Goal: Task Accomplishment & Management: Use online tool/utility

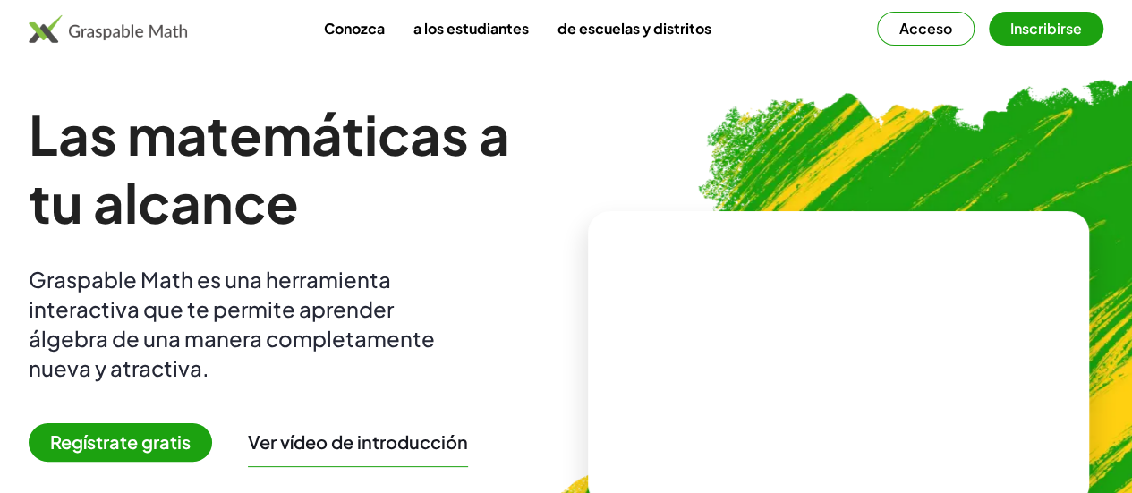
click at [156, 432] on font "Regístrate gratis" at bounding box center [120, 441] width 141 height 22
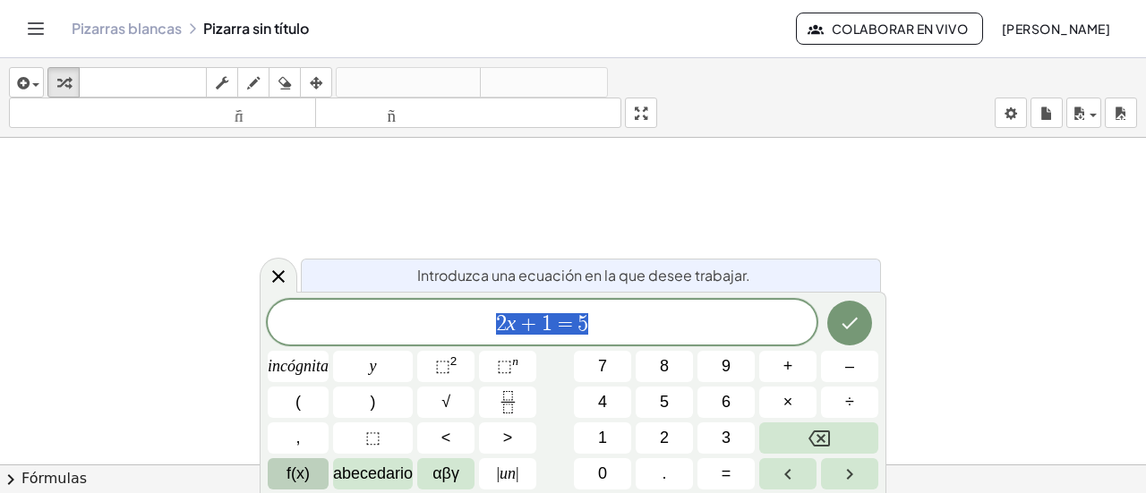
click at [286, 470] on font "f(x)" at bounding box center [297, 473] width 23 height 18
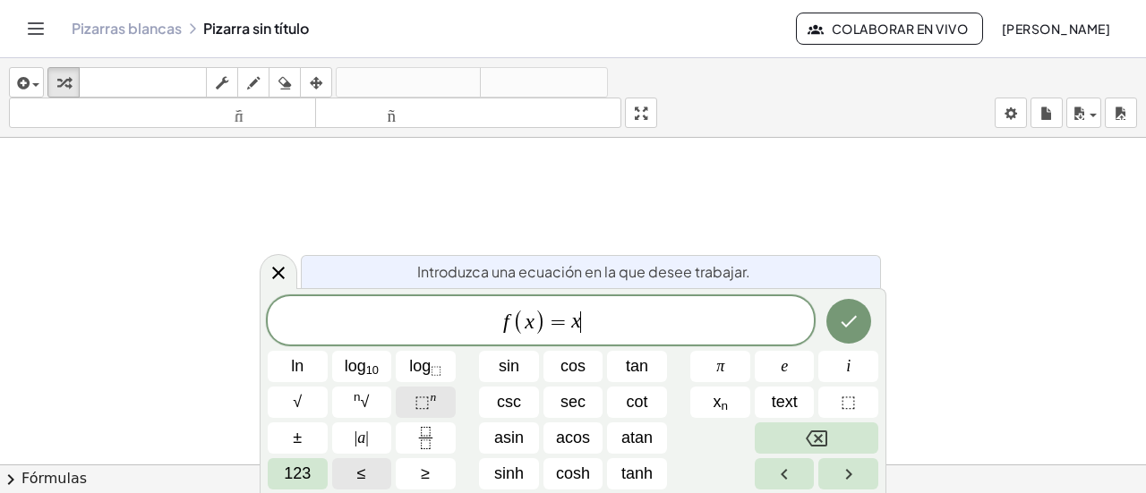
click at [424, 407] on span "⬚" at bounding box center [421, 402] width 15 height 18
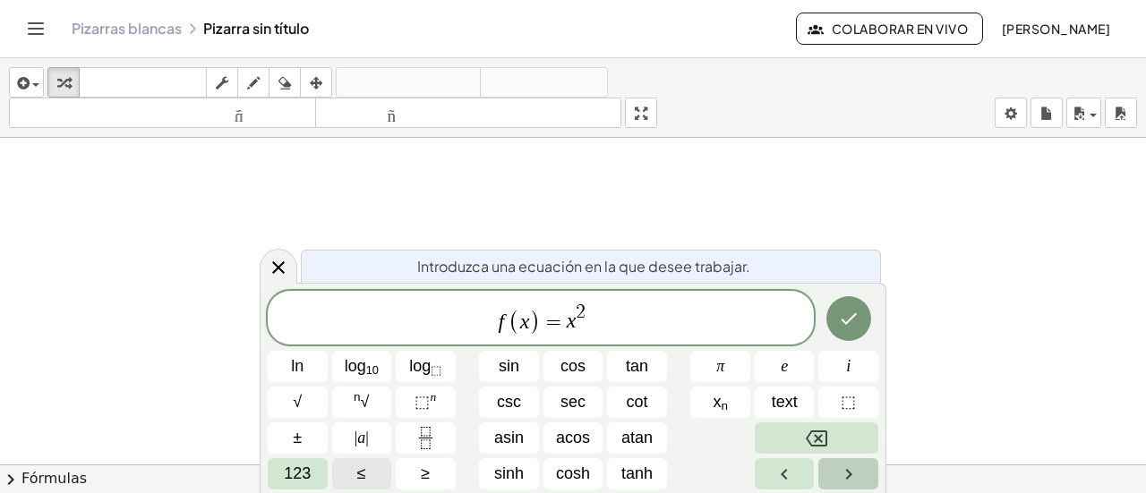
click at [848, 479] on icon "Right arrow" at bounding box center [848, 474] width 21 height 21
click at [846, 472] on icon "Right arrow" at bounding box center [848, 474] width 21 height 21
click at [780, 477] on icon "Left arrow" at bounding box center [783, 474] width 21 height 21
click at [316, 478] on button "123" at bounding box center [298, 473] width 60 height 31
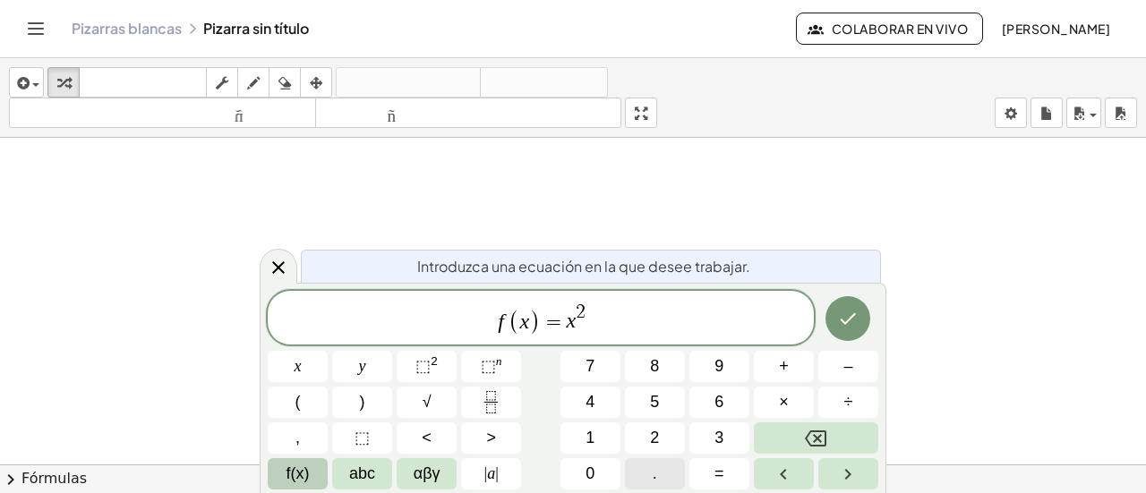
click at [669, 470] on button "." at bounding box center [655, 473] width 60 height 31
click at [311, 478] on button "f(x)" at bounding box center [298, 473] width 60 height 31
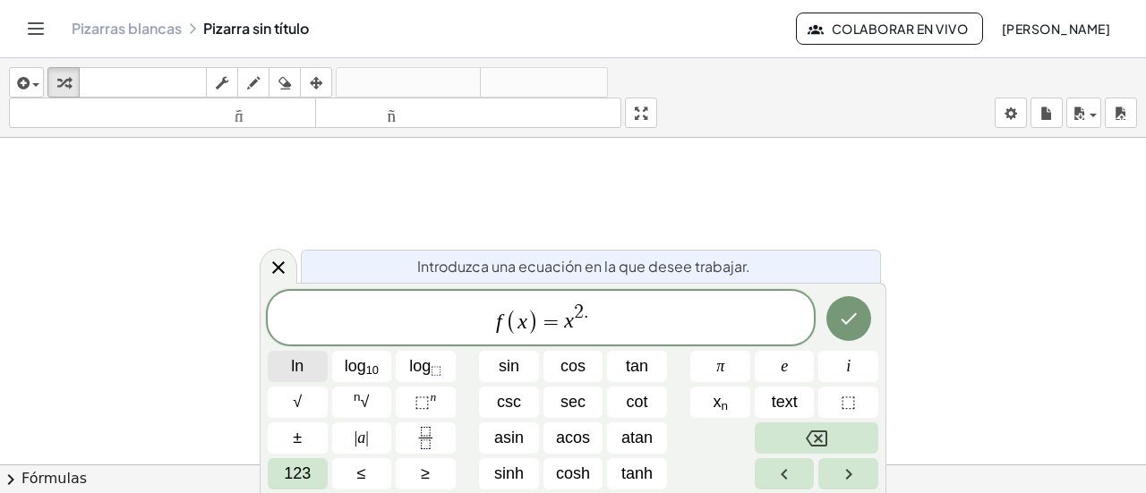
click at [292, 362] on span "ln" at bounding box center [297, 366] width 13 height 24
click at [414, 411] on button "⬚ n" at bounding box center [426, 402] width 60 height 31
click at [863, 478] on button "Right arrow" at bounding box center [848, 473] width 60 height 31
click at [823, 484] on button "Right arrow" at bounding box center [848, 473] width 60 height 31
click at [777, 484] on icon "Left arrow" at bounding box center [783, 474] width 21 height 21
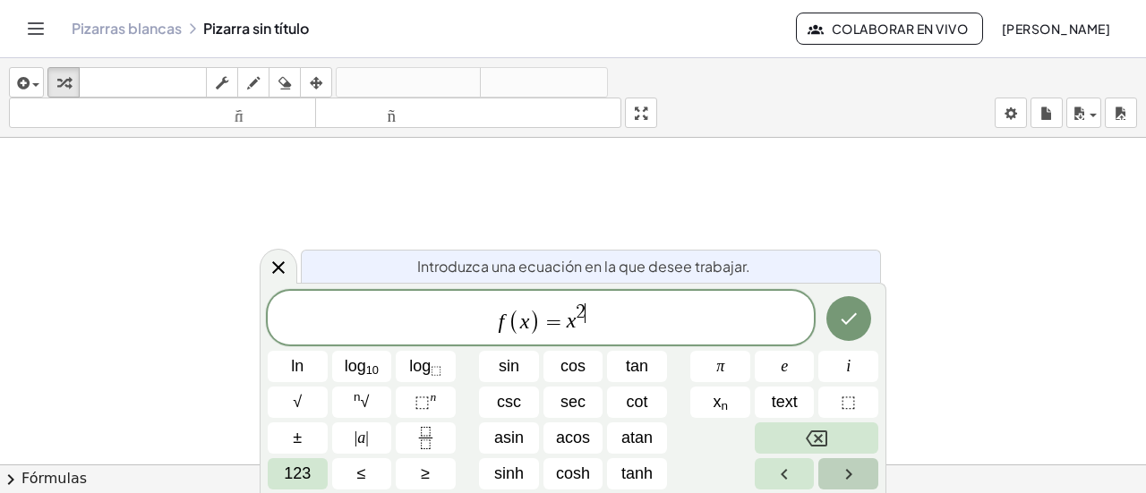
click at [836, 485] on button "Right arrow" at bounding box center [848, 473] width 60 height 31
click at [304, 479] on span "123" at bounding box center [297, 474] width 27 height 24
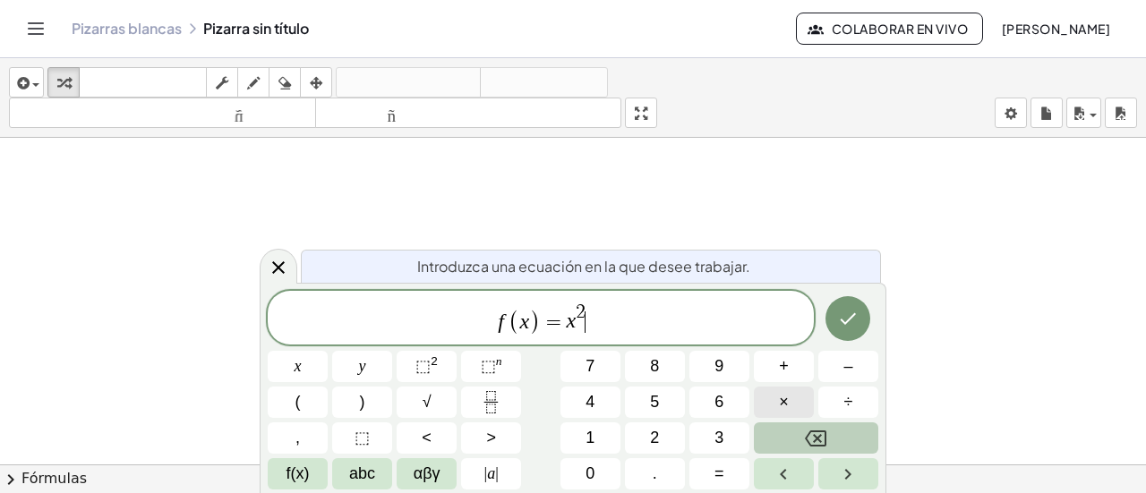
click at [797, 411] on button "×" at bounding box center [784, 402] width 60 height 31
click at [312, 477] on button "f(x)" at bounding box center [298, 473] width 60 height 31
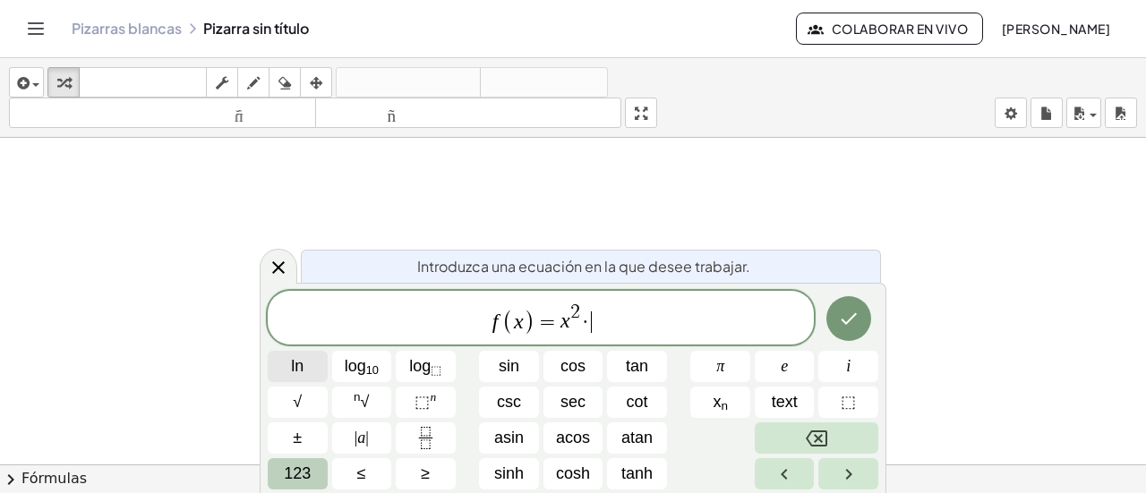
click at [307, 374] on button "ln" at bounding box center [298, 366] width 60 height 31
click at [852, 314] on icon "Done" at bounding box center [848, 318] width 21 height 21
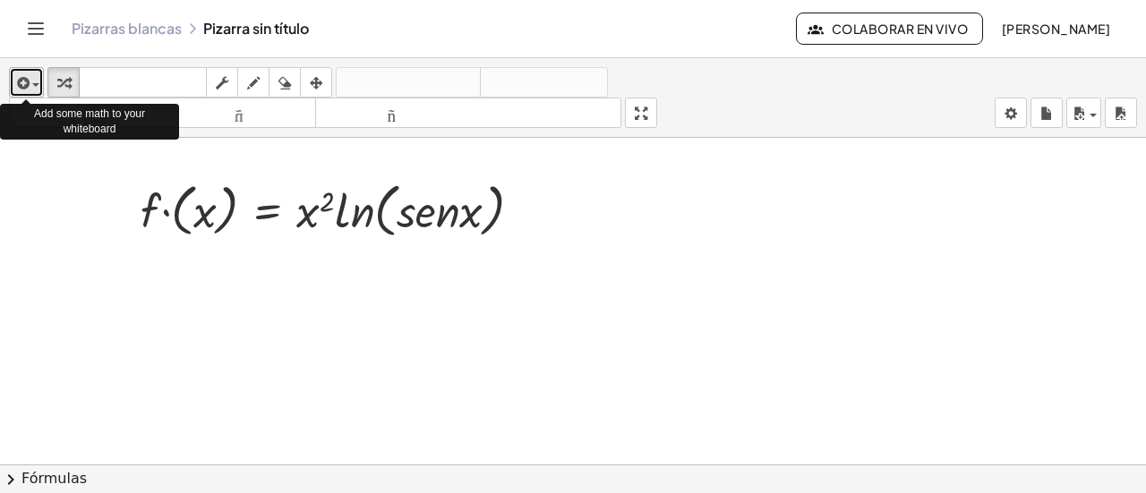
click at [29, 87] on div "button" at bounding box center [26, 82] width 26 height 21
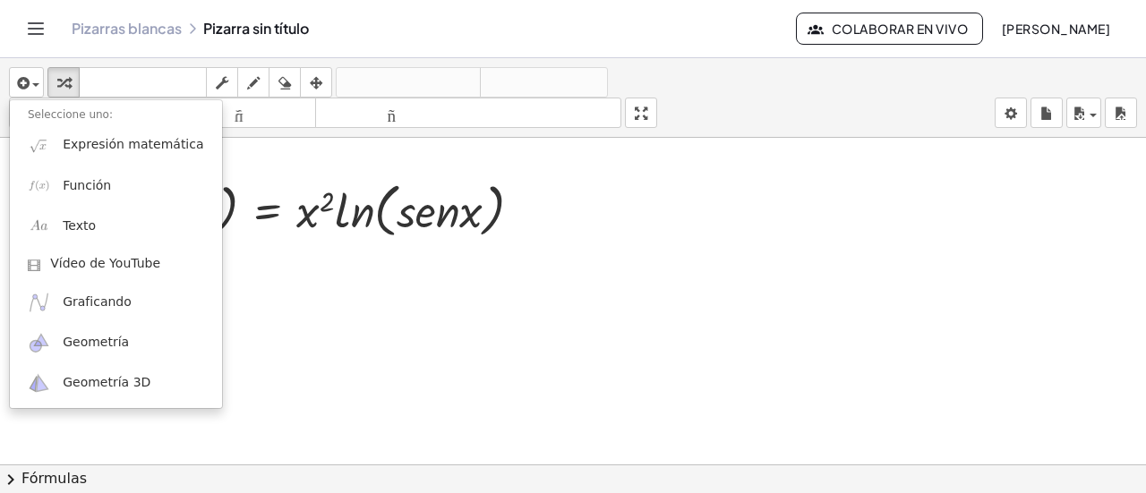
click at [627, 81] on div "insertar Seleccione uno: Expresión matemática Función Texto Vídeo de YouTube Gr…" at bounding box center [573, 98] width 1146 height 80
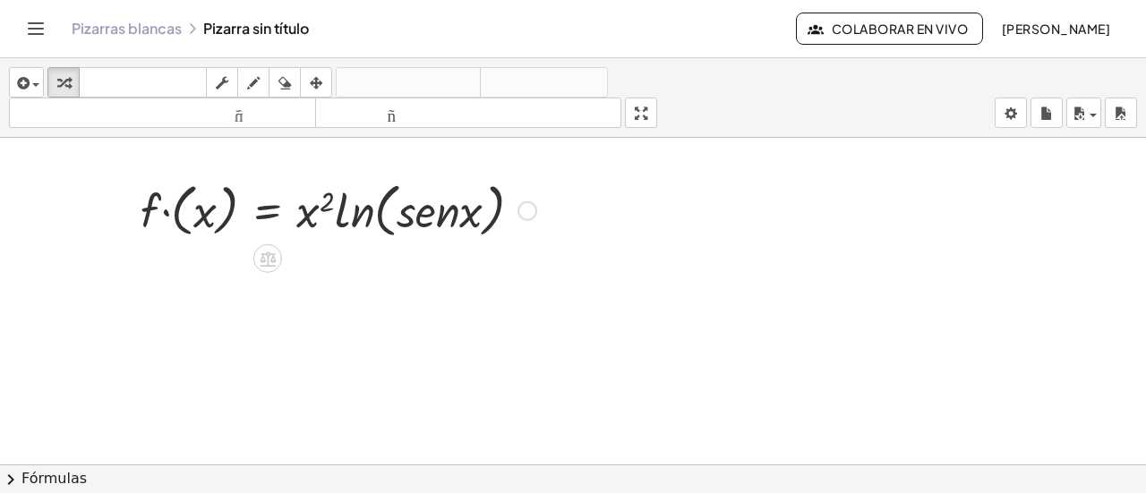
click at [222, 223] on div at bounding box center [338, 209] width 413 height 68
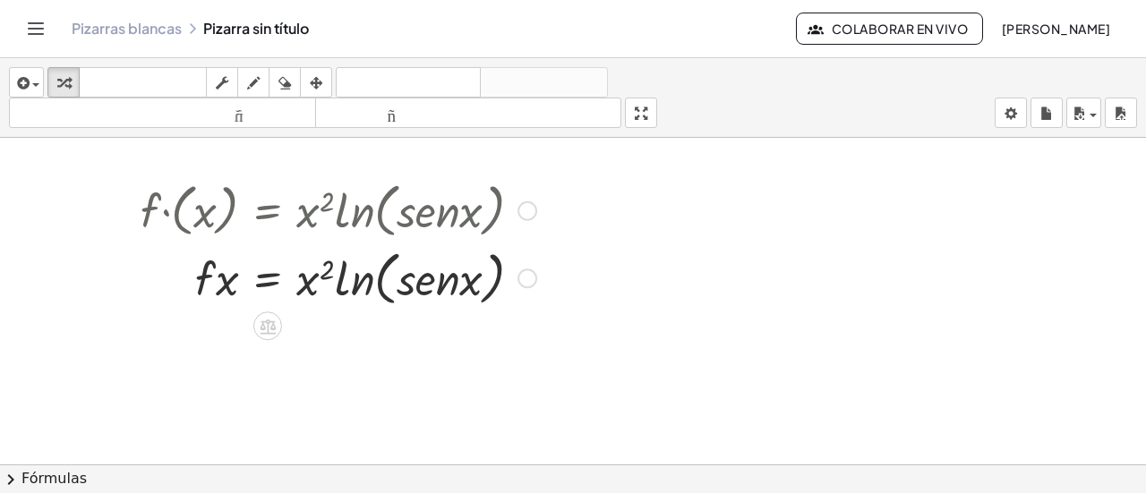
click at [337, 278] on div at bounding box center [338, 277] width 413 height 68
click at [360, 287] on div at bounding box center [338, 277] width 413 height 68
drag, startPoint x: 243, startPoint y: 278, endPoint x: 234, endPoint y: 277, distance: 10.0
click at [243, 279] on div at bounding box center [338, 277] width 413 height 68
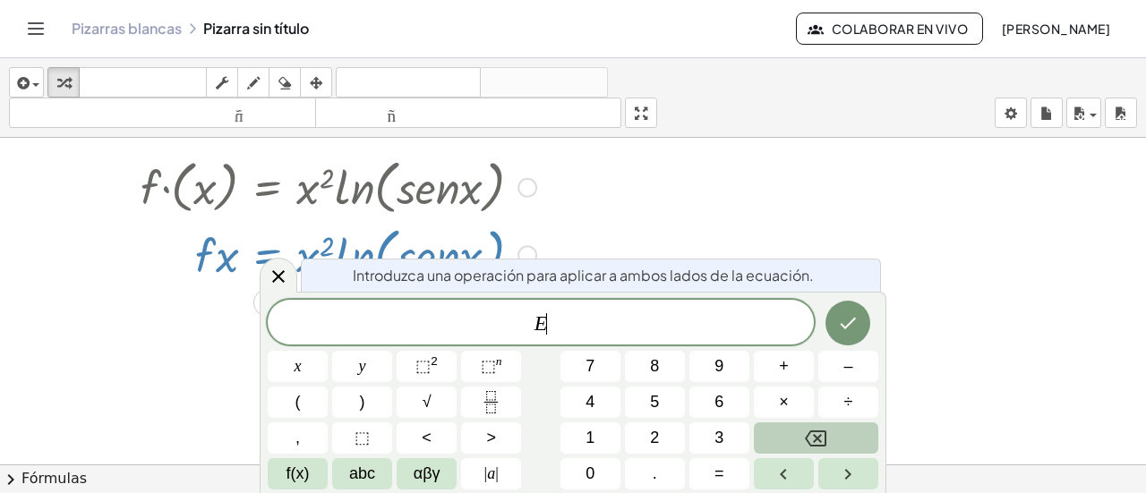
scroll to position [23, 0]
click at [73, 89] on div "button" at bounding box center [63, 82] width 23 height 21
click at [865, 328] on button "Hecho" at bounding box center [847, 323] width 45 height 45
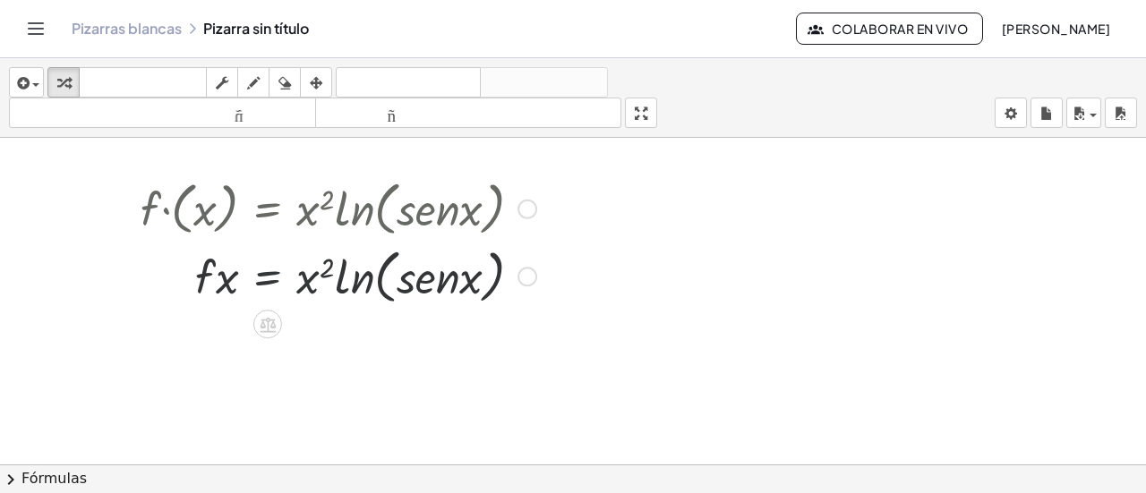
scroll to position [0, 0]
click at [394, 273] on div at bounding box center [338, 277] width 413 height 68
click at [292, 287] on div at bounding box center [338, 277] width 413 height 68
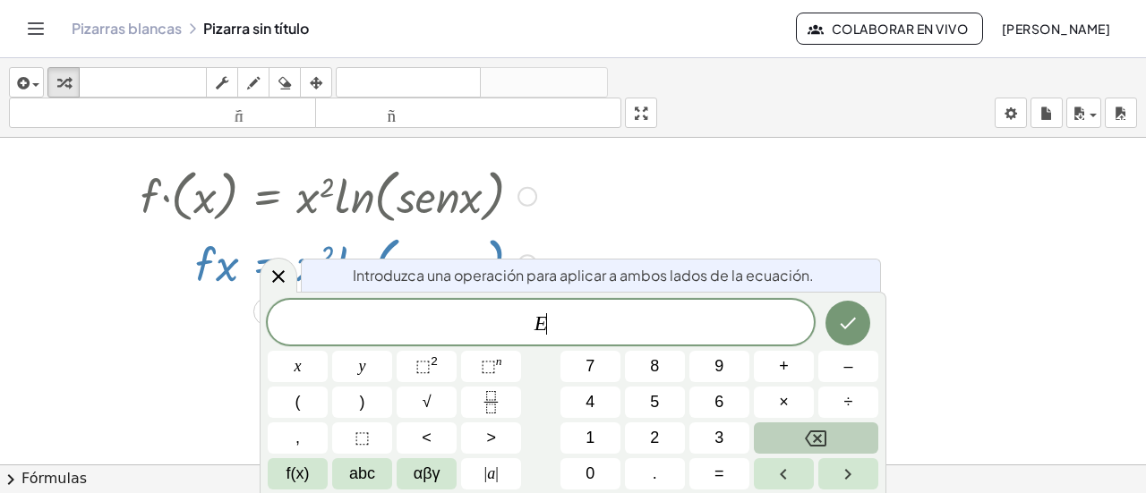
scroll to position [23, 0]
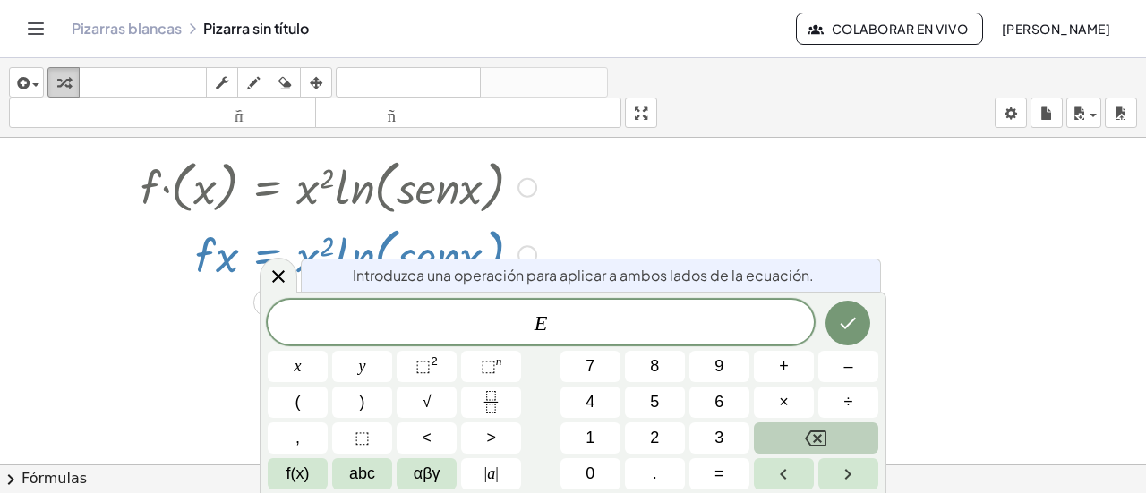
click at [72, 81] on div "button" at bounding box center [63, 82] width 23 height 21
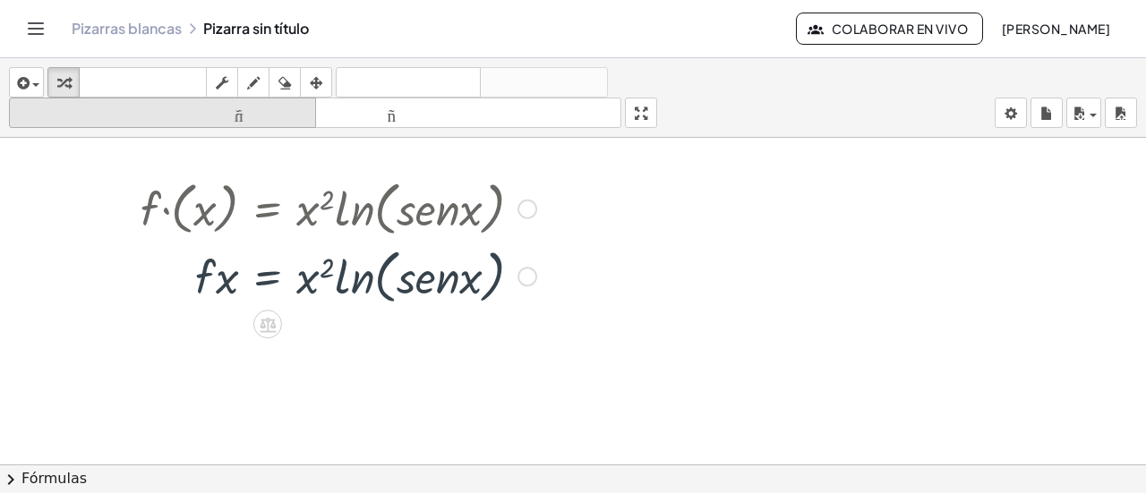
scroll to position [0, 0]
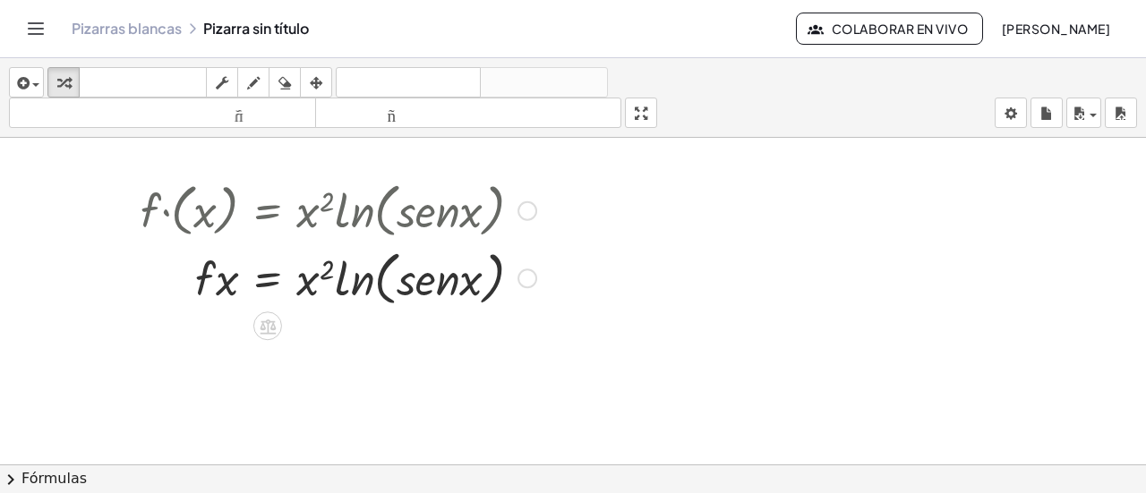
click at [444, 268] on div at bounding box center [338, 277] width 413 height 68
click at [529, 271] on div at bounding box center [527, 278] width 20 height 20
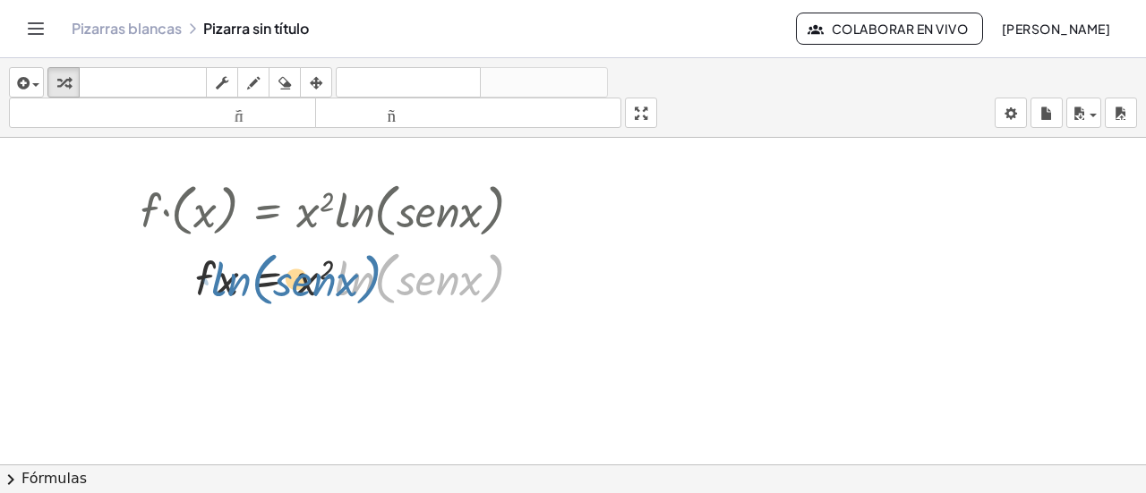
drag, startPoint x: 516, startPoint y: 302, endPoint x: 438, endPoint y: 317, distance: 80.0
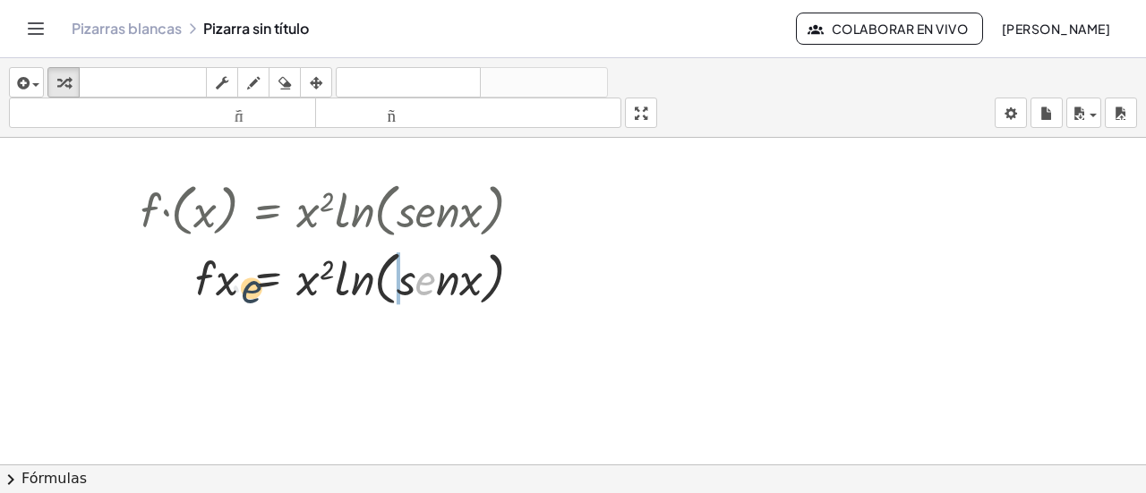
drag, startPoint x: 417, startPoint y: 278, endPoint x: 175, endPoint y: 278, distance: 241.6
click at [175, 280] on div at bounding box center [338, 277] width 413 height 68
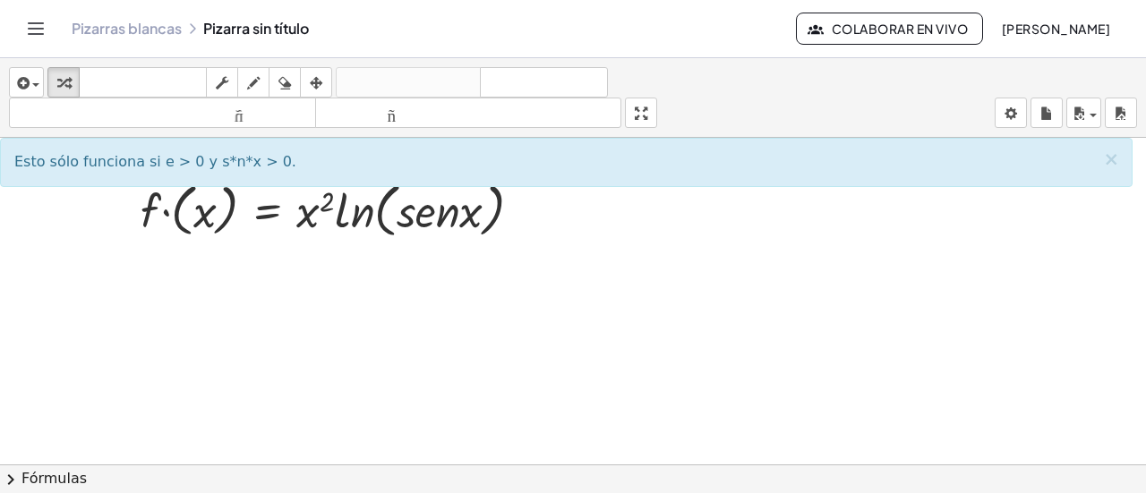
click at [30, 46] on div "Pizarras blancas Pizarra sin título Colaborar en vivo [PERSON_NAME]" at bounding box center [572, 28] width 1103 height 57
click at [32, 36] on icon "Cambiar navegación" at bounding box center [35, 28] width 21 height 21
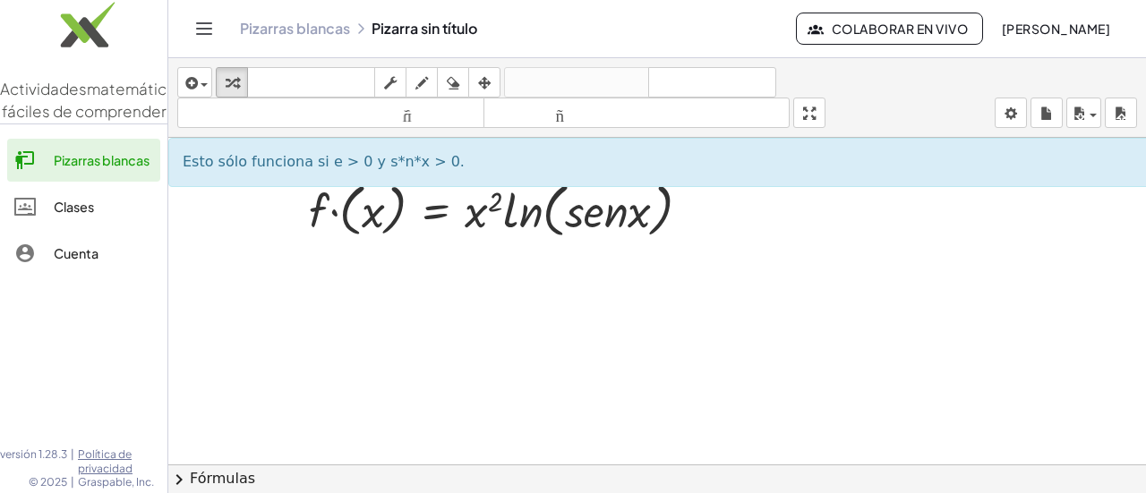
click at [205, 23] on icon "Cambiar navegación" at bounding box center [204, 28] width 15 height 11
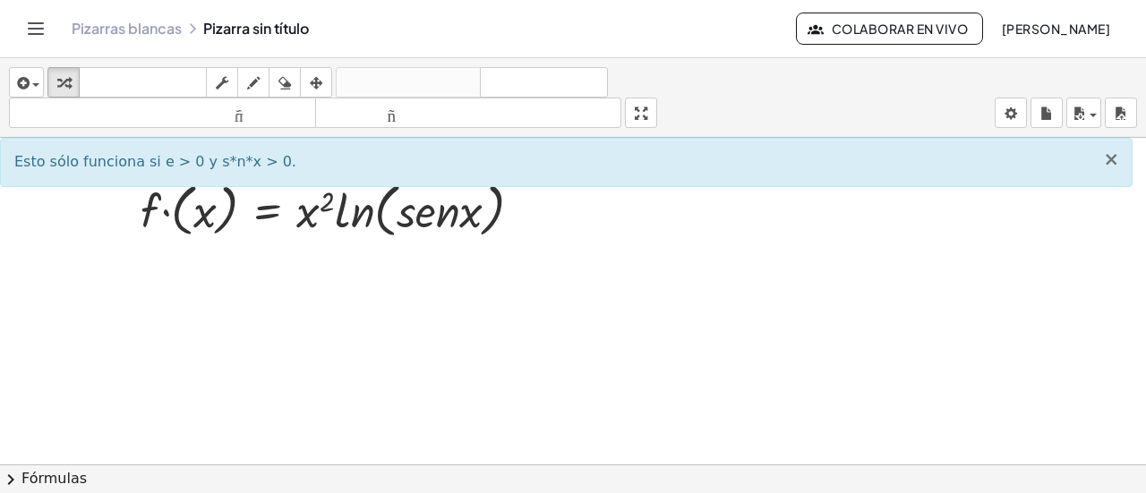
click at [1111, 152] on font "×" at bounding box center [1111, 159] width 16 height 21
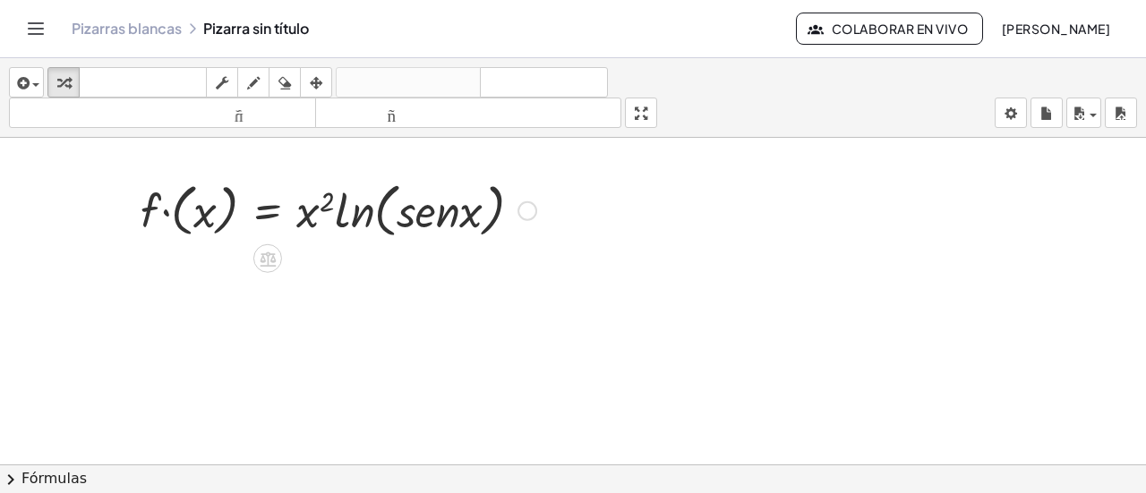
click at [154, 214] on div at bounding box center [338, 209] width 413 height 68
click at [170, 210] on div at bounding box center [338, 209] width 413 height 68
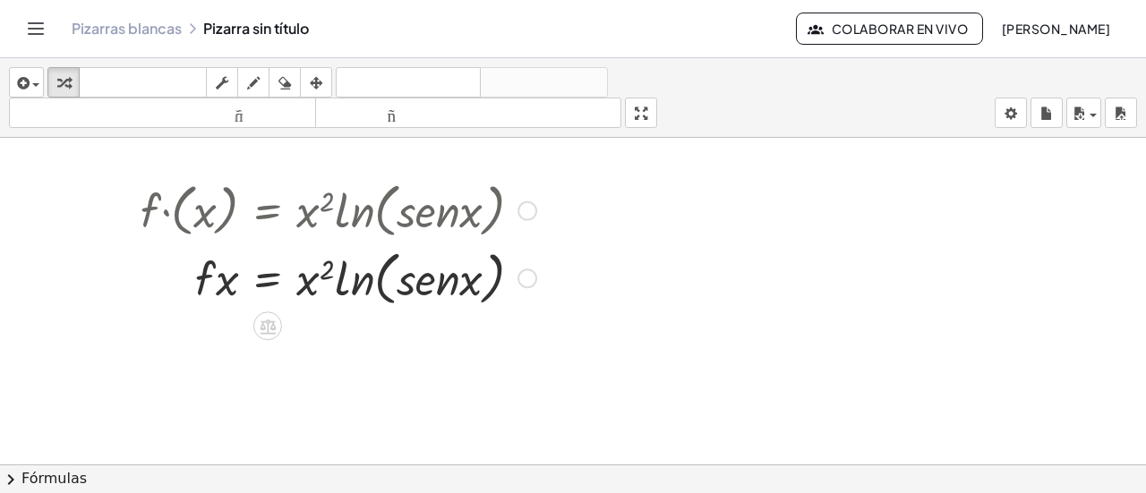
click at [544, 282] on div at bounding box center [338, 277] width 413 height 68
click at [431, 218] on div at bounding box center [338, 209] width 413 height 68
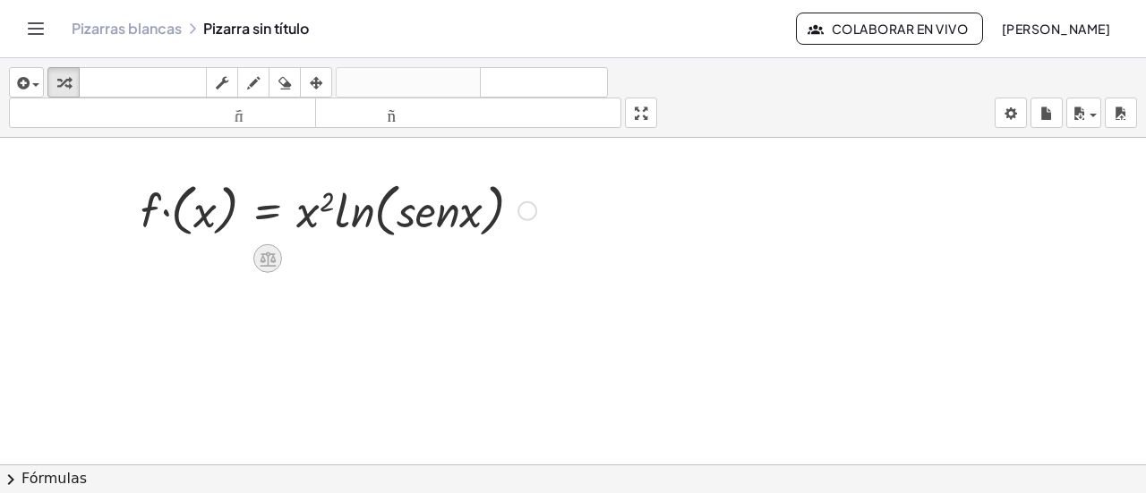
click at [274, 260] on icon at bounding box center [268, 258] width 16 height 15
click at [39, 18] on icon "Cambiar navegación" at bounding box center [35, 28] width 21 height 21
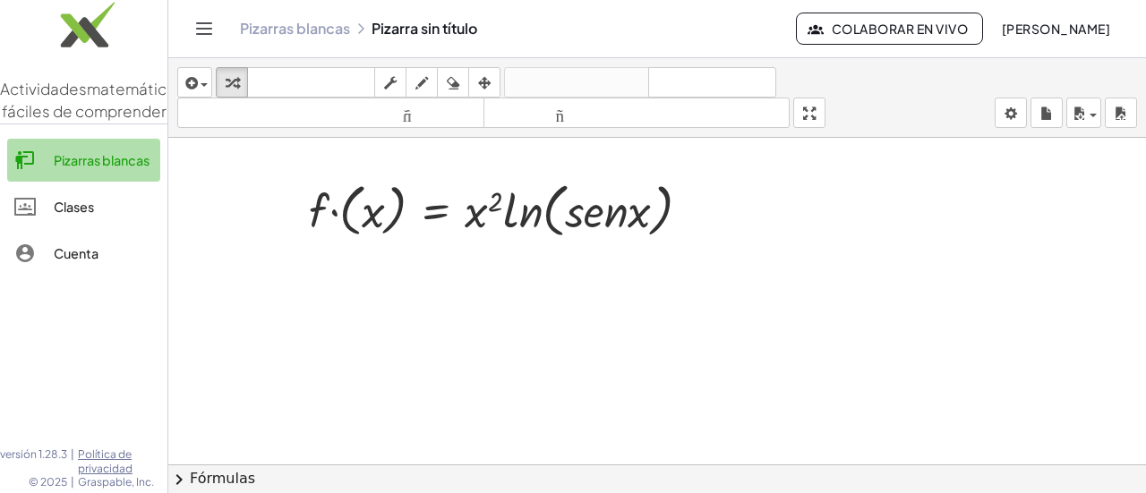
click at [123, 168] on font "Pizarras blancas" at bounding box center [102, 160] width 96 height 16
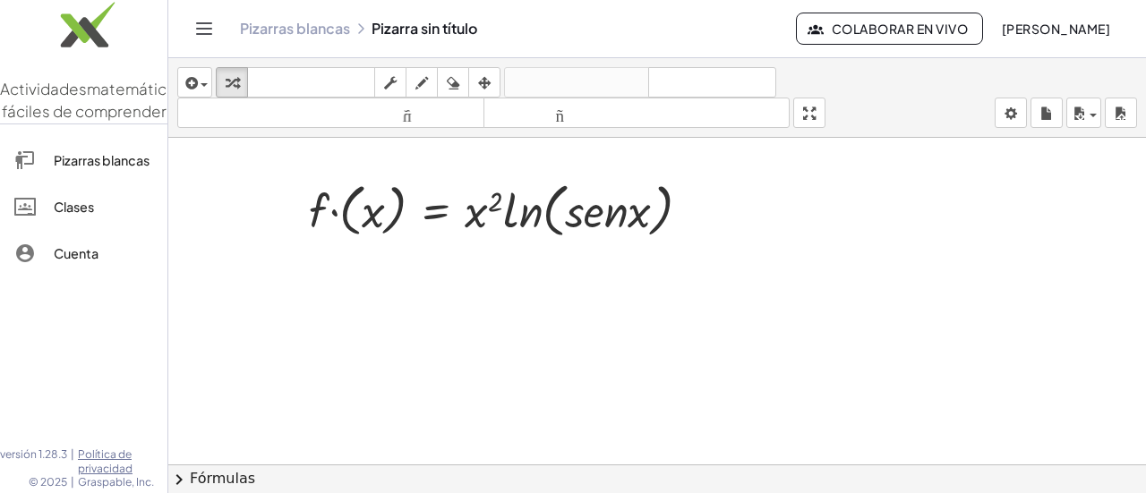
click at [190, 35] on div "Pizarras blancas Pizarra sin título Colaborar en vivo [PERSON_NAME]" at bounding box center [657, 28] width 934 height 57
click at [213, 13] on div "Pizarras blancas Pizarra sin título Colaborar en vivo [PERSON_NAME]" at bounding box center [657, 28] width 934 height 57
click at [211, 20] on icon "Cambiar navegación" at bounding box center [203, 28] width 21 height 21
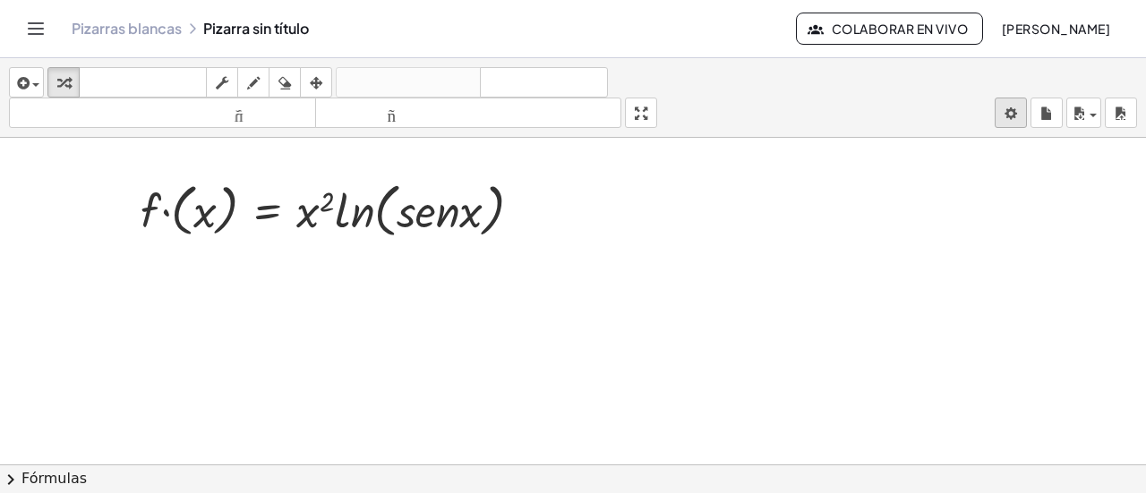
click at [1015, 115] on body "Actividades matemáticas fáciles de comprender Pizarras blancas Clases Cuenta ve…" at bounding box center [573, 246] width 1146 height 493
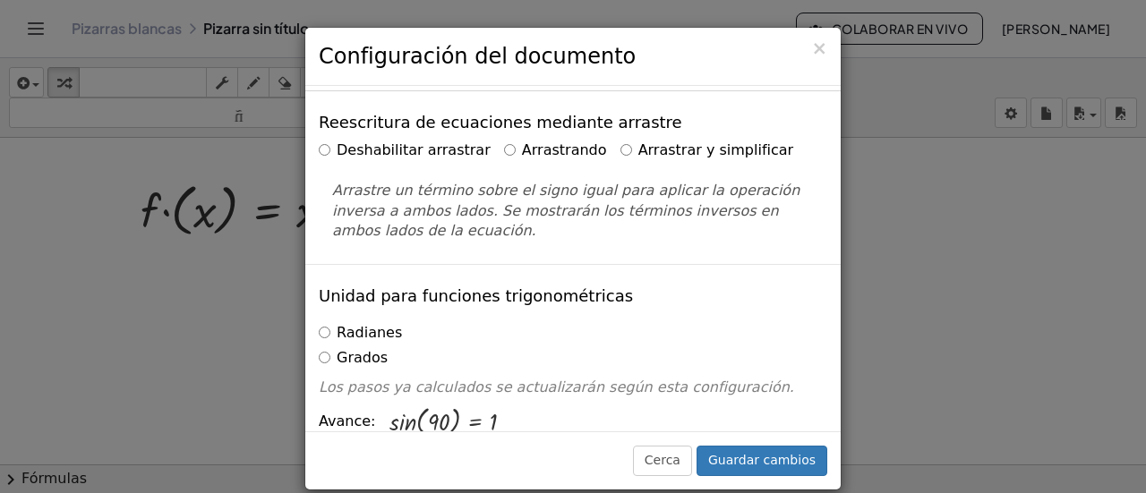
scroll to position [179, 0]
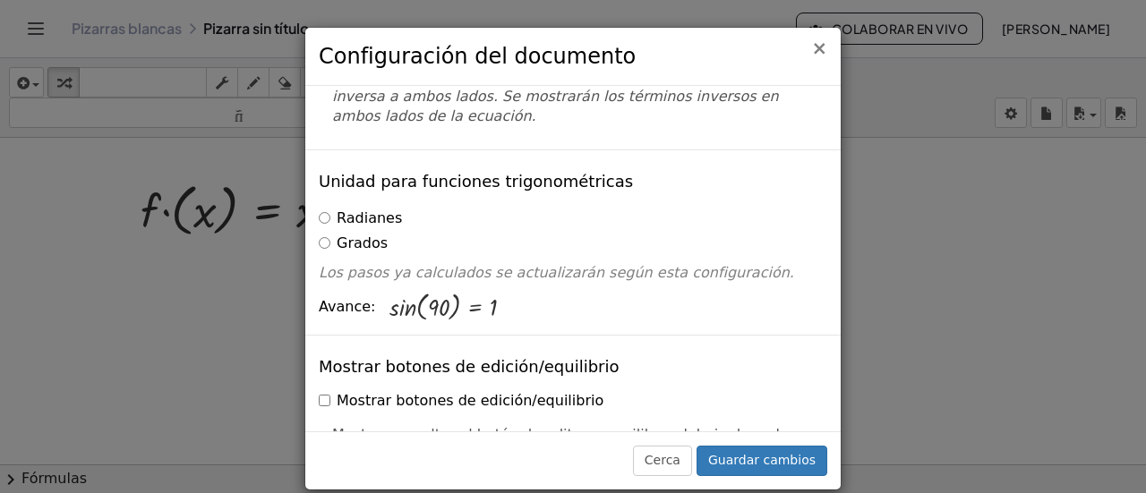
click at [826, 50] on font "×" at bounding box center [819, 48] width 16 height 21
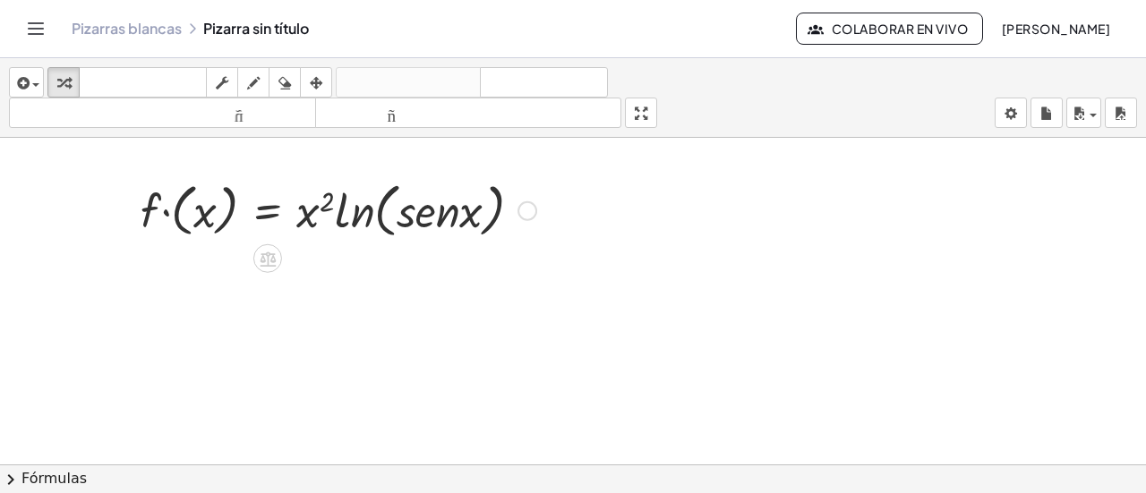
click at [427, 200] on div at bounding box center [338, 209] width 413 height 68
click at [529, 209] on div at bounding box center [527, 210] width 20 height 20
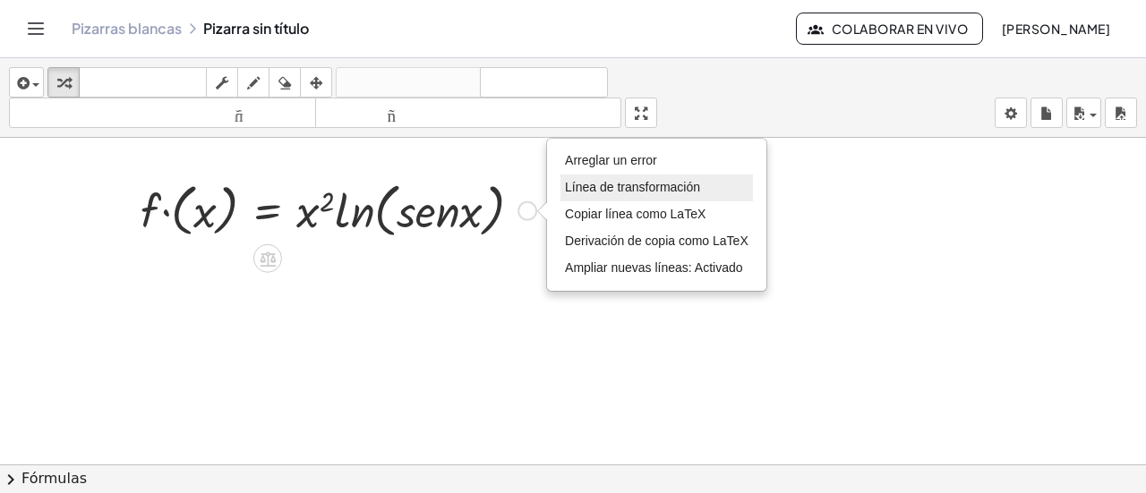
click at [565, 182] on font "Línea de transformación" at bounding box center [632, 187] width 135 height 14
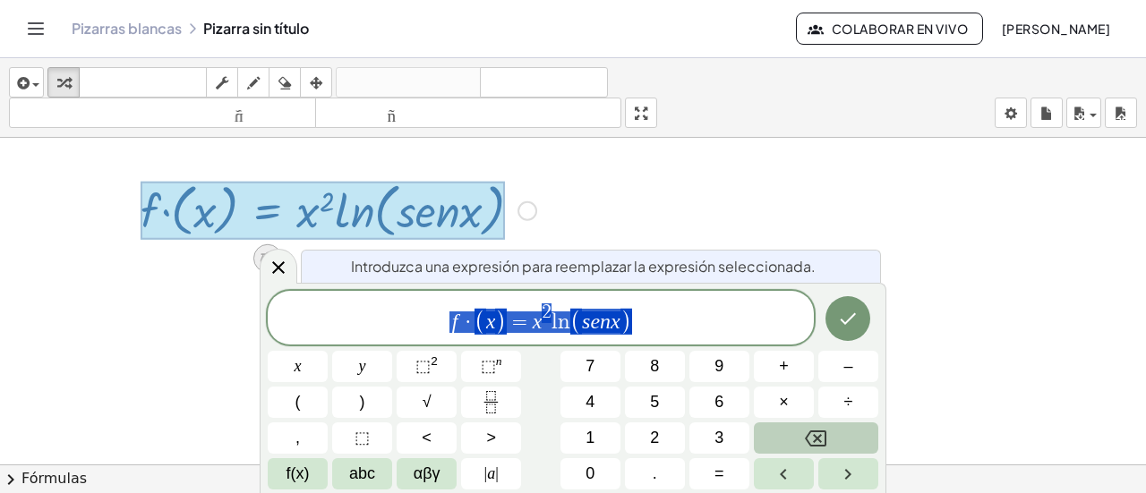
click at [276, 269] on icon at bounding box center [278, 267] width 21 height 21
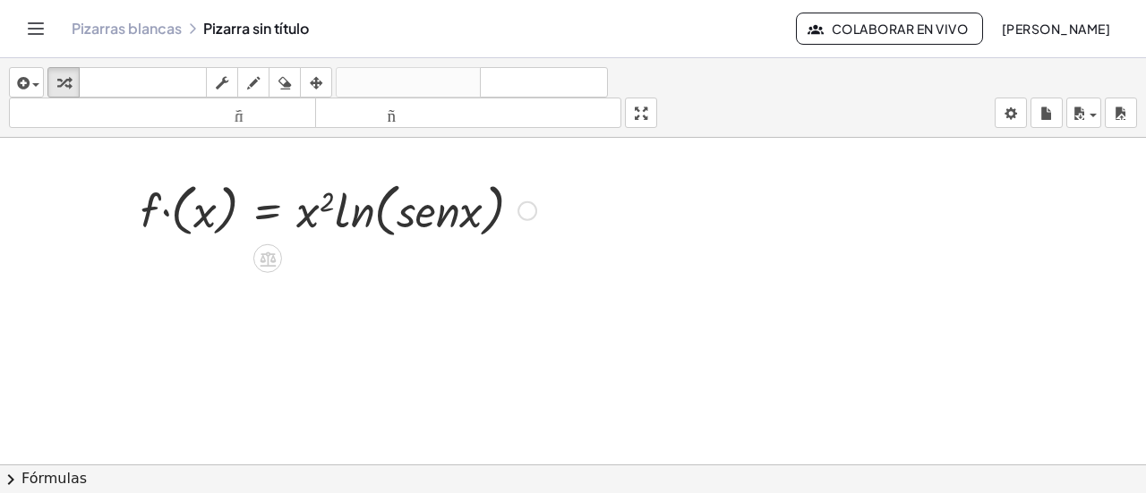
drag, startPoint x: 422, startPoint y: 226, endPoint x: 344, endPoint y: 368, distance: 162.6
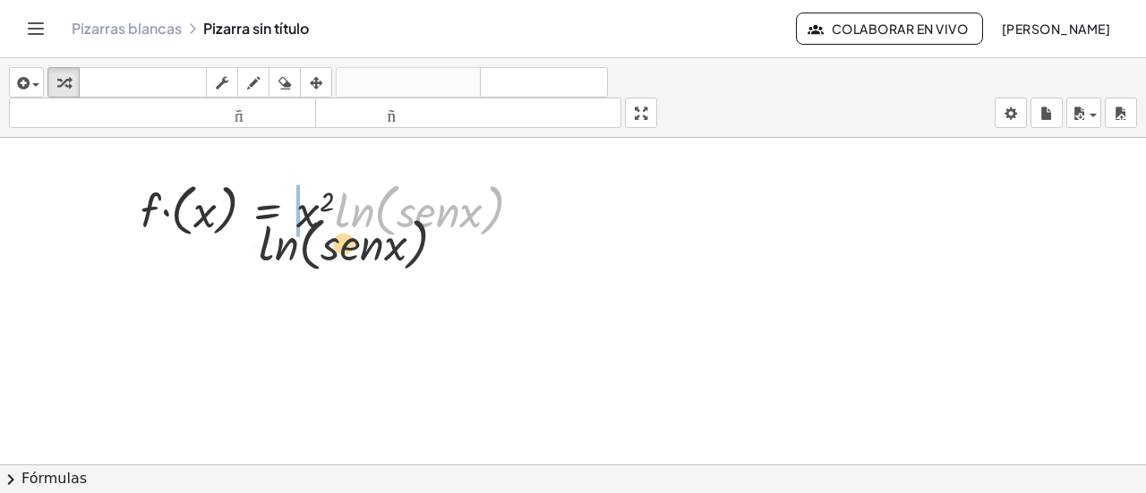
drag, startPoint x: 485, startPoint y: 217, endPoint x: 390, endPoint y: 256, distance: 102.4
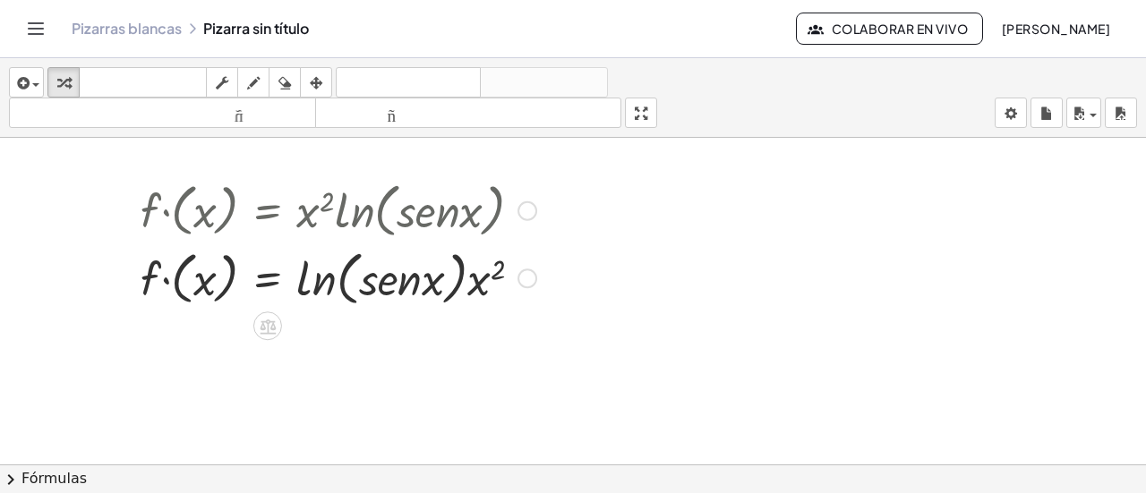
drag, startPoint x: 333, startPoint y: 216, endPoint x: 361, endPoint y: 221, distance: 28.3
click at [361, 221] on div at bounding box center [338, 209] width 413 height 68
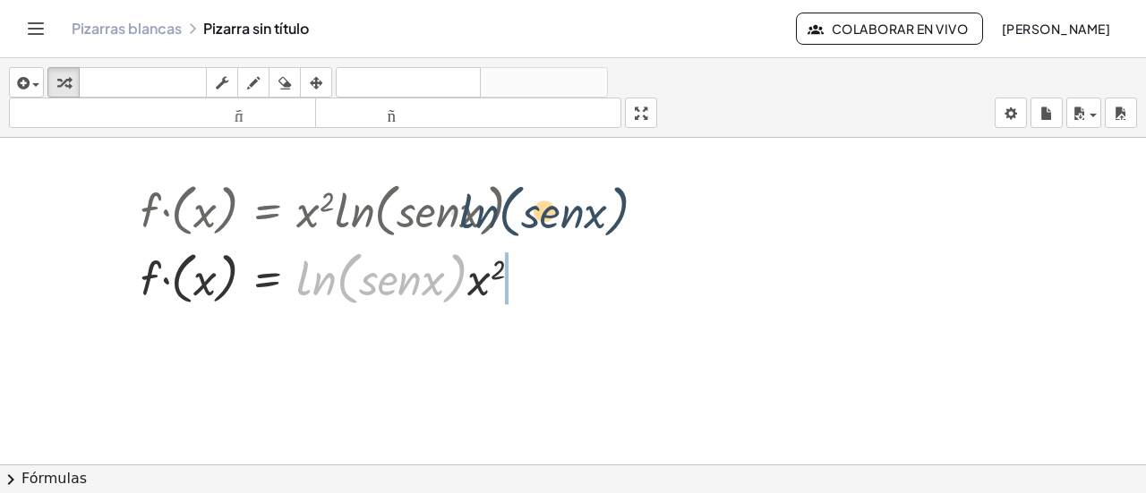
drag, startPoint x: 440, startPoint y: 271, endPoint x: 523, endPoint y: 212, distance: 101.3
click at [268, 210] on div "· f · ( x ) = · x 2 · ln ( , · s · e · n · x ) · ln ( , · s · e · n · x ) · f ·…" at bounding box center [268, 210] width 0 height 0
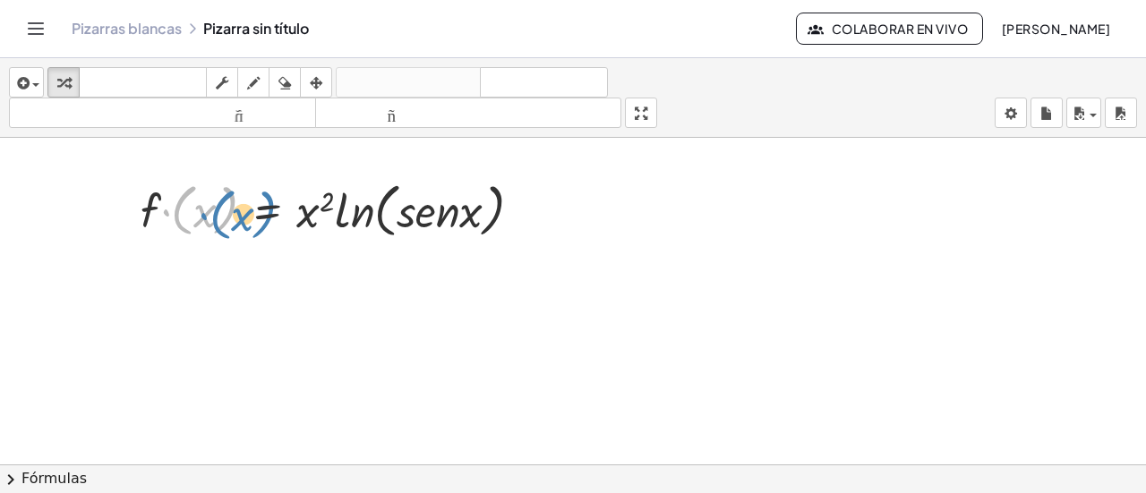
drag, startPoint x: 161, startPoint y: 209, endPoint x: 182, endPoint y: 209, distance: 20.6
click at [183, 209] on div at bounding box center [338, 209] width 413 height 68
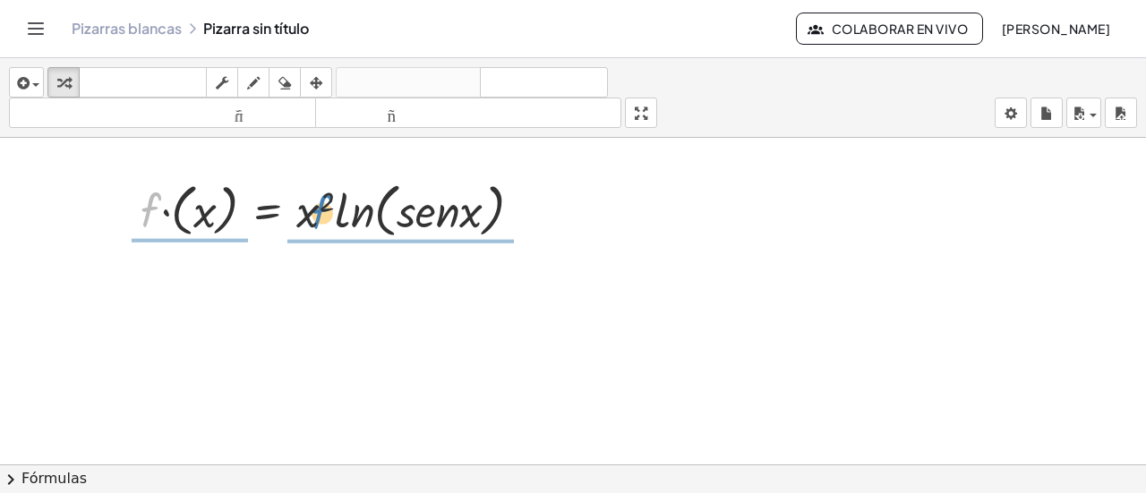
drag, startPoint x: 152, startPoint y: 209, endPoint x: 345, endPoint y: 205, distance: 192.5
click at [345, 205] on div at bounding box center [338, 209] width 413 height 68
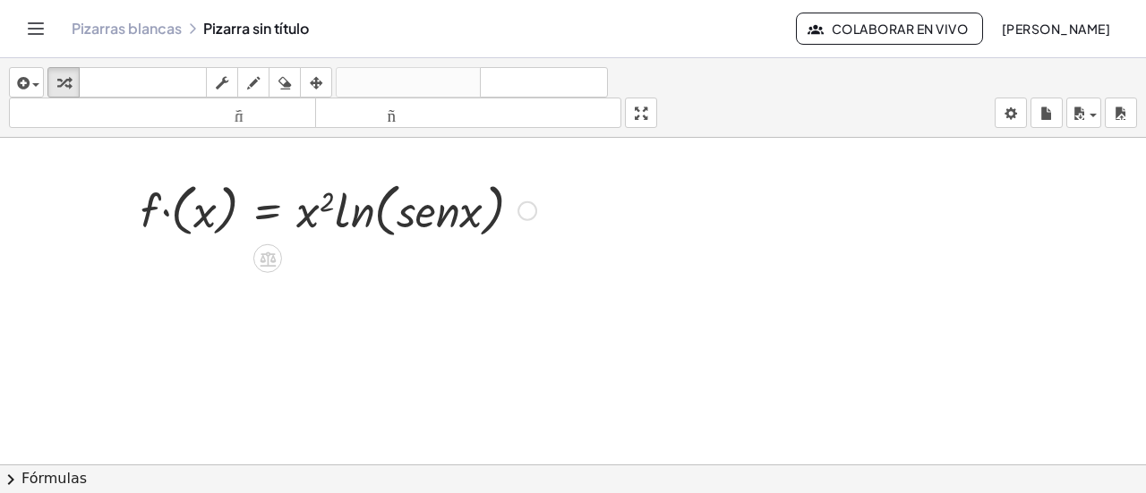
click at [534, 211] on div at bounding box center [527, 210] width 20 height 20
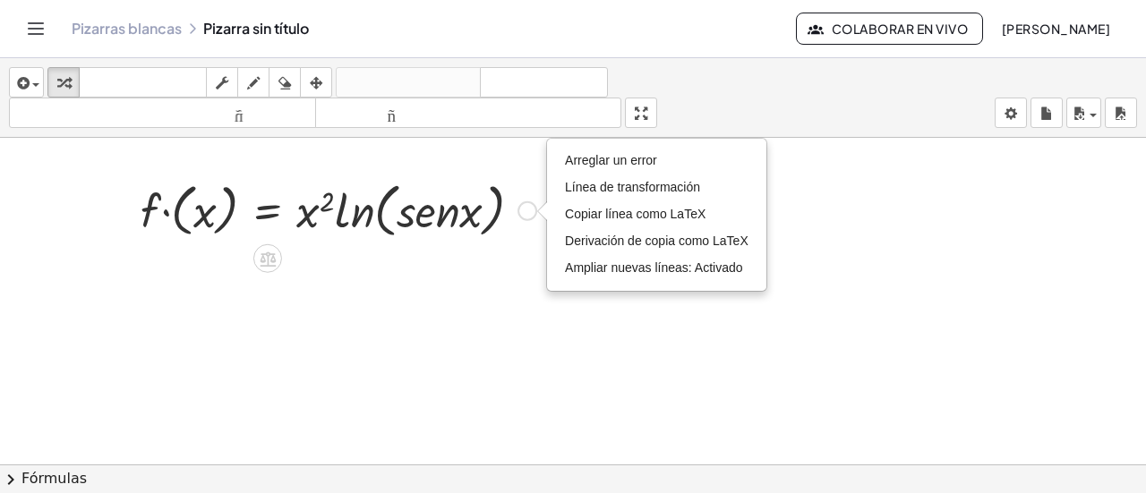
drag, startPoint x: 533, startPoint y: 210, endPoint x: 480, endPoint y: 312, distance: 115.3
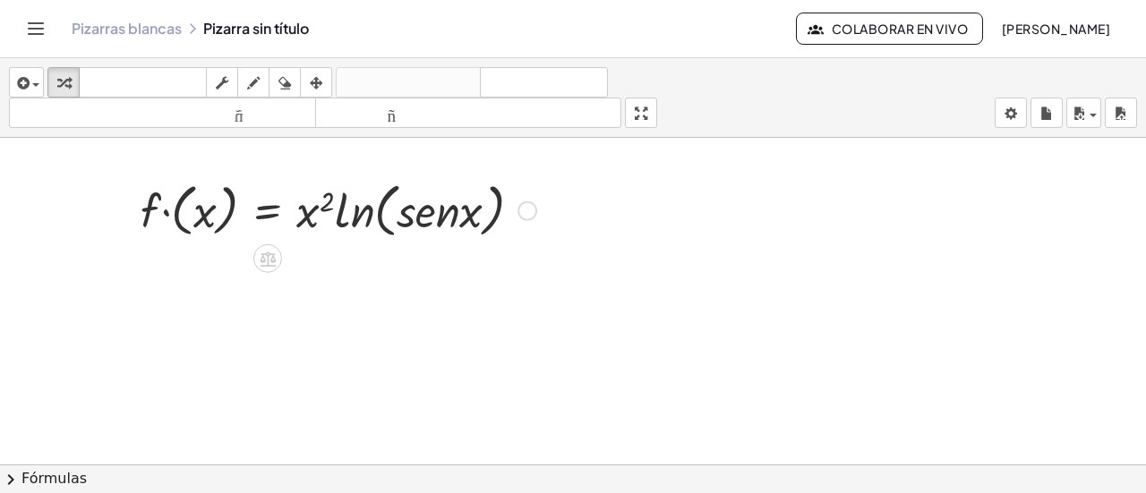
click at [514, 212] on div at bounding box center [338, 209] width 413 height 68
click at [524, 214] on div "Arreglar un error Línea de transformación Copiar línea como LaTeX Derivación de…" at bounding box center [527, 210] width 20 height 20
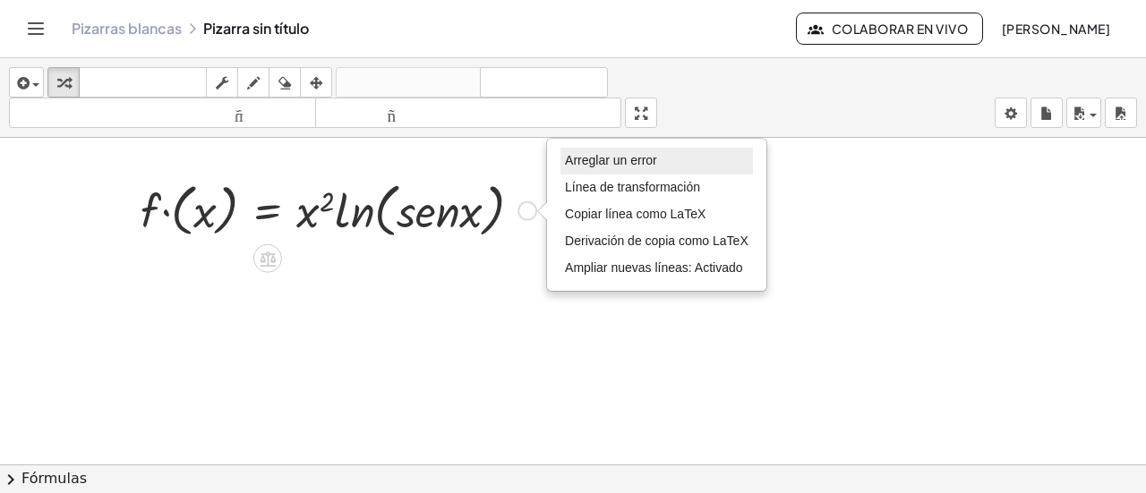
click at [600, 158] on font "Arreglar un error" at bounding box center [611, 160] width 92 height 14
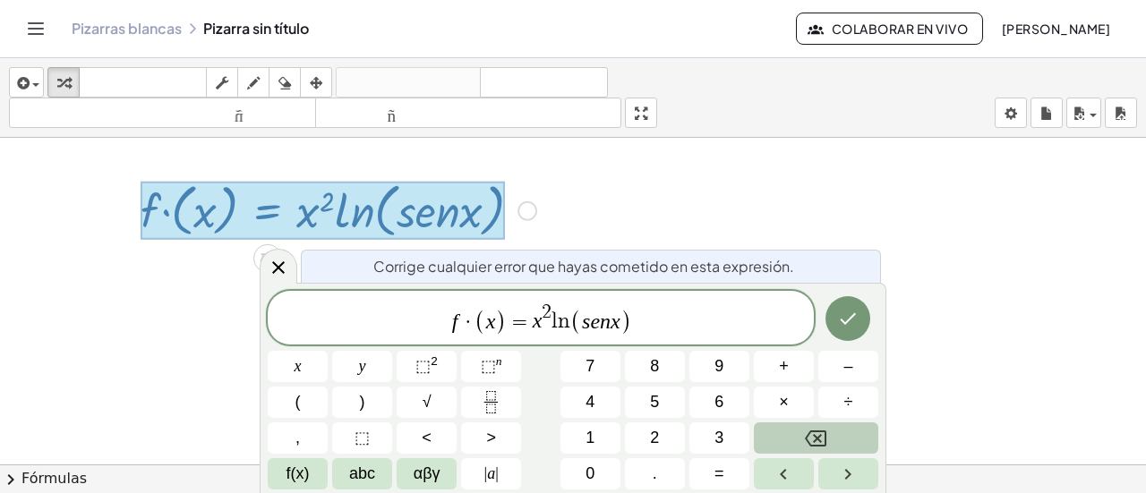
click at [844, 440] on button "Backspace" at bounding box center [816, 437] width 124 height 31
click at [843, 440] on button "Backspace" at bounding box center [816, 437] width 124 height 31
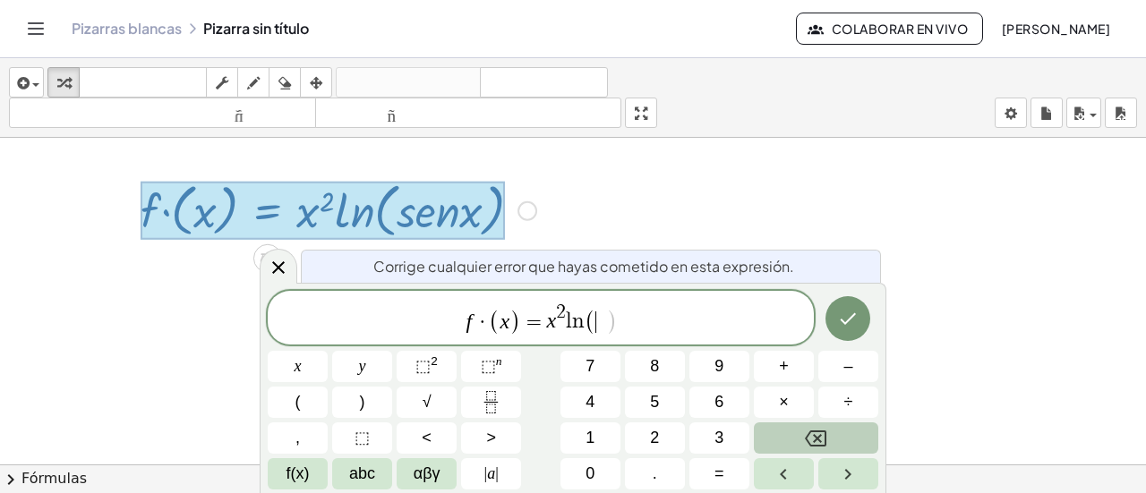
click at [840, 439] on button "Backspace" at bounding box center [816, 437] width 124 height 31
click at [839, 439] on button "Backspace" at bounding box center [816, 437] width 124 height 31
click at [838, 439] on button "Backspace" at bounding box center [816, 437] width 124 height 31
click at [837, 439] on button "Backspace" at bounding box center [816, 437] width 124 height 31
click at [836, 439] on button "Backspace" at bounding box center [816, 437] width 124 height 31
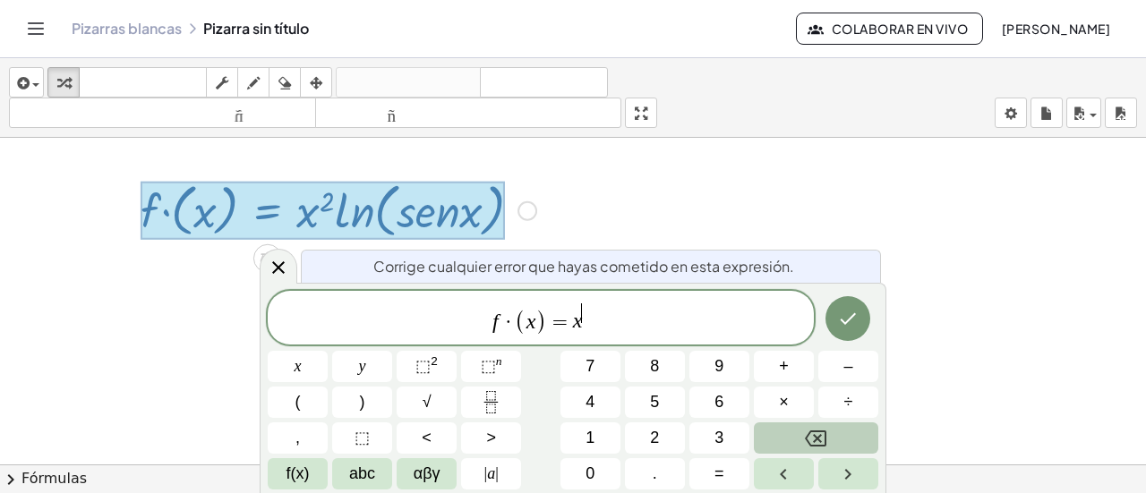
click at [836, 439] on button "Backspace" at bounding box center [816, 437] width 124 height 31
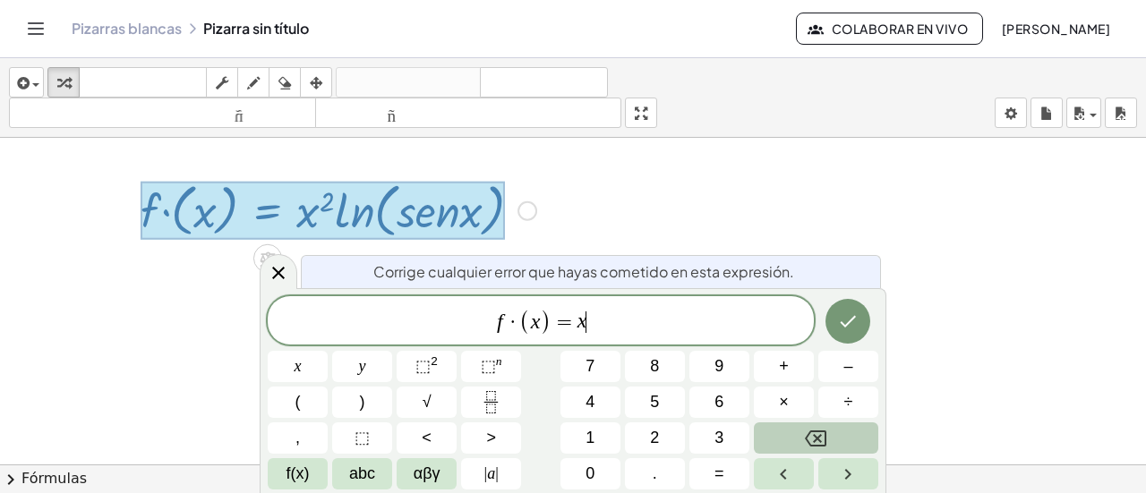
click at [834, 439] on button "Backspace" at bounding box center [816, 437] width 124 height 31
click at [832, 439] on button "Backspace" at bounding box center [816, 437] width 124 height 31
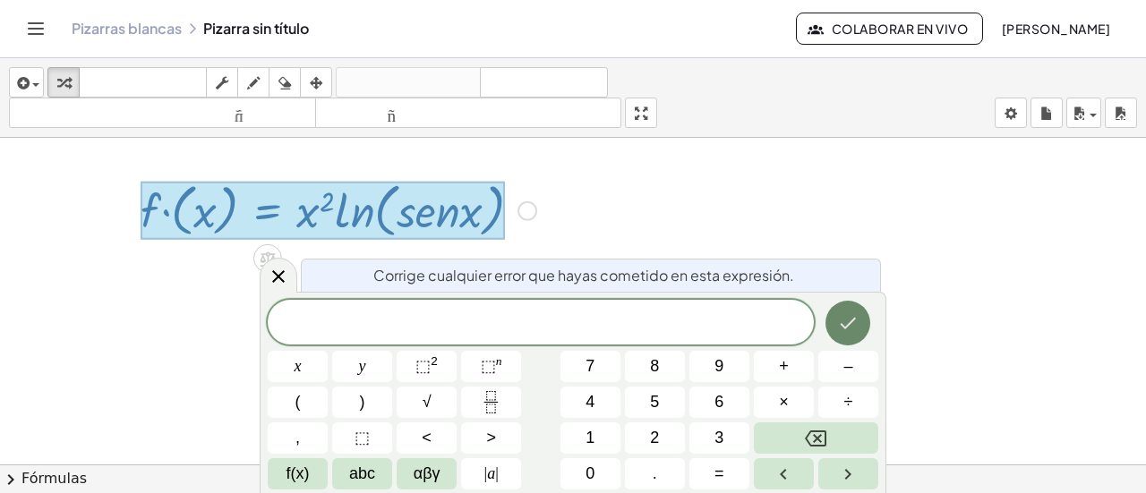
click at [845, 321] on icon "Hecho" at bounding box center [847, 322] width 21 height 21
click at [862, 323] on button "Hecho" at bounding box center [847, 323] width 45 height 45
click at [277, 279] on icon at bounding box center [278, 276] width 21 height 21
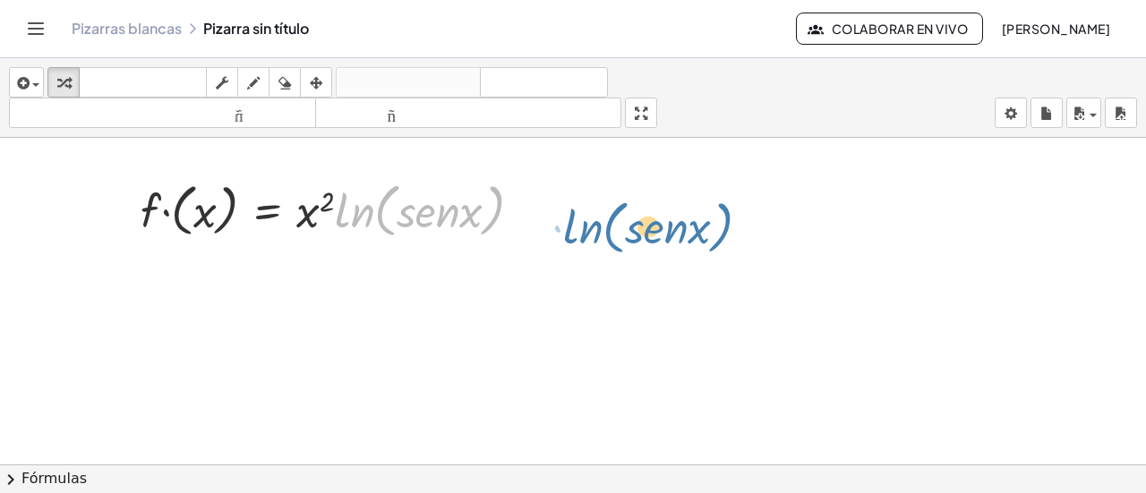
drag, startPoint x: 371, startPoint y: 203, endPoint x: 800, endPoint y: 210, distance: 429.6
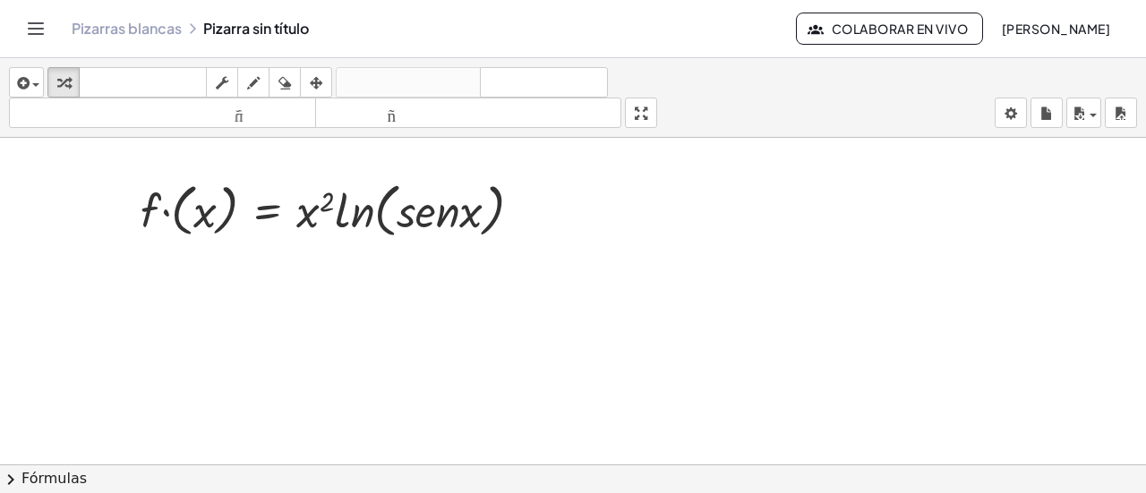
click at [16, 469] on span "chevron_right" at bounding box center [10, 479] width 21 height 21
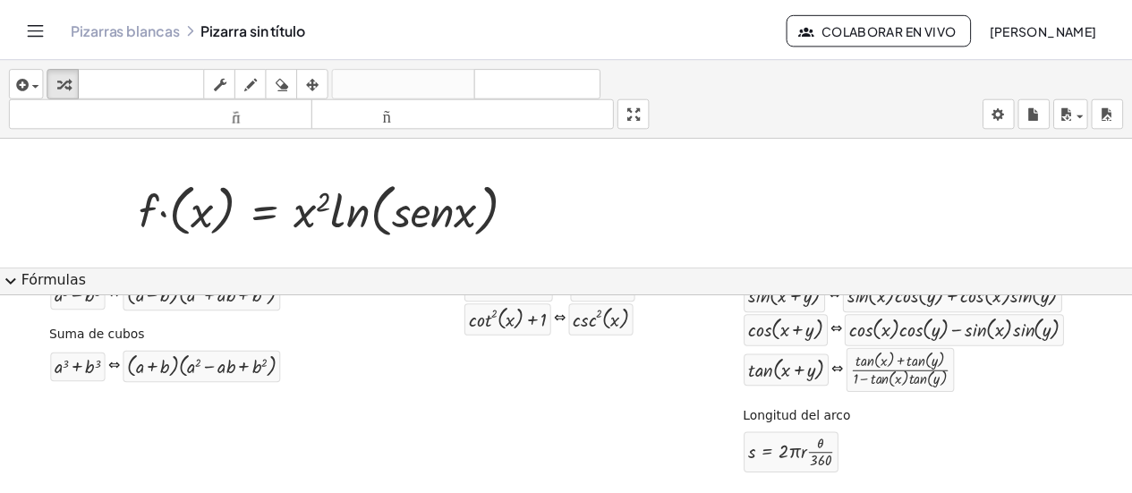
scroll to position [0, 0]
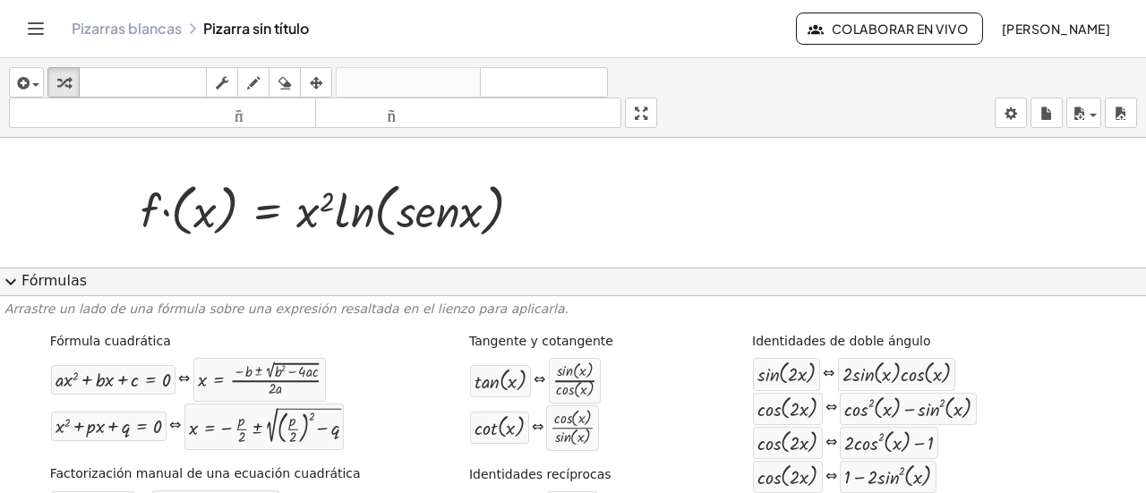
click at [15, 282] on span "expand_more" at bounding box center [10, 281] width 21 height 21
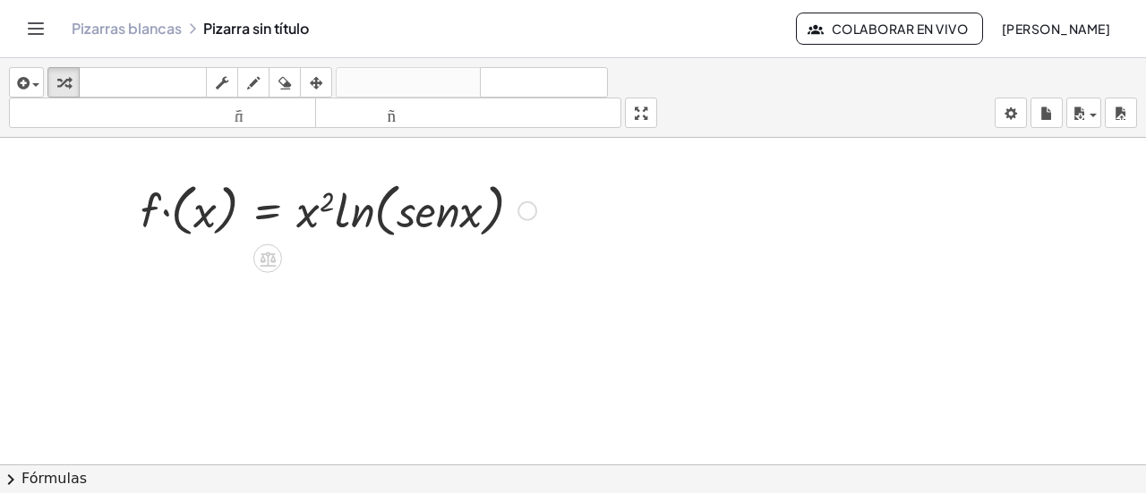
drag, startPoint x: 541, startPoint y: 265, endPoint x: 149, endPoint y: 176, distance: 401.9
click at [171, 242] on div "· f · ( x ) = · x 2 · ln ( , · s · e · n · x ) Arreglar un error Línea de trans…" at bounding box center [332, 209] width 436 height 77
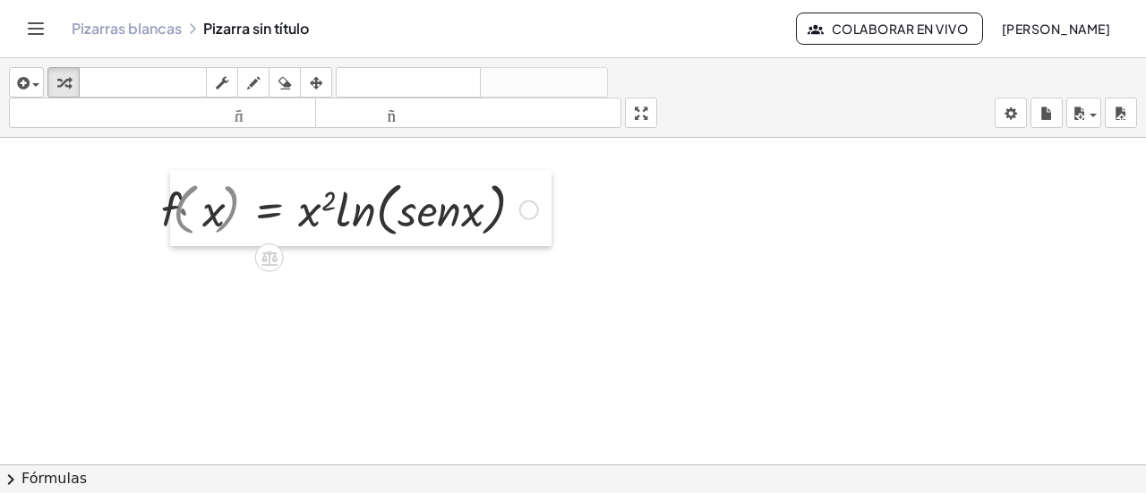
drag, startPoint x: 172, startPoint y: 202, endPoint x: 199, endPoint y: 212, distance: 28.6
click at [197, 212] on div at bounding box center [183, 208] width 27 height 77
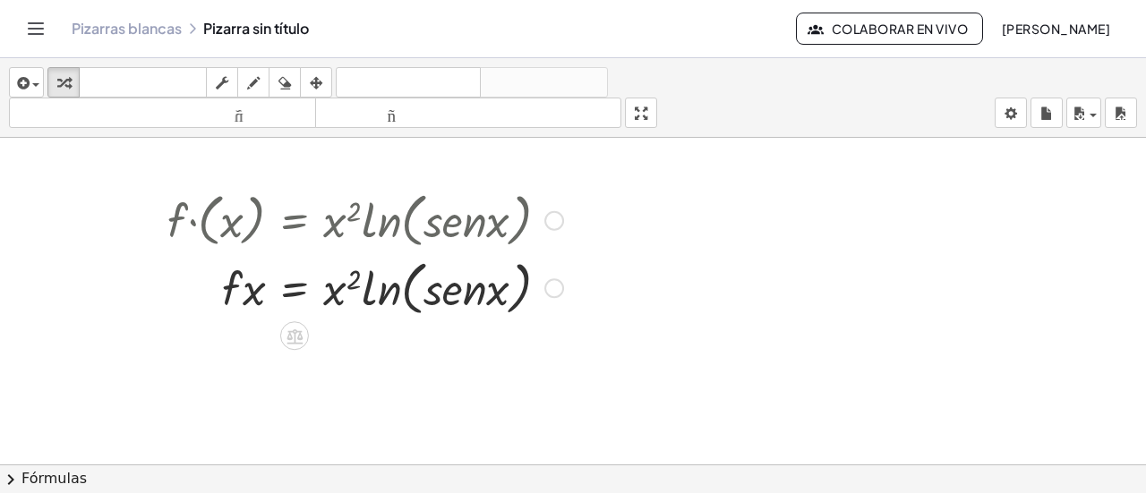
drag, startPoint x: 345, startPoint y: 222, endPoint x: 614, endPoint y: 339, distance: 293.0
click at [345, 222] on div at bounding box center [364, 219] width 413 height 68
drag, startPoint x: 642, startPoint y: 352, endPoint x: 324, endPoint y: 209, distance: 348.5
click at [285, 181] on div "· f · ( x ) = · x 2 · ln ( , · s · e · n · x ) · f · x = · x 2 · ln ( , · s · e…" at bounding box center [359, 253] width 436 height 144
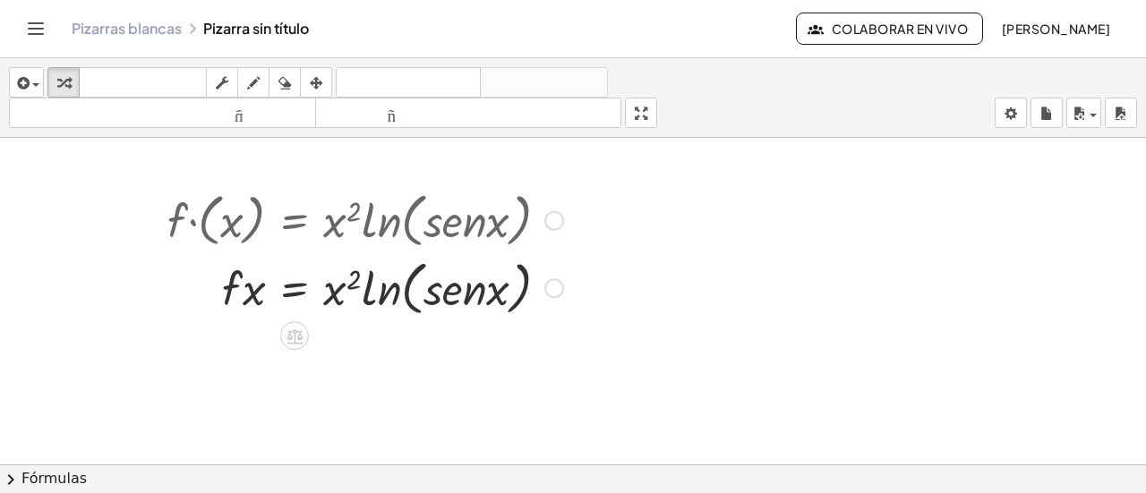
click at [286, 222] on div at bounding box center [364, 219] width 413 height 68
drag, startPoint x: 499, startPoint y: 228, endPoint x: 319, endPoint y: 358, distance: 222.5
click at [374, 311] on div at bounding box center [364, 286] width 413 height 68
drag, startPoint x: 405, startPoint y: 294, endPoint x: 477, endPoint y: 294, distance: 71.6
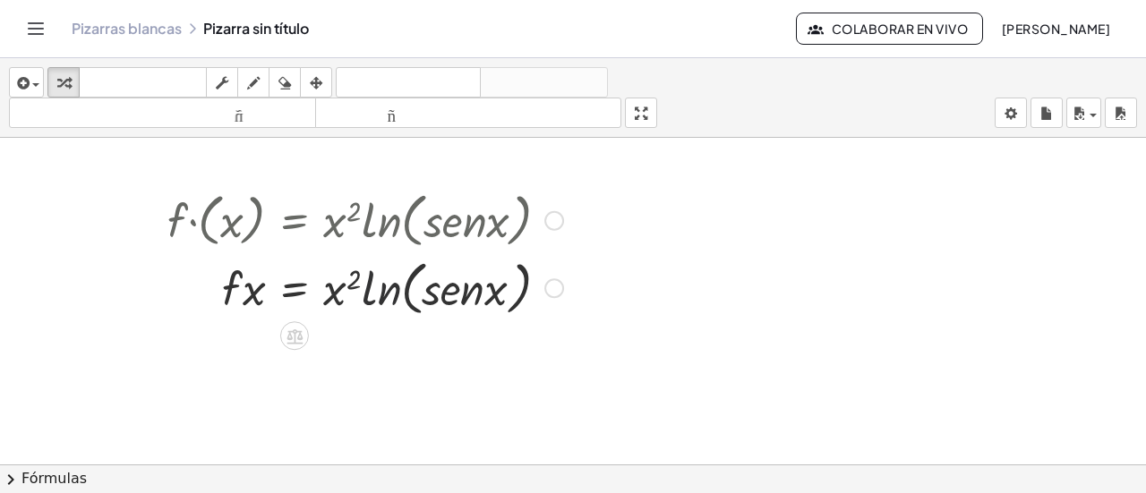
click at [409, 294] on div at bounding box center [364, 286] width 413 height 68
click at [553, 284] on div "Arreglar un error Línea de transformación Copiar línea como LaTeX Derivación de…" at bounding box center [554, 288] width 20 height 20
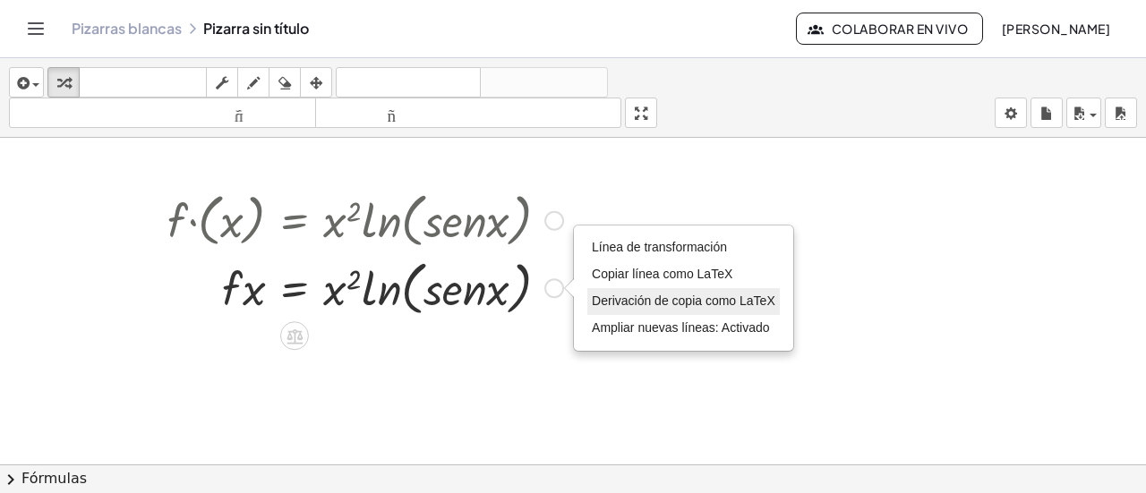
click at [620, 306] on font "Derivación de copia como LaTeX" at bounding box center [683, 301] width 183 height 14
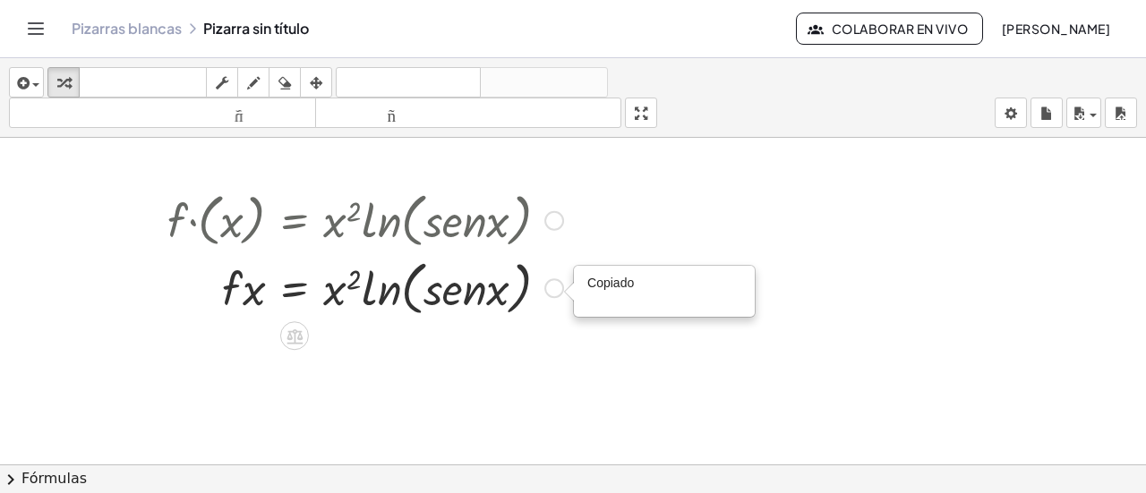
drag, startPoint x: 606, startPoint y: 288, endPoint x: 595, endPoint y: 300, distance: 15.8
click at [606, 287] on font "Copiado" at bounding box center [610, 283] width 47 height 14
click at [491, 275] on div at bounding box center [364, 286] width 413 height 68
drag, startPoint x: 144, startPoint y: 35, endPoint x: 705, endPoint y: 89, distance: 563.7
click at [144, 35] on font "Pizarras blancas" at bounding box center [127, 28] width 110 height 19
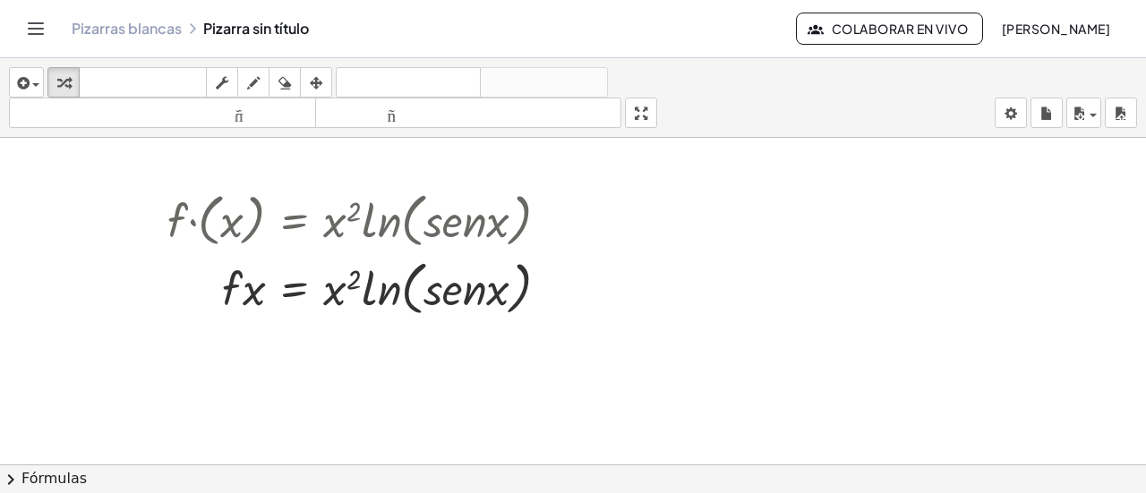
click at [163, 23] on font "Pizarras blancas" at bounding box center [127, 28] width 110 height 19
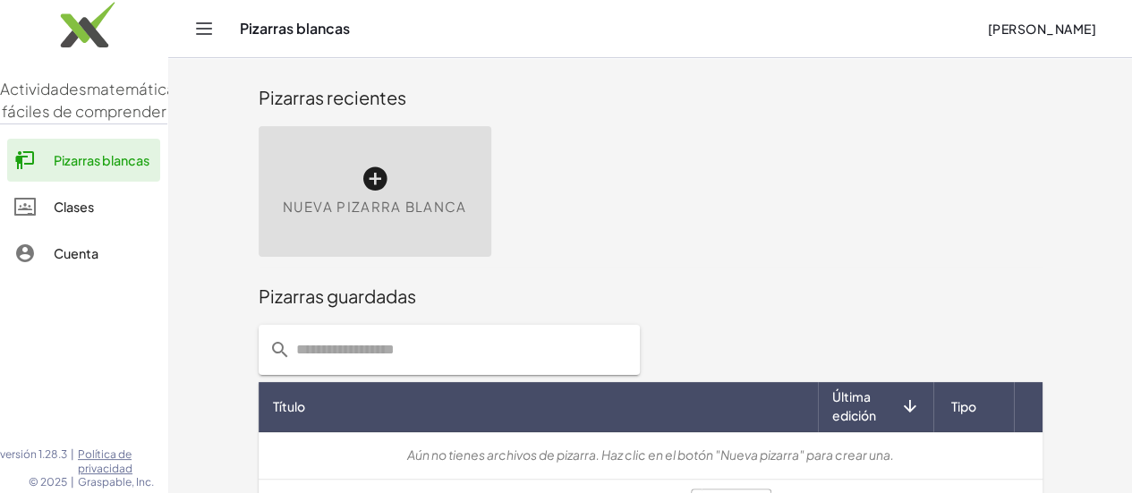
click at [361, 183] on icon at bounding box center [375, 179] width 29 height 29
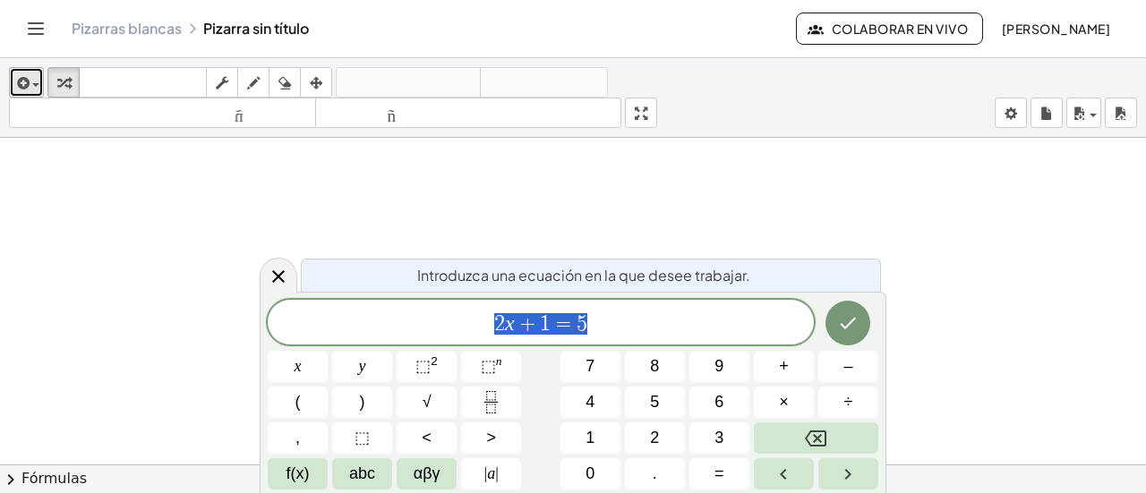
click at [23, 74] on icon "button" at bounding box center [21, 82] width 16 height 21
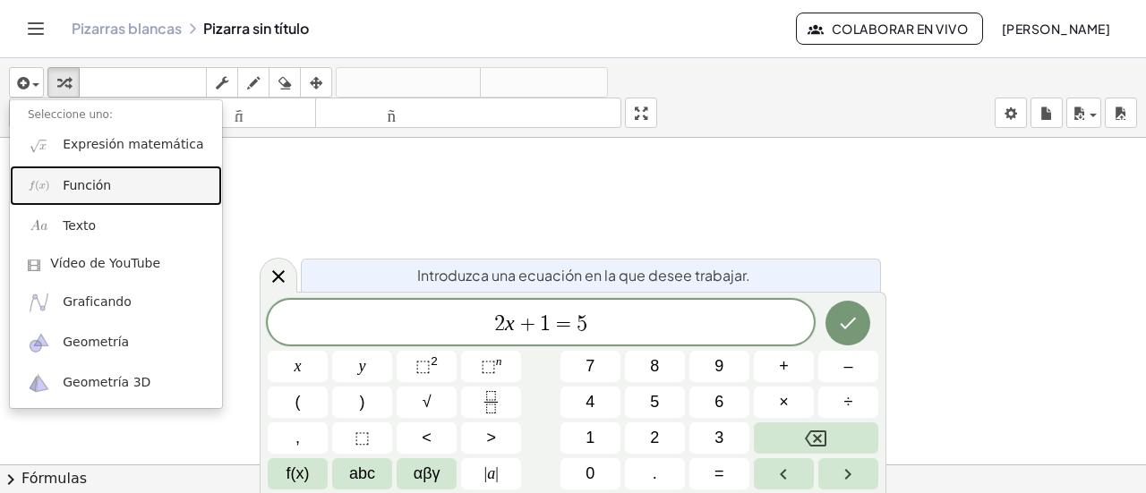
click at [77, 189] on font "Función" at bounding box center [87, 185] width 48 height 14
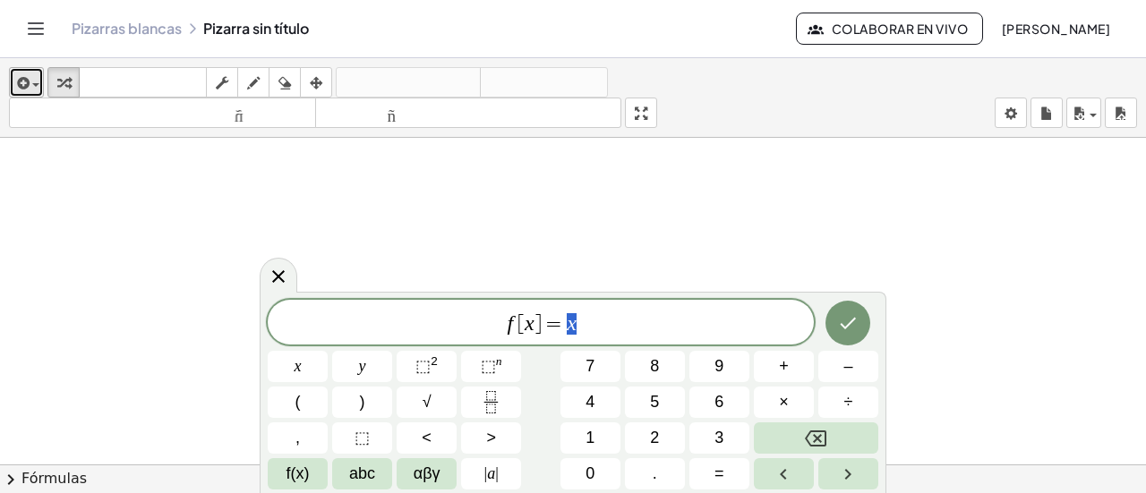
click at [21, 74] on icon "button" at bounding box center [21, 82] width 16 height 21
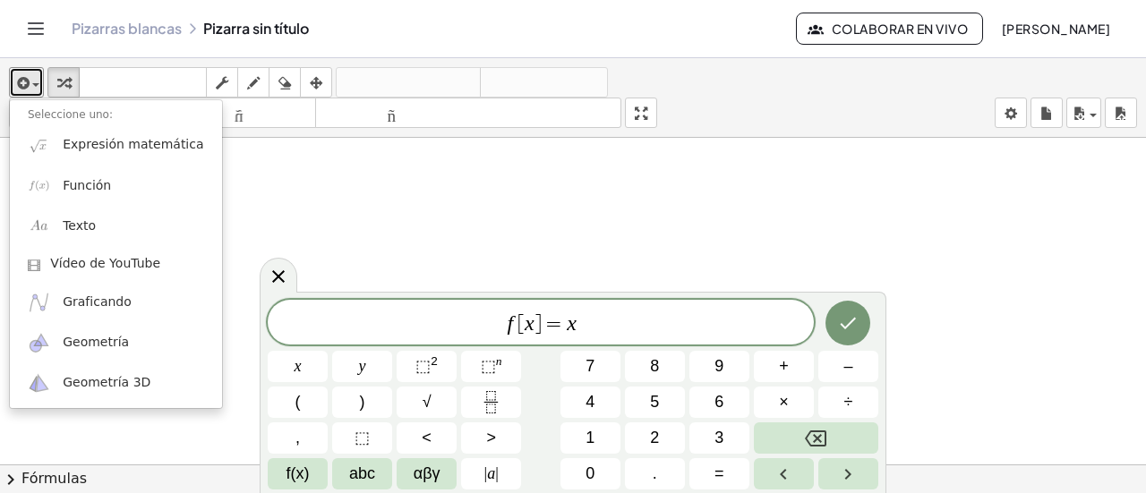
click at [394, 232] on div at bounding box center [573, 478] width 1146 height 681
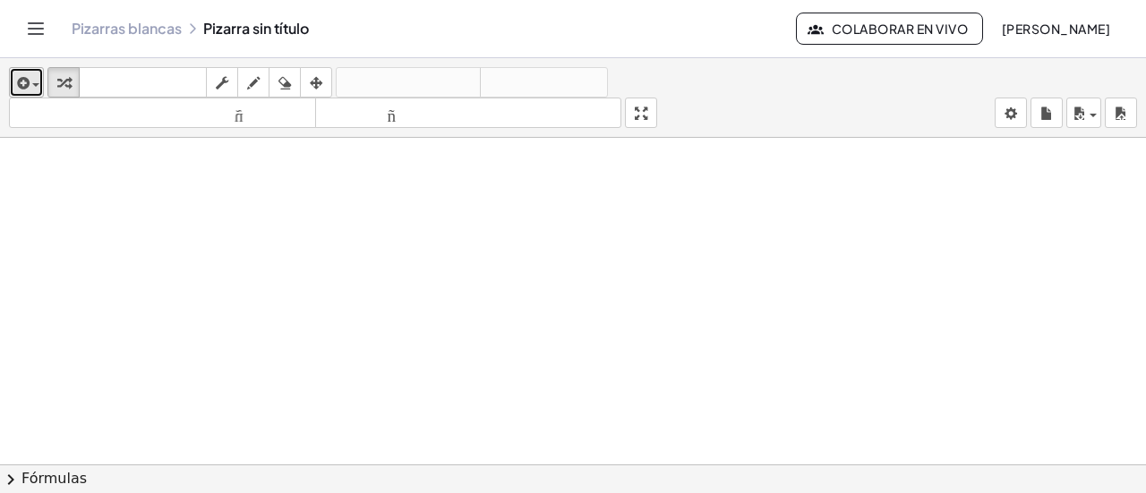
click at [27, 82] on icon "button" at bounding box center [21, 82] width 16 height 21
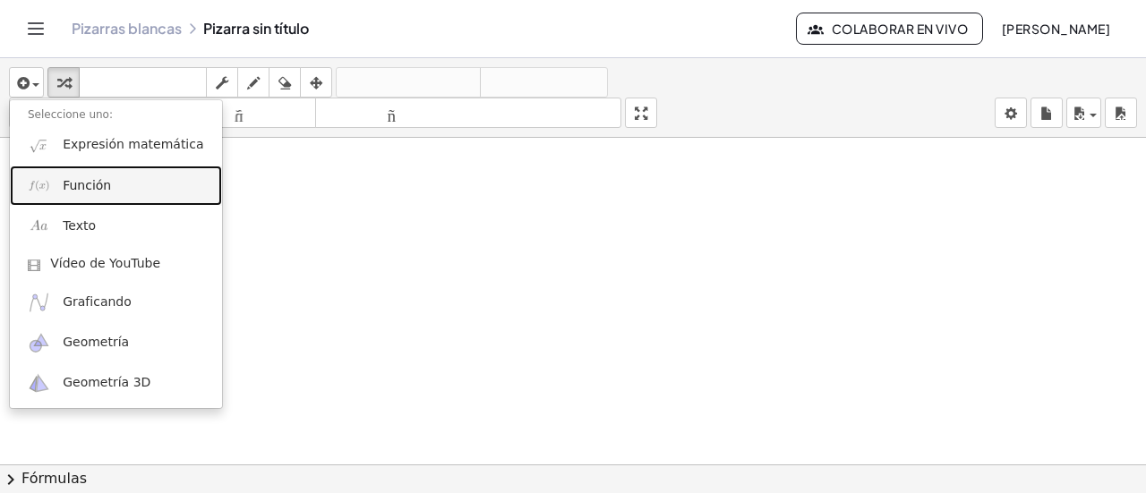
click at [58, 193] on link "Función" at bounding box center [116, 186] width 212 height 40
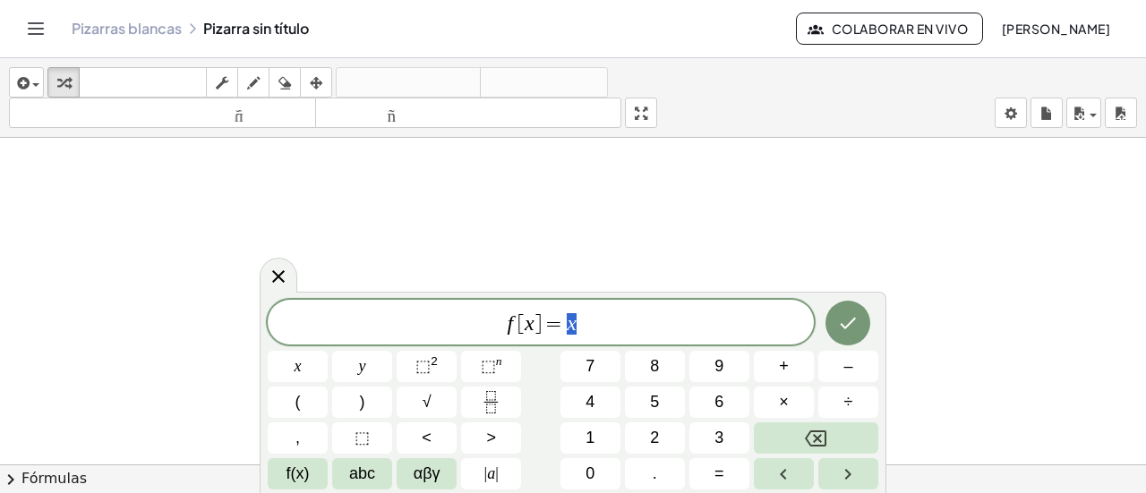
click at [435, 212] on div at bounding box center [573, 478] width 1146 height 681
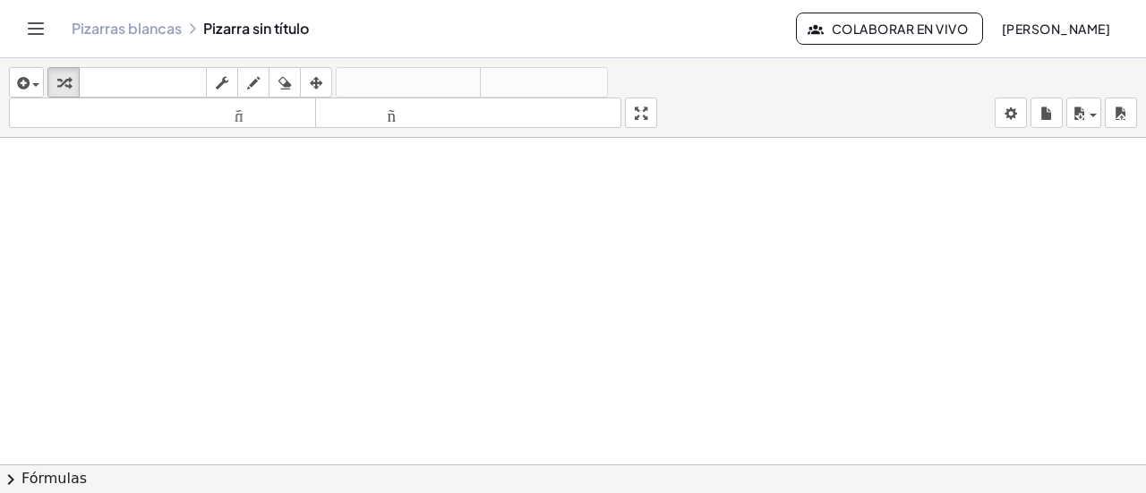
click at [447, 248] on div at bounding box center [573, 478] width 1146 height 681
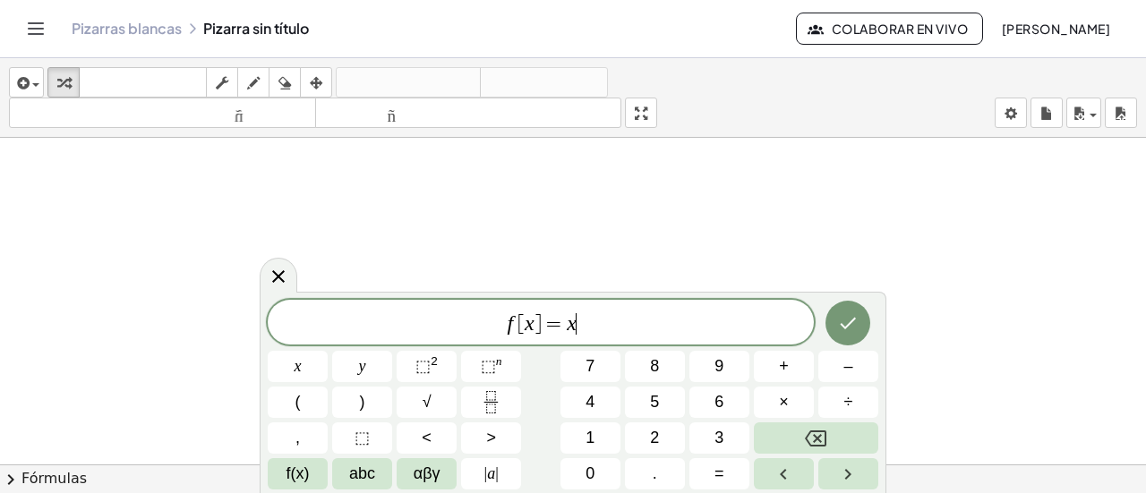
drag, startPoint x: 263, startPoint y: 119, endPoint x: 468, endPoint y: 199, distance: 219.9
click at [342, 178] on div "insertar Seleccione uno: Expresión matemática Función Texto Vídeo de YouTube Gr…" at bounding box center [573, 275] width 1146 height 435
click at [536, 218] on div at bounding box center [573, 478] width 1146 height 681
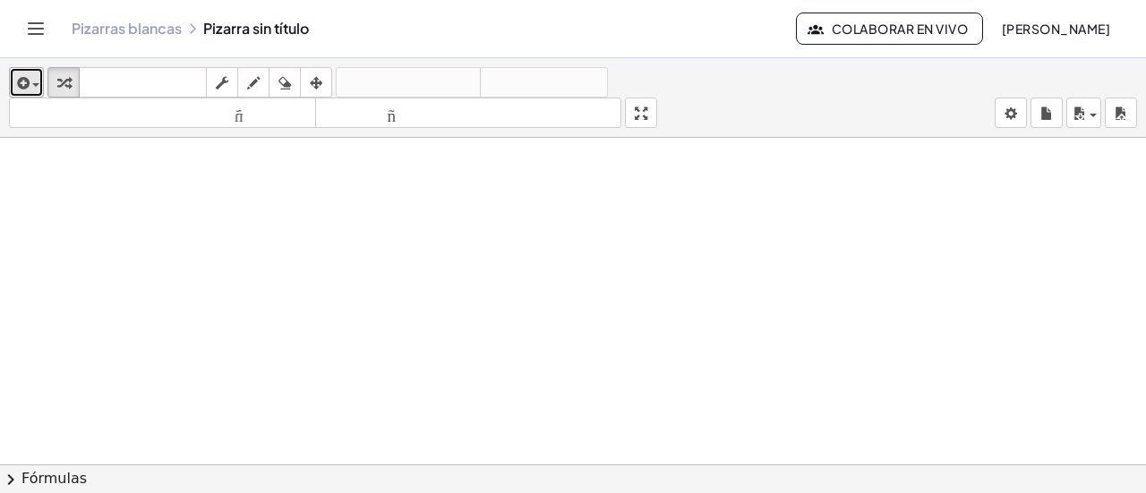
click at [23, 80] on icon "button" at bounding box center [21, 82] width 16 height 21
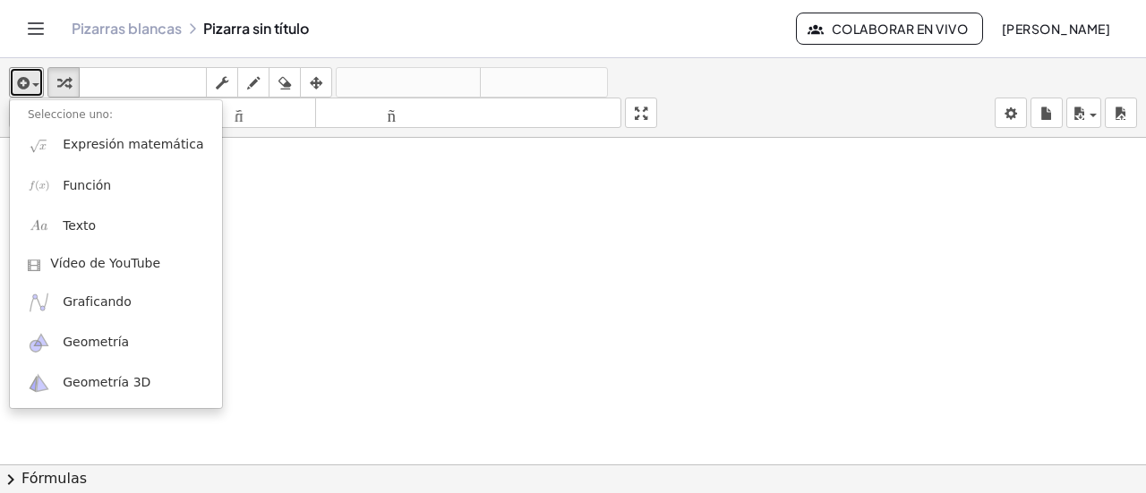
click at [327, 250] on div at bounding box center [573, 478] width 1146 height 681
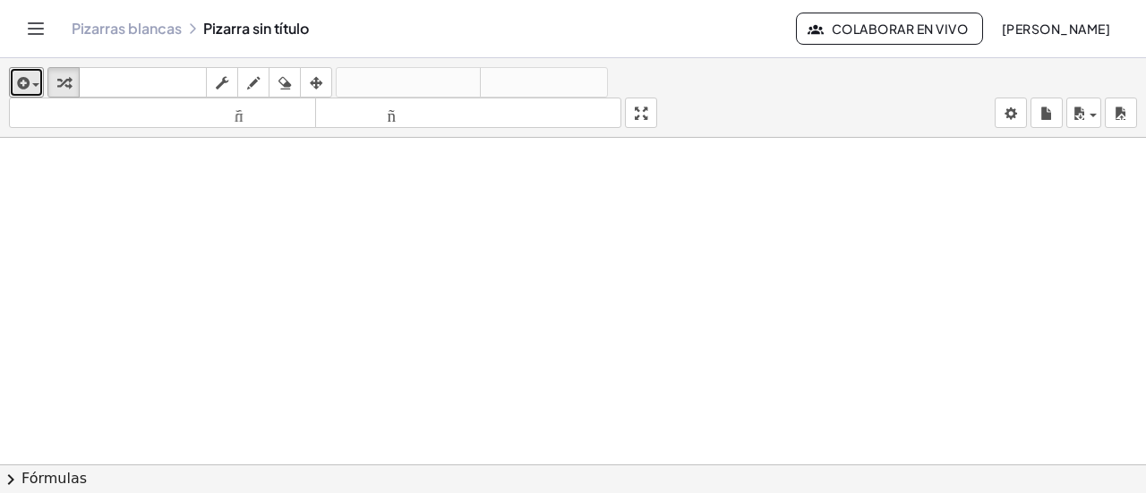
click at [327, 250] on div at bounding box center [573, 478] width 1146 height 681
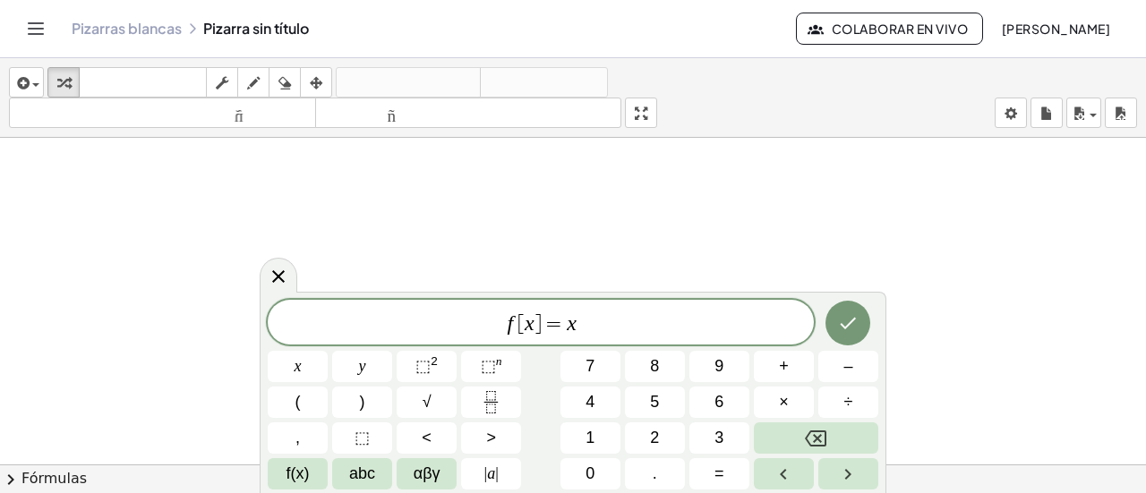
drag, startPoint x: 327, startPoint y: 248, endPoint x: 218, endPoint y: 198, distance: 119.3
click at [218, 198] on div at bounding box center [573, 478] width 1146 height 681
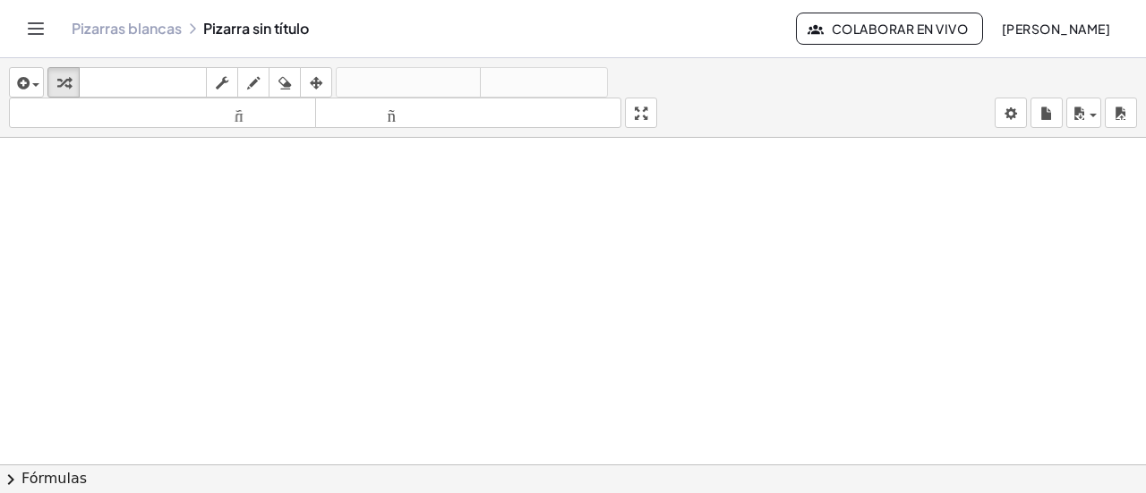
click at [328, 209] on div at bounding box center [573, 478] width 1146 height 681
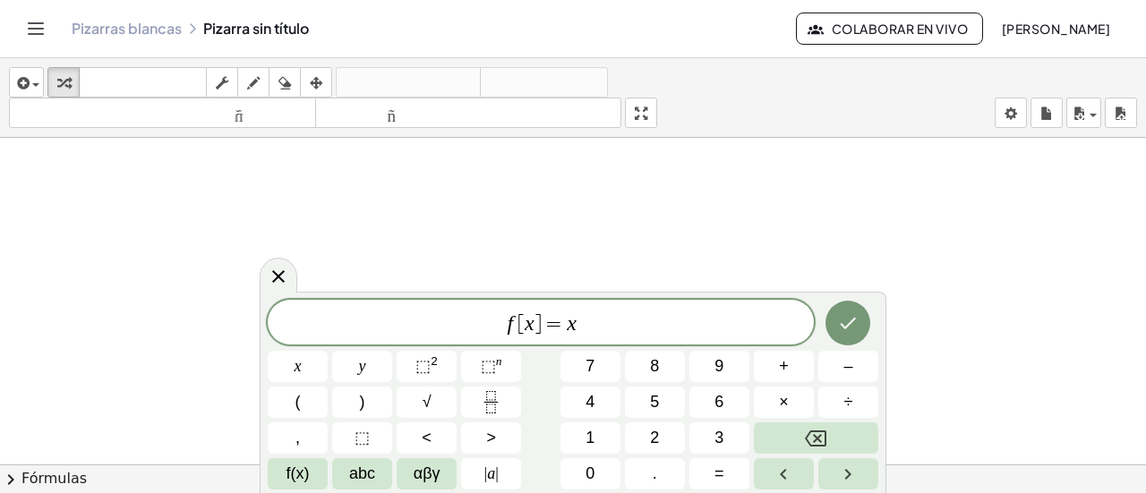
click at [592, 328] on span "f [ x ] = x ​" at bounding box center [541, 323] width 546 height 25
drag, startPoint x: 592, startPoint y: 328, endPoint x: 417, endPoint y: 327, distance: 175.4
click at [417, 327] on span "f [ x ] = x" at bounding box center [541, 323] width 546 height 25
click at [845, 325] on icon "Hecho" at bounding box center [848, 320] width 16 height 12
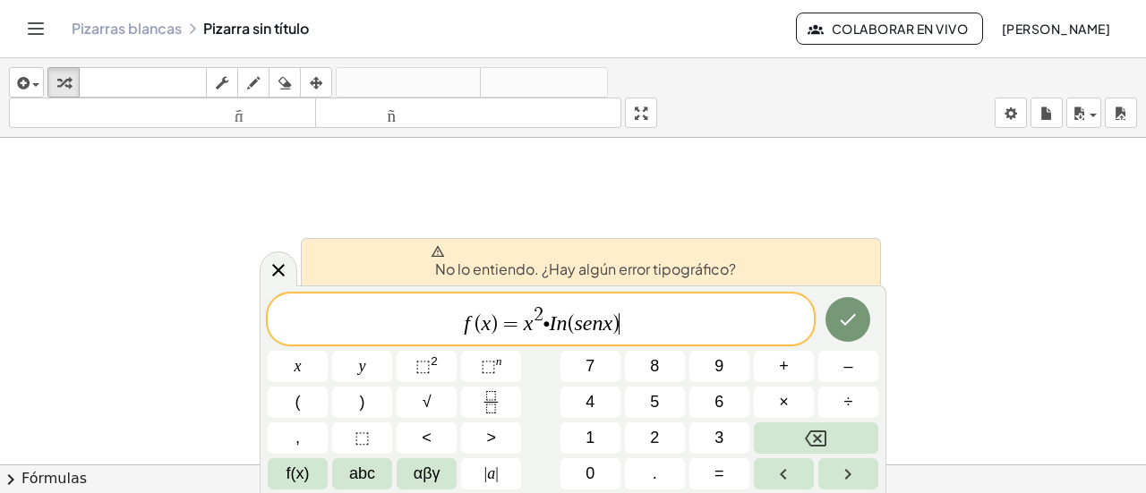
click at [217, 177] on div at bounding box center [573, 478] width 1146 height 681
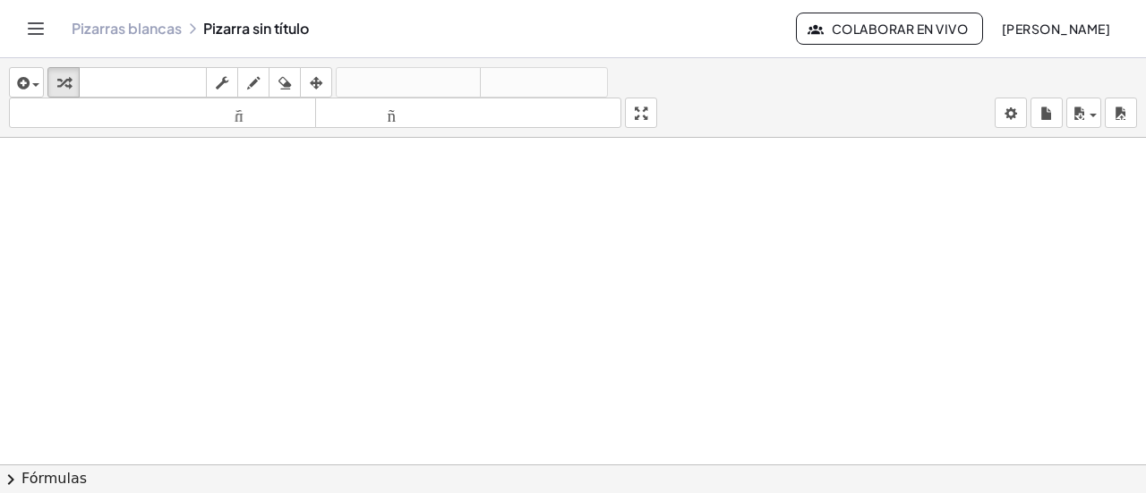
click at [259, 241] on div at bounding box center [573, 478] width 1146 height 681
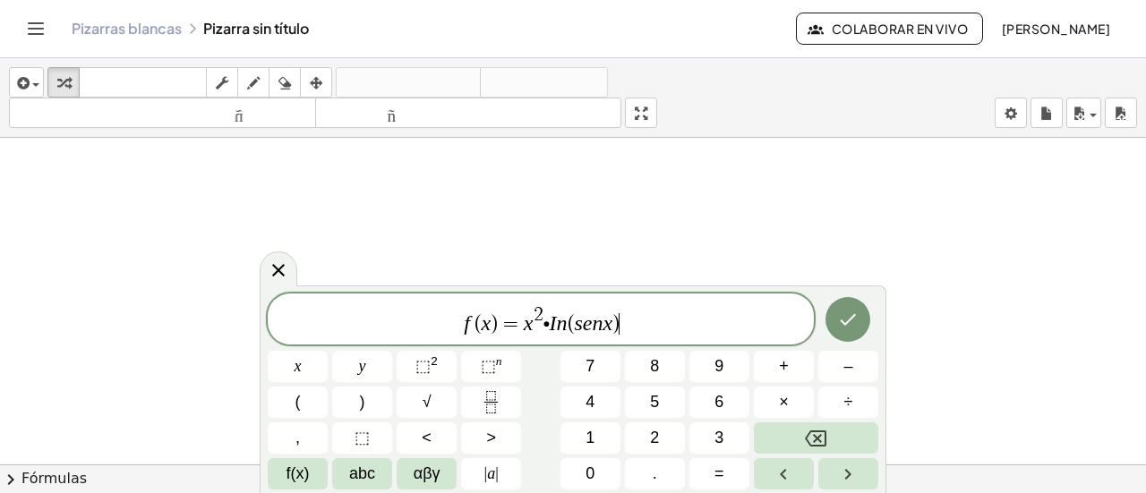
click at [260, 241] on div at bounding box center [573, 478] width 1146 height 681
click at [548, 321] on span "f ( x ) = x 2 ∙ I n ( s e n x ) ​" at bounding box center [541, 320] width 546 height 32
click at [771, 399] on button "×" at bounding box center [784, 402] width 60 height 31
click at [328, 351] on div at bounding box center [298, 366] width 60 height 31
click at [861, 318] on button "Hecho" at bounding box center [847, 319] width 45 height 45
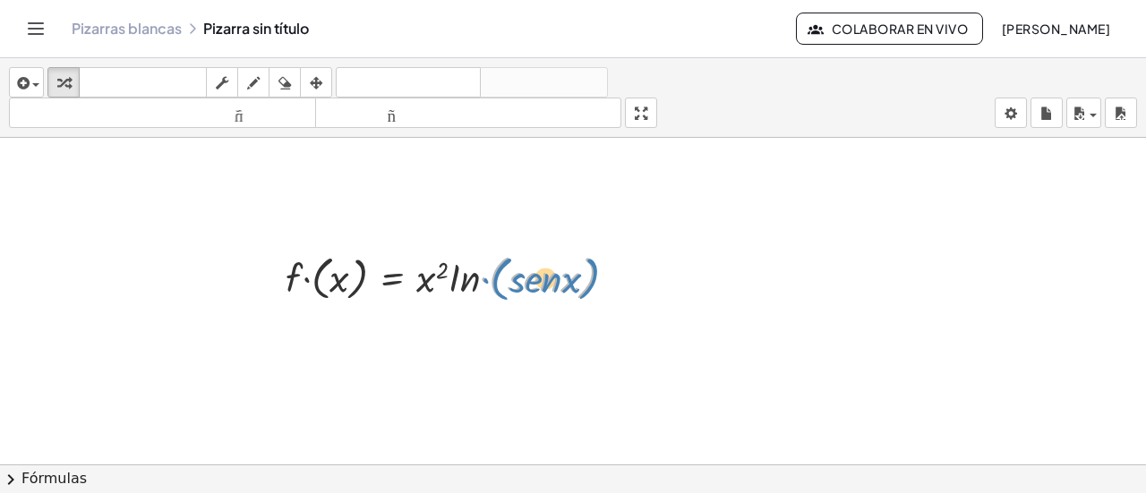
click at [508, 282] on div at bounding box center [458, 276] width 362 height 58
click at [503, 334] on div at bounding box center [573, 478] width 1146 height 681
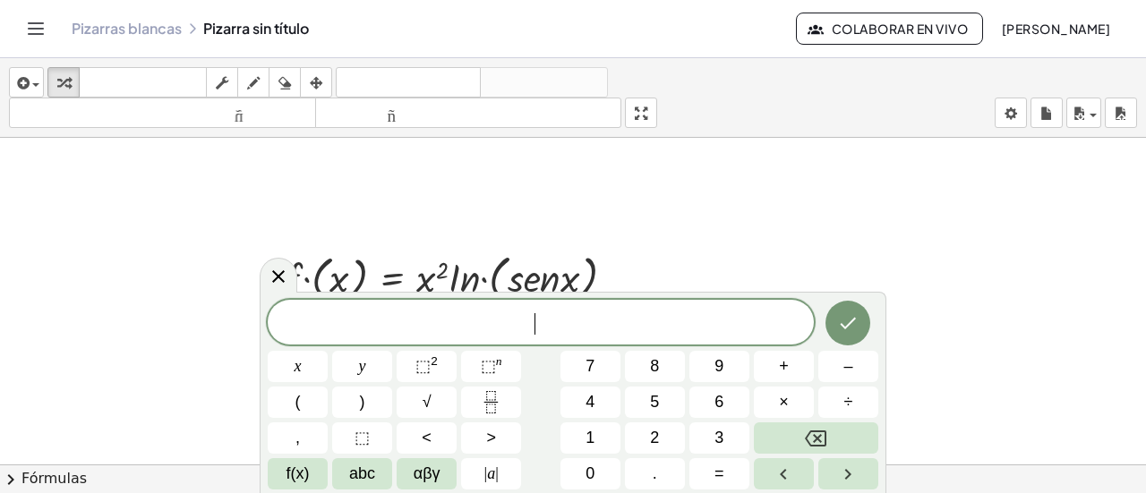
drag, startPoint x: 889, startPoint y: 221, endPoint x: 806, endPoint y: 204, distance: 84.1
click at [889, 220] on div at bounding box center [573, 478] width 1146 height 681
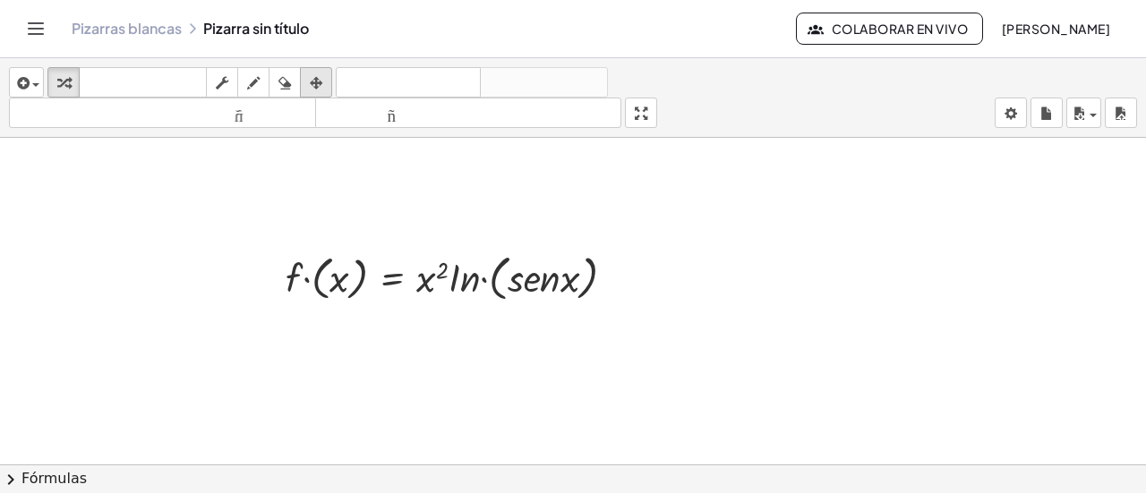
click at [315, 81] on icon "button" at bounding box center [316, 82] width 13 height 21
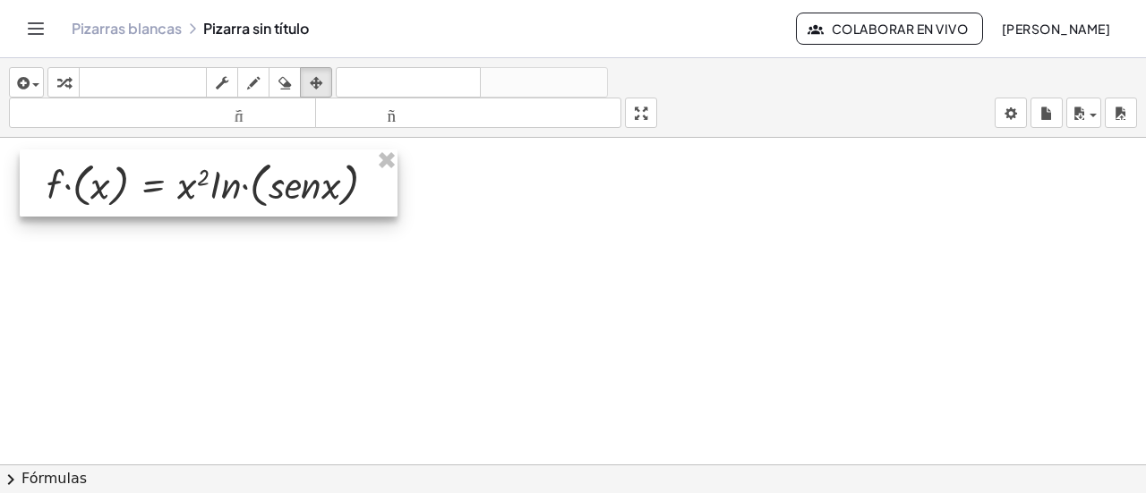
drag, startPoint x: 427, startPoint y: 277, endPoint x: 188, endPoint y: 183, distance: 256.4
click at [188, 183] on div at bounding box center [209, 182] width 378 height 67
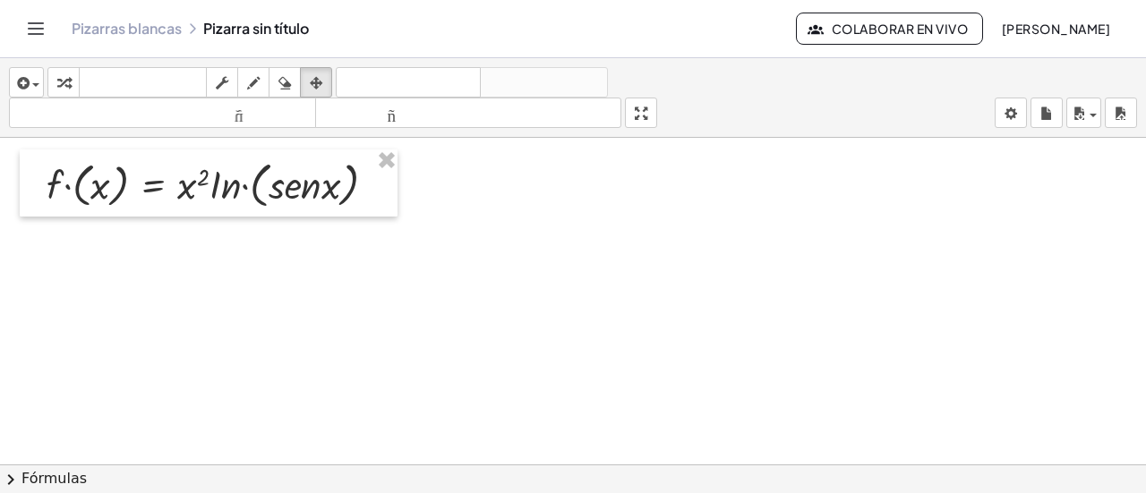
click at [135, 276] on div at bounding box center [573, 465] width 1146 height 654
click at [188, 296] on div at bounding box center [573, 465] width 1146 height 654
click at [188, 294] on div at bounding box center [573, 465] width 1146 height 654
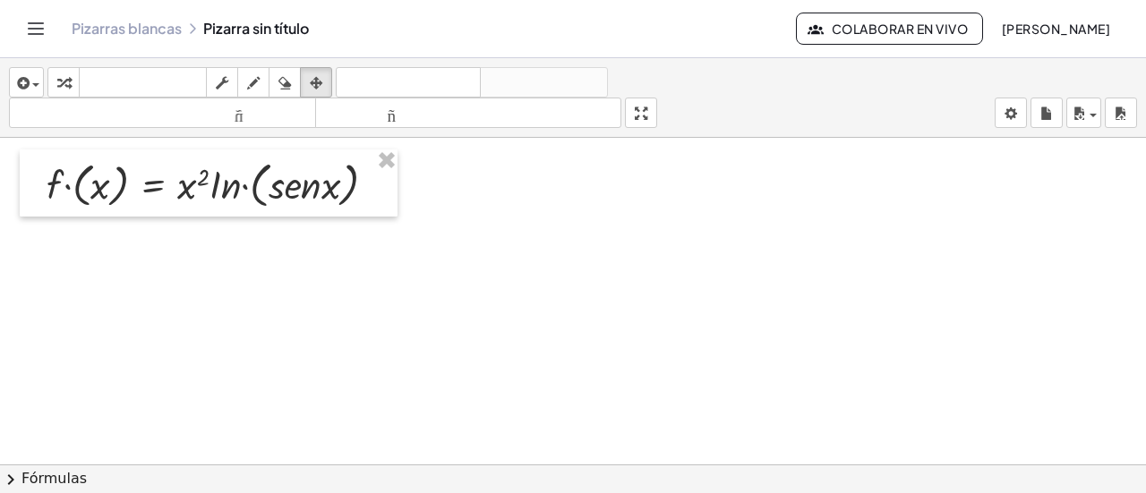
click at [188, 294] on div at bounding box center [573, 465] width 1146 height 654
click at [457, 371] on div at bounding box center [573, 465] width 1146 height 654
click at [329, 270] on div at bounding box center [573, 465] width 1146 height 654
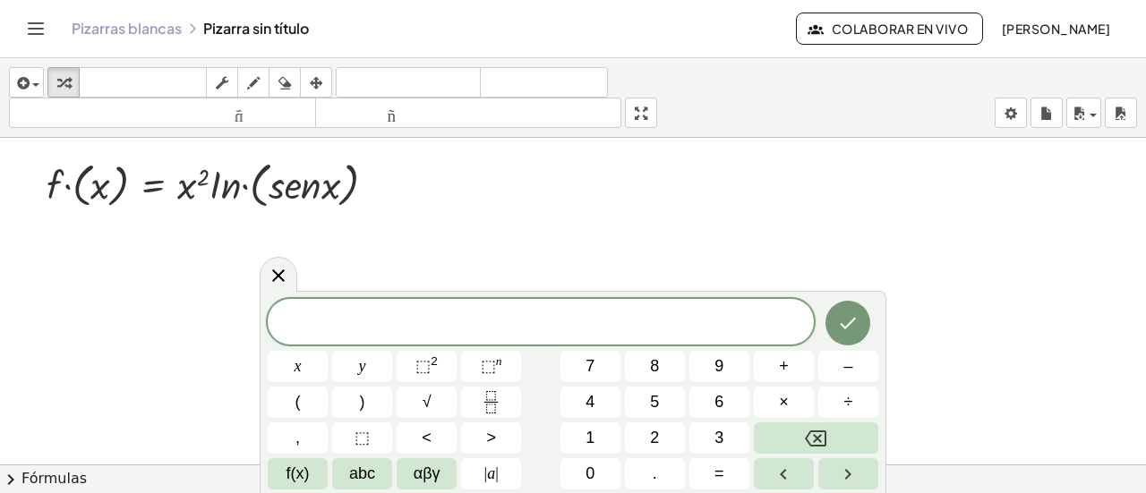
click at [276, 265] on div at bounding box center [279, 274] width 38 height 35
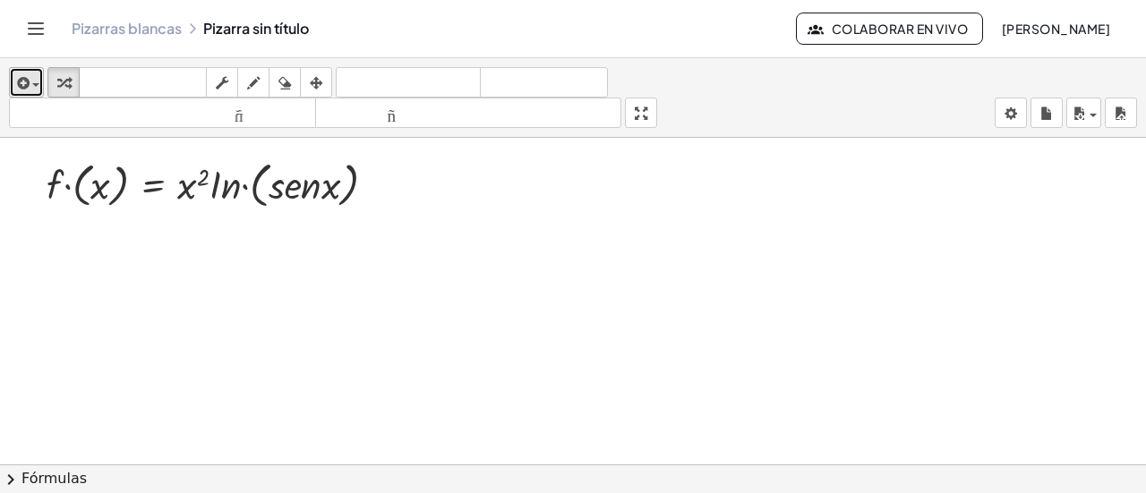
click at [23, 89] on icon "button" at bounding box center [21, 82] width 16 height 21
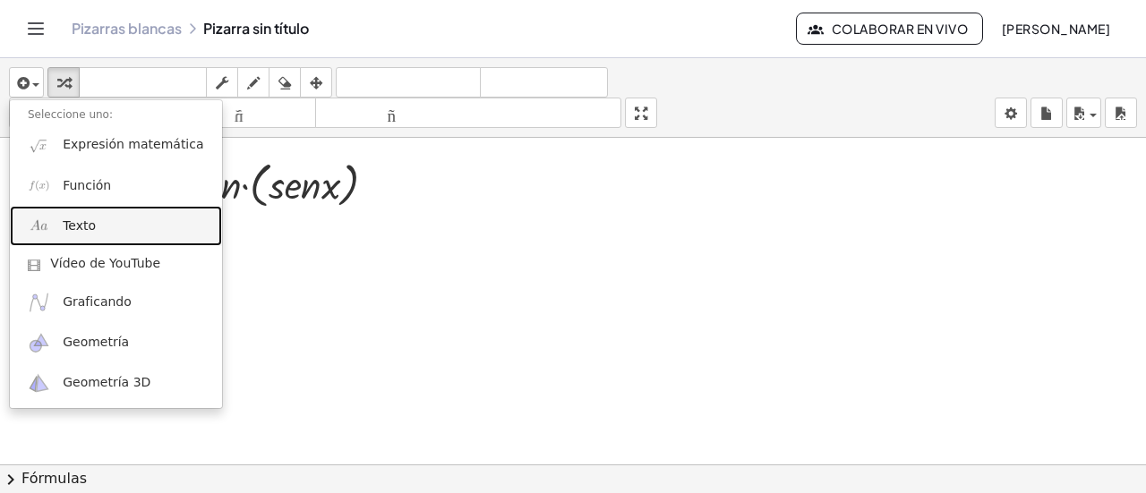
click at [111, 224] on link "Texto" at bounding box center [116, 226] width 212 height 40
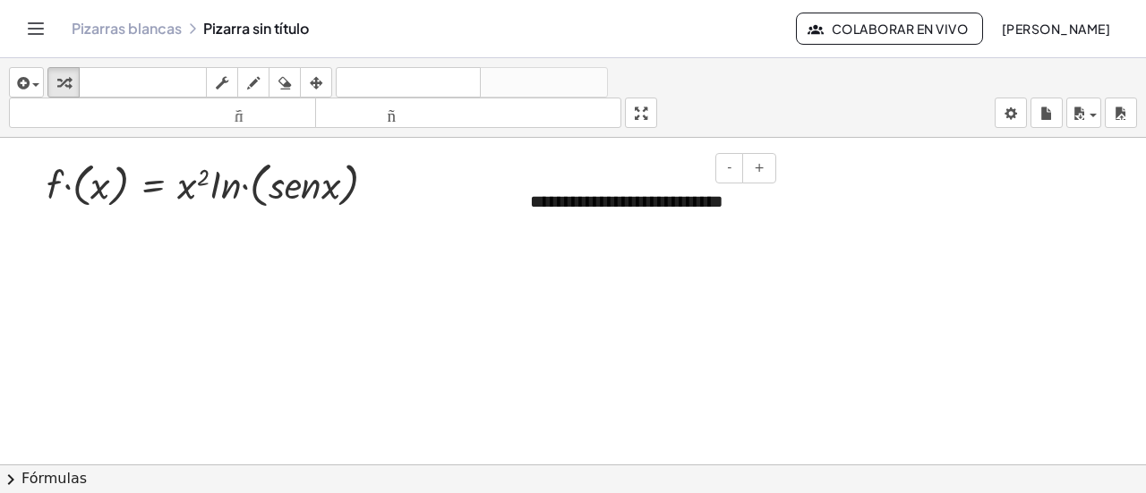
click at [597, 204] on font "**********" at bounding box center [626, 201] width 193 height 18
click at [646, 251] on div at bounding box center [573, 465] width 1146 height 654
click at [690, 209] on font "**********" at bounding box center [626, 201] width 193 height 18
click at [313, 83] on icon "button" at bounding box center [316, 82] width 13 height 21
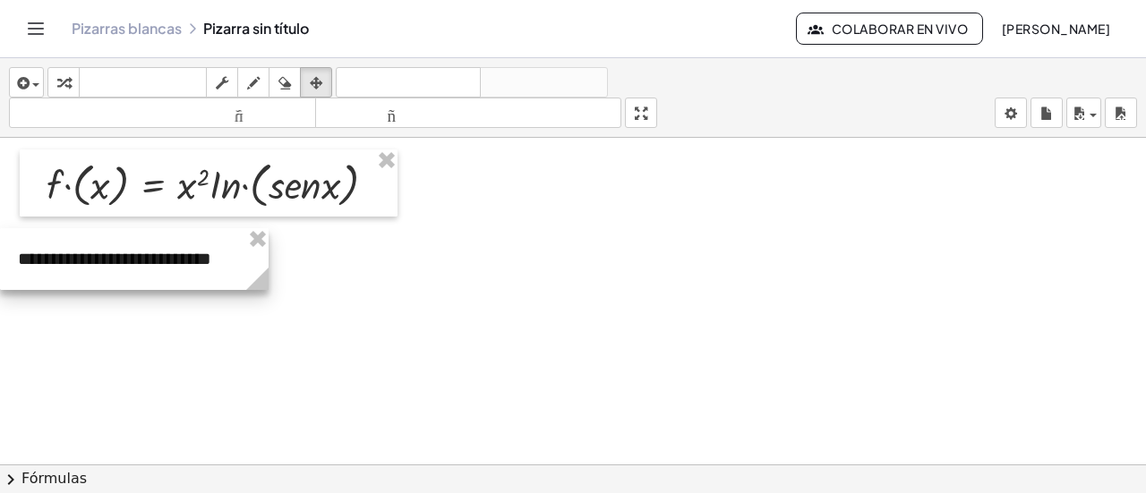
drag, startPoint x: 710, startPoint y: 210, endPoint x: 192, endPoint y: 268, distance: 521.3
click at [192, 268] on div at bounding box center [134, 259] width 268 height 62
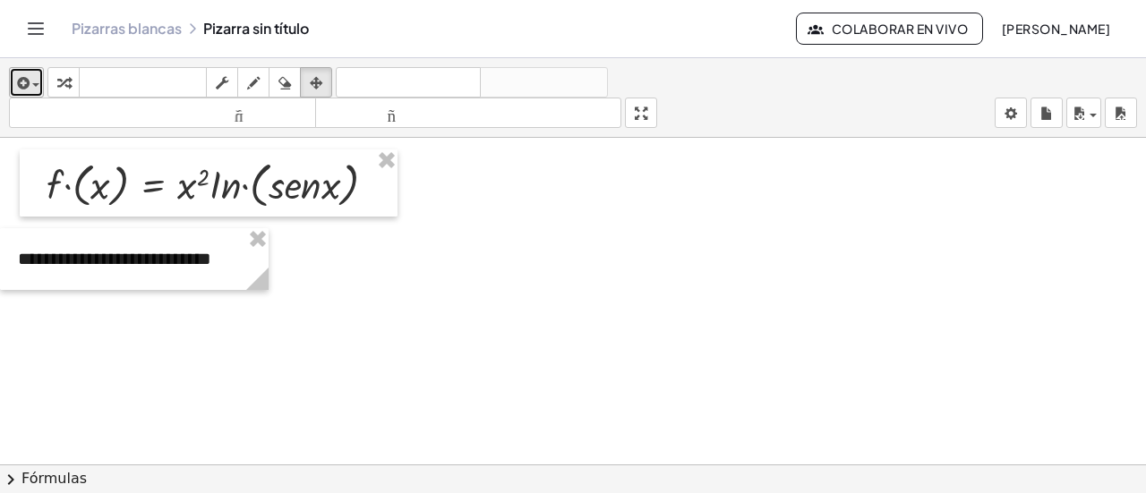
click at [33, 92] on div "button" at bounding box center [26, 82] width 26 height 21
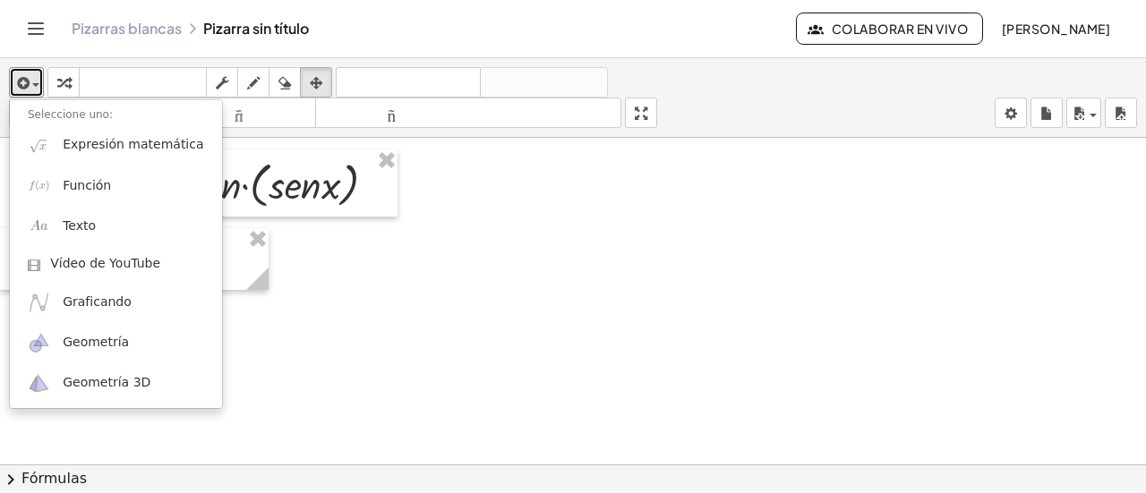
click at [768, 276] on div at bounding box center [573, 465] width 1146 height 654
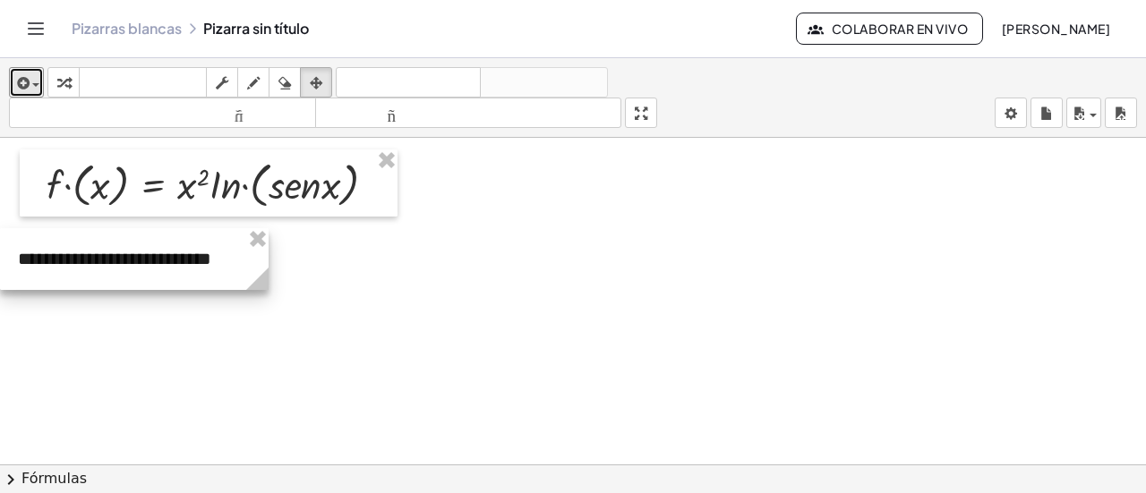
click at [36, 262] on div at bounding box center [134, 259] width 268 height 62
click at [36, 260] on div at bounding box center [134, 259] width 268 height 62
drag, startPoint x: 35, startPoint y: 260, endPoint x: 635, endPoint y: 280, distance: 600.0
click at [645, 279] on div at bounding box center [573, 465] width 1146 height 654
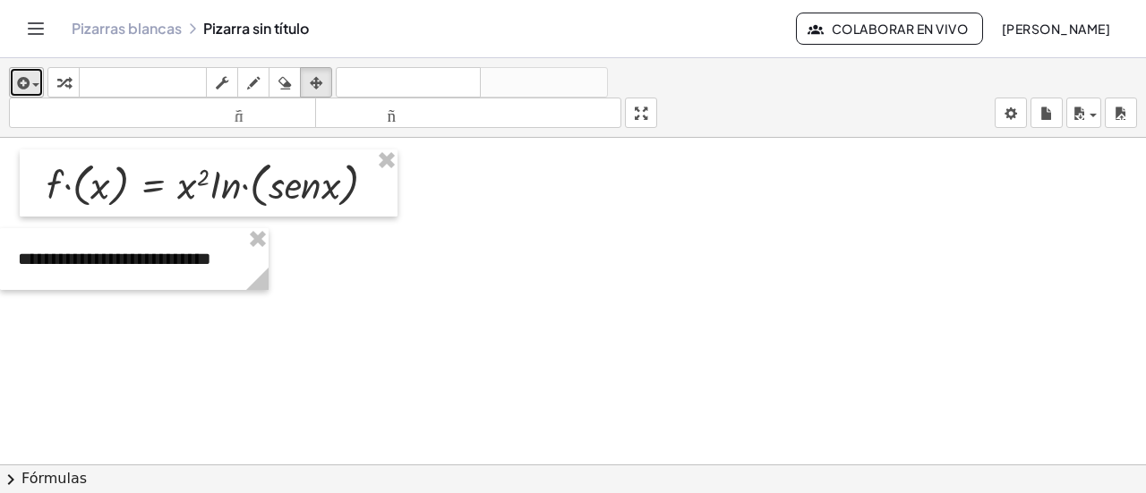
click at [27, 80] on icon "button" at bounding box center [21, 82] width 16 height 21
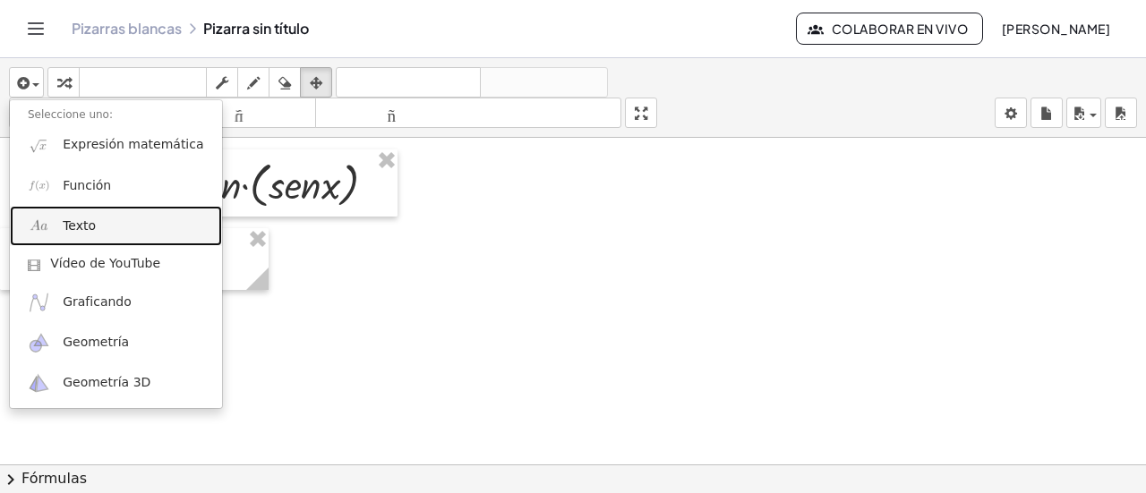
click at [66, 226] on font "Texto" at bounding box center [79, 225] width 33 height 14
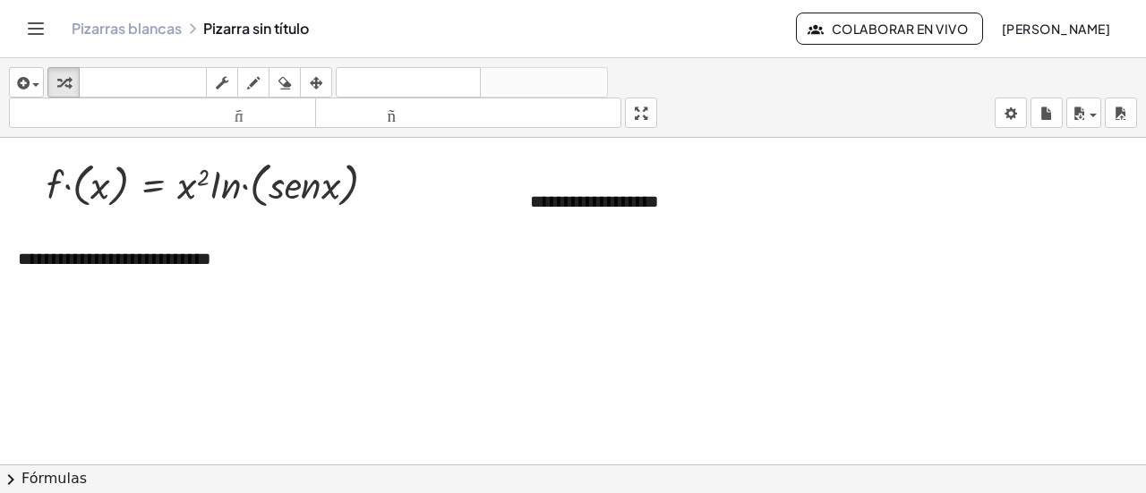
click at [602, 287] on div at bounding box center [573, 465] width 1146 height 654
click at [619, 196] on font "**********" at bounding box center [594, 201] width 129 height 18
click at [286, 83] on icon "button" at bounding box center [284, 82] width 13 height 21
drag, startPoint x: 710, startPoint y: 238, endPoint x: 519, endPoint y: 188, distance: 197.1
click at [519, 188] on div at bounding box center [573, 465] width 1146 height 654
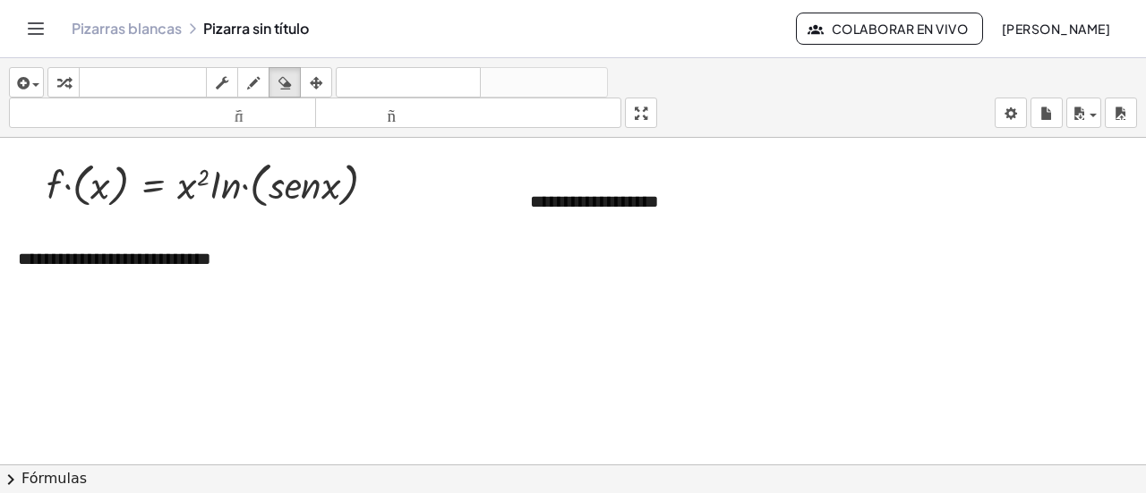
click at [617, 210] on div at bounding box center [573, 465] width 1146 height 654
click at [614, 196] on div at bounding box center [573, 465] width 1146 height 654
click at [578, 200] on div at bounding box center [573, 465] width 1146 height 654
click at [311, 77] on icon "button" at bounding box center [316, 82] width 13 height 21
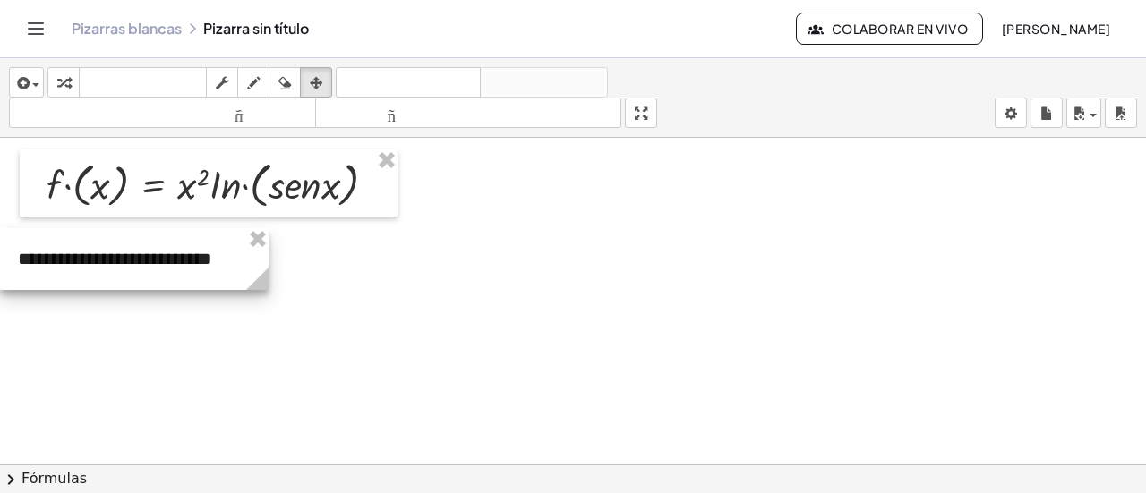
click at [116, 269] on div at bounding box center [134, 259] width 268 height 62
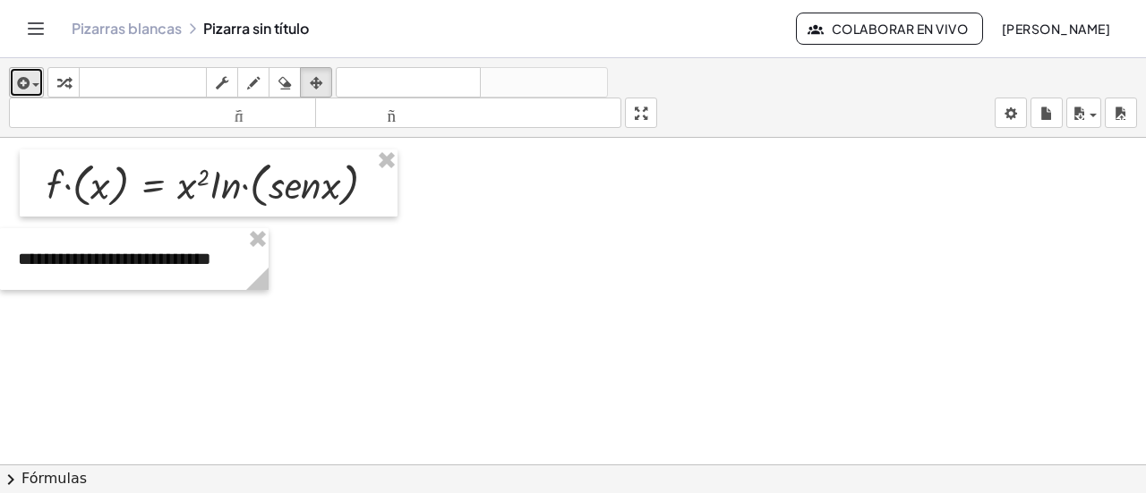
click at [37, 85] on span "button" at bounding box center [35, 85] width 7 height 4
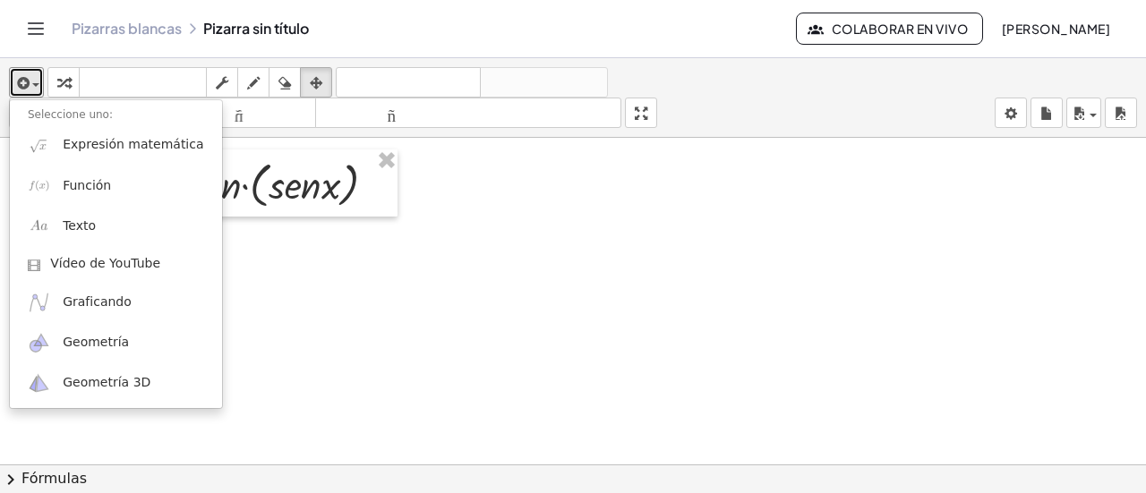
click at [255, 289] on div at bounding box center [573, 465] width 1146 height 654
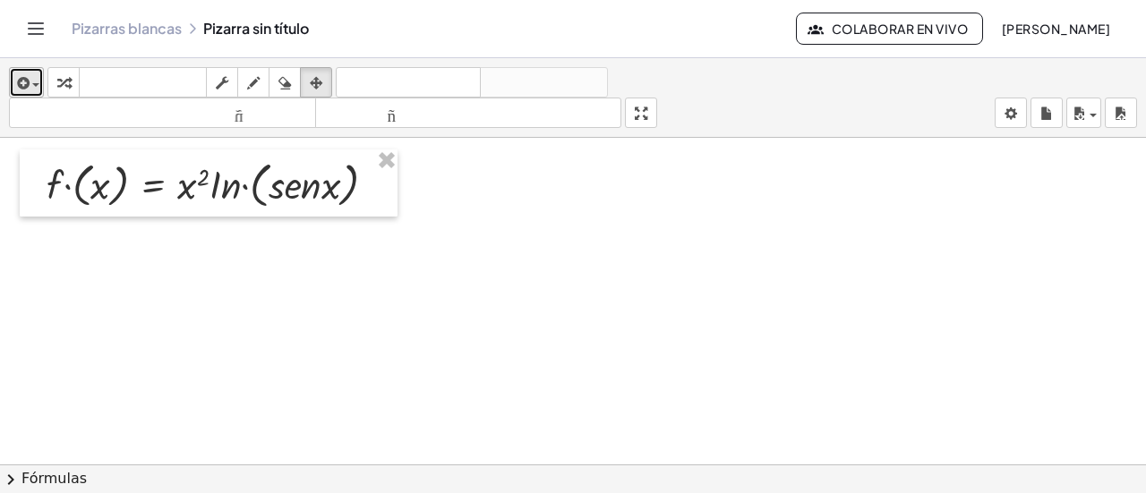
click at [17, 83] on icon "button" at bounding box center [21, 82] width 16 height 21
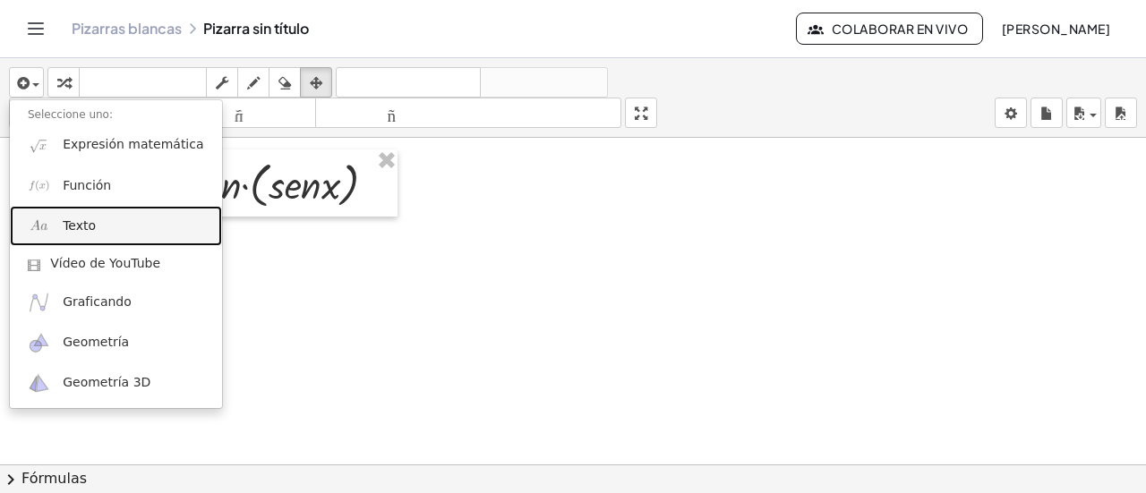
click at [71, 219] on font "Texto" at bounding box center [79, 225] width 33 height 14
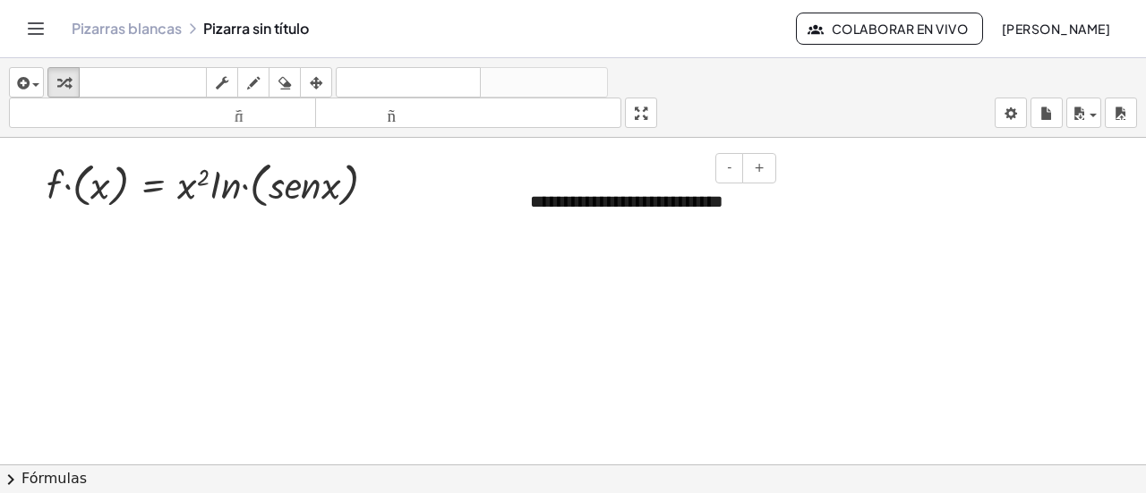
click at [582, 207] on font "**********" at bounding box center [626, 201] width 193 height 18
click at [780, 273] on div at bounding box center [573, 465] width 1146 height 654
click at [317, 77] on icon "button" at bounding box center [316, 82] width 13 height 21
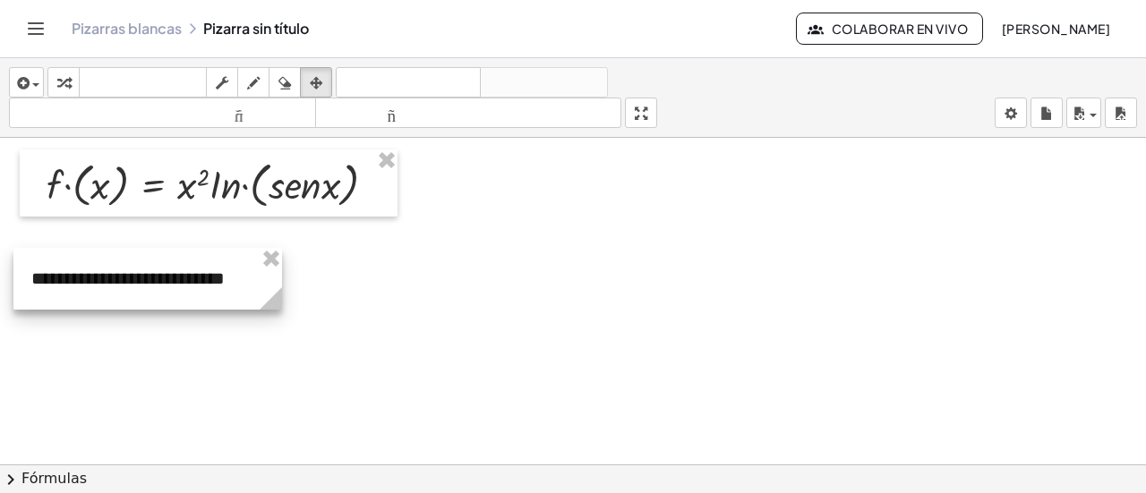
drag, startPoint x: 663, startPoint y: 211, endPoint x: 197, endPoint y: 287, distance: 472.4
click at [166, 287] on div at bounding box center [147, 279] width 268 height 62
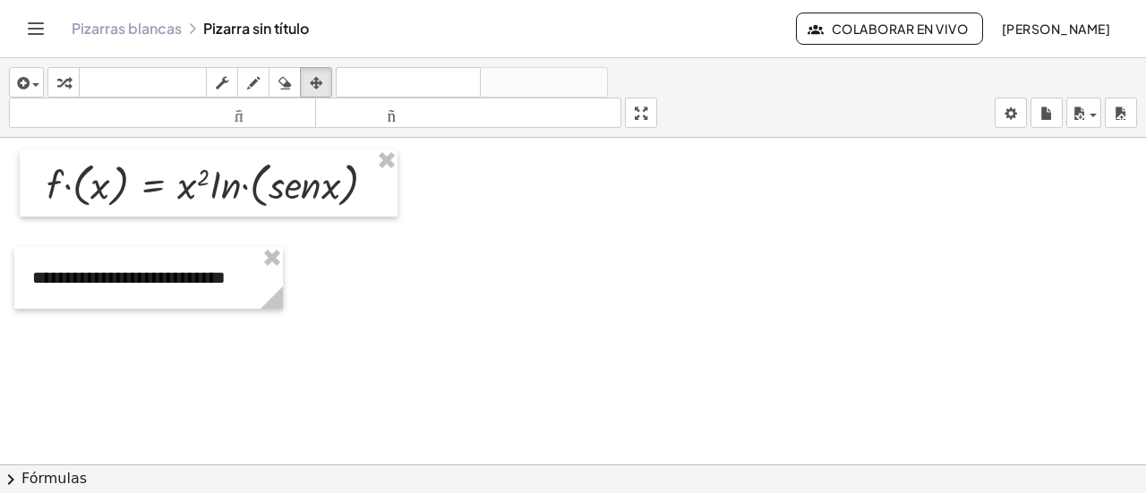
scroll to position [89, 0]
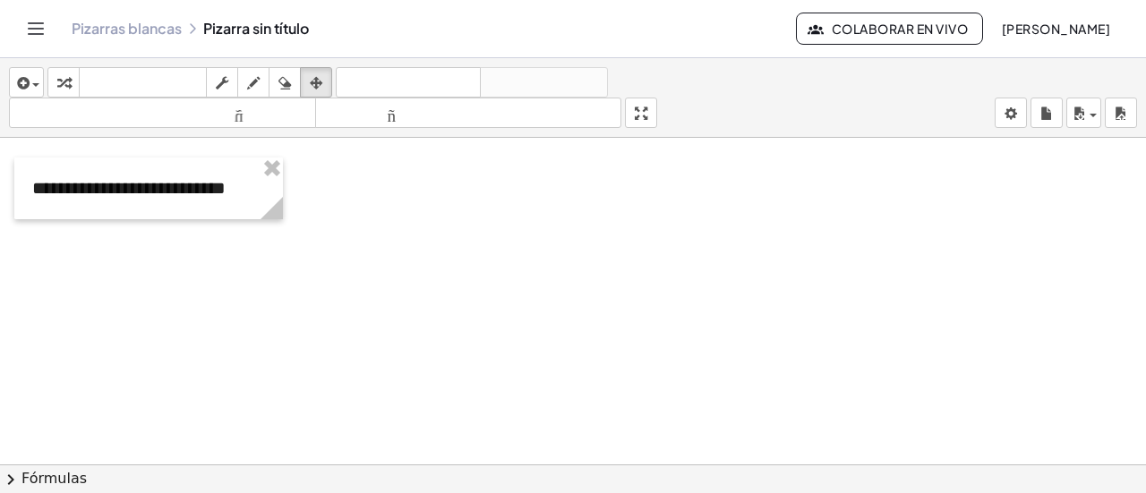
click at [299, 287] on div at bounding box center [573, 375] width 1146 height 654
click at [317, 81] on icon "button" at bounding box center [316, 82] width 13 height 21
click at [17, 89] on icon "button" at bounding box center [21, 82] width 16 height 21
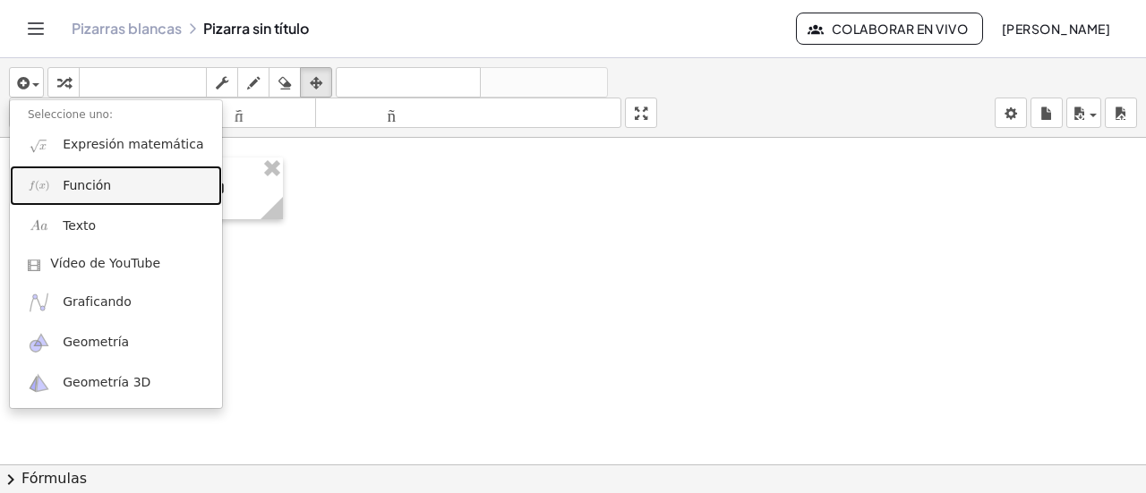
click at [89, 186] on font "Función" at bounding box center [87, 185] width 48 height 14
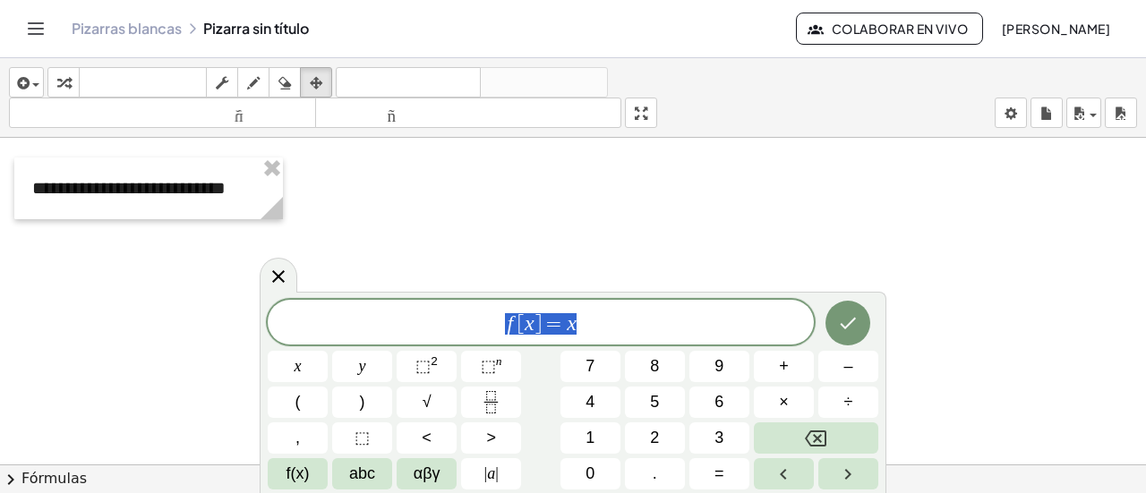
drag, startPoint x: 542, startPoint y: 327, endPoint x: 430, endPoint y: 320, distance: 112.0
click at [442, 326] on span "f [ x ] = x" at bounding box center [541, 323] width 546 height 25
drag, startPoint x: 531, startPoint y: 315, endPoint x: 986, endPoint y: 196, distance: 470.8
click at [986, 196] on div at bounding box center [573, 375] width 1146 height 654
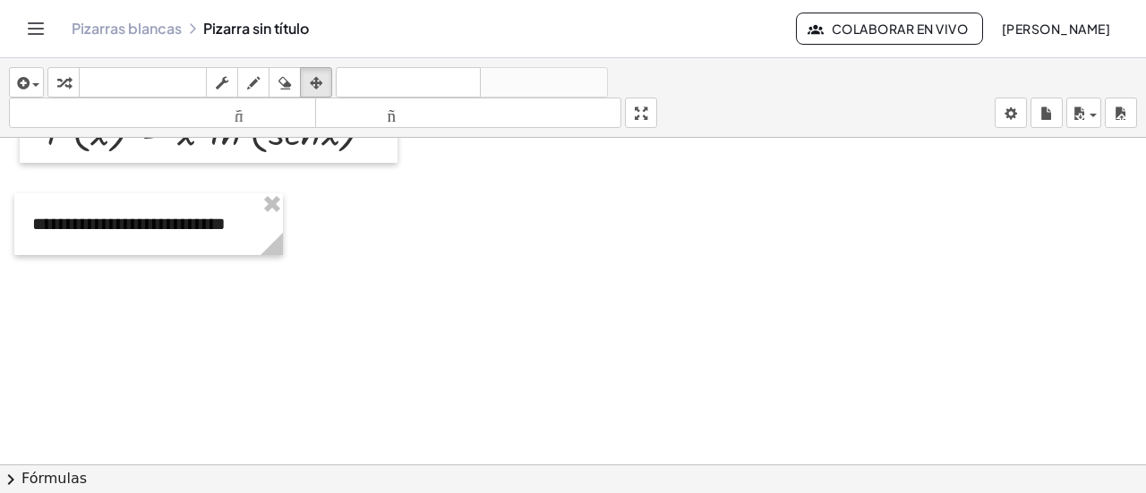
scroll to position [0, 0]
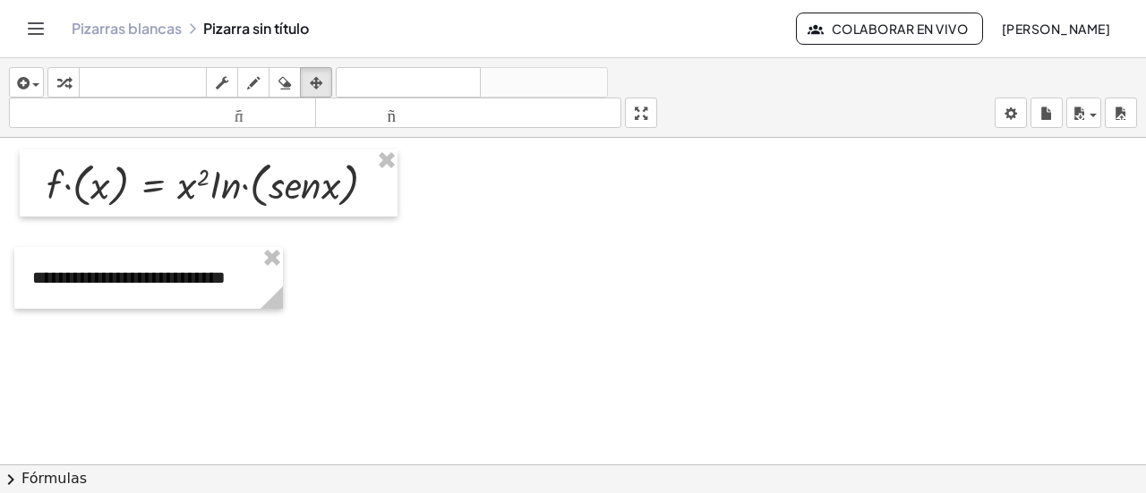
click at [7, 79] on div "insertar Seleccione uno: Expresión matemática Función Texto Vídeo de YouTube Gr…" at bounding box center [573, 98] width 1146 height 80
click at [21, 85] on icon "button" at bounding box center [21, 82] width 16 height 21
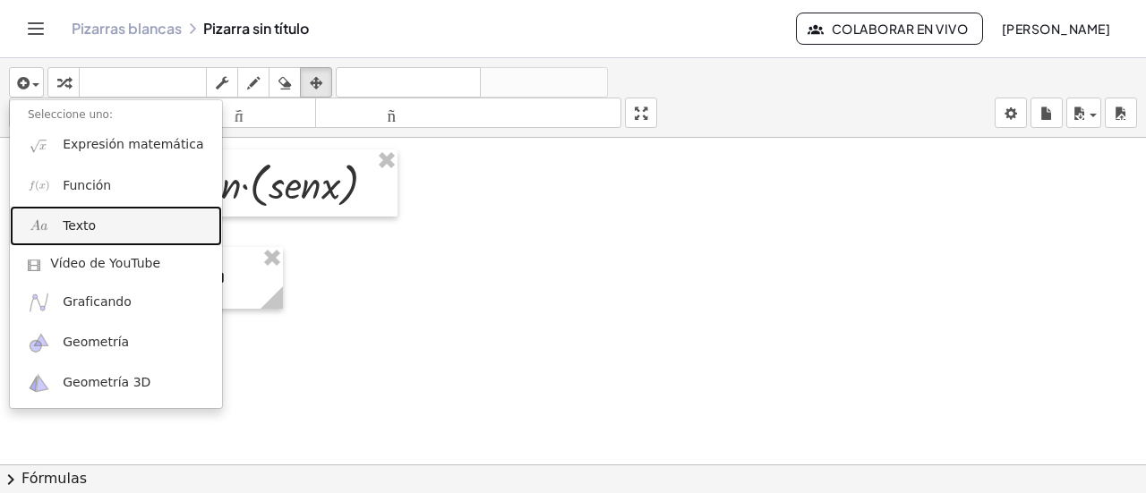
click at [56, 221] on link "Texto" at bounding box center [116, 226] width 212 height 40
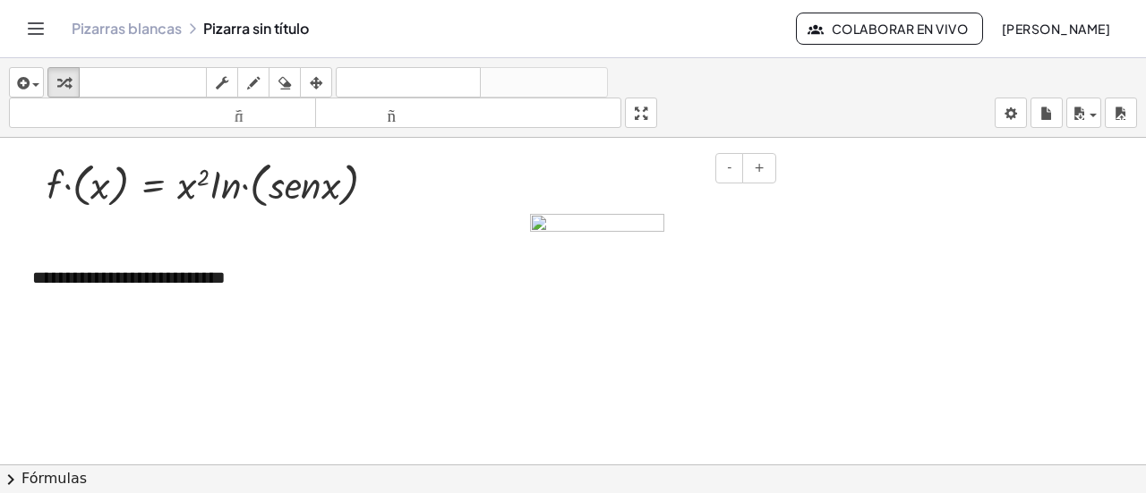
click at [614, 216] on img at bounding box center [597, 225] width 134 height 22
click at [750, 273] on span at bounding box center [646, 273] width 233 height 22
click at [899, 345] on div at bounding box center [573, 465] width 1146 height 654
click at [37, 86] on span "button" at bounding box center [35, 85] width 7 height 4
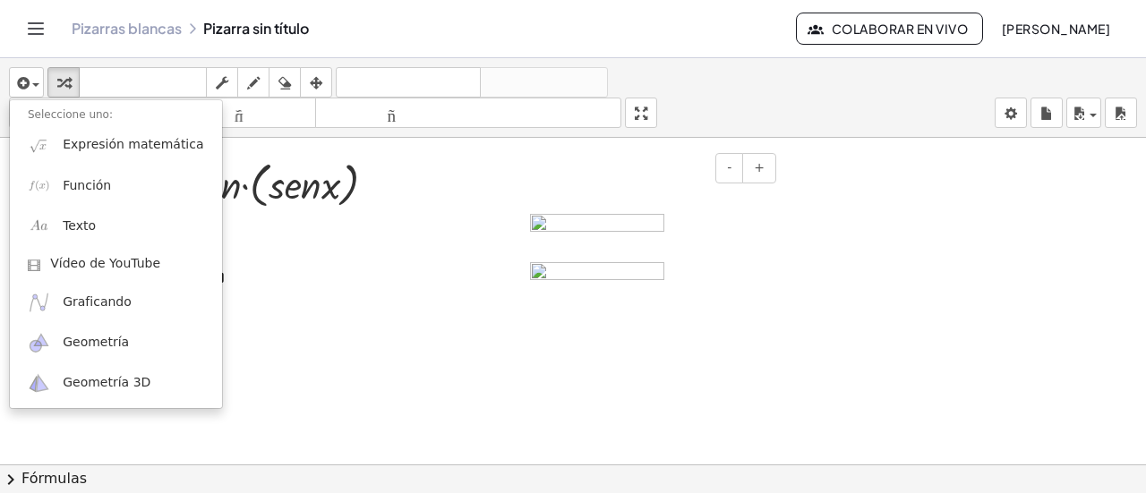
click at [607, 272] on img at bounding box center [597, 273] width 134 height 22
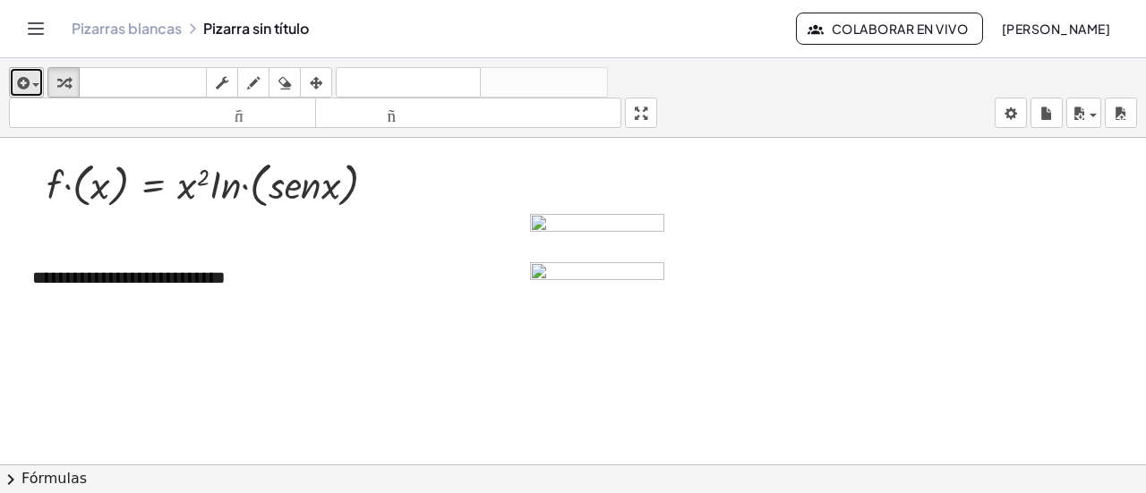
click at [38, 81] on div "button" at bounding box center [26, 82] width 26 height 21
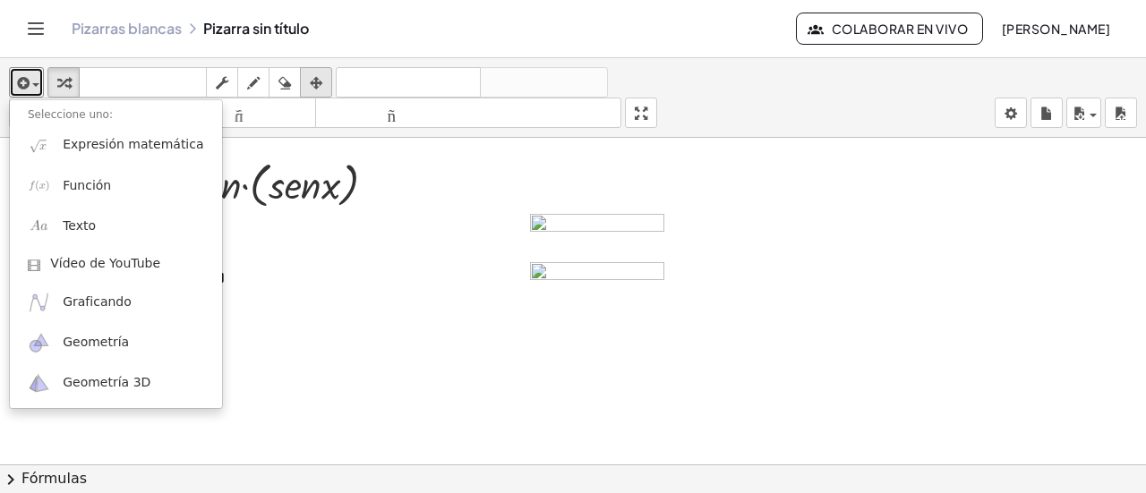
click at [308, 82] on div "button" at bounding box center [315, 82] width 23 height 21
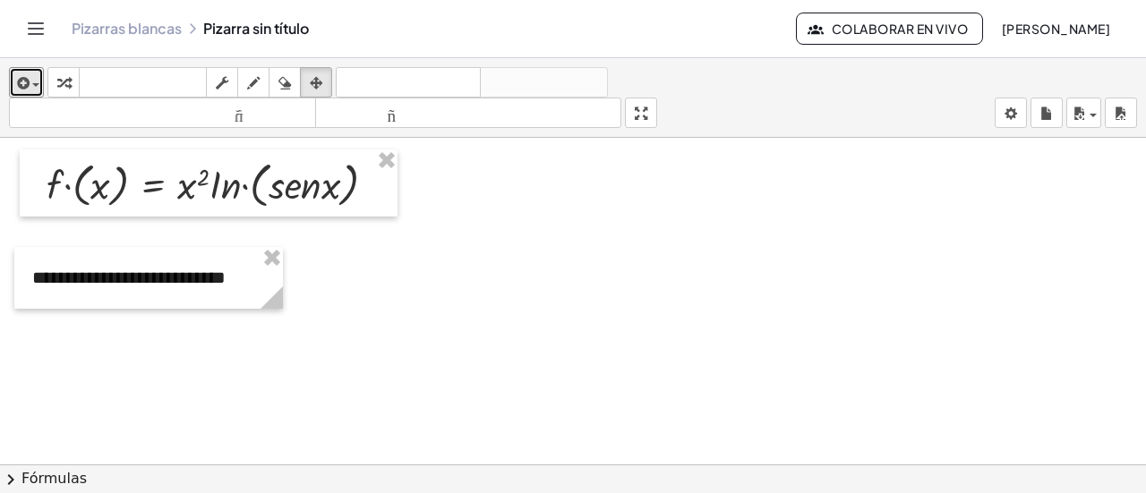
click at [190, 364] on div at bounding box center [573, 465] width 1146 height 654
click at [34, 91] on div "button" at bounding box center [26, 82] width 26 height 21
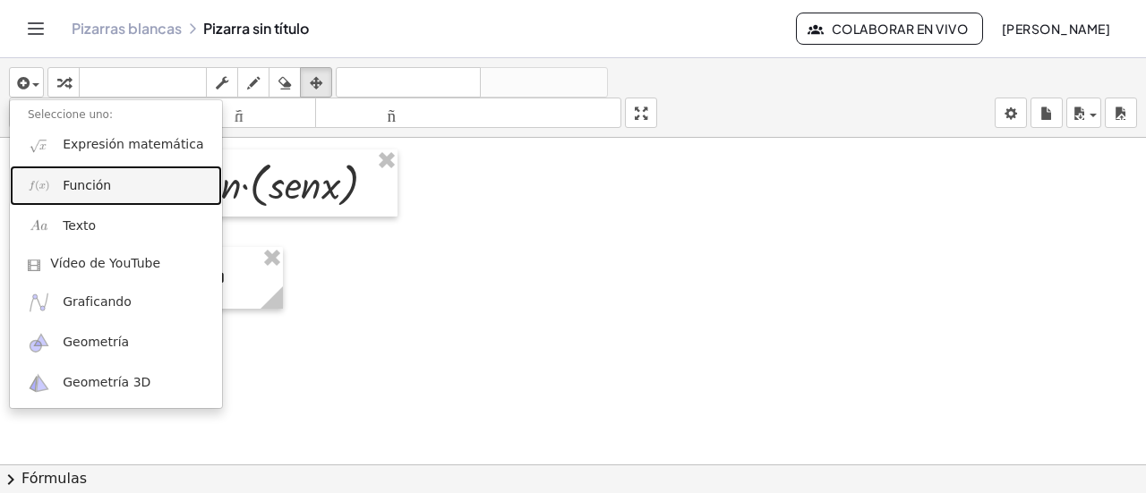
drag, startPoint x: 71, startPoint y: 175, endPoint x: 73, endPoint y: 185, distance: 11.1
click at [70, 175] on link "Función" at bounding box center [116, 186] width 212 height 40
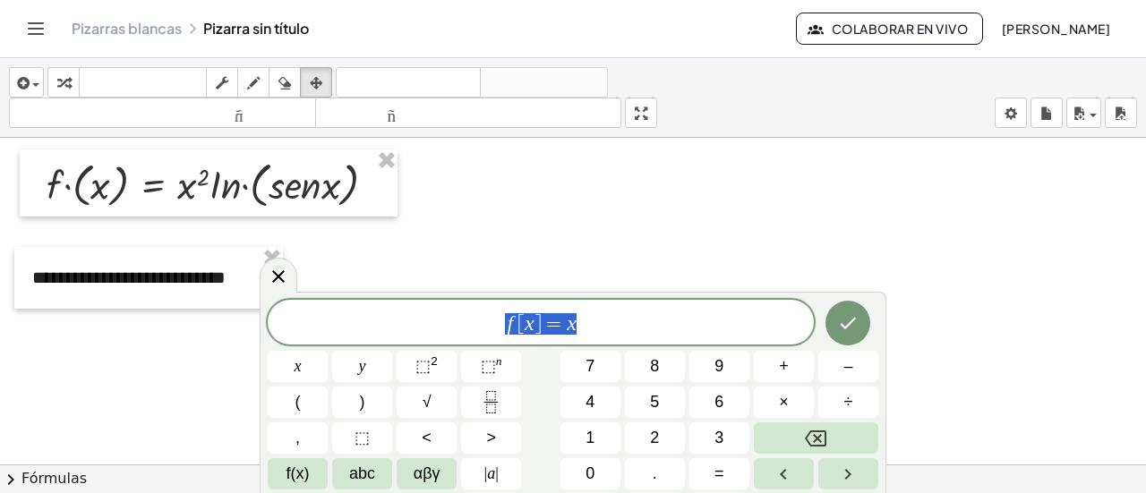
drag, startPoint x: 590, startPoint y: 321, endPoint x: 446, endPoint y: 318, distance: 144.1
click at [450, 318] on span "f [ x ] = x" at bounding box center [541, 323] width 546 height 25
click at [266, 280] on div at bounding box center [279, 275] width 38 height 35
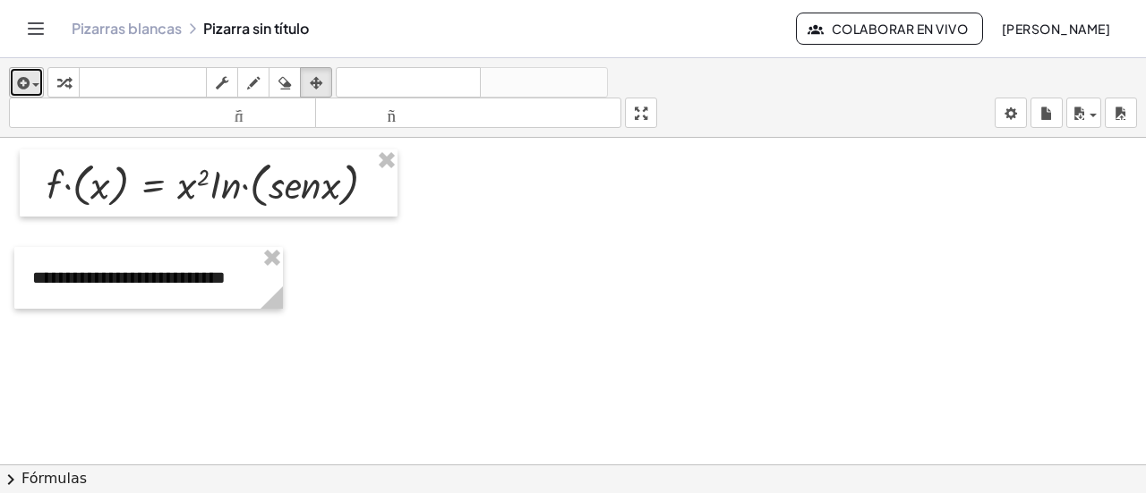
click at [19, 81] on icon "button" at bounding box center [21, 82] width 16 height 21
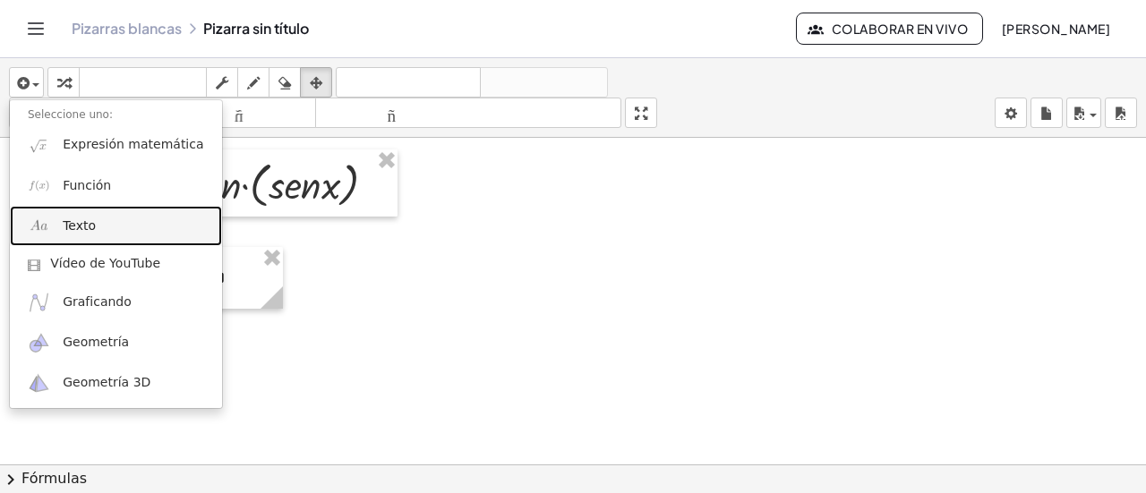
click at [44, 230] on img at bounding box center [39, 226] width 22 height 22
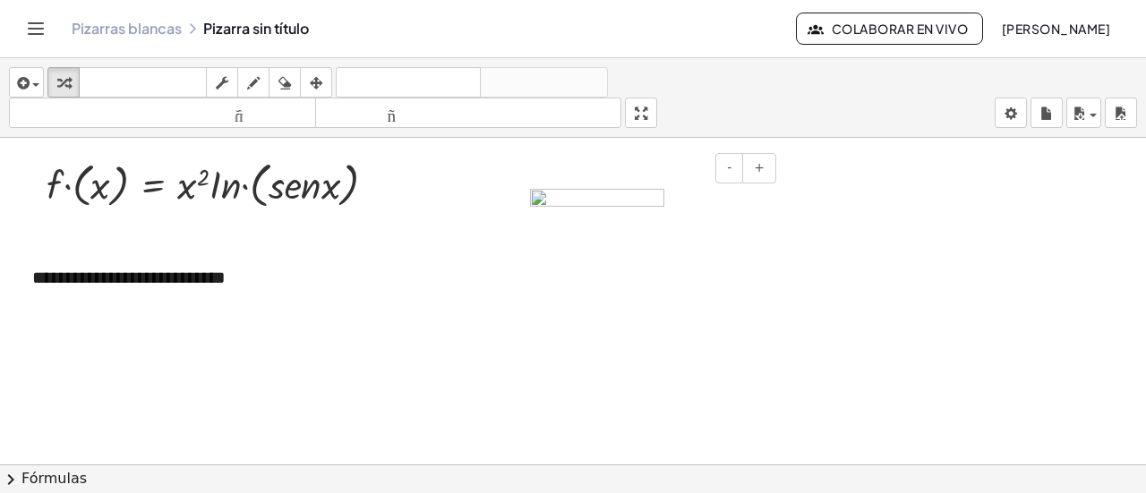
click at [641, 200] on img at bounding box center [597, 200] width 134 height 22
click at [569, 201] on img at bounding box center [597, 200] width 134 height 22
click at [530, 200] on img at bounding box center [597, 200] width 134 height 22
drag, startPoint x: 528, startPoint y: 199, endPoint x: 956, endPoint y: 276, distance: 434.7
click at [986, 276] on div at bounding box center [573, 465] width 1146 height 654
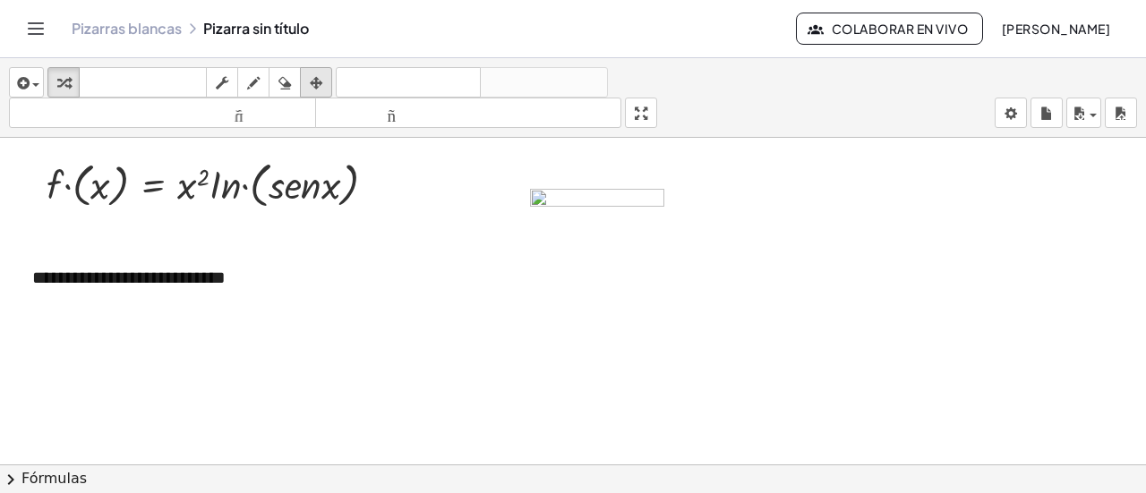
click at [323, 73] on div "button" at bounding box center [315, 82] width 23 height 21
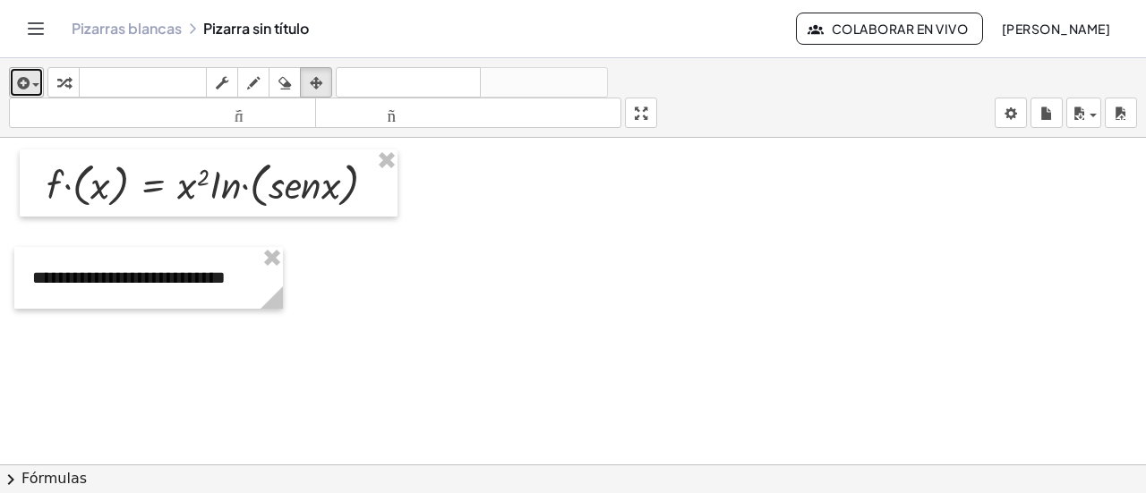
click at [34, 84] on span "button" at bounding box center [35, 85] width 7 height 4
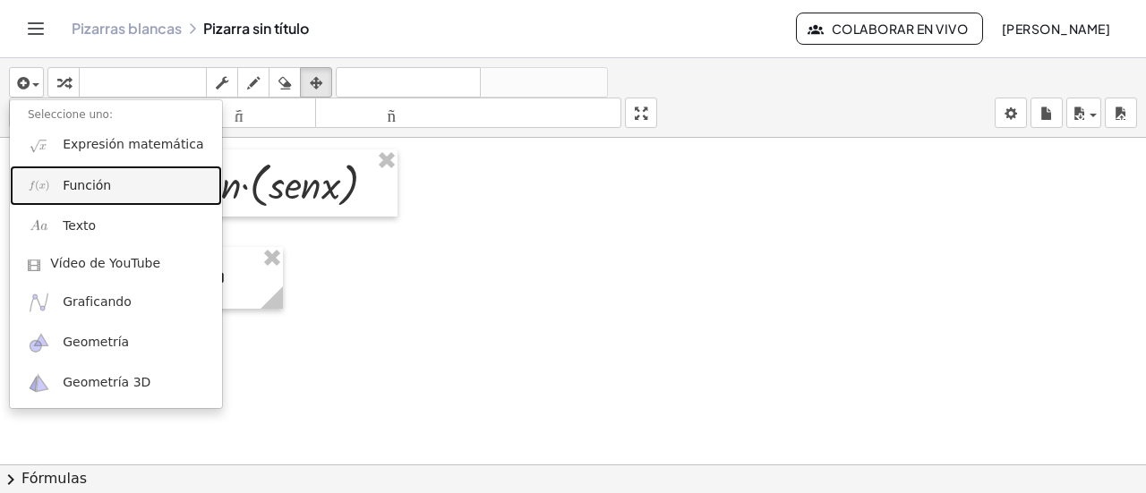
click at [71, 196] on link "Función" at bounding box center [116, 186] width 212 height 40
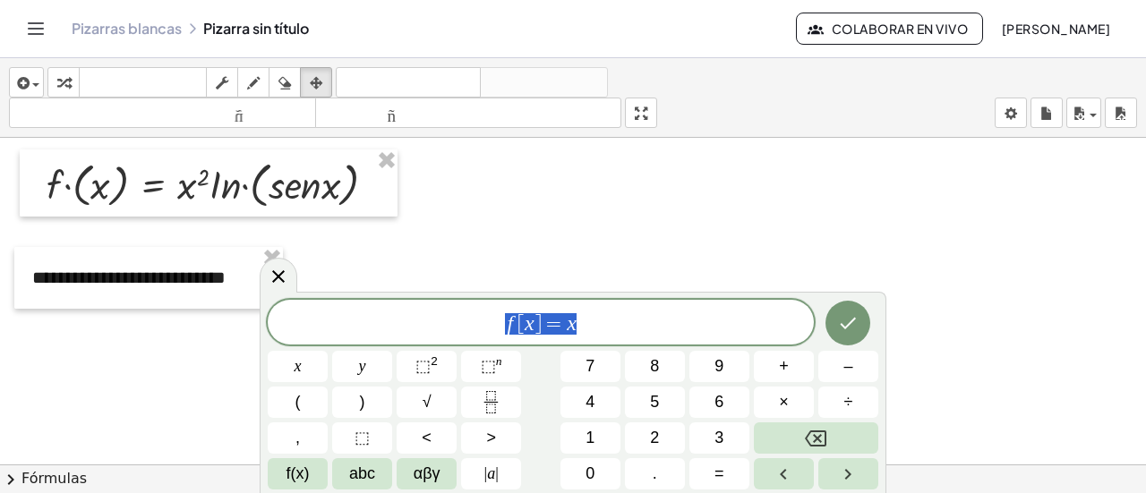
drag, startPoint x: 601, startPoint y: 327, endPoint x: 480, endPoint y: 322, distance: 121.8
click at [480, 327] on span "f [ x ] = x" at bounding box center [541, 323] width 546 height 25
drag, startPoint x: 480, startPoint y: 320, endPoint x: 657, endPoint y: 328, distance: 177.4
click at [671, 331] on span "​ f [ x ] = x" at bounding box center [541, 323] width 546 height 25
drag, startPoint x: 653, startPoint y: 327, endPoint x: 449, endPoint y: 329, distance: 204.1
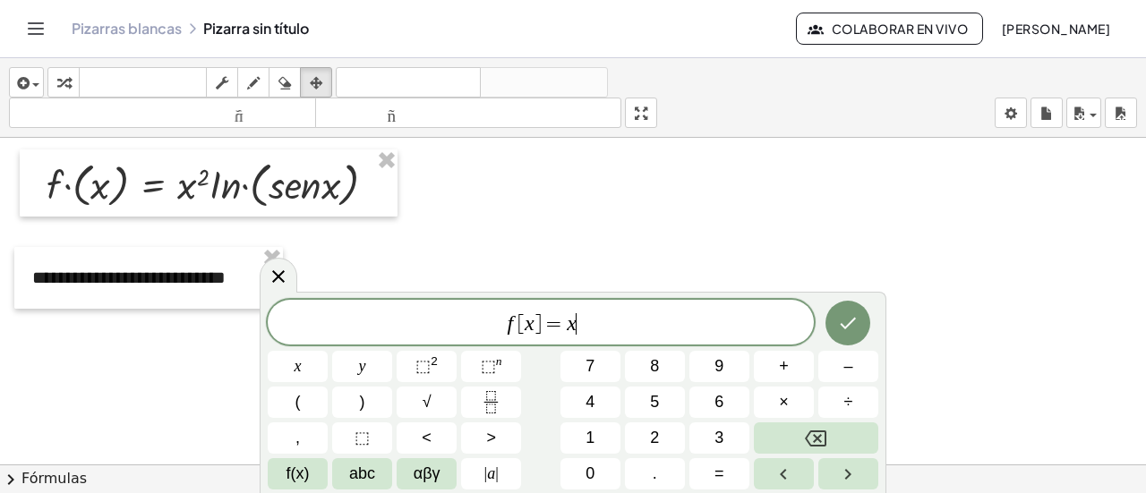
click at [451, 329] on span "f [ x ] = x ​" at bounding box center [541, 323] width 546 height 25
drag, startPoint x: 449, startPoint y: 329, endPoint x: 861, endPoint y: 220, distance: 425.9
click at [871, 203] on div at bounding box center [573, 465] width 1146 height 654
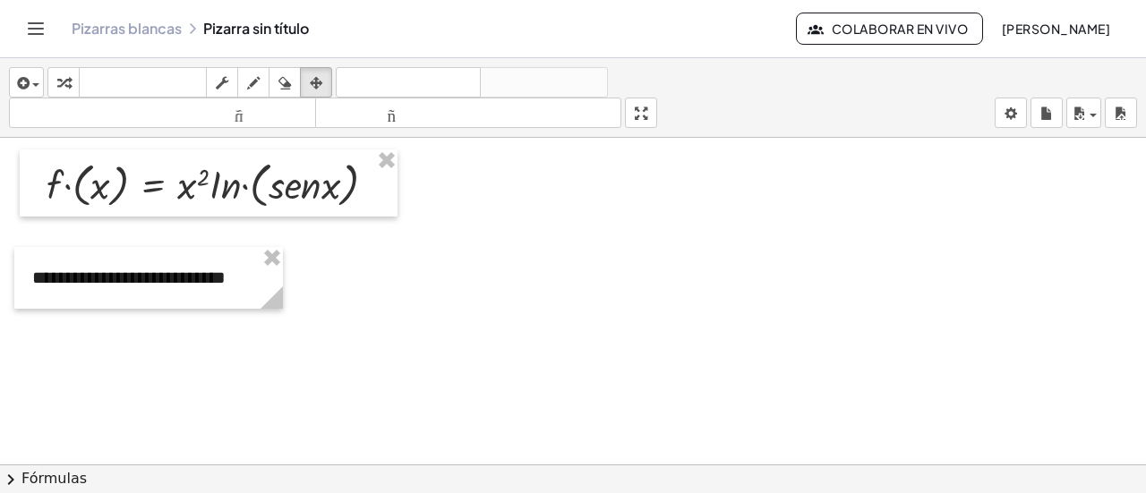
click at [638, 320] on div at bounding box center [573, 465] width 1146 height 654
click at [39, 83] on button "insertar" at bounding box center [26, 82] width 35 height 30
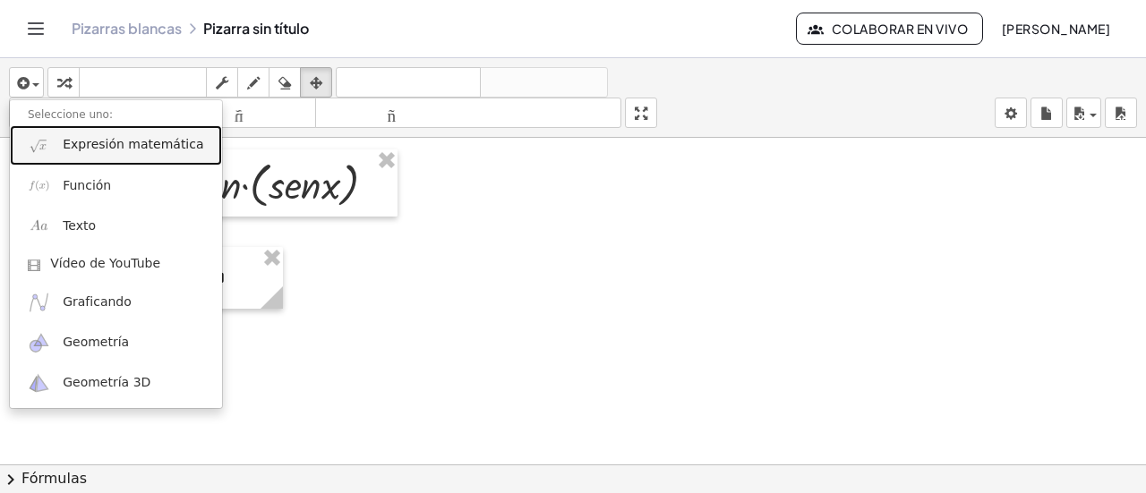
click at [146, 149] on font "Expresión matemática" at bounding box center [133, 144] width 141 height 14
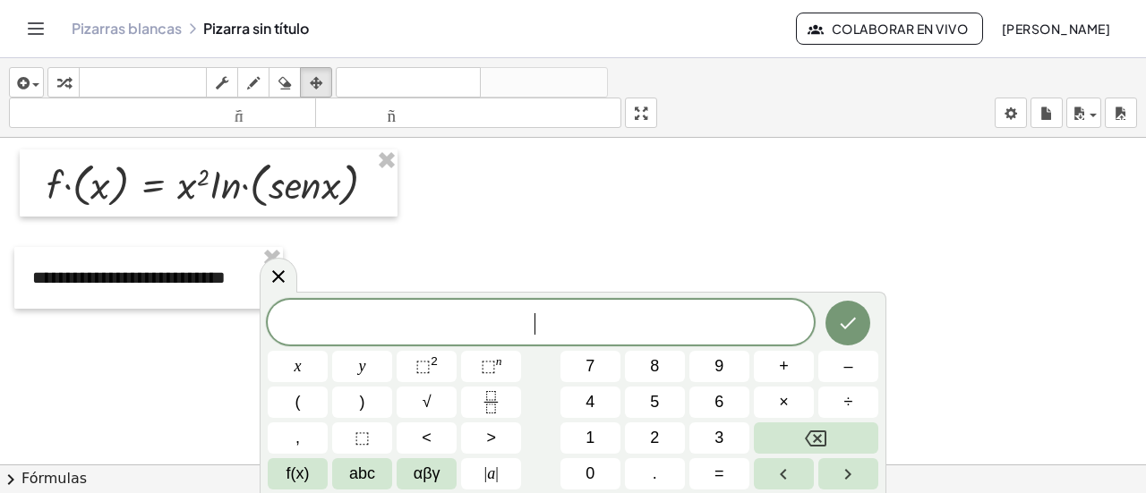
click at [575, 320] on span "​" at bounding box center [541, 323] width 546 height 25
drag, startPoint x: 741, startPoint y: 264, endPoint x: 730, endPoint y: 260, distance: 11.6
click at [740, 262] on div at bounding box center [573, 465] width 1146 height 654
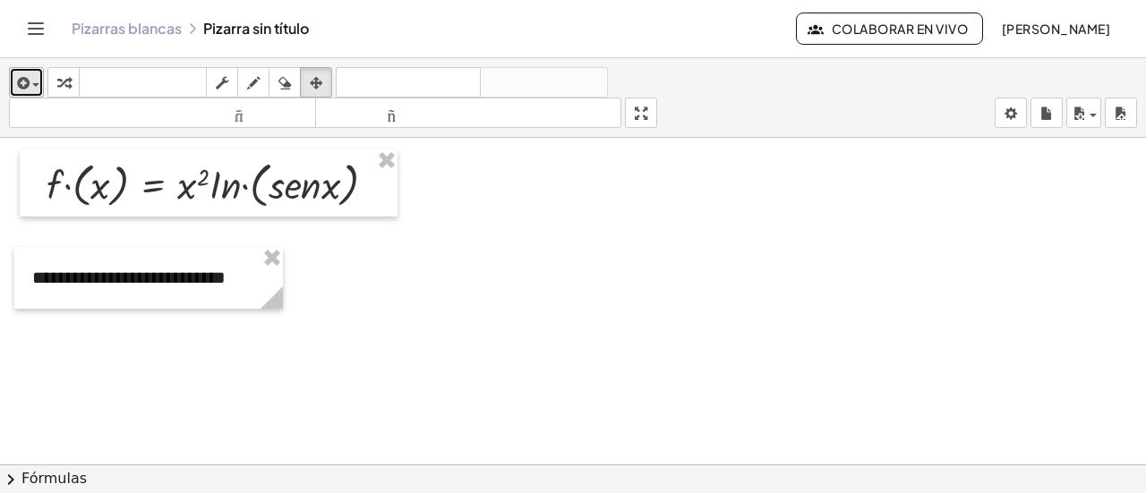
click at [38, 89] on div "button" at bounding box center [26, 82] width 26 height 21
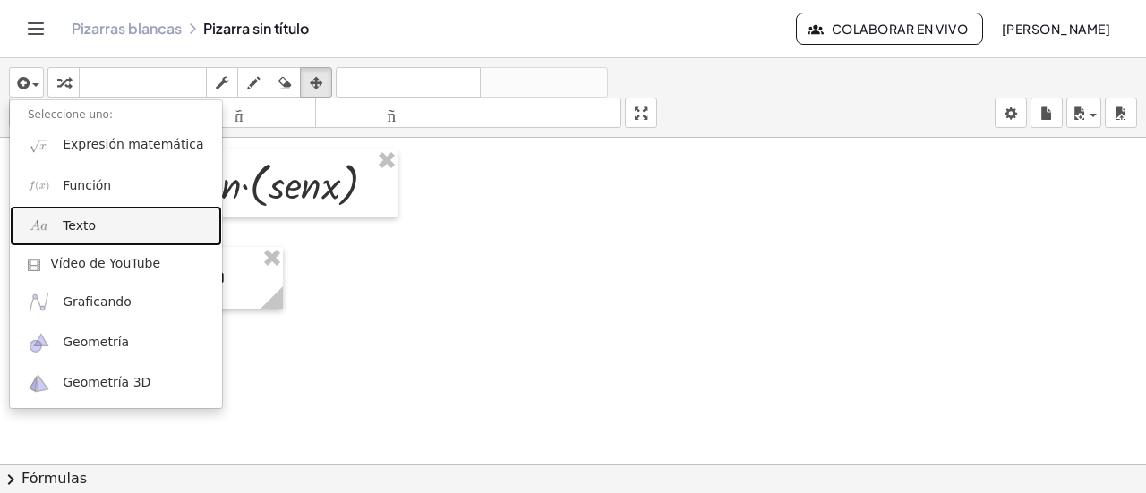
click at [104, 213] on link "Texto" at bounding box center [116, 226] width 212 height 40
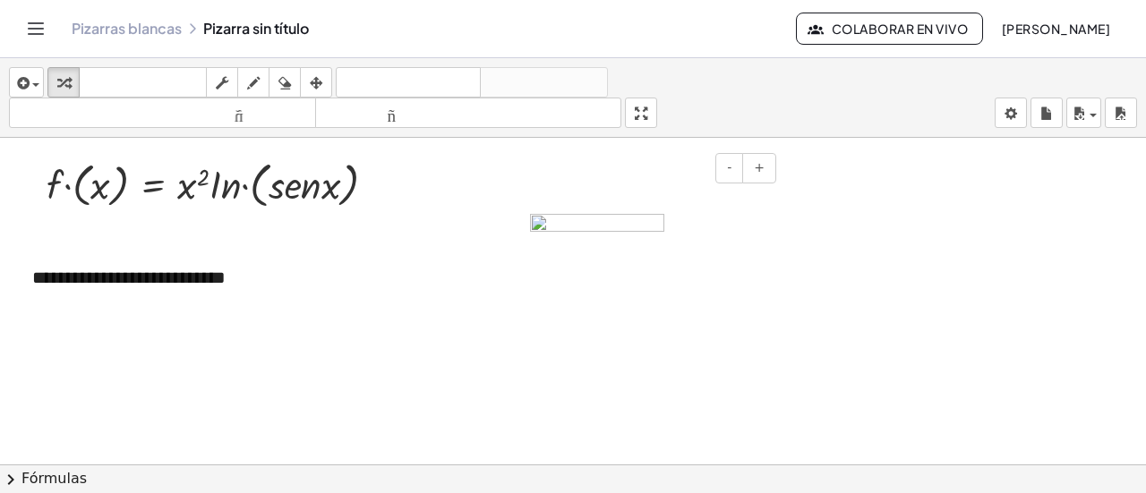
click at [617, 221] on img at bounding box center [597, 225] width 134 height 22
click at [696, 305] on div at bounding box center [573, 465] width 1146 height 654
click at [592, 237] on div at bounding box center [646, 224] width 268 height 107
click at [319, 89] on icon "button" at bounding box center [316, 82] width 13 height 21
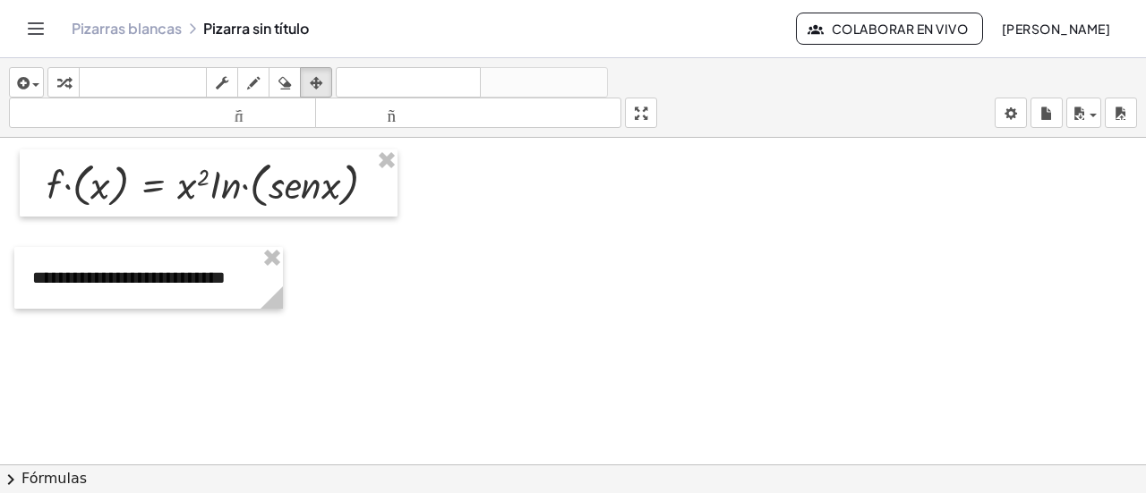
click at [478, 373] on div at bounding box center [573, 465] width 1146 height 654
click at [311, 77] on icon "button" at bounding box center [316, 82] width 13 height 21
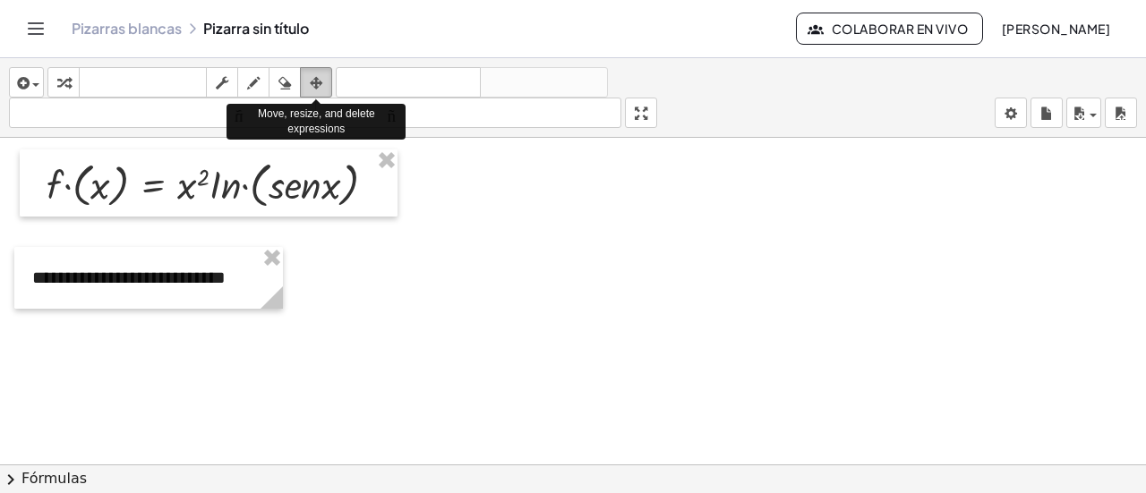
click at [311, 77] on icon "button" at bounding box center [316, 82] width 13 height 21
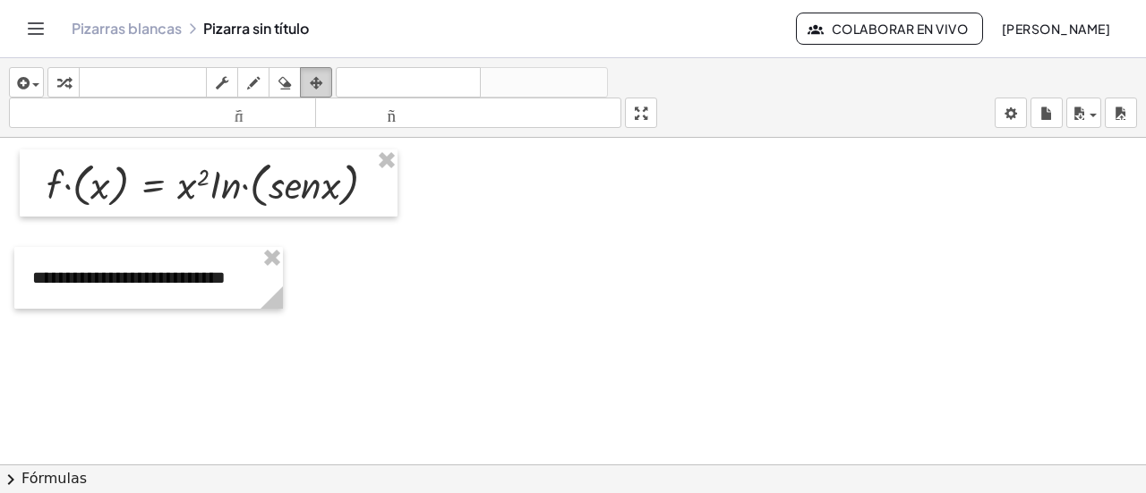
click at [312, 87] on icon "button" at bounding box center [316, 82] width 13 height 21
click at [578, 255] on div at bounding box center [573, 465] width 1146 height 654
click at [310, 79] on icon "button" at bounding box center [316, 82] width 13 height 21
click at [32, 85] on span "button" at bounding box center [35, 85] width 7 height 4
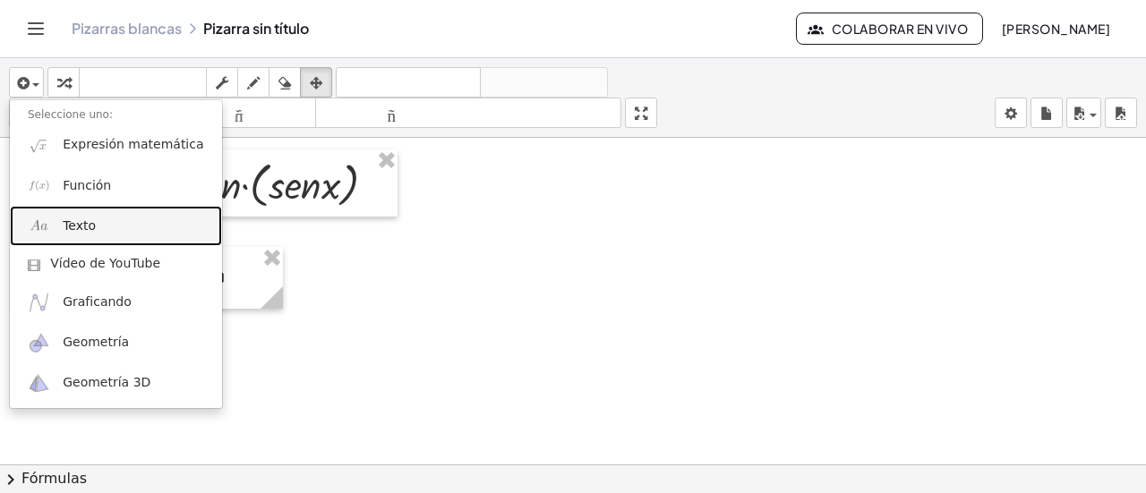
click at [67, 219] on font "Texto" at bounding box center [79, 225] width 33 height 14
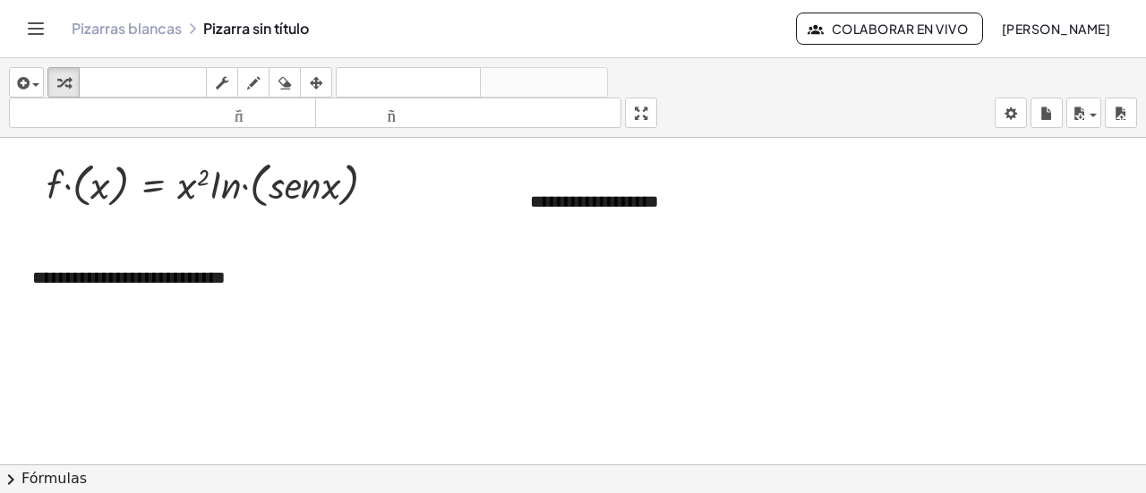
drag, startPoint x: 576, startPoint y: 280, endPoint x: 603, endPoint y: 265, distance: 30.9
click at [576, 280] on div at bounding box center [573, 465] width 1146 height 654
drag, startPoint x: 317, startPoint y: 80, endPoint x: 454, endPoint y: 145, distance: 151.7
click at [318, 80] on icon "button" at bounding box center [316, 82] width 13 height 21
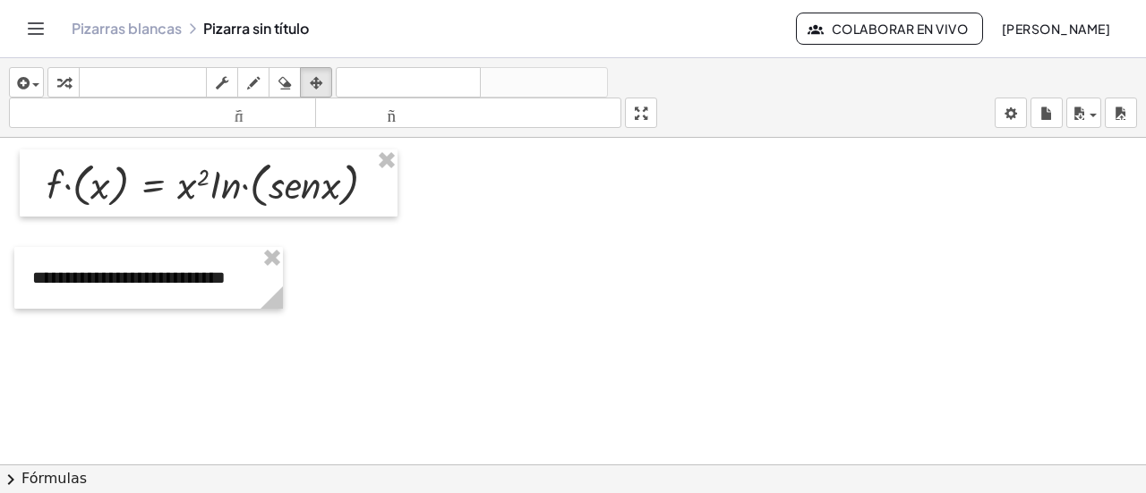
click at [669, 281] on div at bounding box center [573, 465] width 1146 height 654
click at [322, 95] on button "arreglar" at bounding box center [316, 82] width 32 height 30
click at [210, 78] on div "button" at bounding box center [221, 82] width 23 height 21
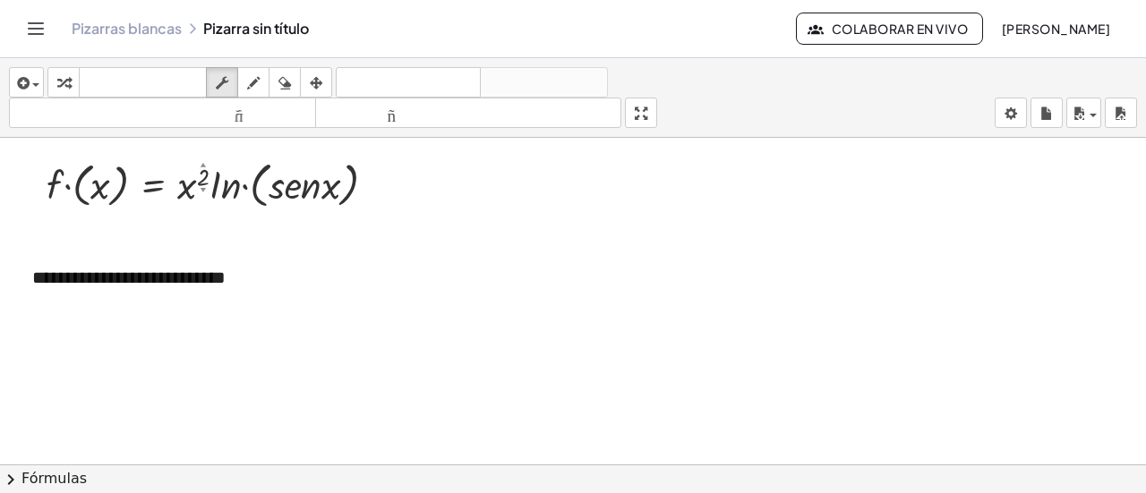
click at [283, 283] on div at bounding box center [573, 465] width 1146 height 654
click at [32, 83] on span "button" at bounding box center [35, 85] width 7 height 4
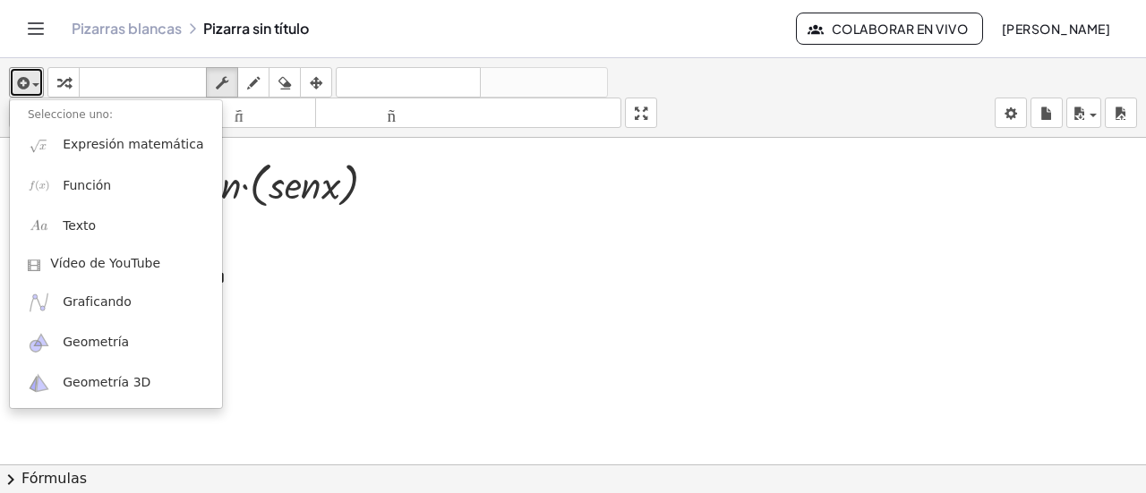
click at [399, 331] on div at bounding box center [573, 465] width 1146 height 654
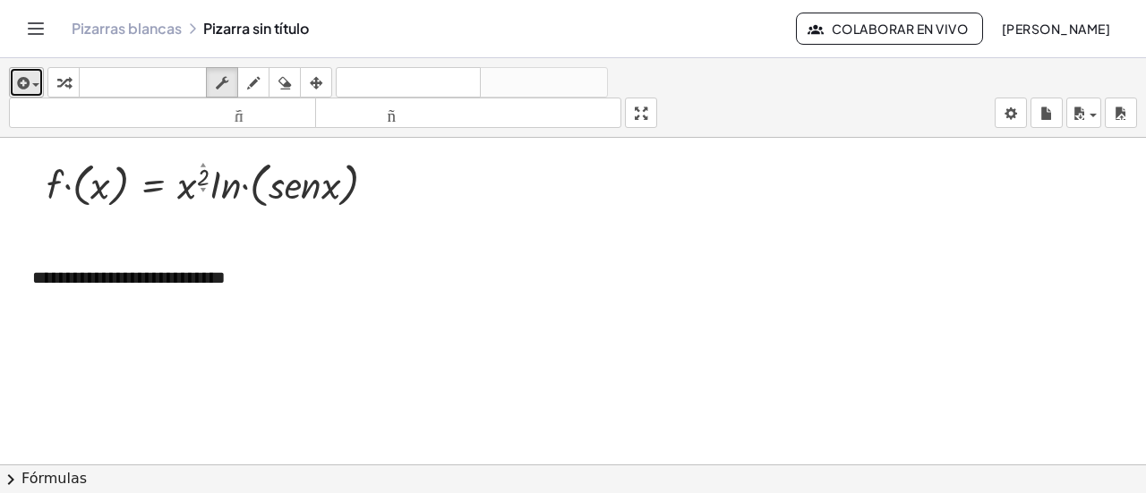
click at [30, 69] on button "insertar" at bounding box center [26, 82] width 35 height 30
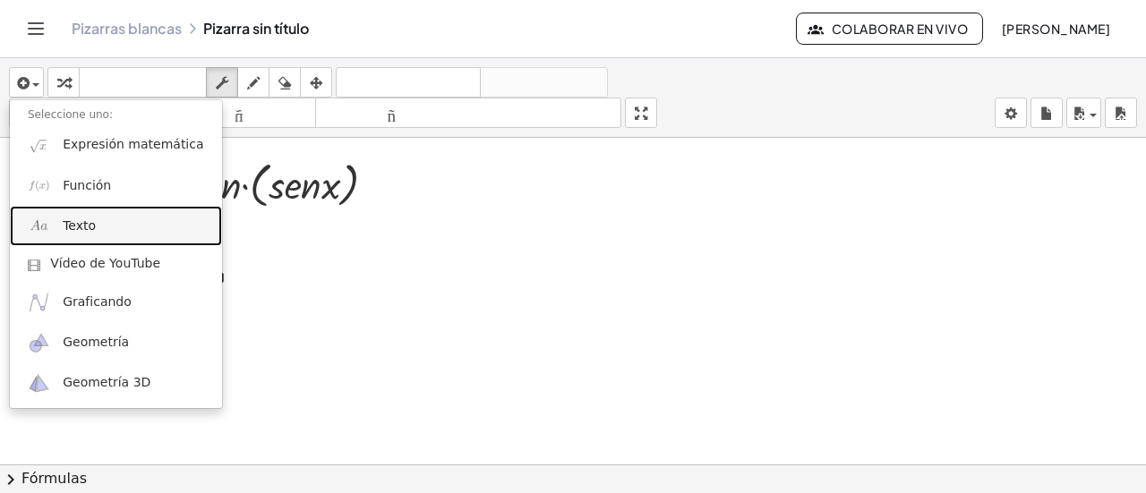
click at [75, 231] on font "Texto" at bounding box center [79, 225] width 33 height 14
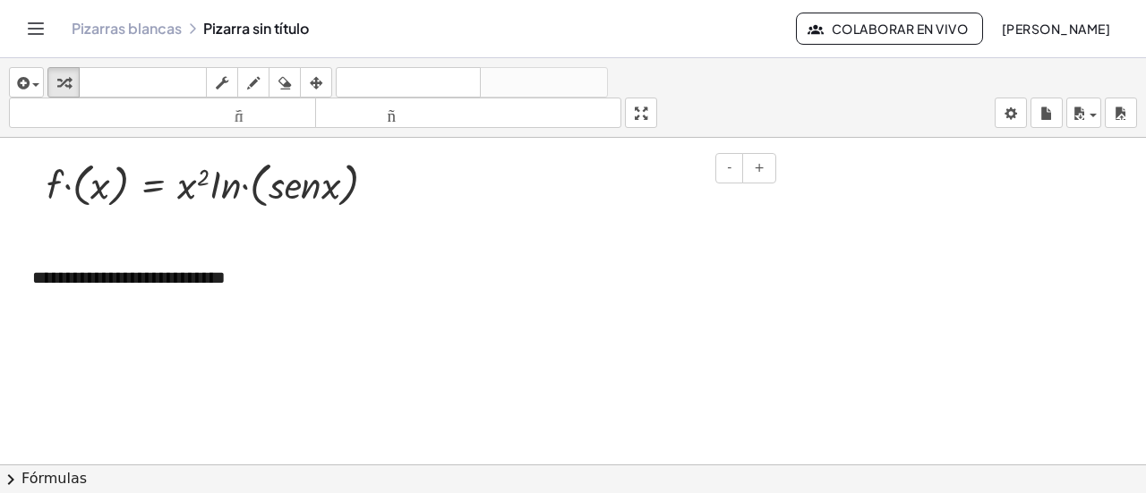
drag, startPoint x: 567, startPoint y: 190, endPoint x: 567, endPoint y: 243, distance: 52.8
click at [569, 194] on div at bounding box center [646, 202] width 268 height 62
drag, startPoint x: 568, startPoint y: 352, endPoint x: 575, endPoint y: 327, distance: 26.1
click at [569, 353] on div at bounding box center [573, 465] width 1146 height 654
click at [607, 196] on div at bounding box center [646, 202] width 268 height 62
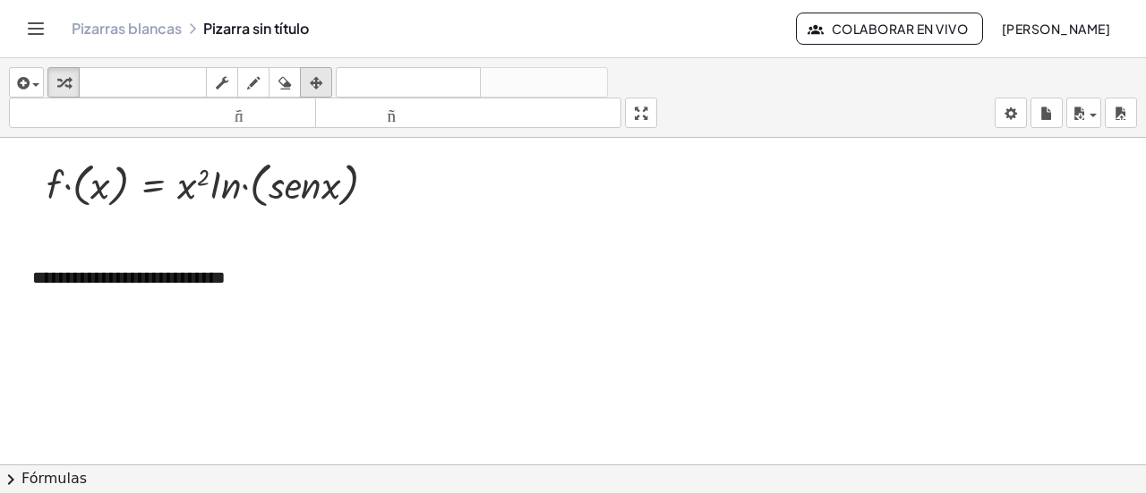
click at [319, 89] on icon "button" at bounding box center [316, 82] width 13 height 21
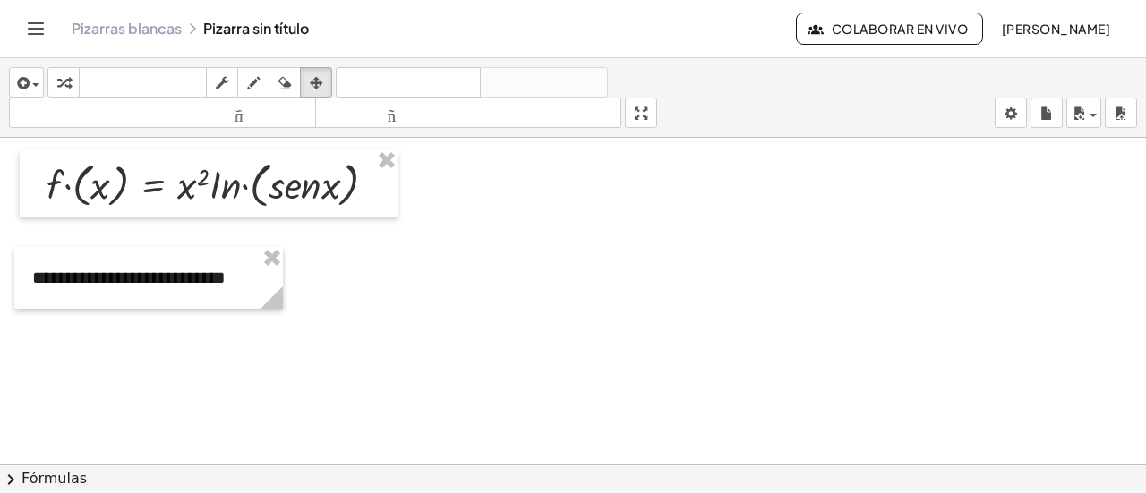
click at [376, 332] on div at bounding box center [573, 465] width 1146 height 654
click at [319, 67] on button "arreglar" at bounding box center [316, 82] width 32 height 30
click at [234, 76] on button "fregar" at bounding box center [222, 82] width 32 height 30
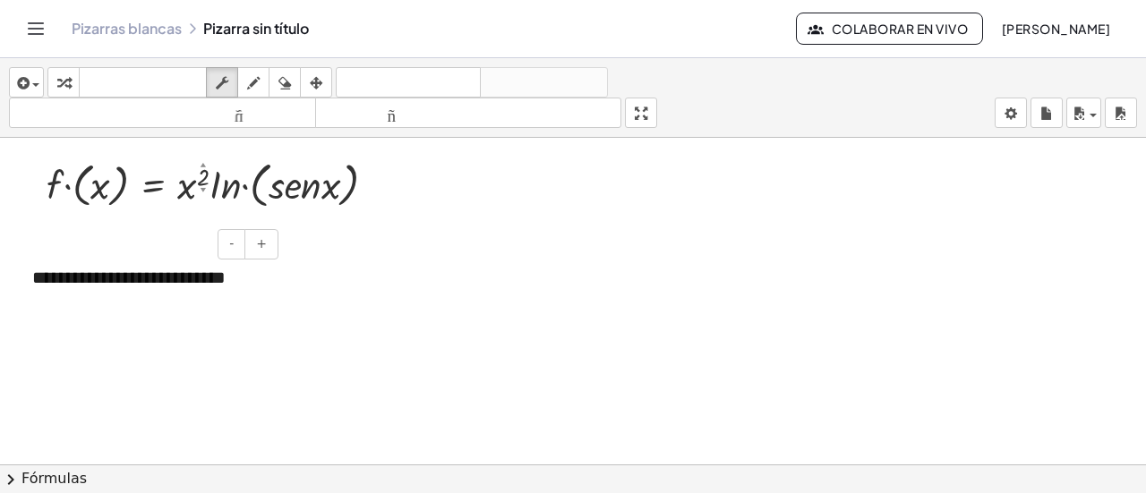
click at [173, 280] on font "**********" at bounding box center [128, 277] width 193 height 18
click at [248, 285] on div "**********" at bounding box center [148, 278] width 268 height 62
click at [315, 303] on div at bounding box center [573, 465] width 1146 height 654
click at [122, 307] on div at bounding box center [573, 465] width 1146 height 654
click at [9, 84] on button "insertar" at bounding box center [26, 82] width 35 height 30
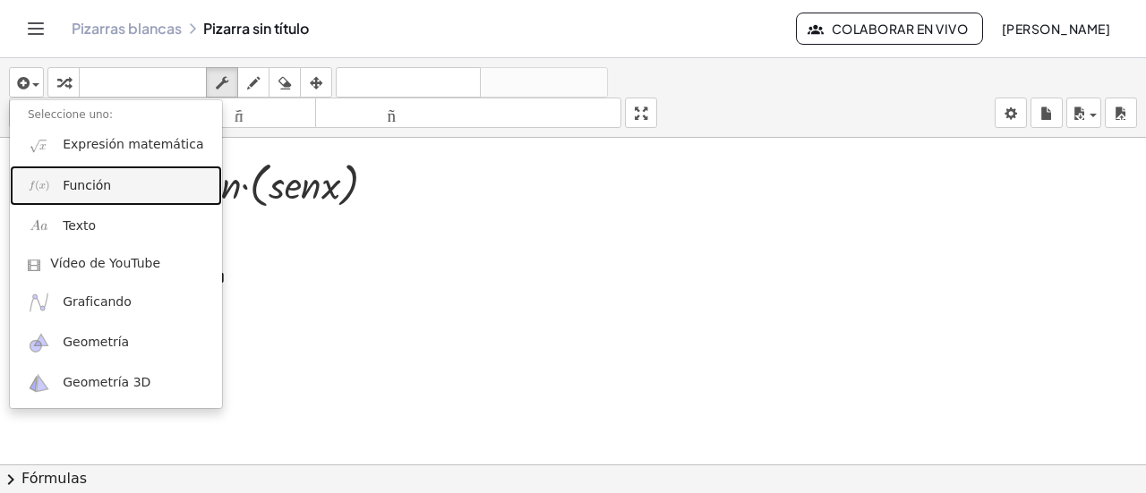
drag, startPoint x: 85, startPoint y: 184, endPoint x: 223, endPoint y: 287, distance: 172.0
click at [84, 185] on font "Función" at bounding box center [87, 185] width 48 height 14
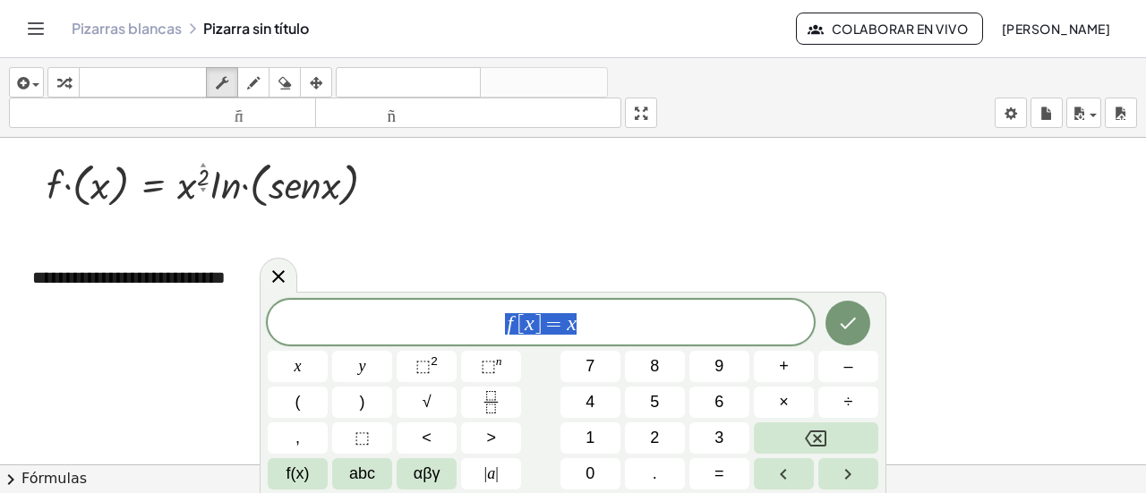
drag, startPoint x: 478, startPoint y: 332, endPoint x: 467, endPoint y: 332, distance: 10.7
click at [467, 332] on span "f [ x ] = x" at bounding box center [541, 323] width 546 height 25
click at [439, 354] on button "⬚ 2" at bounding box center [426, 366] width 60 height 31
click at [439, 368] on button "⬚ 2" at bounding box center [426, 366] width 60 height 31
click at [839, 314] on icon "Hecho" at bounding box center [847, 319] width 21 height 21
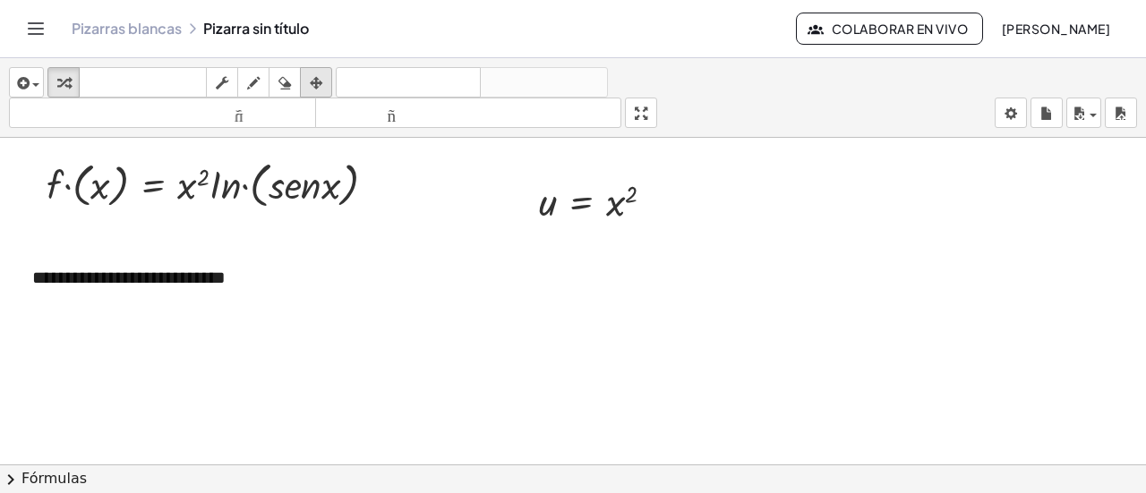
click at [311, 77] on icon "button" at bounding box center [316, 82] width 13 height 21
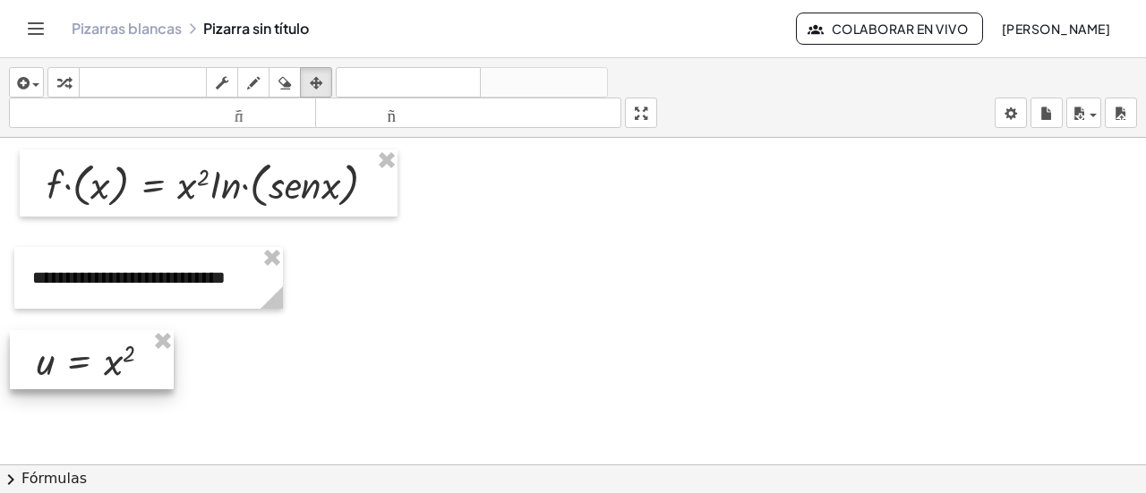
drag, startPoint x: 616, startPoint y: 197, endPoint x: 306, endPoint y: 329, distance: 336.8
click at [117, 357] on div at bounding box center [92, 360] width 164 height 60
click at [315, 80] on icon "button" at bounding box center [316, 82] width 13 height 21
click at [21, 90] on icon "button" at bounding box center [21, 82] width 16 height 21
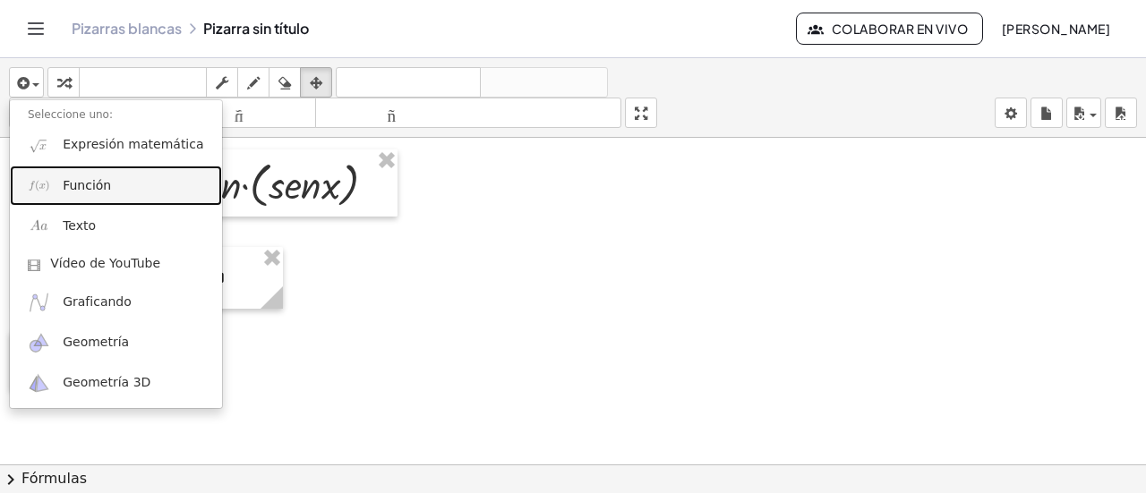
drag, startPoint x: 73, startPoint y: 186, endPoint x: 80, endPoint y: 193, distance: 9.5
click at [73, 185] on font "Función" at bounding box center [87, 185] width 48 height 14
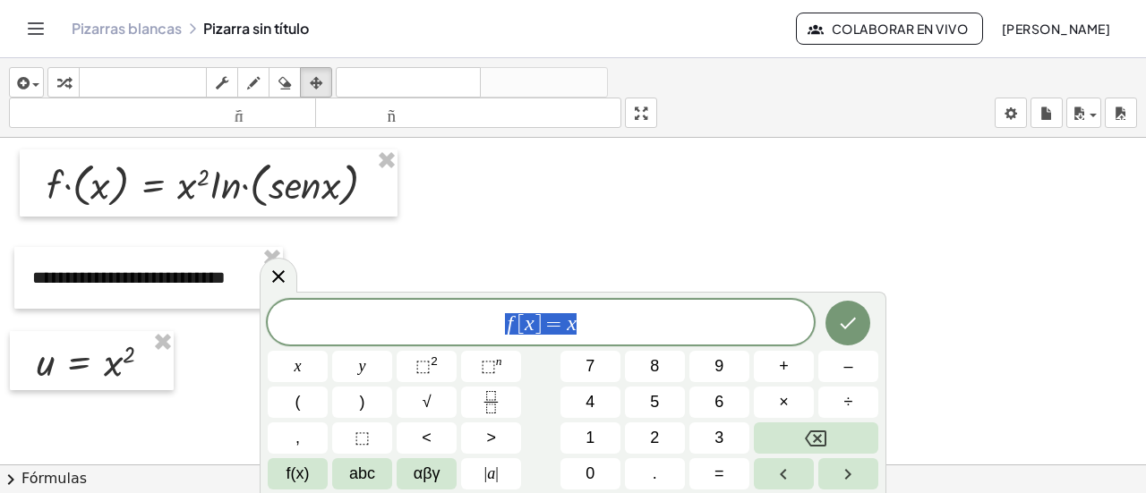
drag, startPoint x: 465, startPoint y: 323, endPoint x: 449, endPoint y: 320, distance: 16.5
click at [453, 323] on span "f [ x ] = x" at bounding box center [541, 323] width 546 height 25
click at [832, 482] on button "Flecha derecha" at bounding box center [848, 473] width 60 height 31
click at [776, 471] on icon "Flecha izquierda" at bounding box center [782, 474] width 21 height 21
click at [363, 481] on span "abc" at bounding box center [362, 474] width 26 height 24
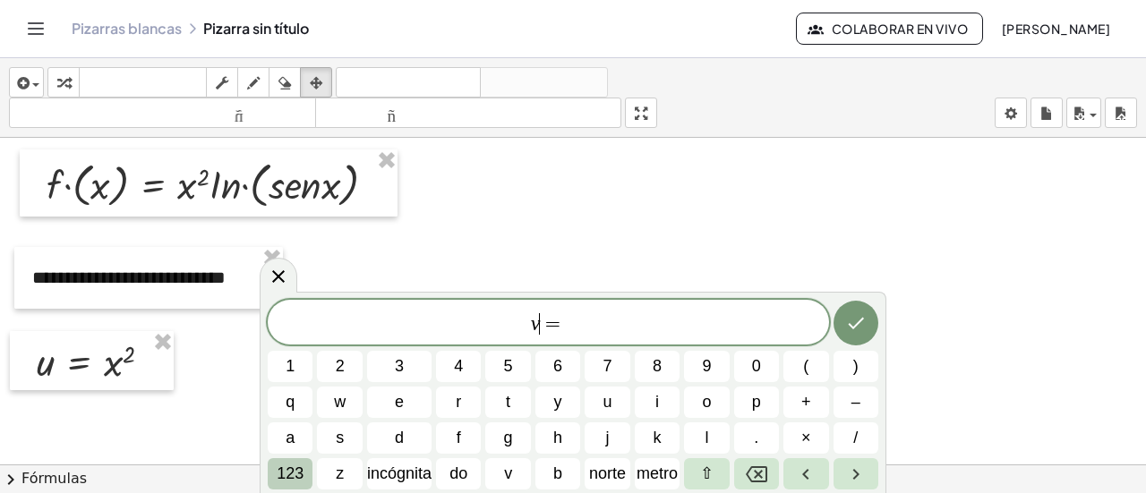
click at [293, 475] on font "123" at bounding box center [290, 473] width 27 height 18
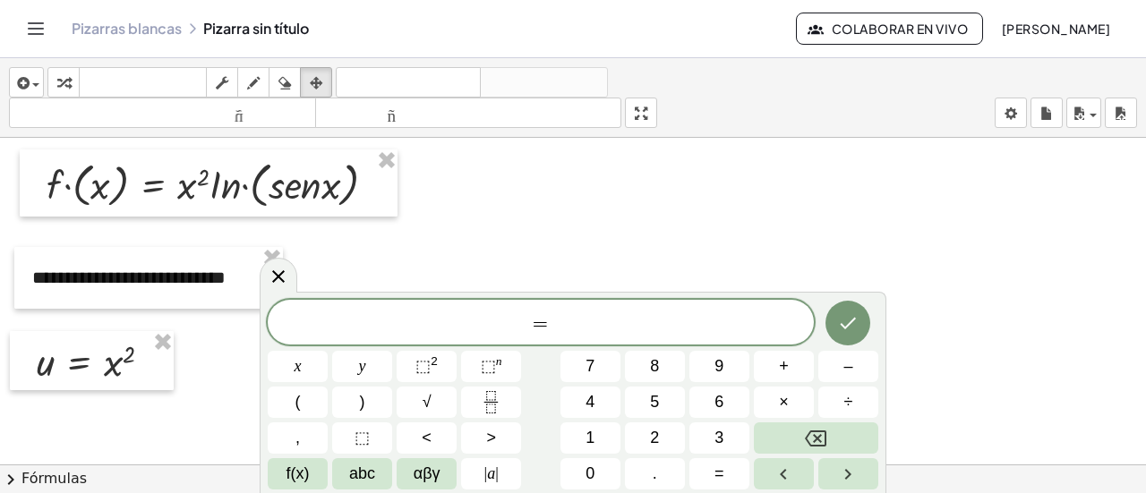
click at [1051, 321] on div at bounding box center [573, 465] width 1146 height 654
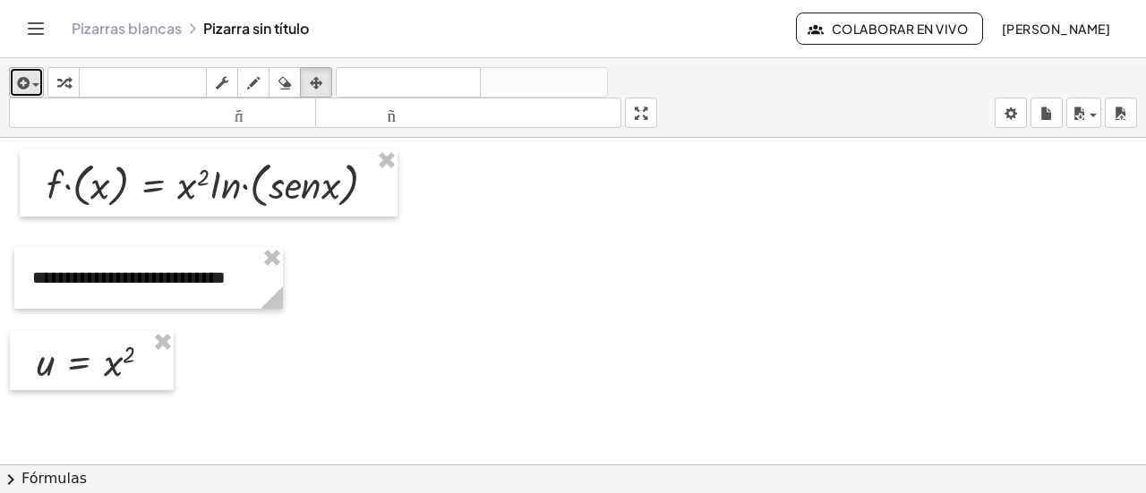
click at [38, 72] on div "button" at bounding box center [26, 82] width 26 height 21
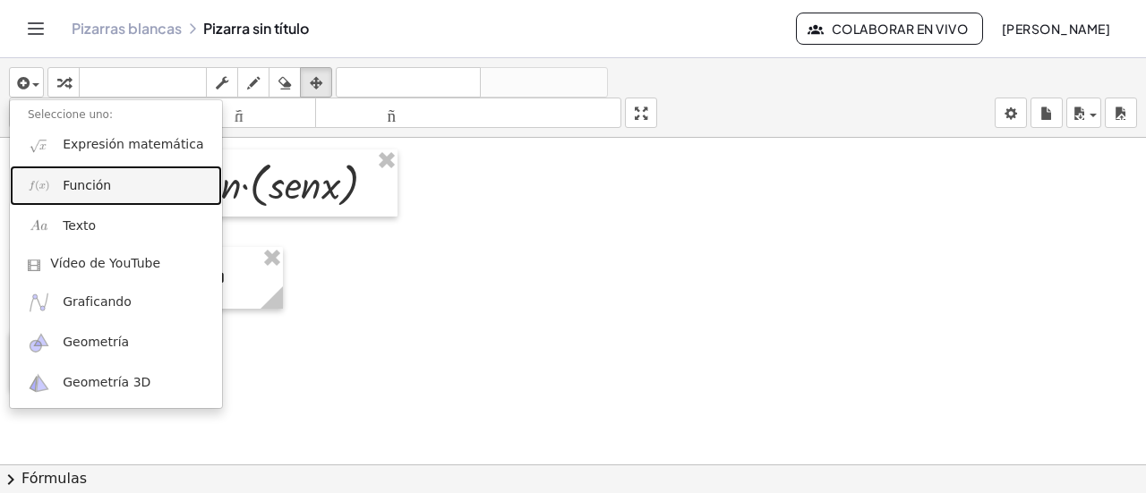
click at [71, 194] on link "Función" at bounding box center [116, 186] width 212 height 40
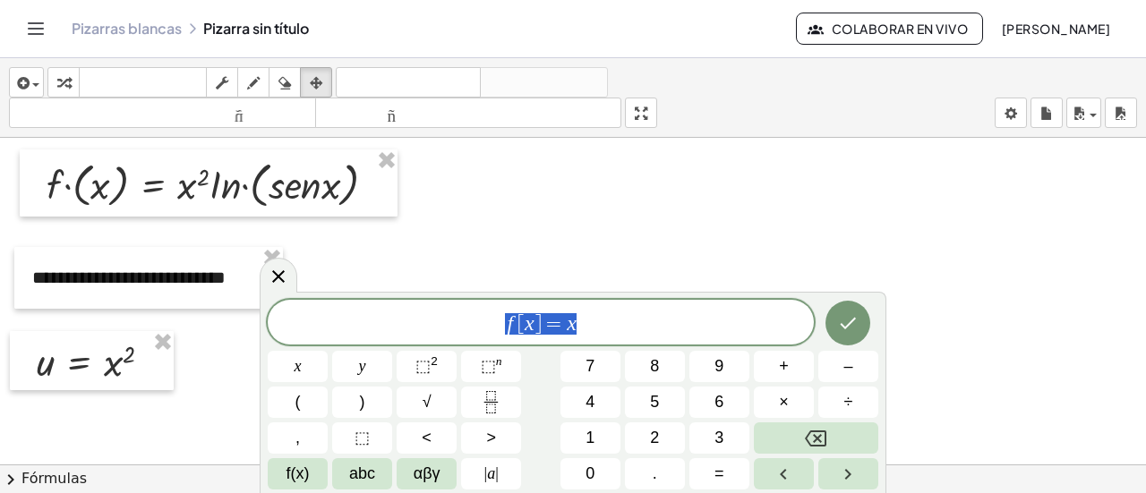
drag, startPoint x: 620, startPoint y: 337, endPoint x: 469, endPoint y: 338, distance: 151.3
click at [469, 338] on div "****** f [ x ] = x" at bounding box center [541, 322] width 546 height 45
click at [317, 468] on button "f(x)" at bounding box center [298, 473] width 60 height 31
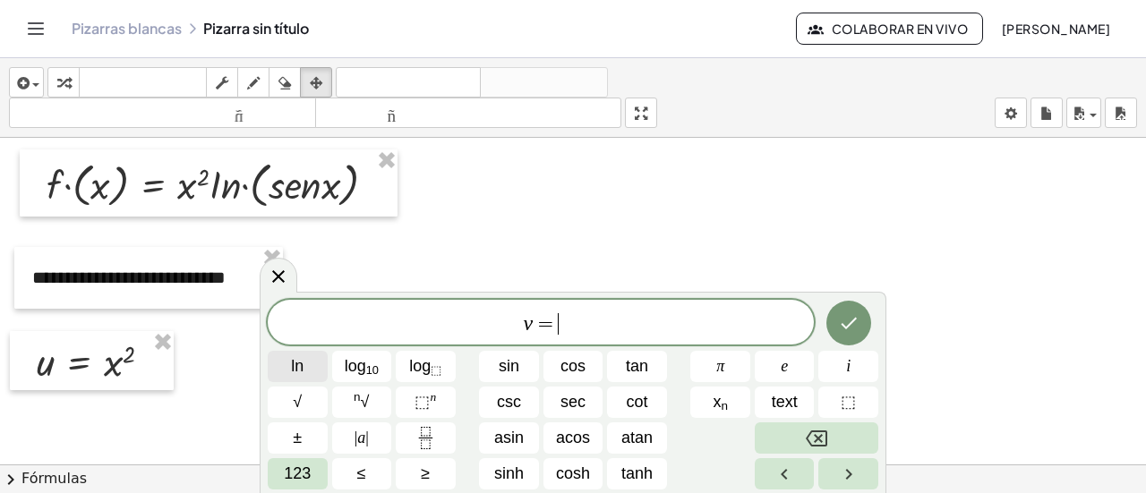
click at [295, 363] on span "ln" at bounding box center [297, 366] width 13 height 24
click at [307, 475] on span "123" at bounding box center [297, 474] width 27 height 24
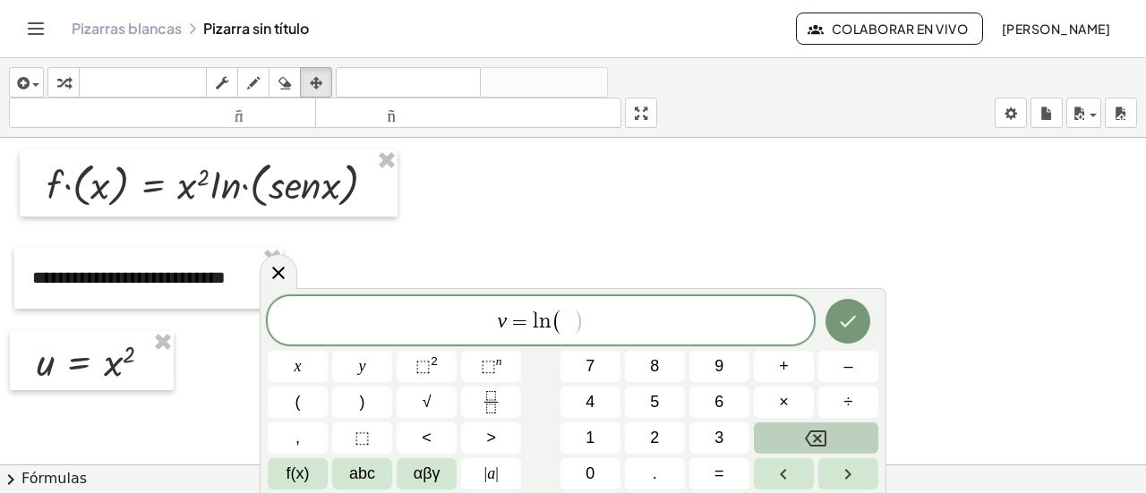
click at [356, 457] on div "v = l n ( ​ ) x y ⬚ 2 ⬚ n 7 8 9 + – ( ) √ 4 5 6 × ÷ , ⬚ < > 1 2 3 f(x) abc αβγ …" at bounding box center [573, 392] width 610 height 193
click at [368, 461] on button "abc" at bounding box center [362, 473] width 60 height 31
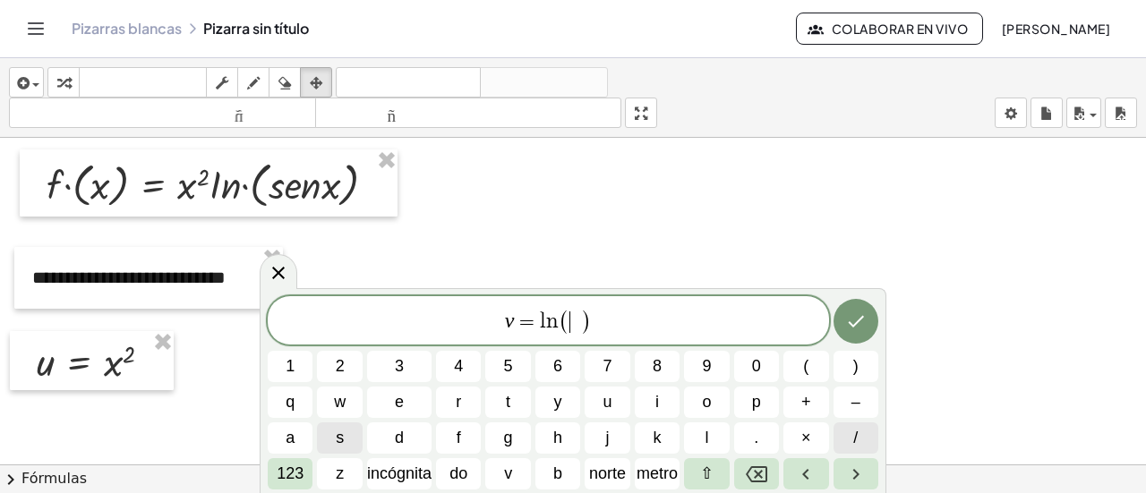
click at [850, 437] on button "/" at bounding box center [855, 437] width 45 height 31
click at [868, 481] on button "Flecha derecha" at bounding box center [855, 473] width 45 height 31
click at [809, 476] on icon "Flecha izquierda" at bounding box center [805, 474] width 21 height 21
click at [603, 473] on font "norte" at bounding box center [607, 473] width 37 height 18
click at [650, 469] on font "metro" at bounding box center [656, 473] width 41 height 18
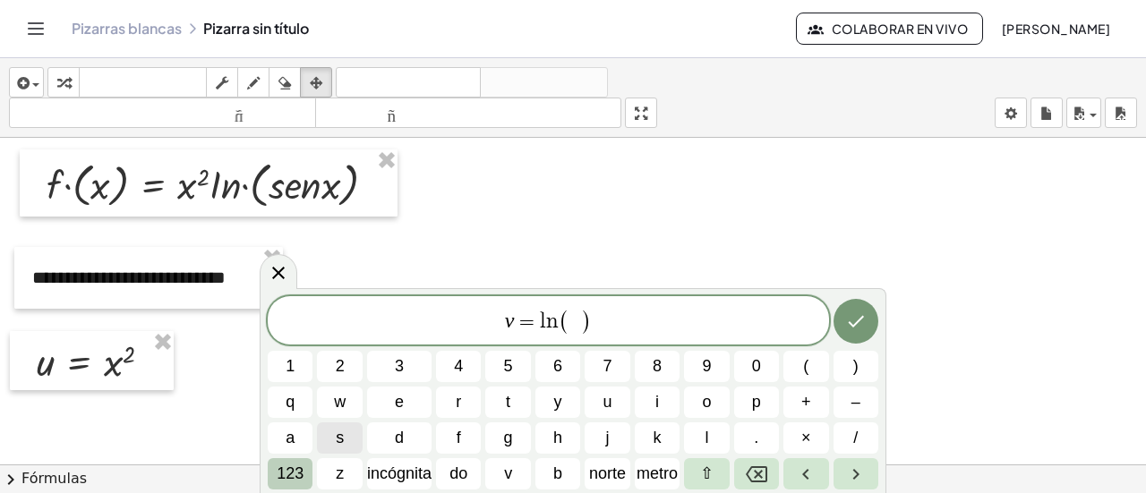
click at [283, 468] on font "123" at bounding box center [290, 473] width 27 height 18
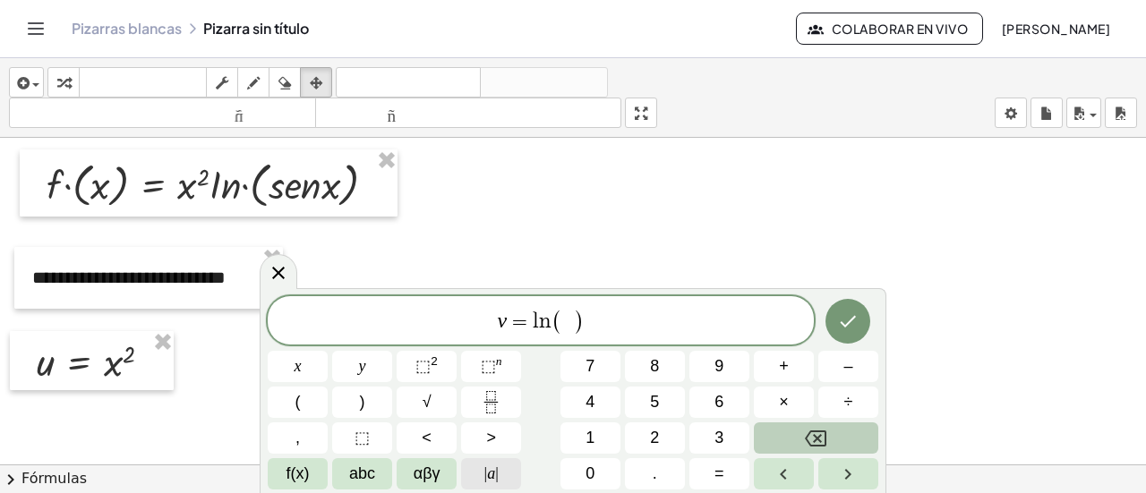
click at [501, 478] on button "| a |" at bounding box center [491, 473] width 60 height 31
drag, startPoint x: 596, startPoint y: 313, endPoint x: 547, endPoint y: 323, distance: 50.2
click at [547, 323] on span "v = ( " )" at bounding box center [541, 322] width 546 height 30
click at [272, 277] on icon at bounding box center [278, 276] width 21 height 21
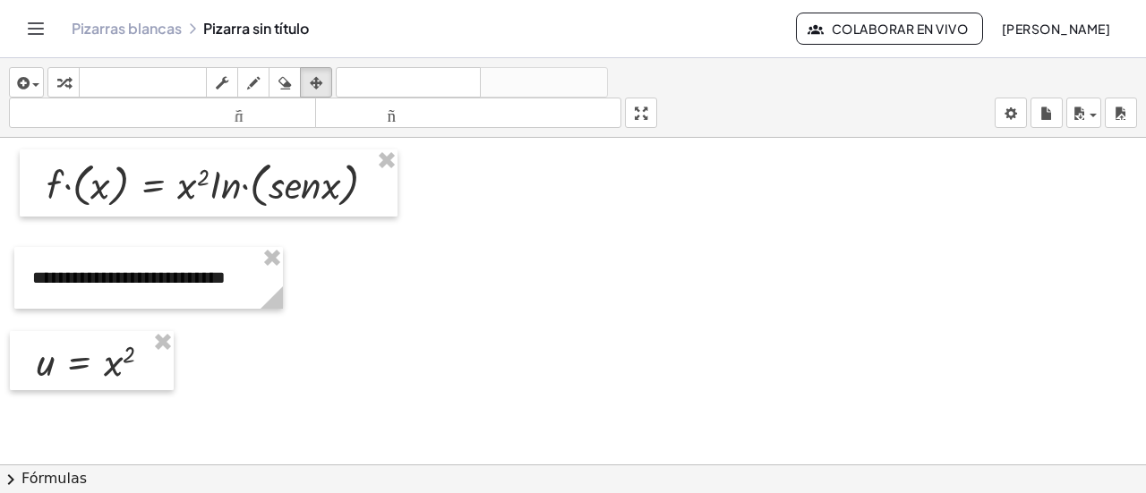
click at [43, 26] on icon "Cambiar navegación" at bounding box center [35, 28] width 21 height 21
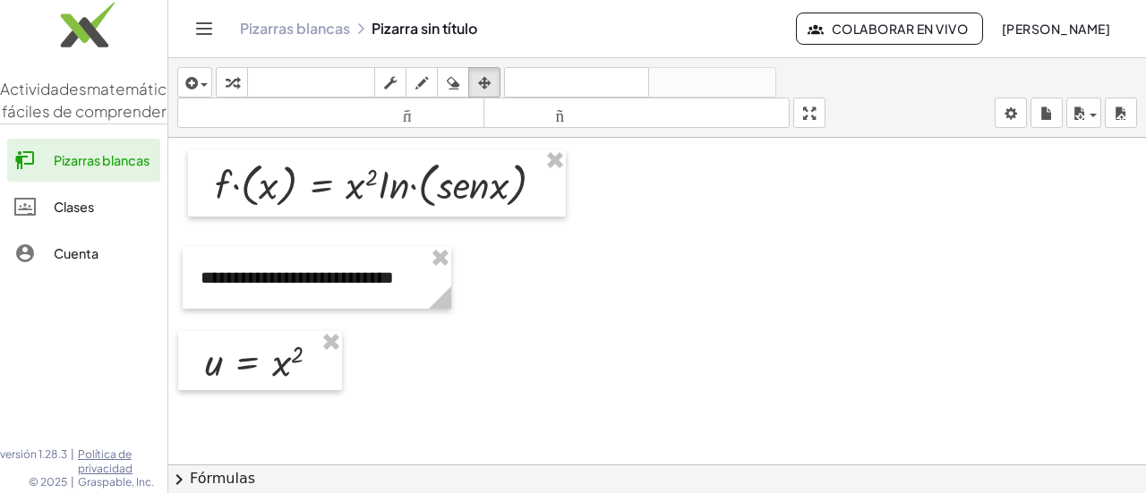
click at [194, 24] on icon "Cambiar navegación" at bounding box center [203, 28] width 21 height 21
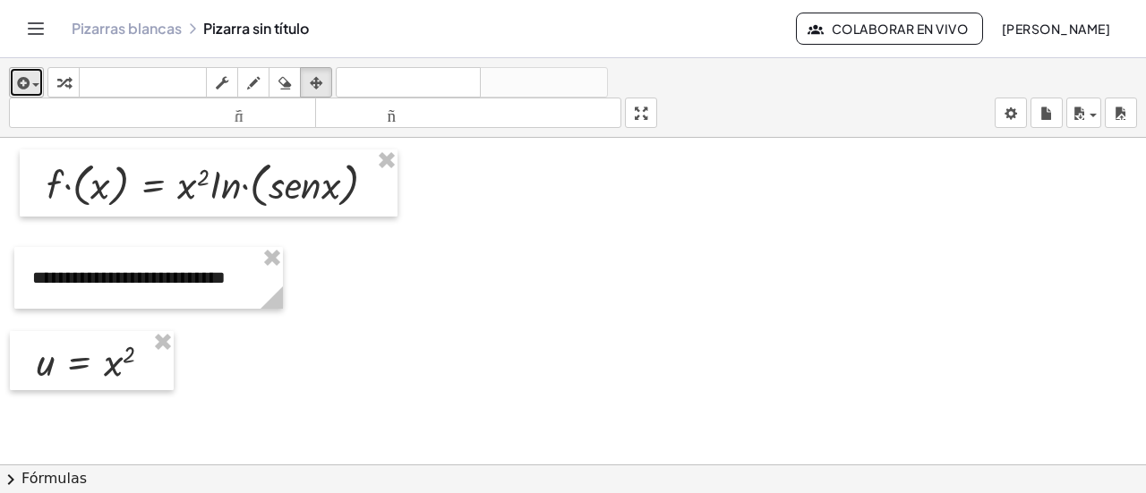
click at [36, 78] on div "button" at bounding box center [26, 82] width 26 height 21
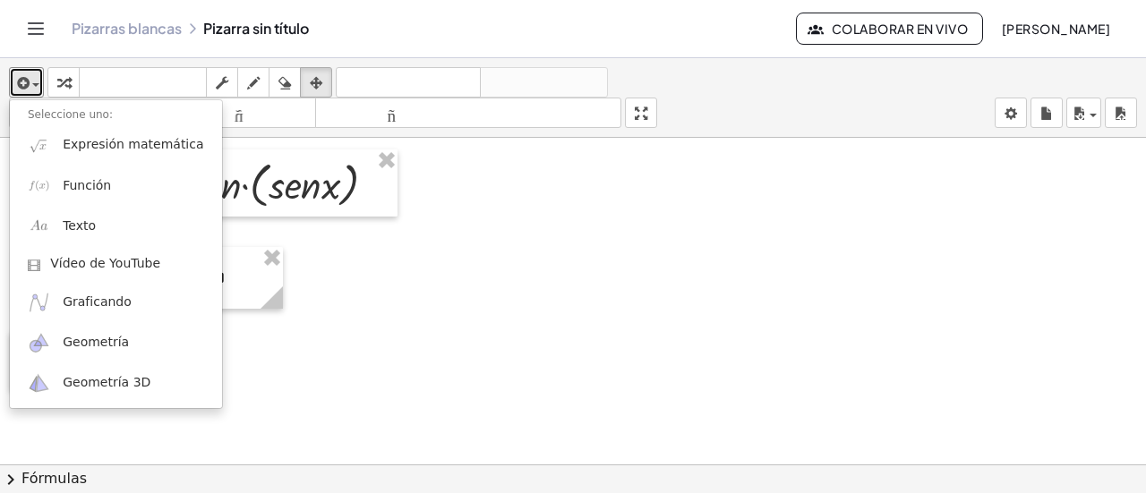
click at [507, 282] on div at bounding box center [573, 465] width 1146 height 654
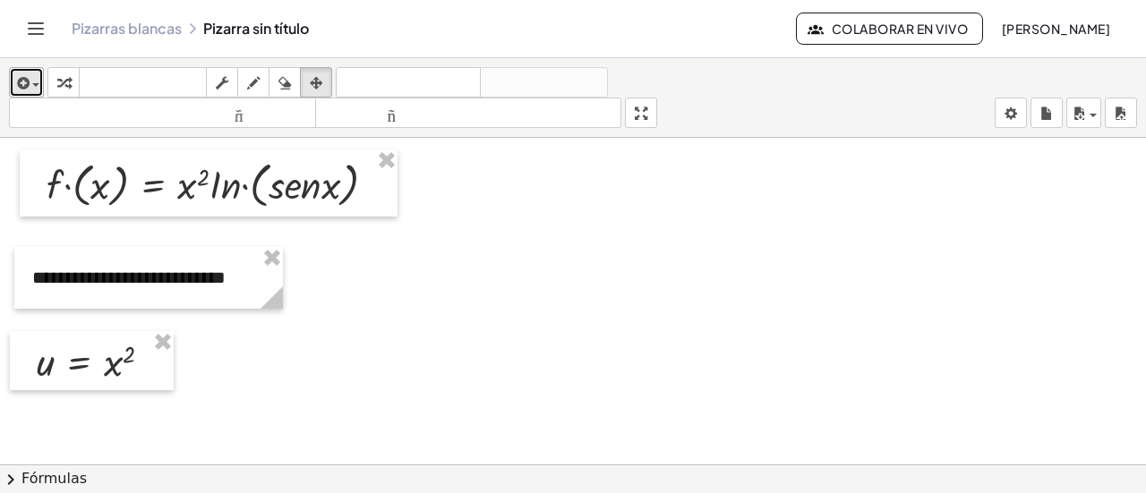
click at [27, 83] on icon "button" at bounding box center [21, 82] width 16 height 21
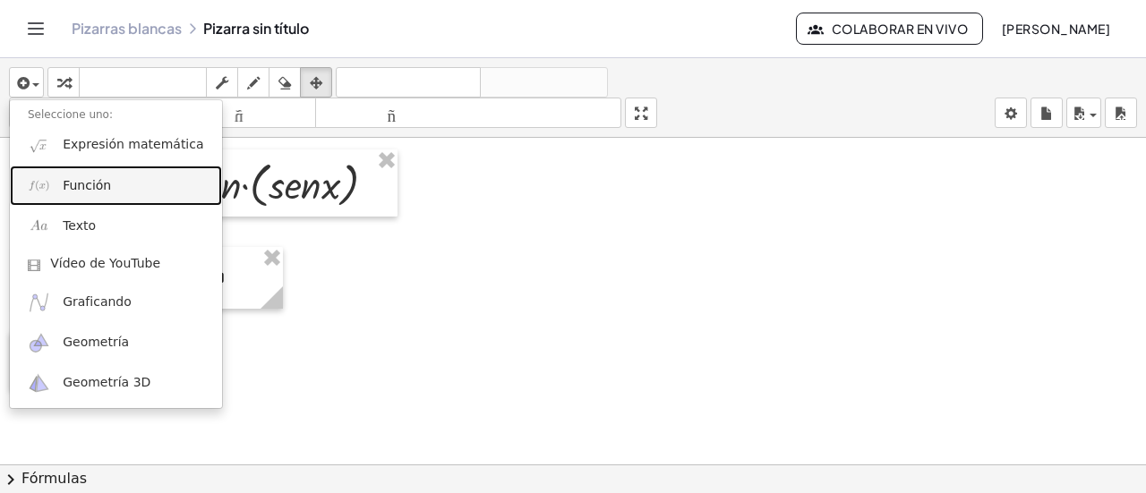
click at [124, 185] on link "Función" at bounding box center [116, 186] width 212 height 40
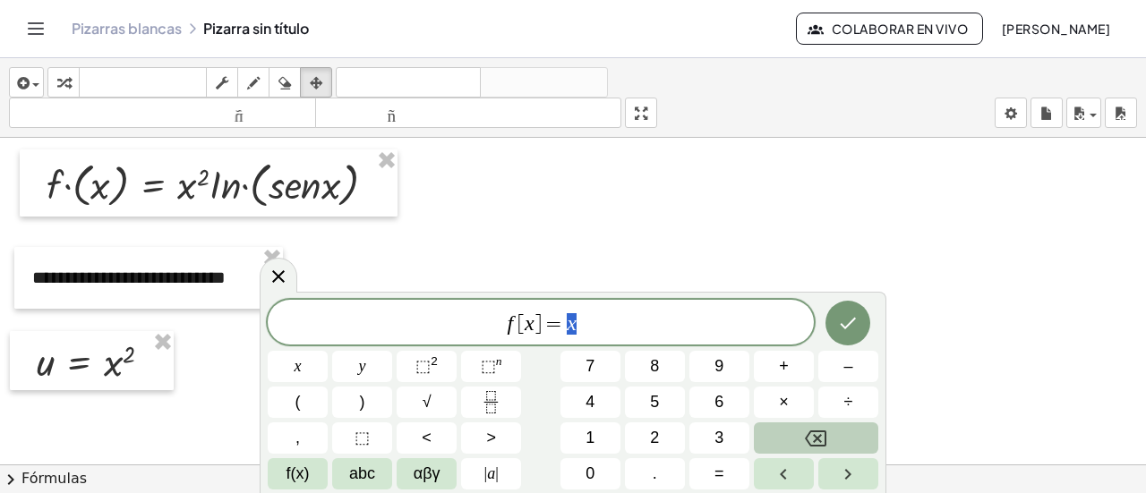
drag, startPoint x: 623, startPoint y: 332, endPoint x: 566, endPoint y: 332, distance: 57.3
click at [566, 332] on span "f [ x ] = x" at bounding box center [541, 323] width 546 height 25
drag, startPoint x: 580, startPoint y: 325, endPoint x: 561, endPoint y: 320, distance: 19.3
click at [561, 320] on span "=" at bounding box center [559, 323] width 26 height 21
drag, startPoint x: 625, startPoint y: 330, endPoint x: 464, endPoint y: 334, distance: 161.1
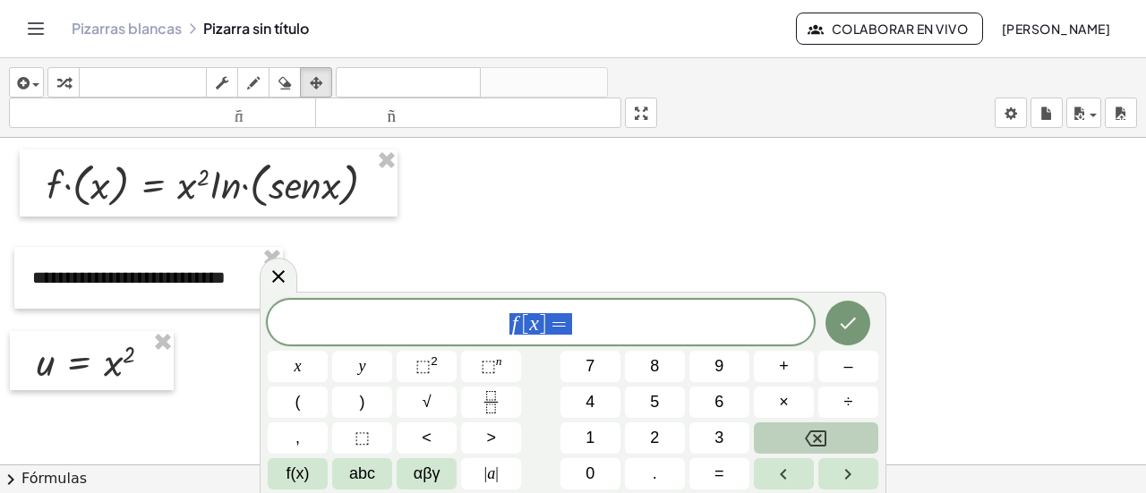
click at [464, 334] on span "f [ x ] =" at bounding box center [541, 323] width 546 height 25
click at [283, 474] on button "f(x)" at bounding box center [298, 473] width 60 height 31
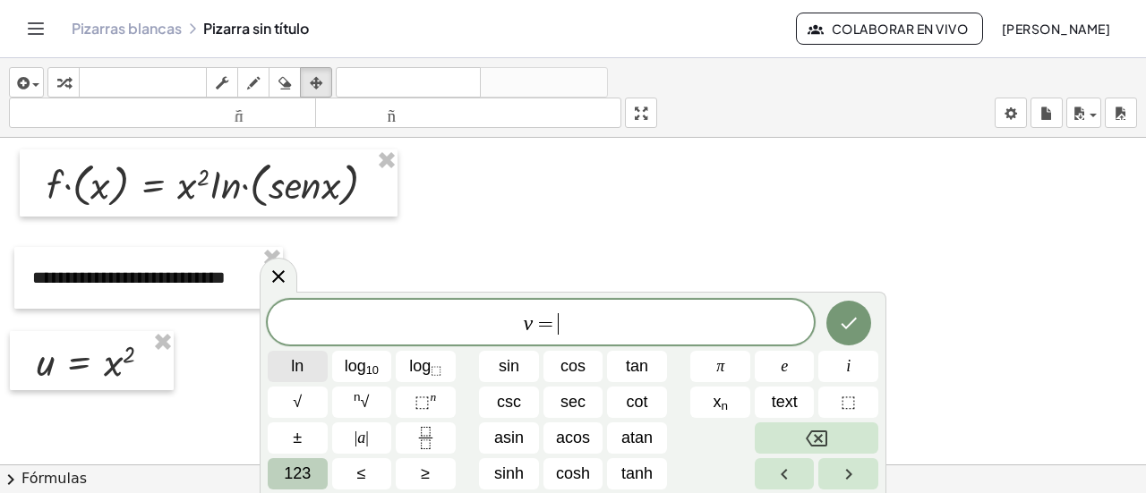
click at [292, 366] on span "ln" at bounding box center [297, 366] width 13 height 24
click at [285, 477] on span "123" at bounding box center [297, 474] width 27 height 24
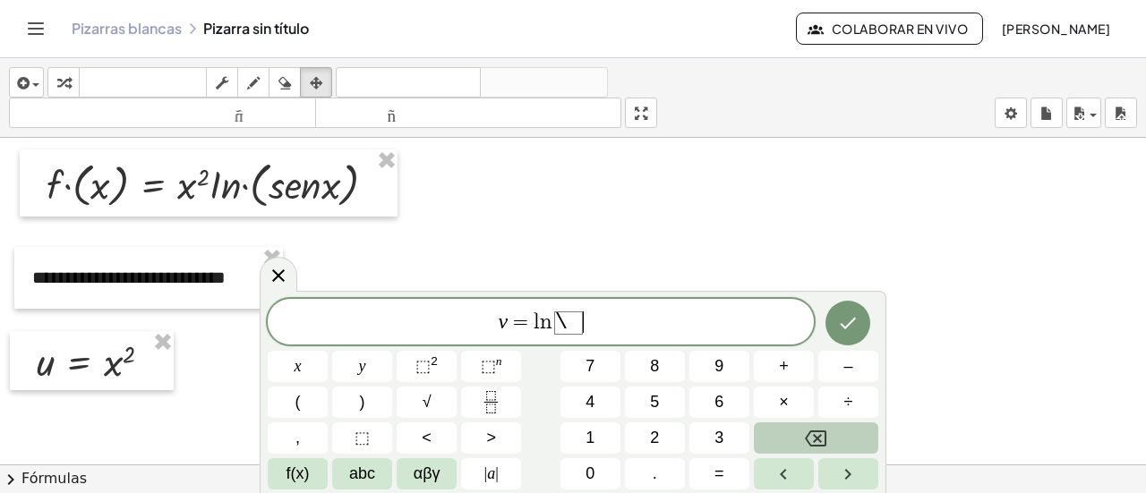
click at [635, 327] on span "v = l n \ ​" at bounding box center [541, 323] width 546 height 27
click at [573, 326] on span "\" at bounding box center [568, 322] width 29 height 23
click at [834, 314] on button "Done" at bounding box center [847, 321] width 45 height 45
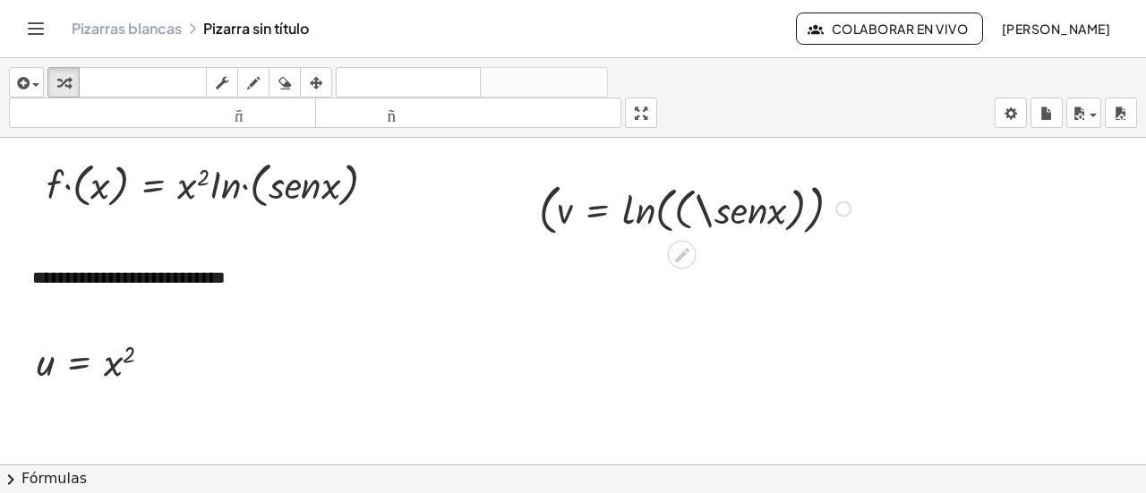
click at [691, 225] on div at bounding box center [697, 207] width 335 height 64
click at [687, 246] on icon at bounding box center [681, 254] width 19 height 19
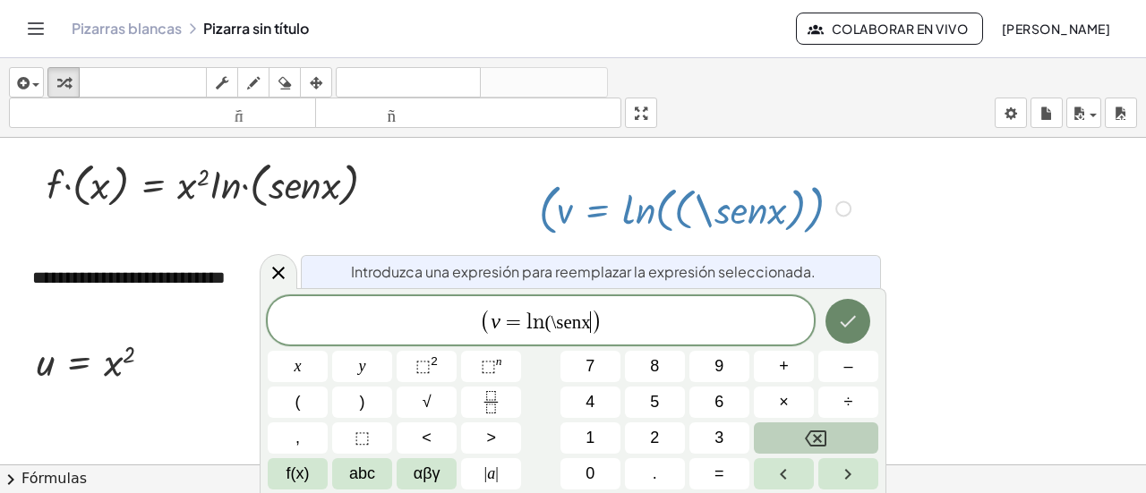
click at [855, 310] on button "Hecho" at bounding box center [847, 321] width 45 height 45
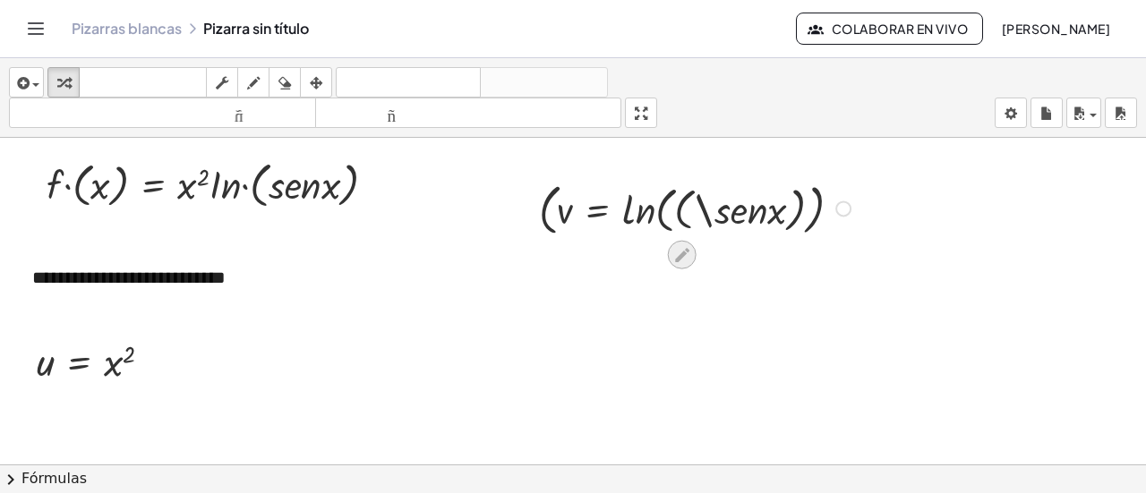
click at [687, 256] on icon at bounding box center [681, 254] width 19 height 19
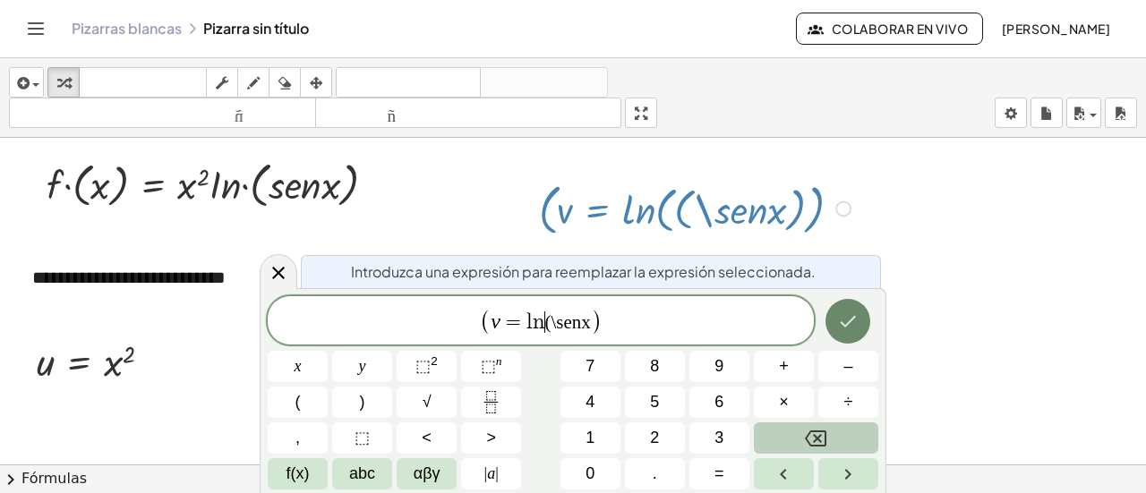
click at [850, 309] on button "Hecho" at bounding box center [847, 321] width 45 height 45
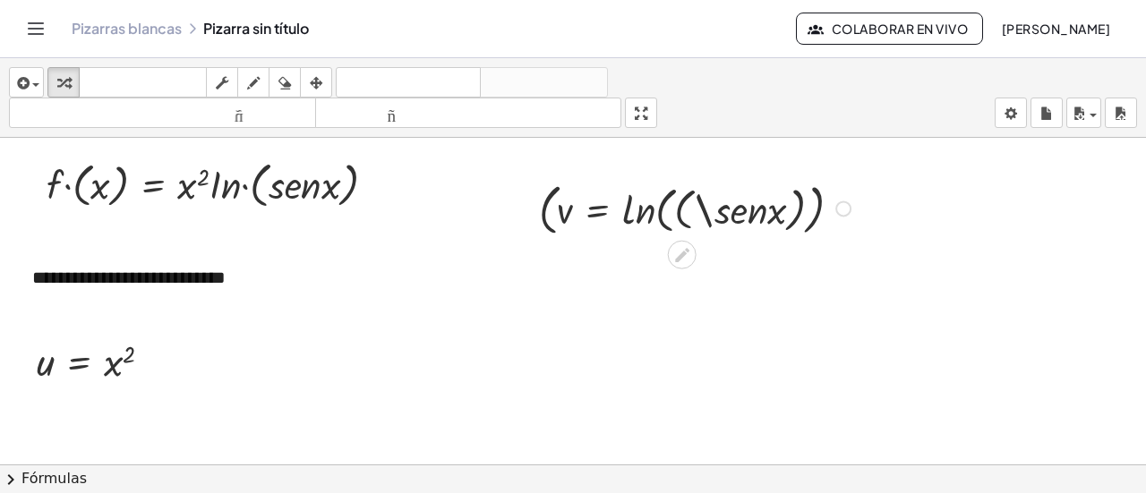
click at [829, 330] on div at bounding box center [573, 465] width 1146 height 654
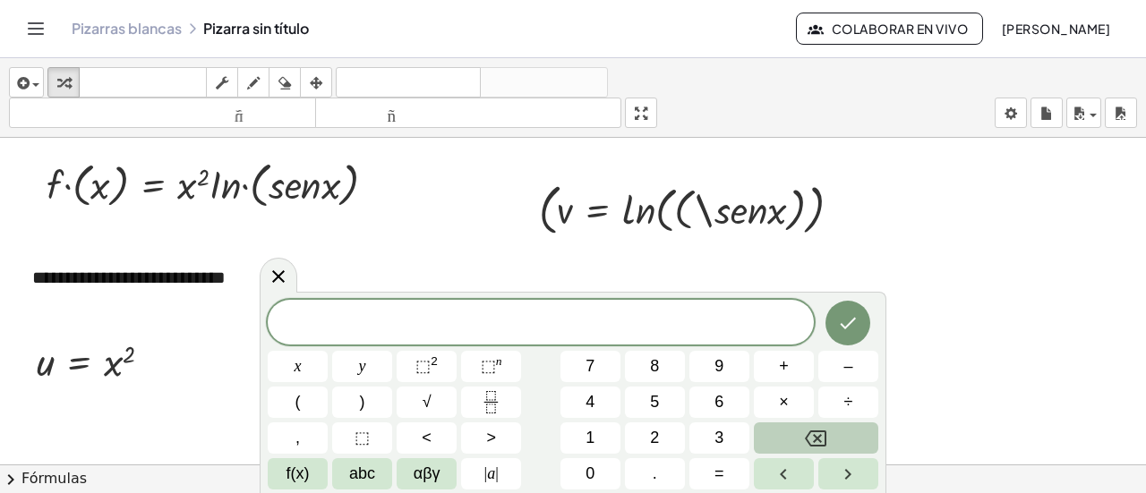
click at [893, 250] on div at bounding box center [573, 465] width 1146 height 654
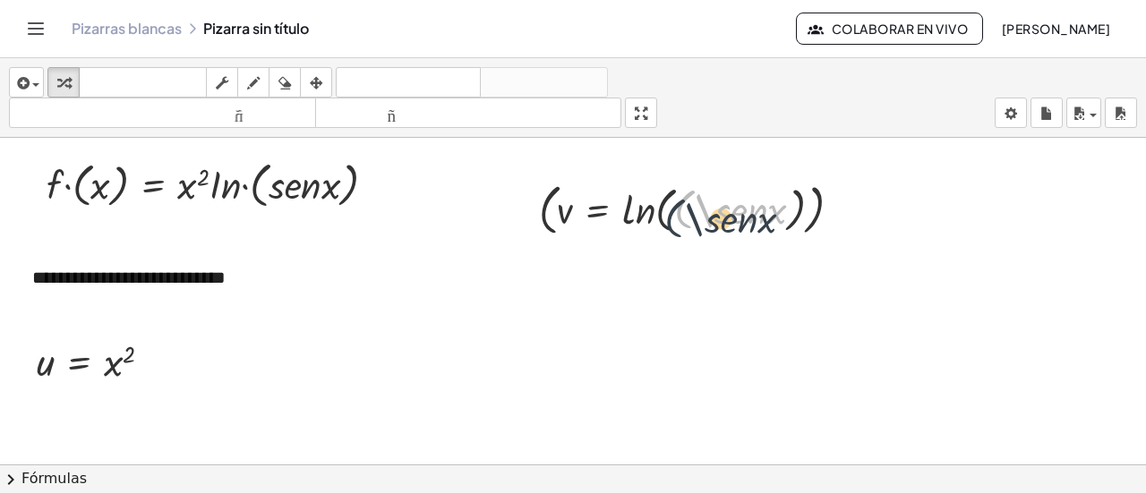
drag, startPoint x: 730, startPoint y: 201, endPoint x: 716, endPoint y: 214, distance: 19.0
click at [716, 214] on div at bounding box center [697, 207] width 335 height 64
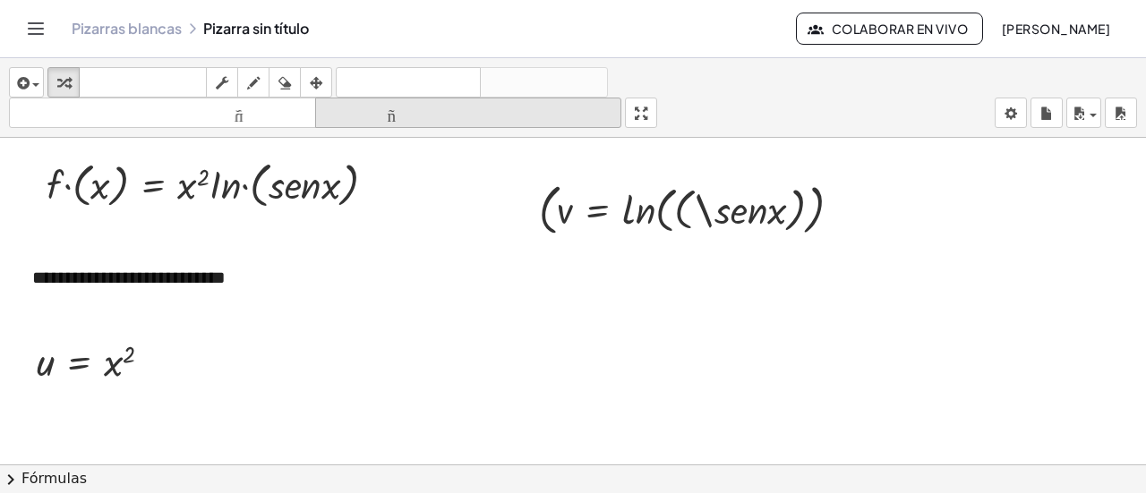
click at [316, 90] on icon "button" at bounding box center [316, 82] width 13 height 21
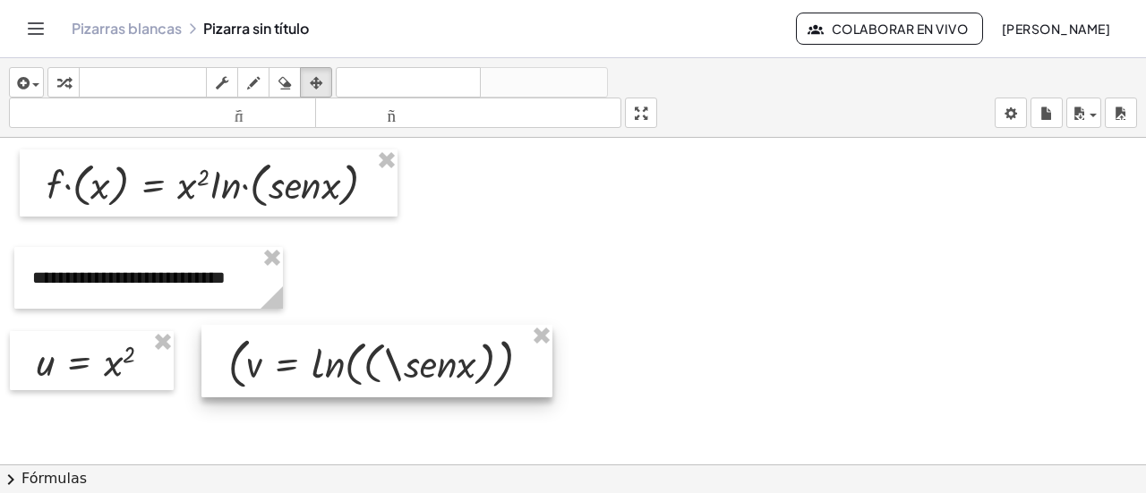
drag, startPoint x: 660, startPoint y: 209, endPoint x: 351, endPoint y: 362, distance: 345.4
click at [351, 362] on div at bounding box center [376, 361] width 351 height 72
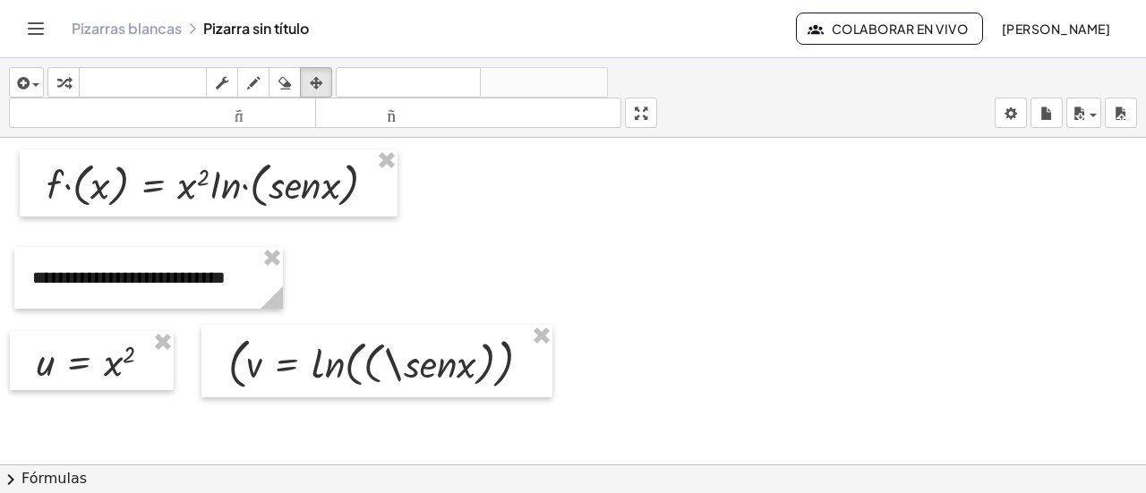
click at [687, 381] on div at bounding box center [573, 465] width 1146 height 654
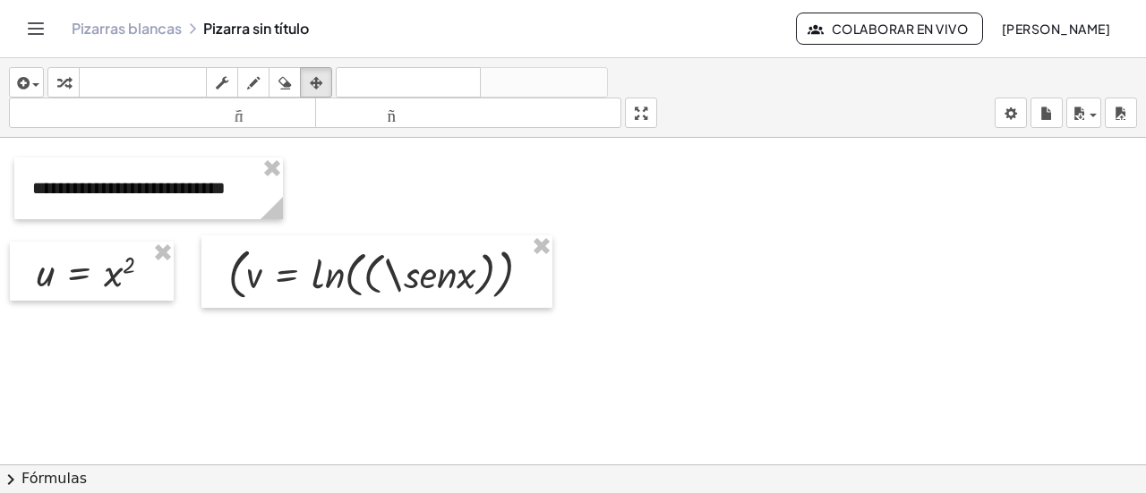
scroll to position [179, 0]
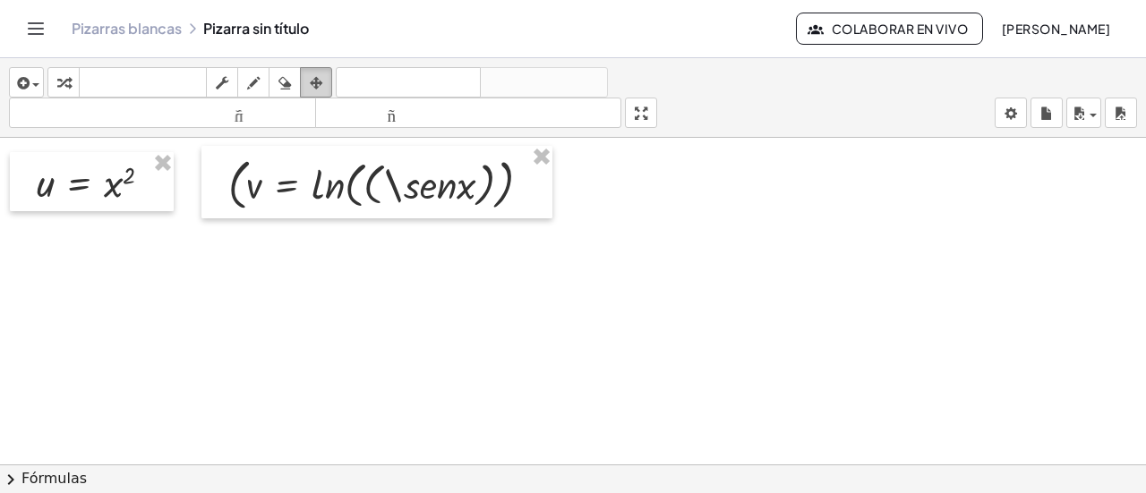
click at [306, 80] on div "button" at bounding box center [315, 82] width 23 height 21
click at [37, 81] on div "button" at bounding box center [26, 82] width 26 height 21
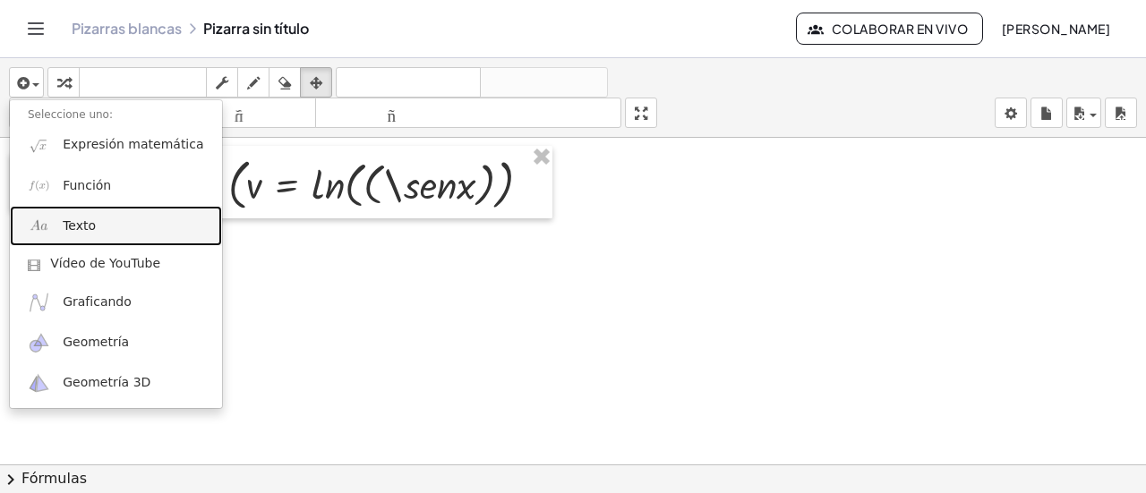
click at [117, 232] on link "Texto" at bounding box center [116, 226] width 212 height 40
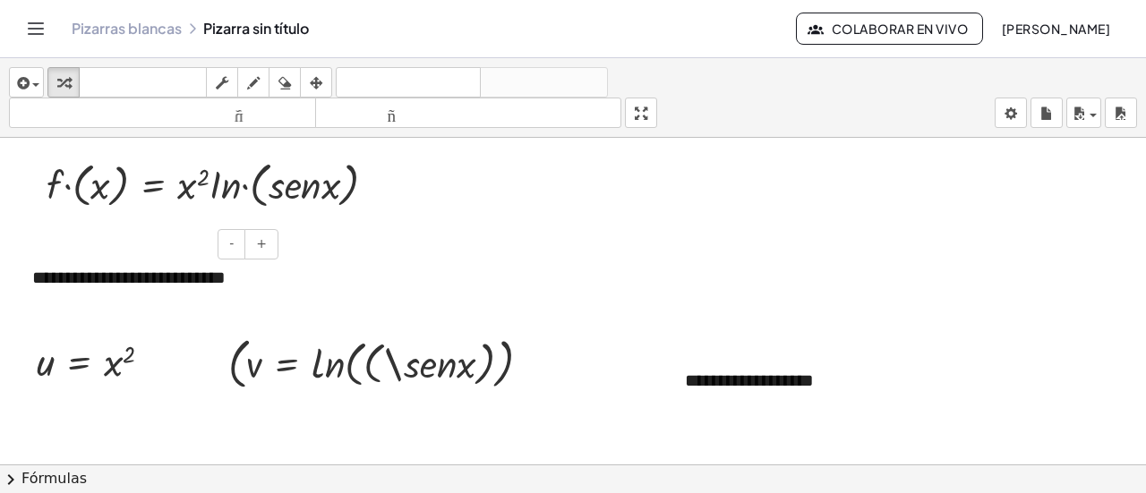
scroll to position [89, 0]
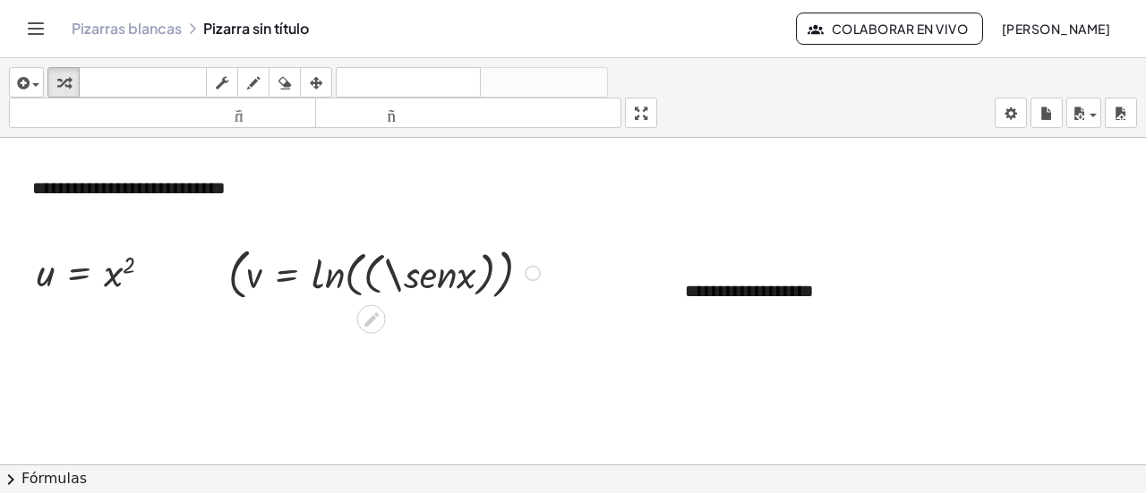
click at [419, 275] on div at bounding box center [386, 272] width 335 height 64
drag, startPoint x: 428, startPoint y: 273, endPoint x: 476, endPoint y: 275, distance: 48.4
click at [476, 275] on div at bounding box center [386, 272] width 335 height 64
click at [471, 277] on div at bounding box center [386, 272] width 335 height 64
click at [784, 300] on font "**********" at bounding box center [749, 291] width 129 height 18
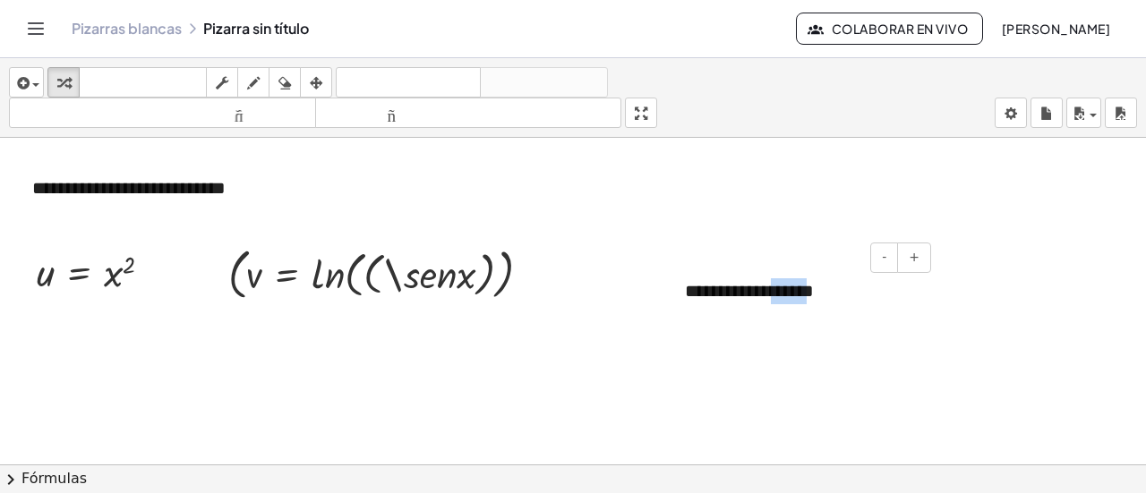
click at [784, 300] on font "**********" at bounding box center [749, 291] width 129 height 18
click at [785, 409] on div at bounding box center [573, 377] width 1146 height 658
click at [763, 307] on div "**********" at bounding box center [801, 291] width 268 height 62
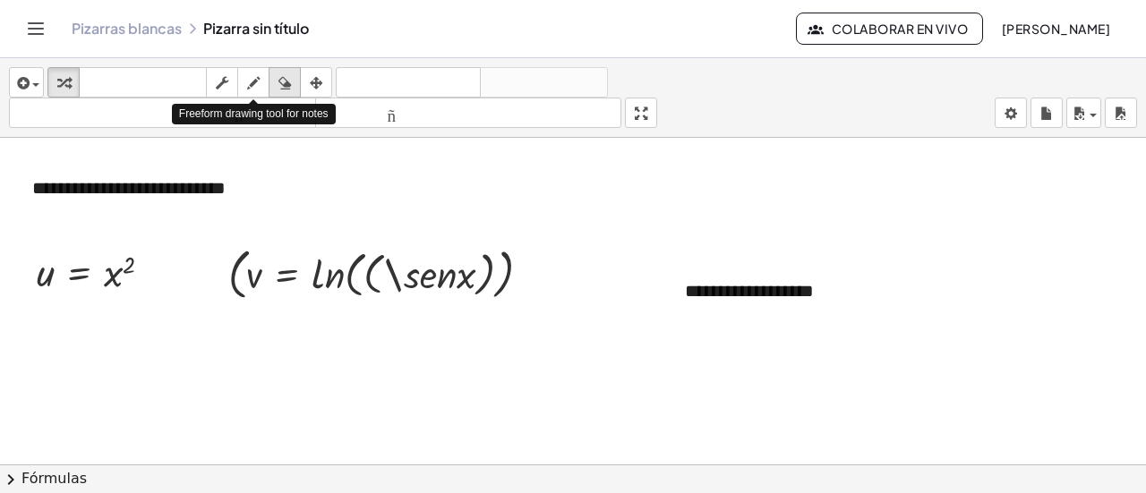
click at [286, 80] on icon "button" at bounding box center [284, 82] width 13 height 21
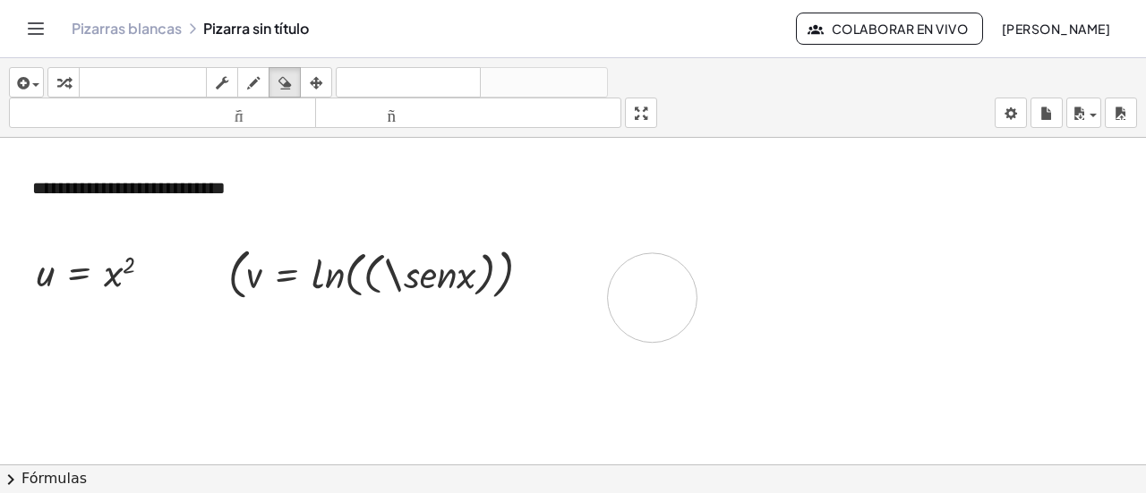
drag, startPoint x: 892, startPoint y: 294, endPoint x: 652, endPoint y: 296, distance: 240.8
click at [652, 296] on div at bounding box center [573, 377] width 1146 height 658
click at [804, 289] on div at bounding box center [573, 377] width 1146 height 658
click at [318, 87] on icon "button" at bounding box center [316, 82] width 13 height 21
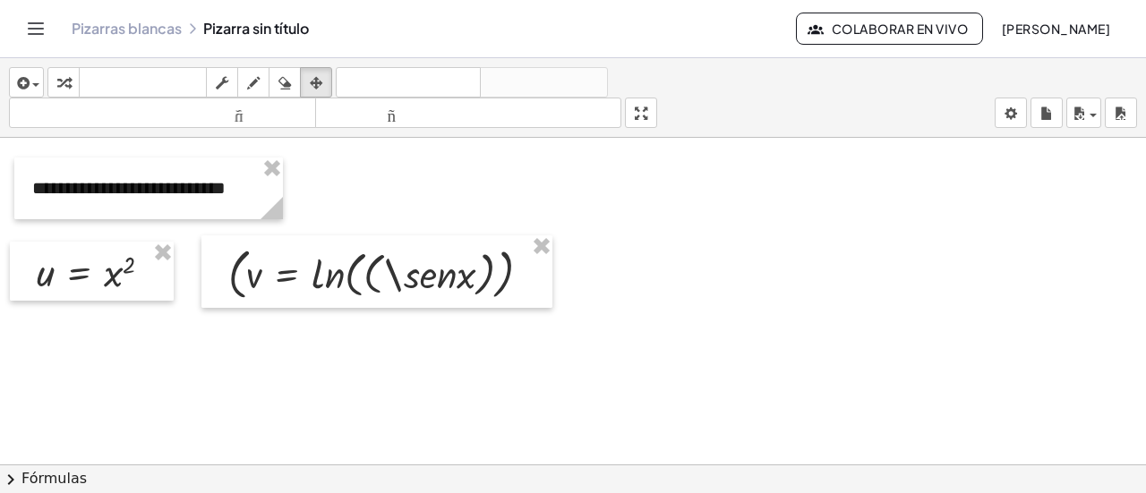
drag, startPoint x: 398, startPoint y: 403, endPoint x: 413, endPoint y: 396, distance: 16.5
click at [399, 403] on div at bounding box center [573, 377] width 1146 height 658
click at [22, 78] on icon "button" at bounding box center [21, 82] width 16 height 21
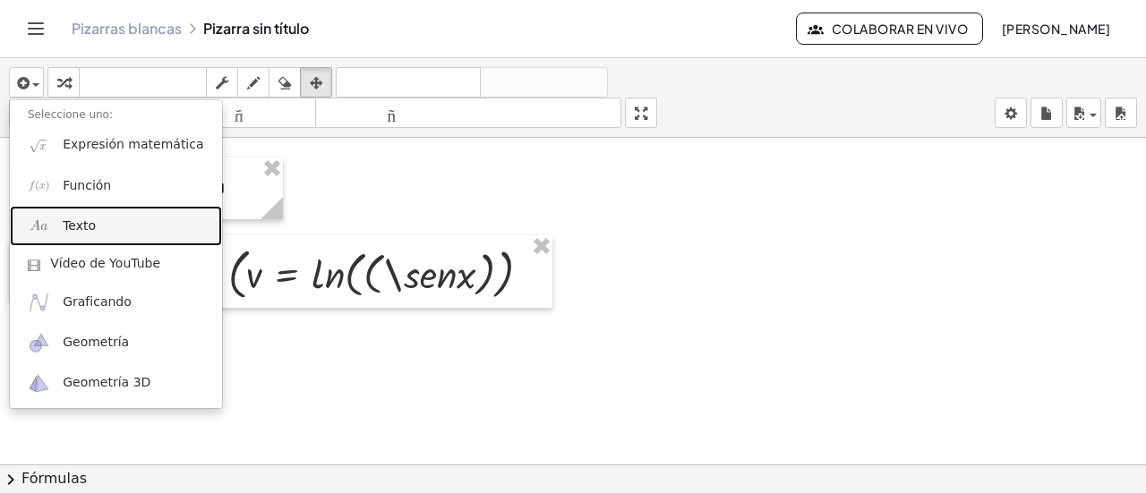
click at [98, 234] on link "Texto" at bounding box center [116, 226] width 212 height 40
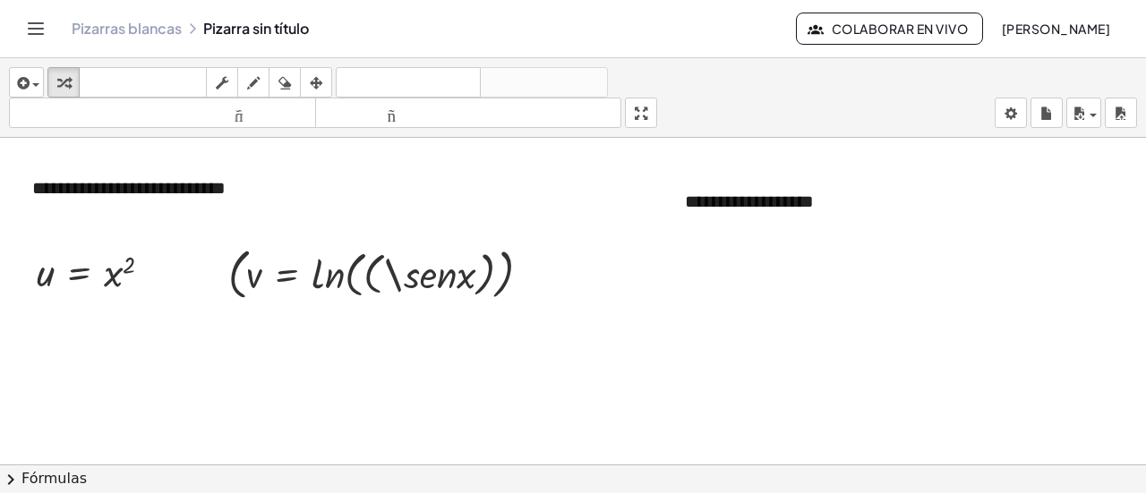
click at [648, 239] on div at bounding box center [573, 377] width 1146 height 658
click at [797, 212] on div "**********" at bounding box center [801, 202] width 268 height 62
click at [315, 86] on icon "button" at bounding box center [316, 82] width 13 height 21
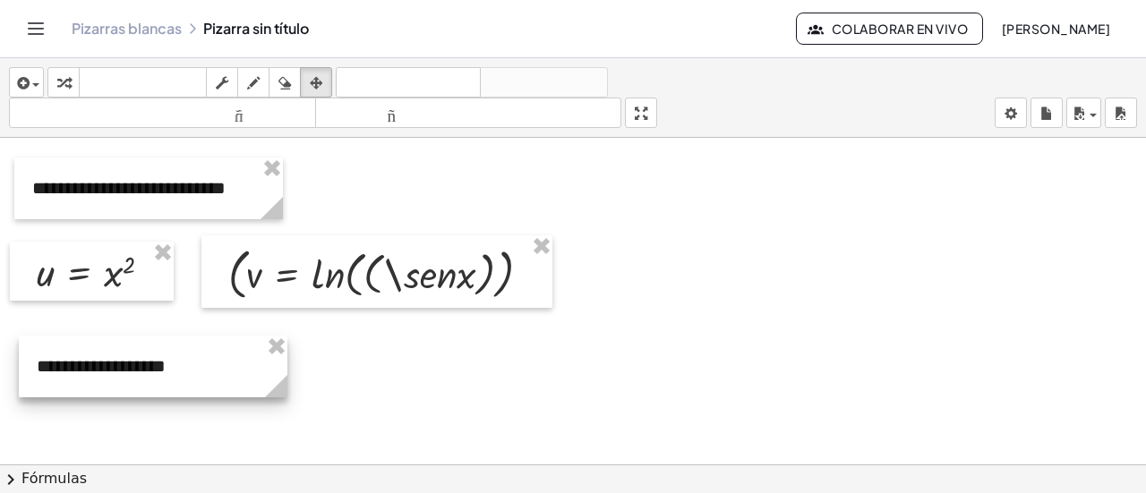
drag, startPoint x: 806, startPoint y: 186, endPoint x: 158, endPoint y: 350, distance: 668.3
click at [158, 350] on div at bounding box center [153, 367] width 268 height 62
click at [372, 388] on div at bounding box center [573, 377] width 1146 height 658
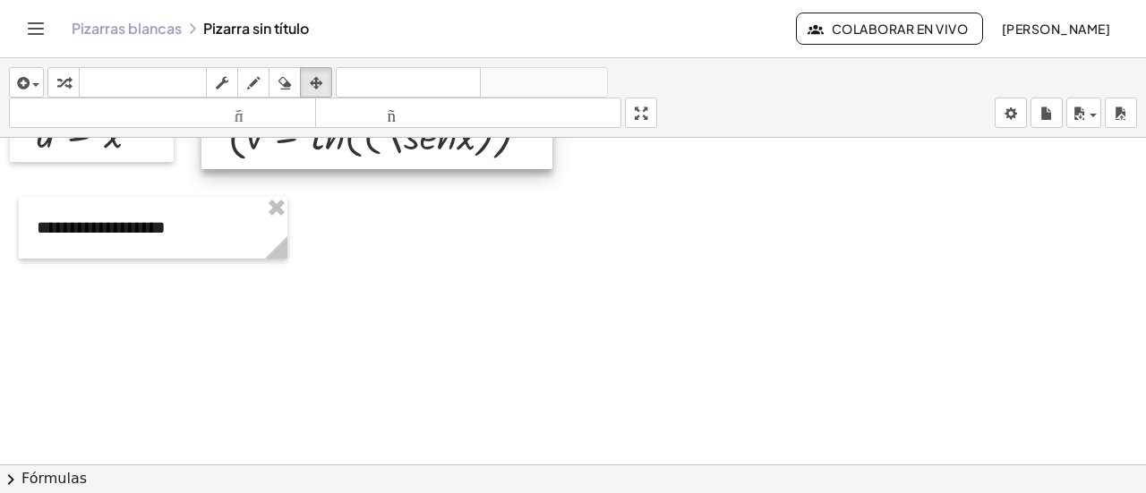
scroll to position [268, 0]
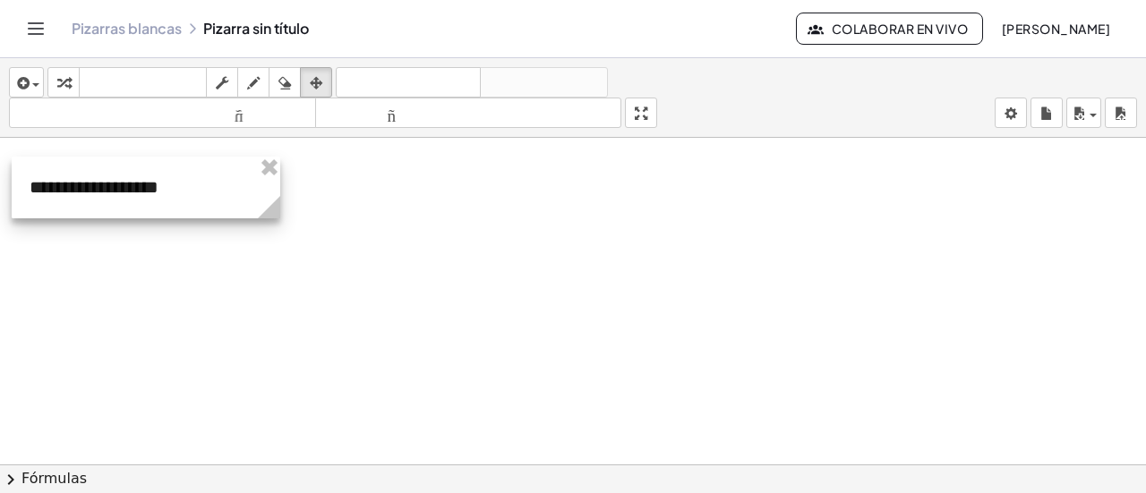
click at [174, 204] on div at bounding box center [146, 188] width 268 height 62
click at [338, 341] on div at bounding box center [573, 198] width 1146 height 658
drag, startPoint x: 338, startPoint y: 354, endPoint x: 387, endPoint y: 357, distance: 48.5
click at [340, 354] on div at bounding box center [573, 198] width 1146 height 658
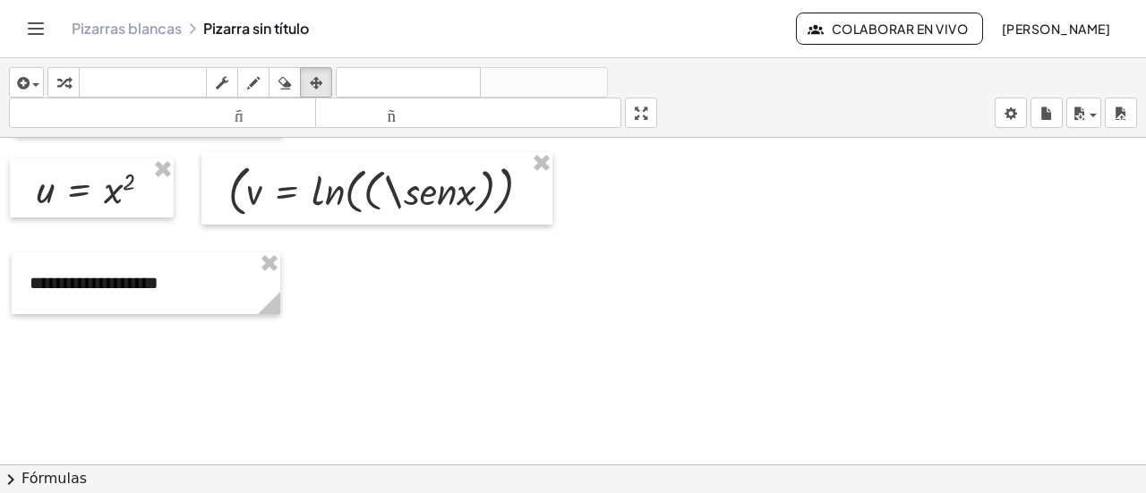
scroll to position [179, 0]
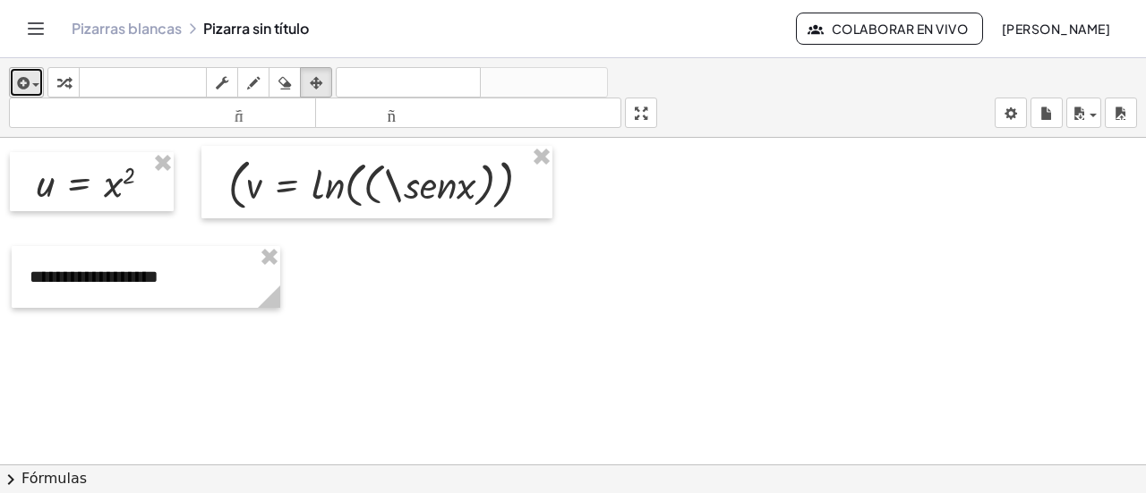
click at [37, 85] on span "button" at bounding box center [35, 85] width 7 height 4
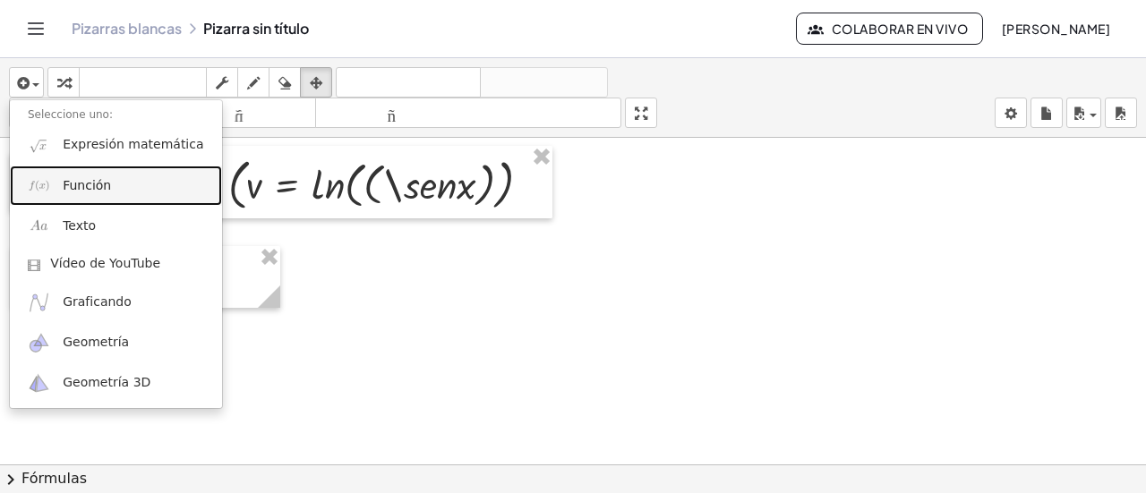
click at [82, 194] on link "Función" at bounding box center [116, 186] width 212 height 40
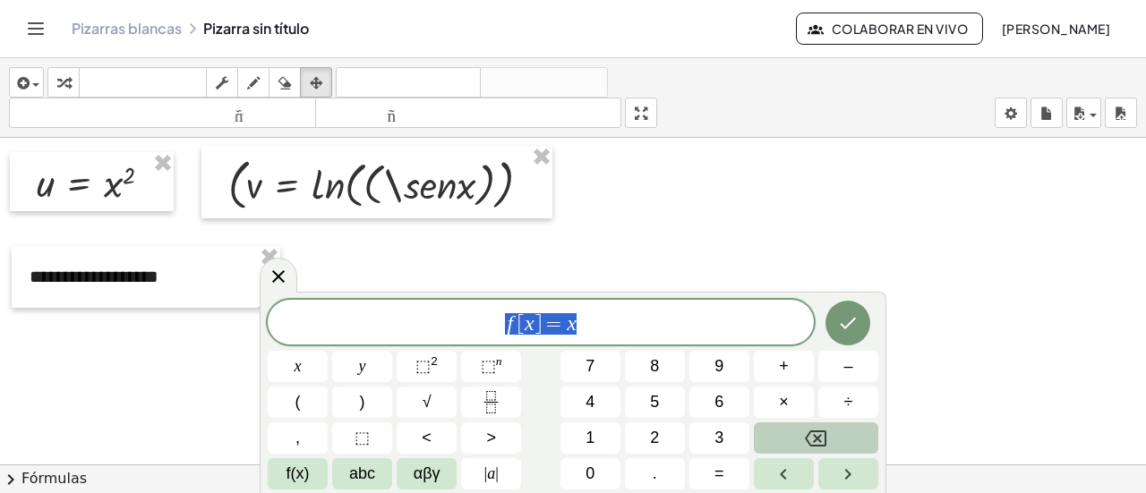
drag, startPoint x: 567, startPoint y: 333, endPoint x: 507, endPoint y: 328, distance: 61.0
click at [484, 325] on span "f [ x ] = x" at bounding box center [541, 323] width 546 height 25
click at [428, 373] on span "⬚" at bounding box center [422, 366] width 15 height 18
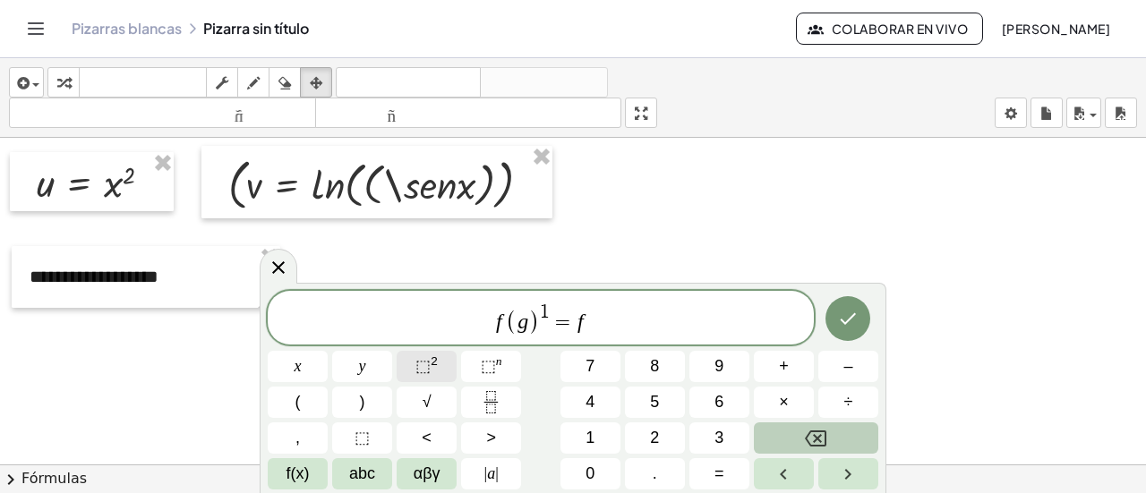
click at [432, 370] on span "⬚ 2" at bounding box center [426, 366] width 22 height 24
click at [425, 371] on span "⬚" at bounding box center [422, 366] width 15 height 18
click at [328, 351] on div at bounding box center [298, 366] width 60 height 31
click at [847, 309] on icon "Hecho" at bounding box center [847, 318] width 21 height 21
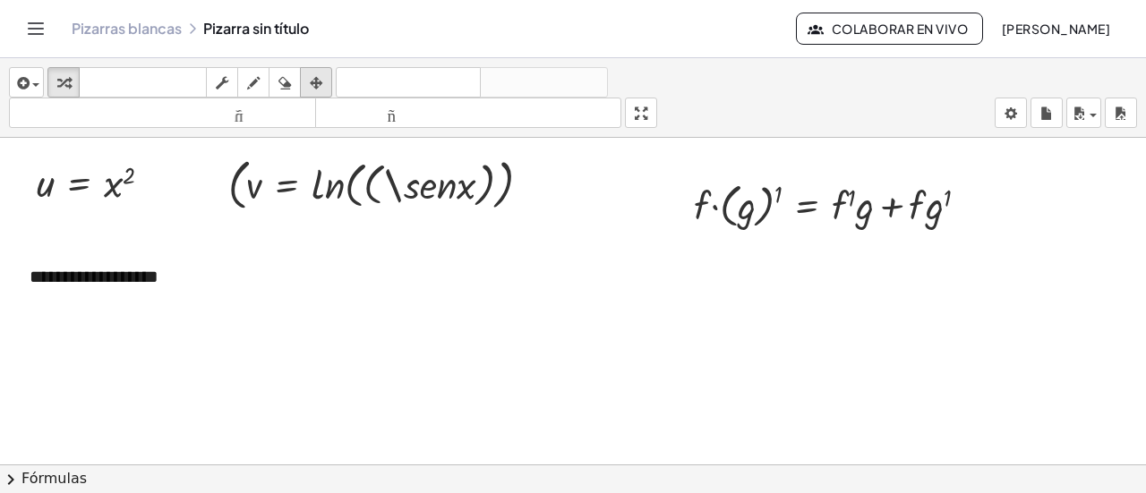
drag, startPoint x: 306, startPoint y: 81, endPoint x: 329, endPoint y: 89, distance: 24.3
click at [307, 81] on div "button" at bounding box center [315, 82] width 23 height 21
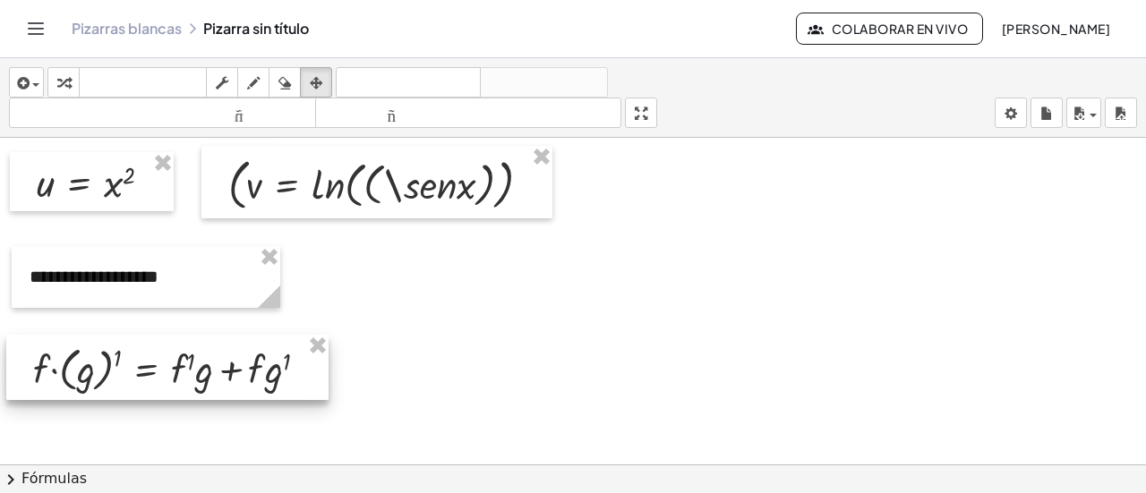
drag, startPoint x: 809, startPoint y: 188, endPoint x: 150, endPoint y: 352, distance: 678.8
click at [149, 352] on div at bounding box center [167, 367] width 322 height 65
click at [210, 373] on div at bounding box center [168, 367] width 322 height 65
click at [204, 386] on div at bounding box center [168, 367] width 322 height 65
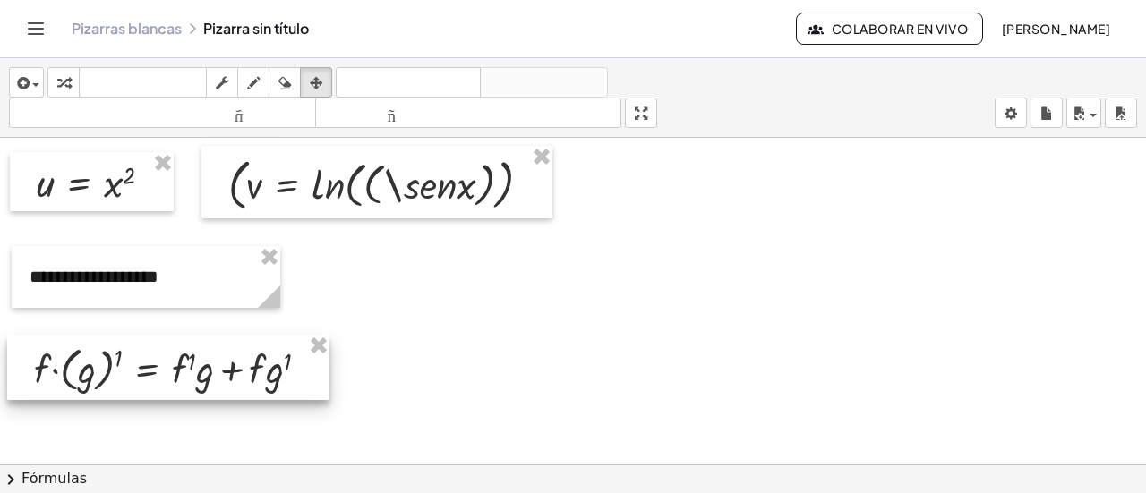
click at [203, 383] on div at bounding box center [168, 367] width 322 height 65
click at [200, 379] on div at bounding box center [167, 367] width 322 height 65
click at [200, 379] on div at bounding box center [166, 365] width 322 height 65
click at [255, 356] on div at bounding box center [166, 365] width 322 height 65
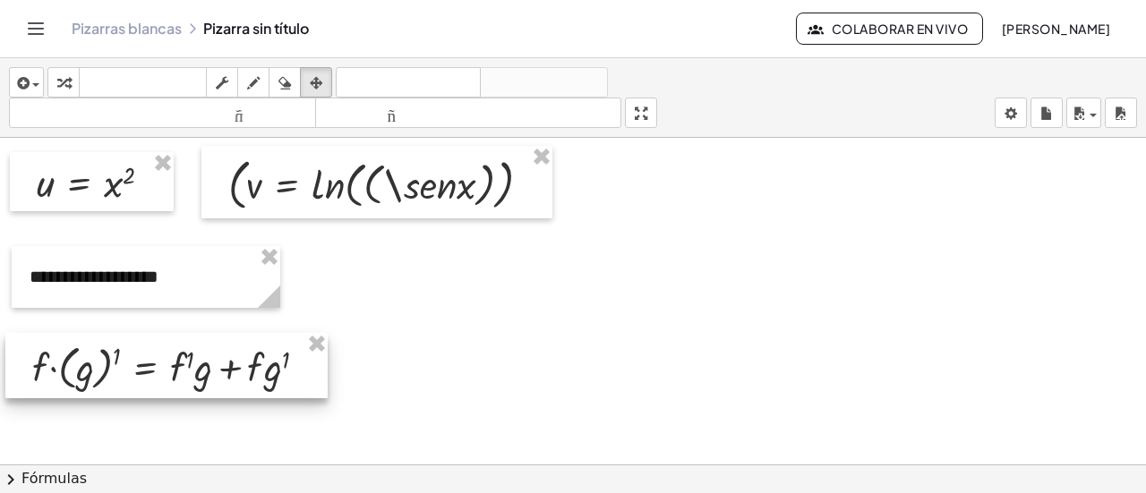
drag, startPoint x: 255, startPoint y: 356, endPoint x: 126, endPoint y: 340, distance: 129.9
click at [126, 340] on div at bounding box center [166, 365] width 322 height 65
click at [126, 340] on div at bounding box center [167, 366] width 322 height 65
click at [124, 352] on div at bounding box center [167, 366] width 322 height 65
click at [124, 347] on div at bounding box center [167, 364] width 322 height 65
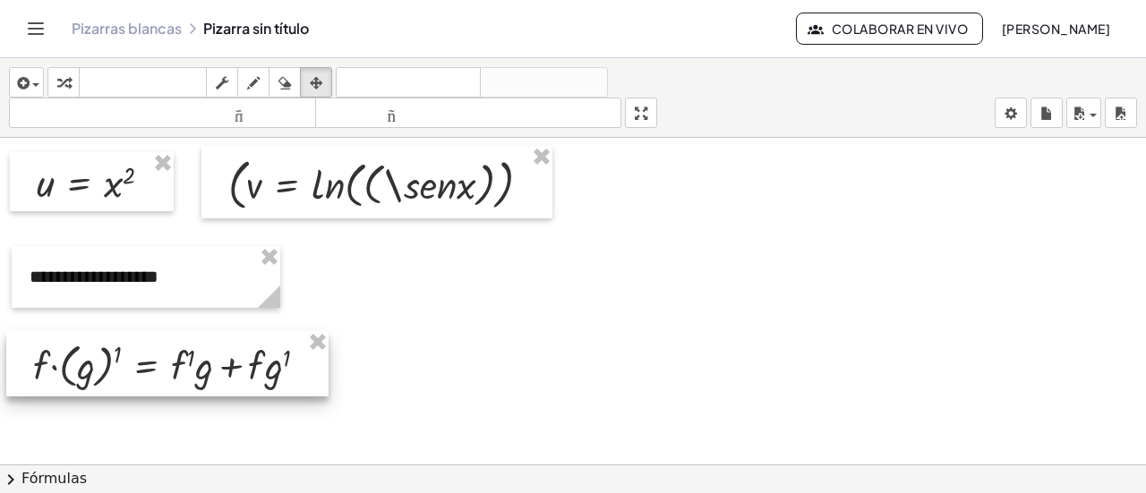
click at [124, 346] on div at bounding box center [167, 363] width 322 height 65
click at [124, 343] on div at bounding box center [167, 363] width 322 height 65
click at [124, 341] on div at bounding box center [167, 361] width 322 height 65
click at [123, 339] on div at bounding box center [167, 361] width 322 height 65
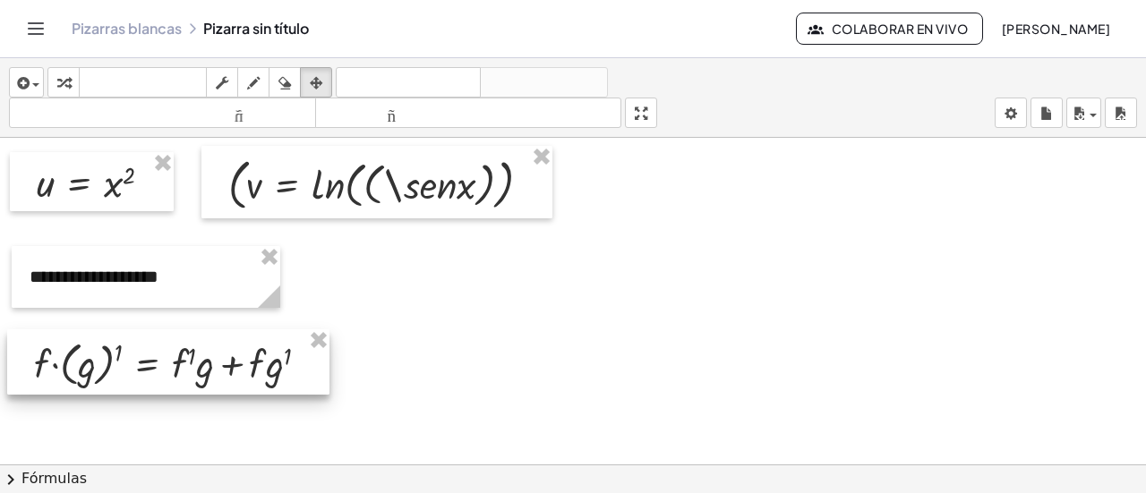
click at [124, 339] on div at bounding box center [168, 361] width 322 height 65
click at [124, 338] on div at bounding box center [168, 361] width 322 height 65
click at [97, 360] on div at bounding box center [168, 361] width 322 height 65
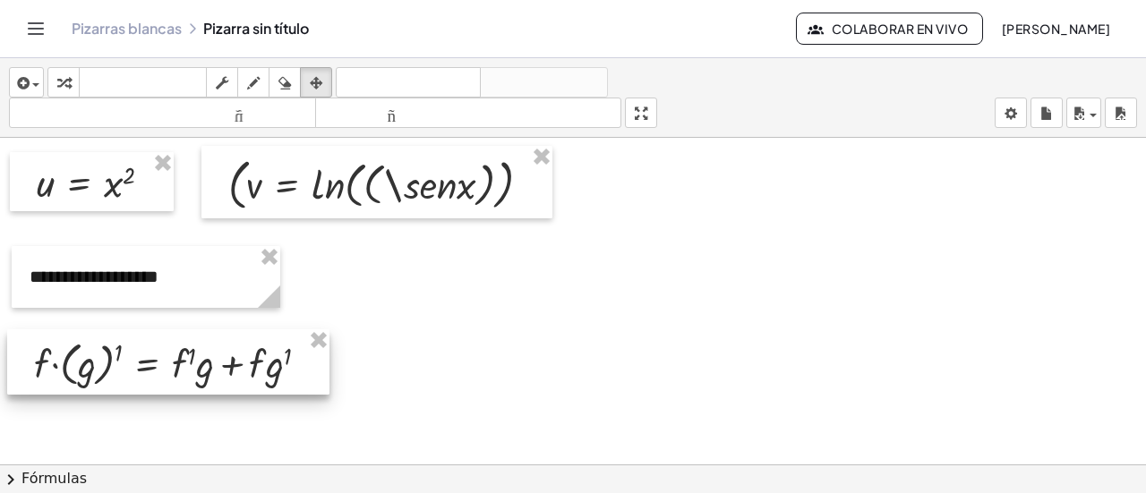
click at [97, 360] on div at bounding box center [168, 361] width 322 height 65
click at [245, 366] on div at bounding box center [168, 361] width 322 height 65
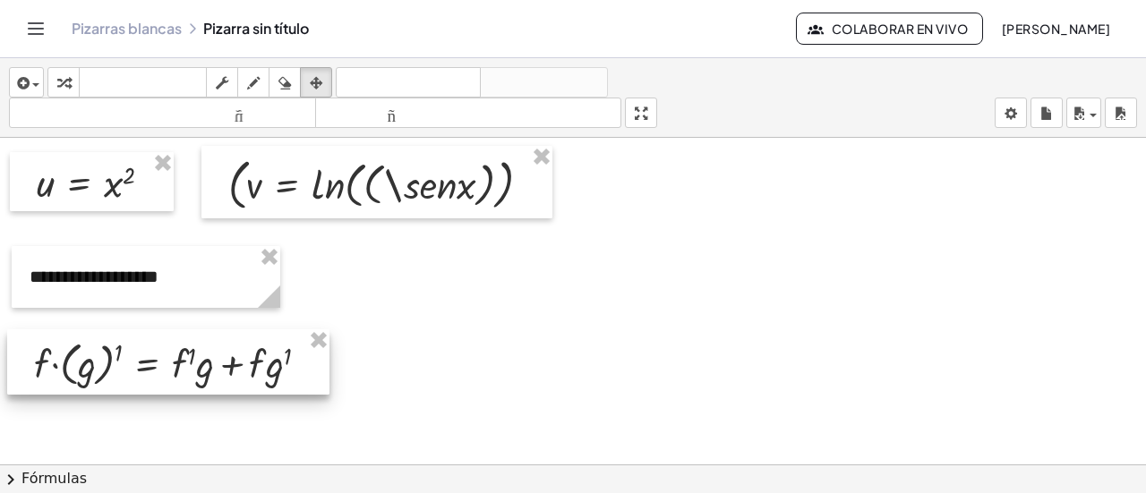
click at [245, 365] on div at bounding box center [168, 361] width 322 height 65
click at [246, 366] on div at bounding box center [168, 361] width 322 height 65
click at [247, 364] on div at bounding box center [168, 361] width 322 height 65
click at [250, 362] on div at bounding box center [169, 360] width 322 height 65
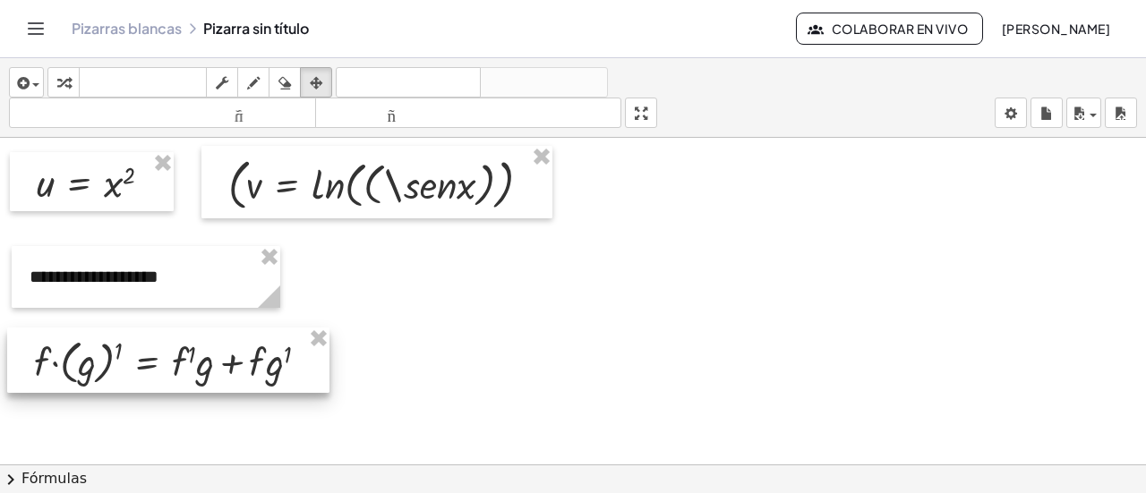
click at [252, 361] on div at bounding box center [168, 360] width 322 height 65
click at [254, 360] on div at bounding box center [168, 360] width 322 height 65
click at [256, 360] on div at bounding box center [169, 360] width 322 height 65
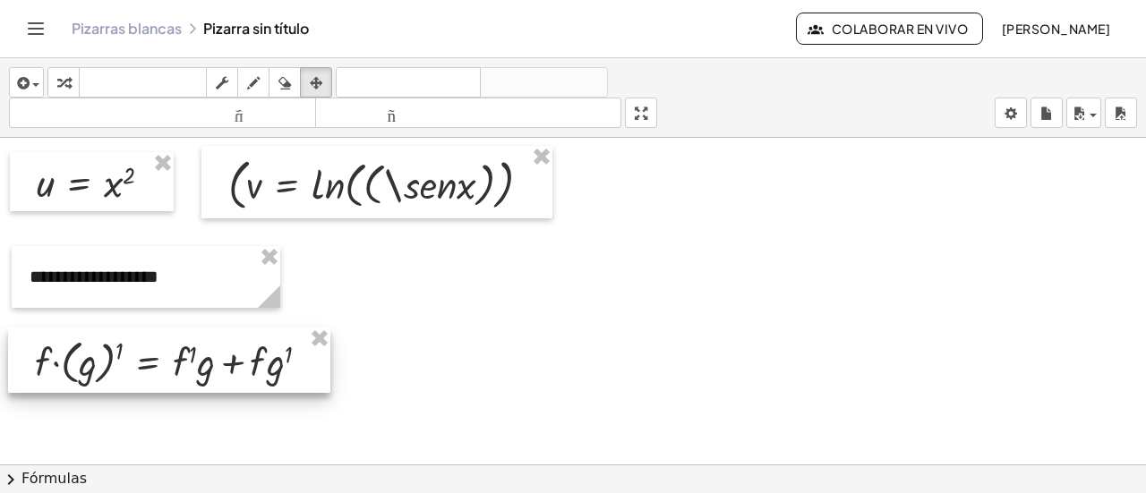
click at [256, 360] on div at bounding box center [169, 360] width 322 height 65
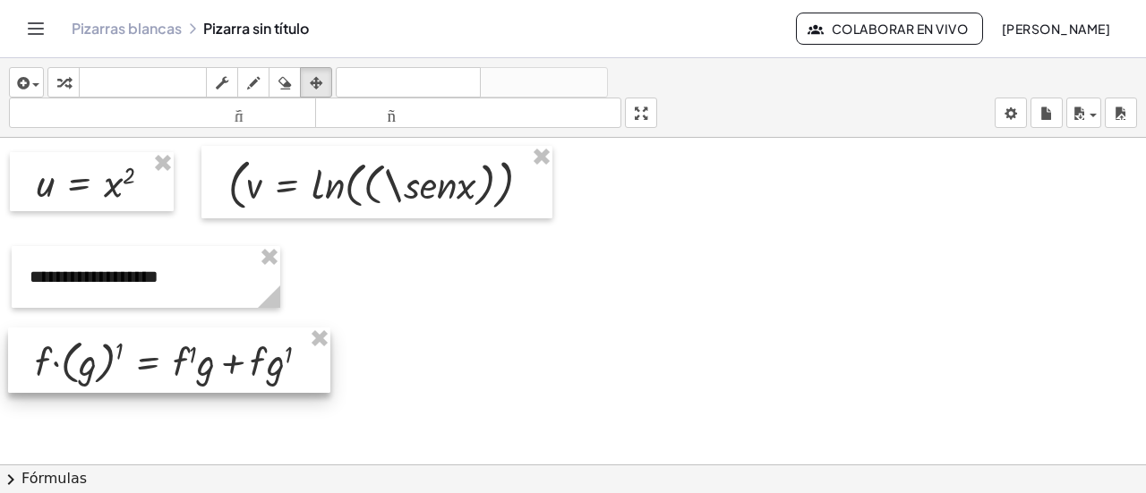
click at [255, 362] on div at bounding box center [169, 360] width 322 height 65
click at [255, 361] on div at bounding box center [169, 359] width 322 height 65
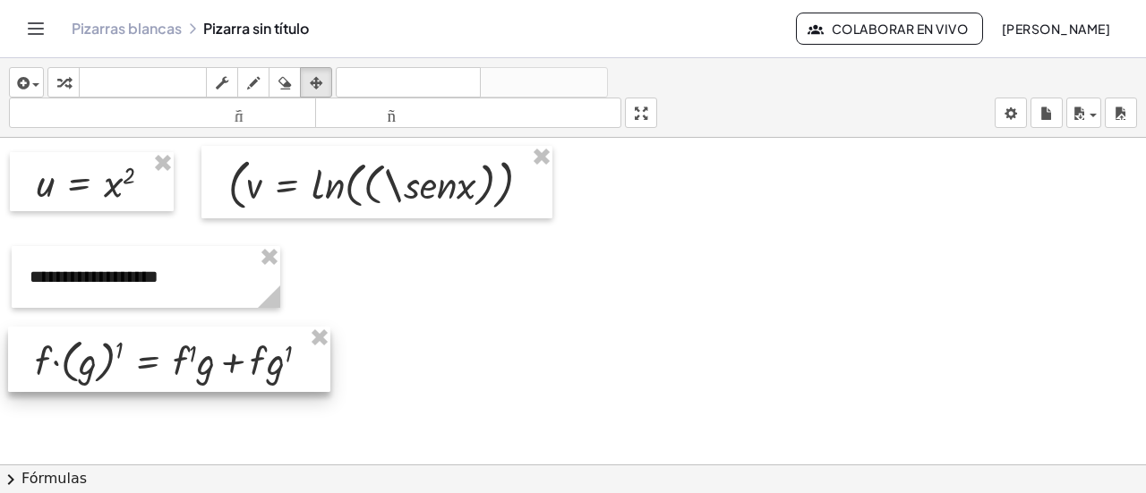
click at [256, 359] on div at bounding box center [169, 359] width 322 height 65
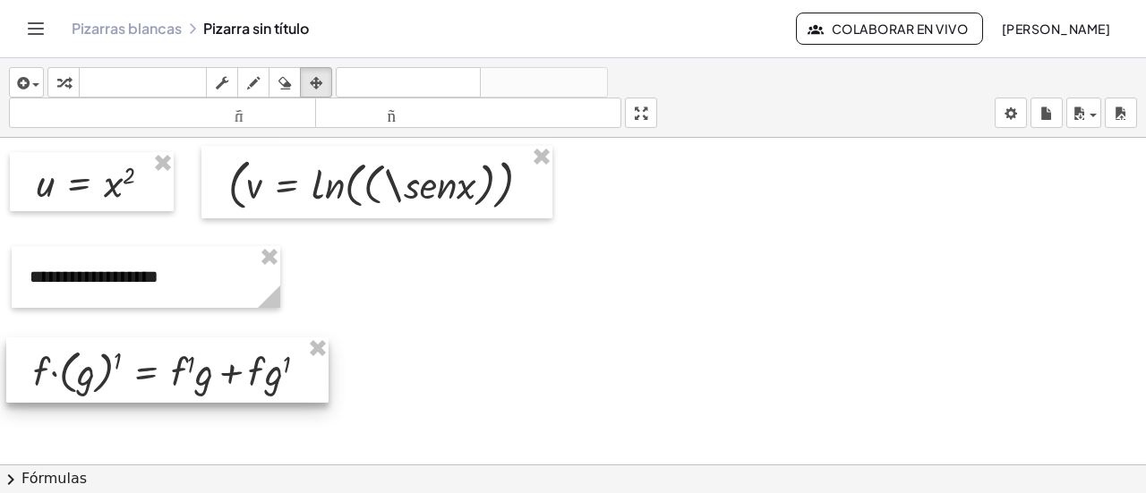
drag, startPoint x: 256, startPoint y: 360, endPoint x: 254, endPoint y: 372, distance: 12.7
click at [254, 372] on div at bounding box center [167, 369] width 322 height 65
click at [269, 357] on div at bounding box center [167, 369] width 322 height 65
drag, startPoint x: 266, startPoint y: 357, endPoint x: 183, endPoint y: 379, distance: 85.3
click at [183, 379] on div at bounding box center [167, 369] width 322 height 65
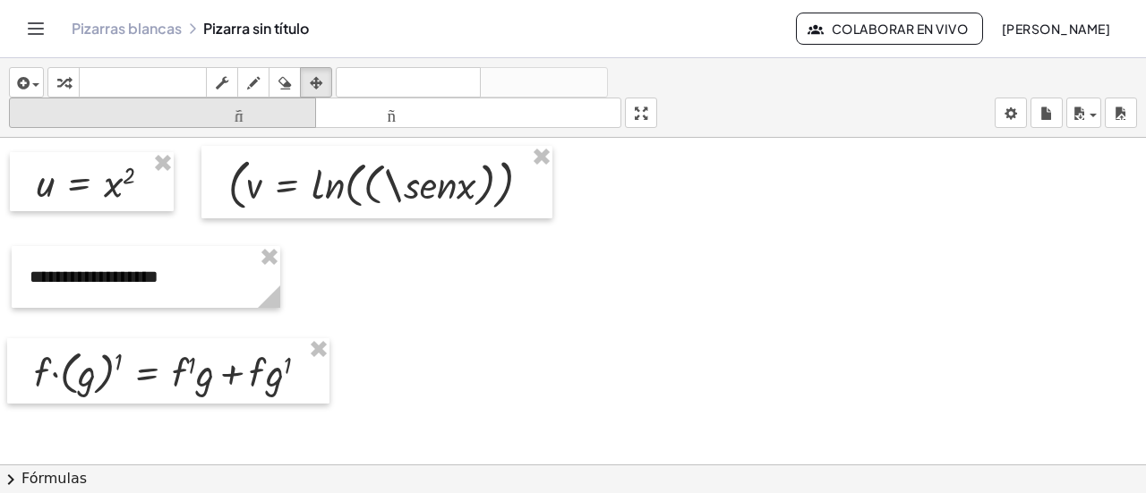
click at [220, 76] on icon "button" at bounding box center [222, 82] width 13 height 21
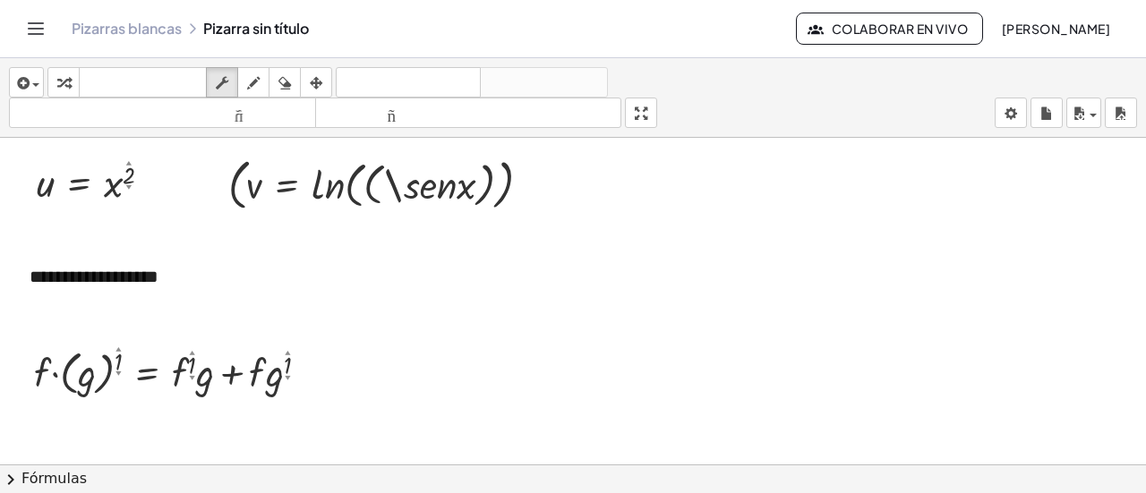
click at [209, 377] on div at bounding box center [178, 371] width 307 height 56
click at [256, 371] on div at bounding box center [178, 371] width 307 height 56
click at [304, 371] on div at bounding box center [310, 372] width 16 height 16
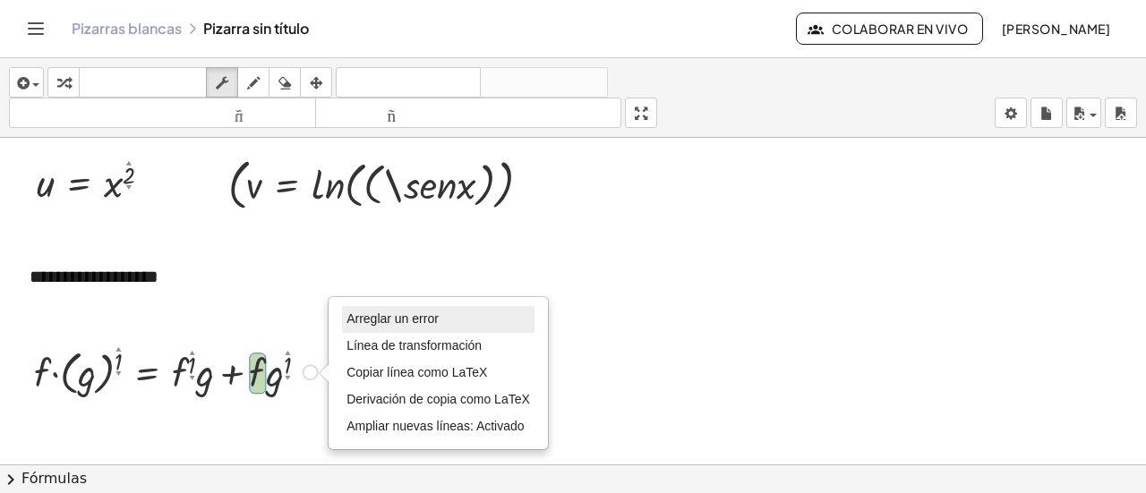
click at [360, 324] on li "Arreglar un error" at bounding box center [438, 319] width 192 height 27
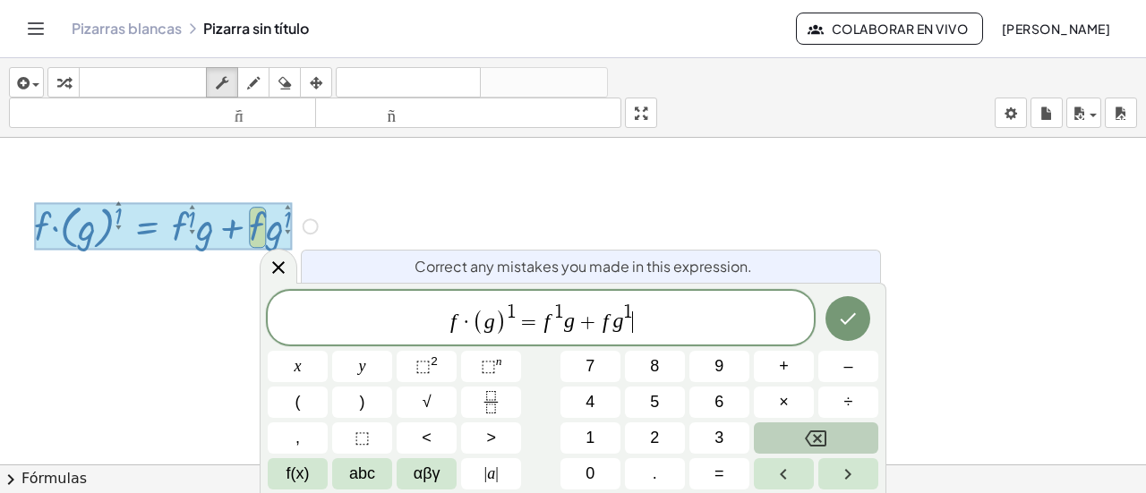
scroll to position [333, 0]
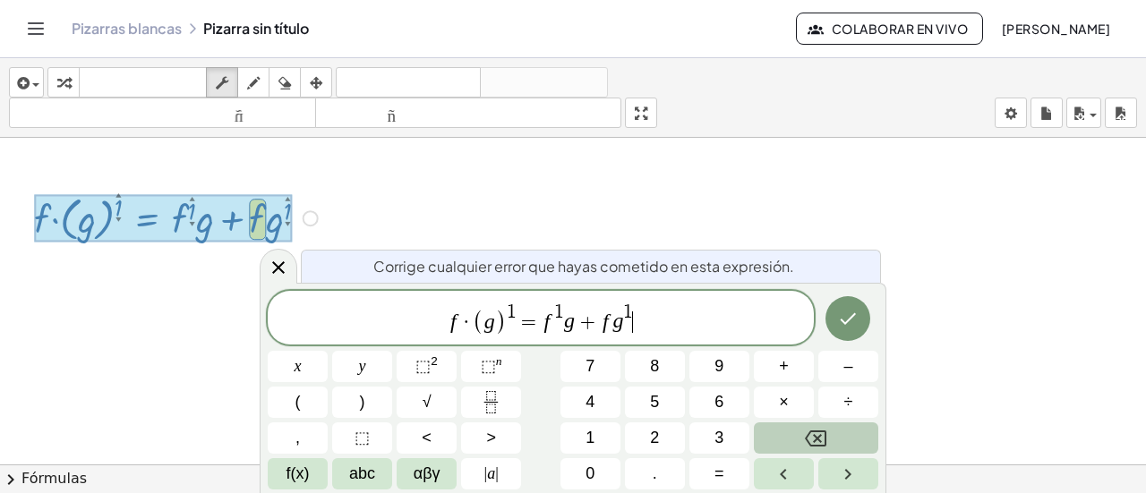
click at [641, 312] on span "f · ( g ) 1 = f 1 g + f g 1 ​" at bounding box center [541, 319] width 546 height 35
click at [849, 324] on icon "Hecho" at bounding box center [847, 318] width 21 height 21
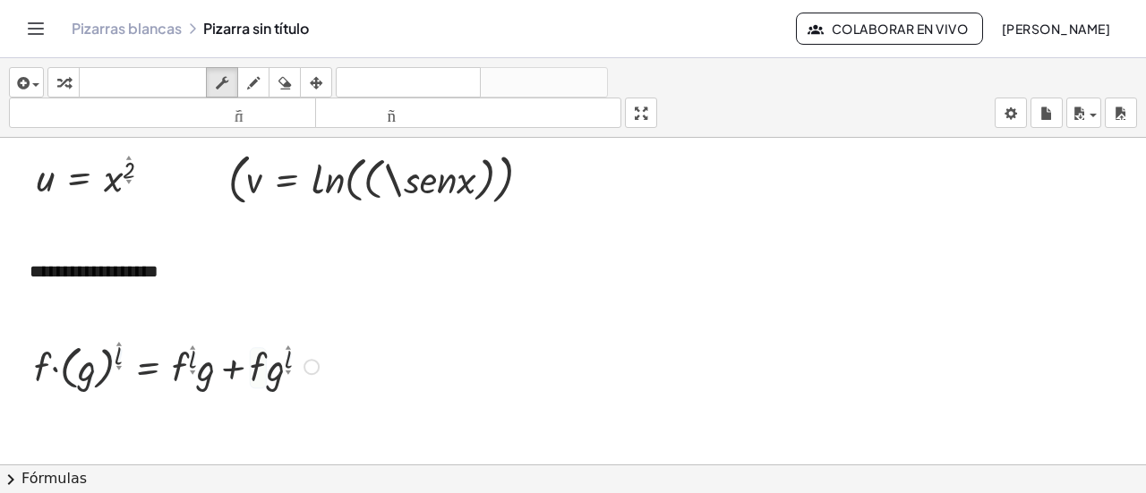
click at [526, 383] on div at bounding box center [573, 446] width 1146 height 986
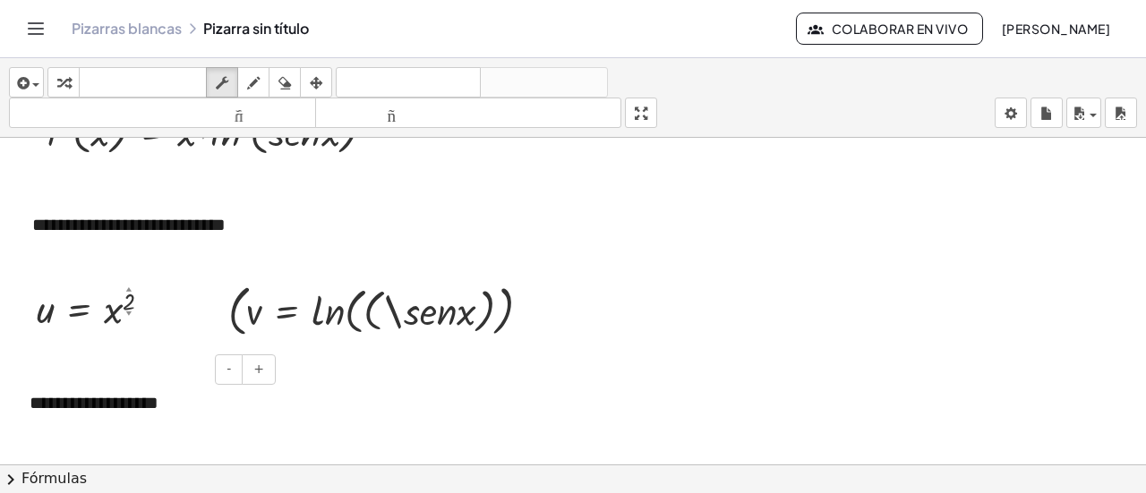
scroll to position [0, 0]
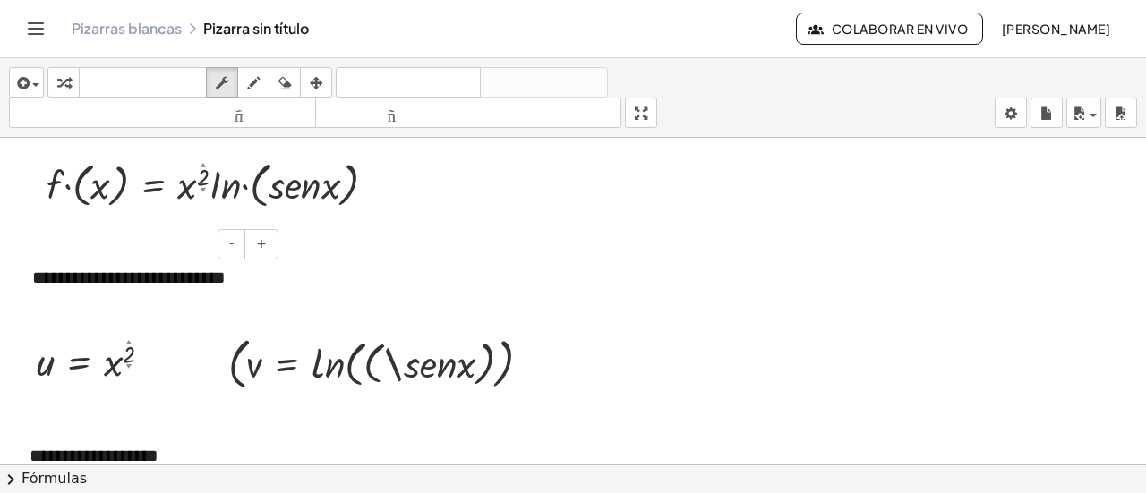
click at [18, 279] on div at bounding box center [23, 278] width 18 height 62
click at [68, 278] on font "**********" at bounding box center [128, 277] width 193 height 18
click at [73, 277] on font "**********" at bounding box center [128, 277] width 193 height 18
drag, startPoint x: 29, startPoint y: 275, endPoint x: 34, endPoint y: 284, distance: 10.4
click at [29, 277] on div at bounding box center [23, 278] width 18 height 62
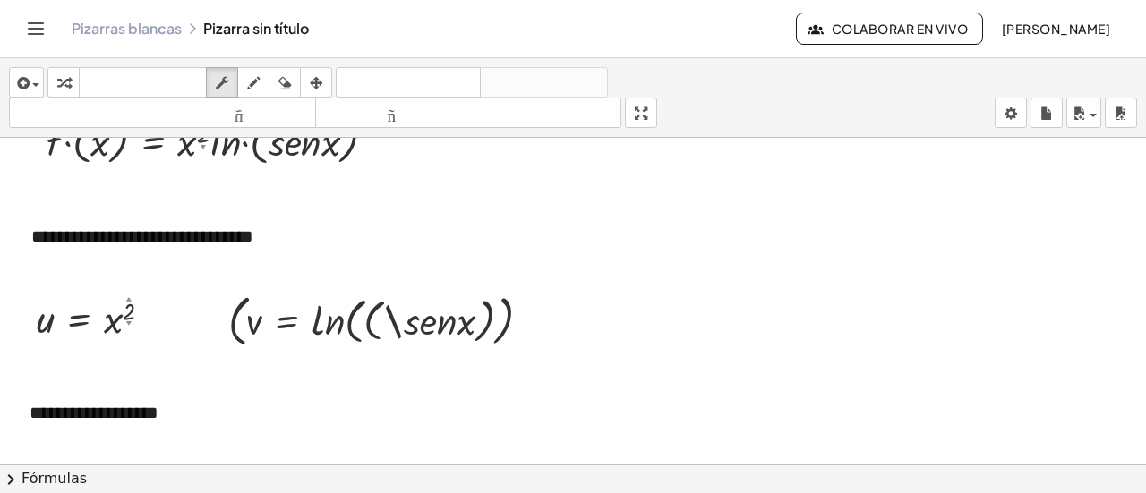
scroll to position [358, 0]
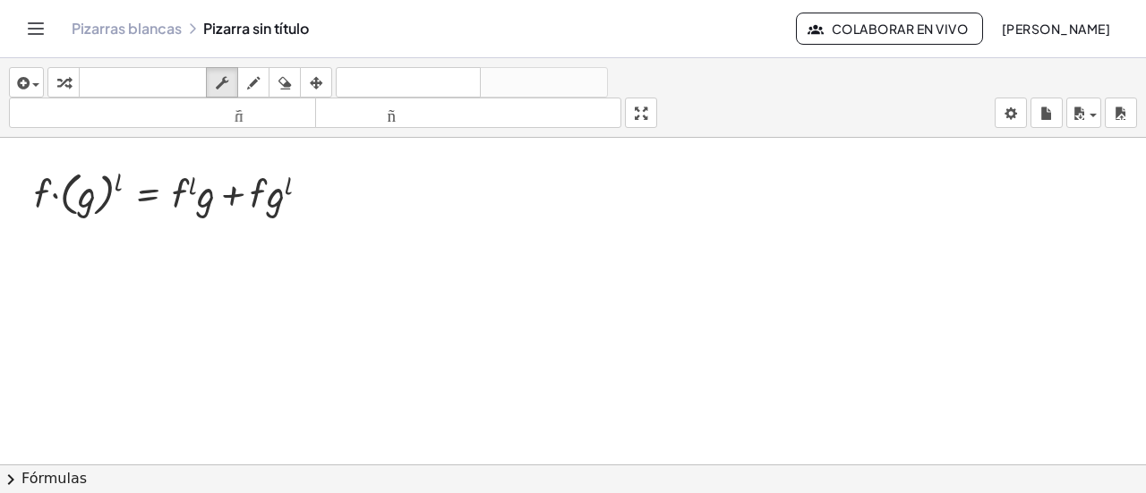
click at [82, 262] on div at bounding box center [573, 273] width 1146 height 986
click at [21, 83] on icon "button" at bounding box center [21, 82] width 16 height 21
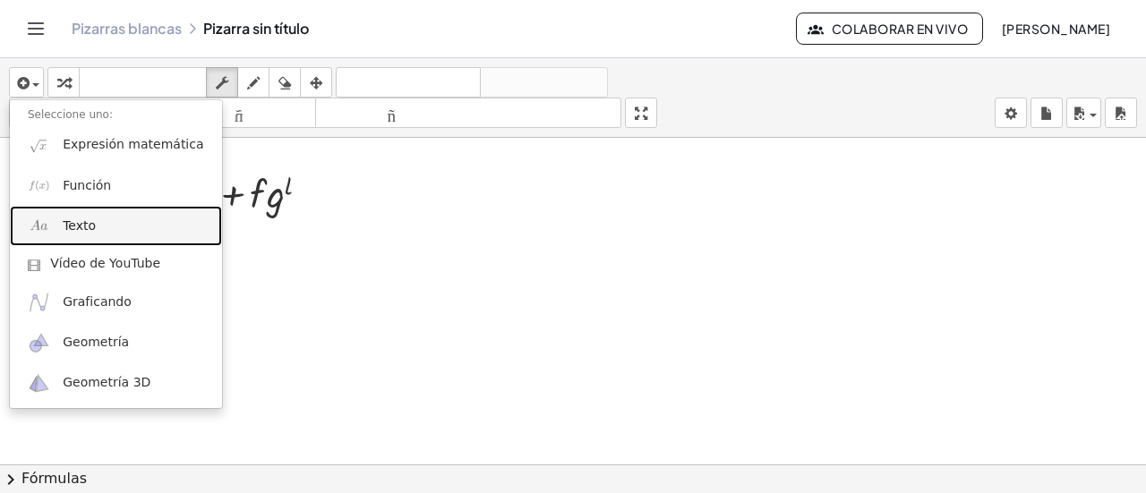
drag, startPoint x: 48, startPoint y: 210, endPoint x: 51, endPoint y: 230, distance: 19.9
click at [50, 212] on link "Texto" at bounding box center [116, 226] width 212 height 40
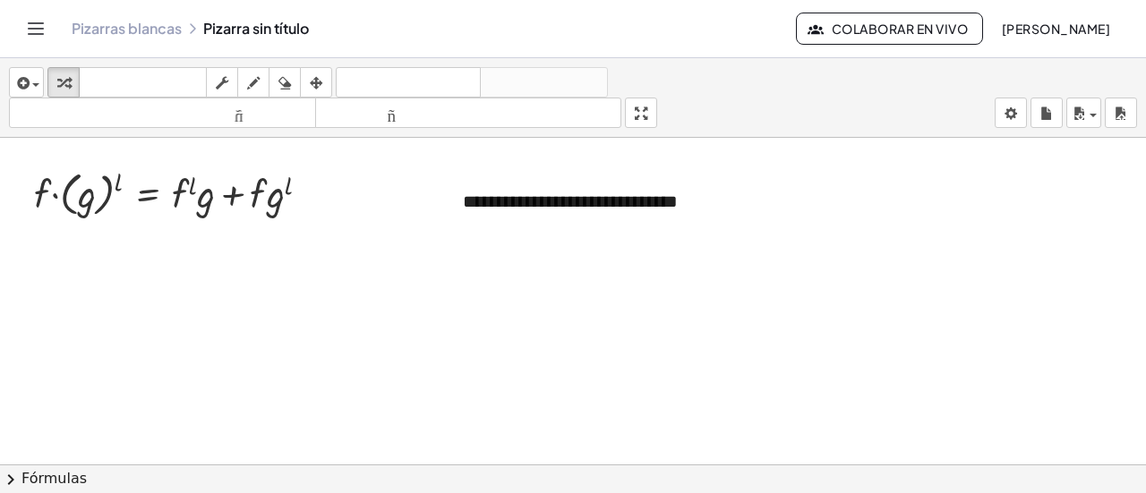
click at [534, 269] on div at bounding box center [573, 273] width 1146 height 986
click at [548, 310] on div at bounding box center [573, 273] width 1146 height 986
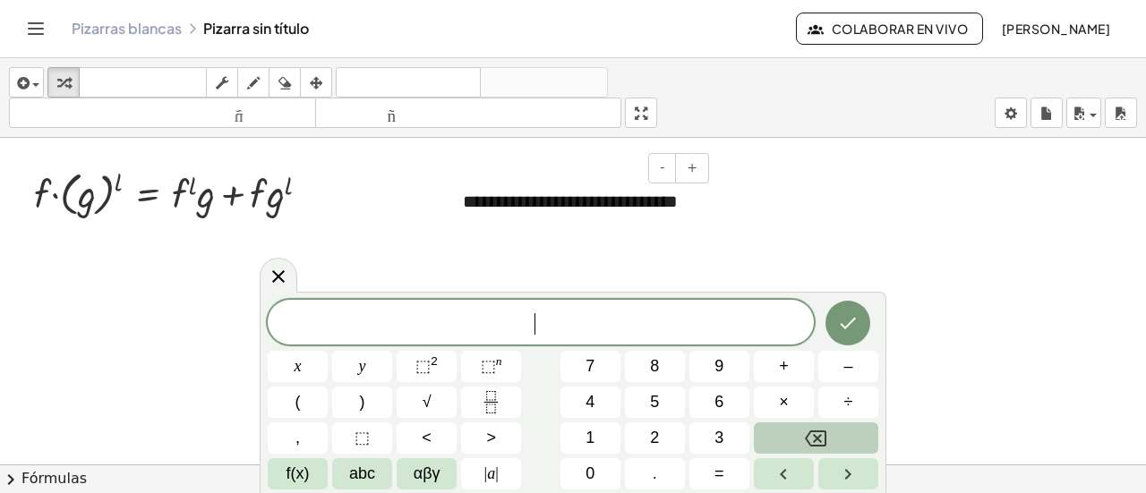
click at [548, 221] on div "**********" at bounding box center [579, 214] width 268 height 87
click at [924, 226] on div at bounding box center [573, 273] width 1146 height 986
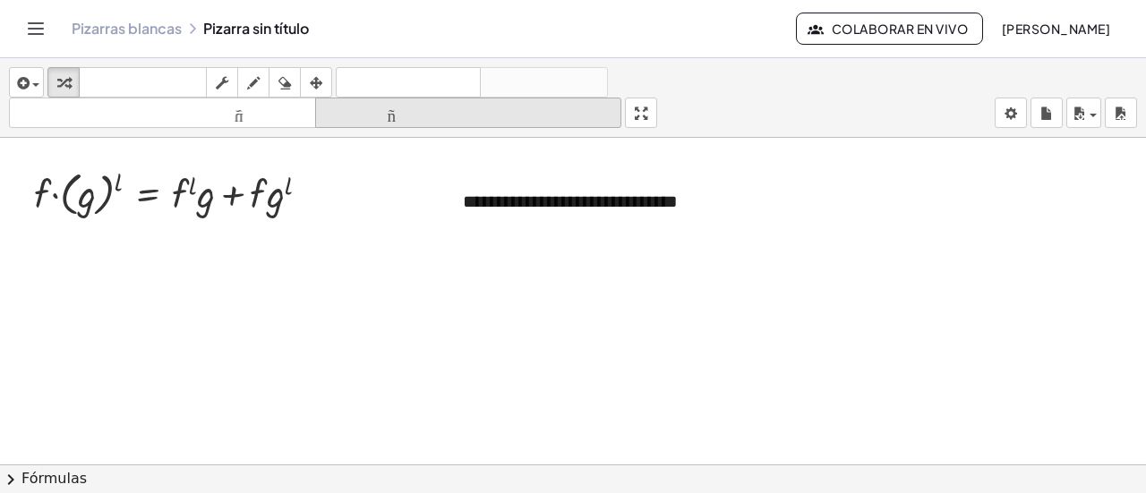
click at [307, 73] on div "button" at bounding box center [315, 82] width 23 height 21
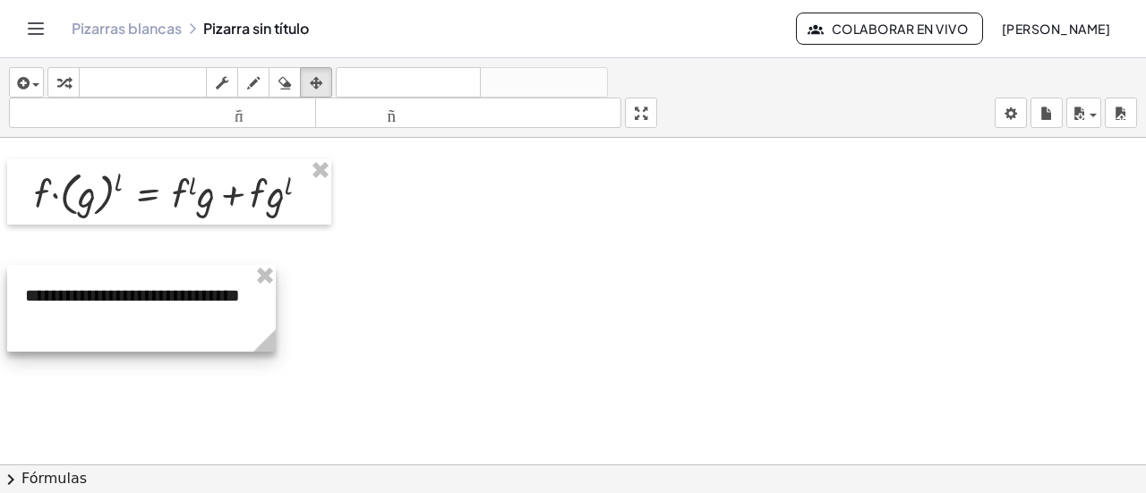
drag, startPoint x: 585, startPoint y: 226, endPoint x: 167, endPoint y: 316, distance: 427.4
click at [150, 317] on div at bounding box center [141, 308] width 268 height 87
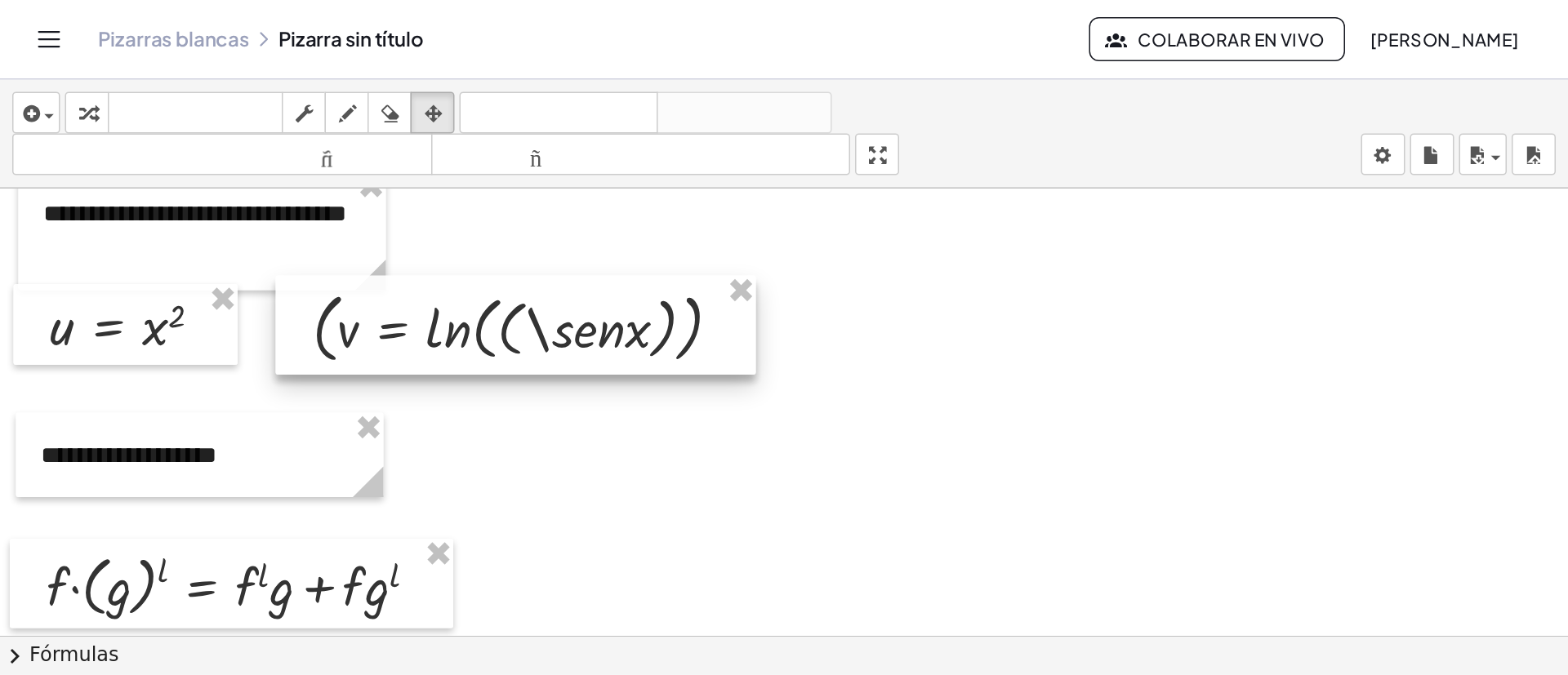
scroll to position [0, 0]
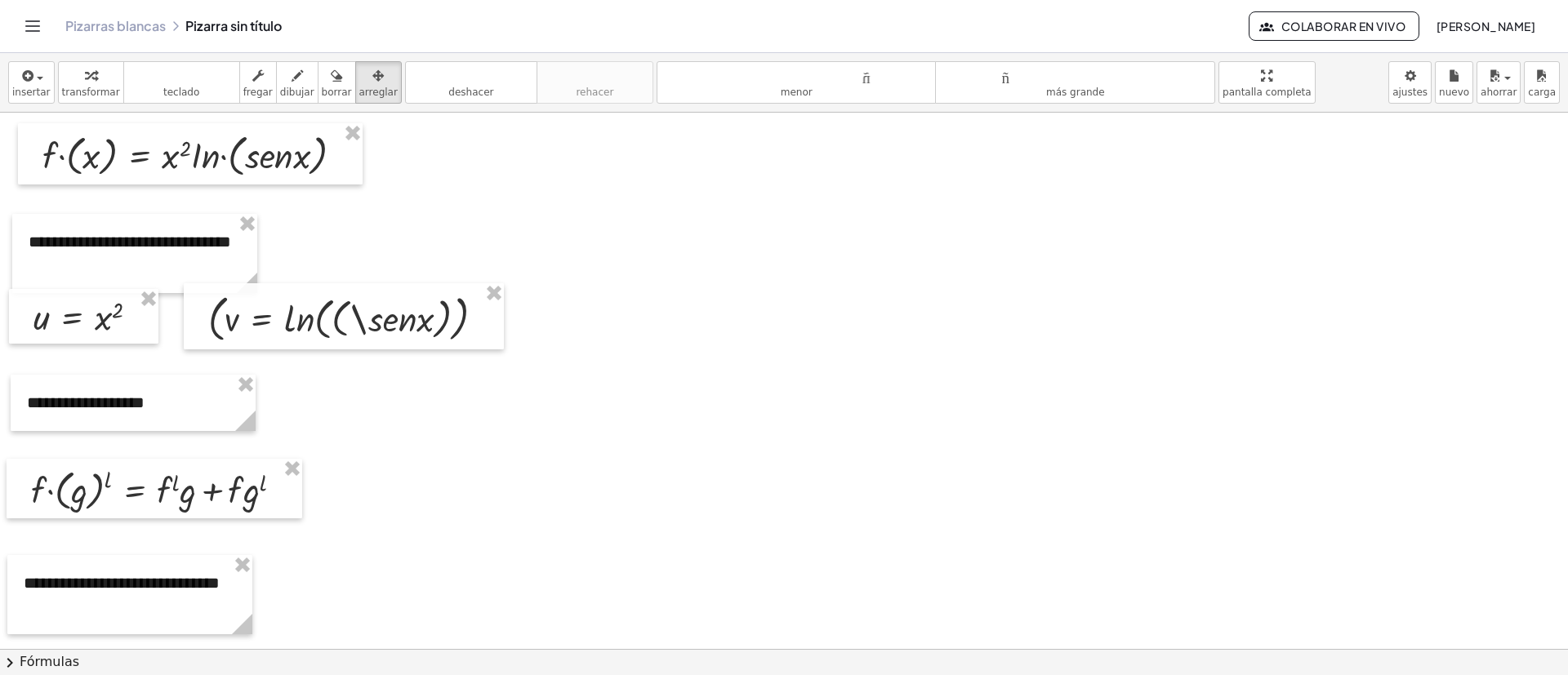
drag, startPoint x: 821, startPoint y: 0, endPoint x: 857, endPoint y: 426, distance: 427.5
click at [858, 432] on div at bounding box center [784, 649] width 1568 height 1073
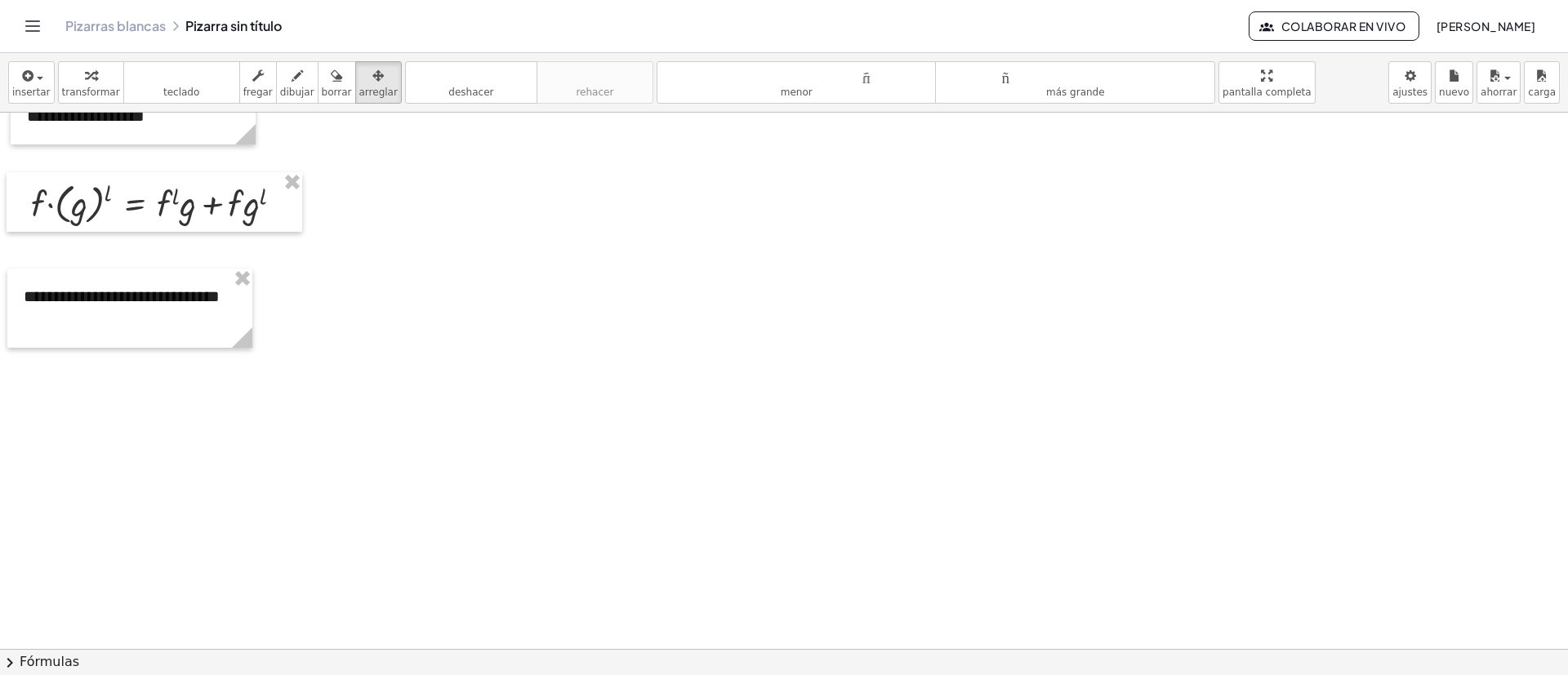
scroll to position [368, 0]
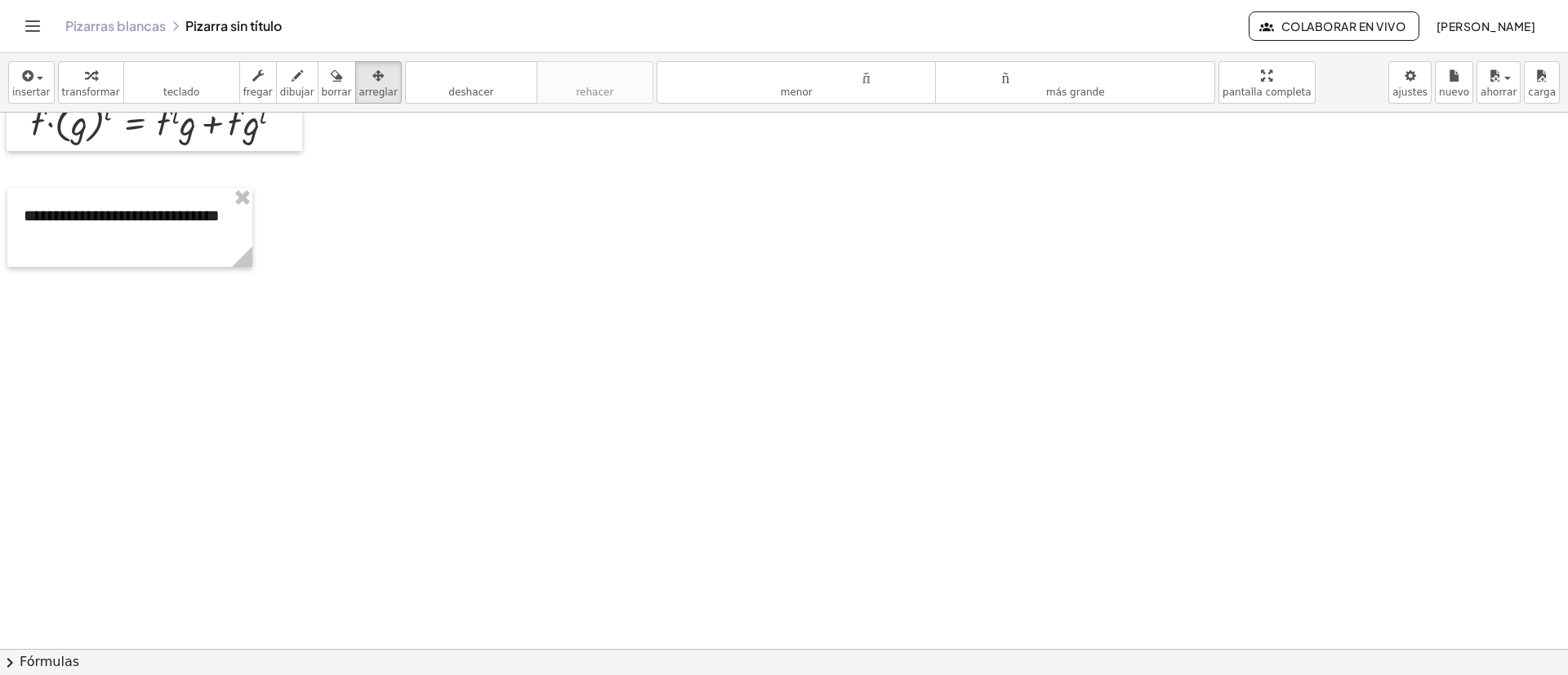
click at [101, 314] on div at bounding box center [784, 282] width 1568 height 1073
click at [26, 74] on icon "button" at bounding box center [26, 75] width 15 height 19
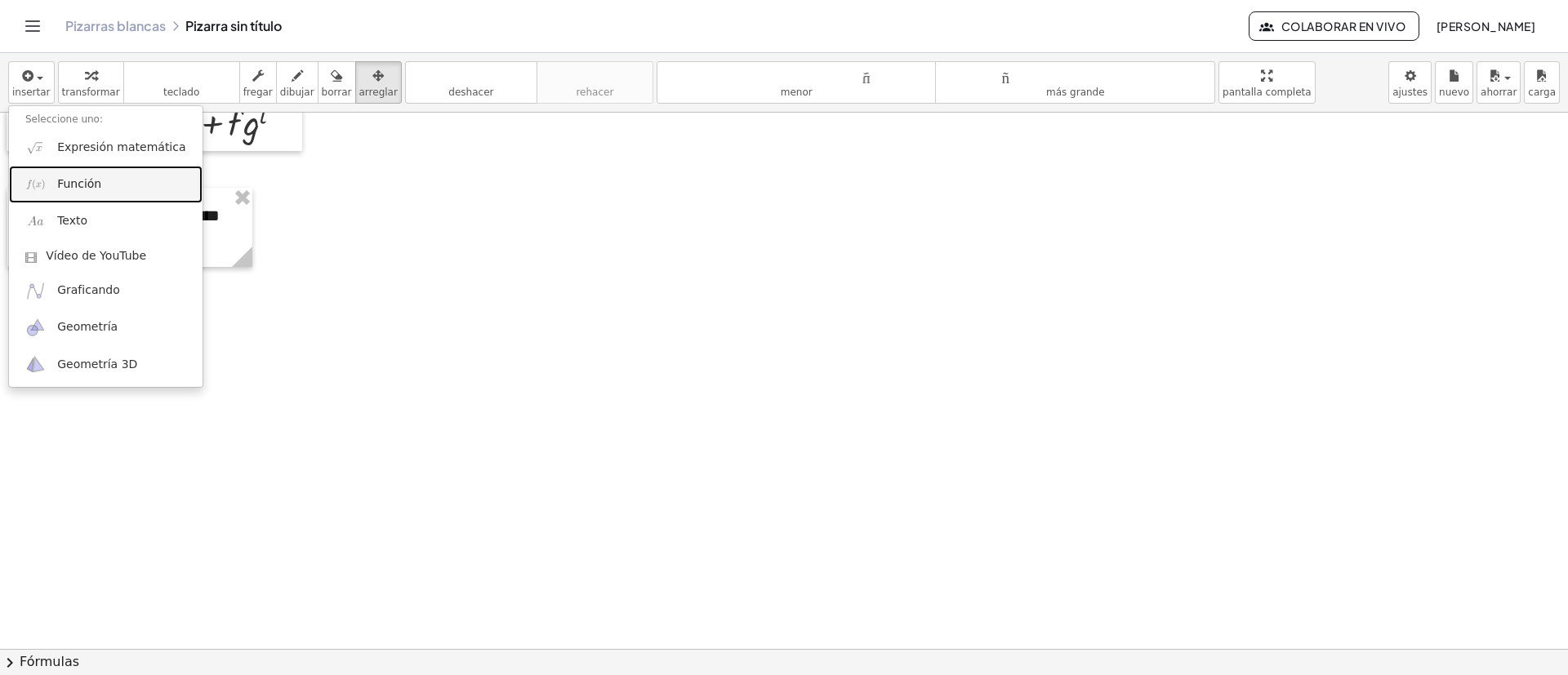
click at [105, 190] on link "Función" at bounding box center [106, 184] width 193 height 36
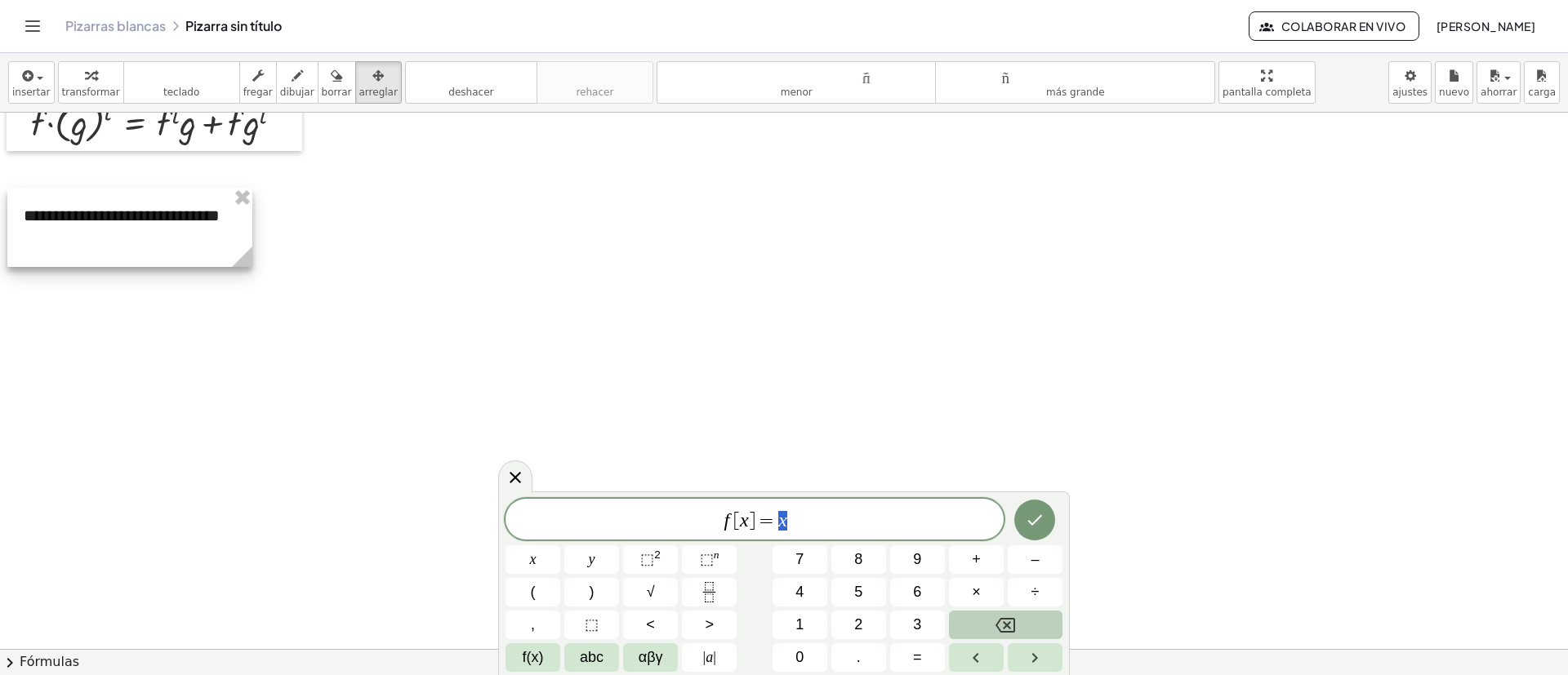
click at [105, 190] on div at bounding box center [130, 227] width 245 height 79
drag, startPoint x: 766, startPoint y: 528, endPoint x: 621, endPoint y: 528, distance: 145.0
click at [621, 449] on span "f [ x ] = x" at bounding box center [755, 520] width 498 height 23
click at [659, 449] on span "⬚ 2" at bounding box center [651, 559] width 20 height 22
click at [724, 449] on button "Fraction" at bounding box center [709, 592] width 55 height 28
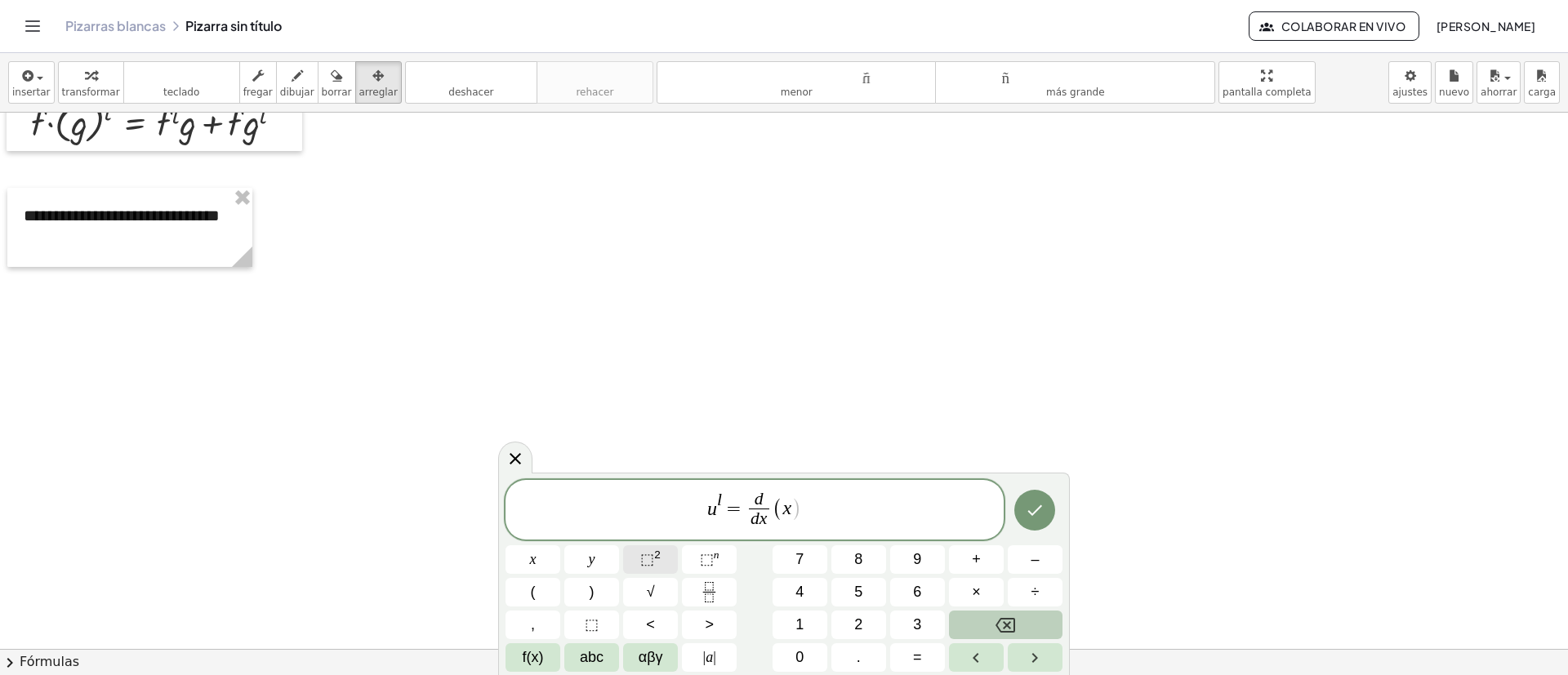
click at [656, 449] on span "⬚ 2" at bounding box center [651, 559] width 20 height 22
click at [1038, 449] on icon "Hecho" at bounding box center [1034, 510] width 19 height 19
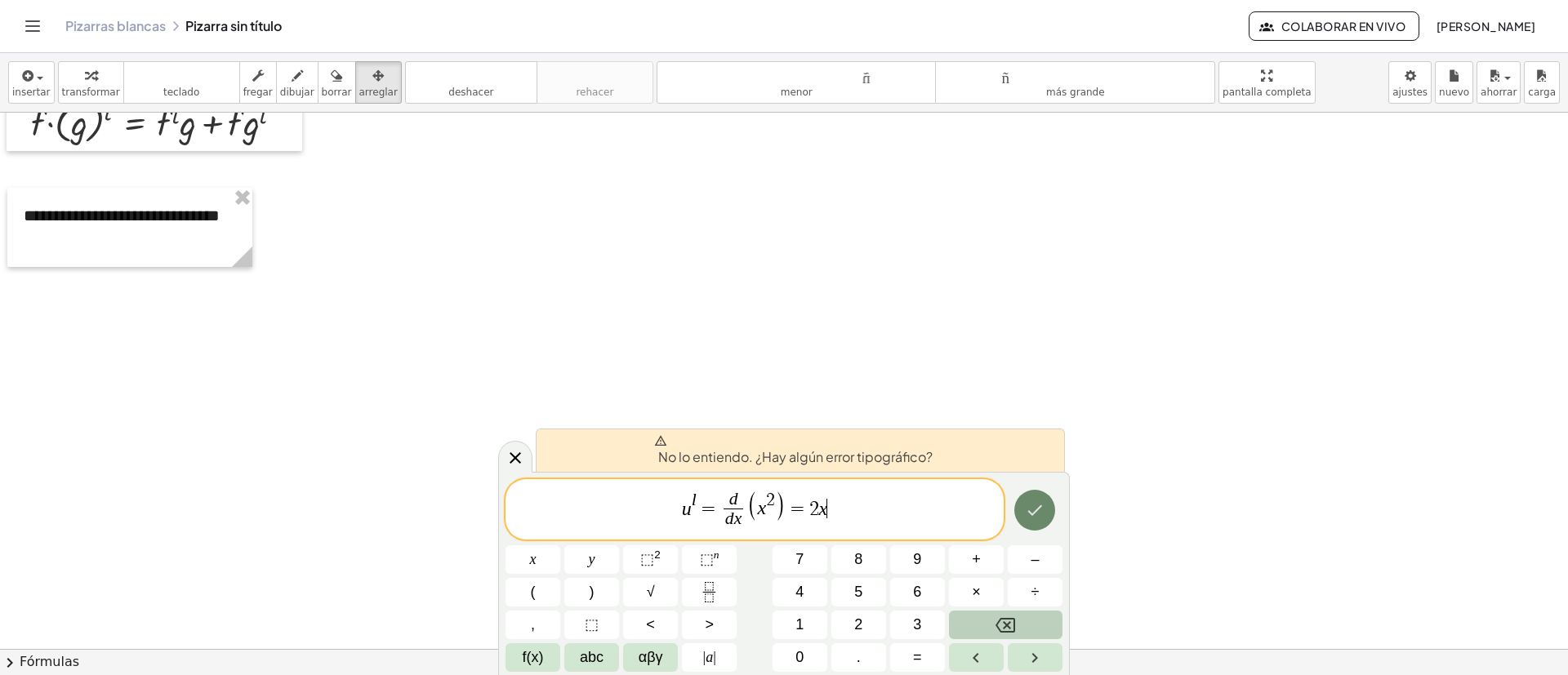
click at [1035, 449] on icon "Hecho" at bounding box center [1034, 510] width 19 height 19
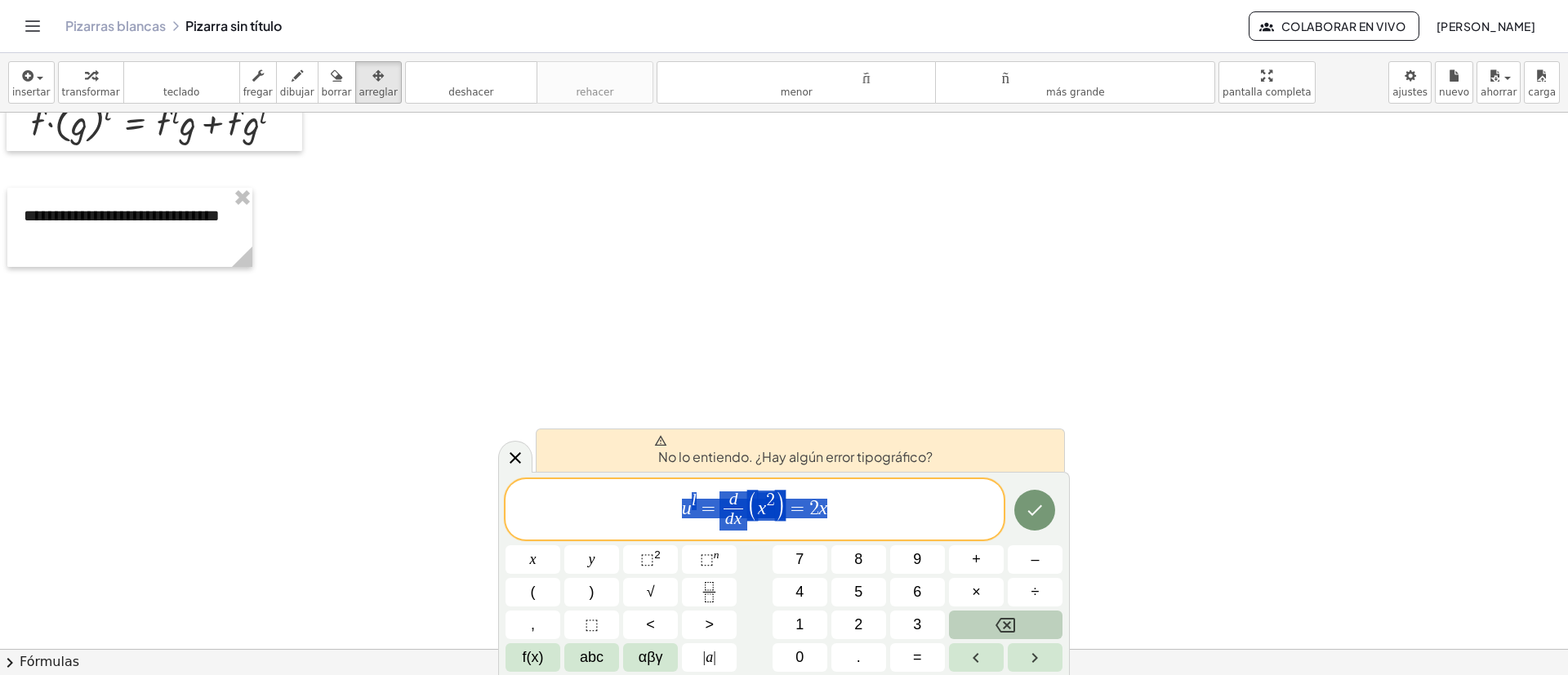
drag, startPoint x: 907, startPoint y: 506, endPoint x: 643, endPoint y: 504, distance: 264.0
click at [643, 449] on span "u l = d d x ​ ( x 2 ) = 2 x" at bounding box center [755, 510] width 498 height 43
click at [517, 449] on icon at bounding box center [515, 457] width 19 height 19
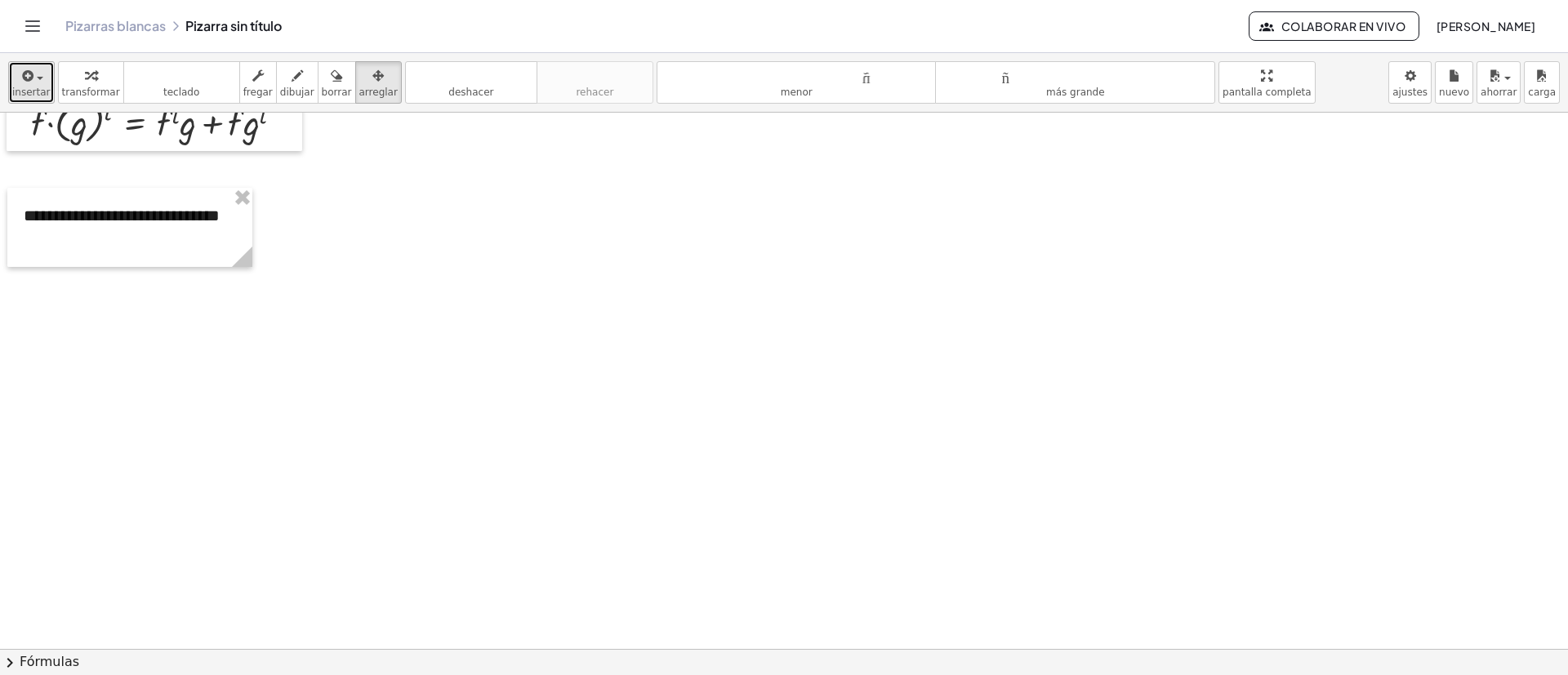
click at [34, 81] on span "button" at bounding box center [36, 78] width 4 height 12
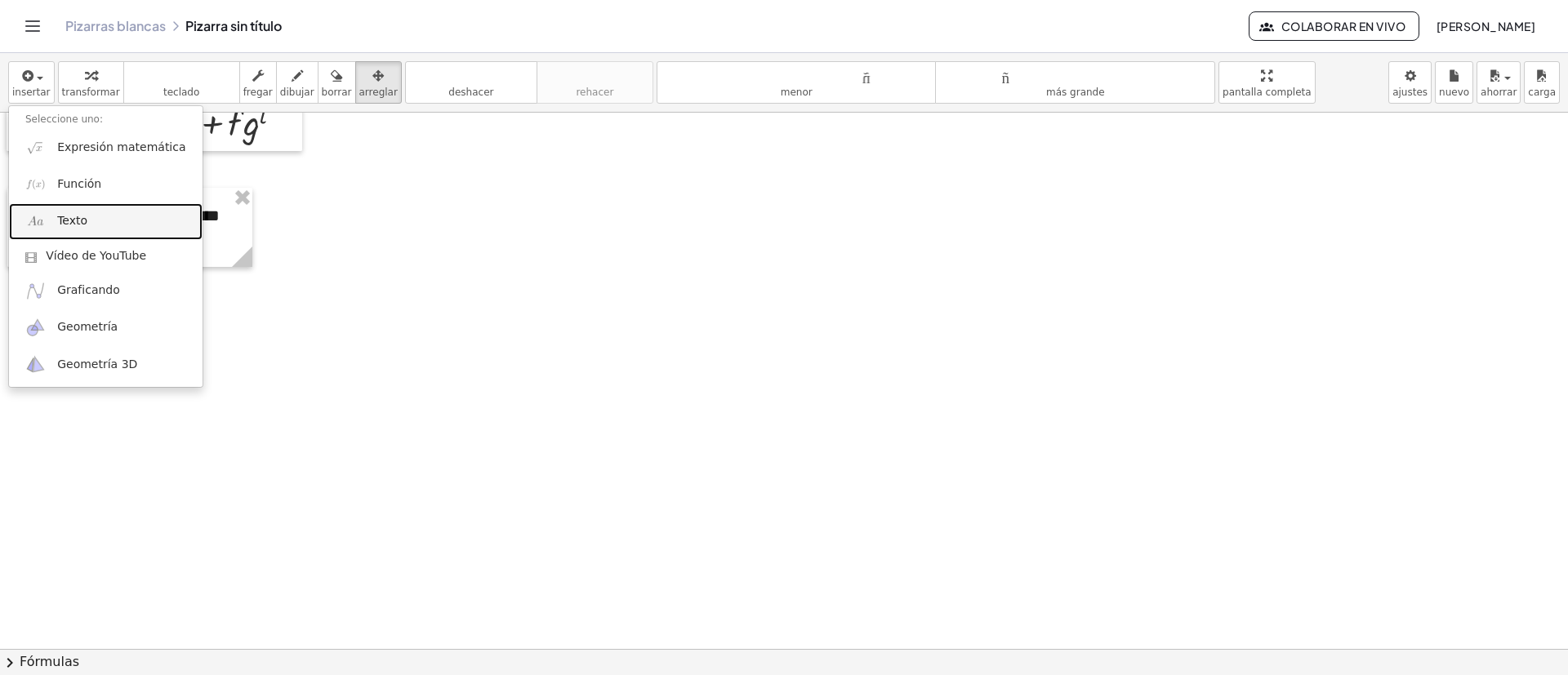
drag, startPoint x: 89, startPoint y: 224, endPoint x: 106, endPoint y: 240, distance: 23.3
click at [89, 223] on link "Texto" at bounding box center [106, 222] width 193 height 36
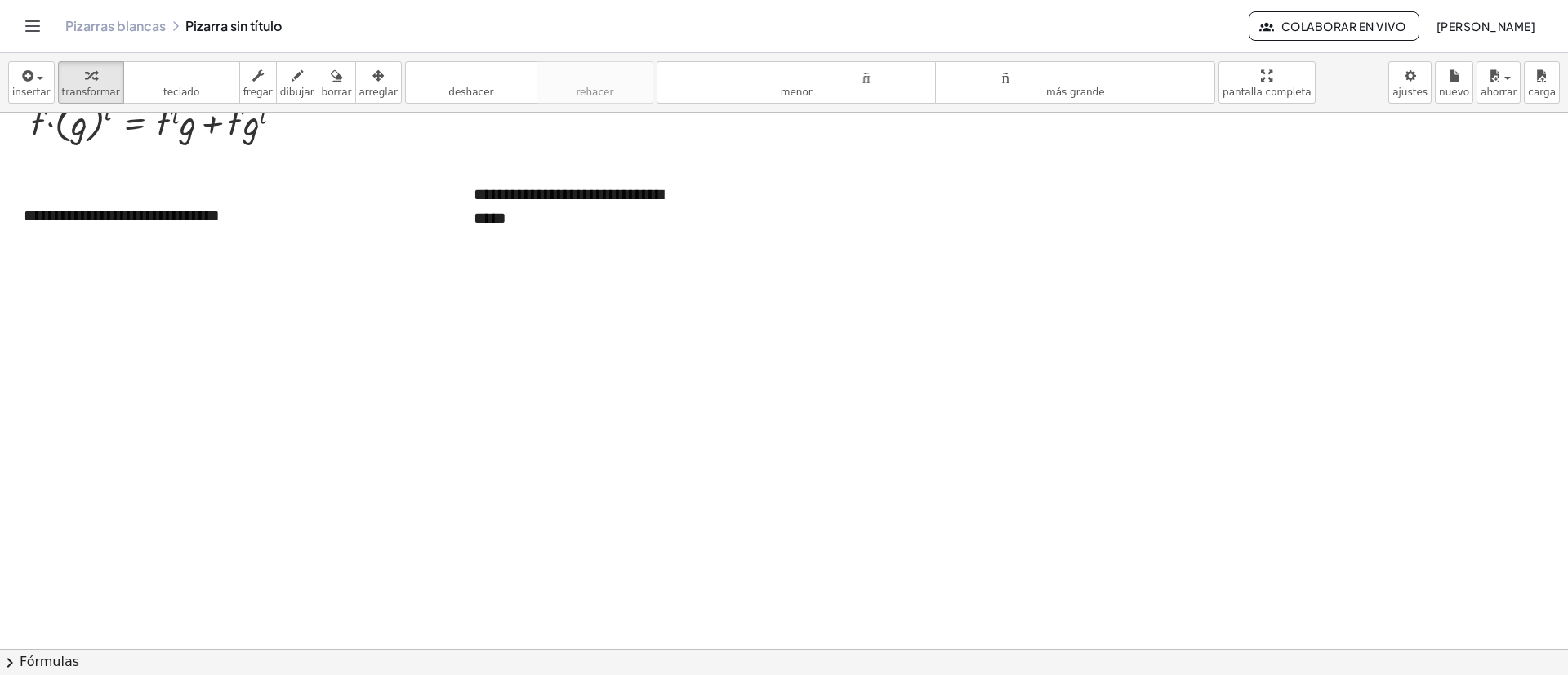
click at [611, 346] on div at bounding box center [784, 282] width 1568 height 1073
click at [624, 228] on div "**********" at bounding box center [580, 206] width 245 height 79
drag, startPoint x: 659, startPoint y: 224, endPoint x: 468, endPoint y: 191, distance: 193.8
click at [468, 191] on div "**********" at bounding box center [580, 206] width 245 height 79
drag, startPoint x: 549, startPoint y: 327, endPoint x: 549, endPoint y: 312, distance: 15.0
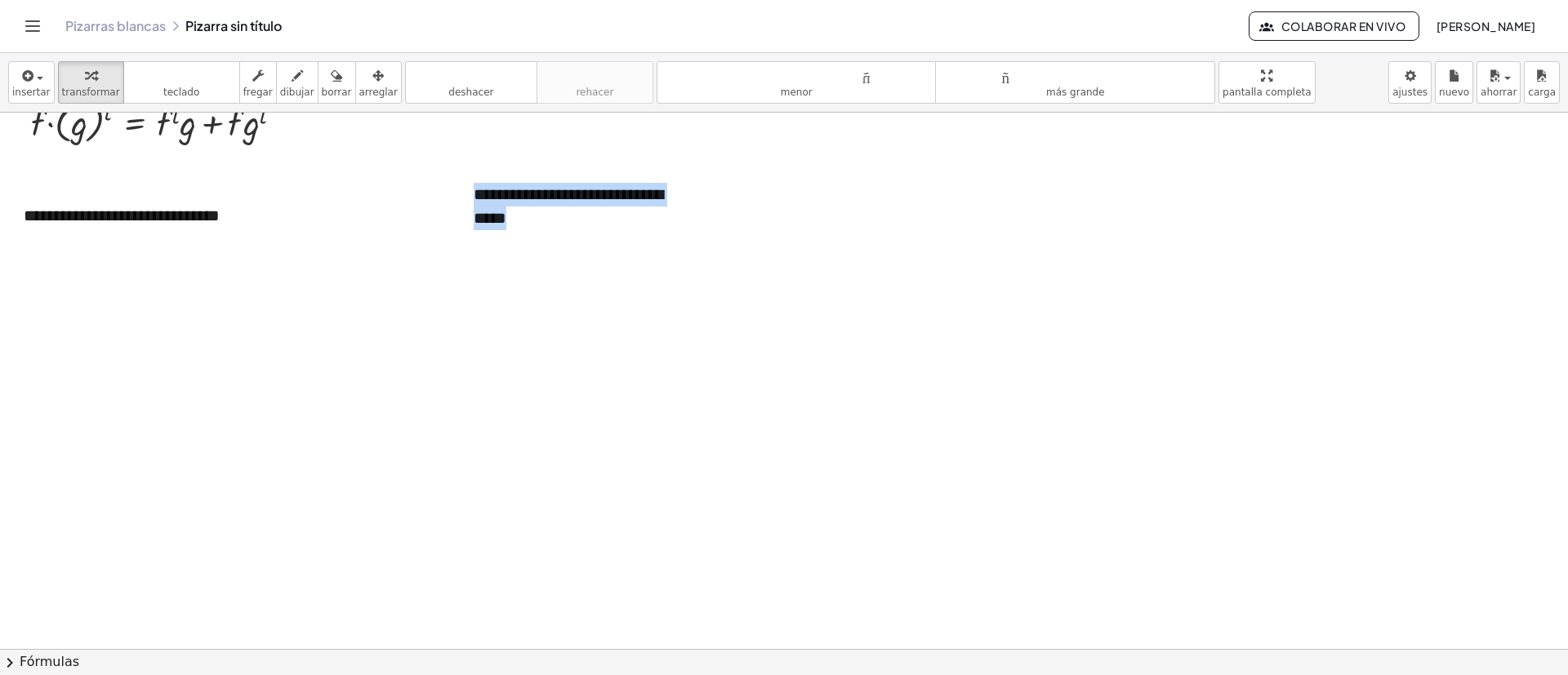
click at [549, 327] on div at bounding box center [784, 282] width 1568 height 1073
click at [355, 84] on button "arreglar" at bounding box center [378, 82] width 47 height 43
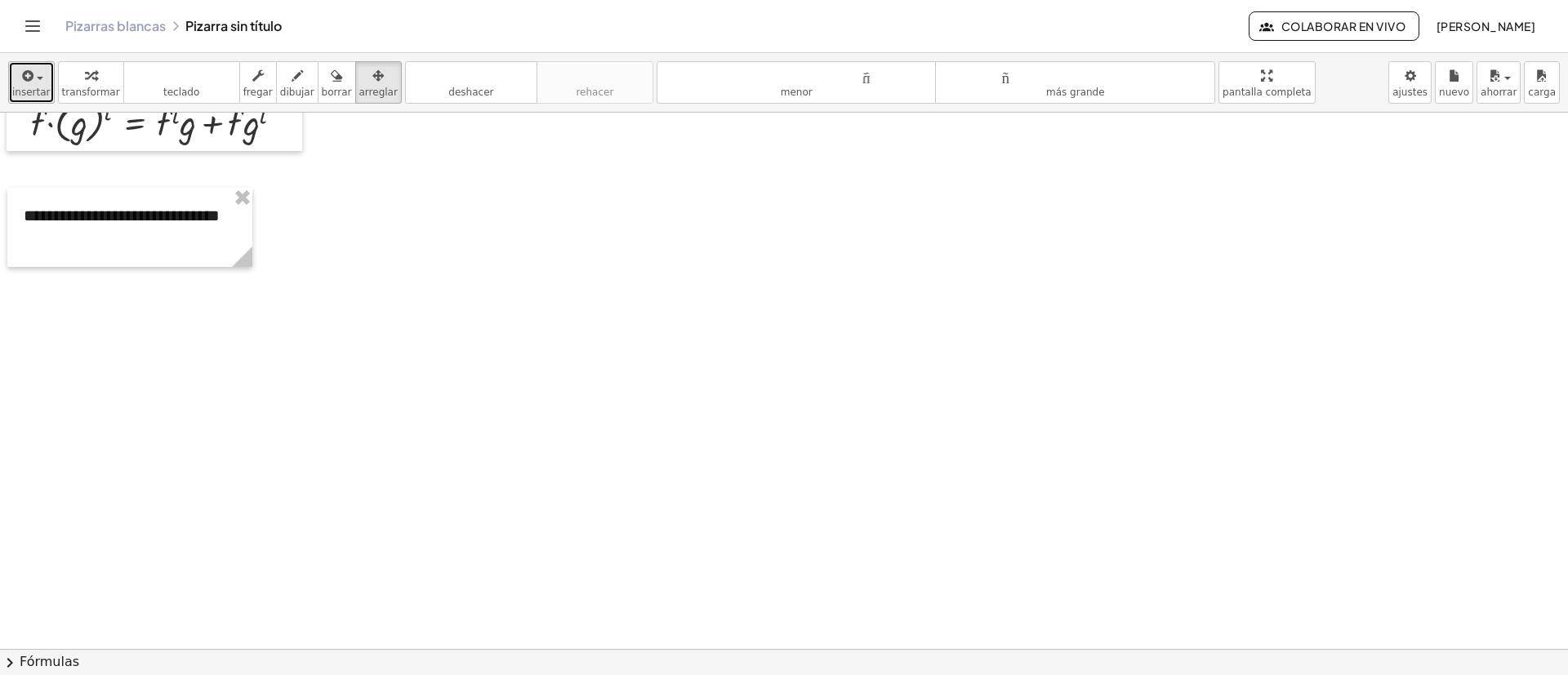
click at [37, 89] on font "insertar" at bounding box center [31, 92] width 38 height 12
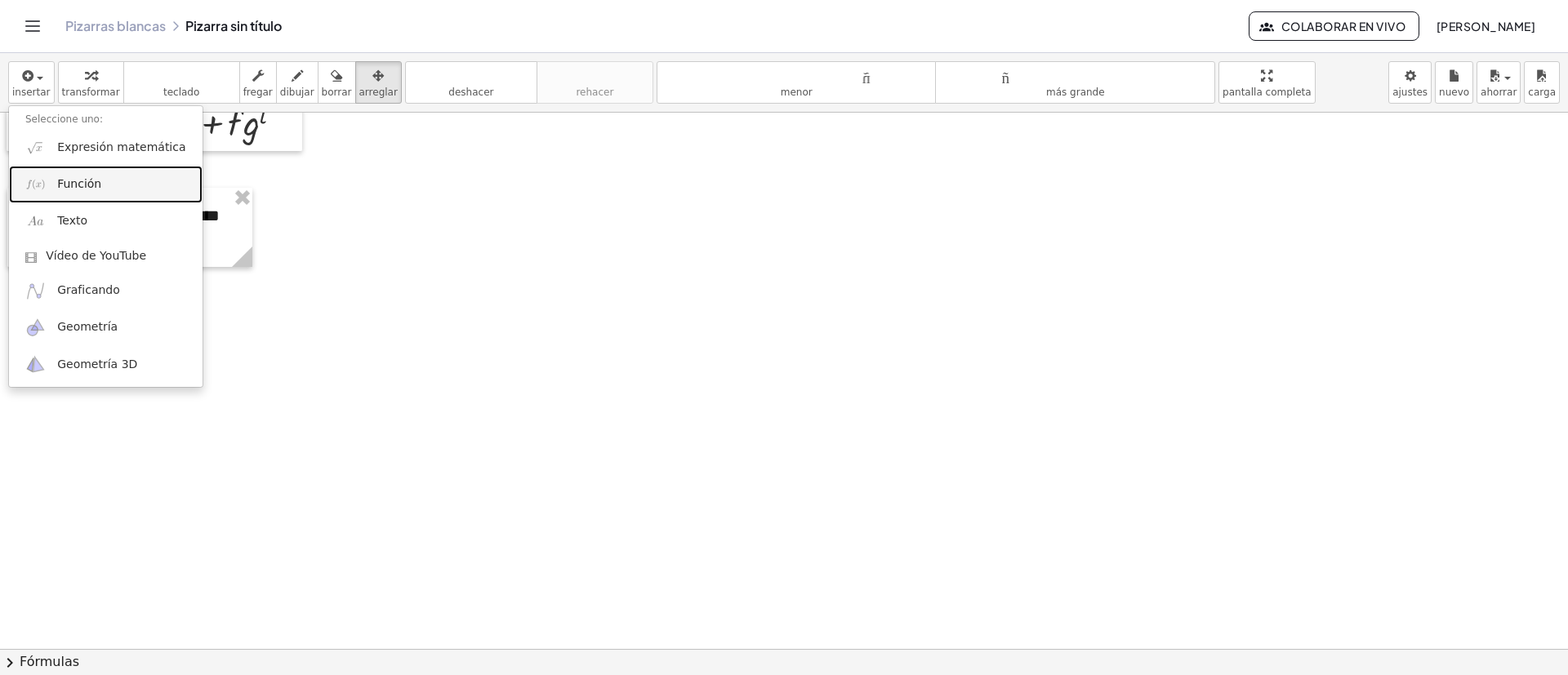
click at [106, 191] on link "Función" at bounding box center [106, 184] width 193 height 36
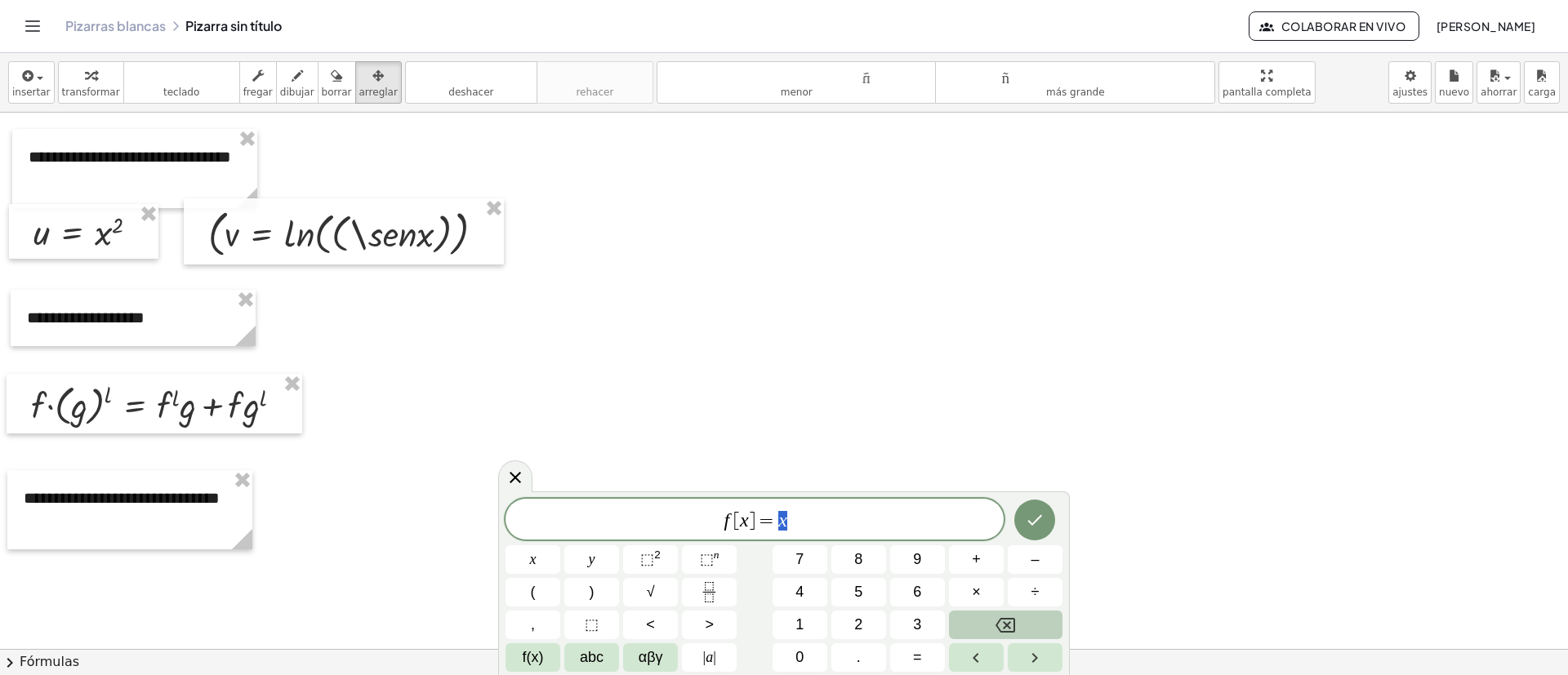
scroll to position [122, 0]
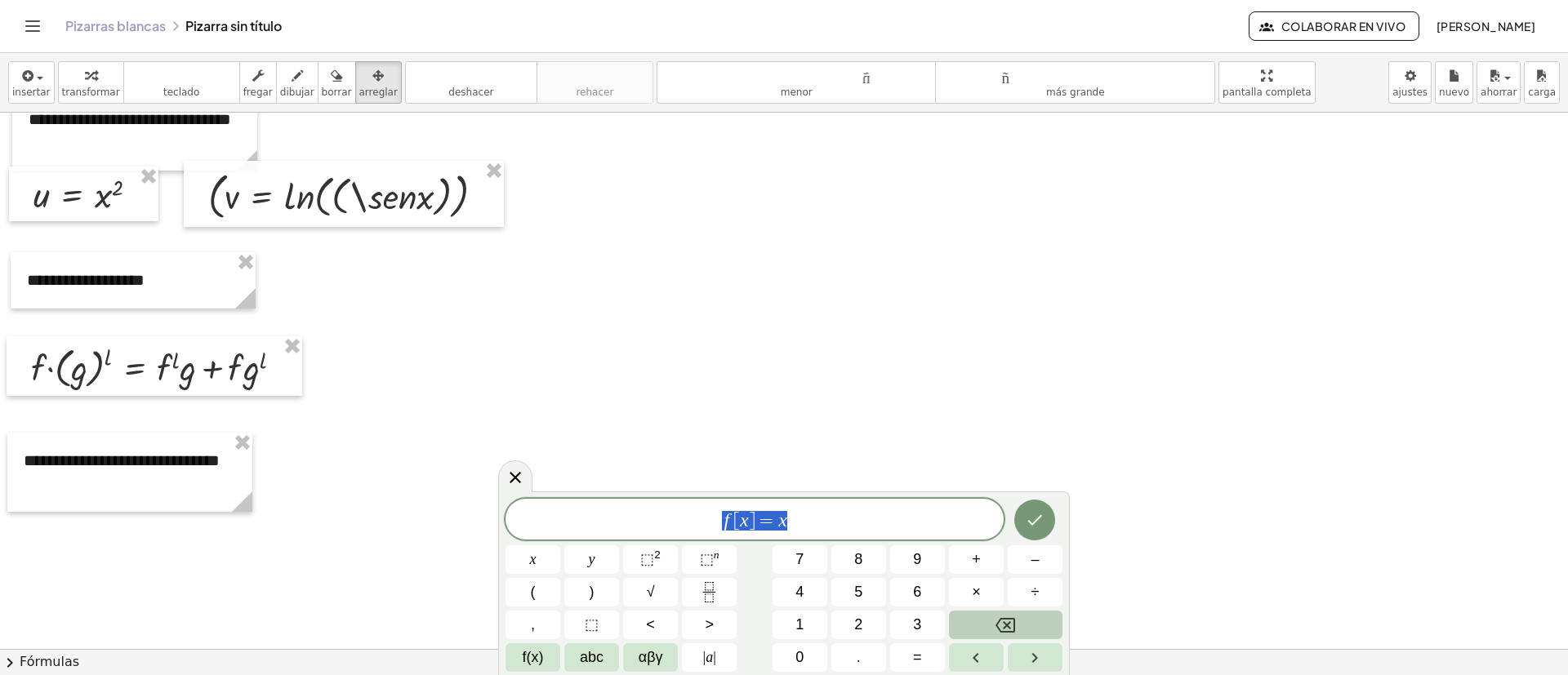
drag, startPoint x: 740, startPoint y: 509, endPoint x: 640, endPoint y: 521, distance: 100.7
click at [640, 449] on div "****** f [ x ] = x" at bounding box center [755, 519] width 498 height 41
click at [668, 449] on button "⬚ 2" at bounding box center [651, 559] width 55 height 28
click at [704, 449] on icon "Fraction" at bounding box center [709, 592] width 20 height 20
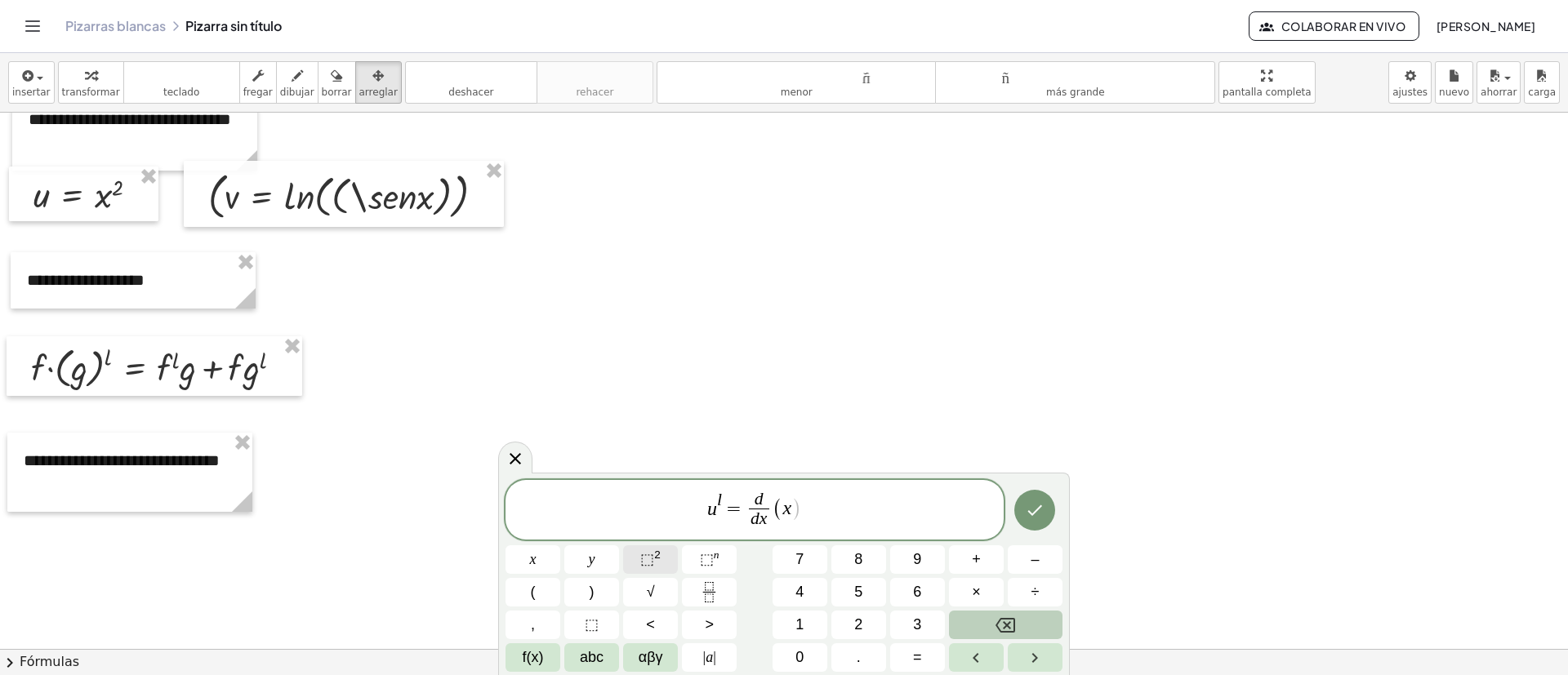
click at [671, 449] on button "⬚ 2" at bounding box center [651, 559] width 55 height 28
click at [1042, 449] on icon "Hecho" at bounding box center [1034, 510] width 19 height 19
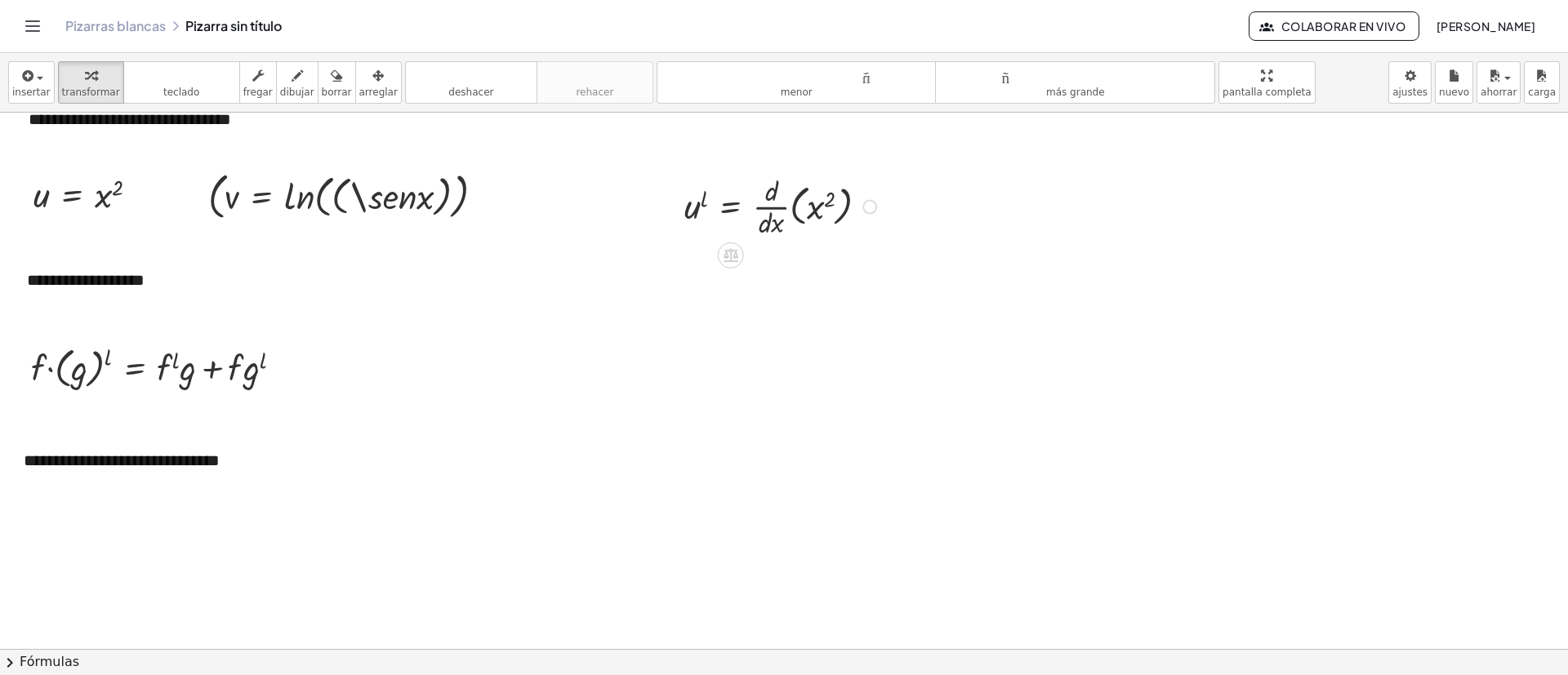
click at [785, 202] on div at bounding box center [783, 205] width 214 height 70
drag, startPoint x: 352, startPoint y: 84, endPoint x: 426, endPoint y: 105, distance: 76.9
click at [372, 83] on icon "button" at bounding box center [378, 75] width 12 height 19
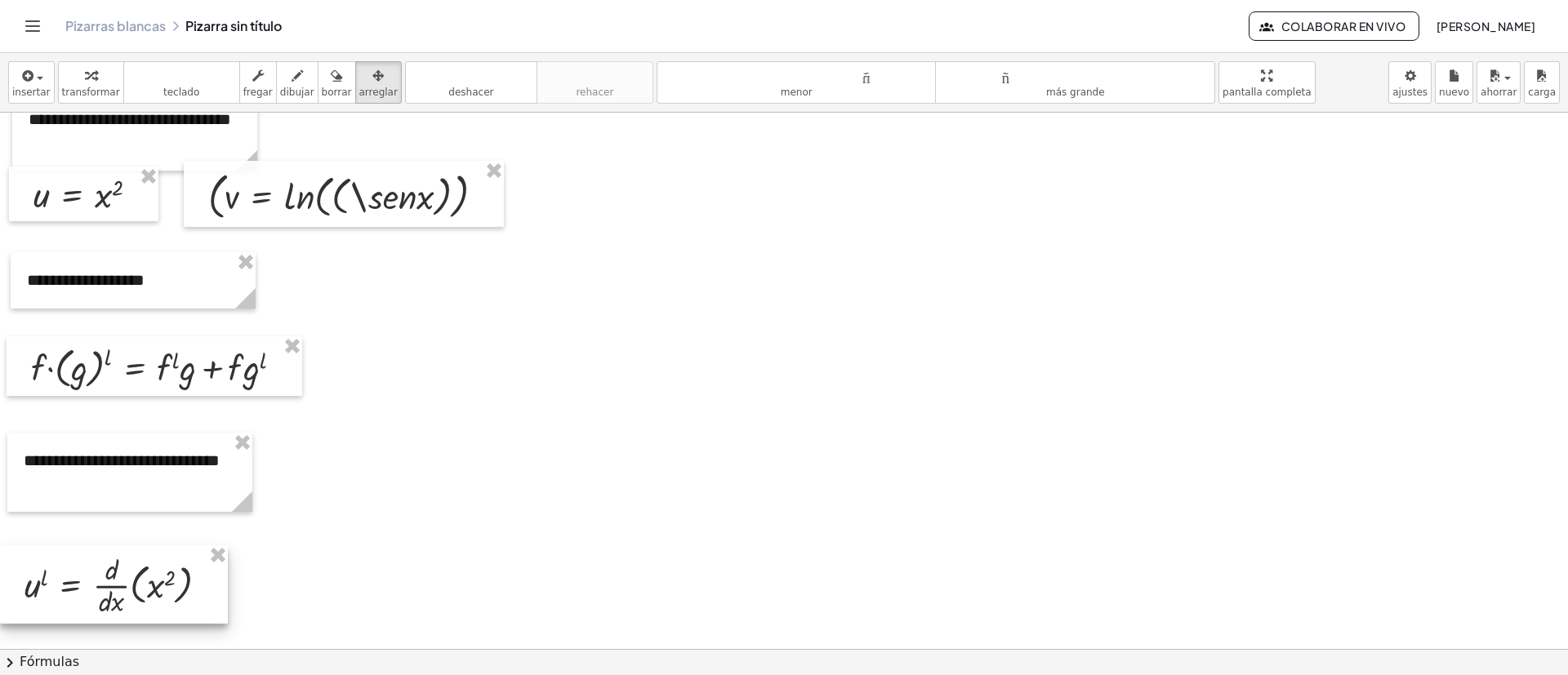
drag, startPoint x: 828, startPoint y: 211, endPoint x: 206, endPoint y: 594, distance: 730.5
click at [126, 449] on div at bounding box center [114, 585] width 228 height 78
click at [433, 449] on div at bounding box center [784, 526] width 1568 height 1073
click at [27, 85] on icon "button" at bounding box center [26, 75] width 15 height 19
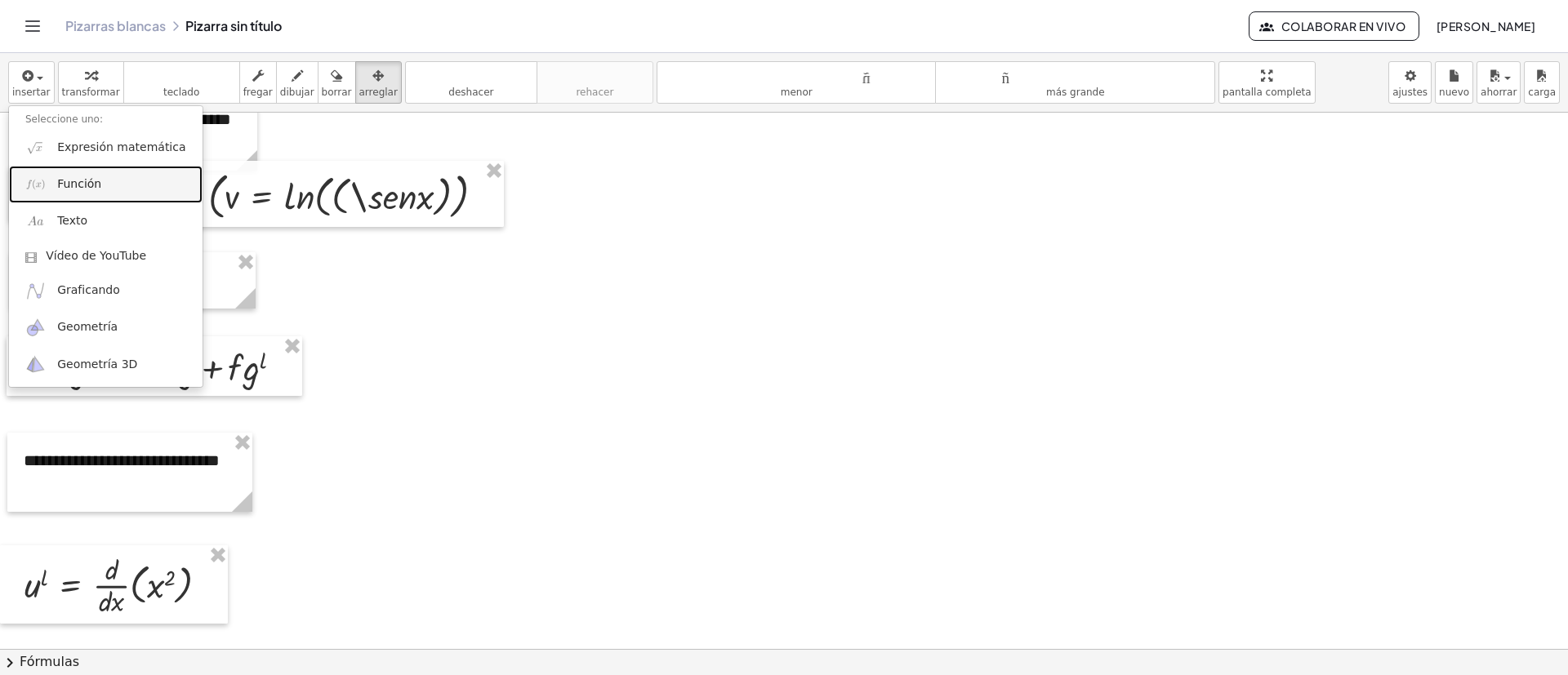
click at [84, 188] on font "Función" at bounding box center [79, 183] width 44 height 13
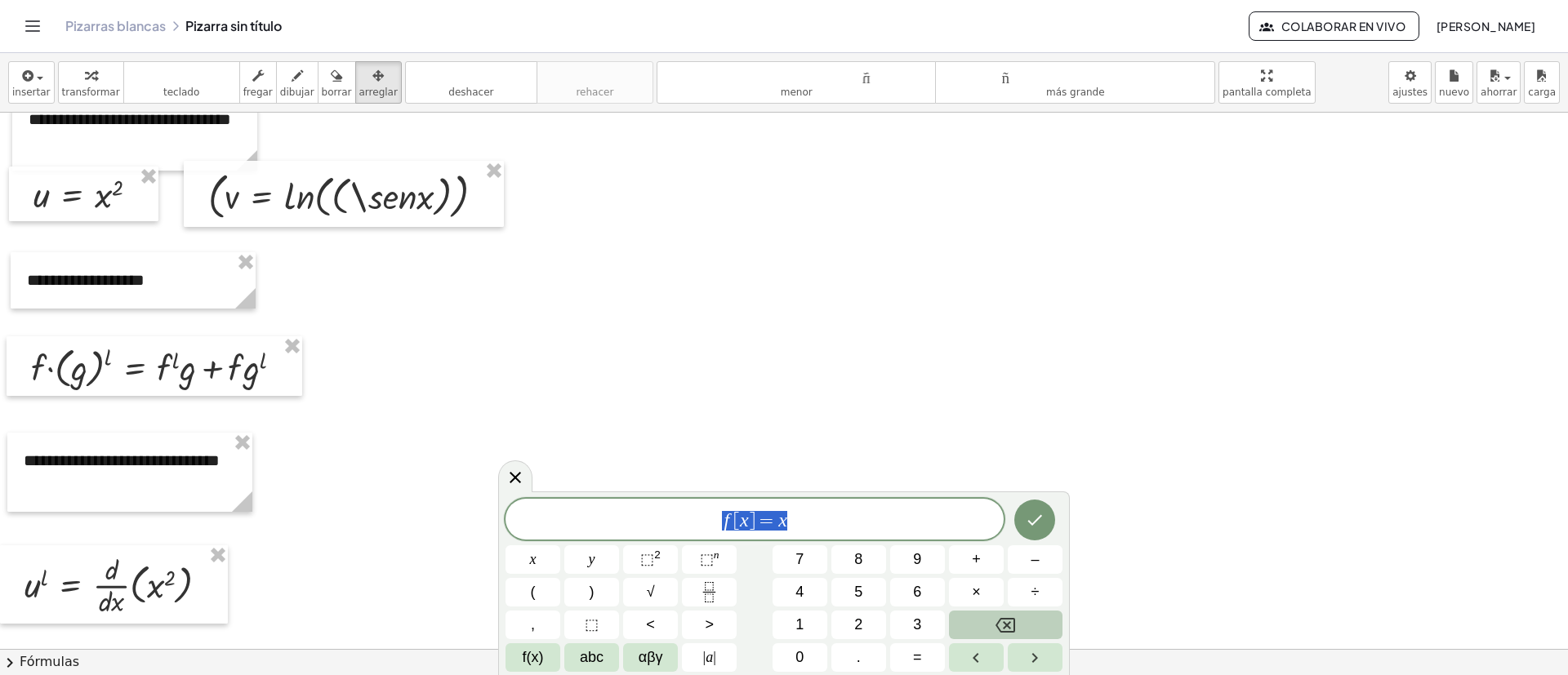
drag, startPoint x: 794, startPoint y: 515, endPoint x: 689, endPoint y: 515, distance: 105.0
click at [692, 449] on div "****** f [ x ] = x" at bounding box center [755, 519] width 498 height 41
click at [1045, 449] on div at bounding box center [784, 526] width 1568 height 1073
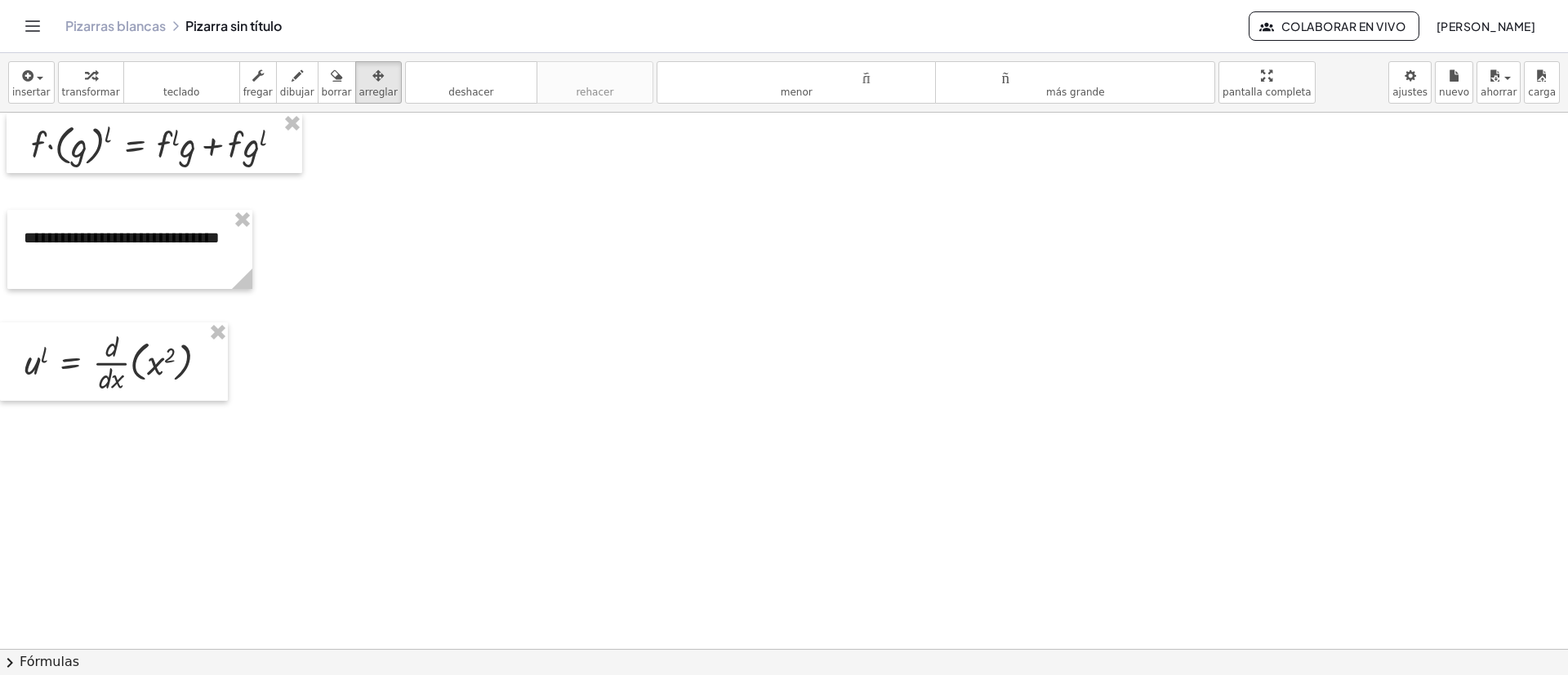
scroll to position [47, 0]
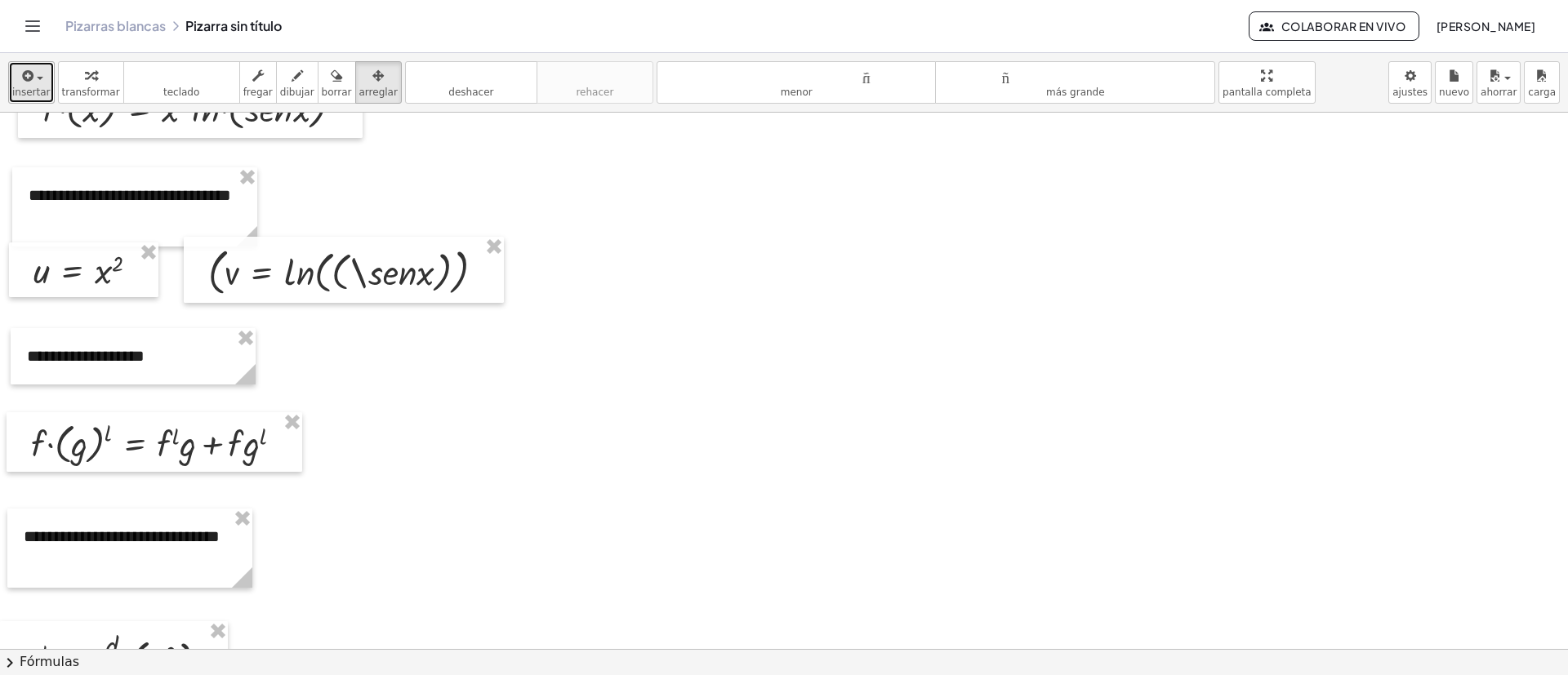
click at [29, 71] on icon "button" at bounding box center [26, 75] width 15 height 19
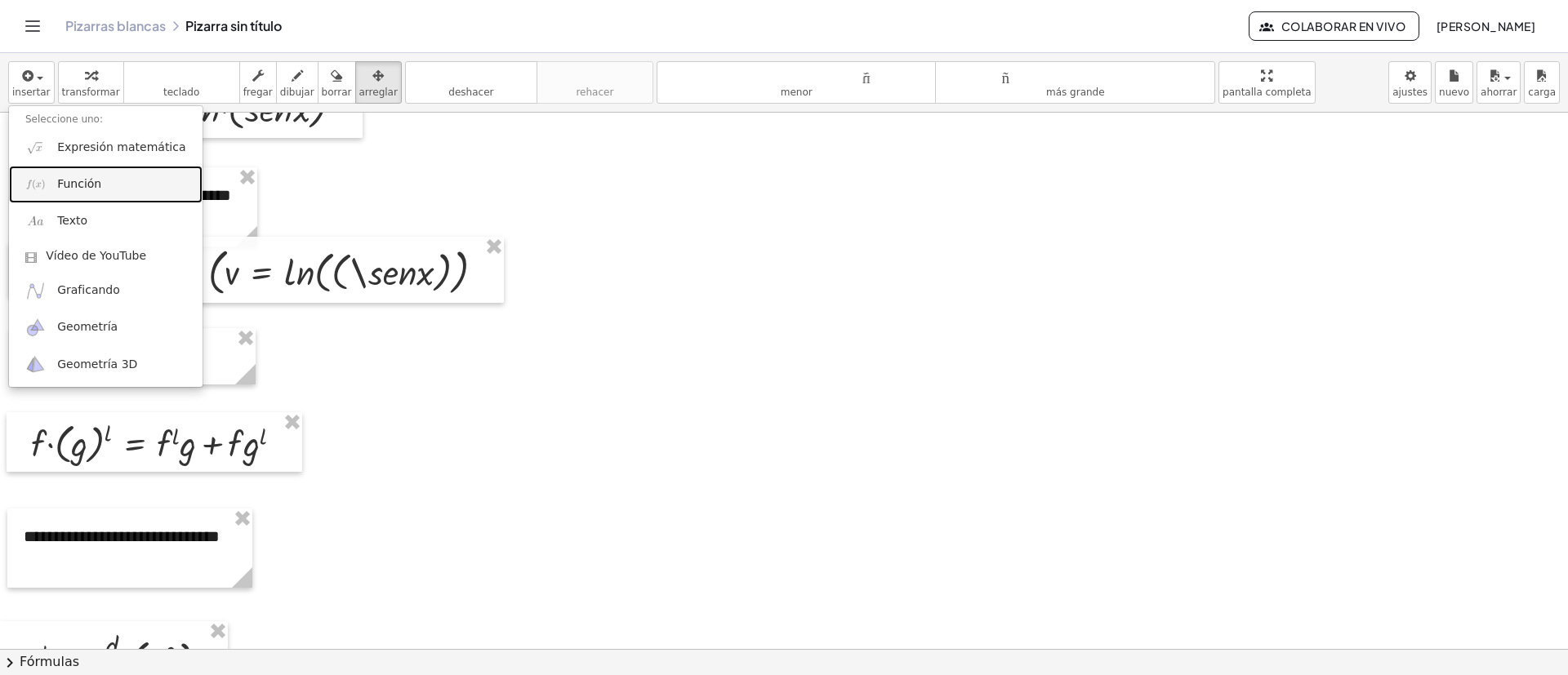
click at [91, 192] on span "Función" at bounding box center [79, 184] width 44 height 16
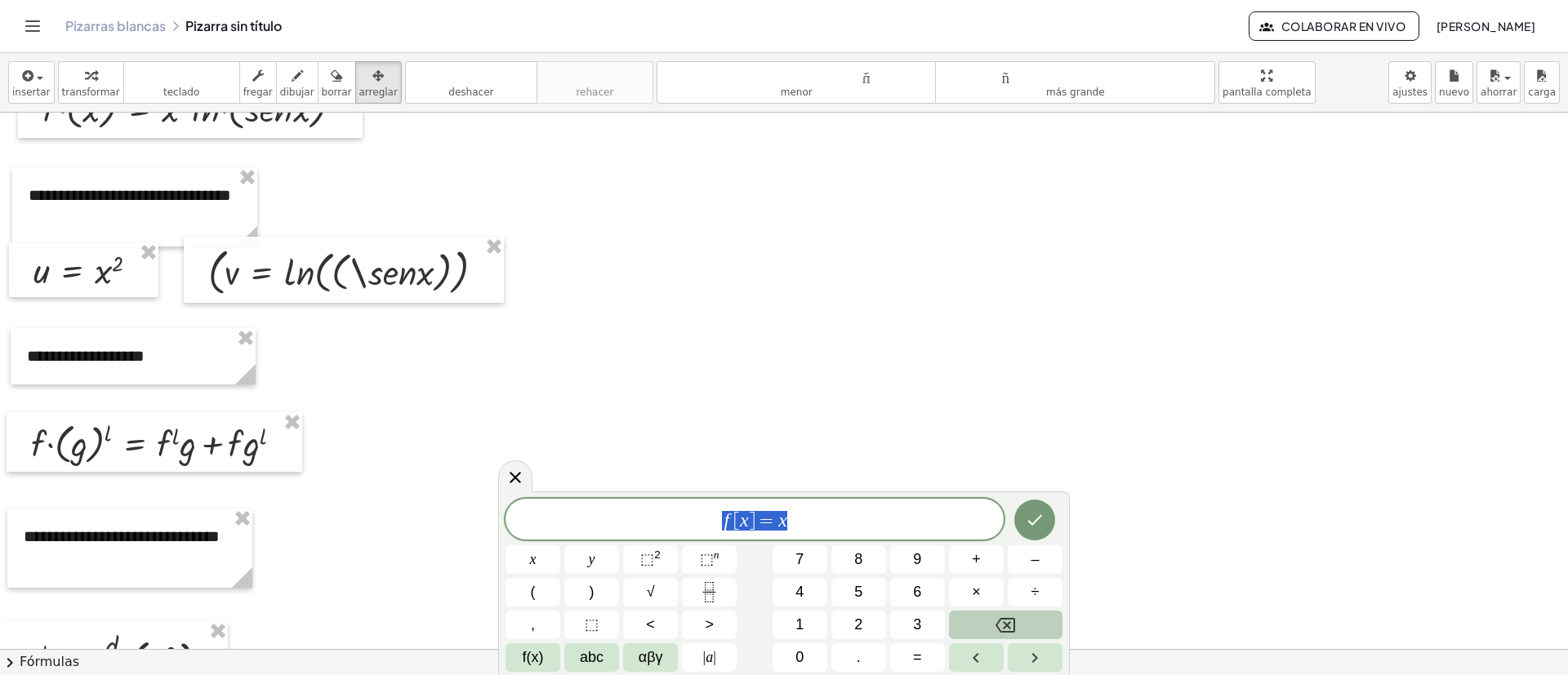
drag, startPoint x: 848, startPoint y: 512, endPoint x: 598, endPoint y: 503, distance: 250.2
click at [598, 449] on div "****** f [ x ] = x" at bounding box center [755, 519] width 498 height 41
click at [1024, 449] on button "Hecho" at bounding box center [1035, 520] width 41 height 41
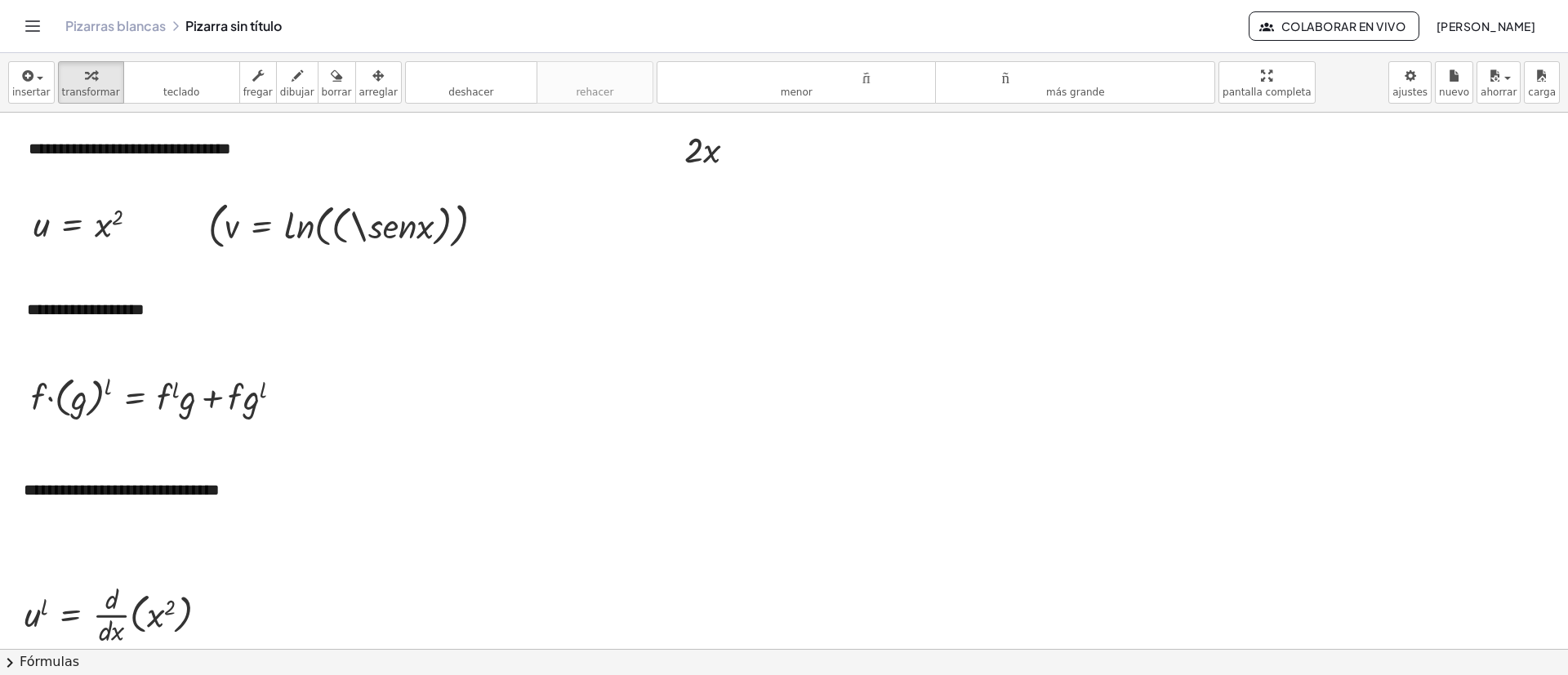
scroll to position [0, 0]
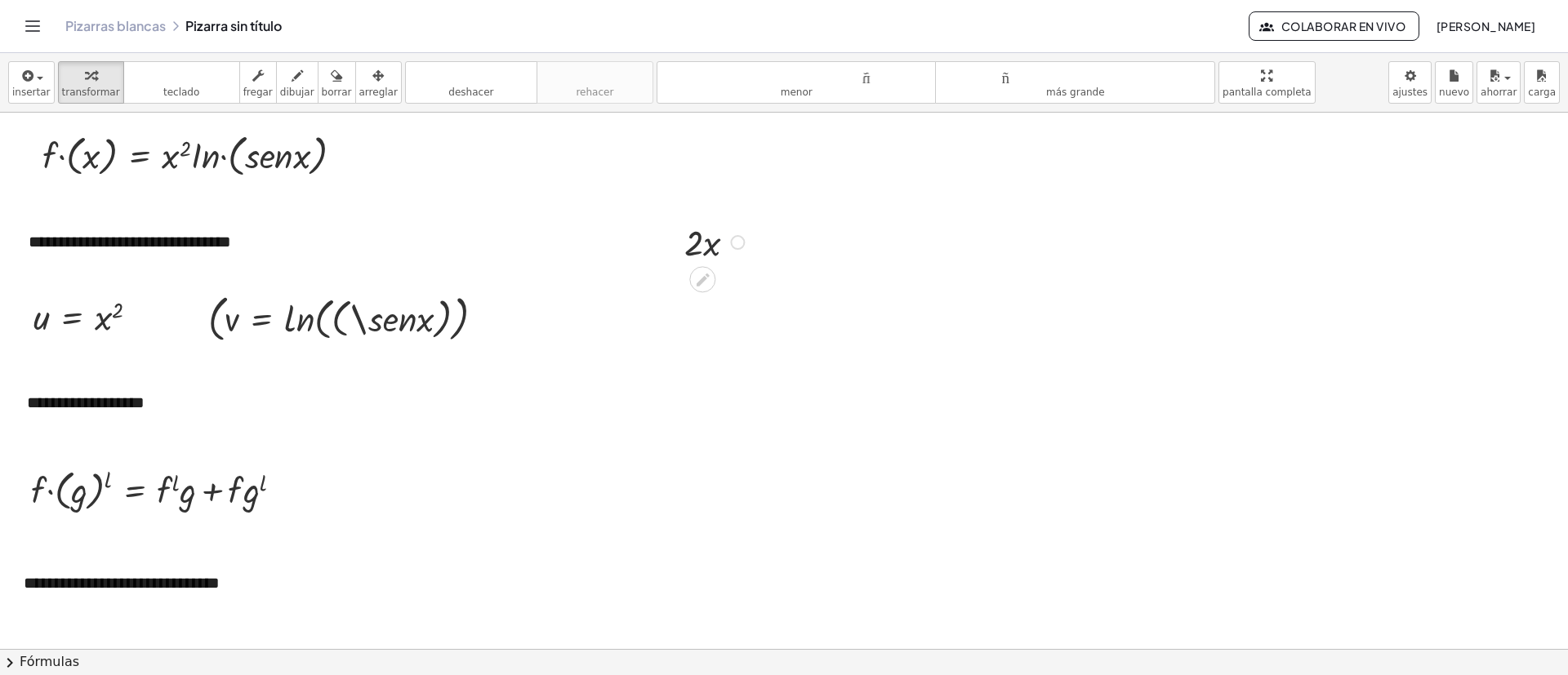
click at [716, 249] on div at bounding box center [716, 241] width 81 height 48
click at [364, 88] on font "arreglar" at bounding box center [379, 92] width 38 height 12
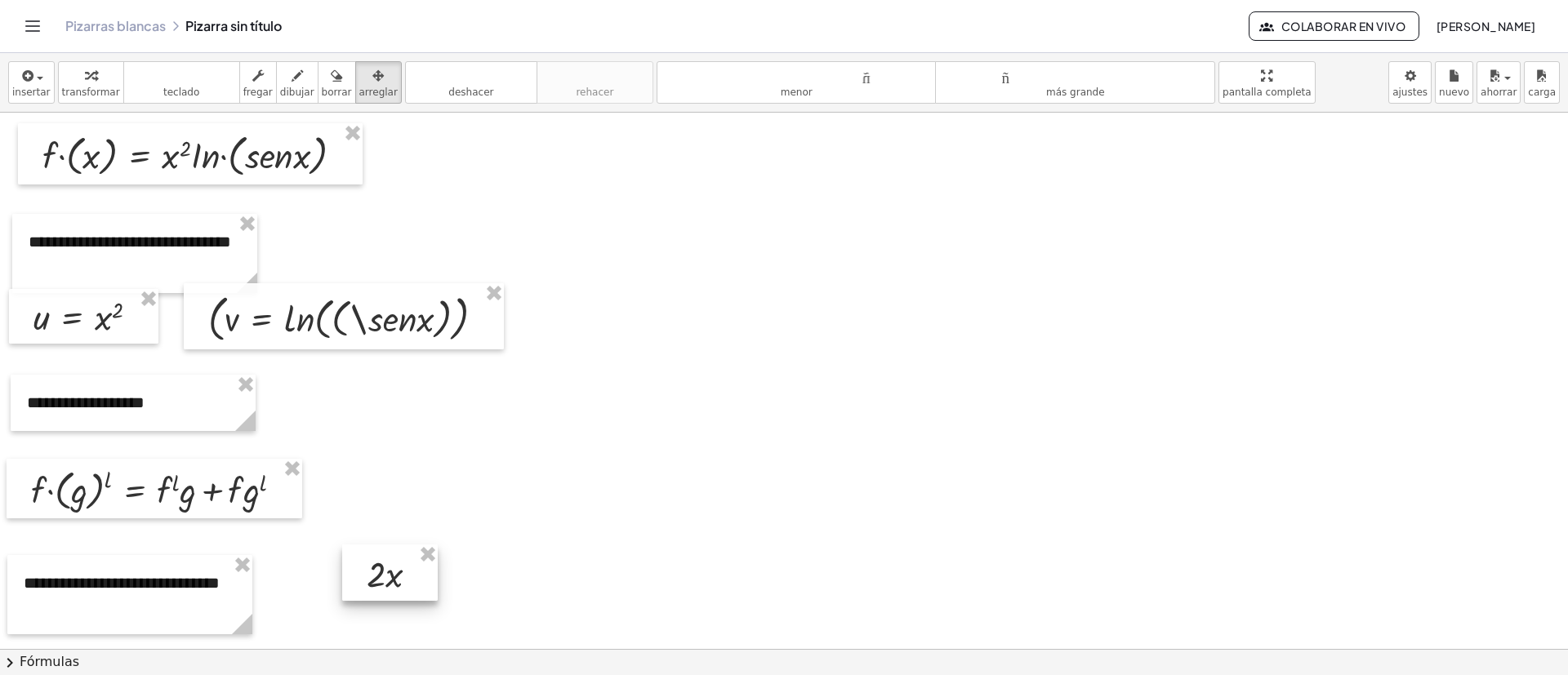
drag, startPoint x: 712, startPoint y: 226, endPoint x: 464, endPoint y: 510, distance: 377.0
click at [392, 449] on div at bounding box center [390, 573] width 96 height 57
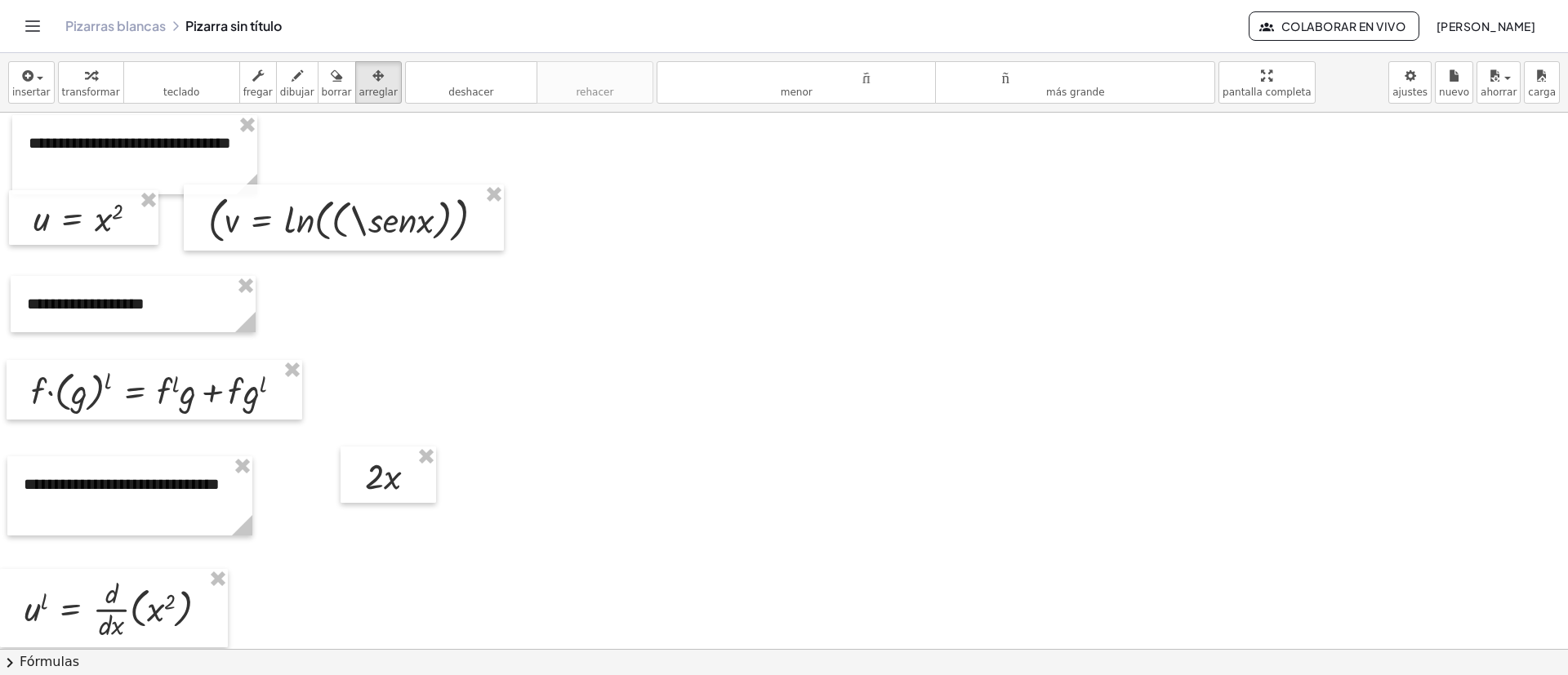
scroll to position [368, 0]
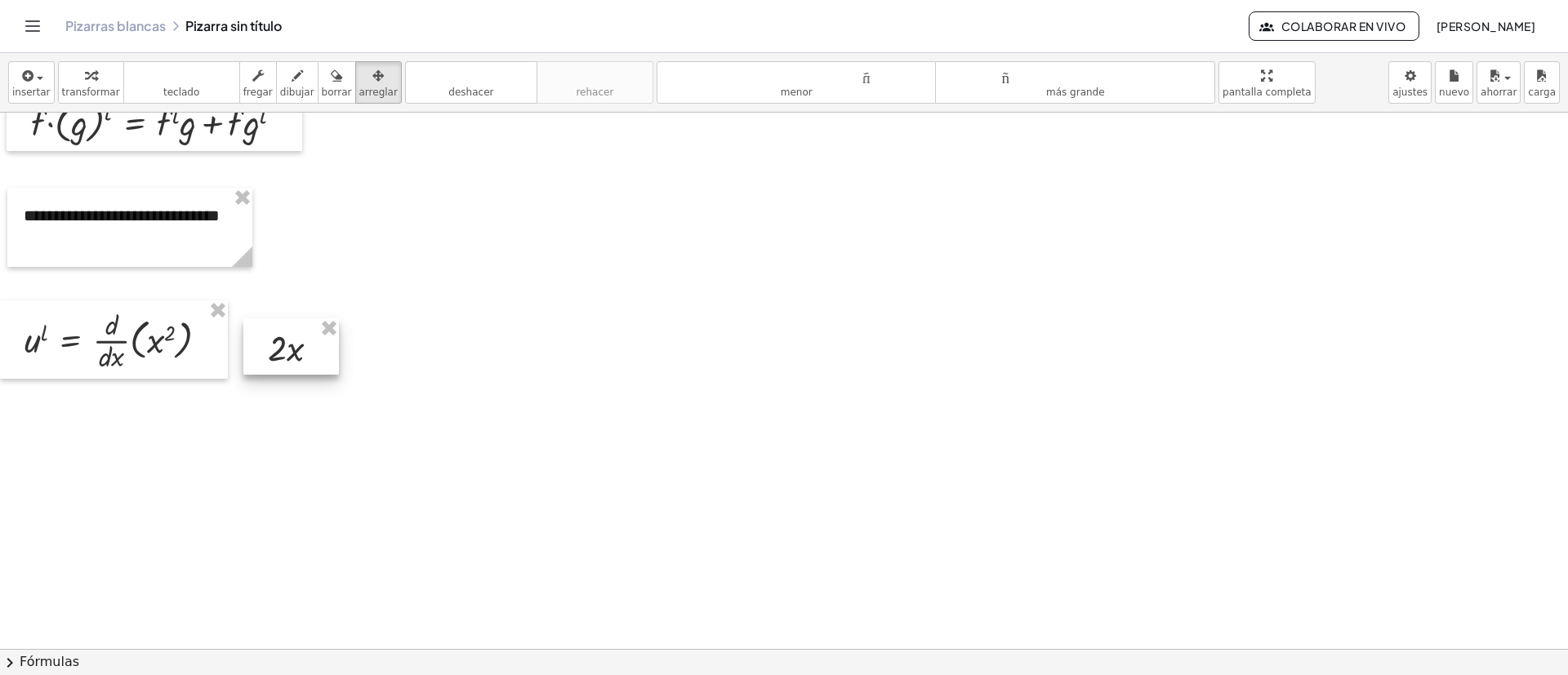
drag, startPoint x: 387, startPoint y: 229, endPoint x: 291, endPoint y: 358, distance: 160.8
click at [291, 358] on div at bounding box center [291, 347] width 96 height 57
click at [207, 346] on div at bounding box center [114, 339] width 228 height 78
drag, startPoint x: 207, startPoint y: 346, endPoint x: 178, endPoint y: 346, distance: 29.0
click at [178, 346] on div at bounding box center [115, 340] width 228 height 78
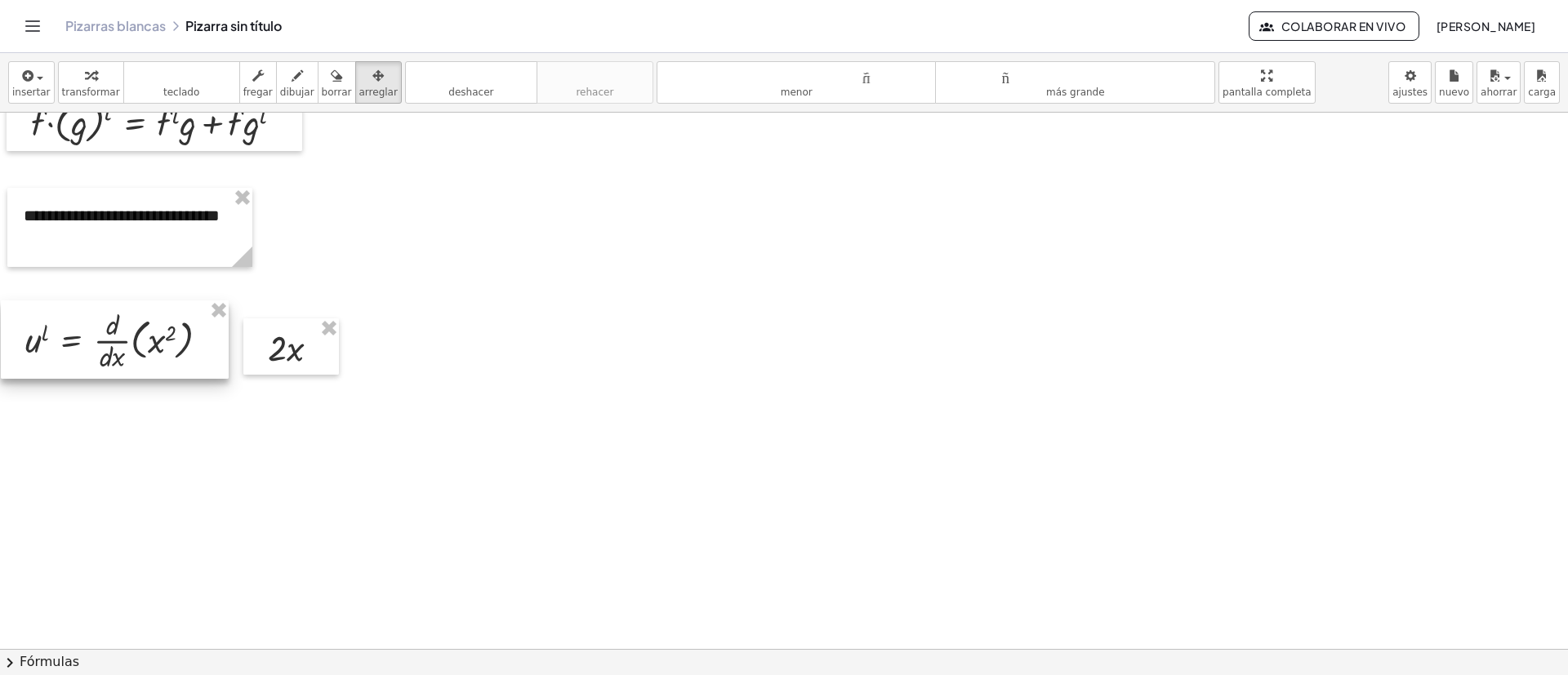
click at [178, 344] on div at bounding box center [115, 339] width 228 height 78
click at [178, 343] on div at bounding box center [115, 339] width 228 height 78
click at [177, 343] on div at bounding box center [115, 339] width 228 height 78
click at [305, 352] on div at bounding box center [291, 347] width 96 height 57
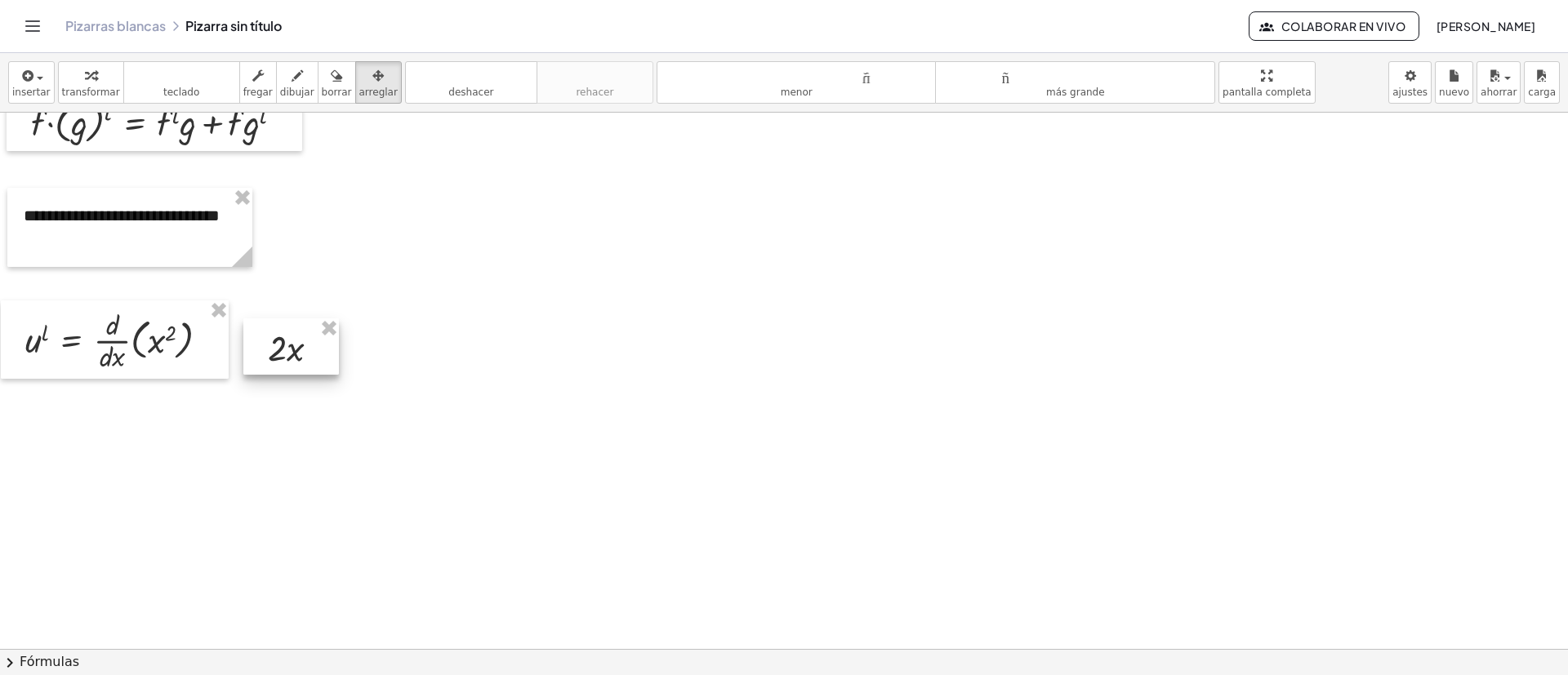
click at [305, 352] on div at bounding box center [291, 347] width 96 height 57
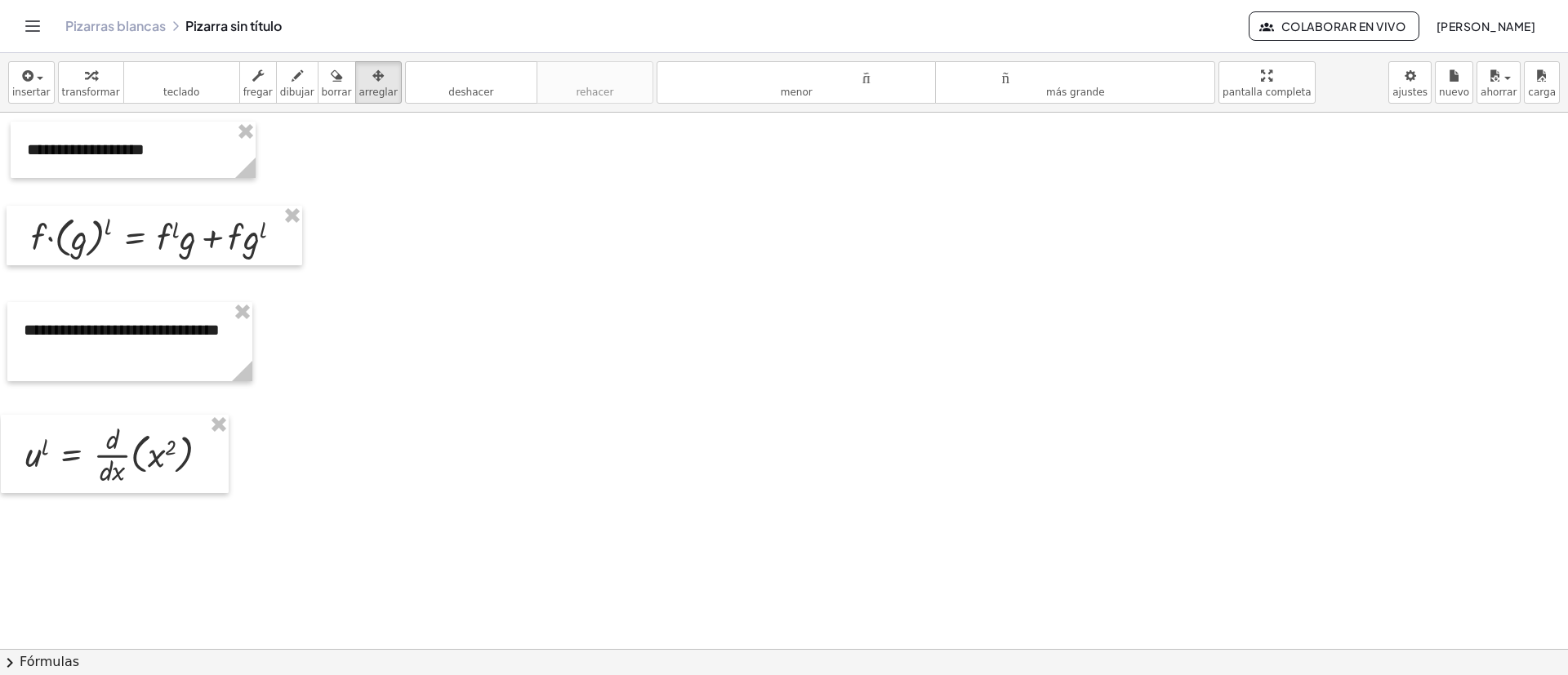
scroll to position [0, 0]
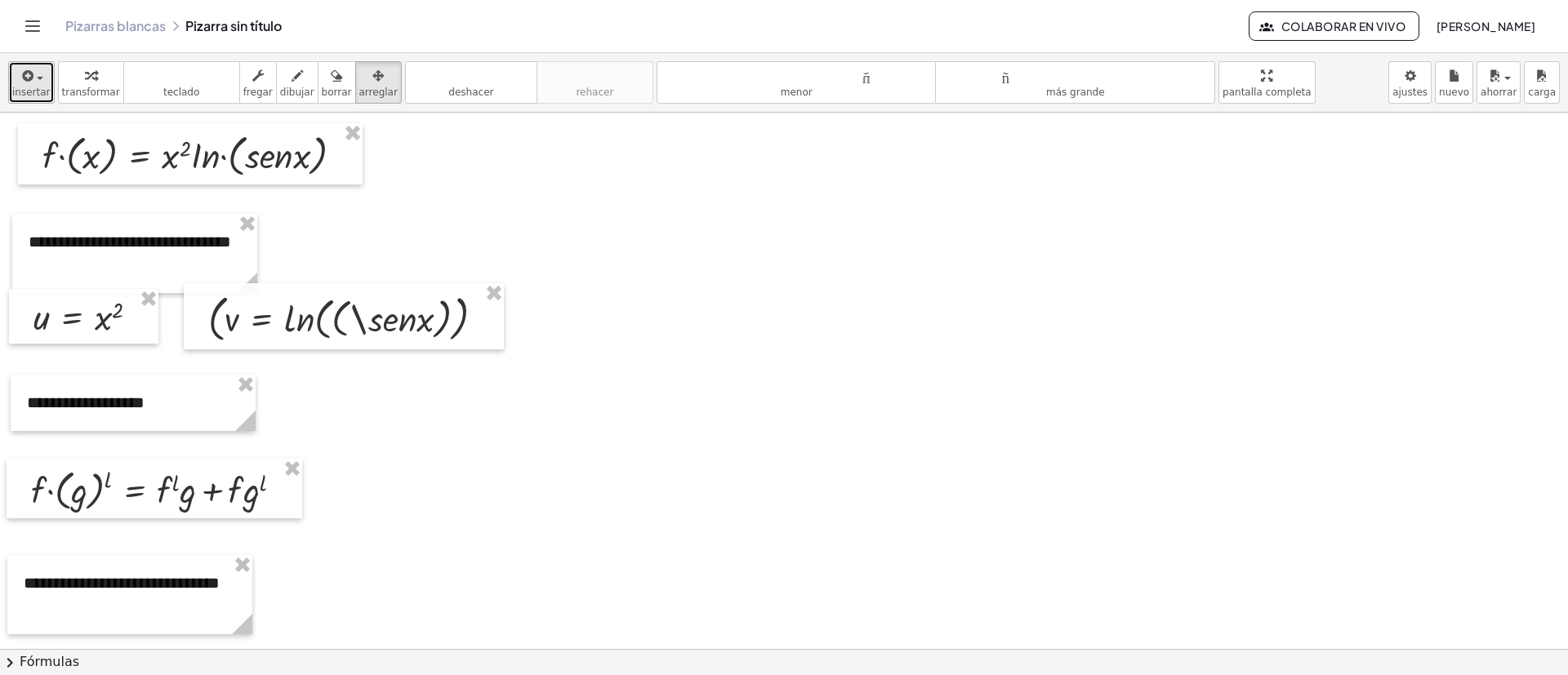
click at [47, 102] on button "insertar" at bounding box center [31, 82] width 47 height 43
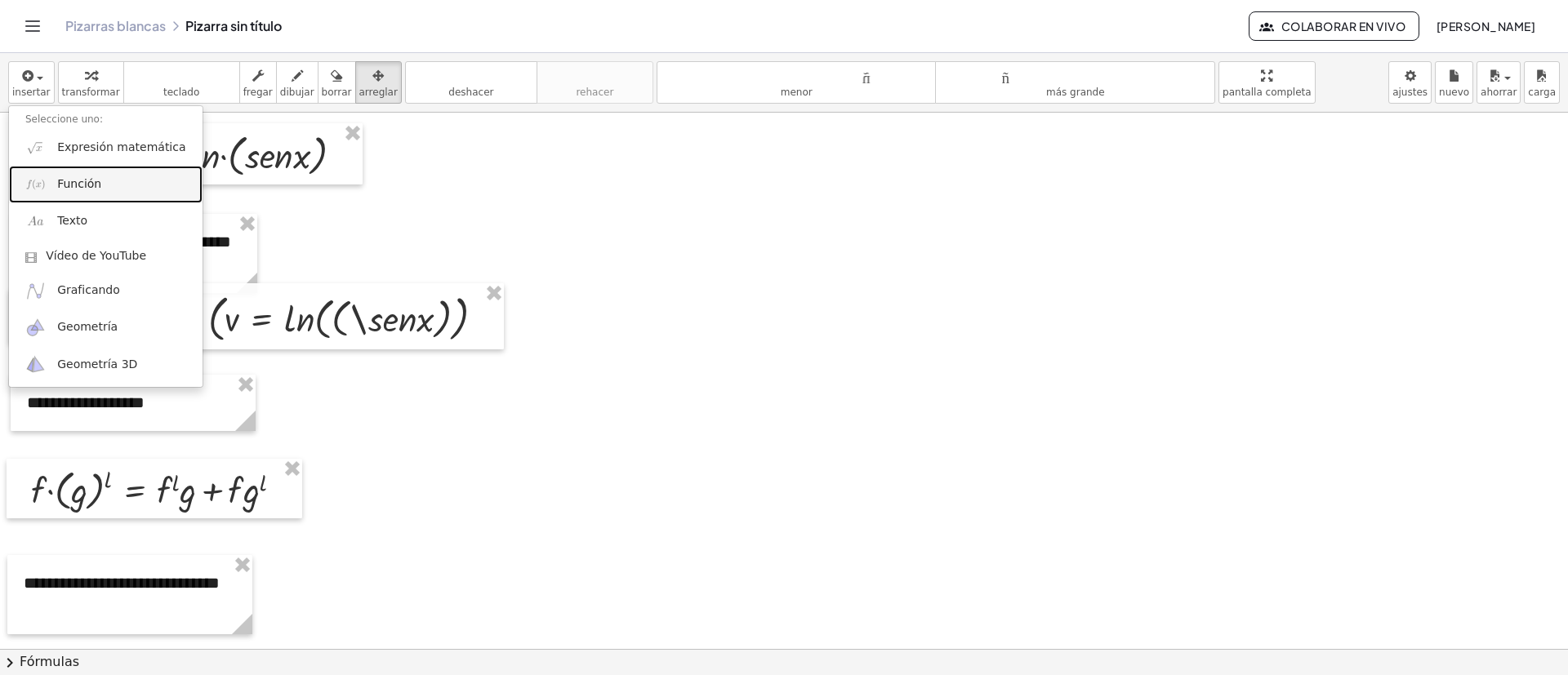
click at [76, 185] on font "Función" at bounding box center [79, 183] width 44 height 13
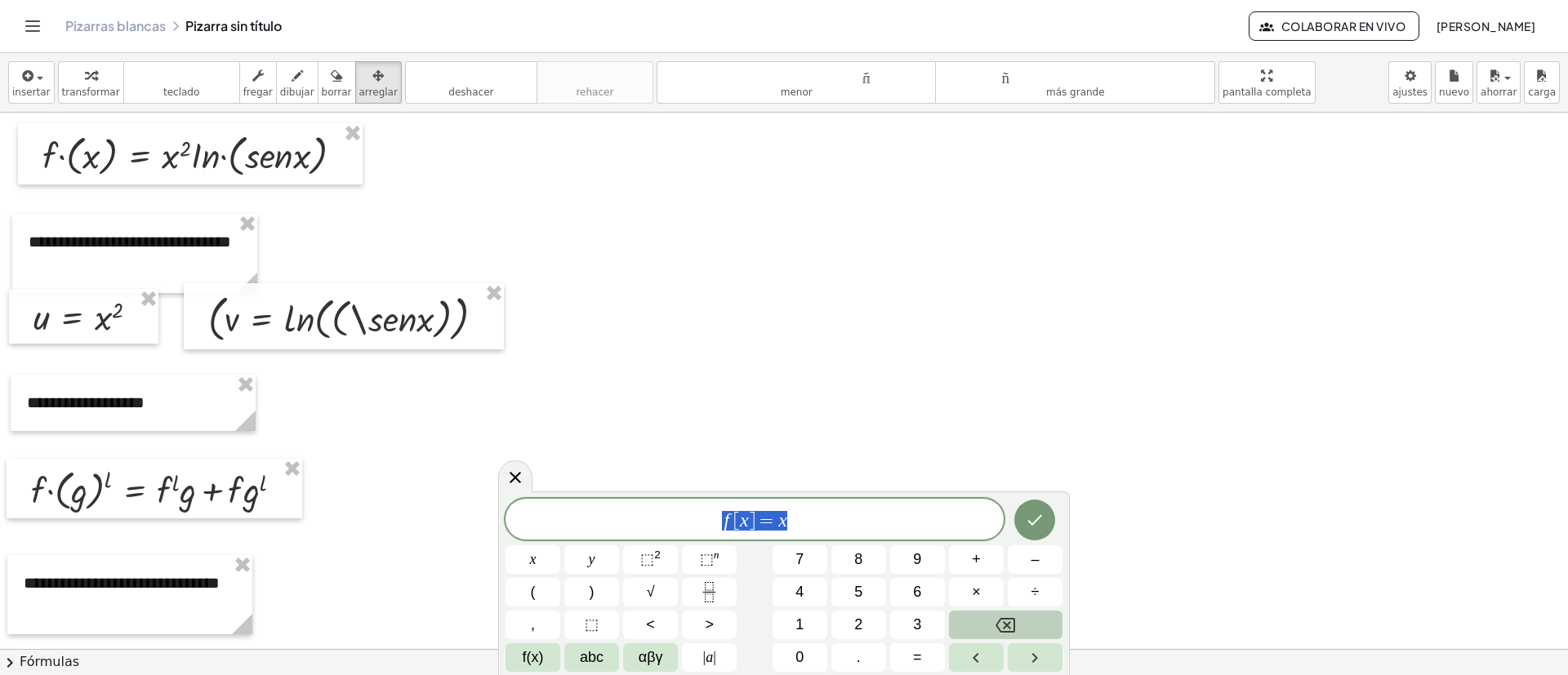
drag, startPoint x: 789, startPoint y: 533, endPoint x: 634, endPoint y: 524, distance: 155.3
click at [634, 449] on div "****** f [ x ] = x" at bounding box center [755, 519] width 498 height 41
drag, startPoint x: 805, startPoint y: 521, endPoint x: 499, endPoint y: 530, distance: 306.1
click at [499, 449] on div "**********" at bounding box center [784, 581] width 571 height 187
click at [1045, 449] on button "Hecho" at bounding box center [1035, 520] width 41 height 41
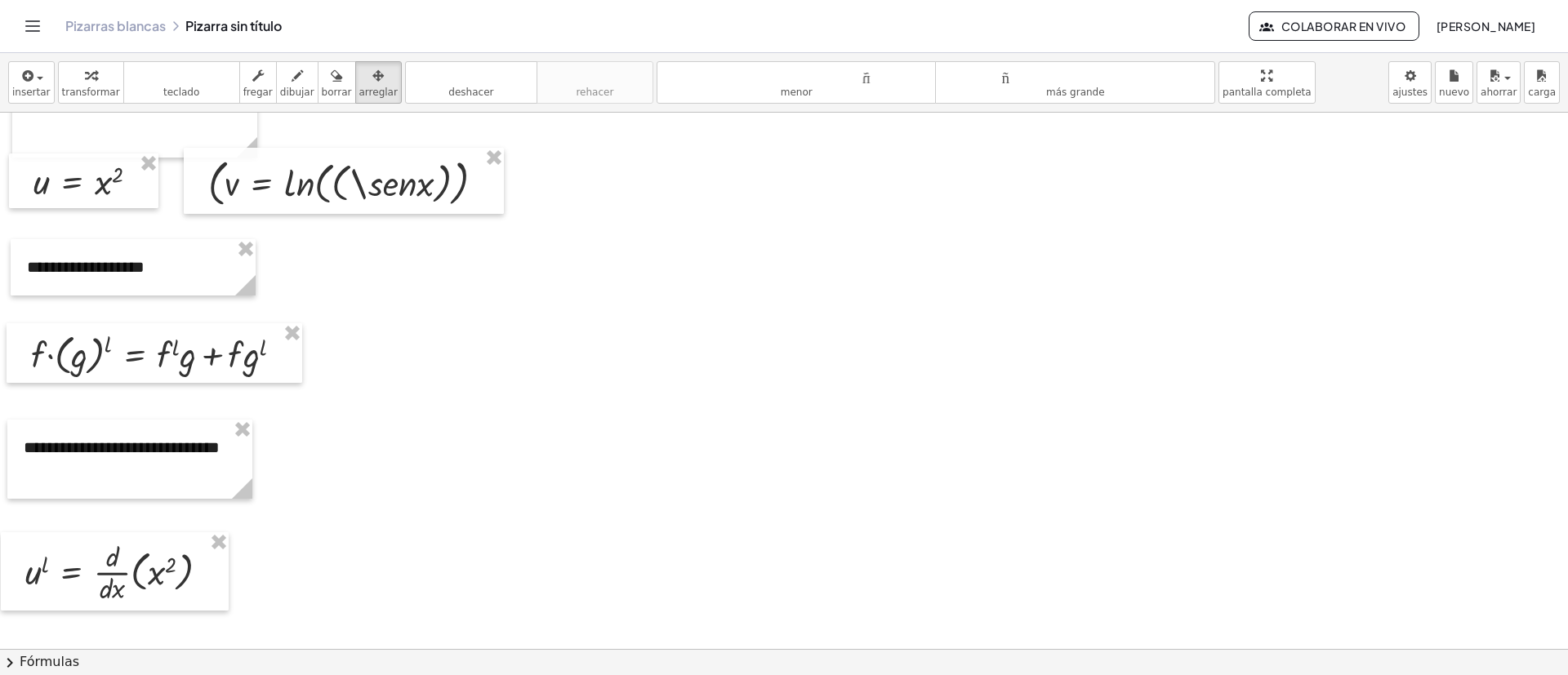
scroll to position [244, 0]
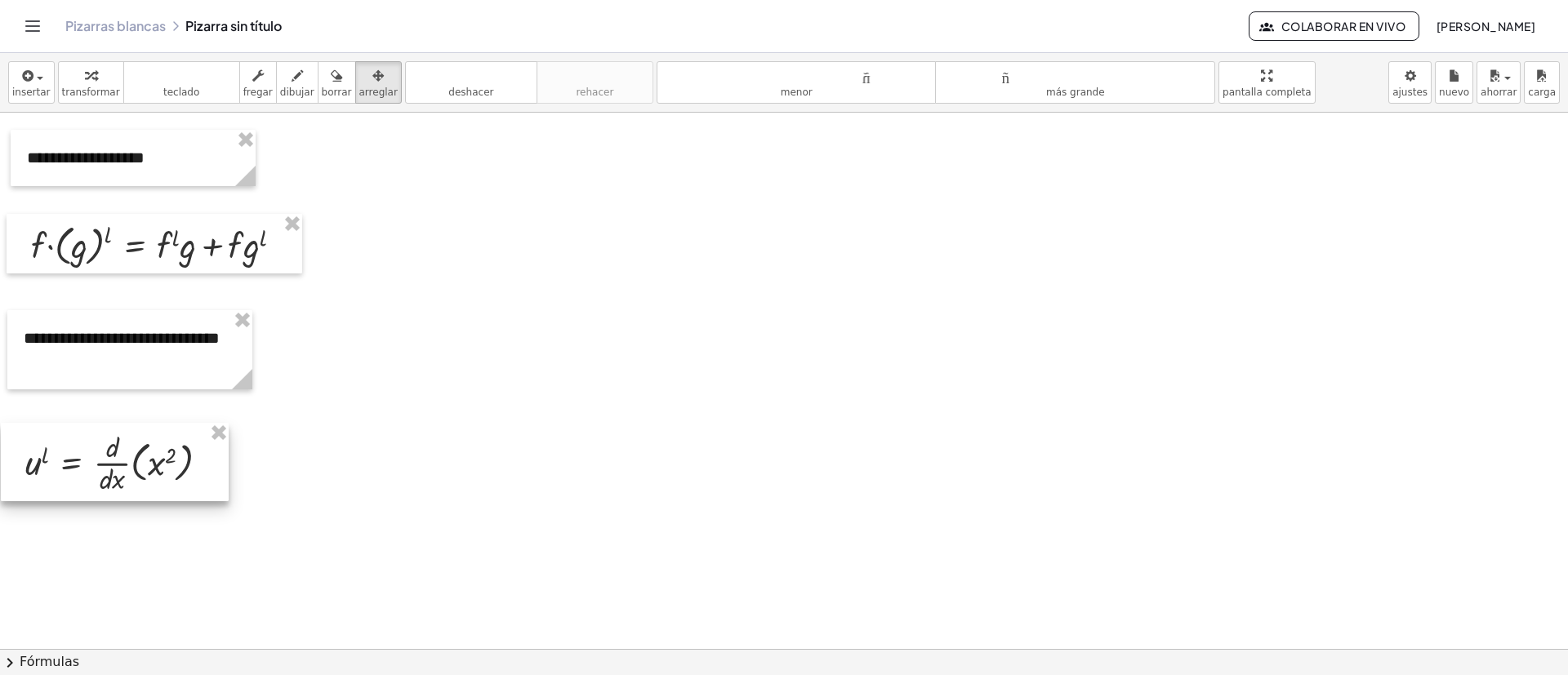
click at [225, 449] on div at bounding box center [115, 462] width 228 height 78
click at [174, 449] on div at bounding box center [115, 462] width 228 height 78
click at [363, 79] on div "button" at bounding box center [379, 75] width 38 height 19
click at [204, 423] on div at bounding box center [115, 462] width 228 height 78
click at [200, 438] on div at bounding box center [115, 462] width 228 height 78
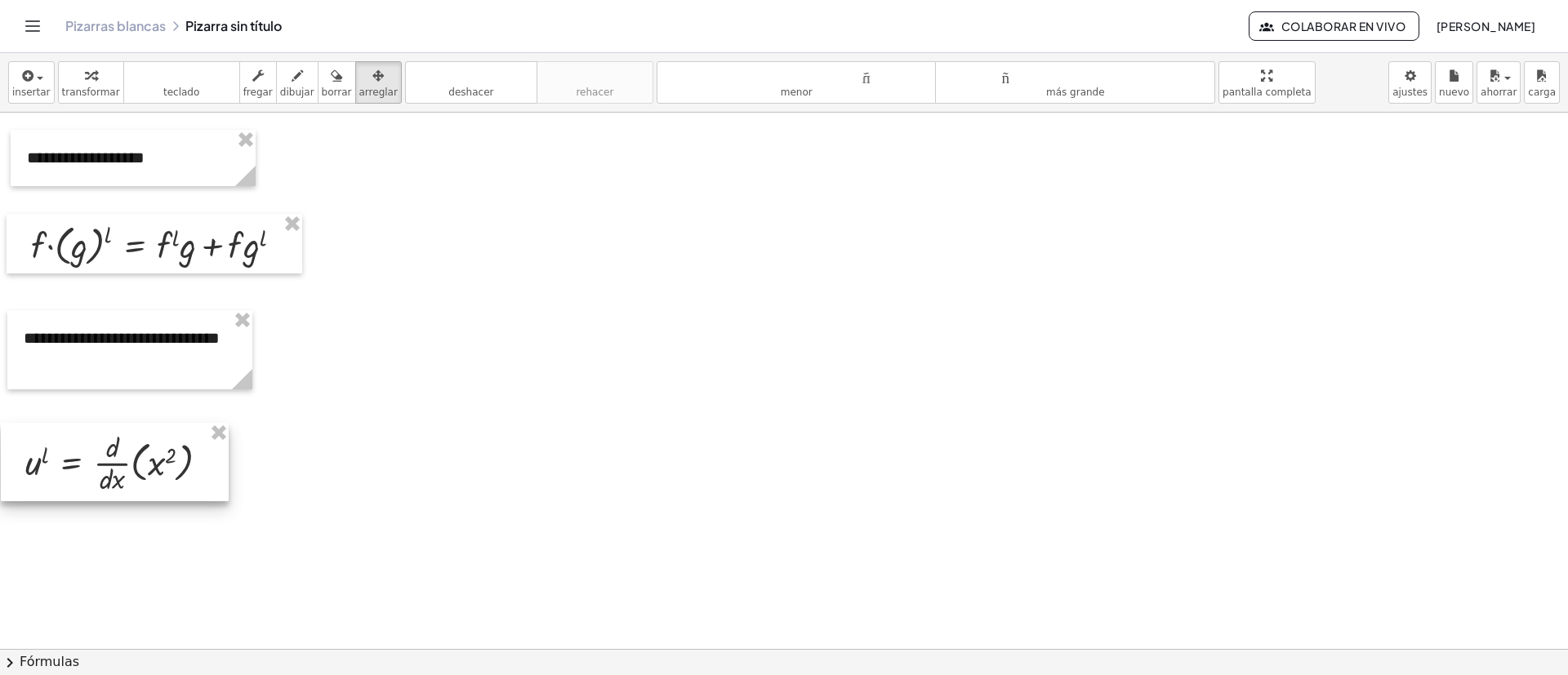
click at [200, 438] on div at bounding box center [115, 462] width 228 height 78
click at [193, 449] on div at bounding box center [115, 462] width 228 height 78
click at [292, 81] on icon "button" at bounding box center [298, 75] width 12 height 19
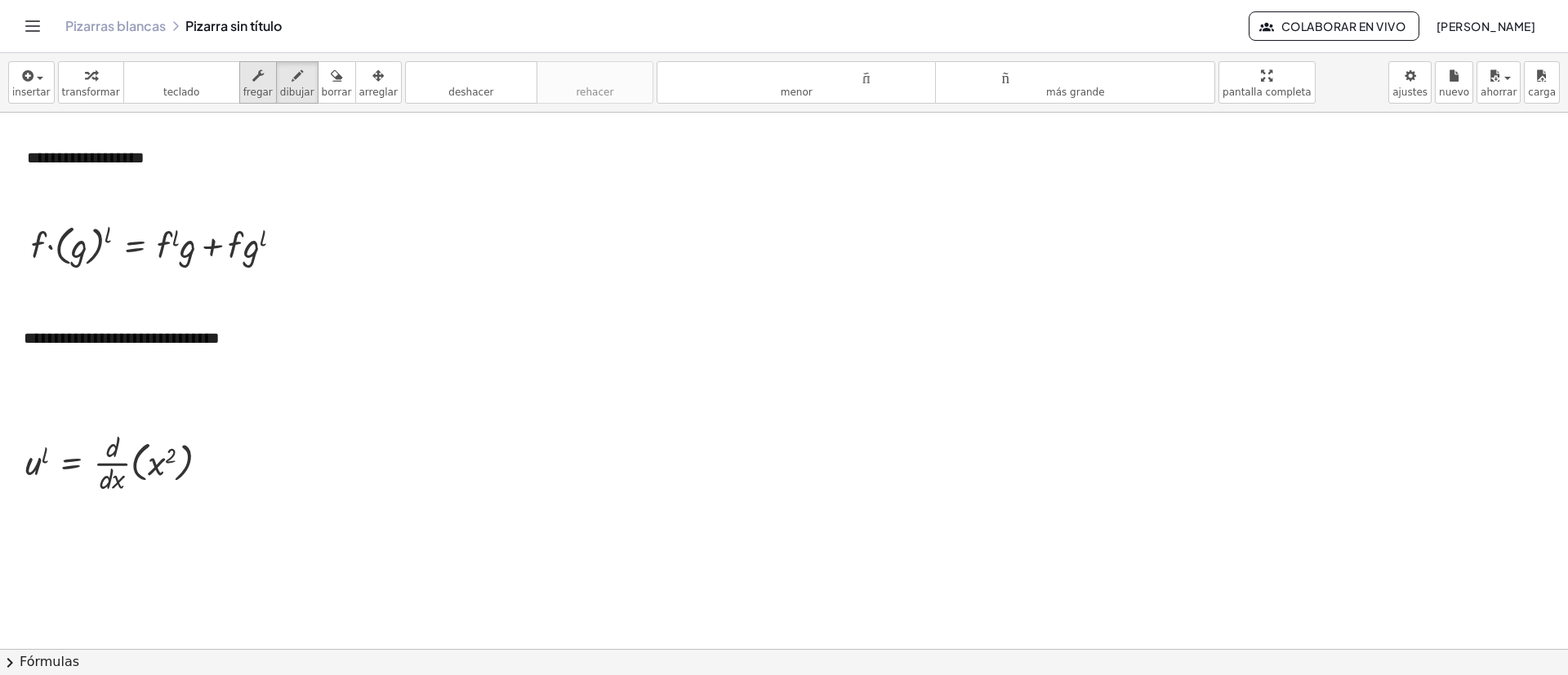
click at [244, 83] on div "button" at bounding box center [258, 75] width 29 height 19
click at [169, 449] on div at bounding box center [124, 462] width 214 height 70
click at [211, 449] on div at bounding box center [211, 463] width 15 height 15
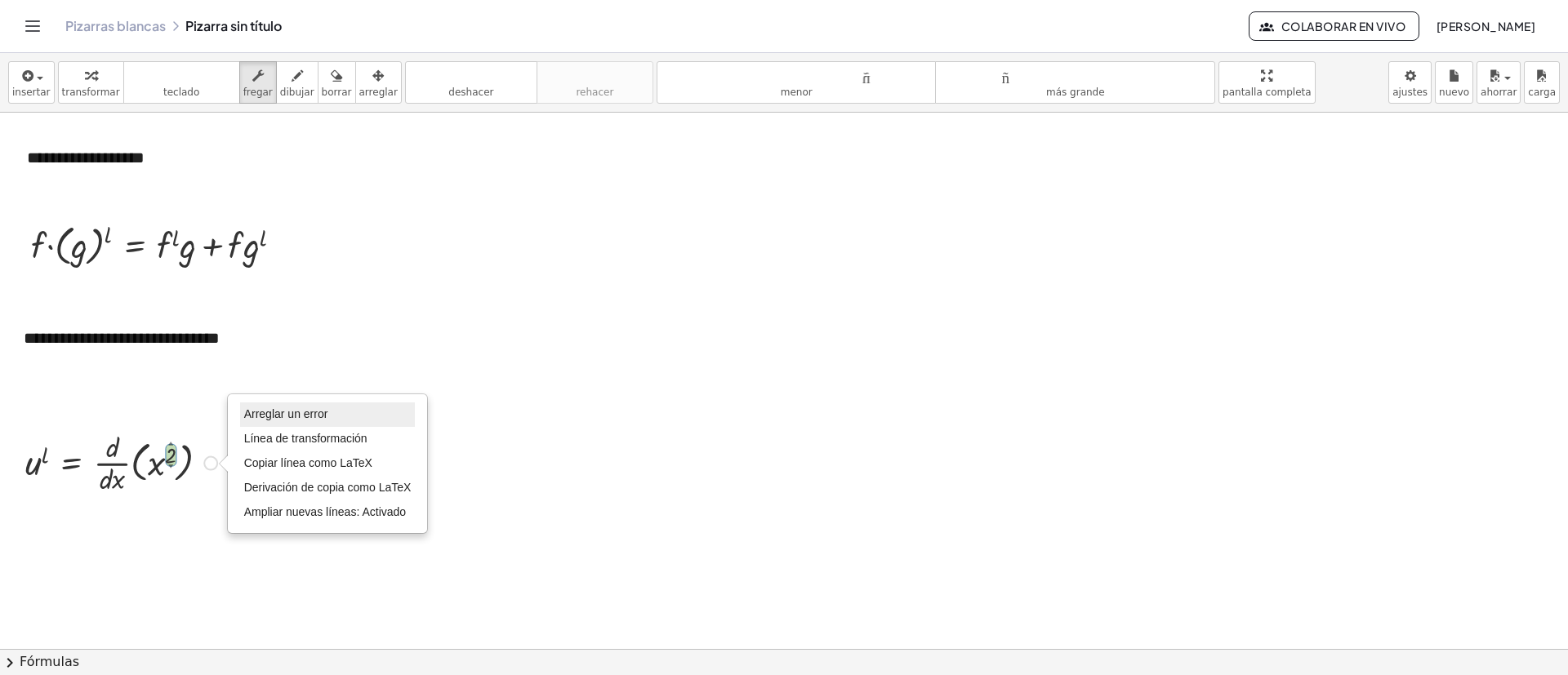
click at [265, 410] on font "Arreglar un error" at bounding box center [287, 414] width 84 height 13
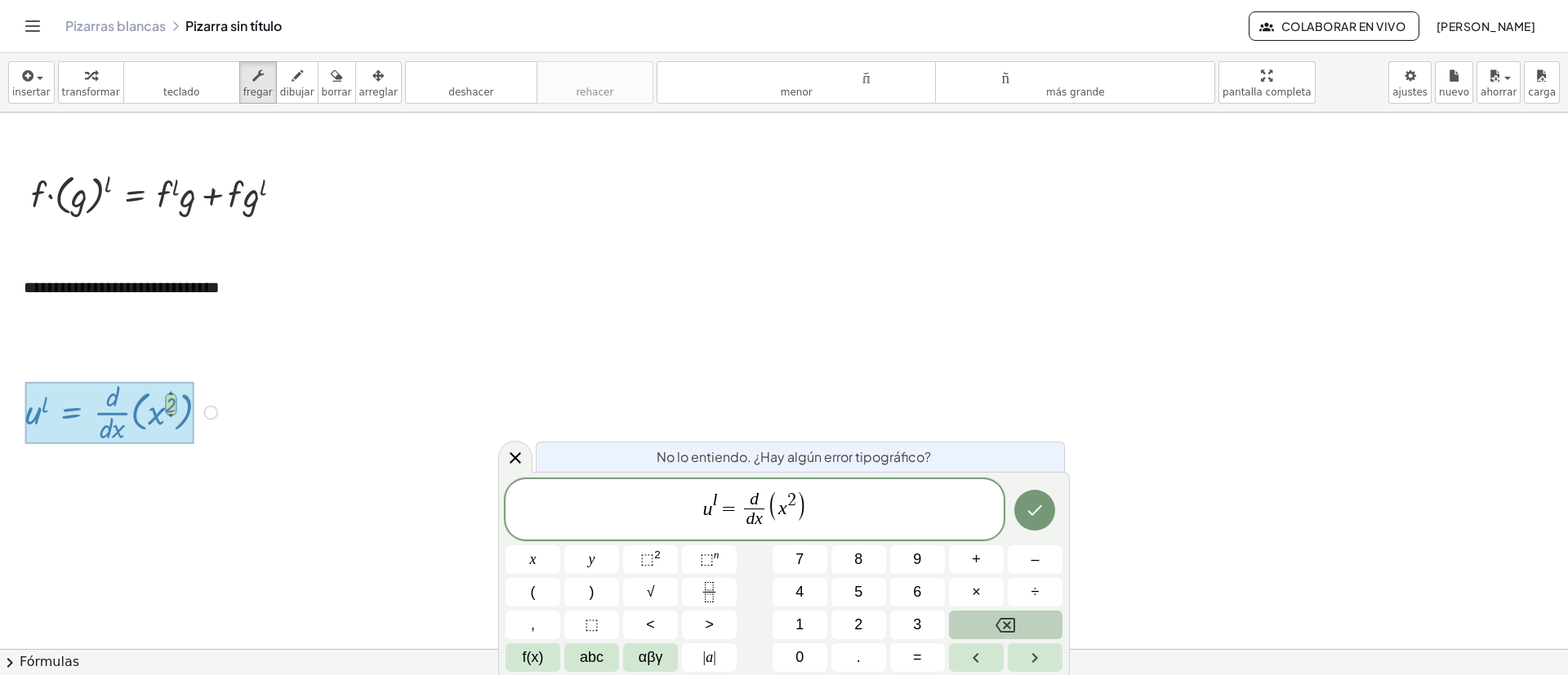
scroll to position [296, 0]
click at [1026, 449] on button "Hecho" at bounding box center [1035, 510] width 41 height 41
click at [1030, 449] on icon "Hecho" at bounding box center [1034, 510] width 19 height 19
click at [1045, 449] on div at bounding box center [784, 622] width 1568 height 1609
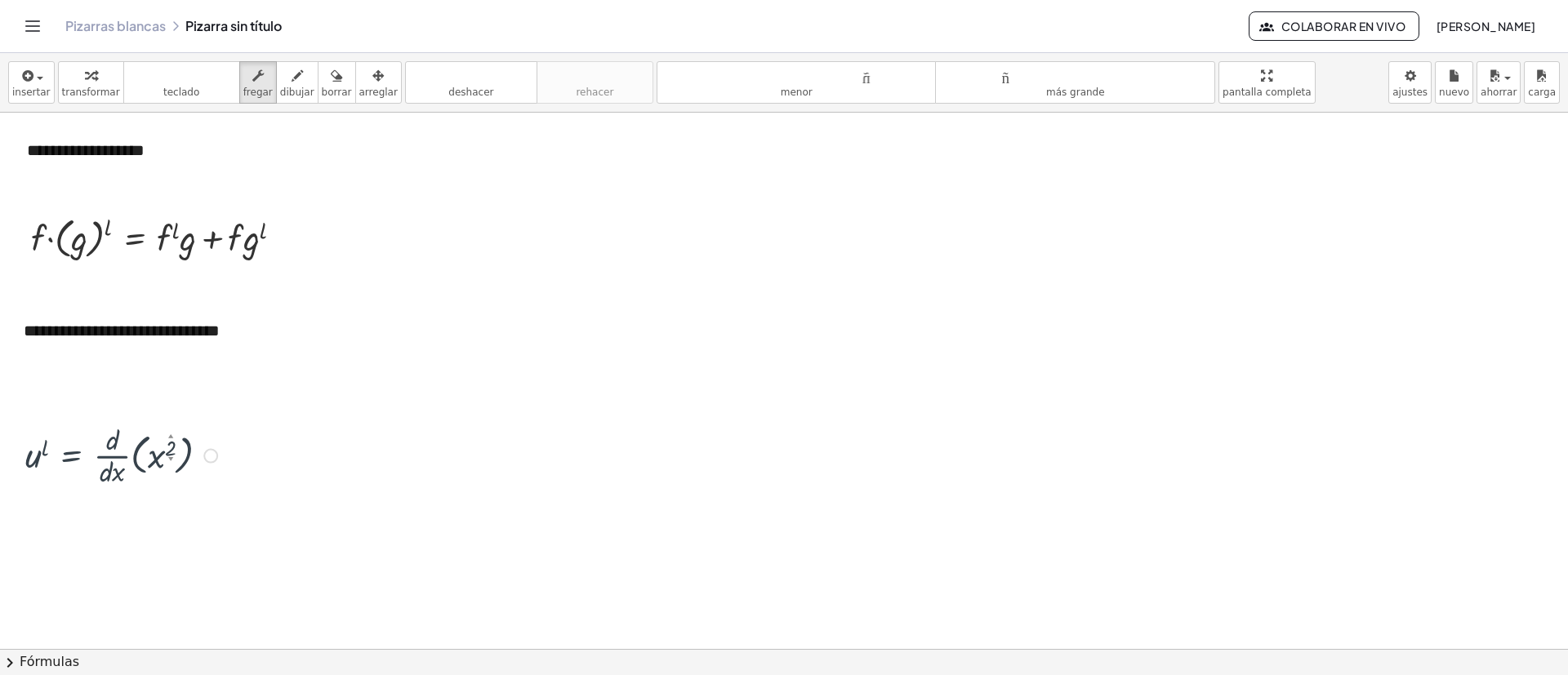
scroll to position [244, 0]
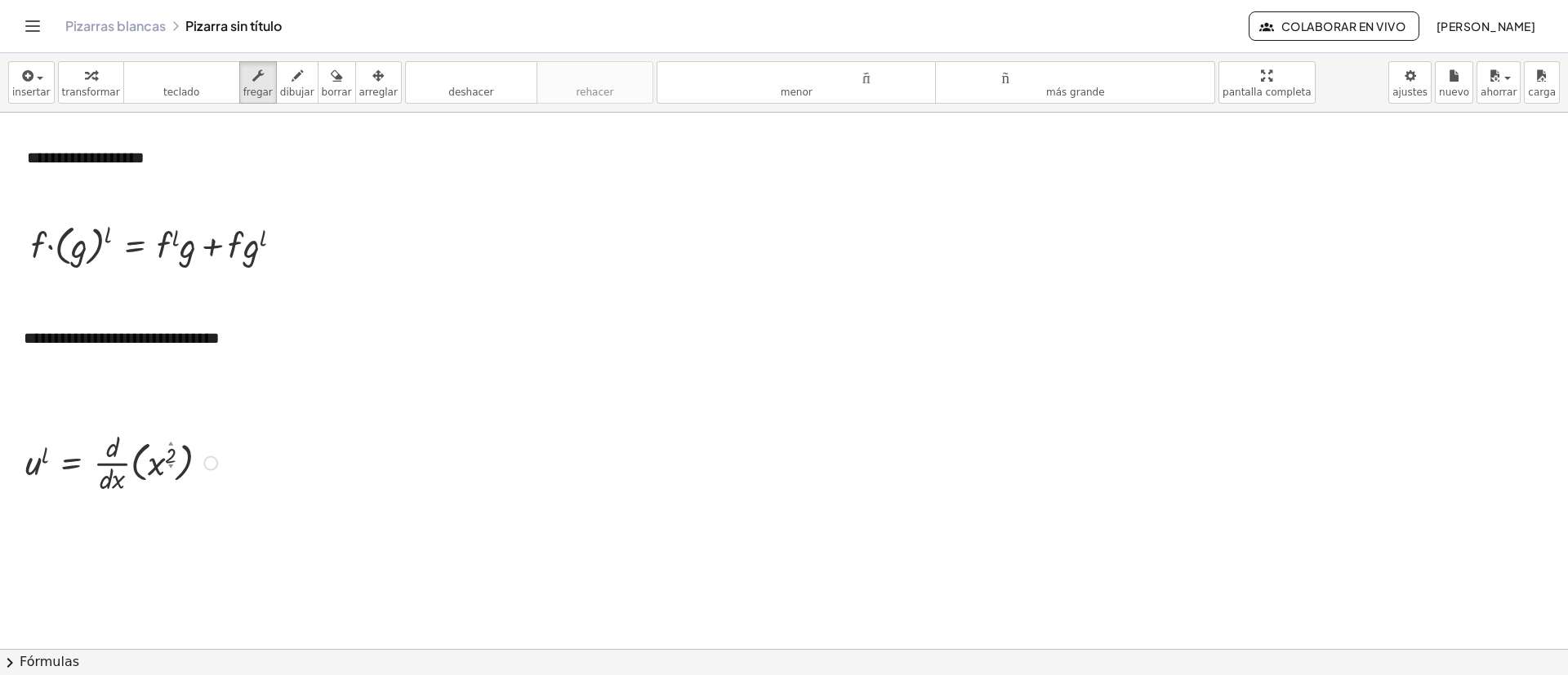
click at [185, 449] on div at bounding box center [124, 462] width 214 height 70
click at [211, 449] on div "Arreglar un error Línea de transformación Copiar línea como LaTeX Derivación de…" at bounding box center [211, 463] width 15 height 15
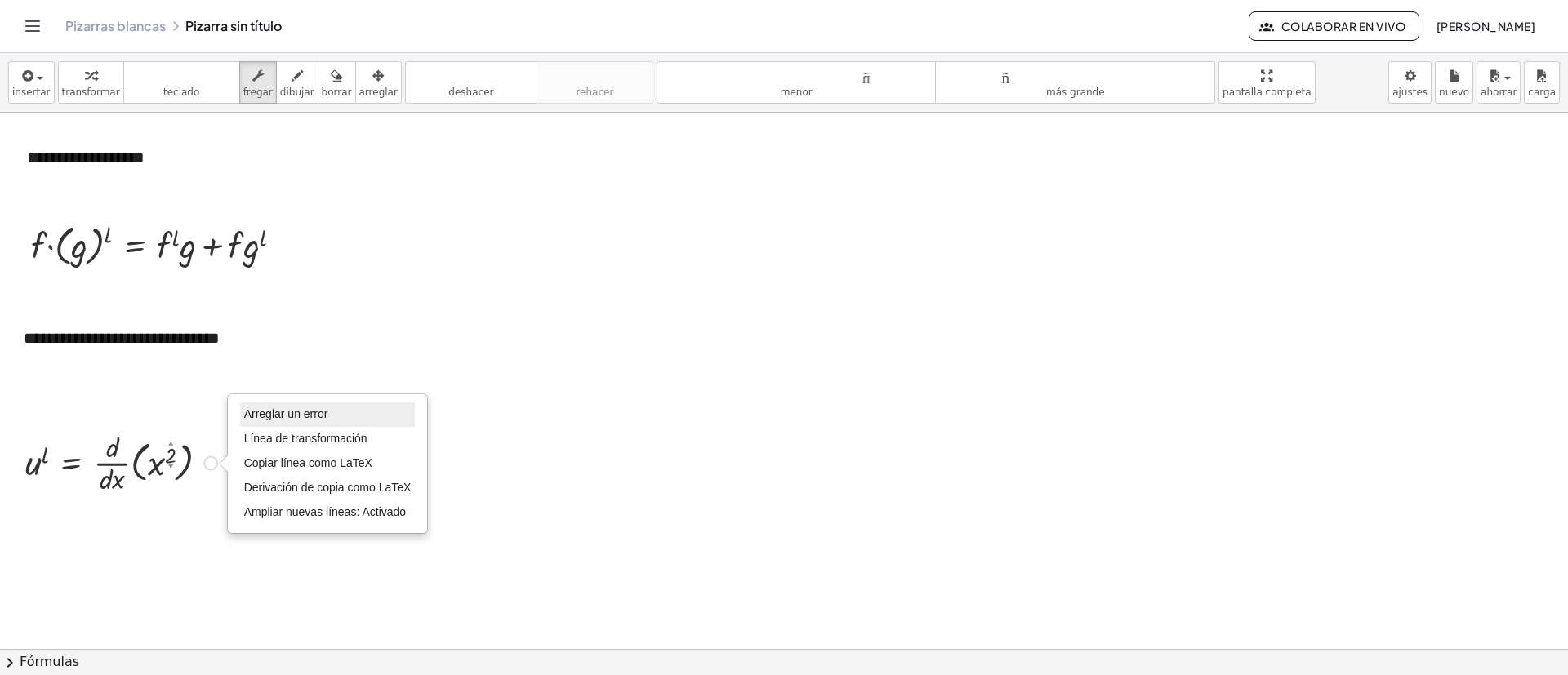
click at [373, 412] on li "Arreglar un error" at bounding box center [328, 414] width 175 height 25
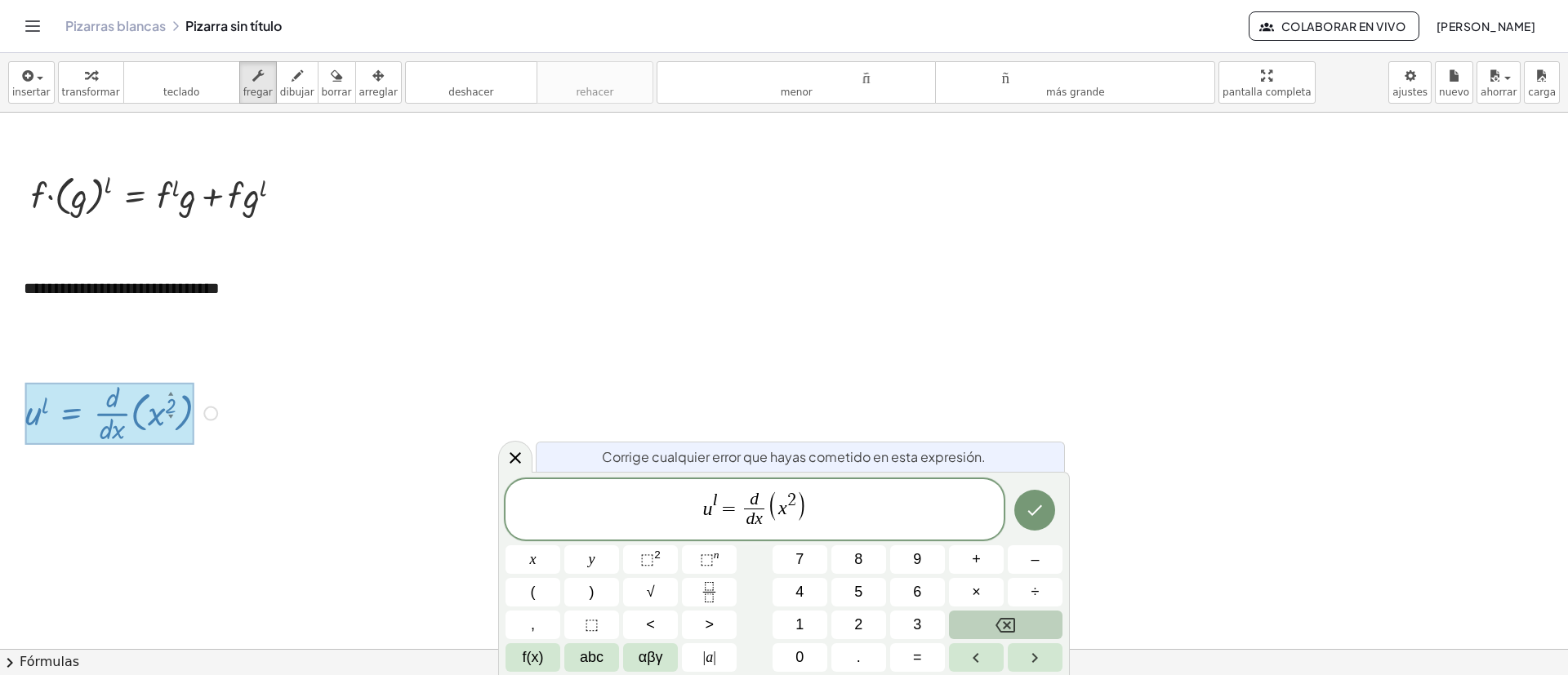
scroll to position [296, 0]
click at [836, 449] on span "u l = d d x ​ ( x 2 ) ​" at bounding box center [755, 510] width 498 height 43
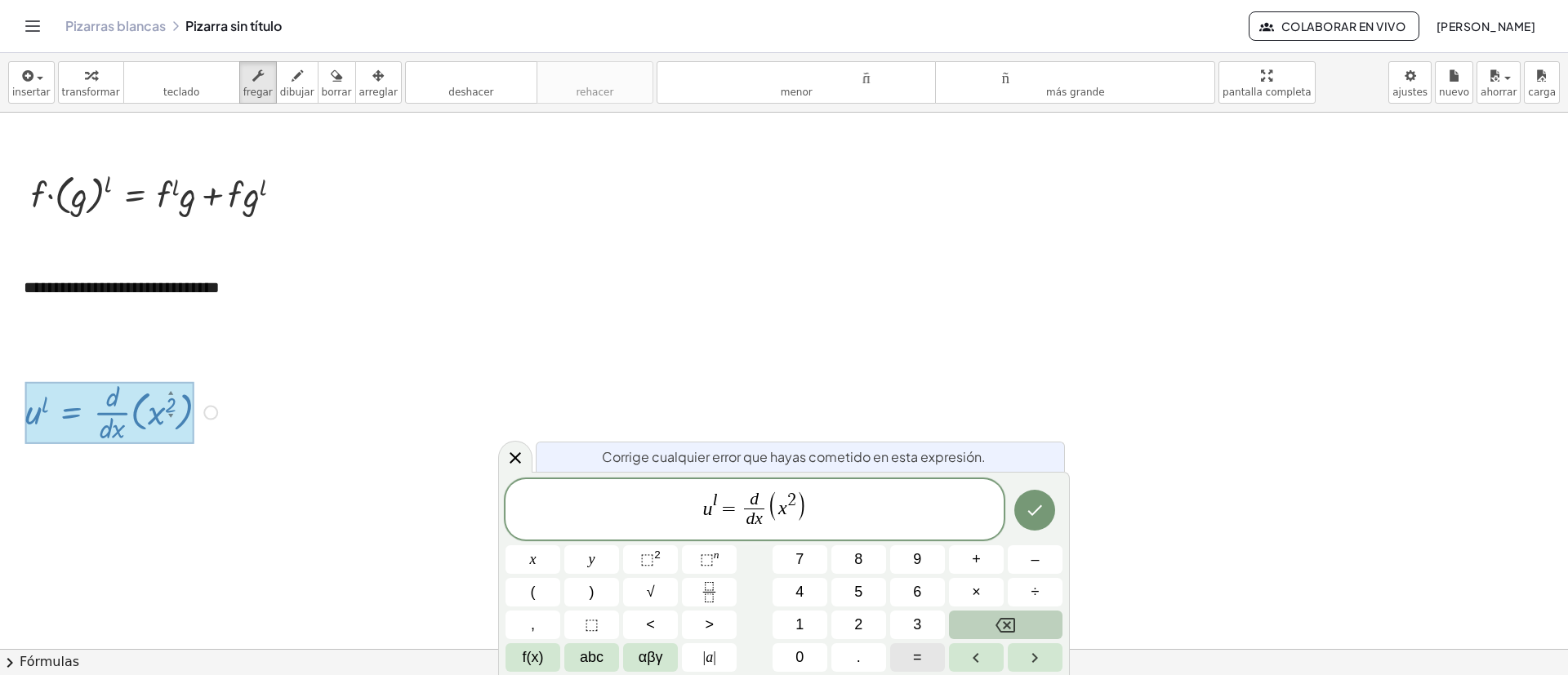
click at [920, 449] on span "=" at bounding box center [918, 658] width 9 height 22
click at [1030, 449] on icon "Hecho" at bounding box center [1034, 510] width 19 height 19
click at [132, 395] on div at bounding box center [110, 413] width 168 height 62
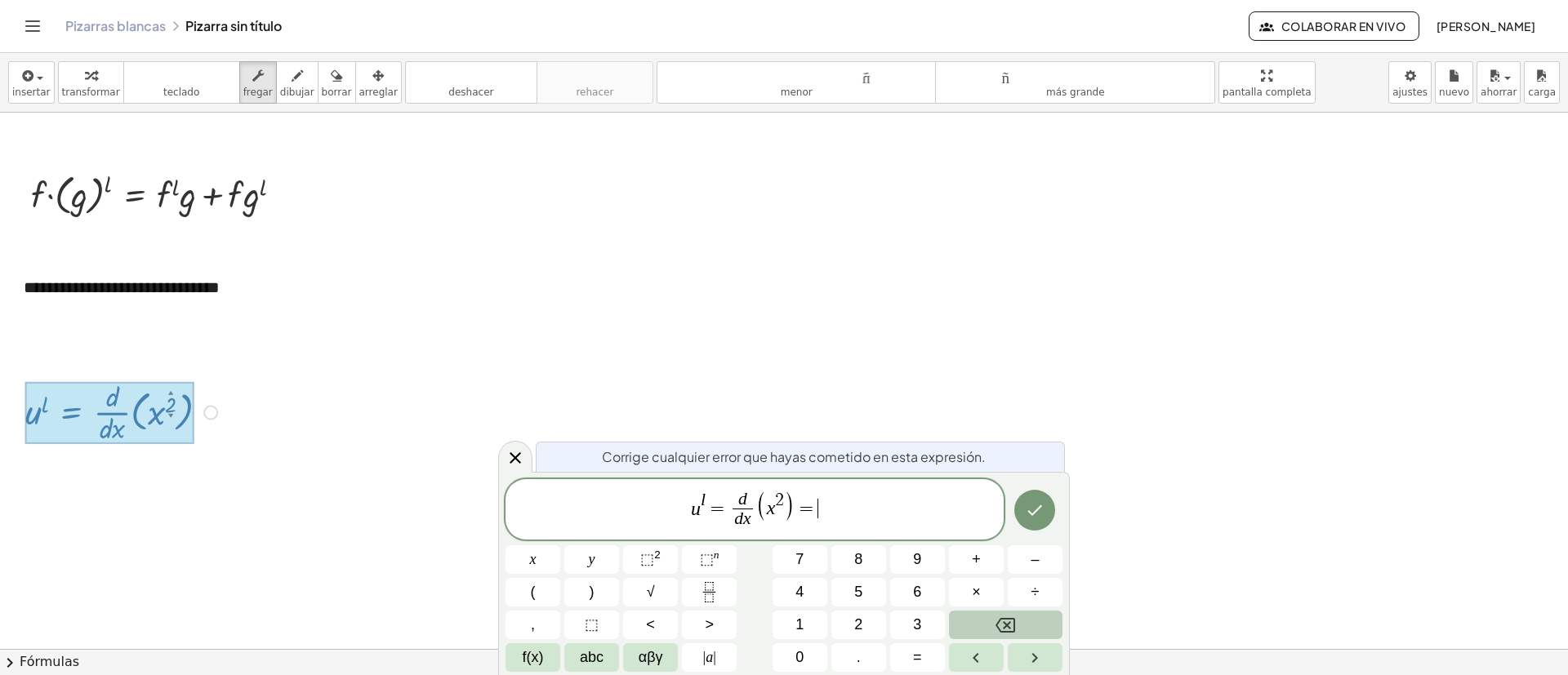
drag, startPoint x: 127, startPoint y: 402, endPoint x: 631, endPoint y: 477, distance: 509.5
click at [127, 406] on div at bounding box center [110, 413] width 168 height 62
click at [756, 449] on span "u l = d d x ​ ( x 2 ) = ​" at bounding box center [755, 510] width 498 height 43
click at [1045, 449] on button "Hecho" at bounding box center [1035, 510] width 41 height 41
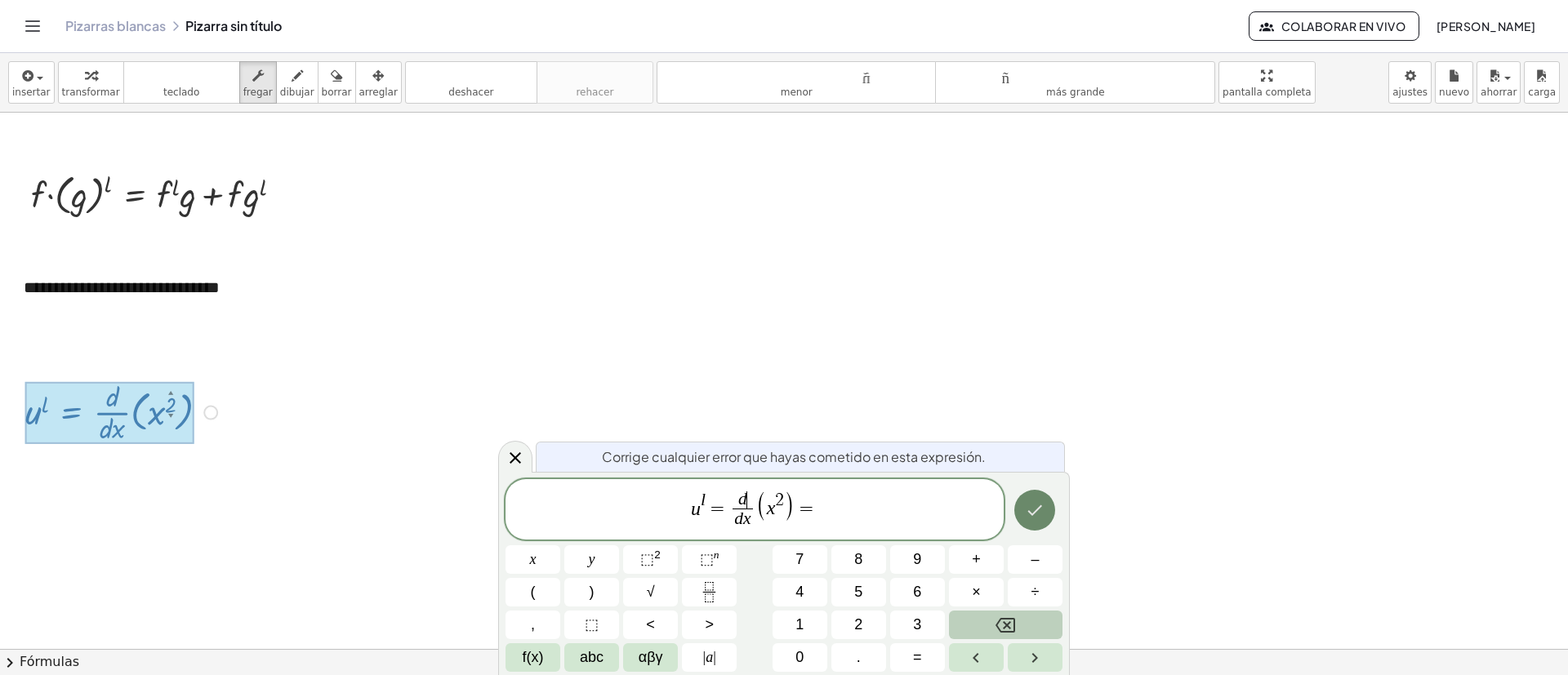
click at [560, 449] on div at bounding box center [533, 559] width 55 height 28
click at [509, 449] on icon at bounding box center [515, 457] width 19 height 19
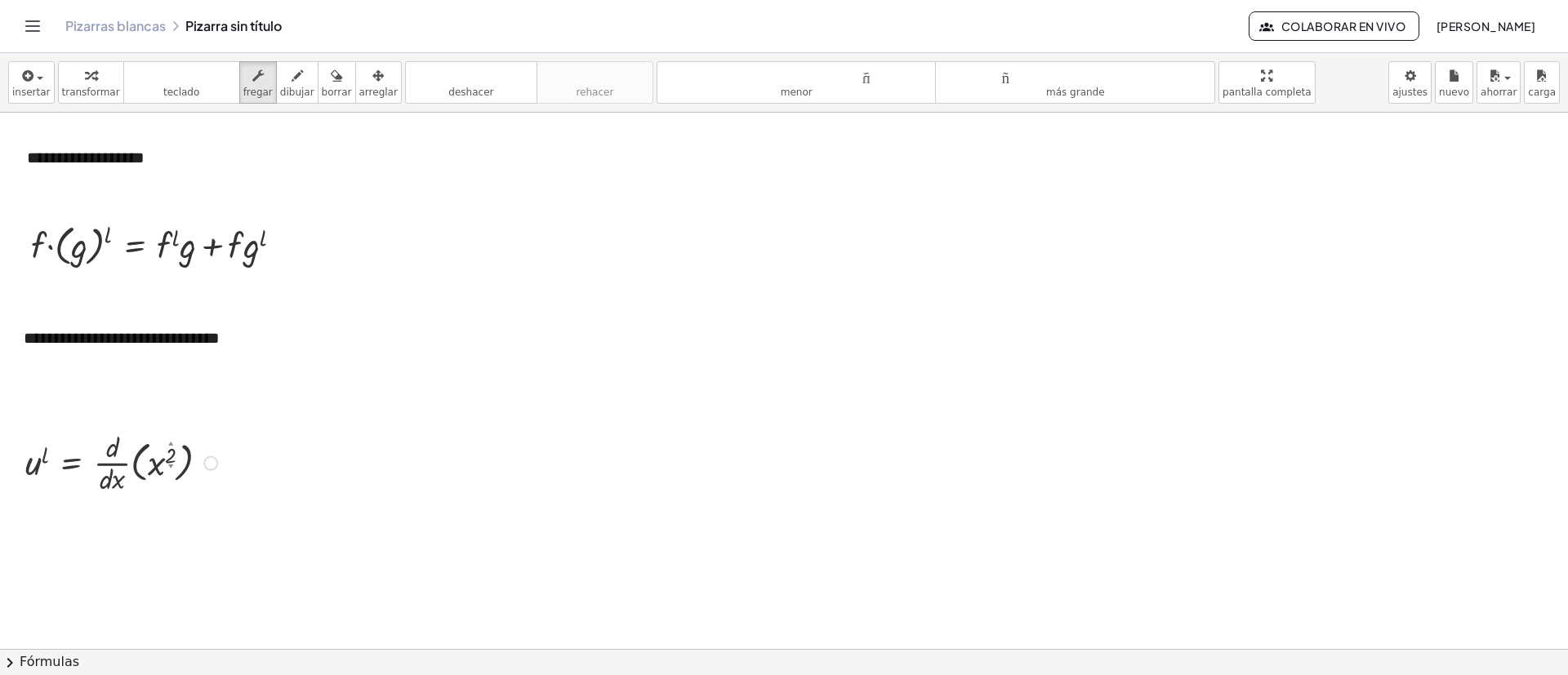
scroll to position [244, 0]
click at [173, 449] on div at bounding box center [124, 462] width 214 height 70
click at [175, 449] on div at bounding box center [124, 462] width 214 height 70
click at [72, 449] on div "u l = · · d · d · x · ( x 2 ▲ ▼ ) Arreglar un error Línea de transformación Cop…" at bounding box center [72, 463] width 0 height 0
click at [207, 449] on div "Arreglar un error Línea de transformación Copiar línea como LaTeX Derivación de…" at bounding box center [211, 463] width 15 height 15
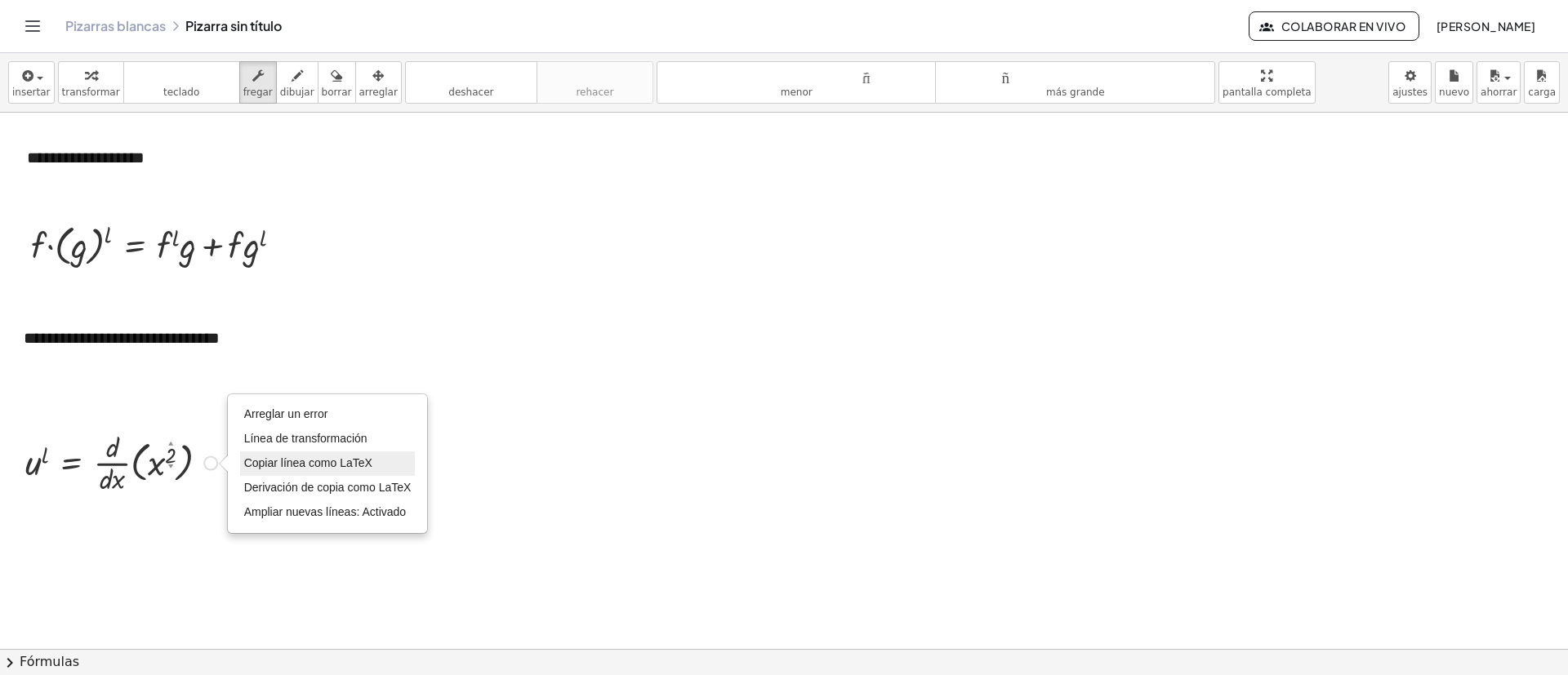
click at [277, 449] on font "Copiar línea como LaTeX" at bounding box center [308, 462] width 129 height 13
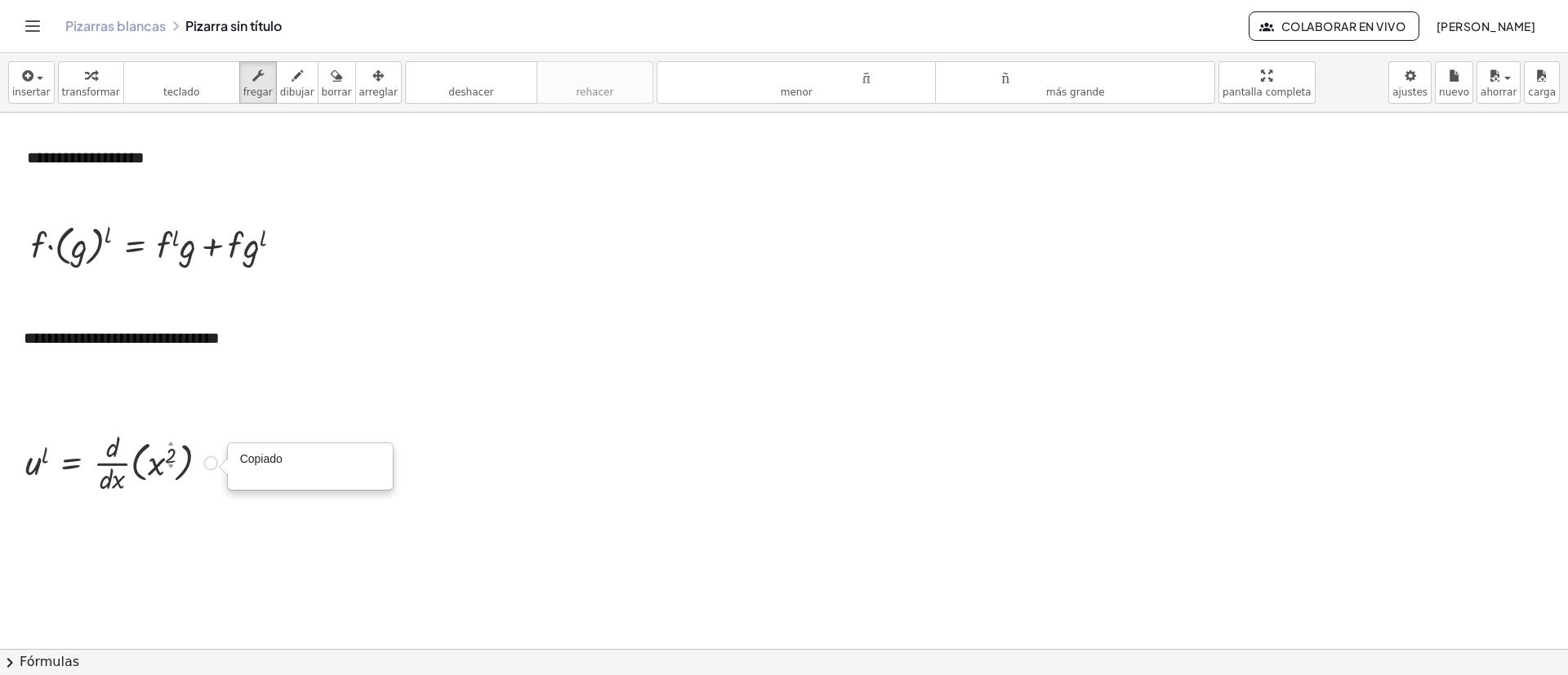
click at [179, 449] on div at bounding box center [124, 462] width 214 height 70
drag, startPoint x: 329, startPoint y: 88, endPoint x: 319, endPoint y: 156, distance: 68.7
click at [329, 88] on font "borrar" at bounding box center [337, 92] width 30 height 12
click at [372, 82] on icon "button" at bounding box center [378, 75] width 12 height 19
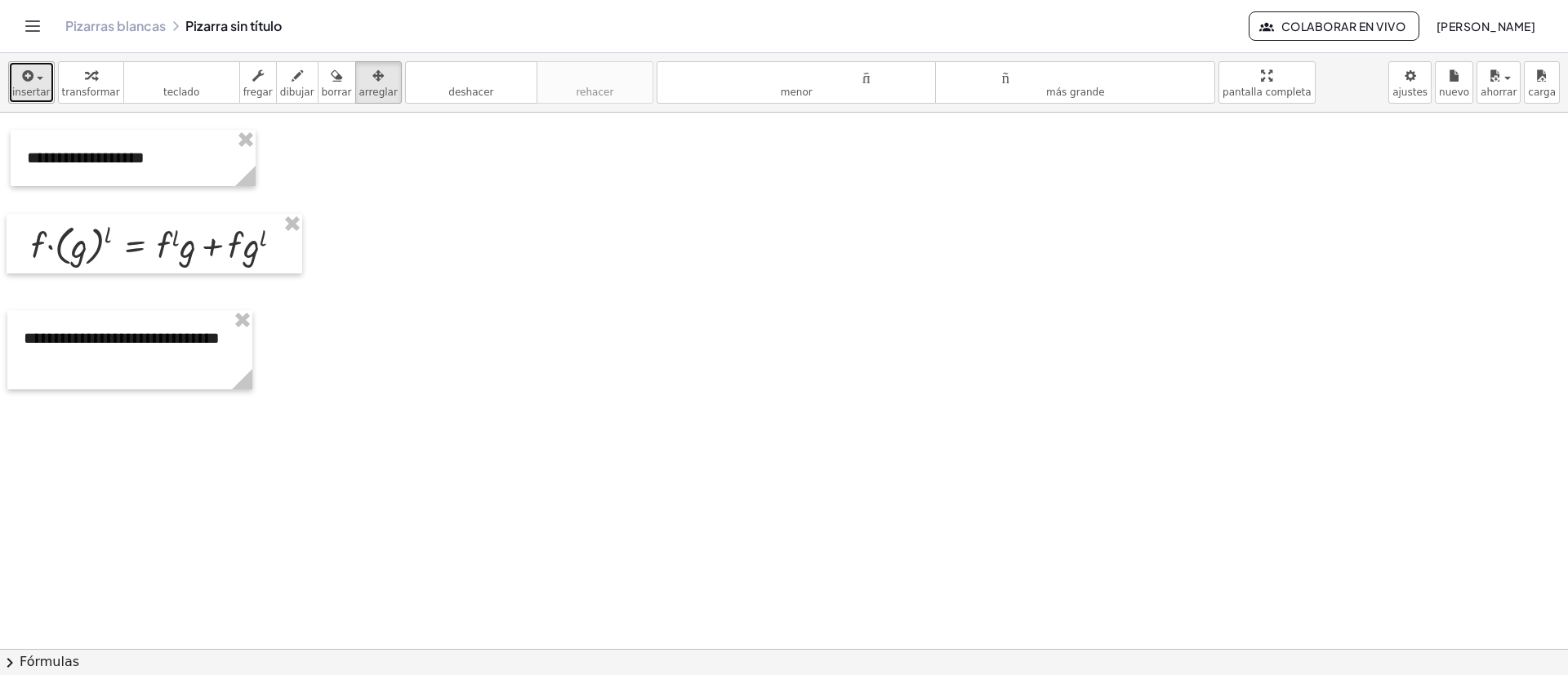
click at [19, 97] on font "insertar" at bounding box center [31, 92] width 38 height 12
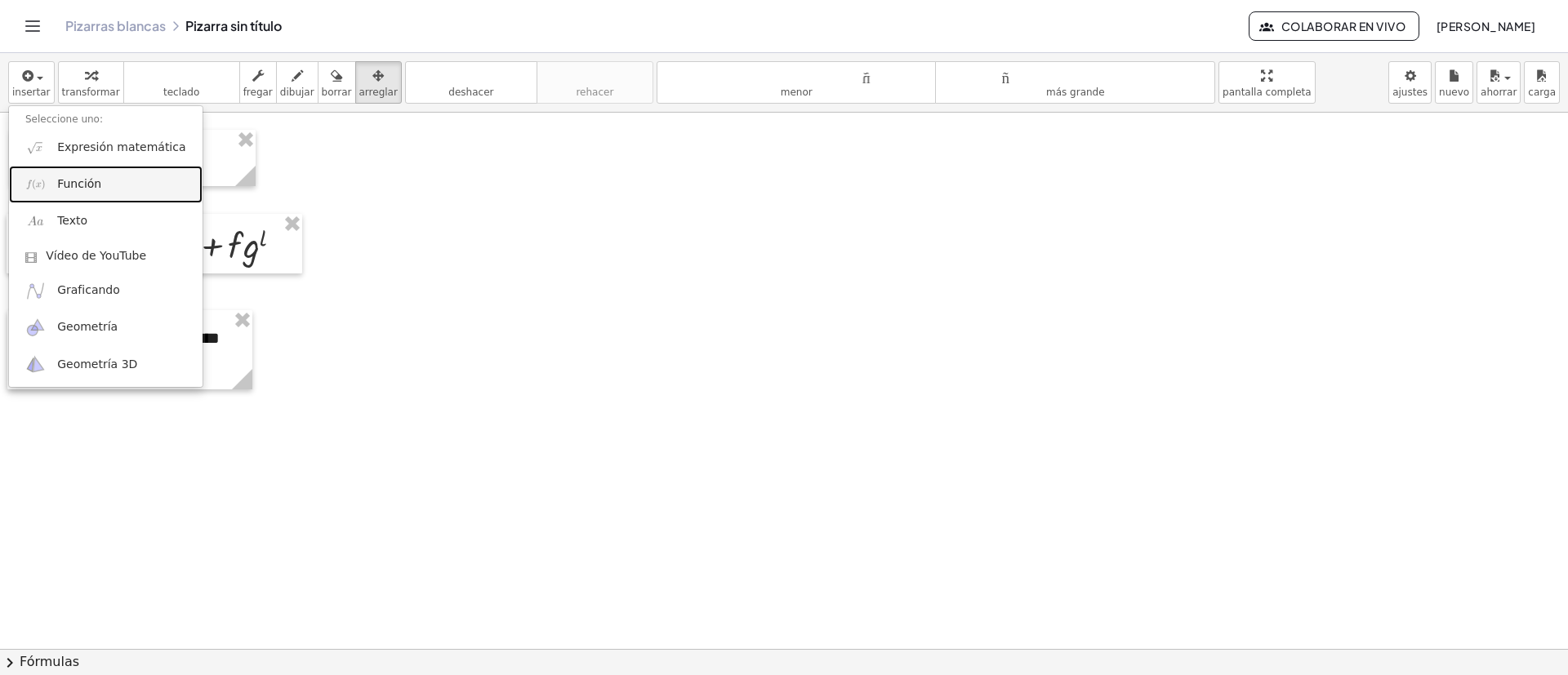
click at [85, 178] on font "Función" at bounding box center [79, 183] width 44 height 13
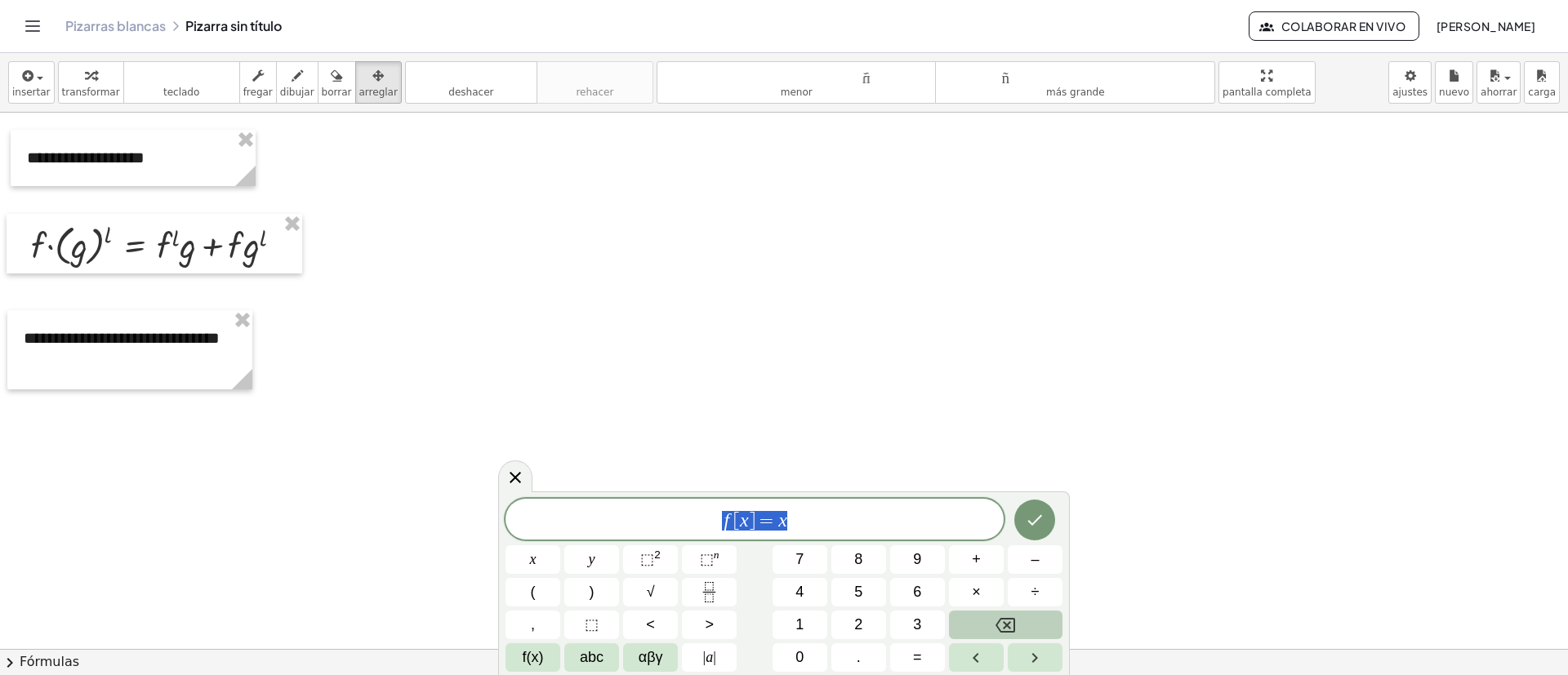
drag, startPoint x: 891, startPoint y: 518, endPoint x: 602, endPoint y: 524, distance: 289.1
click at [602, 449] on span "f [ x ] = x" at bounding box center [755, 520] width 498 height 23
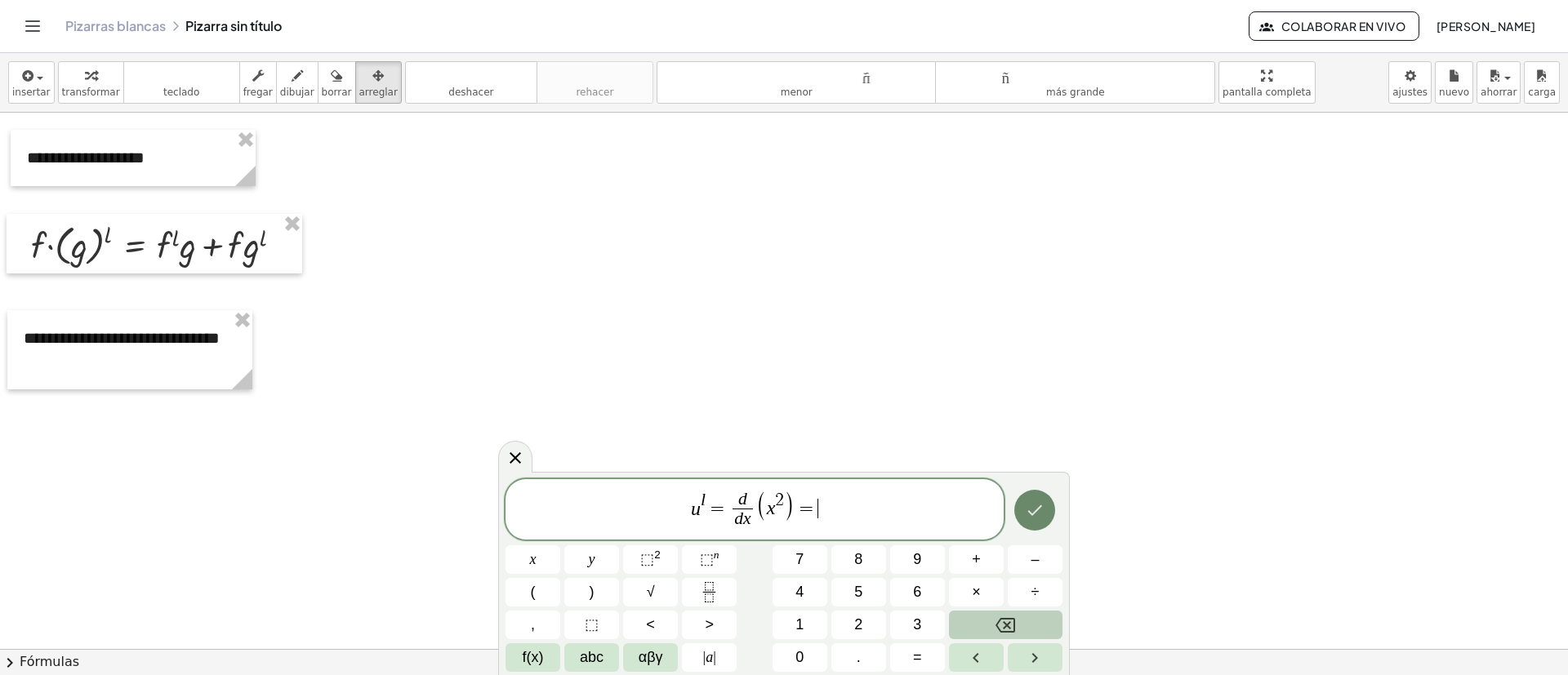
click at [1041, 449] on icon "Hecho" at bounding box center [1034, 510] width 19 height 19
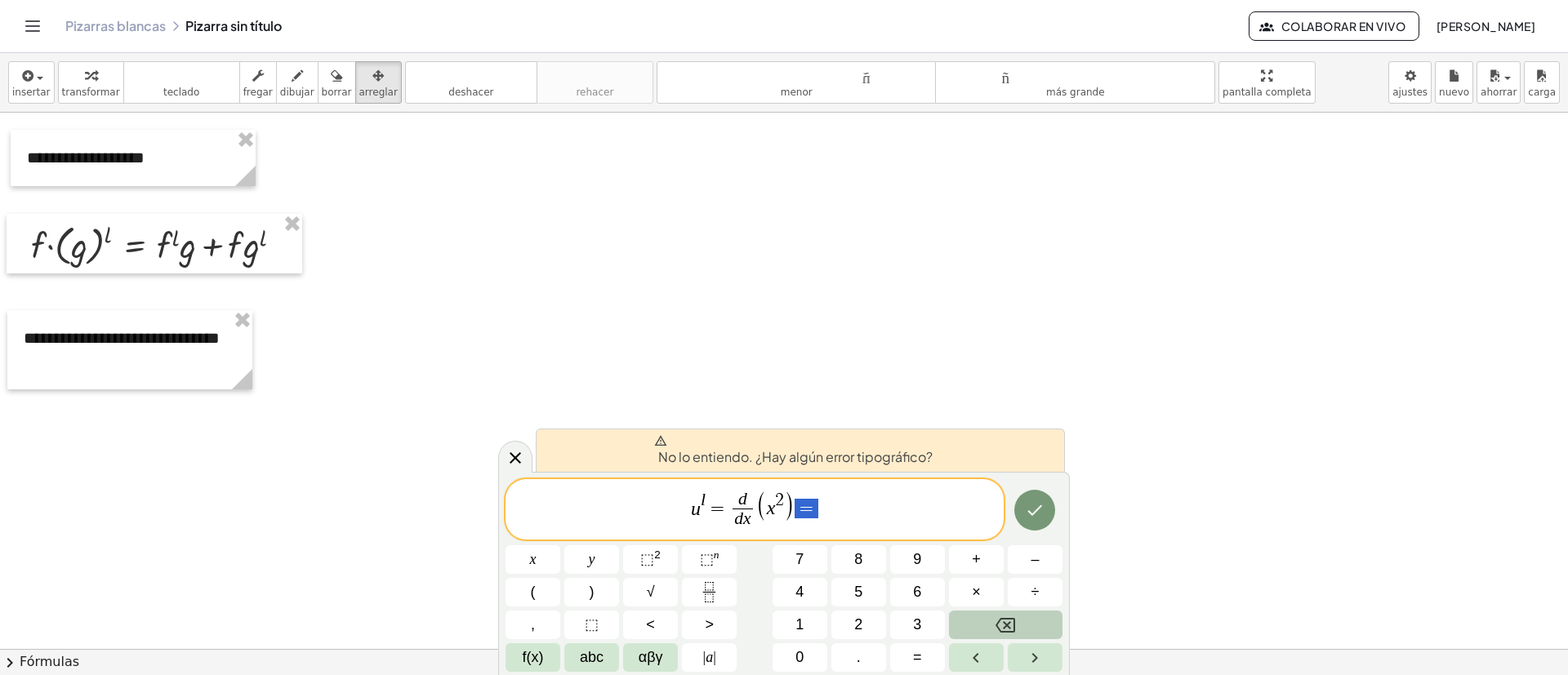
drag, startPoint x: 814, startPoint y: 511, endPoint x: 798, endPoint y: 509, distance: 16.1
click at [798, 449] on span "u l = d d x ​ ( x 2 ) =" at bounding box center [755, 510] width 498 height 43
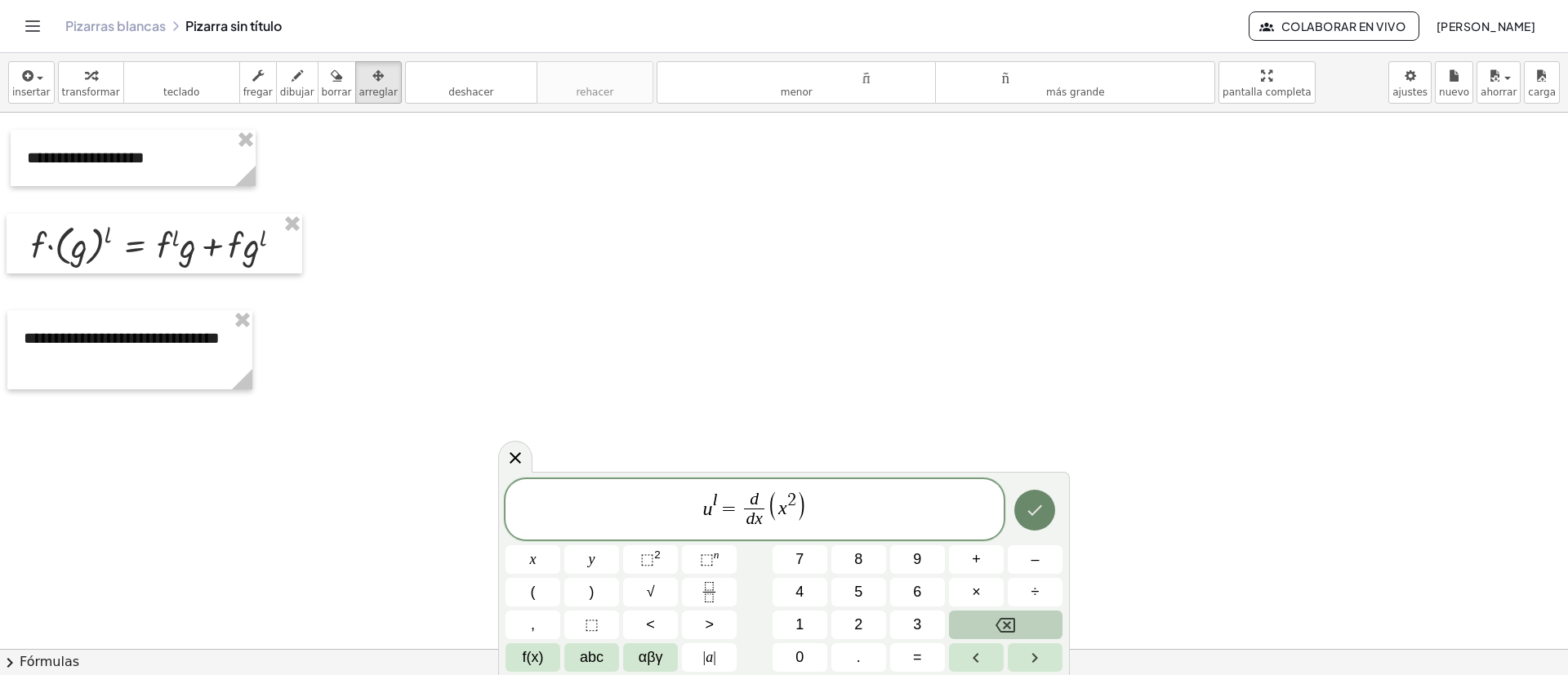
click at [1041, 449] on icon "Hecho" at bounding box center [1034, 510] width 19 height 19
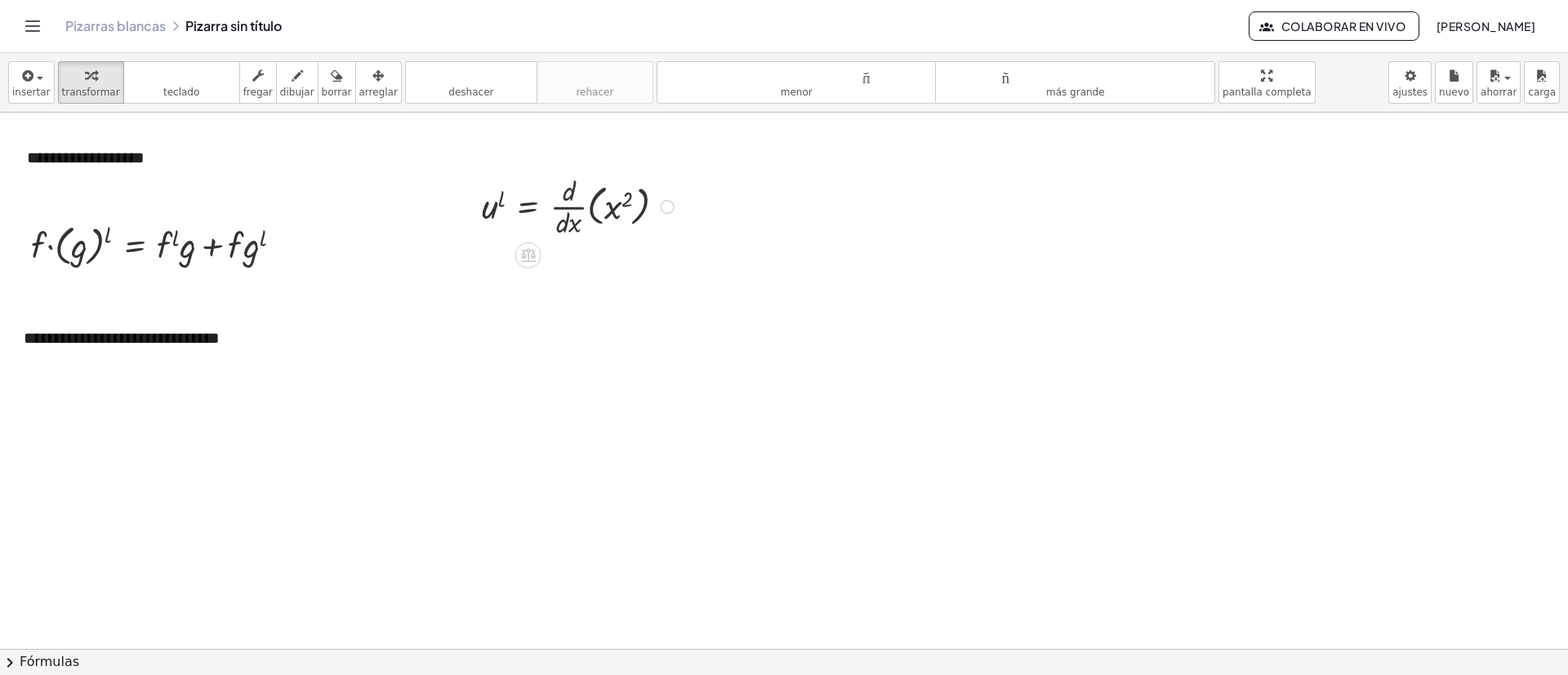
click at [575, 202] on div at bounding box center [580, 205] width 214 height 70
click at [372, 75] on icon "button" at bounding box center [378, 75] width 12 height 19
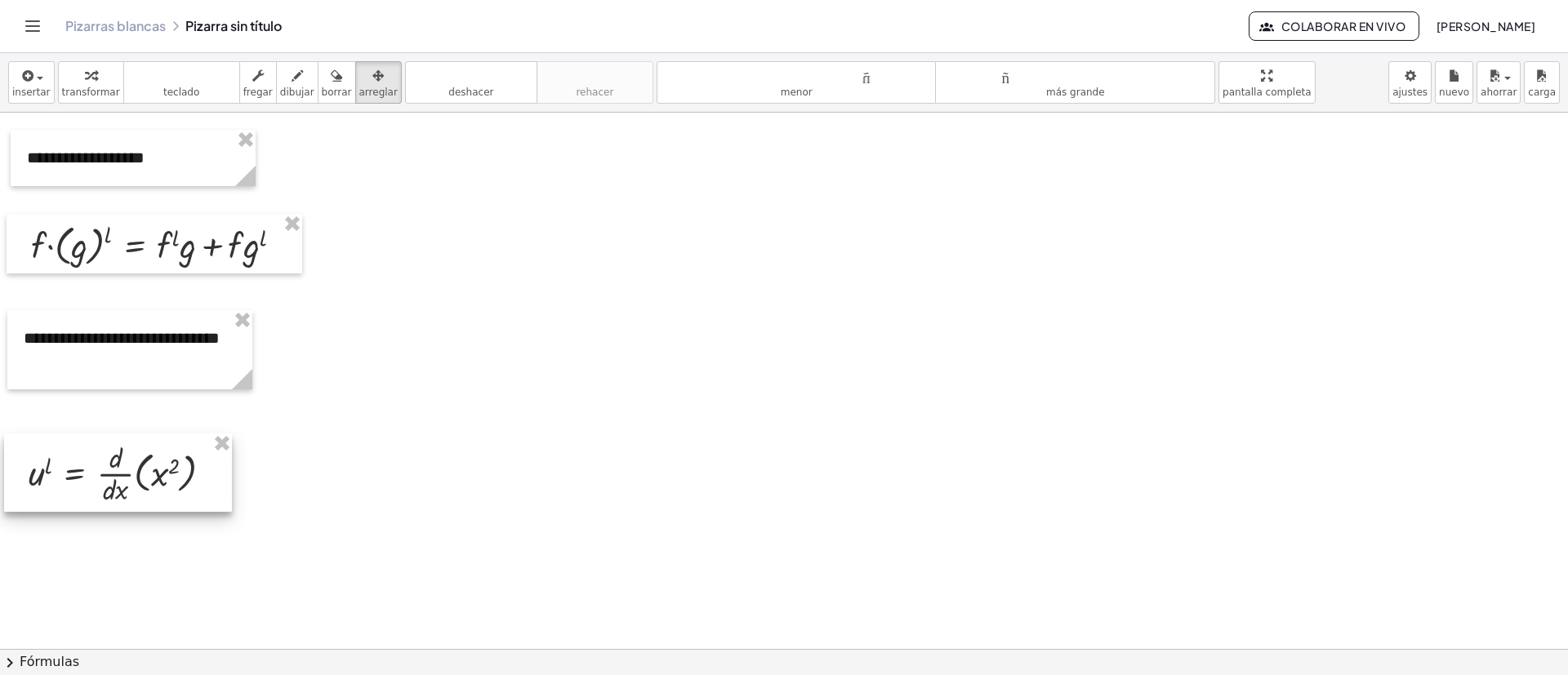
drag, startPoint x: 571, startPoint y: 191, endPoint x: 123, endPoint y: 454, distance: 519.5
click at [120, 449] on div at bounding box center [118, 472] width 228 height 78
click at [427, 436] on div at bounding box center [784, 672] width 1568 height 1609
click at [22, 17] on button "Cambiar navegación" at bounding box center [32, 26] width 26 height 26
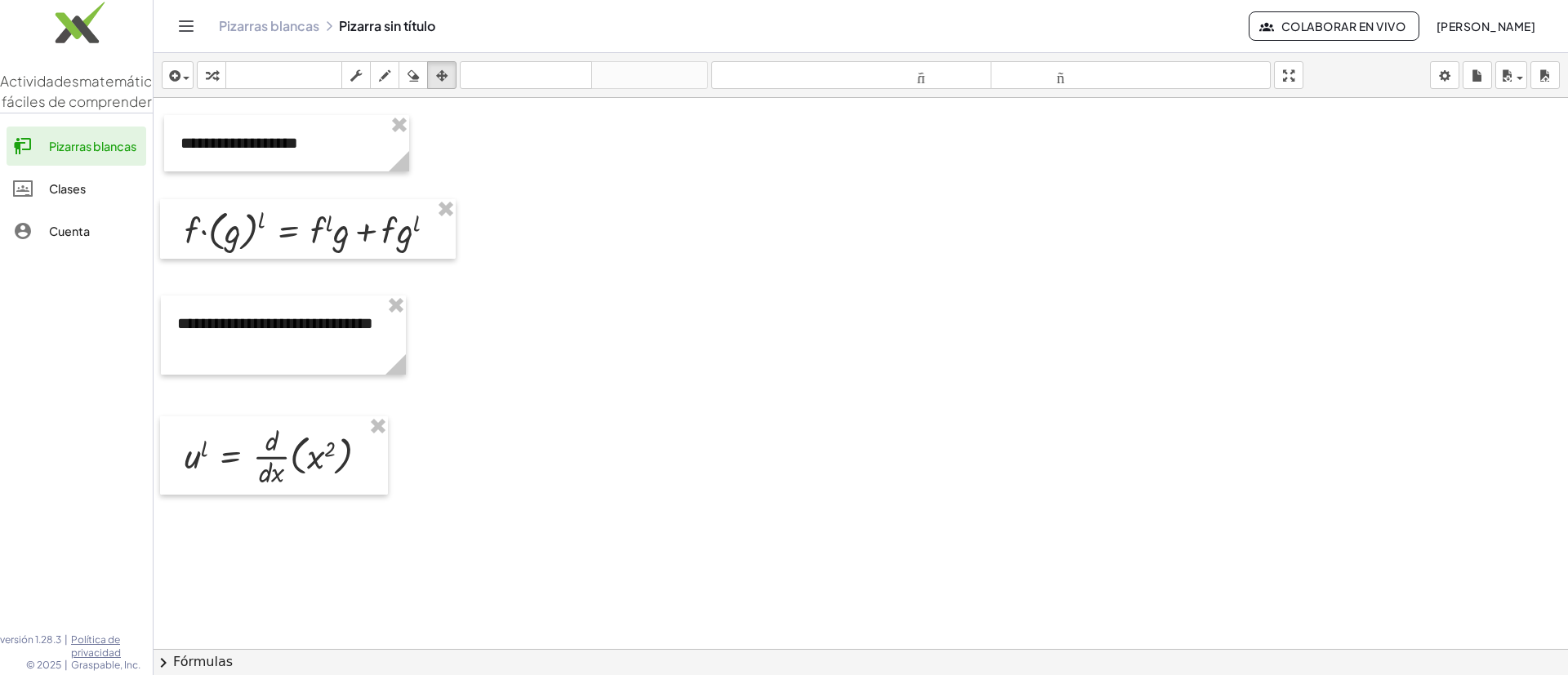
click at [189, 7] on div "Pizarras blancas Pizarra sin título Colaborar en vivo [PERSON_NAME]" at bounding box center [861, 26] width 1375 height 52
click at [175, 19] on button "Cambiar navegación" at bounding box center [186, 26] width 26 height 26
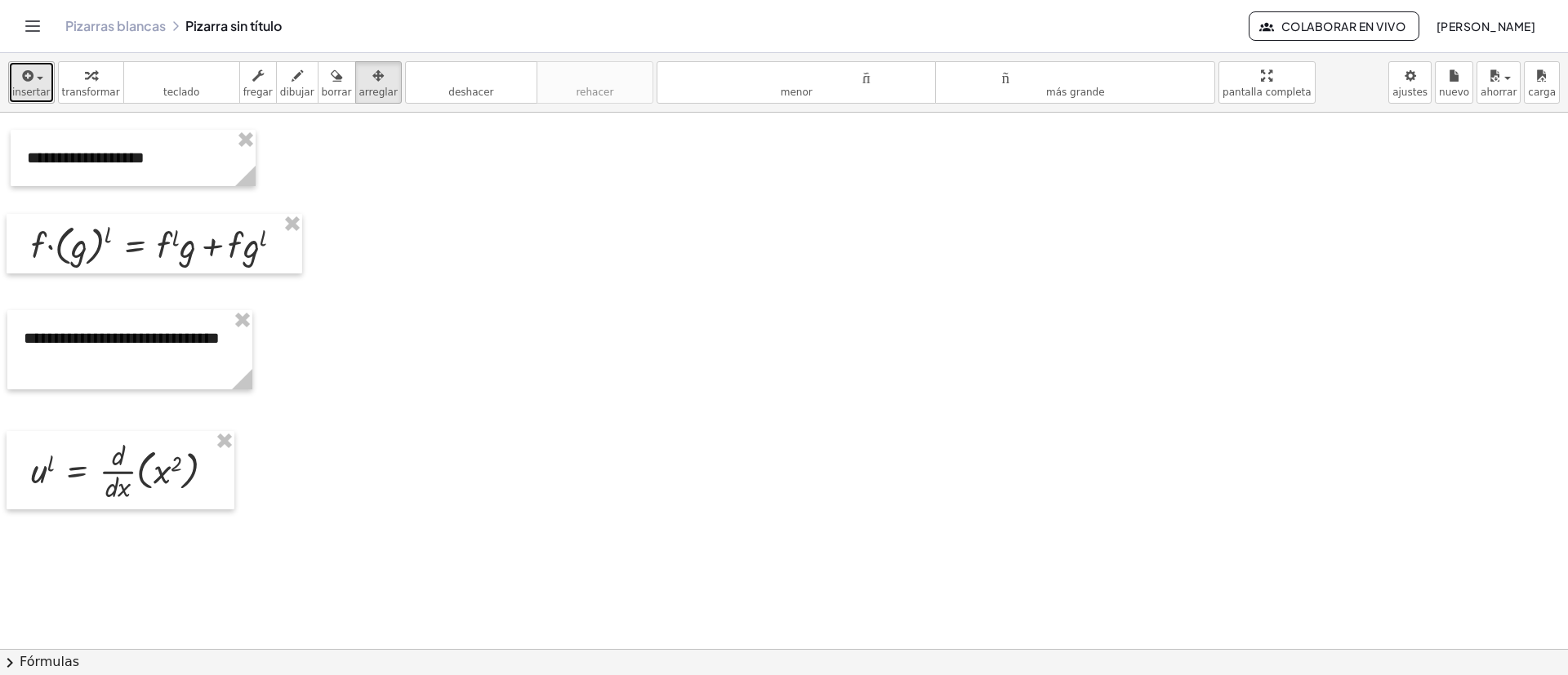
click at [31, 72] on icon "button" at bounding box center [26, 75] width 15 height 19
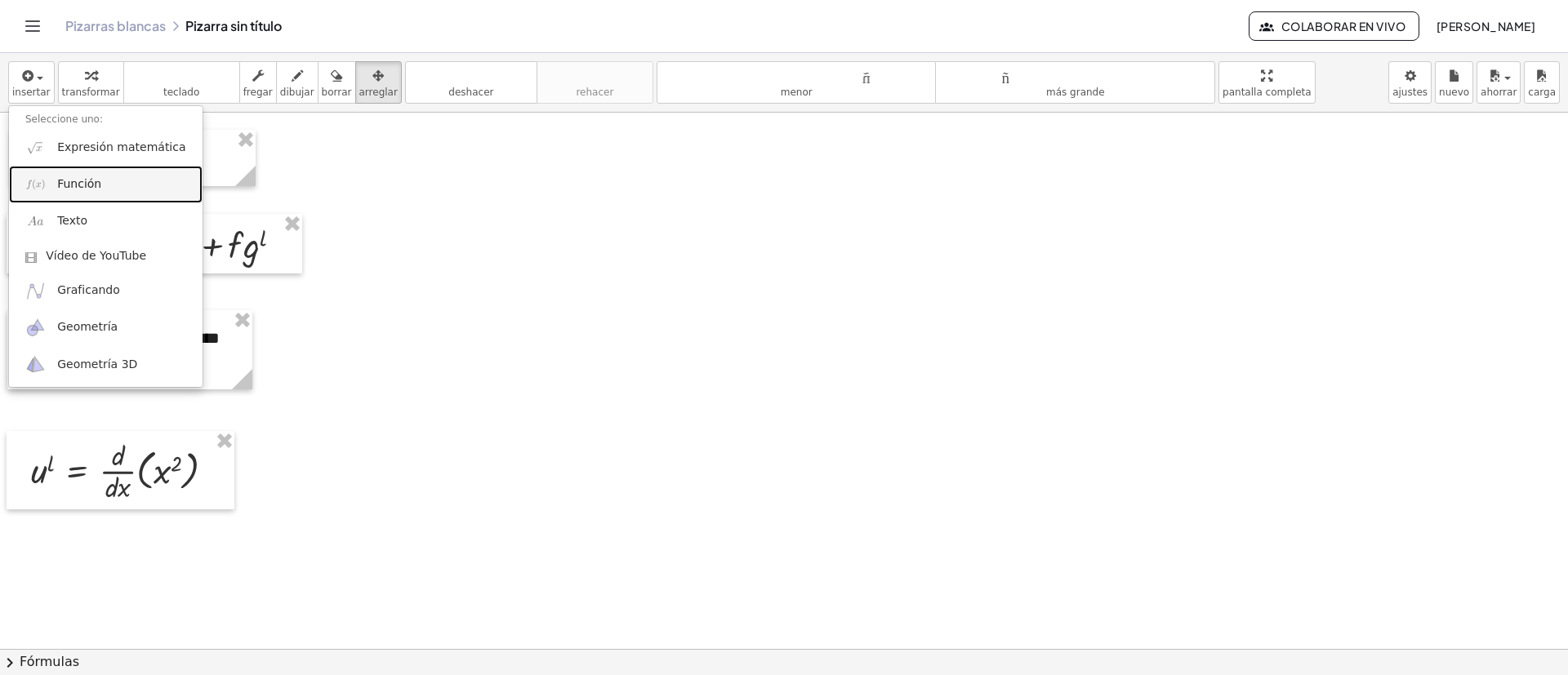
click at [89, 182] on font "Función" at bounding box center [79, 183] width 44 height 13
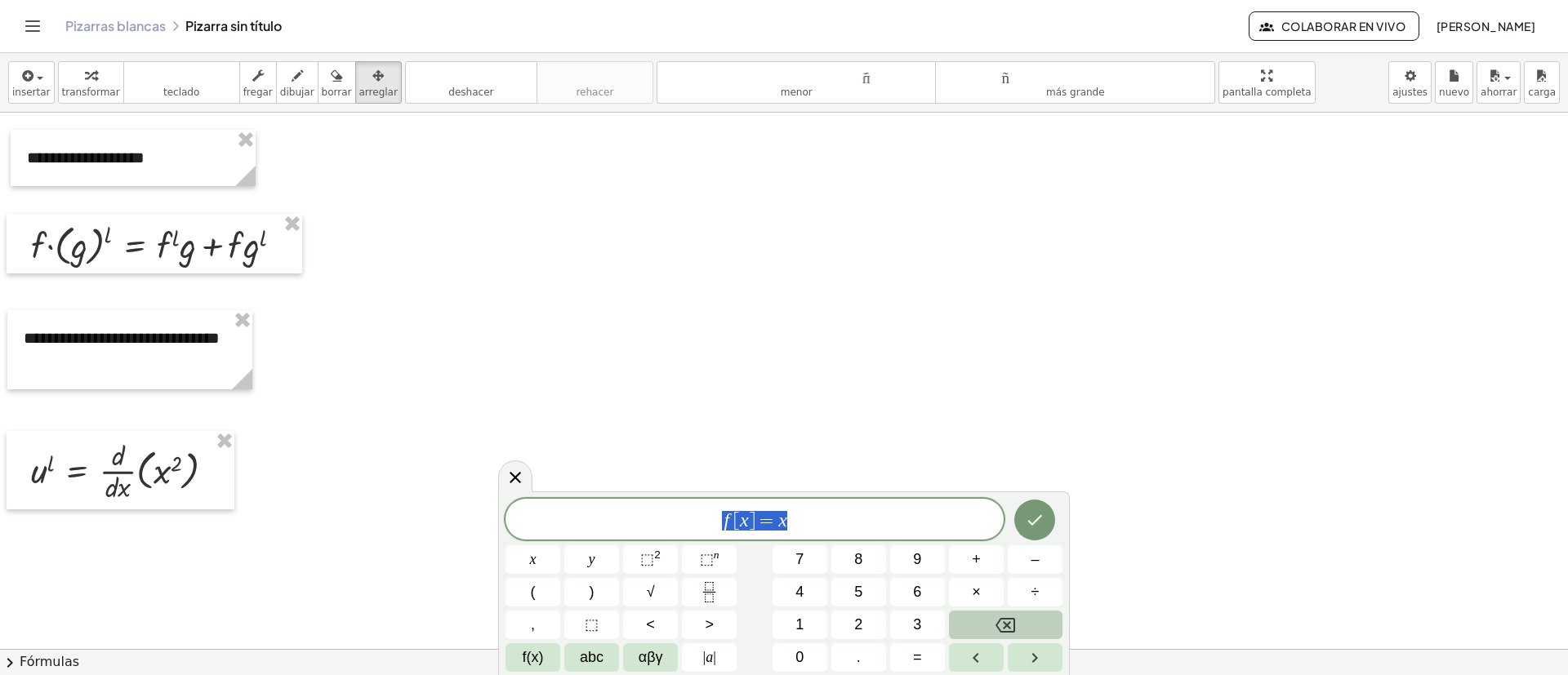
drag, startPoint x: 838, startPoint y: 519, endPoint x: 626, endPoint y: 524, distance: 212.1
click at [645, 449] on span "f [ x ] = x" at bounding box center [755, 520] width 498 height 23
click at [1034, 449] on icon "Hecho" at bounding box center [1034, 516] width 19 height 19
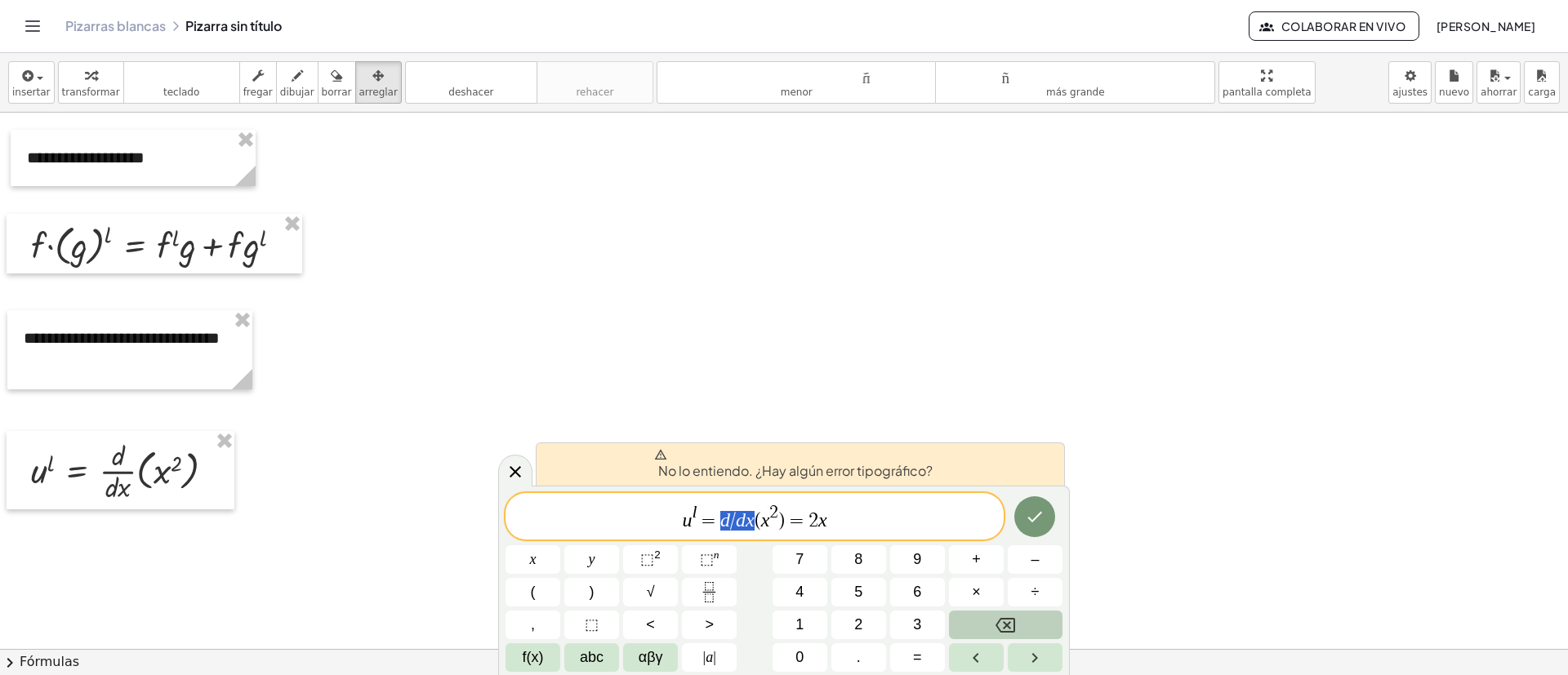
drag, startPoint x: 751, startPoint y: 523, endPoint x: 720, endPoint y: 520, distance: 31.1
click at [722, 449] on button "Fraction" at bounding box center [709, 592] width 55 height 28
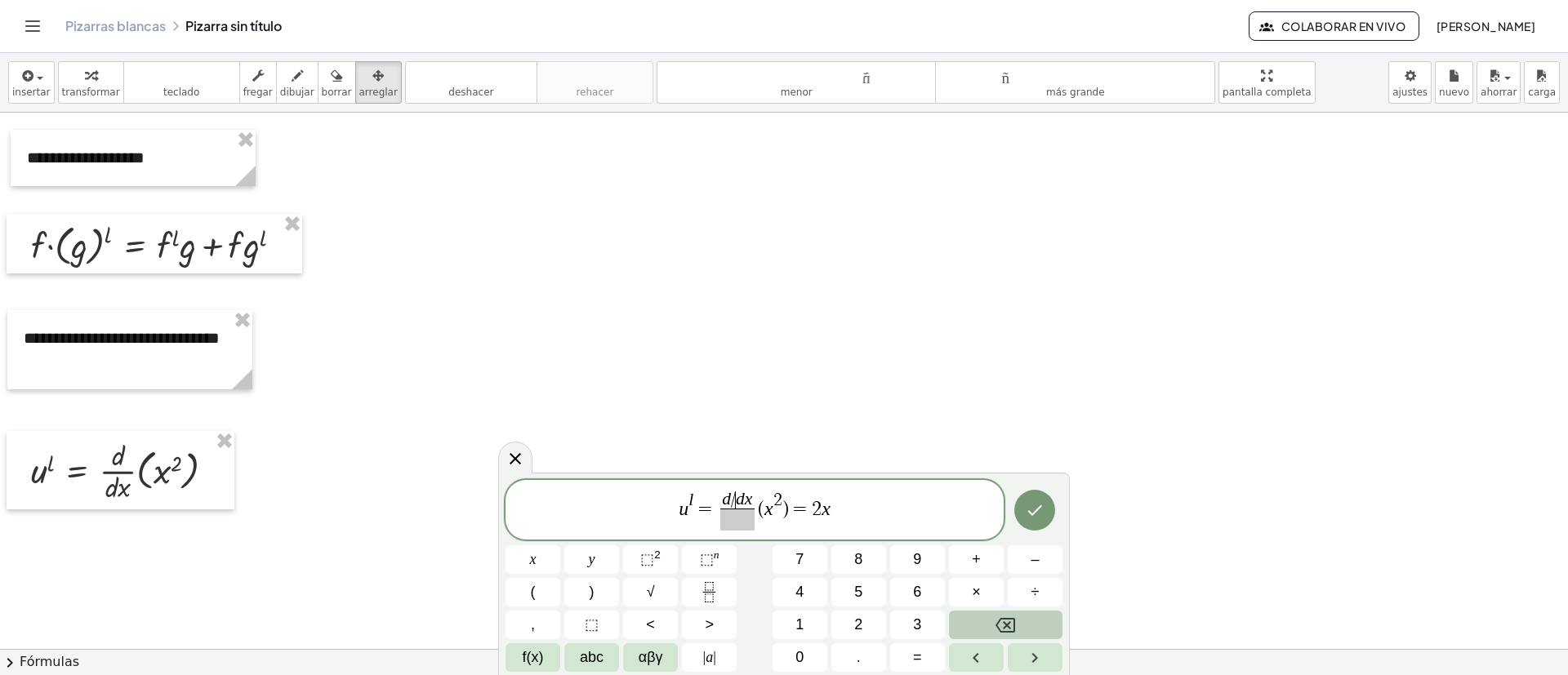
drag, startPoint x: 736, startPoint y: 498, endPoint x: 743, endPoint y: 556, distance: 58.4
click at [735, 449] on span "d / ​ d x" at bounding box center [737, 501] width 35 height 18
click at [1019, 449] on button "Hecho" at bounding box center [1035, 510] width 41 height 41
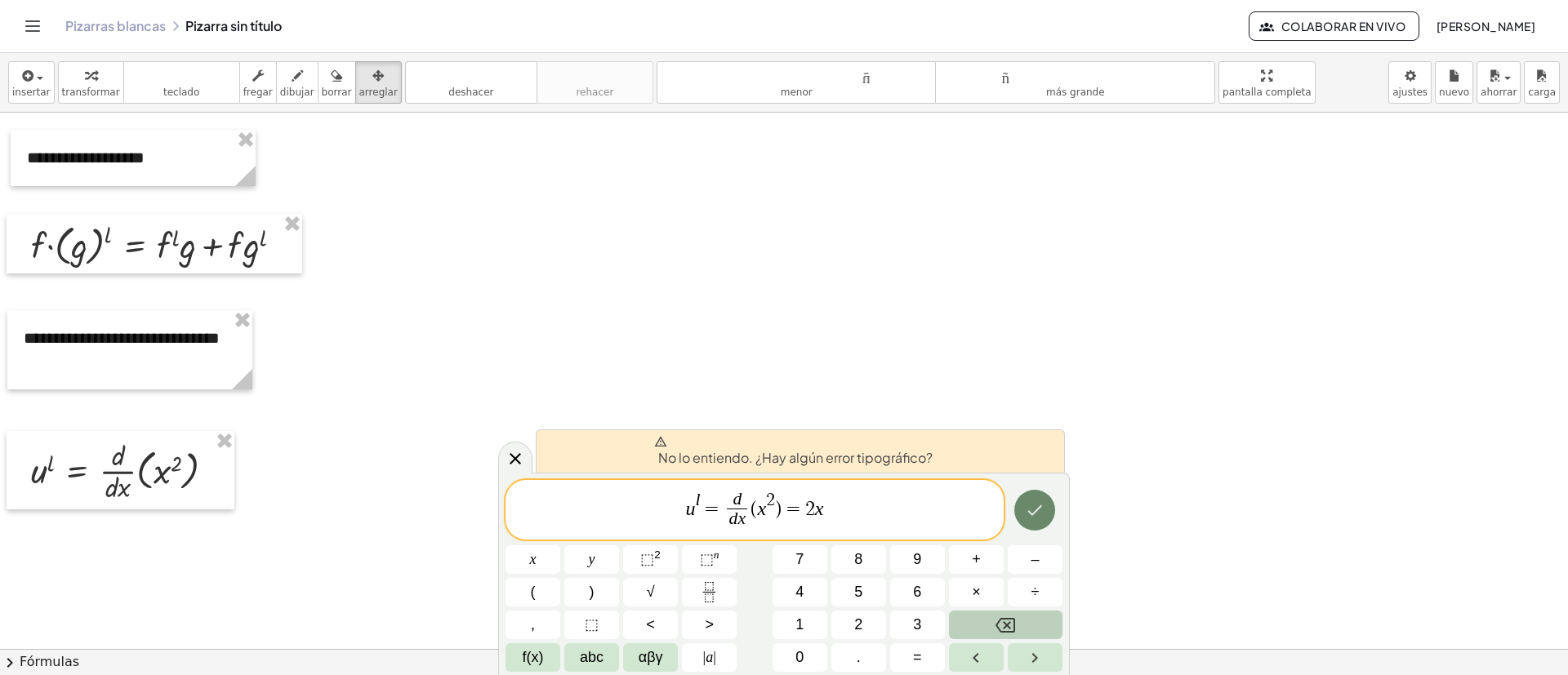
click at [1045, 449] on button "Hecho" at bounding box center [1035, 510] width 41 height 41
click at [928, 449] on span "u l = d d x ​ ( x 2 ) = 2 x ​" at bounding box center [755, 511] width 498 height 43
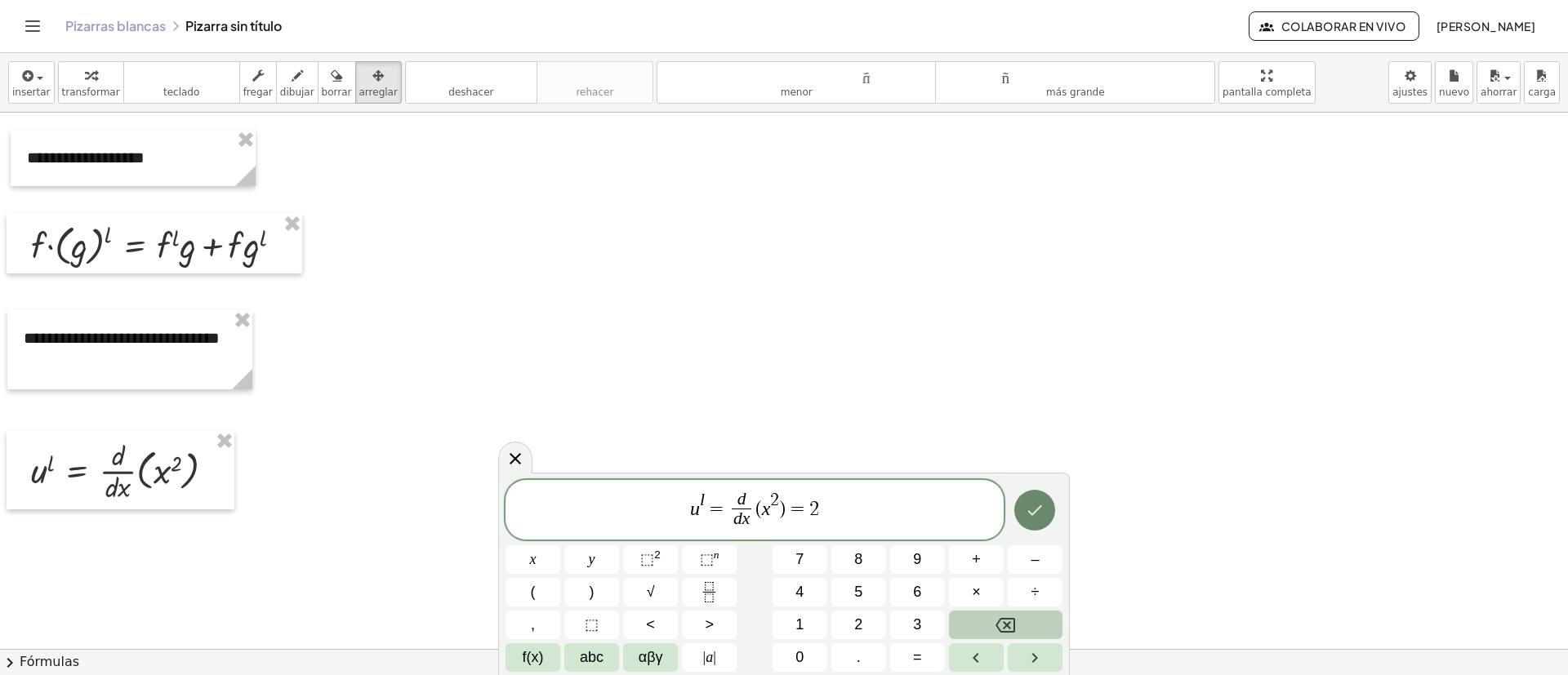
click at [1027, 449] on icon "Hecho" at bounding box center [1034, 510] width 19 height 19
click at [1044, 449] on icon "Hecho" at bounding box center [1034, 510] width 19 height 19
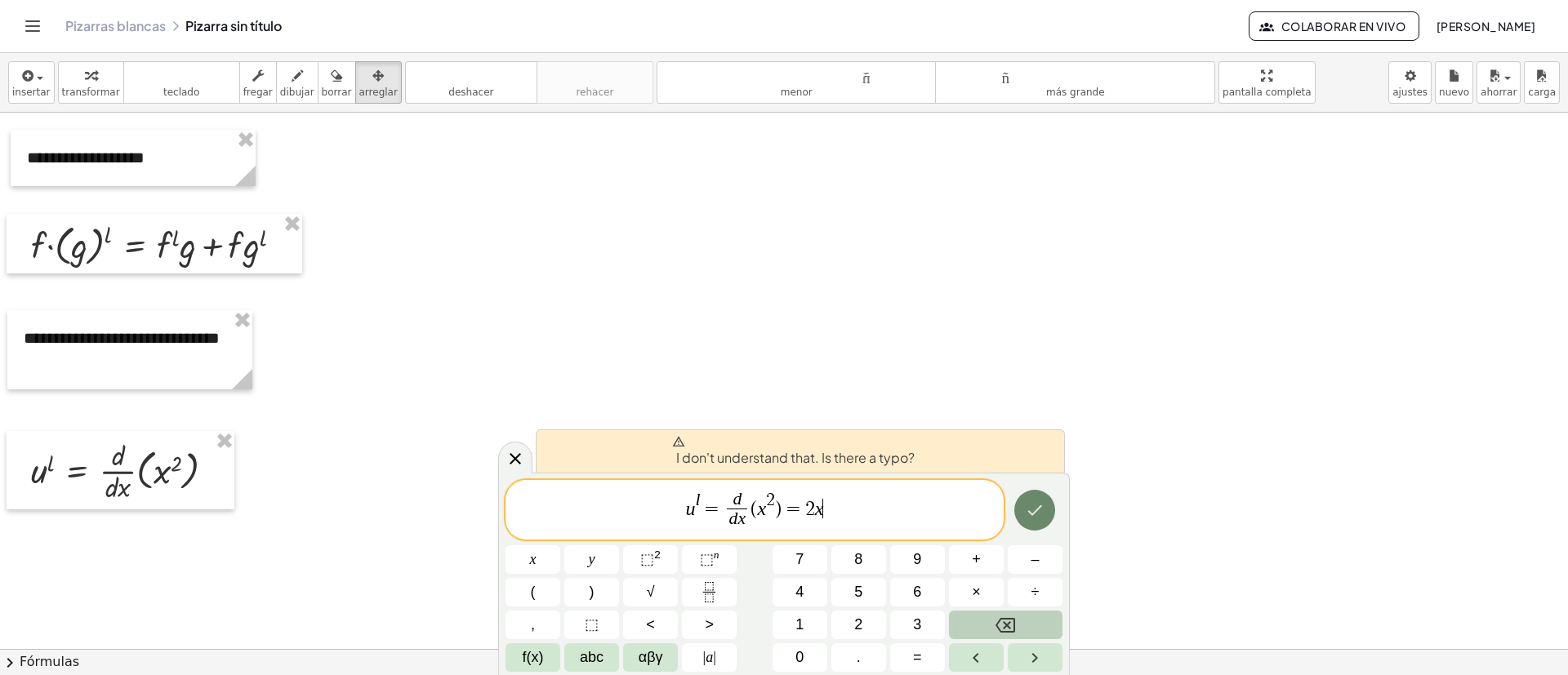
click at [1044, 449] on icon "Hecho" at bounding box center [1034, 510] width 19 height 19
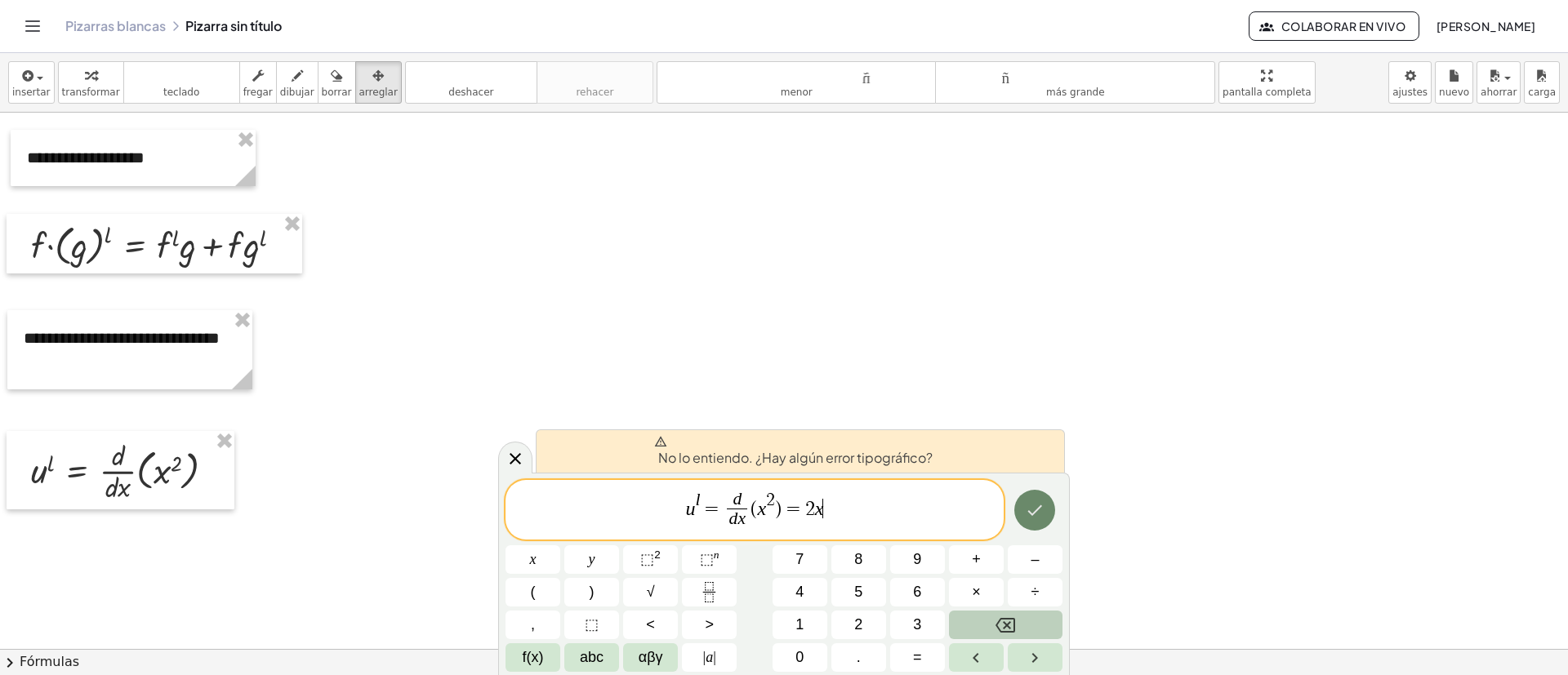
click at [1044, 449] on icon "Hecho" at bounding box center [1034, 510] width 19 height 19
click at [1042, 449] on icon "Hecho" at bounding box center [1034, 510] width 19 height 19
click at [1035, 449] on icon "Hecho" at bounding box center [1036, 511] width 15 height 11
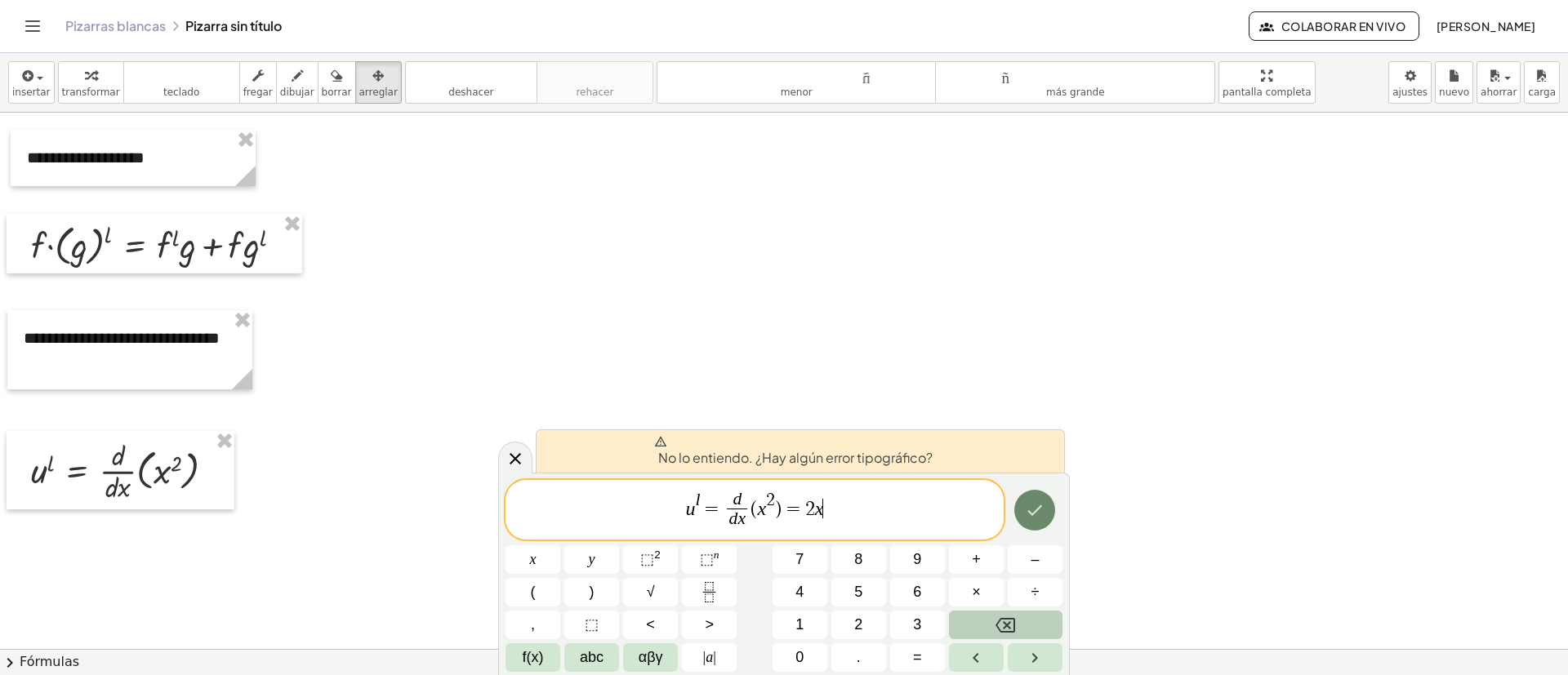
click at [1033, 449] on icon "Hecho" at bounding box center [1034, 510] width 19 height 19
click at [1030, 449] on icon "Hecho" at bounding box center [1034, 510] width 19 height 19
click at [1030, 449] on icon "Hecho" at bounding box center [1034, 510] width 19 height 19
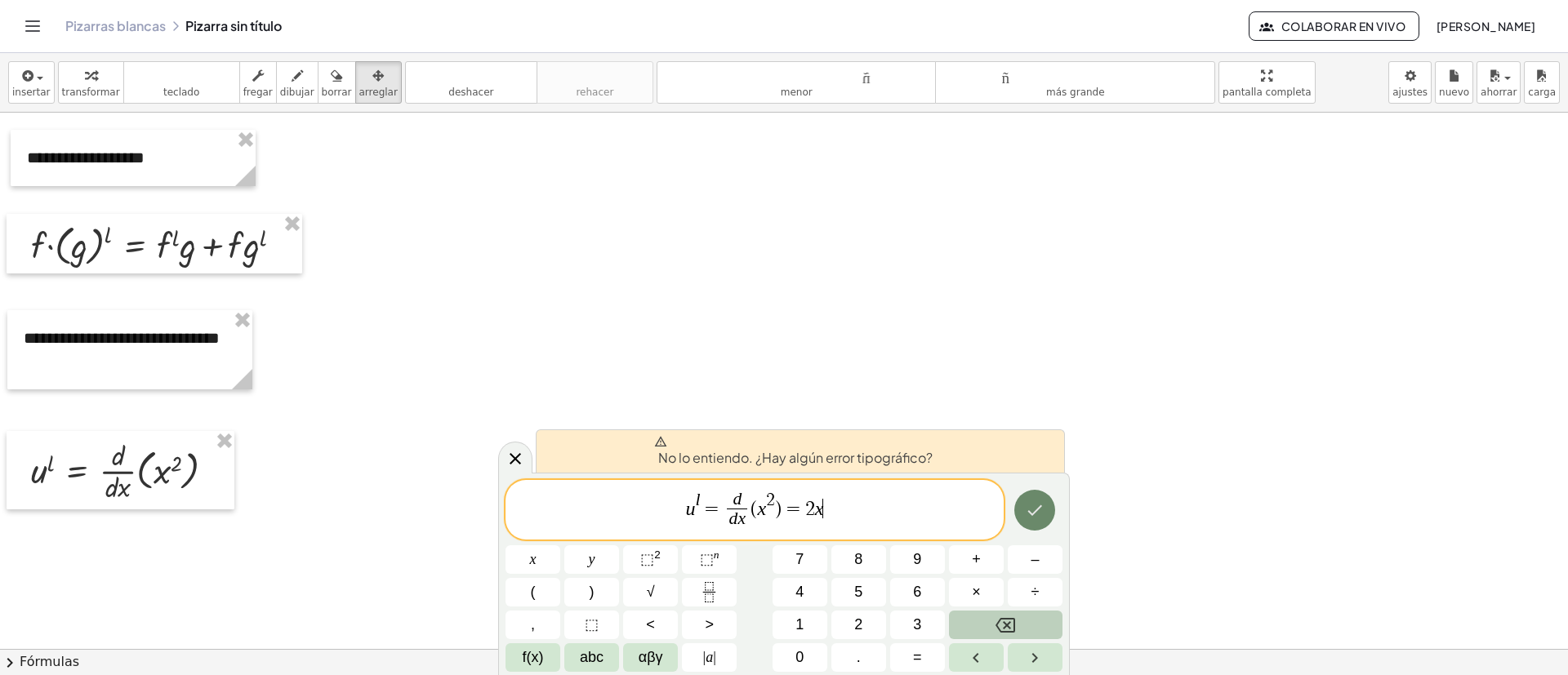
click at [1029, 449] on icon "Hecho" at bounding box center [1034, 510] width 19 height 19
click at [509, 449] on icon at bounding box center [515, 458] width 19 height 19
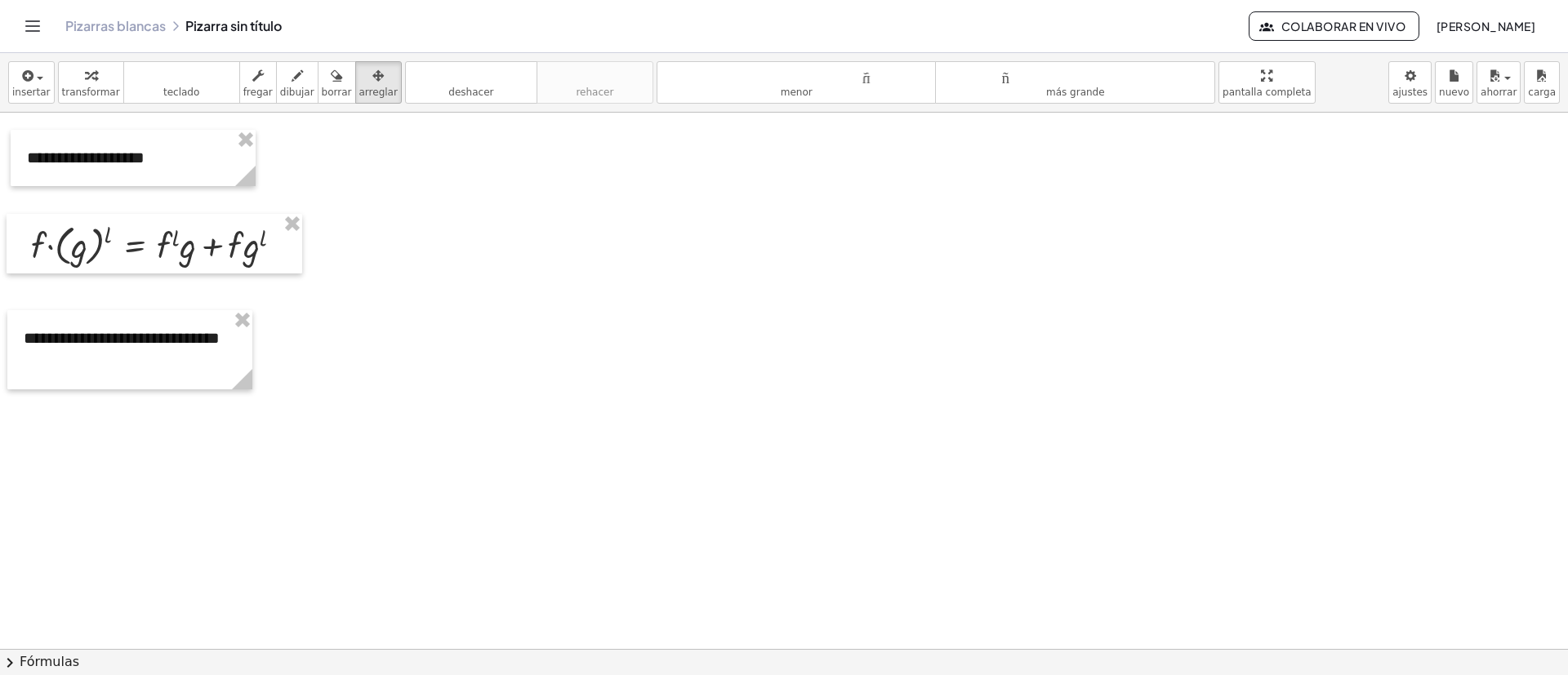
click at [19, 19] on header "Pizarras blancas Pizarra sin título Colaborar en vivo [PERSON_NAME]" at bounding box center [784, 26] width 1568 height 53
click at [30, 22] on icon "Cambiar navegación" at bounding box center [32, 26] width 19 height 19
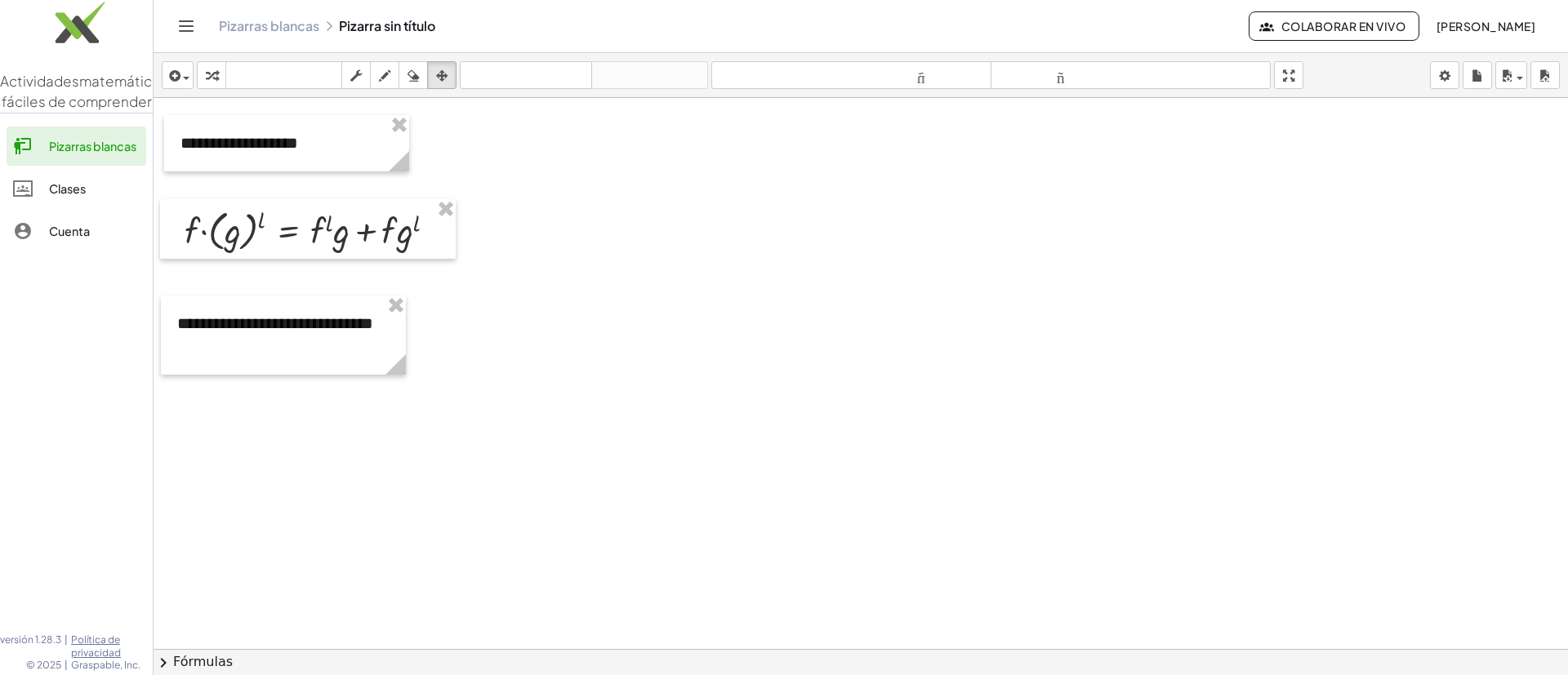
click at [172, 16] on header "Pizarras blancas Pizarra sin título Colaborar en vivo [PERSON_NAME]" at bounding box center [861, 26] width 1415 height 53
click at [181, 23] on icon "Cambiar navegación" at bounding box center [185, 26] width 19 height 19
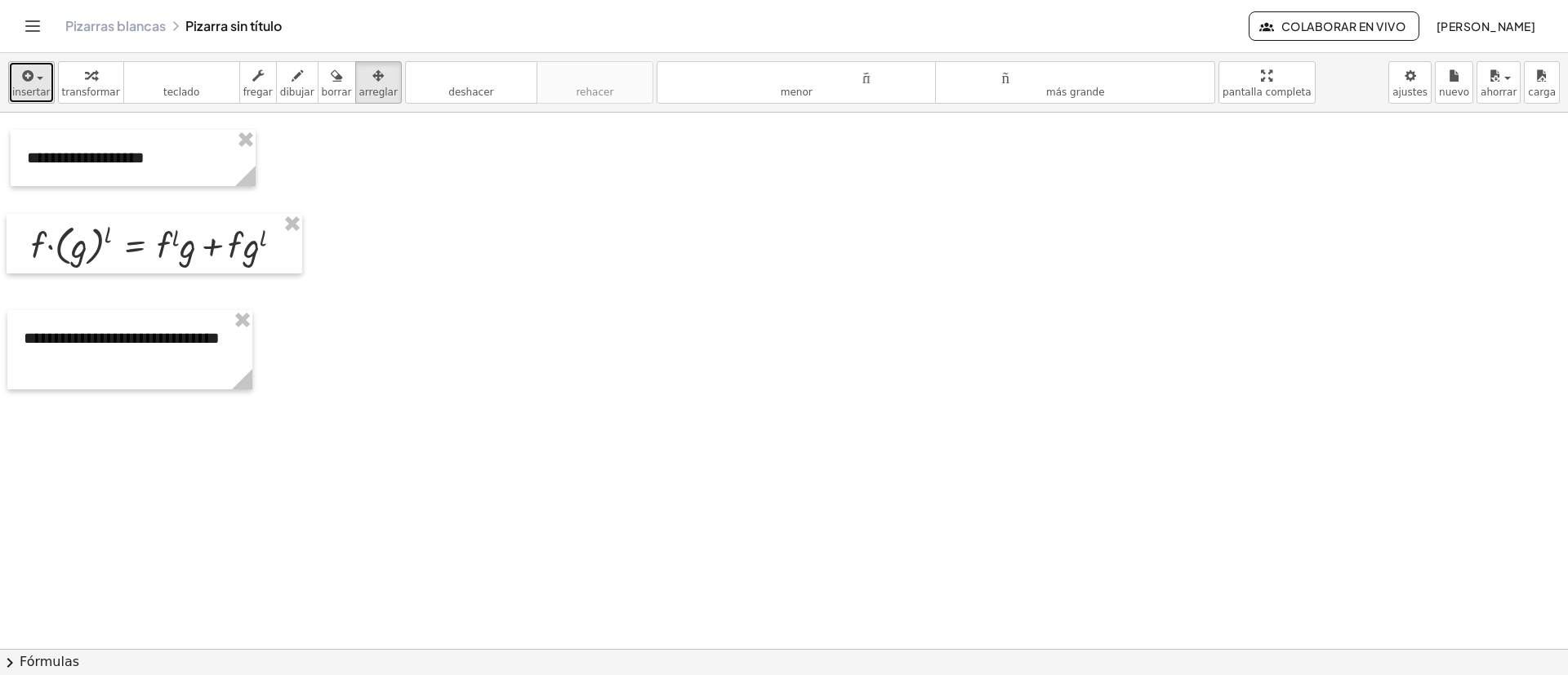
click at [21, 84] on icon "button" at bounding box center [26, 75] width 15 height 19
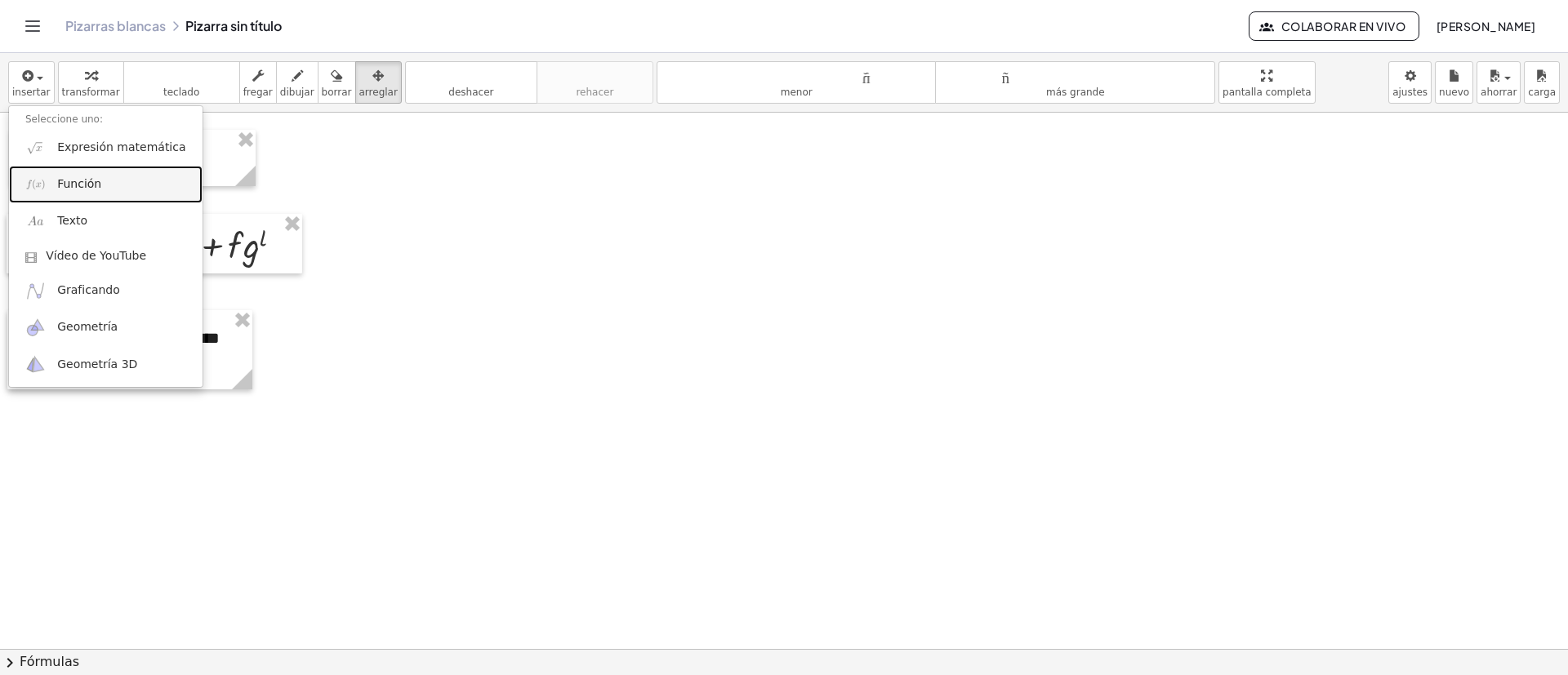
click at [72, 192] on link "Función" at bounding box center [106, 184] width 193 height 36
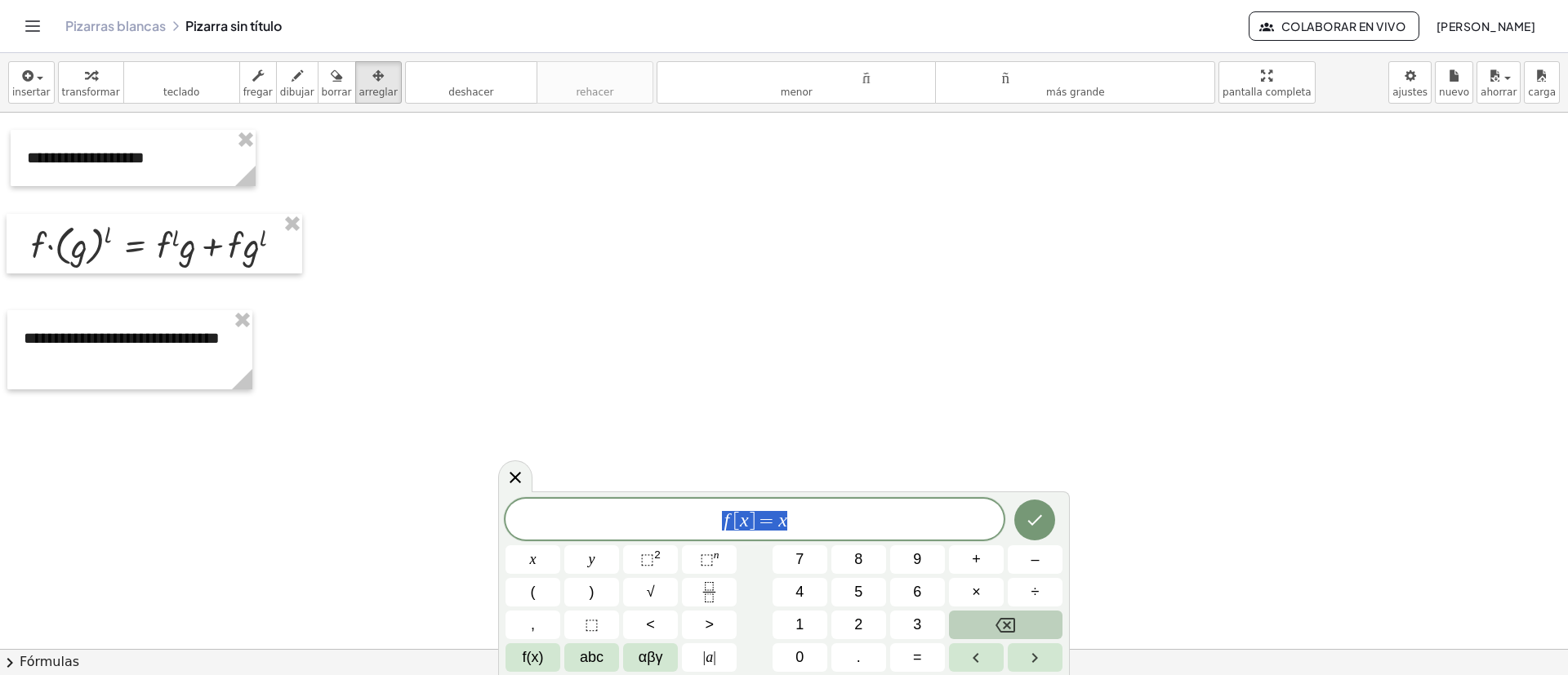
drag, startPoint x: 869, startPoint y: 515, endPoint x: 560, endPoint y: 516, distance: 309.0
click at [579, 449] on span "f [ x ] = x" at bounding box center [755, 520] width 498 height 23
drag, startPoint x: 753, startPoint y: 525, endPoint x: 726, endPoint y: 524, distance: 27.0
click at [715, 449] on icon "Fraction" at bounding box center [709, 592] width 20 height 20
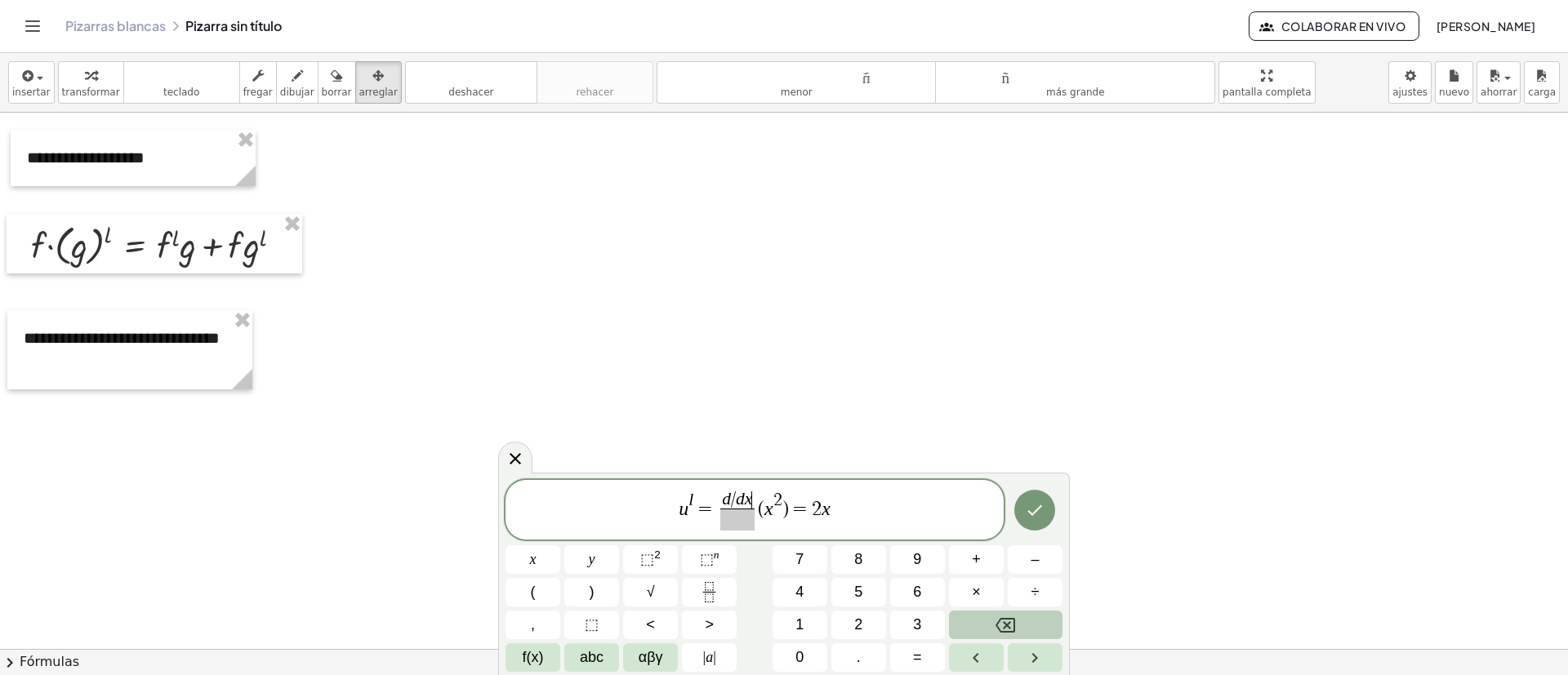
click at [752, 449] on span "d / d x ​" at bounding box center [737, 501] width 35 height 18
drag, startPoint x: 822, startPoint y: 509, endPoint x: 761, endPoint y: 514, distance: 61.2
click at [1029, 449] on icon "Hecho" at bounding box center [1034, 510] width 19 height 19
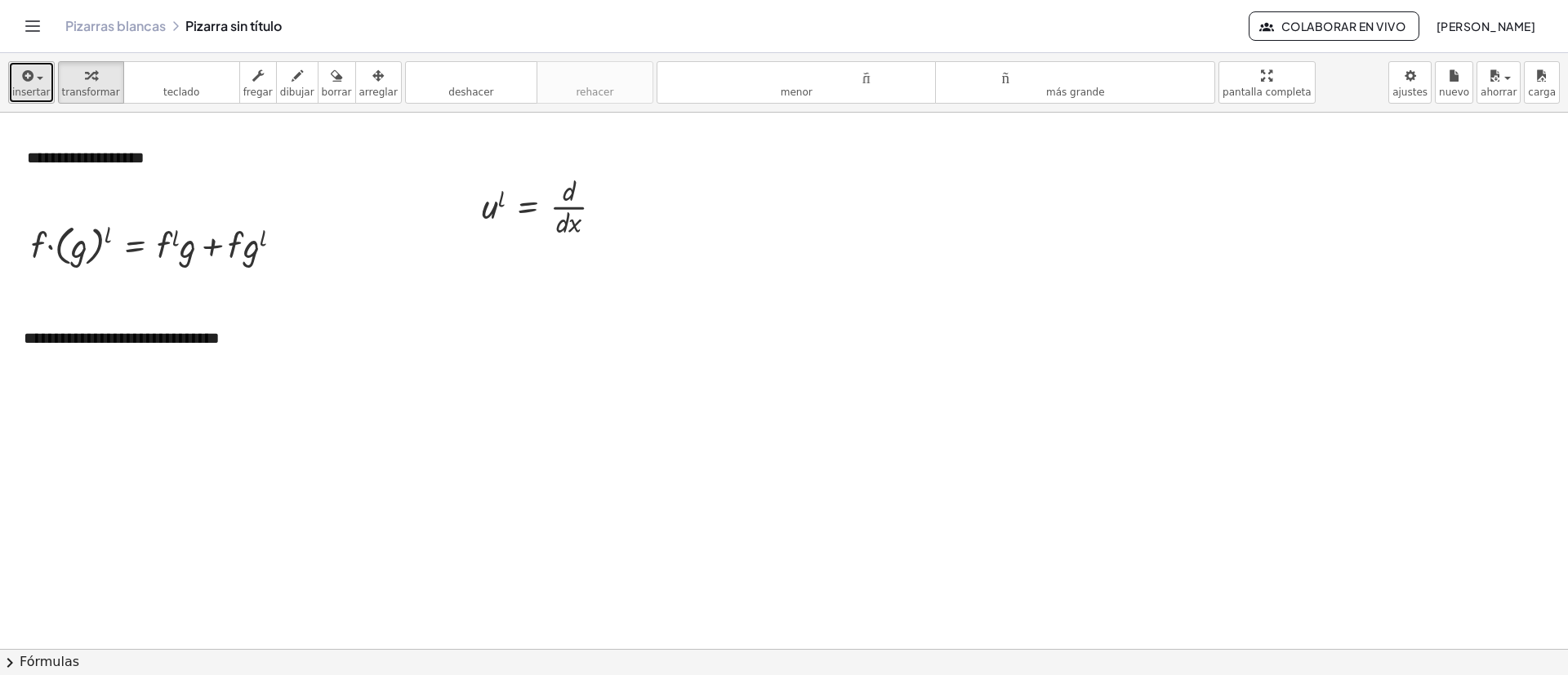
click at [11, 75] on button "insertar" at bounding box center [31, 82] width 47 height 43
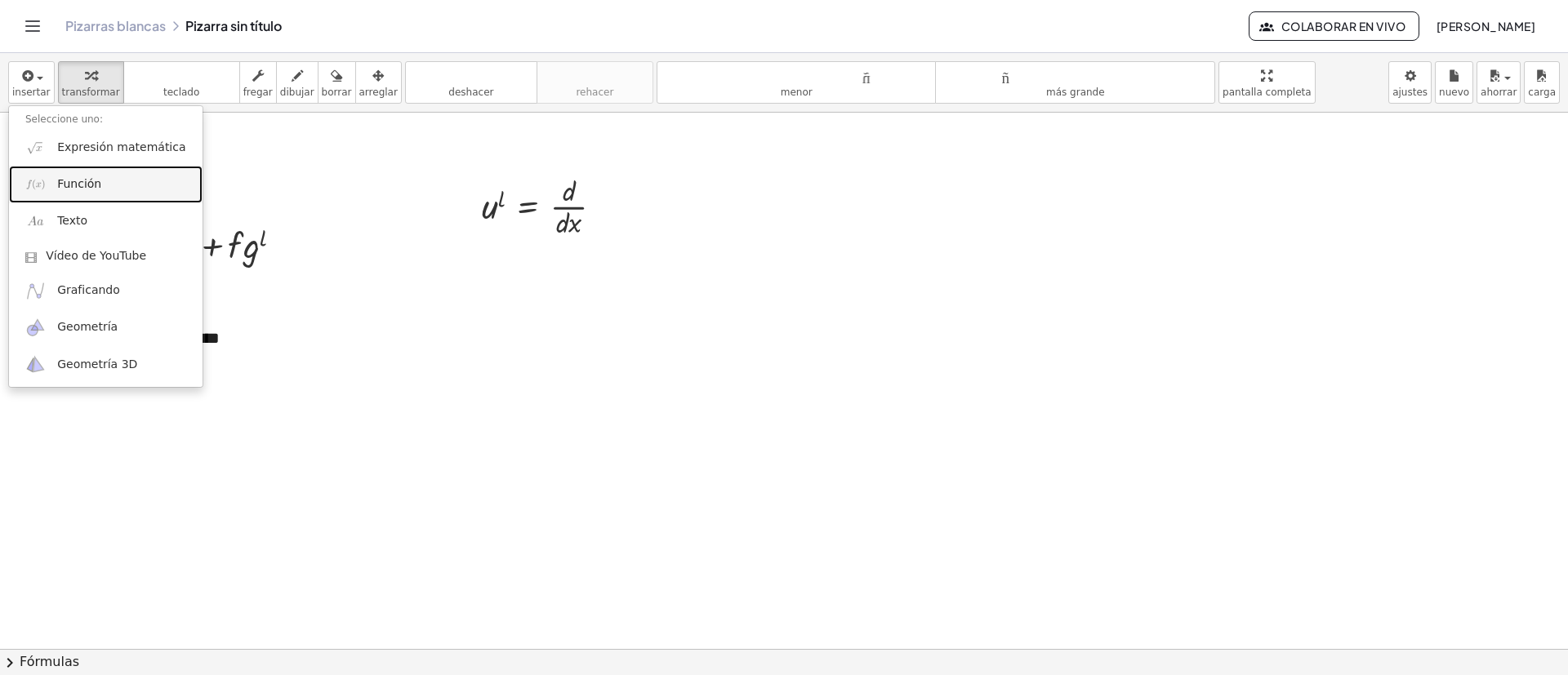
click at [94, 168] on link "Función" at bounding box center [106, 184] width 193 height 36
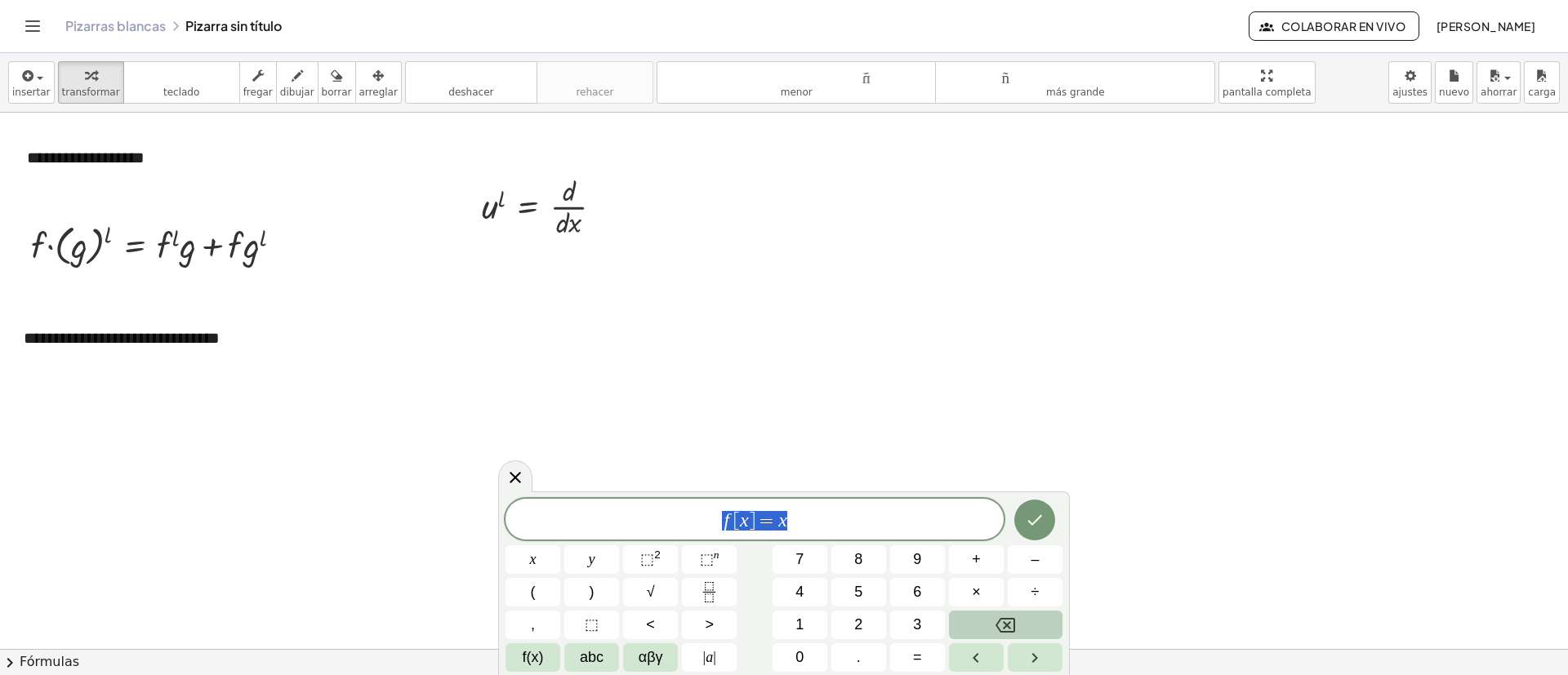
drag, startPoint x: 824, startPoint y: 517, endPoint x: 583, endPoint y: 524, distance: 241.1
click at [583, 449] on span "f [ x ] = x" at bounding box center [755, 520] width 498 height 23
drag, startPoint x: 793, startPoint y: 524, endPoint x: 766, endPoint y: 527, distance: 27.2
drag, startPoint x: 787, startPoint y: 524, endPoint x: 726, endPoint y: 526, distance: 61.0
click at [726, 449] on span "( f [ x ] = x )" at bounding box center [755, 519] width 86 height 24
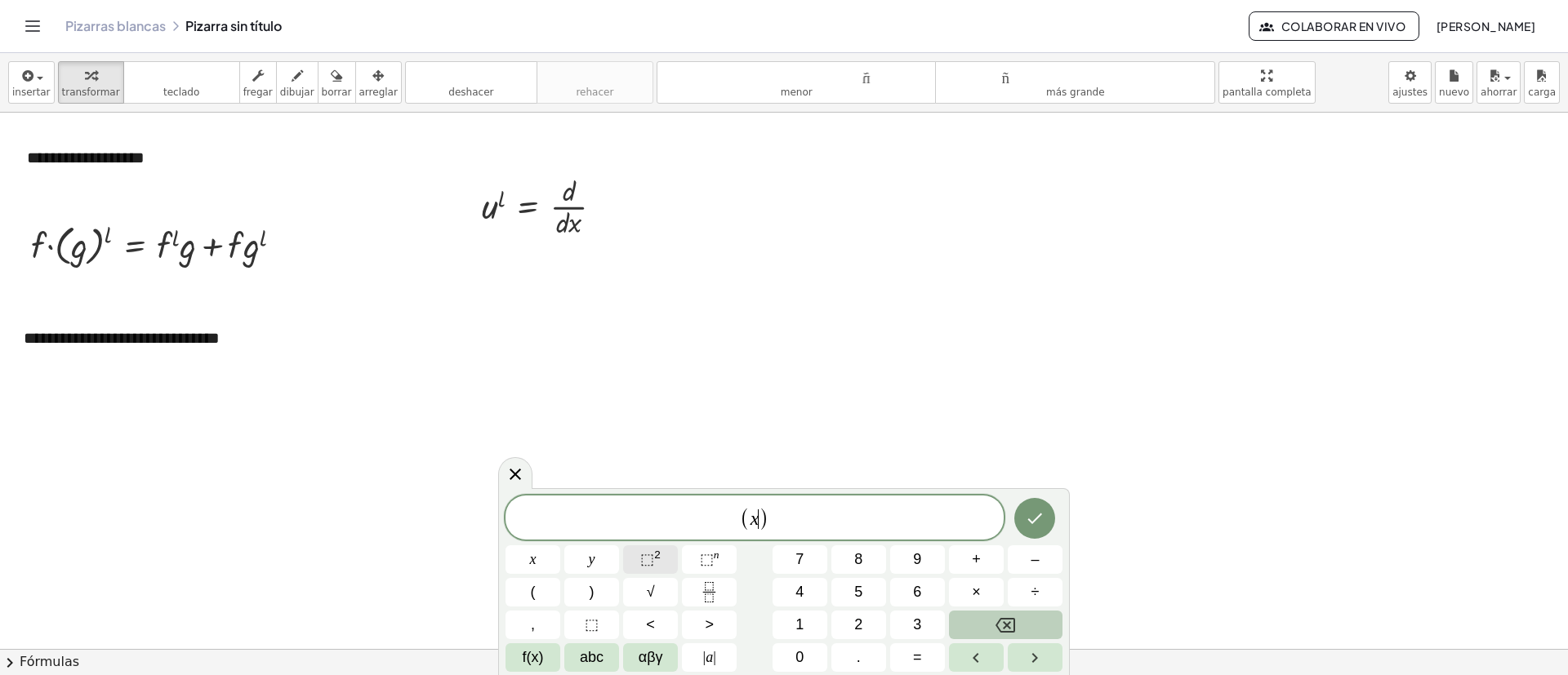
click at [658, 449] on span "⬚ 2" at bounding box center [651, 559] width 20 height 22
click at [1021, 449] on button "Hecho" at bounding box center [1035, 514] width 41 height 41
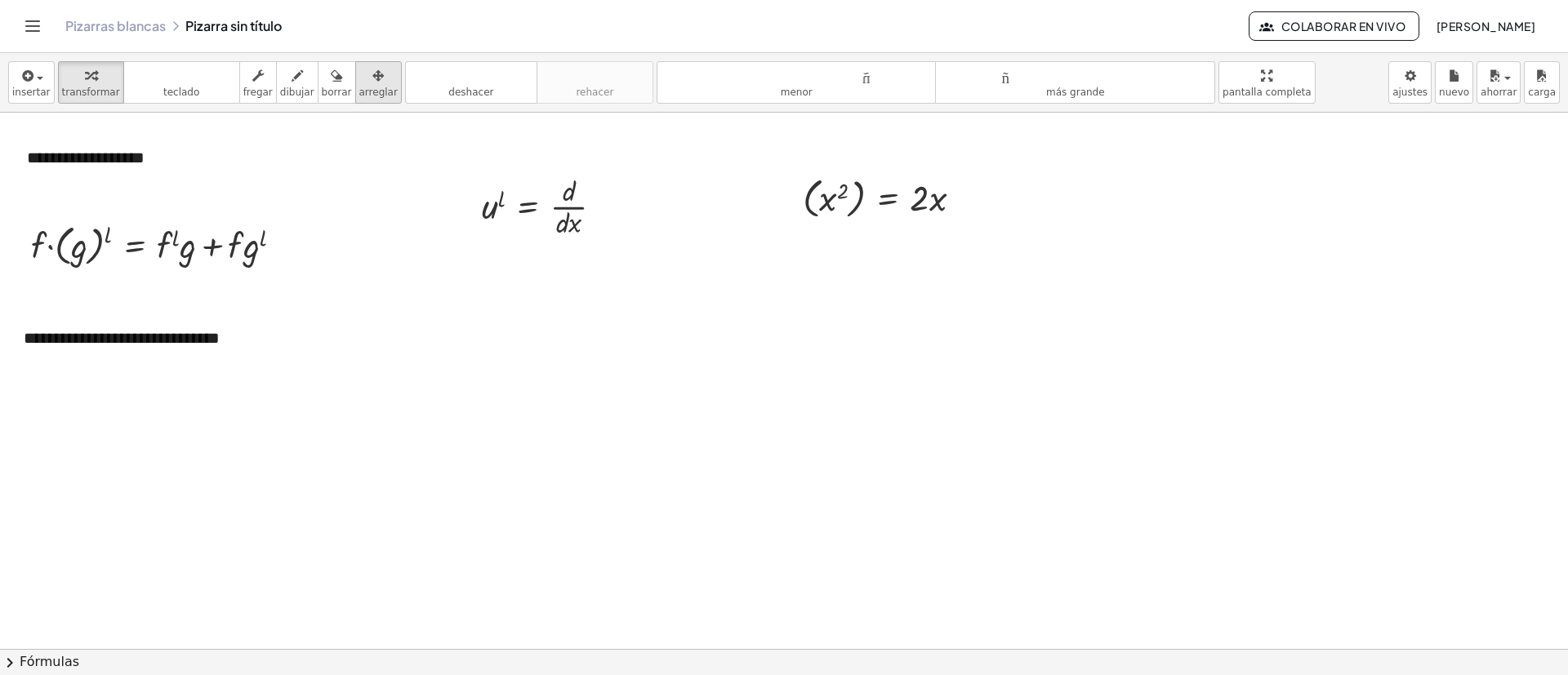
click at [355, 86] on button "arreglar" at bounding box center [378, 82] width 47 height 43
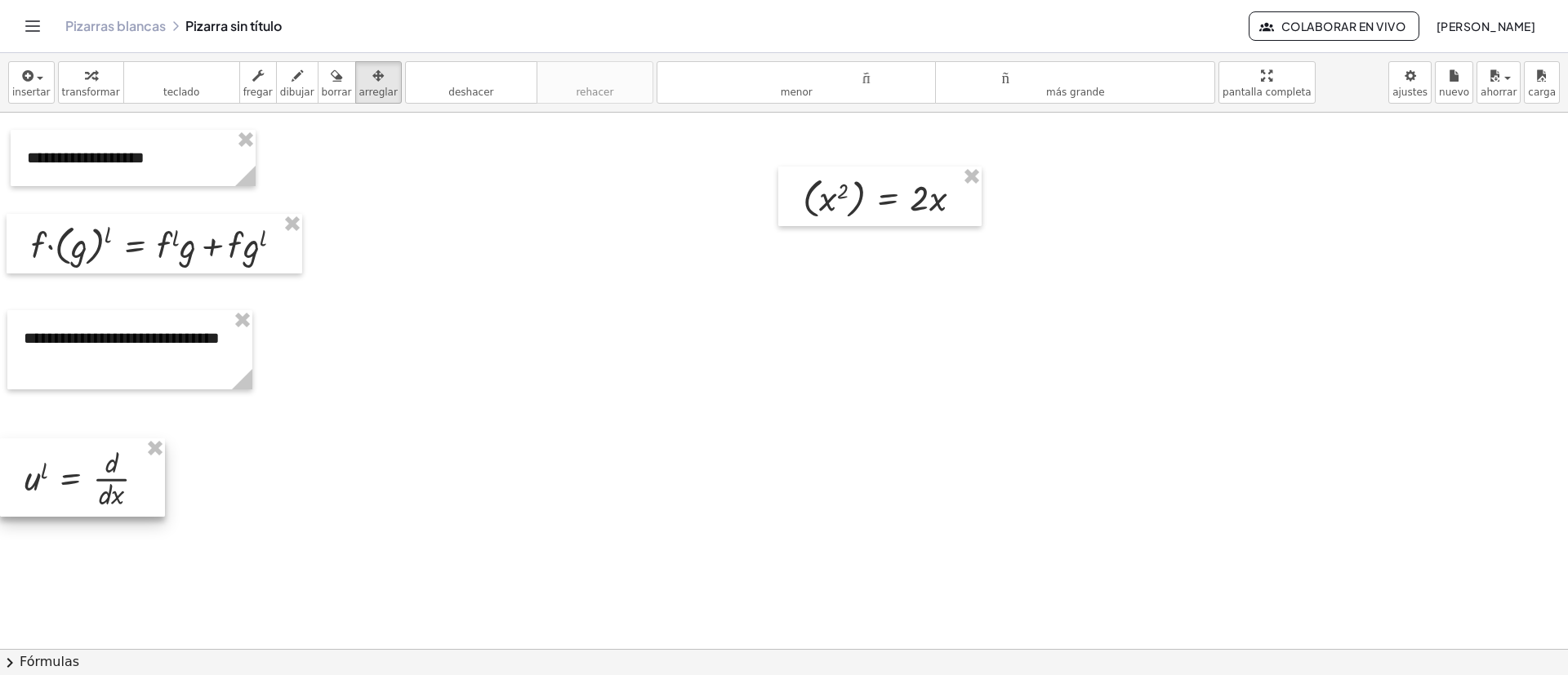
drag, startPoint x: 545, startPoint y: 225, endPoint x: 69, endPoint y: 497, distance: 548.2
click at [69, 449] on div at bounding box center [82, 478] width 165 height 78
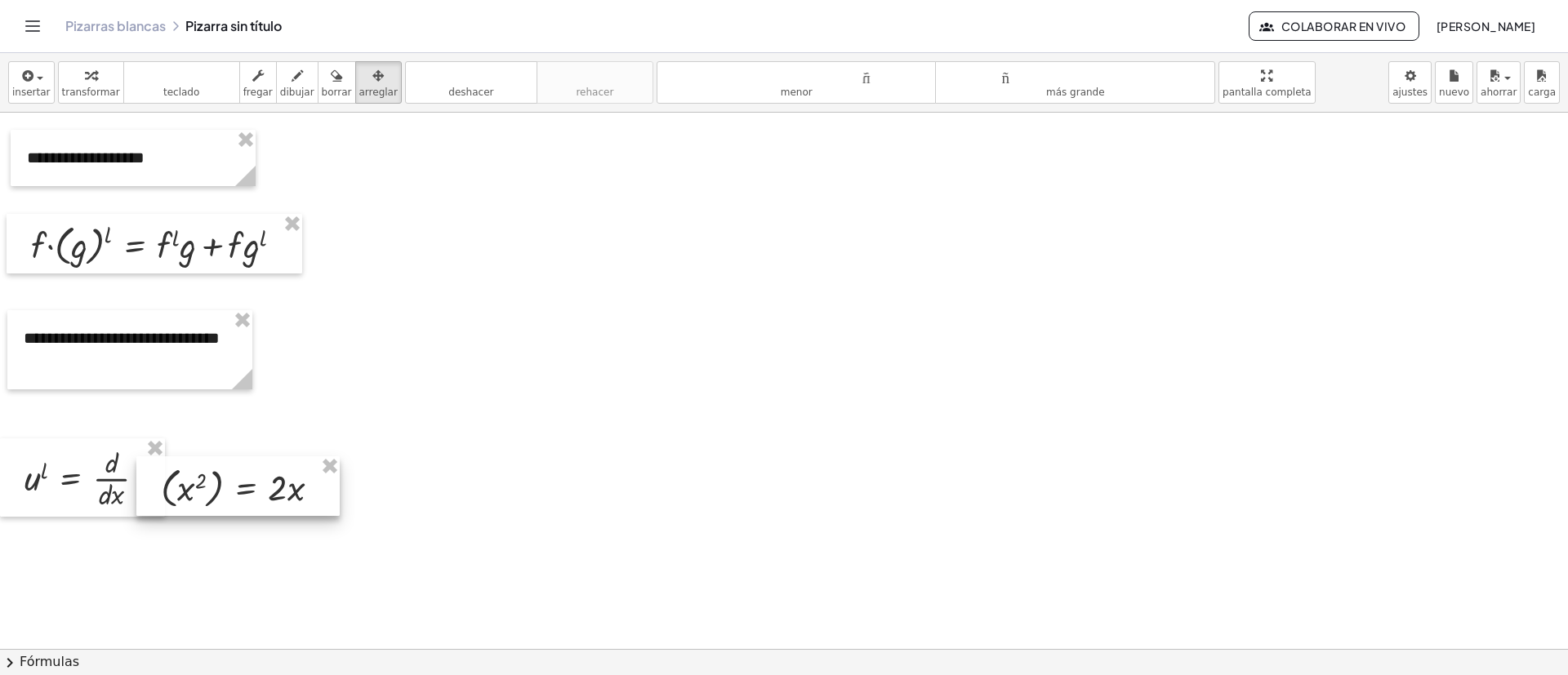
drag, startPoint x: 859, startPoint y: 205, endPoint x: 225, endPoint y: 485, distance: 693.1
click at [225, 449] on div at bounding box center [237, 485] width 204 height 59
click at [197, 86] on button "teclado teclado" at bounding box center [182, 82] width 117 height 43
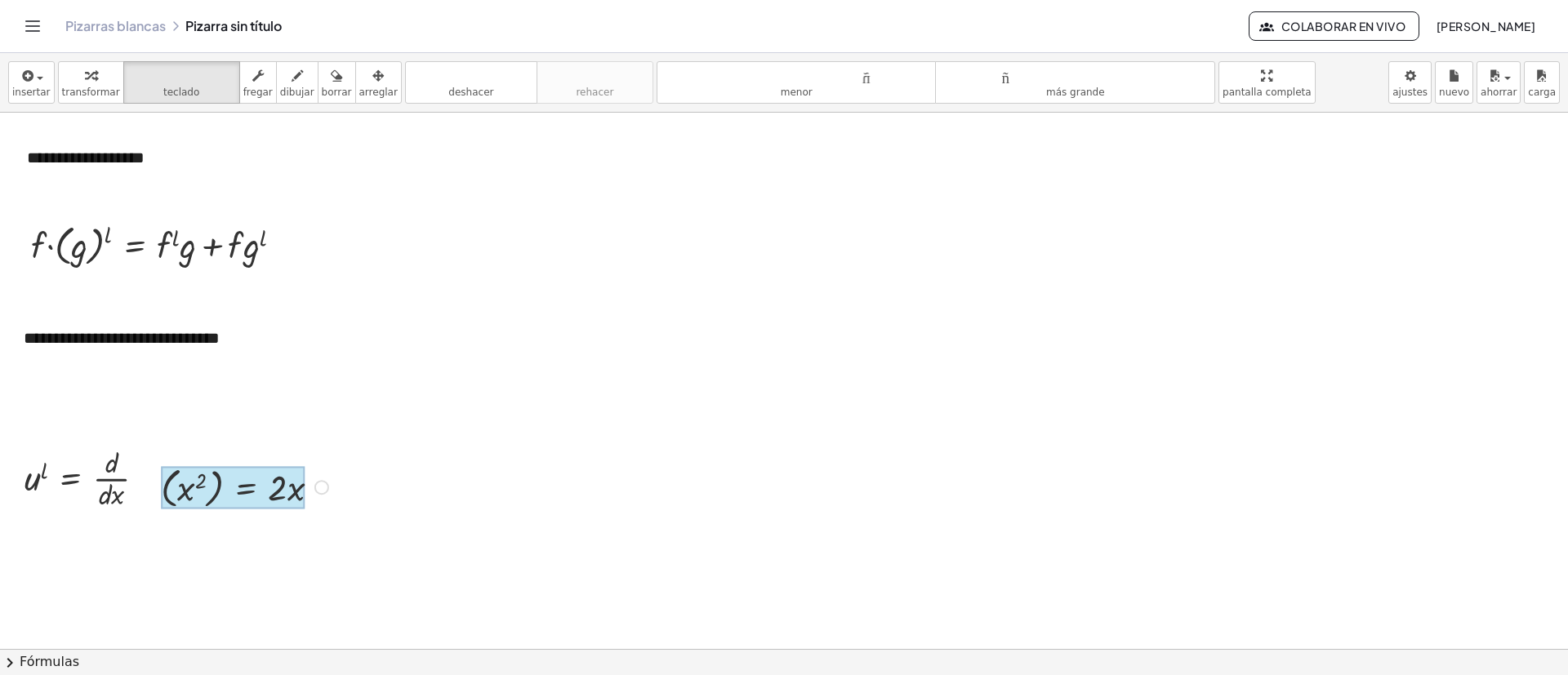
click at [252, 449] on div at bounding box center [233, 487] width 144 height 43
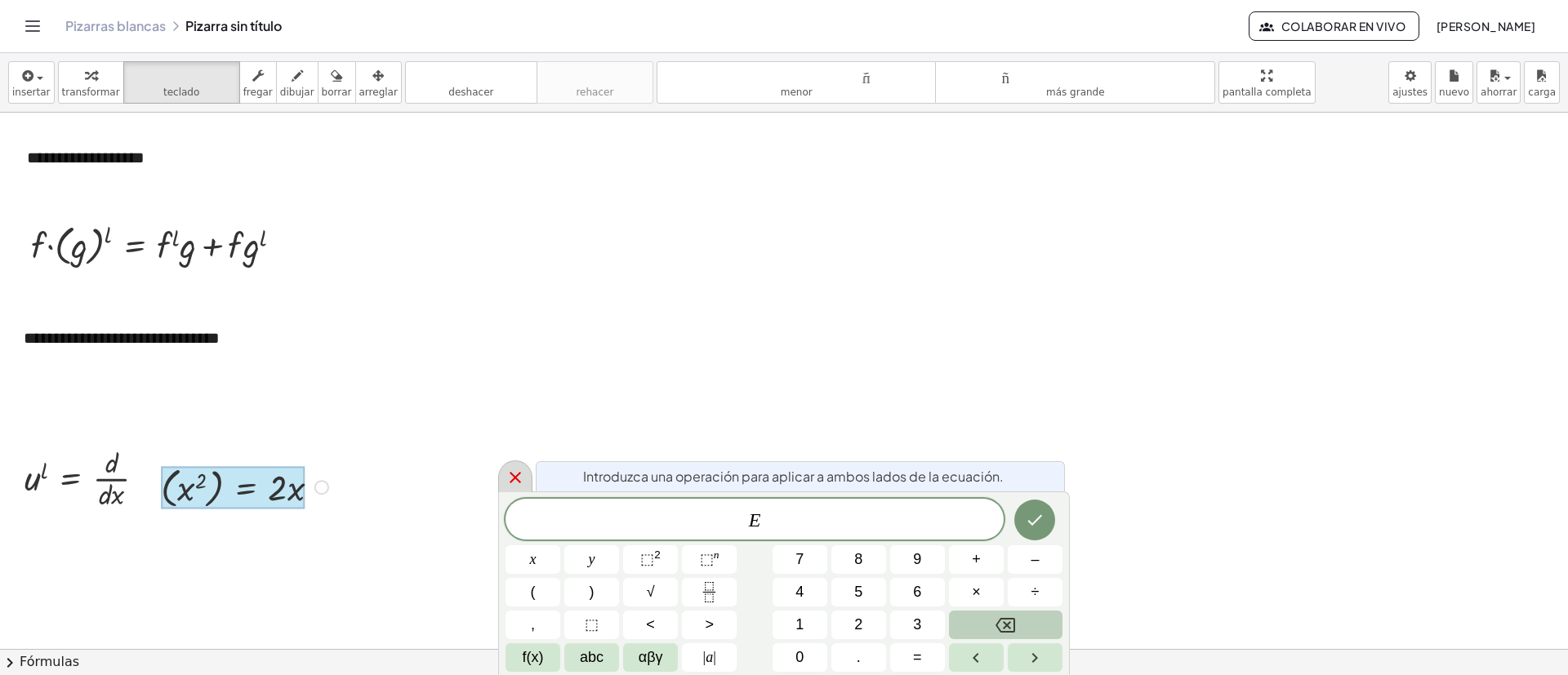
click at [515, 449] on icon at bounding box center [515, 477] width 19 height 19
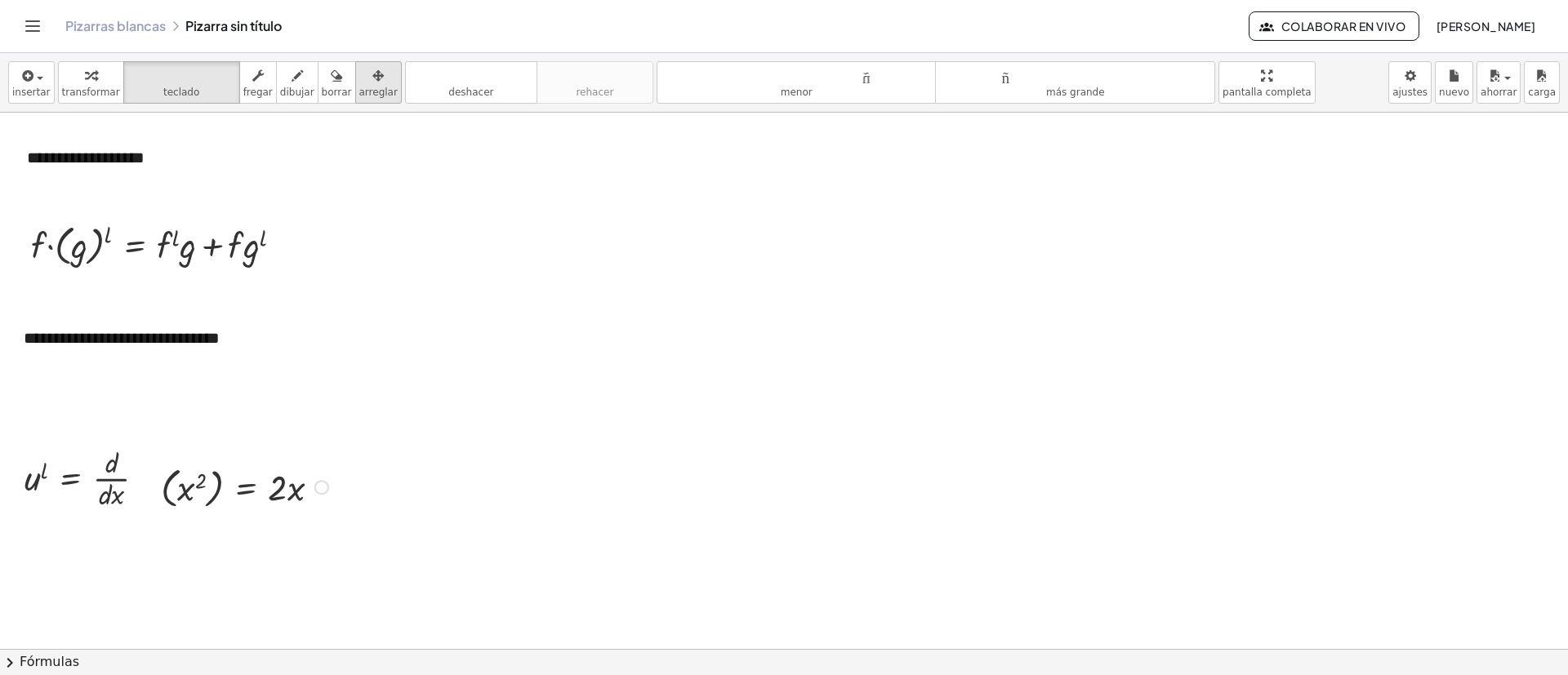
drag, startPoint x: 340, startPoint y: 80, endPoint x: 340, endPoint y: 91, distance: 11.0
click at [360, 80] on div "button" at bounding box center [379, 75] width 38 height 19
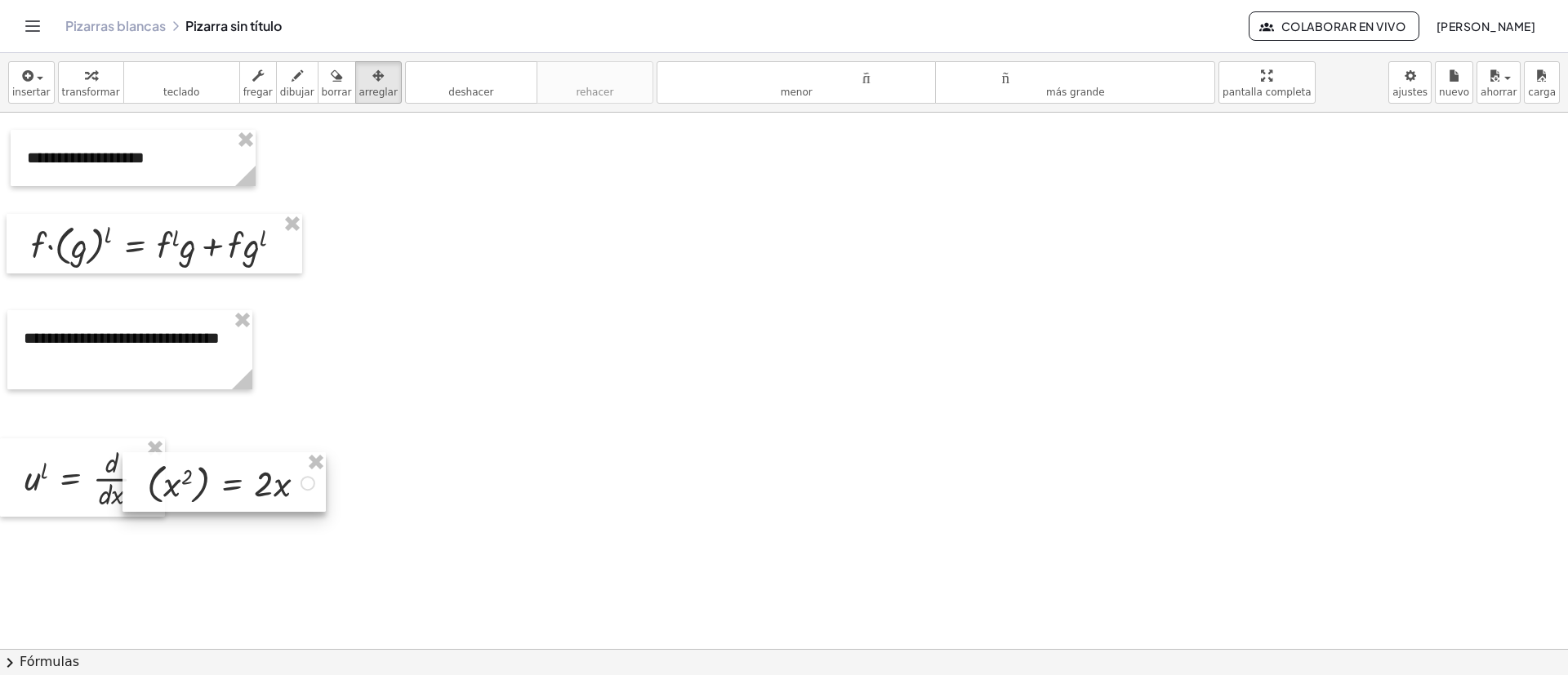
drag, startPoint x: 270, startPoint y: 477, endPoint x: 256, endPoint y: 472, distance: 14.9
click at [256, 449] on div at bounding box center [224, 482] width 204 height 59
click at [280, 89] on font "dibujar" at bounding box center [298, 92] width 35 height 12
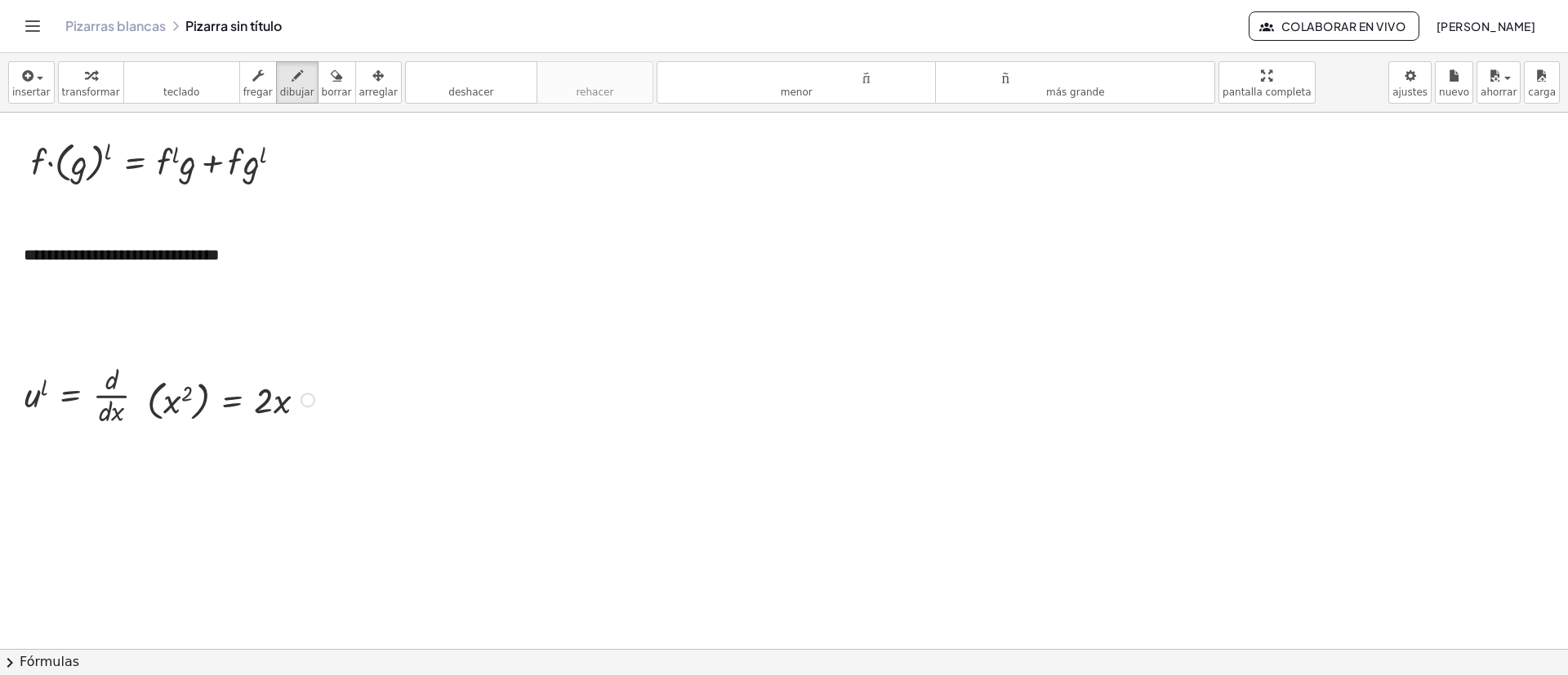
scroll to position [368, 0]
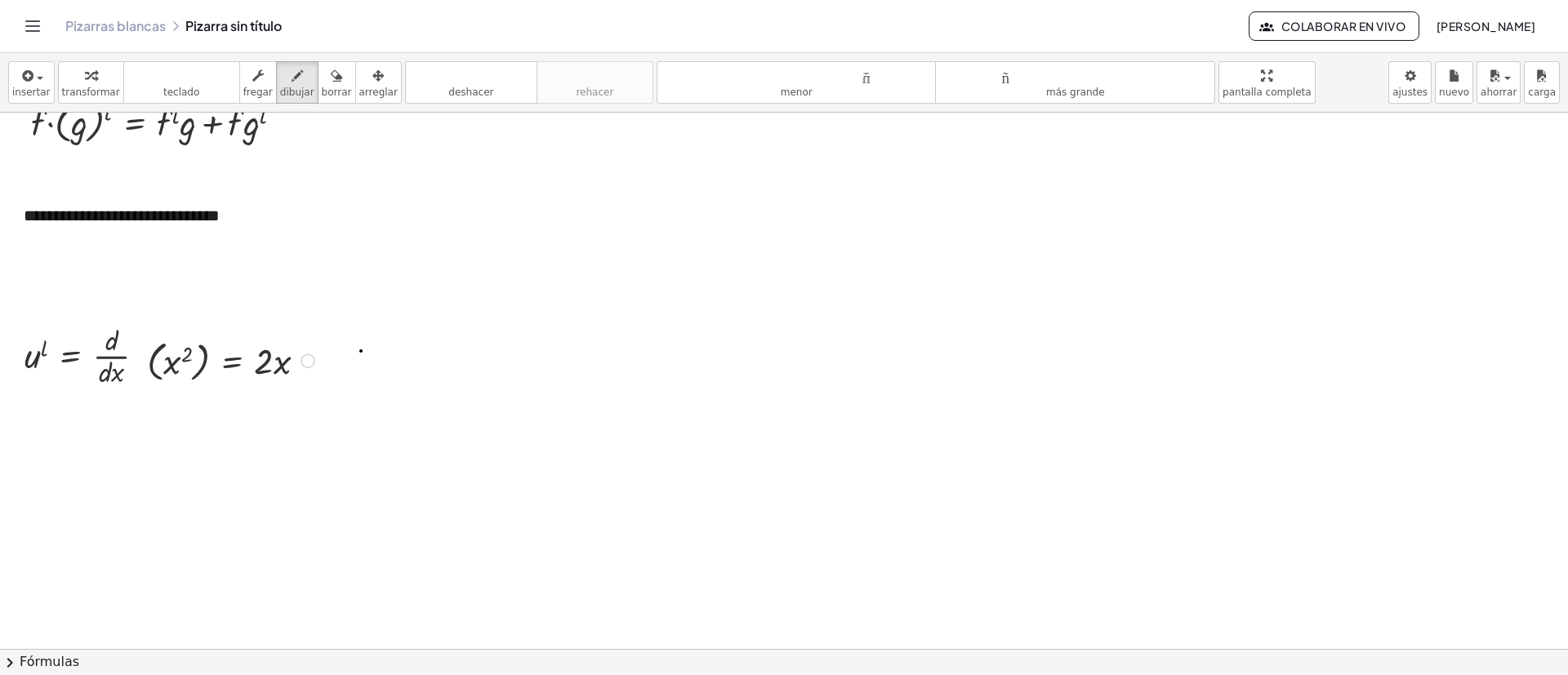
click at [361, 351] on div at bounding box center [784, 550] width 1568 height 1609
click at [422, 411] on div at bounding box center [784, 550] width 1568 height 1609
click at [322, 82] on div "button" at bounding box center [337, 75] width 30 height 19
drag, startPoint x: 455, startPoint y: 437, endPoint x: 392, endPoint y: 355, distance: 103.4
click at [392, 355] on div at bounding box center [784, 550] width 1568 height 1609
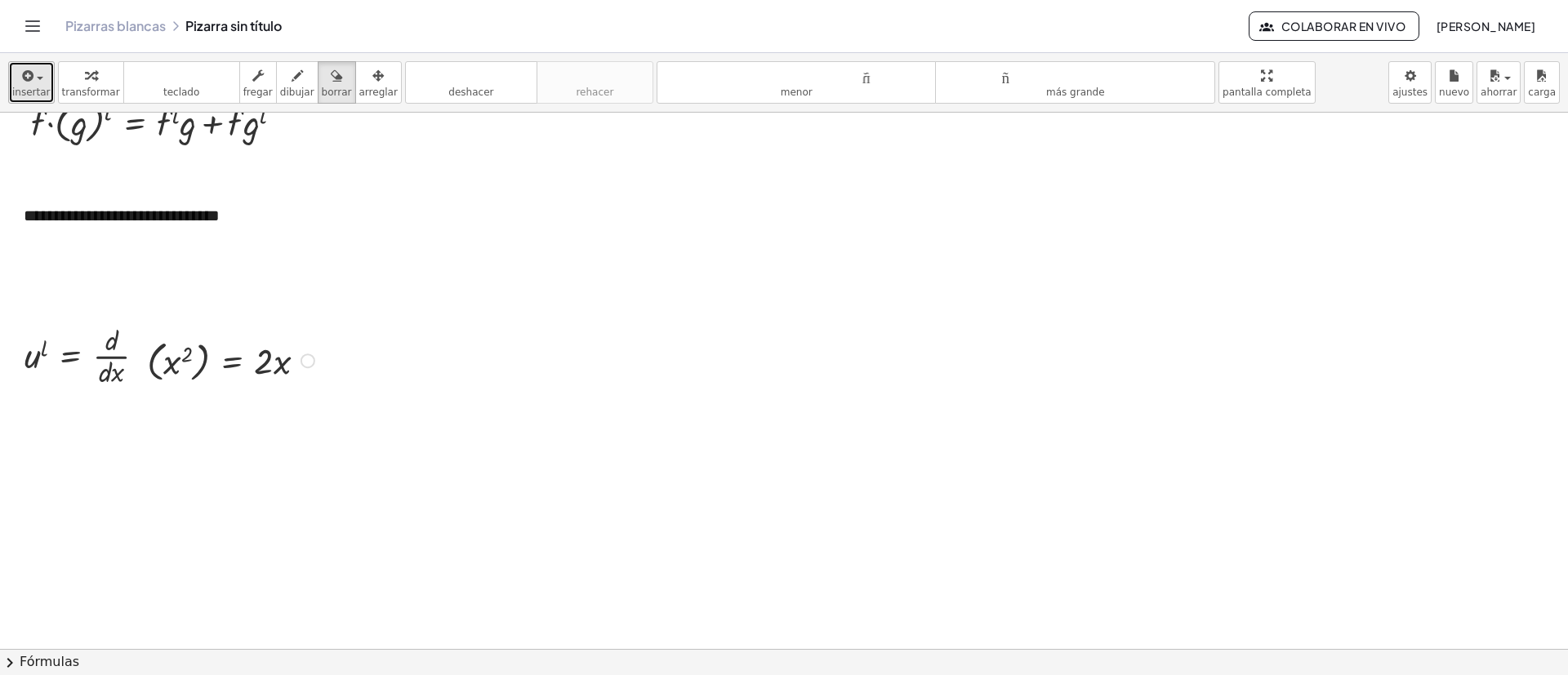
click at [43, 90] on font "insertar" at bounding box center [31, 92] width 38 height 12
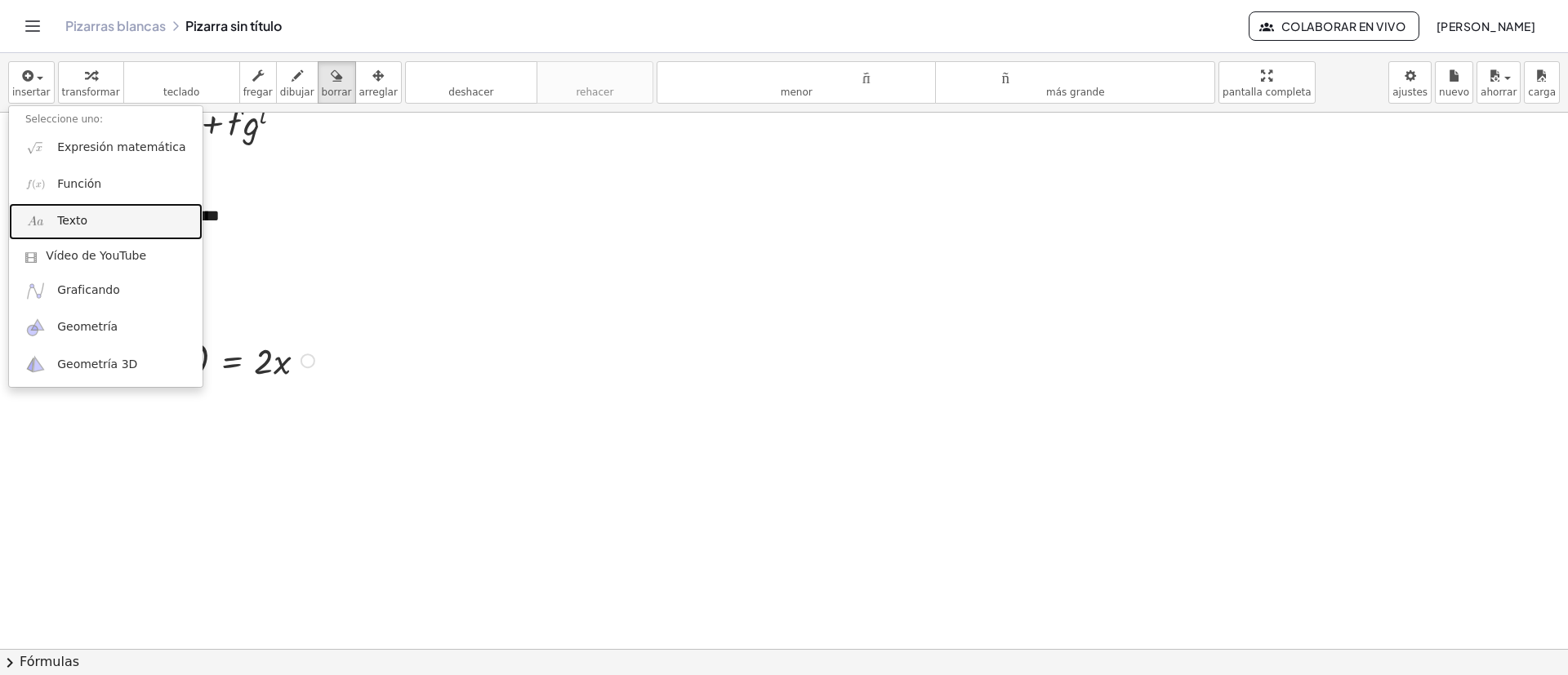
drag, startPoint x: 70, startPoint y: 212, endPoint x: 154, endPoint y: 269, distance: 101.5
click at [71, 213] on font "Texto" at bounding box center [72, 220] width 30 height 13
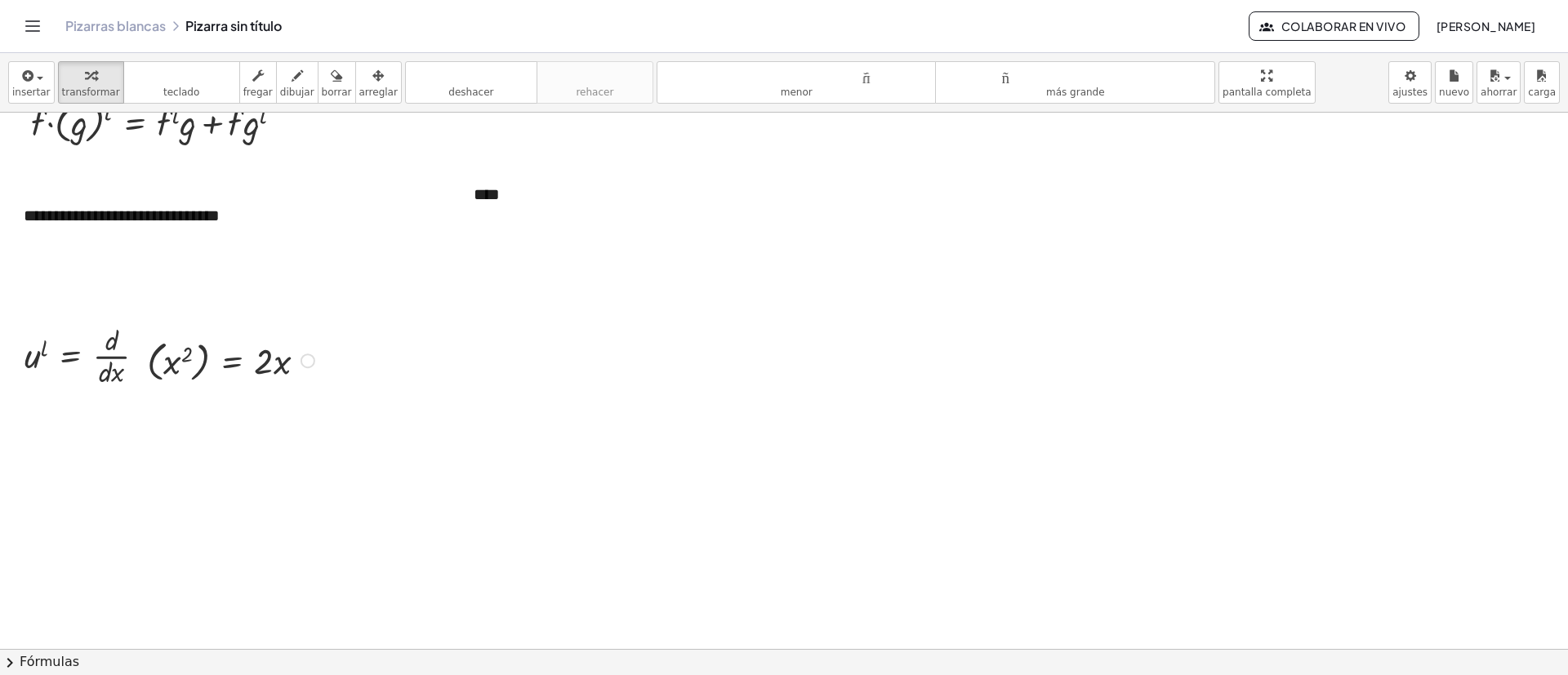
click at [586, 342] on div at bounding box center [784, 550] width 1568 height 1609
click at [372, 68] on icon "button" at bounding box center [378, 75] width 12 height 19
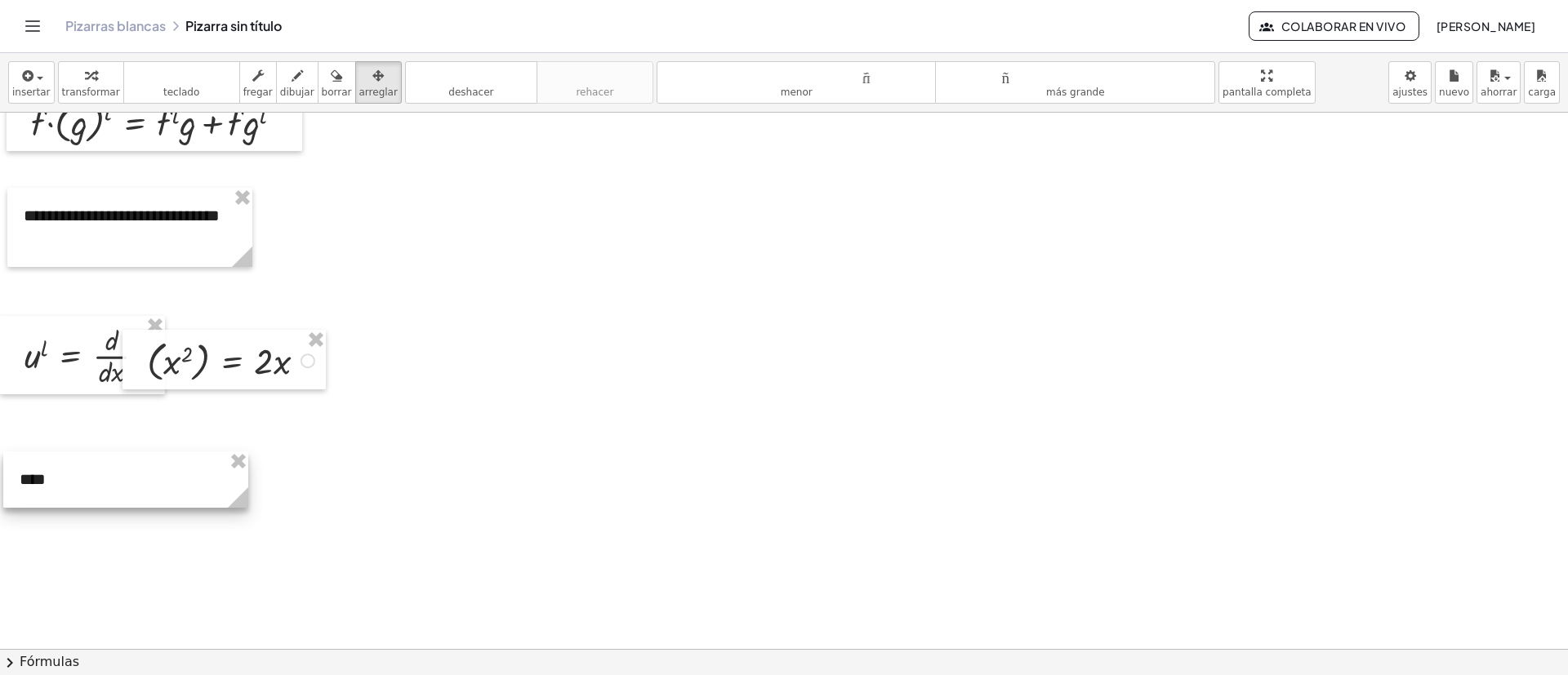
drag, startPoint x: 549, startPoint y: 198, endPoint x: 96, endPoint y: 483, distance: 535.2
click at [96, 449] on div at bounding box center [126, 480] width 245 height 57
click at [37, 87] on font "insertar" at bounding box center [31, 92] width 38 height 12
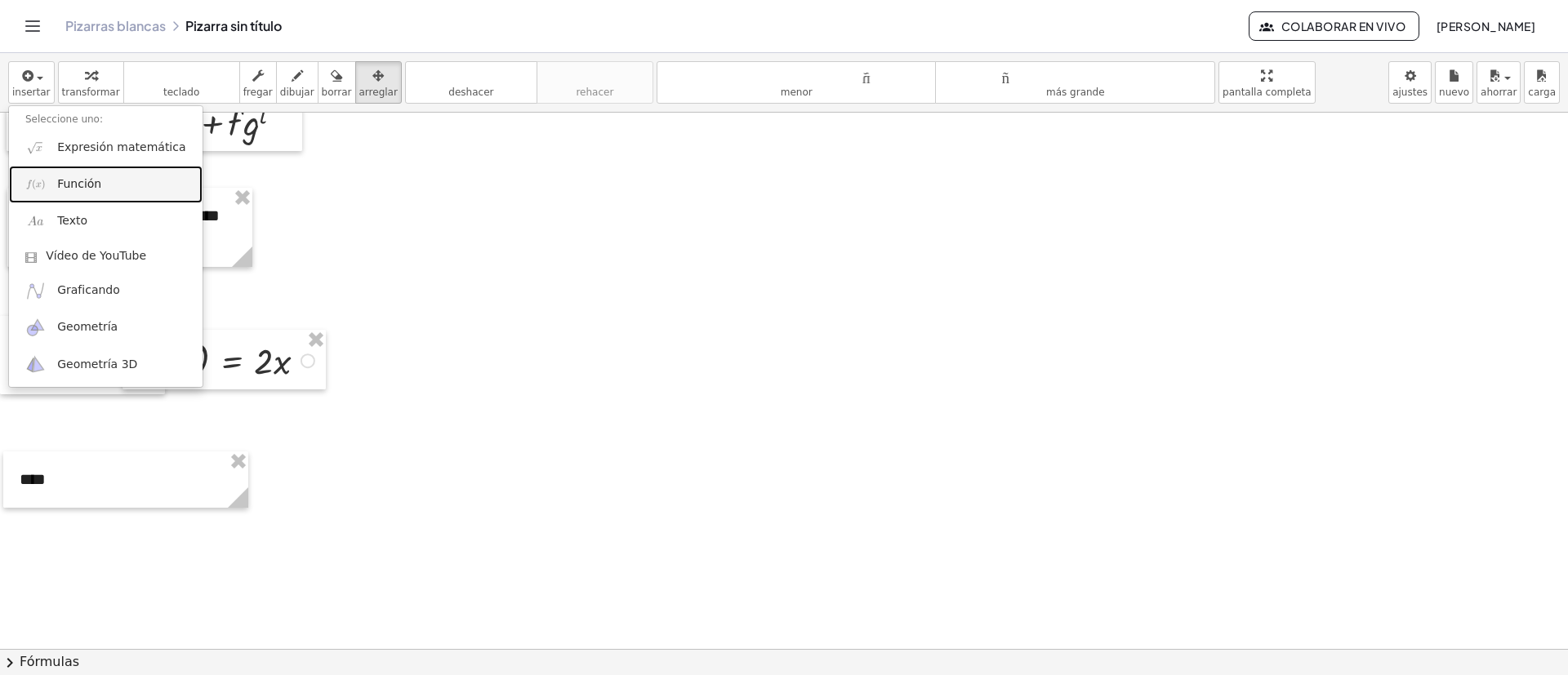
click at [76, 169] on link "Función" at bounding box center [106, 184] width 193 height 36
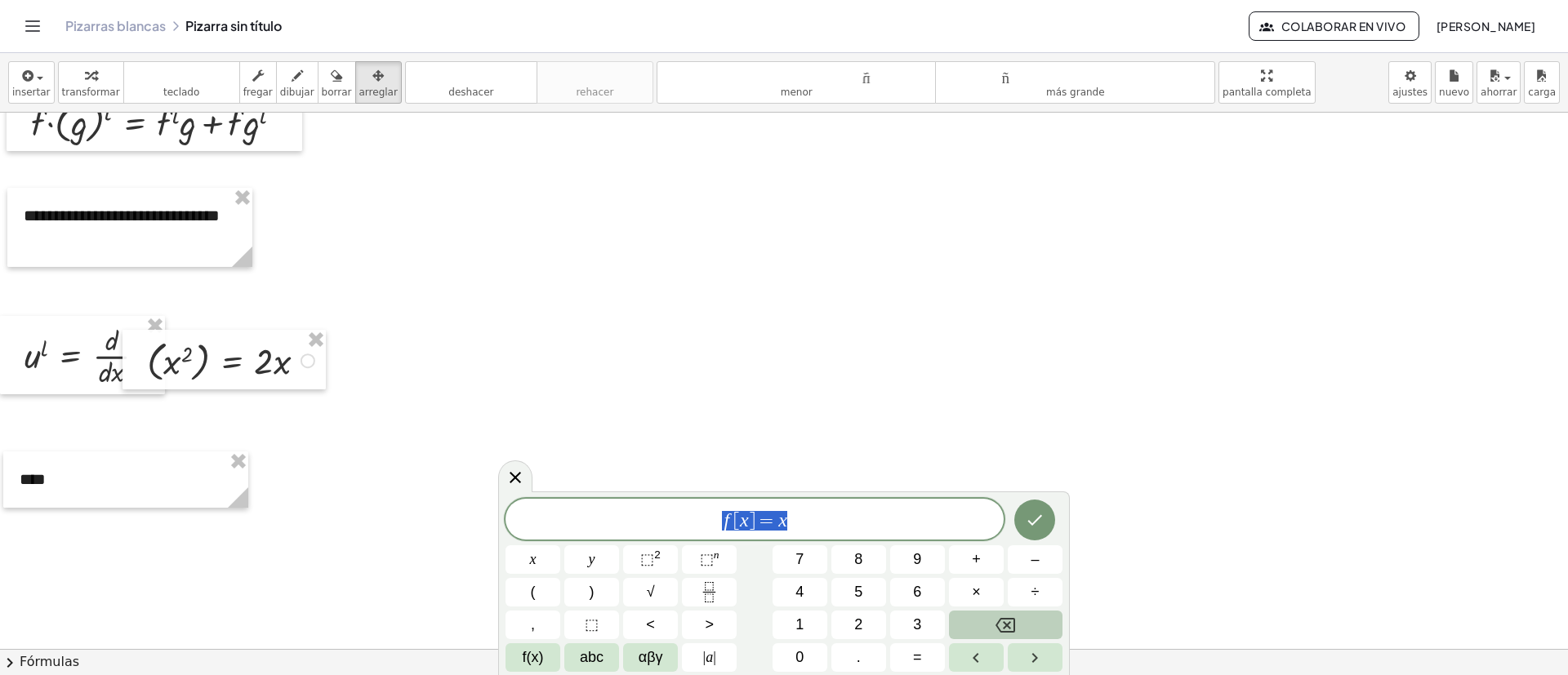
drag, startPoint x: 300, startPoint y: 533, endPoint x: 273, endPoint y: 524, distance: 28.5
click at [289, 449] on body "**********" at bounding box center [784, 338] width 1568 height 675
click at [801, 449] on span "4" at bounding box center [800, 592] width 8 height 22
drag, startPoint x: 899, startPoint y: 515, endPoint x: 813, endPoint y: 511, distance: 86.1
click at [813, 449] on span "4 v v v ​" at bounding box center [755, 520] width 498 height 23
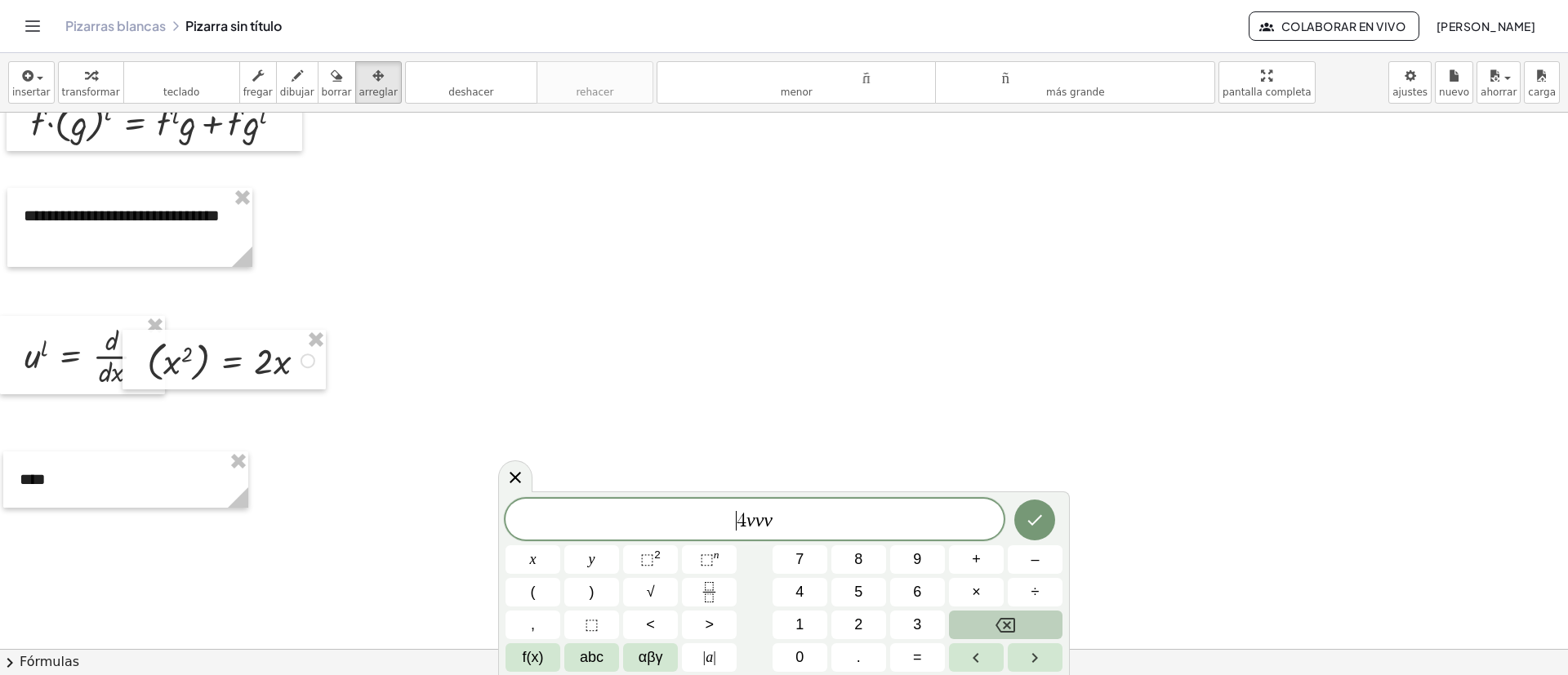
drag, startPoint x: 663, startPoint y: 507, endPoint x: 647, endPoint y: 507, distance: 16.0
click at [647, 449] on div "​ 4 v v v" at bounding box center [755, 519] width 498 height 41
drag, startPoint x: 718, startPoint y: 517, endPoint x: 559, endPoint y: 523, distance: 159.1
click at [559, 449] on span "4 v v v" at bounding box center [755, 520] width 498 height 23
click at [652, 449] on span "⬚" at bounding box center [647, 559] width 14 height 16
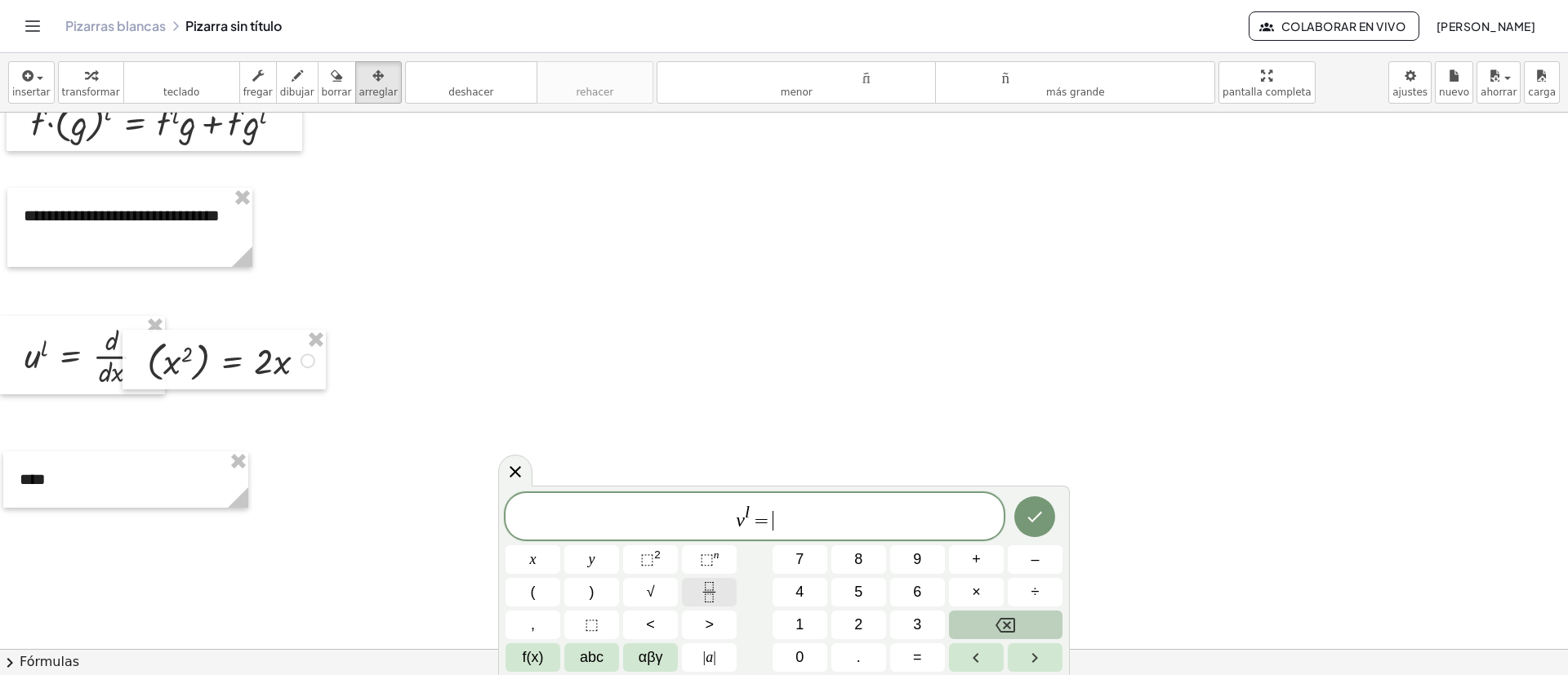
click at [729, 449] on button "Fraction" at bounding box center [709, 592] width 55 height 28
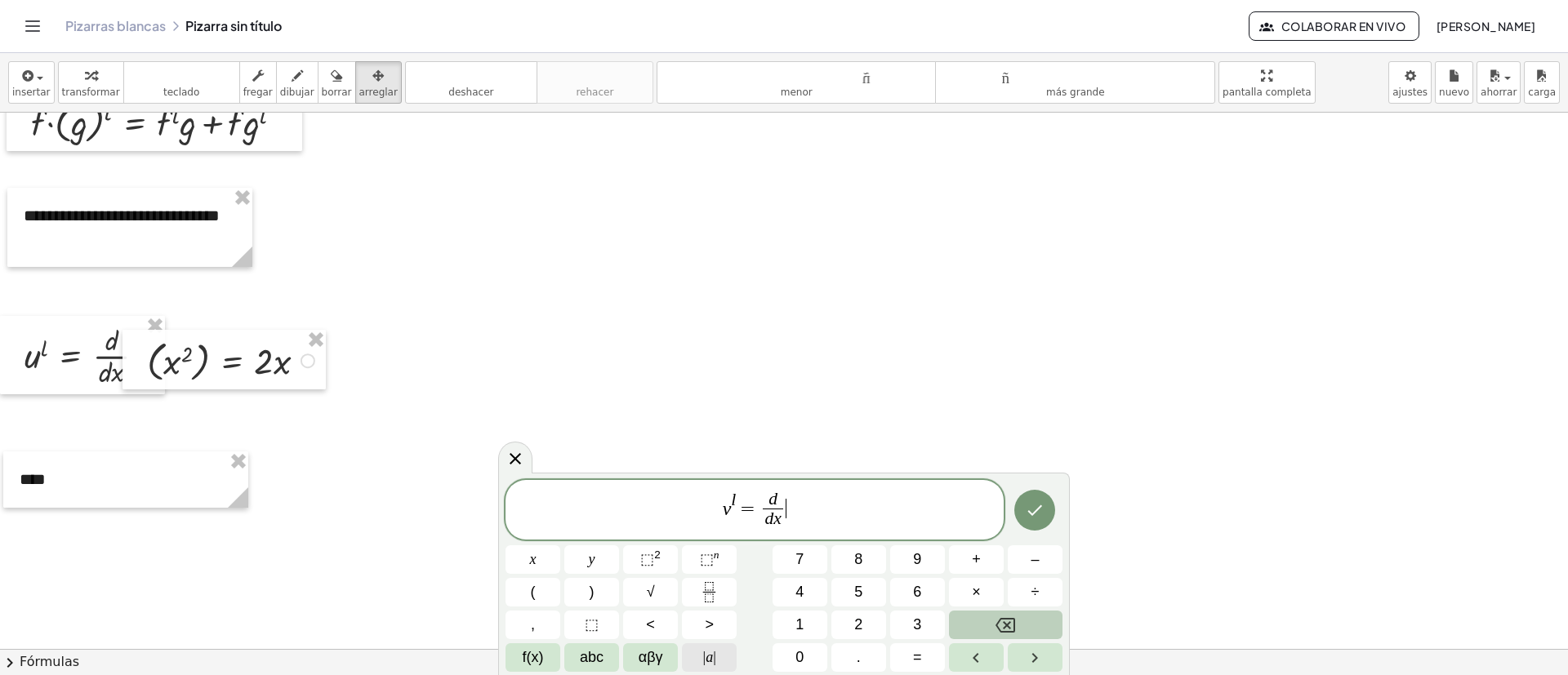
click at [704, 449] on span "|" at bounding box center [706, 657] width 4 height 16
click at [530, 449] on span "f(x)" at bounding box center [533, 658] width 21 height 22
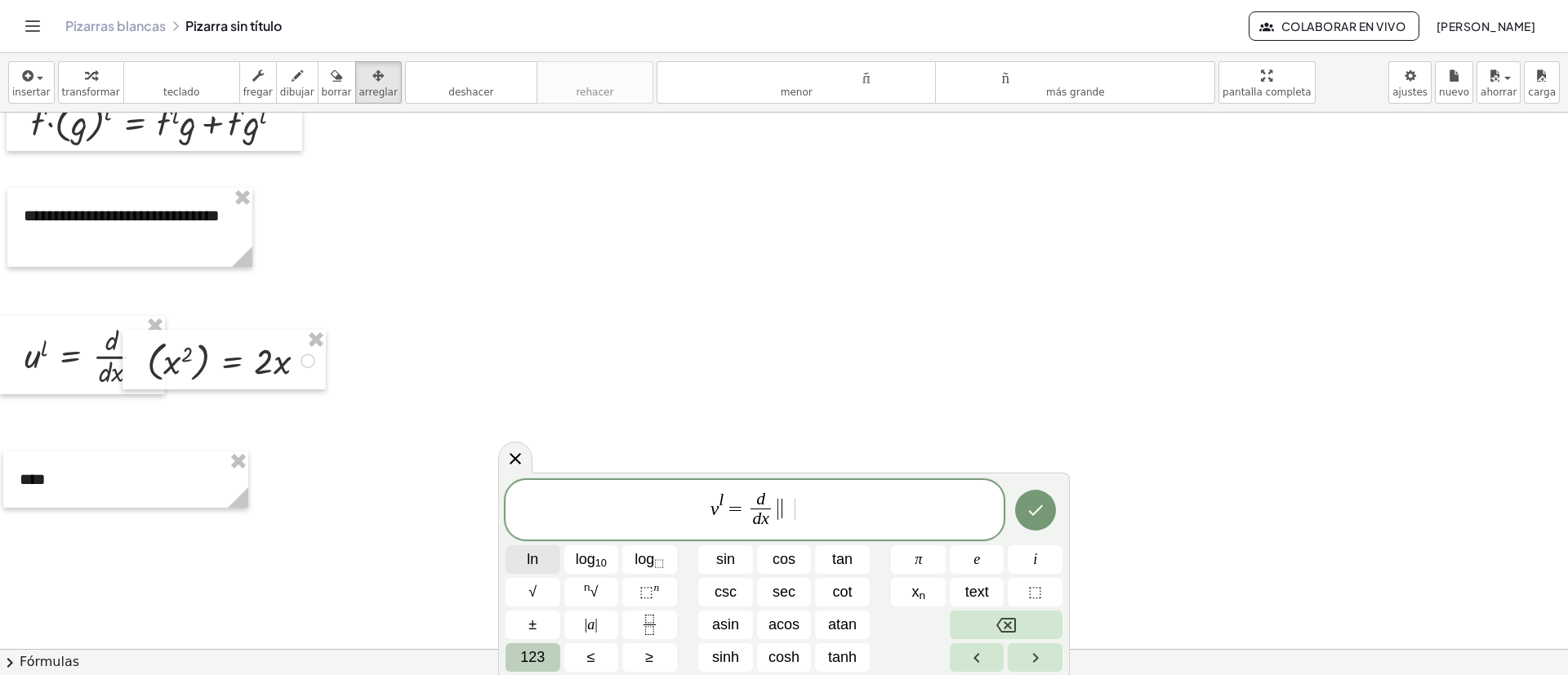
click at [550, 449] on button "ln" at bounding box center [533, 559] width 55 height 28
click at [1045, 449] on div "v l = d d x ​ | l n ( senx ) | ln log 10 log ⬚ sin cos tan π e i √ n √ ⬚ n csc …" at bounding box center [784, 574] width 571 height 203
click at [1045, 449] on button "Done" at bounding box center [1035, 510] width 41 height 41
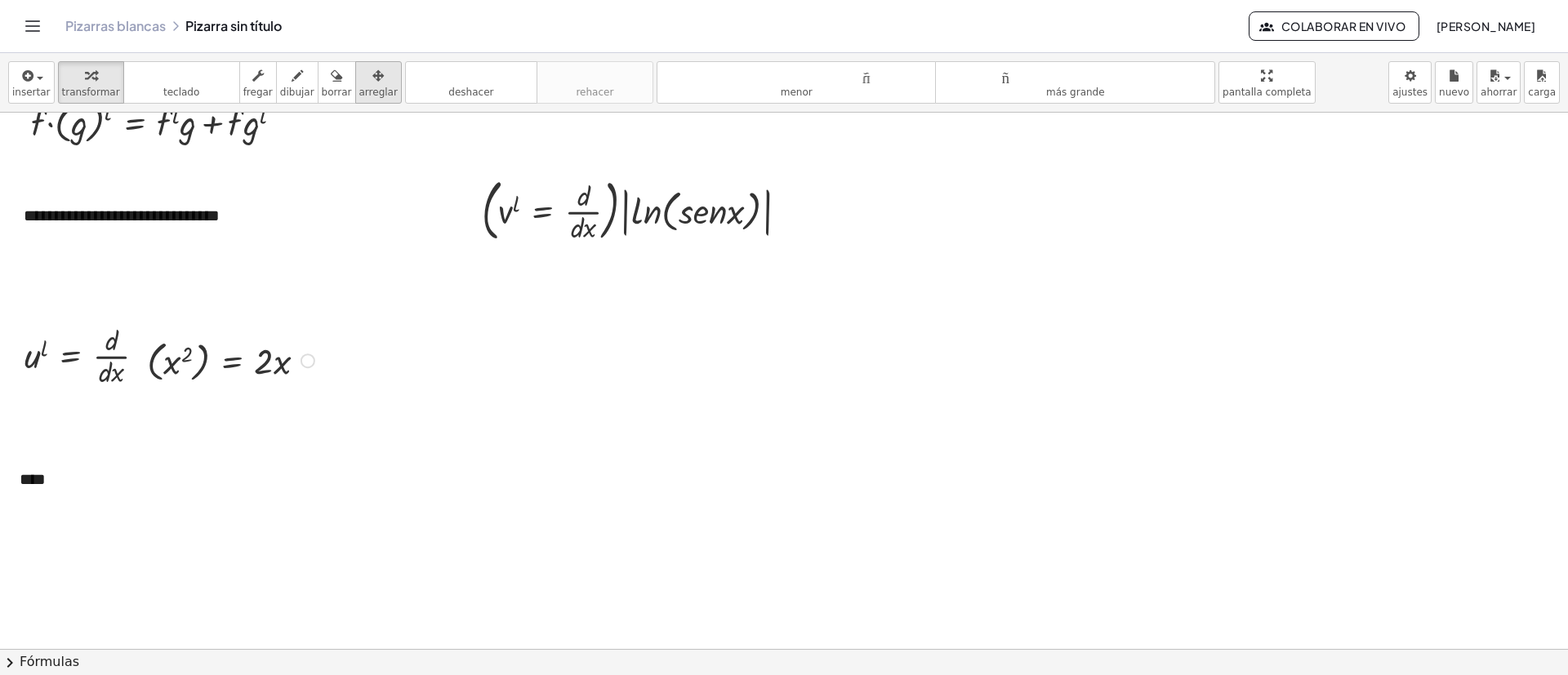
click at [360, 80] on div "button" at bounding box center [379, 75] width 38 height 19
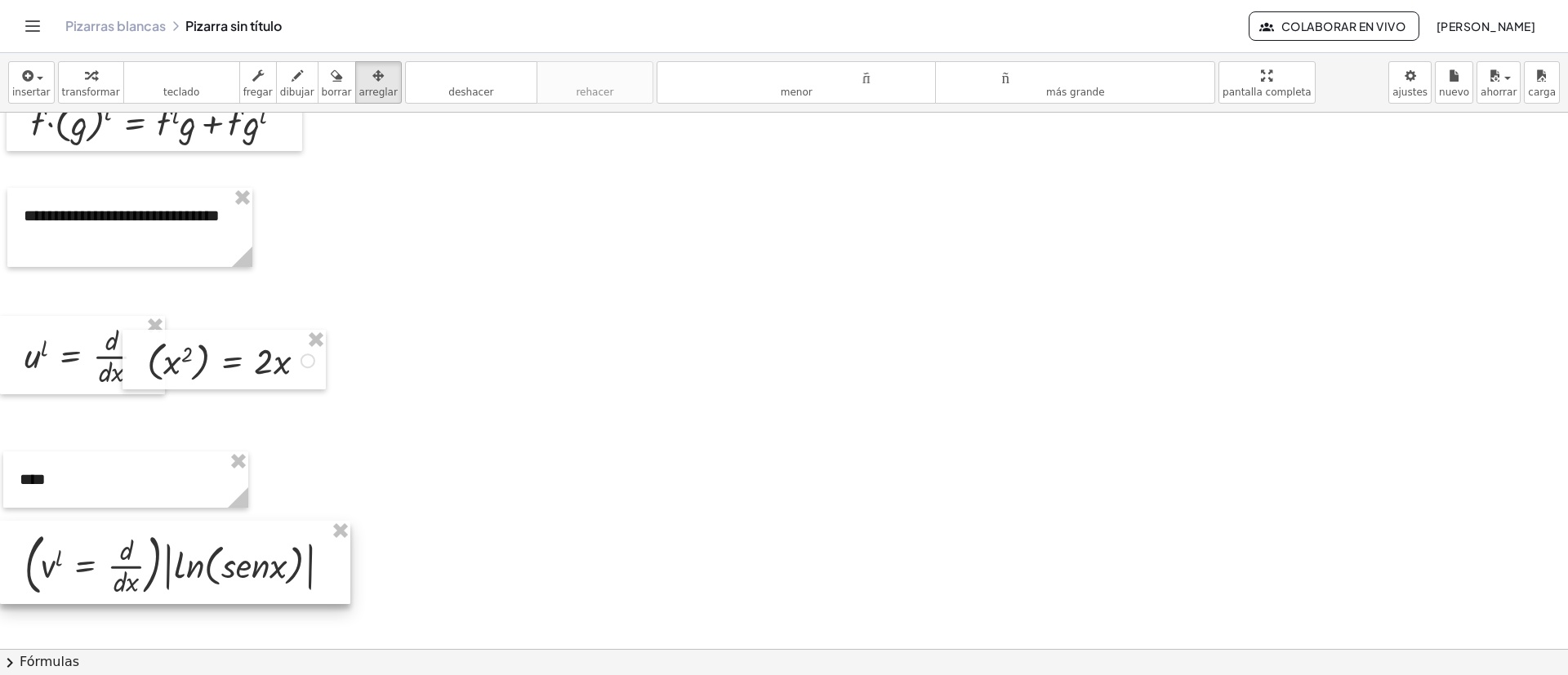
drag, startPoint x: 638, startPoint y: 284, endPoint x: 305, endPoint y: 556, distance: 430.0
click at [143, 449] on div at bounding box center [175, 562] width 350 height 83
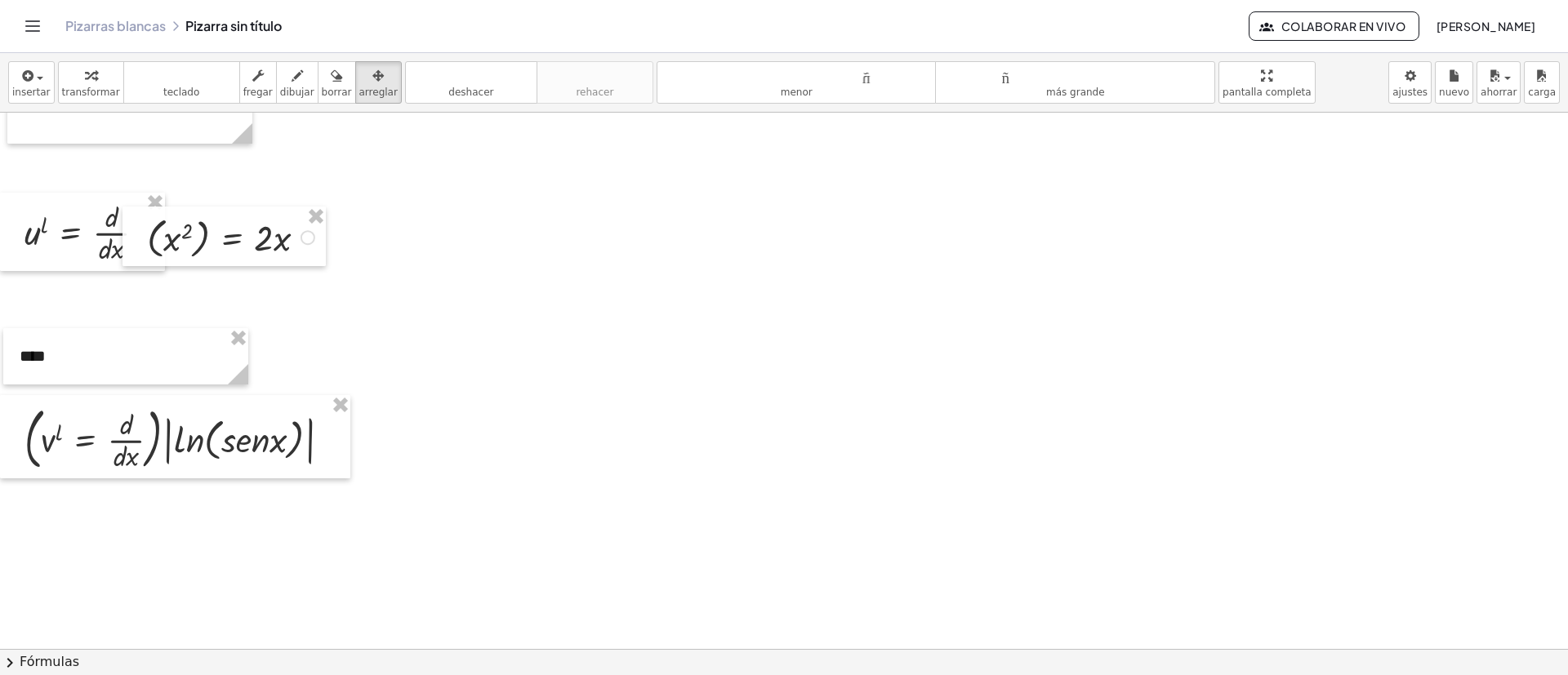
scroll to position [612, 0]
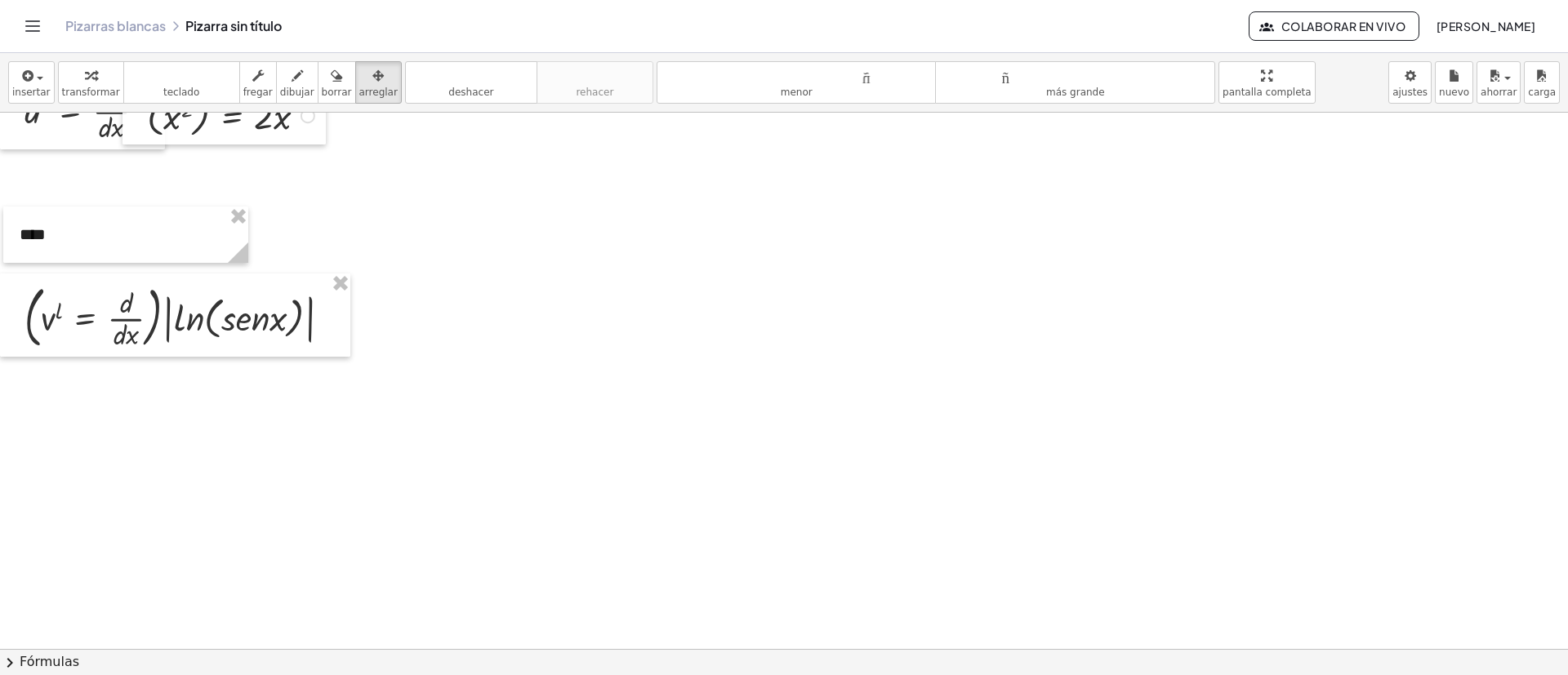
drag, startPoint x: 429, startPoint y: 496, endPoint x: 428, endPoint y: 479, distance: 17.0
click at [430, 449] on div at bounding box center [784, 305] width 1568 height 1609
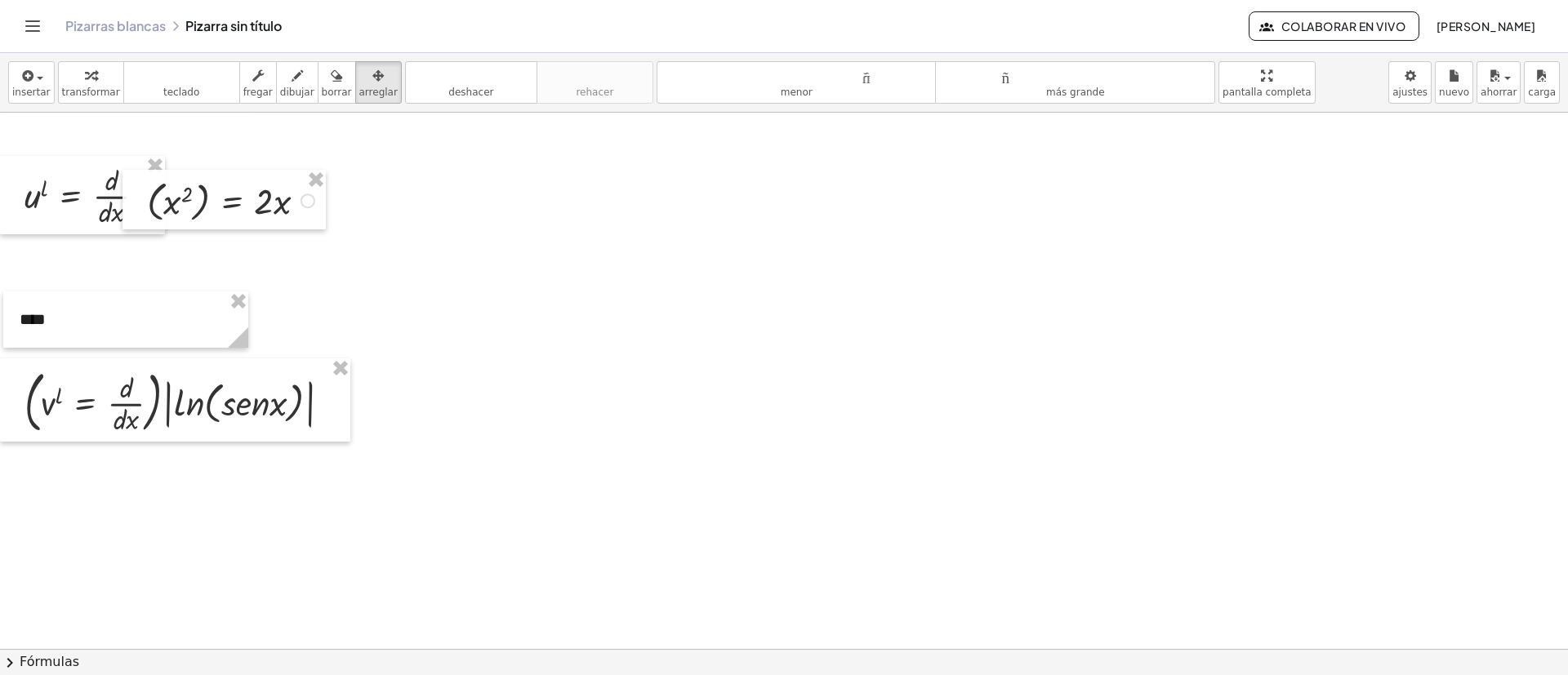
scroll to position [490, 0]
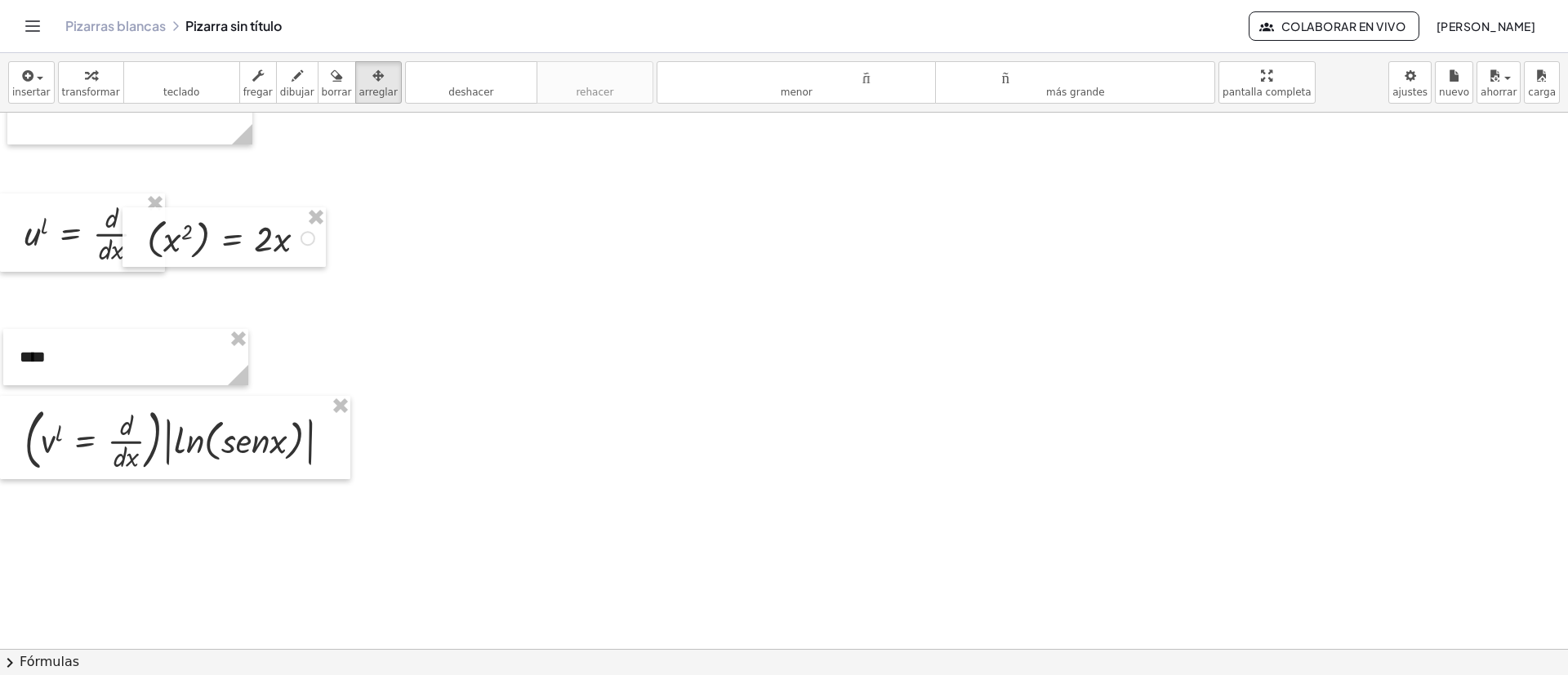
click at [445, 449] on div at bounding box center [784, 428] width 1568 height 1609
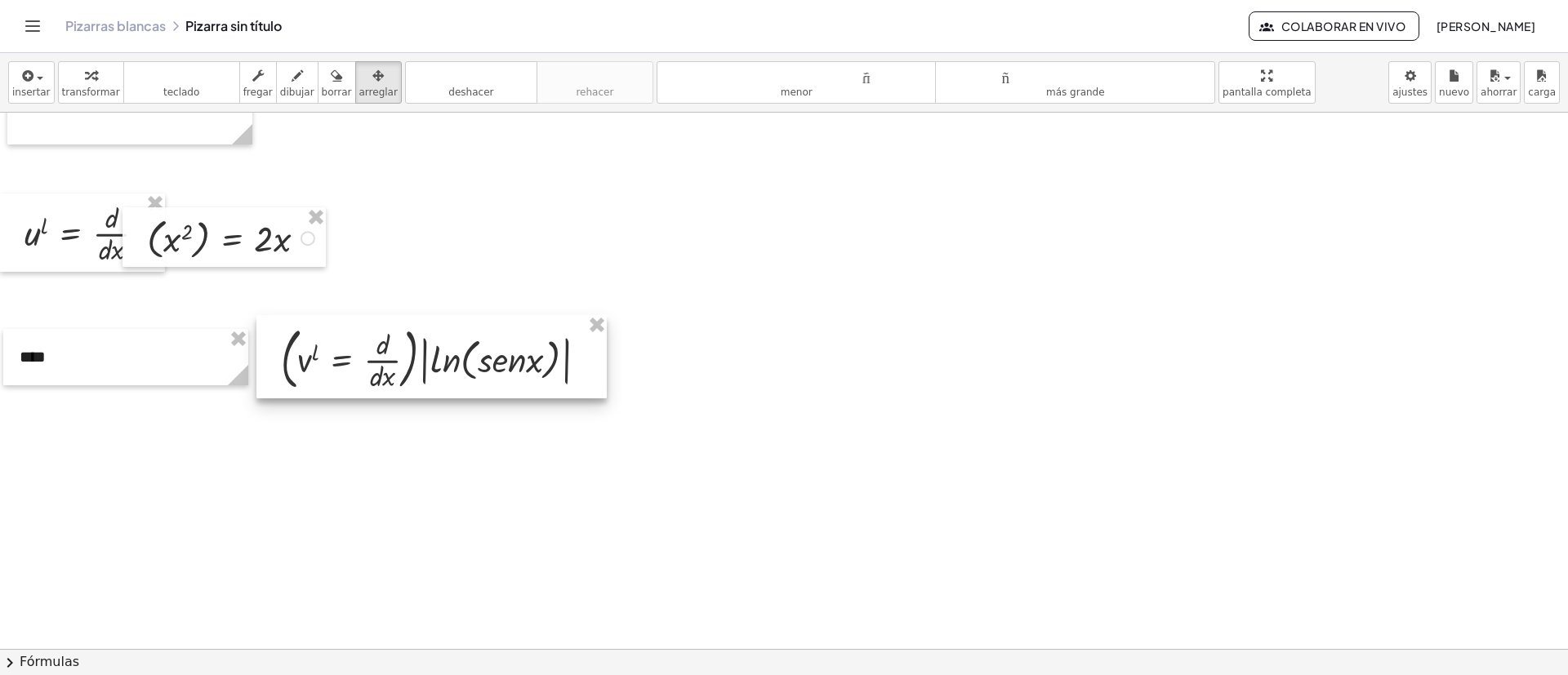
drag, startPoint x: 254, startPoint y: 437, endPoint x: 510, endPoint y: 356, distance: 268.5
click at [510, 356] on div at bounding box center [432, 356] width 350 height 83
click at [411, 367] on div at bounding box center [432, 356] width 350 height 83
click at [207, 78] on font "teclado" at bounding box center [182, 75] width 109 height 16
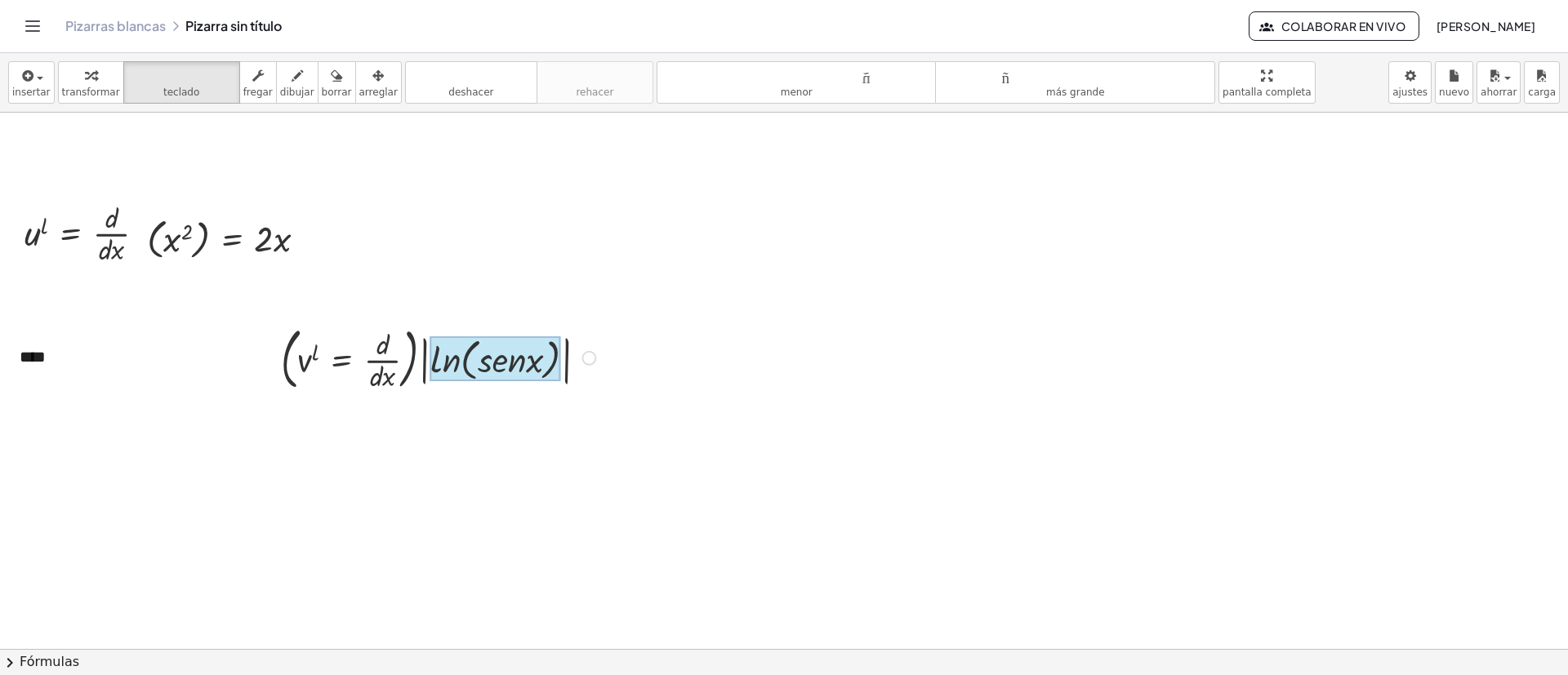
click at [444, 356] on div at bounding box center [496, 358] width 131 height 45
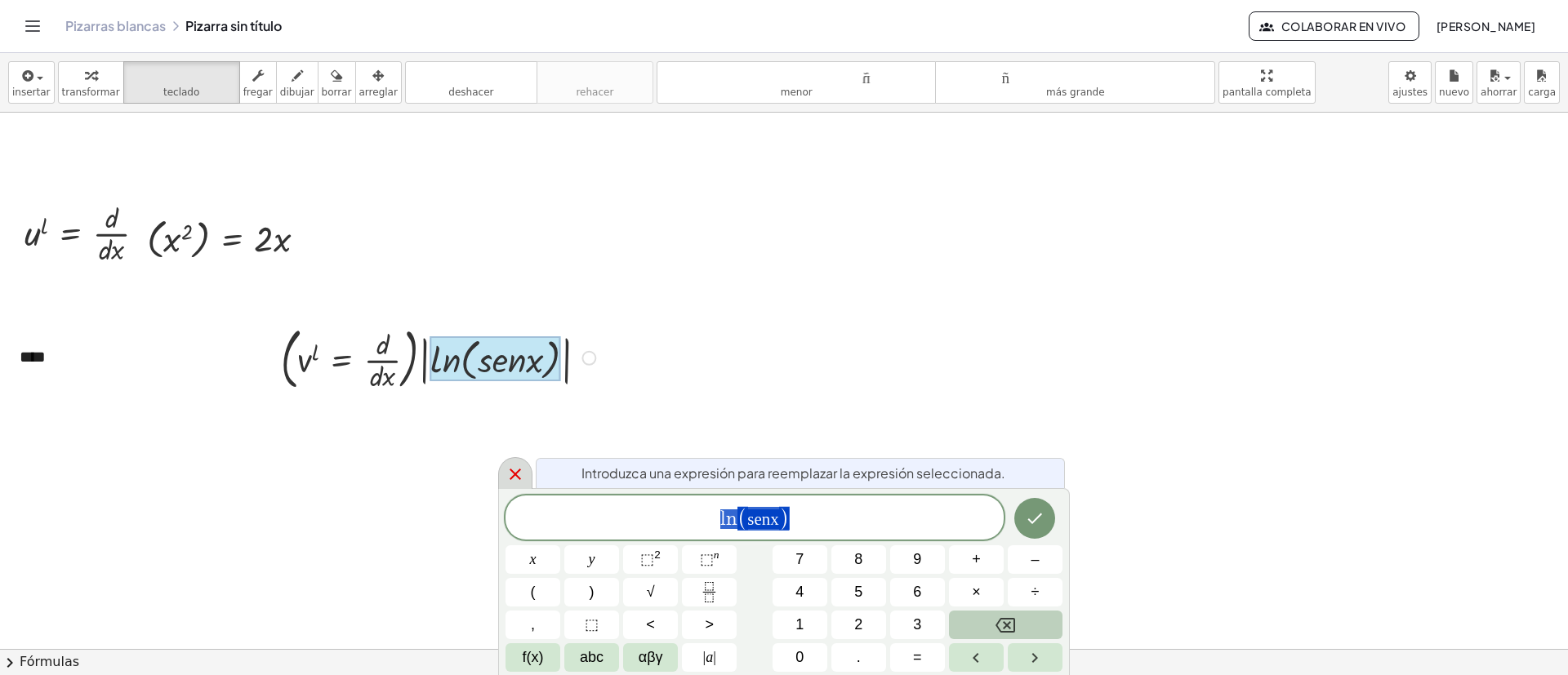
click at [504, 449] on div at bounding box center [516, 472] width 35 height 32
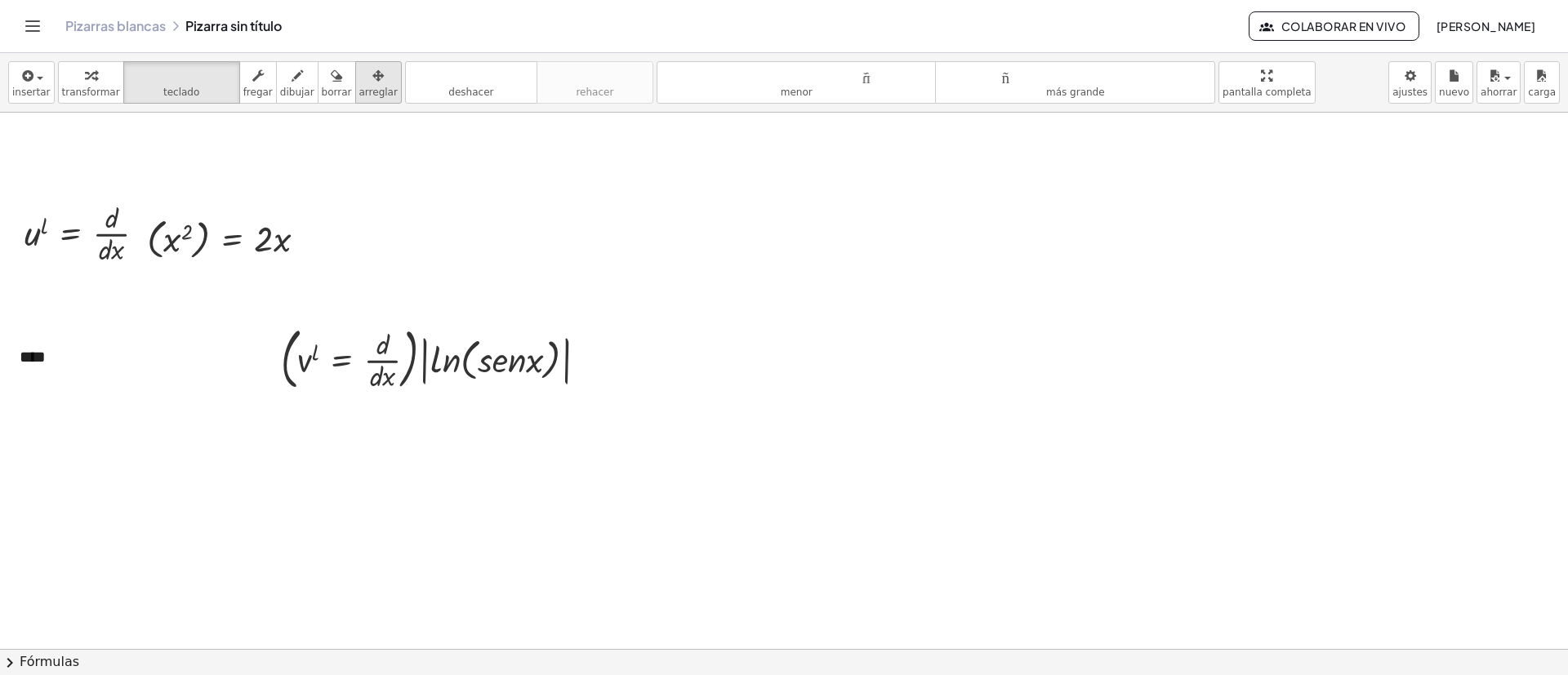
click at [360, 76] on div "button" at bounding box center [379, 75] width 38 height 19
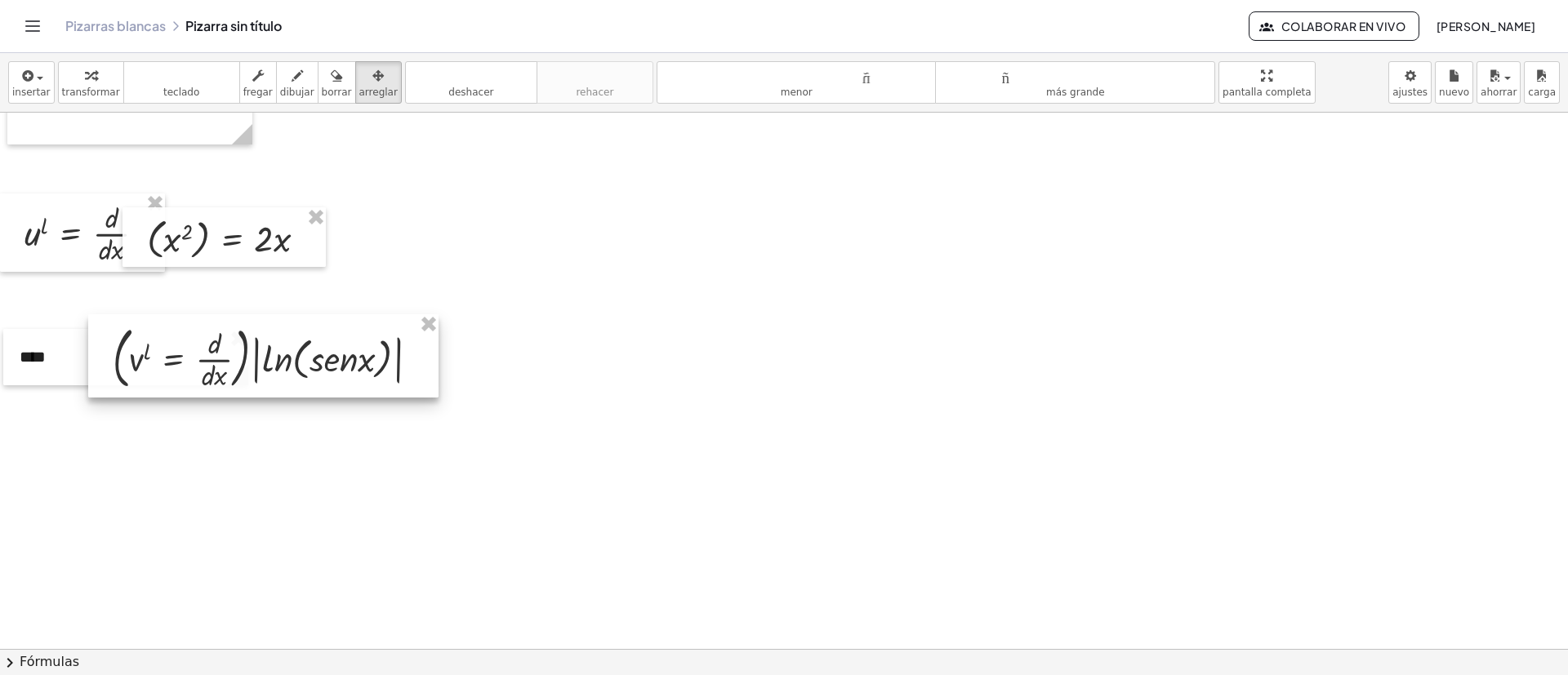
drag, startPoint x: 466, startPoint y: 366, endPoint x: 292, endPoint y: 365, distance: 174.0
click at [292, 365] on div at bounding box center [264, 356] width 350 height 83
click at [528, 449] on div at bounding box center [784, 428] width 1568 height 1609
click at [45, 105] on div "insertar Seleccione uno: Expresión matemática Función Texto Vídeo de YouTube Gr…" at bounding box center [784, 82] width 1568 height 59
click at [36, 88] on font "insertar" at bounding box center [31, 92] width 38 height 12
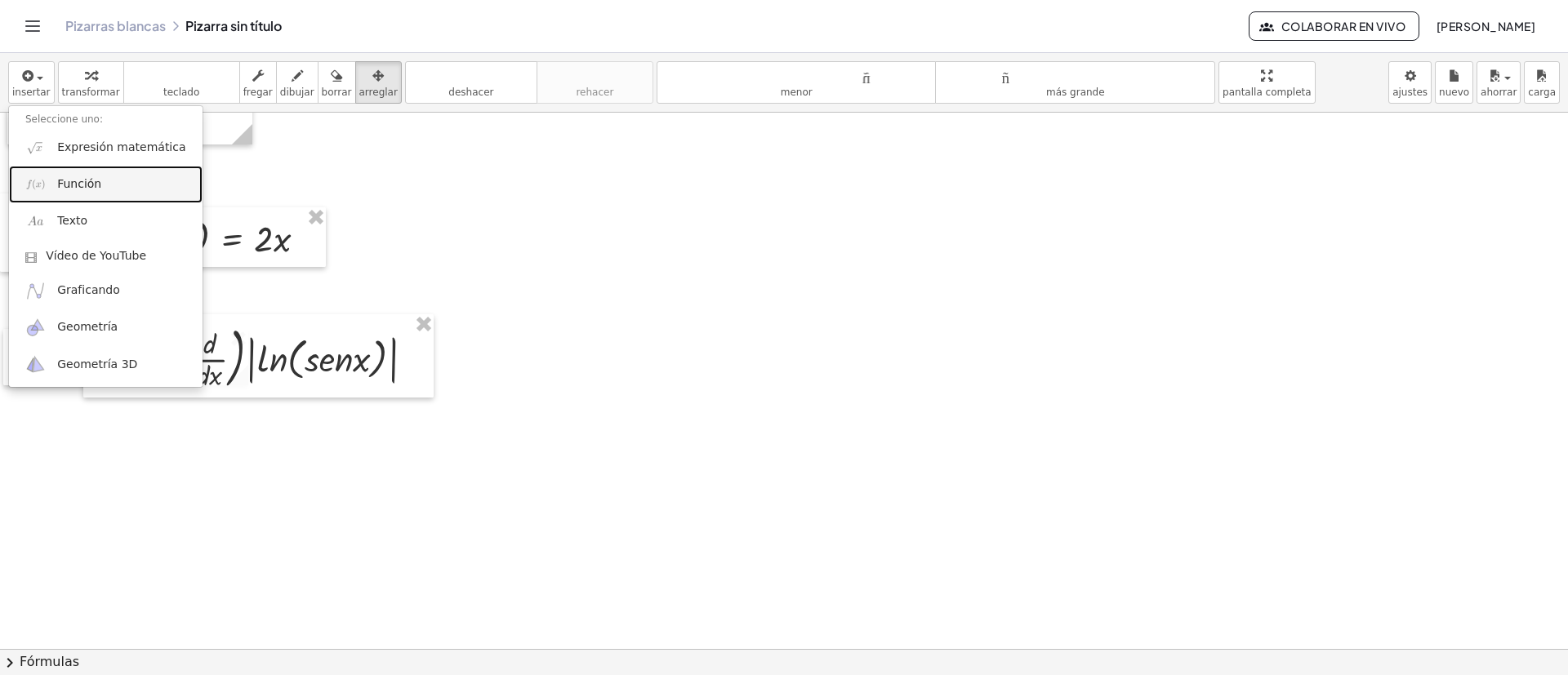
click at [63, 190] on font "Función" at bounding box center [79, 183] width 44 height 13
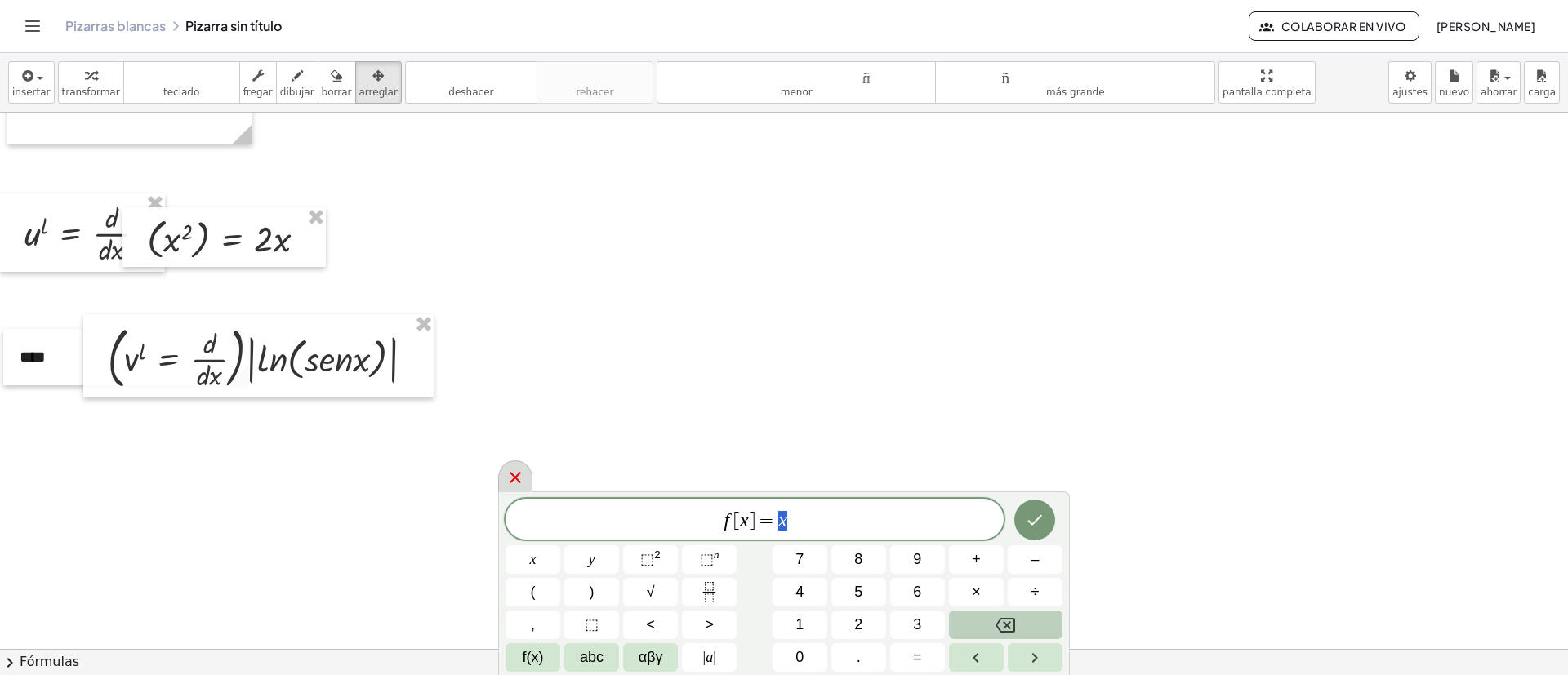
click at [507, 449] on icon at bounding box center [515, 477] width 19 height 19
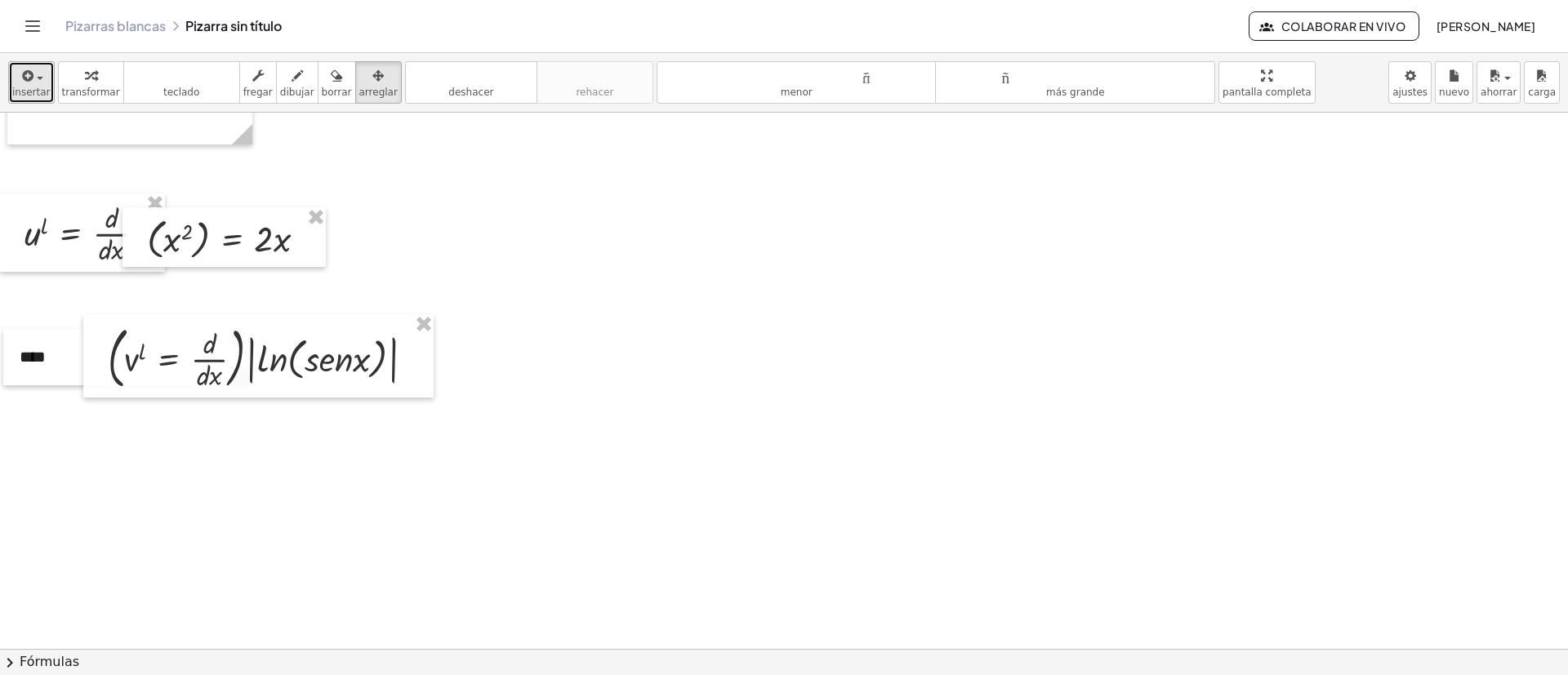
click at [35, 68] on div "button" at bounding box center [31, 75] width 38 height 19
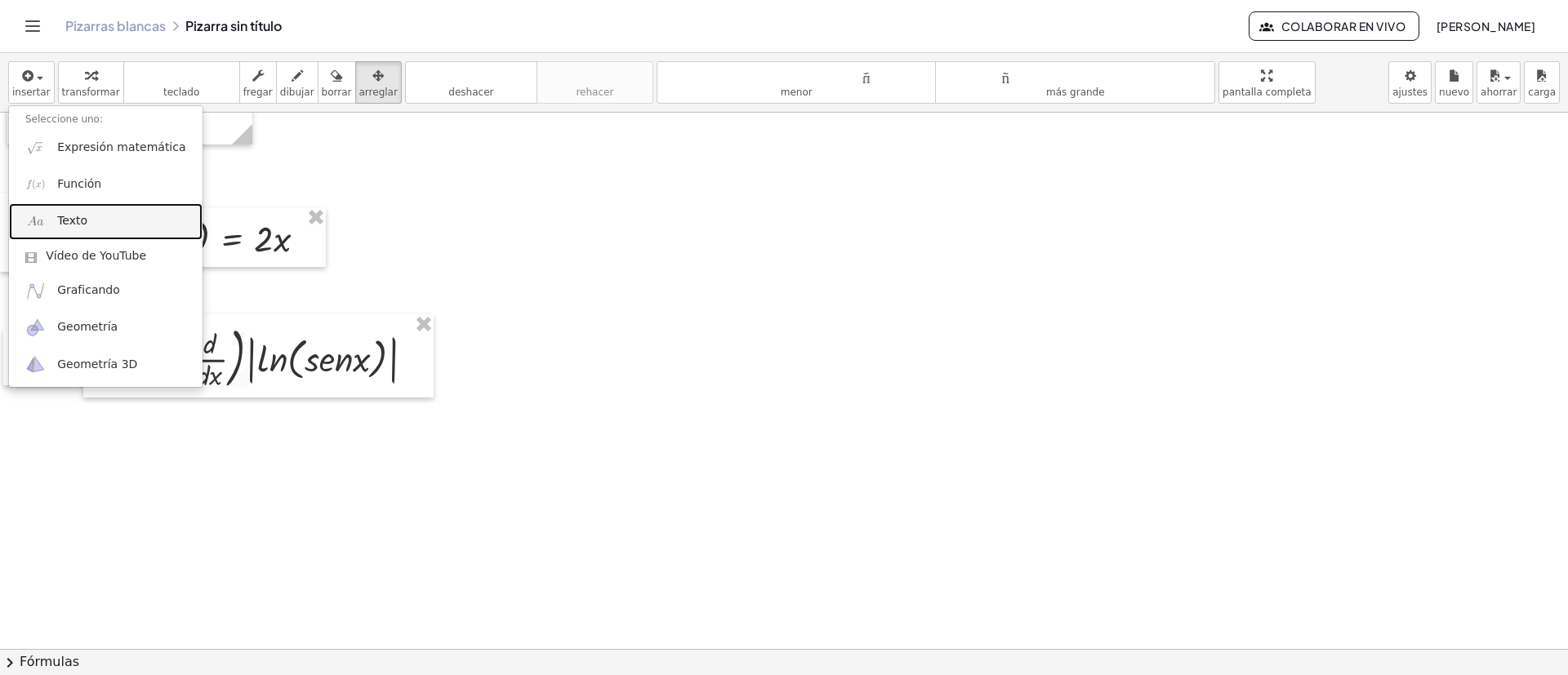
click at [98, 222] on link "Texto" at bounding box center [106, 222] width 193 height 36
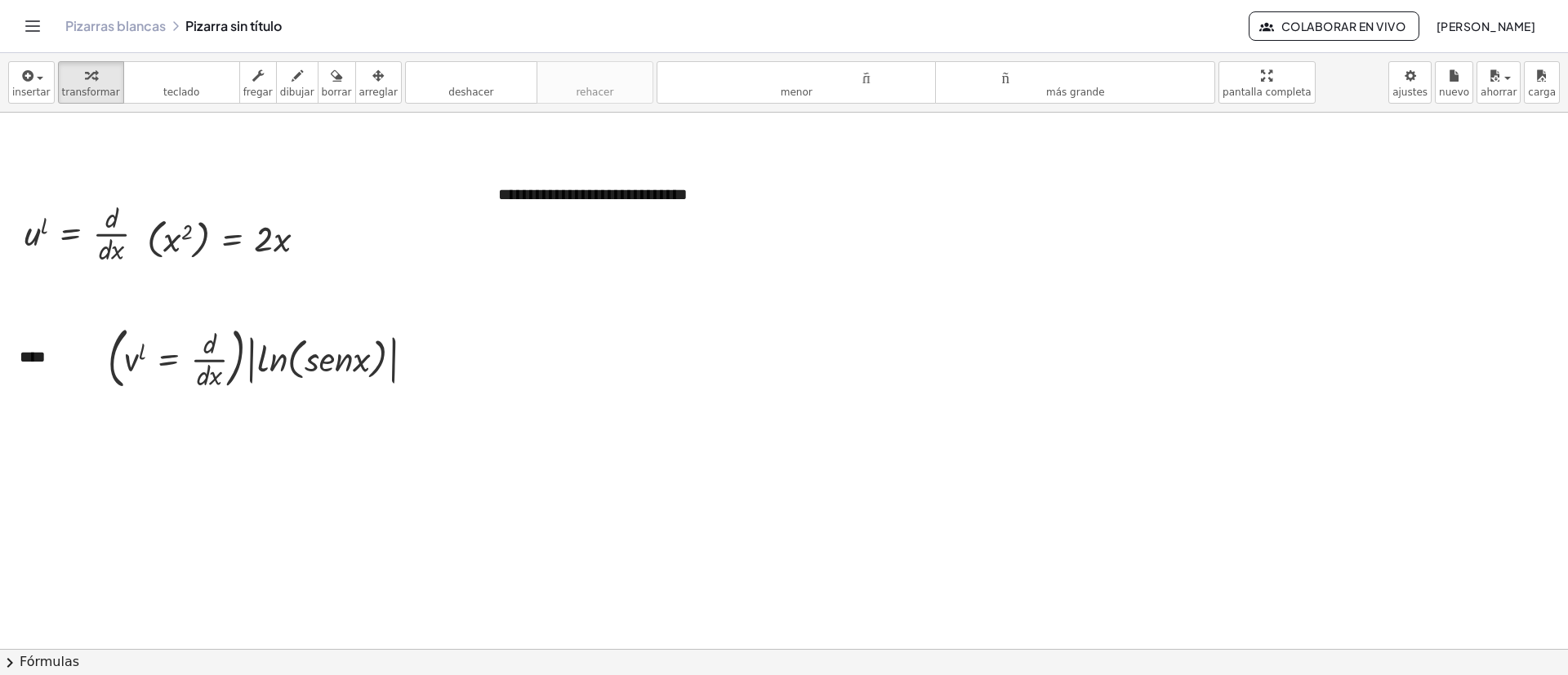
click at [610, 407] on div at bounding box center [784, 428] width 1568 height 1609
click at [564, 191] on font "**********" at bounding box center [593, 194] width 190 height 16
click at [361, 87] on font "arreglar" at bounding box center [379, 92] width 38 height 12
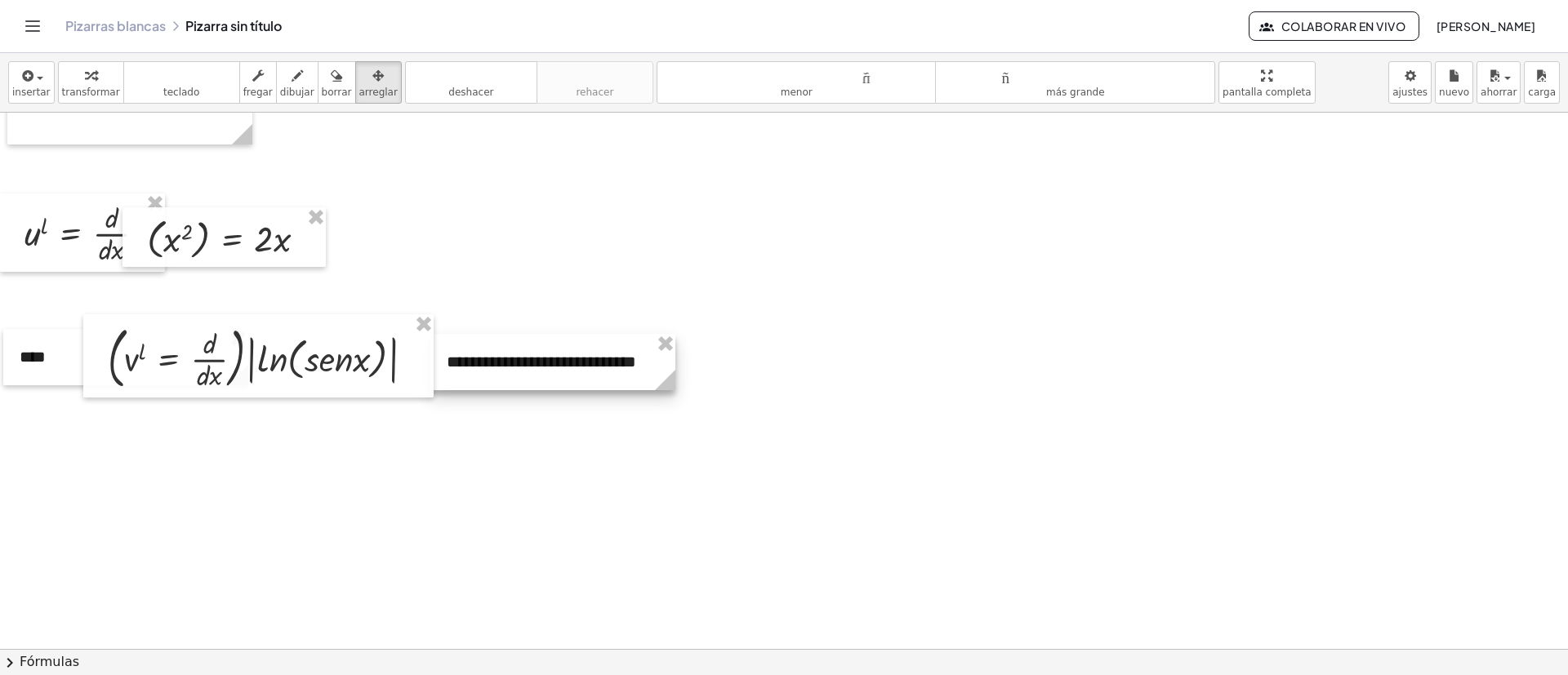
drag, startPoint x: 563, startPoint y: 196, endPoint x: 511, endPoint y: 363, distance: 174.9
click at [511, 363] on div at bounding box center [553, 362] width 245 height 57
click at [792, 435] on div at bounding box center [784, 428] width 1568 height 1609
click at [39, 98] on font "insertar" at bounding box center [31, 92] width 38 height 12
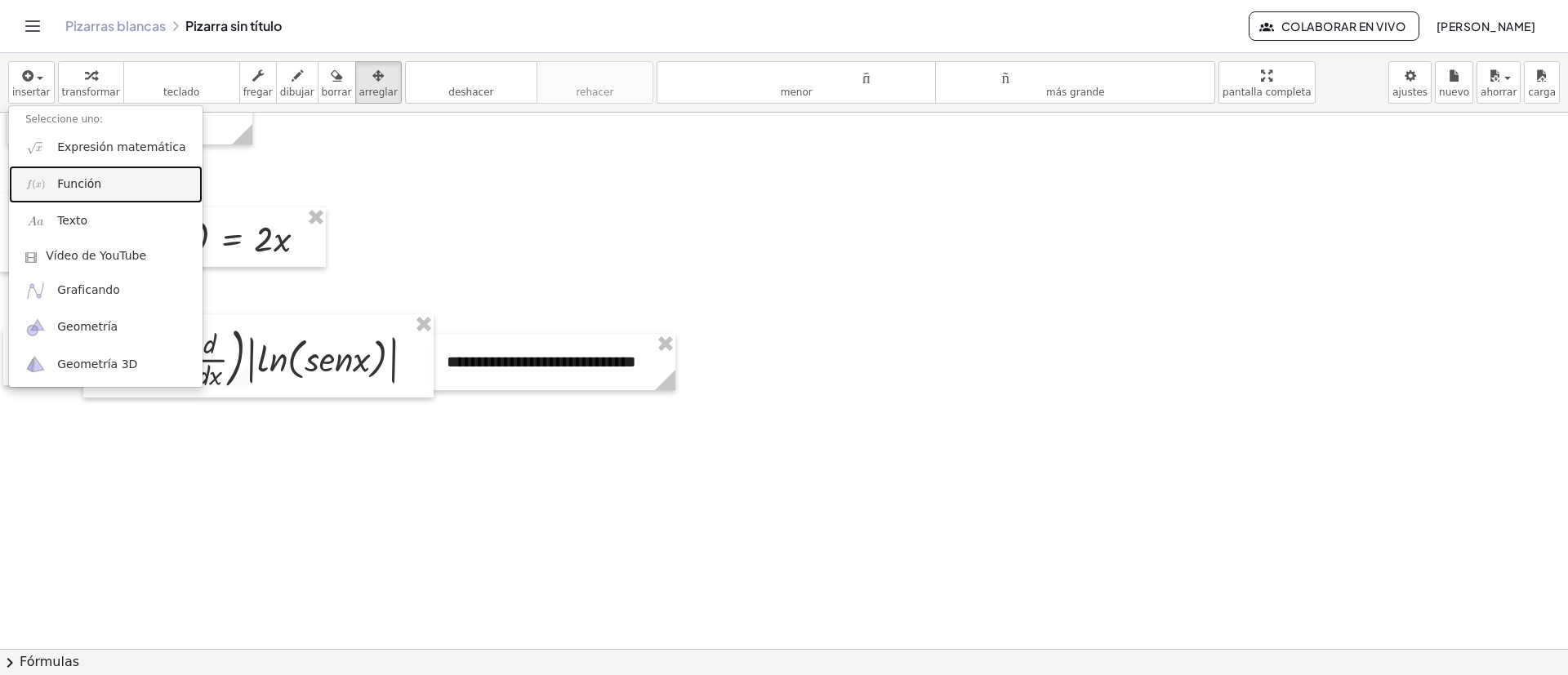
click at [99, 183] on link "Función" at bounding box center [106, 184] width 193 height 36
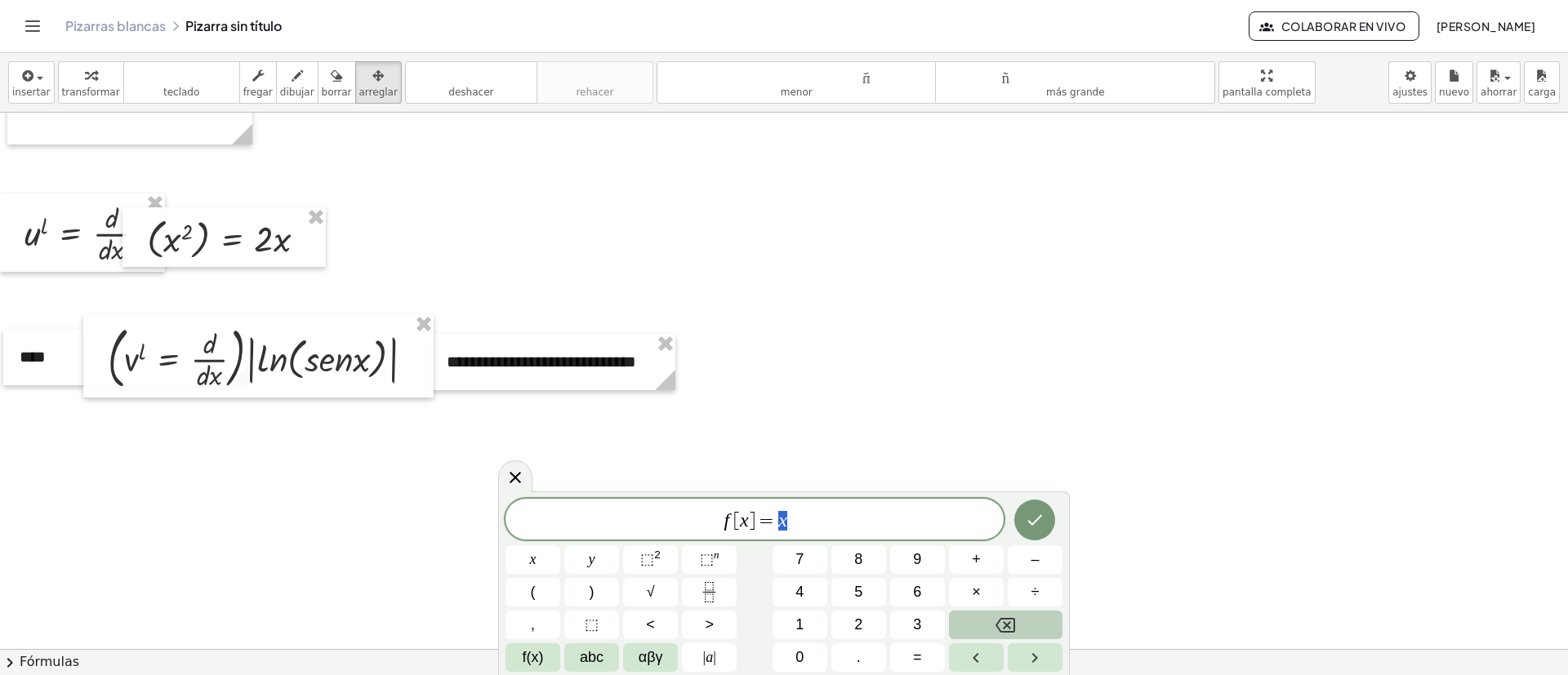
click at [852, 449] on span "f [ x ] = x" at bounding box center [755, 520] width 498 height 23
drag, startPoint x: 852, startPoint y: 514, endPoint x: 584, endPoint y: 498, distance: 268.5
click at [584, 449] on div "****** f [ x ] = x" at bounding box center [755, 519] width 498 height 41
click at [518, 449] on icon at bounding box center [515, 477] width 19 height 19
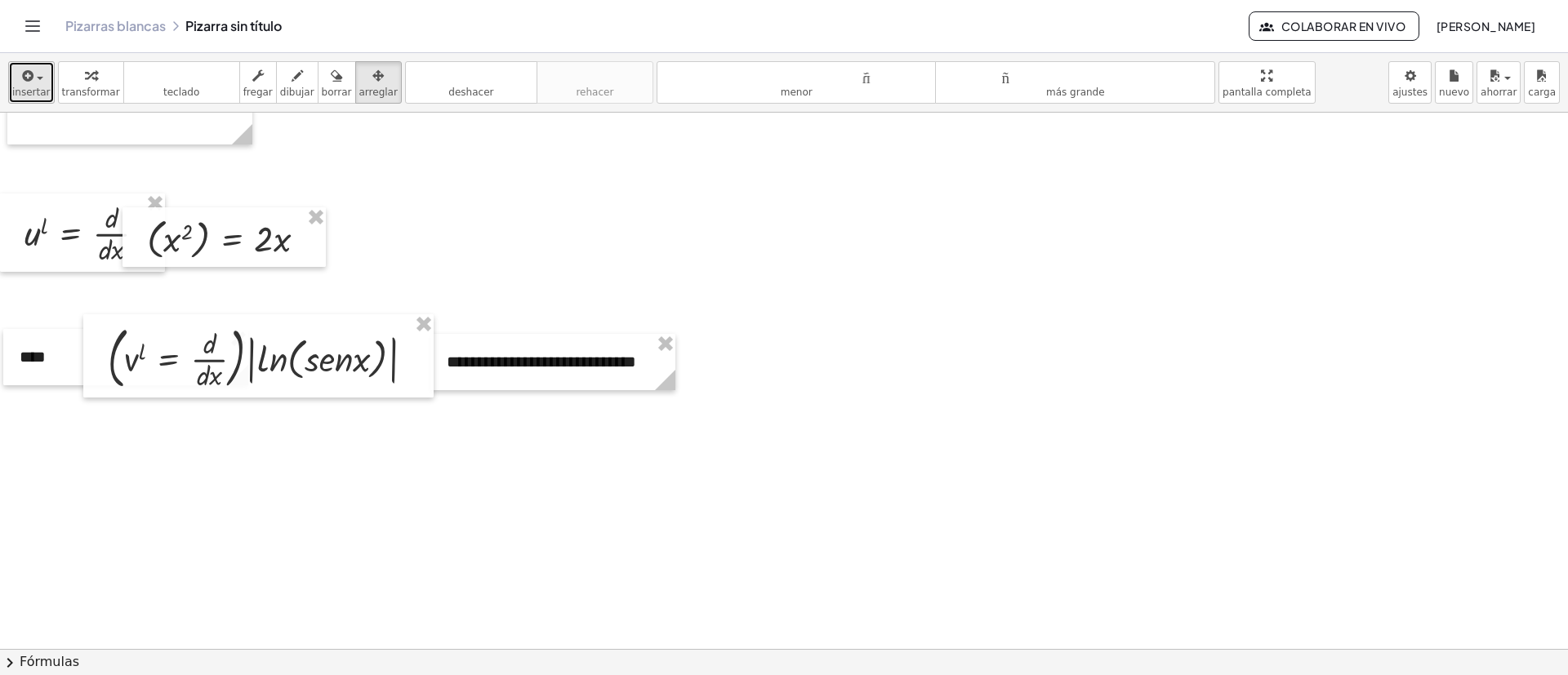
click at [16, 91] on font "insertar" at bounding box center [31, 92] width 38 height 12
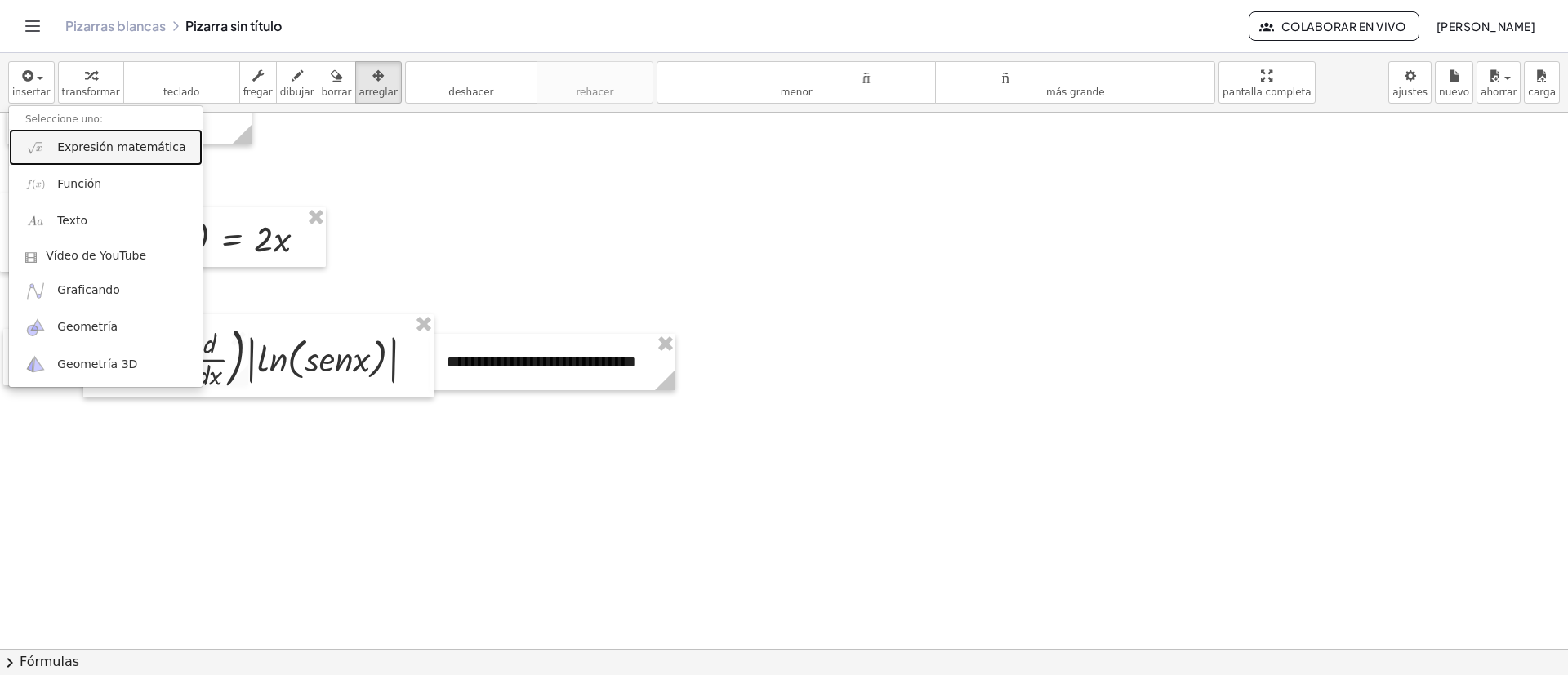
click at [95, 144] on font "Expresión matemática" at bounding box center [121, 147] width 129 height 13
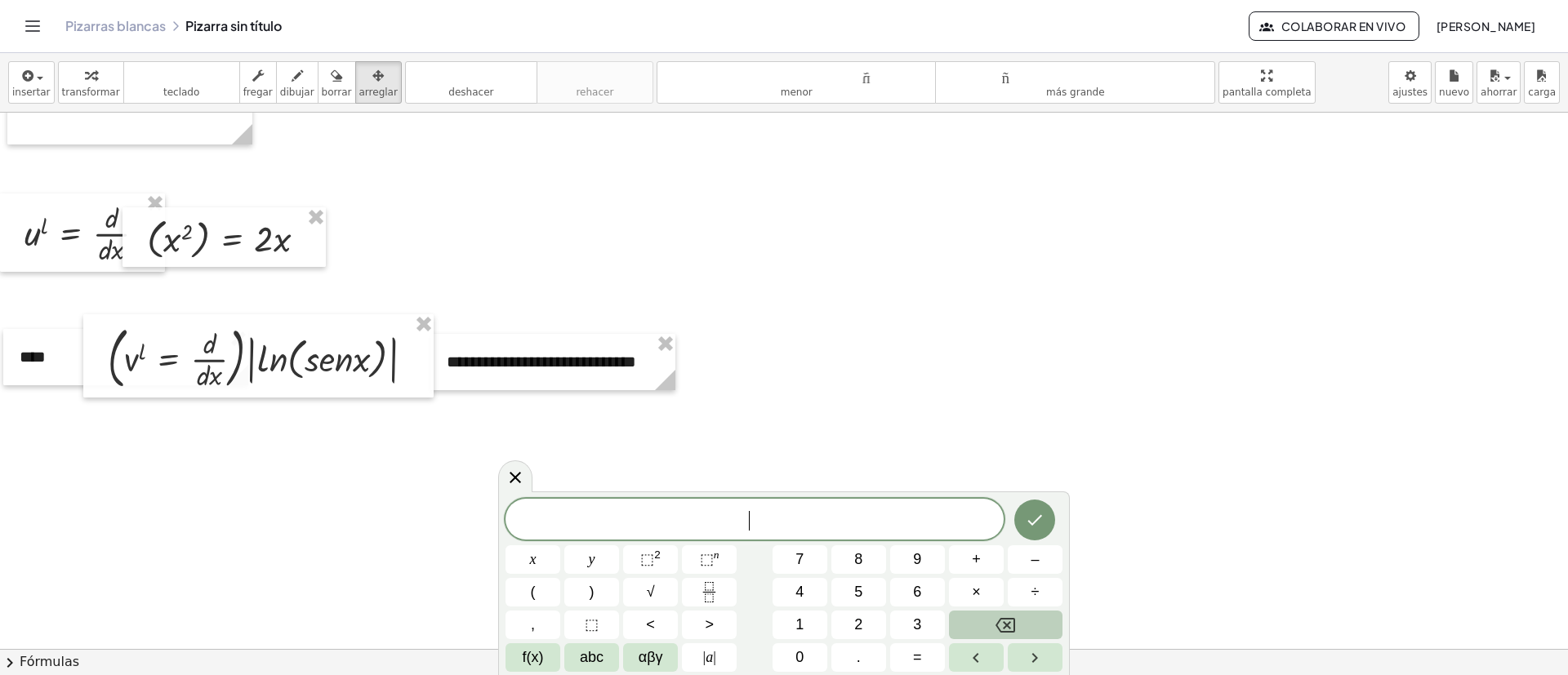
click at [520, 449] on icon at bounding box center [515, 477] width 19 height 19
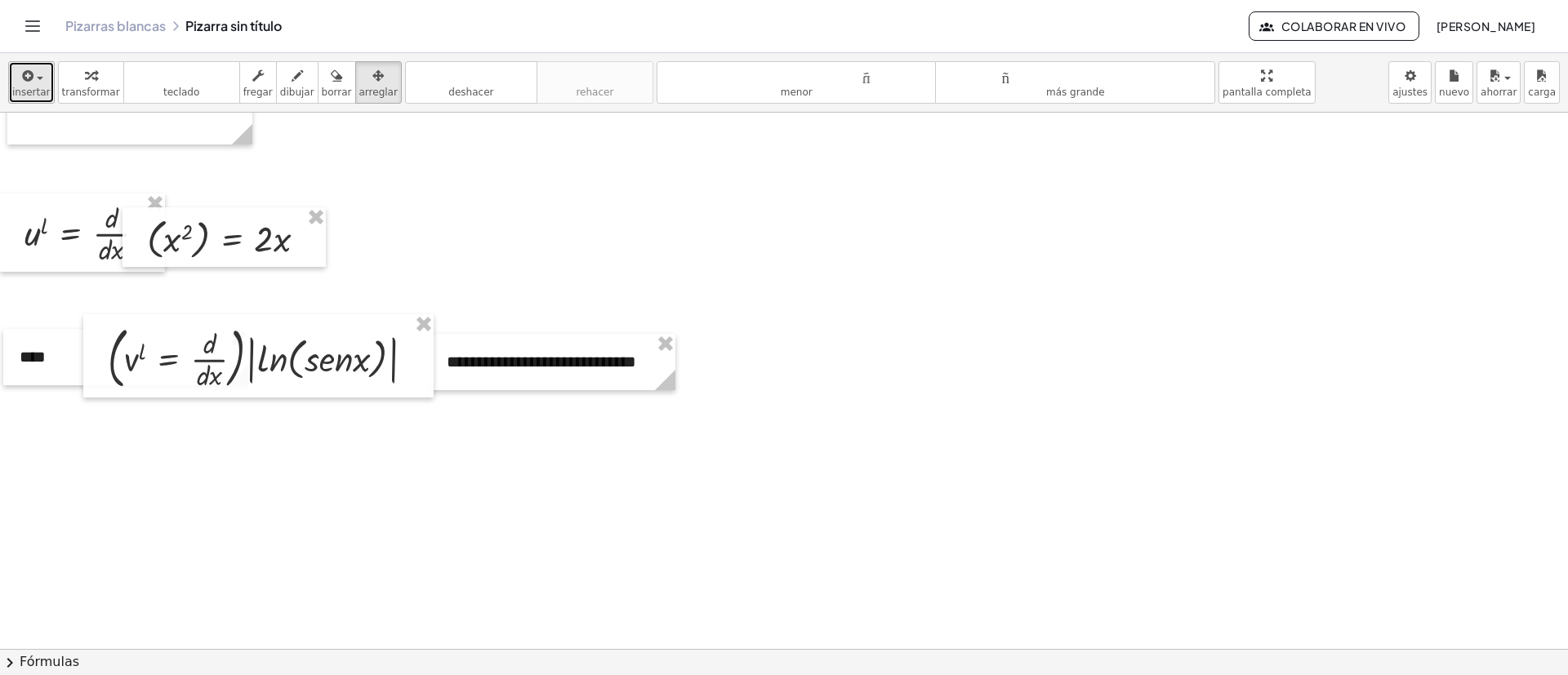
click at [19, 85] on icon "button" at bounding box center [26, 75] width 15 height 19
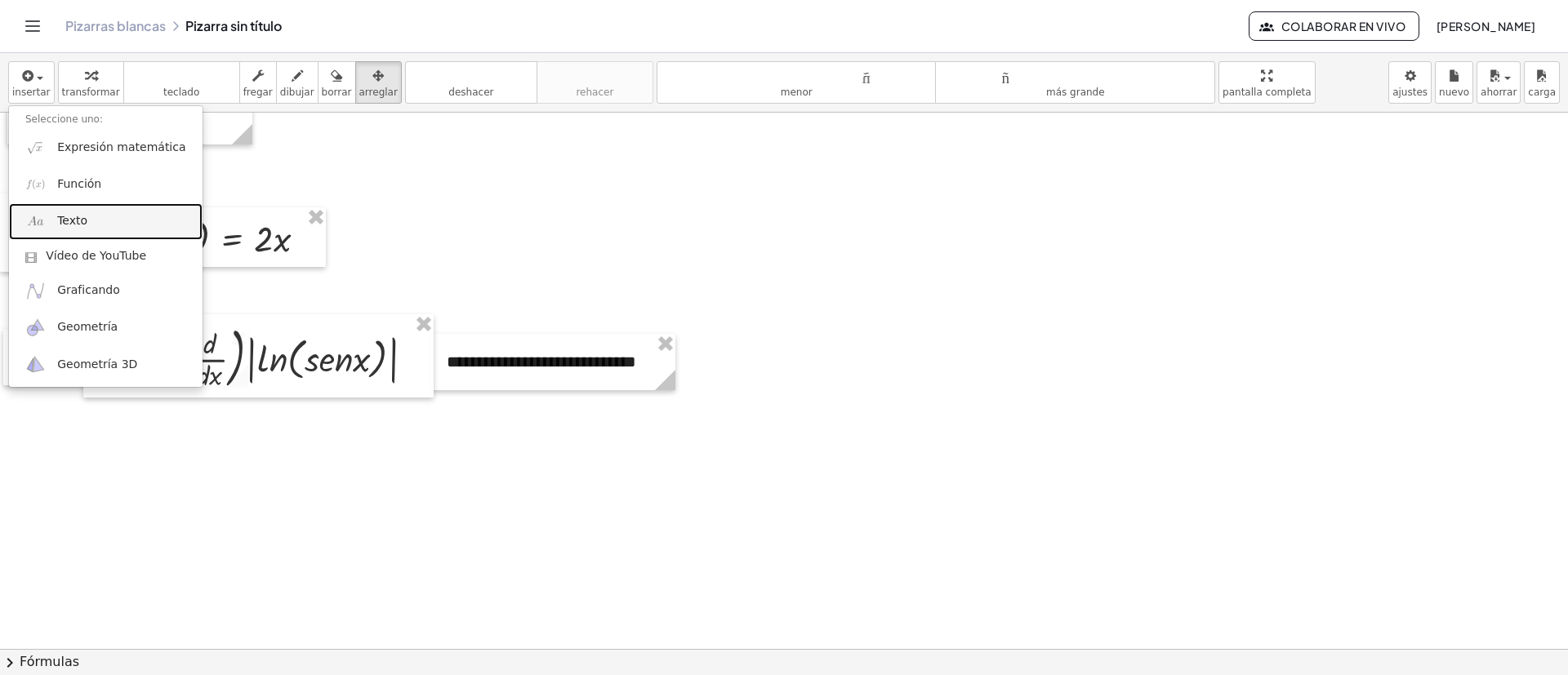
click at [84, 225] on link "Texto" at bounding box center [106, 222] width 193 height 36
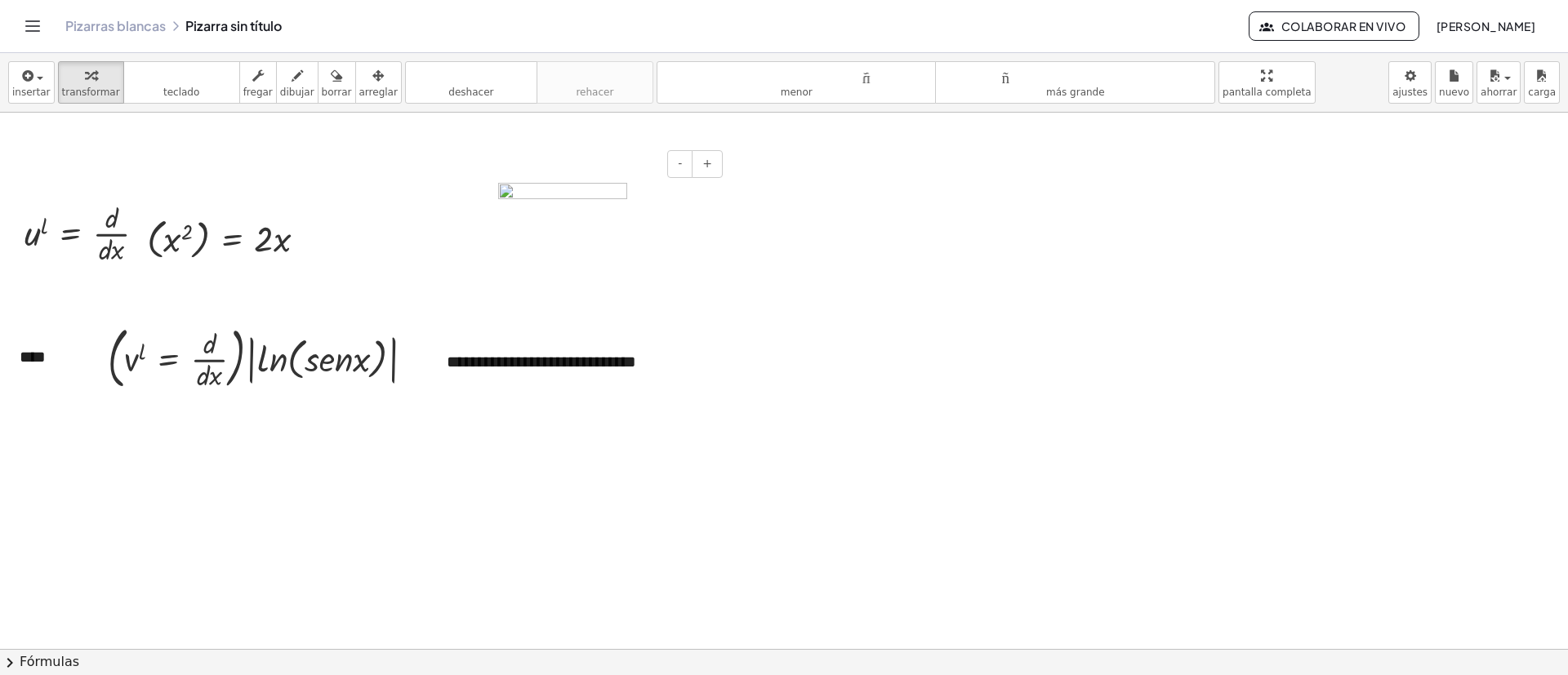
drag, startPoint x: 626, startPoint y: 187, endPoint x: 564, endPoint y: 185, distance: 62.0
click at [622, 187] on span at bounding box center [604, 198] width 213 height 32
drag, startPoint x: 505, startPoint y: 187, endPoint x: 512, endPoint y: 192, distance: 8.6
click at [507, 189] on img at bounding box center [562, 198] width 129 height 32
click at [621, 240] on div at bounding box center [784, 428] width 1568 height 1609
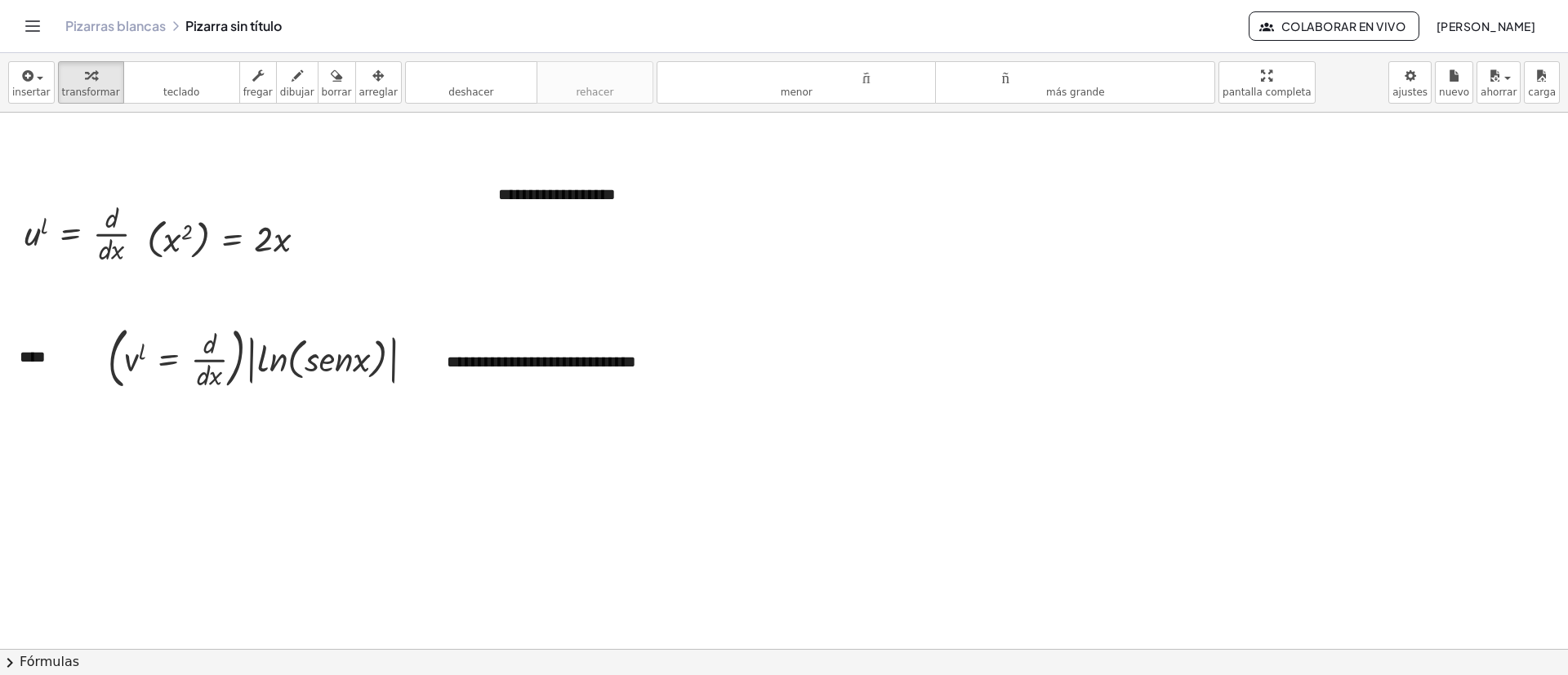
click at [361, 87] on font "arreglar" at bounding box center [379, 92] width 38 height 12
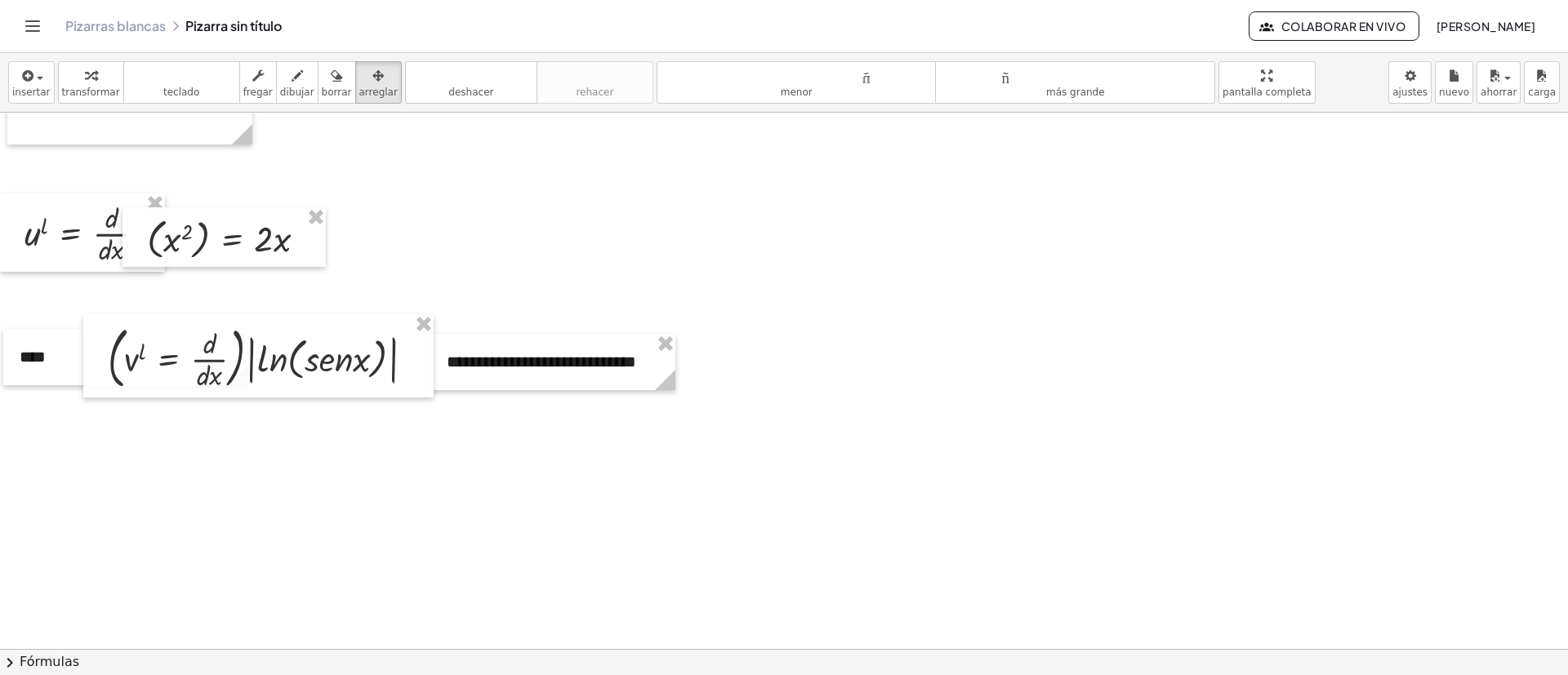
click at [923, 425] on div at bounding box center [784, 428] width 1568 height 1609
click at [50, 98] on div "insertar Seleccione uno: Expresión matemática Función Texto Vídeo de YouTube Gr…" at bounding box center [784, 82] width 1568 height 59
click at [40, 89] on font "insertar" at bounding box center [31, 92] width 38 height 12
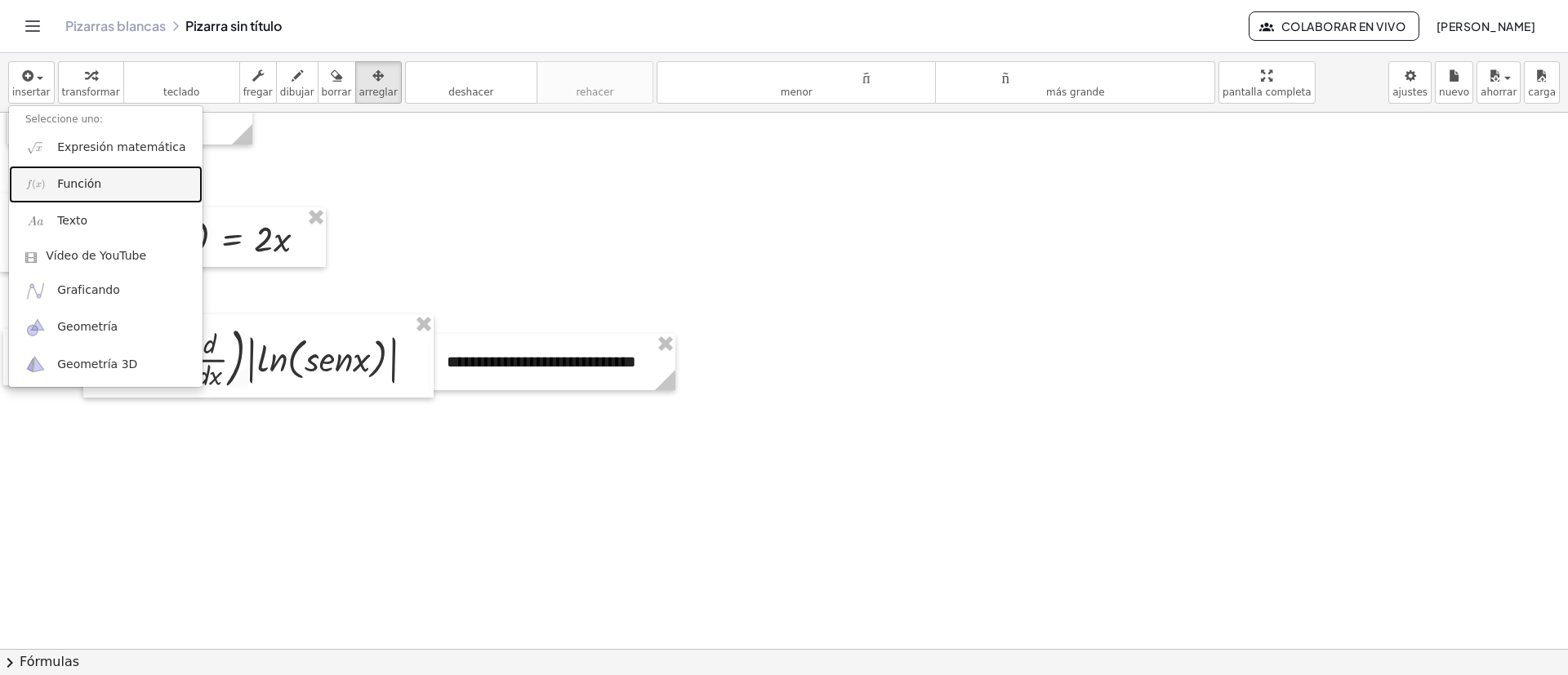
click at [105, 189] on link "Función" at bounding box center [106, 184] width 193 height 36
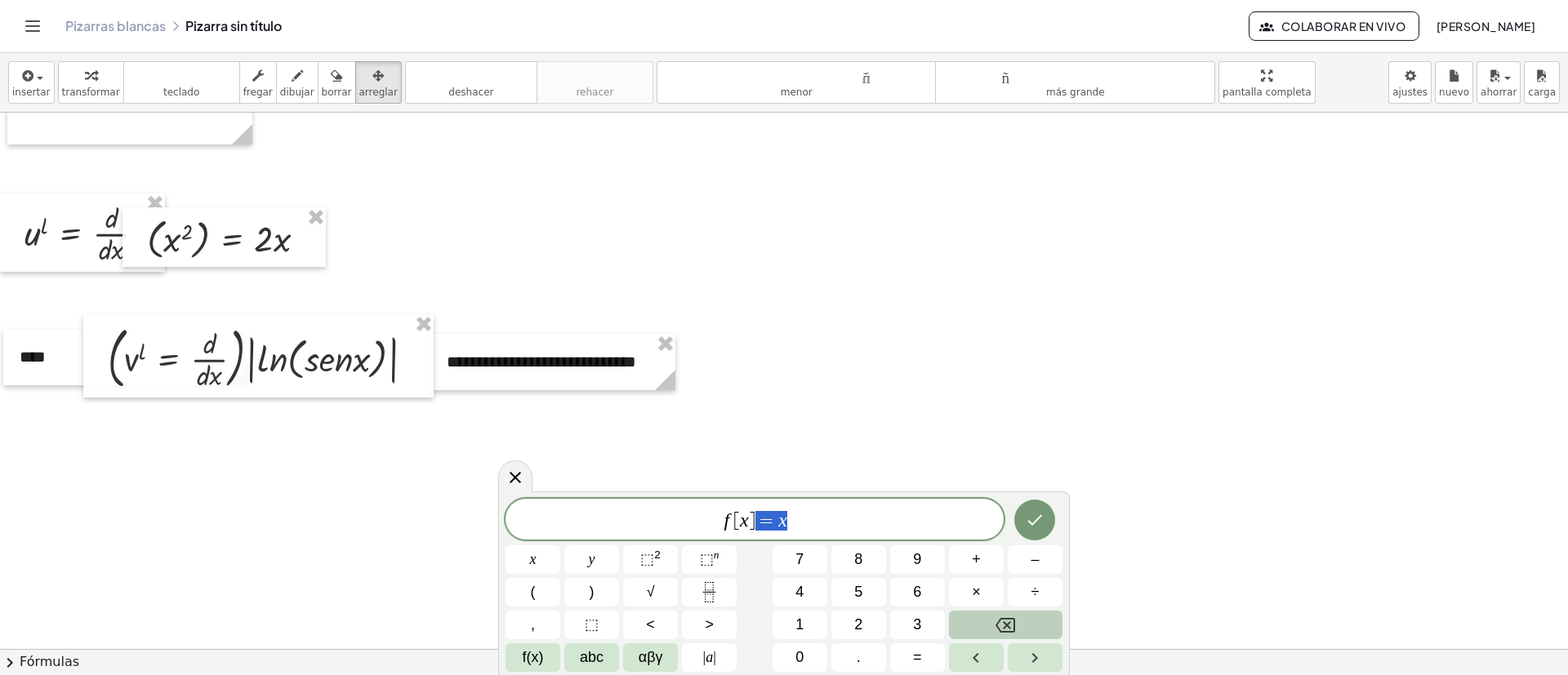
drag, startPoint x: 753, startPoint y: 526, endPoint x: 627, endPoint y: 526, distance: 126.0
click at [627, 449] on span "f [ x ] = x" at bounding box center [755, 520] width 498 height 23
click at [664, 449] on button "⬚ 2" at bounding box center [651, 559] width 55 height 28
click at [696, 449] on button "Fraction" at bounding box center [709, 592] width 55 height 28
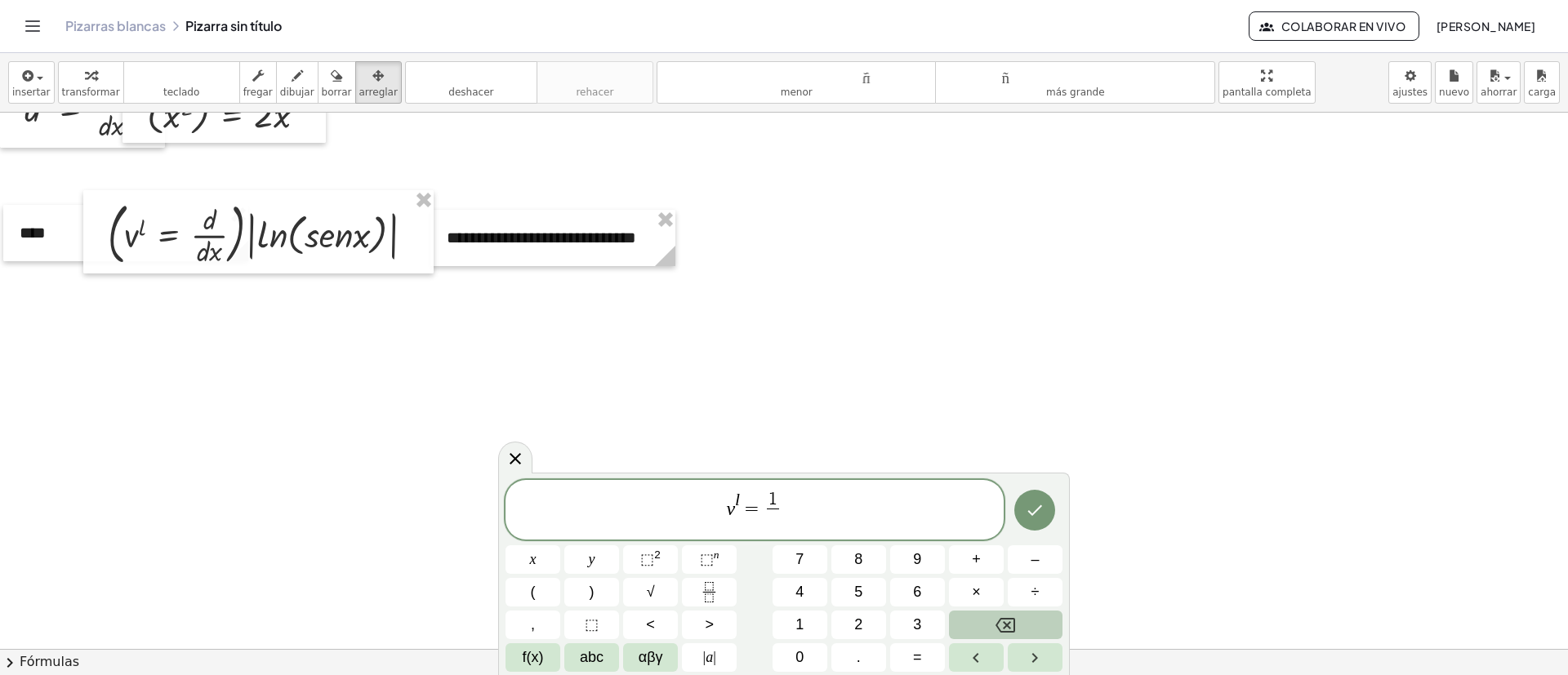
scroll to position [612, 0]
click at [976, 449] on span "×" at bounding box center [977, 592] width 9 height 22
click at [1033, 449] on button "Hecho" at bounding box center [1035, 510] width 41 height 41
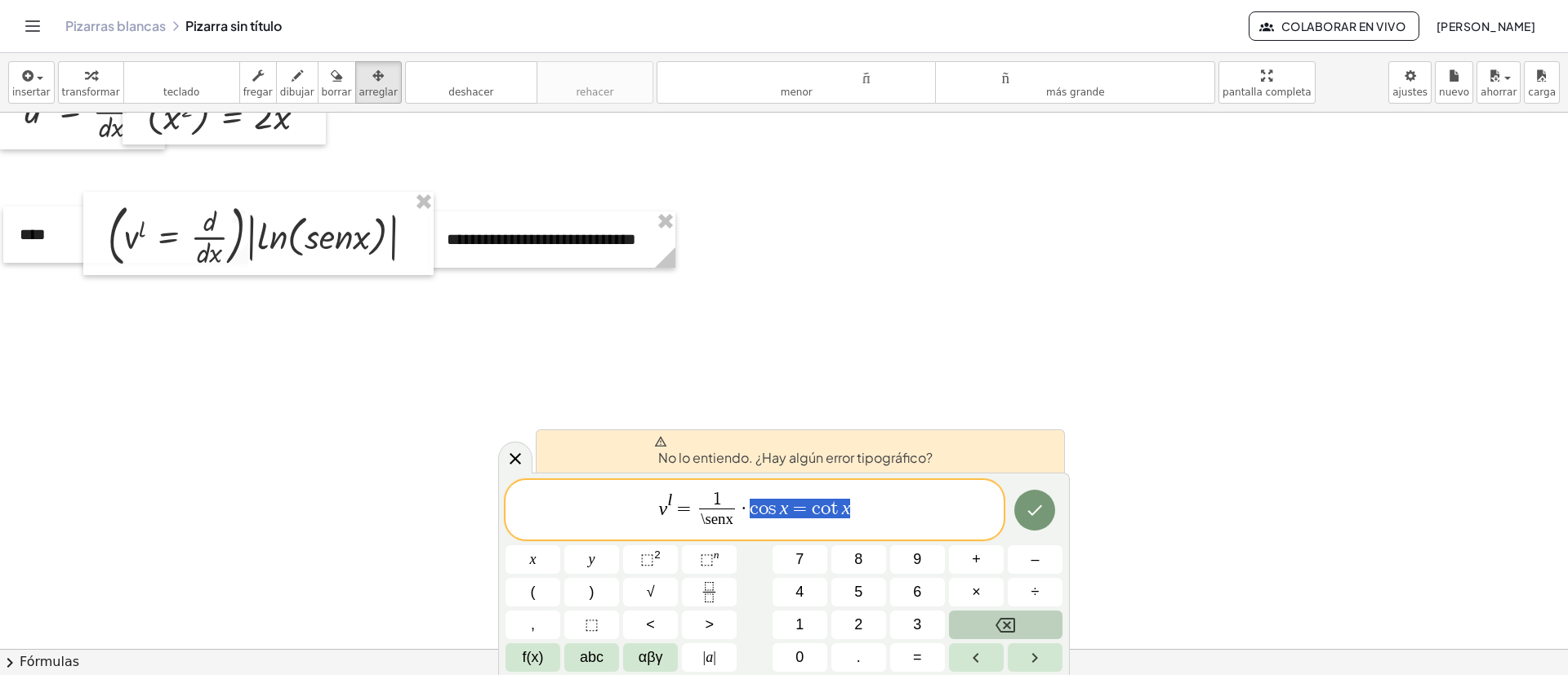
drag, startPoint x: 873, startPoint y: 517, endPoint x: 750, endPoint y: 519, distance: 123.0
click at [749, 449] on span "v l = 1 \senx ​ · c o s x = c o t x" at bounding box center [755, 511] width 498 height 43
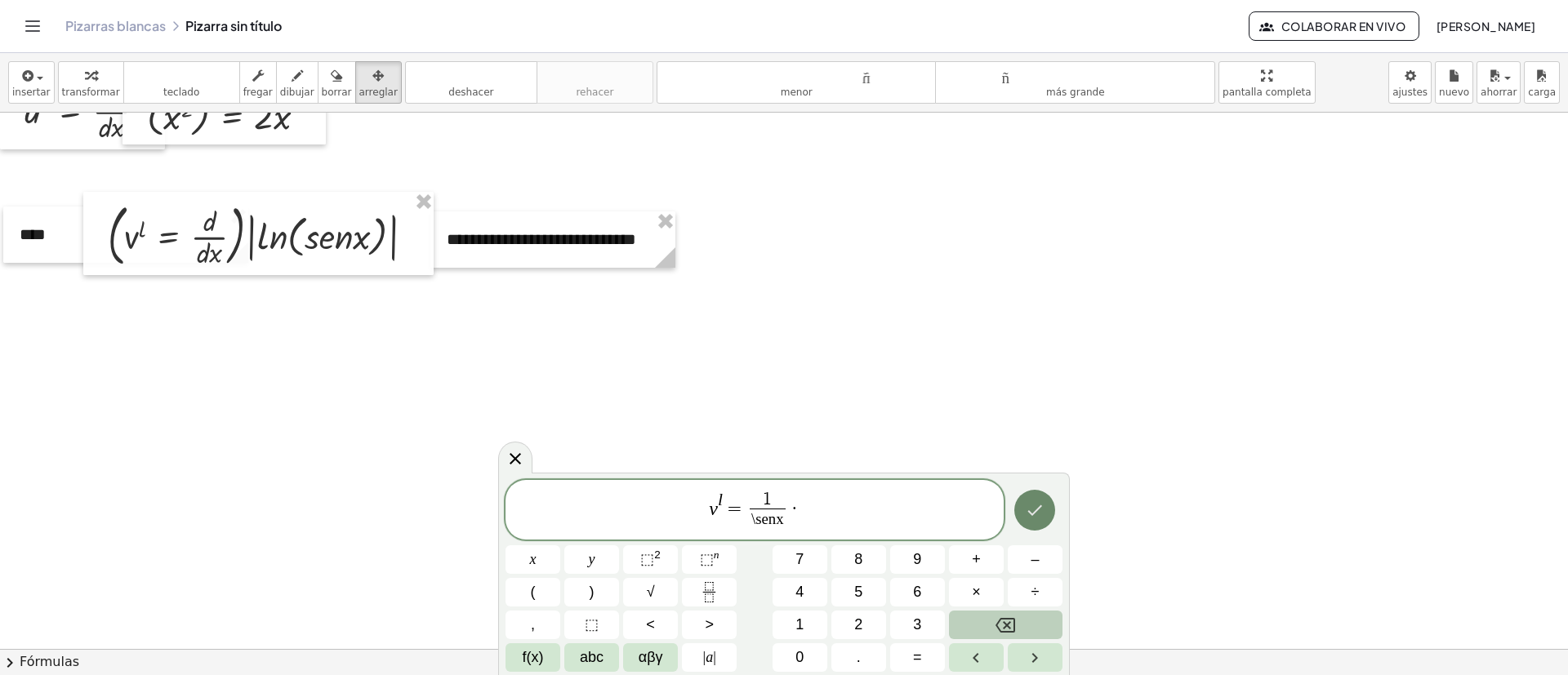
click at [1042, 449] on icon "Hecho" at bounding box center [1034, 510] width 19 height 19
click at [560, 449] on div at bounding box center [533, 559] width 55 height 28
click at [1040, 449] on icon "Hecho" at bounding box center [1034, 510] width 19 height 19
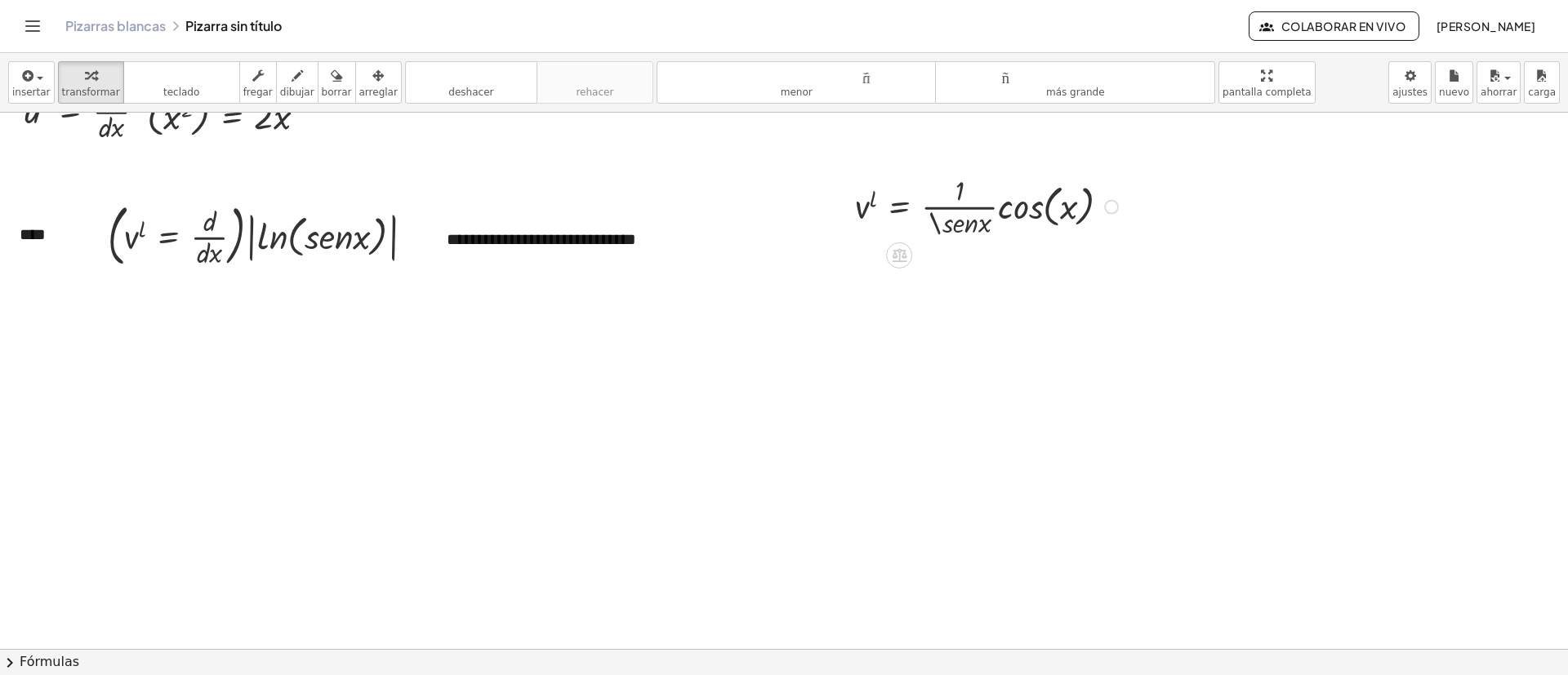
click at [985, 215] on div at bounding box center [988, 205] width 284 height 70
click at [1045, 198] on div at bounding box center [988, 205] width 284 height 70
click at [1039, 212] on div at bounding box center [988, 205] width 284 height 70
click at [1039, 213] on div at bounding box center [988, 205] width 284 height 70
click at [1031, 216] on div at bounding box center [988, 205] width 284 height 70
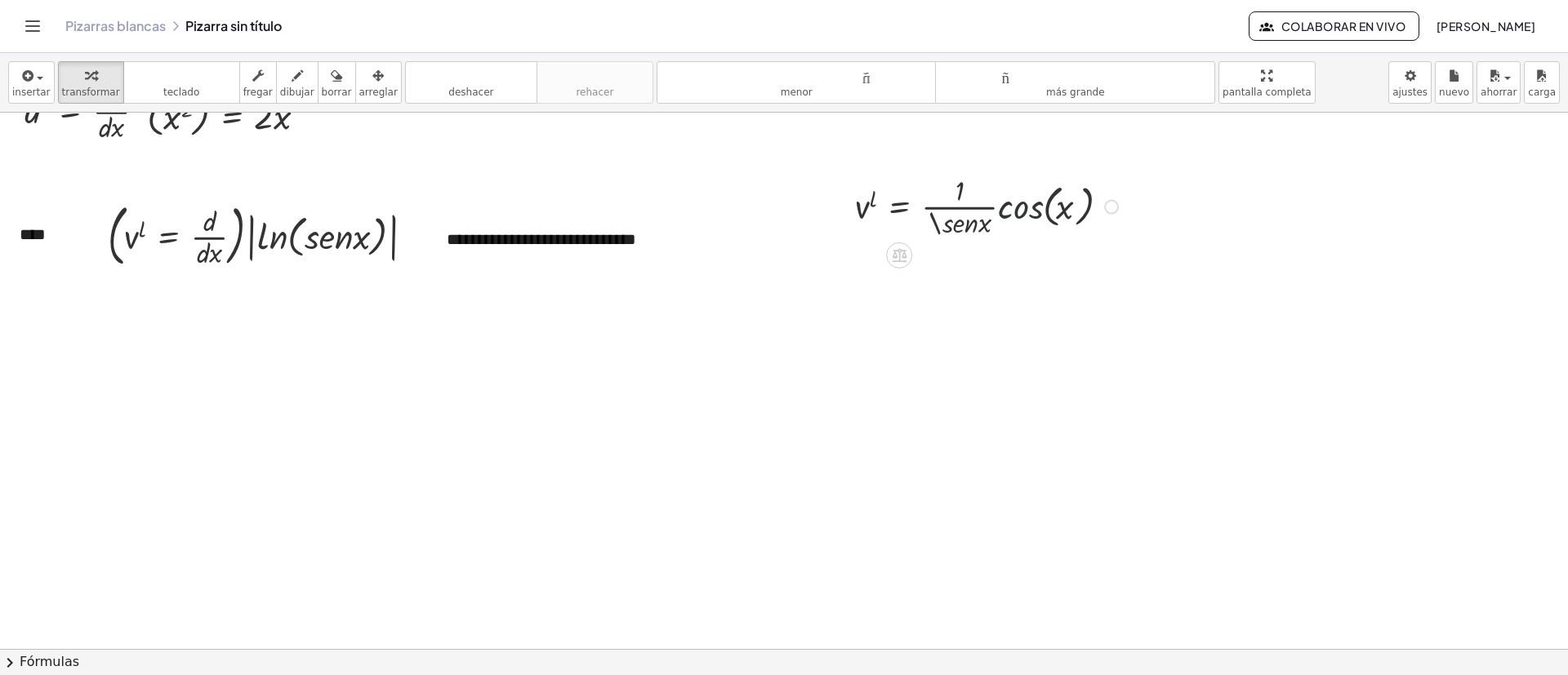
click at [1031, 216] on div at bounding box center [988, 205] width 284 height 70
drag, startPoint x: 1030, startPoint y: 216, endPoint x: 984, endPoint y: 309, distance: 103.8
click at [984, 309] on div at bounding box center [784, 305] width 1568 height 1609
click at [192, 92] on button "teclado teclado" at bounding box center [182, 82] width 117 height 43
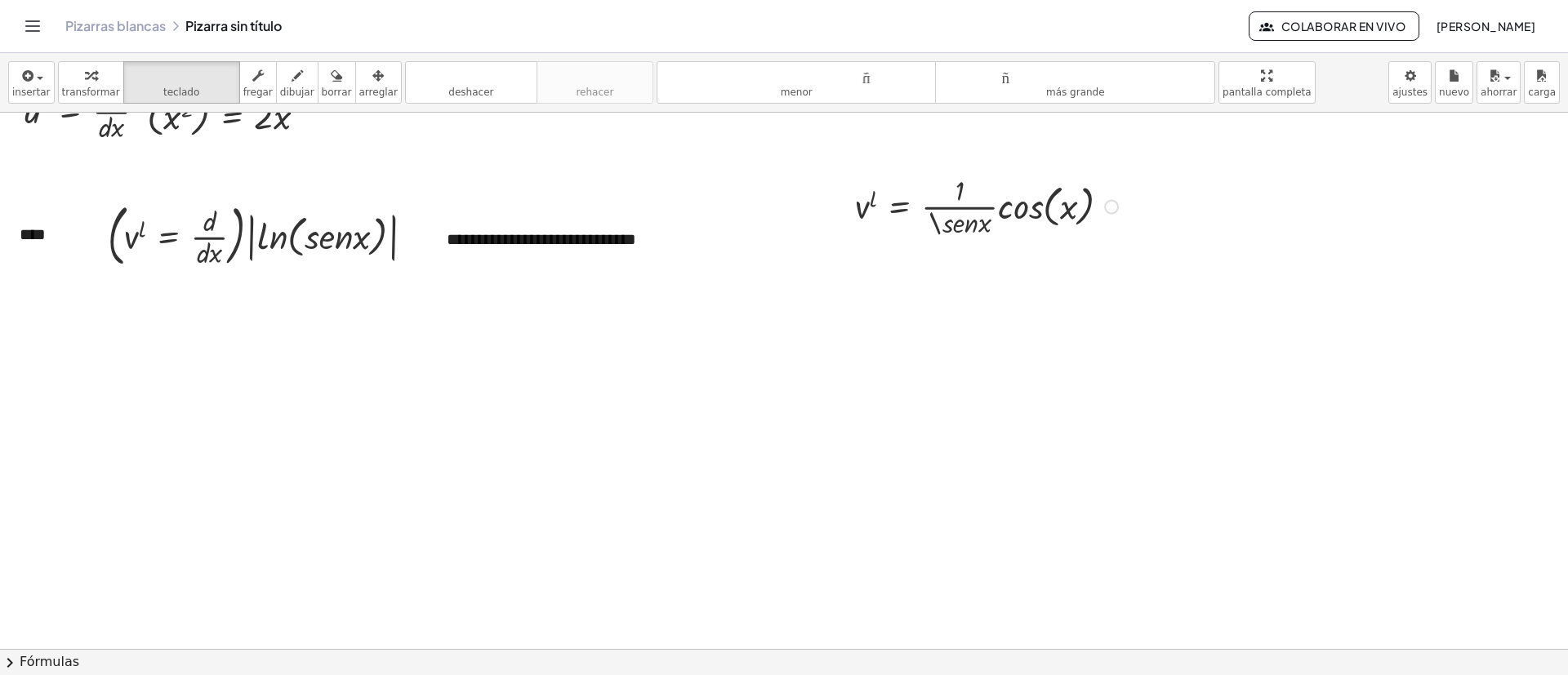
click at [944, 197] on div at bounding box center [988, 205] width 284 height 70
click at [945, 220] on div at bounding box center [959, 223] width 65 height 30
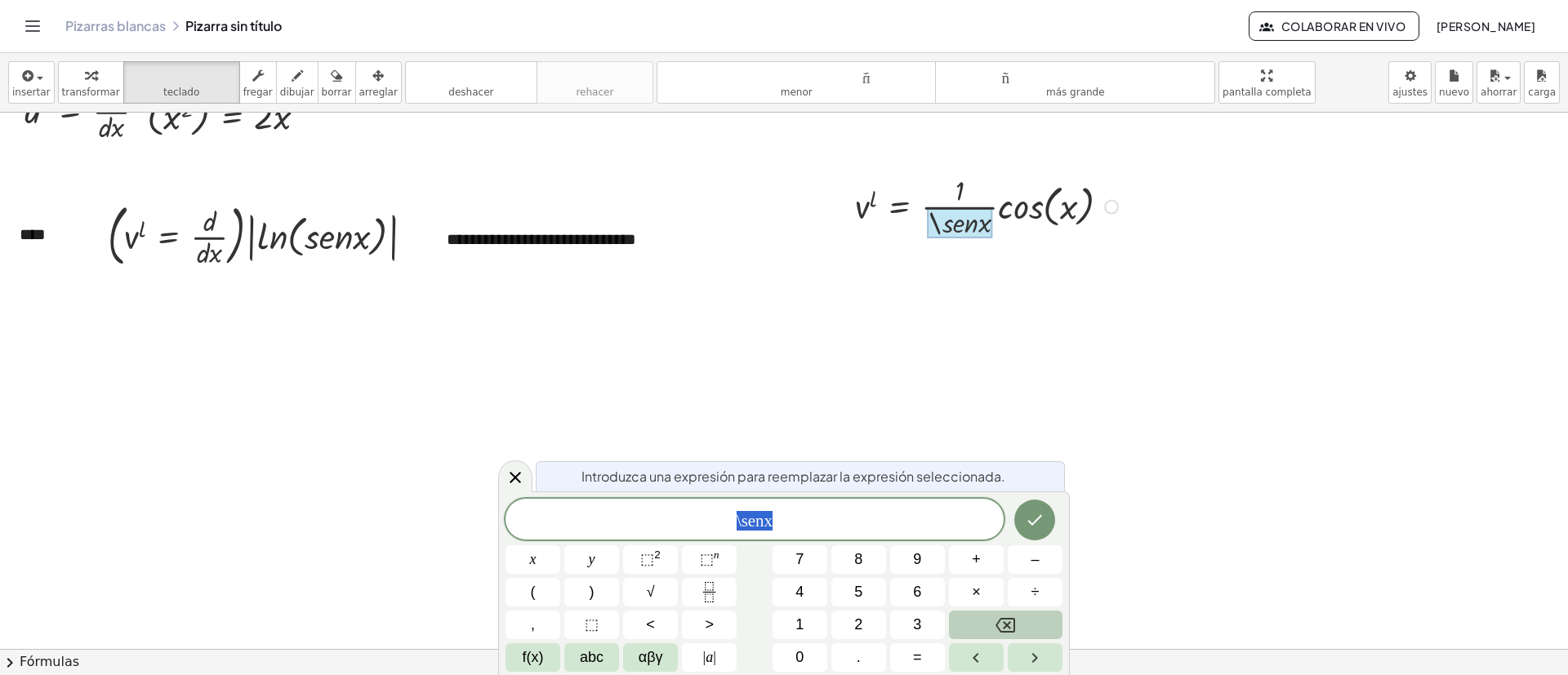
click at [999, 207] on div at bounding box center [988, 205] width 284 height 70
click at [1002, 221] on div at bounding box center [988, 205] width 284 height 70
click at [1002, 213] on div at bounding box center [988, 205] width 284 height 70
click at [1005, 202] on div at bounding box center [988, 205] width 284 height 70
drag, startPoint x: 1007, startPoint y: 199, endPoint x: 1022, endPoint y: 199, distance: 15.0
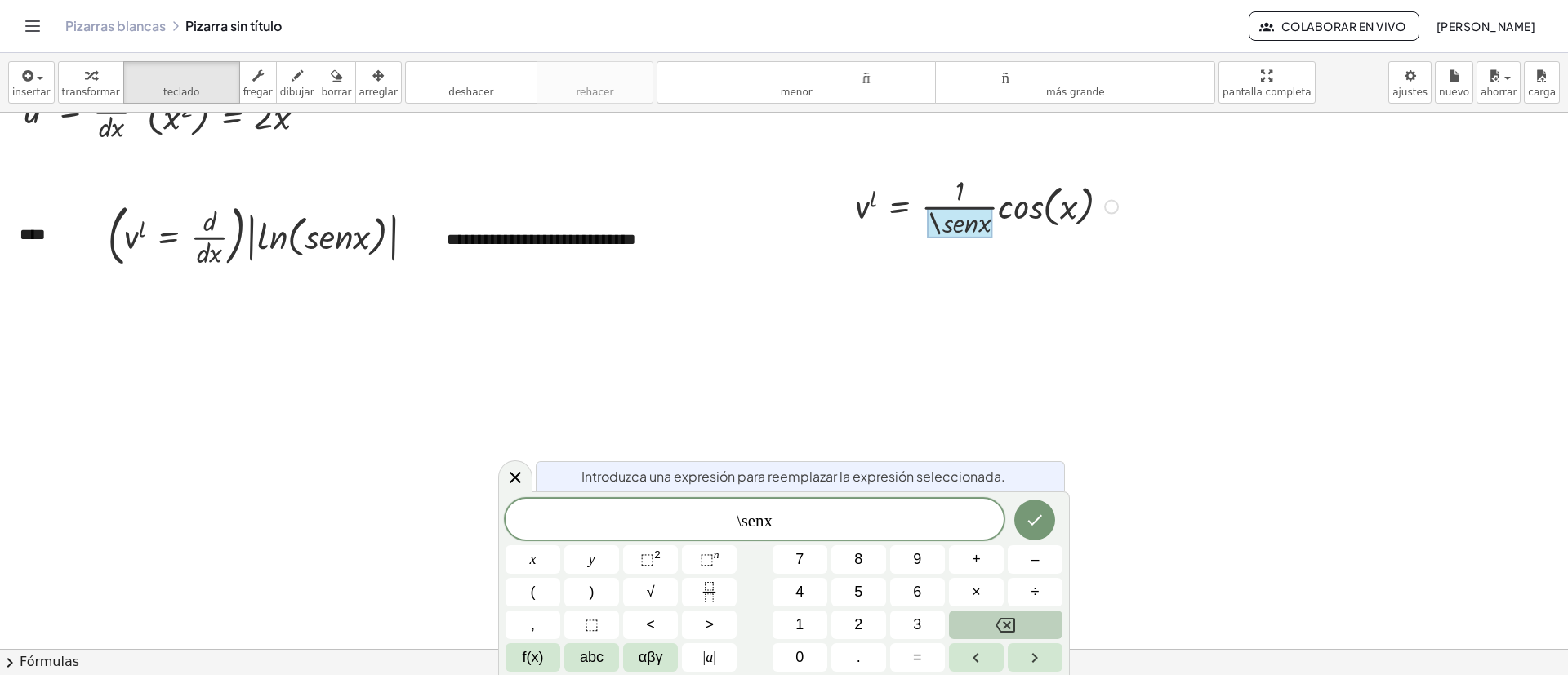
click at [1014, 199] on div at bounding box center [988, 205] width 284 height 70
click at [1030, 199] on div at bounding box center [988, 205] width 284 height 70
click at [1031, 198] on div at bounding box center [988, 205] width 284 height 70
click at [510, 449] on icon at bounding box center [515, 477] width 19 height 19
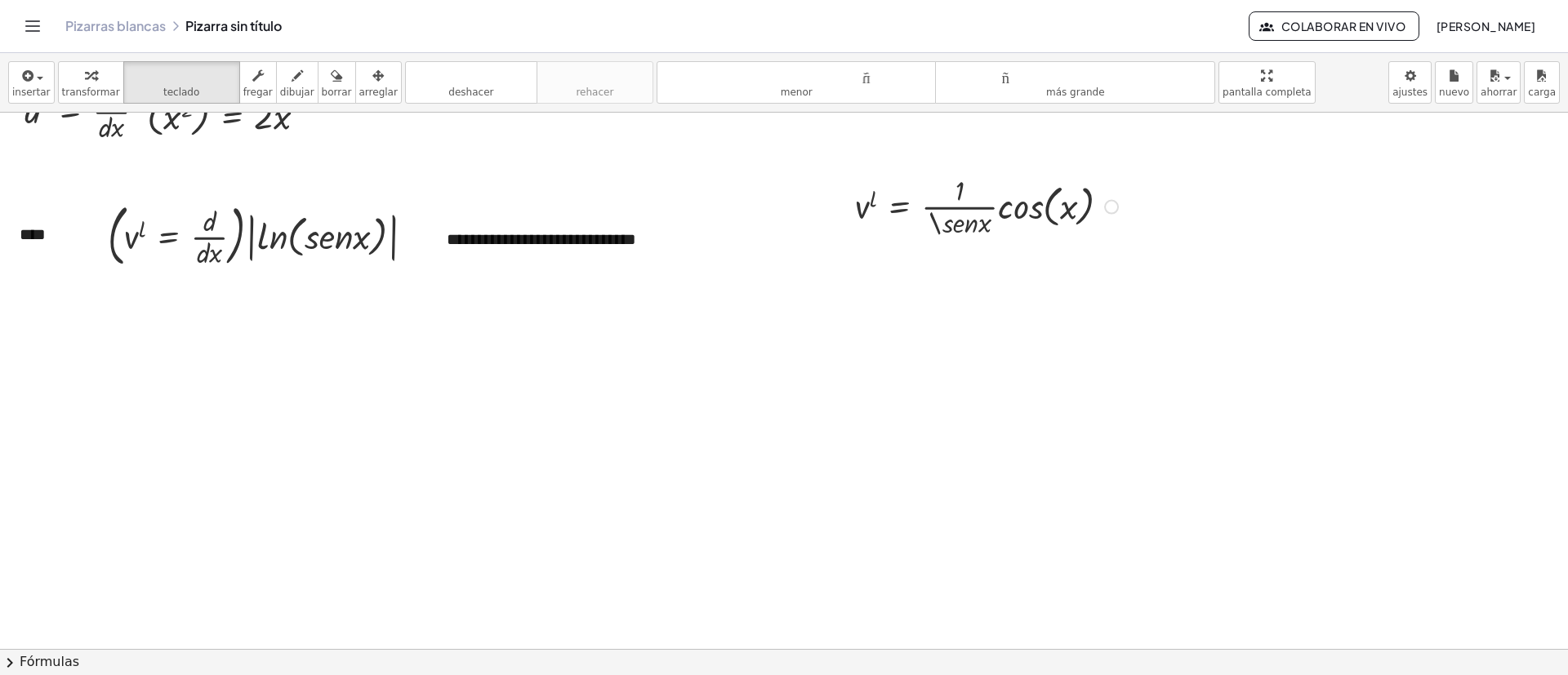
click at [953, 196] on div at bounding box center [988, 205] width 284 height 70
drag, startPoint x: 953, startPoint y: 198, endPoint x: 849, endPoint y: 342, distance: 177.6
click at [849, 342] on div at bounding box center [784, 305] width 1568 height 1609
click at [245, 87] on font "fregar" at bounding box center [258, 92] width 29 height 12
click at [969, 182] on div at bounding box center [988, 205] width 284 height 70
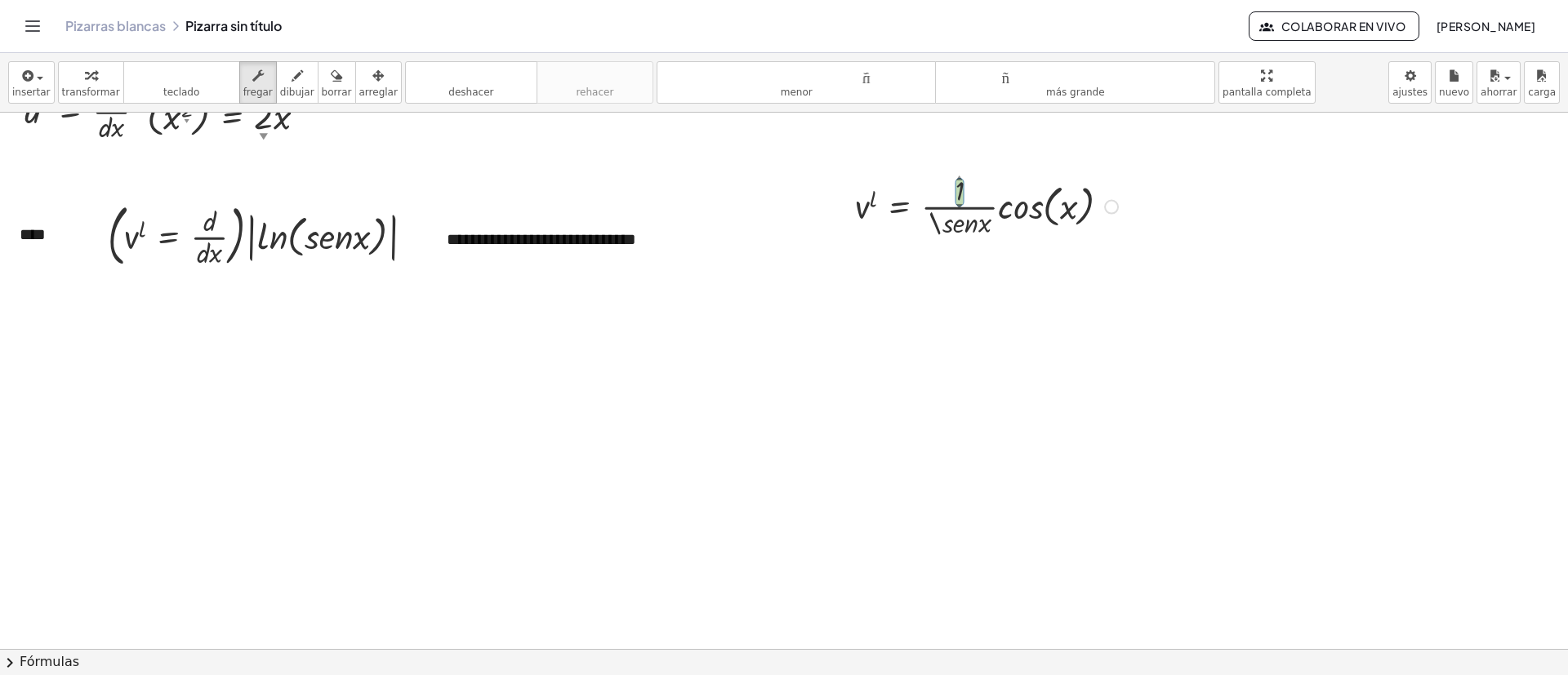
click at [1045, 203] on div at bounding box center [1112, 207] width 15 height 15
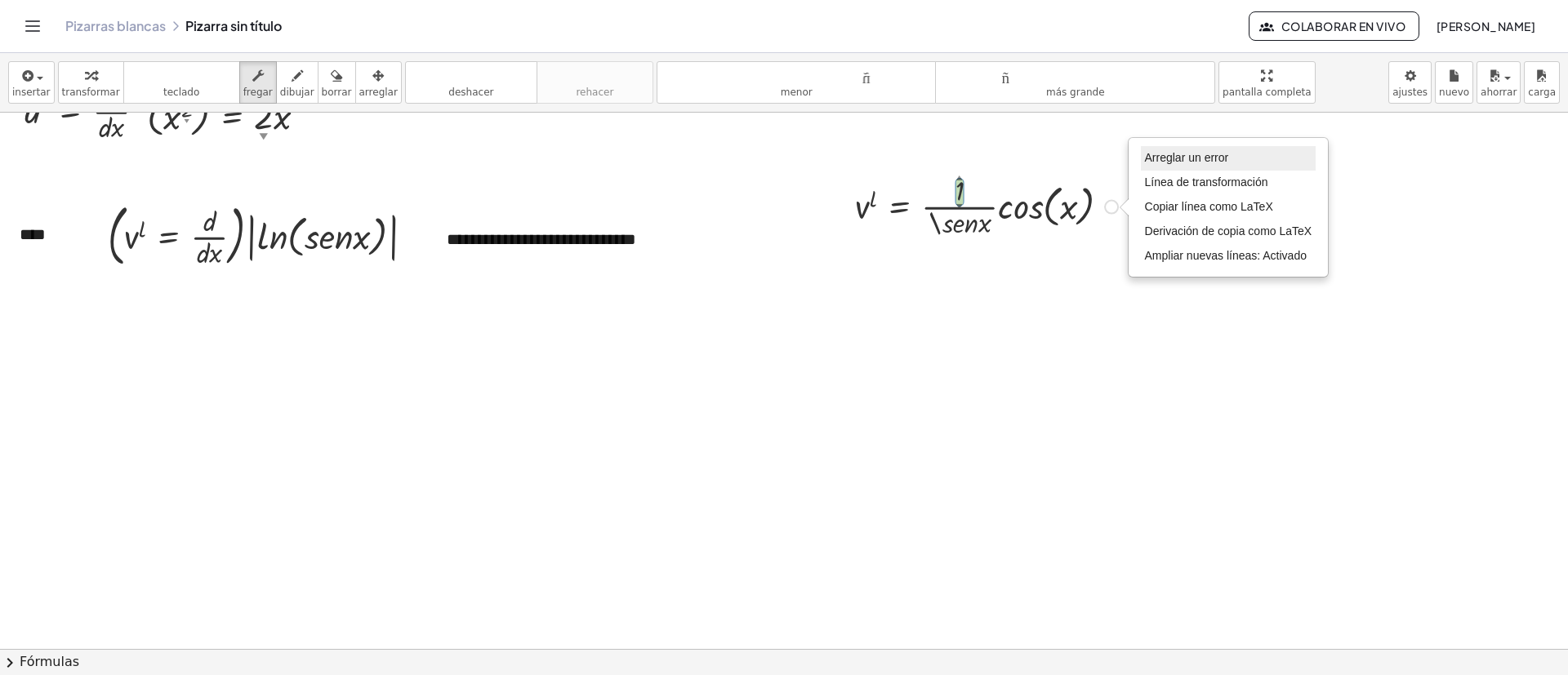
click at [1045, 165] on li "Arreglar un error" at bounding box center [1228, 158] width 175 height 25
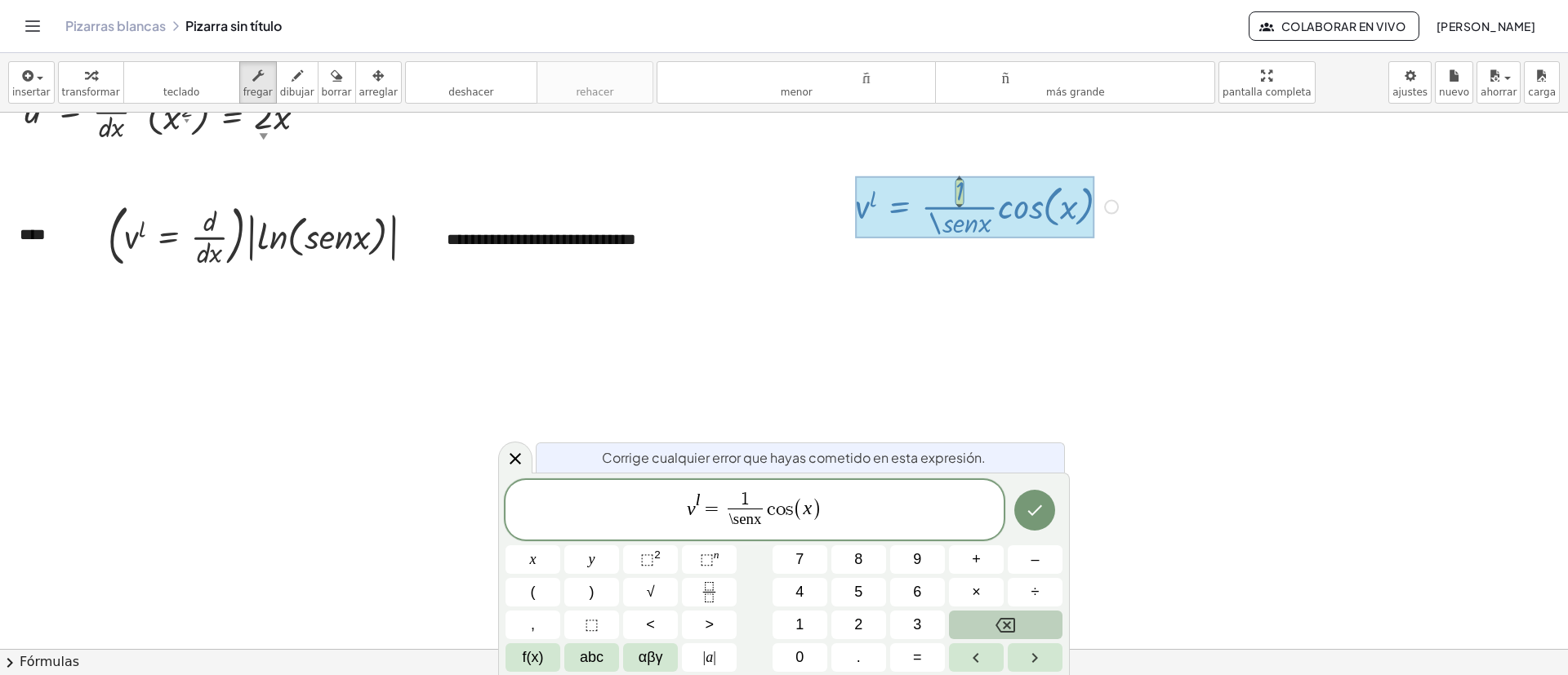
click at [764, 449] on span "1 \senx ​" at bounding box center [745, 512] width 43 height 40
click at [966, 449] on button "×" at bounding box center [977, 592] width 55 height 28
click at [1045, 449] on icon "Hecho" at bounding box center [1034, 510] width 19 height 19
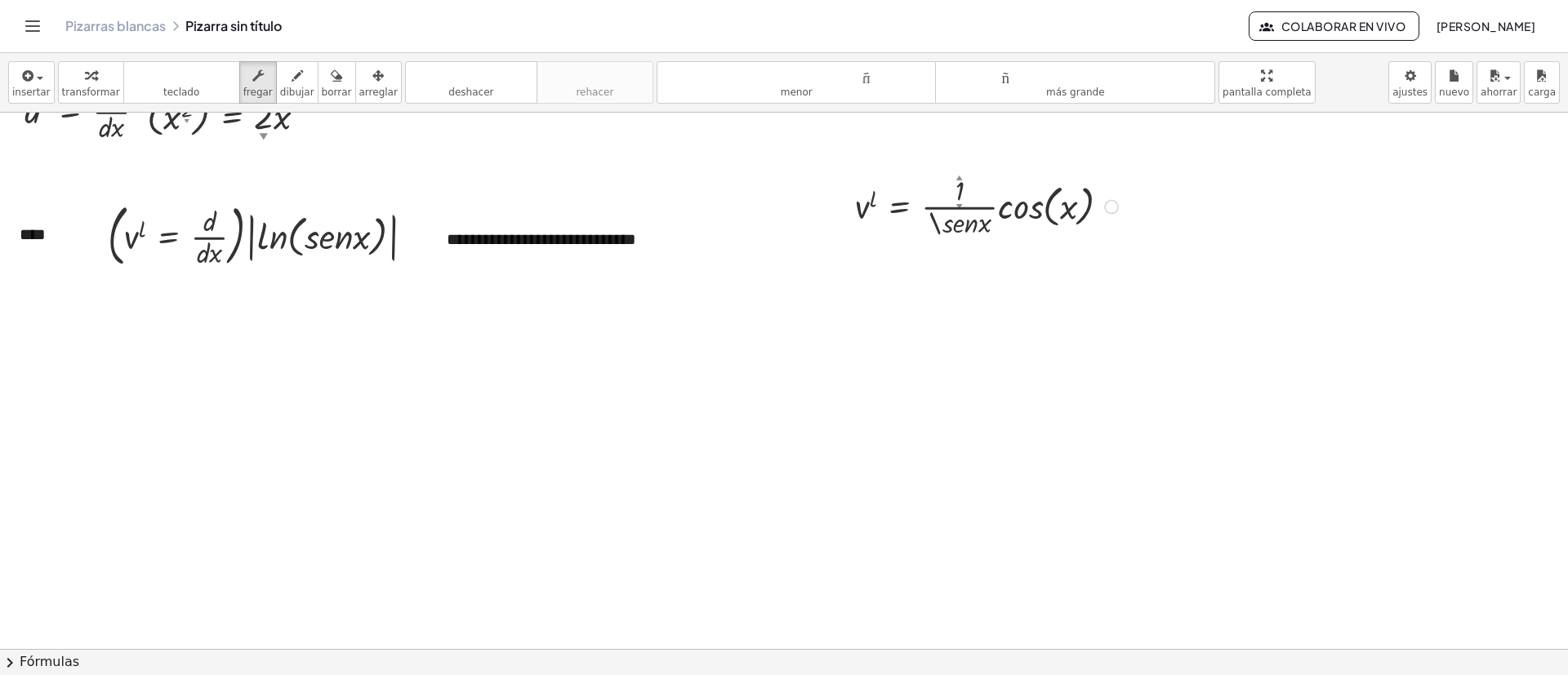
click at [1022, 329] on div at bounding box center [784, 305] width 1568 height 1609
click at [322, 94] on font "borrar" at bounding box center [337, 92] width 30 height 12
click at [365, 75] on div "button" at bounding box center [379, 75] width 38 height 19
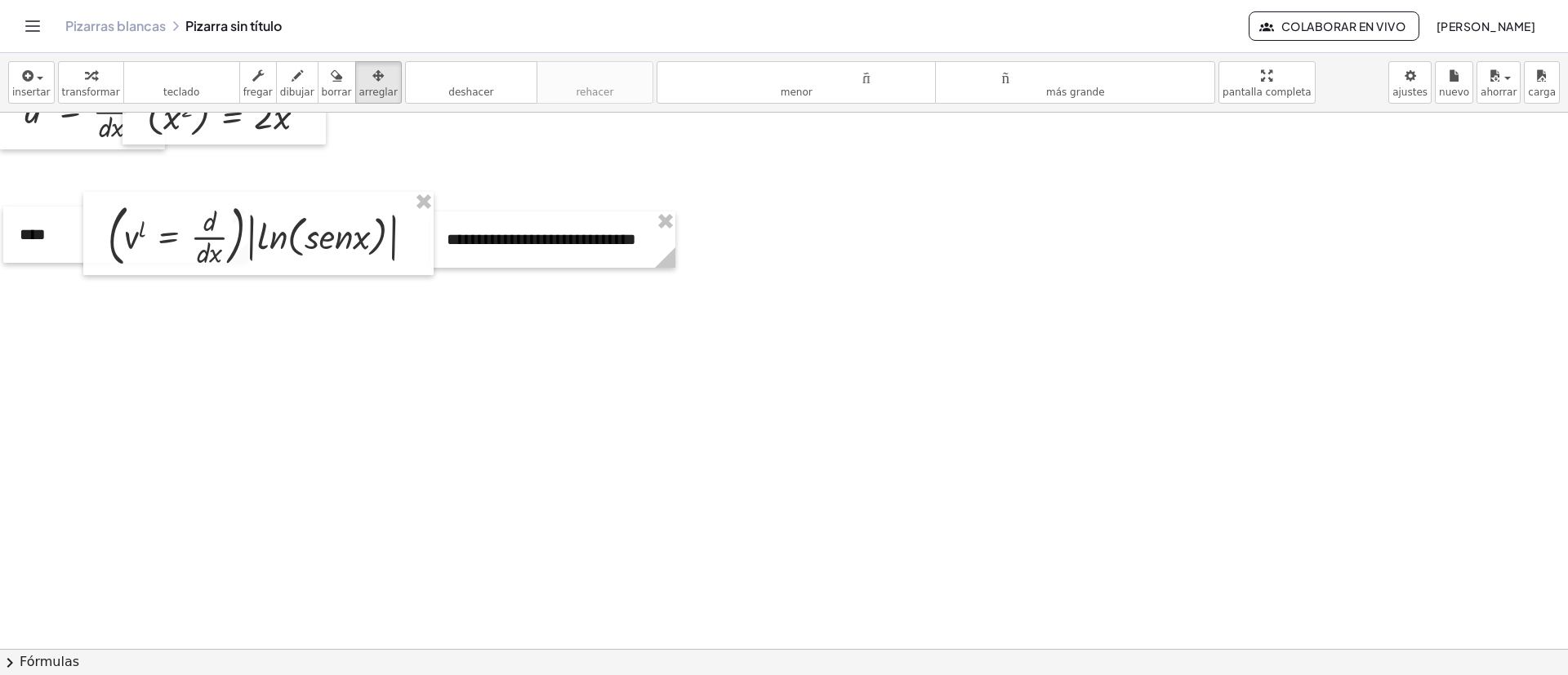
click at [451, 449] on div at bounding box center [784, 305] width 1568 height 1609
click at [27, 91] on font "insertar" at bounding box center [31, 92] width 38 height 12
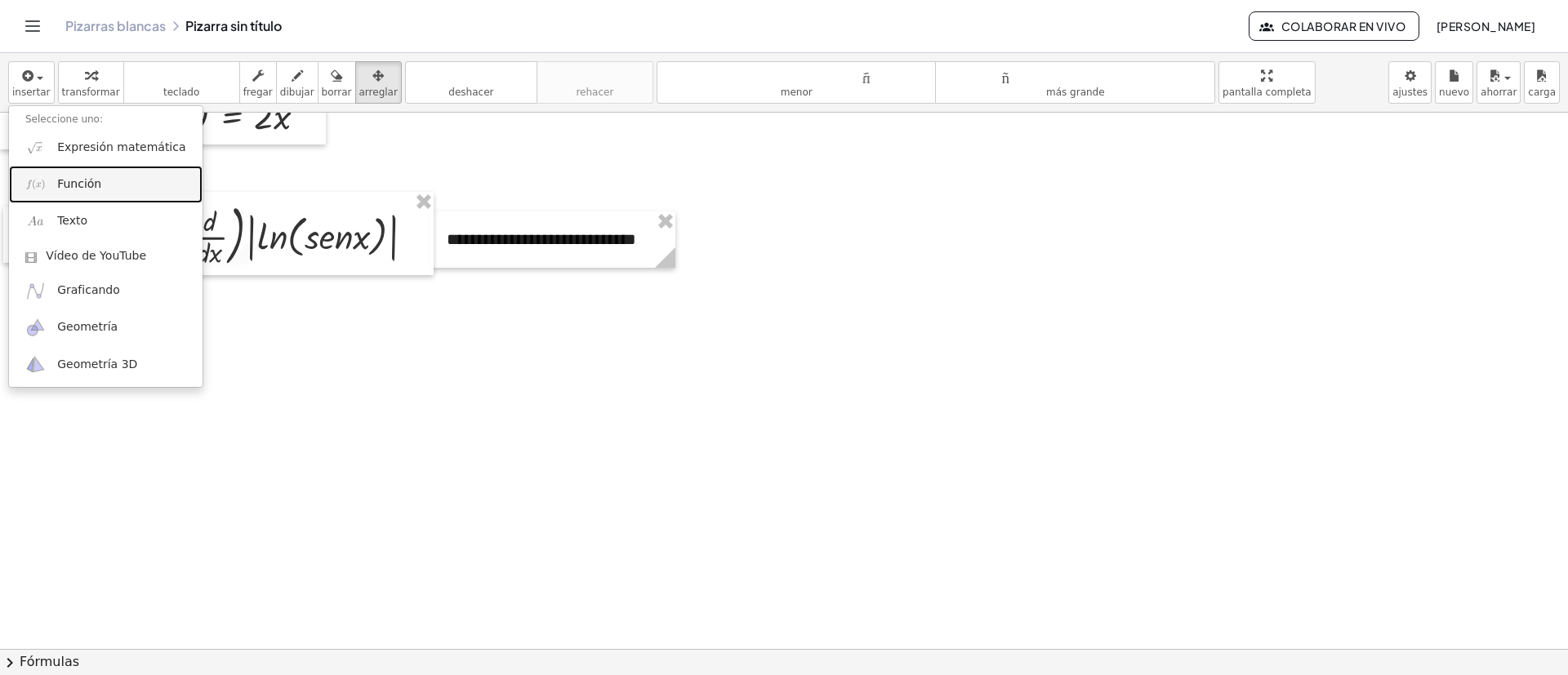
click at [51, 188] on link "Función" at bounding box center [106, 184] width 193 height 36
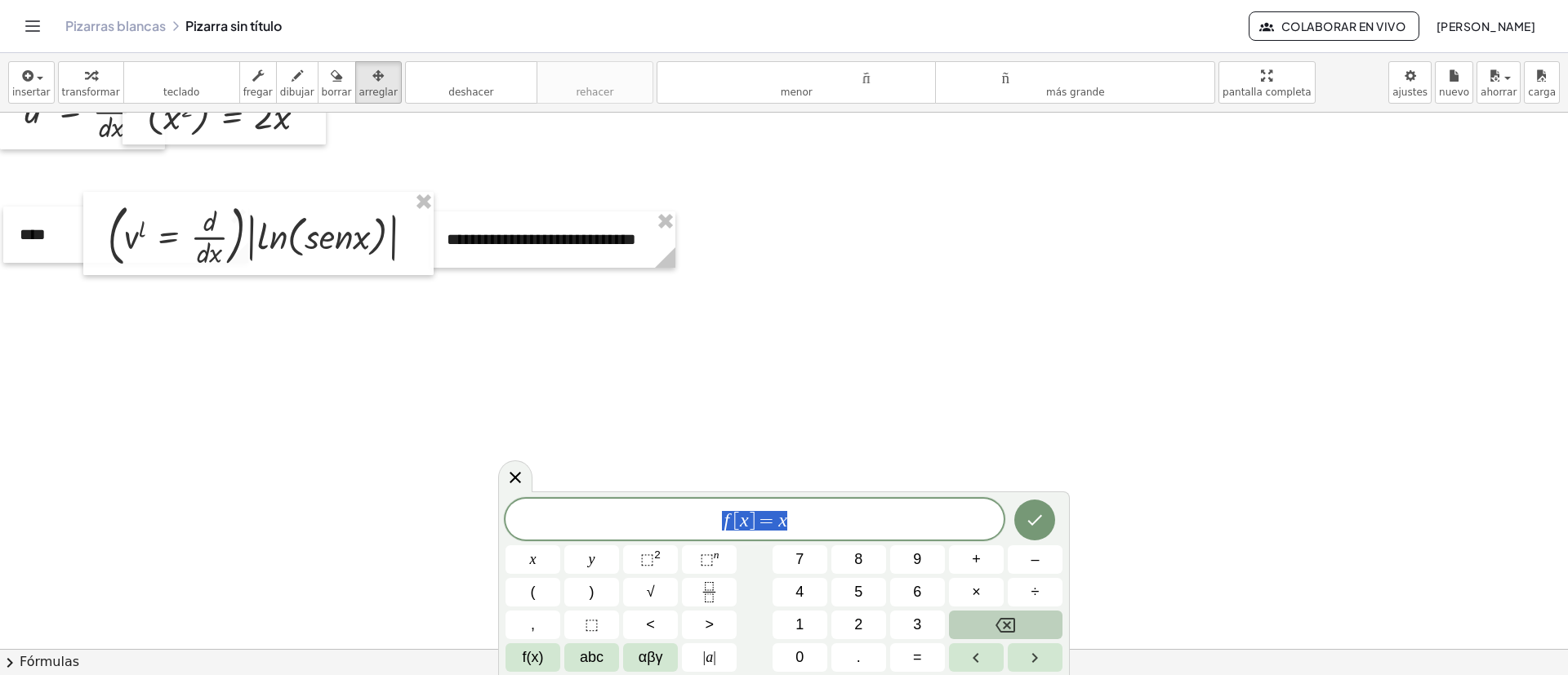
drag, startPoint x: 656, startPoint y: 515, endPoint x: 632, endPoint y: 514, distance: 24.0
click at [632, 449] on span "f [ x ] = x" at bounding box center [755, 520] width 498 height 23
click at [657, 449] on sup "2" at bounding box center [657, 554] width 6 height 12
click at [712, 449] on icon "Fraction" at bounding box center [709, 592] width 20 height 20
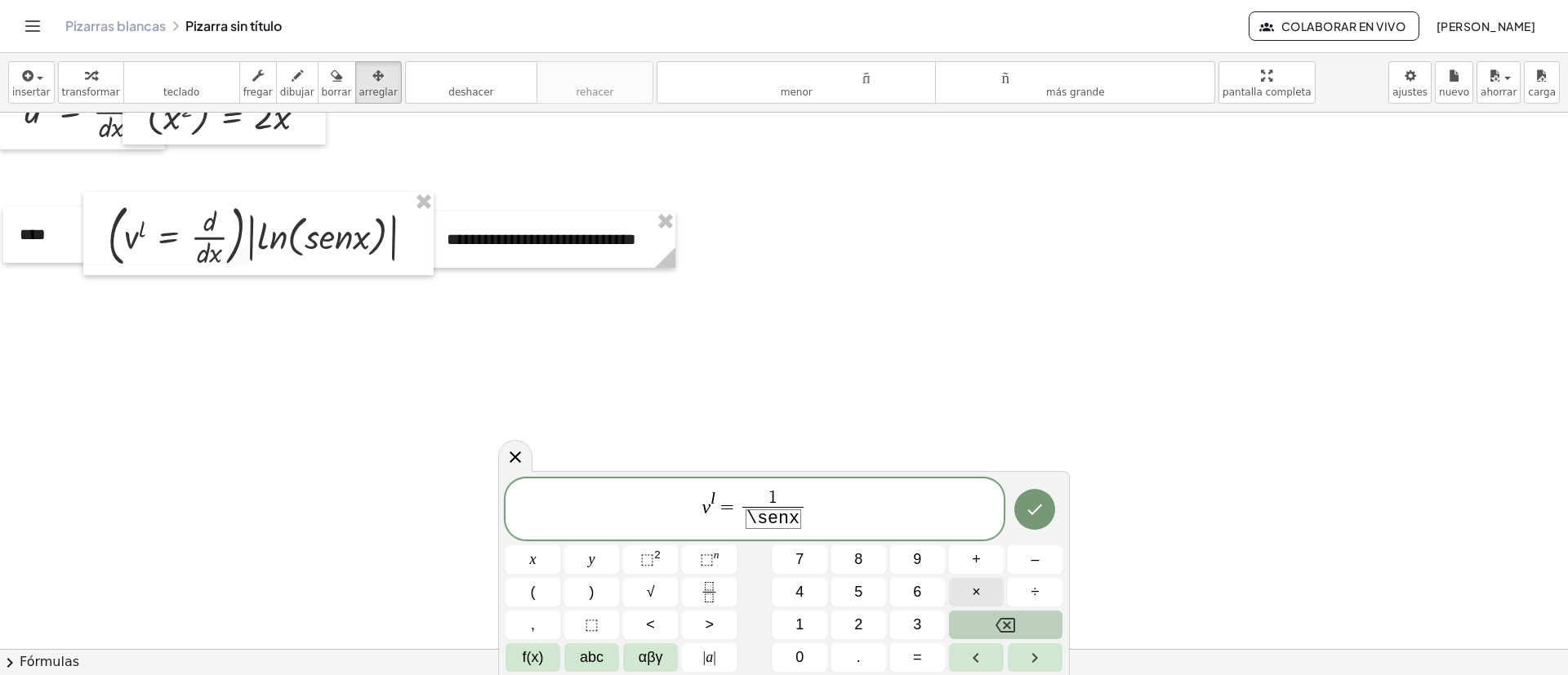
click at [981, 449] on button "×" at bounding box center [977, 592] width 55 height 28
click at [1030, 449] on icon "Hecho" at bounding box center [1034, 509] width 19 height 19
click at [1039, 449] on button "Hecho" at bounding box center [1035, 509] width 41 height 41
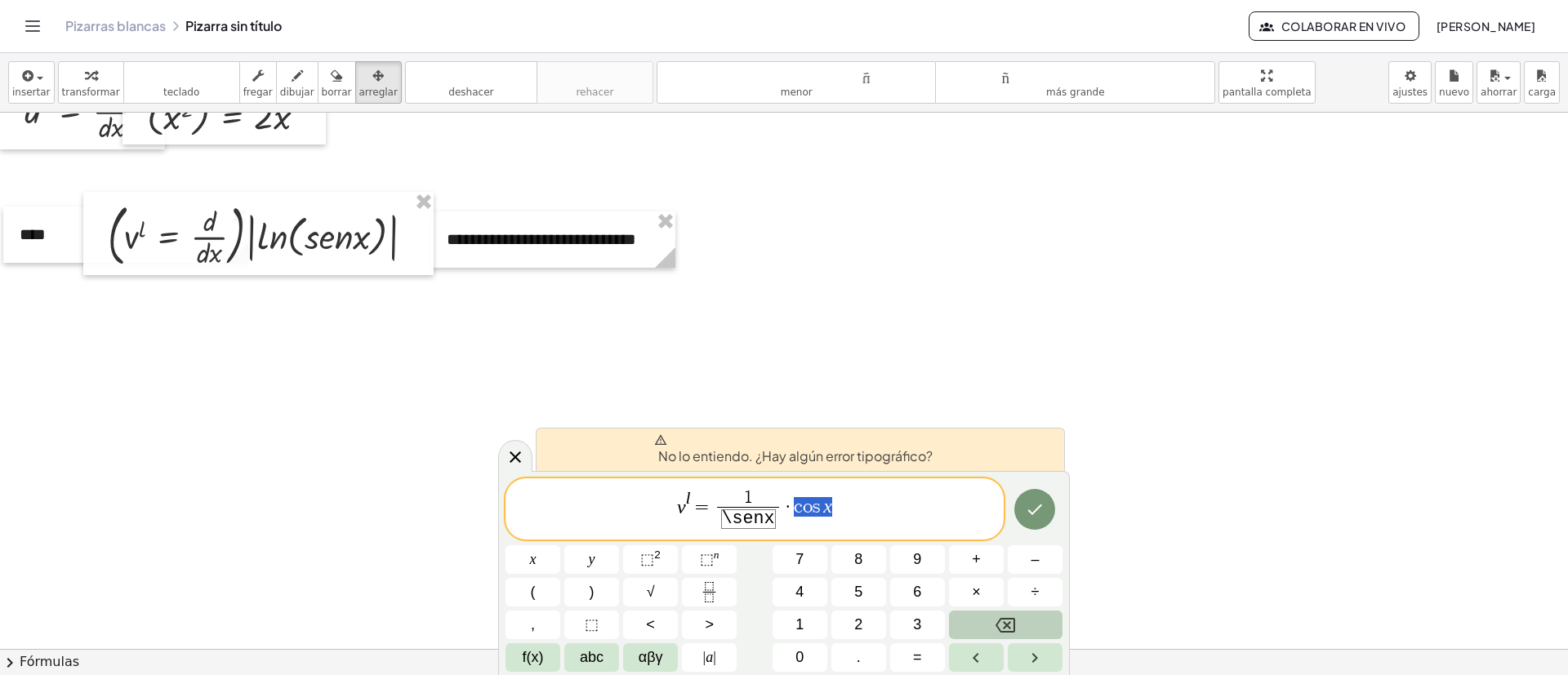
drag, startPoint x: 840, startPoint y: 512, endPoint x: 793, endPoint y: 513, distance: 47.0
click at [793, 449] on span "v l = 1 \ s e n x ​ · c o s x" at bounding box center [755, 510] width 498 height 45
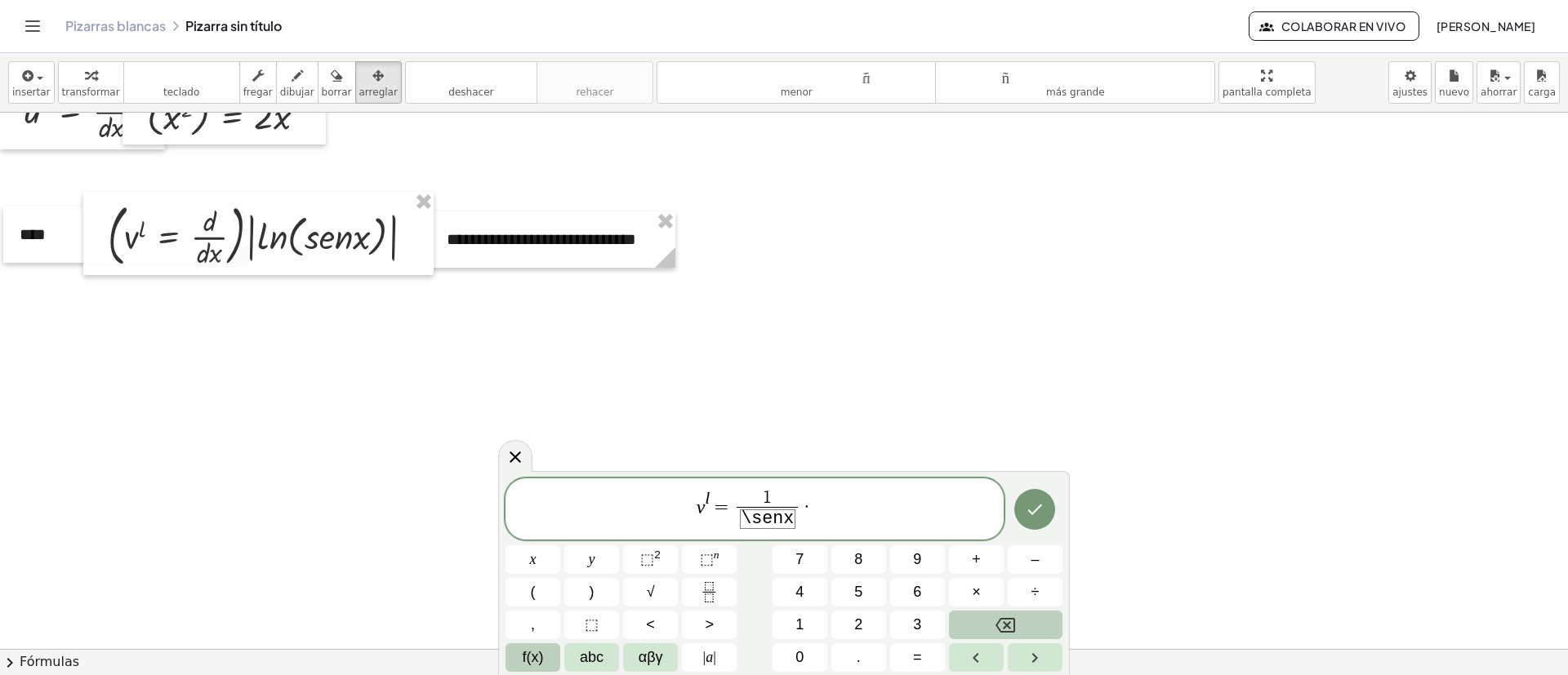
click at [518, 449] on button "f(x)" at bounding box center [533, 657] width 55 height 28
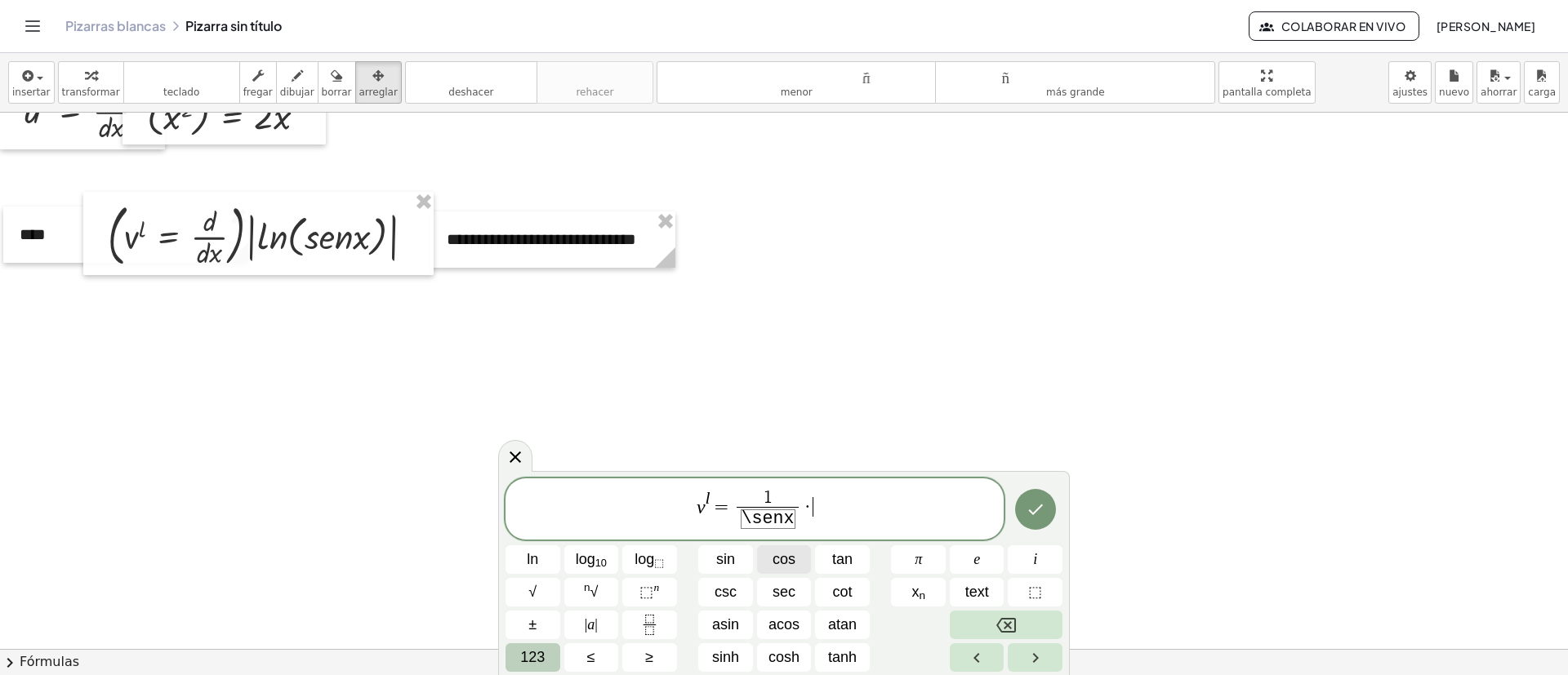
click at [766, 449] on button "cos" at bounding box center [785, 559] width 55 height 28
click at [1045, 449] on button "Done" at bounding box center [1035, 509] width 41 height 41
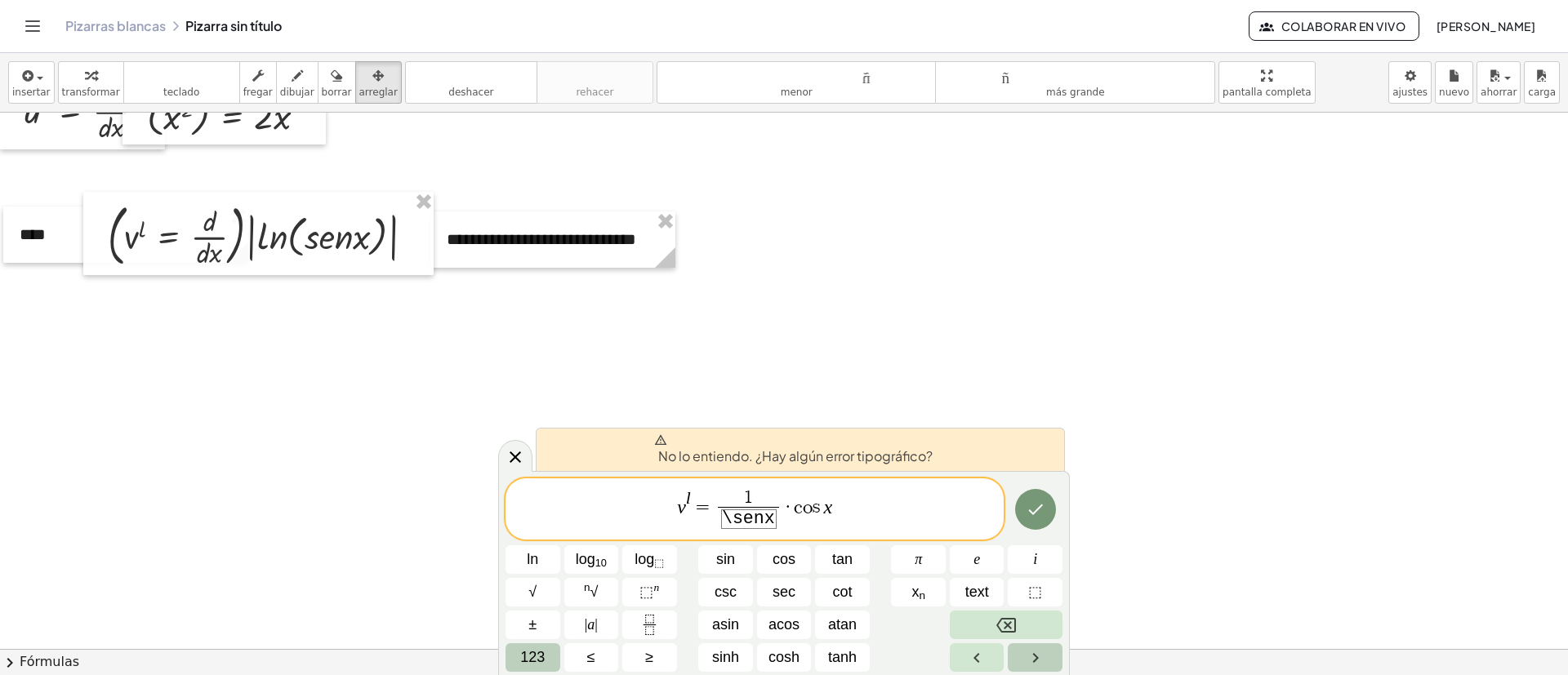
click at [1027, 449] on icon "Right arrow" at bounding box center [1035, 658] width 19 height 19
click at [984, 449] on icon "Left arrow" at bounding box center [977, 658] width 19 height 19
drag, startPoint x: 841, startPoint y: 514, endPoint x: 784, endPoint y: 512, distance: 57.0
click at [784, 449] on span "v l = 1 \ s e n x ​ · c o s x" at bounding box center [755, 510] width 498 height 45
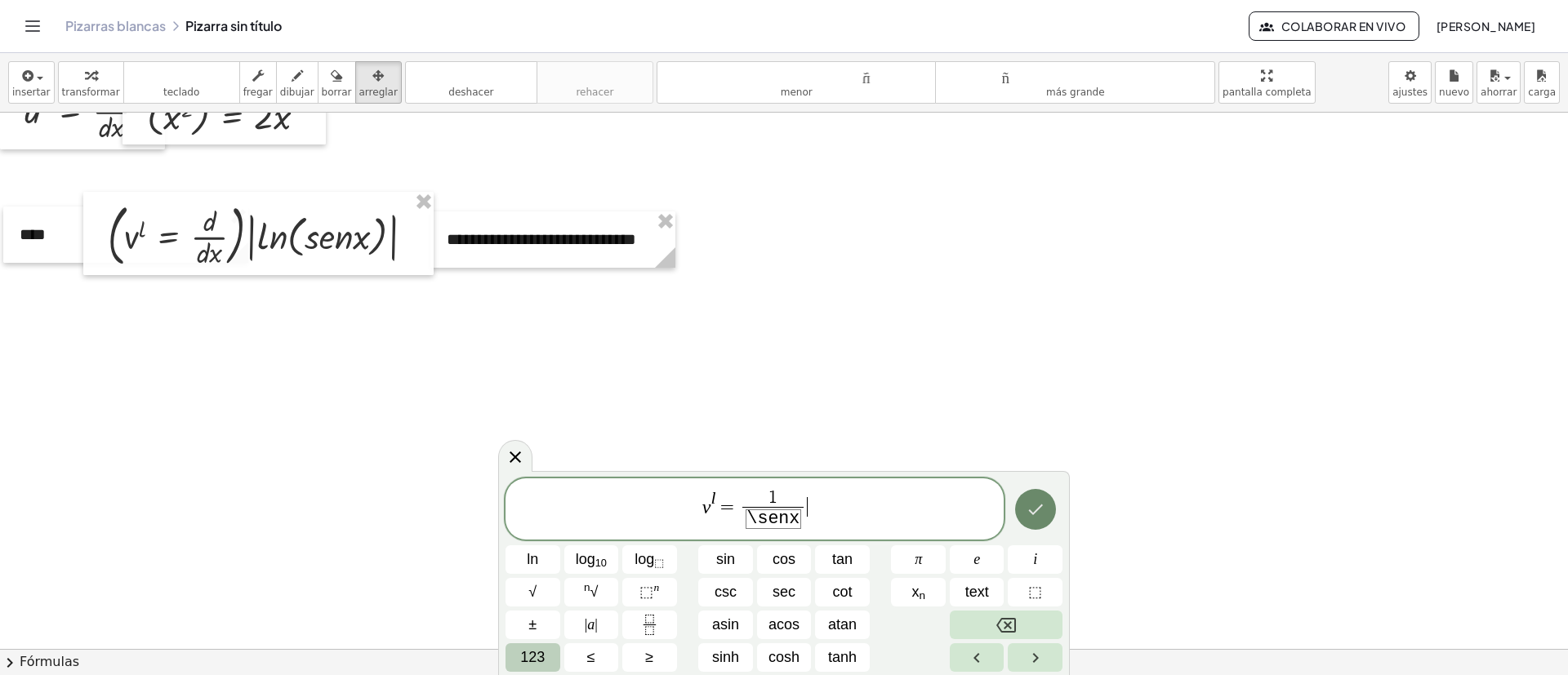
click at [1035, 449] on icon "Hecho" at bounding box center [1036, 510] width 15 height 11
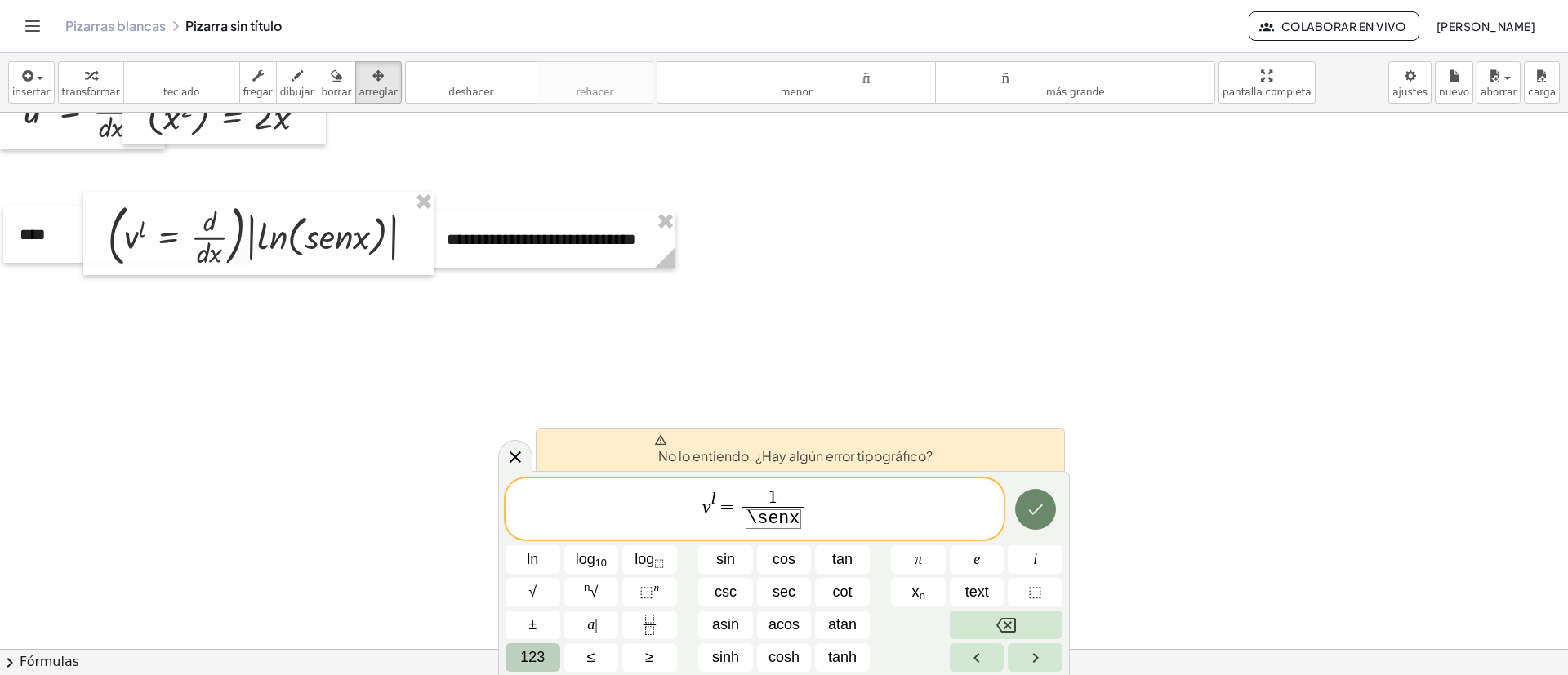
click at [1040, 449] on button "Hecho" at bounding box center [1035, 509] width 41 height 41
click at [867, 449] on span "v l = 1 \ s e n x ​ ​" at bounding box center [755, 510] width 498 height 45
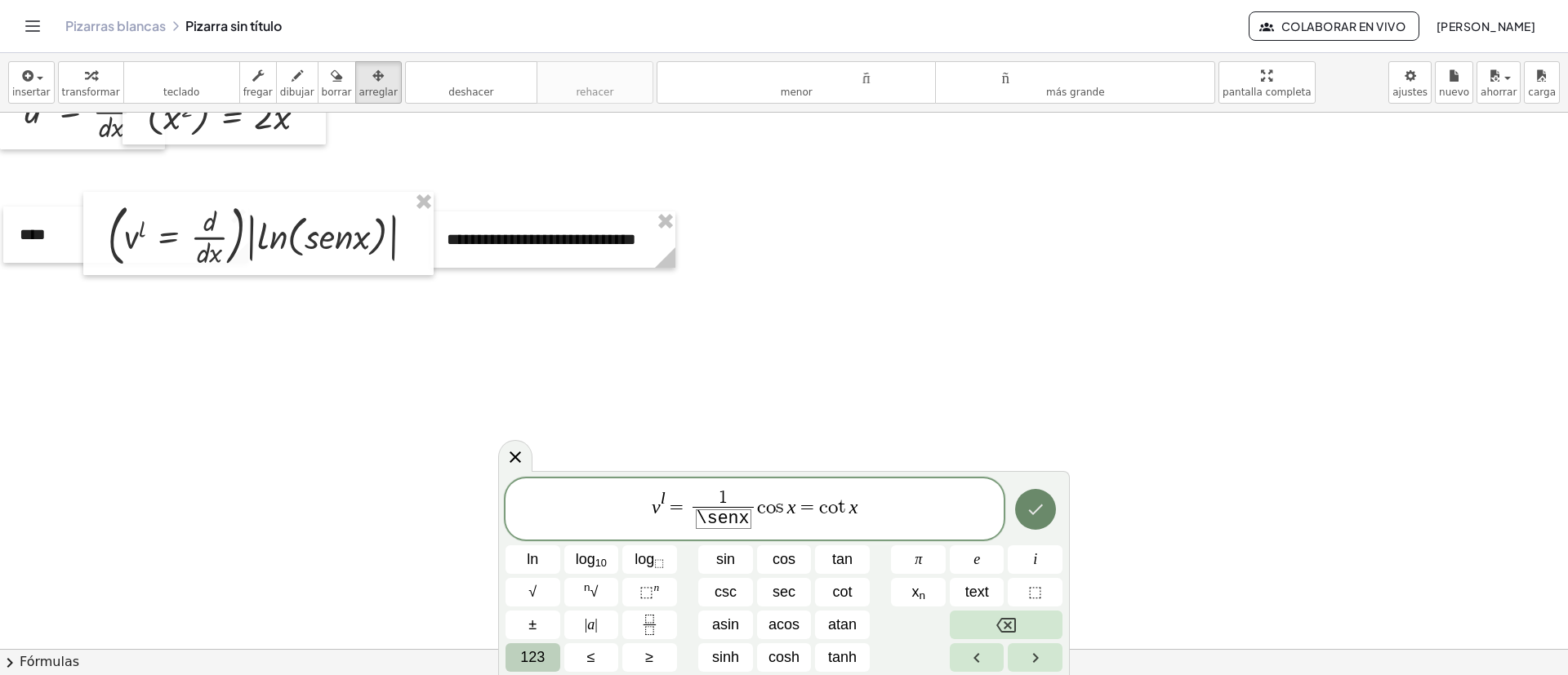
click at [1045, 449] on button "Hecho" at bounding box center [1035, 509] width 41 height 41
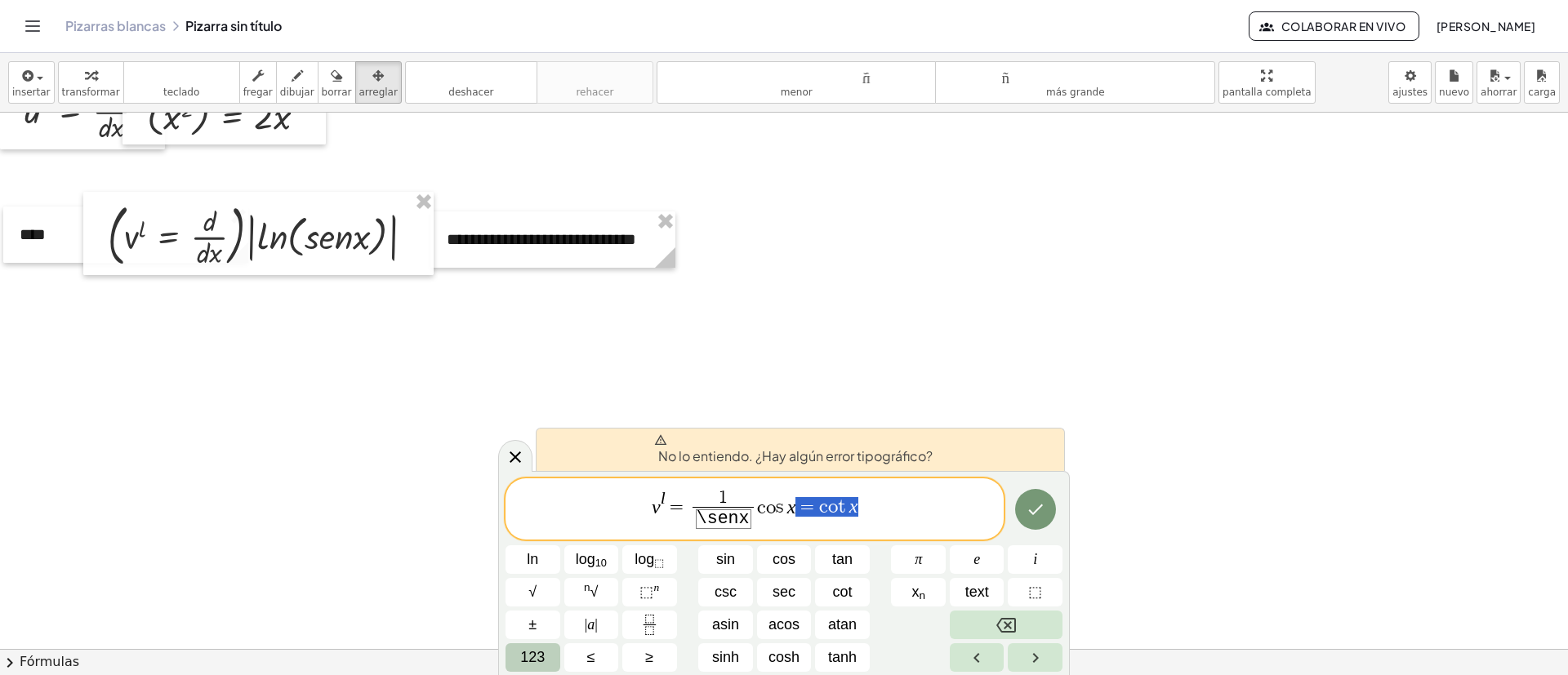
drag, startPoint x: 838, startPoint y: 509, endPoint x: 803, endPoint y: 505, distance: 35.2
click at [803, 449] on span "v l = 1 \ s e n x ​ c o s x = c o t x" at bounding box center [755, 510] width 498 height 45
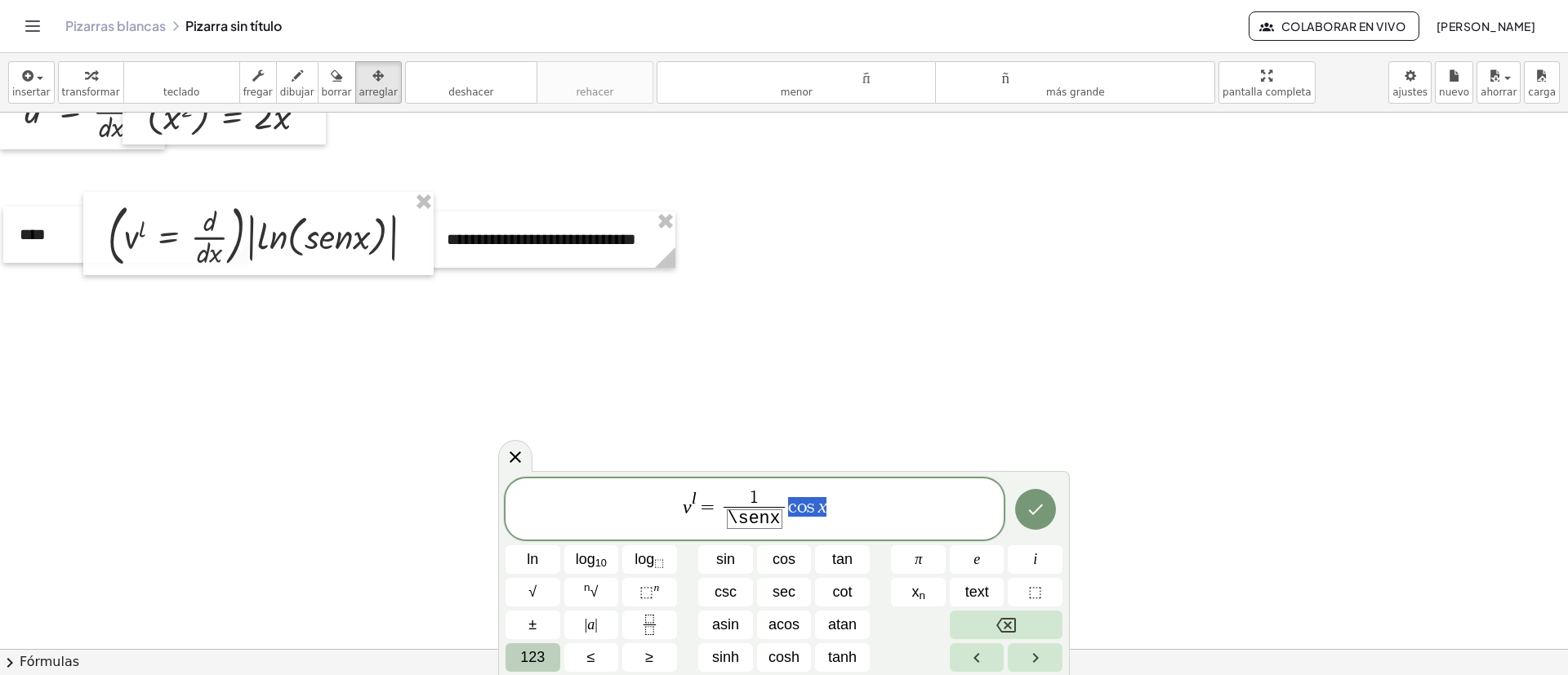
drag, startPoint x: 827, startPoint y: 512, endPoint x: 790, endPoint y: 511, distance: 37.0
click at [789, 449] on span "v l = 1 \ s e n x ​ c o s x" at bounding box center [755, 510] width 498 height 45
click at [914, 449] on span "v l = 1 \ s e n x ​ c o s x ​" at bounding box center [755, 510] width 498 height 45
click at [1030, 449] on icon "Hecho" at bounding box center [1035, 509] width 19 height 19
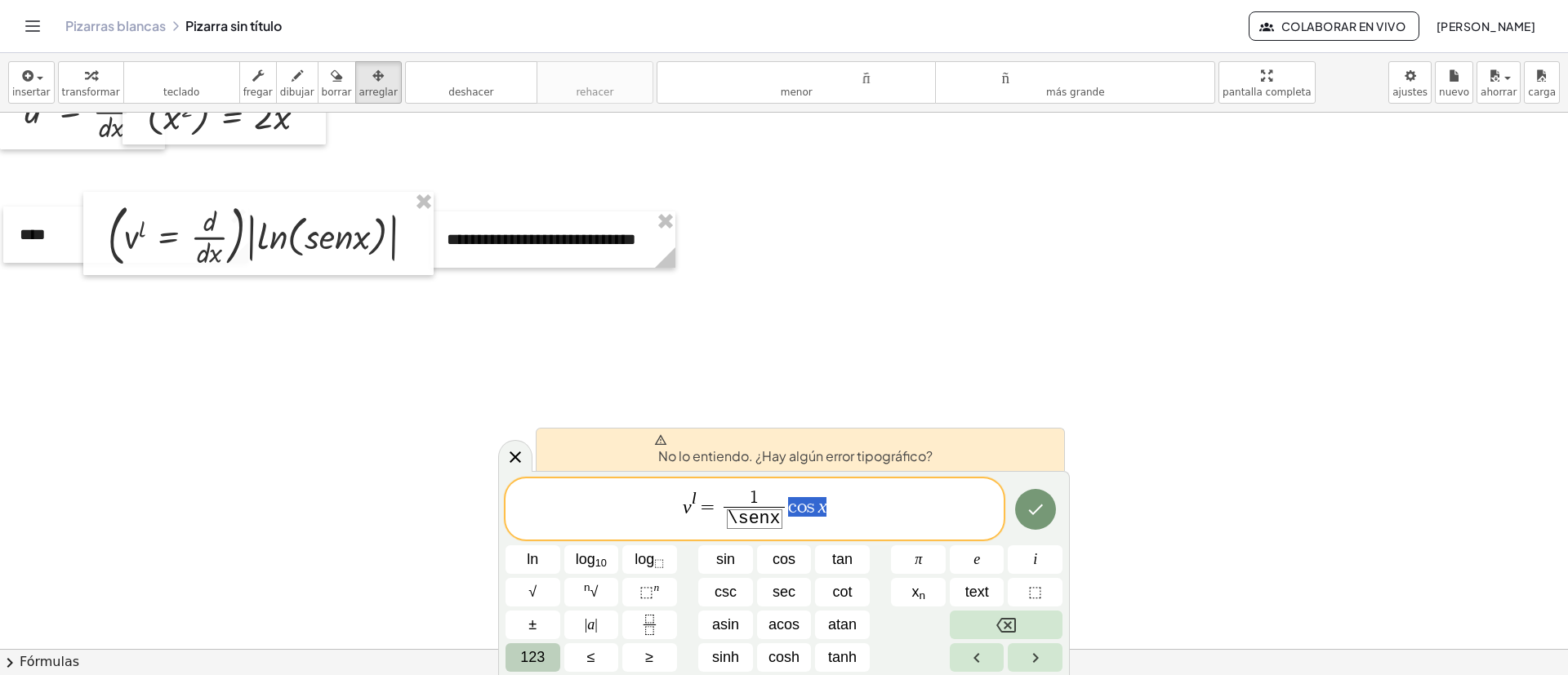
drag, startPoint x: 812, startPoint y: 514, endPoint x: 789, endPoint y: 514, distance: 23.0
click at [789, 449] on span "v l = 1 \ s e n x ​ c o s x" at bounding box center [755, 510] width 498 height 45
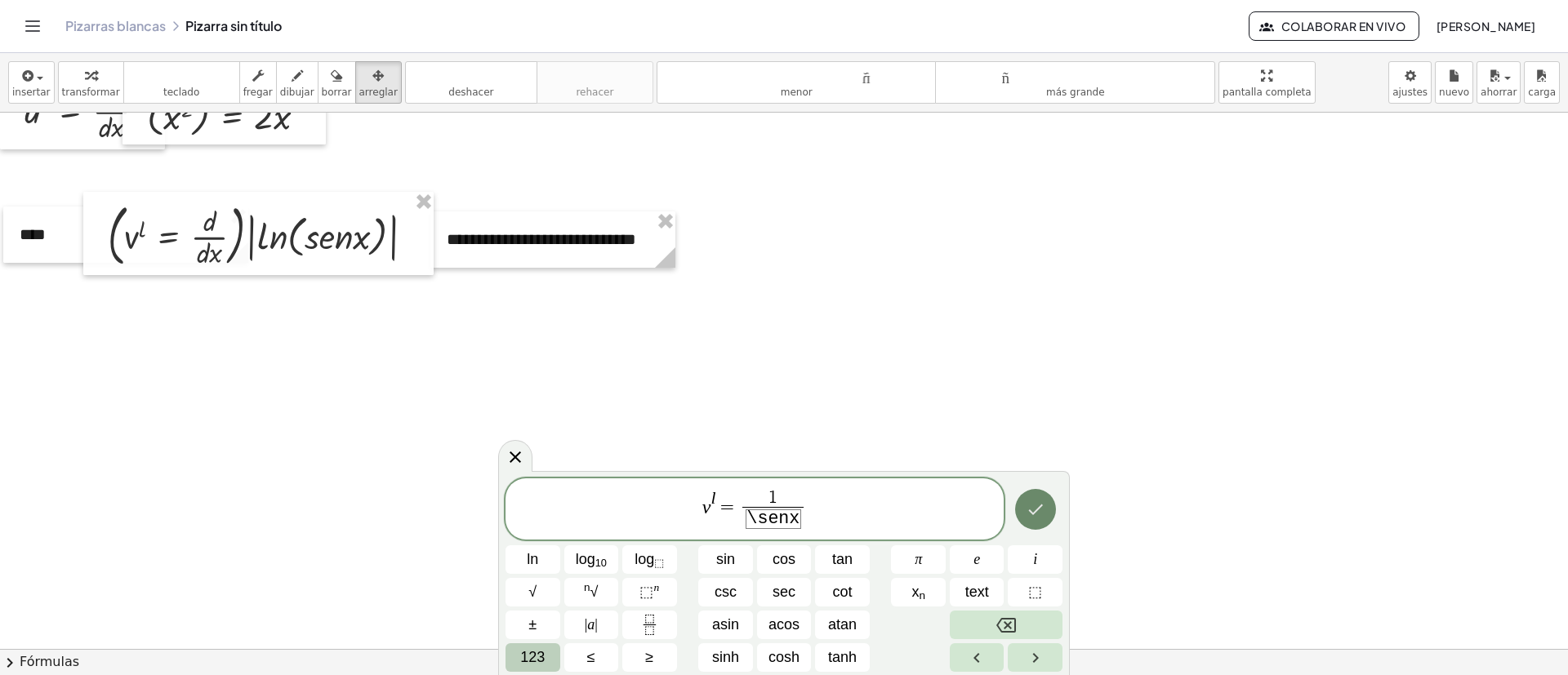
click at [1027, 449] on icon "Hecho" at bounding box center [1035, 509] width 19 height 19
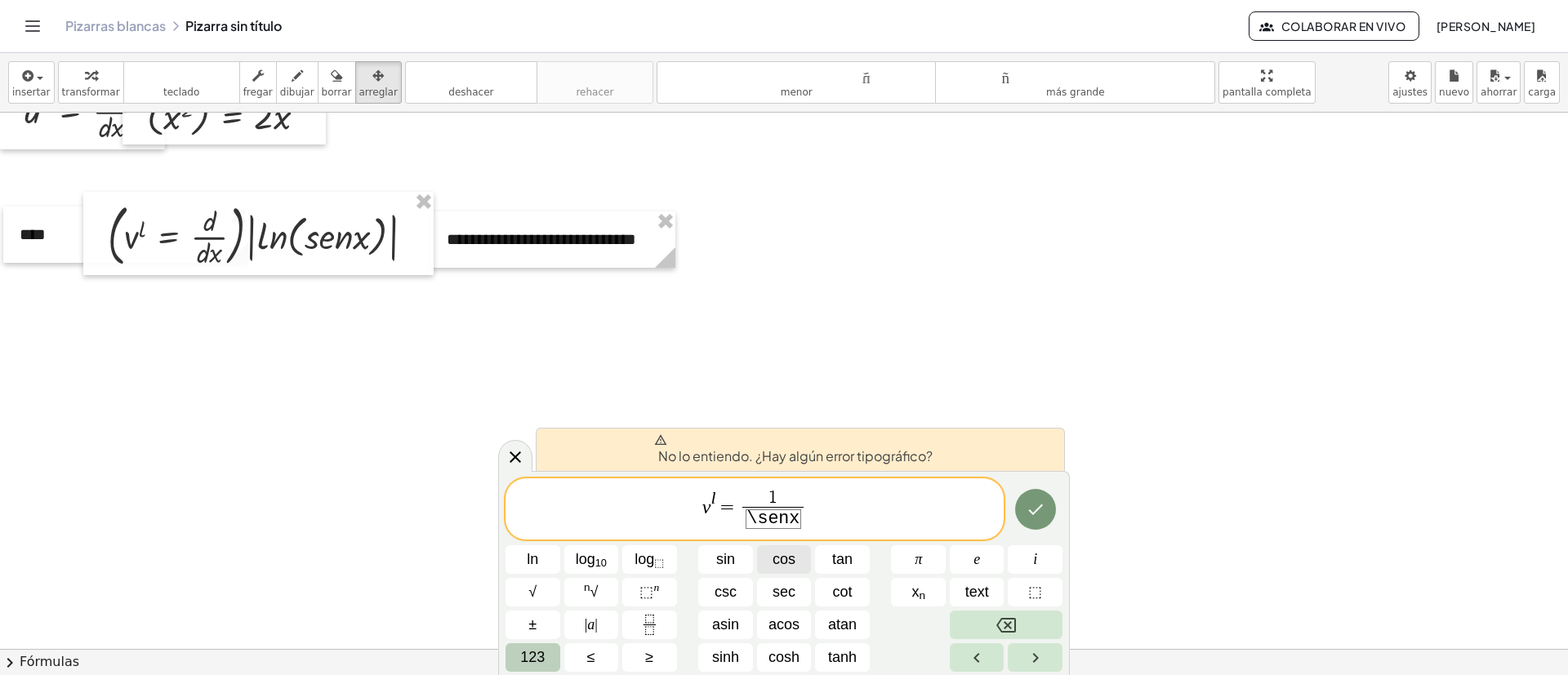
click at [775, 449] on span "cos" at bounding box center [784, 559] width 23 height 22
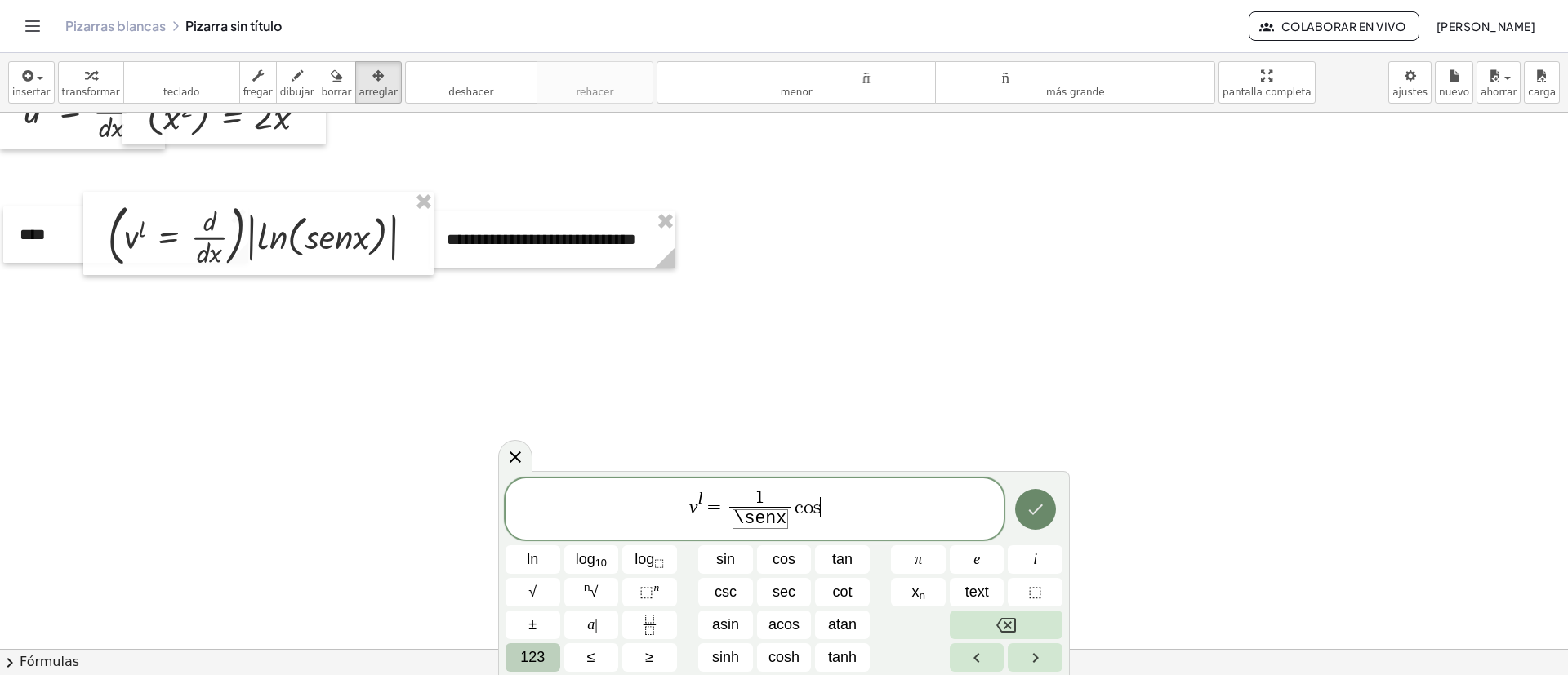
click at [1029, 449] on icon "Hecho" at bounding box center [1035, 509] width 19 height 19
click at [1039, 449] on icon "Hecho" at bounding box center [1035, 509] width 19 height 19
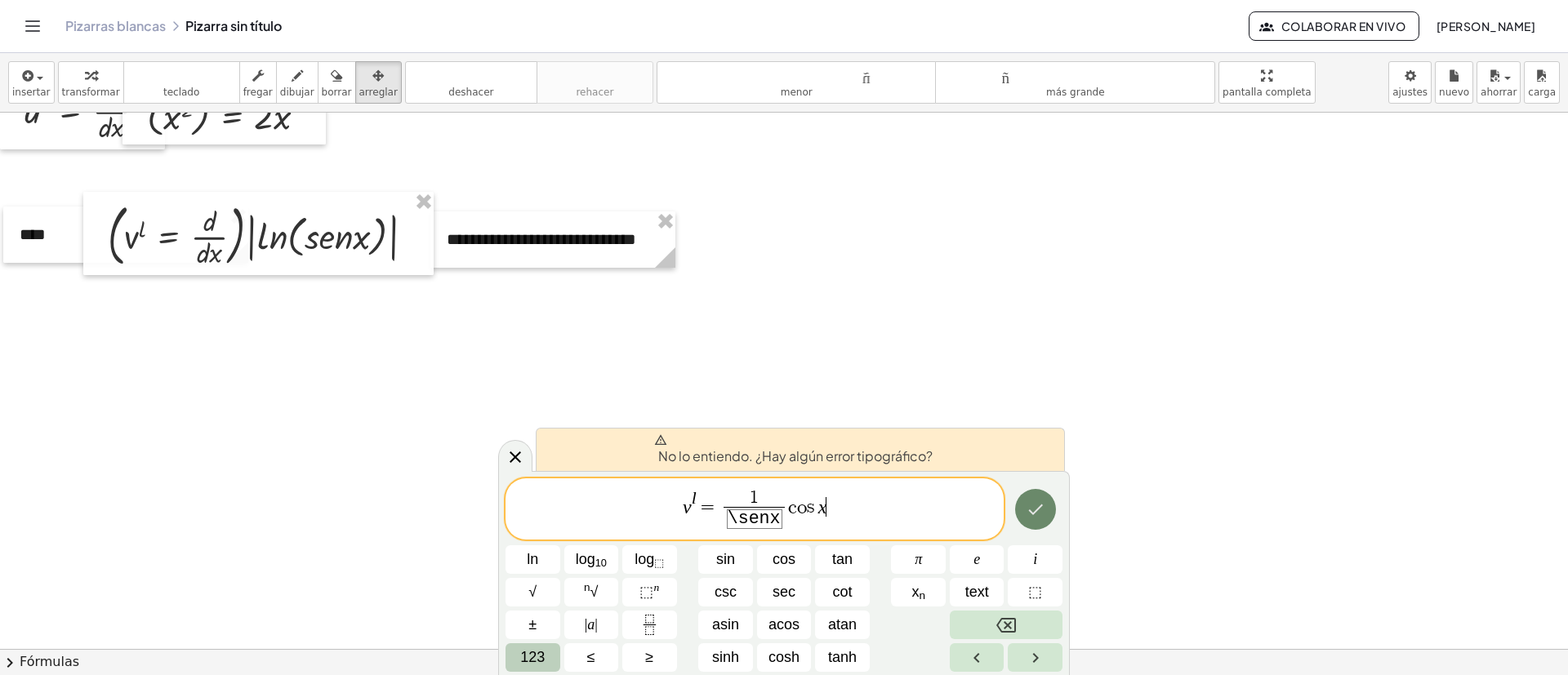
click at [1039, 449] on icon "Hecho" at bounding box center [1035, 509] width 19 height 19
click at [1041, 449] on icon "Hecho" at bounding box center [1035, 509] width 19 height 19
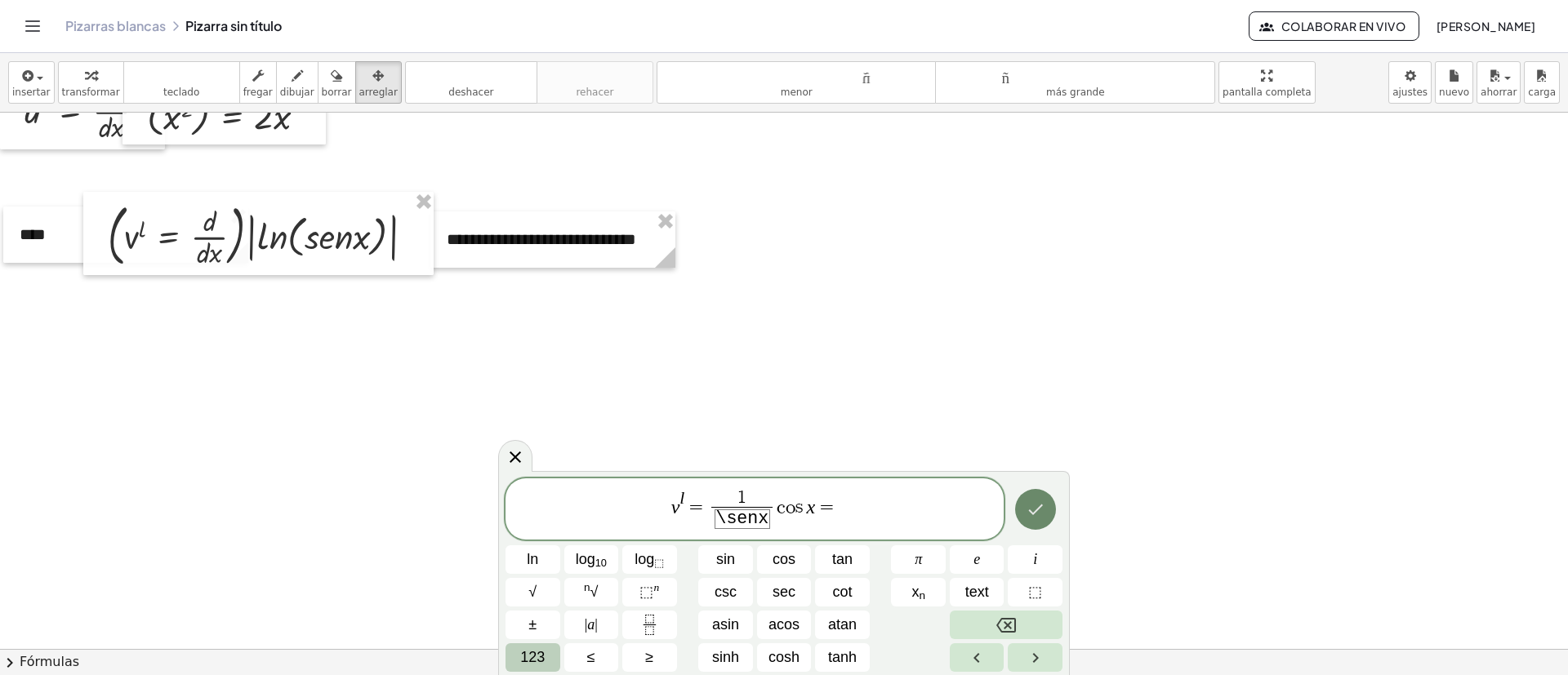
click at [1045, 449] on icon "Hecho" at bounding box center [1035, 509] width 19 height 19
click at [1044, 449] on icon "Hecho" at bounding box center [1035, 509] width 19 height 19
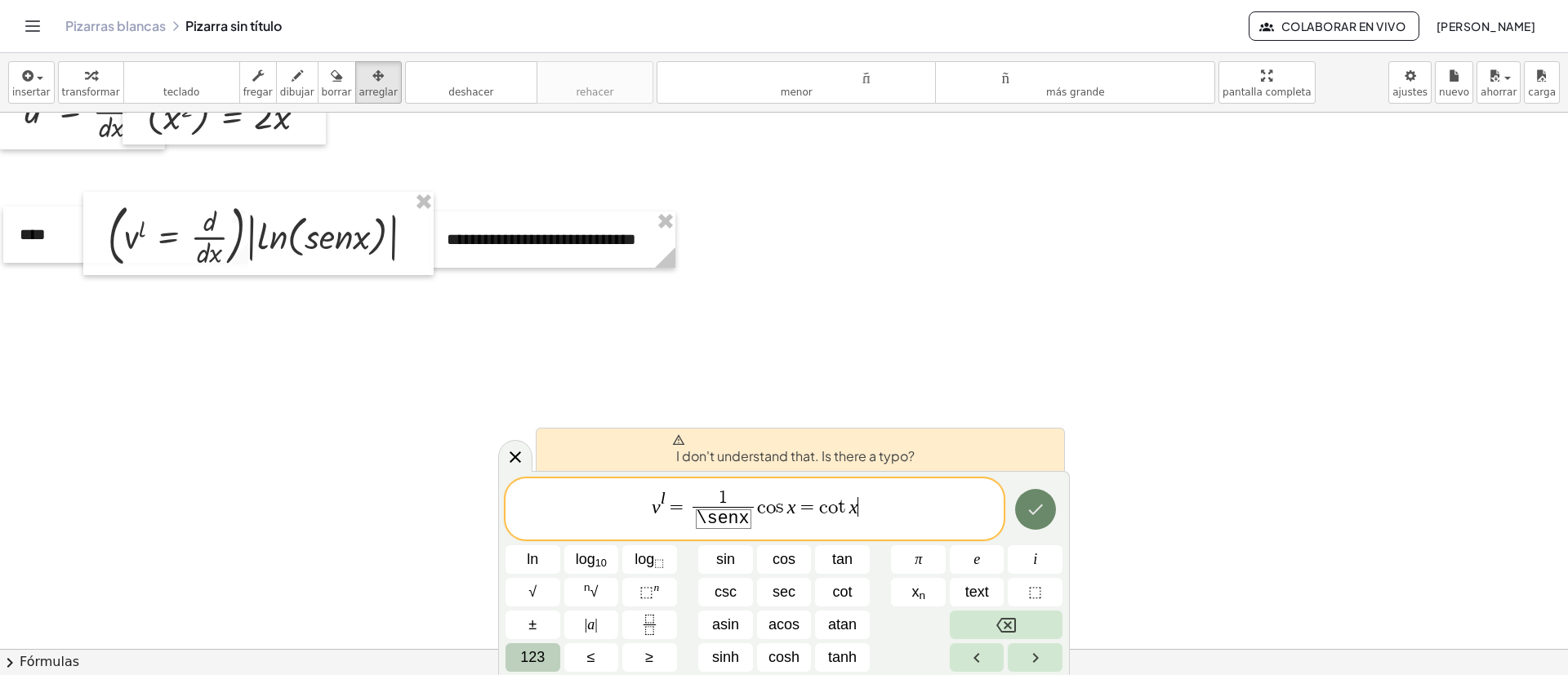
click at [1043, 449] on icon "Hecho" at bounding box center [1035, 509] width 19 height 19
click at [1041, 449] on icon "Hecho" at bounding box center [1035, 509] width 19 height 19
click at [1040, 449] on icon "Hecho" at bounding box center [1035, 509] width 19 height 19
click at [1045, 440] on div at bounding box center [784, 305] width 1568 height 1609
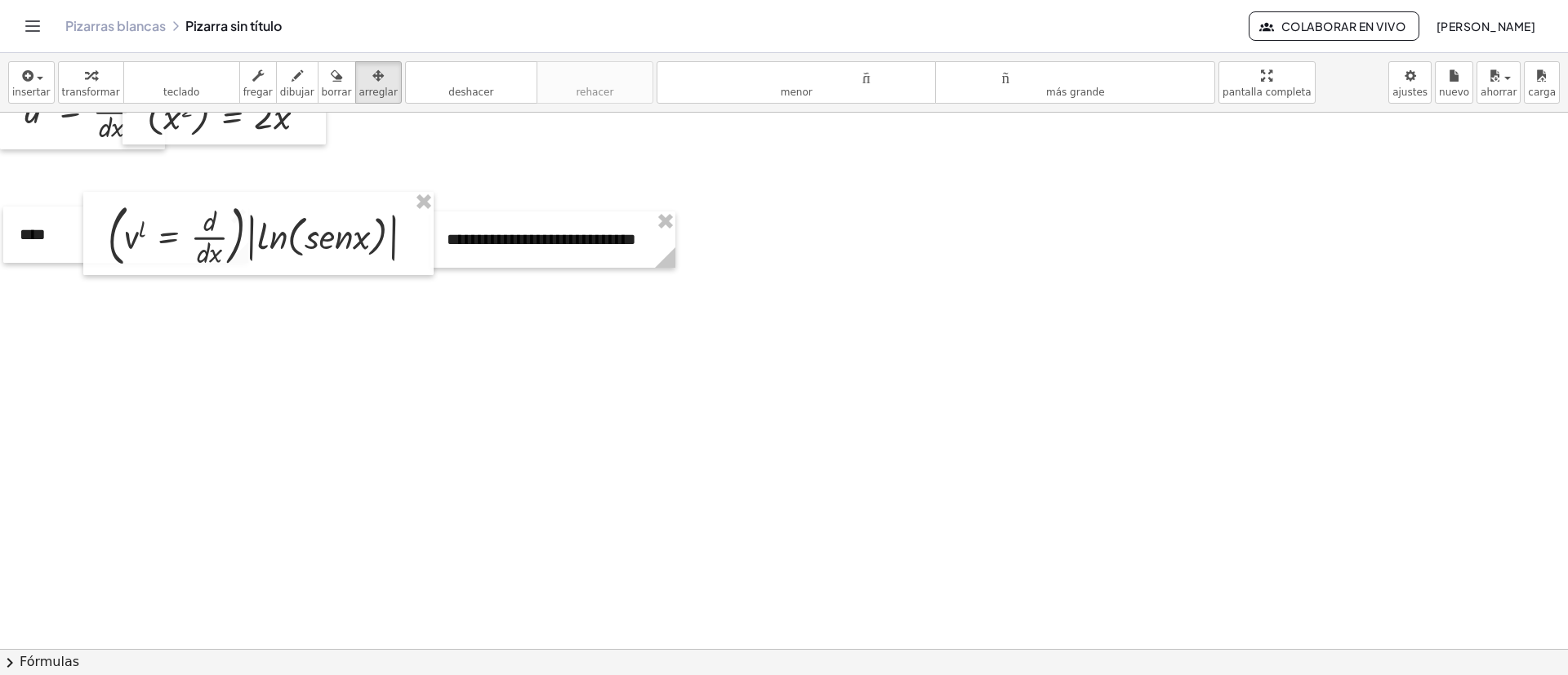
drag, startPoint x: 657, startPoint y: 431, endPoint x: 818, endPoint y: 452, distance: 162.4
click at [693, 439] on div at bounding box center [784, 305] width 1568 height 1609
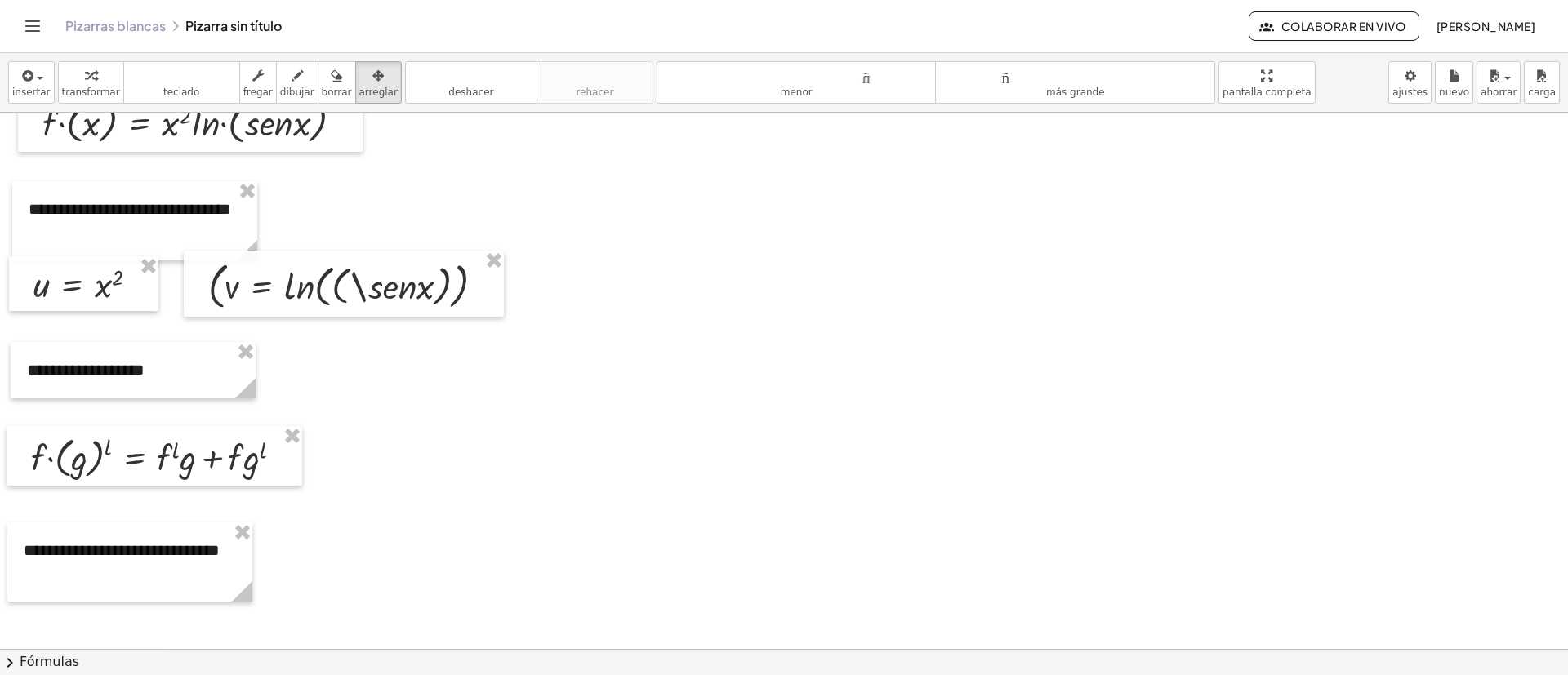
scroll to position [0, 0]
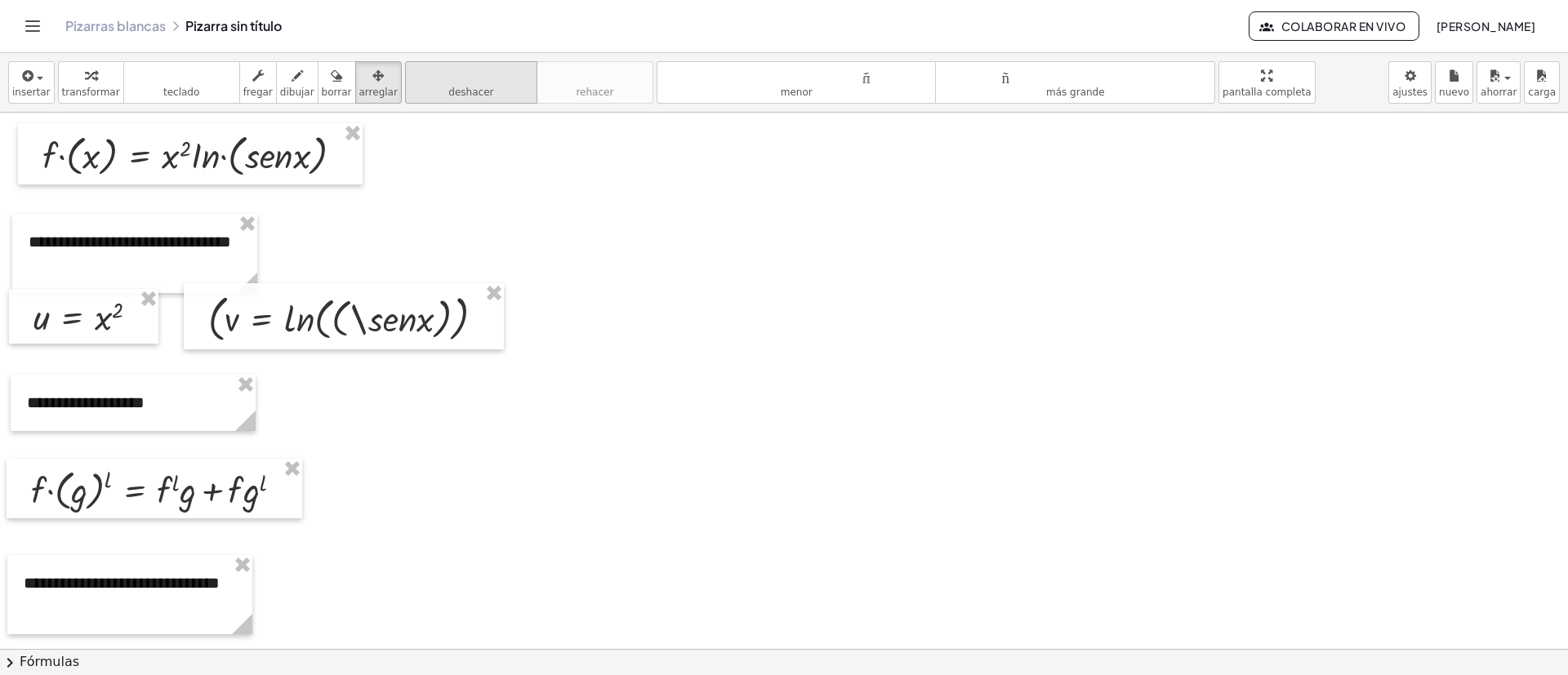
click at [449, 97] on font "deshacer" at bounding box center [470, 92] width 45 height 12
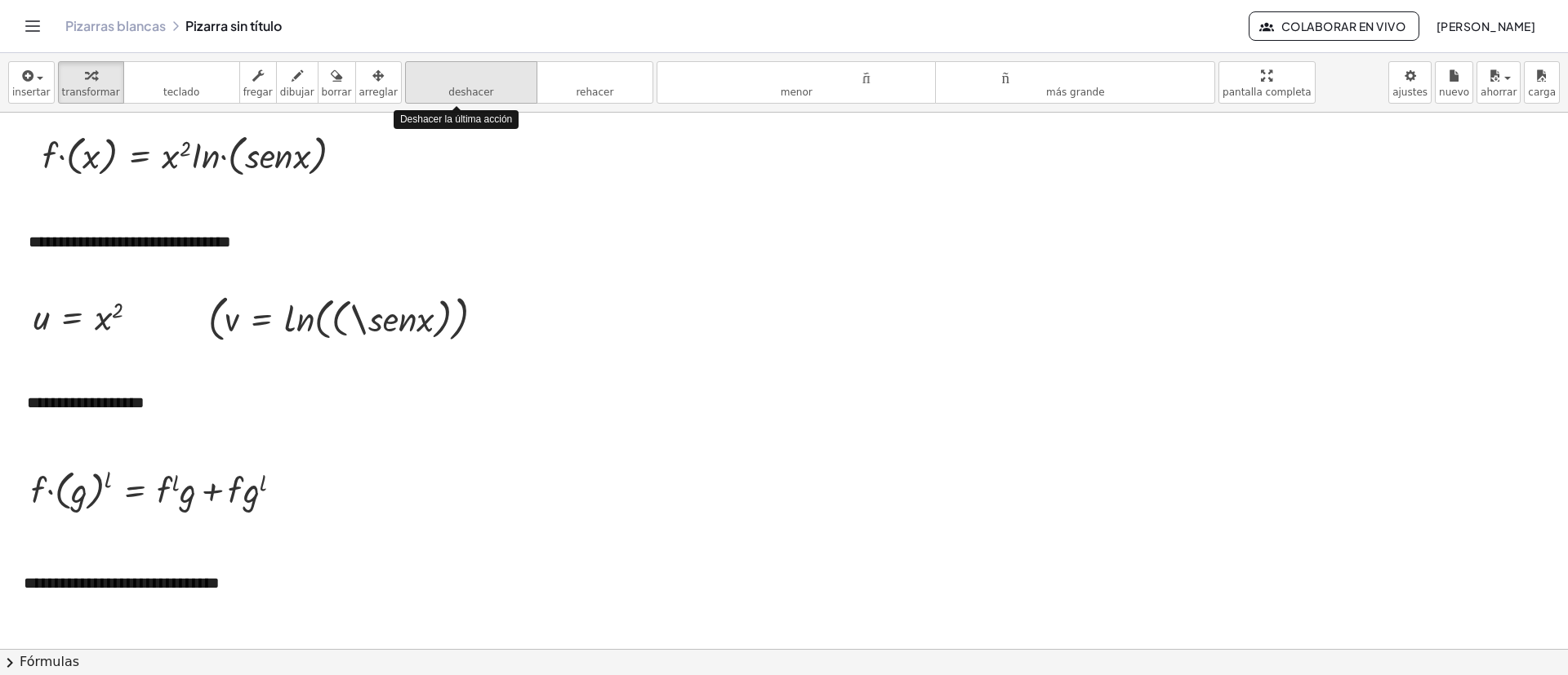
click at [449, 97] on font "deshacer" at bounding box center [470, 92] width 45 height 12
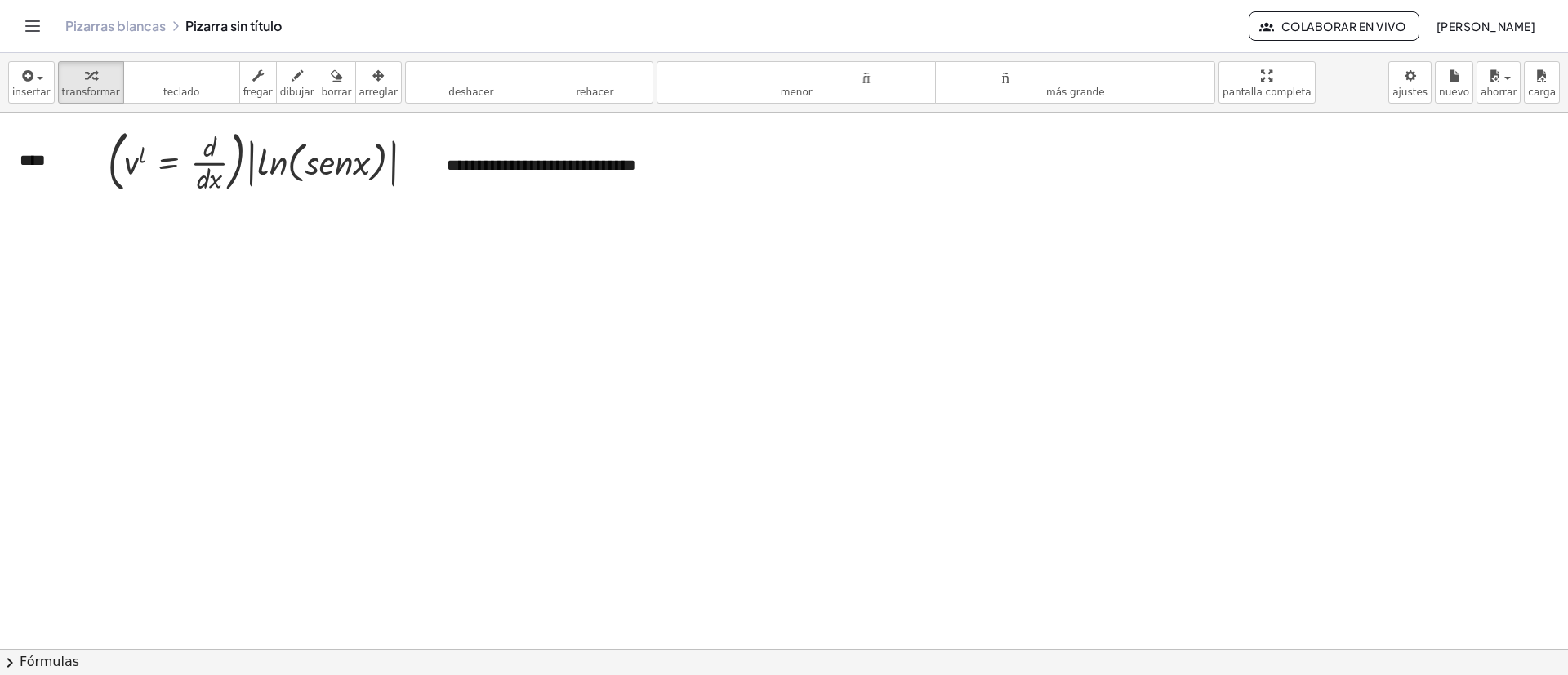
scroll to position [612, 0]
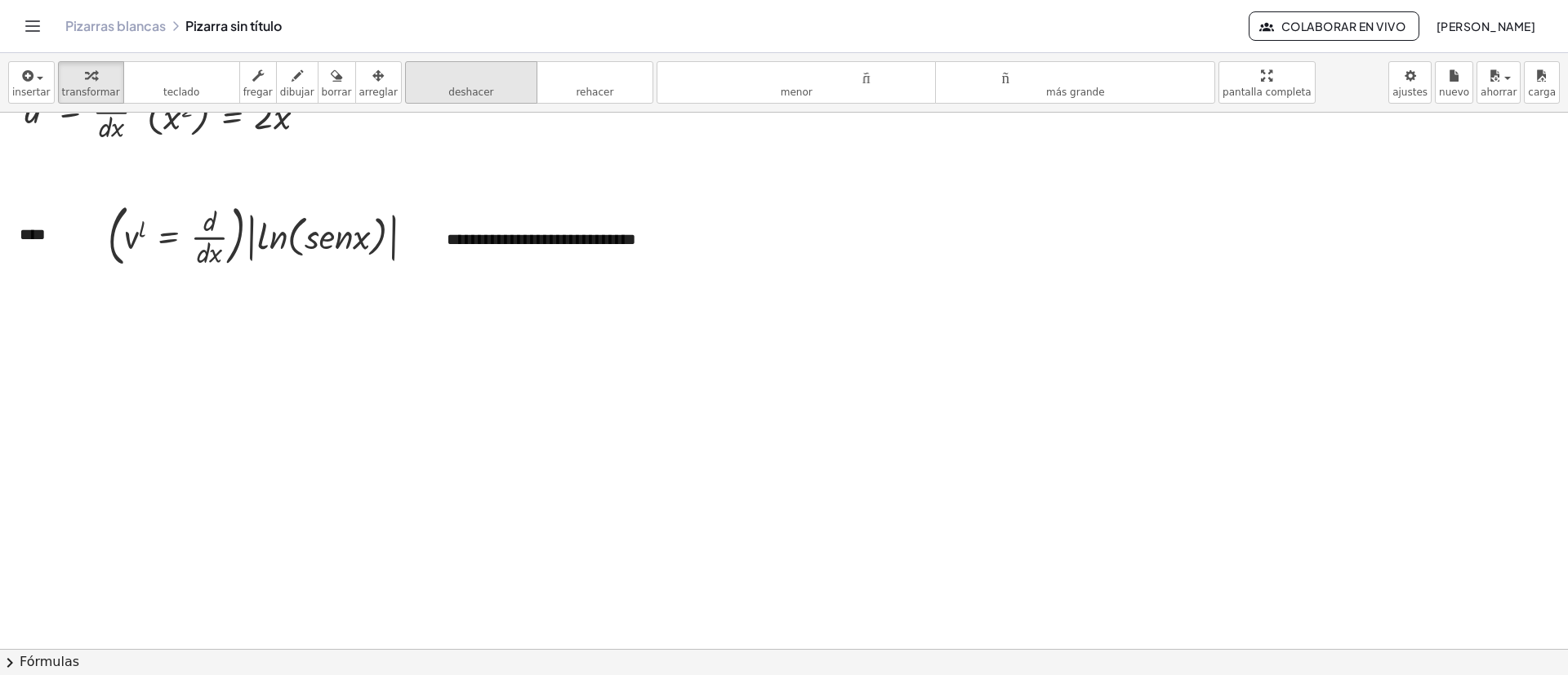
click at [412, 81] on font "deshacer" at bounding box center [471, 75] width 124 height 16
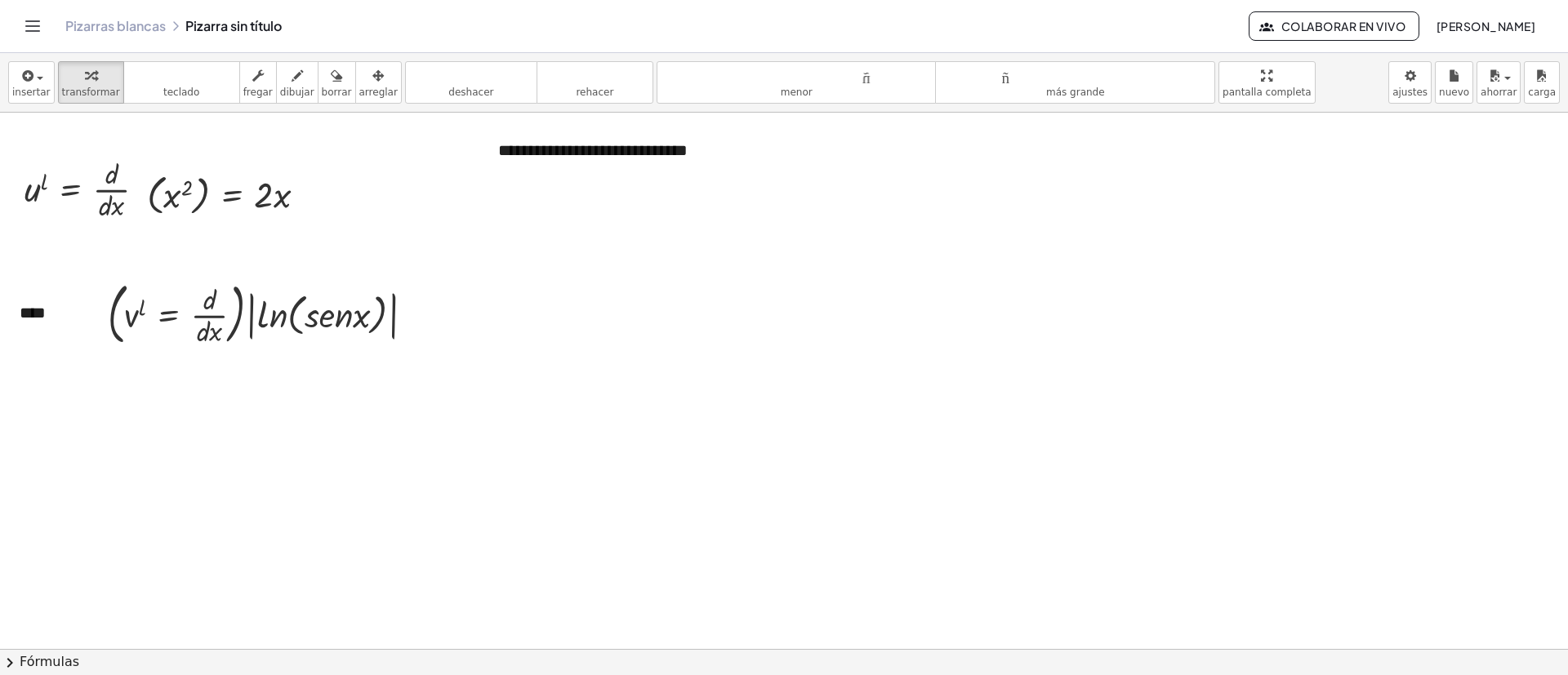
scroll to position [244, 0]
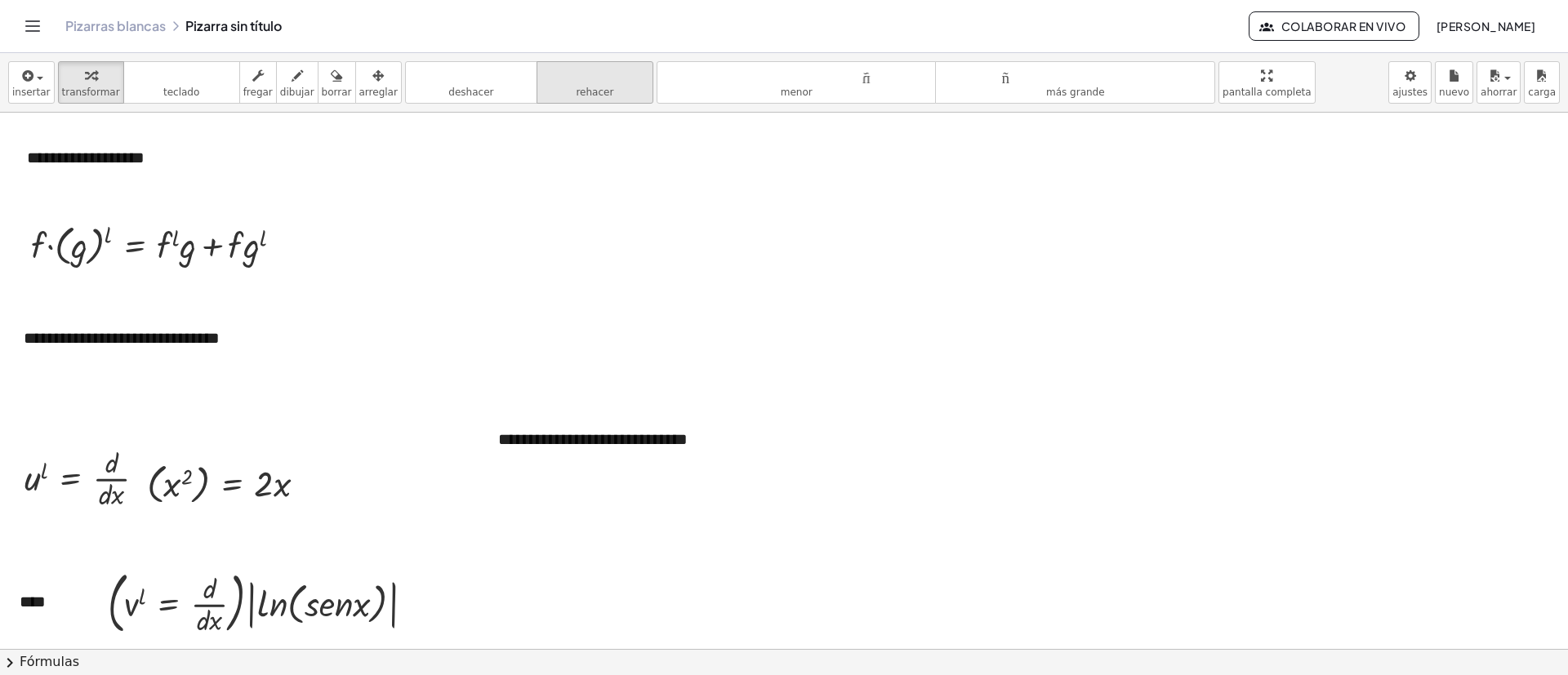
click at [556, 83] on button "rehacer rehacer" at bounding box center [595, 82] width 117 height 43
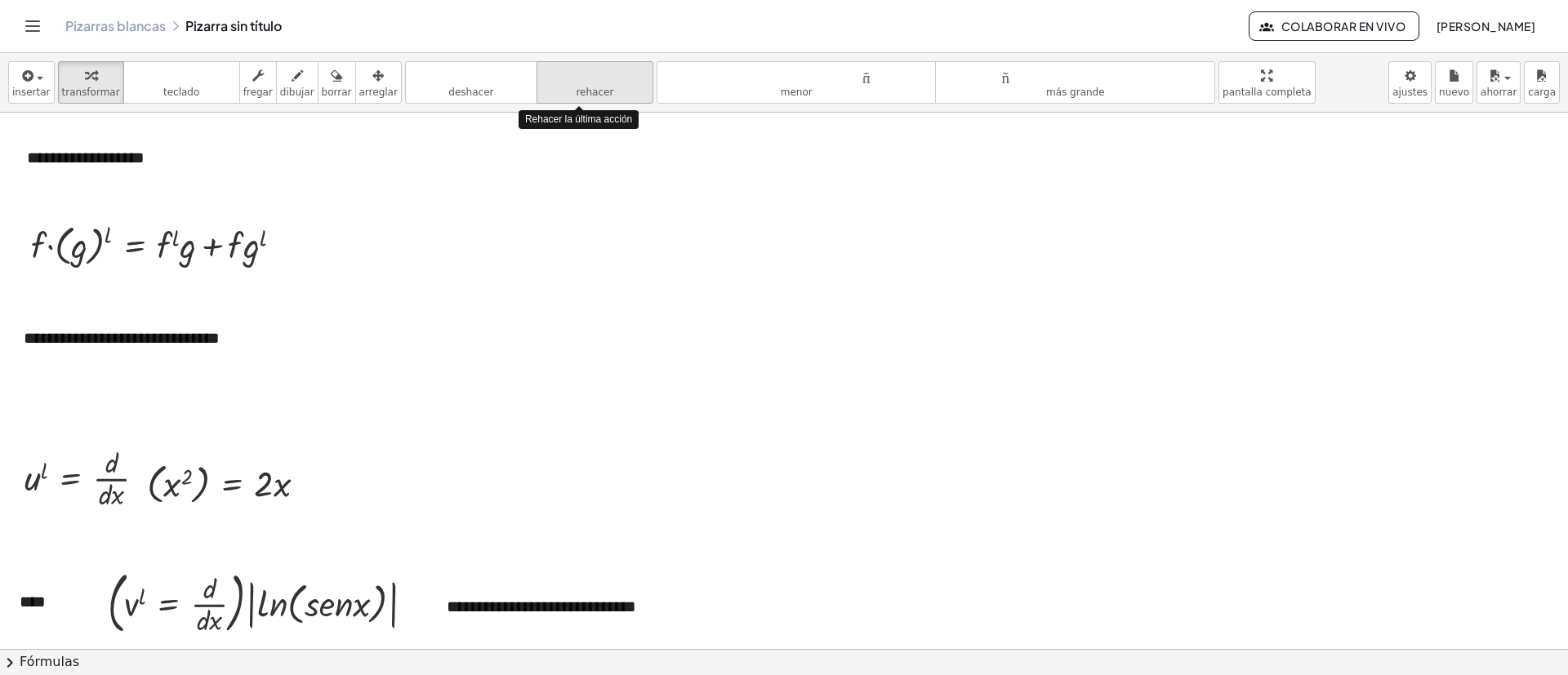
click at [576, 88] on font "rehacer" at bounding box center [594, 92] width 37 height 12
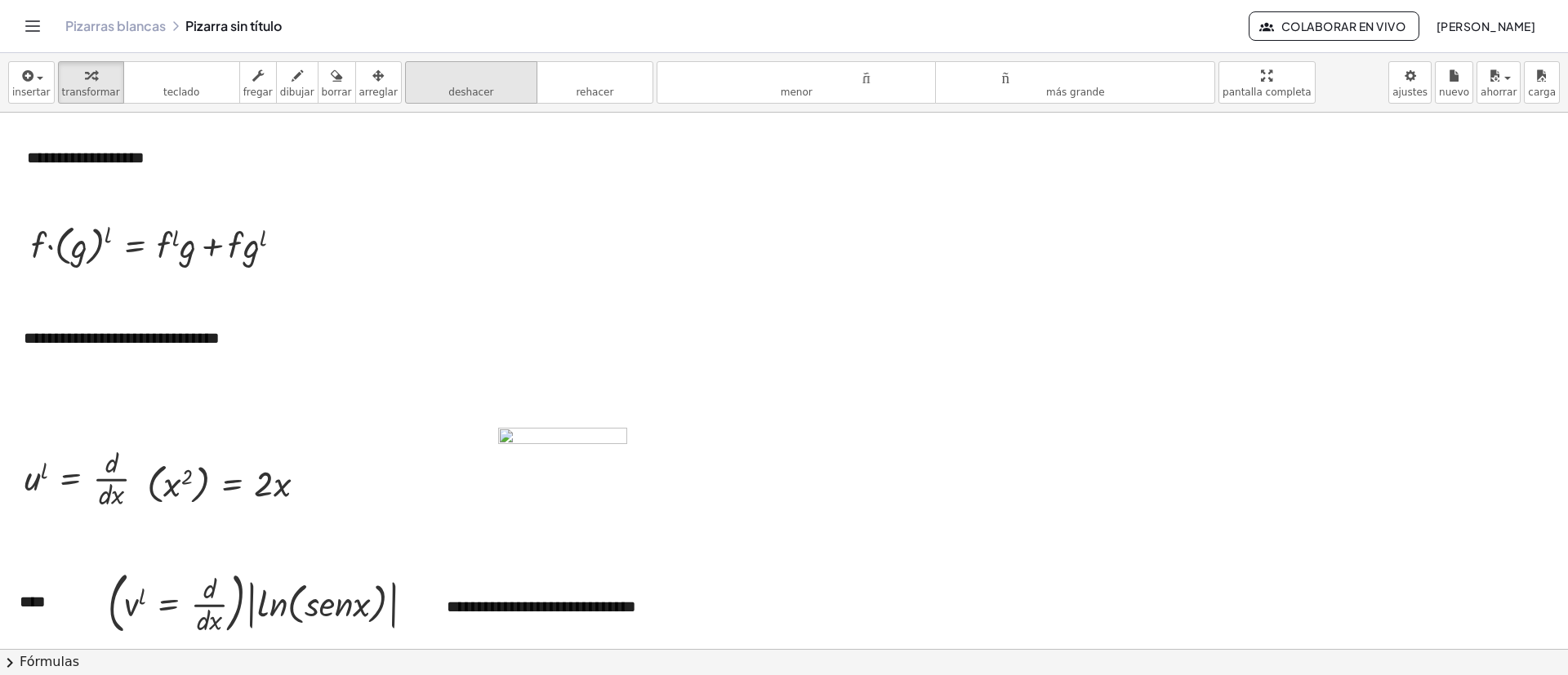
click at [484, 88] on button "deshacer deshacer" at bounding box center [471, 82] width 132 height 43
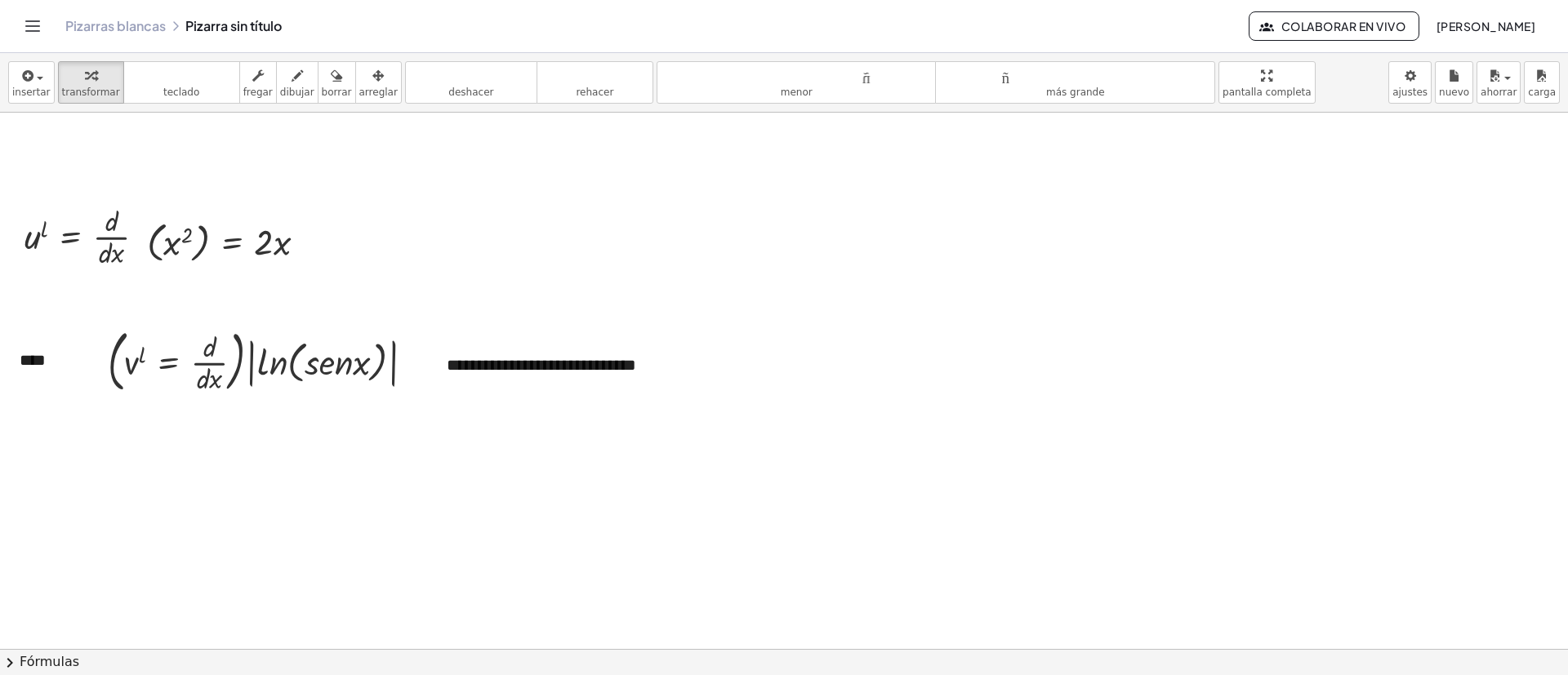
scroll to position [490, 0]
click at [503, 416] on div at bounding box center [784, 428] width 1568 height 1609
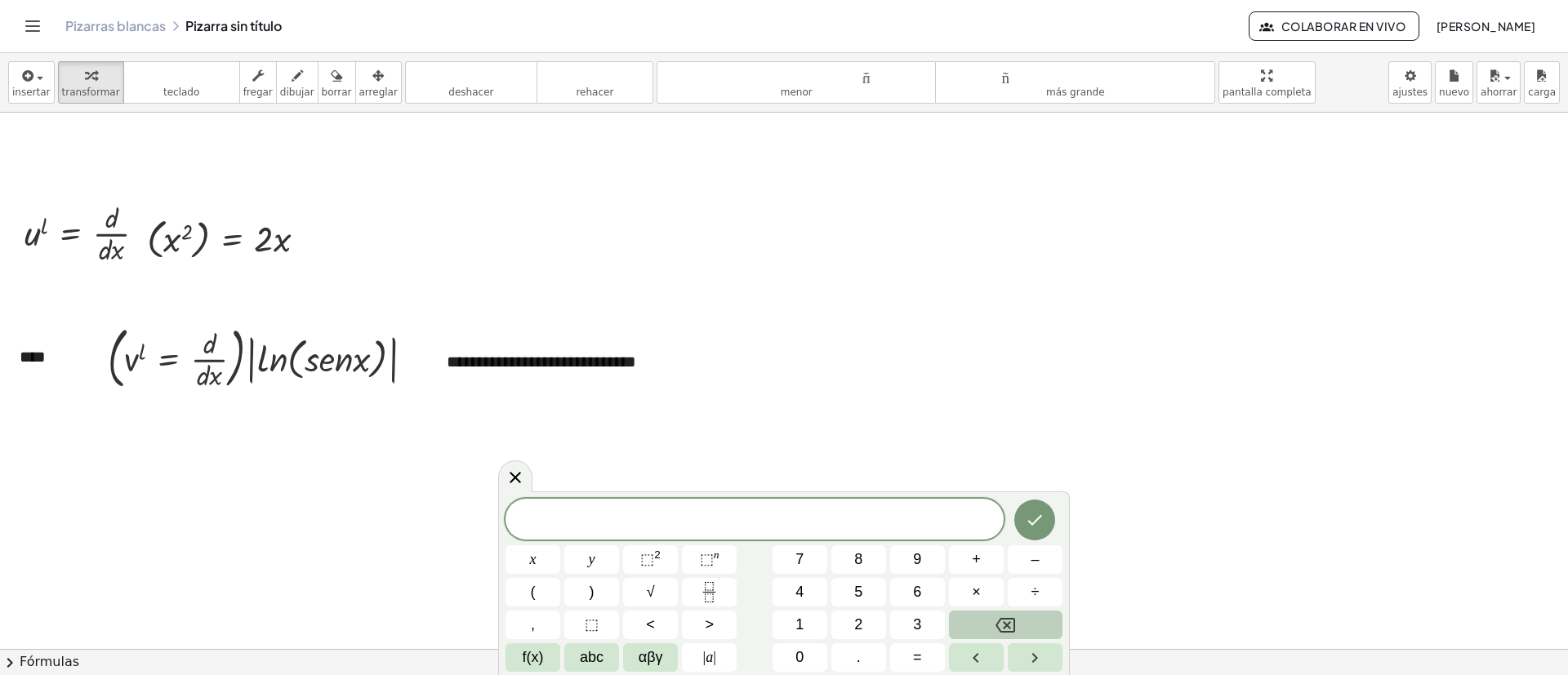
click at [50, 71] on div "insertar Seleccione uno: Expresión matemática Función Texto Vídeo de YouTube Gr…" at bounding box center [784, 82] width 1568 height 59
click at [676, 449] on span at bounding box center [755, 520] width 498 height 25
click at [676, 449] on span "​" at bounding box center [755, 520] width 498 height 23
click at [659, 449] on span "αβγ" at bounding box center [651, 658] width 25 height 22
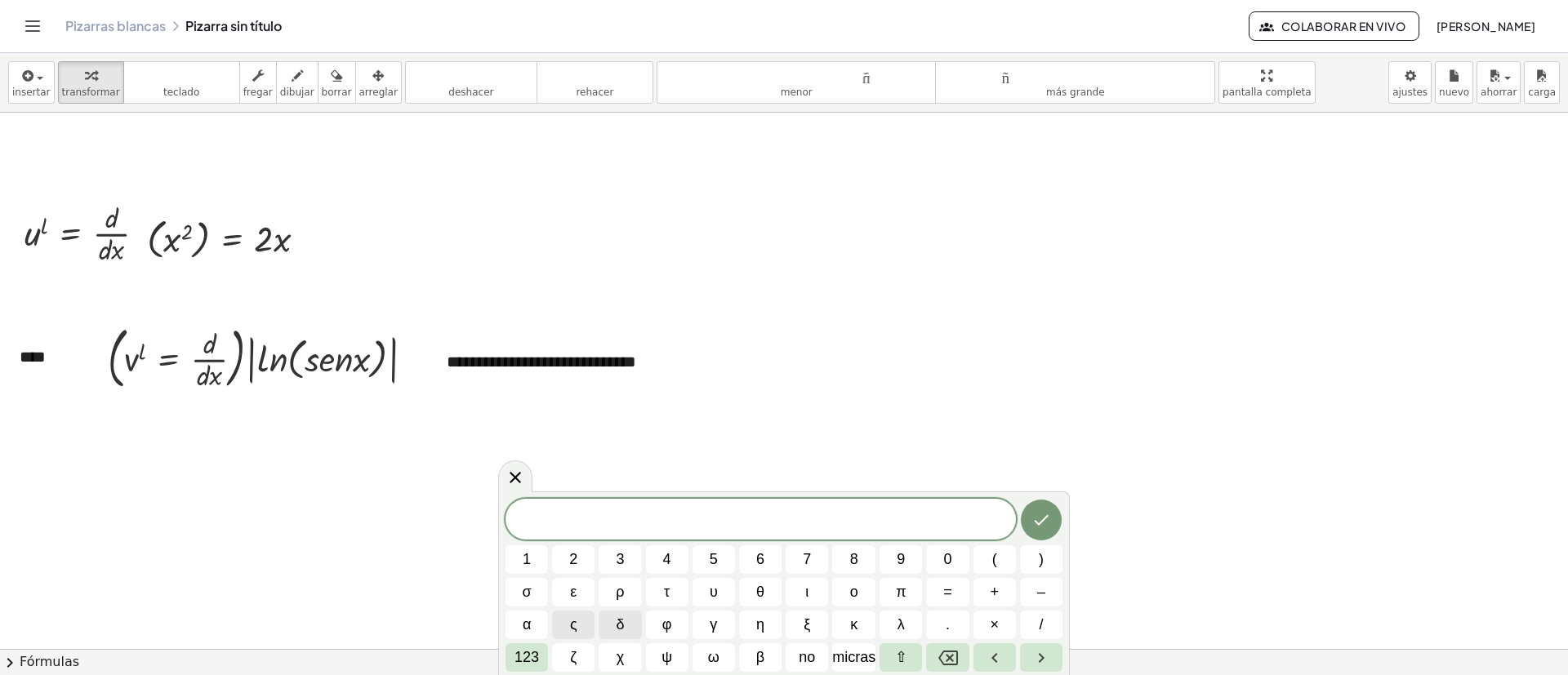
click at [529, 449] on font "123" at bounding box center [527, 657] width 25 height 16
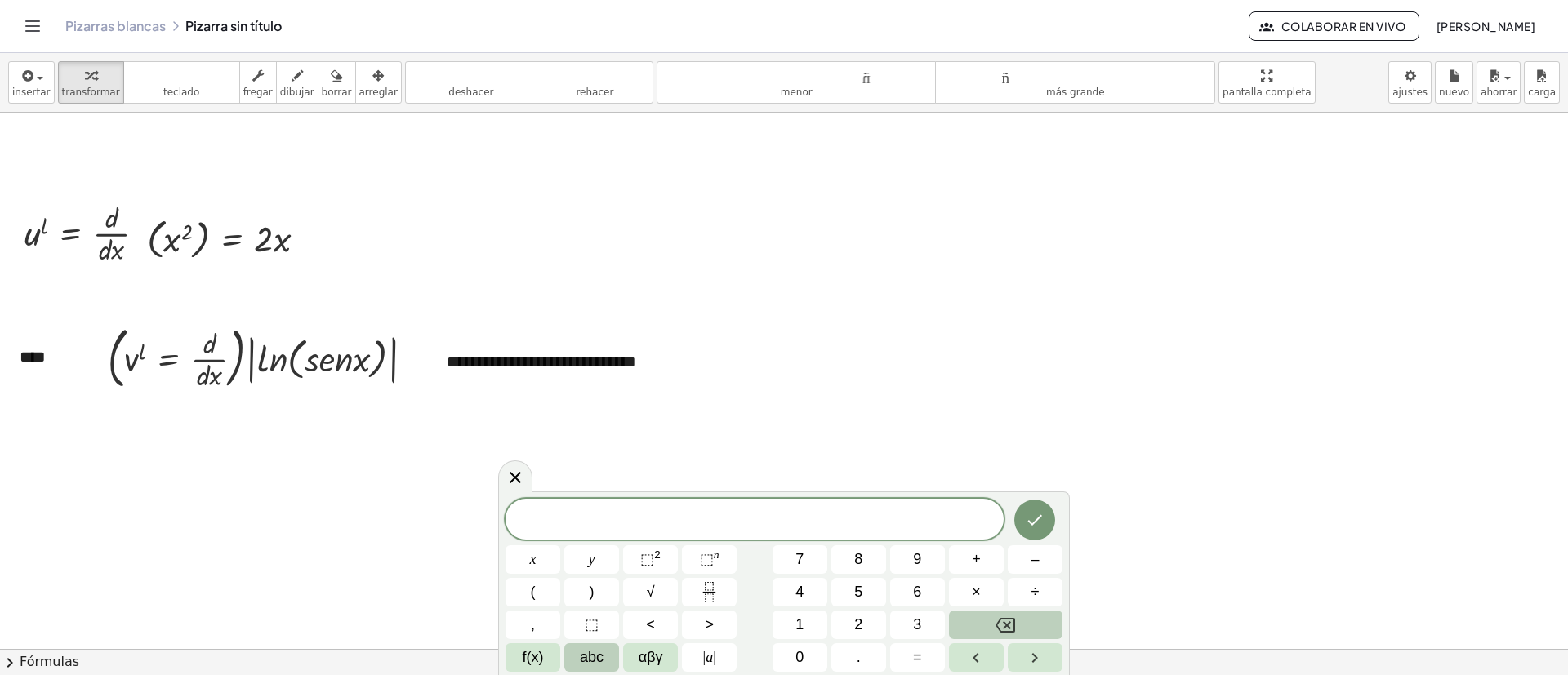
click at [615, 449] on button "abc" at bounding box center [591, 657] width 55 height 28
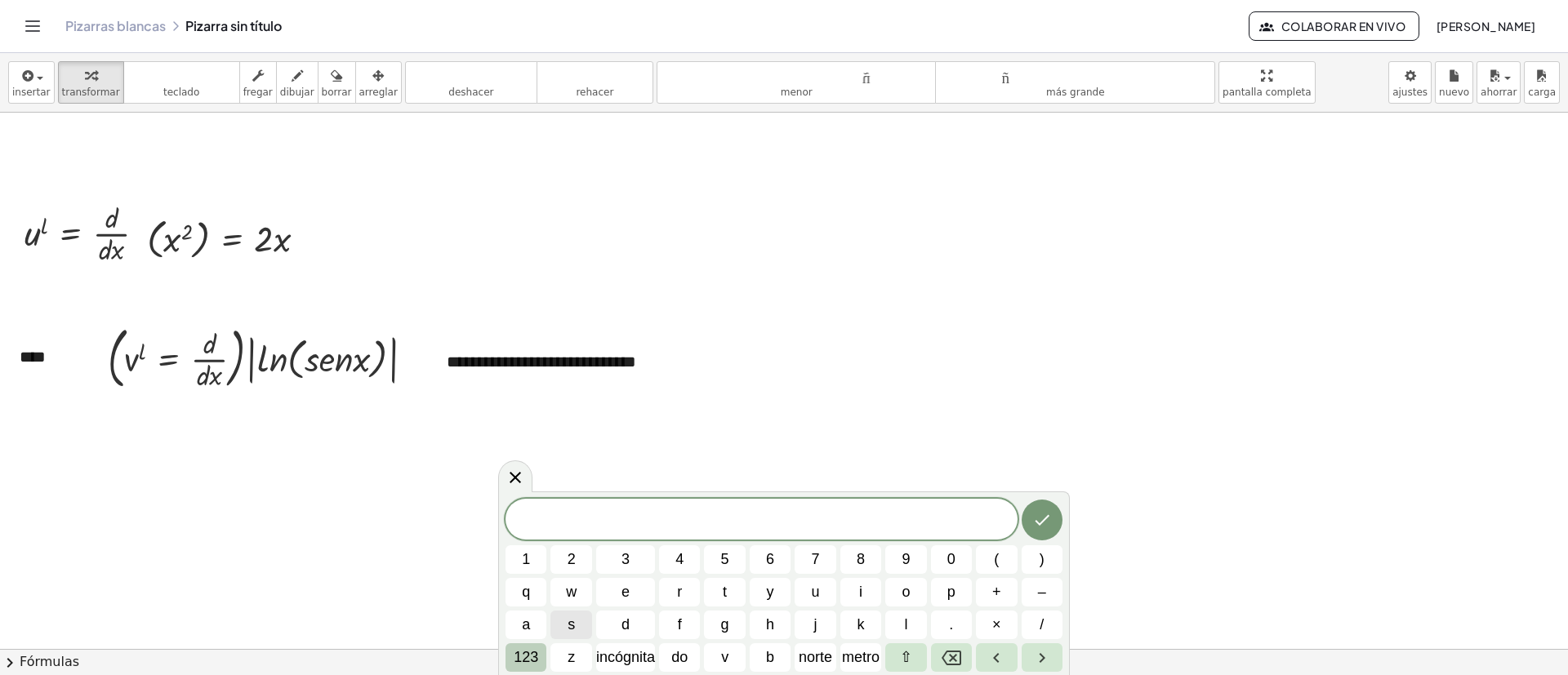
click at [531, 449] on font "123" at bounding box center [526, 657] width 25 height 16
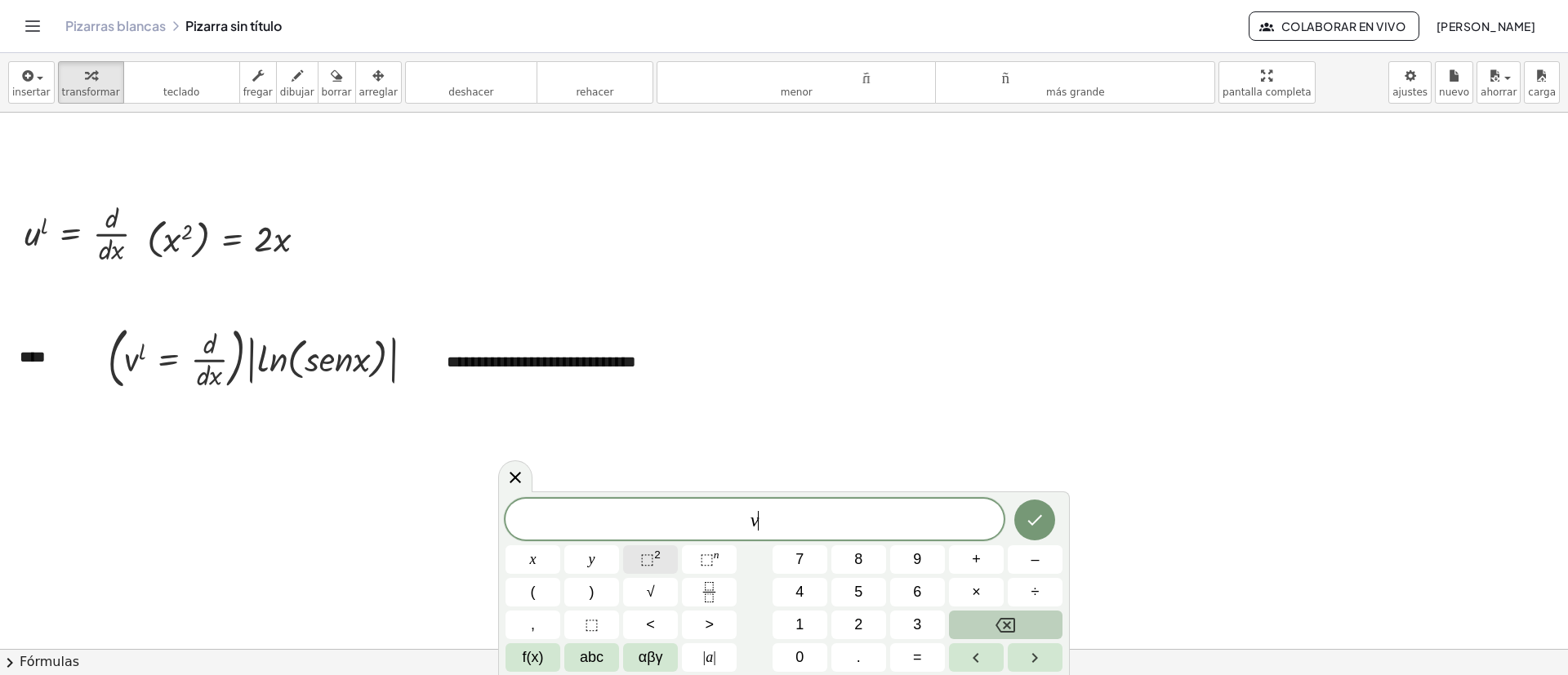
click at [653, 449] on span "⬚" at bounding box center [647, 559] width 14 height 16
click at [700, 449] on icon "Fraction" at bounding box center [709, 592] width 20 height 20
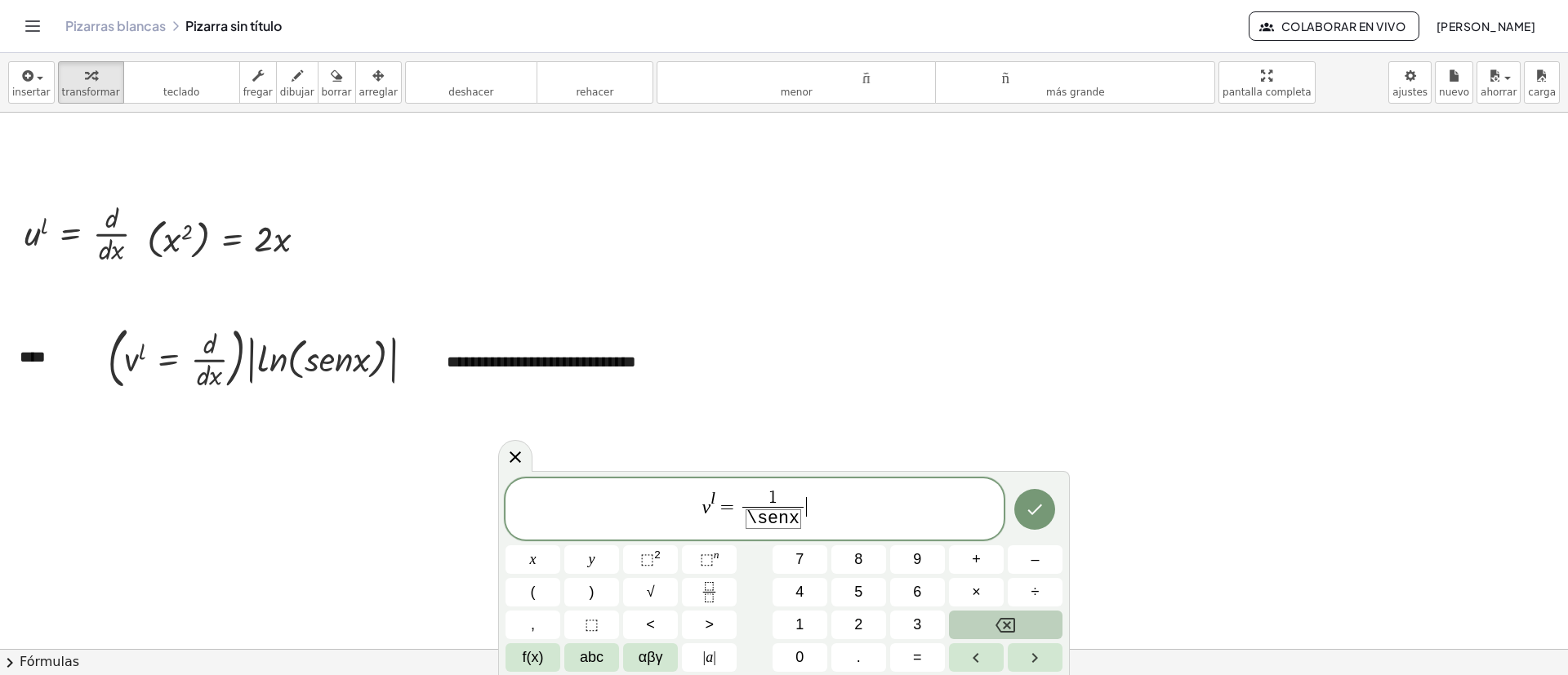
click at [881, 449] on span "v l = 1 \ s e n x ​ ​" at bounding box center [755, 510] width 498 height 45
click at [1045, 449] on button "Hecho" at bounding box center [1035, 509] width 41 height 41
click at [1022, 449] on button "Hecho" at bounding box center [1035, 509] width 41 height 41
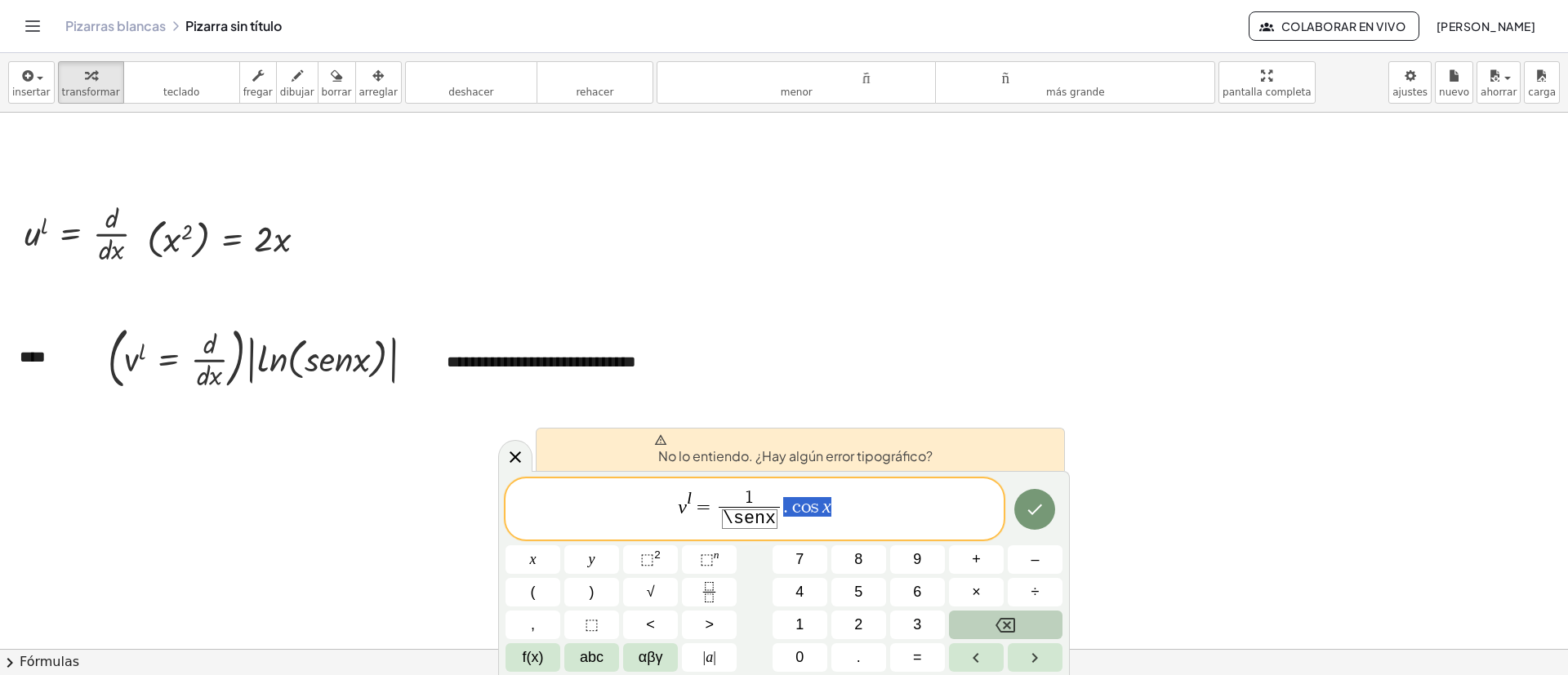
drag, startPoint x: 854, startPoint y: 515, endPoint x: 781, endPoint y: 509, distance: 73.2
click at [781, 449] on span "v l = 1 \ s e n x ​ . c o s x" at bounding box center [755, 510] width 498 height 45
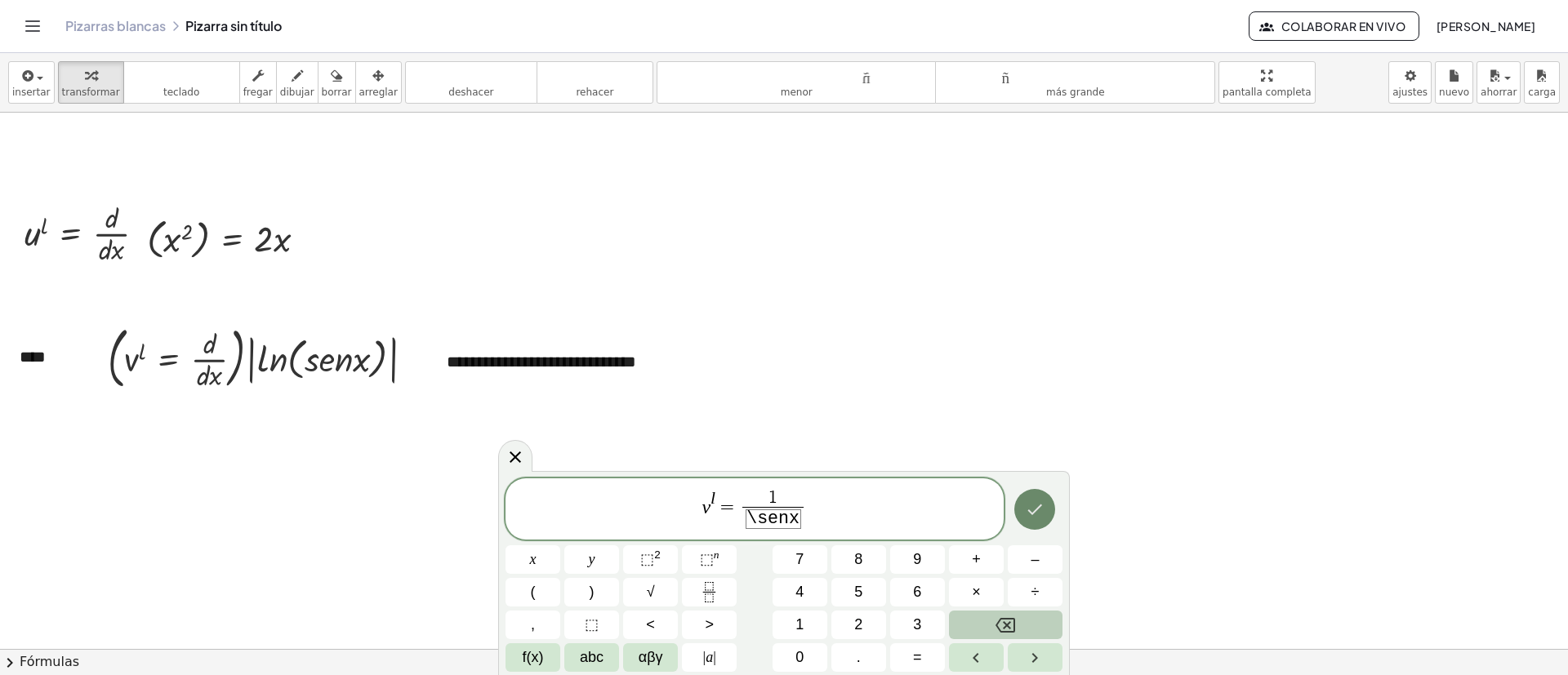
click at [1023, 449] on button "Hecho" at bounding box center [1035, 509] width 41 height 41
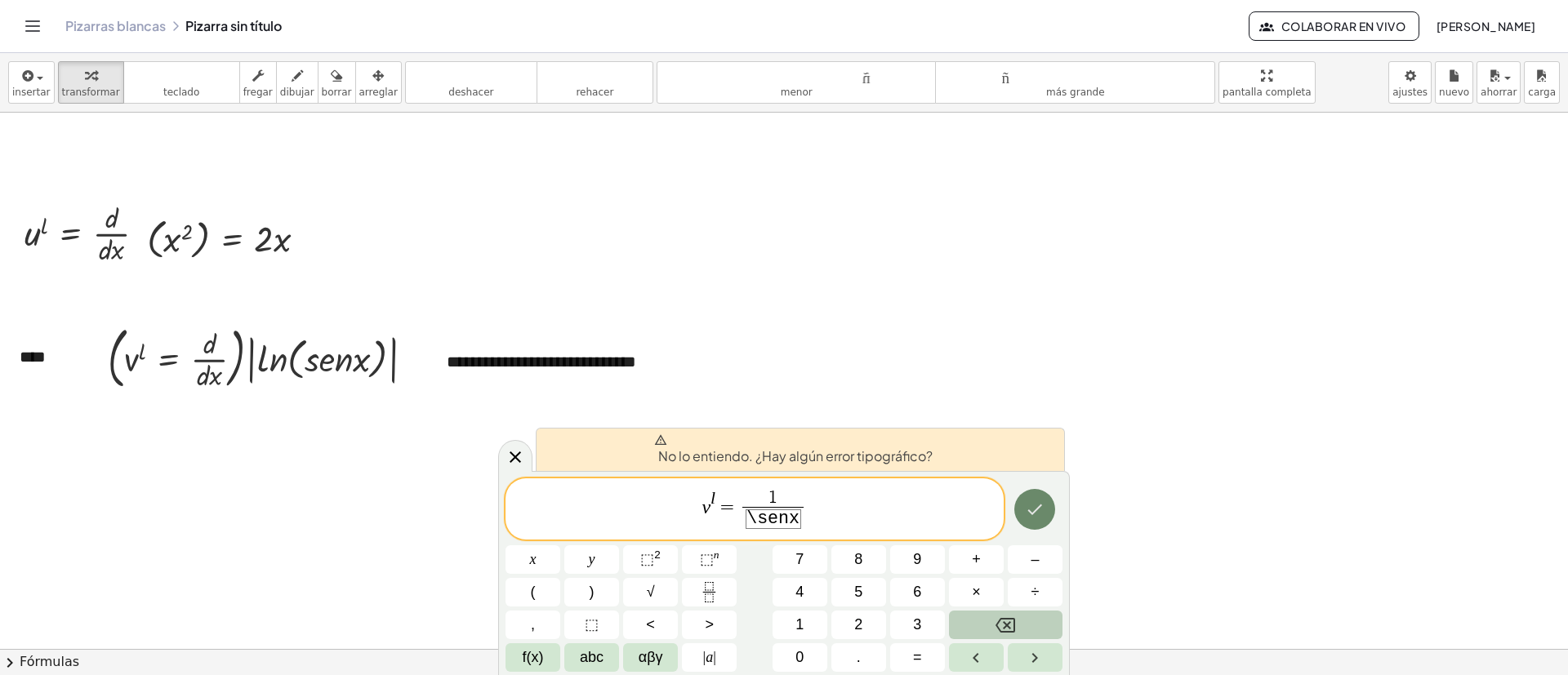
click at [1022, 449] on button "Hecho" at bounding box center [1035, 509] width 41 height 41
click at [1026, 449] on button "Hecho" at bounding box center [1035, 509] width 41 height 41
click at [1027, 449] on icon "Hecho" at bounding box center [1034, 509] width 19 height 19
click at [1028, 449] on icon "Hecho" at bounding box center [1034, 509] width 19 height 19
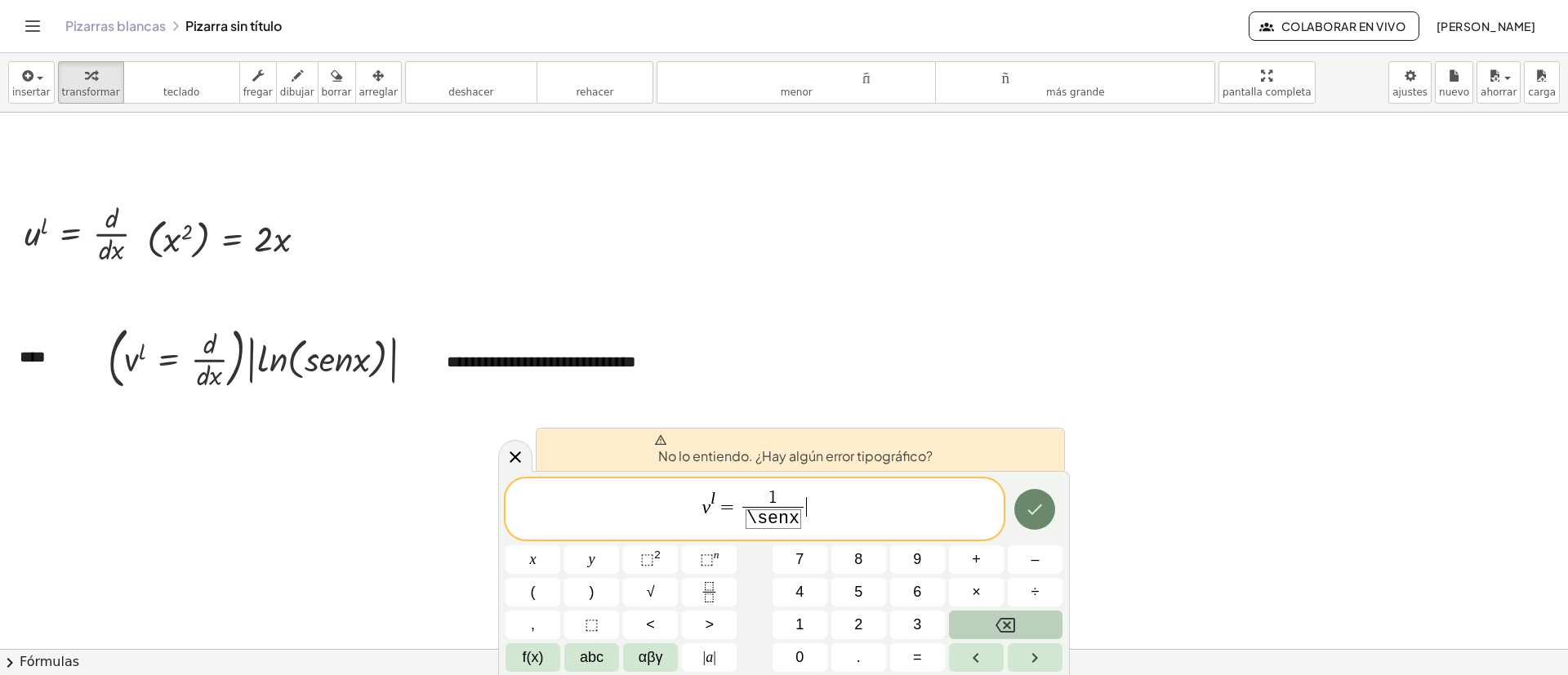
click at [1029, 449] on icon "Hecho" at bounding box center [1034, 509] width 19 height 19
click at [1030, 449] on icon "Hecho" at bounding box center [1034, 509] width 19 height 19
click at [758, 449] on span "​ s e n x" at bounding box center [779, 518] width 43 height 19
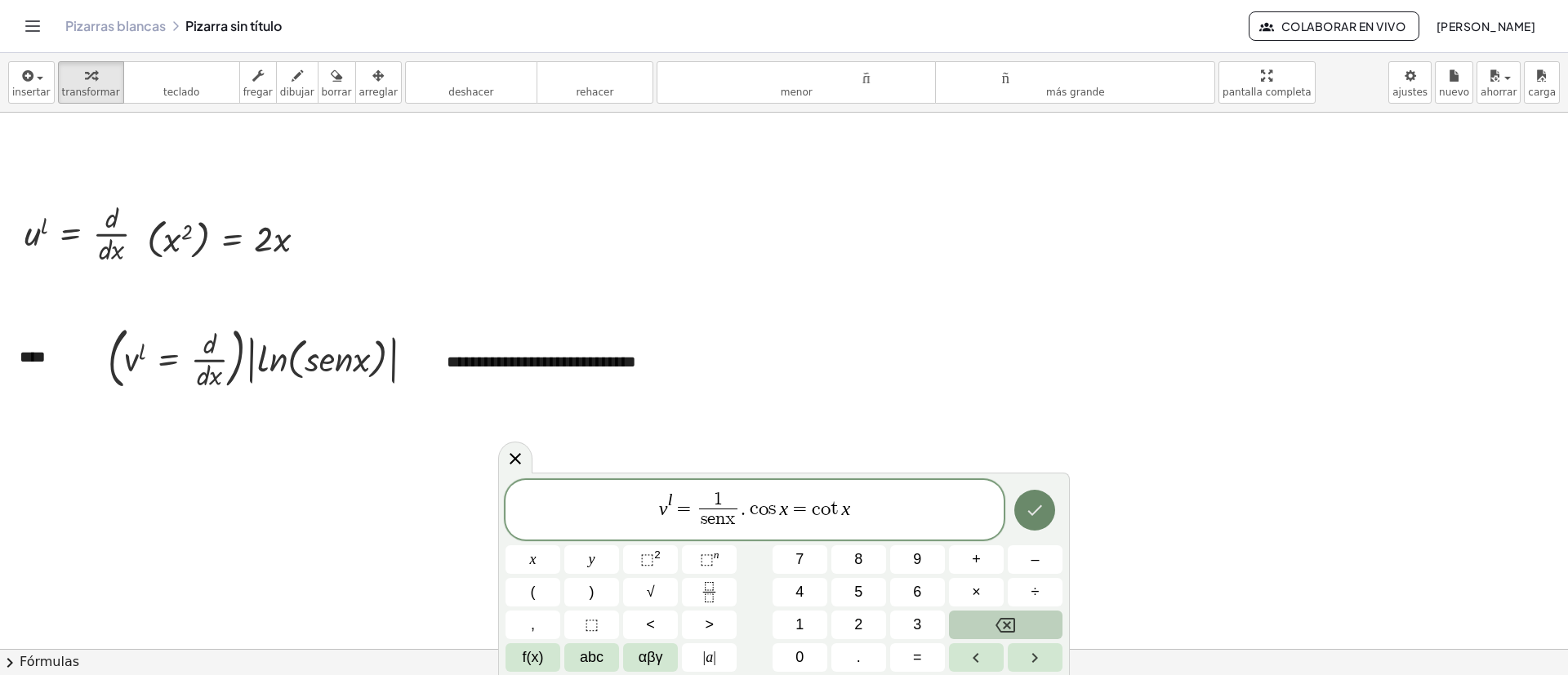
click at [1045, 449] on button "Hecho" at bounding box center [1035, 510] width 41 height 41
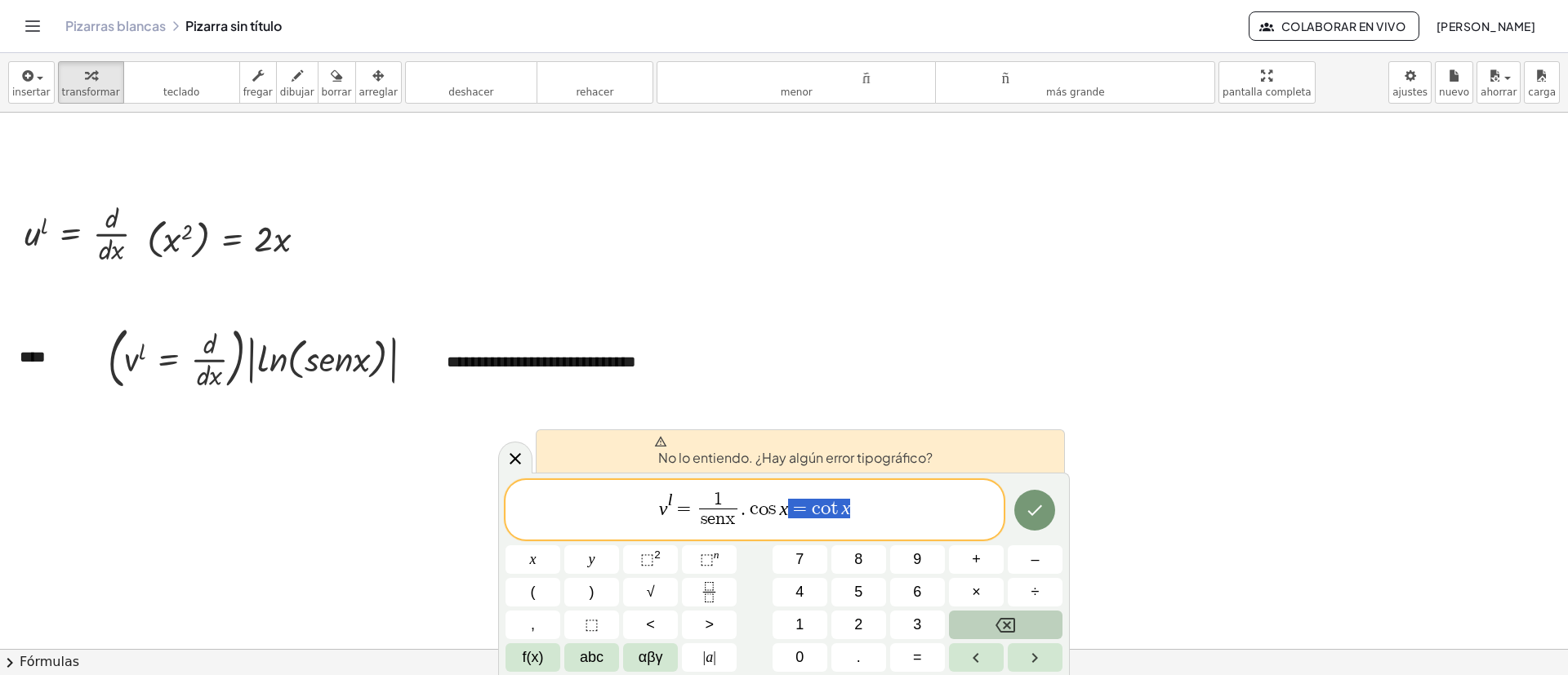
drag, startPoint x: 873, startPoint y: 514, endPoint x: 797, endPoint y: 519, distance: 76.2
click at [797, 449] on span "v l = 1 s e n x ​ . c o s x = c o t x" at bounding box center [755, 511] width 498 height 43
drag, startPoint x: 857, startPoint y: 515, endPoint x: 752, endPoint y: 521, distance: 105.2
click at [752, 449] on span "v l = 1 s e n x ​ . c o s x = c o t x" at bounding box center [755, 511] width 498 height 43
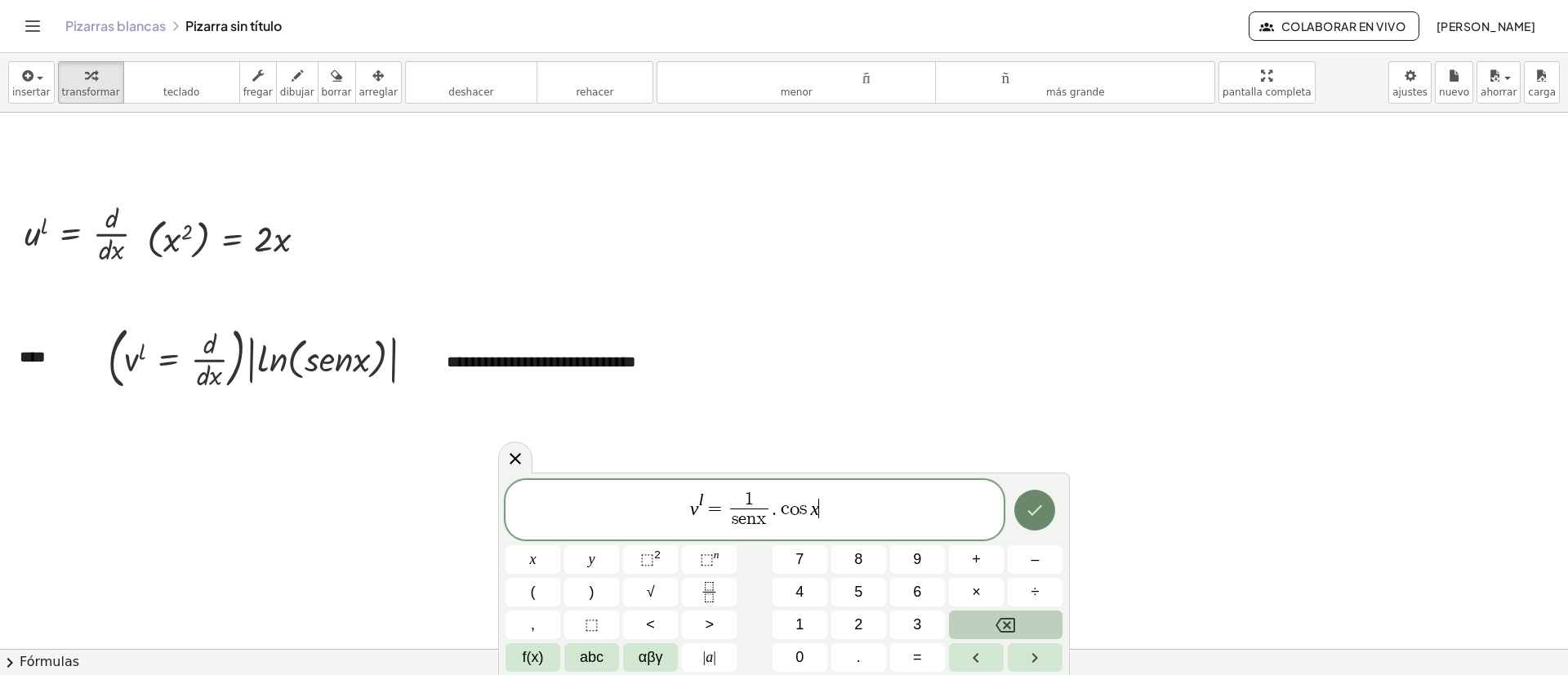
click at [1036, 449] on icon "Hecho" at bounding box center [1034, 510] width 19 height 19
click at [980, 449] on button "×" at bounding box center [977, 592] width 55 height 28
click at [1027, 449] on button "Hecho" at bounding box center [1035, 510] width 41 height 41
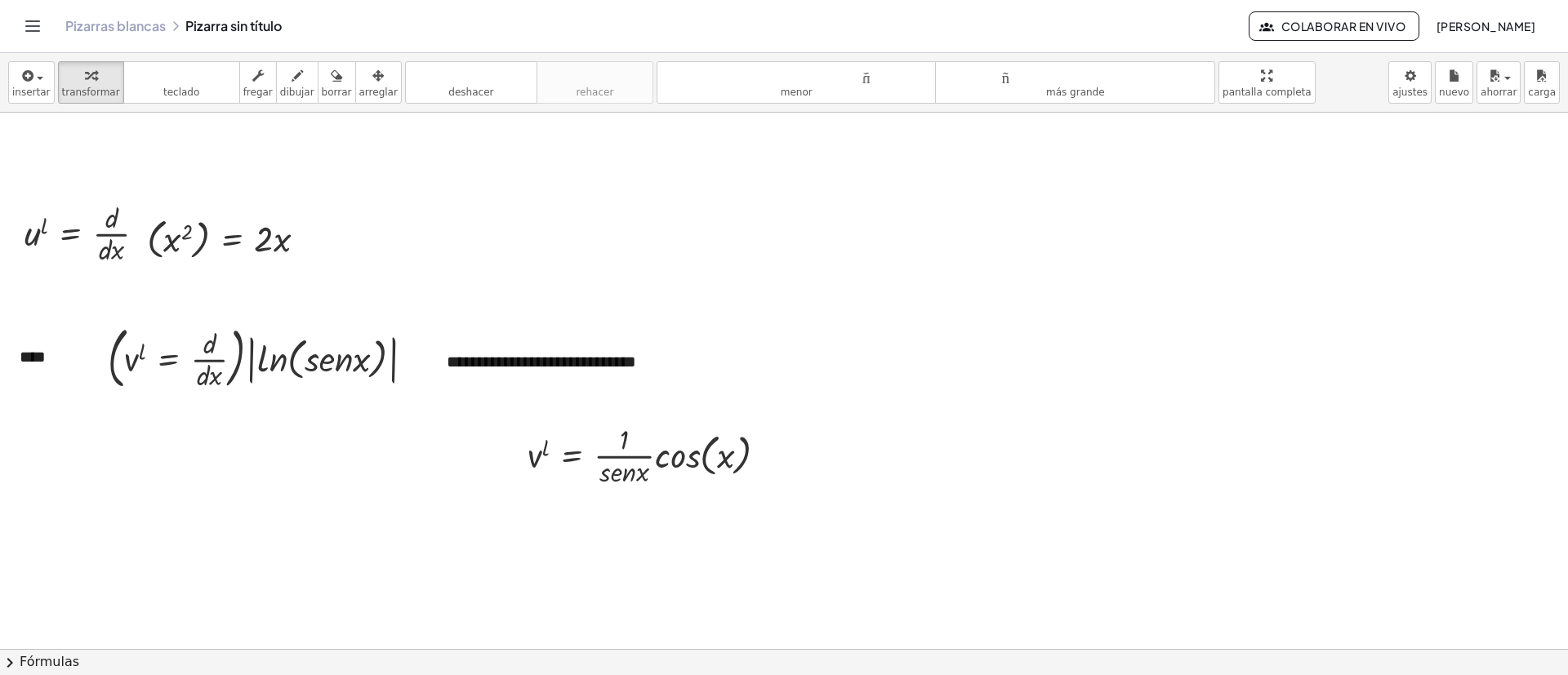
drag, startPoint x: 890, startPoint y: 502, endPoint x: 875, endPoint y: 493, distance: 17.5
click at [891, 449] on div at bounding box center [784, 428] width 1568 height 1609
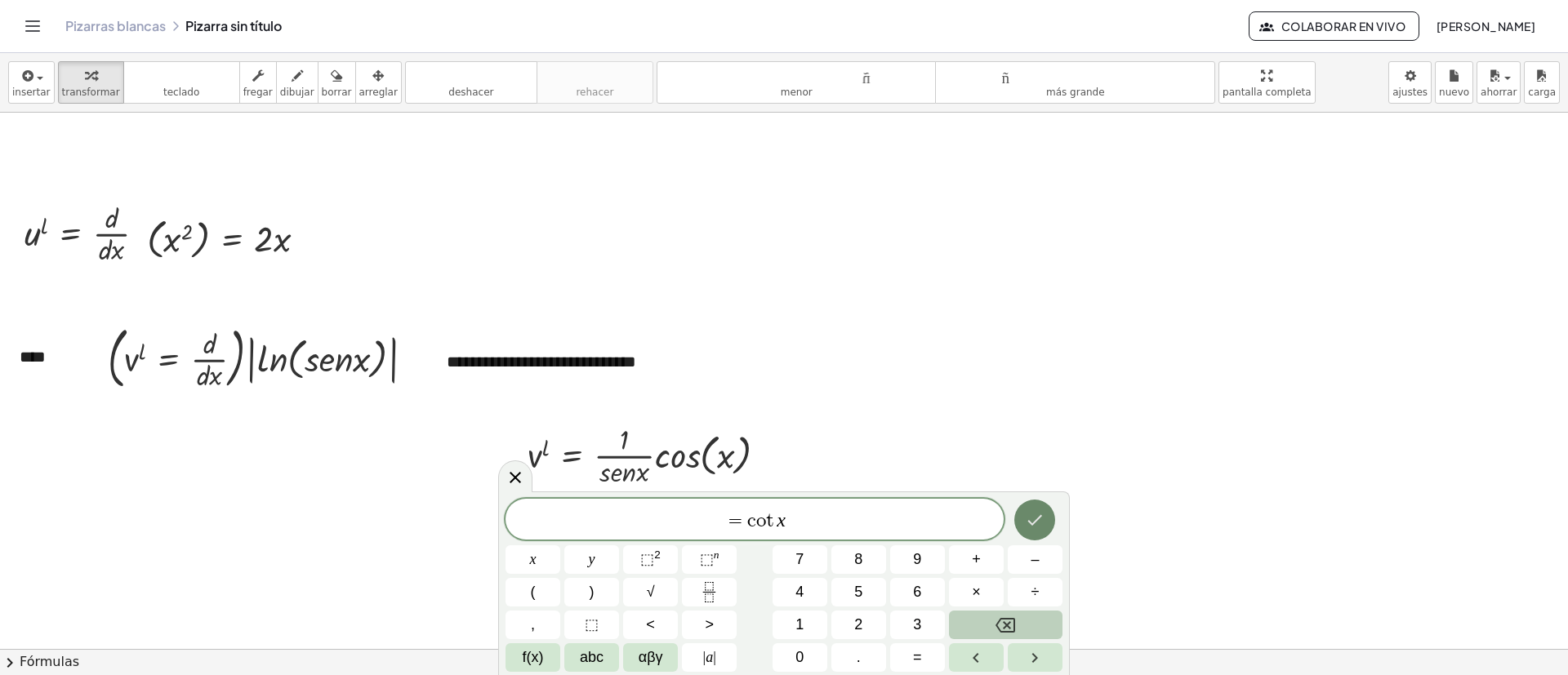
click at [1036, 449] on icon "Hecho" at bounding box center [1034, 519] width 19 height 19
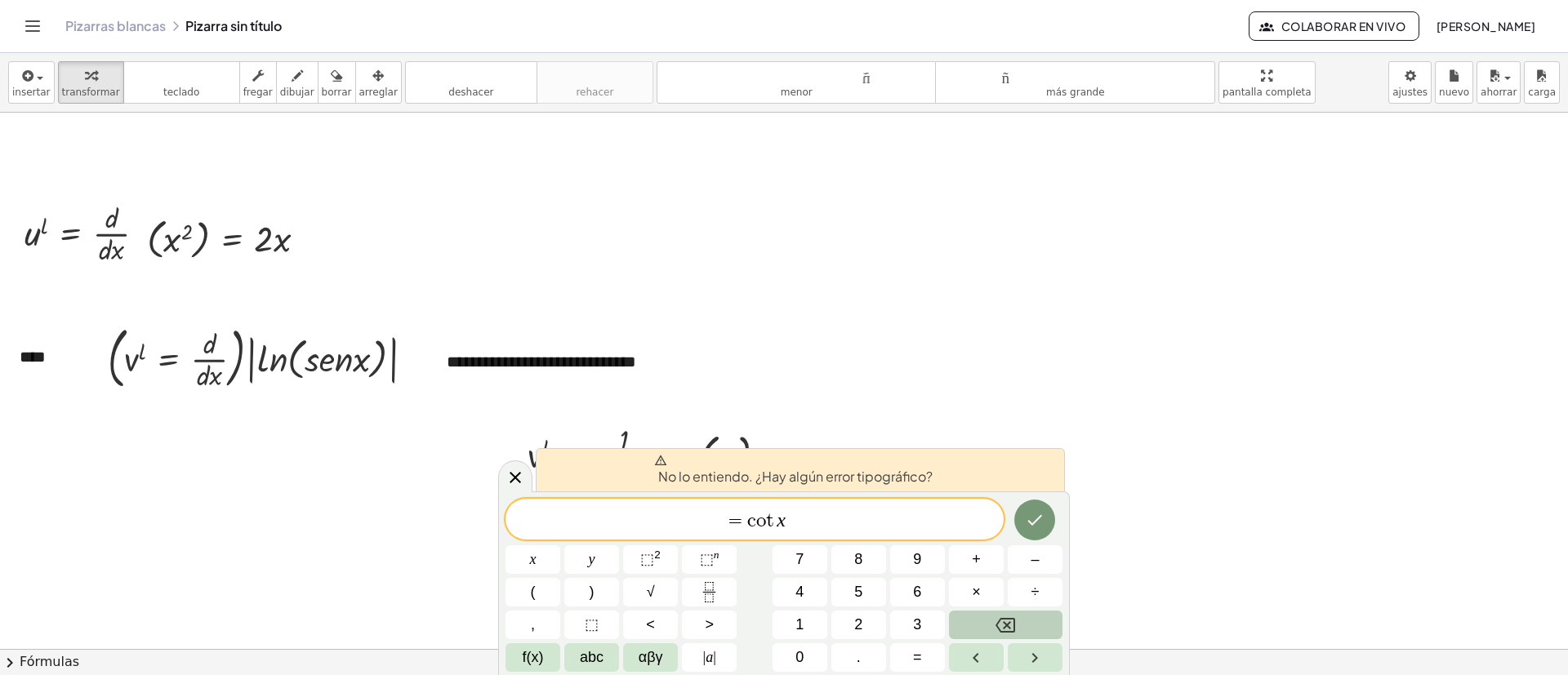
click at [1045, 365] on div at bounding box center [784, 428] width 1568 height 1609
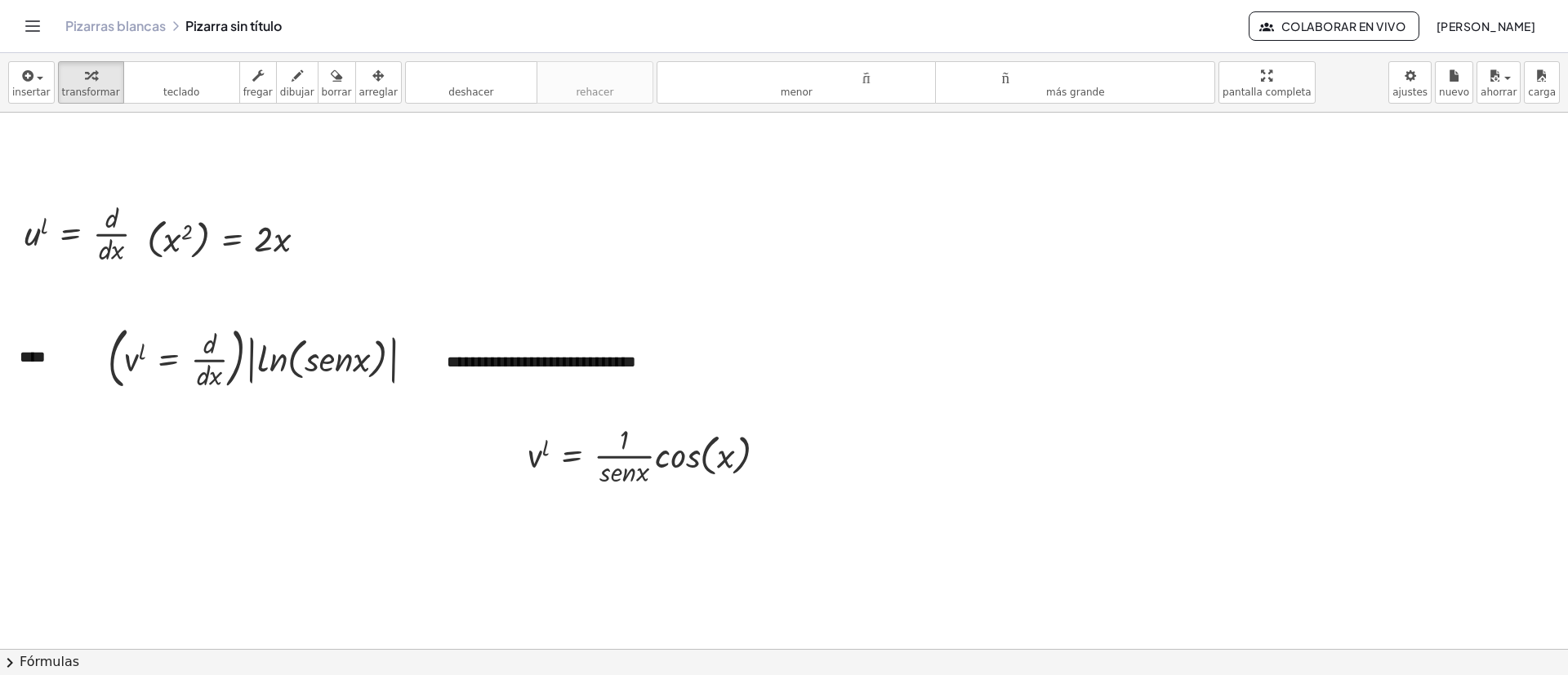
click at [897, 344] on div at bounding box center [784, 428] width 1568 height 1609
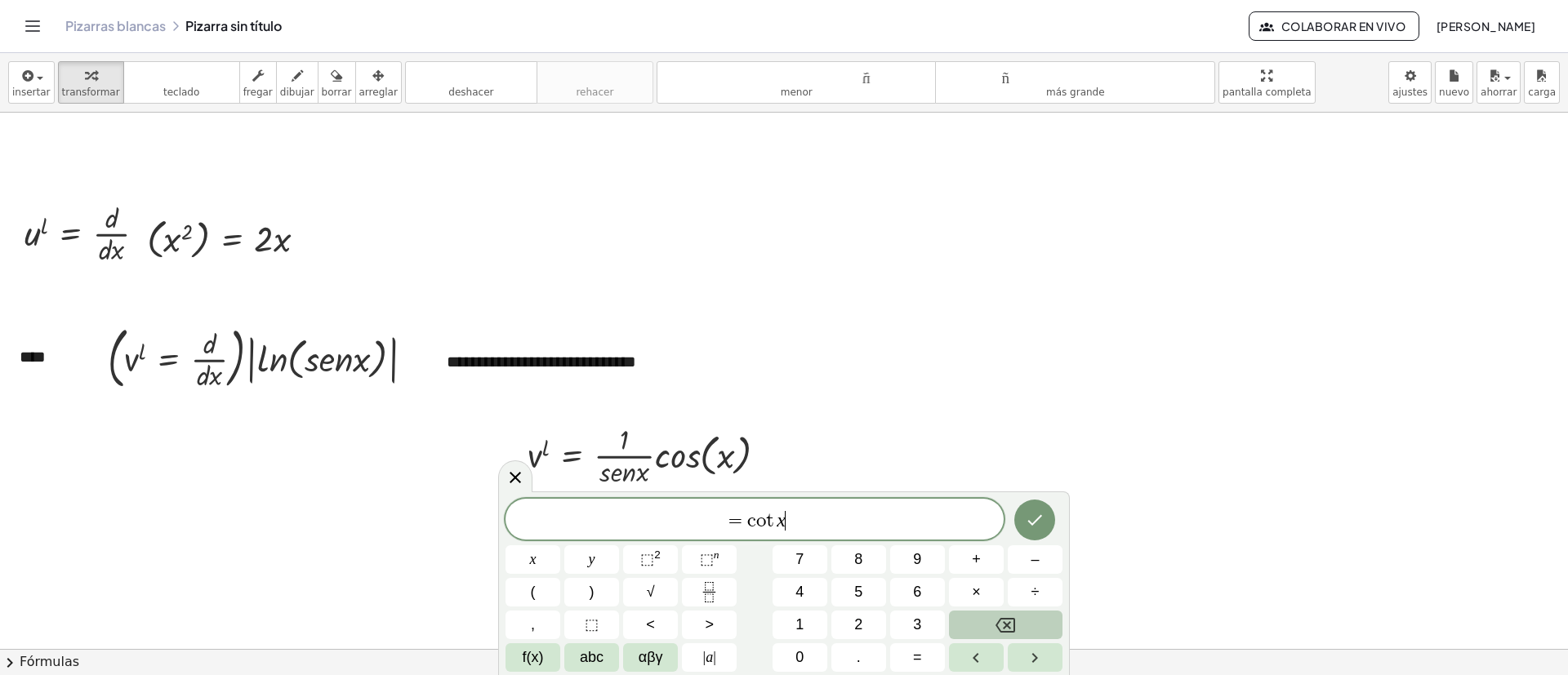
click at [700, 449] on span "= c o t x ​" at bounding box center [755, 520] width 498 height 23
click at [560, 449] on div at bounding box center [533, 559] width 55 height 28
click at [1045, 449] on button "Hecho" at bounding box center [1035, 520] width 41 height 41
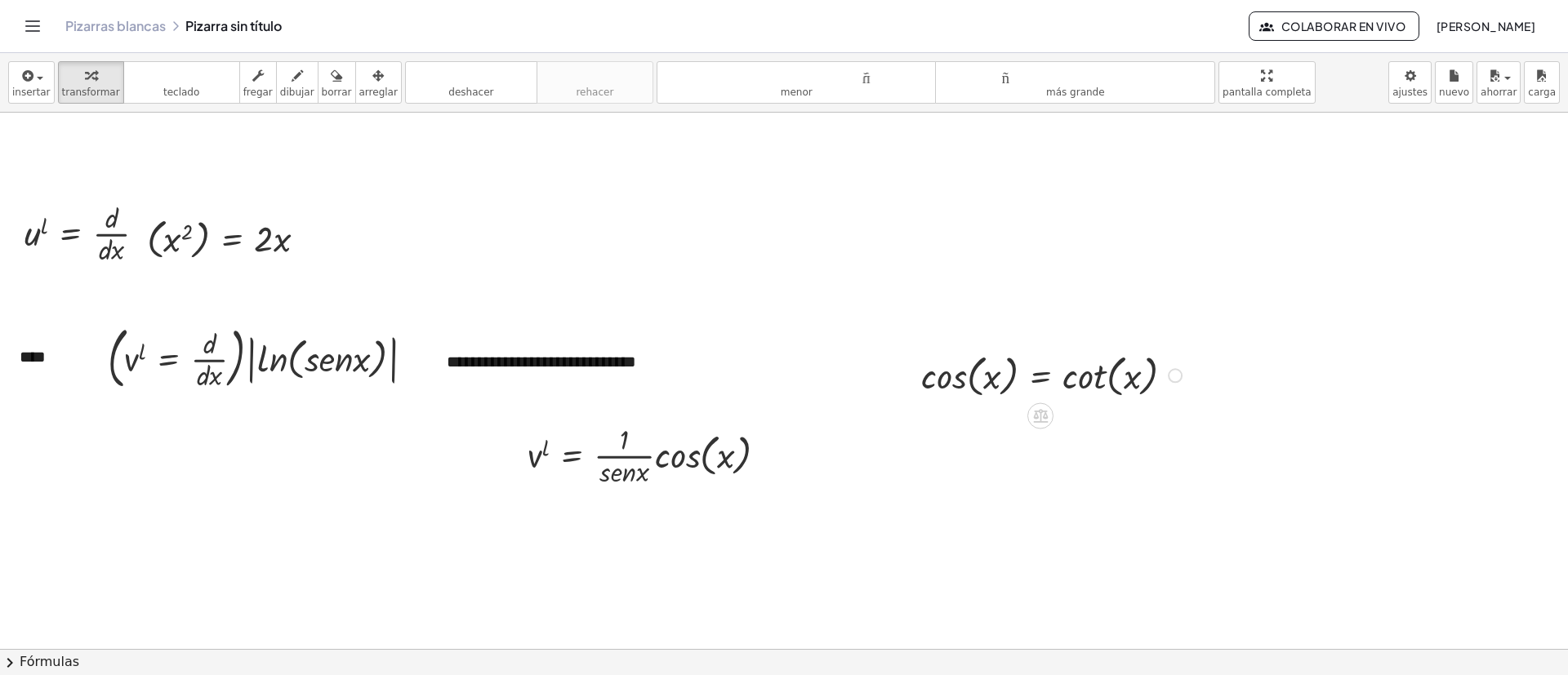
click at [1036, 369] on div at bounding box center [1054, 374] width 282 height 53
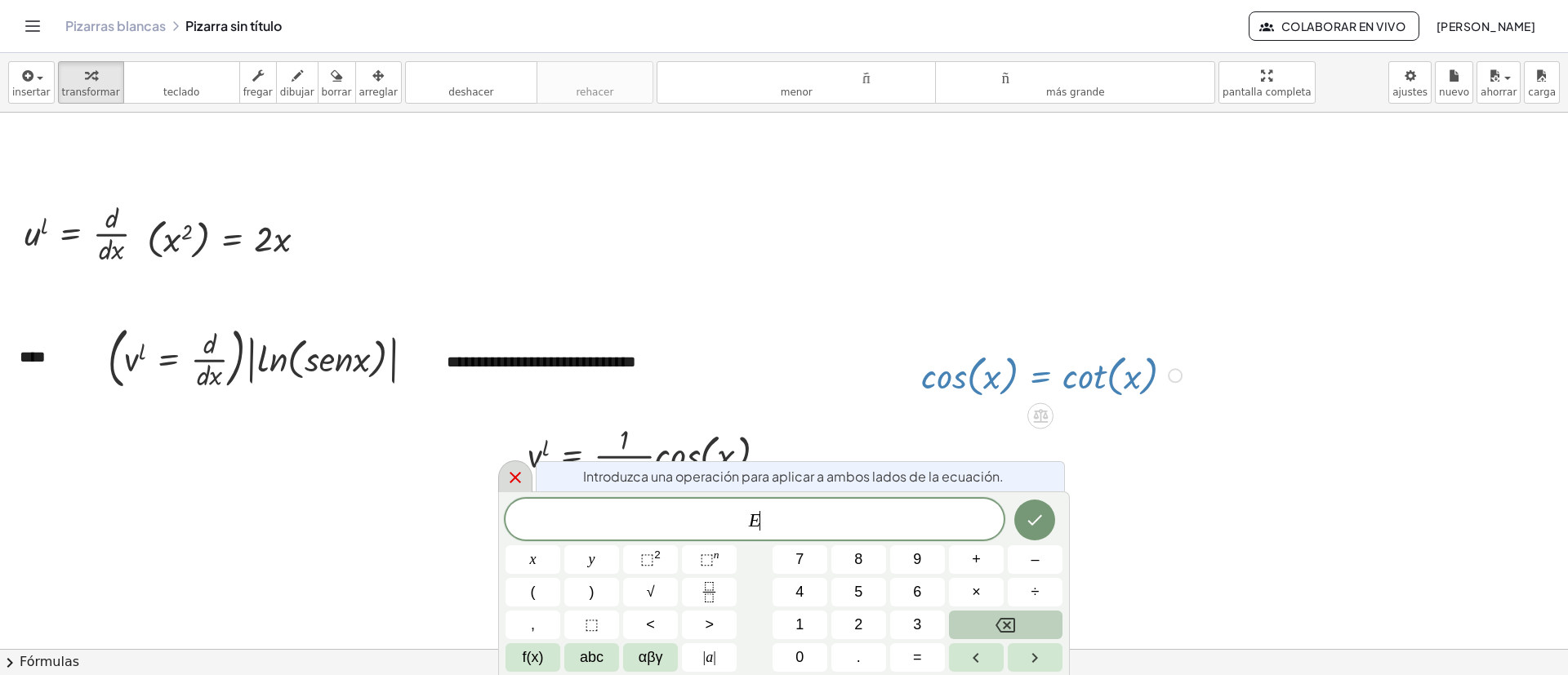
click at [527, 449] on div at bounding box center [516, 476] width 35 height 32
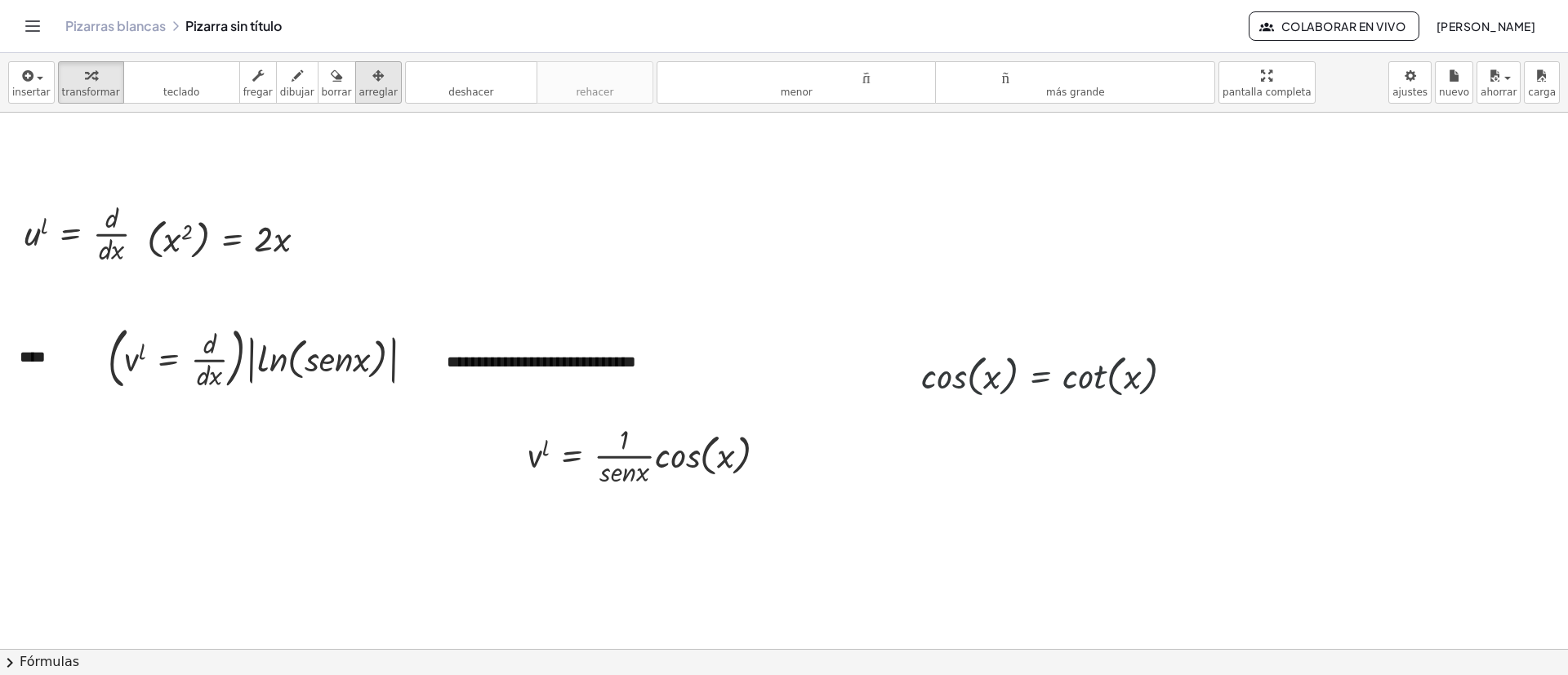
click at [360, 92] on font "arreglar" at bounding box center [379, 92] width 38 height 12
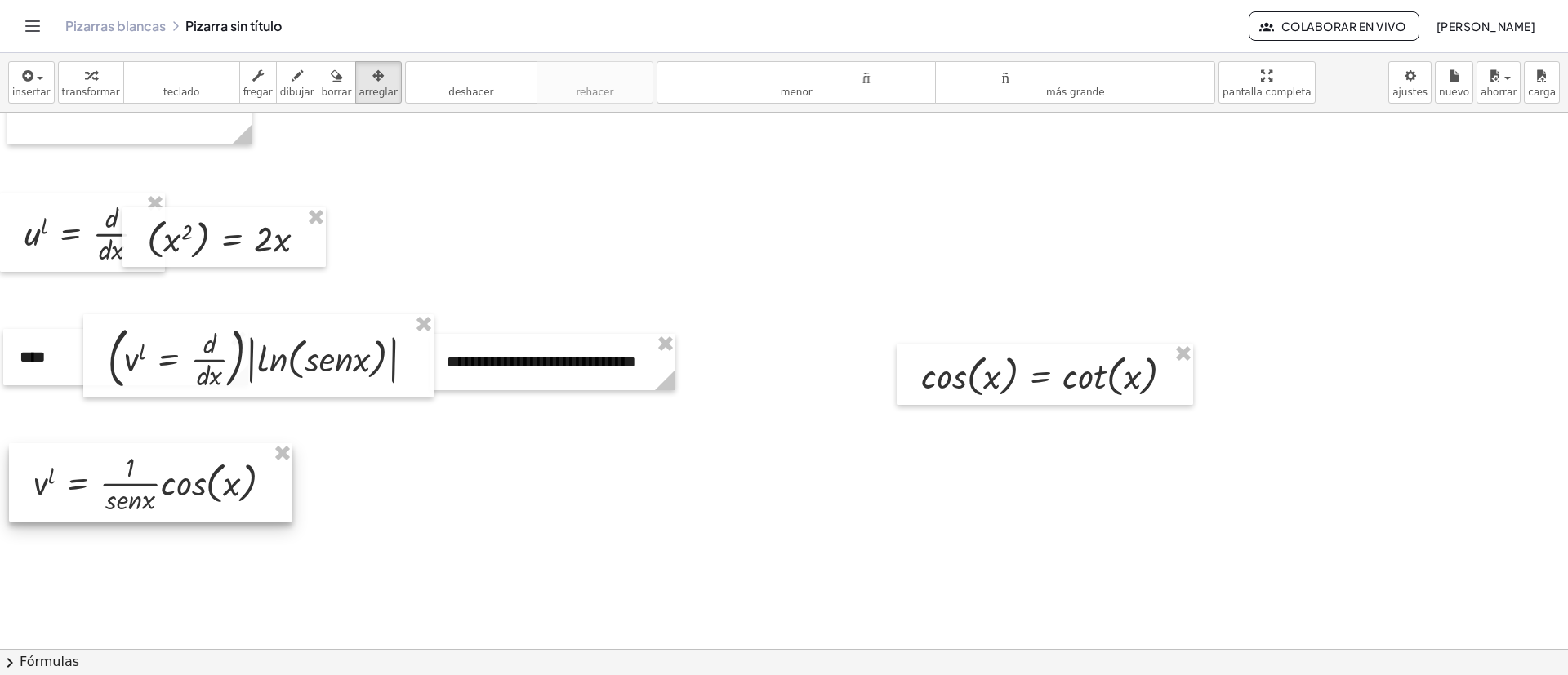
drag, startPoint x: 632, startPoint y: 452, endPoint x: 137, endPoint y: 480, distance: 495.8
click at [137, 449] on div at bounding box center [151, 483] width 284 height 78
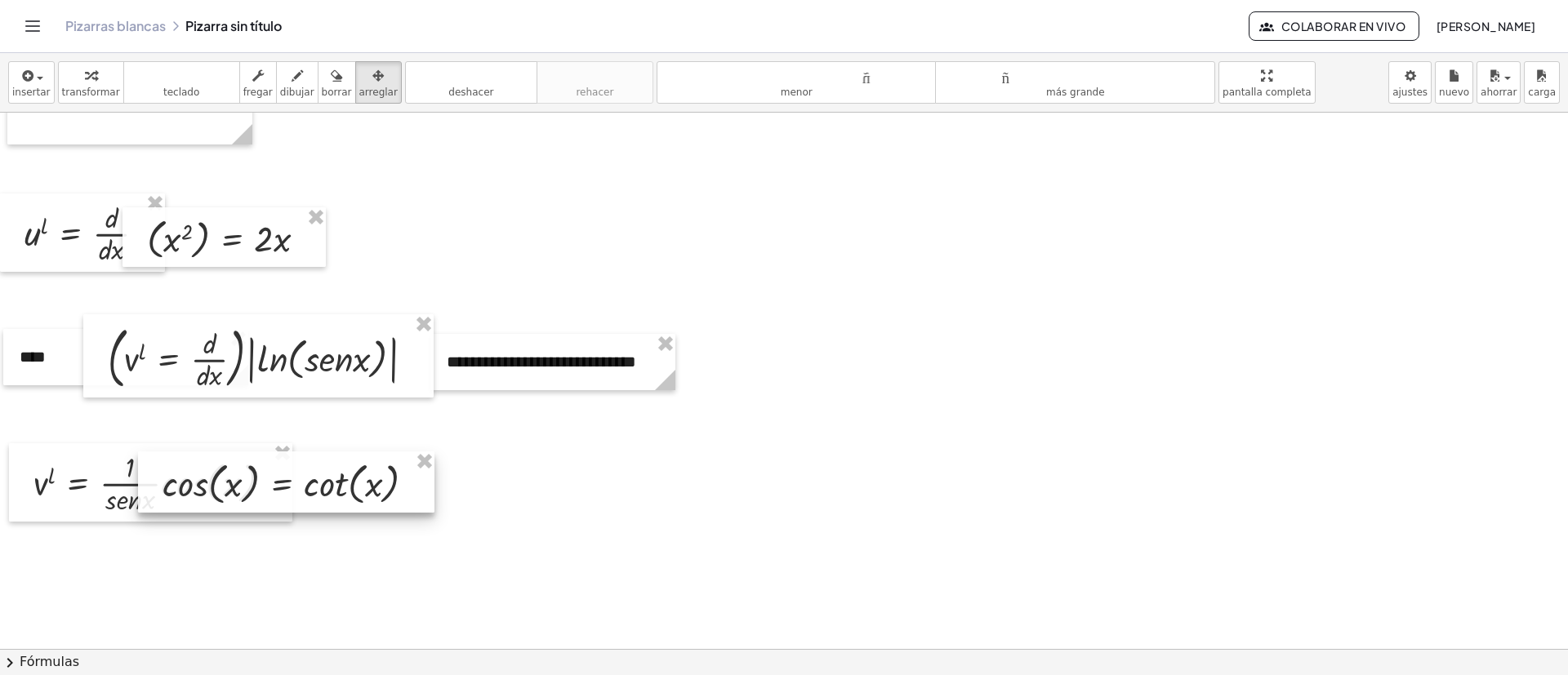
drag, startPoint x: 1028, startPoint y: 365, endPoint x: 267, endPoint y: 472, distance: 768.5
click at [267, 449] on div at bounding box center [286, 482] width 297 height 61
click at [347, 449] on div at bounding box center [284, 482] width 297 height 61
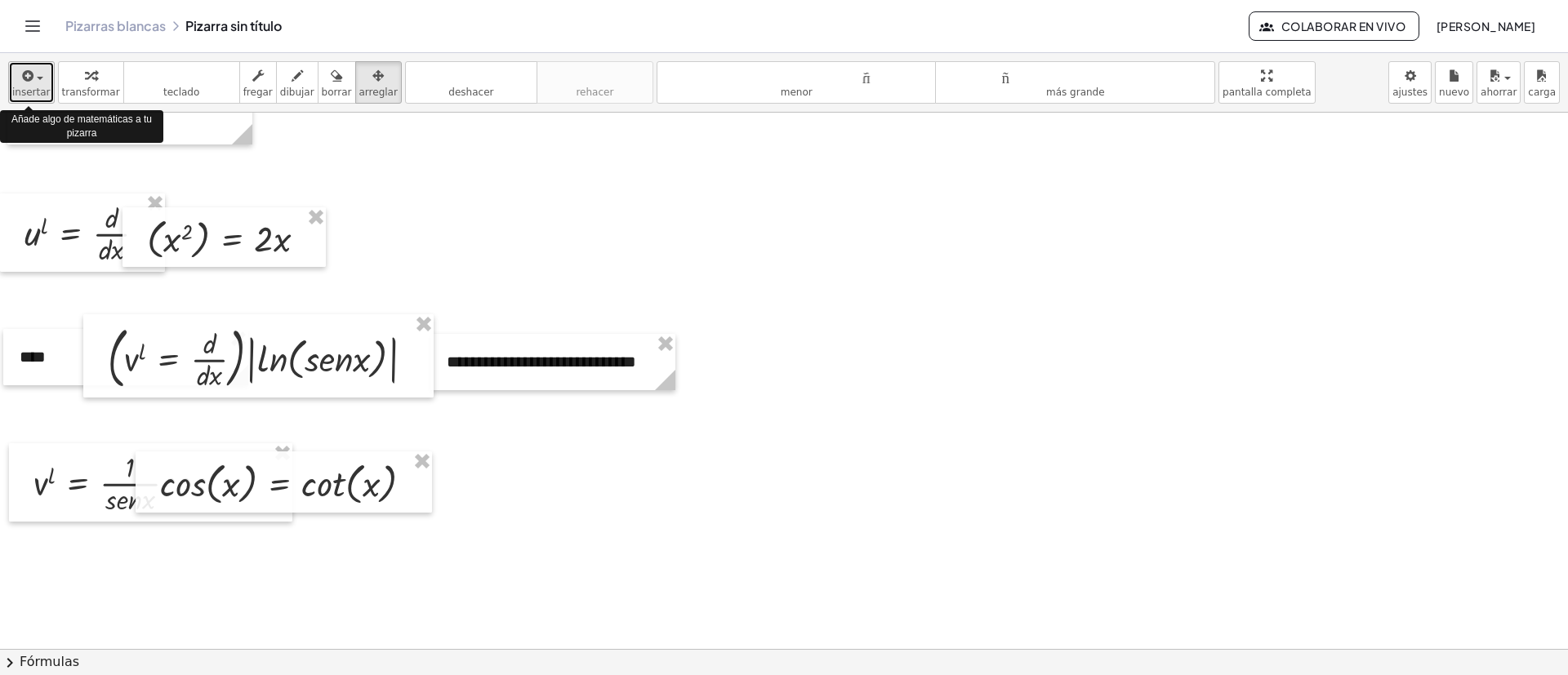
click at [34, 72] on span "button" at bounding box center [36, 78] width 4 height 12
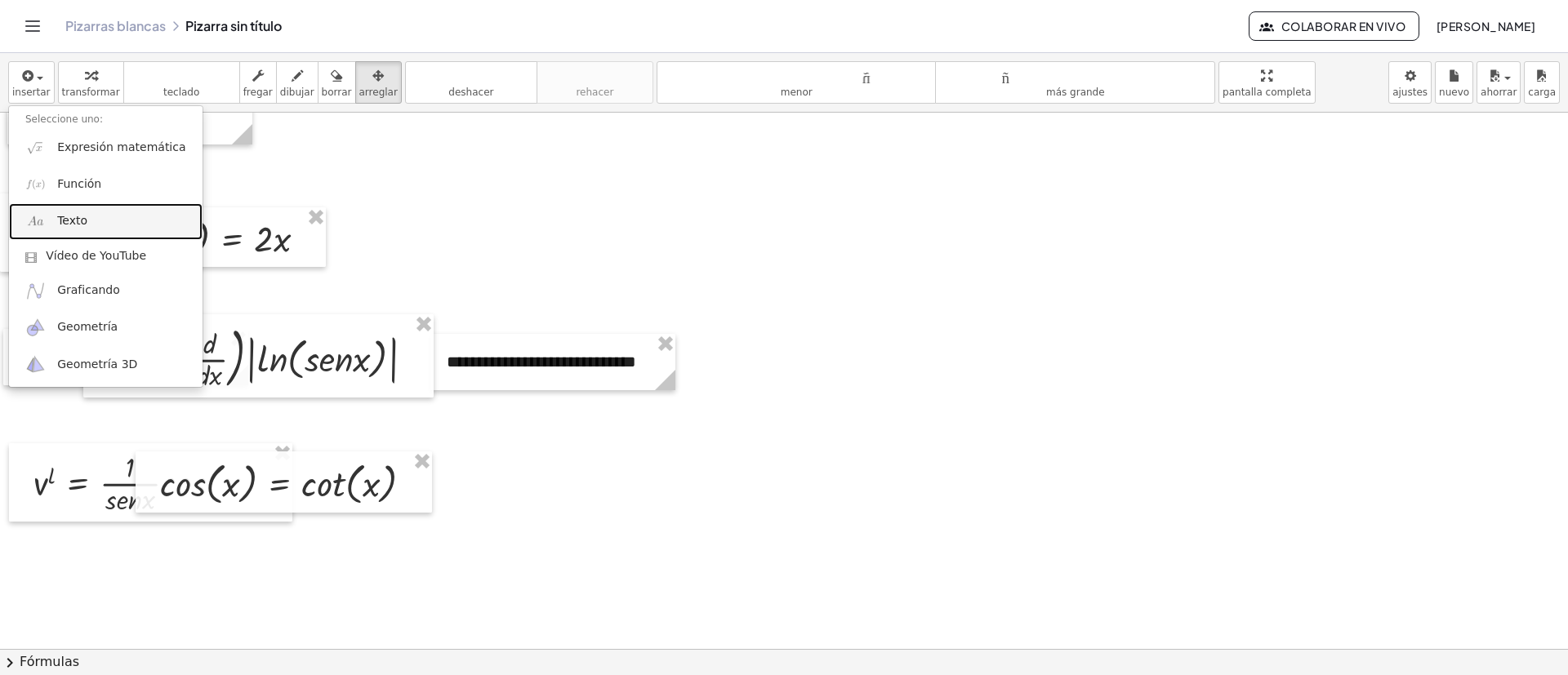
click at [91, 224] on link "Texto" at bounding box center [106, 222] width 193 height 36
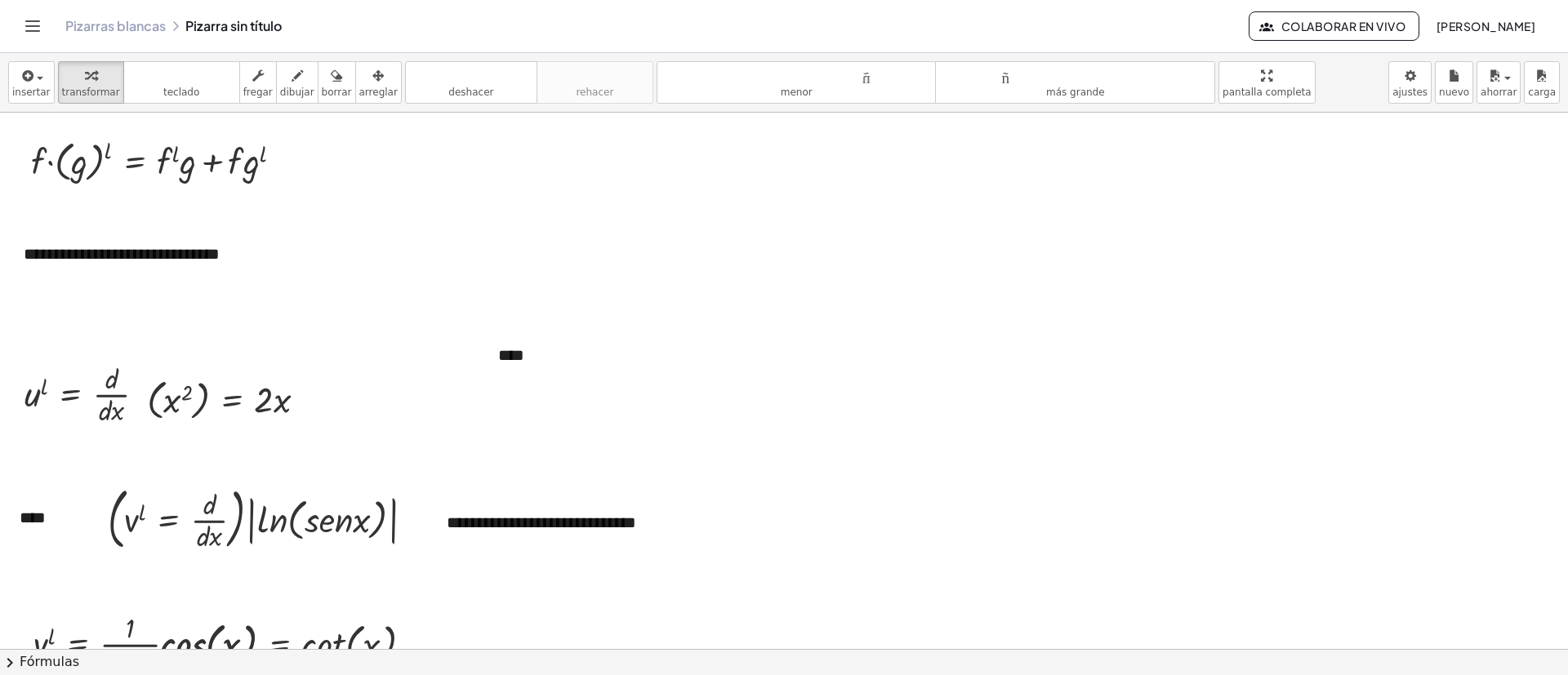
scroll to position [368, 0]
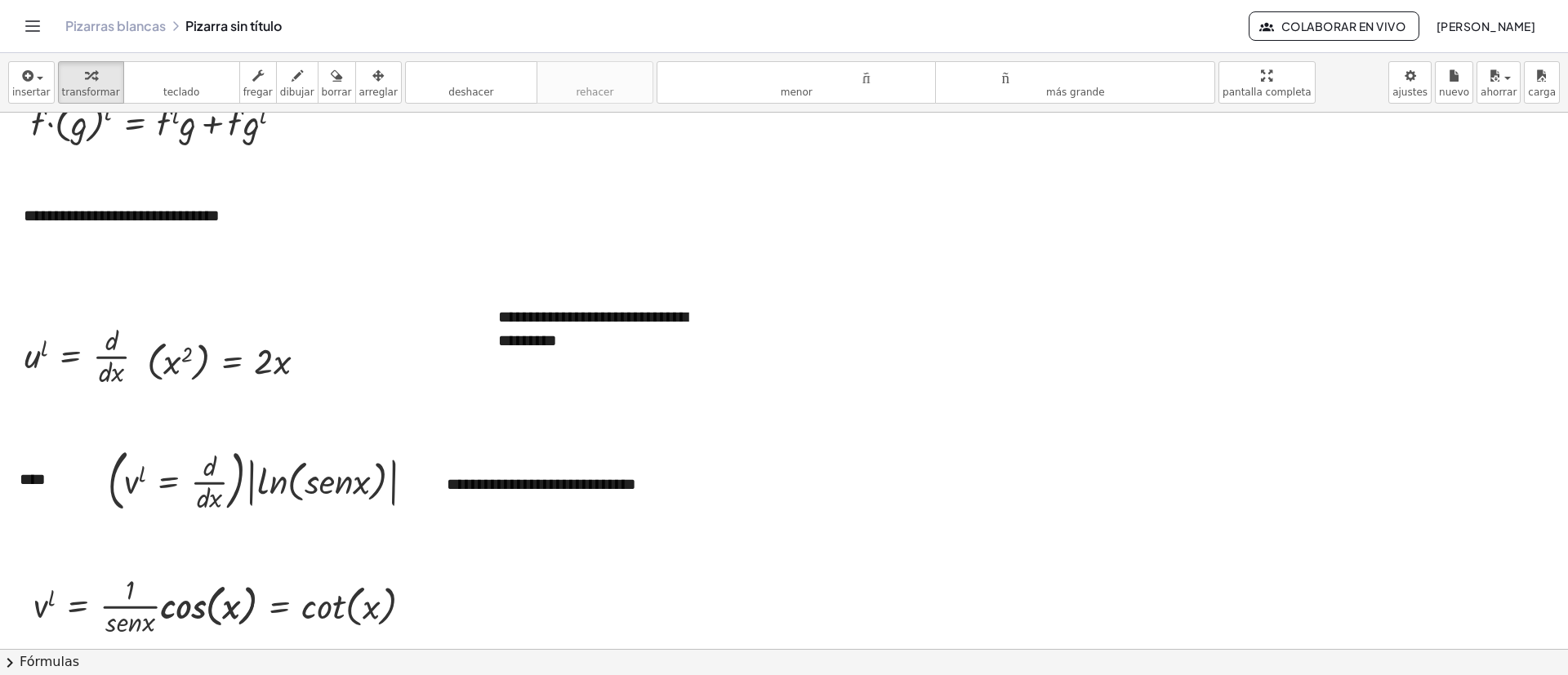
click at [678, 410] on div at bounding box center [784, 550] width 1568 height 1609
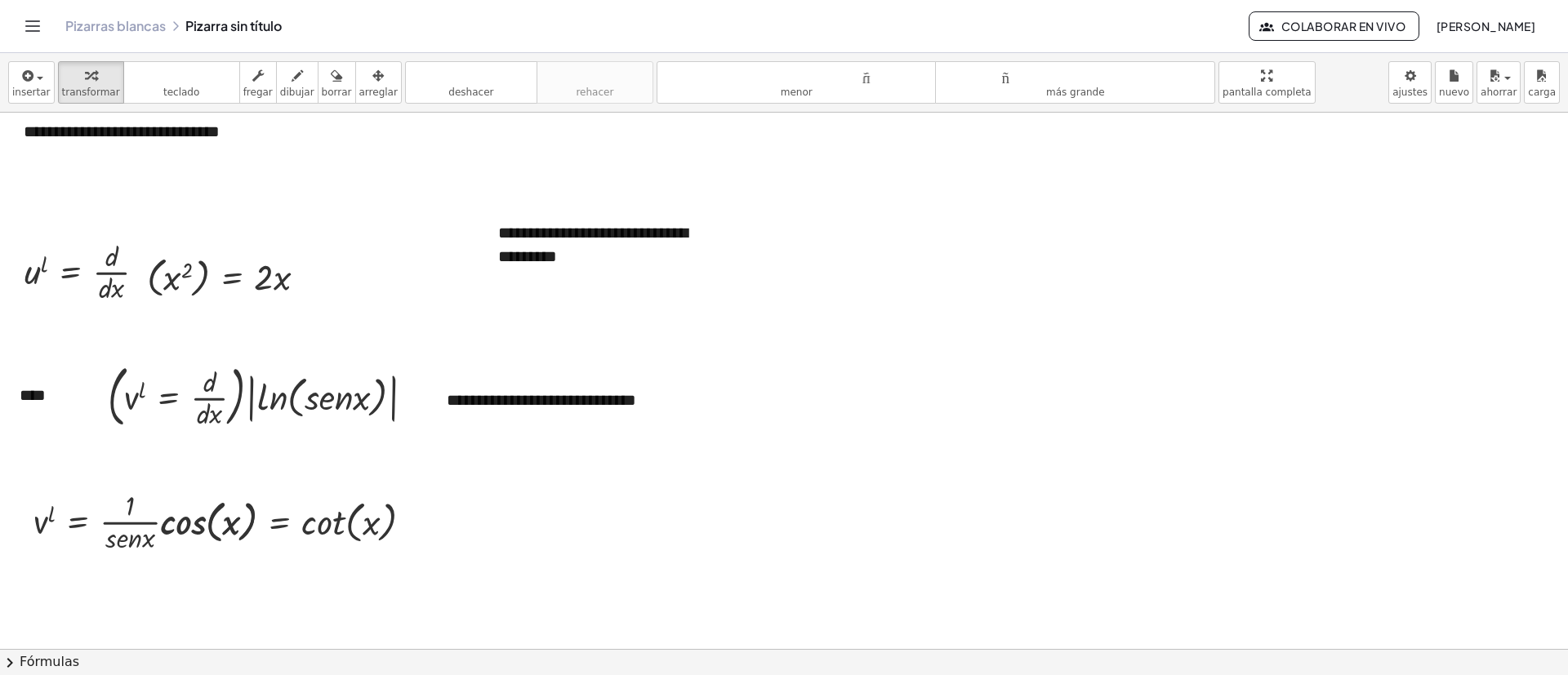
scroll to position [490, 0]
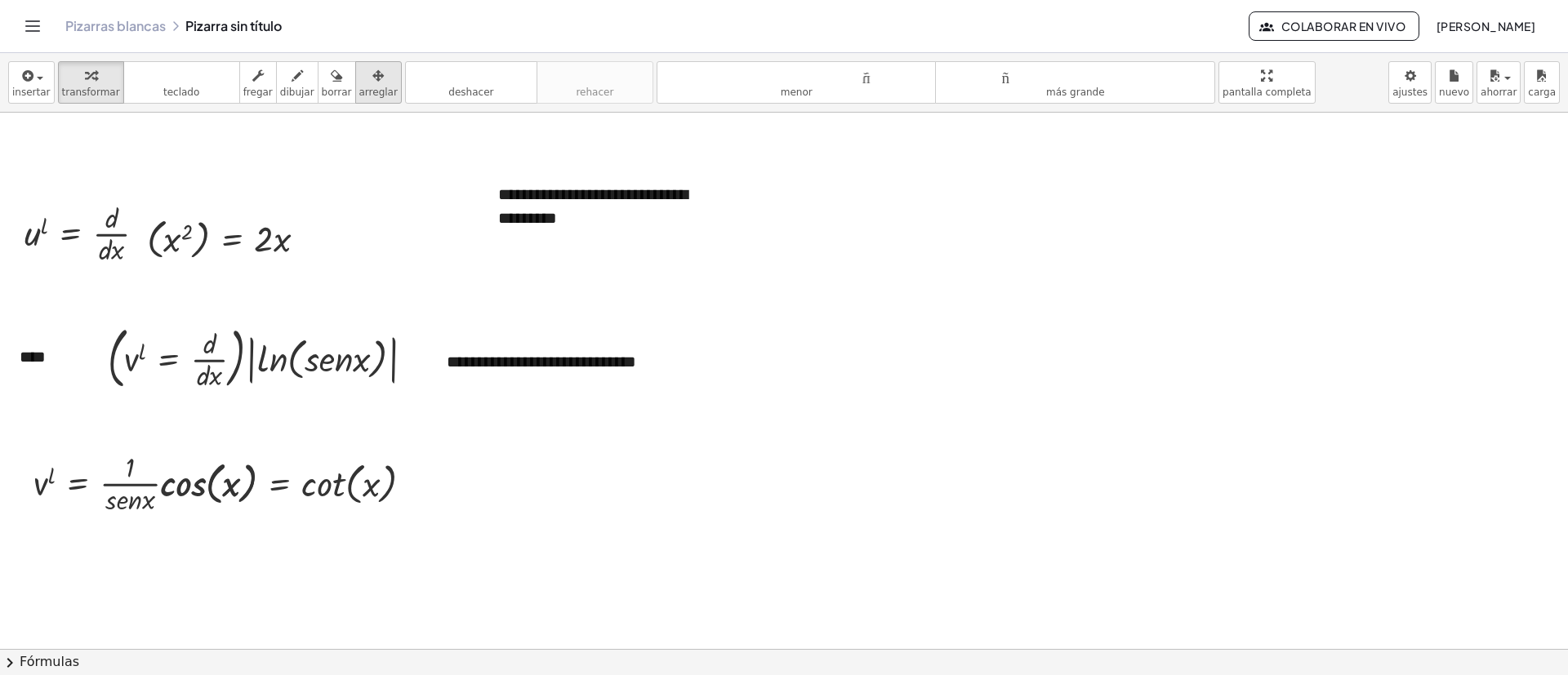
click at [372, 73] on icon "button" at bounding box center [378, 75] width 12 height 19
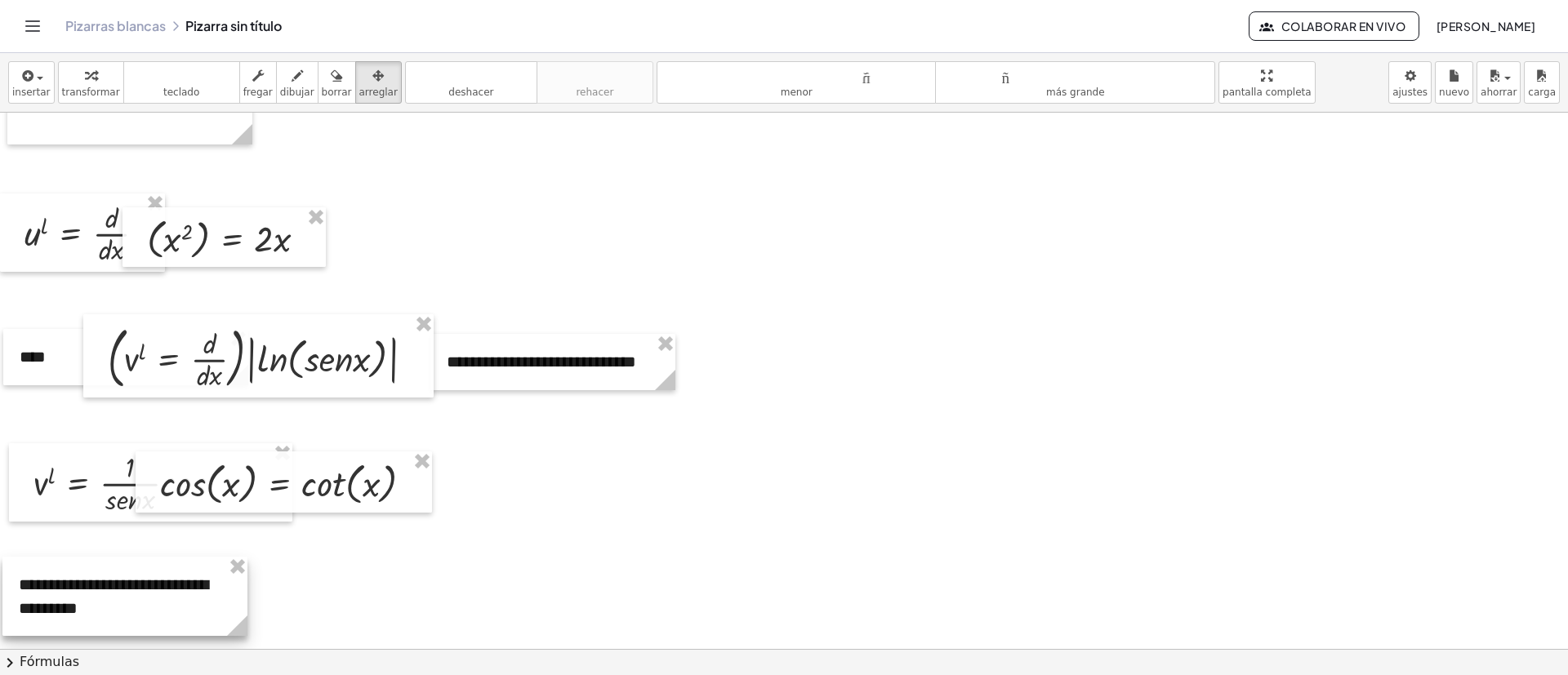
drag, startPoint x: 587, startPoint y: 202, endPoint x: 176, endPoint y: 598, distance: 570.7
click at [109, 449] on div at bounding box center [125, 596] width 245 height 79
click at [889, 449] on div at bounding box center [784, 428] width 1568 height 1609
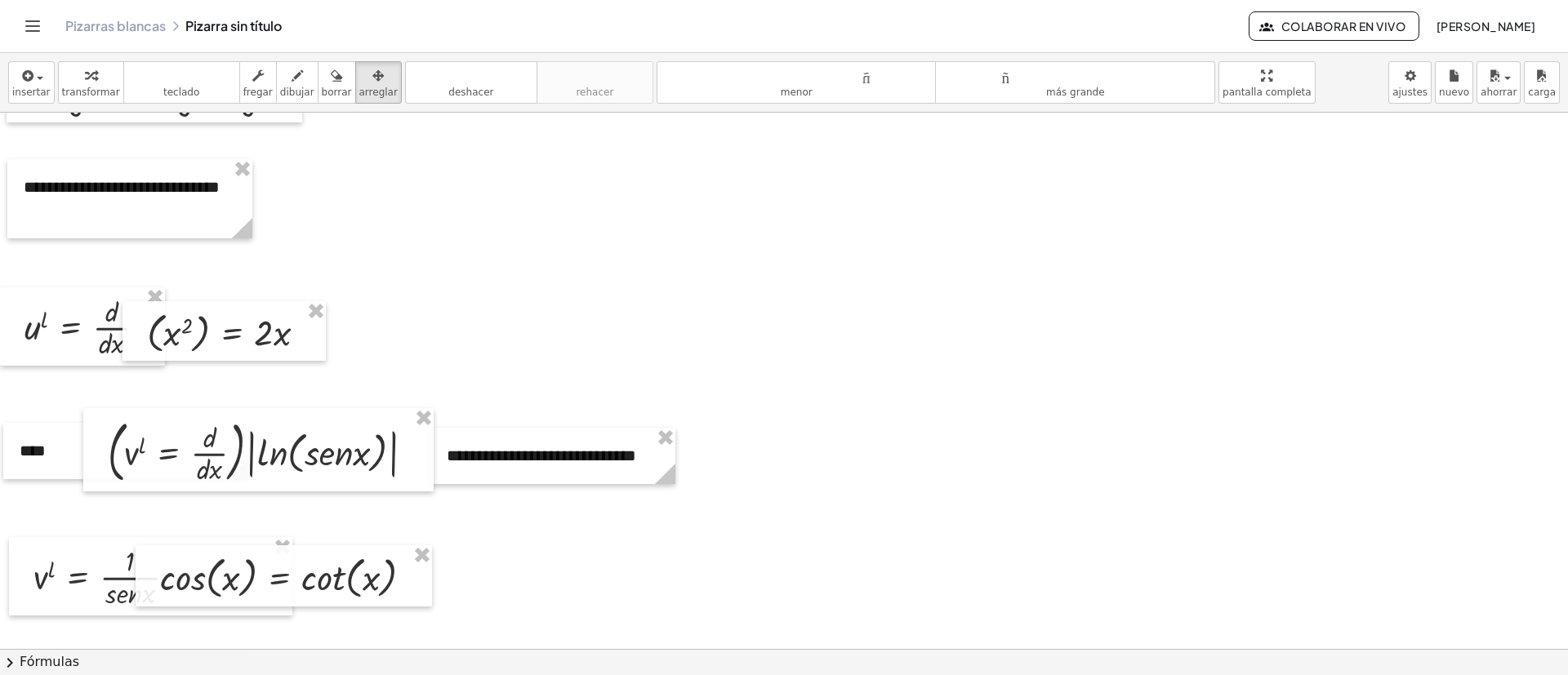
scroll to position [368, 0]
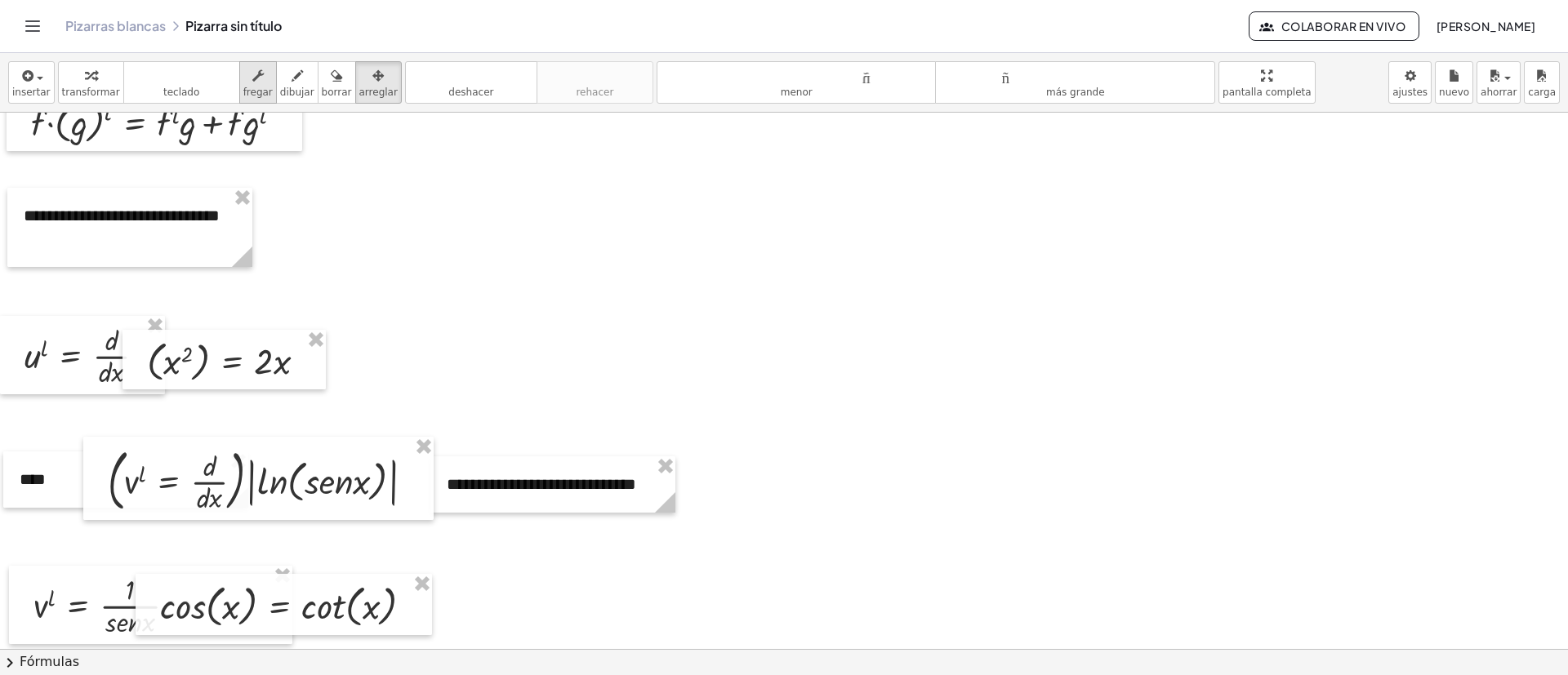
click at [244, 88] on font "fregar" at bounding box center [258, 92] width 29 height 12
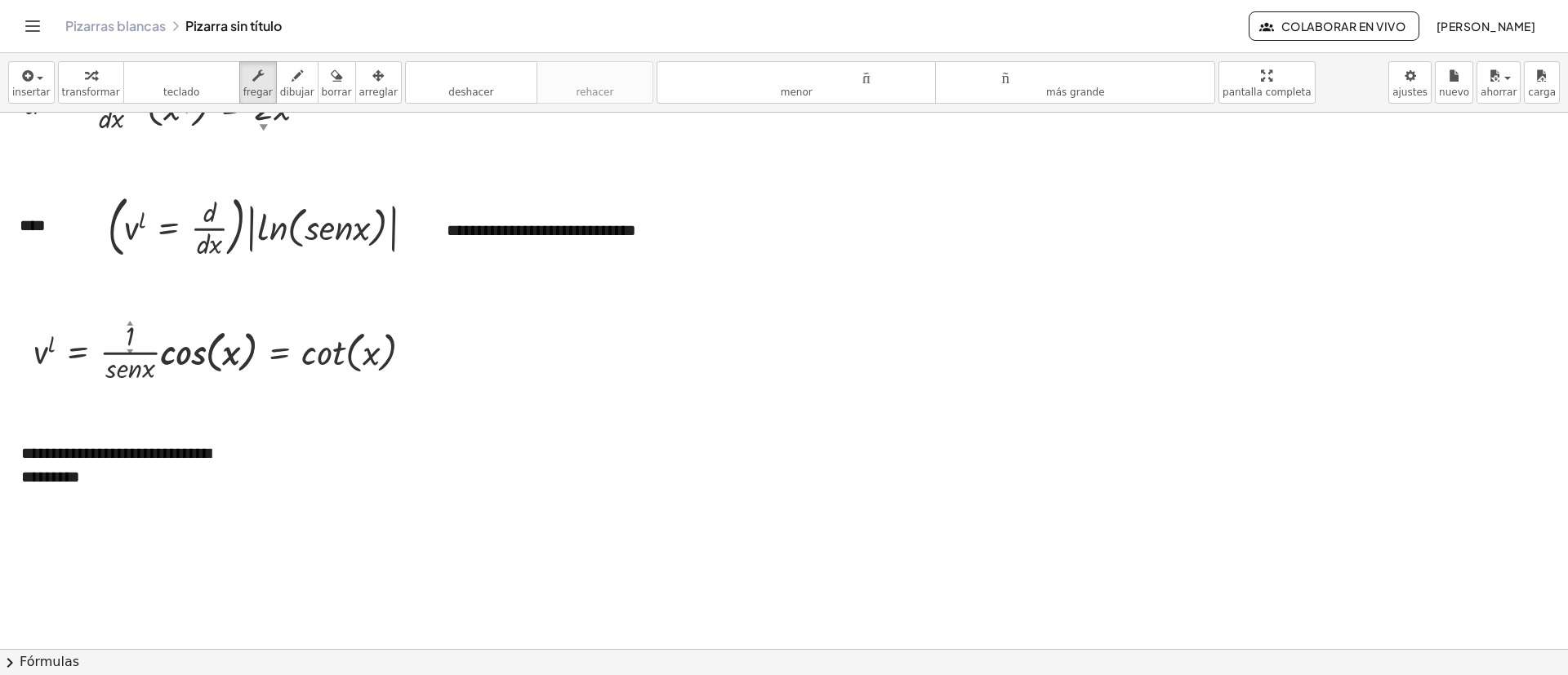
scroll to position [688, 0]
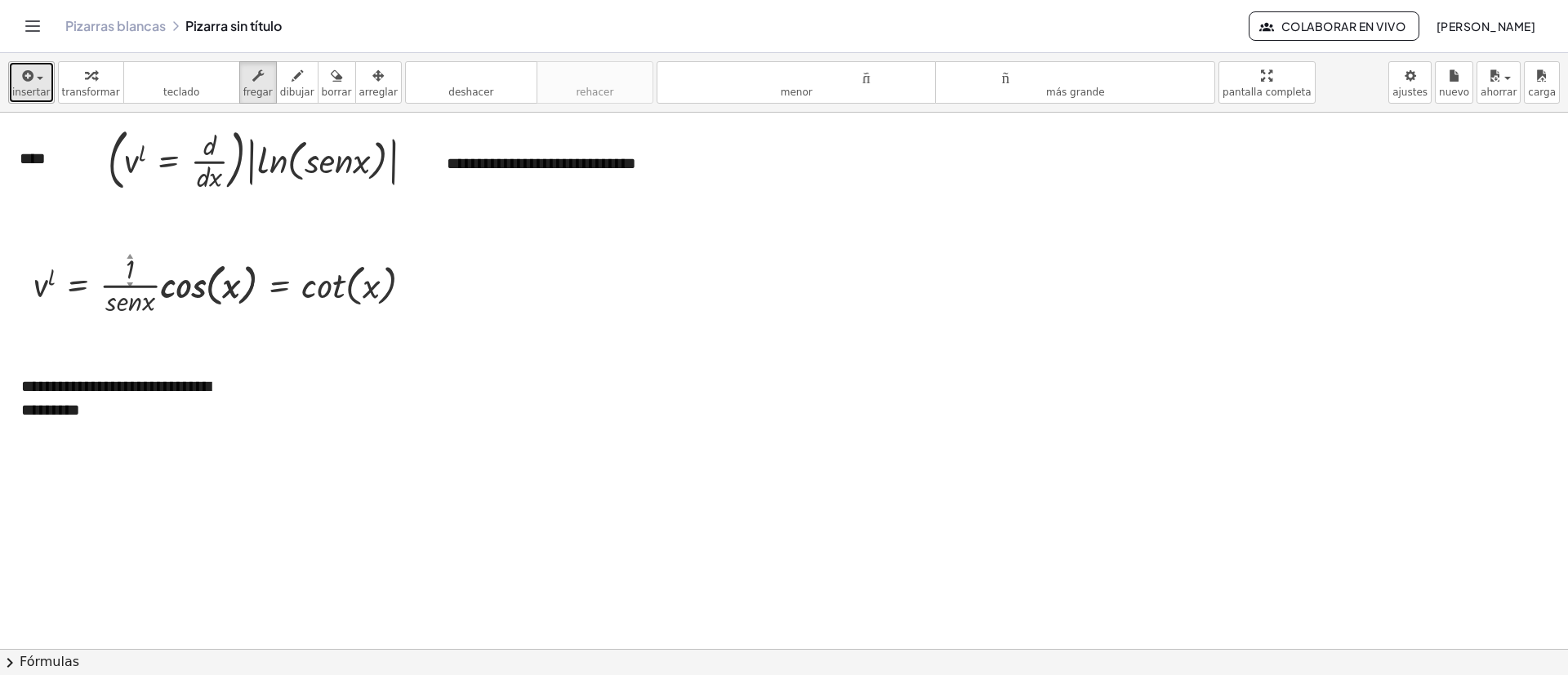
click at [34, 80] on span "button" at bounding box center [36, 78] width 4 height 12
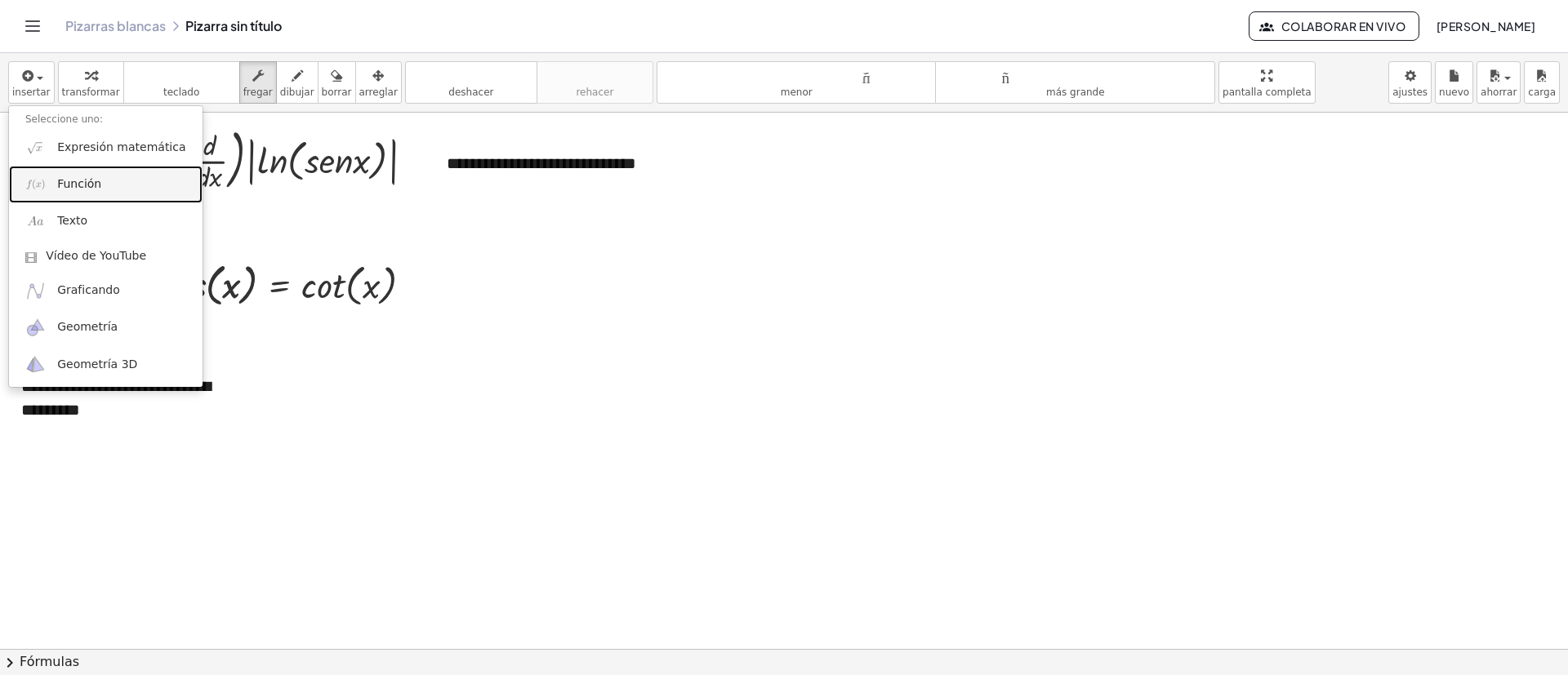
click at [72, 167] on link "Función" at bounding box center [106, 184] width 193 height 36
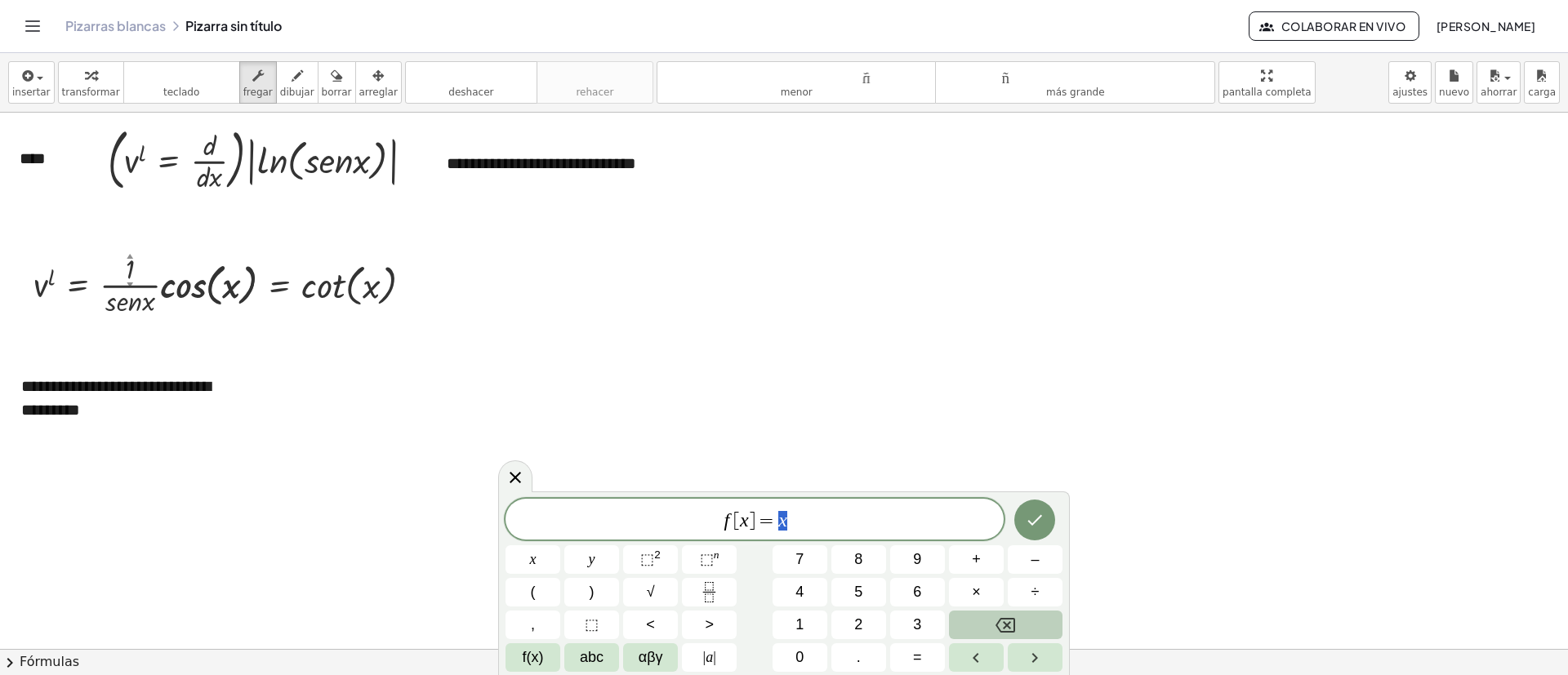
click at [827, 449] on span "f [ x ] = x" at bounding box center [755, 520] width 498 height 23
drag, startPoint x: 789, startPoint y: 520, endPoint x: 770, endPoint y: 521, distance: 19.0
click at [770, 449] on span "f [ x ] = x" at bounding box center [755, 520] width 498 height 23
drag, startPoint x: 771, startPoint y: 524, endPoint x: 680, endPoint y: 529, distance: 91.1
click at [677, 449] on span "f [ x ] = x" at bounding box center [755, 520] width 498 height 23
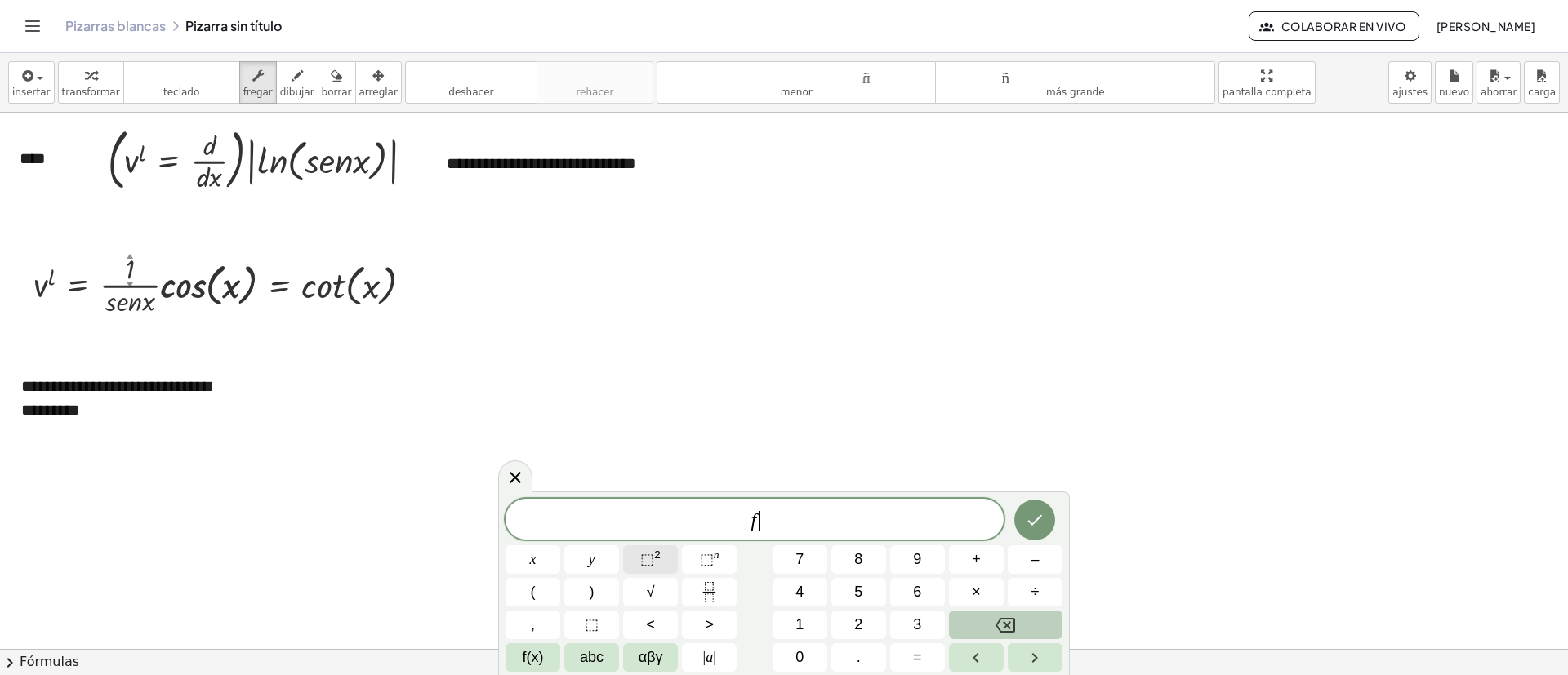
click at [661, 449] on button "⬚ 2" at bounding box center [651, 559] width 55 height 28
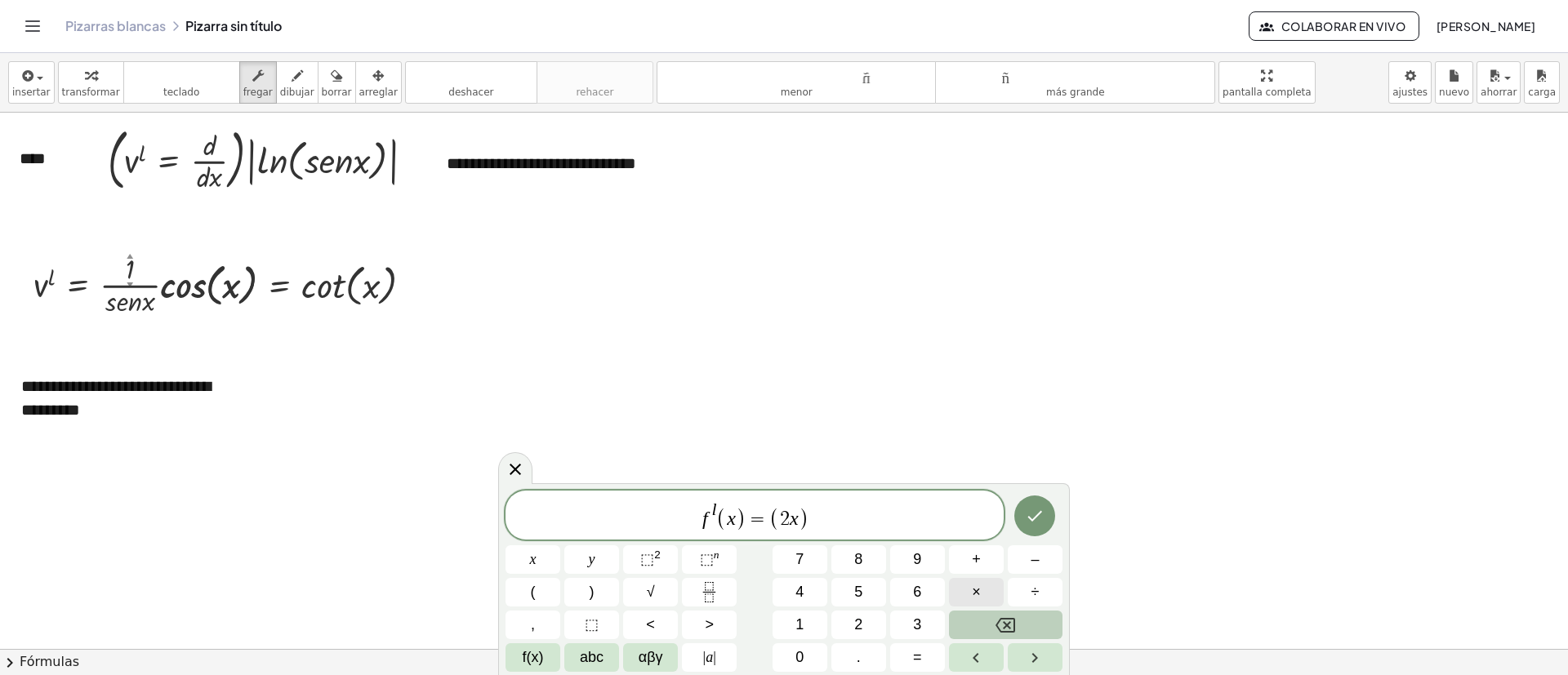
click at [989, 449] on button "×" at bounding box center [977, 592] width 55 height 28
click at [527, 449] on span "f(x)" at bounding box center [533, 658] width 21 height 22
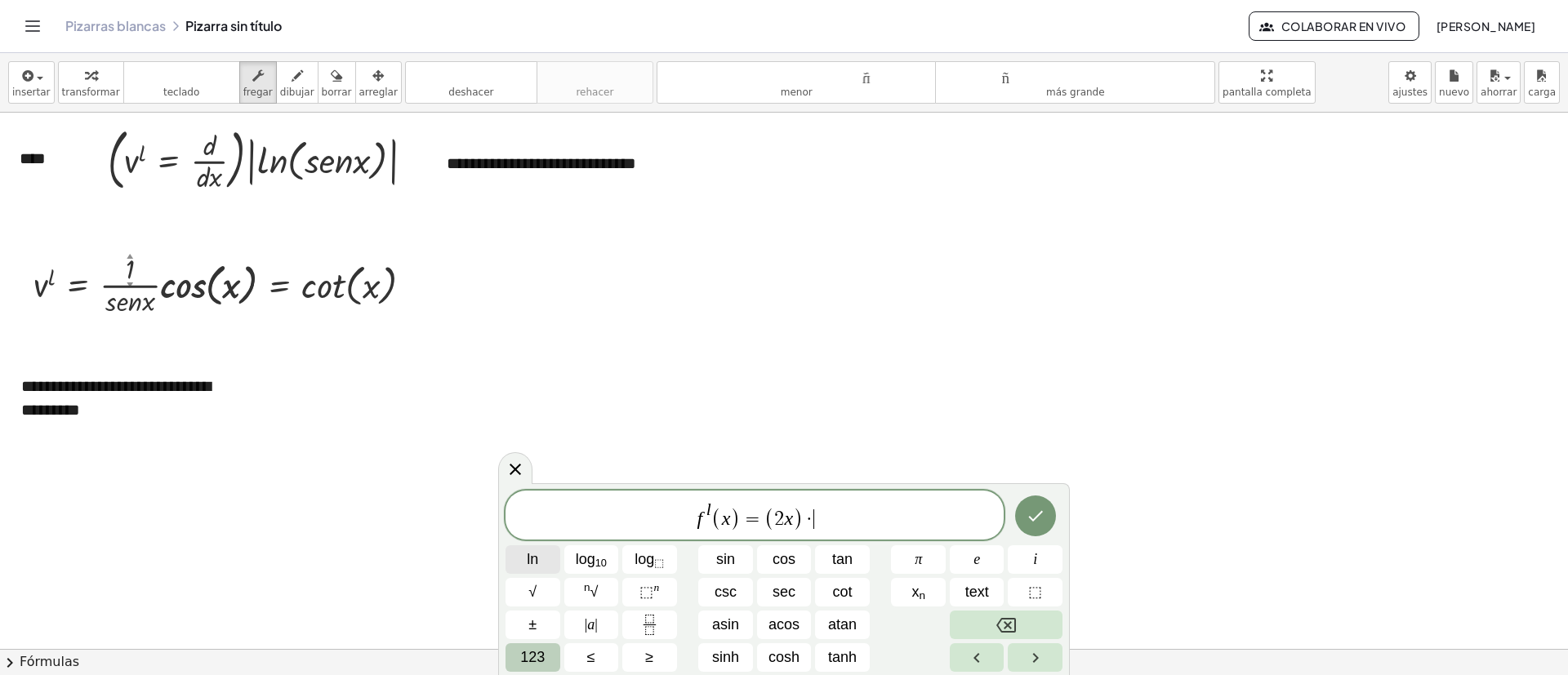
click at [538, 449] on span "ln" at bounding box center [532, 559] width 12 height 22
click at [532, 449] on span "123" at bounding box center [532, 658] width 25 height 22
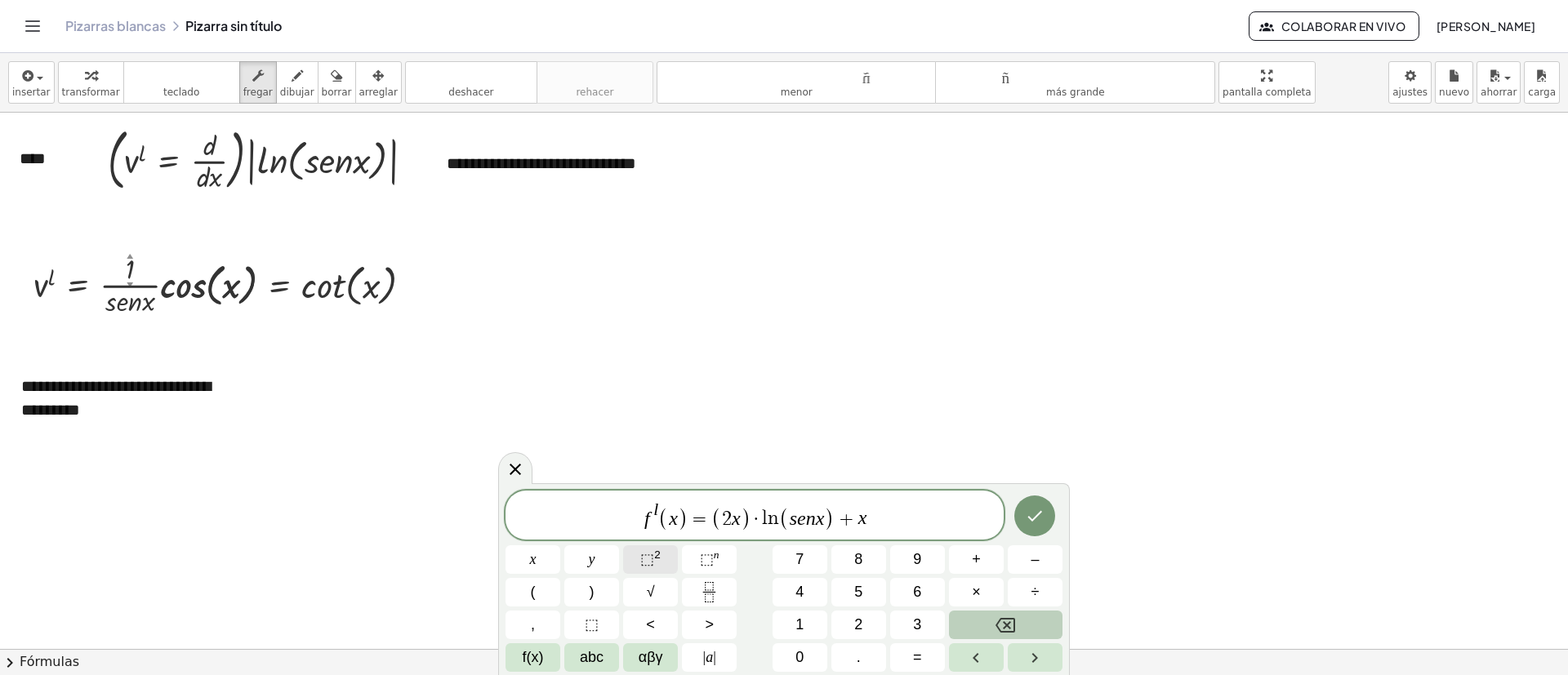
click at [649, 449] on span "⬚" at bounding box center [647, 559] width 14 height 16
click at [980, 449] on span "×" at bounding box center [977, 592] width 9 height 22
click at [748, 449] on span "( s e n x )" at bounding box center [767, 519] width 56 height 24
click at [790, 449] on var "x" at bounding box center [794, 516] width 9 height 21
click at [758, 449] on span "\" at bounding box center [750, 518] width 26 height 21
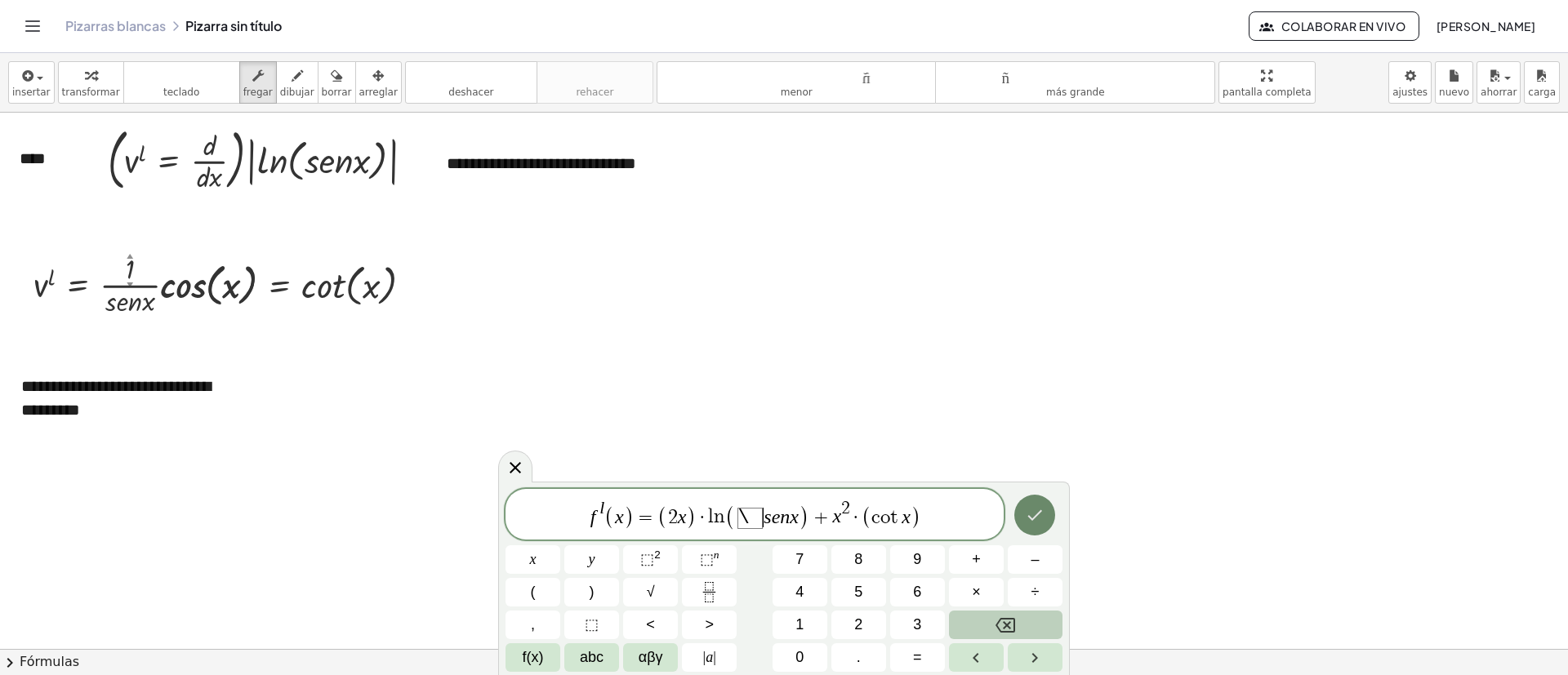
click at [1034, 449] on icon "Done" at bounding box center [1034, 514] width 19 height 19
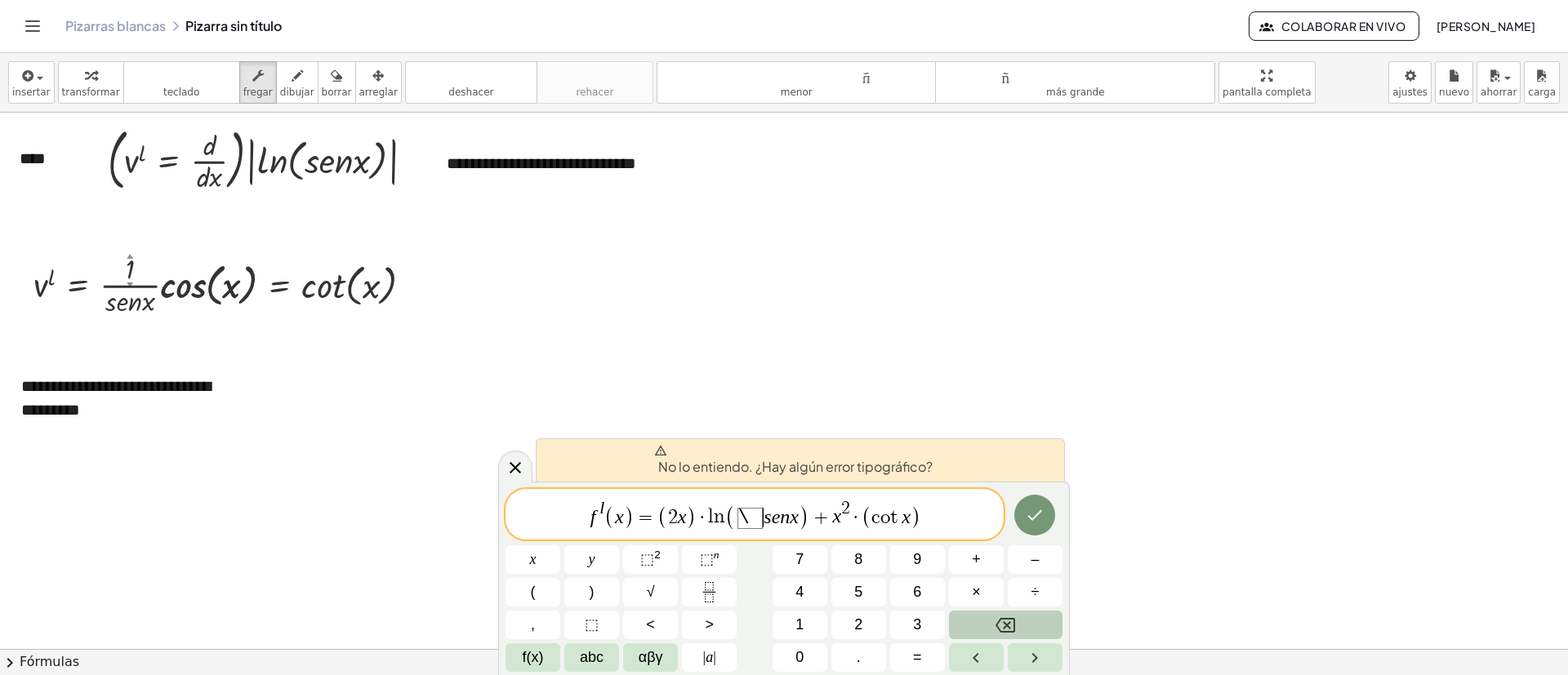
click at [743, 449] on span "\" at bounding box center [750, 518] width 26 height 21
click at [756, 449] on span "\" at bounding box center [750, 518] width 26 height 21
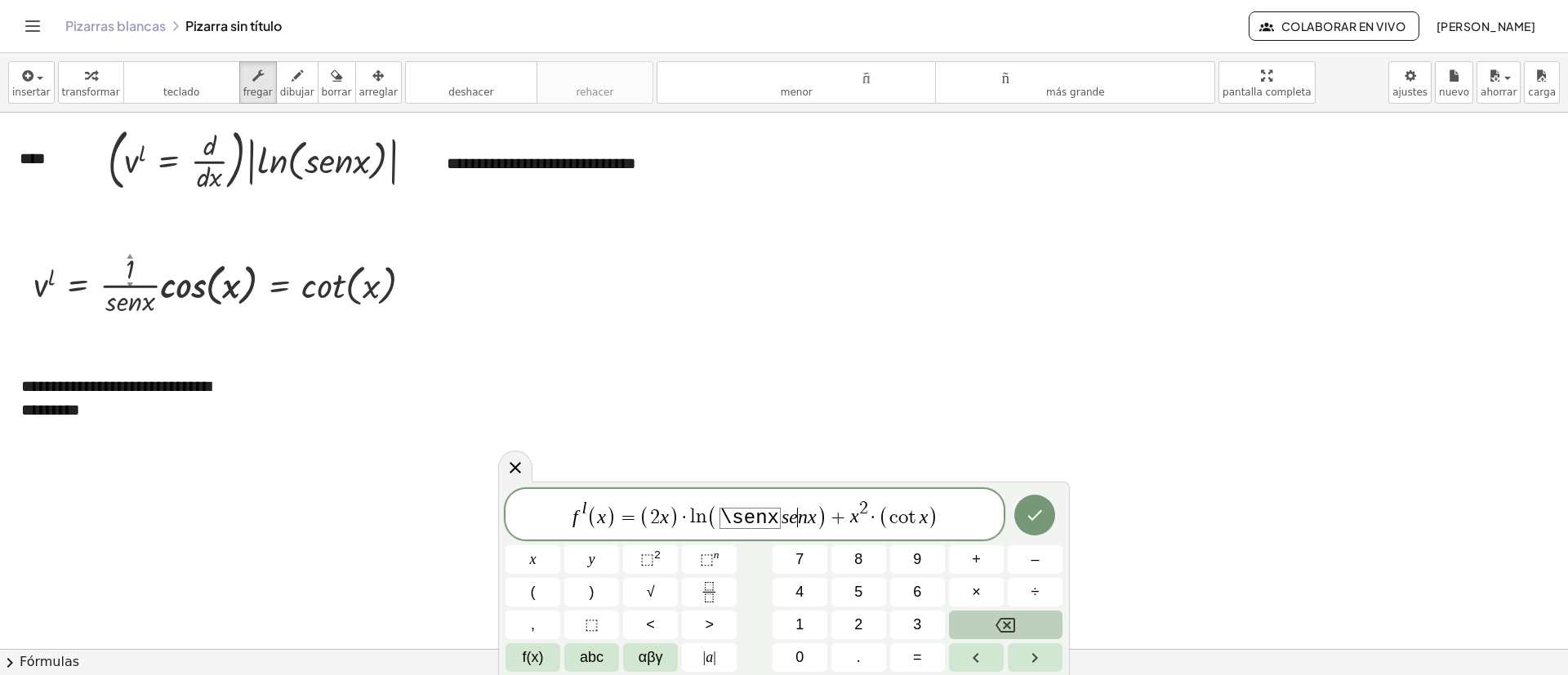
click at [795, 449] on var "e" at bounding box center [794, 516] width 9 height 21
drag, startPoint x: 814, startPoint y: 522, endPoint x: 783, endPoint y: 524, distance: 31.1
click at [1045, 449] on button "Hecho" at bounding box center [1035, 514] width 41 height 41
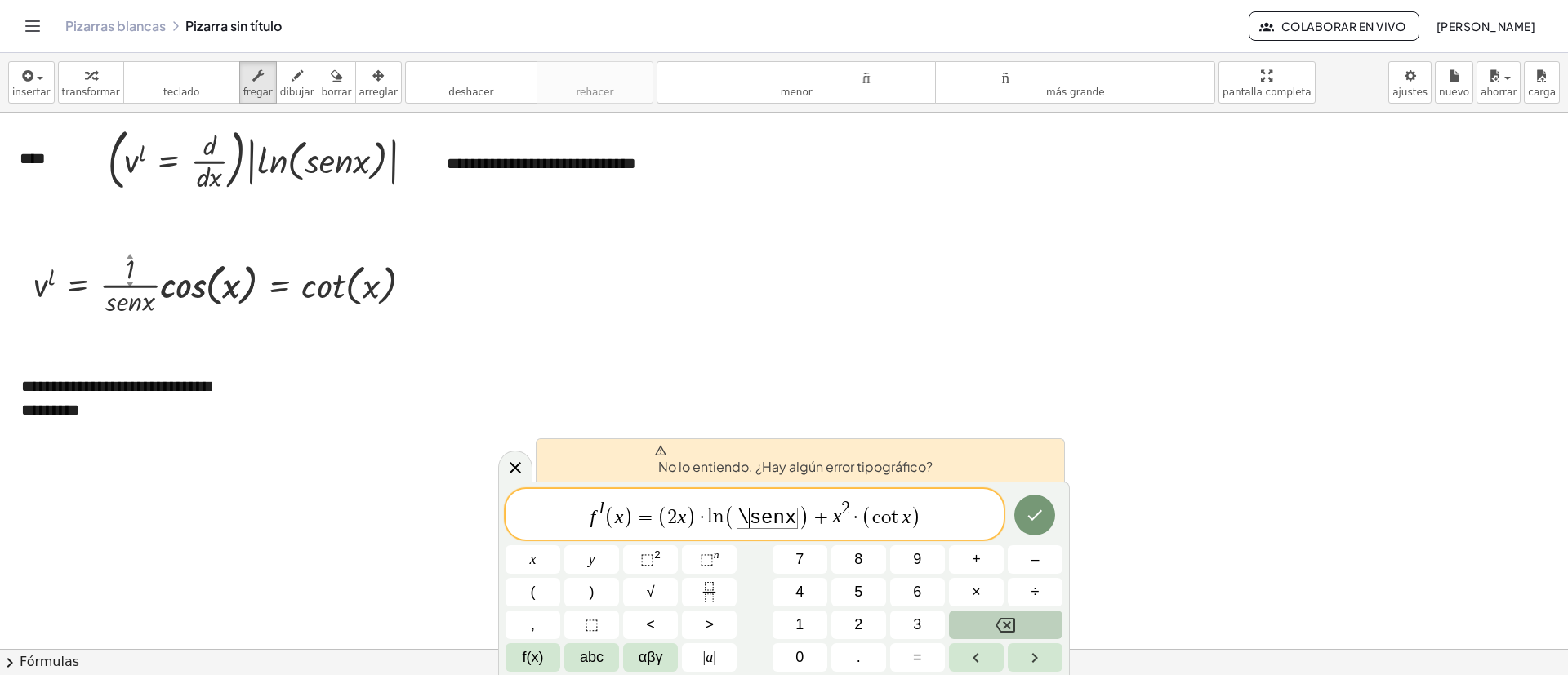
drag, startPoint x: 750, startPoint y: 524, endPoint x: 752, endPoint y: 564, distance: 40.0
click at [750, 449] on span "s" at bounding box center [756, 518] width 12 height 22
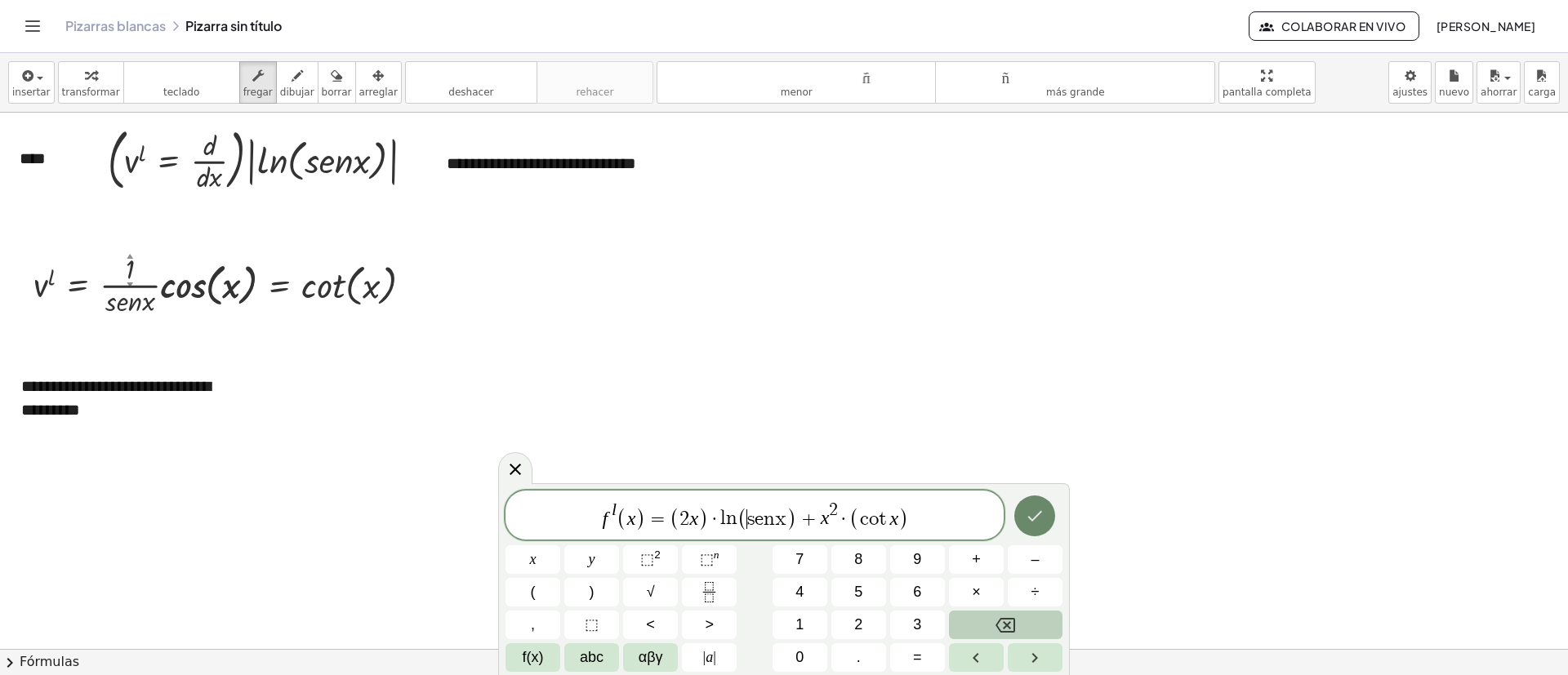
click at [1030, 449] on icon "Hecho" at bounding box center [1034, 515] width 19 height 19
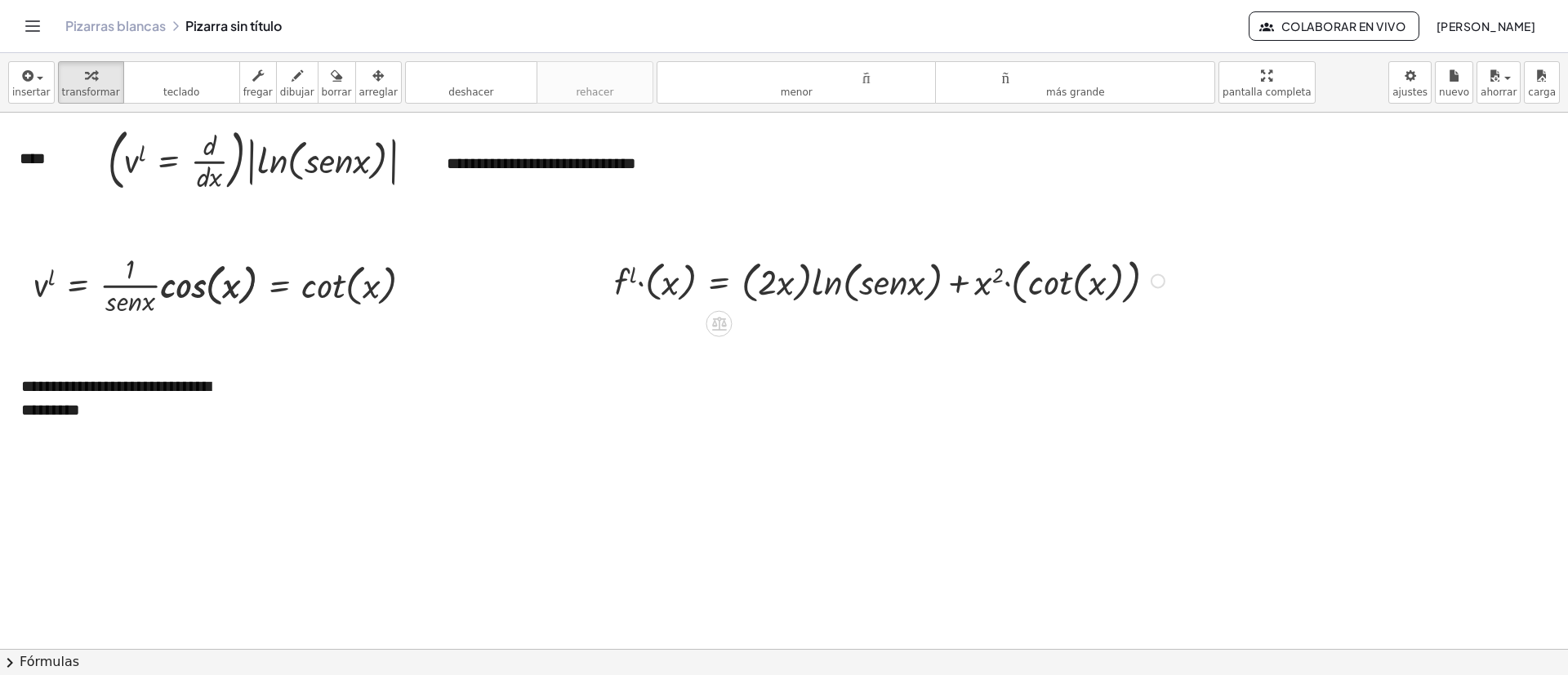
drag, startPoint x: 932, startPoint y: 288, endPoint x: 932, endPoint y: 299, distance: 11.0
click at [932, 293] on div at bounding box center [892, 280] width 571 height 58
click at [360, 89] on font "arreglar" at bounding box center [379, 92] width 38 height 12
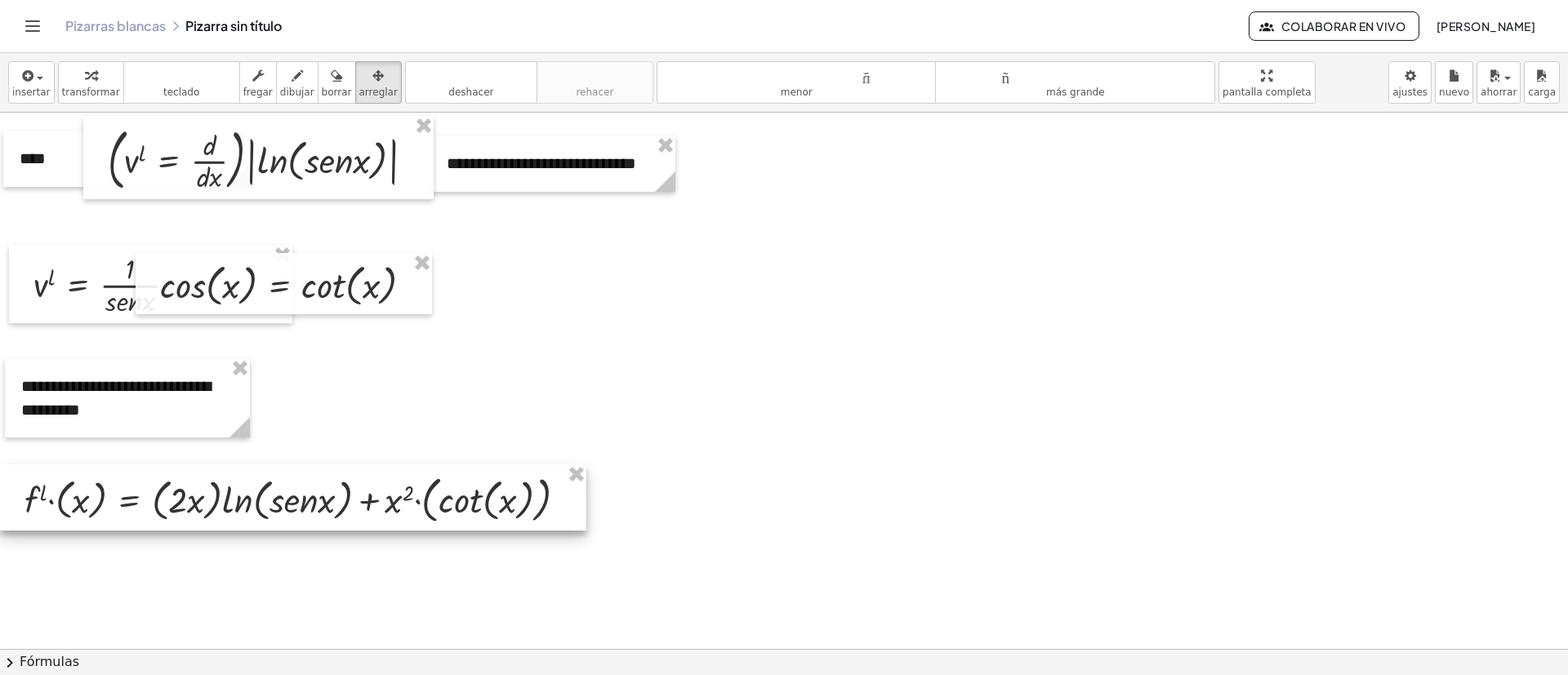
drag, startPoint x: 1076, startPoint y: 284, endPoint x: 481, endPoint y: 498, distance: 632.3
click at [481, 449] on div at bounding box center [293, 497] width 587 height 66
click at [835, 449] on div at bounding box center [784, 229] width 1568 height 1609
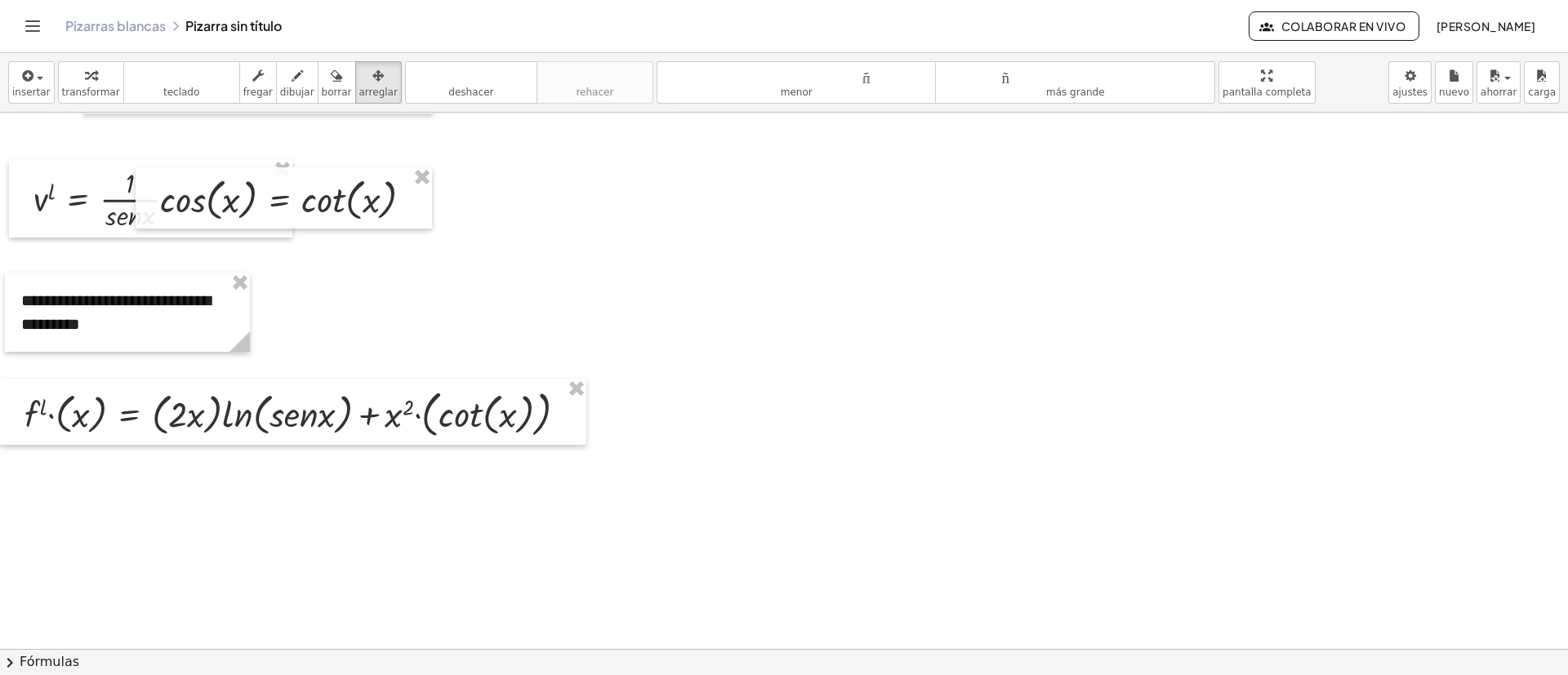
scroll to position [811, 0]
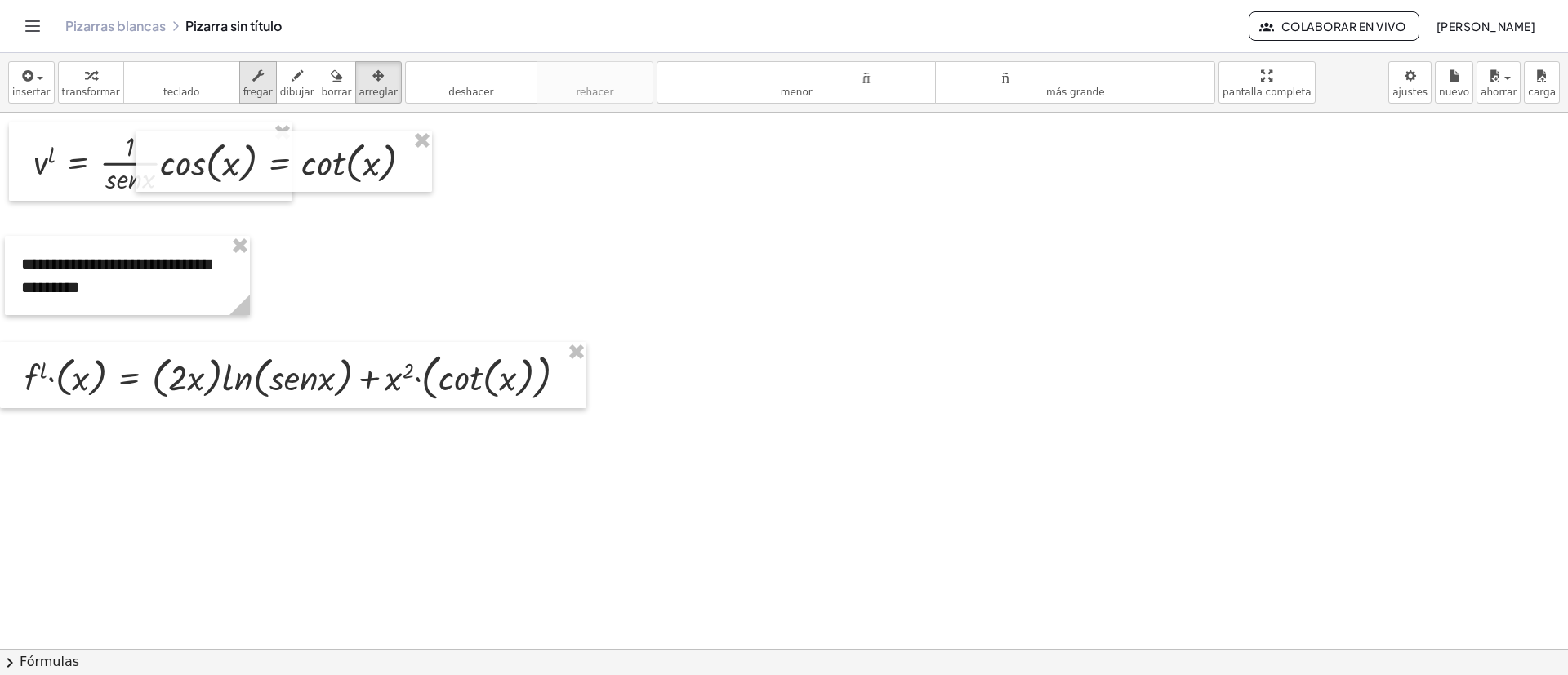
click at [244, 87] on font "fregar" at bounding box center [258, 92] width 29 height 12
click at [566, 375] on div at bounding box center [569, 377] width 15 height 15
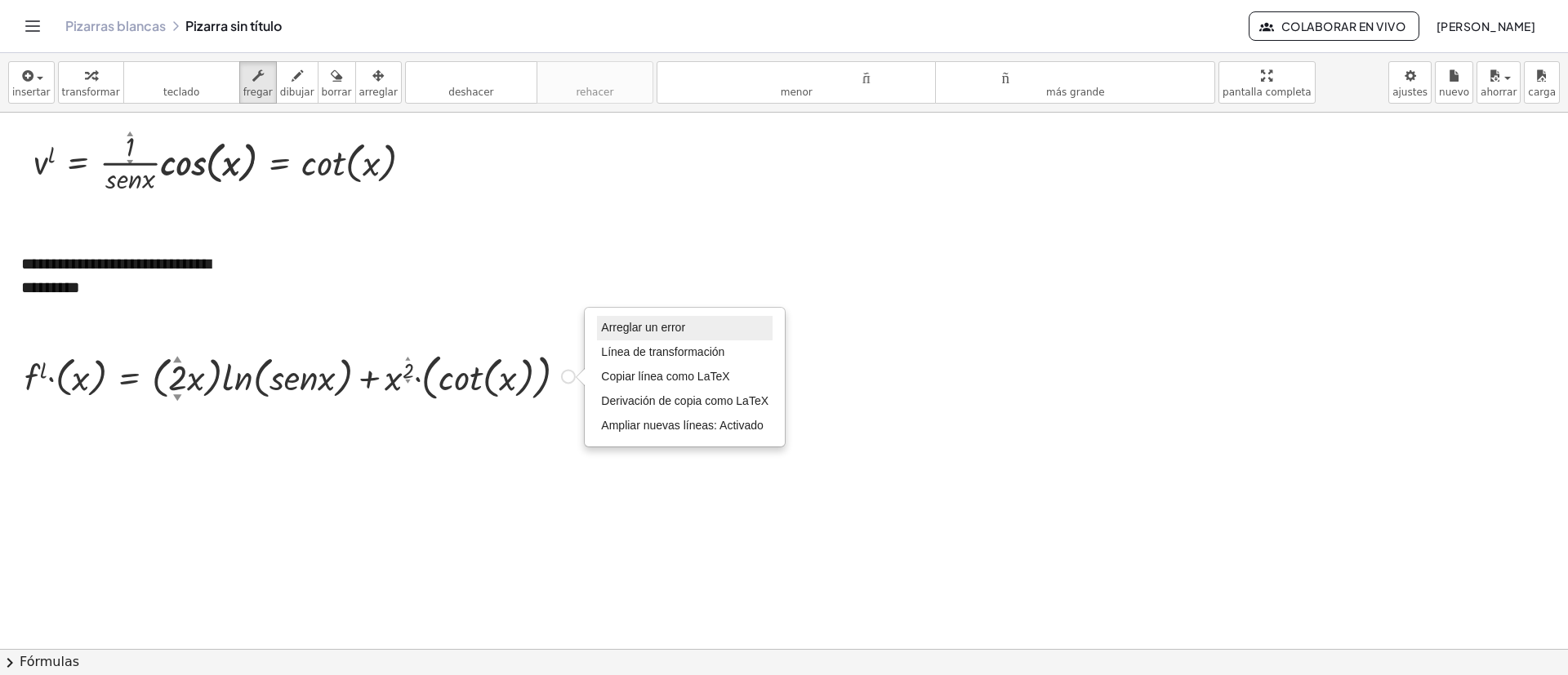
click at [634, 329] on font "Arreglar un error" at bounding box center [643, 327] width 84 height 13
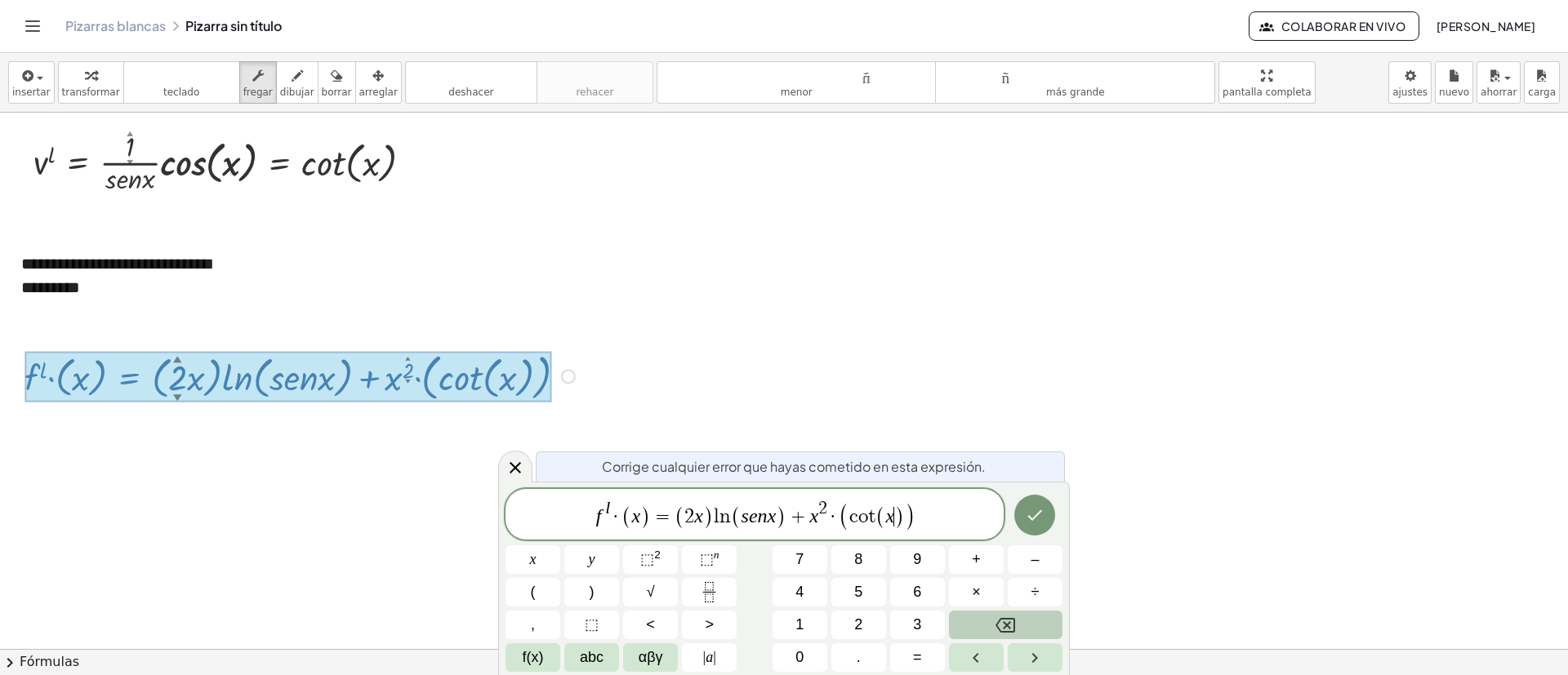
drag, startPoint x: 896, startPoint y: 516, endPoint x: 901, endPoint y: 530, distance: 14.9
click at [898, 449] on span ")" at bounding box center [900, 517] width 11 height 24
click at [560, 449] on div at bounding box center [533, 559] width 55 height 28
click at [1045, 449] on button "Hecho" at bounding box center [1035, 515] width 41 height 41
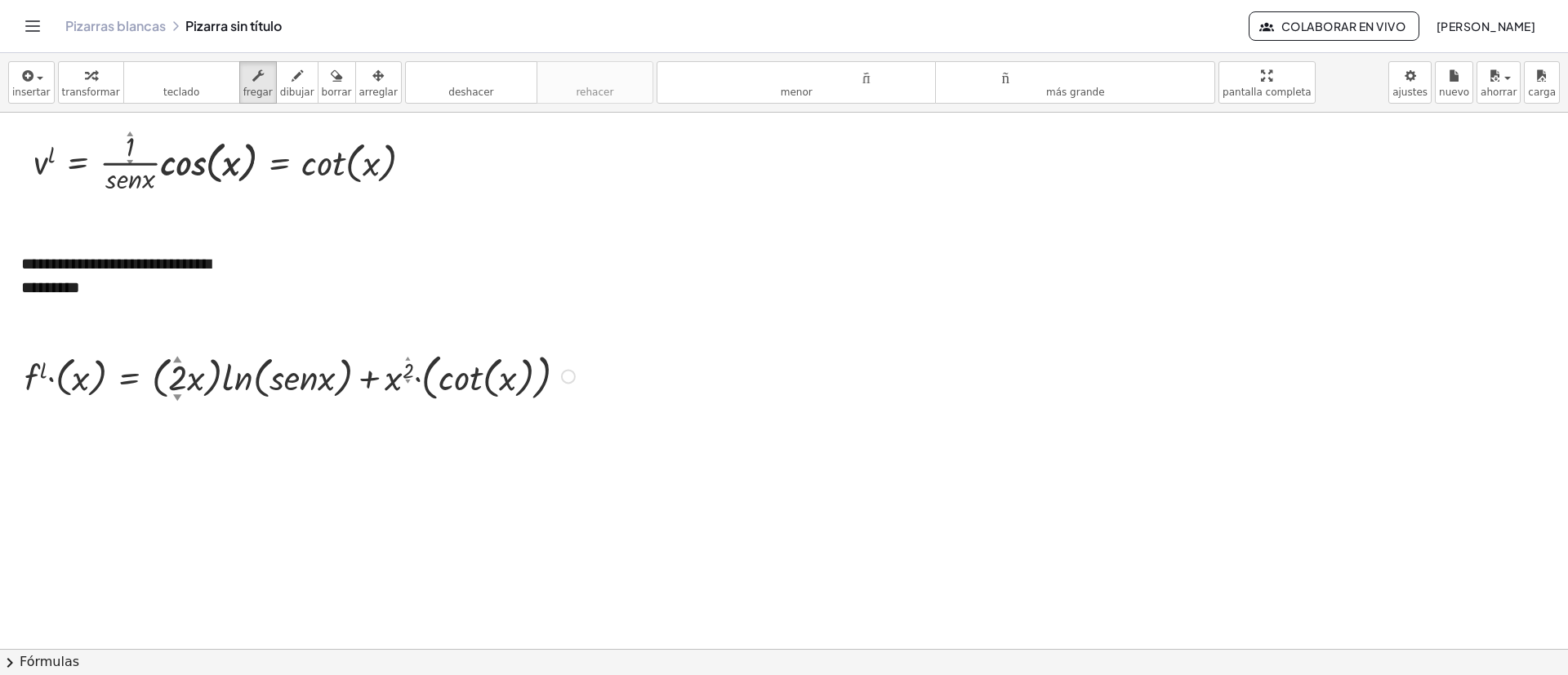
click at [509, 391] on div at bounding box center [302, 375] width 571 height 58
click at [567, 379] on div "Arreglar un error Línea de transformación Copiar línea como LaTeX Derivación de…" at bounding box center [569, 377] width 15 height 15
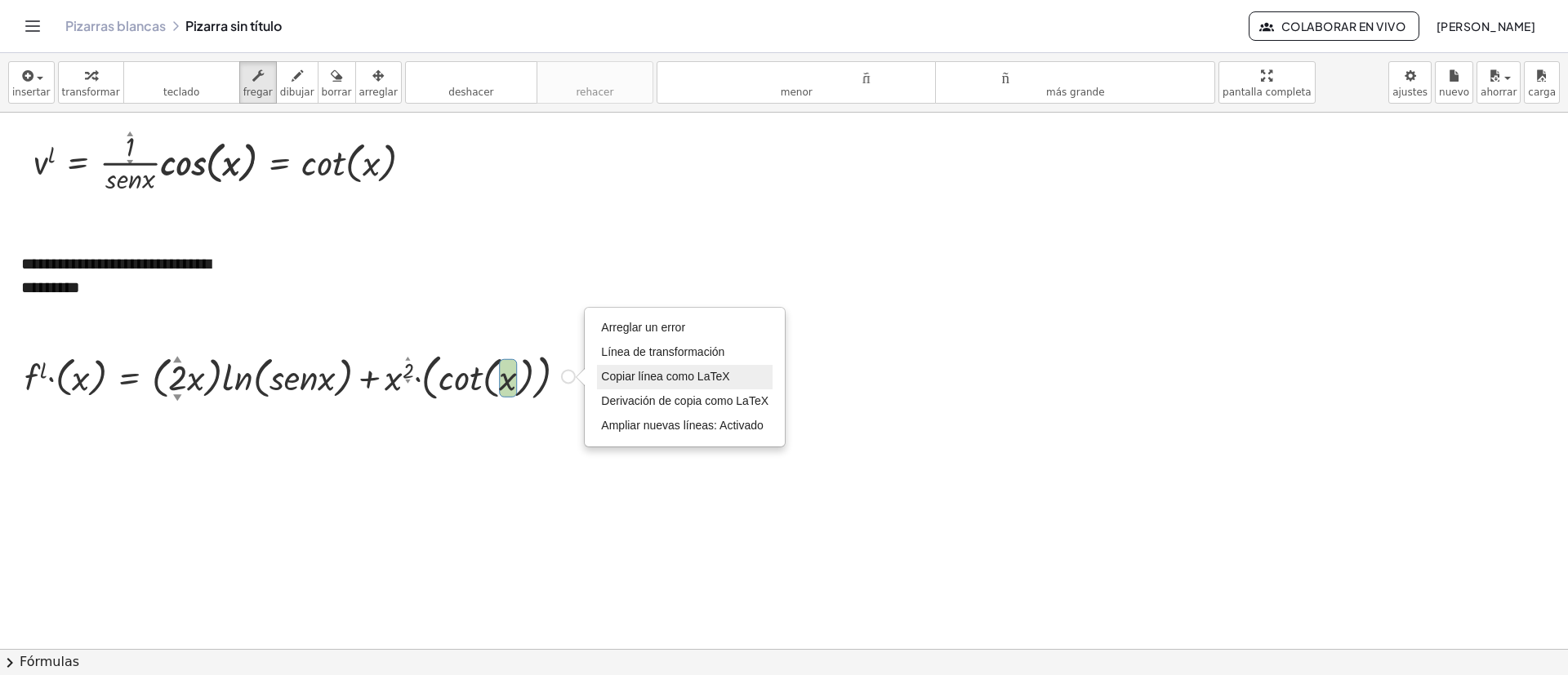
click at [663, 381] on font "Copiar línea como LaTeX" at bounding box center [665, 376] width 129 height 13
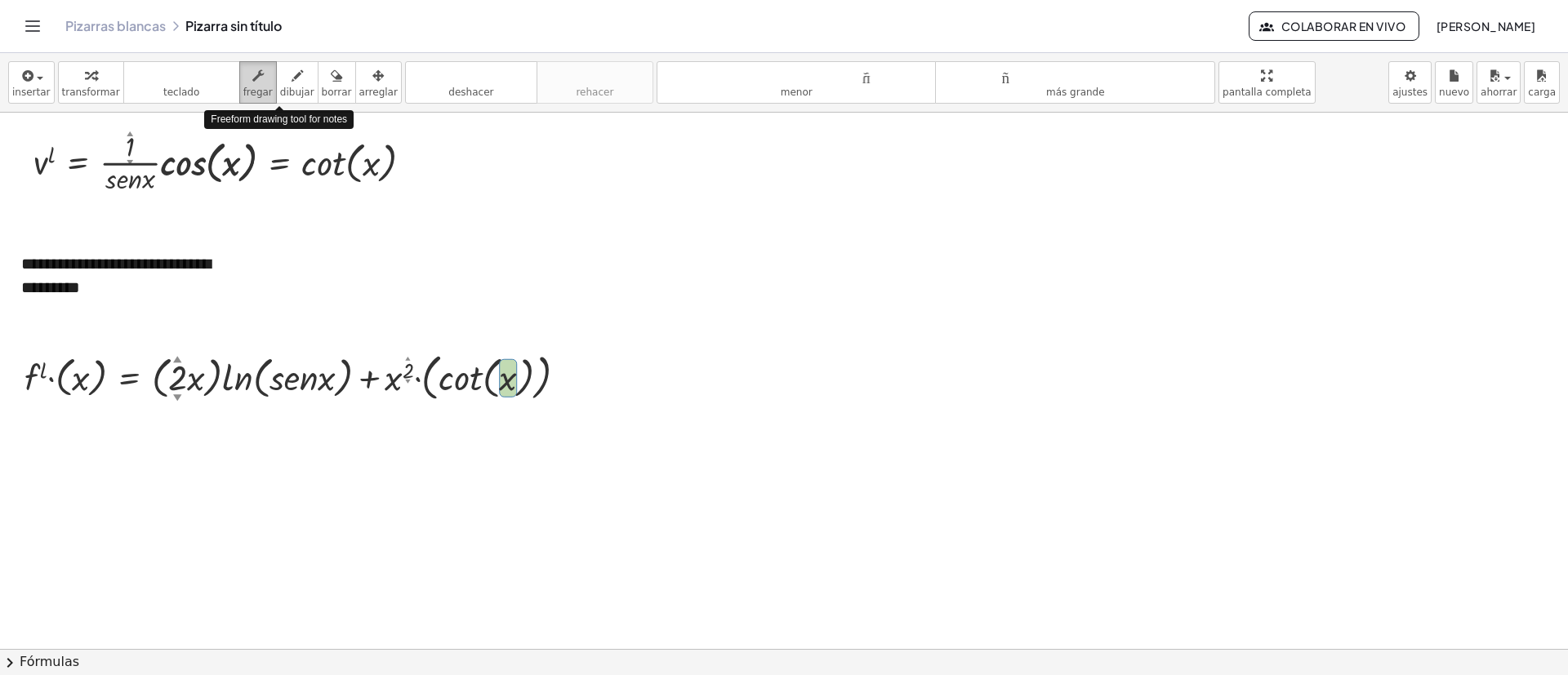
click at [244, 87] on font "fregar" at bounding box center [258, 92] width 29 height 12
click at [571, 370] on div "Copiado done" at bounding box center [569, 377] width 15 height 15
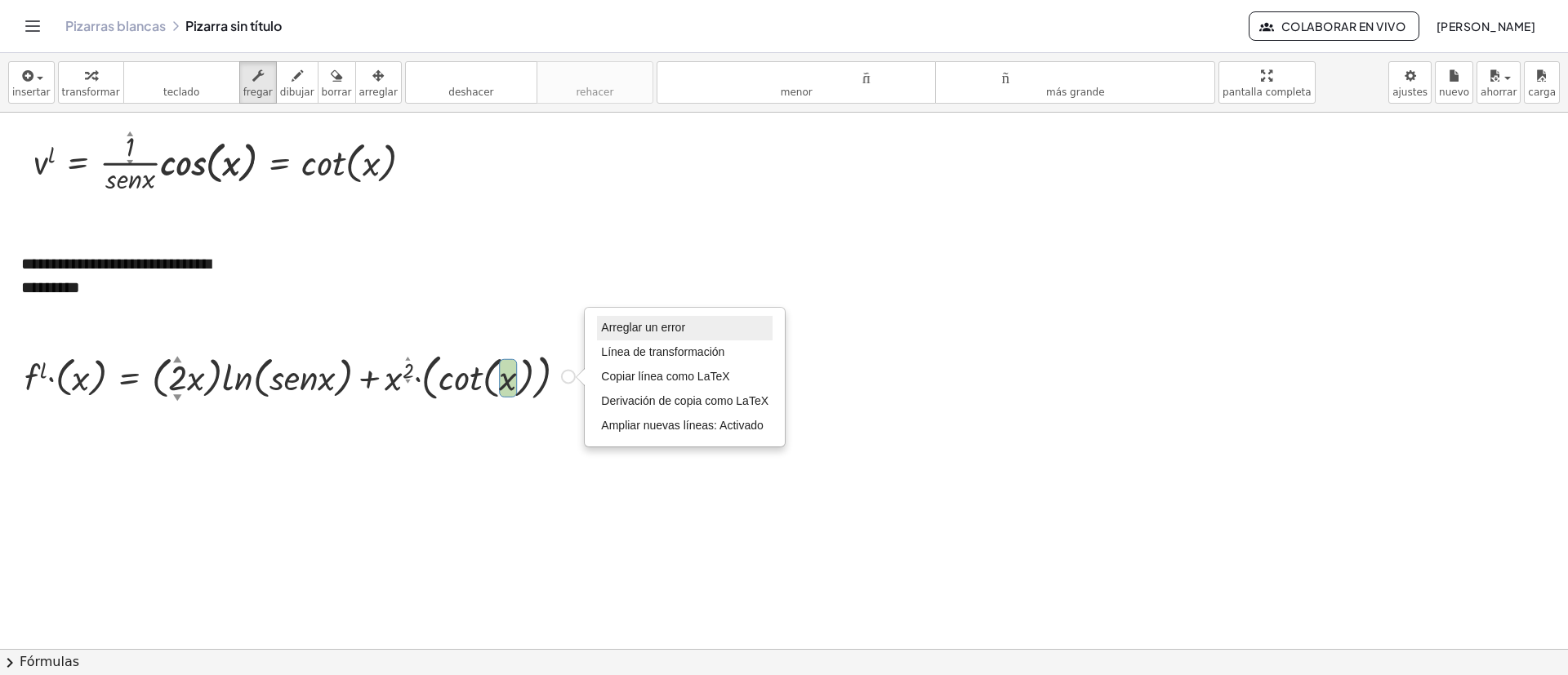
drag, startPoint x: 667, startPoint y: 321, endPoint x: 695, endPoint y: 334, distance: 30.9
click at [667, 319] on li "Arreglar un error" at bounding box center [685, 327] width 175 height 25
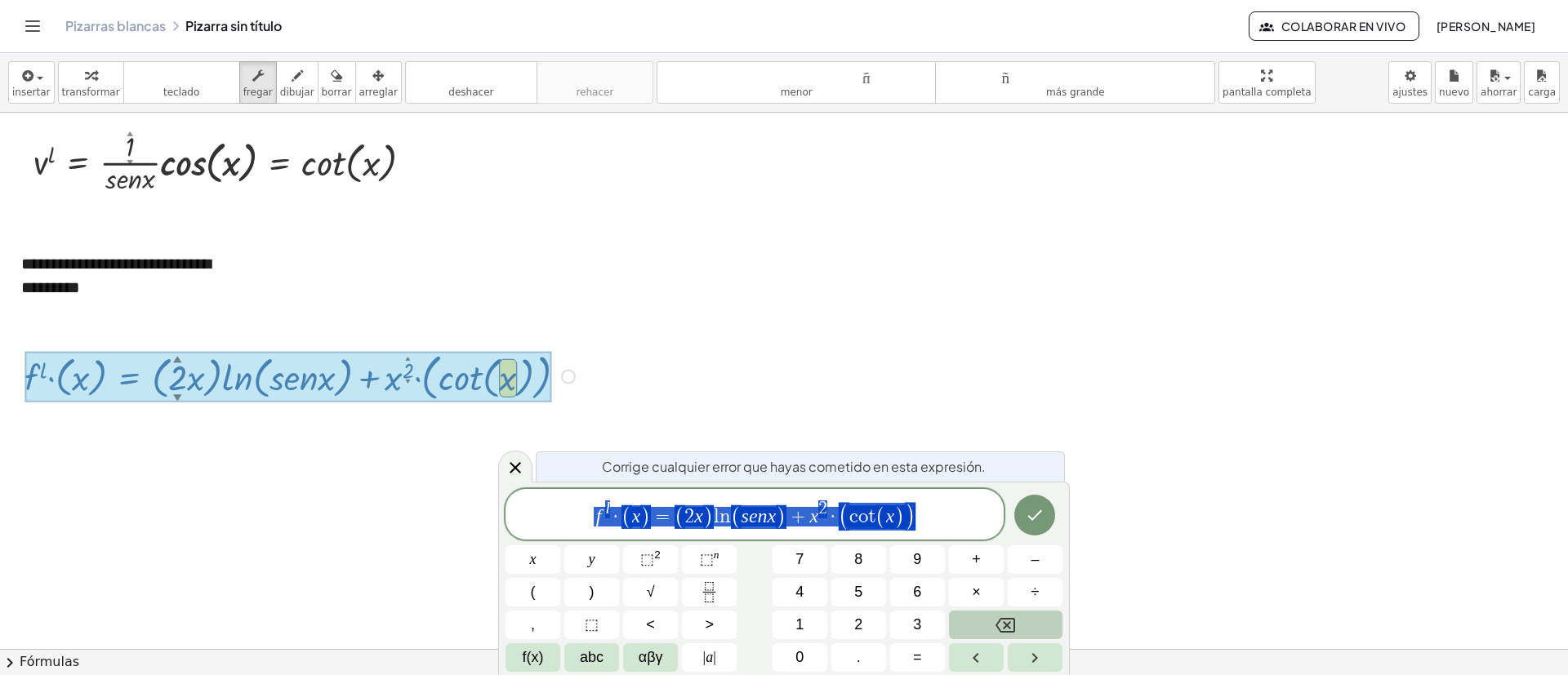
drag, startPoint x: 884, startPoint y: 513, endPoint x: 522, endPoint y: 531, distance: 362.4
click at [526, 449] on span "f l · ( x ) = ( 2 x ) l n ( s e n x ) + x 2 · ( c o t ( x ) )" at bounding box center [755, 515] width 498 height 34
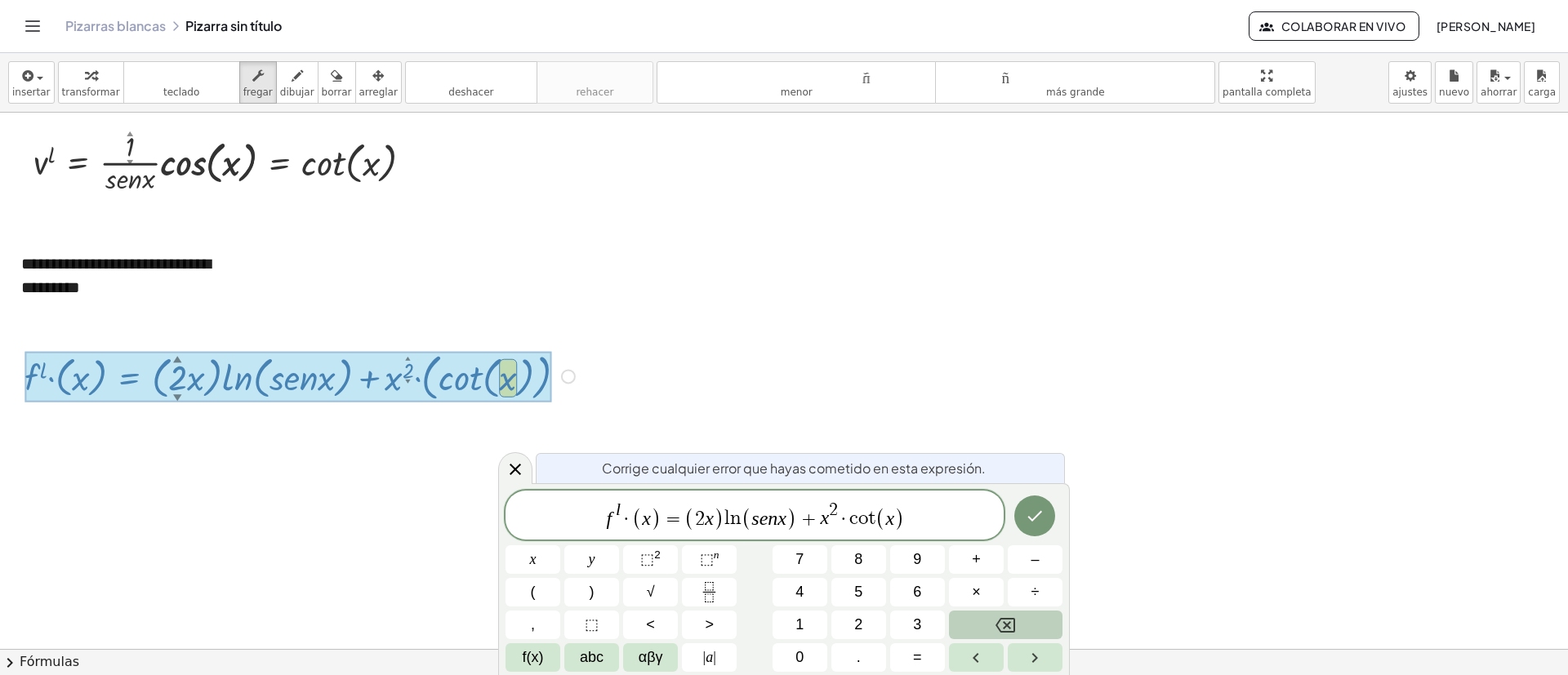
click at [935, 449] on span "f l · ( x ) = ( 2 x ) l n ( s e n x ) + x 2 · ​ c o t ( x )" at bounding box center [755, 516] width 498 height 32
click at [1033, 449] on icon "Hecho" at bounding box center [1034, 515] width 19 height 19
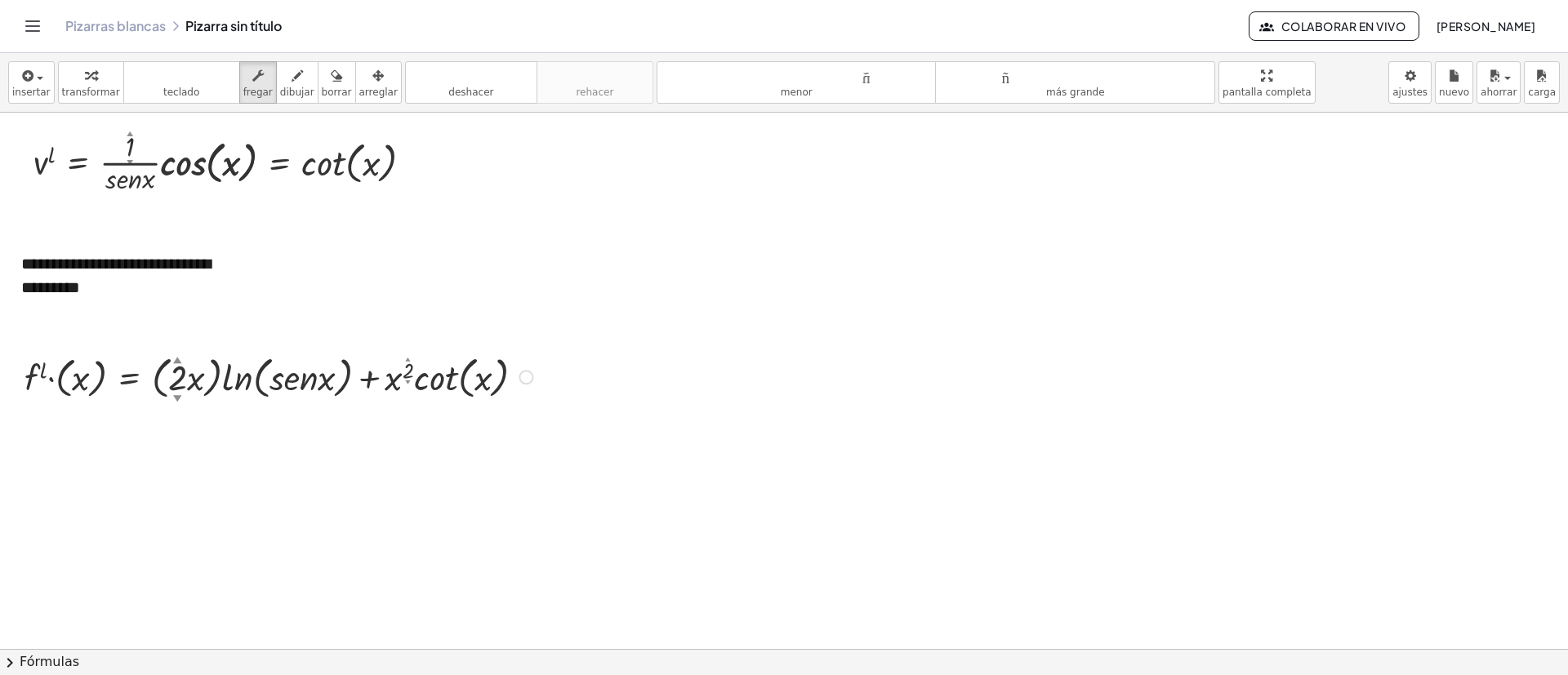
click at [756, 390] on div at bounding box center [784, 107] width 1568 height 1609
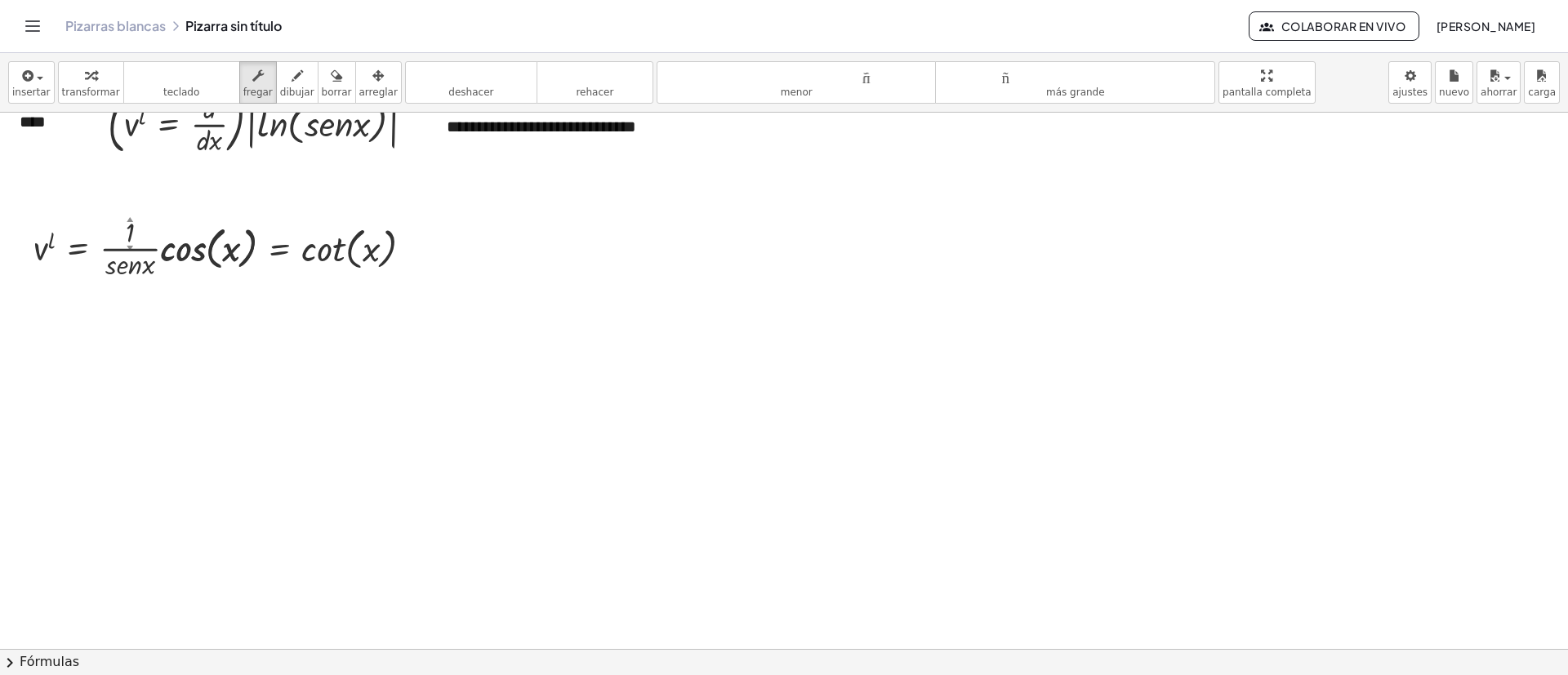
scroll to position [688, 0]
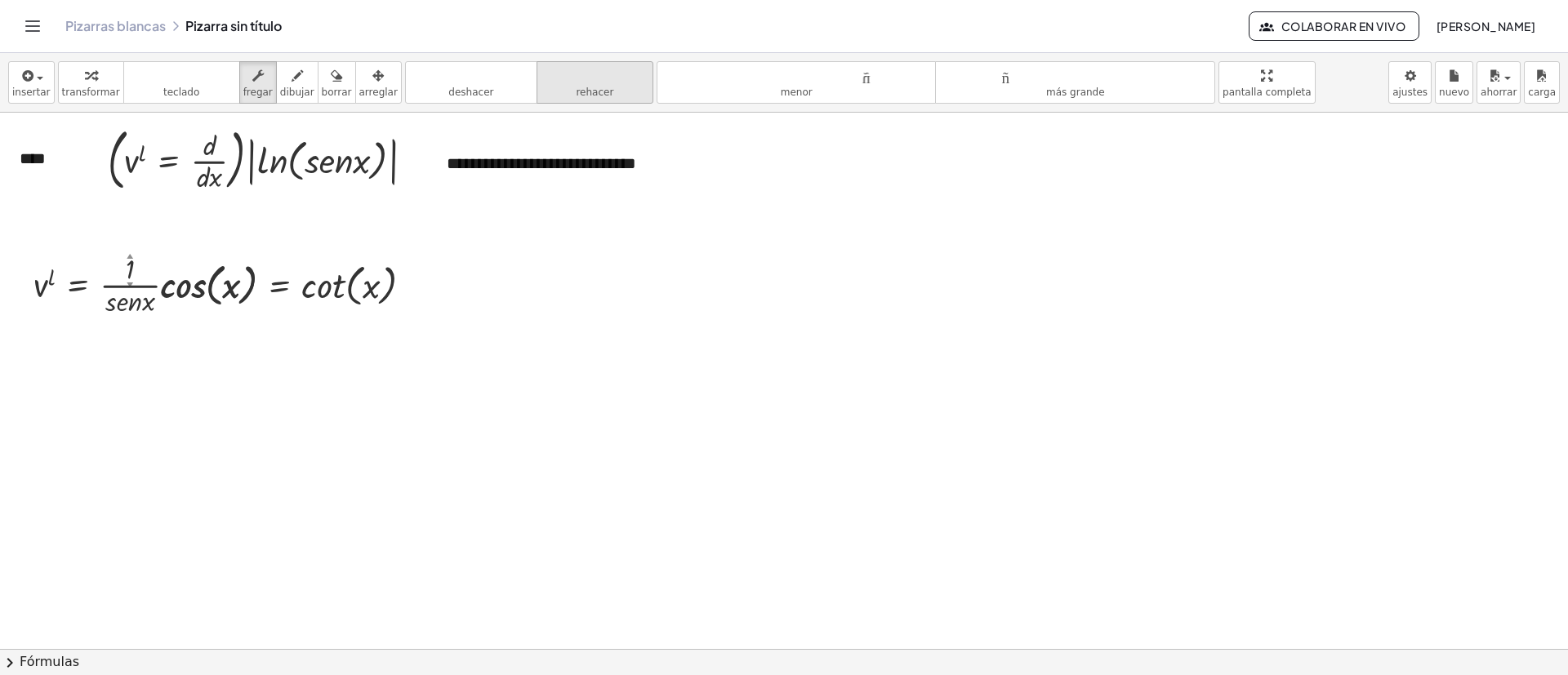
click at [576, 93] on font "rehacer" at bounding box center [594, 92] width 37 height 12
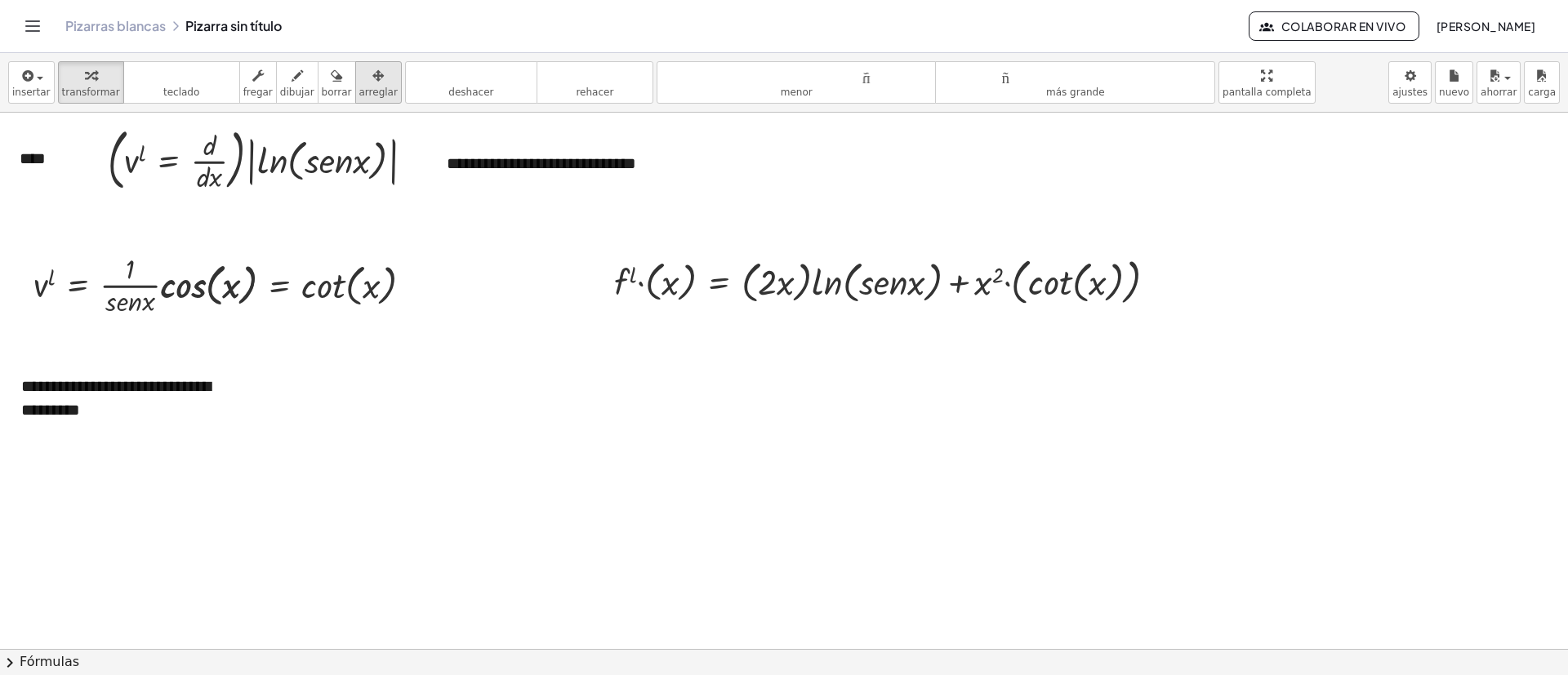
click at [360, 88] on font "arreglar" at bounding box center [379, 92] width 38 height 12
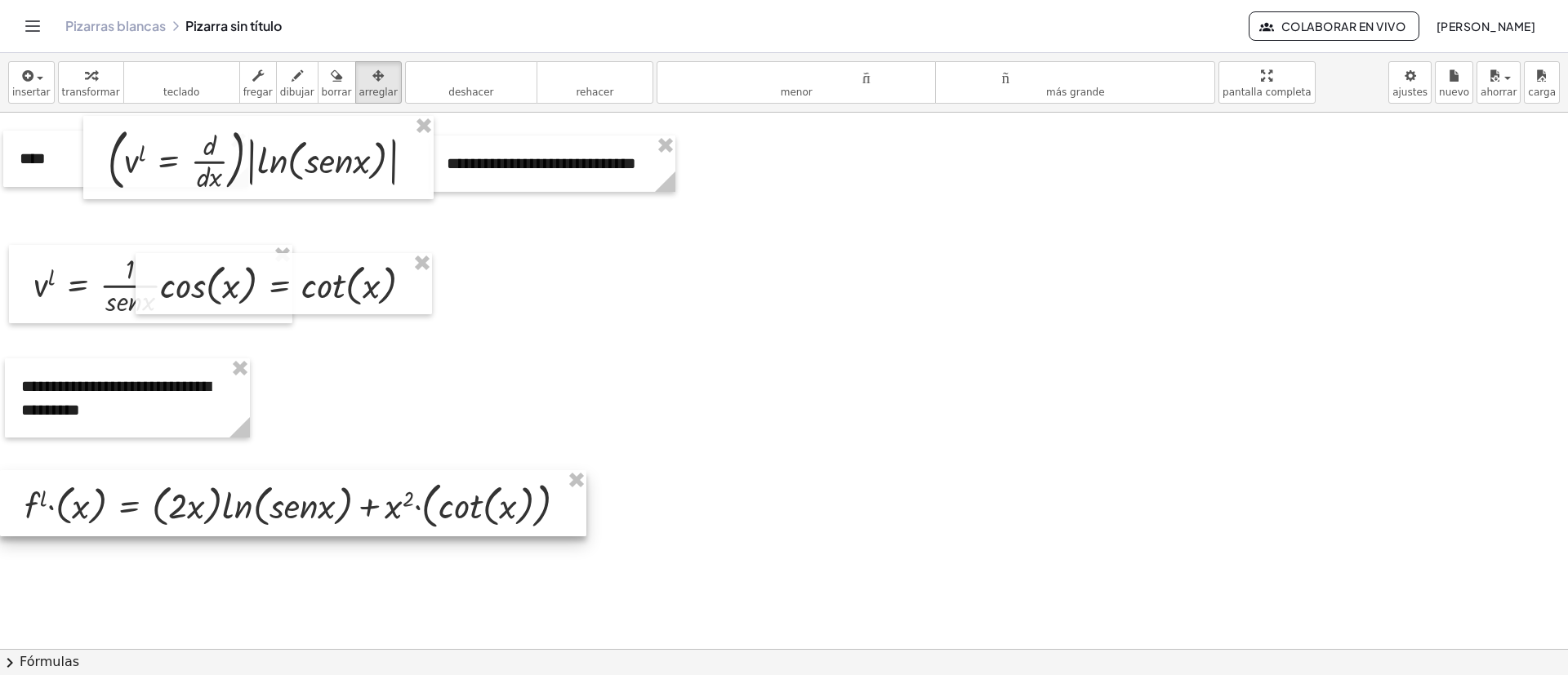
drag, startPoint x: 973, startPoint y: 260, endPoint x: 377, endPoint y: 483, distance: 636.4
click at [377, 449] on div at bounding box center [293, 504] width 587 height 66
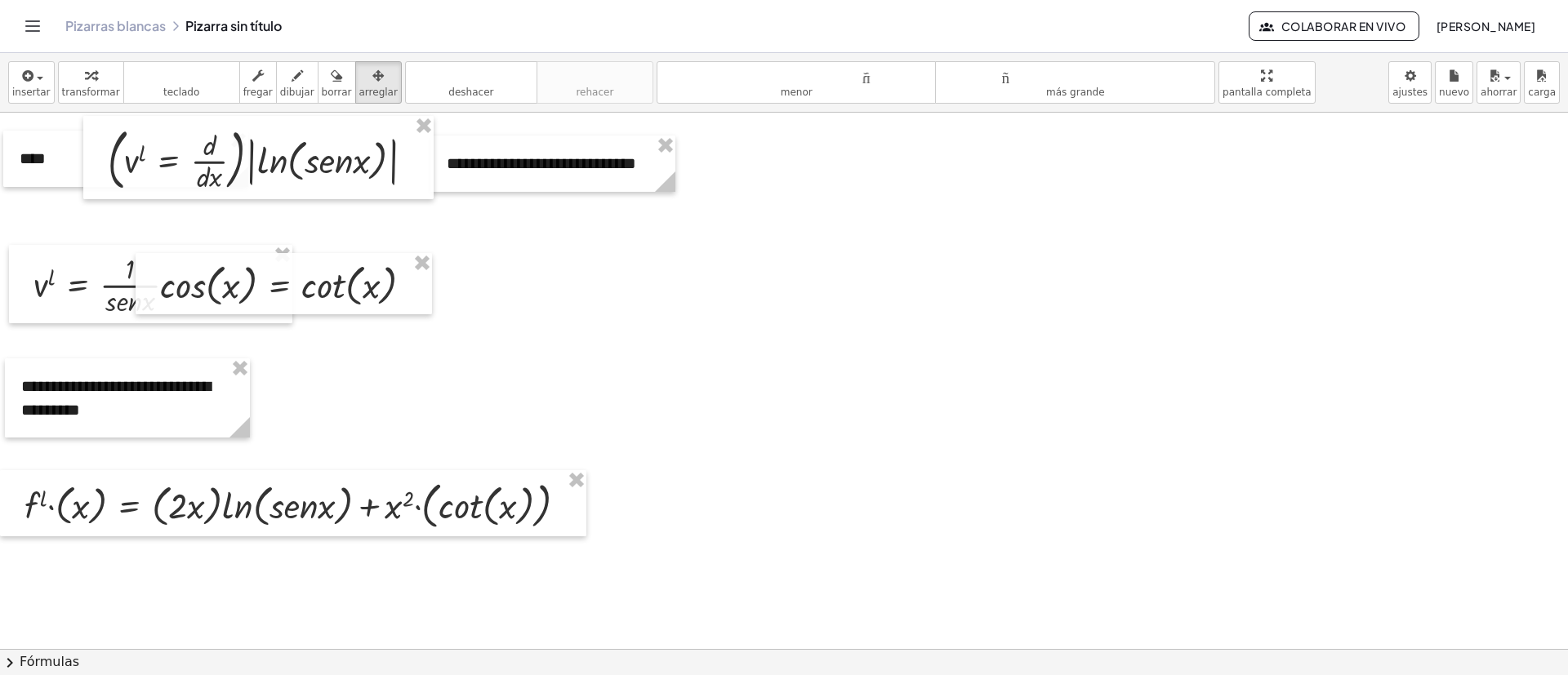
click at [770, 449] on div at bounding box center [784, 229] width 1568 height 1609
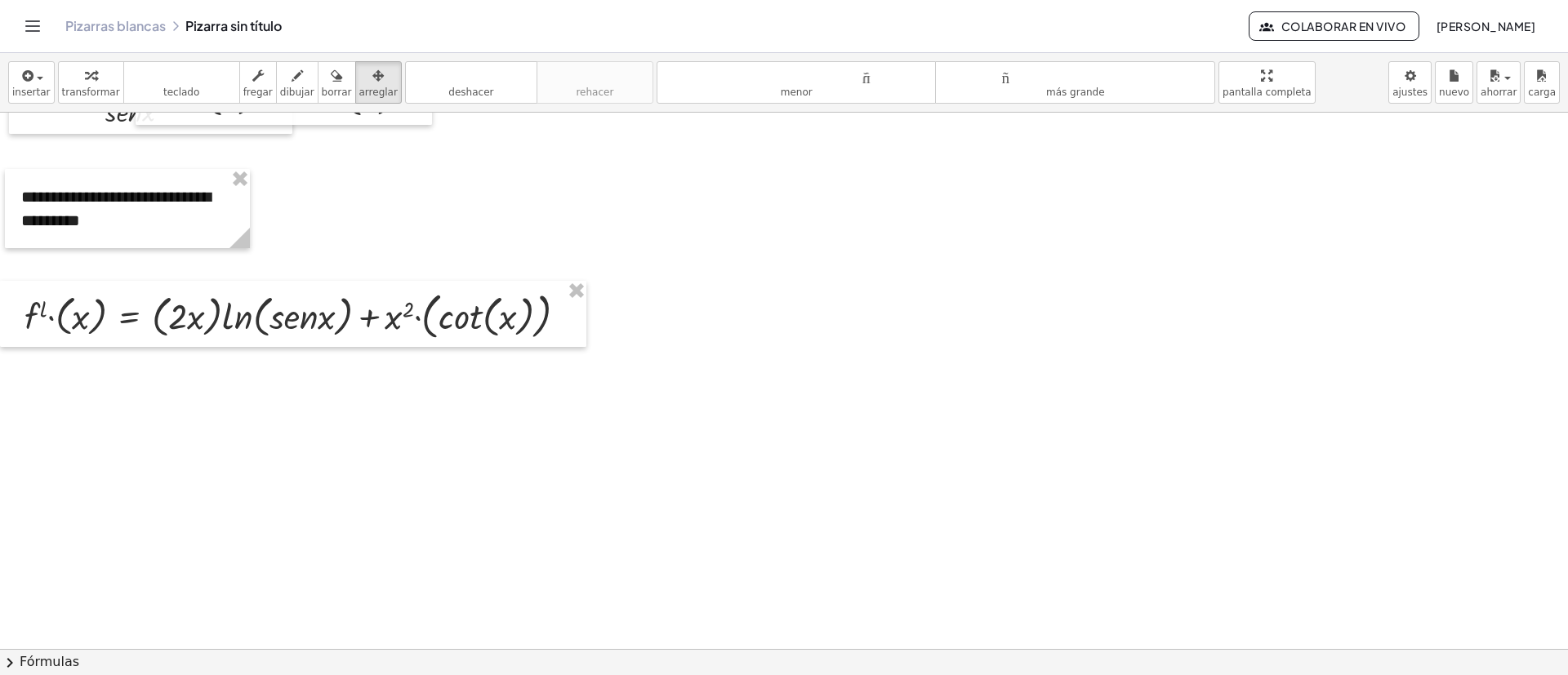
scroll to position [933, 0]
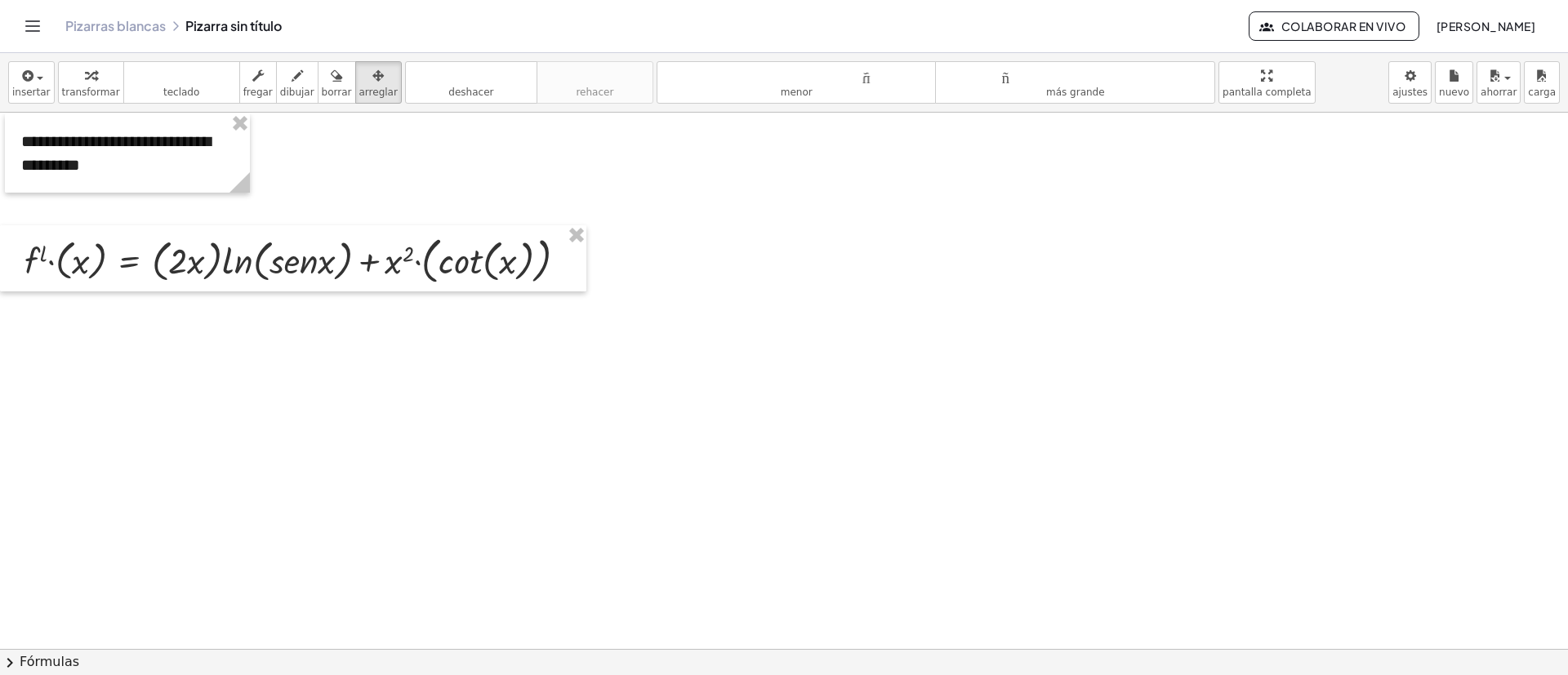
click at [37, 84] on button "insertar" at bounding box center [31, 82] width 47 height 43
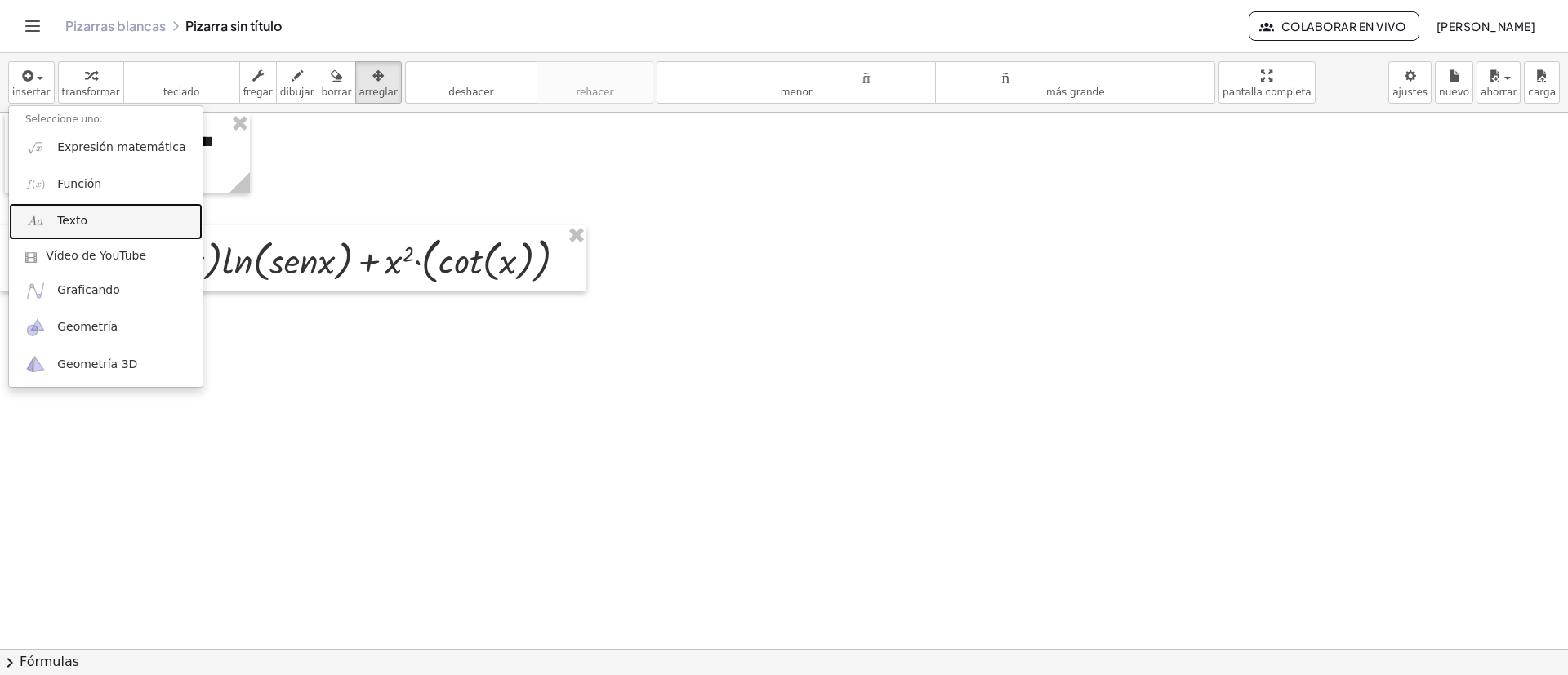
drag, startPoint x: 81, startPoint y: 220, endPoint x: 118, endPoint y: 253, distance: 49.6
click at [81, 219] on font "Texto" at bounding box center [72, 220] width 30 height 13
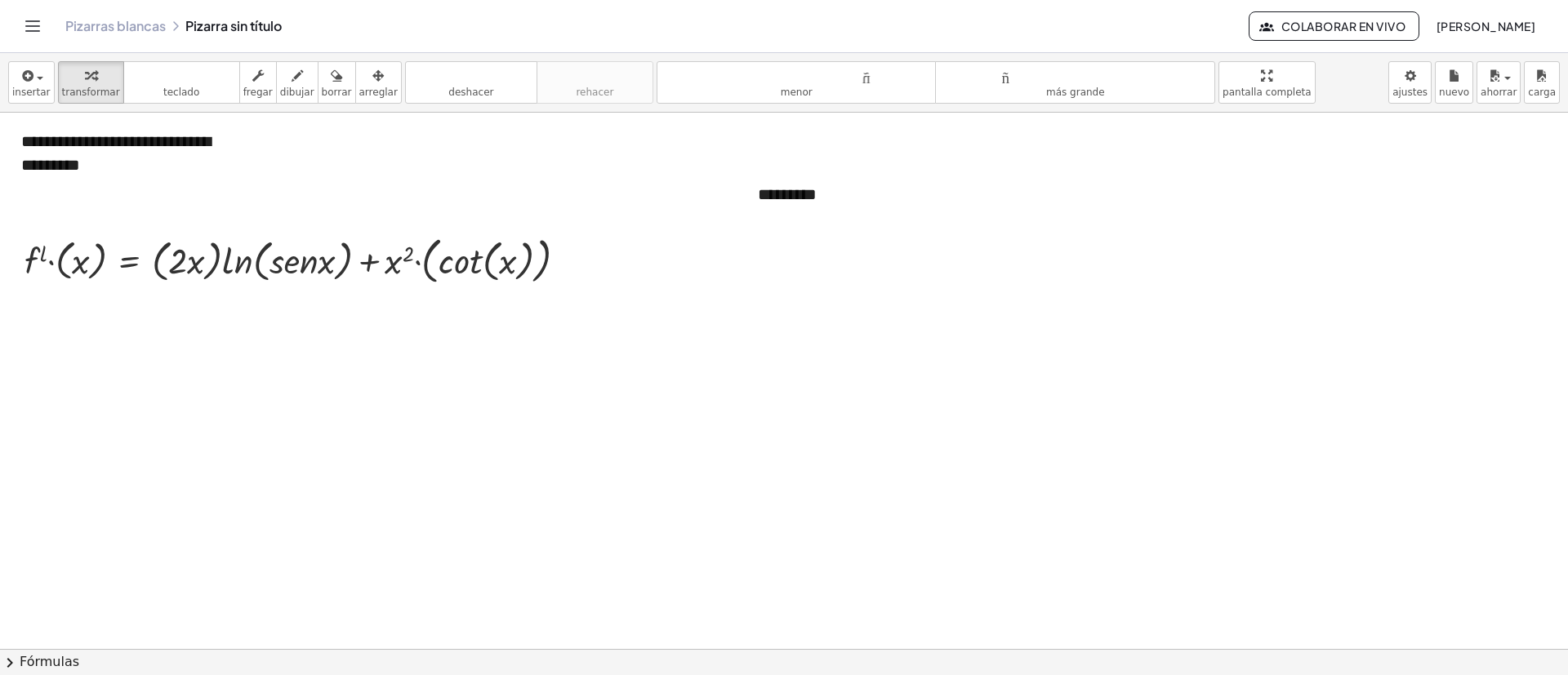
click at [836, 215] on div "*********" at bounding box center [864, 195] width 245 height 57
click at [360, 70] on div "button" at bounding box center [379, 75] width 38 height 19
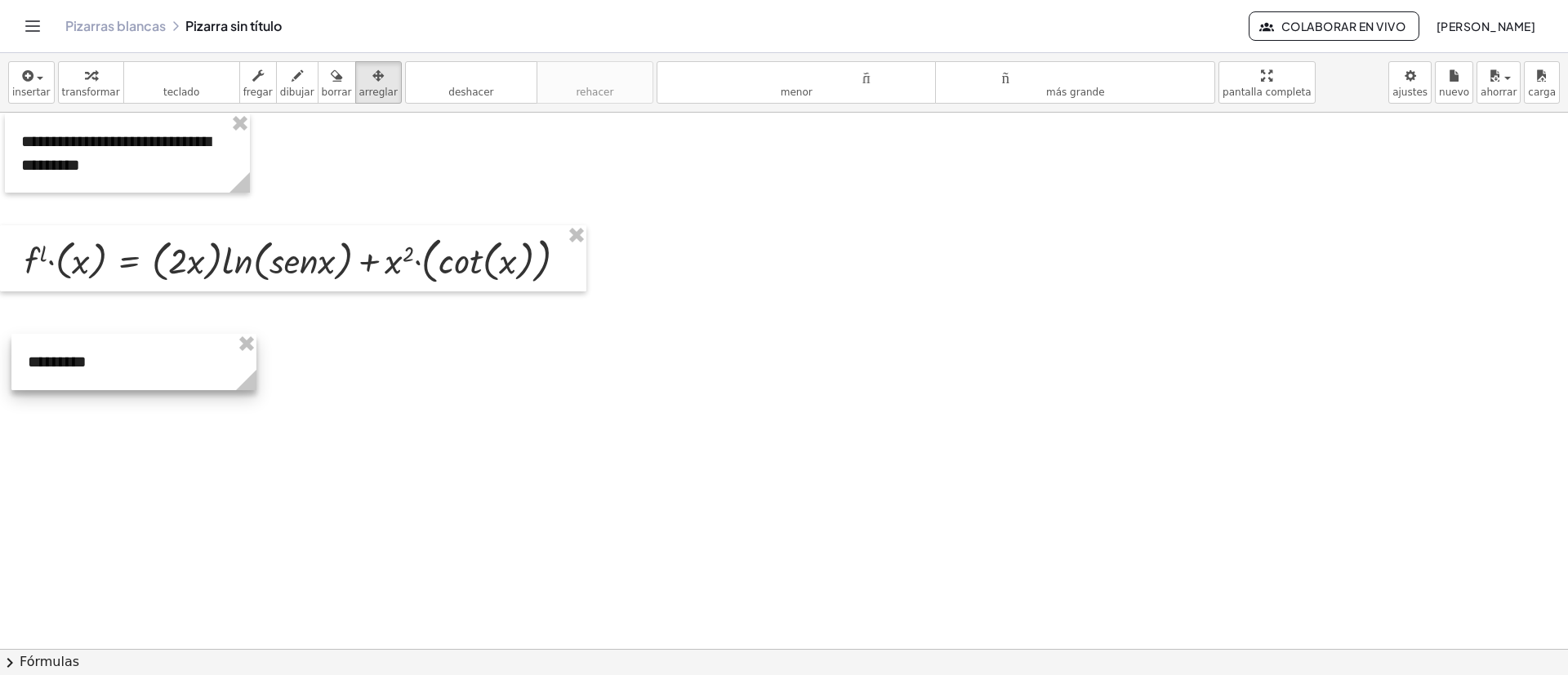
drag, startPoint x: 842, startPoint y: 194, endPoint x: 109, endPoint y: 359, distance: 751.3
click at [111, 360] on div at bounding box center [134, 362] width 245 height 57
click at [19, 69] on icon "button" at bounding box center [26, 75] width 15 height 19
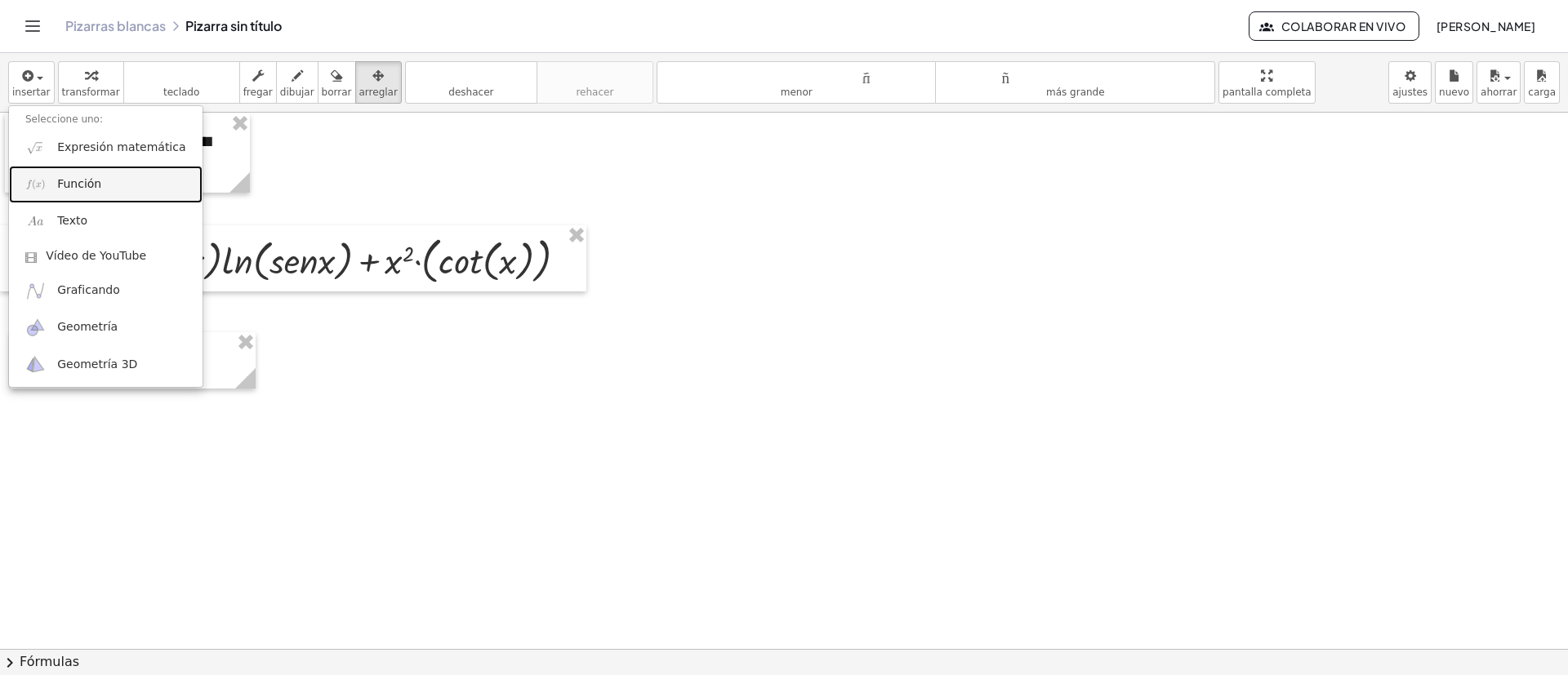
click at [94, 186] on font "Función" at bounding box center [79, 183] width 44 height 13
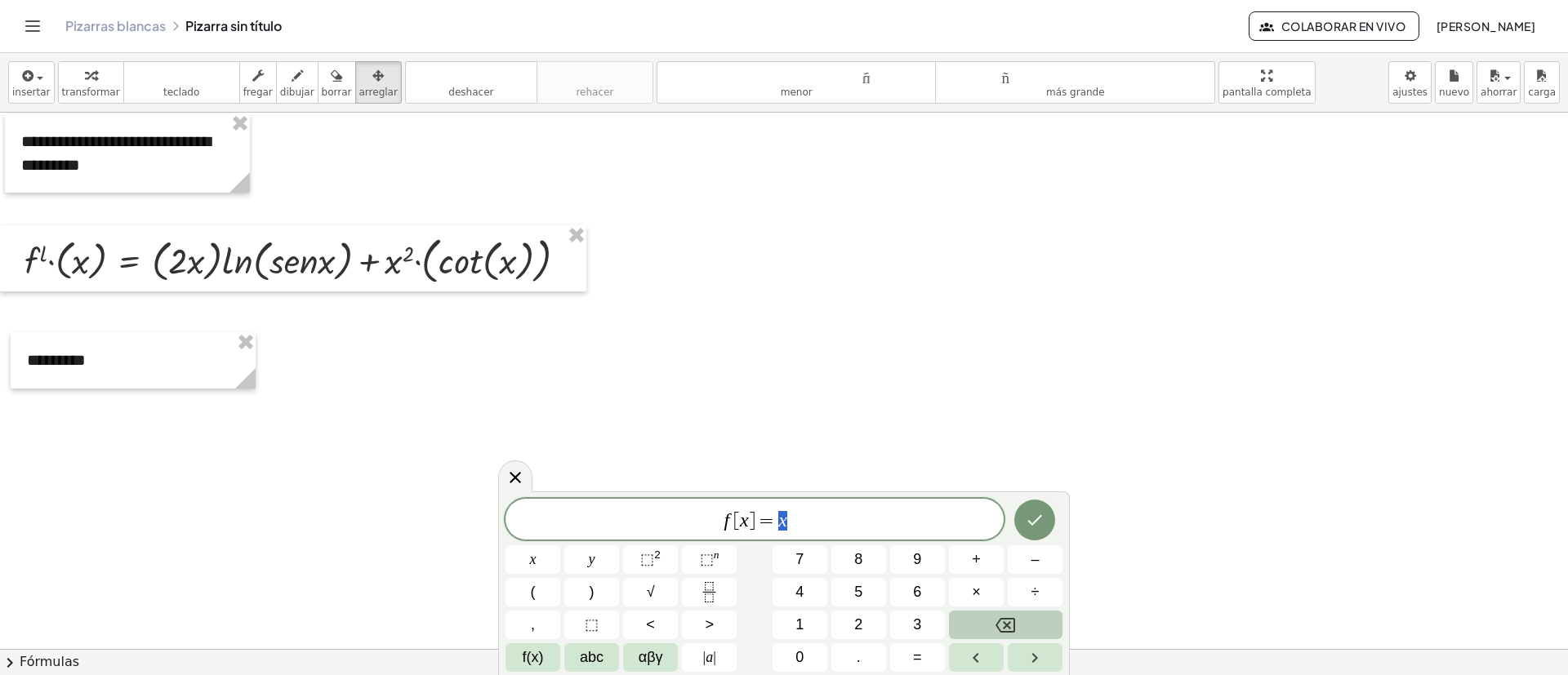
drag, startPoint x: 773, startPoint y: 514, endPoint x: 668, endPoint y: 517, distance: 105.0
click at [668, 449] on span "f [ x ] = x" at bounding box center [755, 520] width 498 height 23
click at [642, 449] on span "⬚" at bounding box center [647, 559] width 14 height 16
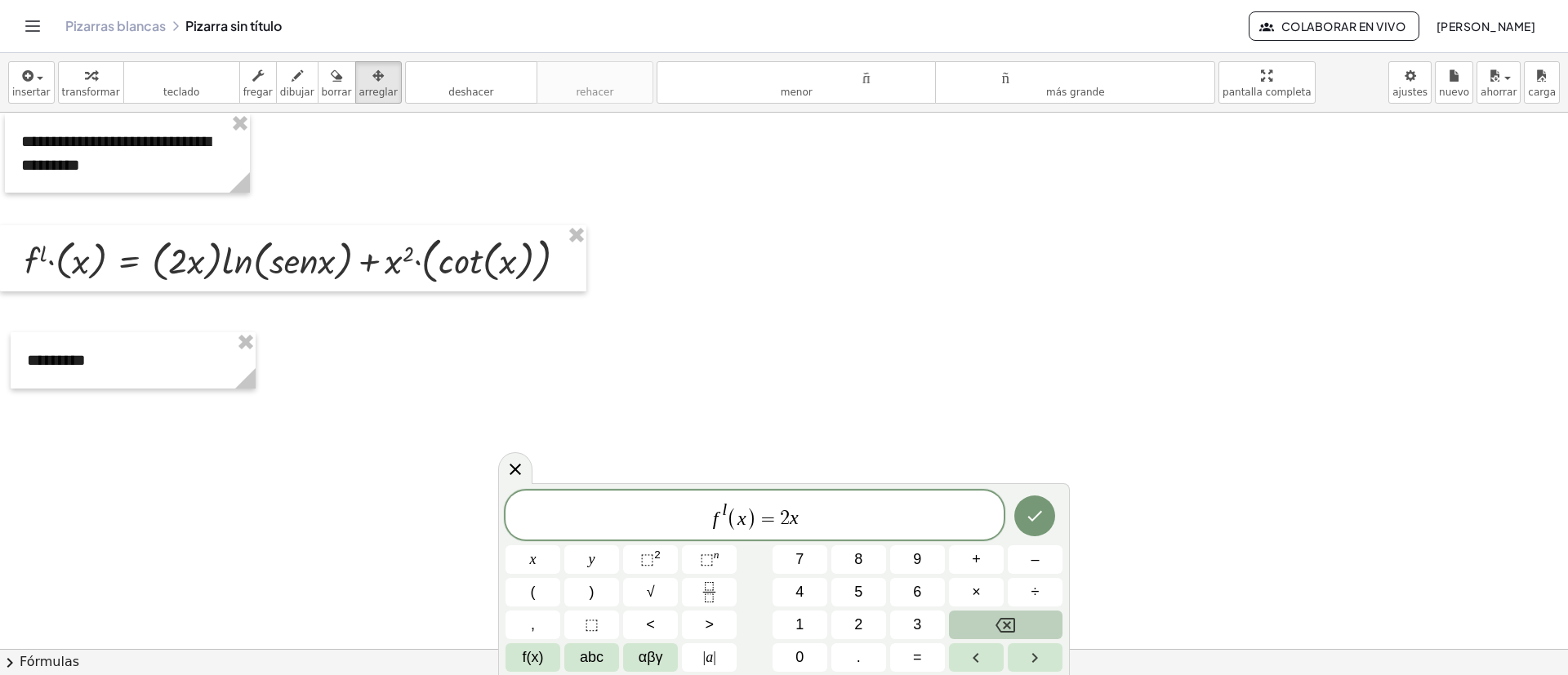
click at [534, 449] on div "f l ( x ) = 2 x ​ x y ⬚ 2 ⬚ n 7 8 9 + – ( ) √ 4 5 6 × ÷ , ⬚ < > 1 2 3 f(x) abc …" at bounding box center [784, 581] width 557 height 182
click at [534, 449] on span "f(x)" at bounding box center [533, 658] width 21 height 22
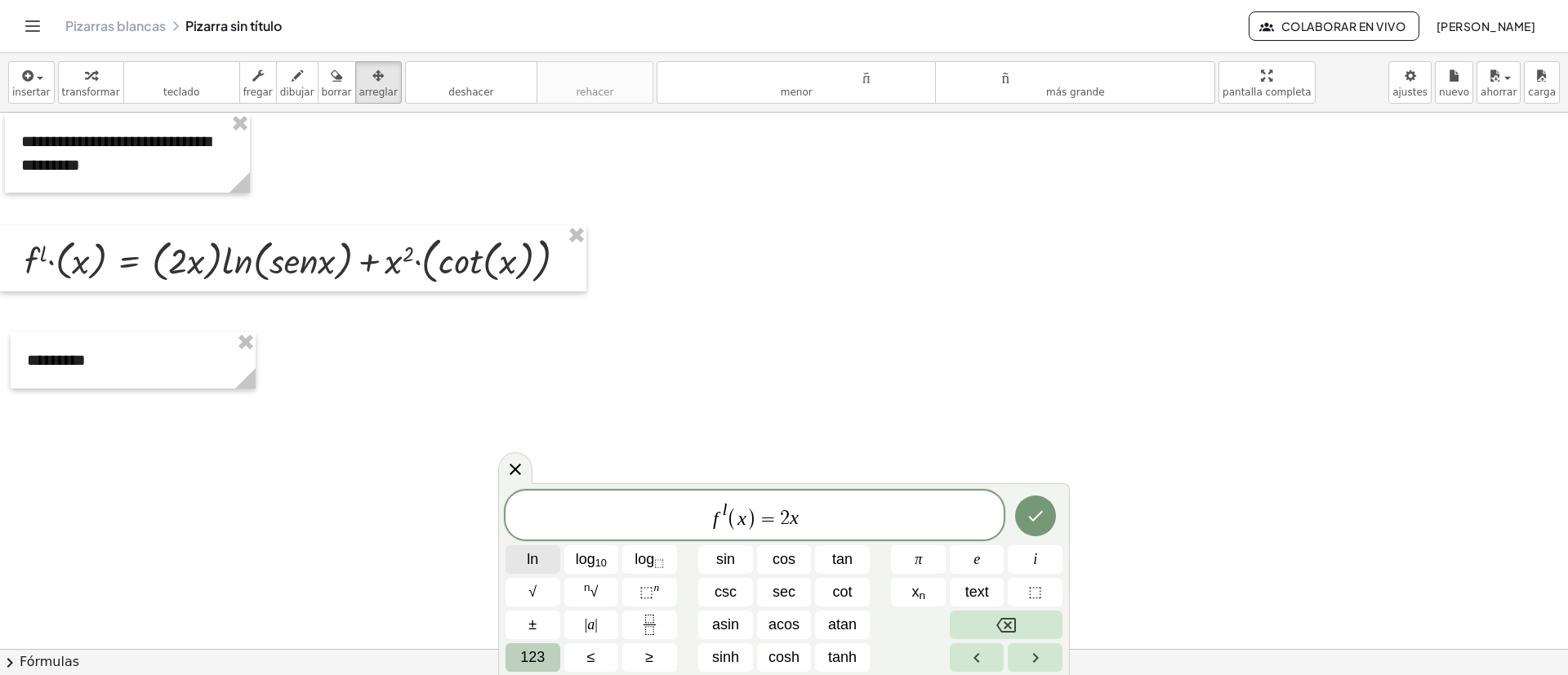
click at [547, 449] on button "ln" at bounding box center [533, 559] width 55 height 28
click at [548, 449] on button "123" at bounding box center [533, 657] width 55 height 28
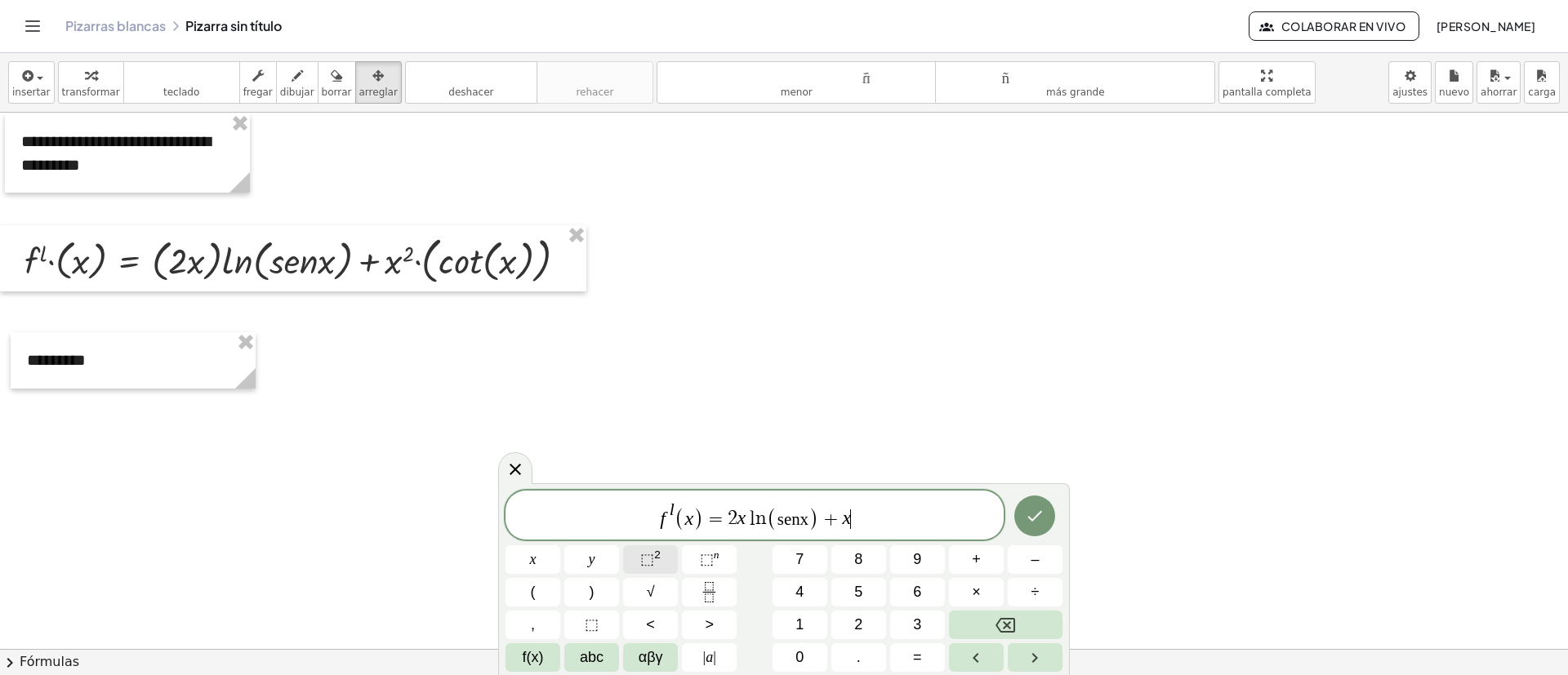
click at [654, 449] on sup "2" at bounding box center [657, 554] width 6 height 12
click at [1036, 449] on icon "Done" at bounding box center [1034, 515] width 19 height 19
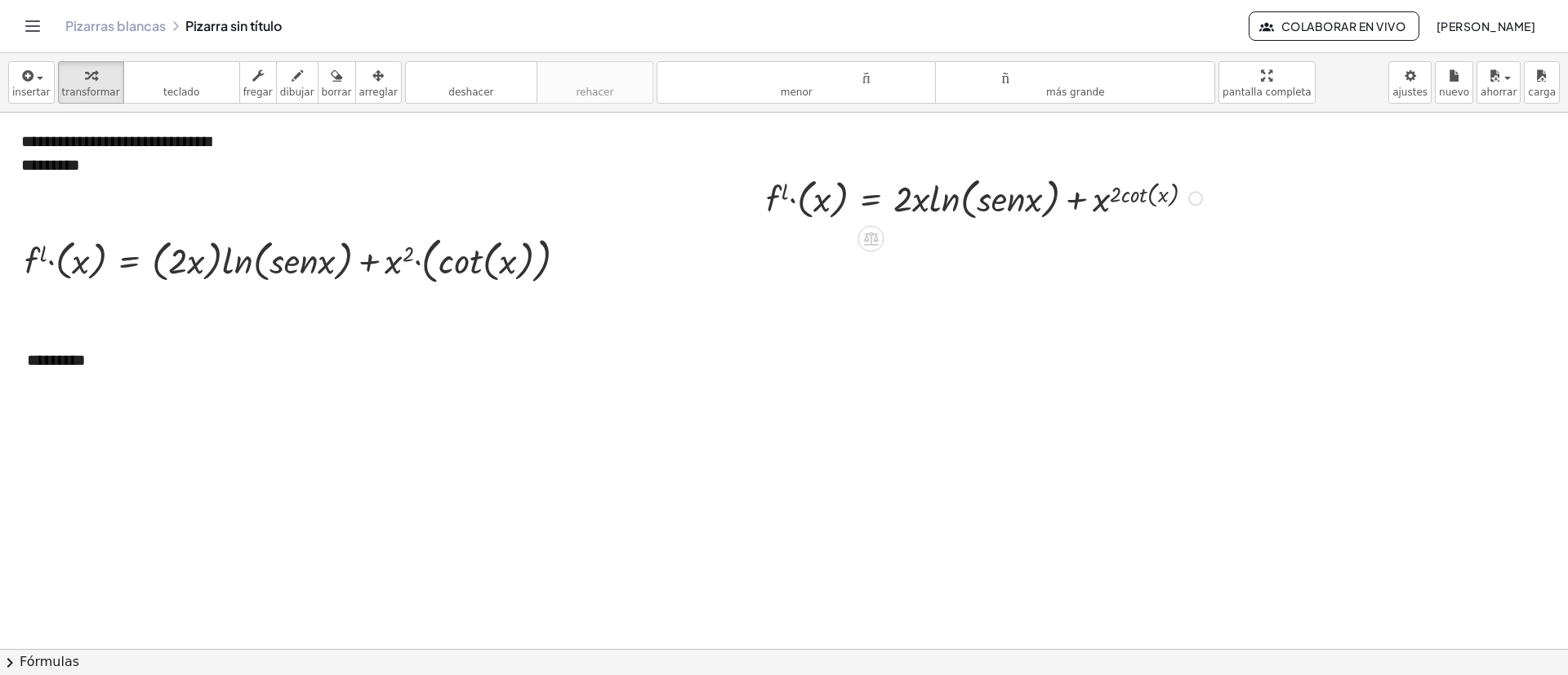
click at [1045, 183] on div at bounding box center [987, 197] width 457 height 53
click at [1045, 192] on div at bounding box center [987, 197] width 457 height 53
click at [1045, 198] on div at bounding box center [1196, 198] width 15 height 15
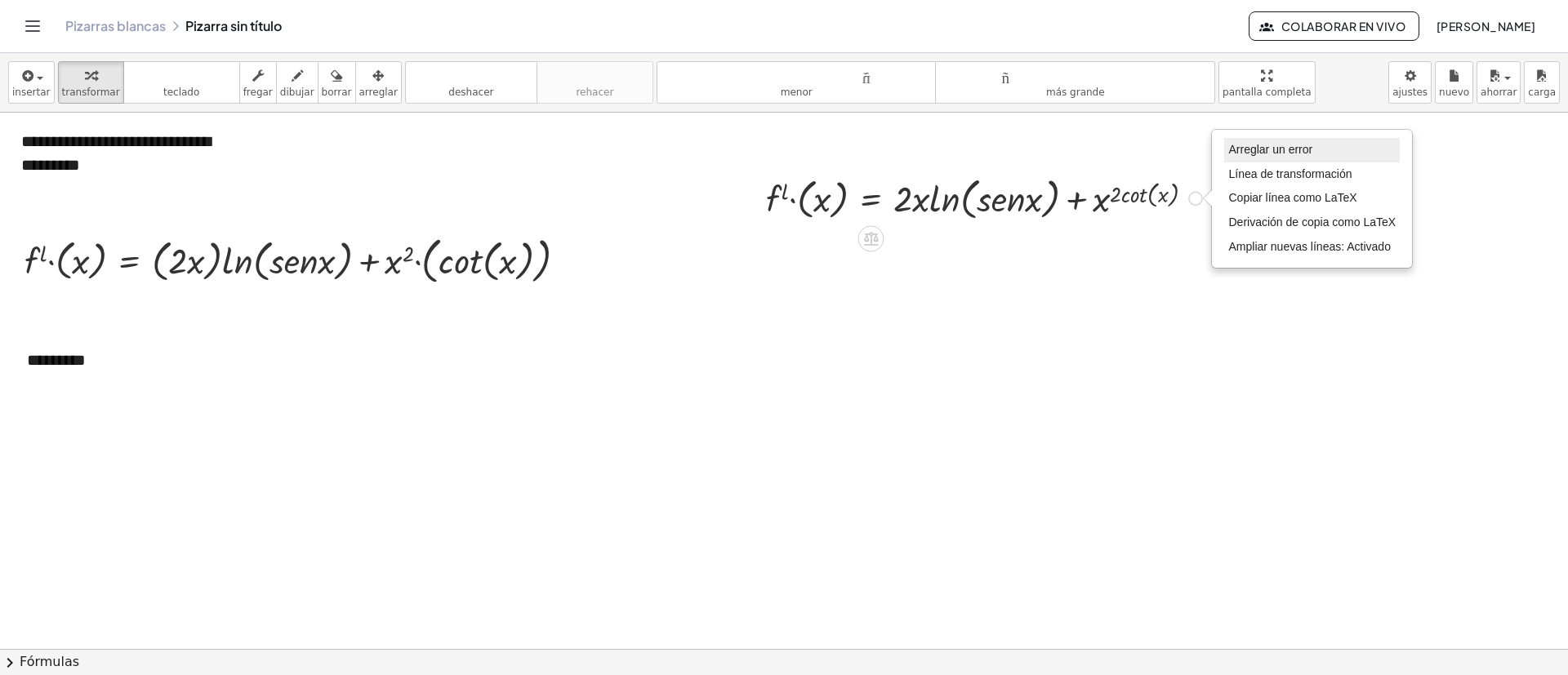
click at [1045, 146] on font "Arreglar un error" at bounding box center [1270, 150] width 84 height 13
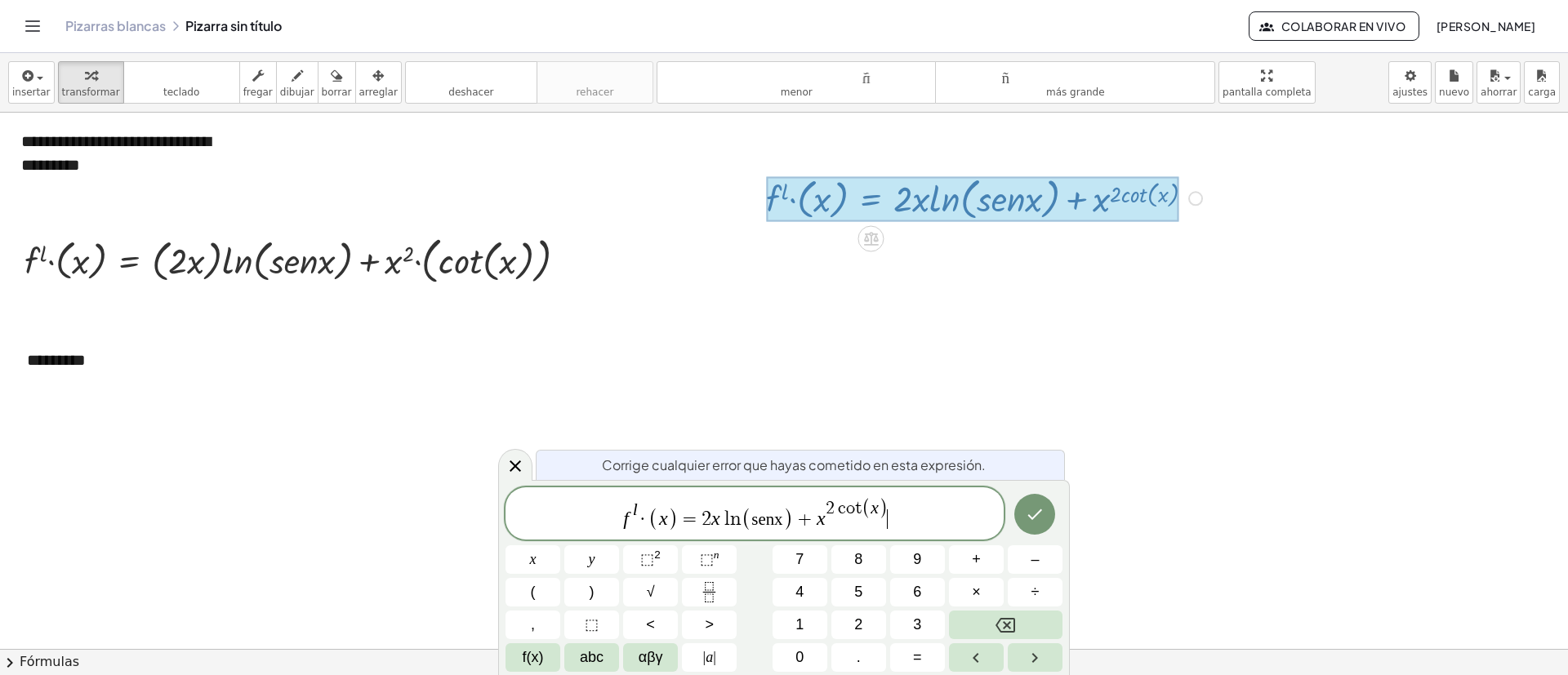
click at [918, 449] on span "f l · ( x ) = 2 x l n ( senx ) + x 2 c o t ( x ) ​" at bounding box center [755, 514] width 498 height 35
click at [1030, 449] on icon "Hecho" at bounding box center [1034, 515] width 19 height 19
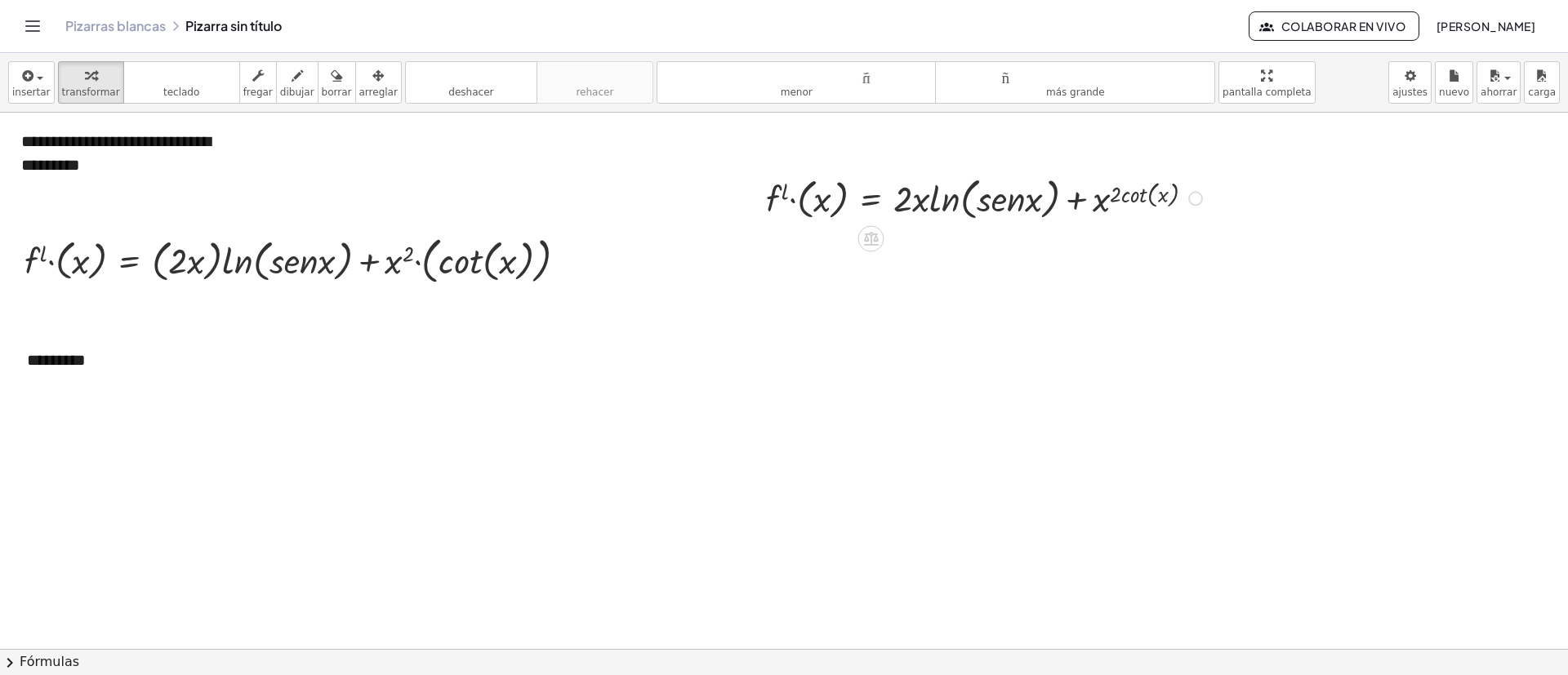
click at [1045, 204] on div at bounding box center [987, 197] width 457 height 53
click at [1045, 192] on div at bounding box center [987, 197] width 457 height 53
click at [1045, 192] on div "Arreglar un error Línea de transformación Copiar línea como LaTeX Derivación de…" at bounding box center [1196, 198] width 15 height 15
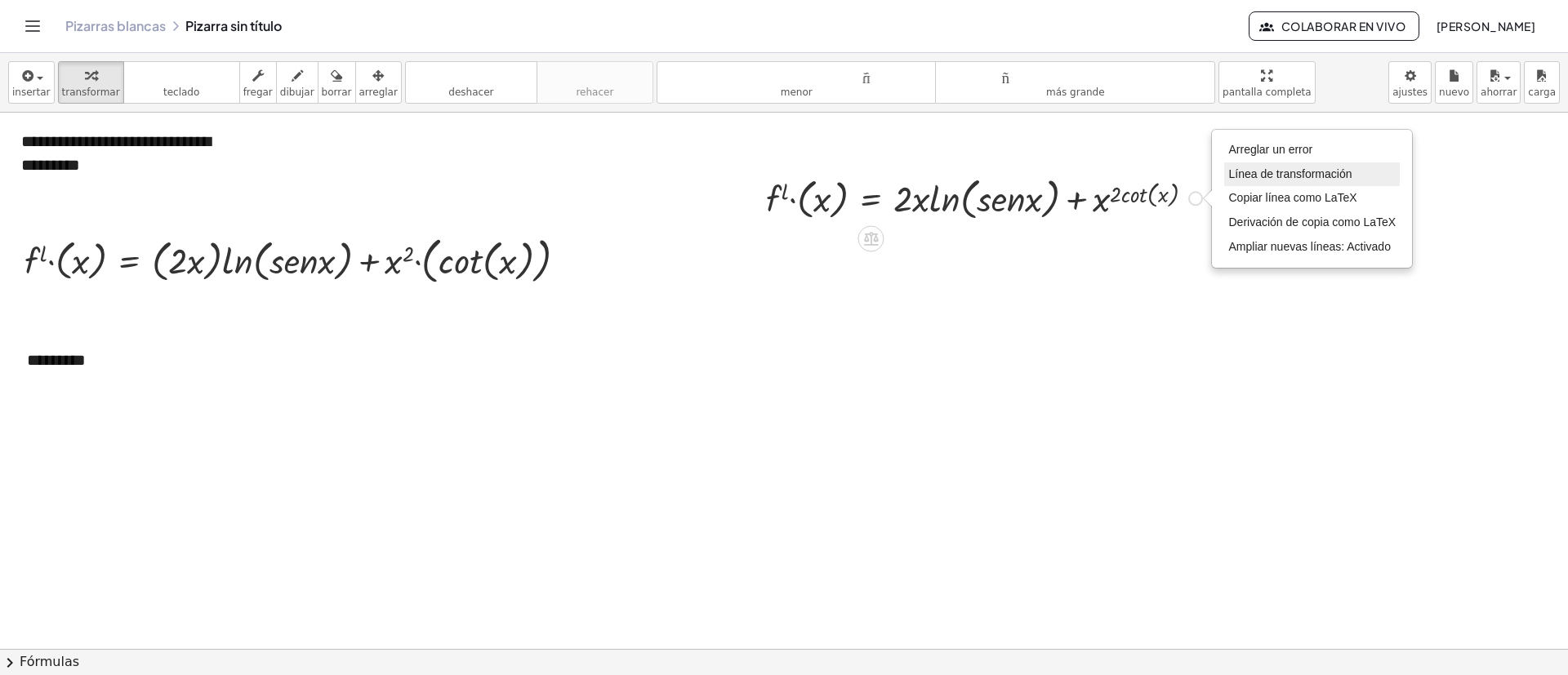
click at [1045, 175] on font "Línea de transformación" at bounding box center [1290, 173] width 123 height 13
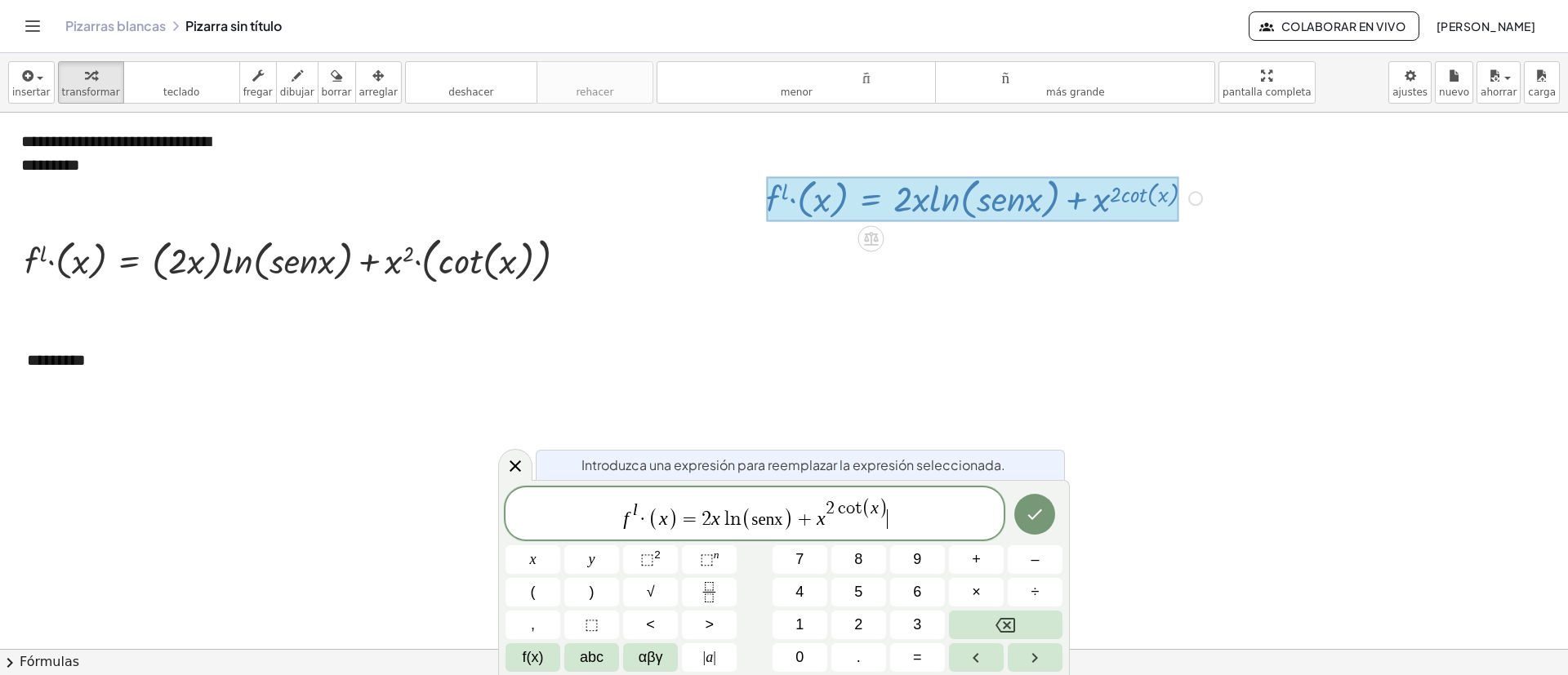
click at [908, 449] on span "f l · ( x ) = 2 x l n ( senx ) + x 2 c o t ( x ) ​" at bounding box center [755, 514] width 498 height 35
click at [1044, 449] on icon "Hecho" at bounding box center [1034, 515] width 19 height 19
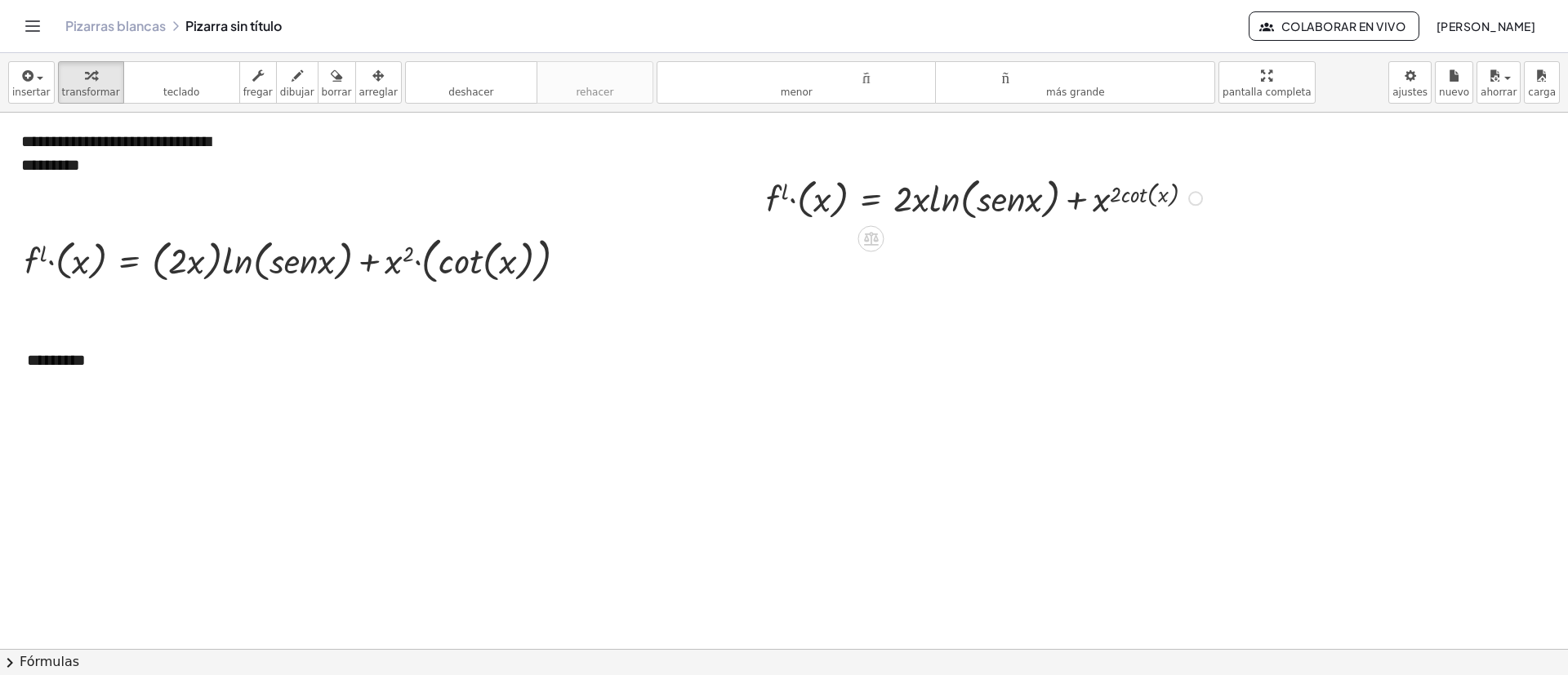
drag, startPoint x: 1039, startPoint y: 447, endPoint x: 1033, endPoint y: 454, distance: 9.2
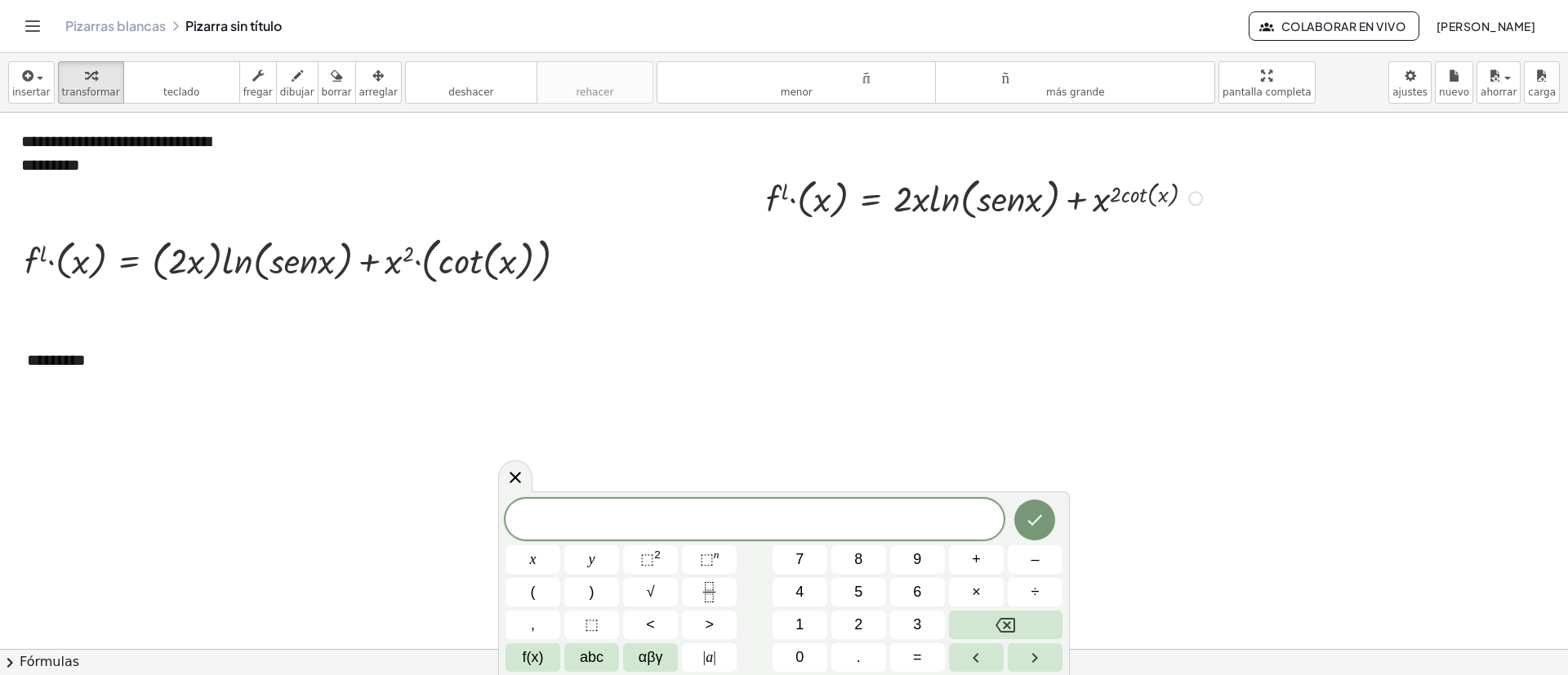
click at [1045, 200] on div at bounding box center [1196, 198] width 15 height 15
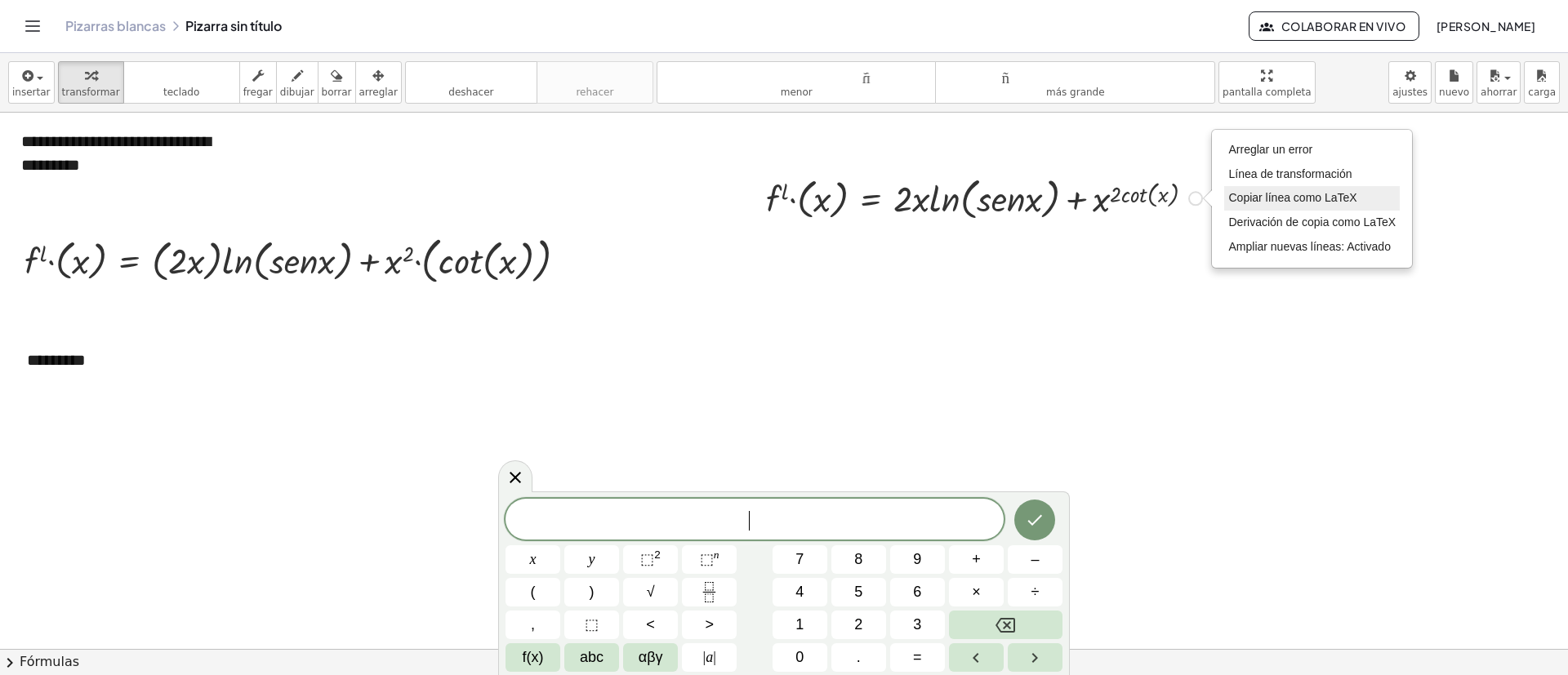
click at [1045, 206] on li "Copiar línea como LaTeX" at bounding box center [1312, 198] width 175 height 25
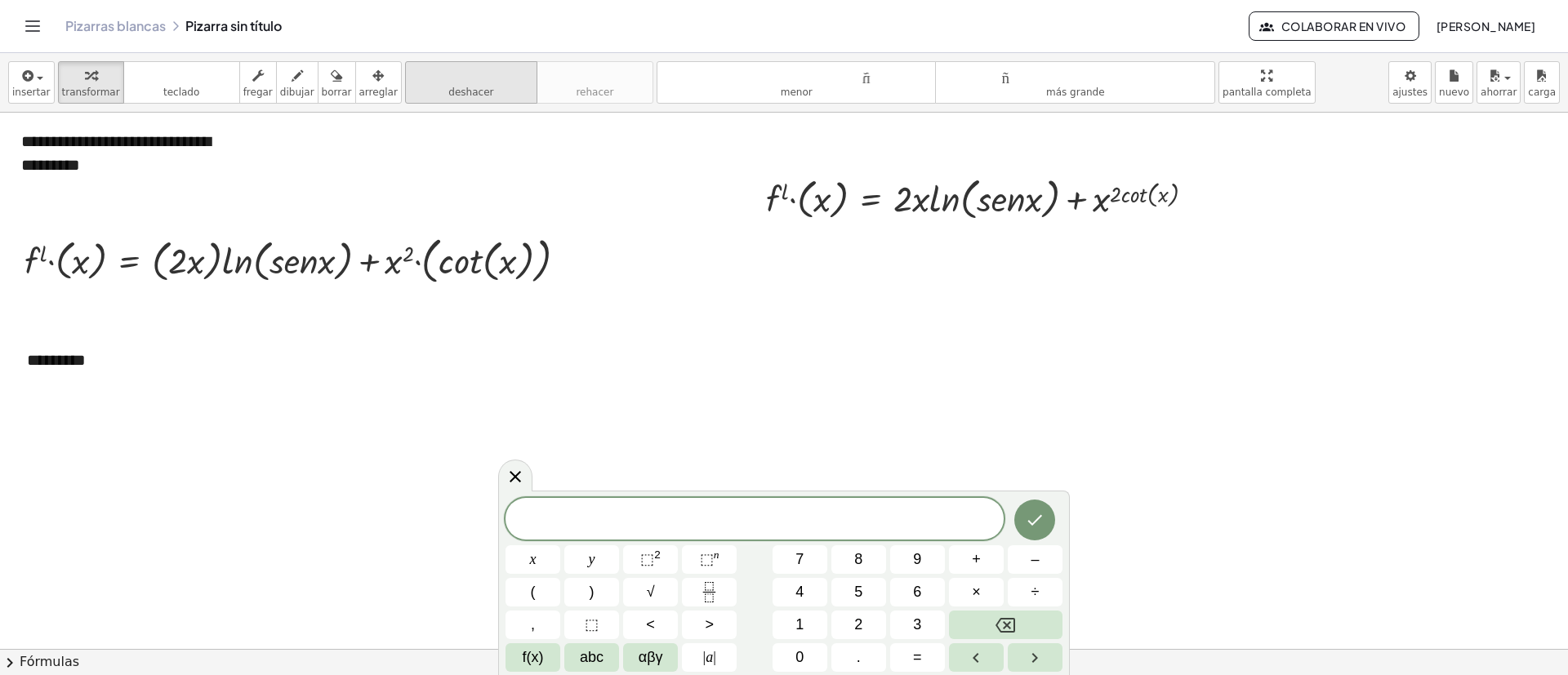
click at [372, 81] on icon "button" at bounding box center [378, 75] width 12 height 19
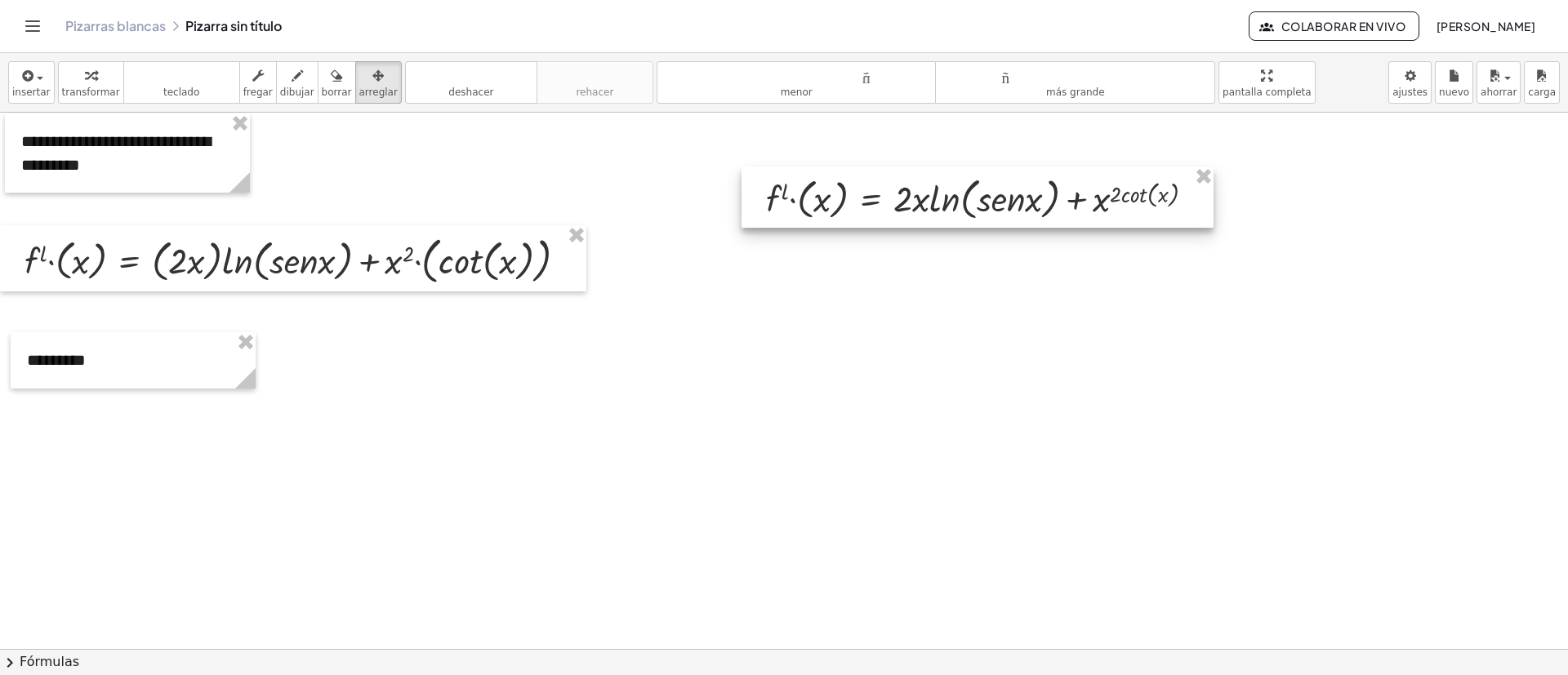
drag, startPoint x: 1204, startPoint y: 174, endPoint x: 1163, endPoint y: 166, distance: 41.8
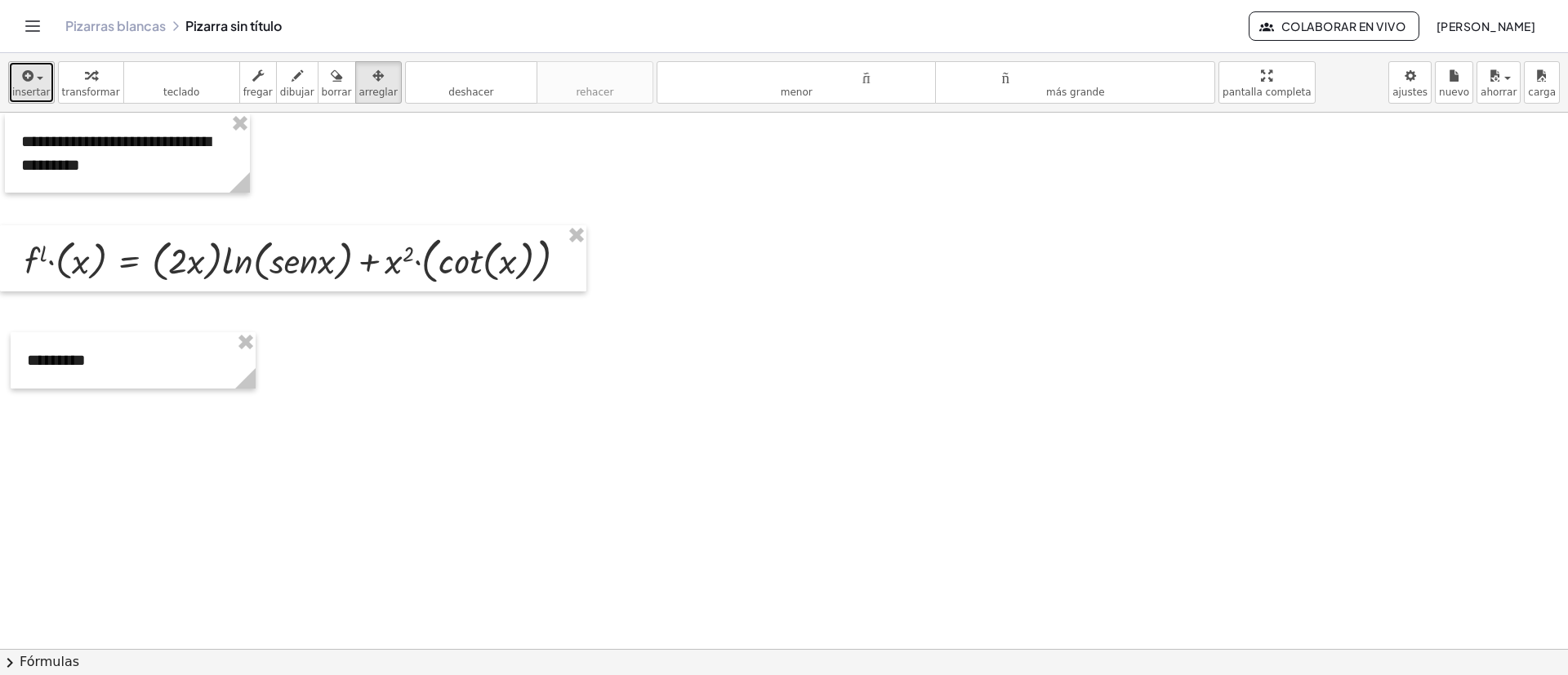
click at [25, 75] on icon "button" at bounding box center [26, 75] width 15 height 19
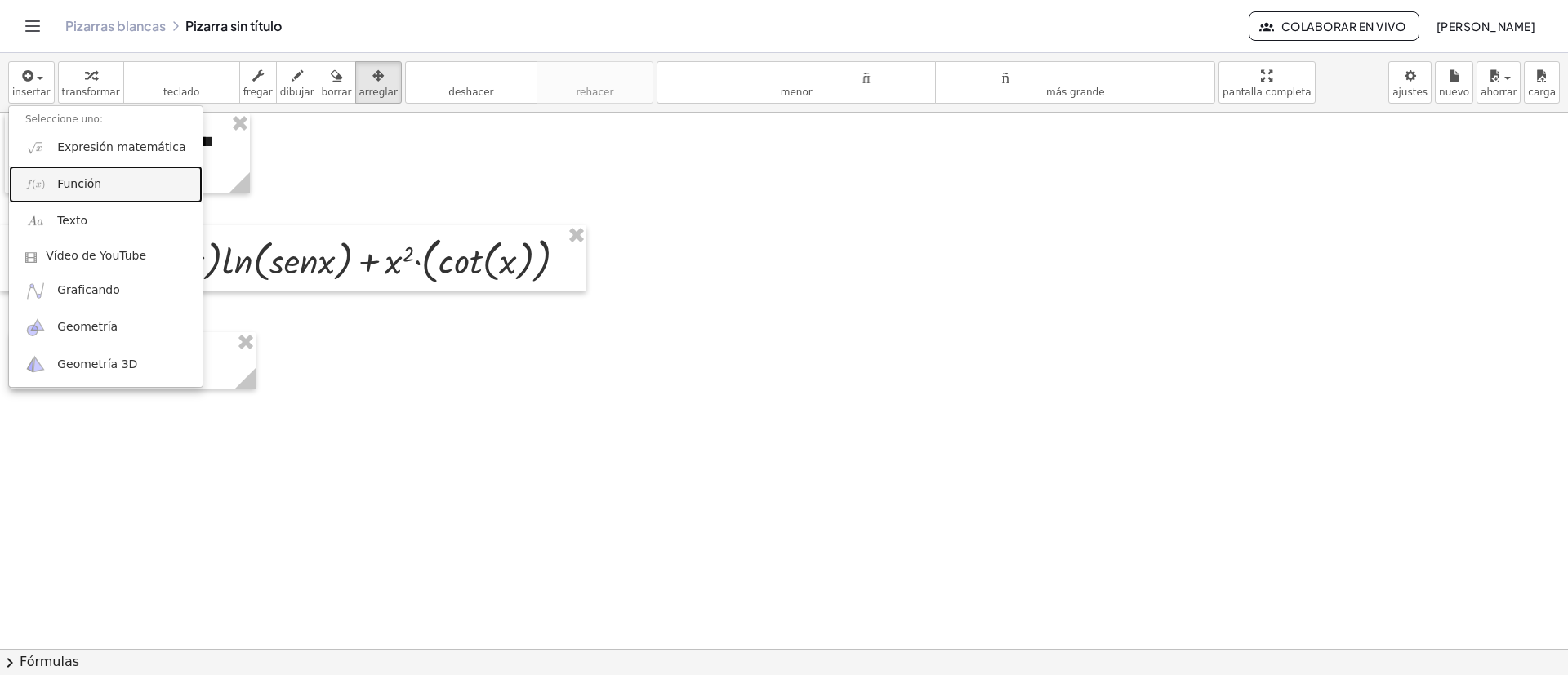
click at [81, 179] on font "Función" at bounding box center [79, 183] width 44 height 13
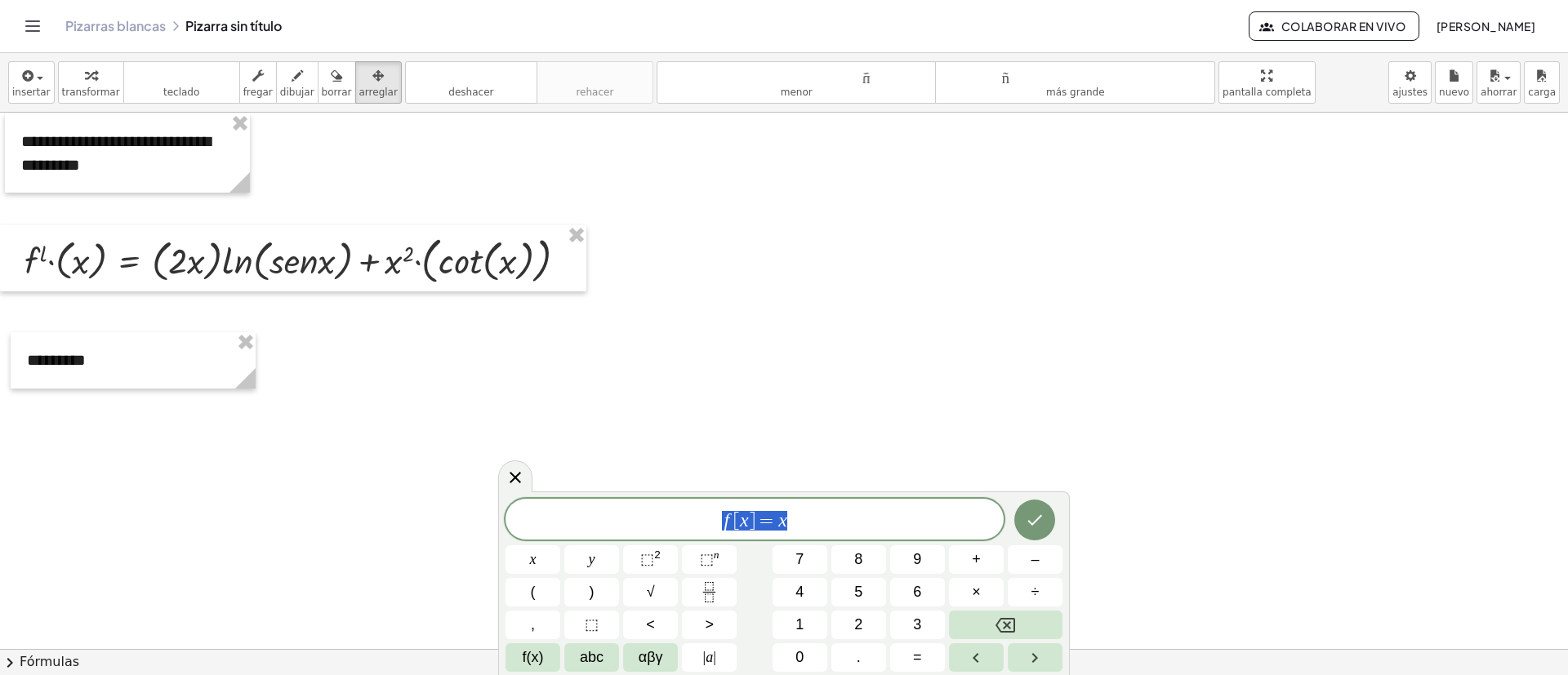
drag, startPoint x: 593, startPoint y: 528, endPoint x: 581, endPoint y: 528, distance: 12.0
click at [581, 449] on span "f [ x ] = x" at bounding box center [755, 520] width 498 height 23
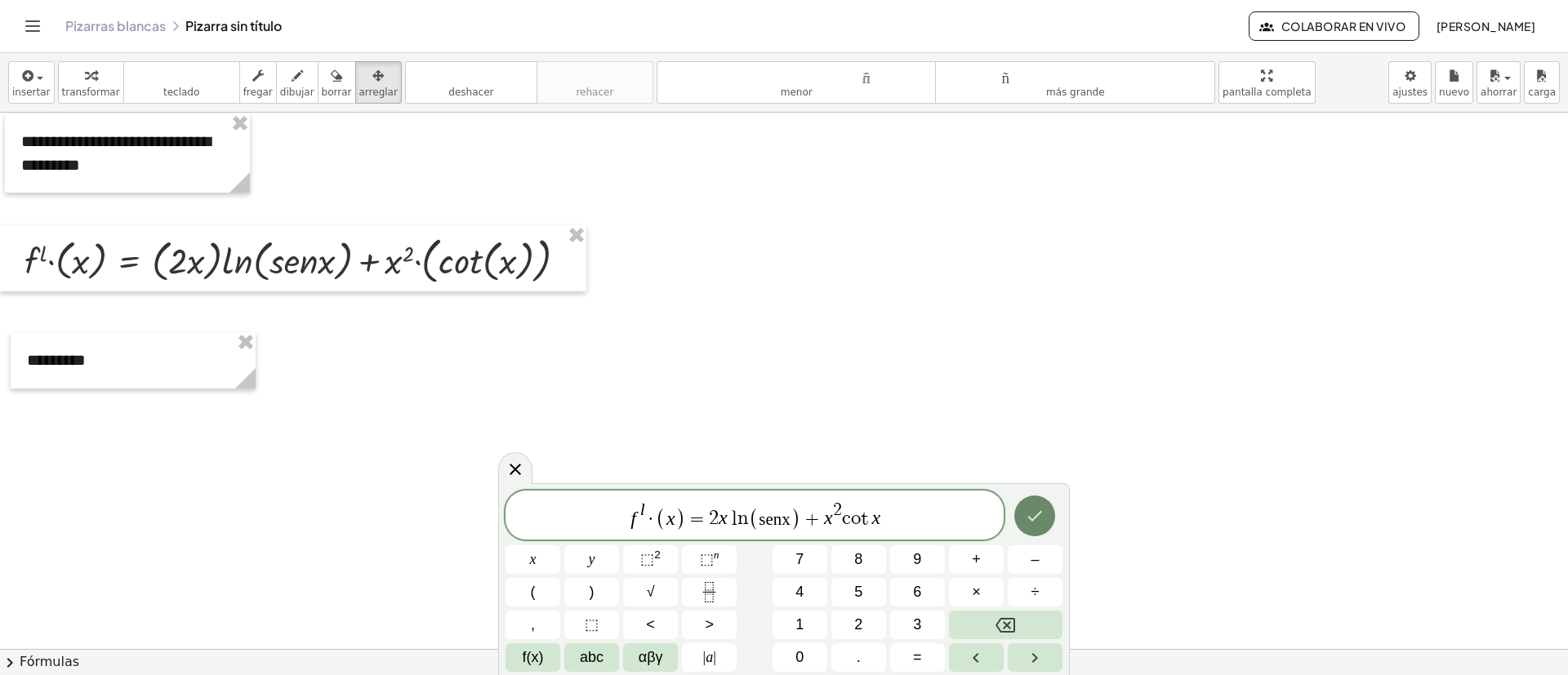
click at [1032, 449] on icon "Hecho" at bounding box center [1034, 515] width 19 height 19
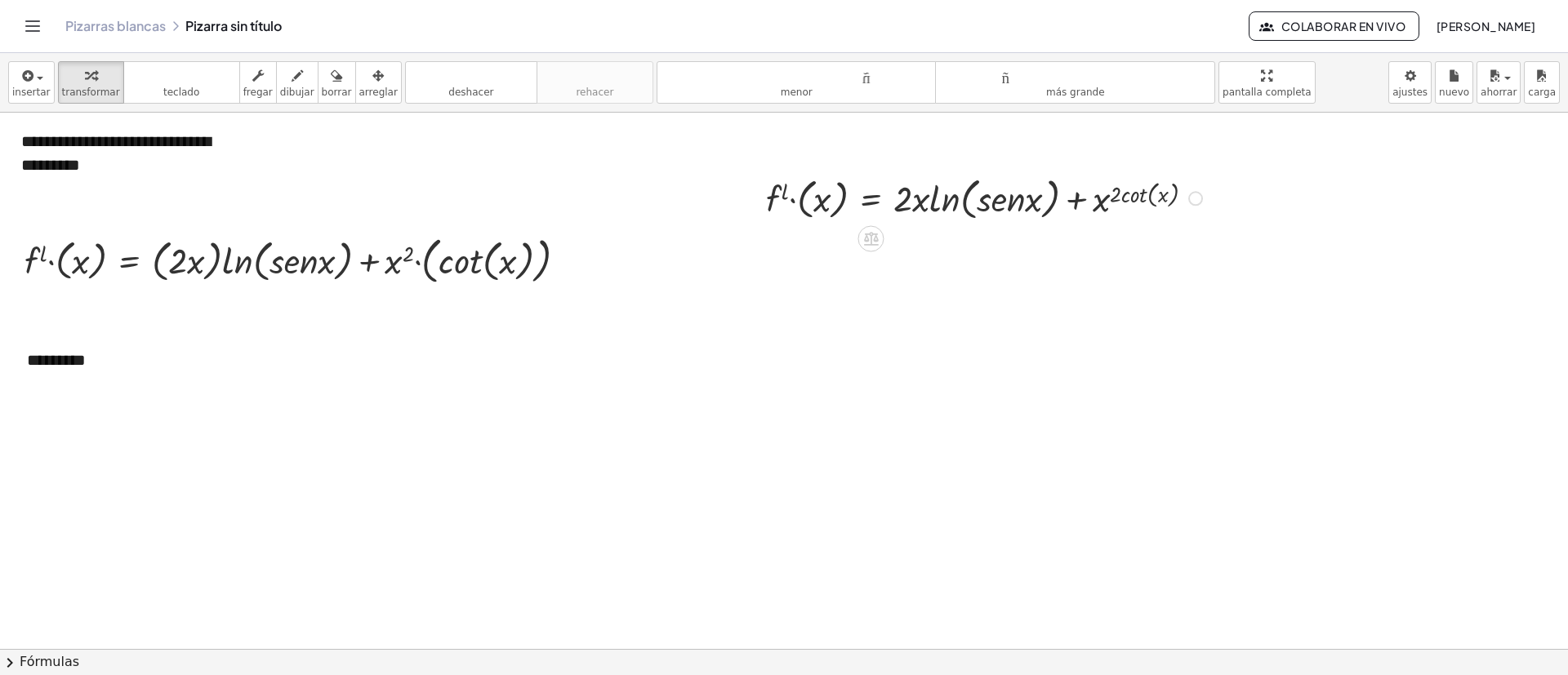
click at [1045, 200] on div at bounding box center [987, 197] width 457 height 53
click at [1045, 198] on div at bounding box center [1196, 198] width 15 height 15
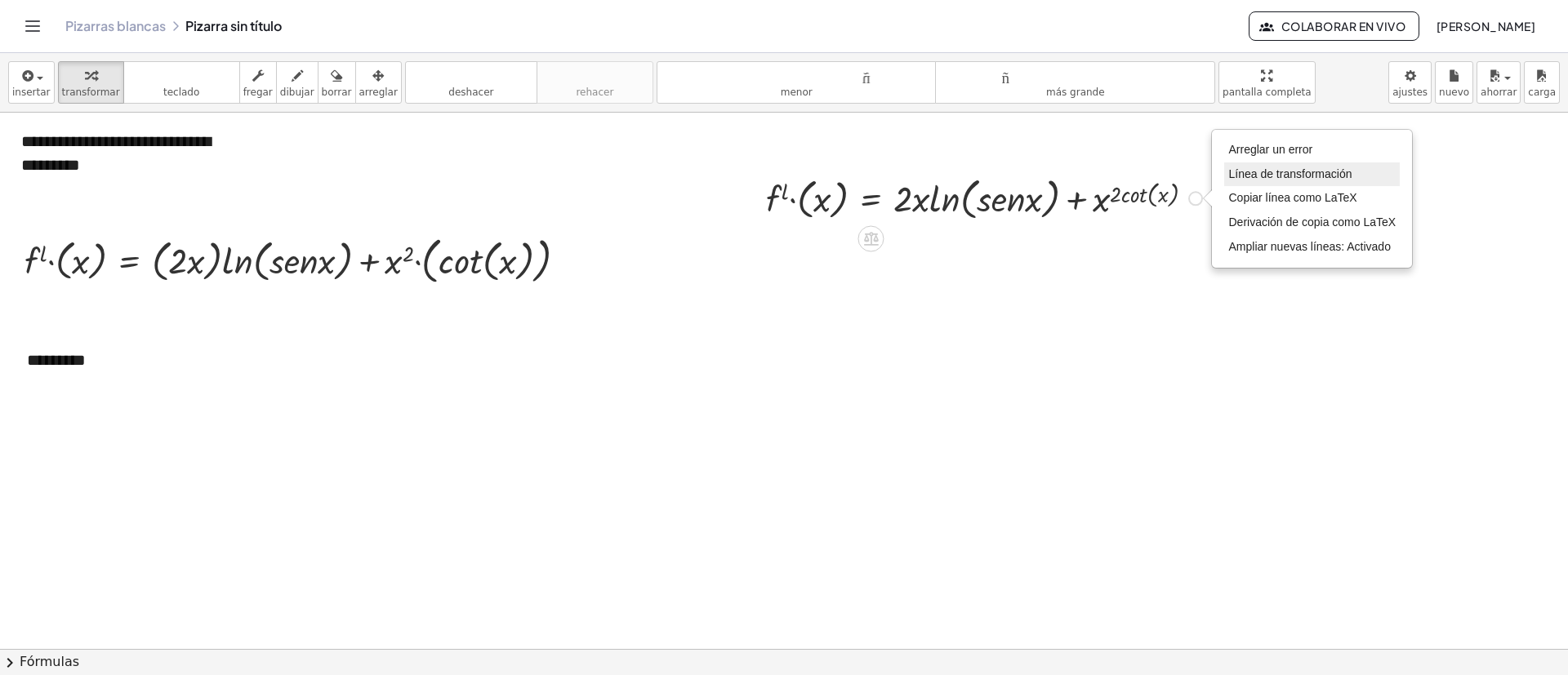
click at [1045, 166] on li "Línea de transformación" at bounding box center [1312, 174] width 175 height 25
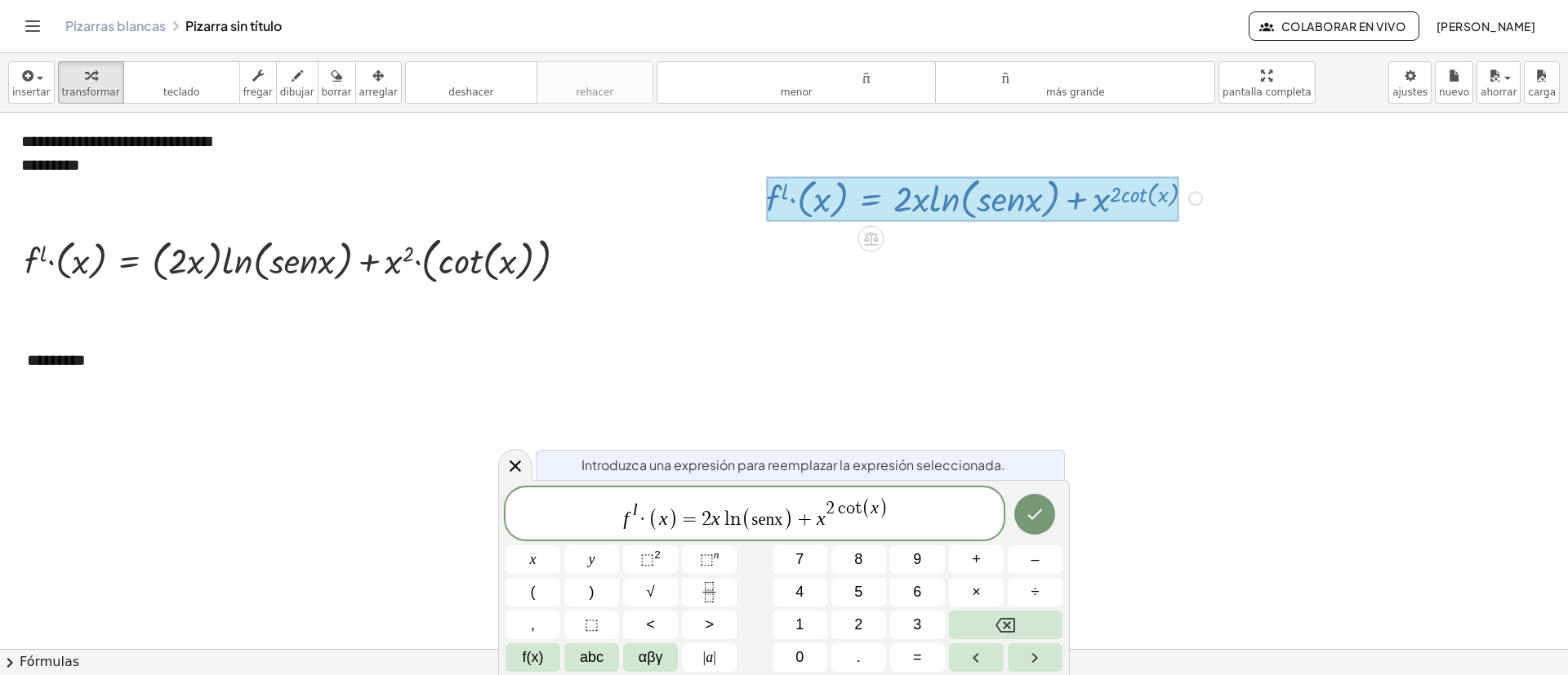
drag, startPoint x: 837, startPoint y: 509, endPoint x: 838, endPoint y: 517, distance: 8.1
click at [837, 449] on var "c" at bounding box center [841, 509] width 12 height 18
click at [1022, 449] on button "Hecho" at bounding box center [1035, 515] width 41 height 41
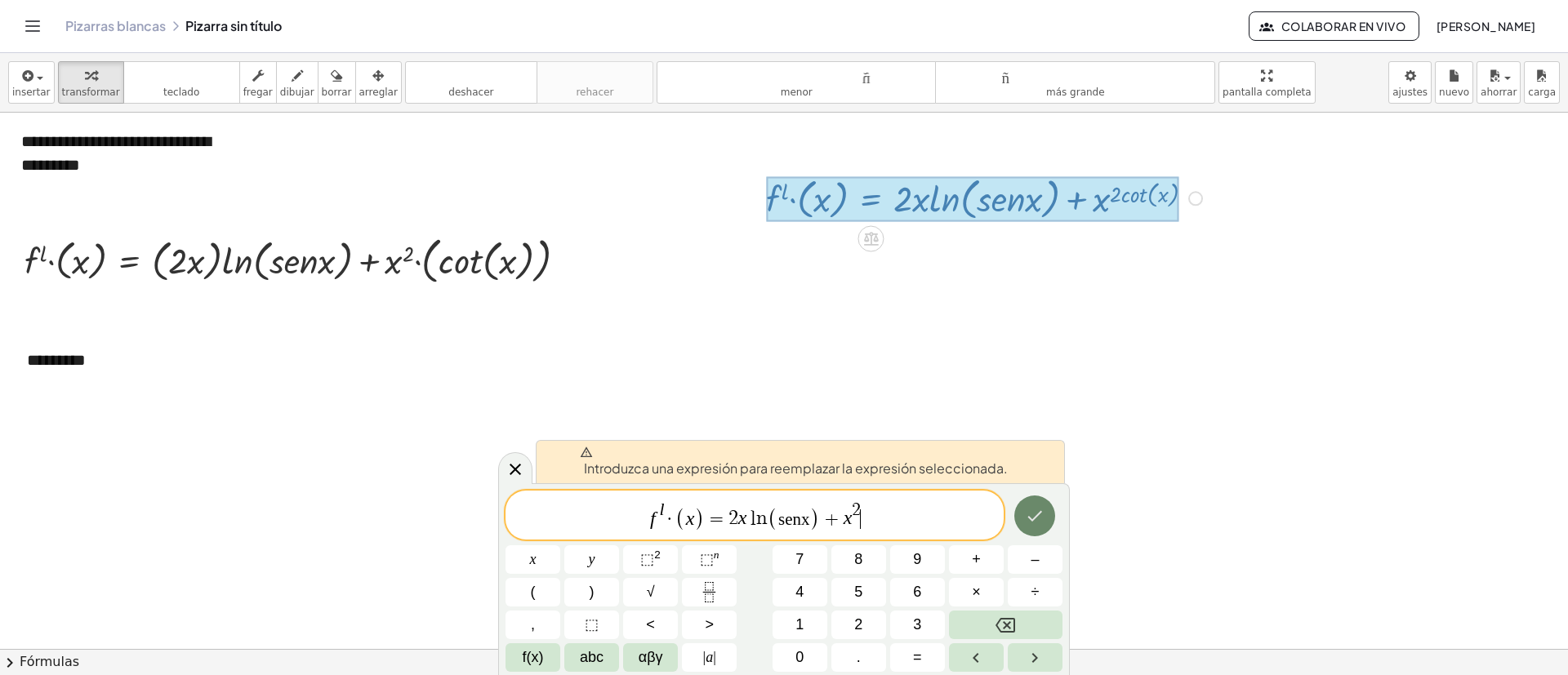
click at [1024, 449] on button "Hecho" at bounding box center [1035, 515] width 41 height 41
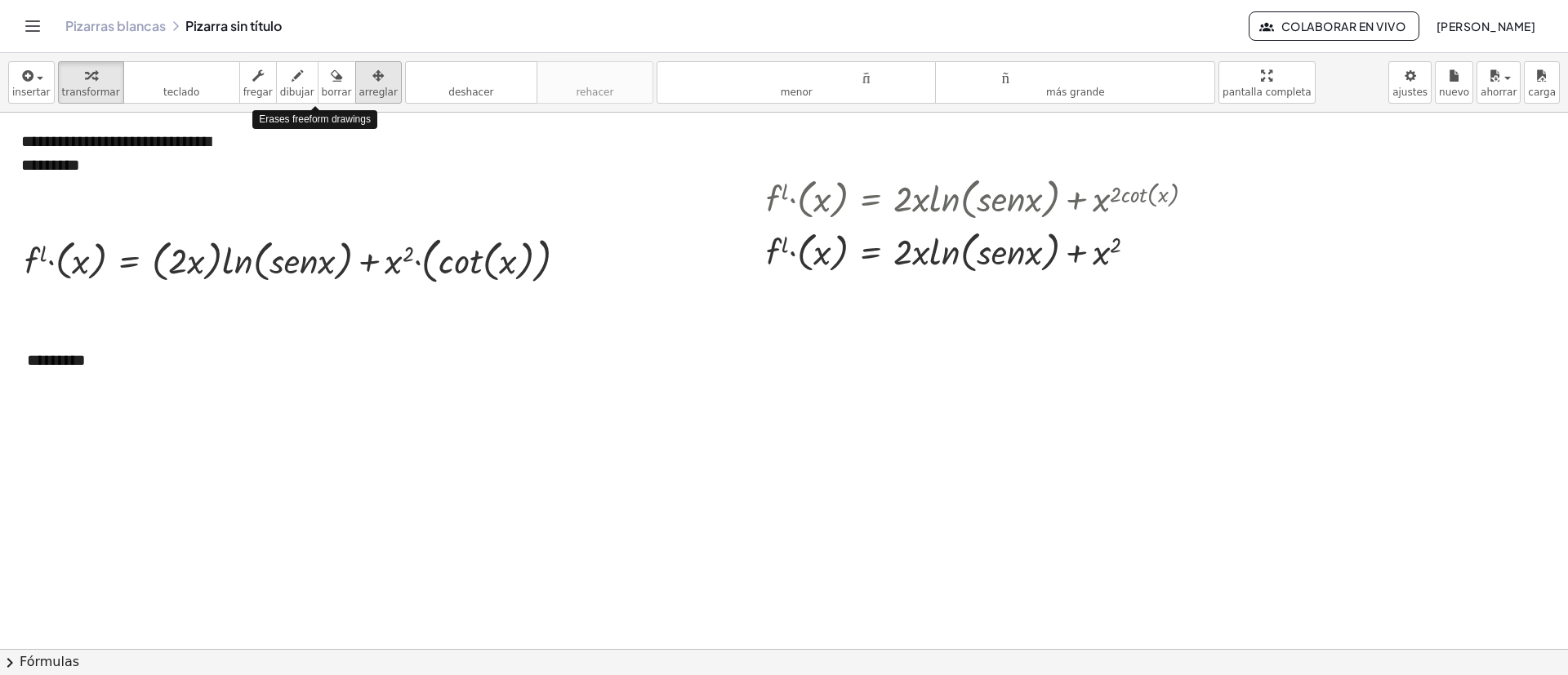
click at [372, 77] on icon "button" at bounding box center [378, 75] width 12 height 19
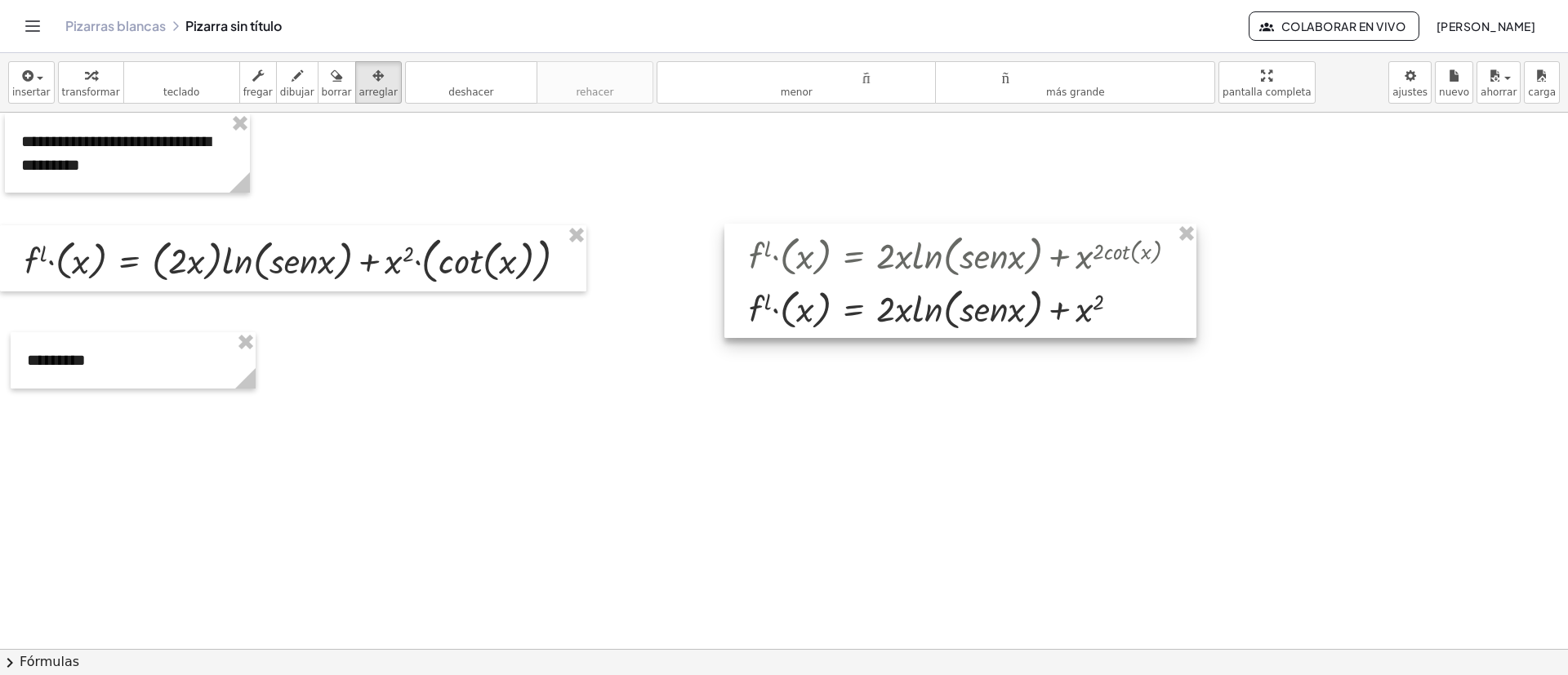
drag, startPoint x: 902, startPoint y: 263, endPoint x: 891, endPoint y: 290, distance: 29.2
click at [891, 290] on div at bounding box center [960, 280] width 472 height 114
click at [1045, 255] on div at bounding box center [960, 280] width 472 height 114
click at [1045, 323] on div at bounding box center [961, 280] width 472 height 114
drag, startPoint x: 1081, startPoint y: 323, endPoint x: 846, endPoint y: 411, distance: 250.9
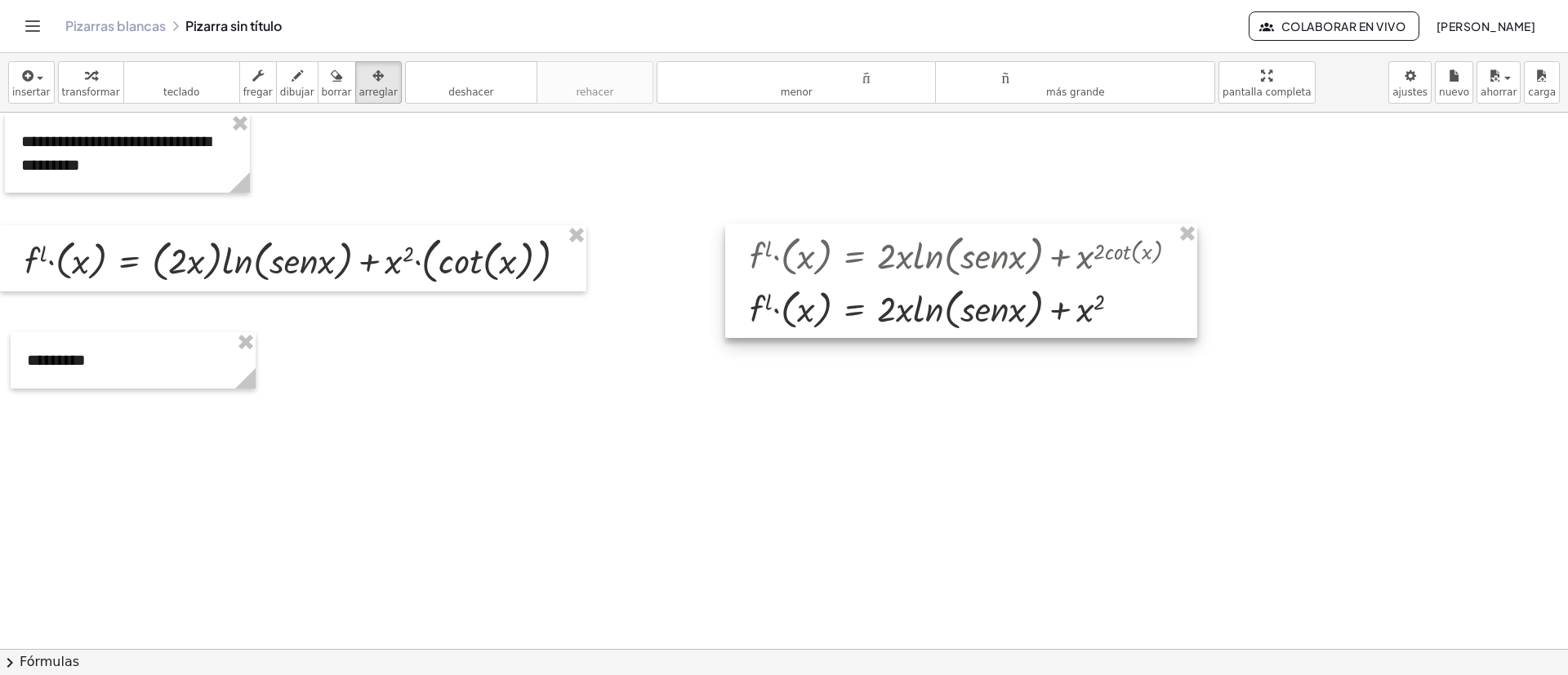
drag, startPoint x: 1182, startPoint y: 232, endPoint x: 1081, endPoint y: 267, distance: 106.9
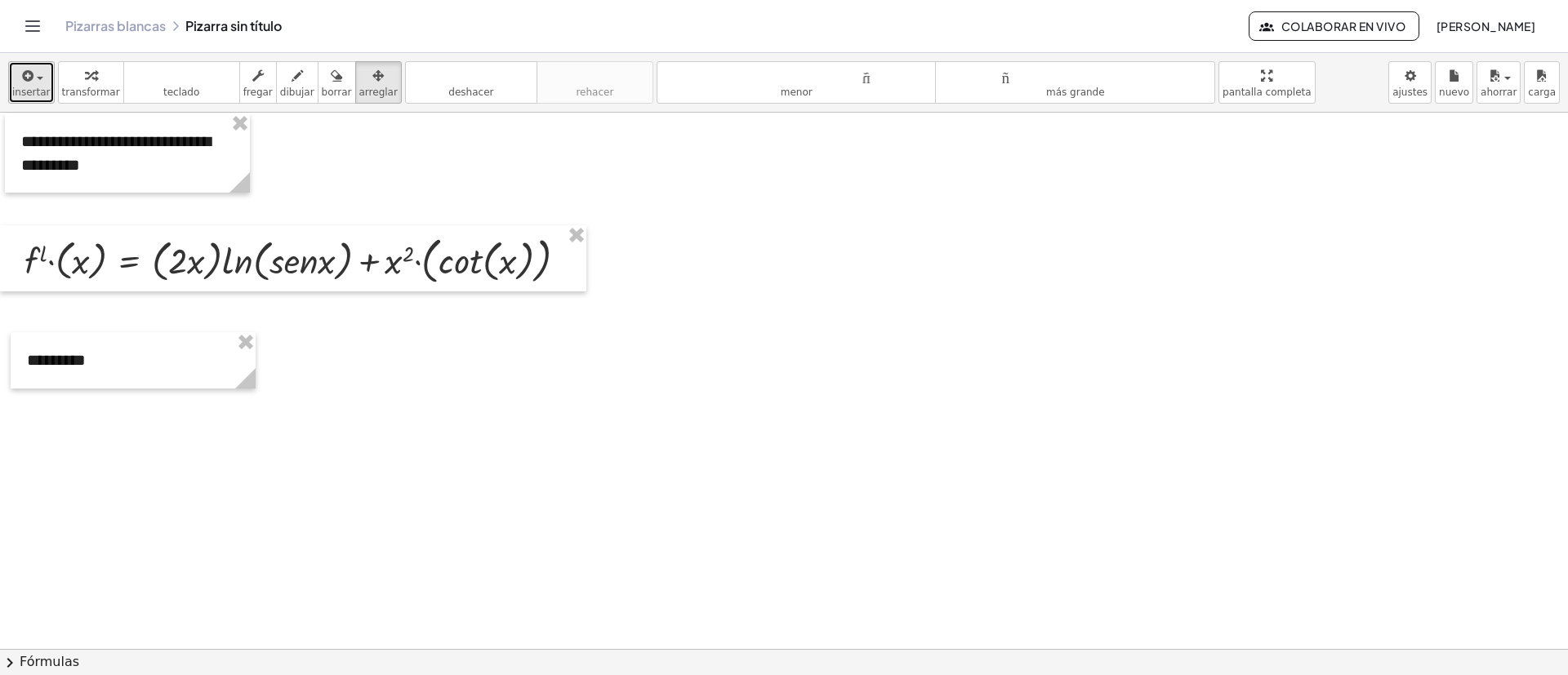
click at [11, 69] on button "insertar" at bounding box center [31, 82] width 47 height 43
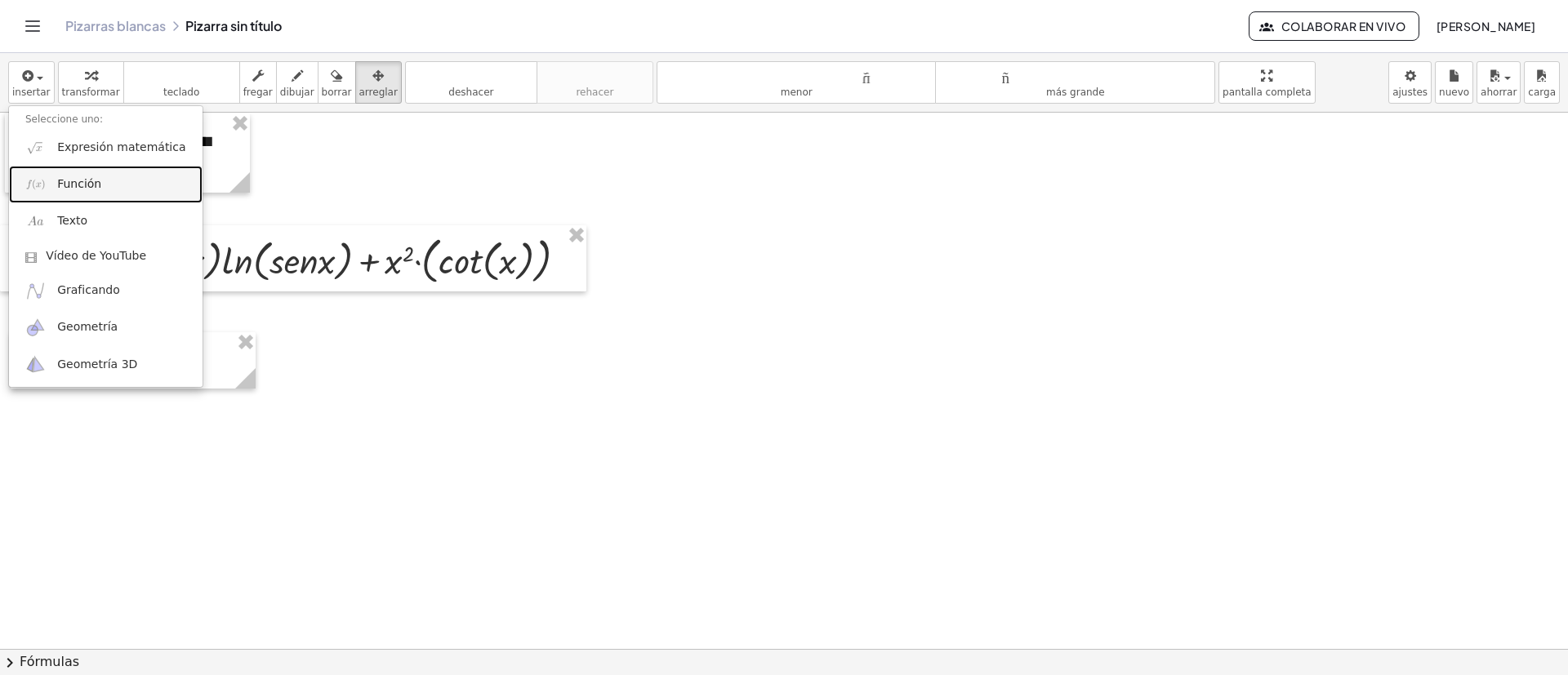
click at [50, 183] on link "Función" at bounding box center [106, 184] width 193 height 36
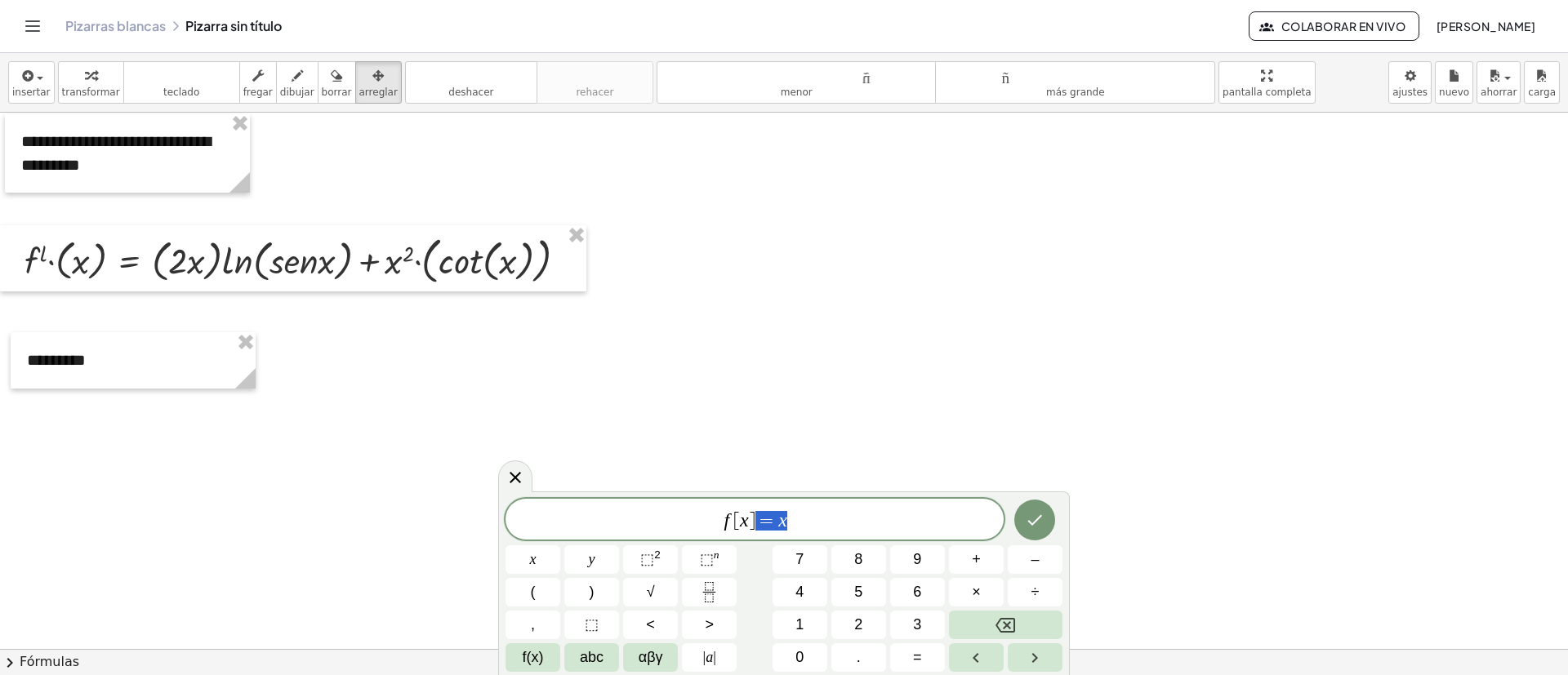
drag, startPoint x: 816, startPoint y: 515, endPoint x: 766, endPoint y: 522, distance: 50.5
click at [766, 449] on span "f [ x ] = x" at bounding box center [755, 520] width 498 height 23
click at [648, 449] on span "⬚" at bounding box center [647, 559] width 14 height 16
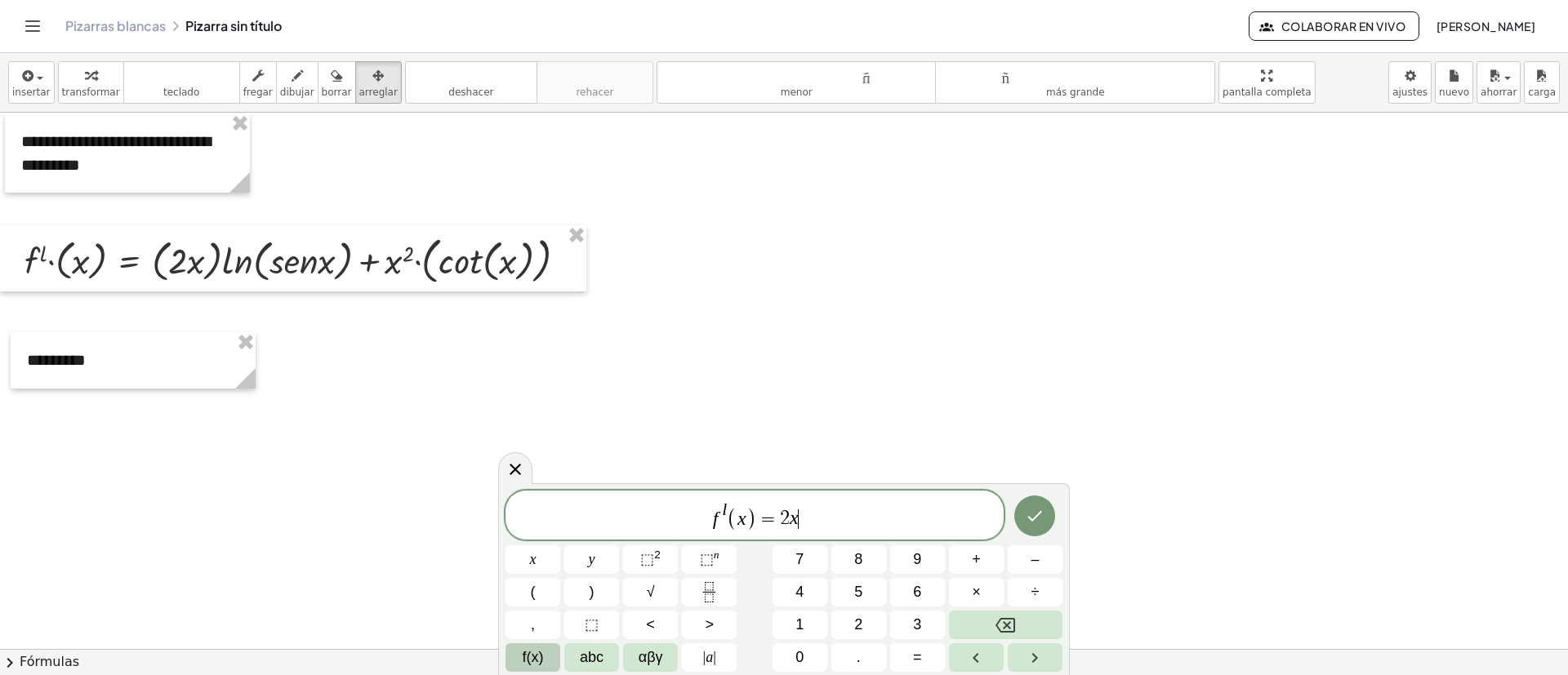
click at [520, 449] on button "f(x)" at bounding box center [533, 657] width 55 height 28
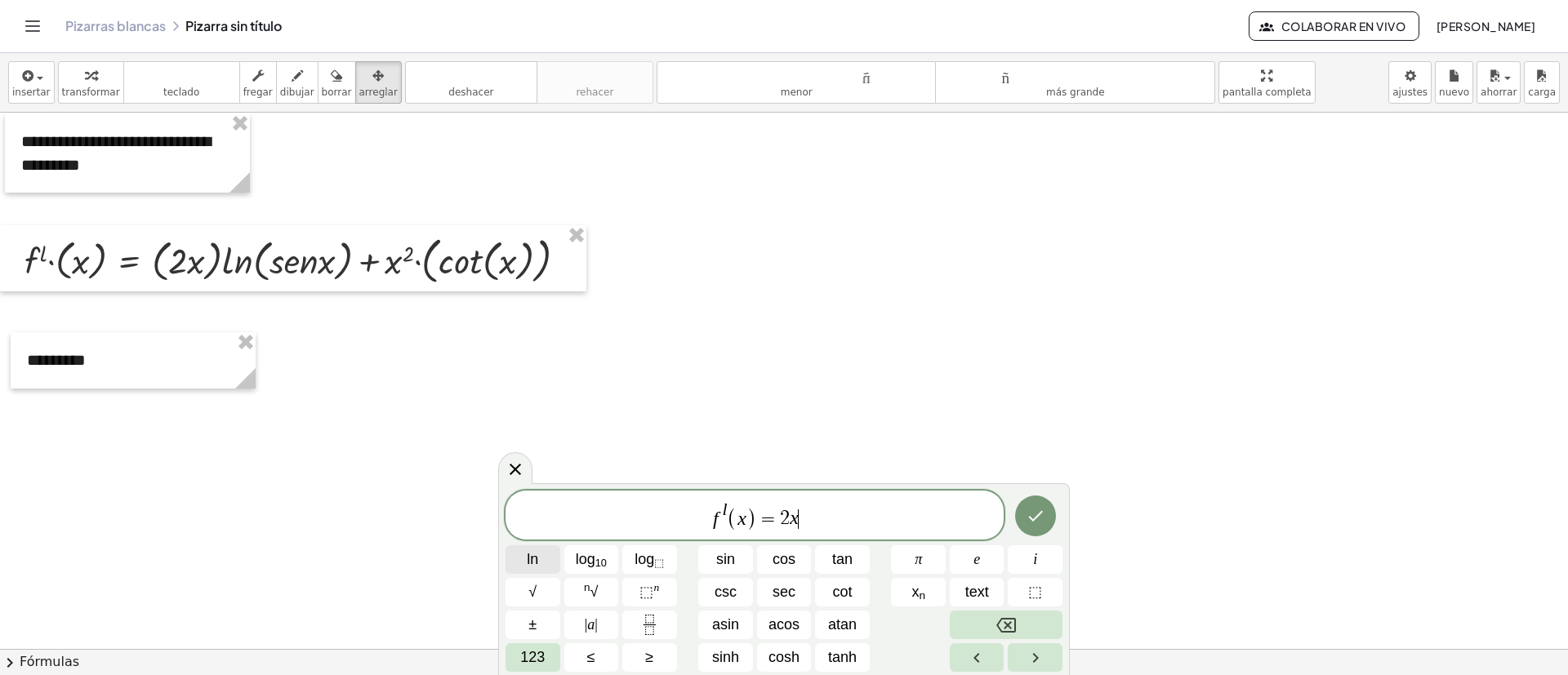
click at [544, 449] on button "ln" at bounding box center [533, 559] width 55 height 28
click at [818, 449] on span "f l ( x ) = 2 x l n" at bounding box center [755, 516] width 498 height 32
click at [530, 449] on span "123" at bounding box center [532, 658] width 25 height 22
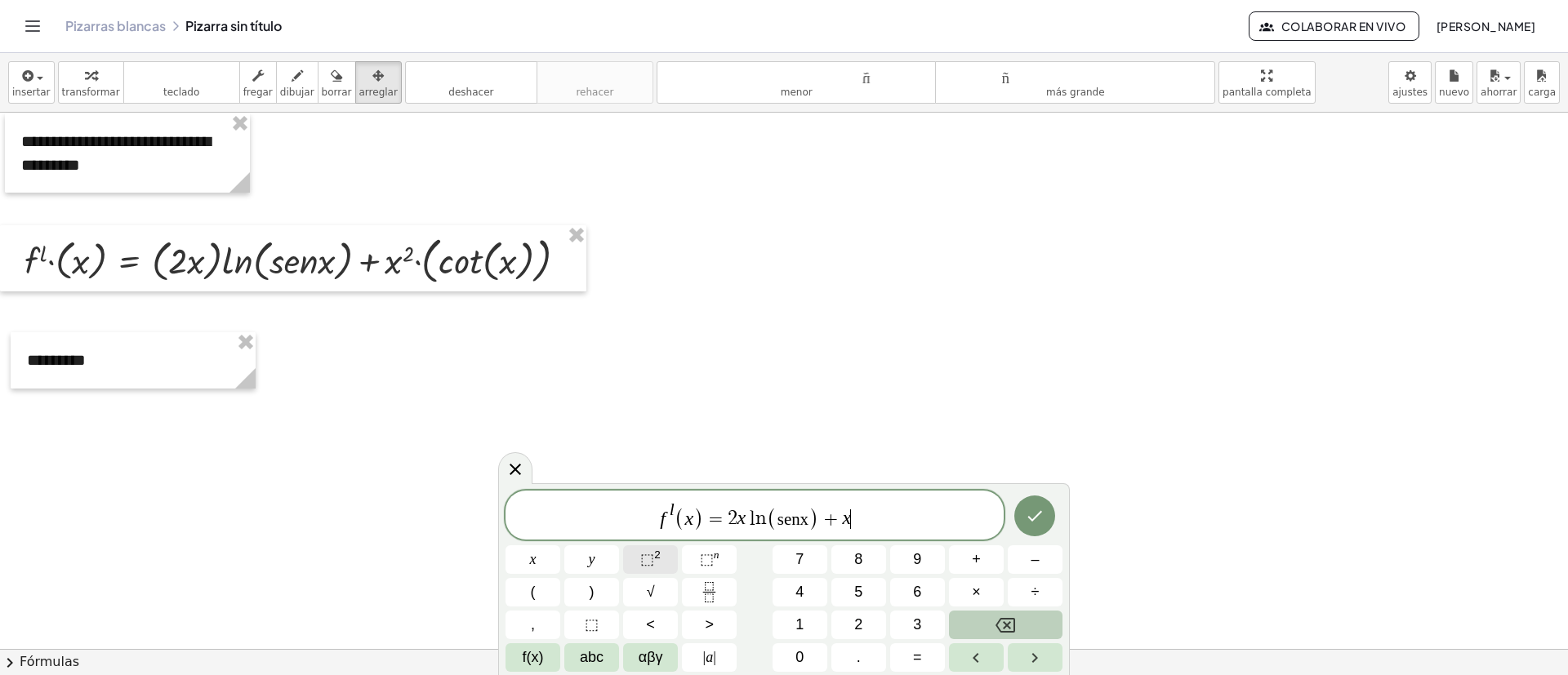
click at [654, 449] on span "⬚ 2" at bounding box center [651, 559] width 20 height 22
click at [1039, 449] on icon "Done" at bounding box center [1034, 515] width 19 height 19
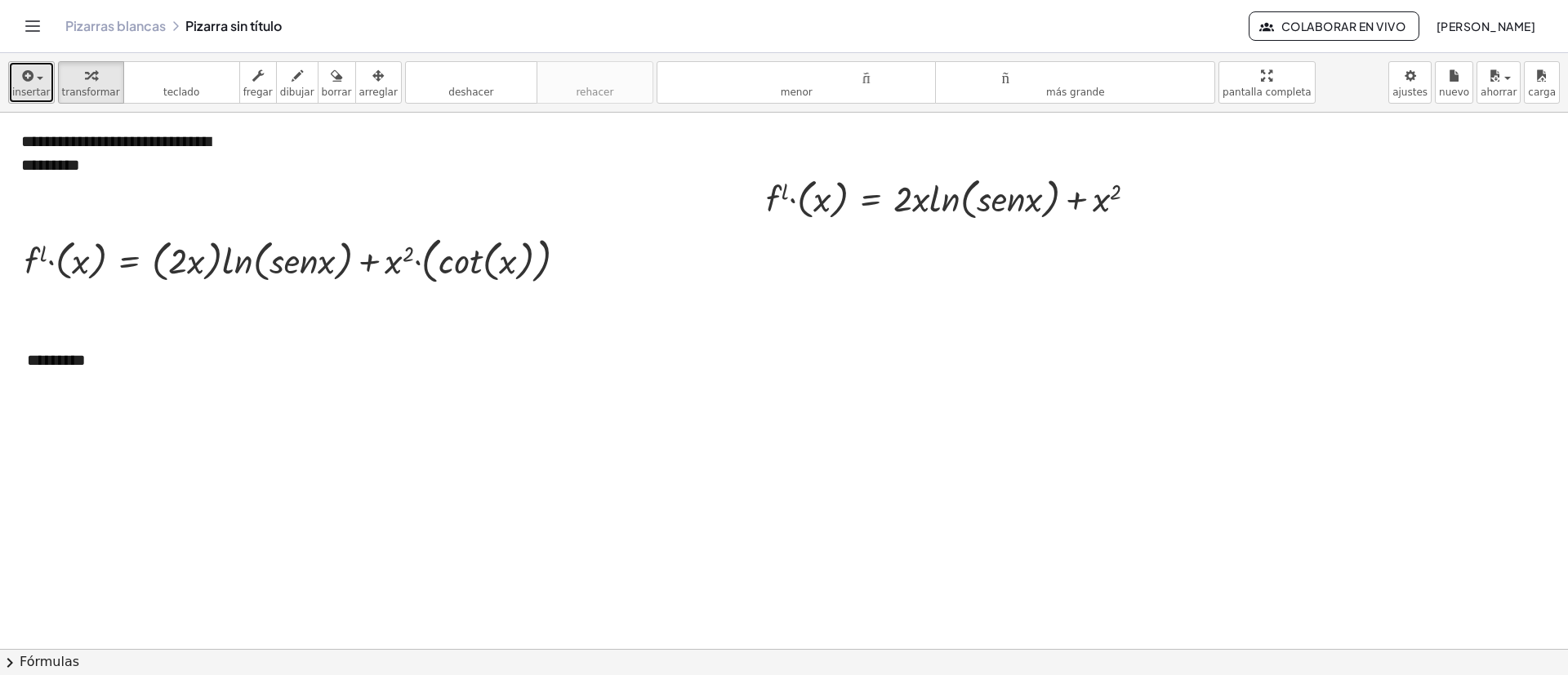
click at [29, 90] on font "insertar" at bounding box center [31, 92] width 38 height 12
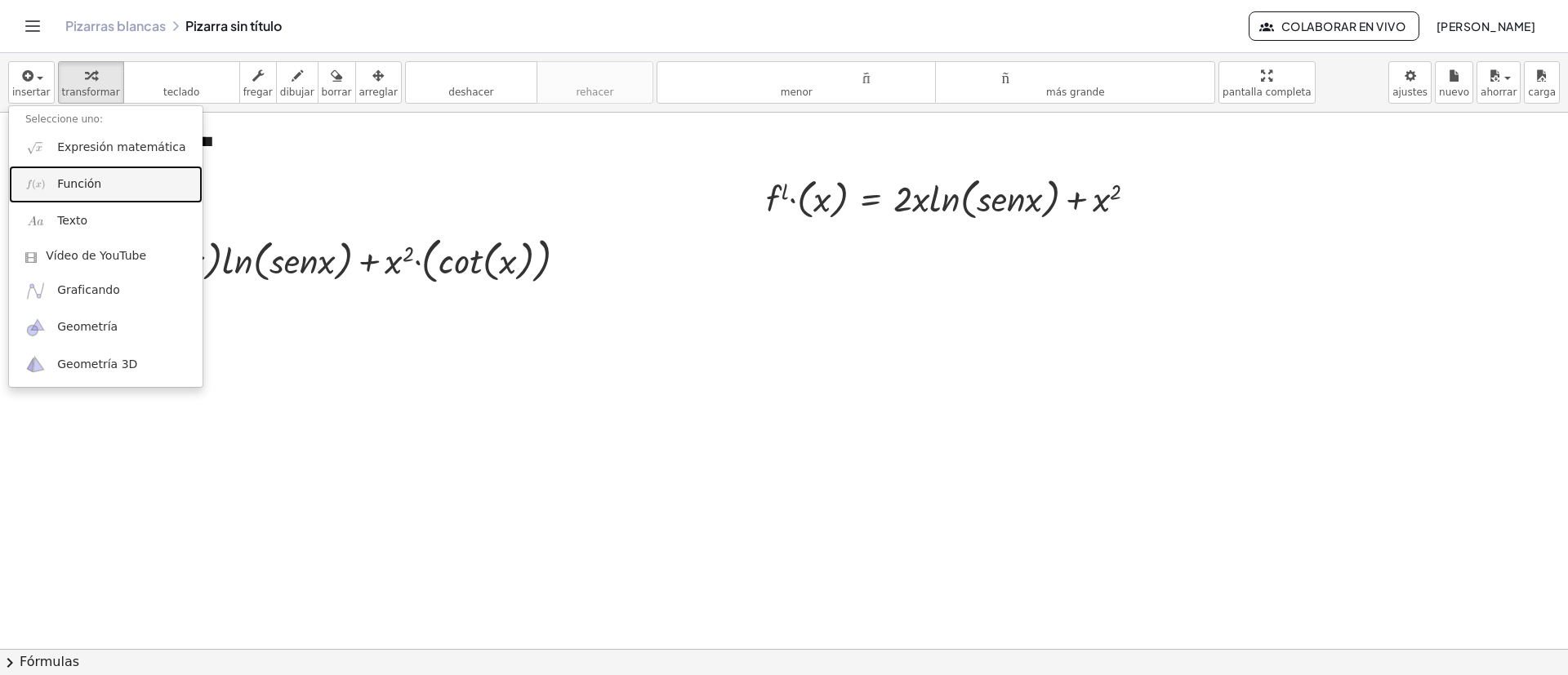
click at [43, 171] on link "Función" at bounding box center [106, 184] width 193 height 36
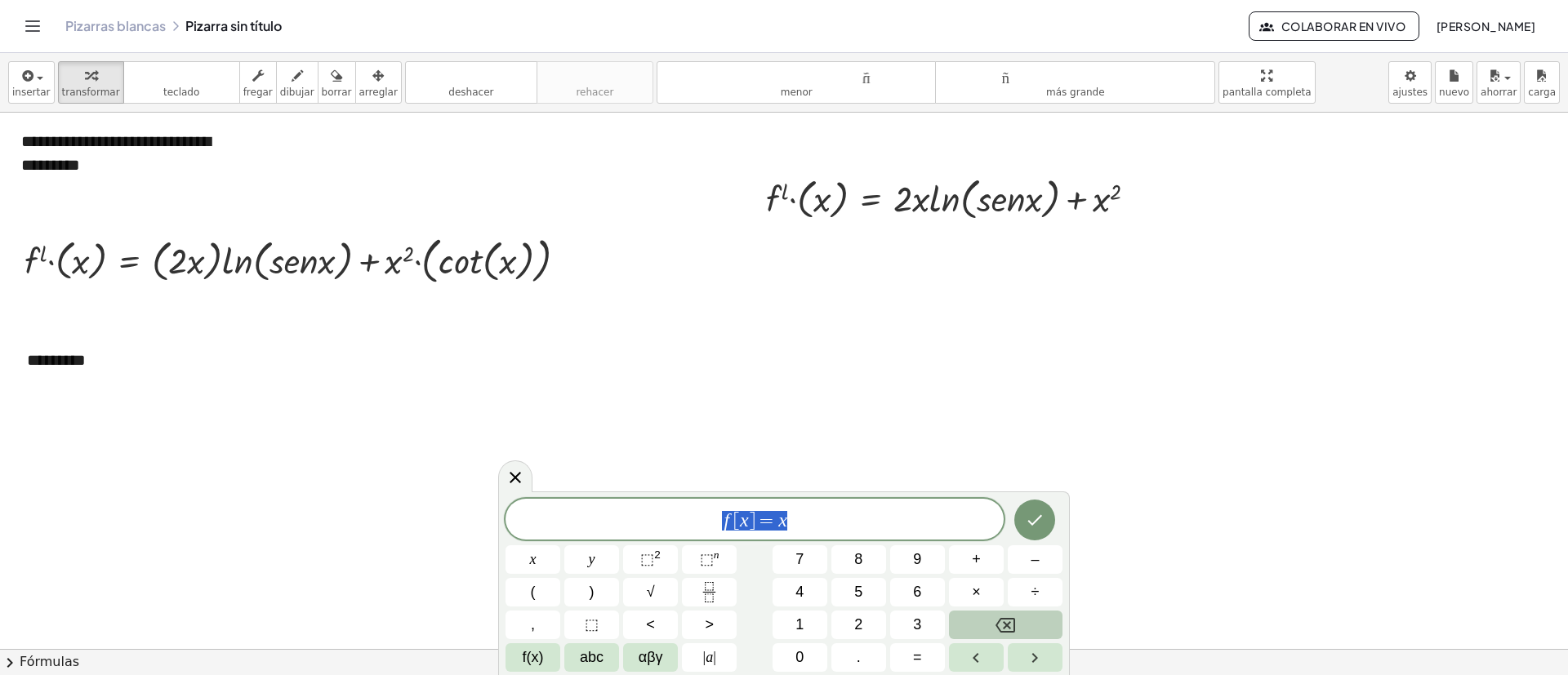
drag, startPoint x: 806, startPoint y: 521, endPoint x: 634, endPoint y: 540, distance: 173.0
click at [634, 449] on div "****** f [ x ] = x x y ⬚ 2 ⬚ n 7 8 9 + – ( ) √ 4 5 6 × ÷ , ⬚ < > 1 2 3 f(x) abc…" at bounding box center [784, 586] width 557 height 173
click at [1045, 449] on button "Done" at bounding box center [1035, 520] width 41 height 41
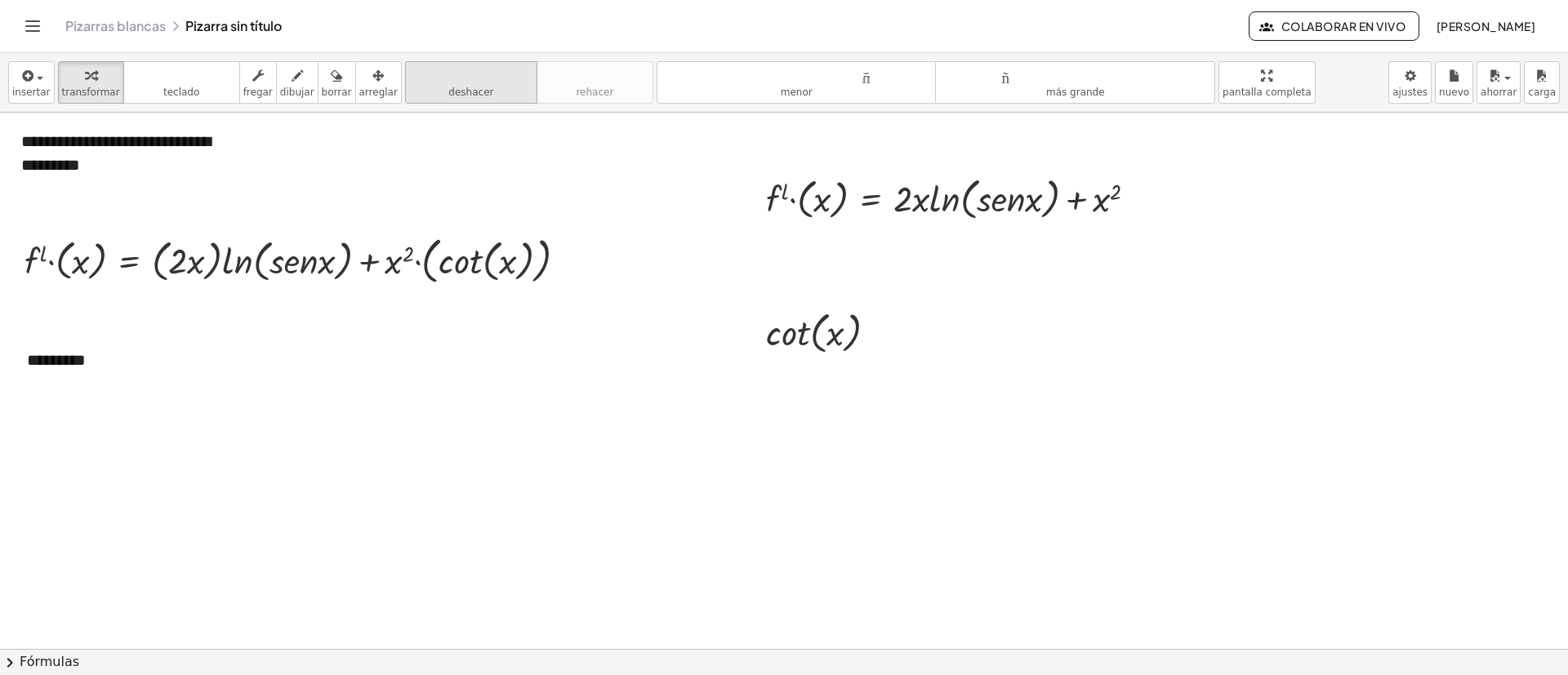
drag, startPoint x: 367, startPoint y: 88, endPoint x: 420, endPoint y: 95, distance: 53.5
click at [366, 87] on font "arreglar" at bounding box center [379, 92] width 38 height 12
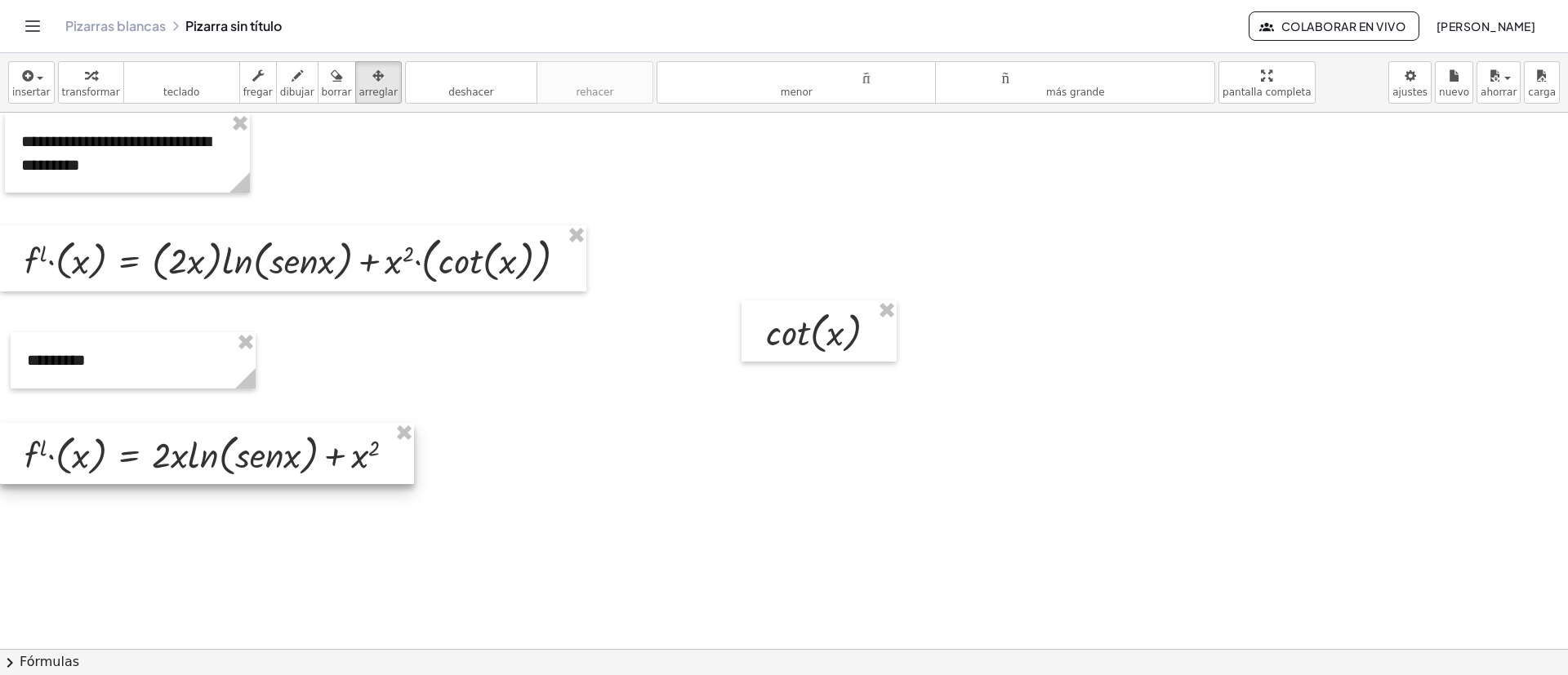
drag, startPoint x: 883, startPoint y: 181, endPoint x: 151, endPoint y: 439, distance: 776.1
click at [135, 438] on div at bounding box center [207, 453] width 414 height 61
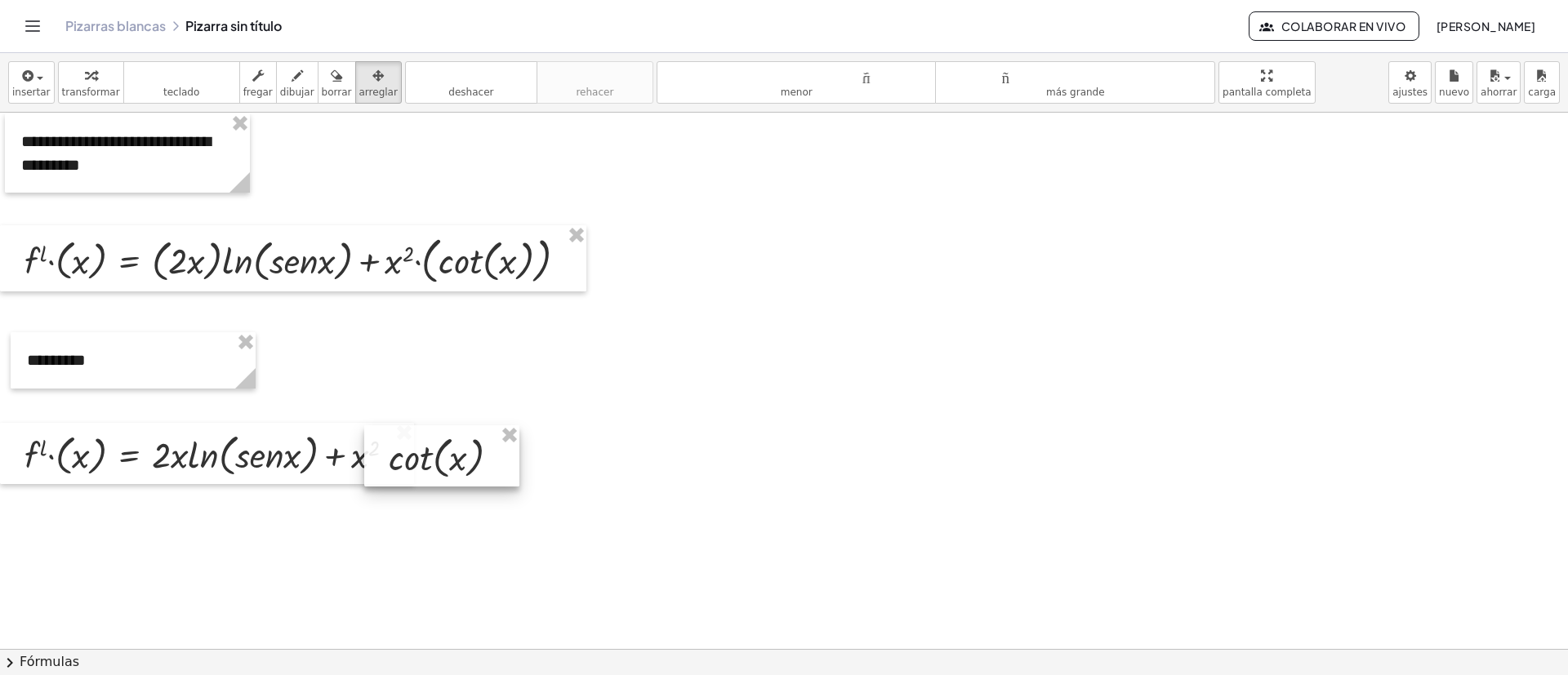
drag, startPoint x: 801, startPoint y: 346, endPoint x: 442, endPoint y: 452, distance: 374.3
click at [442, 449] on div at bounding box center [442, 455] width 155 height 61
click at [244, 87] on font "fregar" at bounding box center [258, 92] width 29 height 12
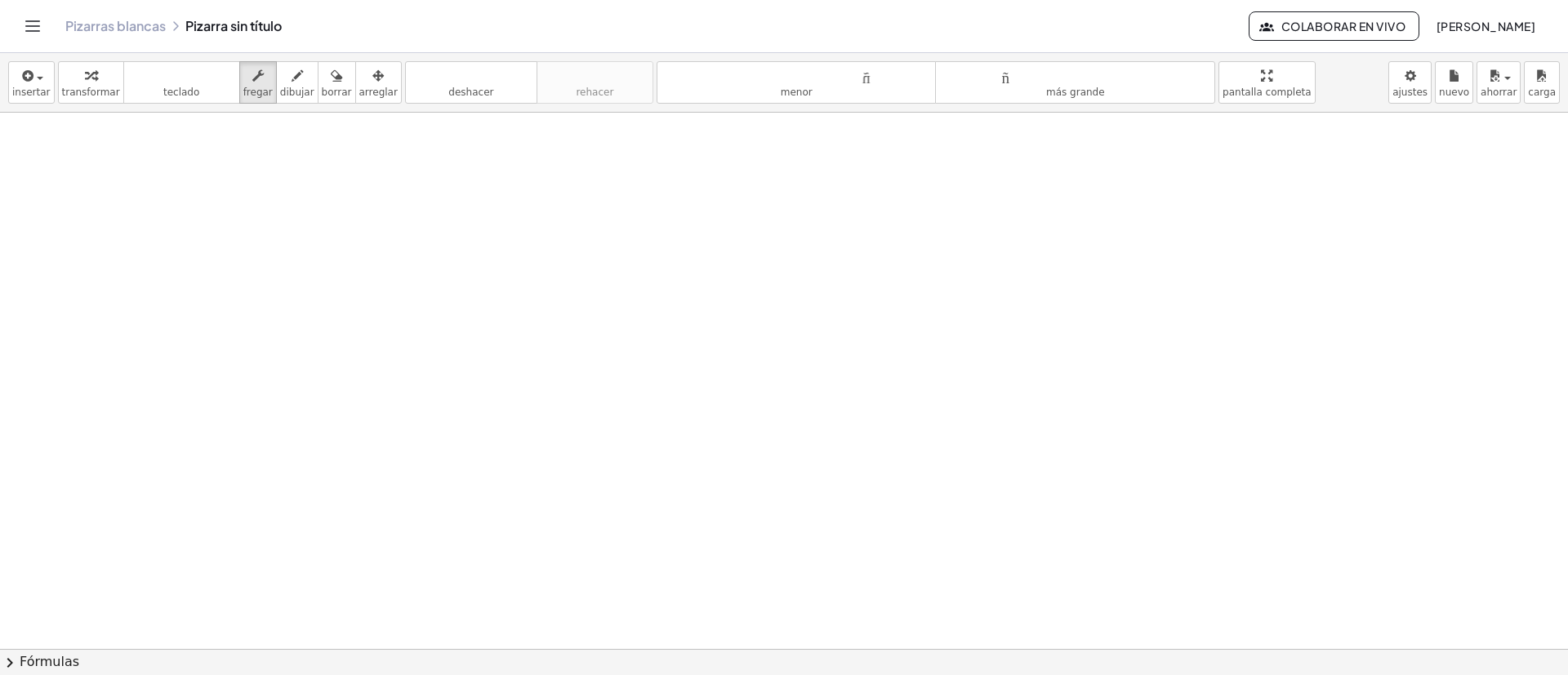
scroll to position [1119, 0]
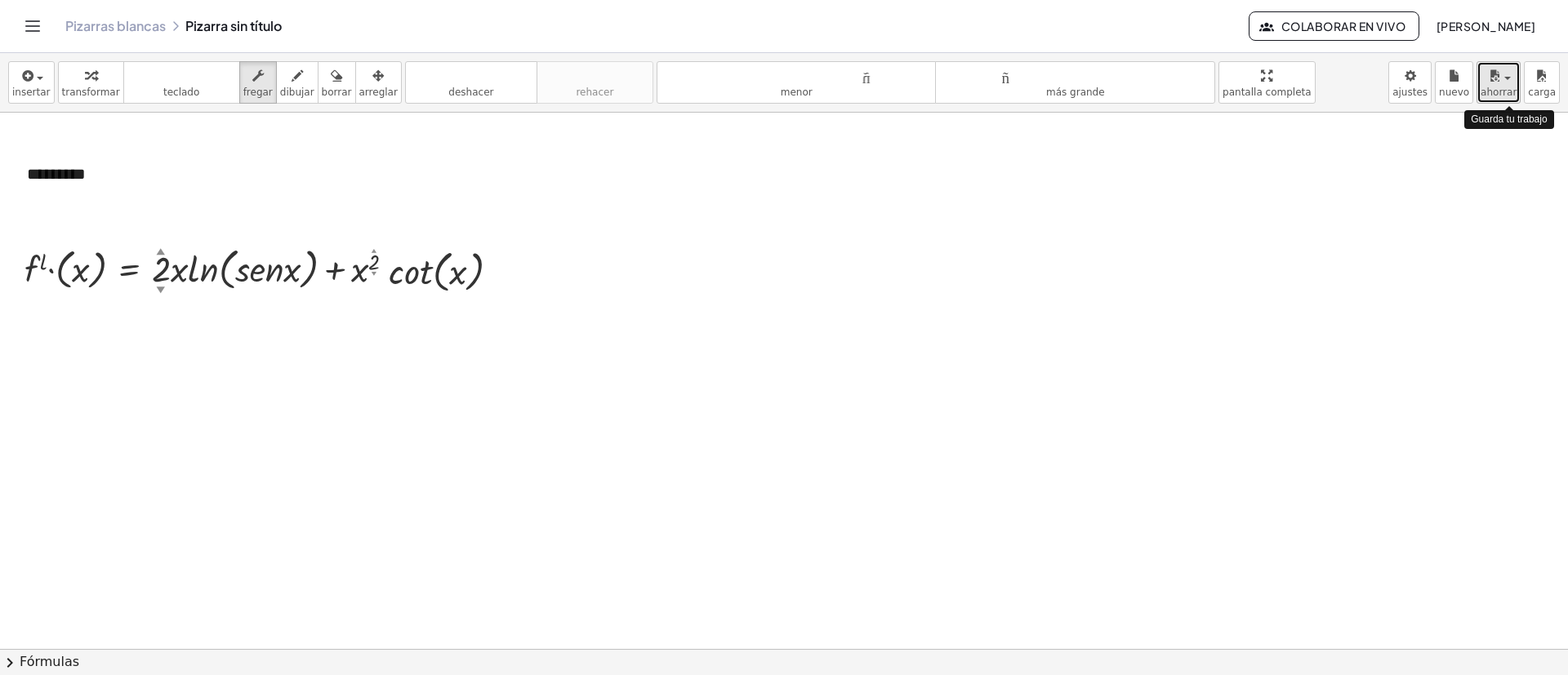
click at [1045, 79] on span "button" at bounding box center [1508, 78] width 6 height 4
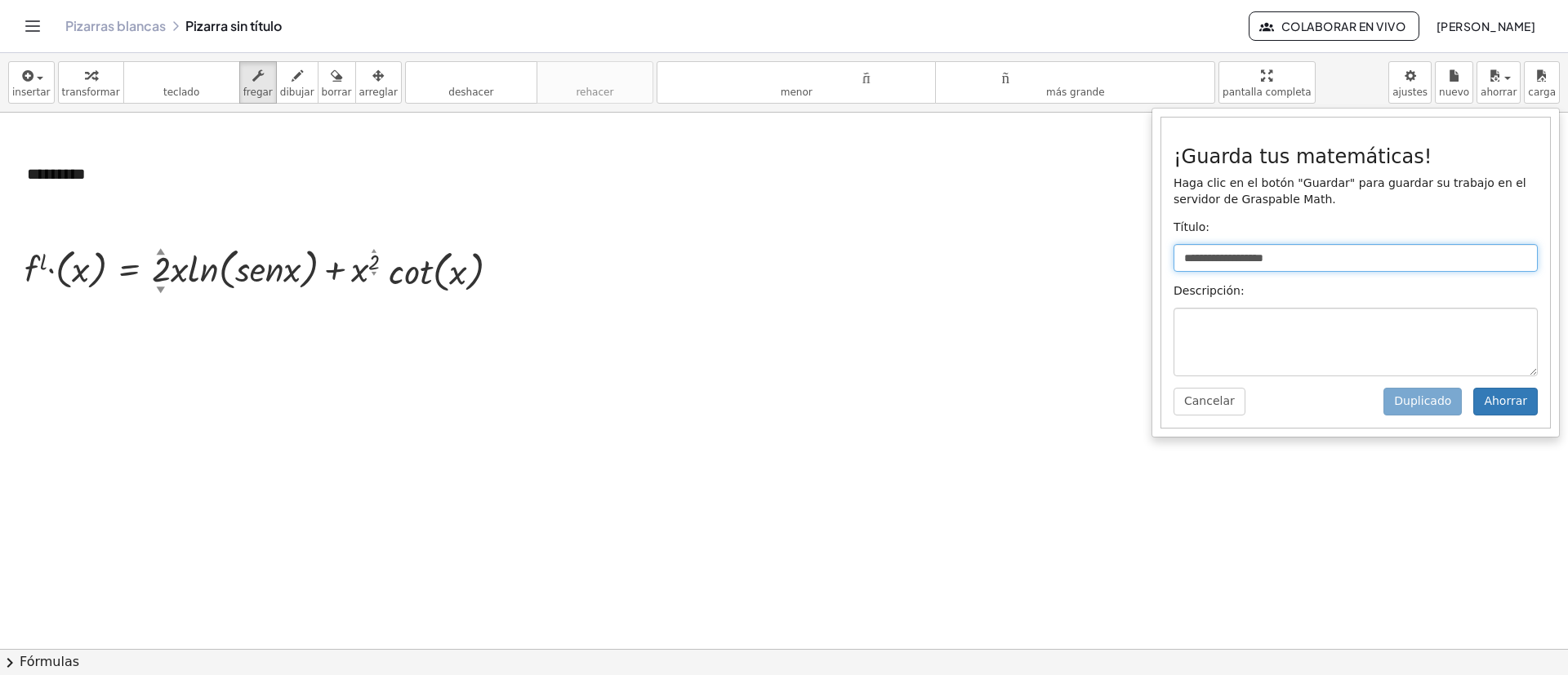
click at [1045, 254] on input "**********" at bounding box center [1355, 258] width 364 height 27
drag, startPoint x: 1269, startPoint y: 260, endPoint x: 1163, endPoint y: 263, distance: 106.0
click at [1045, 263] on div "**********" at bounding box center [1356, 273] width 389 height 310
type input "*********"
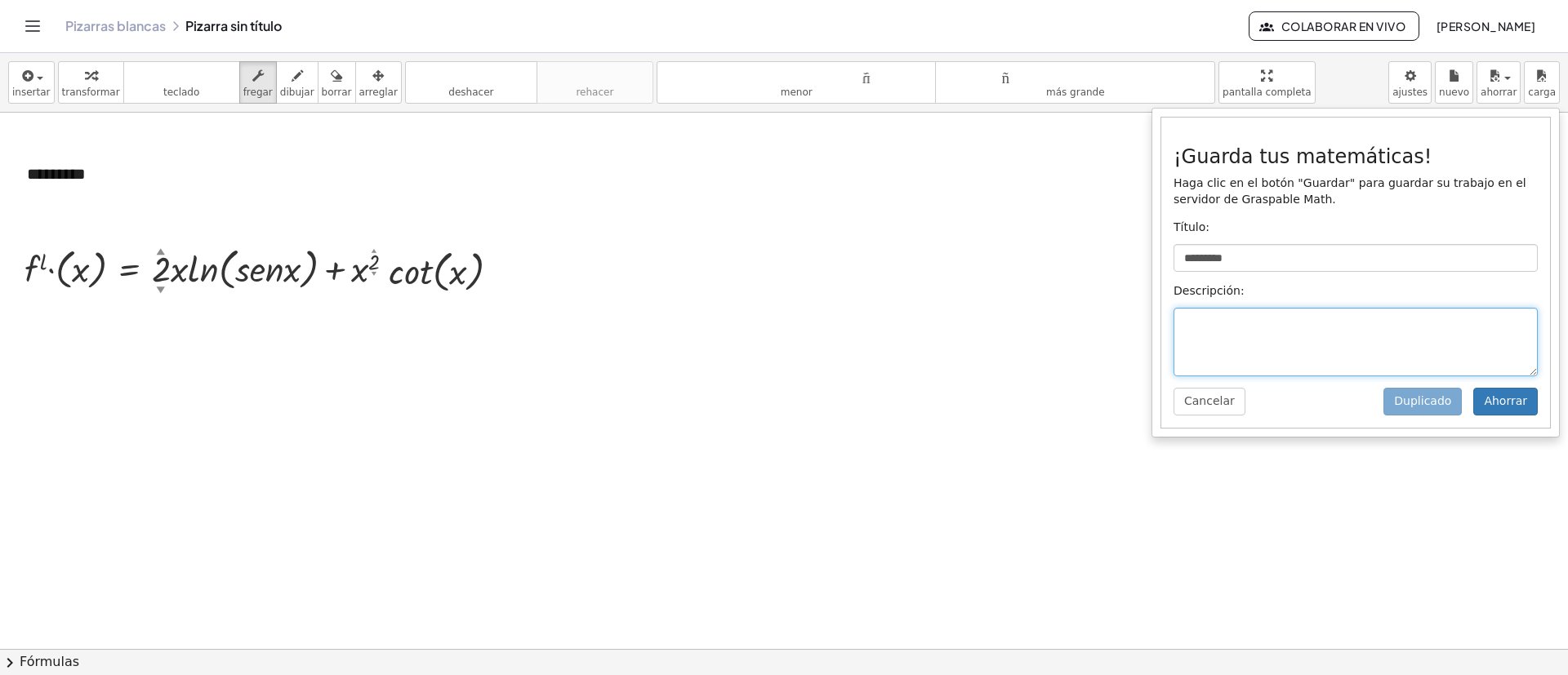
drag, startPoint x: 1327, startPoint y: 315, endPoint x: 1318, endPoint y: 353, distance: 39.1
click at [1045, 320] on textarea at bounding box center [1355, 341] width 364 height 68
click at [1045, 353] on textarea at bounding box center [1355, 341] width 364 height 68
click at [1045, 411] on button "Ahorrar" at bounding box center [1506, 401] width 65 height 27
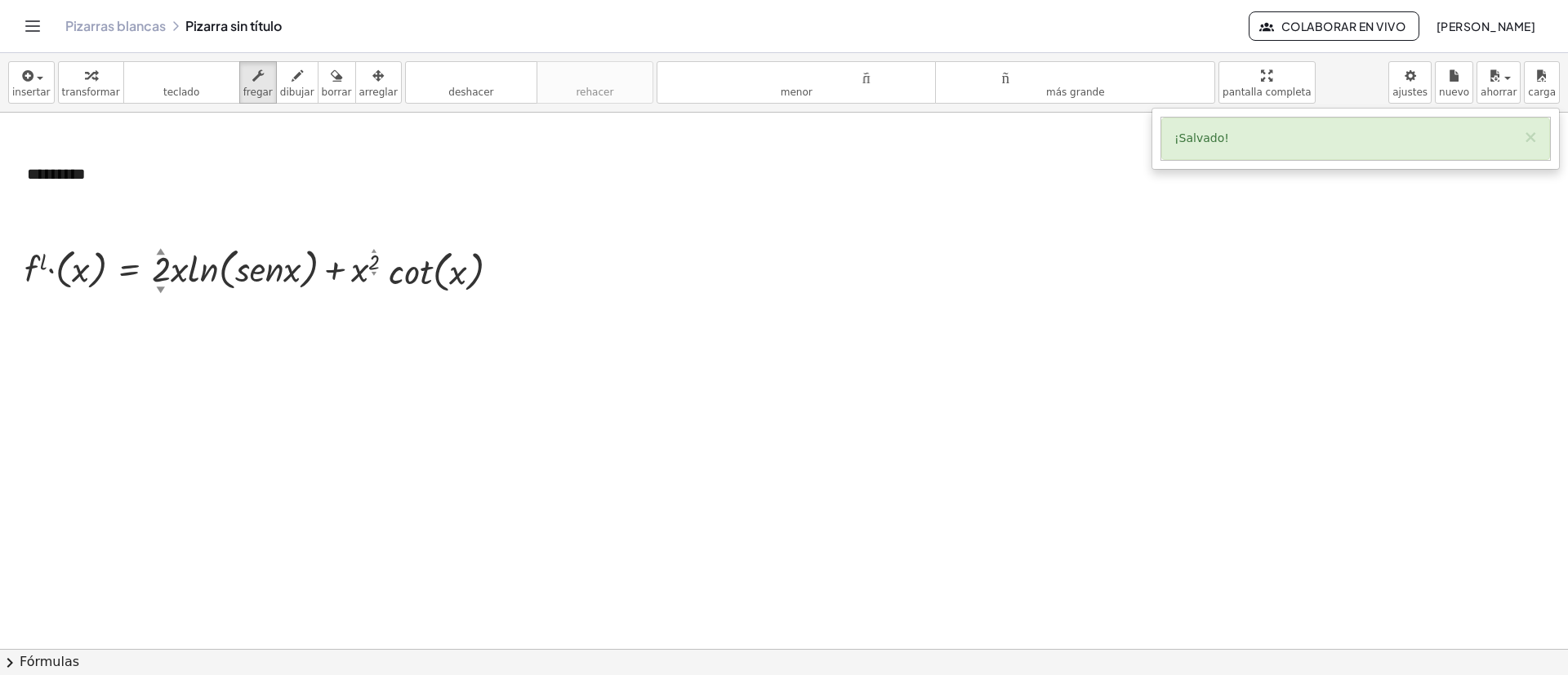
click at [222, 385] on div at bounding box center [784, 67] width 1568 height 2145
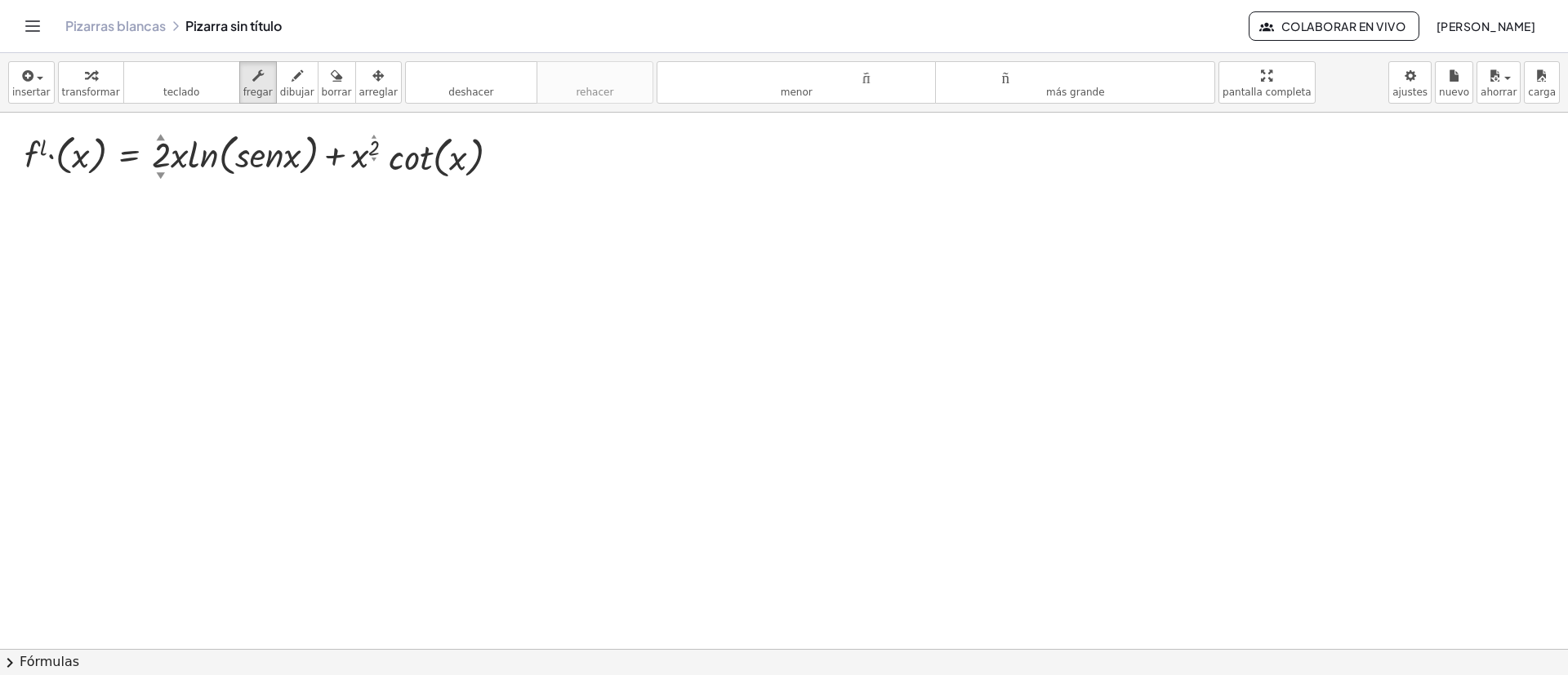
scroll to position [1241, 0]
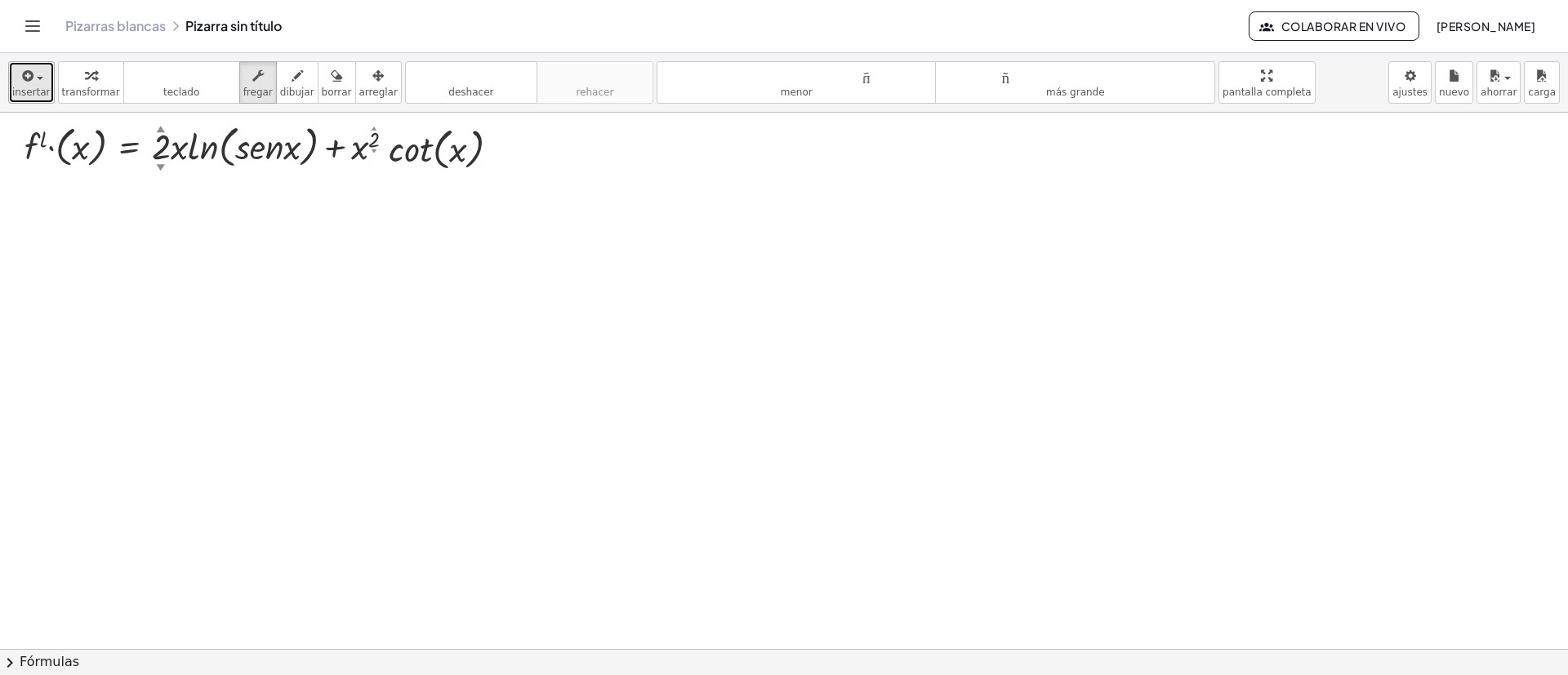
drag, startPoint x: 27, startPoint y: 66, endPoint x: 24, endPoint y: 103, distance: 37.1
click at [26, 66] on icon "button" at bounding box center [26, 75] width 15 height 19
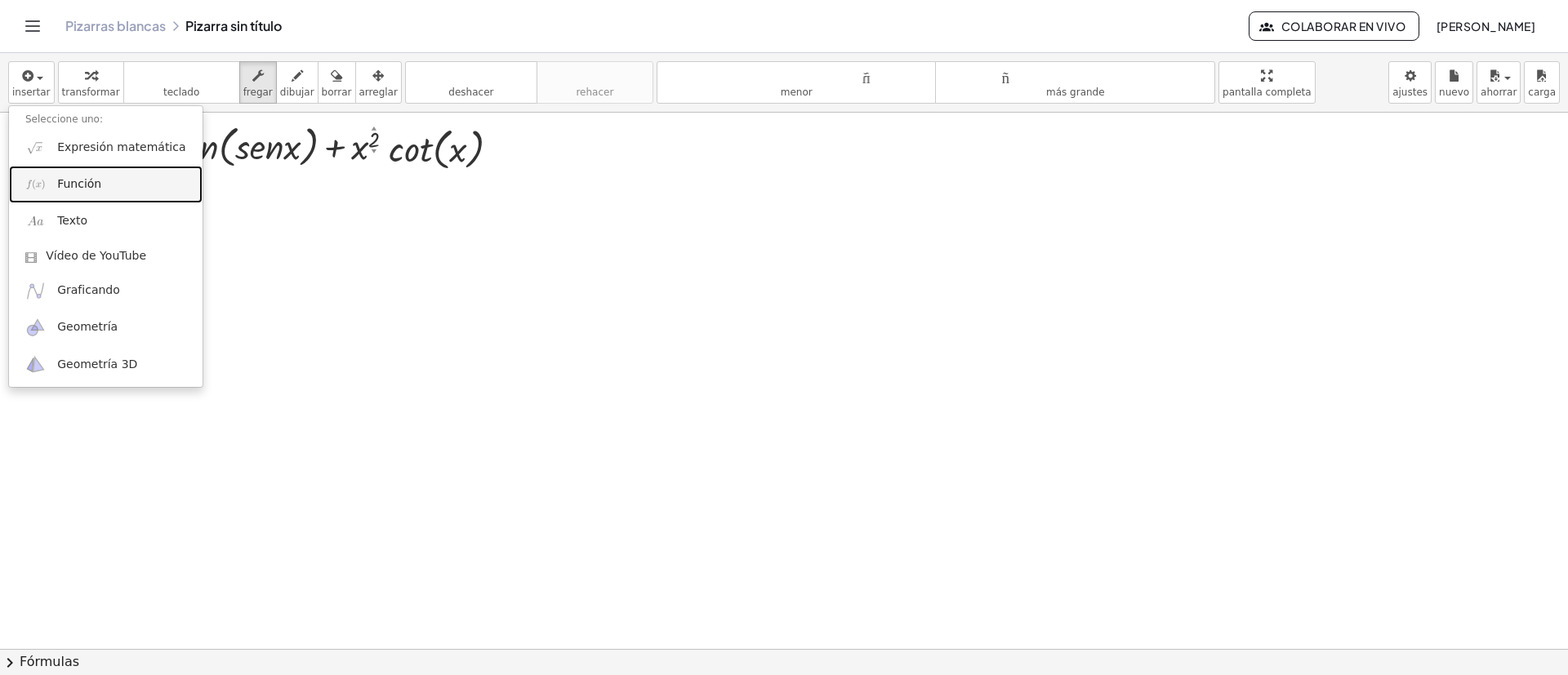
drag, startPoint x: 57, startPoint y: 199, endPoint x: 64, endPoint y: 206, distance: 9.9
click at [57, 199] on link "Función" at bounding box center [106, 184] width 193 height 36
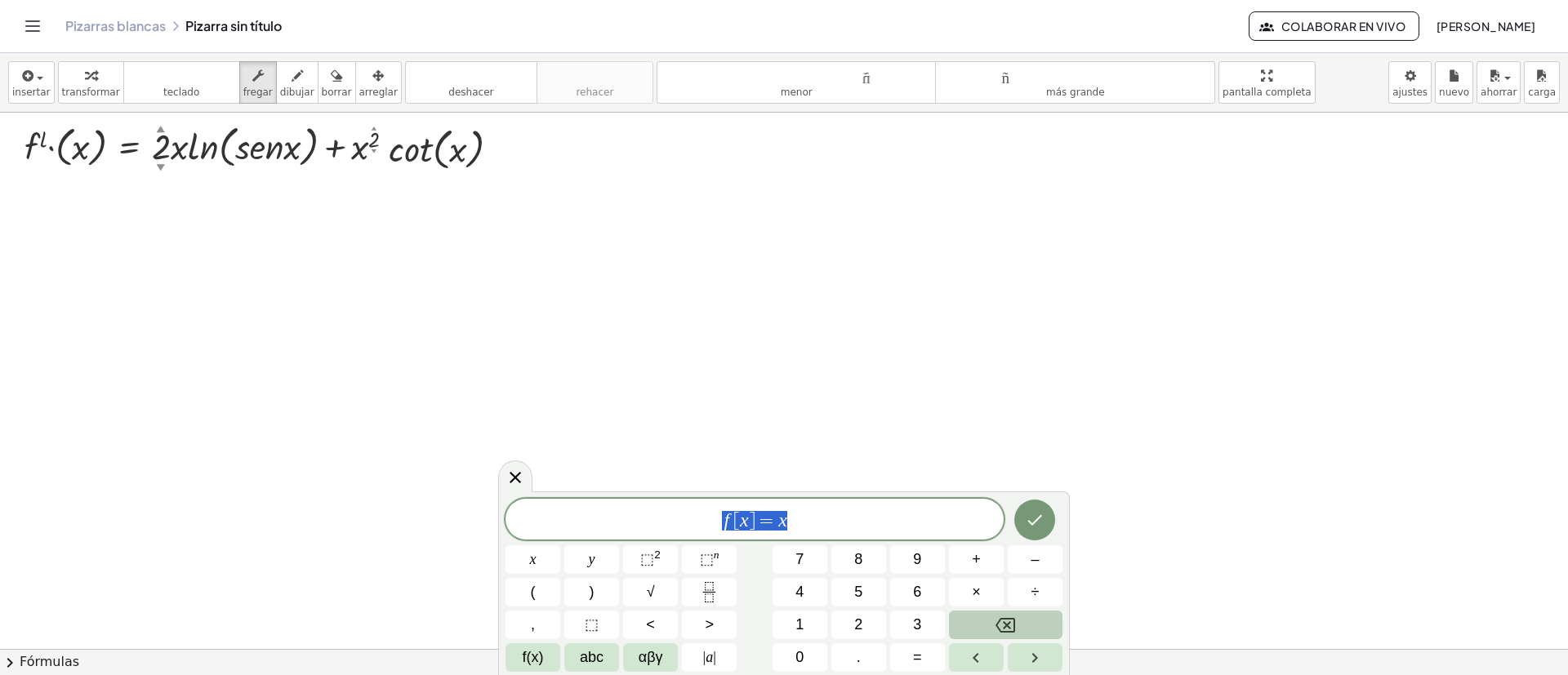
drag, startPoint x: 821, startPoint y: 523, endPoint x: 626, endPoint y: 515, distance: 195.2
click at [669, 449] on span "f [ x ] = x" at bounding box center [755, 520] width 498 height 23
click at [1045, 449] on button "Hecho" at bounding box center [1035, 516] width 41 height 41
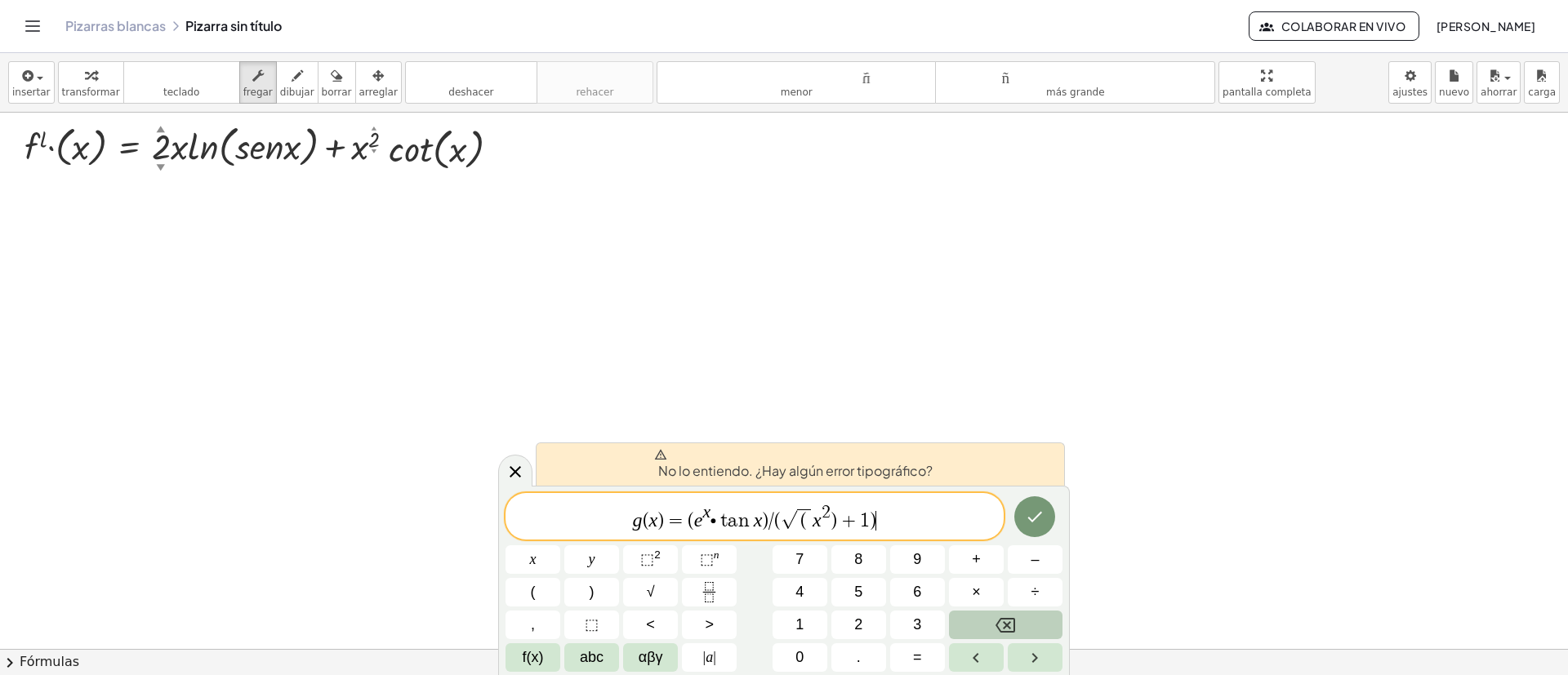
click at [716, 449] on span "g ( x ) = ( e x ∙ t a n x ) / ( √ ( x 2 ) + 1 ) ​" at bounding box center [755, 517] width 498 height 29
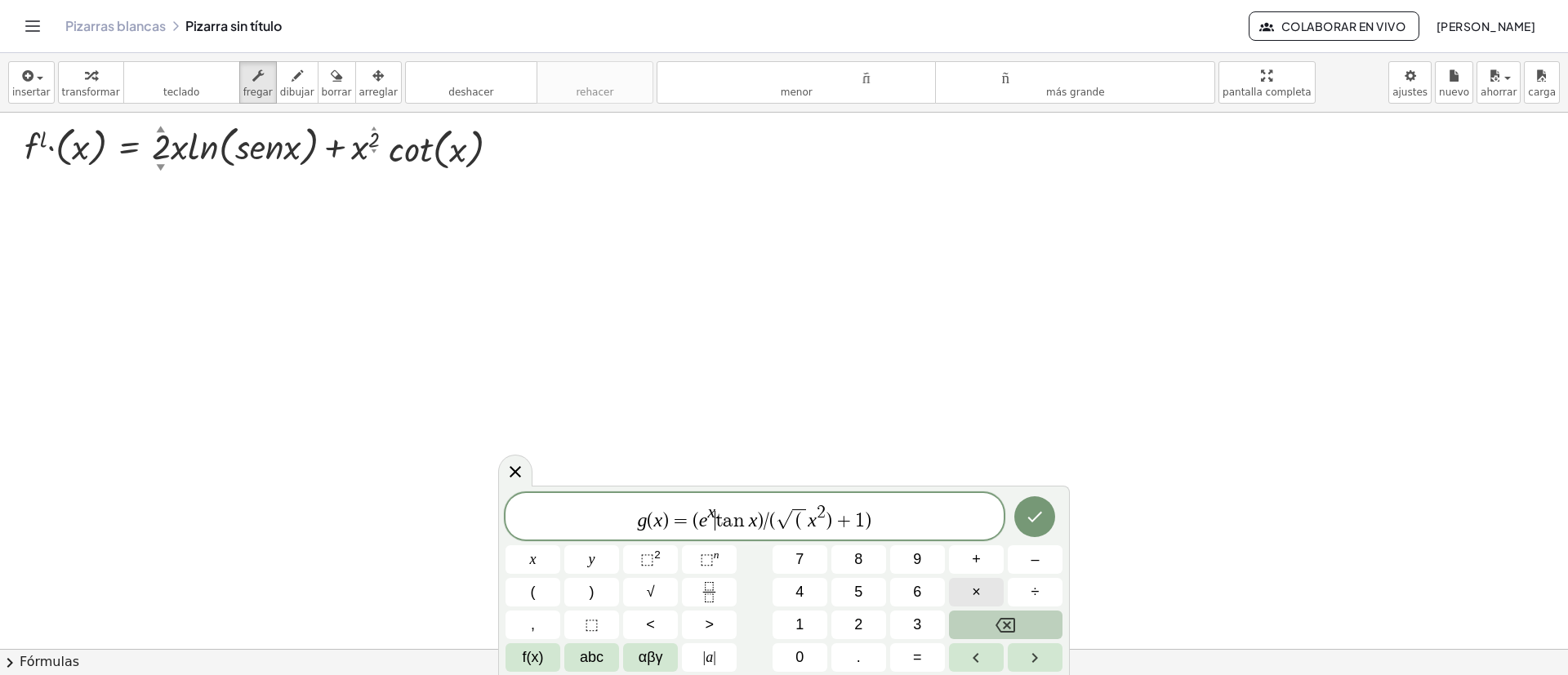
click at [971, 449] on button "×" at bounding box center [977, 592] width 55 height 28
click at [1040, 449] on icon "Hecho" at bounding box center [1034, 516] width 19 height 19
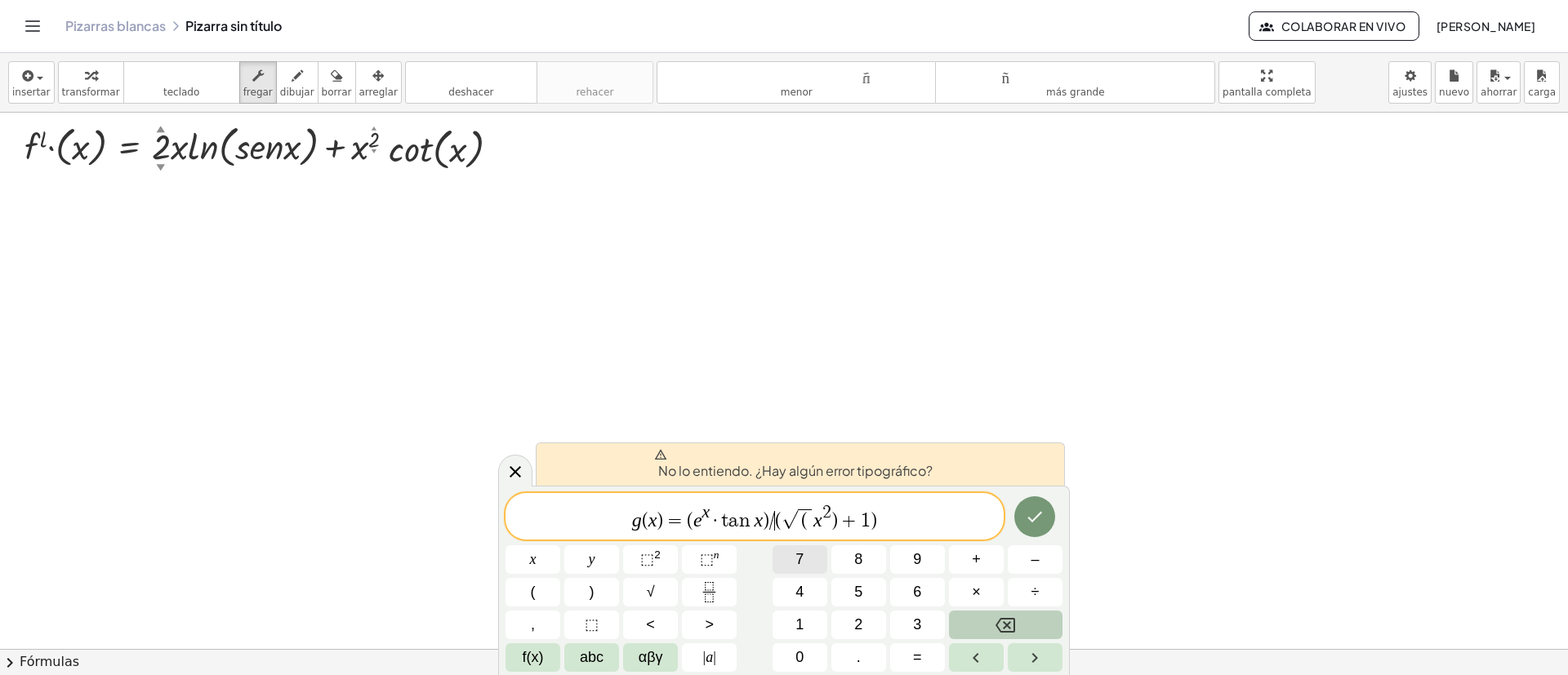
drag, startPoint x: 775, startPoint y: 518, endPoint x: 775, endPoint y: 556, distance: 38.0
click at [776, 449] on span "g ( x ) = ( e x · t a n x ) / ​ ( √ ( x 2 ) + 1 )" at bounding box center [755, 517] width 498 height 29
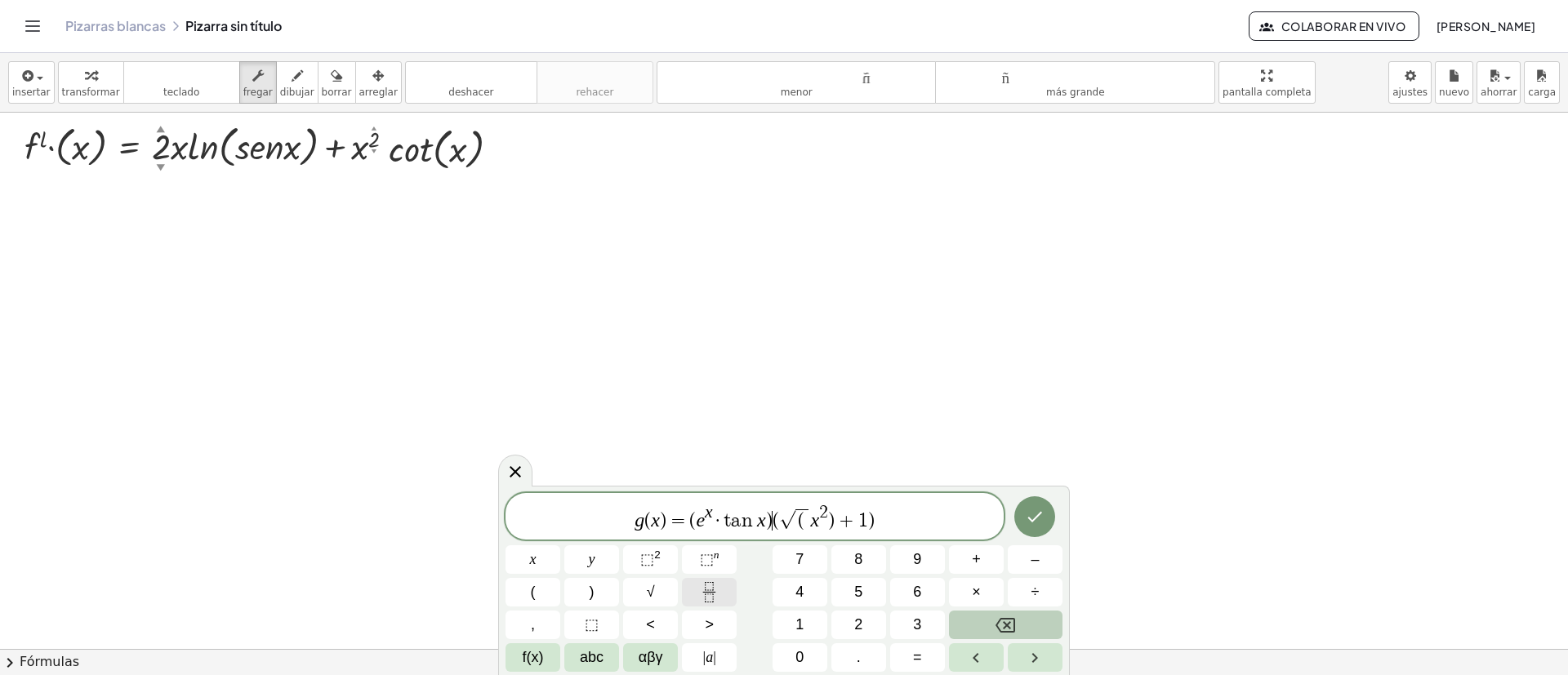
click at [710, 449] on icon "Fraction" at bounding box center [709, 592] width 20 height 20
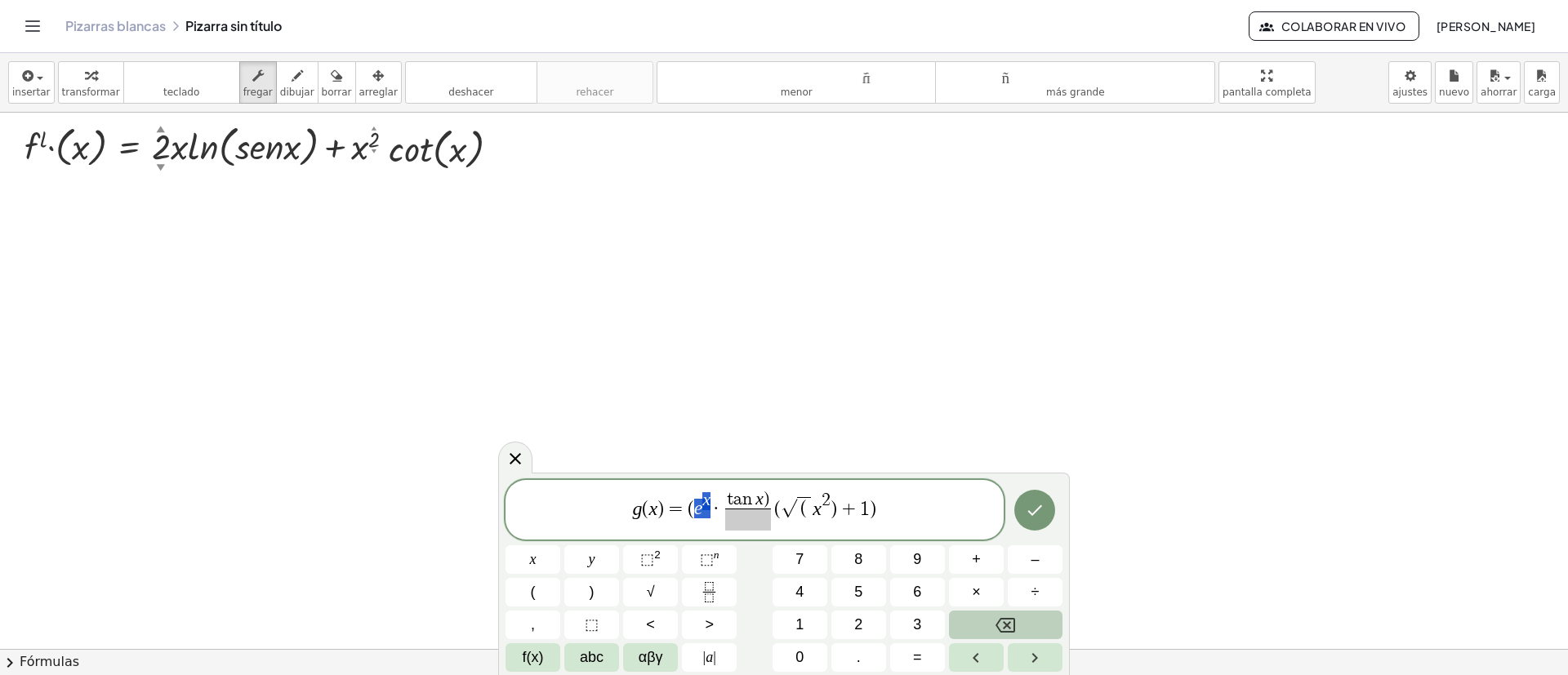
drag, startPoint x: 712, startPoint y: 513, endPoint x: 694, endPoint y: 507, distance: 19.0
click at [694, 449] on span "g ( x ) = ( e x · t a n x ) ​ ( √ ( x 2 ) + 1 )" at bounding box center [755, 511] width 498 height 43
drag, startPoint x: 715, startPoint y: 513, endPoint x: 699, endPoint y: 509, distance: 16.5
click at [699, 449] on span "g ( x ) = ( e x · t a n x ) ​ ( √ ( x 2 ) + 1 )" at bounding box center [755, 511] width 498 height 43
drag, startPoint x: 716, startPoint y: 509, endPoint x: 696, endPoint y: 508, distance: 20.0
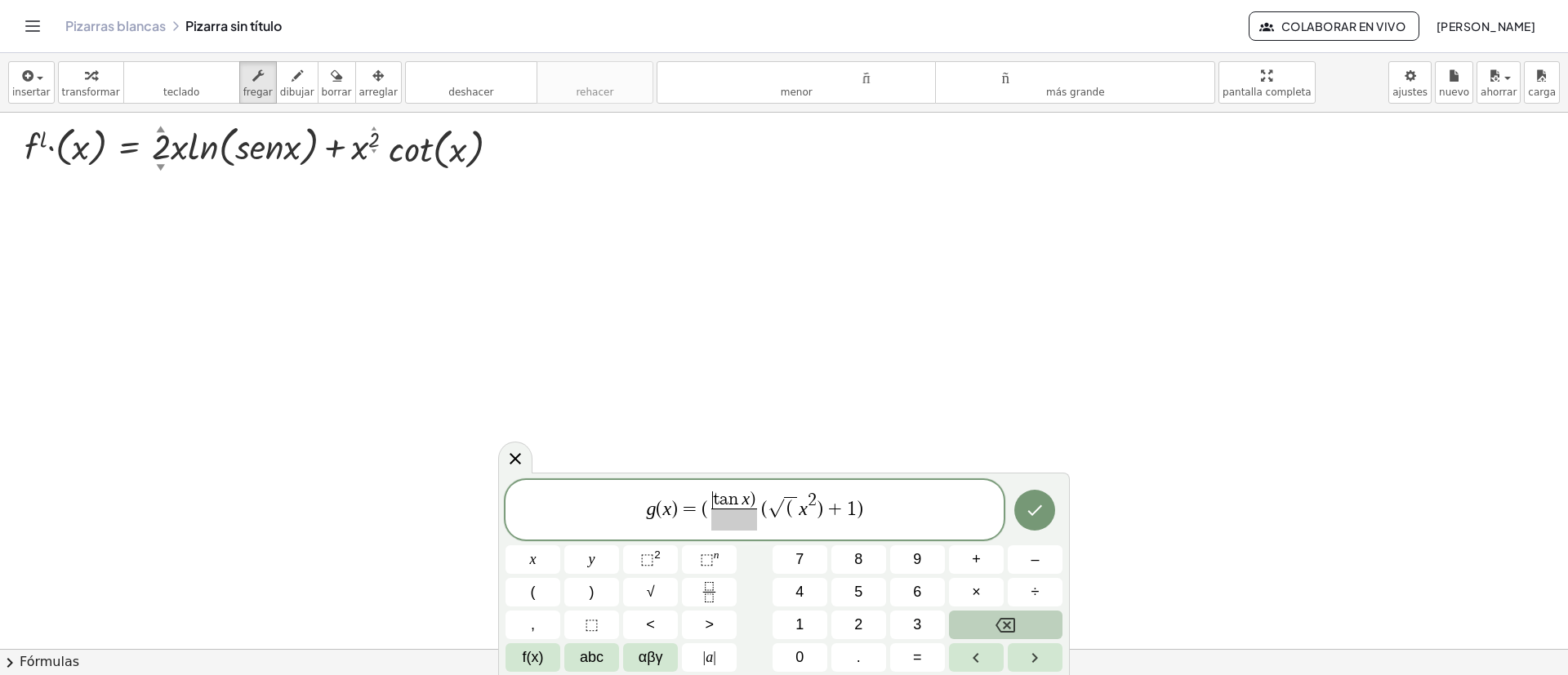
click at [710, 449] on span "​ t a n x ) ​" at bounding box center [735, 512] width 53 height 40
drag, startPoint x: 801, startPoint y: 513, endPoint x: 879, endPoint y: 513, distance: 78.0
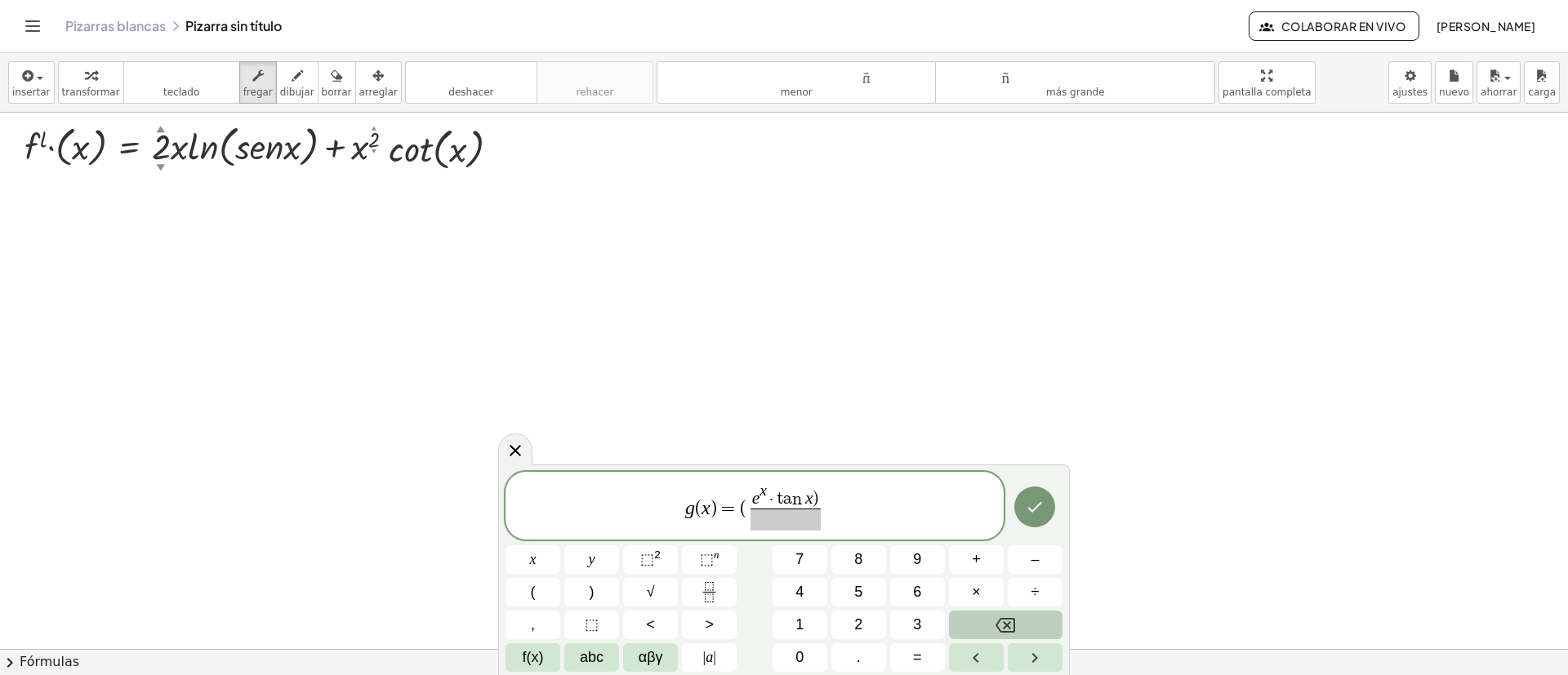
click at [780, 449] on span at bounding box center [785, 520] width 70 height 22
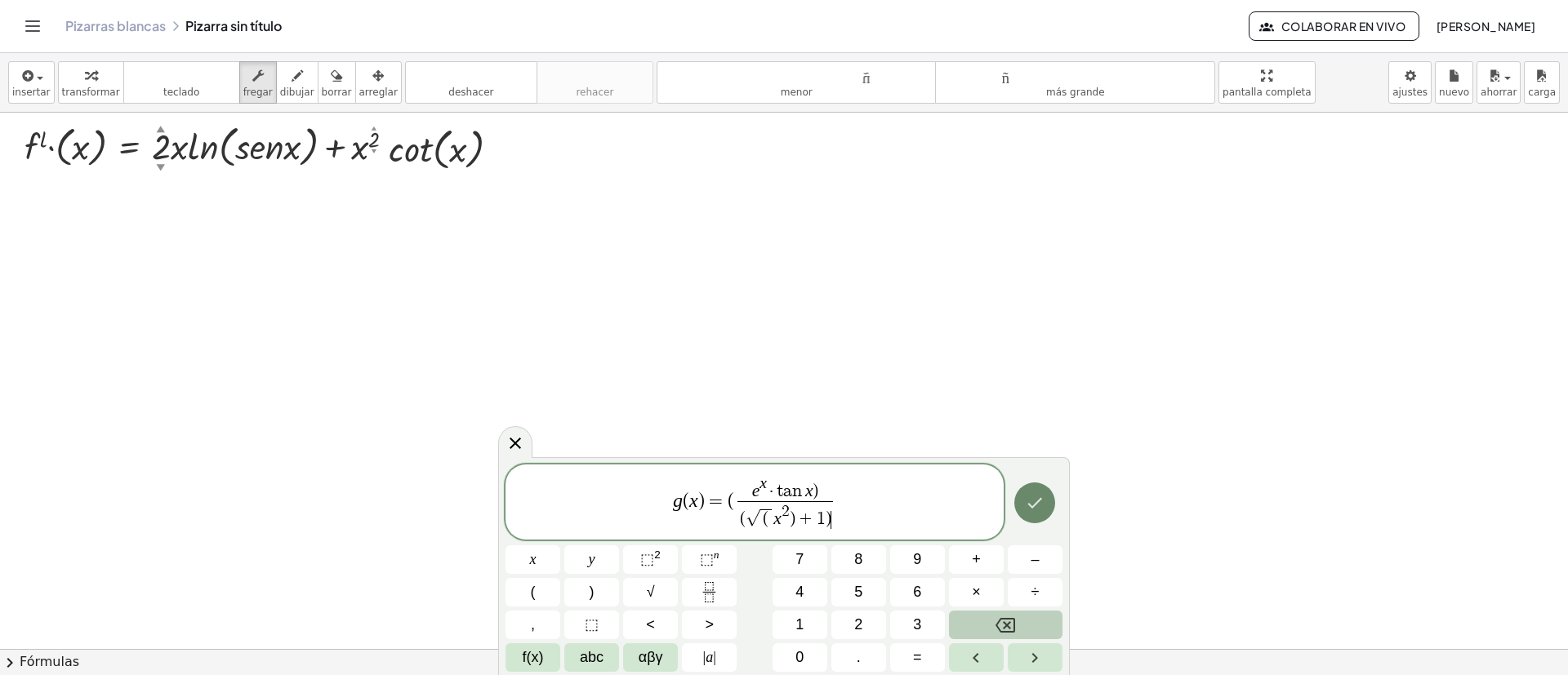
click at [1025, 449] on icon "Hecho" at bounding box center [1034, 503] width 19 height 19
click at [1037, 449] on button "Hecho" at bounding box center [1035, 503] width 41 height 41
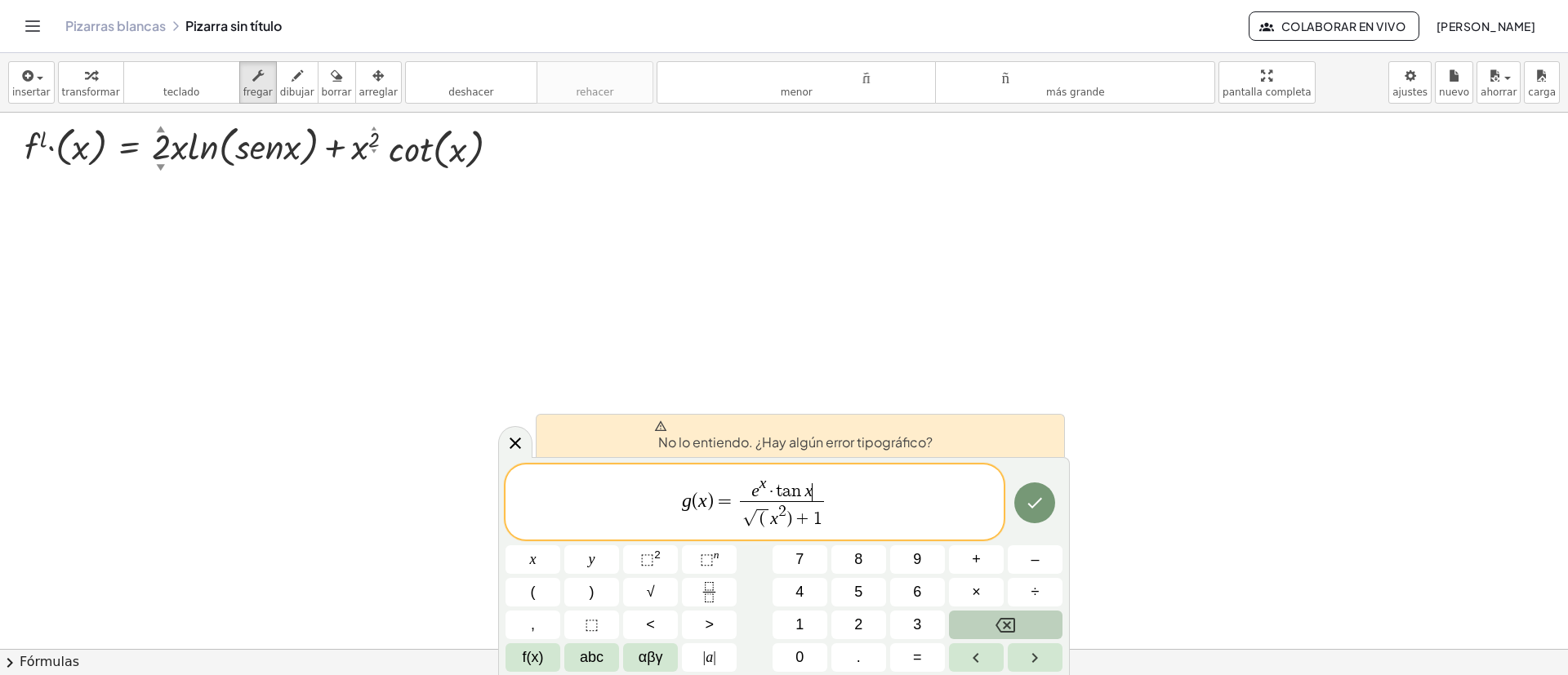
drag, startPoint x: 776, startPoint y: 489, endPoint x: 799, endPoint y: 540, distance: 55.9
click at [776, 449] on var "t" at bounding box center [779, 492] width 6 height 18
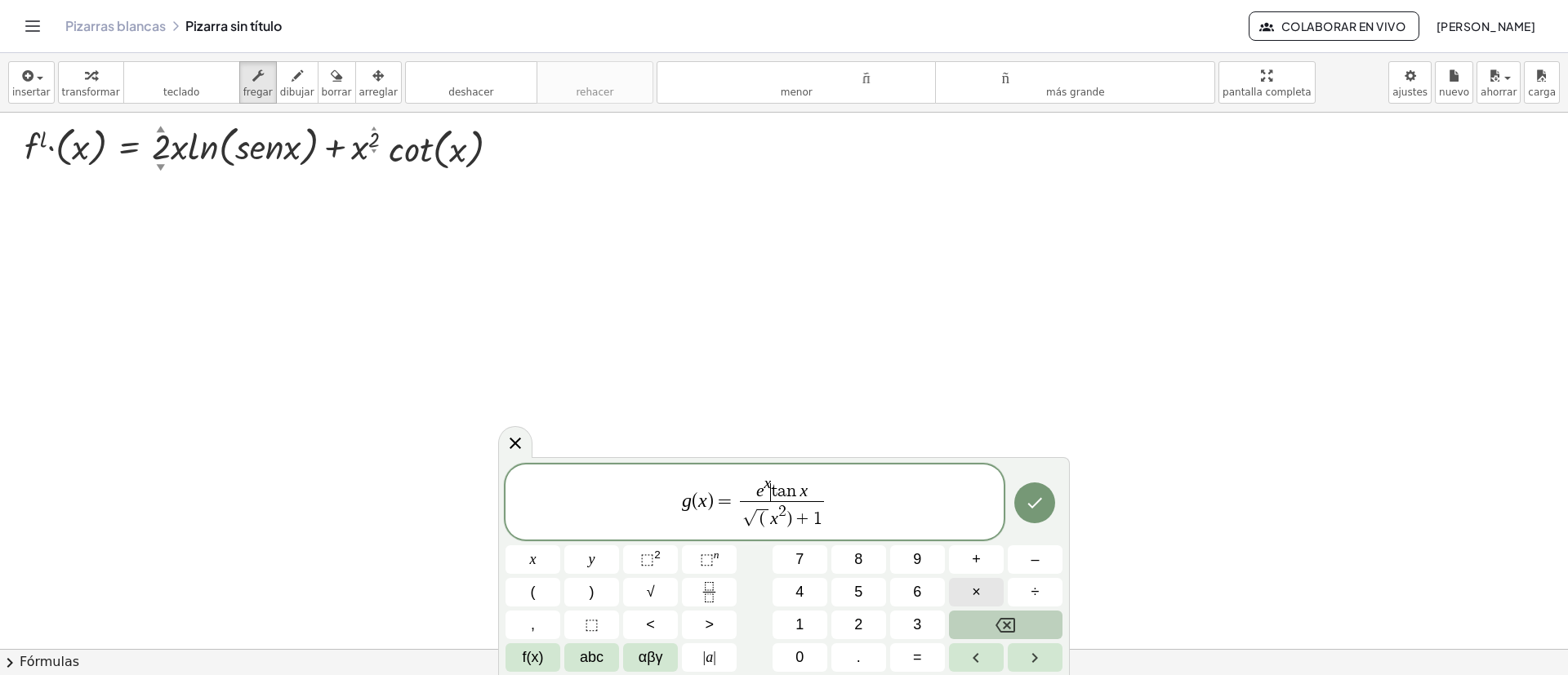
click at [976, 449] on span "×" at bounding box center [977, 592] width 9 height 22
click at [1045, 449] on button "Hecho" at bounding box center [1035, 503] width 41 height 41
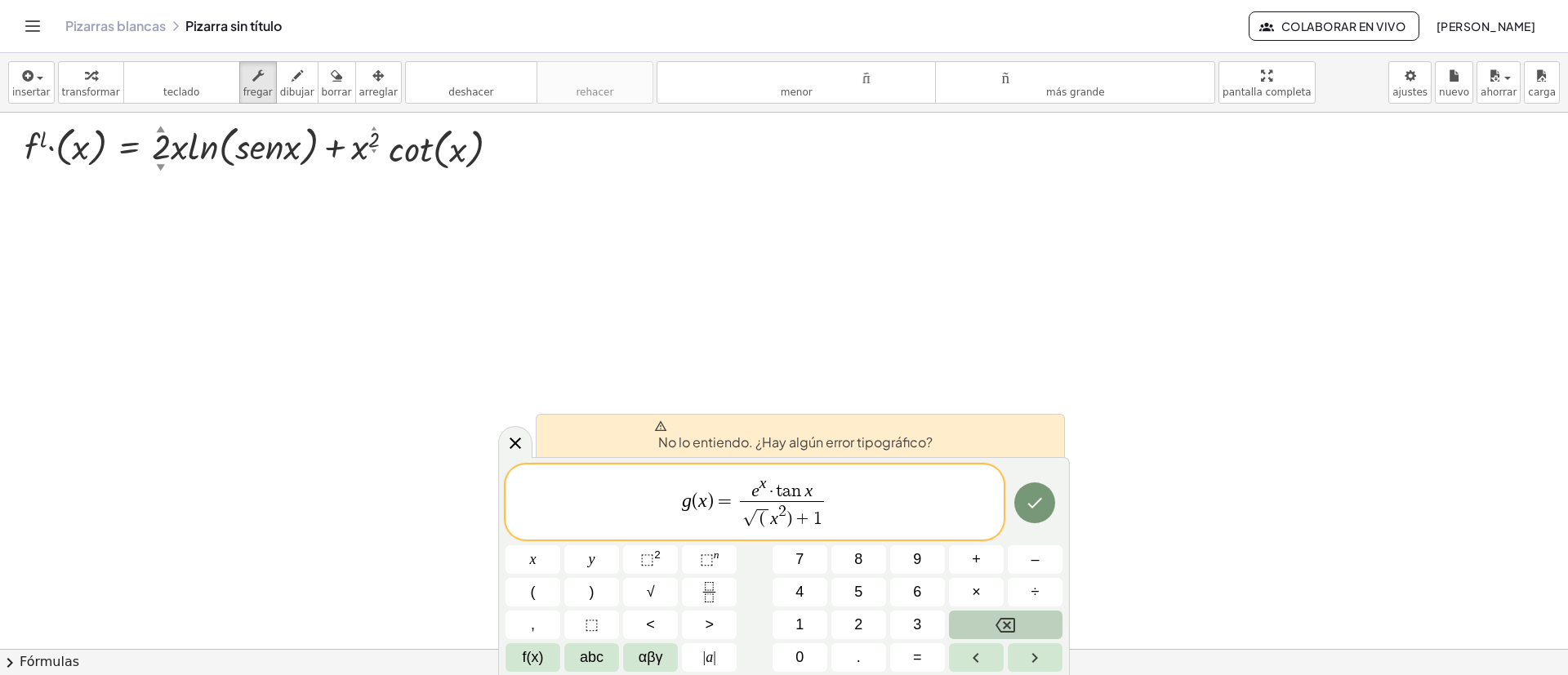
click at [763, 449] on span "(" at bounding box center [762, 519] width 5 height 18
click at [751, 449] on span "√" at bounding box center [750, 518] width 15 height 17
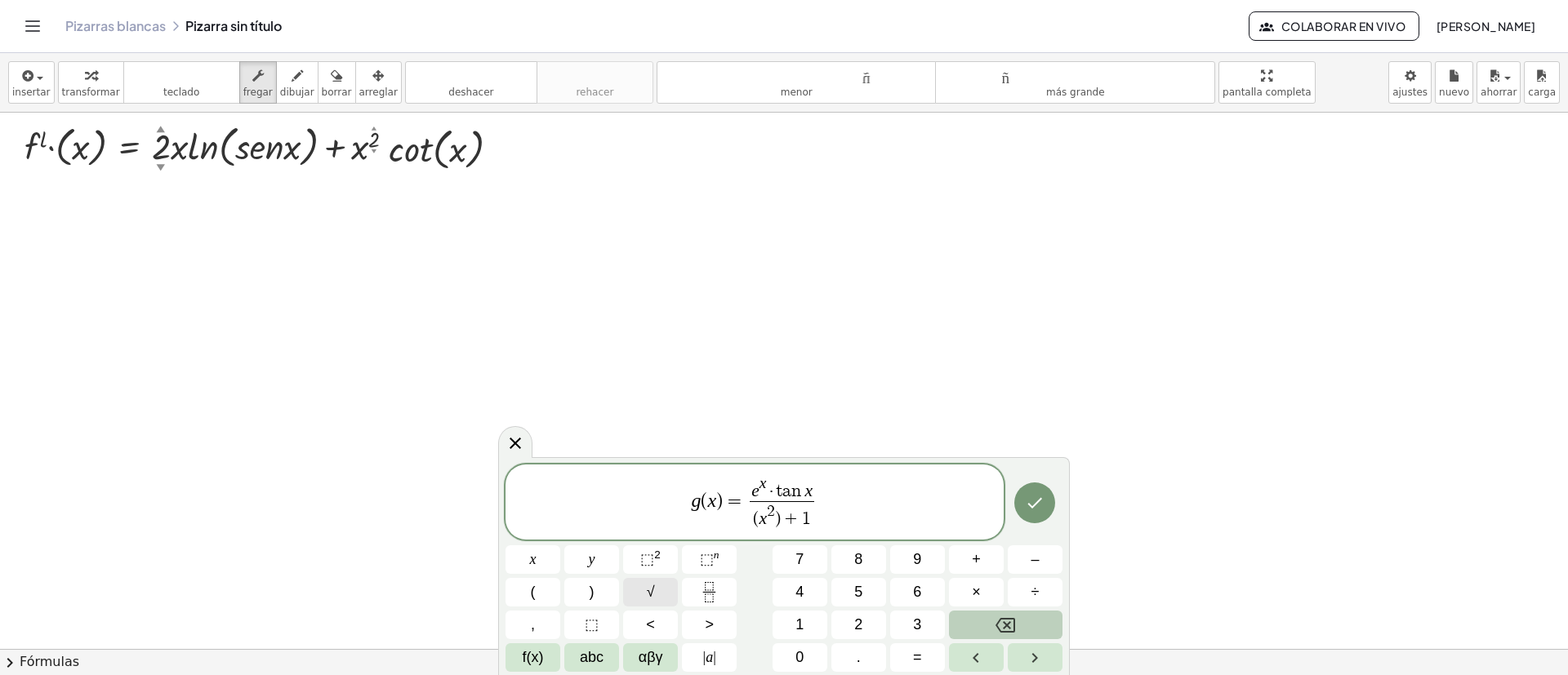
click at [665, 449] on button "√" at bounding box center [651, 592] width 55 height 28
click at [653, 449] on span "⬚ 2" at bounding box center [651, 559] width 20 height 22
click at [804, 449] on span "+" at bounding box center [810, 520] width 21 height 18
click at [1045, 449] on button "Hecho" at bounding box center [1035, 502] width 41 height 41
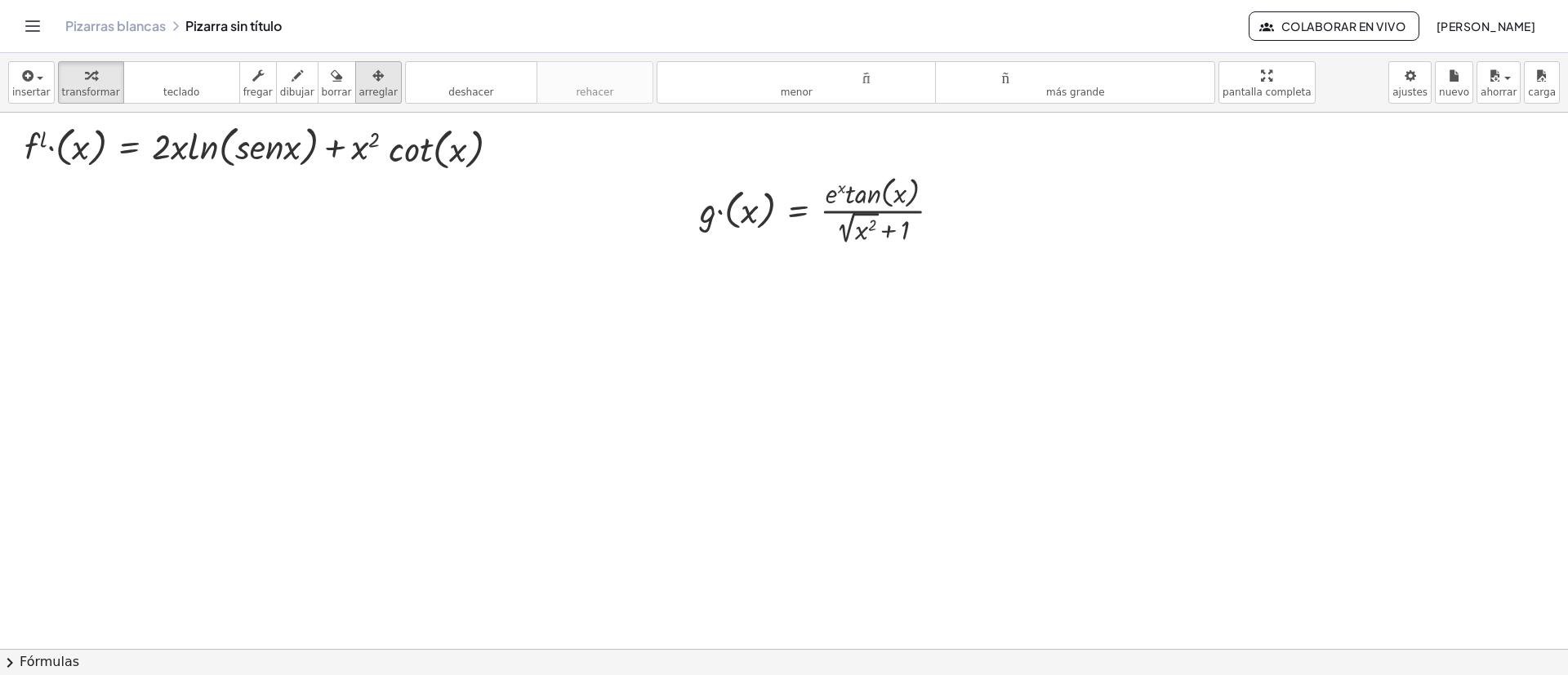
click at [372, 72] on icon "button" at bounding box center [378, 75] width 12 height 19
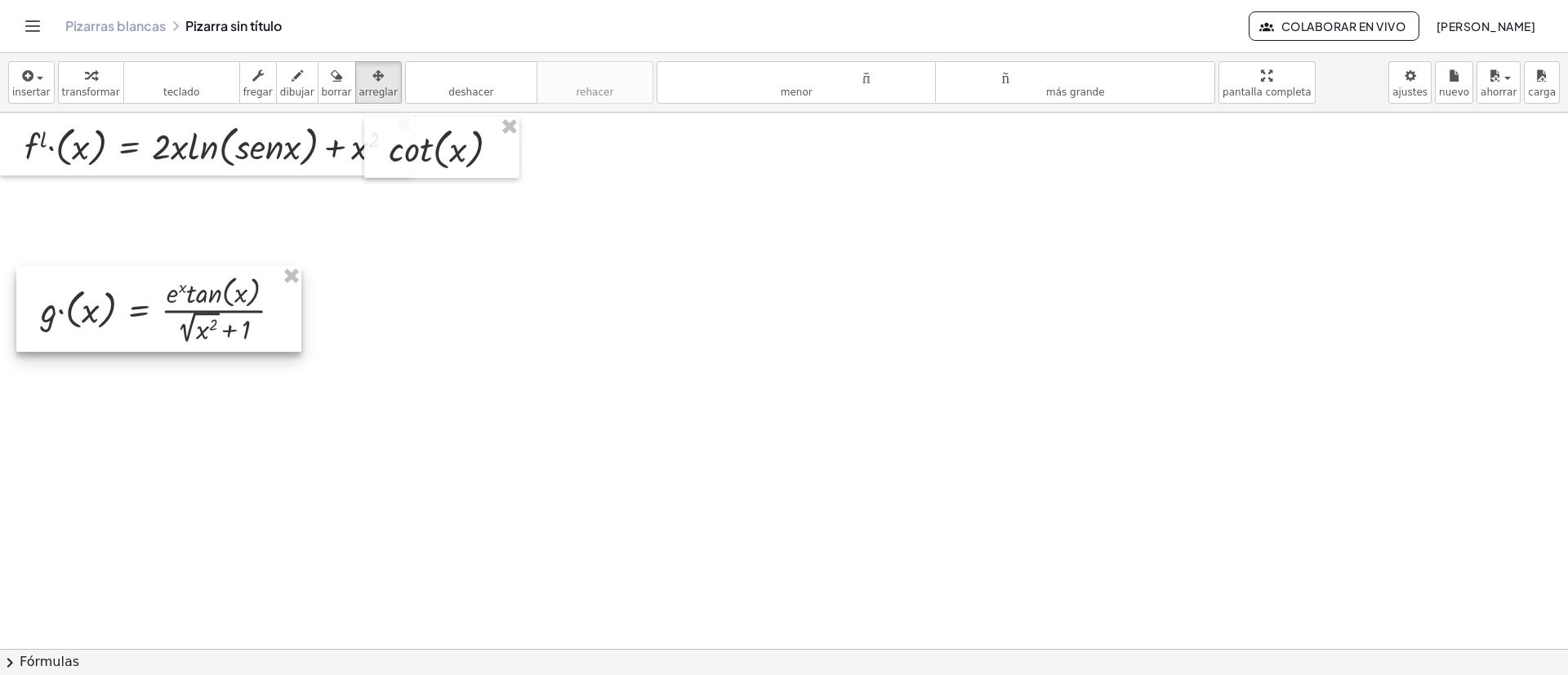
drag, startPoint x: 854, startPoint y: 222, endPoint x: 191, endPoint y: 321, distance: 670.4
click at [191, 321] on div at bounding box center [159, 309] width 285 height 86
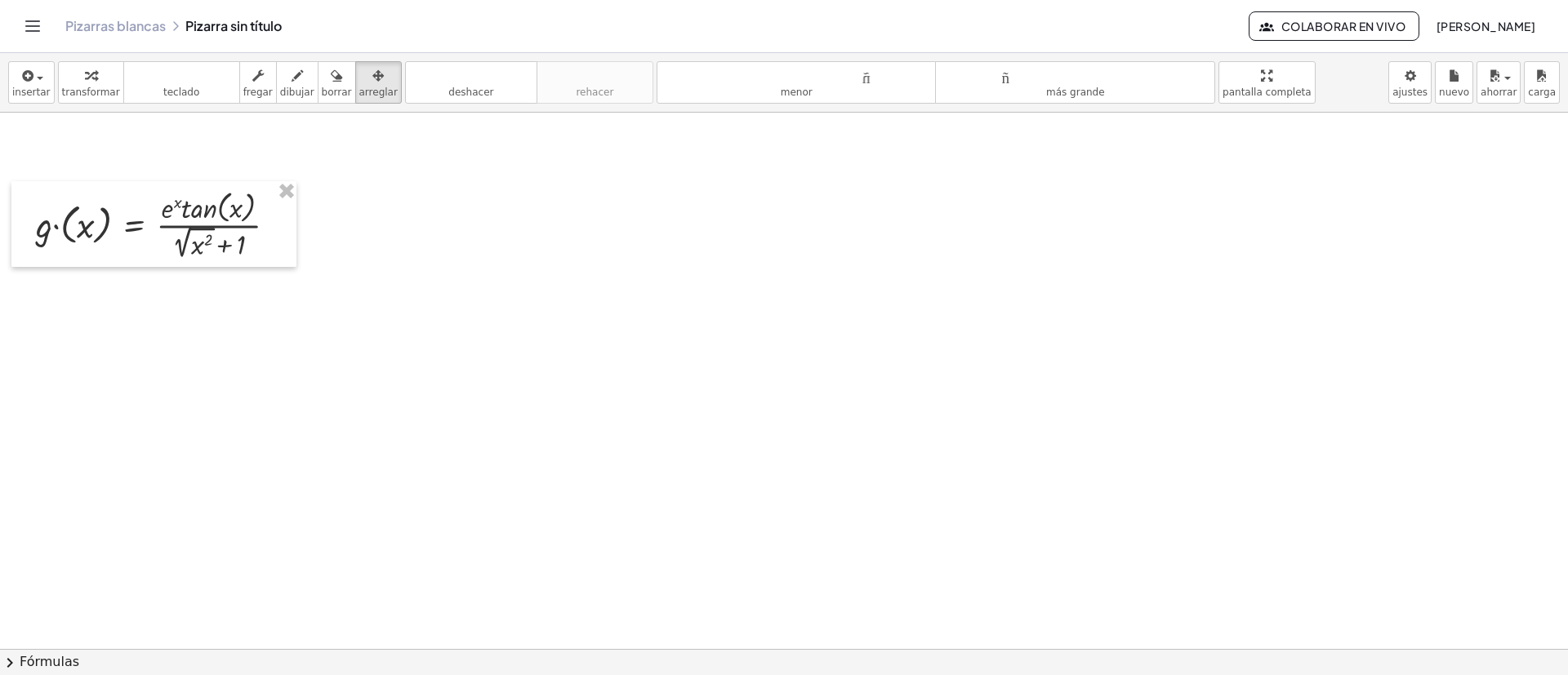
scroll to position [1364, 0]
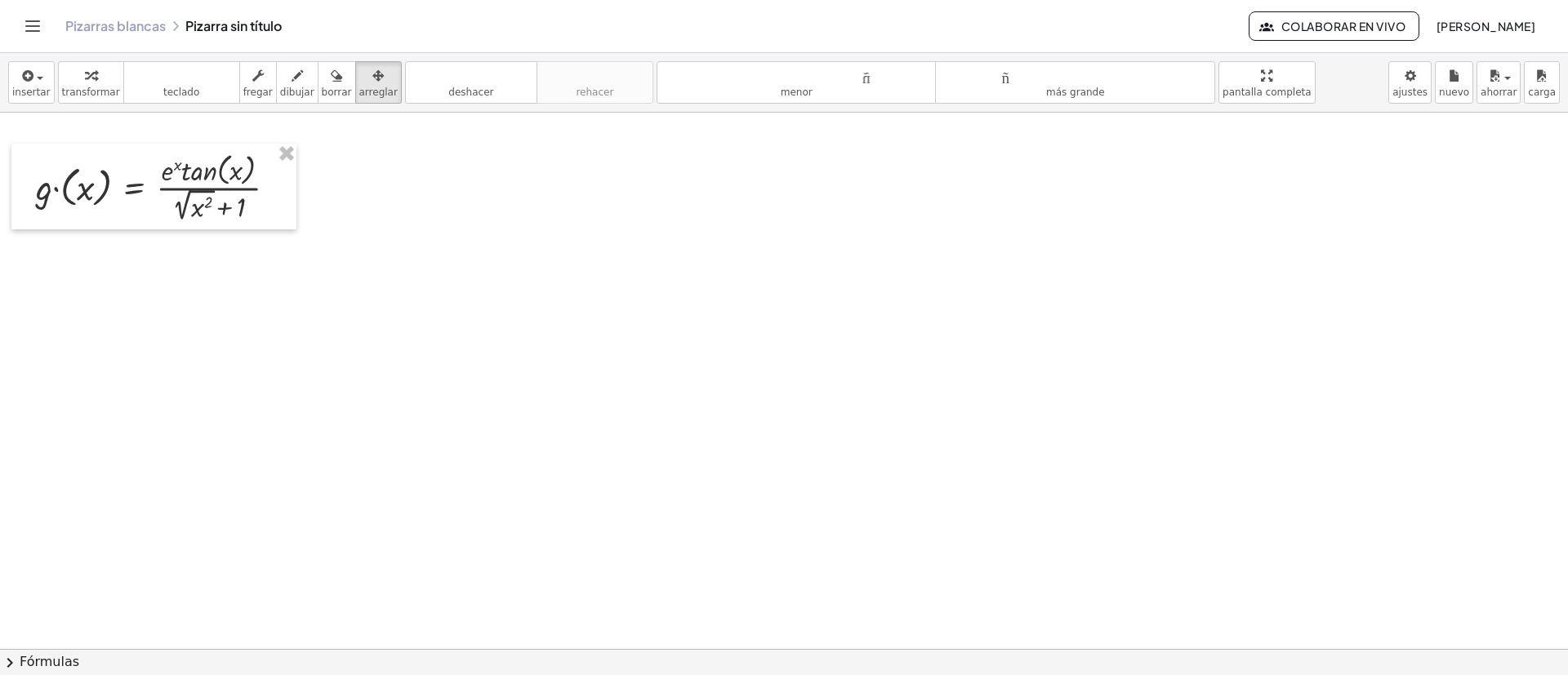
click at [32, 92] on font "insertar" at bounding box center [31, 92] width 38 height 12
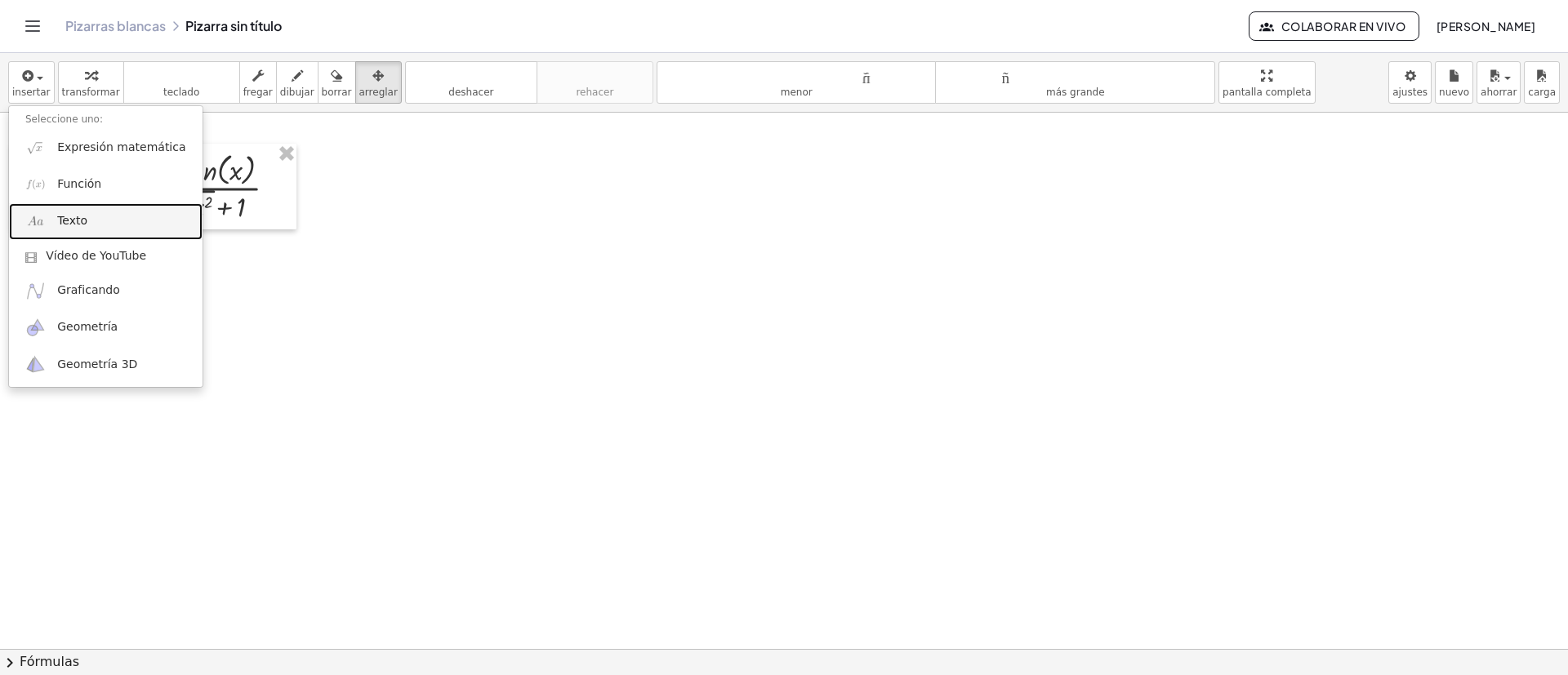
click at [124, 218] on link "Texto" at bounding box center [106, 222] width 193 height 36
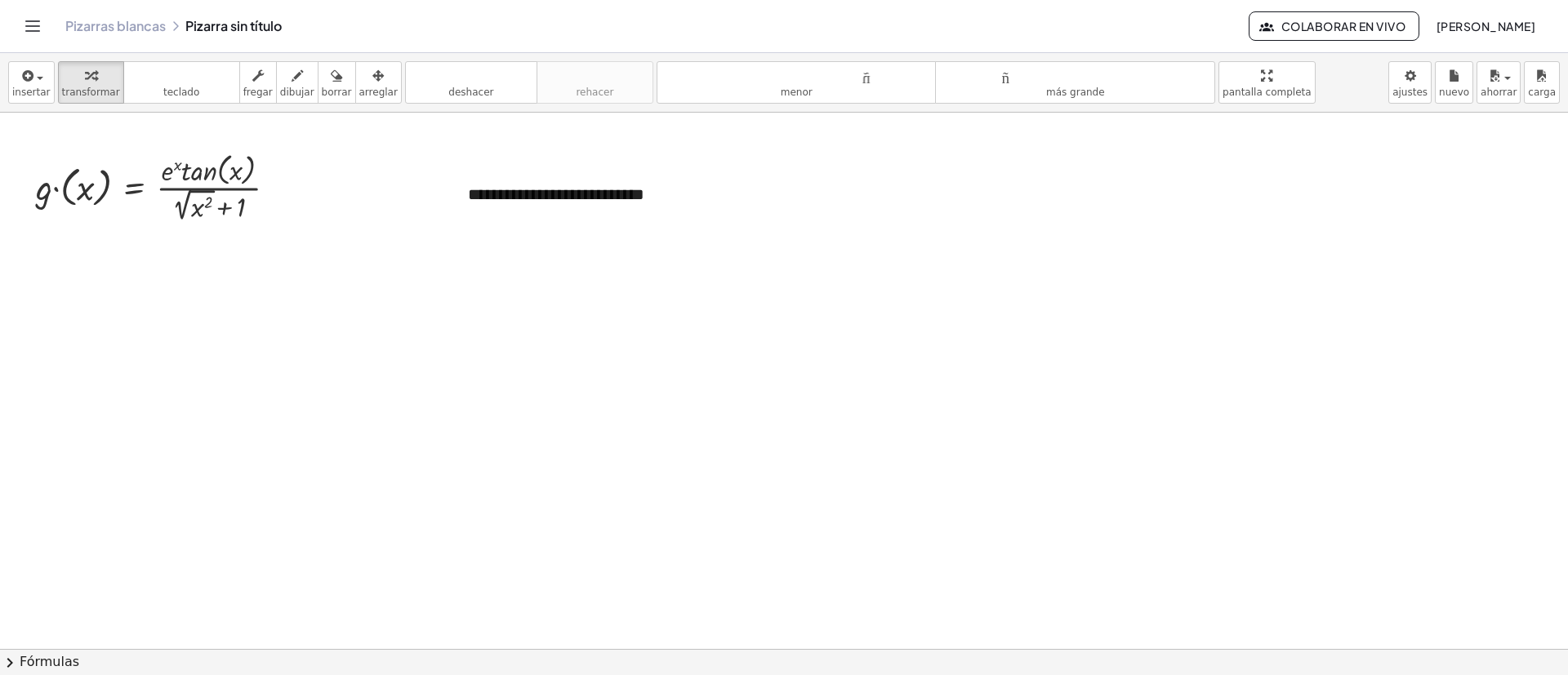
click at [372, 83] on icon "button" at bounding box center [378, 75] width 12 height 19
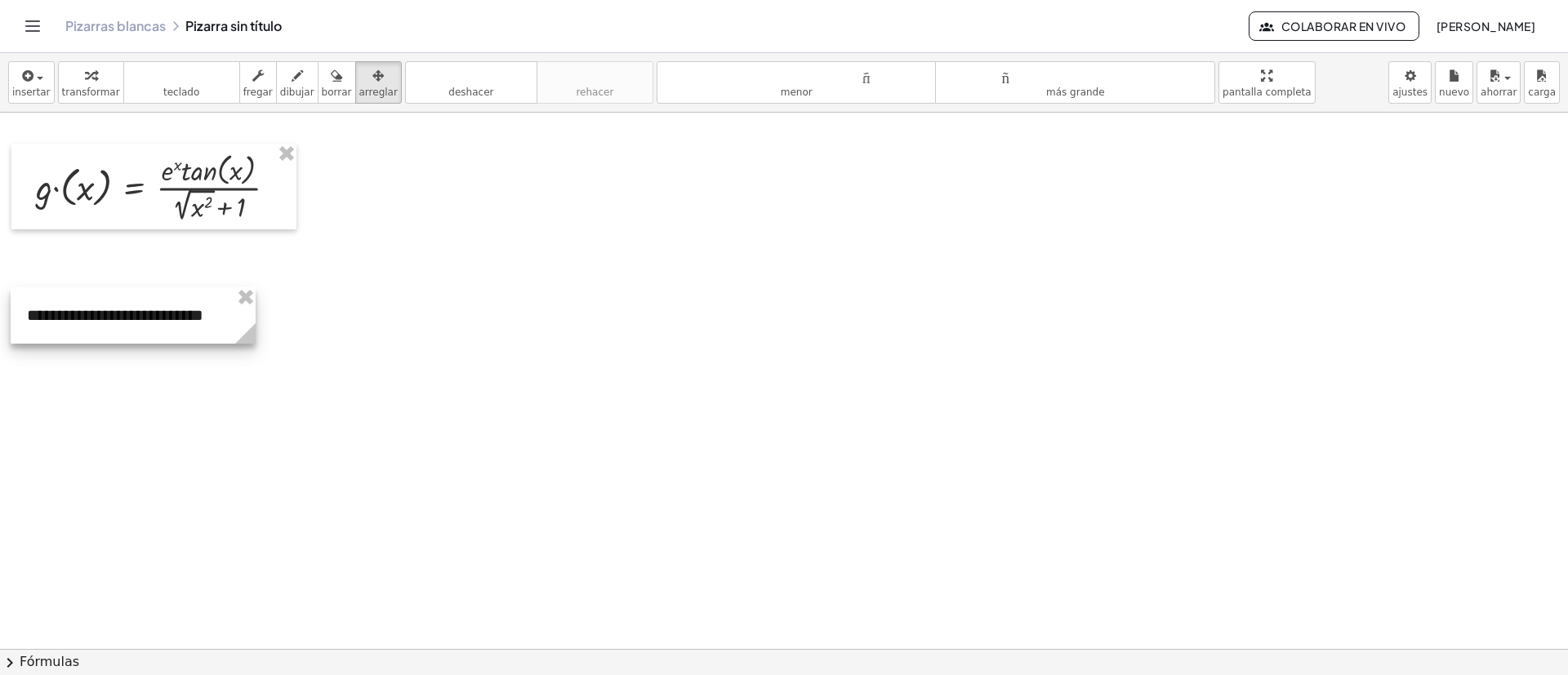
drag, startPoint x: 575, startPoint y: 202, endPoint x: 19, endPoint y: 130, distance: 560.6
click at [136, 322] on div at bounding box center [133, 316] width 245 height 57
click at [45, 94] on button "insertar" at bounding box center [31, 82] width 47 height 43
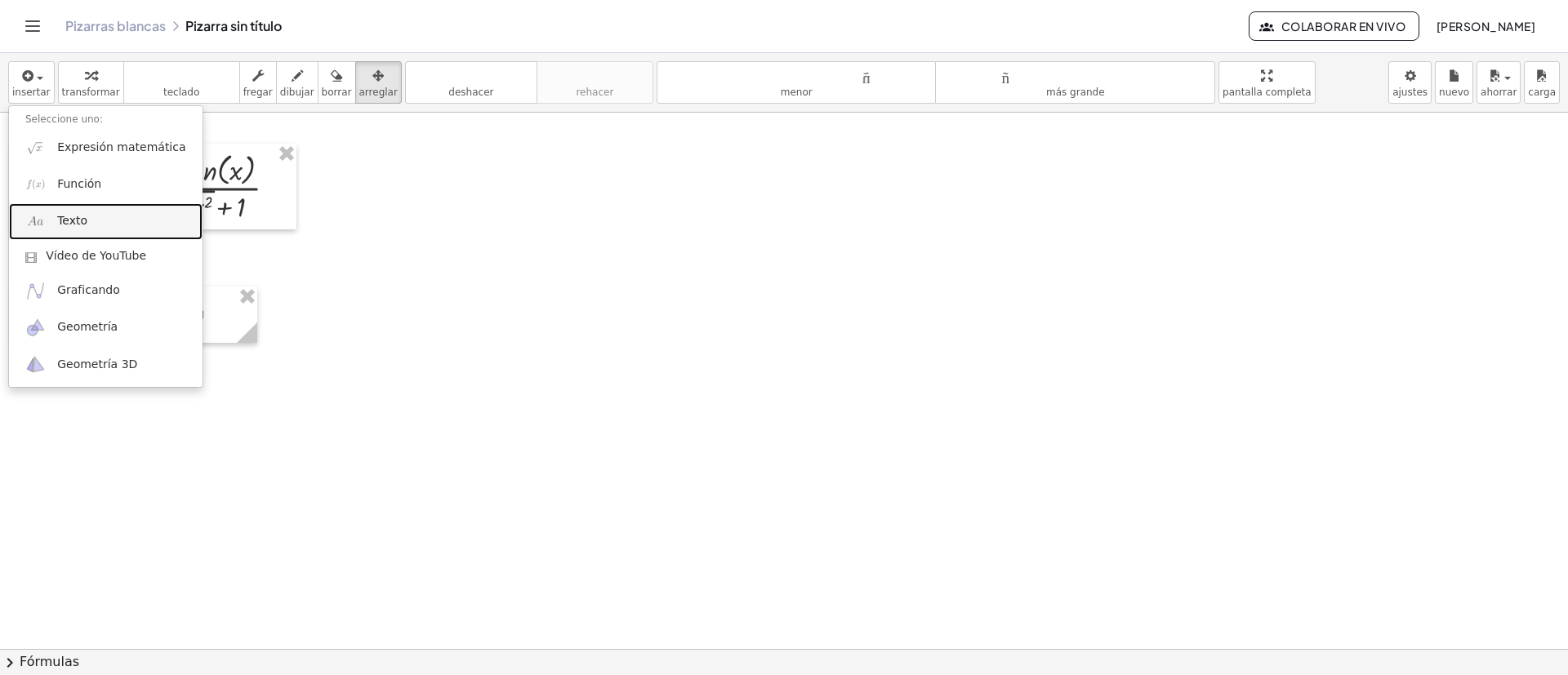
drag, startPoint x: 69, startPoint y: 225, endPoint x: 83, endPoint y: 232, distance: 15.7
click at [69, 225] on font "Texto" at bounding box center [72, 220] width 30 height 13
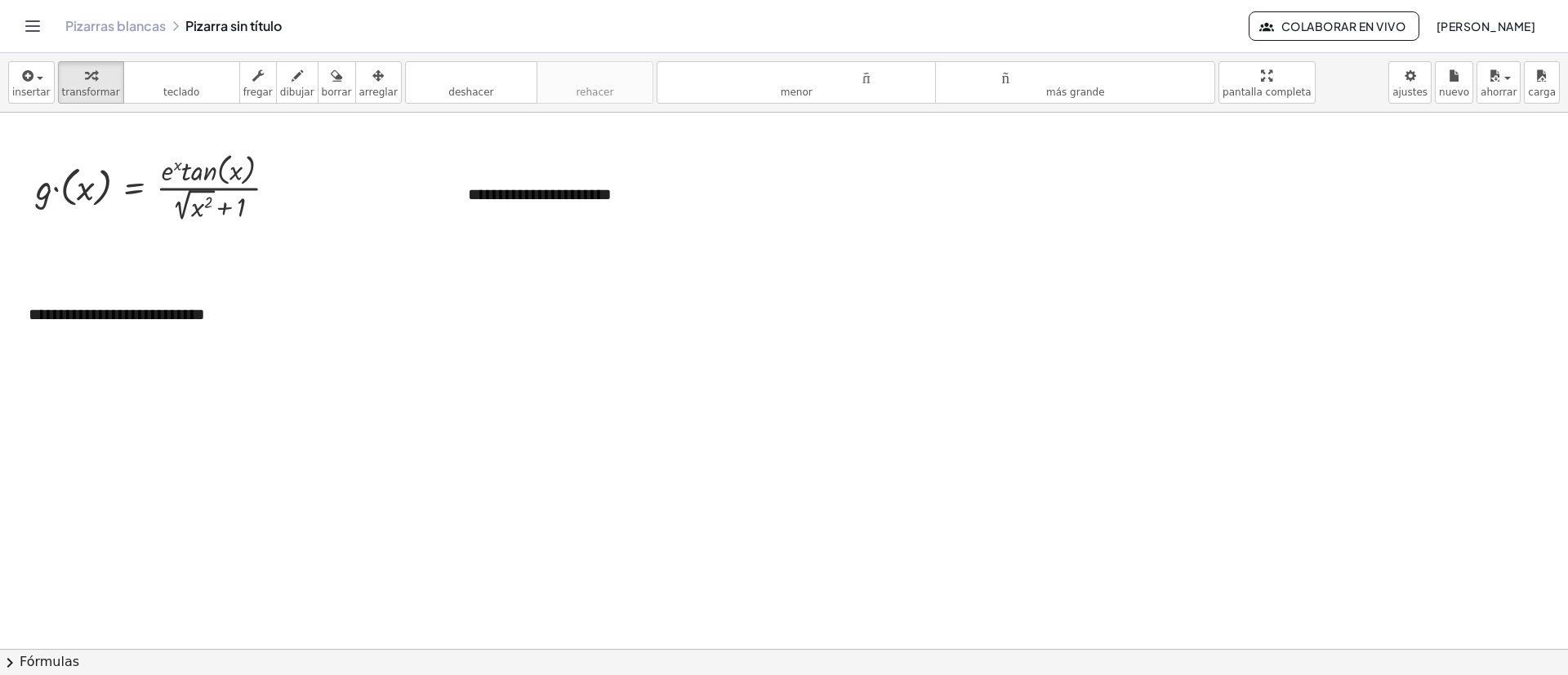
click at [360, 88] on font "arreglar" at bounding box center [379, 92] width 38 height 12
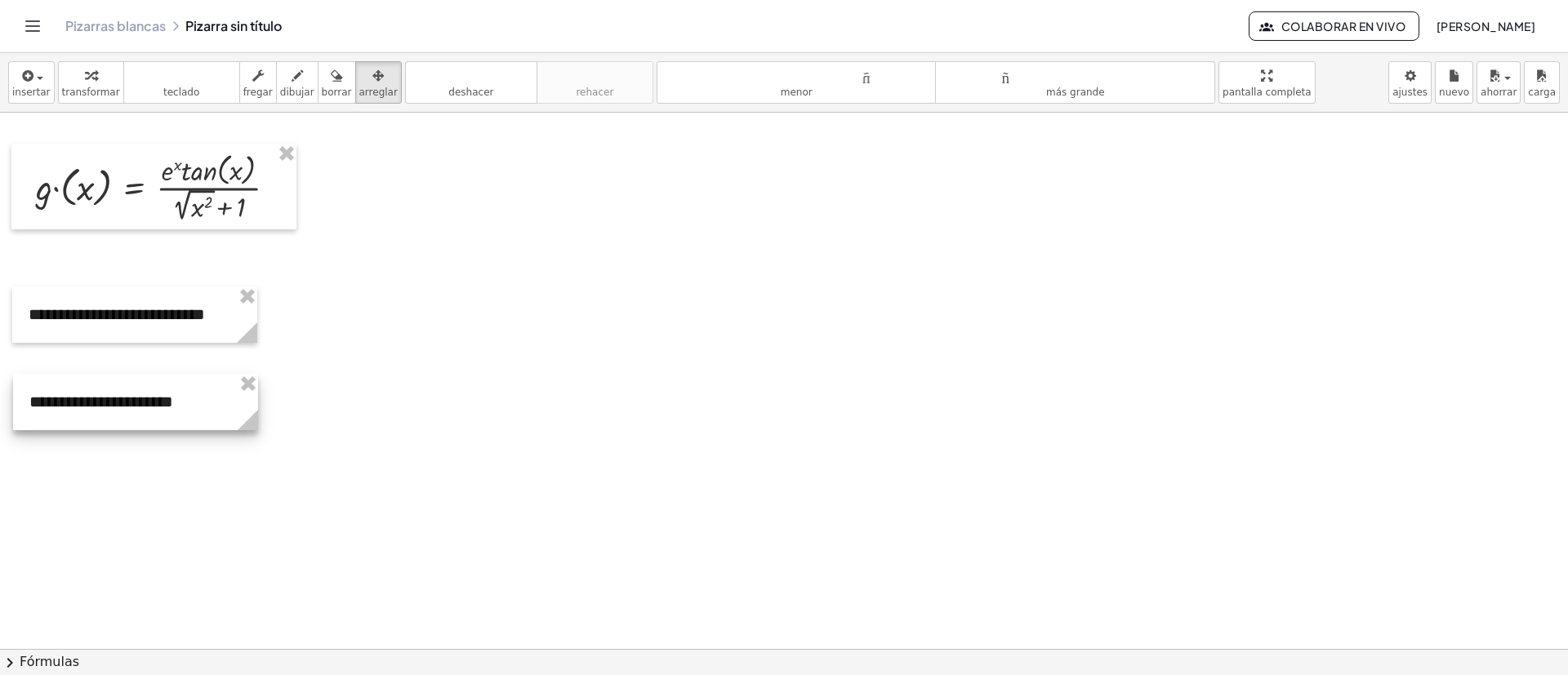
drag, startPoint x: 547, startPoint y: 194, endPoint x: 74, endPoint y: 237, distance: 475.0
click at [108, 396] on div at bounding box center [135, 402] width 245 height 57
click at [35, 103] on div "insertar Seleccione uno: Expresión matemática Función Texto Vídeo de YouTube Gr…" at bounding box center [784, 82] width 1568 height 59
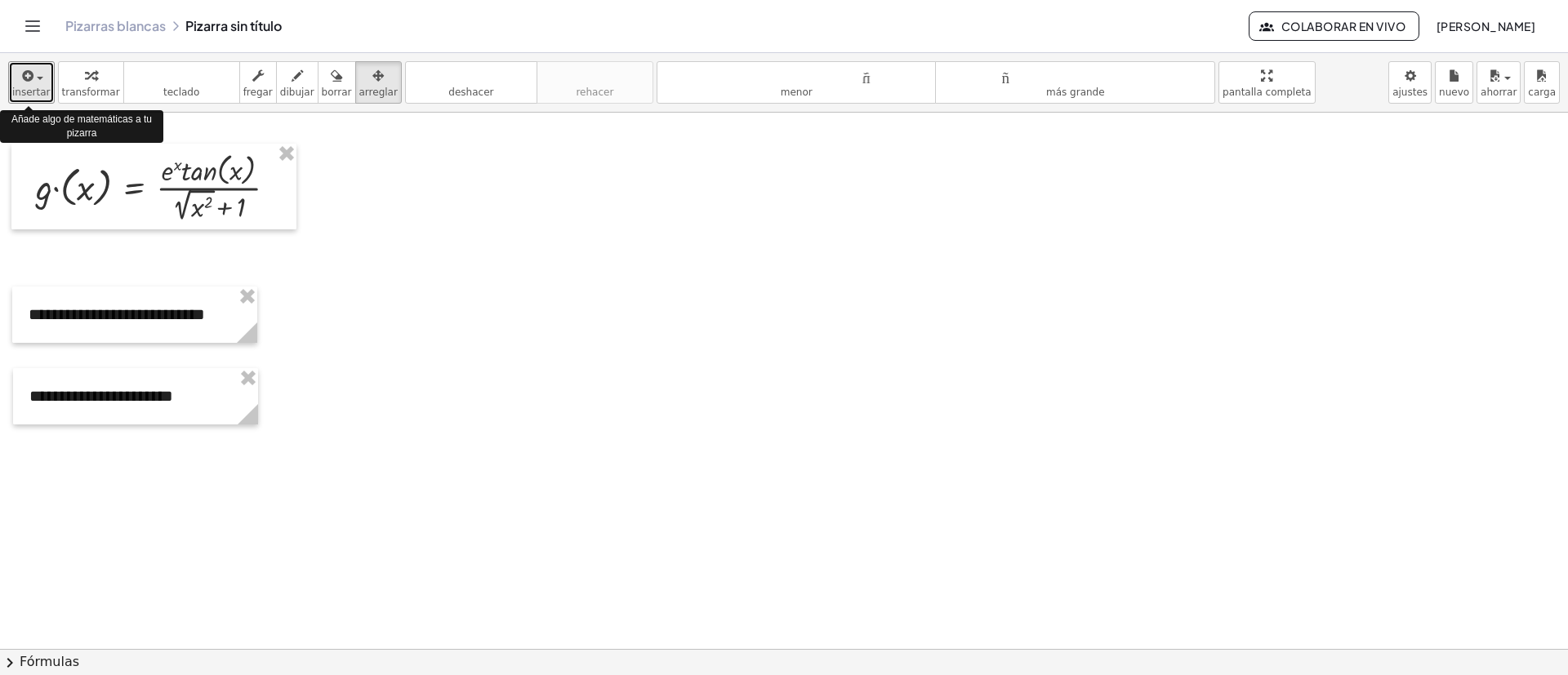
drag, startPoint x: 39, startPoint y: 96, endPoint x: 43, endPoint y: 104, distance: 8.9
click at [40, 96] on font "insertar" at bounding box center [31, 92] width 38 height 12
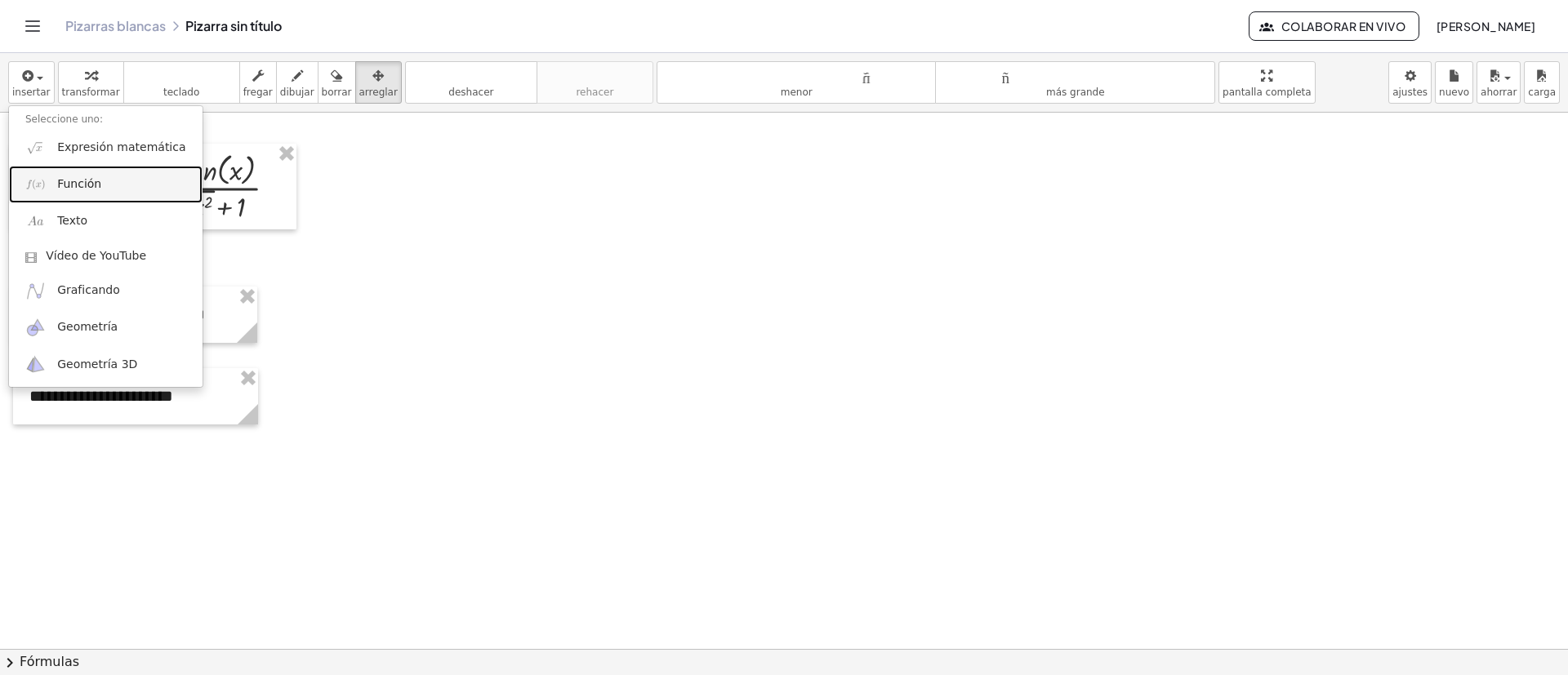
click at [63, 191] on font "Función" at bounding box center [79, 183] width 44 height 13
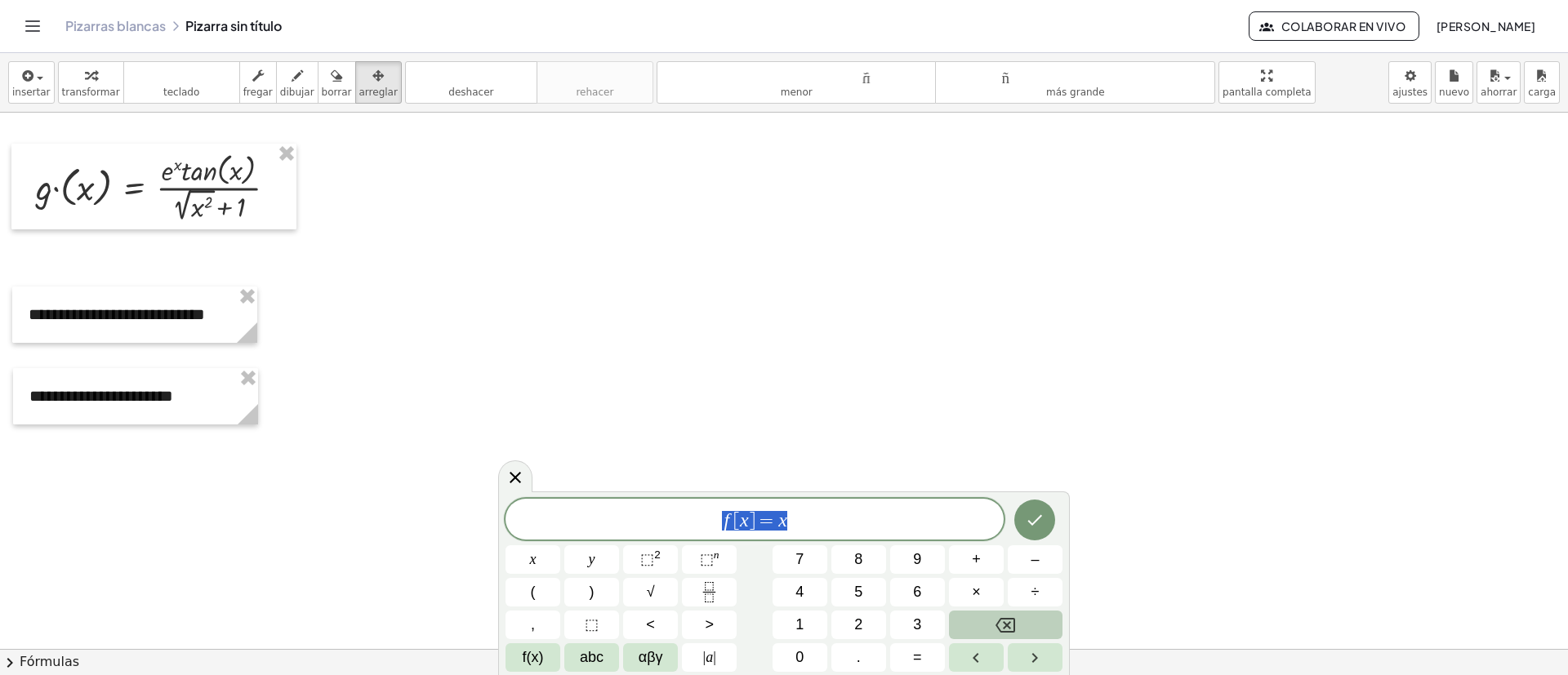
drag, startPoint x: 664, startPoint y: 524, endPoint x: 489, endPoint y: 524, distance: 175.0
click at [494, 449] on body "**********" at bounding box center [784, 338] width 1568 height 675
click at [693, 449] on span "∙" at bounding box center [694, 520] width 5 height 19
click at [978, 449] on span "×" at bounding box center [977, 592] width 9 height 22
click at [1030, 449] on icon "Hecho" at bounding box center [1034, 516] width 19 height 19
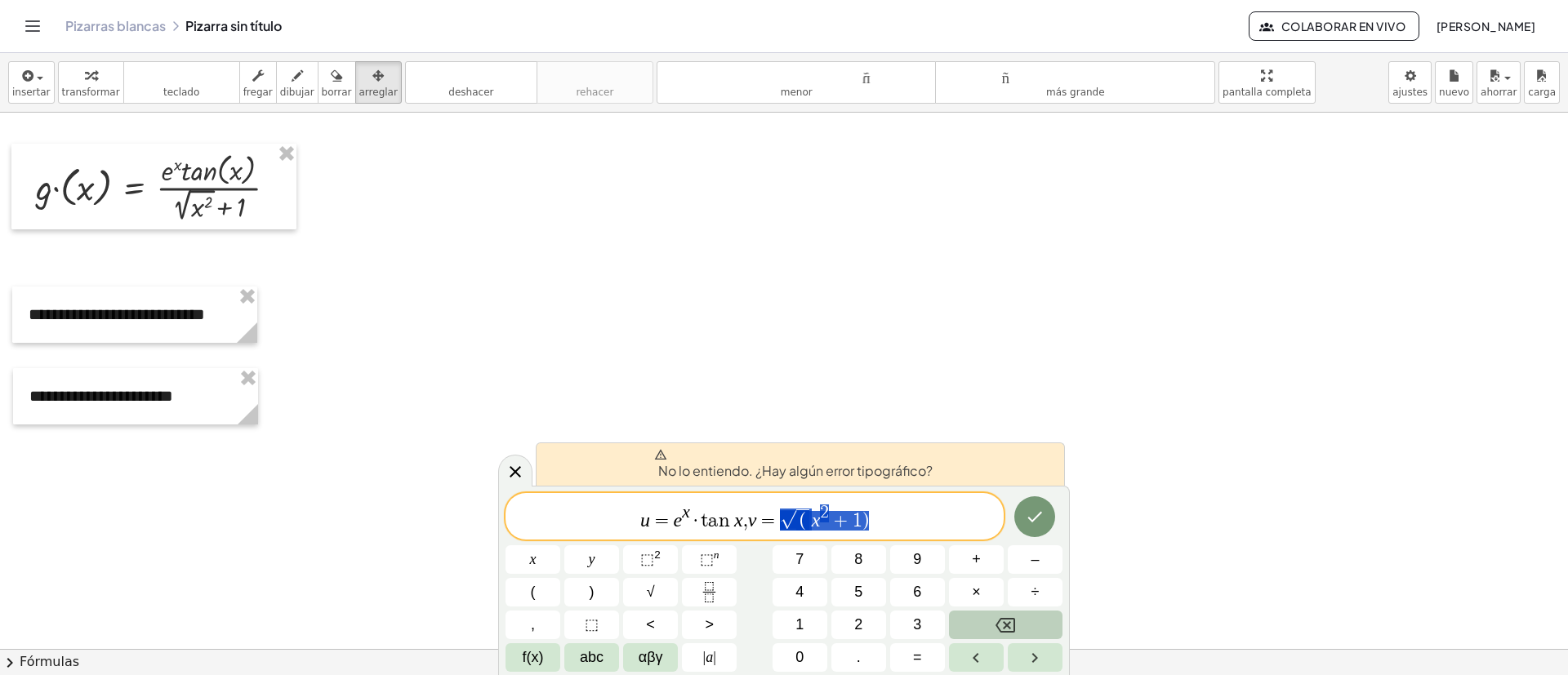
drag, startPoint x: 879, startPoint y: 524, endPoint x: 781, endPoint y: 518, distance: 98.2
click at [781, 449] on span "u = e x · t a n x , v = √ ( x 2 + 1 )" at bounding box center [755, 517] width 498 height 29
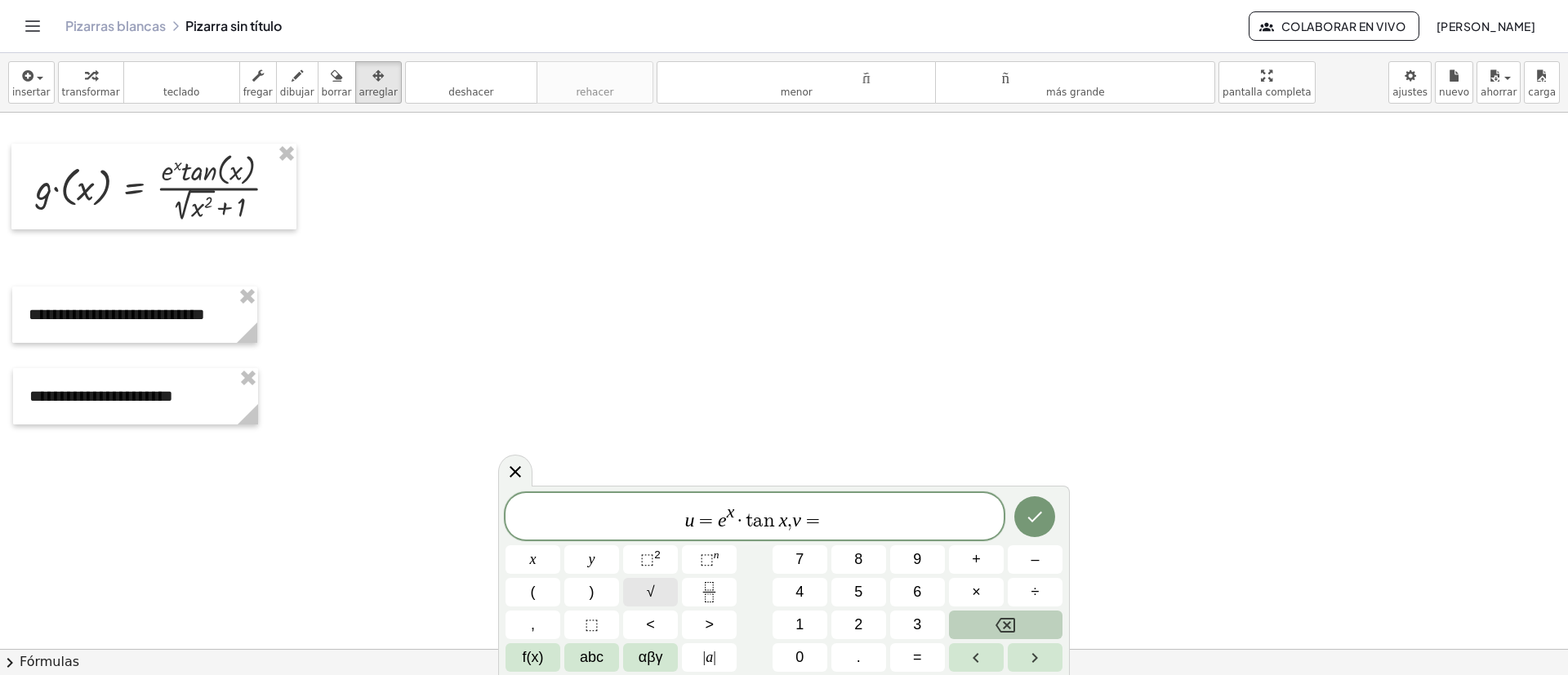
click at [648, 449] on span "√" at bounding box center [651, 592] width 8 height 22
click at [662, 449] on button "⬚ 2" at bounding box center [651, 559] width 55 height 28
drag, startPoint x: 781, startPoint y: 530, endPoint x: 927, endPoint y: 535, distance: 146.1
click at [927, 449] on div "**********" at bounding box center [755, 515] width 498 height 49
click at [1045, 449] on icon "Hecho" at bounding box center [1034, 516] width 19 height 19
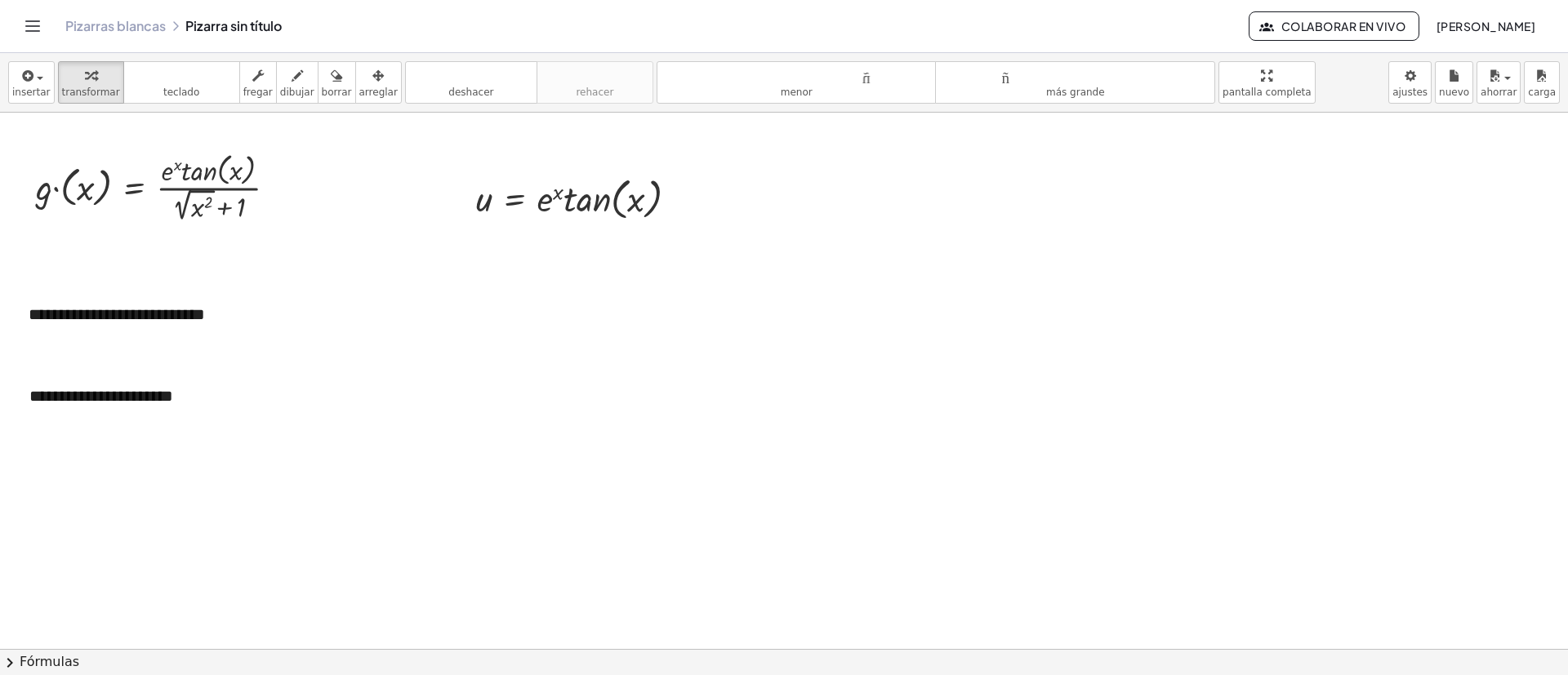
click at [360, 93] on font "arreglar" at bounding box center [379, 92] width 38 height 12
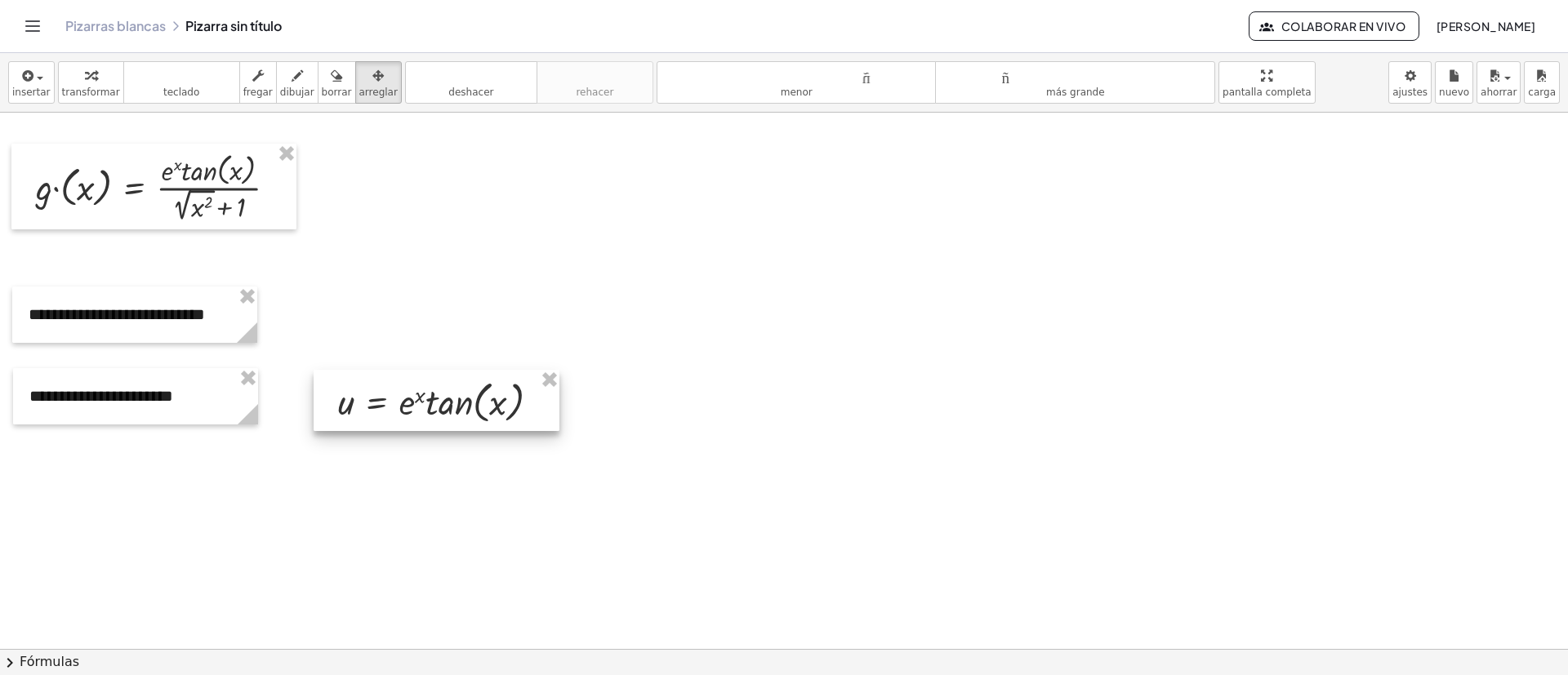
drag, startPoint x: 593, startPoint y: 206, endPoint x: 432, endPoint y: 400, distance: 252.1
click at [450, 403] on div at bounding box center [436, 400] width 246 height 61
click at [41, 76] on div "button" at bounding box center [31, 75] width 38 height 19
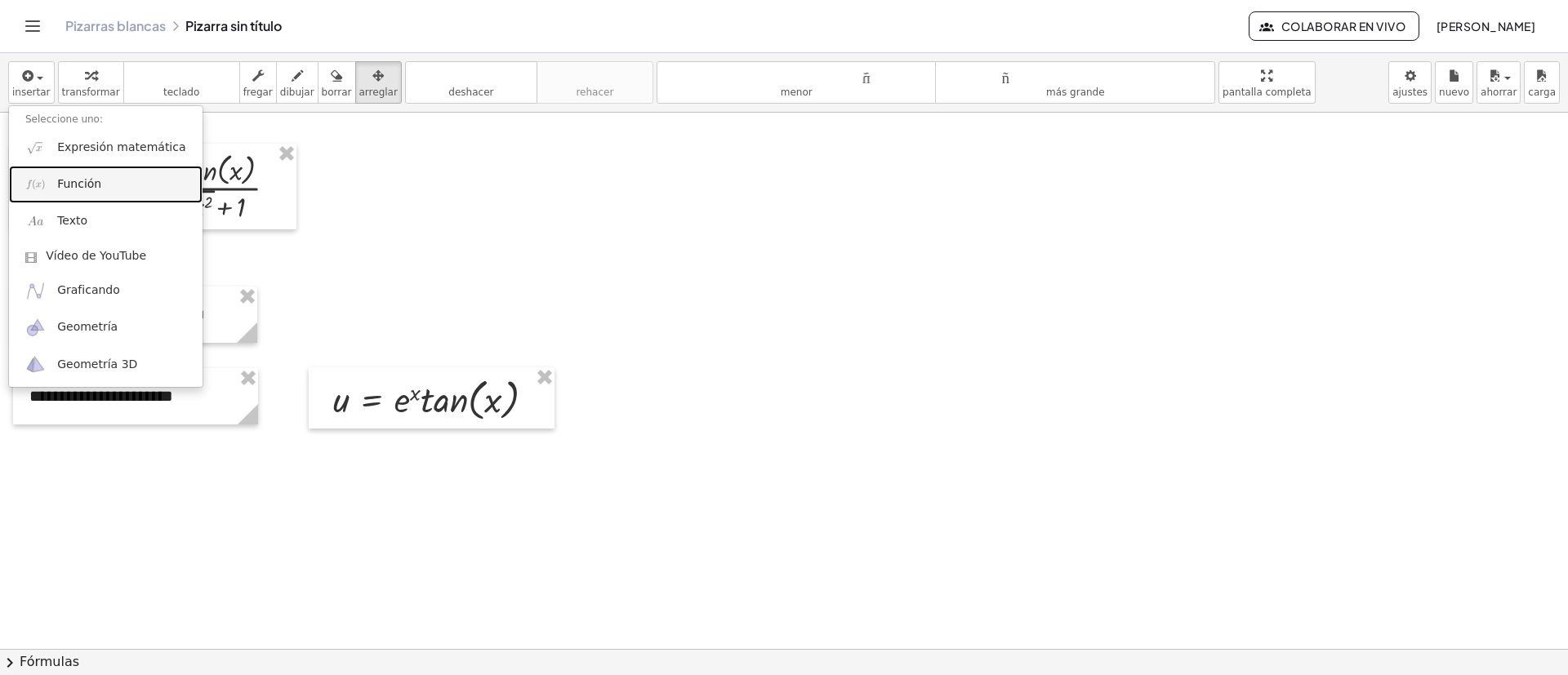
click at [91, 190] on font "Función" at bounding box center [79, 183] width 44 height 13
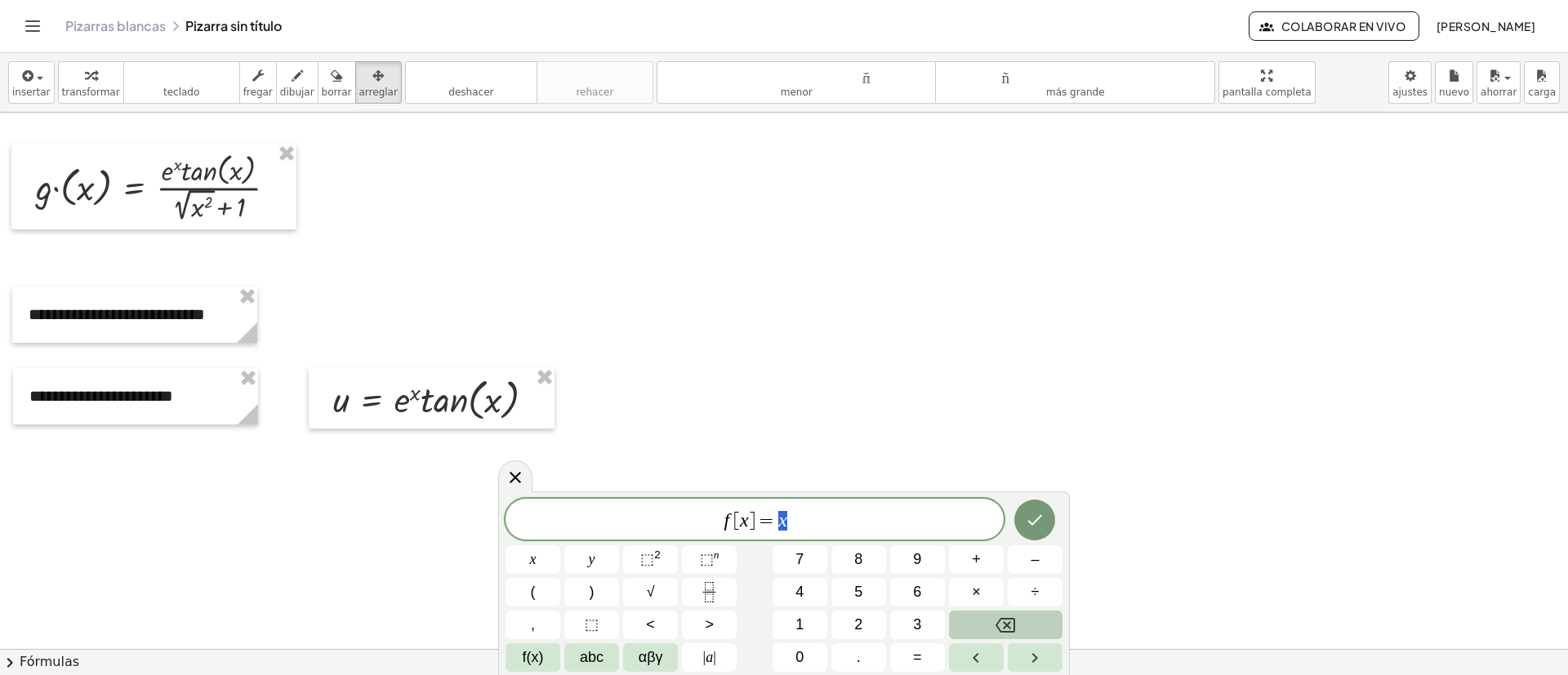
click at [890, 449] on span "f [ x ] = x" at bounding box center [755, 520] width 498 height 23
click at [549, 449] on span "f [ x ] = x ​" at bounding box center [755, 520] width 498 height 23
click at [1022, 449] on button "Hecho" at bounding box center [1035, 516] width 41 height 41
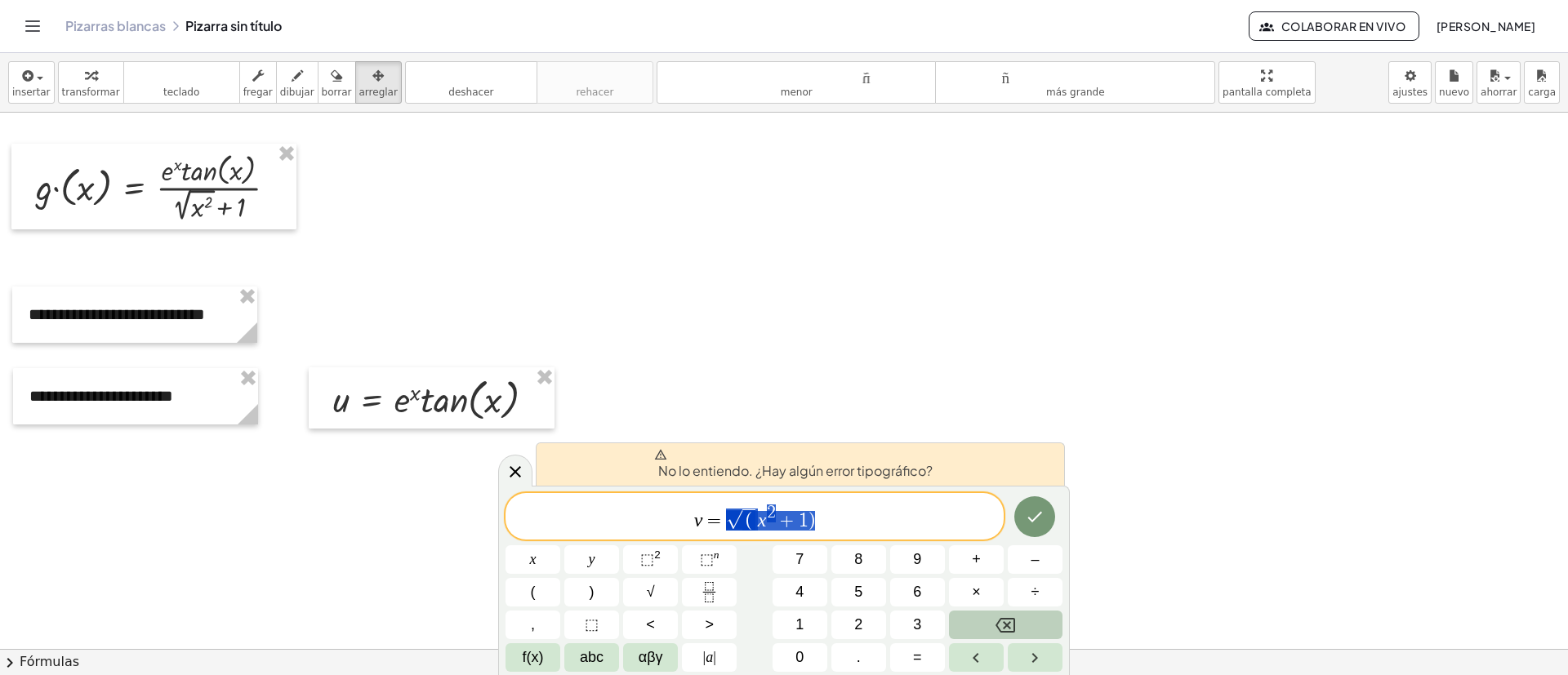
drag, startPoint x: 837, startPoint y: 517, endPoint x: 736, endPoint y: 516, distance: 101.0
click at [733, 449] on span "v = √ ( x 2 + 1 )" at bounding box center [755, 517] width 498 height 29
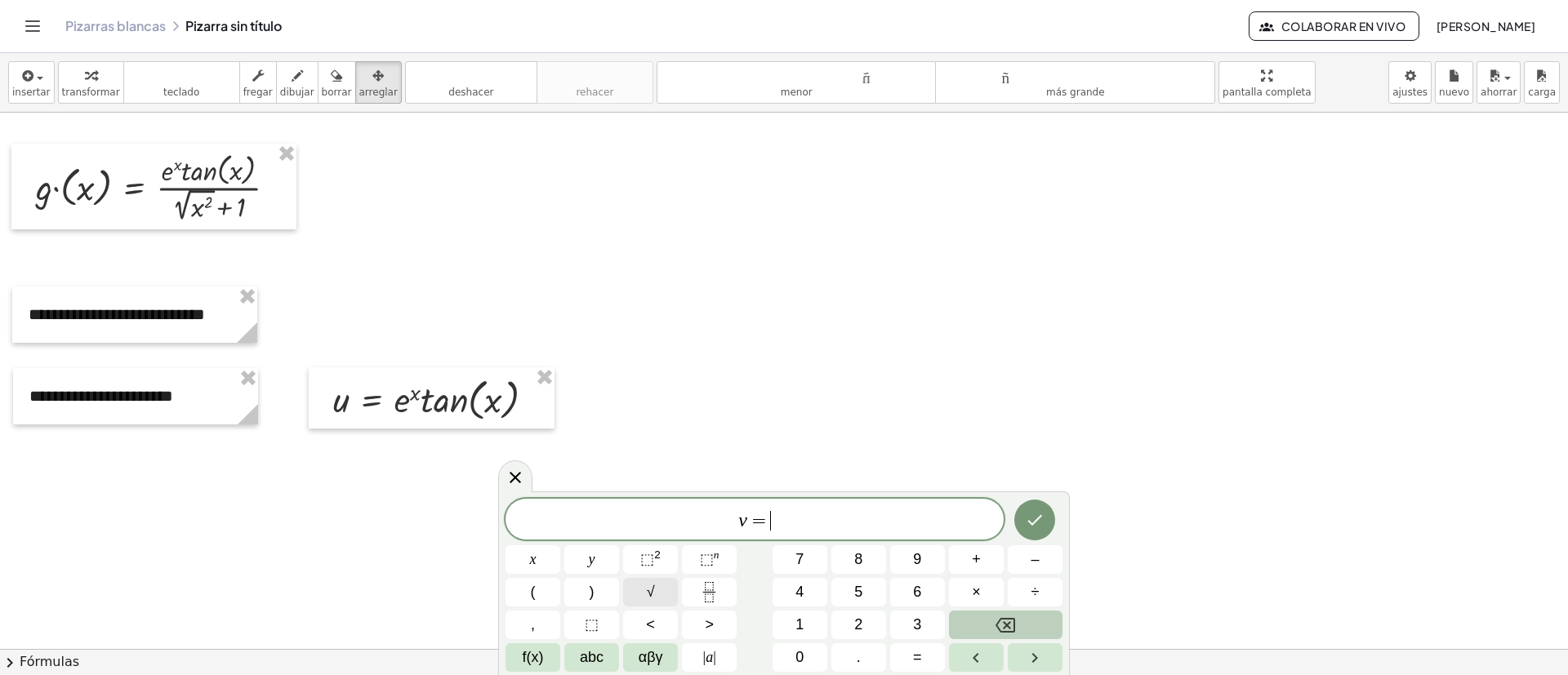
click at [665, 449] on button "√" at bounding box center [651, 592] width 55 height 28
click at [653, 449] on span "⬚" at bounding box center [647, 559] width 14 height 16
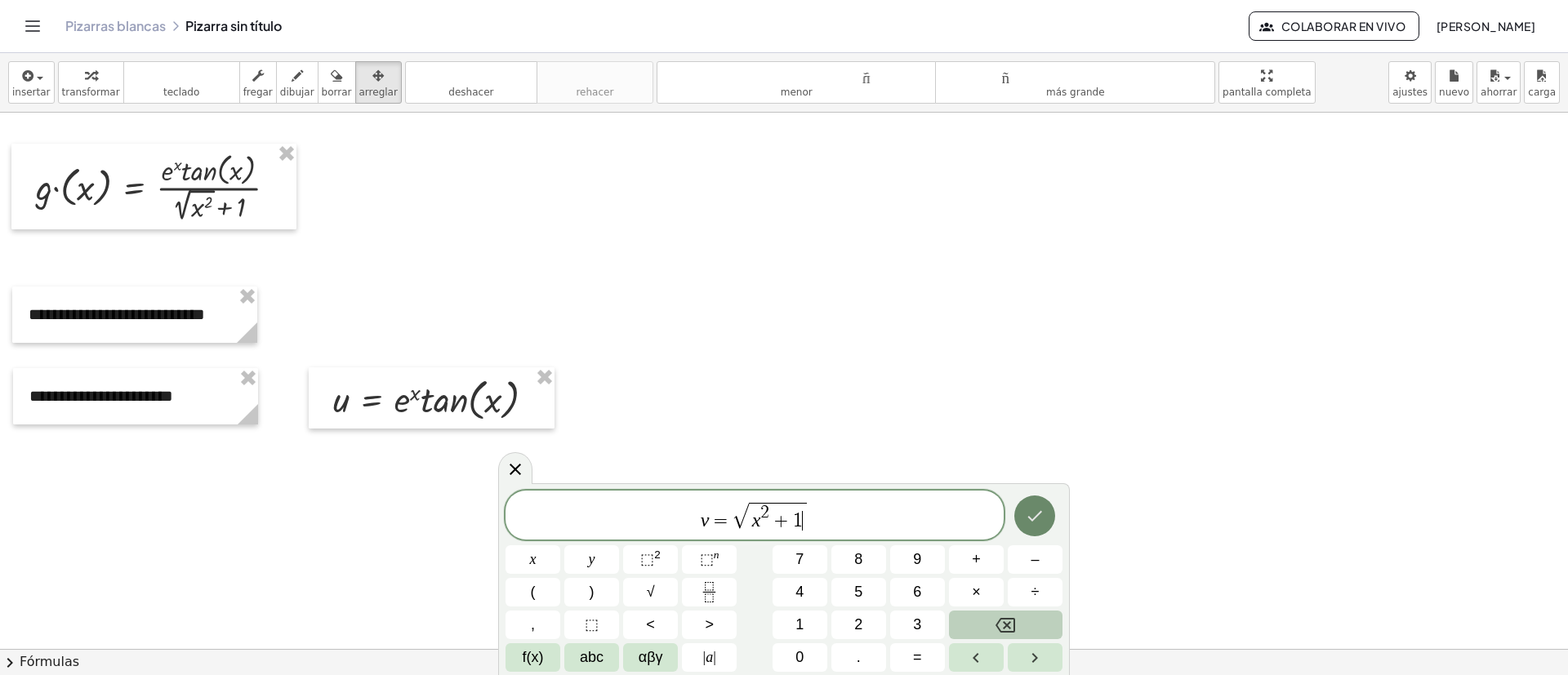
click at [1029, 449] on button "Hecho" at bounding box center [1035, 515] width 41 height 41
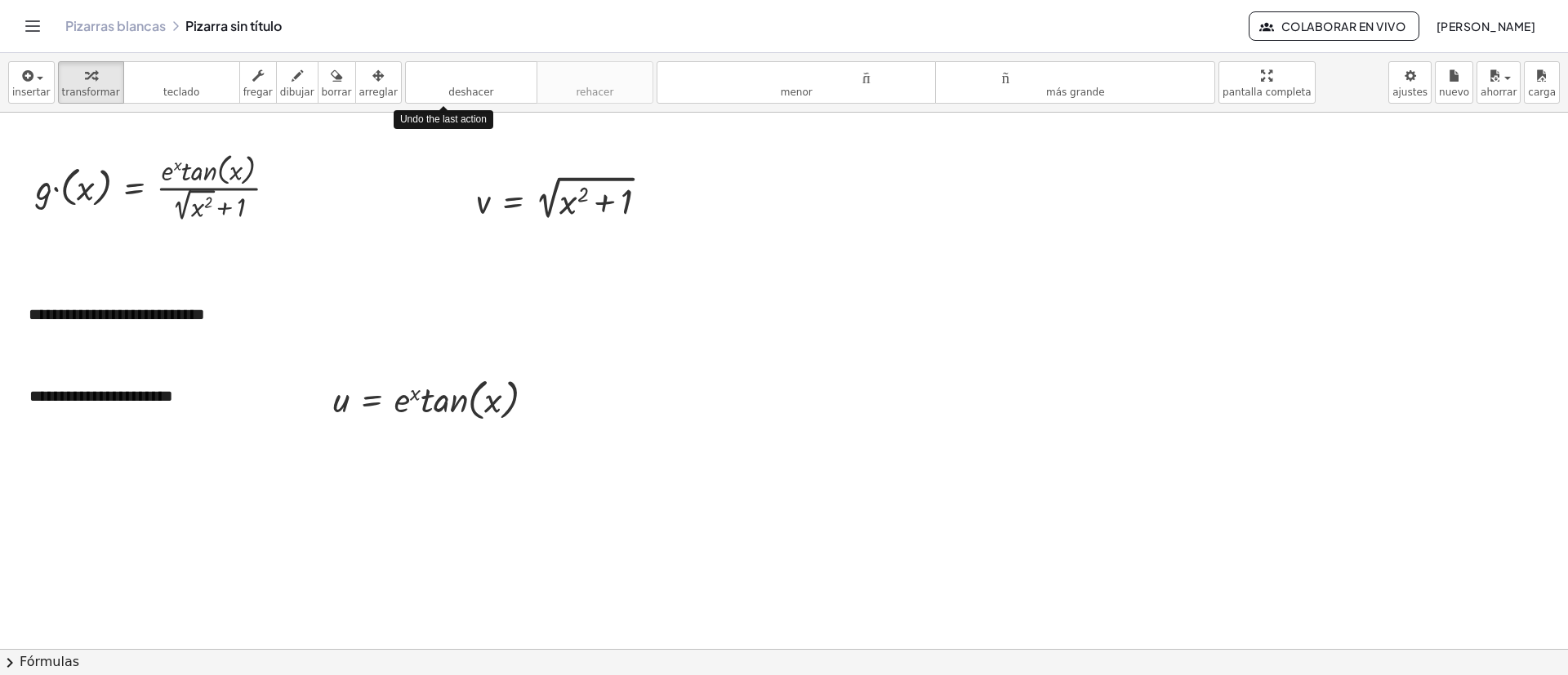
click at [360, 87] on font "arreglar" at bounding box center [379, 92] width 38 height 12
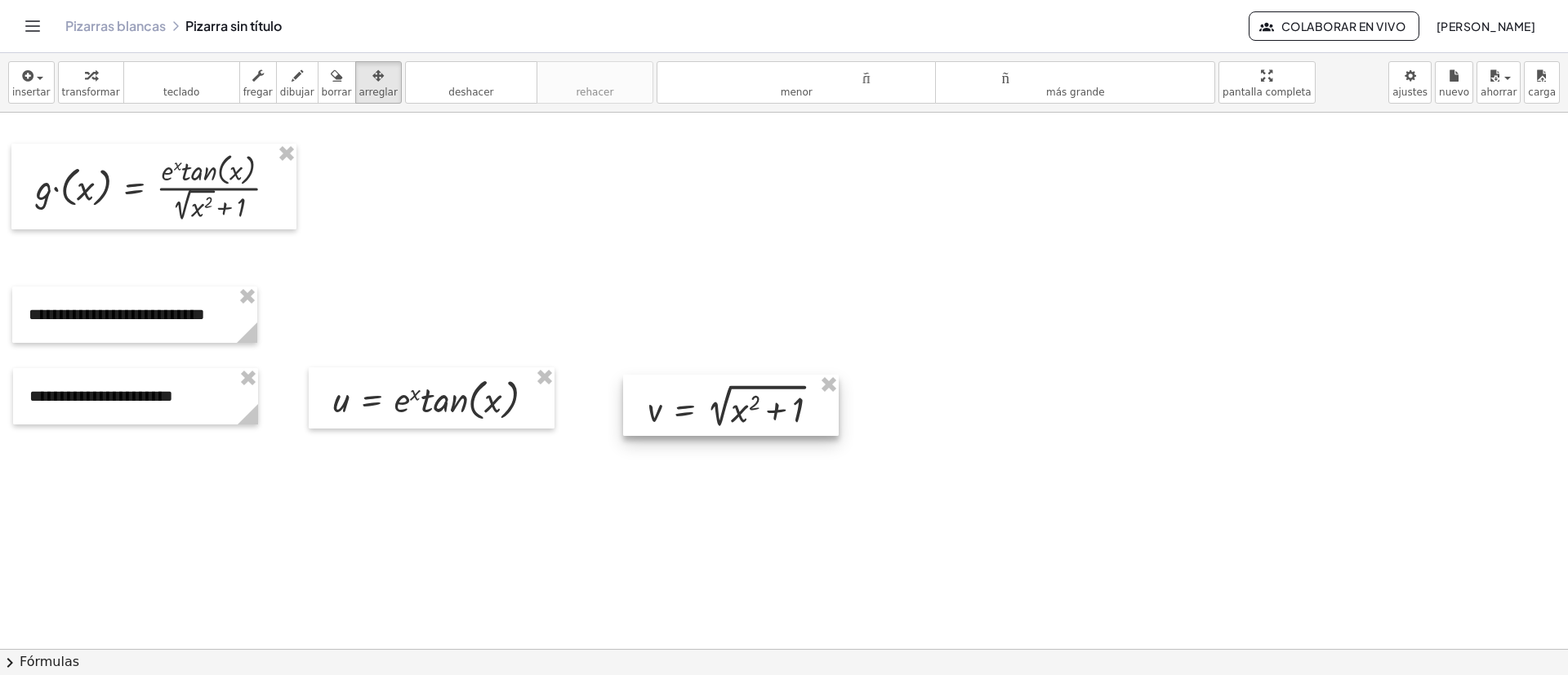
drag, startPoint x: 587, startPoint y: 198, endPoint x: 754, endPoint y: 406, distance: 266.7
click at [754, 406] on div at bounding box center [731, 405] width 215 height 61
click at [19, 81] on icon "button" at bounding box center [26, 75] width 15 height 19
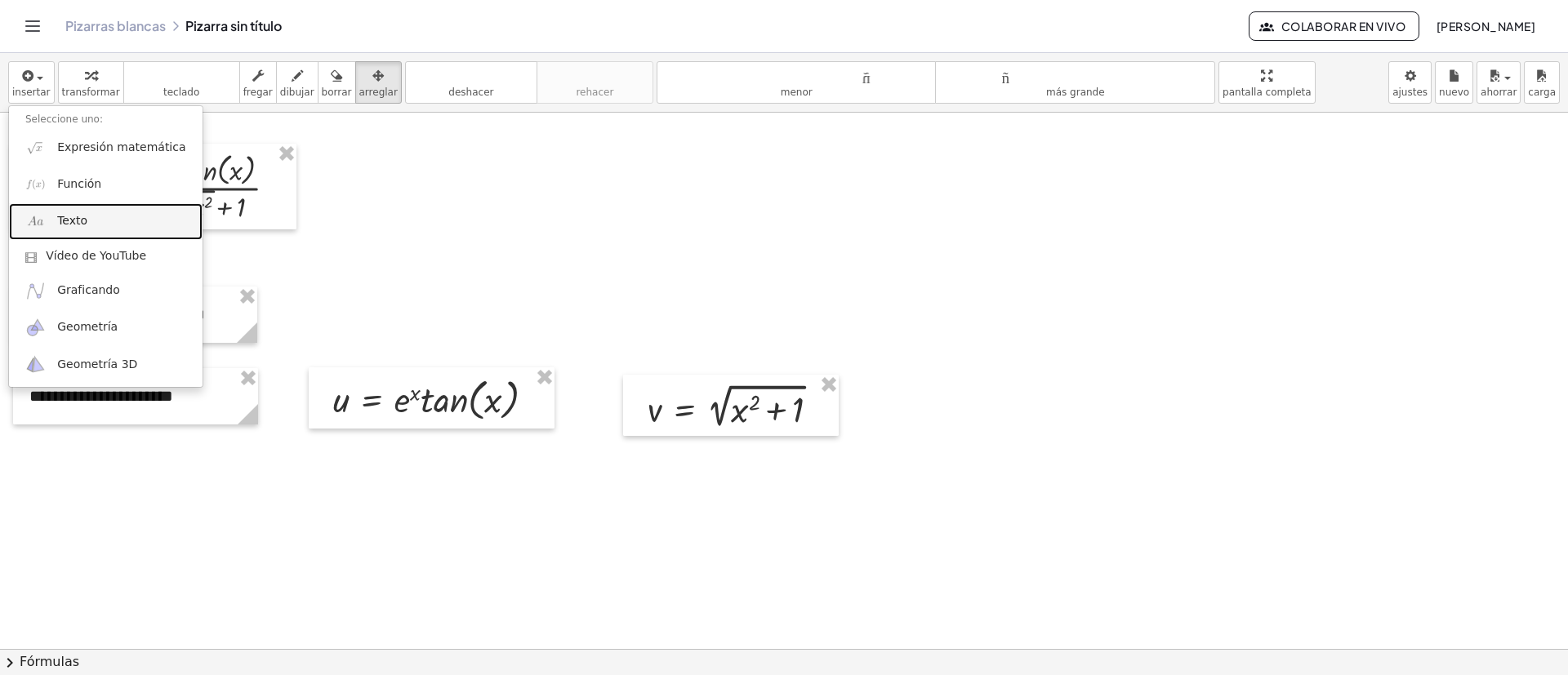
click at [65, 217] on font "Texto" at bounding box center [72, 220] width 30 height 13
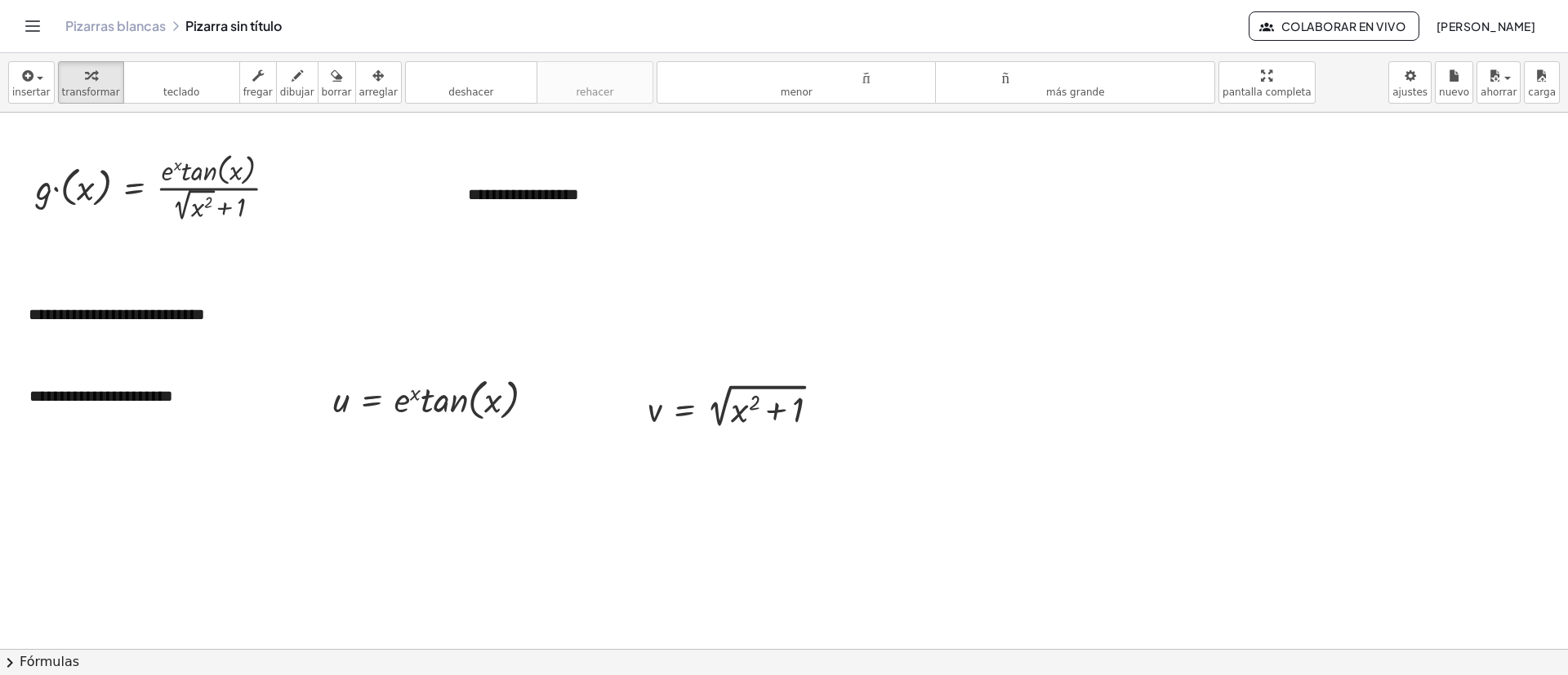
click at [372, 74] on icon "button" at bounding box center [378, 75] width 12 height 19
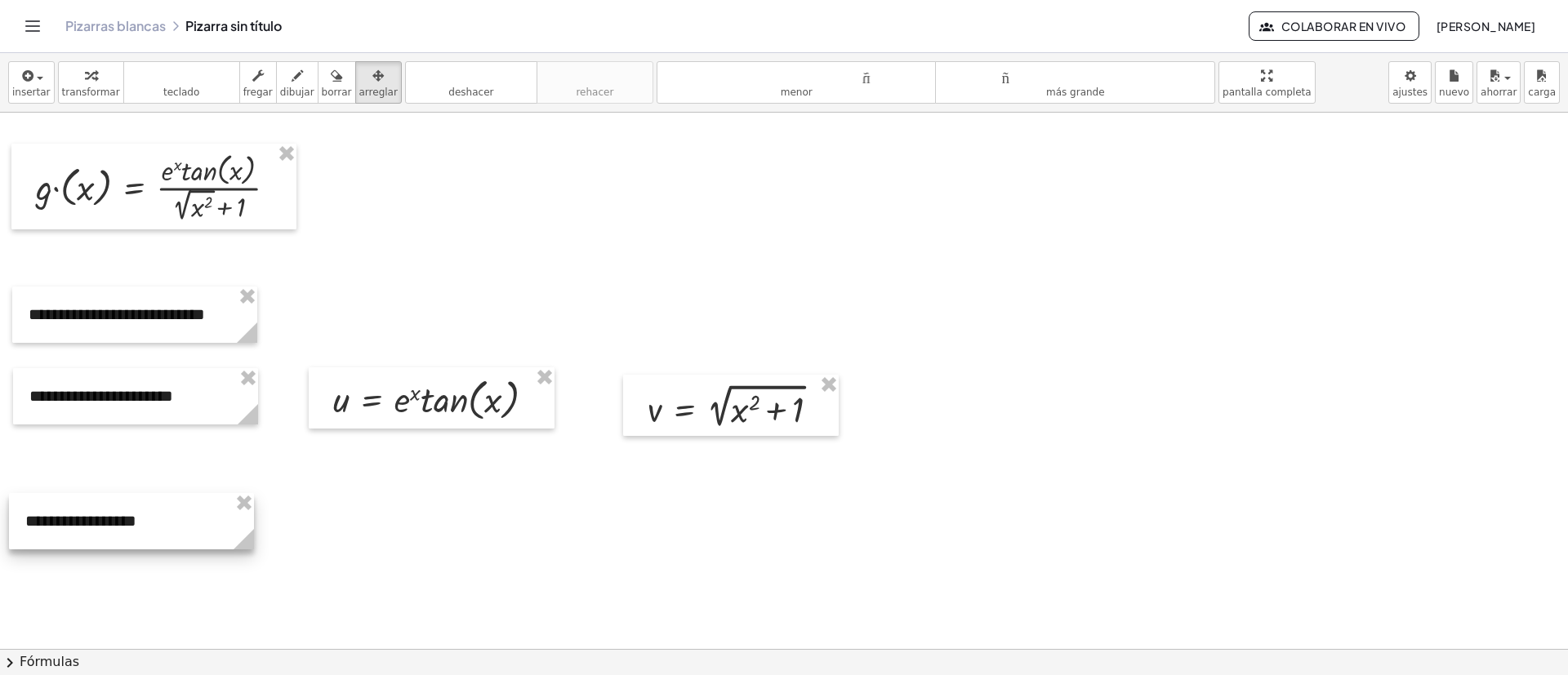
drag, startPoint x: 527, startPoint y: 195, endPoint x: 89, endPoint y: 432, distance: 498.0
click at [86, 449] on div at bounding box center [131, 522] width 245 height 57
click at [175, 380] on div at bounding box center [135, 397] width 245 height 57
click at [253, 85] on icon "button" at bounding box center [258, 75] width 12 height 19
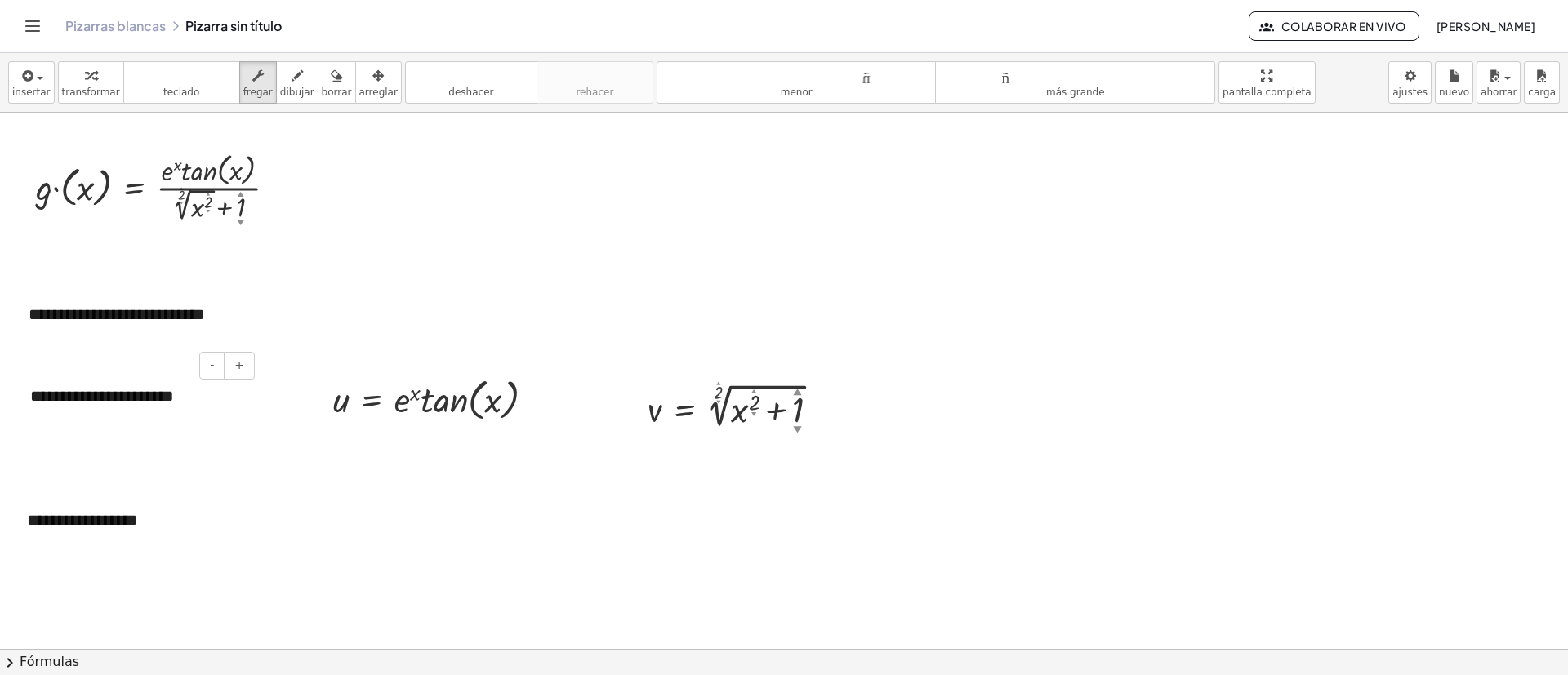
click at [162, 414] on div "**********" at bounding box center [136, 397] width 245 height 57
click at [31, 313] on font "**********" at bounding box center [116, 315] width 176 height 16
click at [24, 315] on div at bounding box center [20, 315] width 16 height 57
click at [32, 319] on font "**********" at bounding box center [113, 314] width 176 height 16
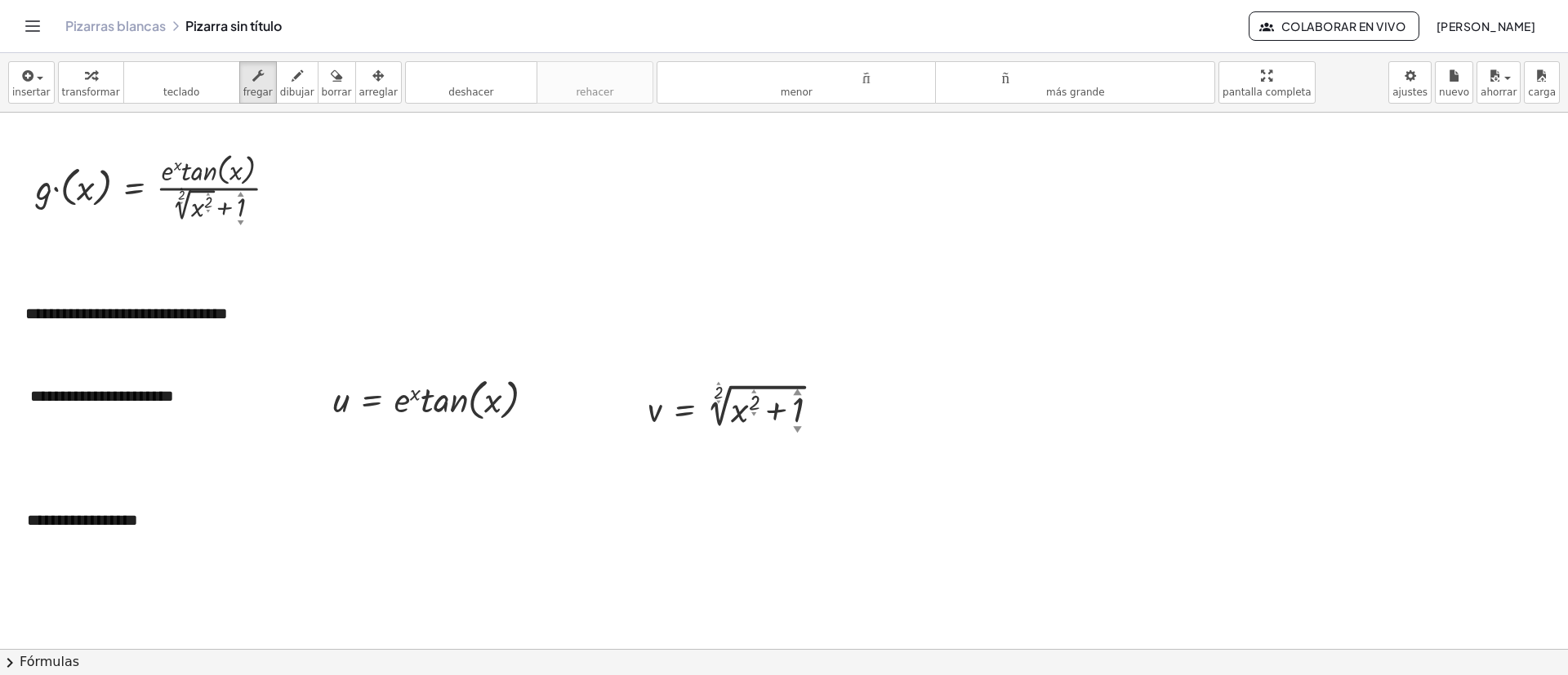
drag, startPoint x: 36, startPoint y: 90, endPoint x: 36, endPoint y: 104, distance: 14.0
click at [36, 89] on font "insertar" at bounding box center [31, 92] width 38 height 12
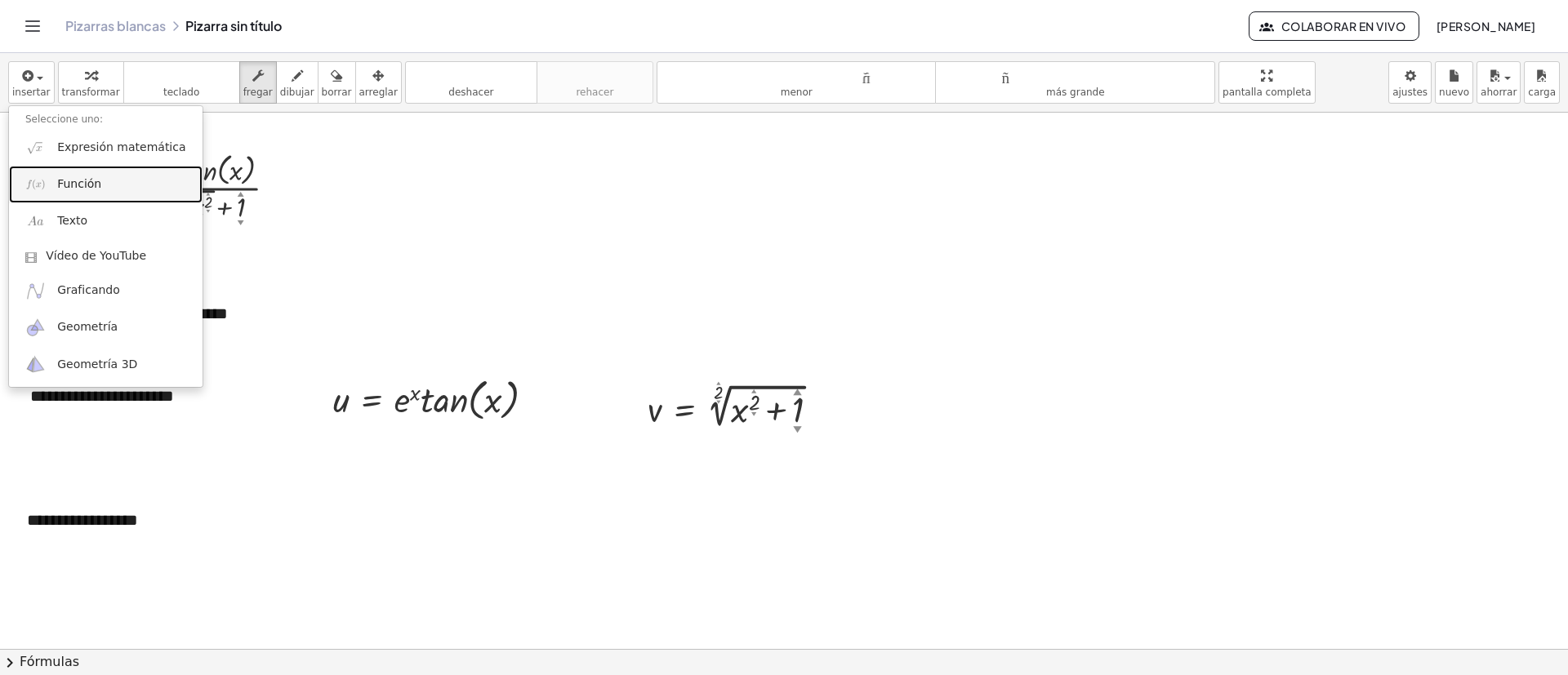
click at [78, 192] on link "Función" at bounding box center [106, 184] width 193 height 36
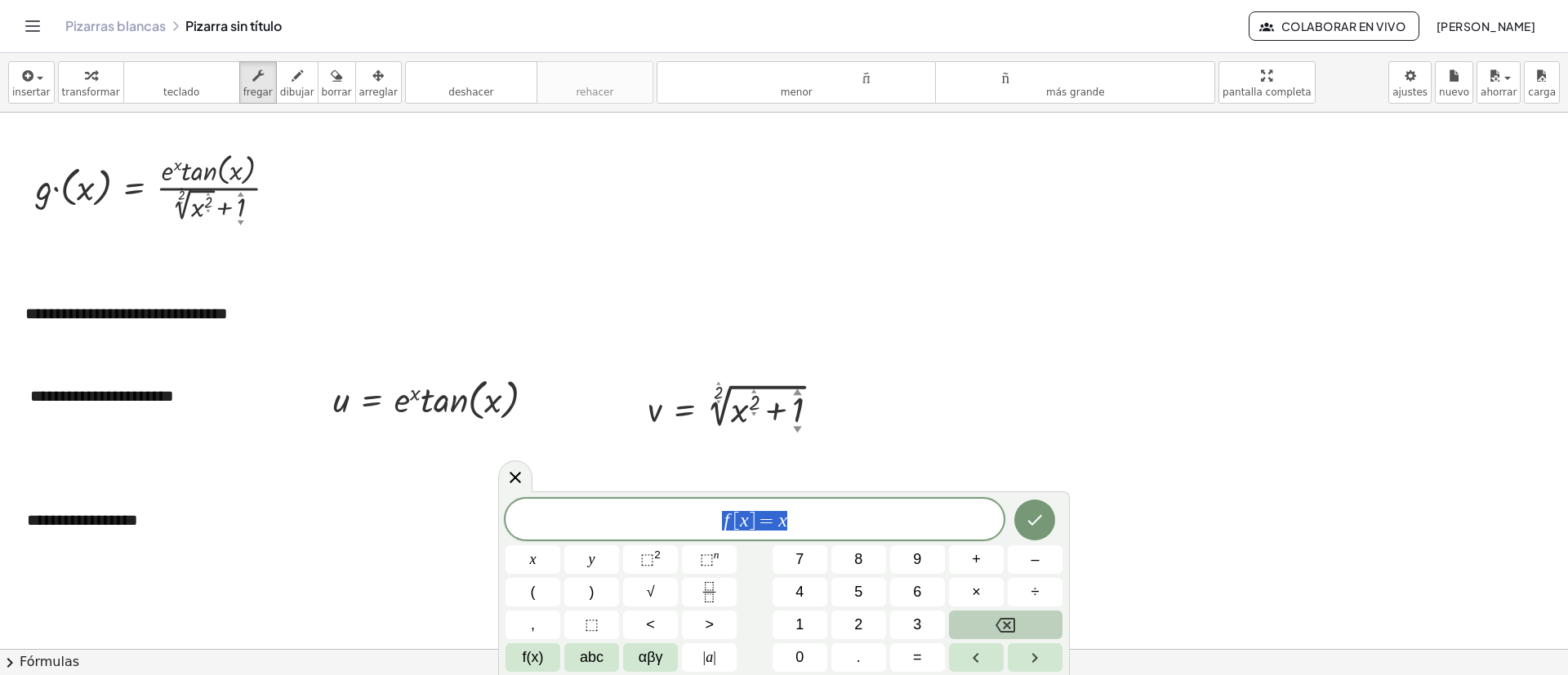
drag, startPoint x: 533, startPoint y: 526, endPoint x: 497, endPoint y: 525, distance: 36.0
click at [517, 449] on span "f [ x ] = x" at bounding box center [755, 520] width 498 height 23
click at [1039, 449] on icon "Hecho" at bounding box center [1036, 517] width 15 height 11
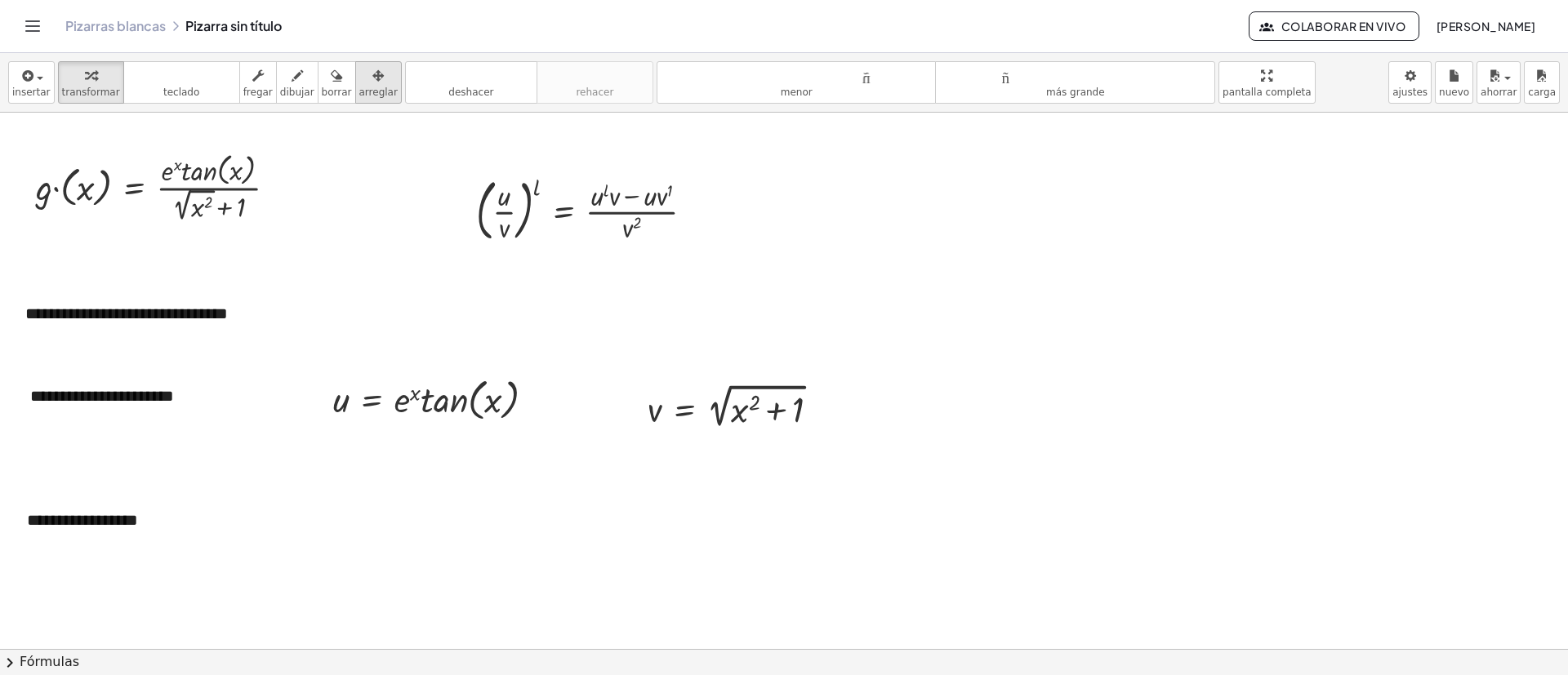
click at [360, 92] on font "arreglar" at bounding box center [379, 92] width 38 height 12
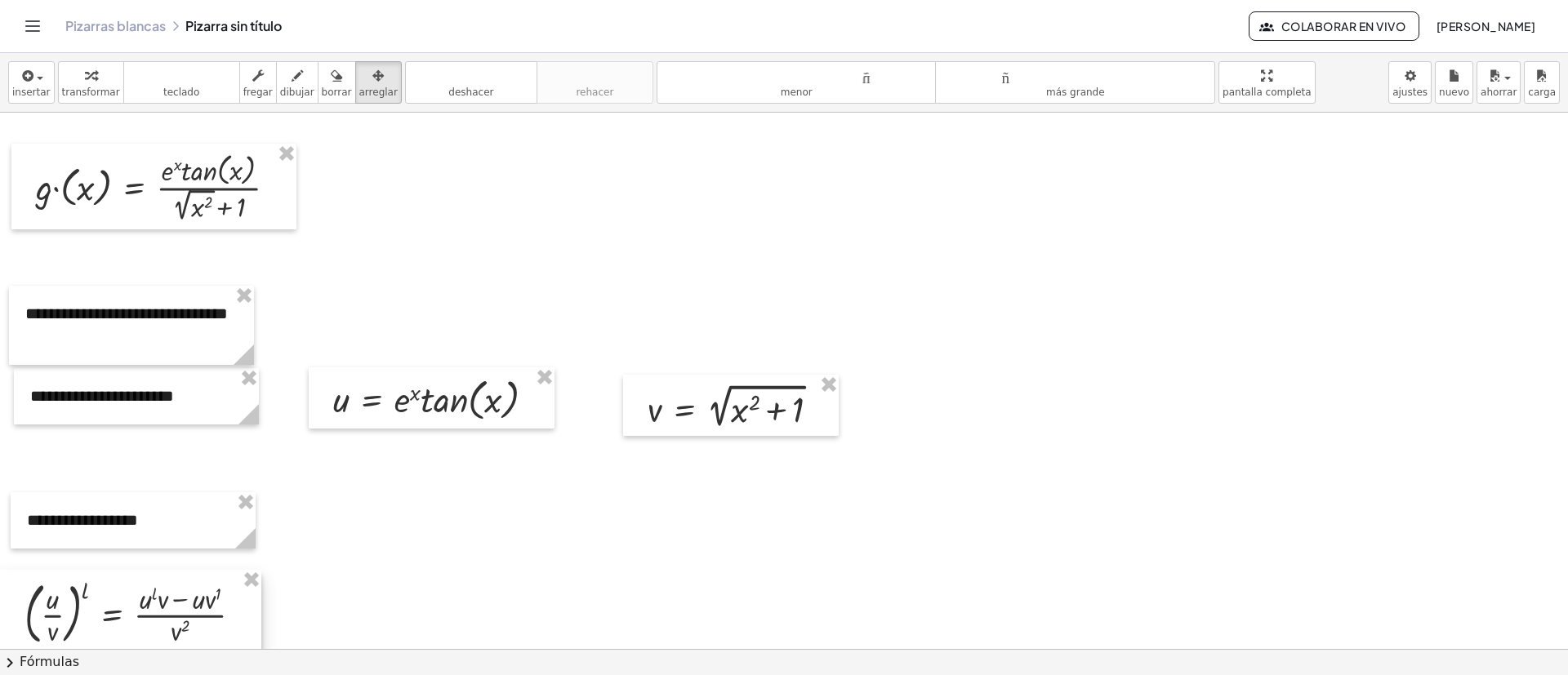
drag, startPoint x: 634, startPoint y: 202, endPoint x: 168, endPoint y: 602, distance: 614.1
click at [167, 449] on div at bounding box center [131, 611] width 261 height 83
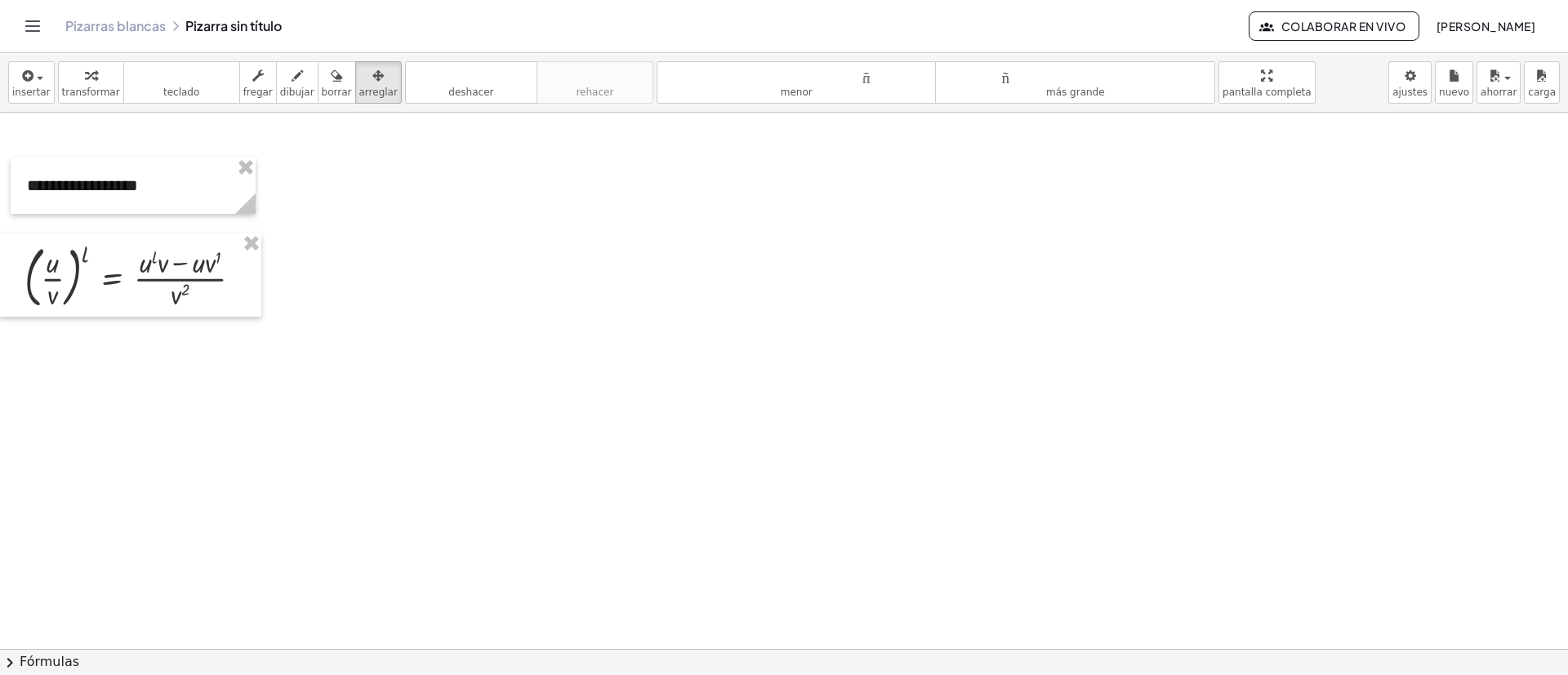
scroll to position [1731, 0]
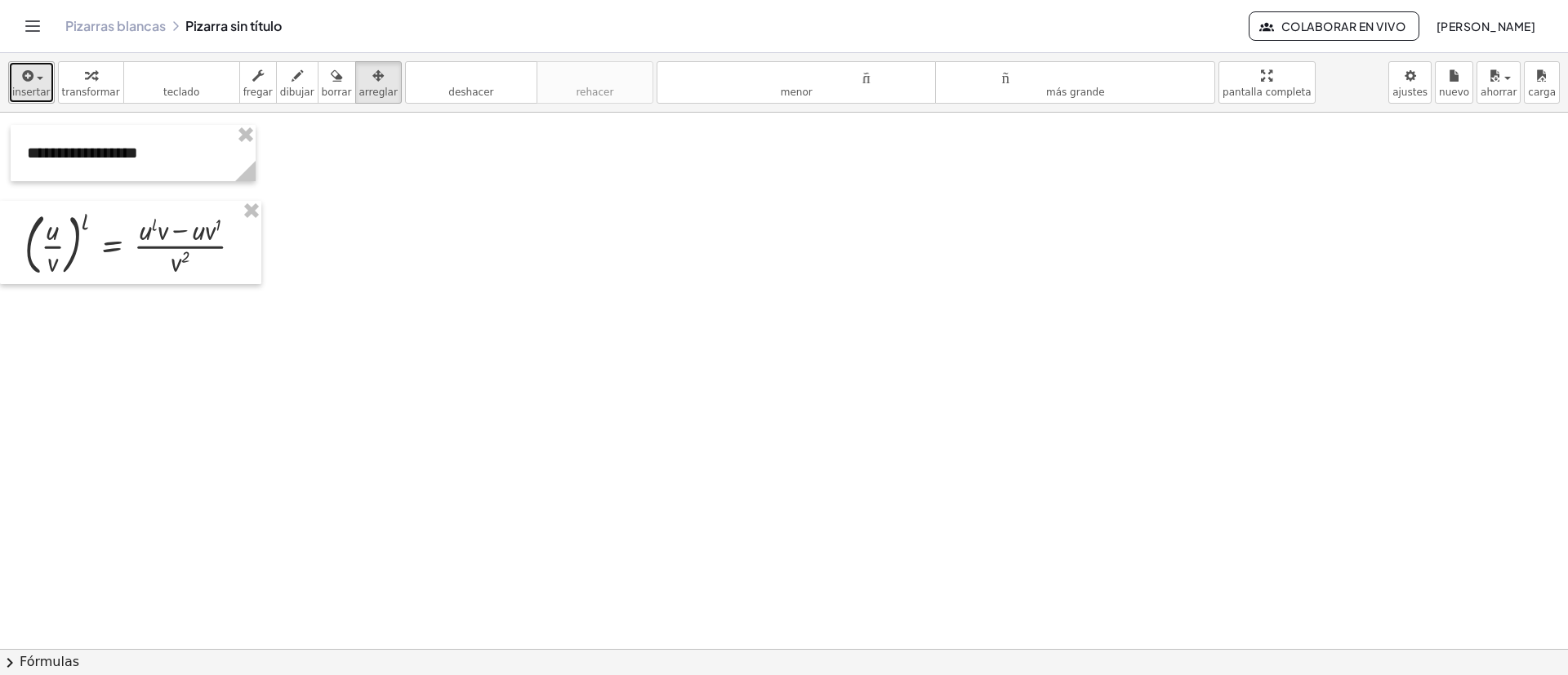
click at [29, 87] on font "insertar" at bounding box center [31, 92] width 38 height 12
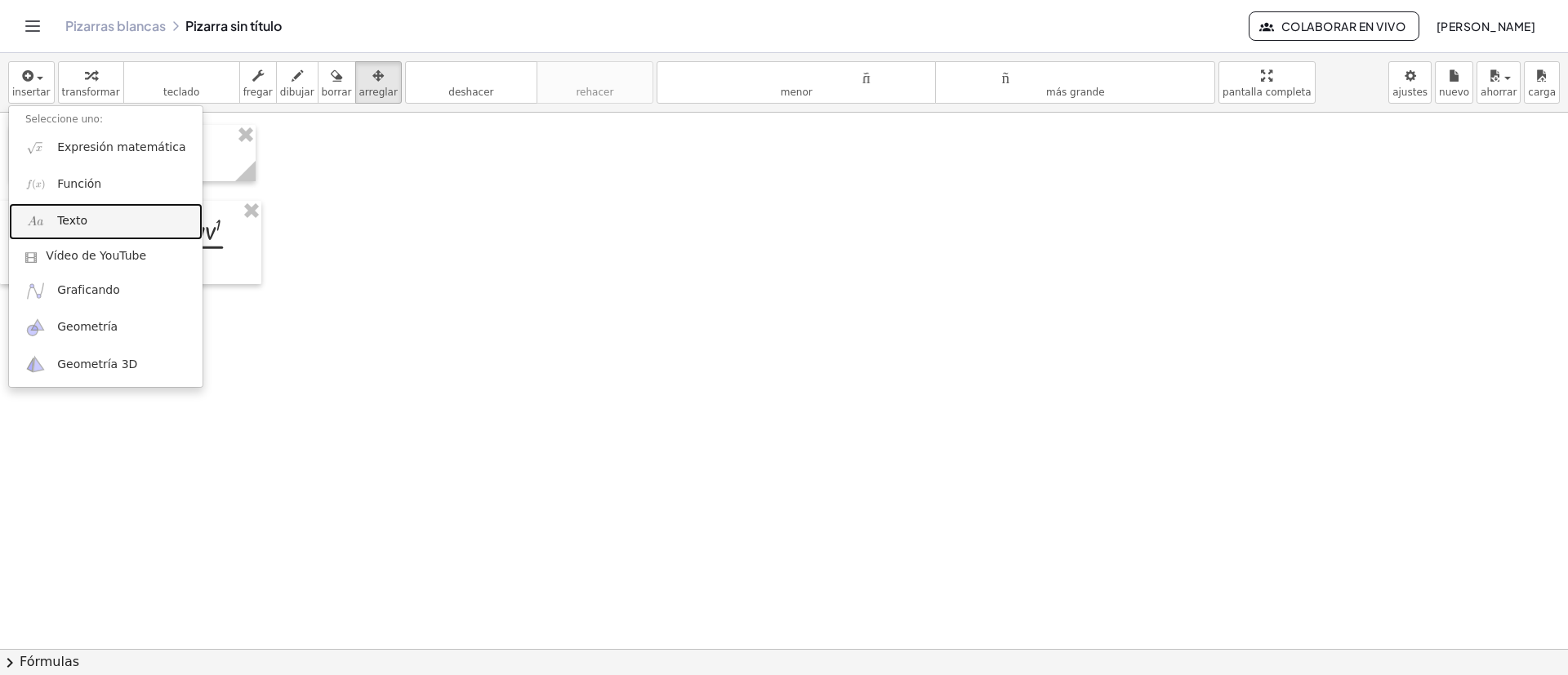
drag, startPoint x: 109, startPoint y: 217, endPoint x: 113, endPoint y: 224, distance: 8.1
click at [109, 217] on link "Texto" at bounding box center [106, 222] width 193 height 36
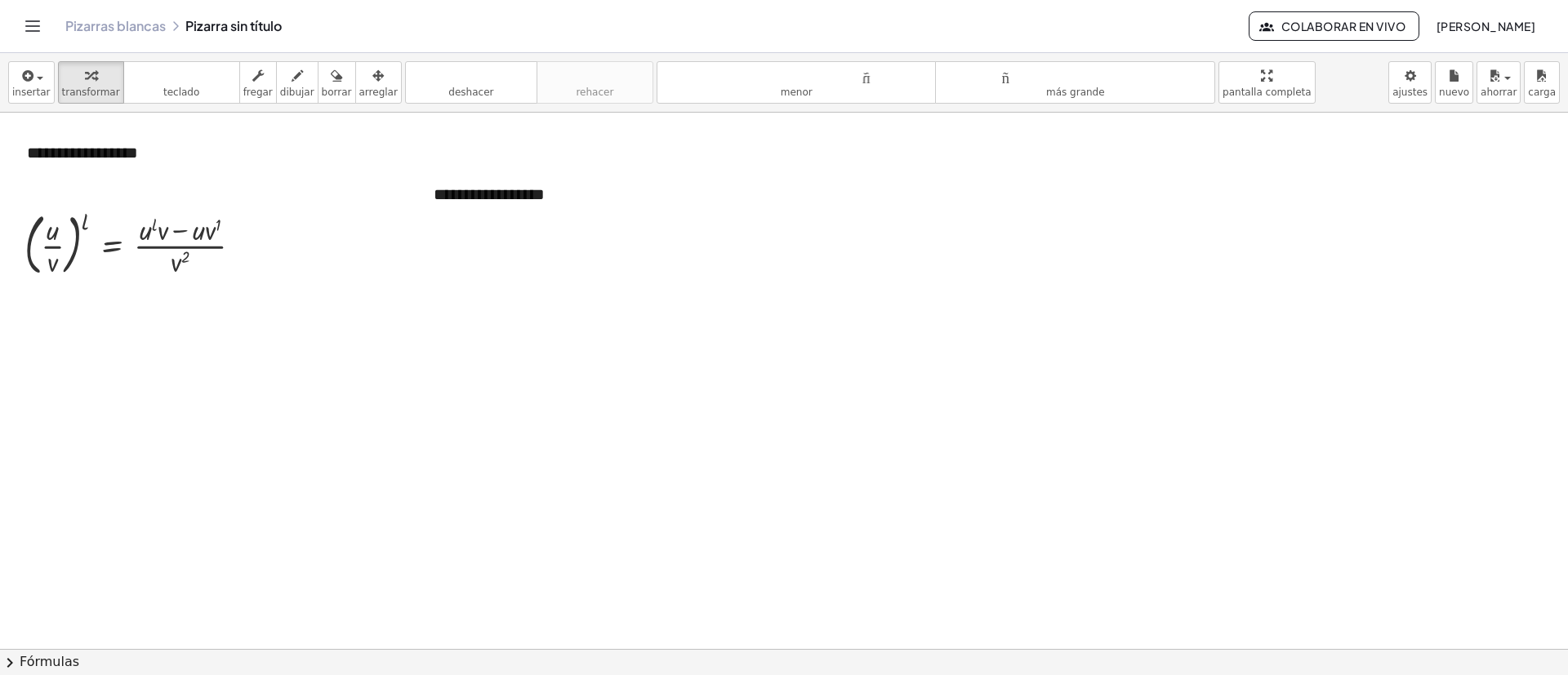
drag, startPoint x: 351, startPoint y: 60, endPoint x: 384, endPoint y: 150, distance: 95.9
click at [351, 59] on div "insertar Seleccione uno: Expresión matemática Función Texto Vídeo de YouTube Gr…" at bounding box center [784, 82] width 1568 height 59
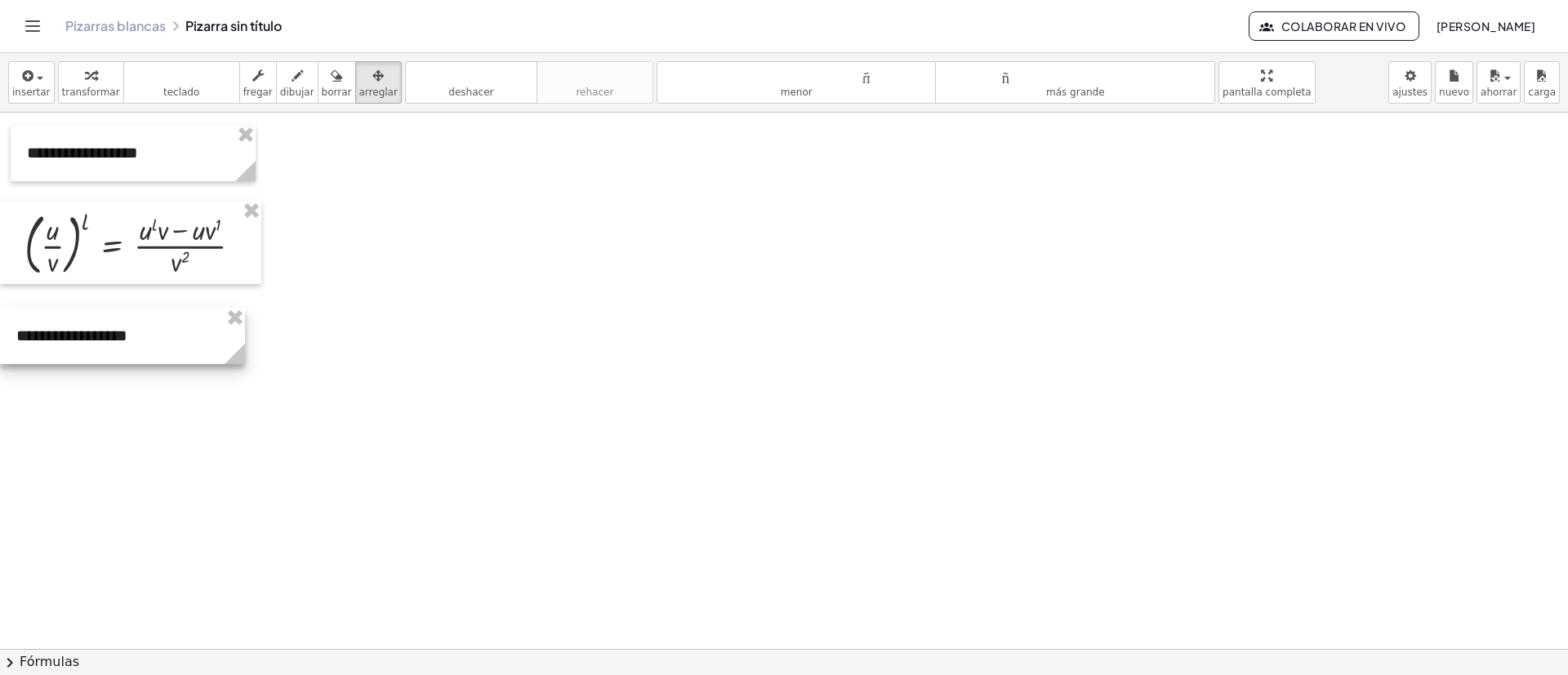
drag, startPoint x: 467, startPoint y: 207, endPoint x: 50, endPoint y: 337, distance: 436.8
click at [50, 337] on div at bounding box center [122, 336] width 245 height 57
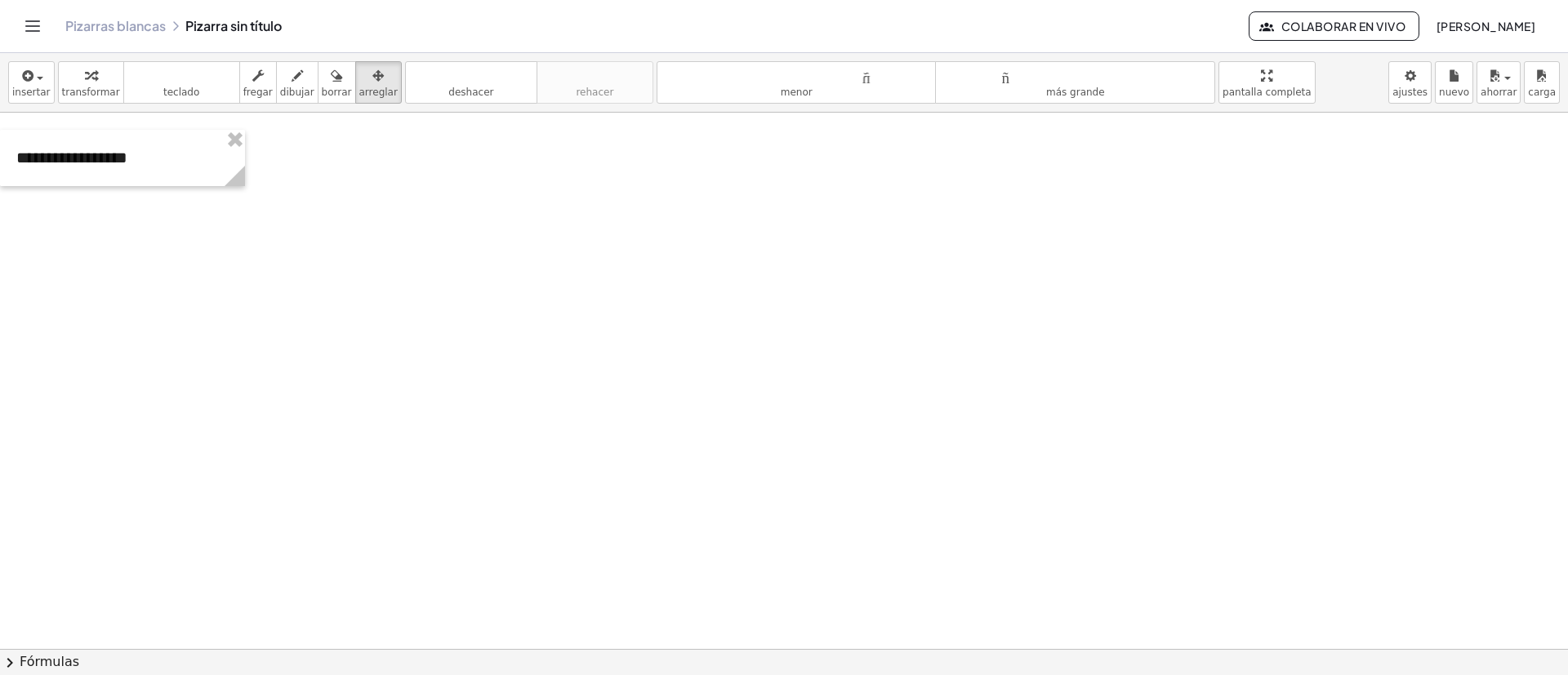
scroll to position [1854, 0]
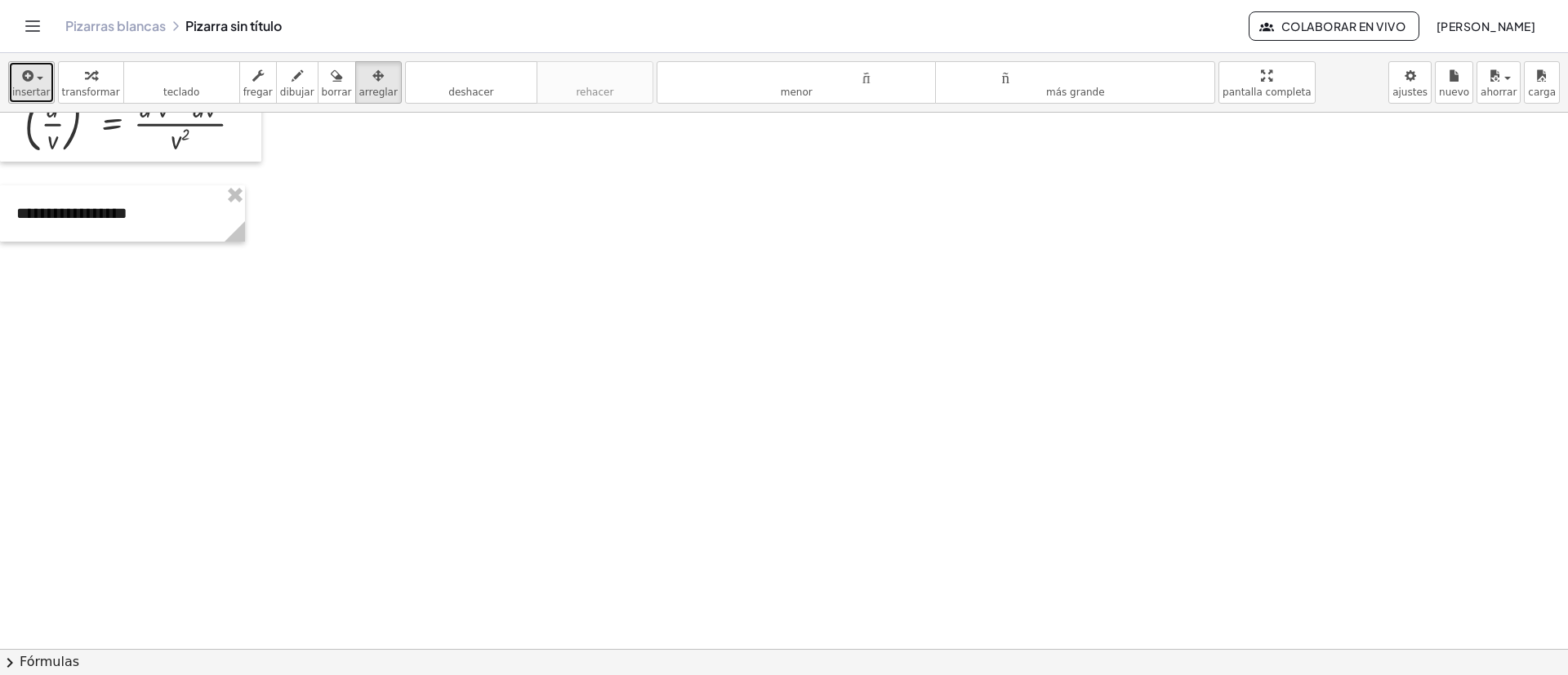
click at [19, 95] on font "insertar" at bounding box center [31, 92] width 38 height 12
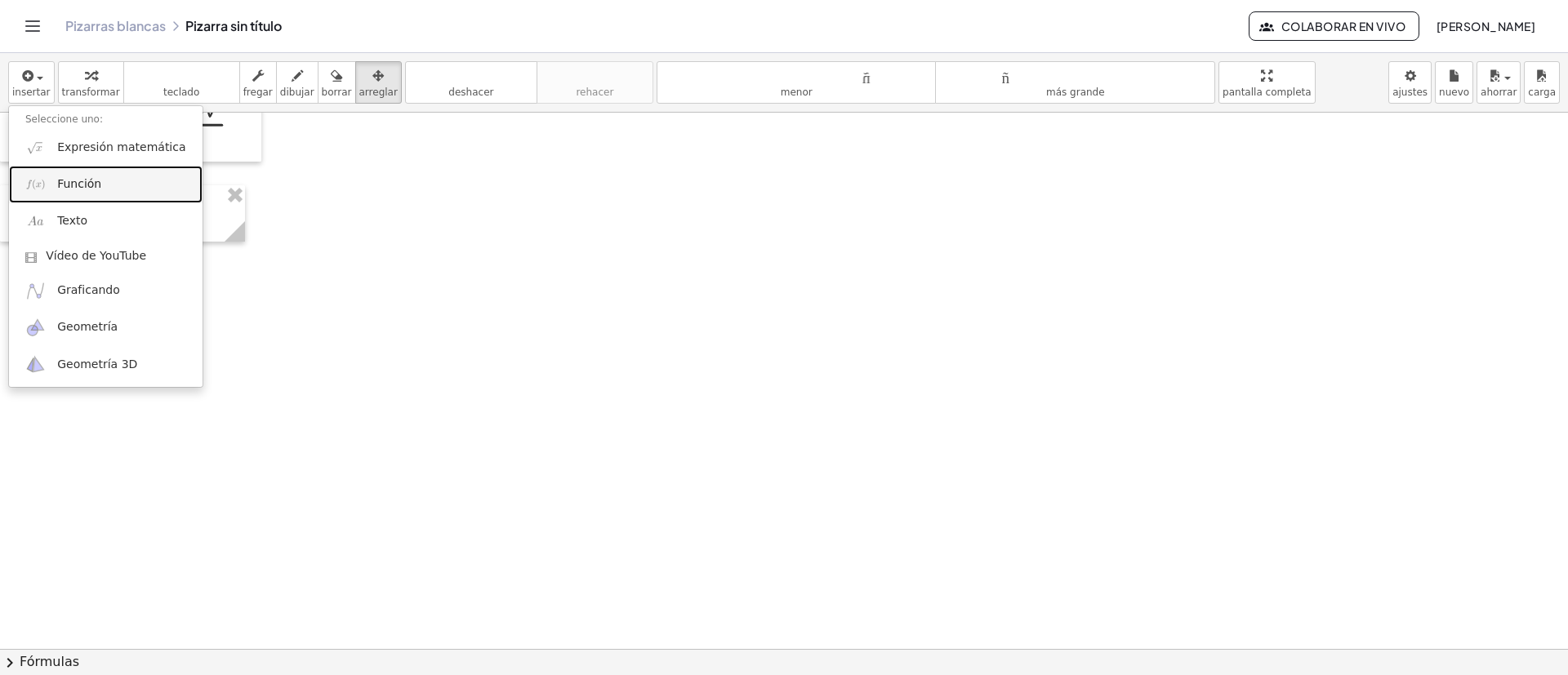
click at [74, 178] on font "Función" at bounding box center [79, 183] width 44 height 13
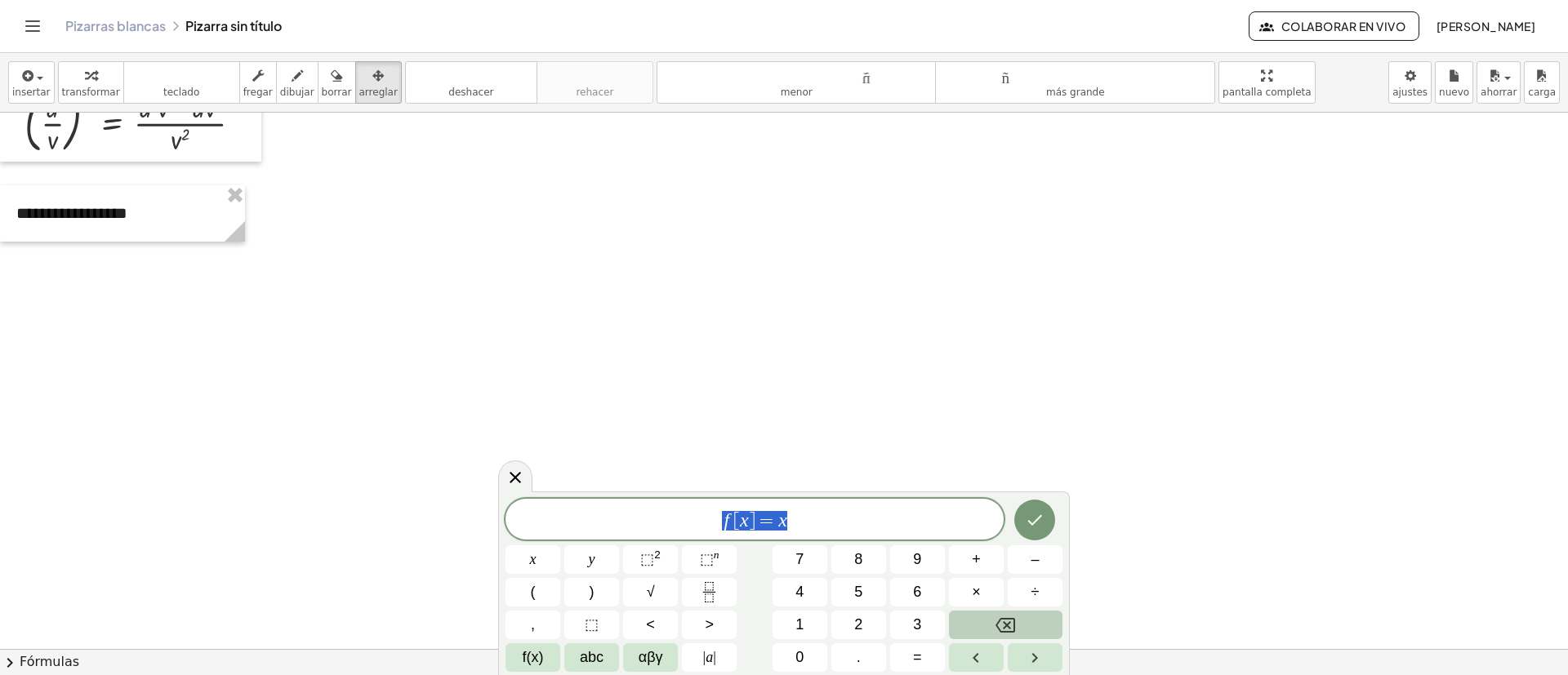
drag, startPoint x: 829, startPoint y: 516, endPoint x: 572, endPoint y: 504, distance: 257.3
click at [589, 449] on span "f [ x ] = x" at bounding box center [755, 520] width 498 height 23
drag, startPoint x: 807, startPoint y: 515, endPoint x: 823, endPoint y: 558, distance: 45.9
click at [807, 449] on span "u l = ( e x ) l ∙ t a n x + e x ∙ ( t a n x ) l ​" at bounding box center [755, 517] width 498 height 29
click at [989, 449] on button "×" at bounding box center [977, 592] width 55 height 28
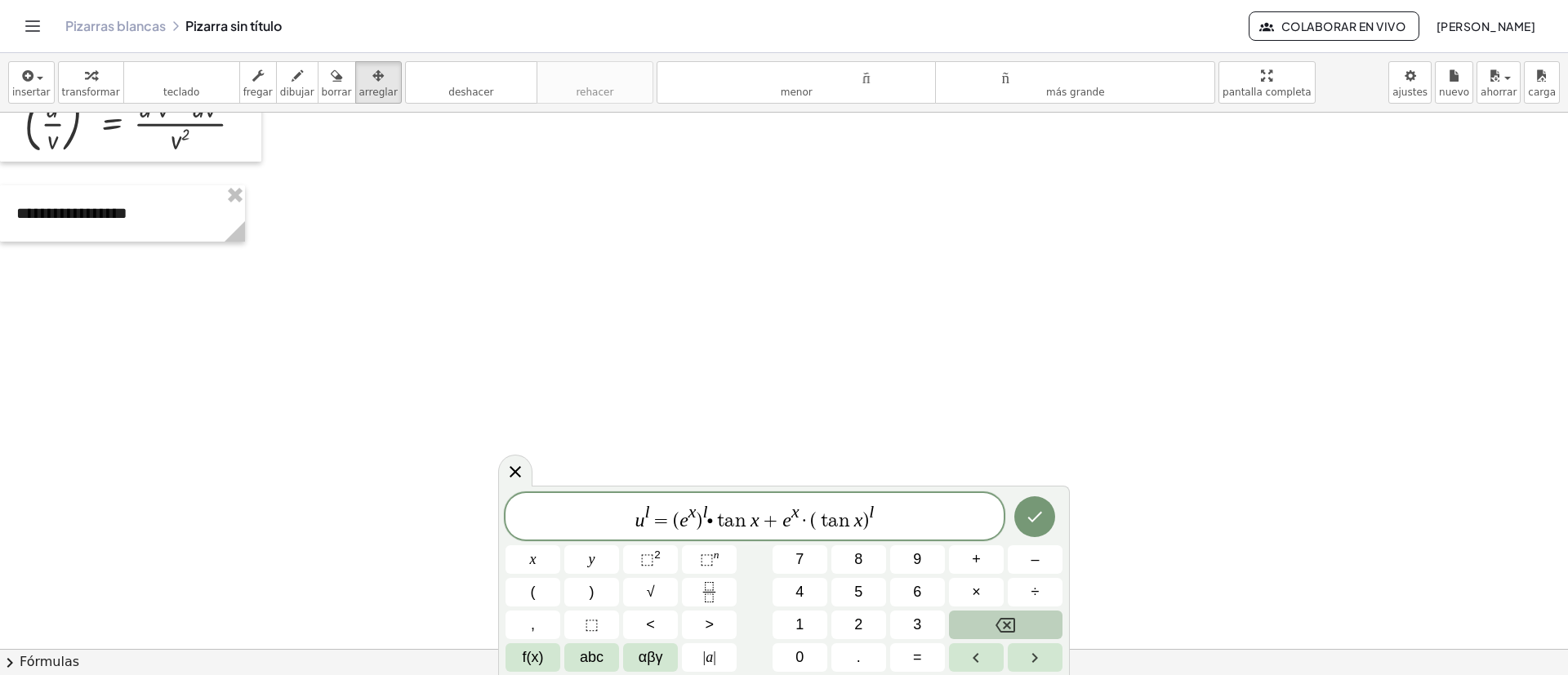
click at [713, 449] on span "u l = ( e x ) l ∙ t a n x + e x · ​ ( t a n x ) l" at bounding box center [755, 517] width 498 height 29
click at [970, 449] on button "×" at bounding box center [977, 592] width 55 height 28
click at [1039, 449] on button "Hecho" at bounding box center [1035, 516] width 41 height 41
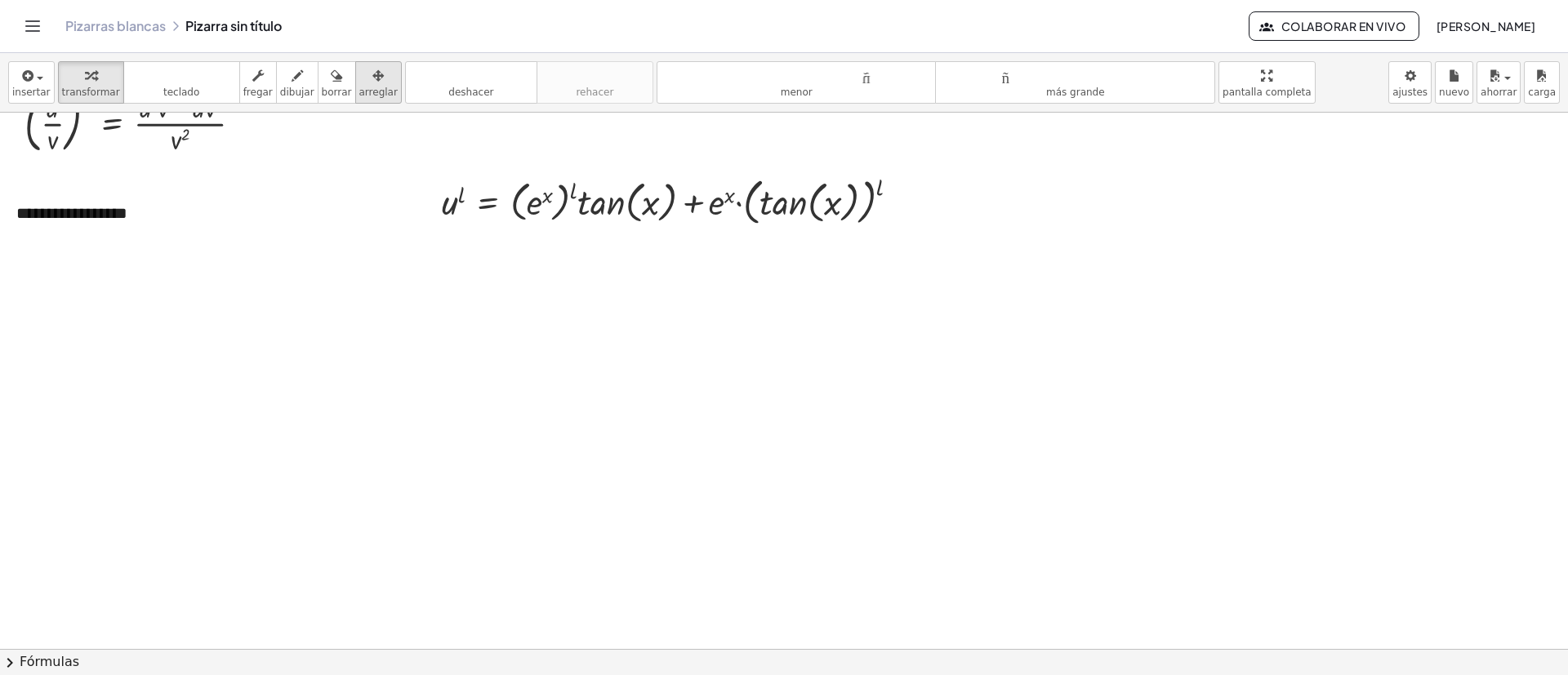
click at [364, 83] on div "button" at bounding box center [379, 75] width 38 height 19
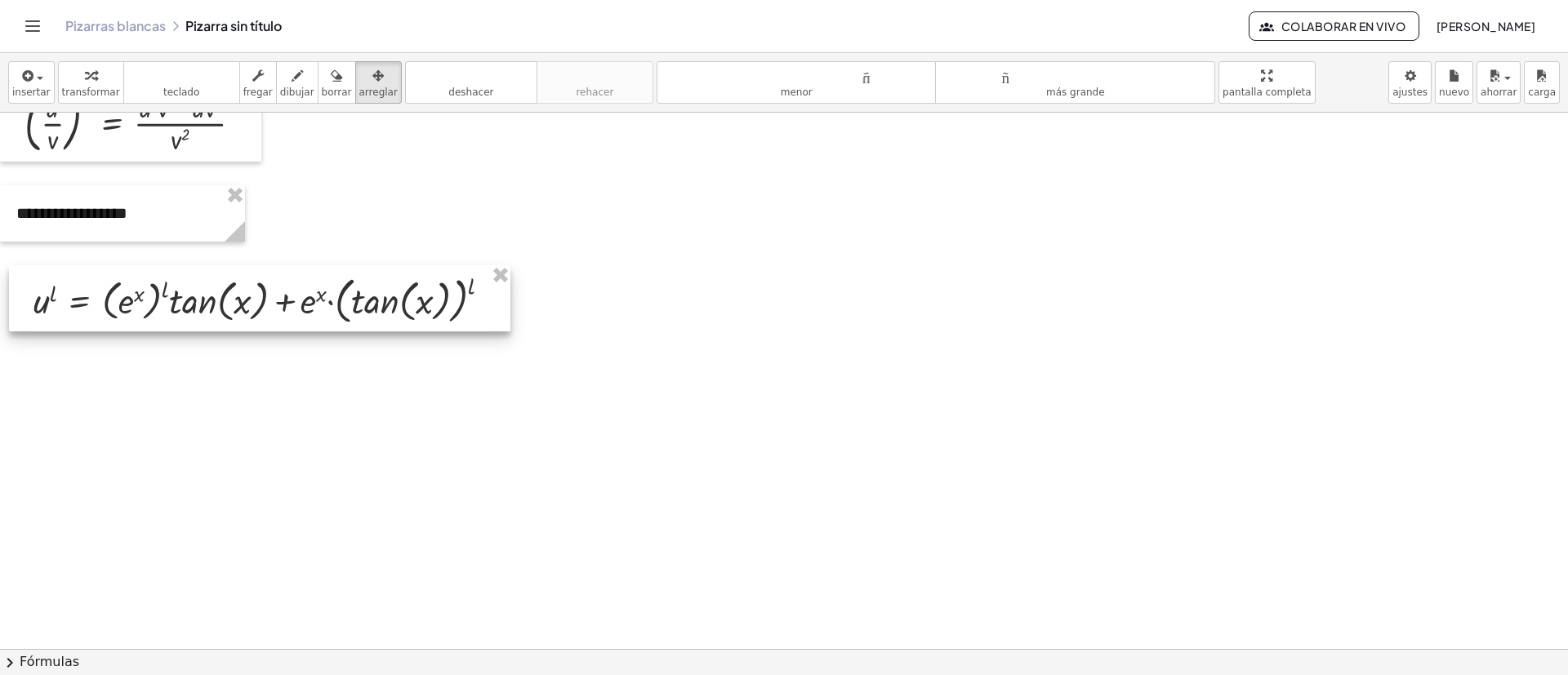
drag, startPoint x: 587, startPoint y: 231, endPoint x: 229, endPoint y: 297, distance: 364.0
click at [229, 297] on div at bounding box center [260, 298] width 502 height 66
click at [38, 90] on font "insertar" at bounding box center [31, 92] width 38 height 12
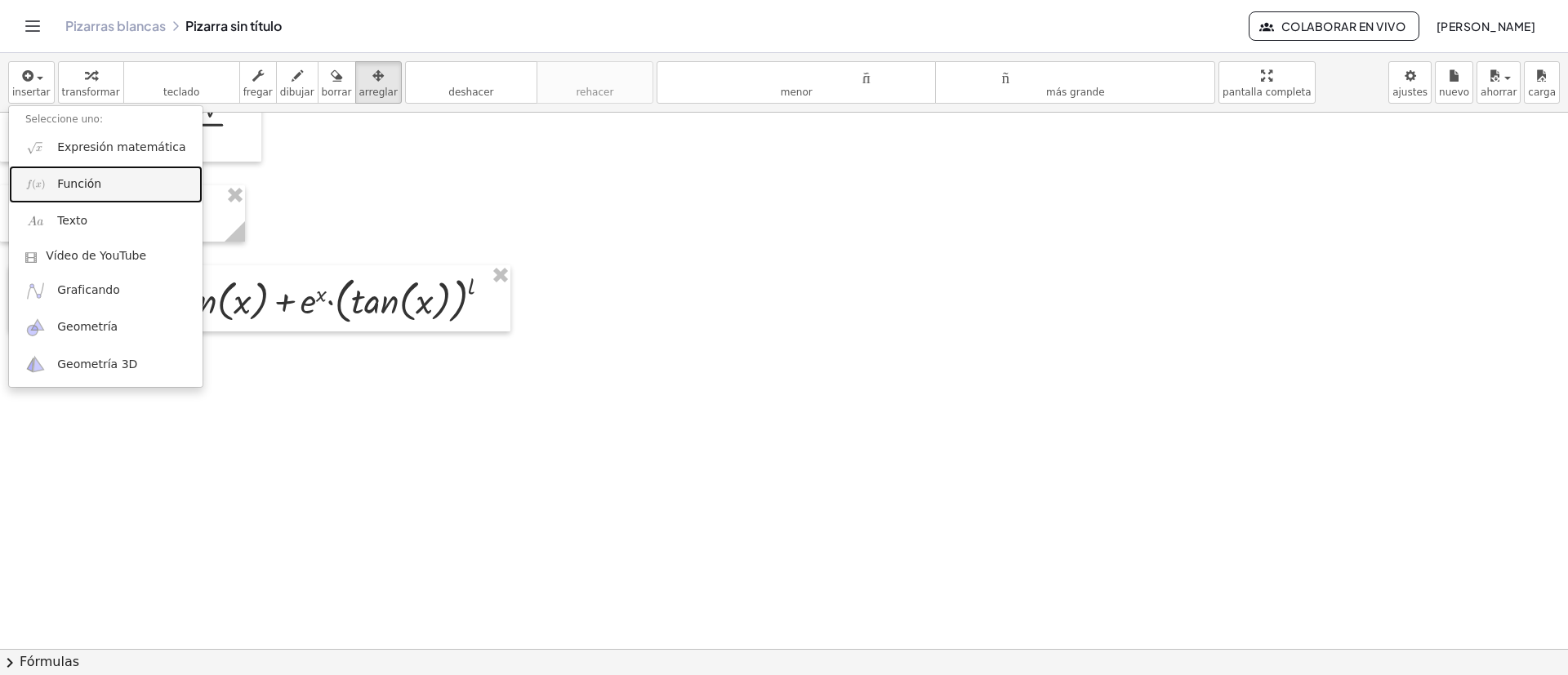
click at [81, 174] on link "Función" at bounding box center [106, 184] width 193 height 36
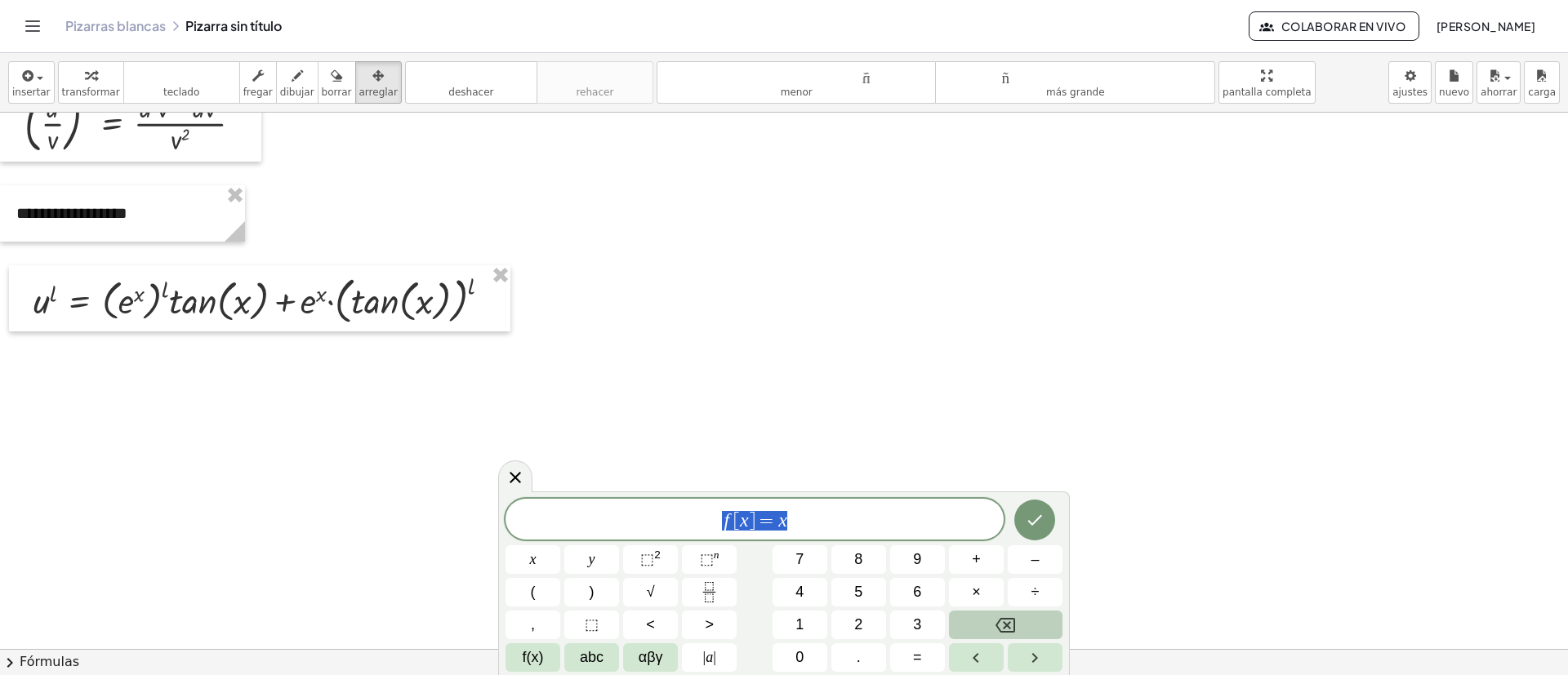
drag, startPoint x: 870, startPoint y: 521, endPoint x: 557, endPoint y: 504, distance: 313.5
click at [572, 449] on span "f [ x ] = x" at bounding box center [755, 520] width 498 height 23
drag, startPoint x: 812, startPoint y: 520, endPoint x: 828, endPoint y: 561, distance: 44.0
click at [812, 449] on var "s" at bounding box center [812, 520] width 12 height 19
click at [983, 449] on button "×" at bounding box center [977, 592] width 55 height 28
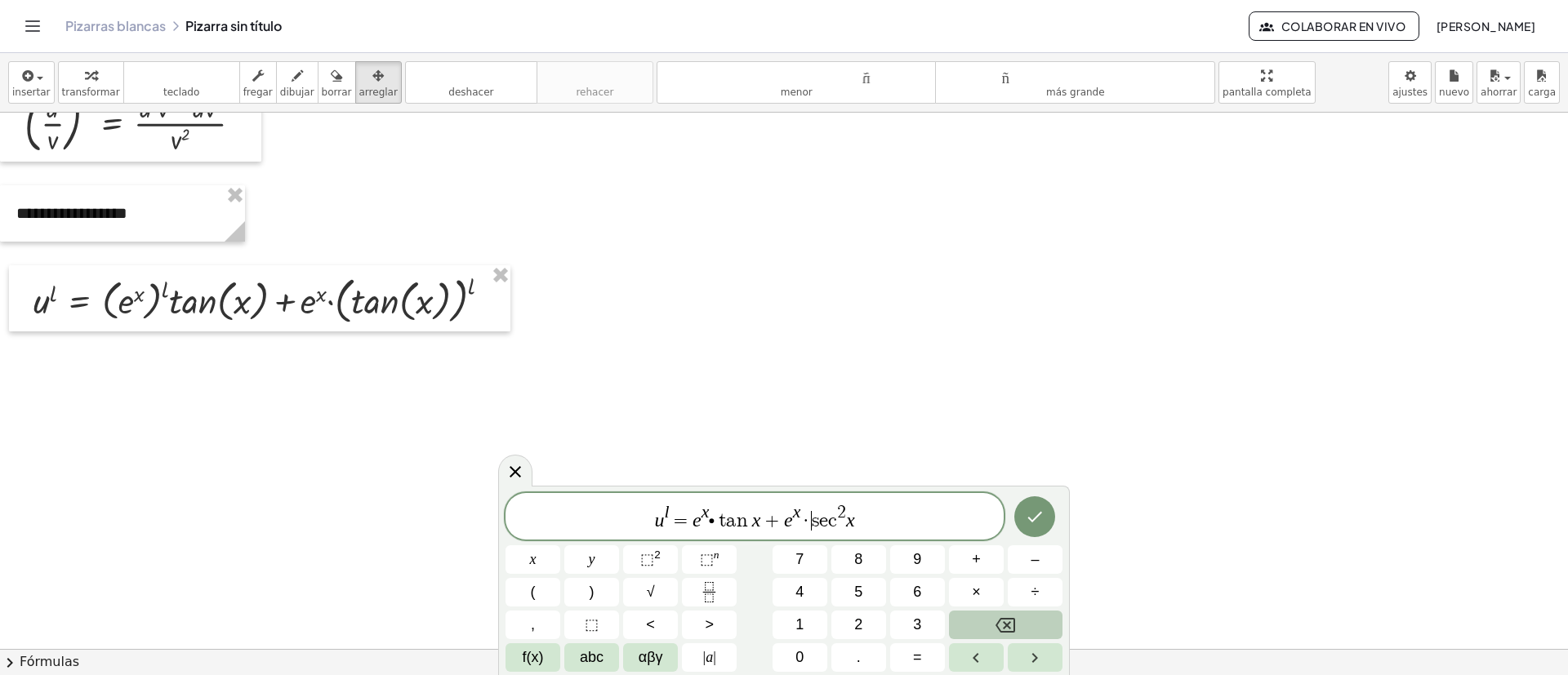
click at [716, 449] on var "t" at bounding box center [720, 520] width 12 height 19
click at [975, 449] on span "×" at bounding box center [977, 592] width 9 height 22
click at [1031, 449] on icon "Hecho" at bounding box center [1034, 516] width 19 height 19
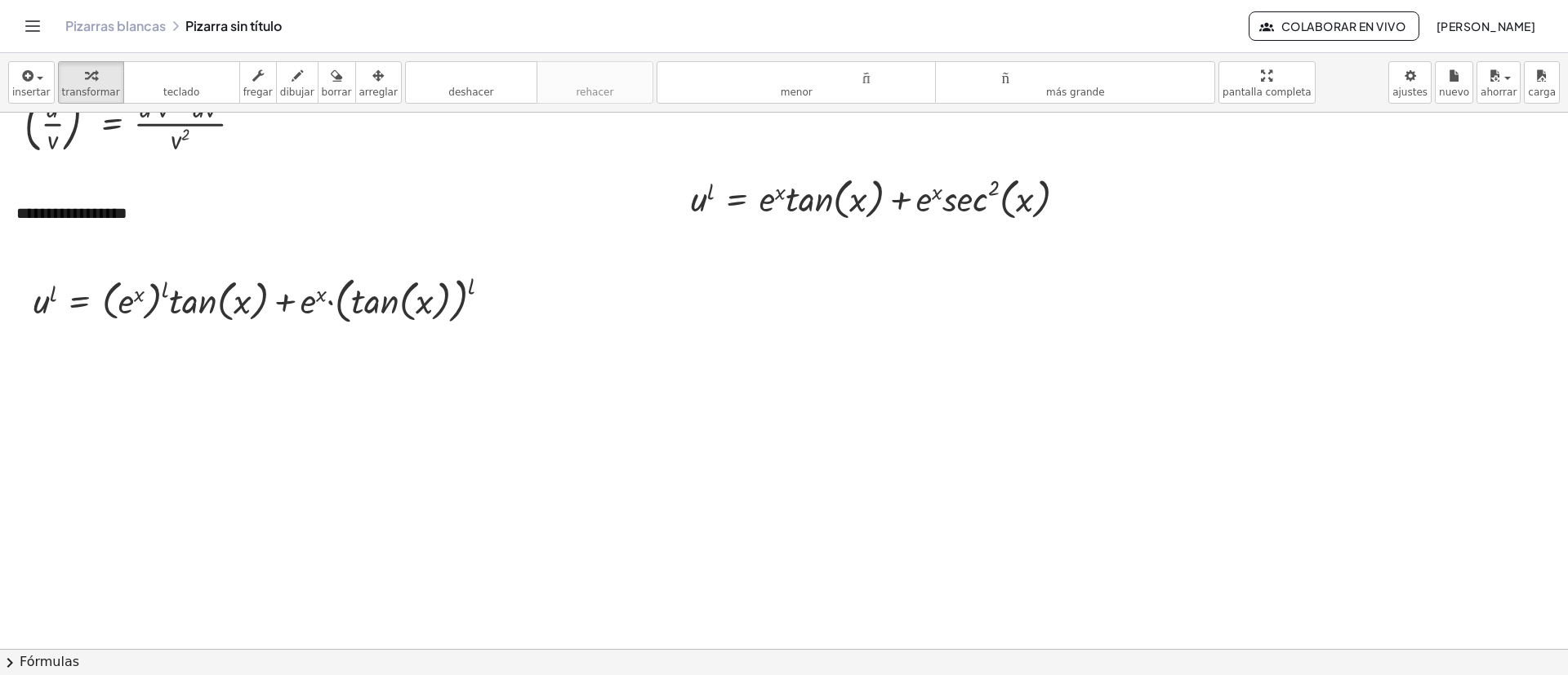
drag, startPoint x: 359, startPoint y: 81, endPoint x: 558, endPoint y: 155, distance: 212.3
click at [372, 80] on icon "button" at bounding box center [378, 75] width 12 height 19
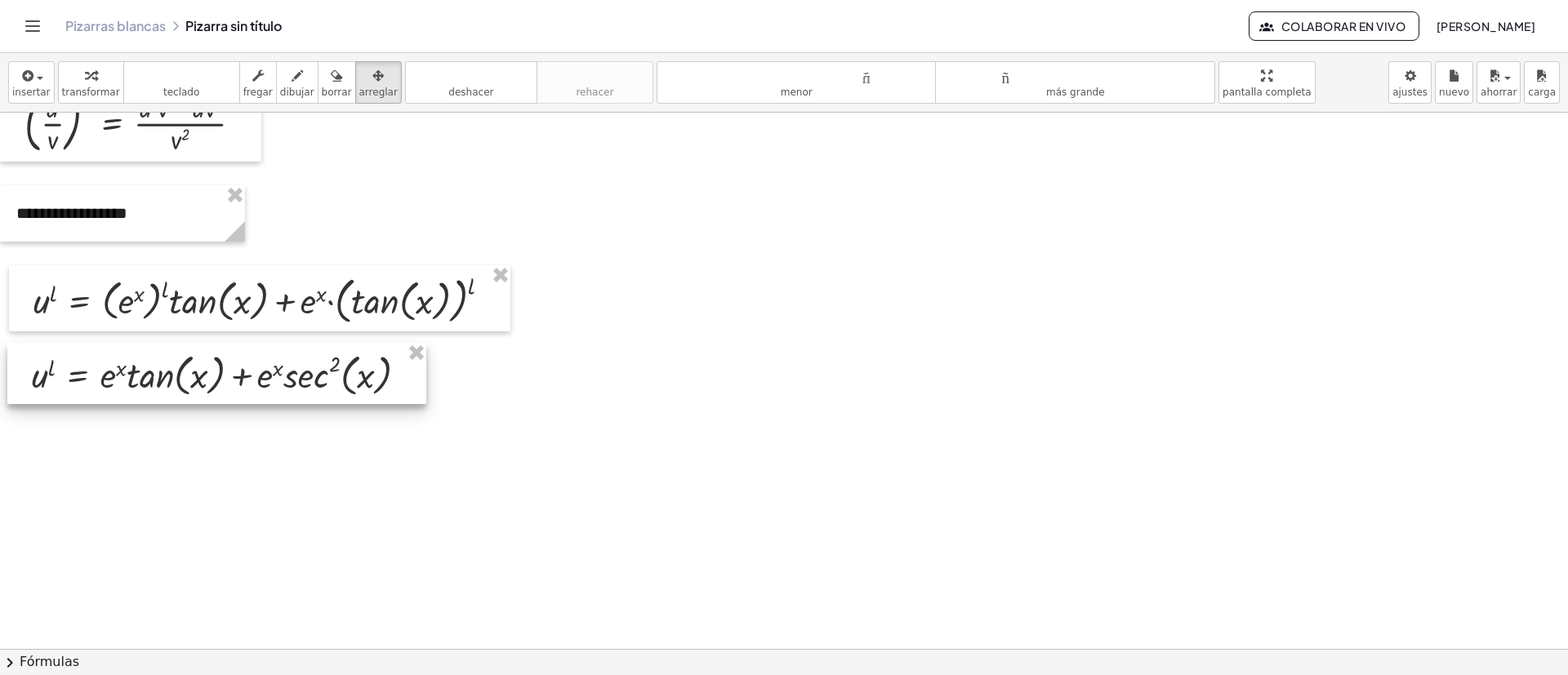
drag, startPoint x: 923, startPoint y: 191, endPoint x: 264, endPoint y: 367, distance: 682.1
click at [264, 367] on div at bounding box center [216, 373] width 419 height 61
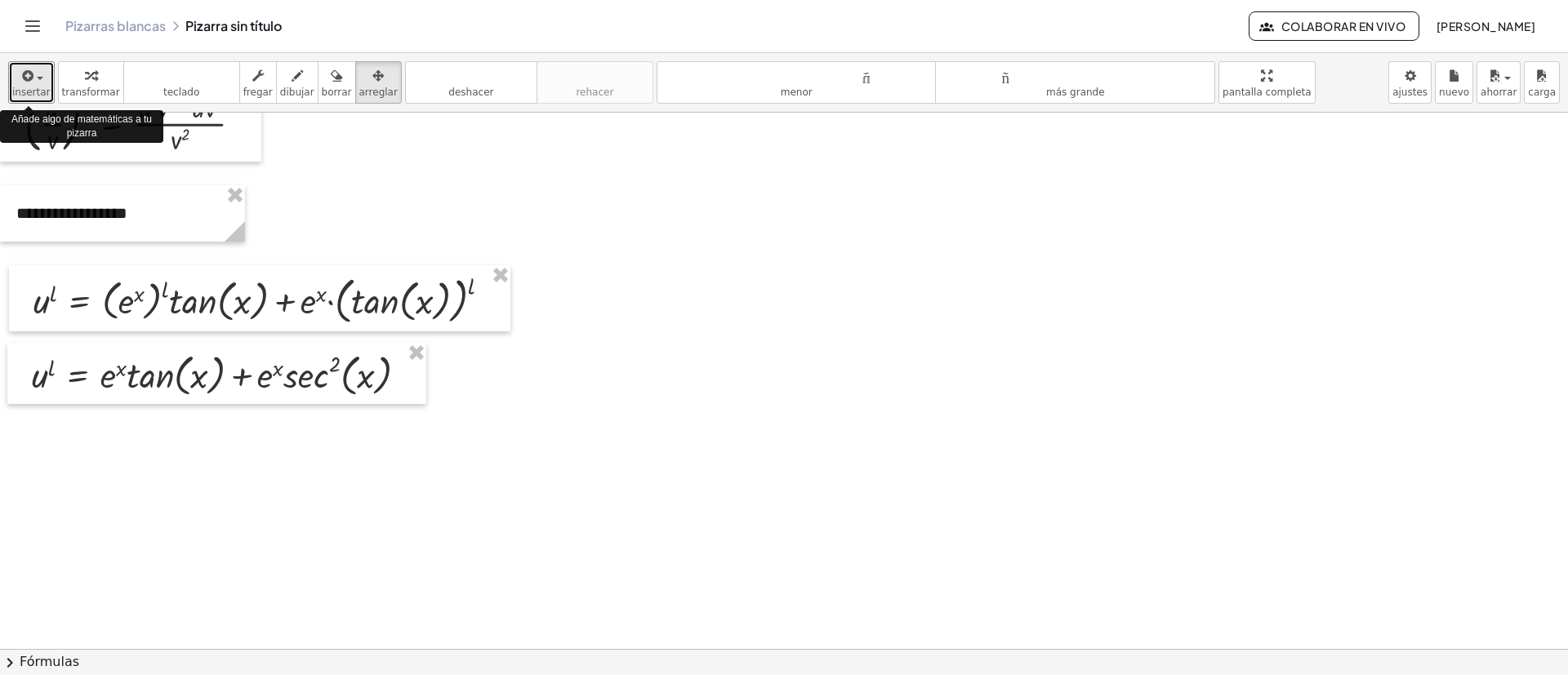
drag, startPoint x: 45, startPoint y: 87, endPoint x: 42, endPoint y: 107, distance: 20.2
click at [43, 88] on font "insertar" at bounding box center [31, 92] width 38 height 12
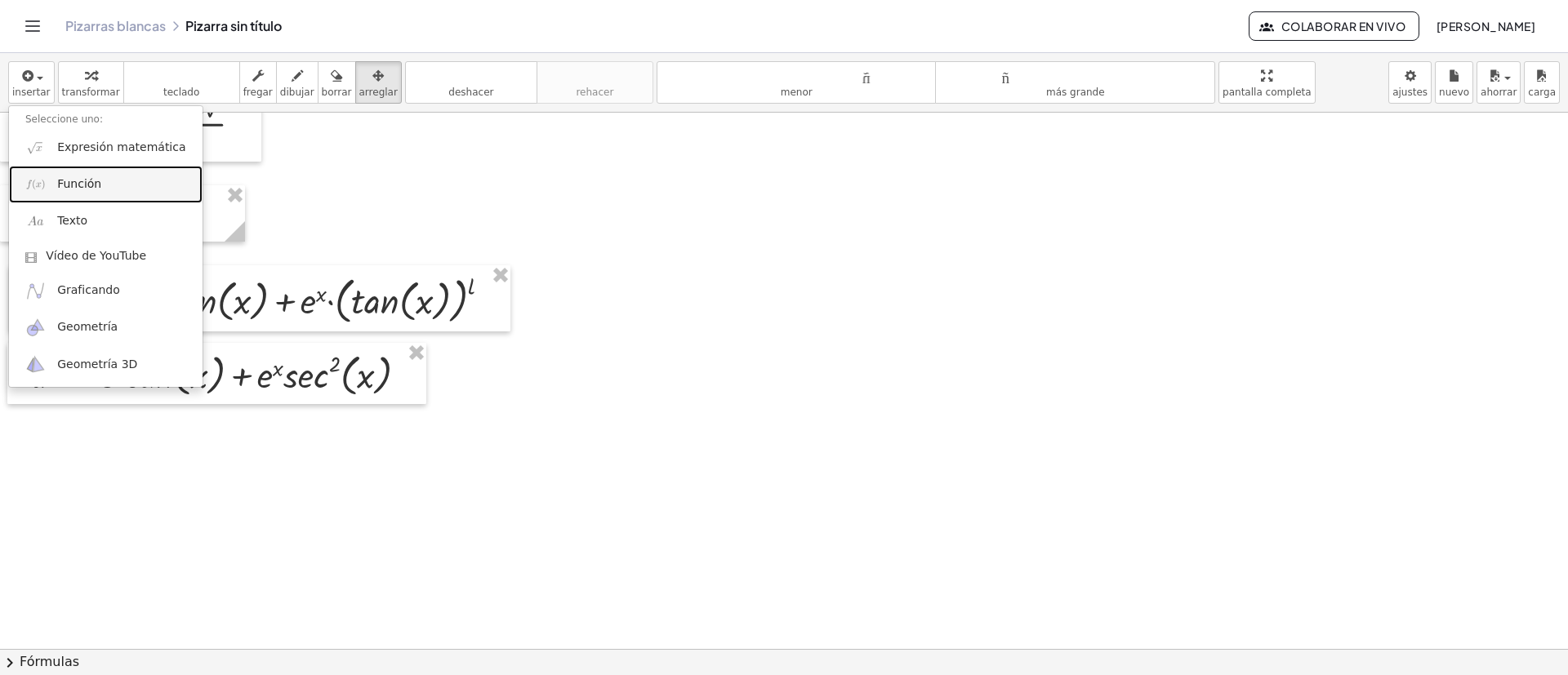
drag, startPoint x: 80, startPoint y: 169, endPoint x: 108, endPoint y: 213, distance: 52.2
click at [80, 169] on link "Función" at bounding box center [106, 184] width 193 height 36
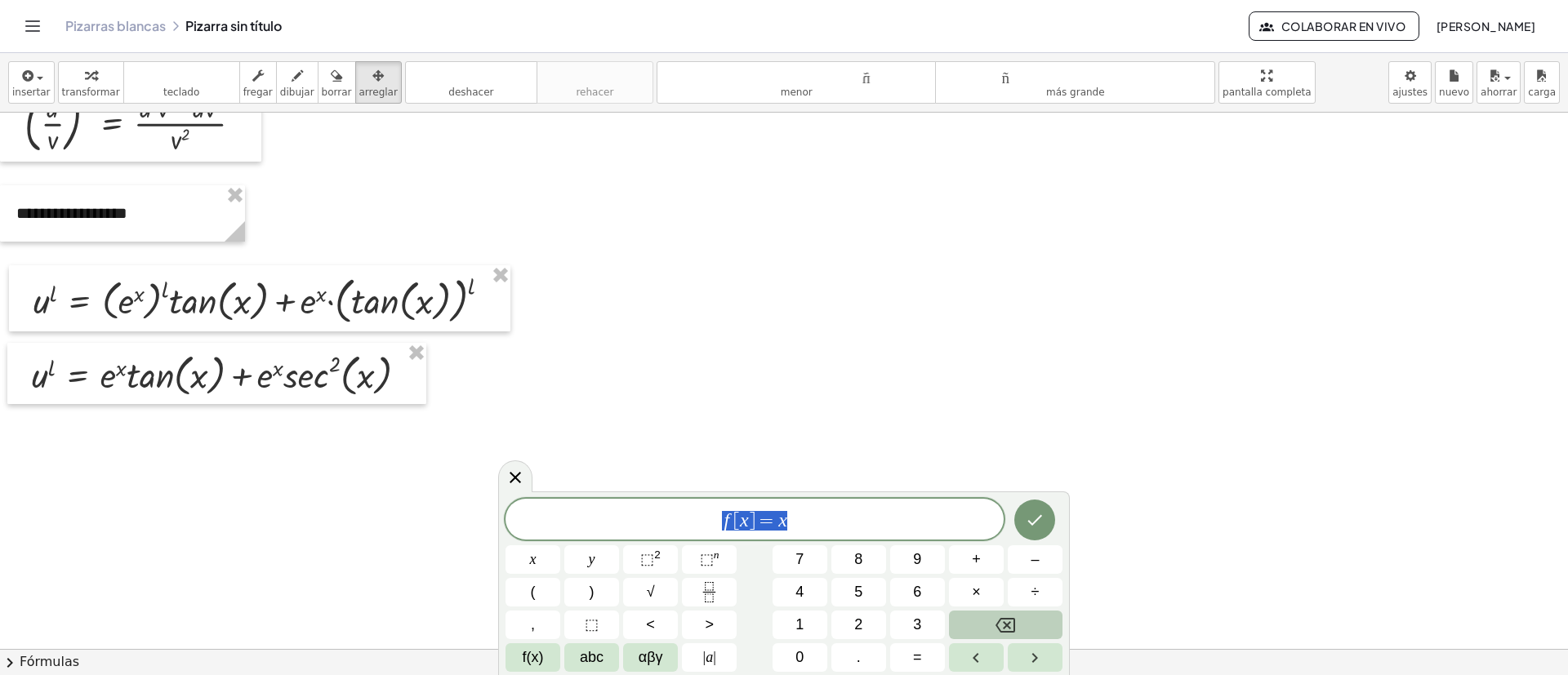
drag, startPoint x: 812, startPoint y: 530, endPoint x: 641, endPoint y: 524, distance: 171.1
click at [642, 449] on div "****** f [ x ] = x" at bounding box center [755, 519] width 498 height 41
click at [1027, 449] on icon "Hecho" at bounding box center [1034, 516] width 19 height 19
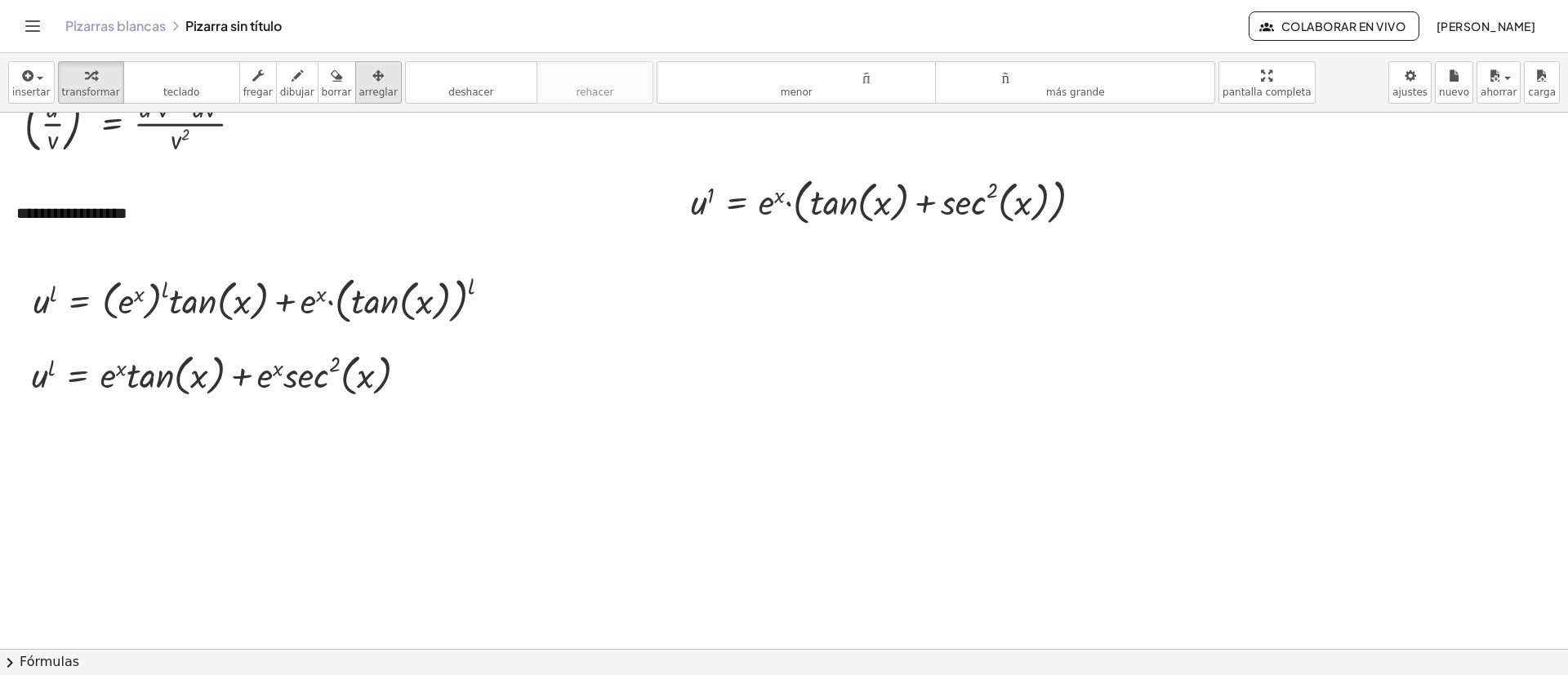
click at [363, 82] on div "button" at bounding box center [379, 75] width 38 height 19
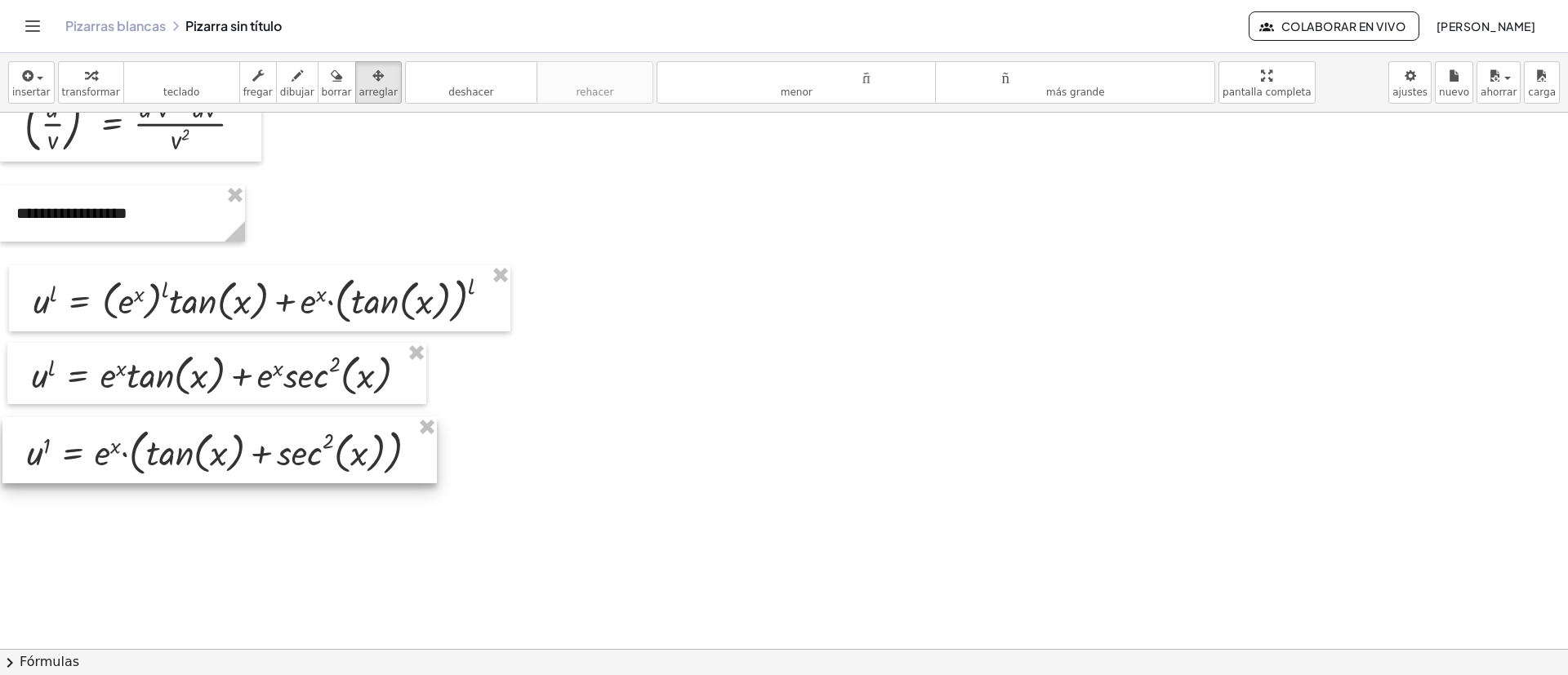
drag, startPoint x: 822, startPoint y: 208, endPoint x: 169, endPoint y: 452, distance: 697.1
click at [160, 449] on div at bounding box center [220, 450] width 434 height 66
click at [40, 78] on span "button" at bounding box center [39, 78] width 6 height 4
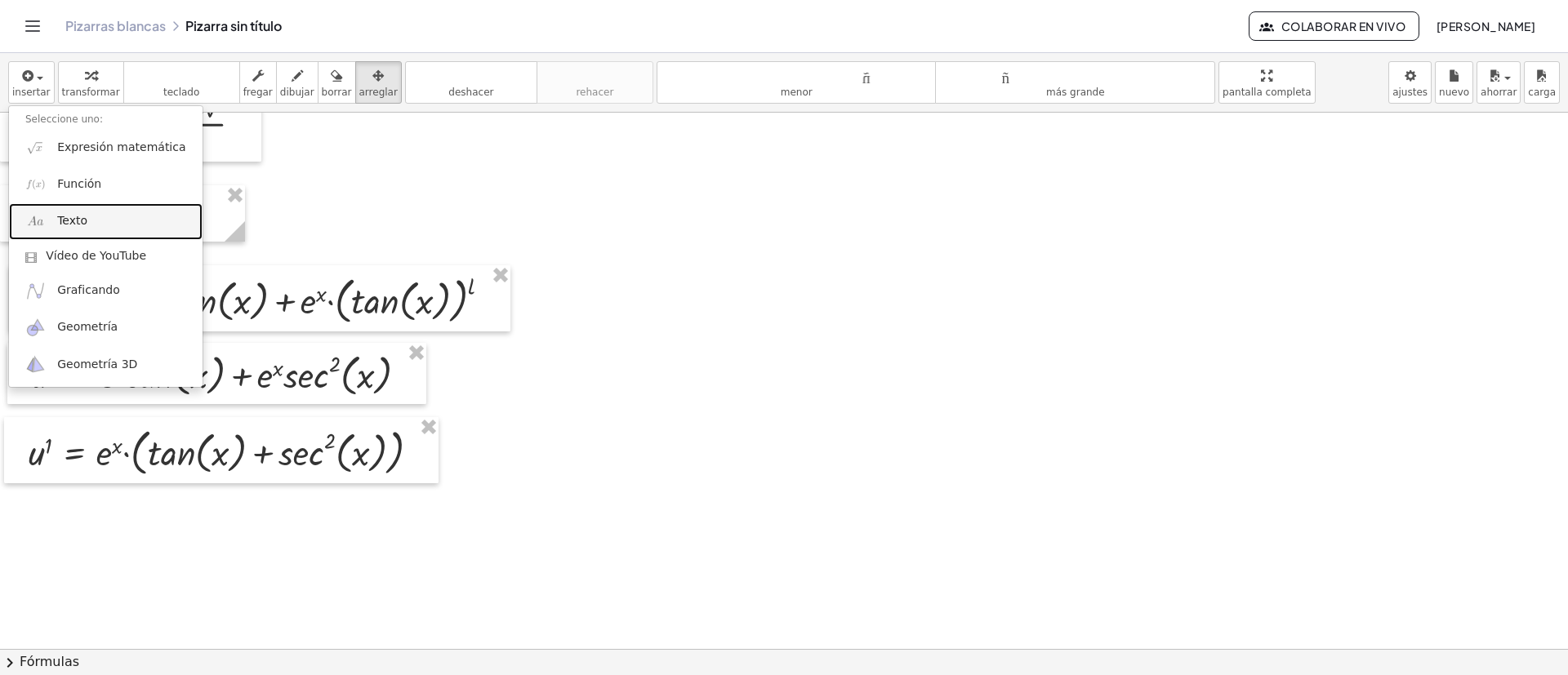
click at [67, 232] on link "Texto" at bounding box center [106, 222] width 193 height 36
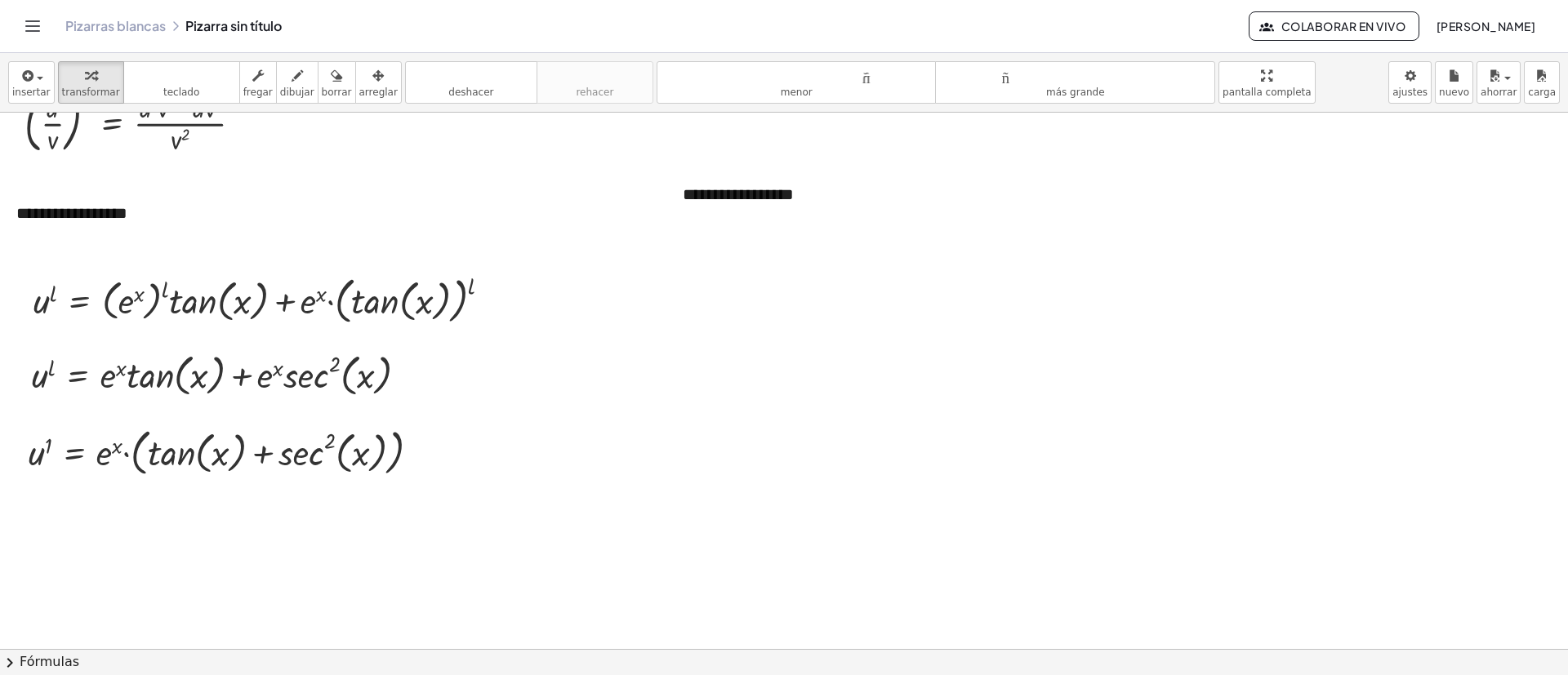
click at [372, 72] on icon "button" at bounding box center [378, 75] width 12 height 19
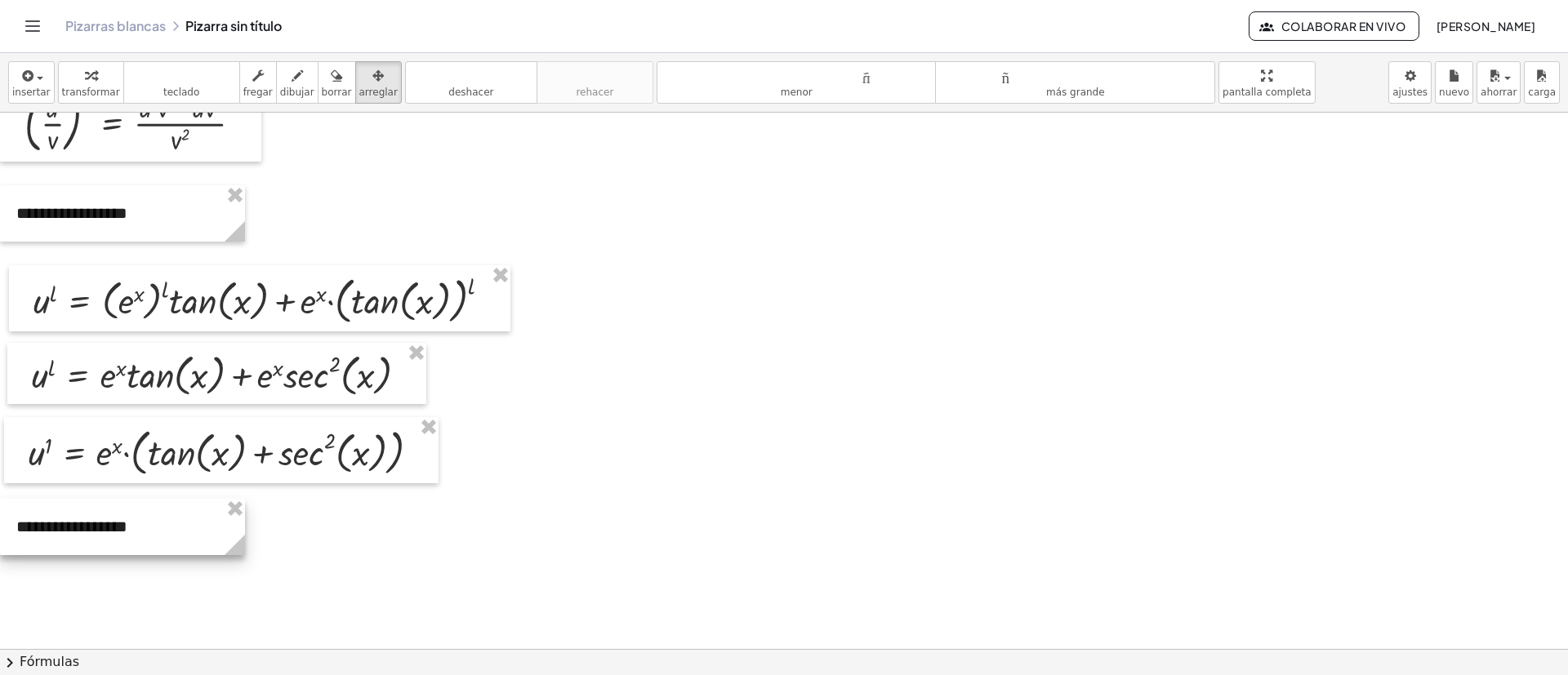
drag, startPoint x: 746, startPoint y: 204, endPoint x: 50, endPoint y: 535, distance: 770.7
click at [50, 449] on div at bounding box center [122, 527] width 245 height 57
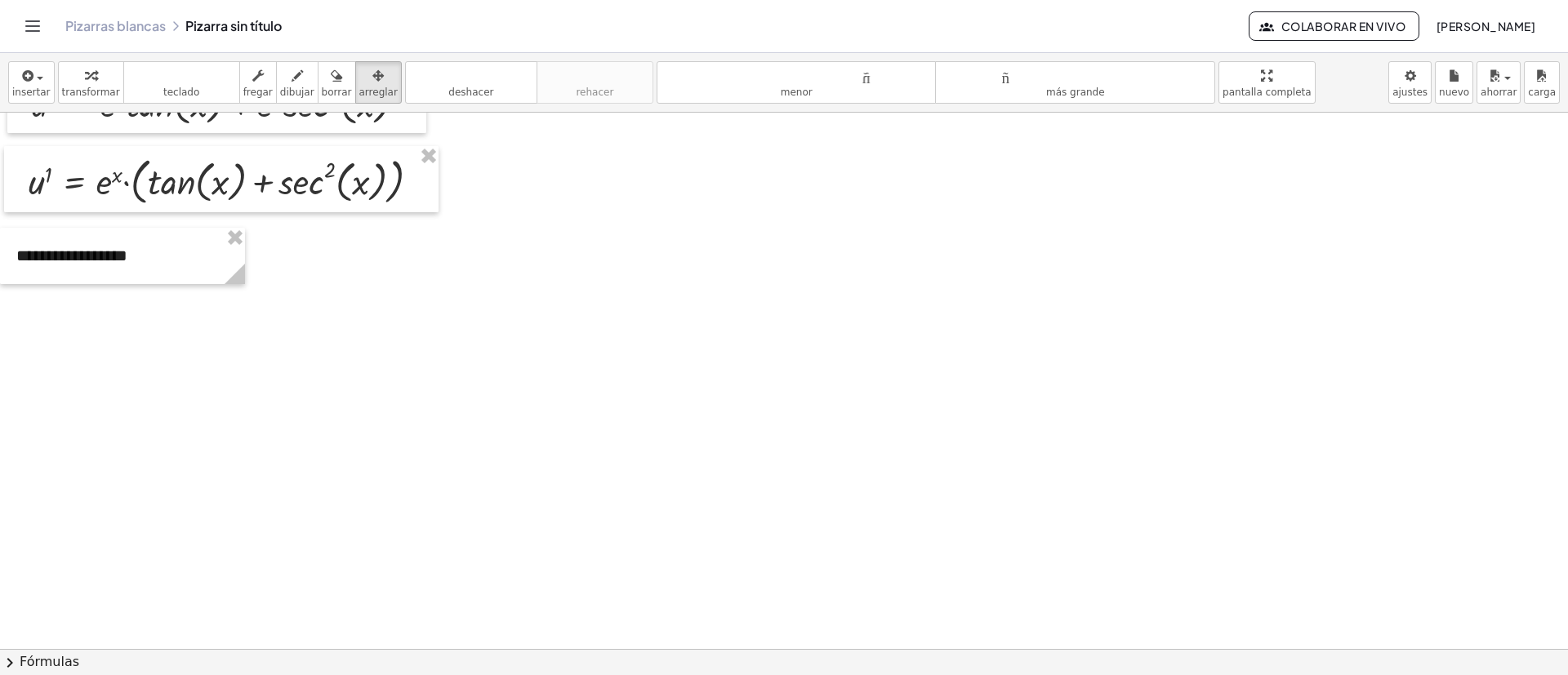
scroll to position [2145, 0]
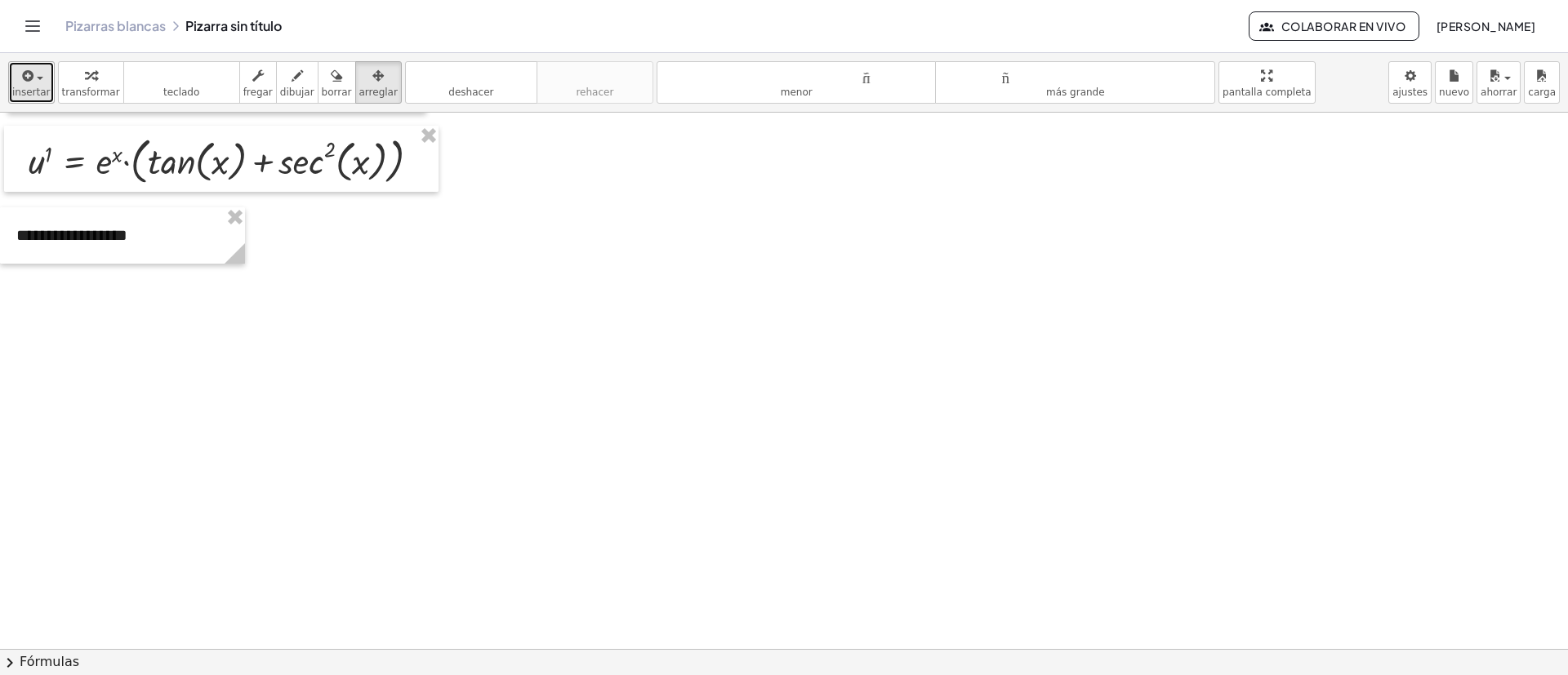
click at [34, 87] on font "insertar" at bounding box center [31, 92] width 38 height 12
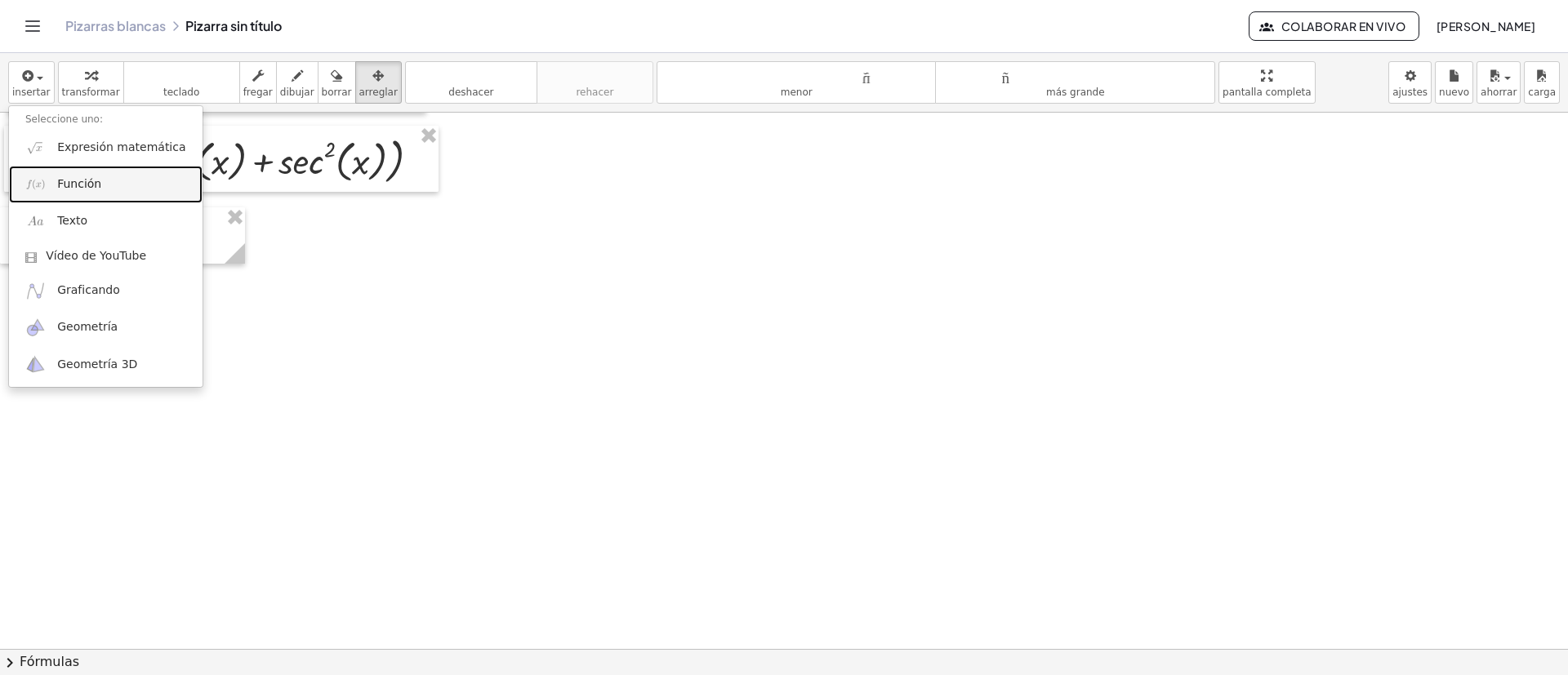
click at [71, 192] on span "Función" at bounding box center [79, 184] width 44 height 16
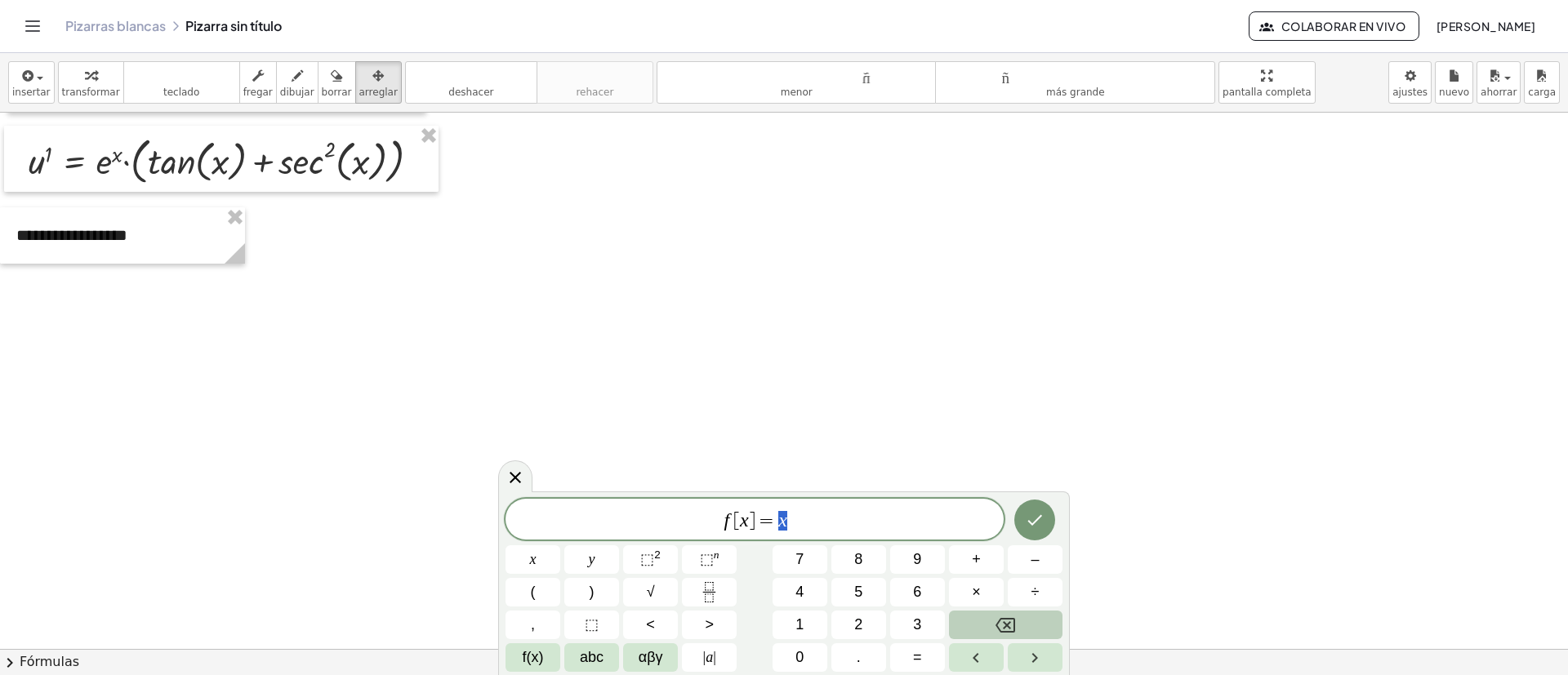
drag, startPoint x: 803, startPoint y: 523, endPoint x: 541, endPoint y: 524, distance: 262.0
click at [541, 449] on span "f [ x ] = x" at bounding box center [755, 520] width 498 height 23
click at [805, 449] on span "∙" at bounding box center [805, 520] width 5 height 19
click at [961, 449] on button "×" at bounding box center [977, 592] width 55 height 28
click at [714, 449] on span "u l = ( e x ) l ∙ t a n x + e x · ​ ( t a n x ) l" at bounding box center [755, 517] width 498 height 29
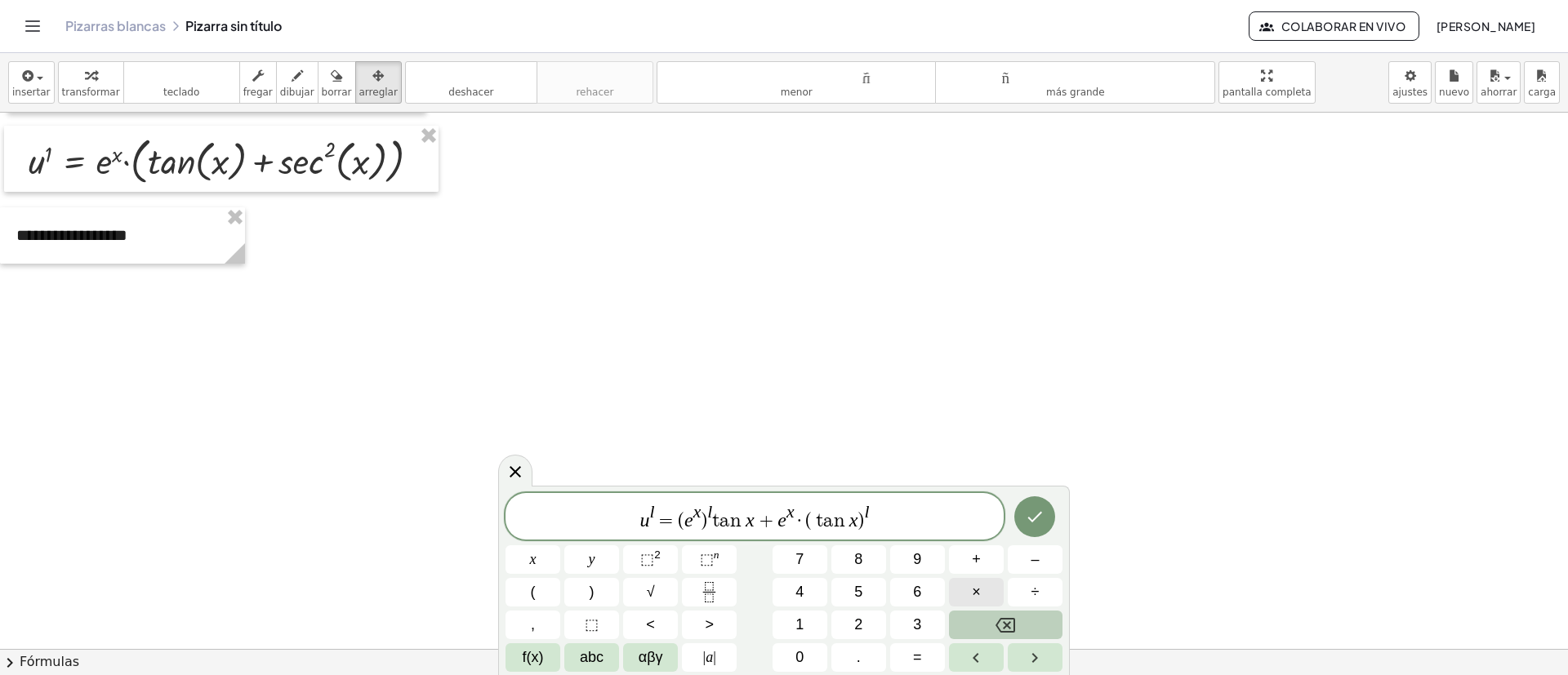
click at [979, 449] on span "×" at bounding box center [977, 592] width 9 height 22
click at [1042, 449] on icon "Hecho" at bounding box center [1034, 516] width 19 height 19
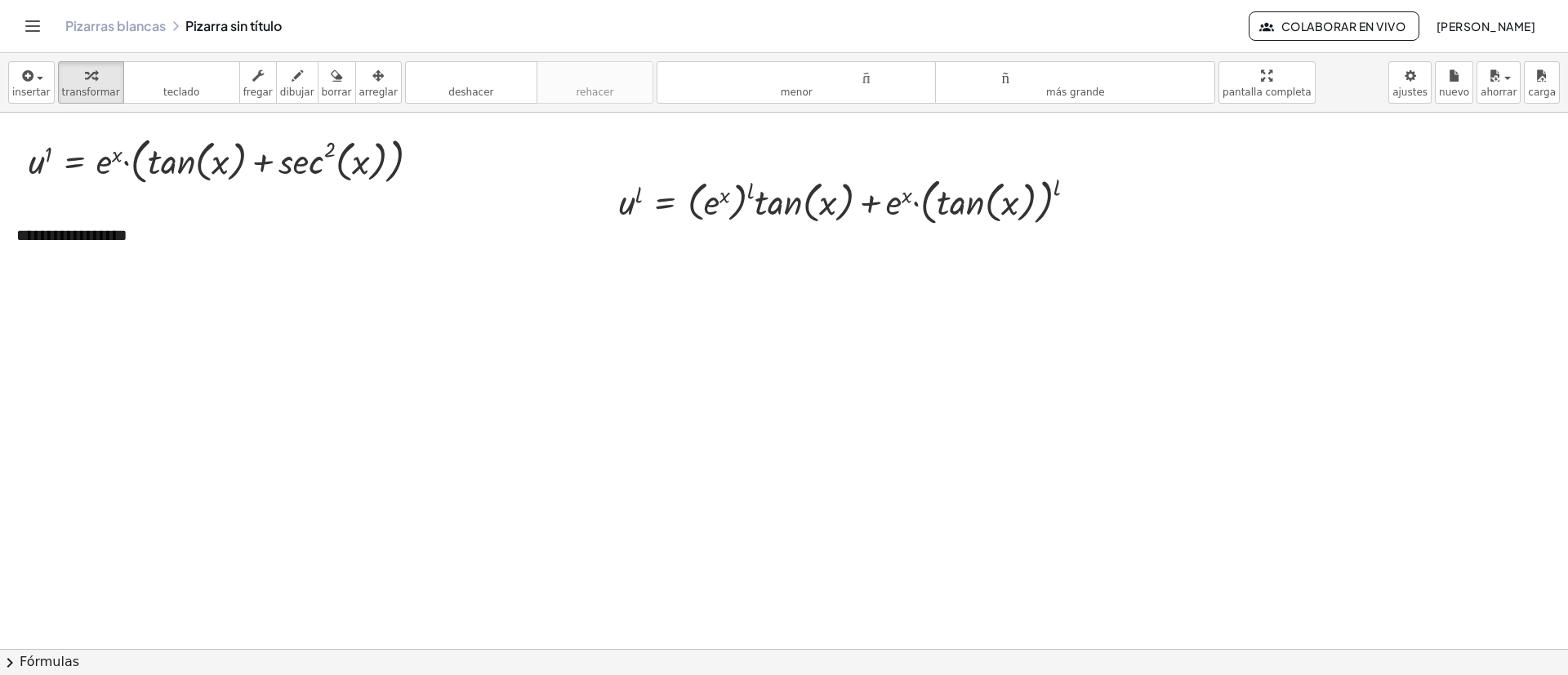
drag, startPoint x: 356, startPoint y: 70, endPoint x: 540, endPoint y: 202, distance: 226.5
click at [372, 70] on icon "button" at bounding box center [378, 75] width 12 height 19
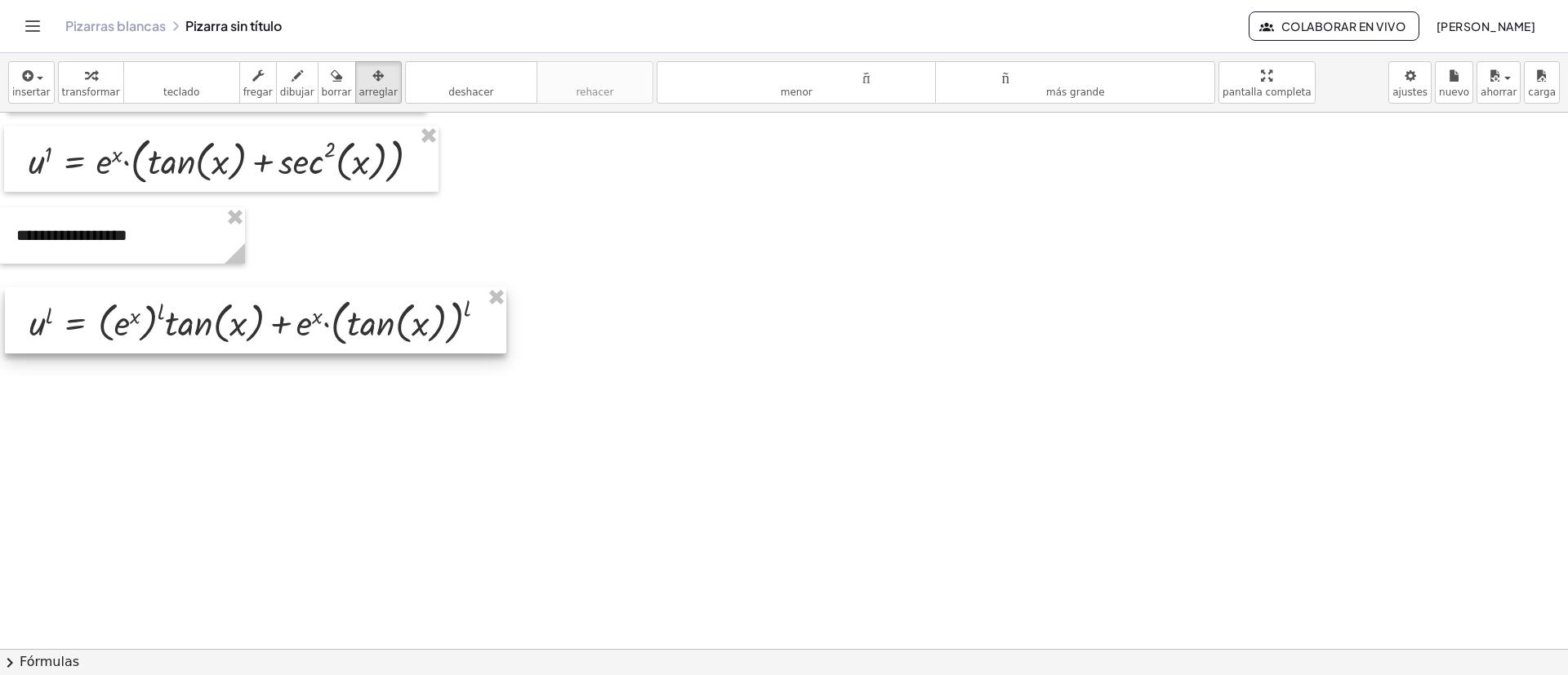
drag, startPoint x: 668, startPoint y: 265, endPoint x: 177, endPoint y: 317, distance: 493.7
click at [177, 317] on div at bounding box center [256, 320] width 502 height 66
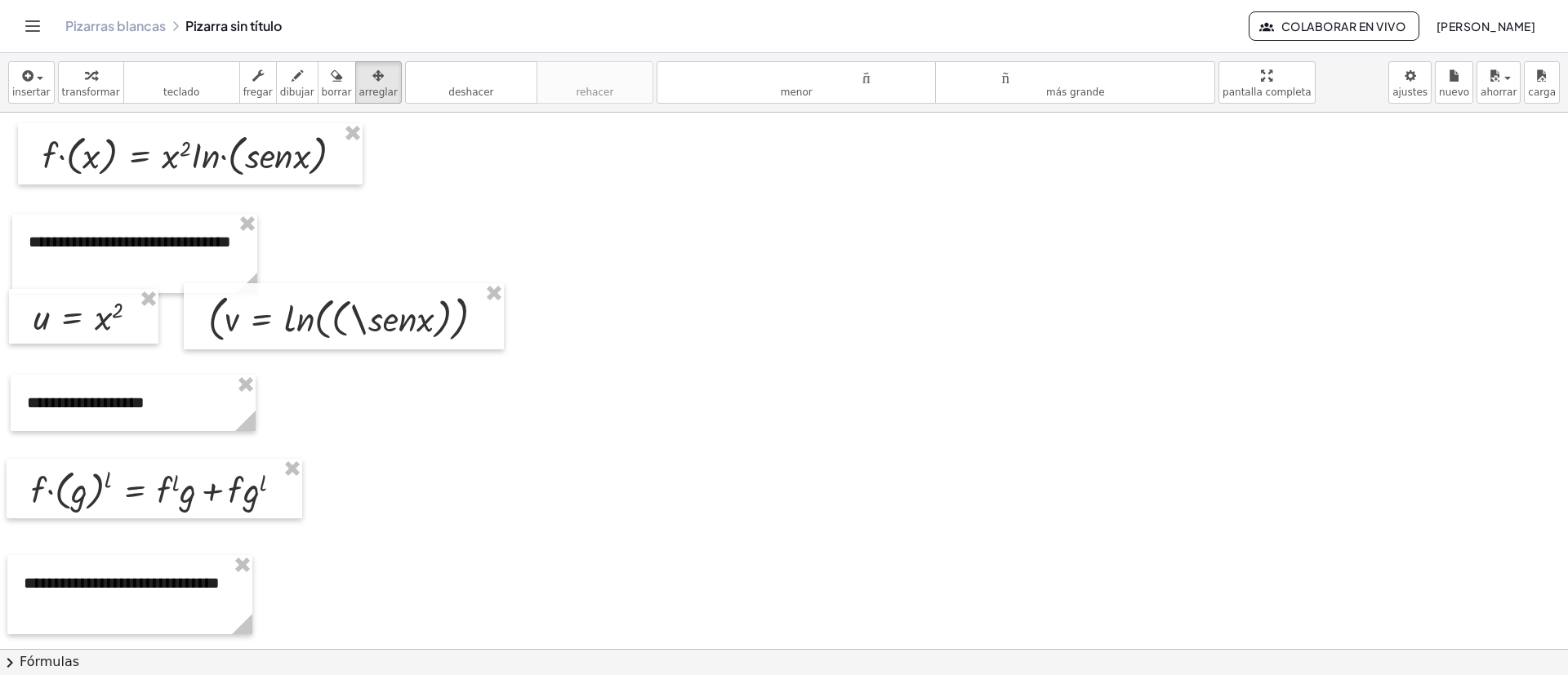
scroll to position [2145, 0]
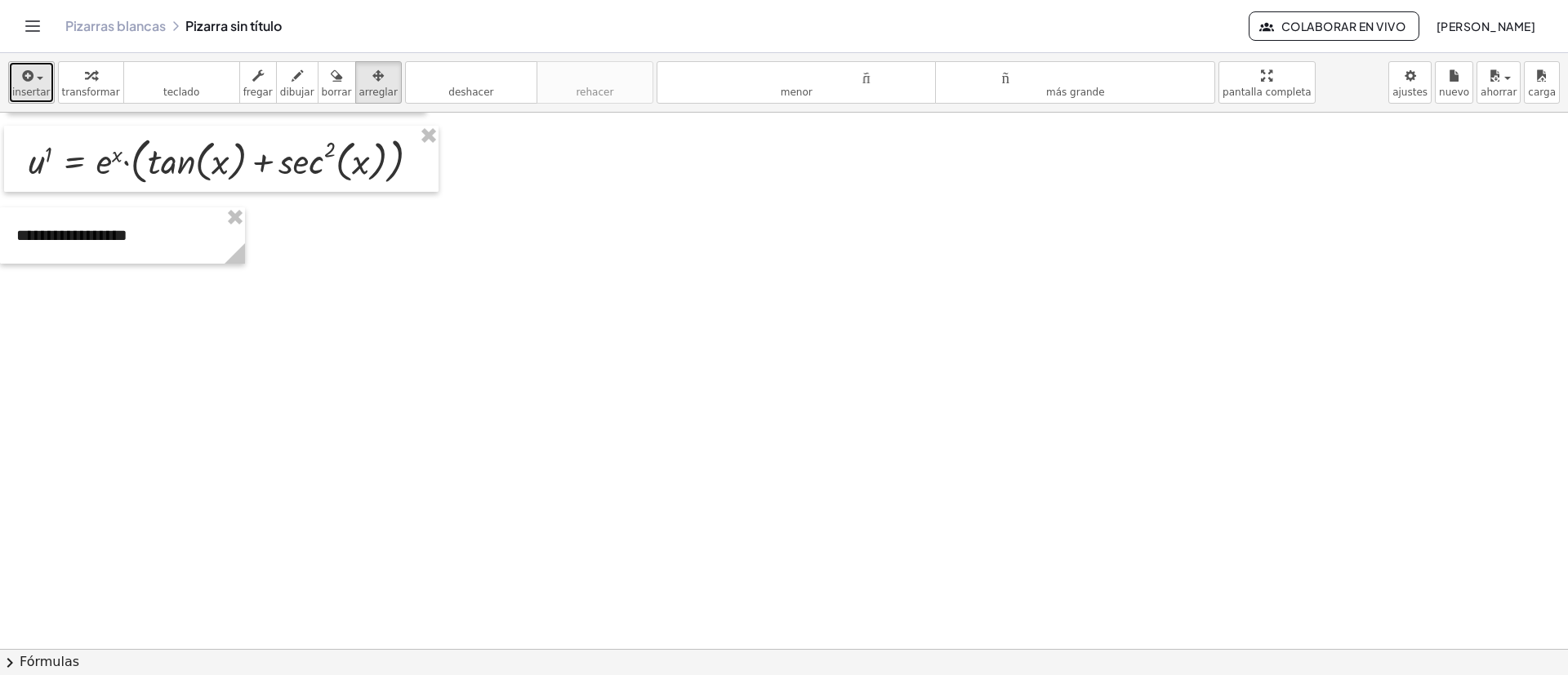
click at [42, 83] on div "button" at bounding box center [31, 75] width 38 height 19
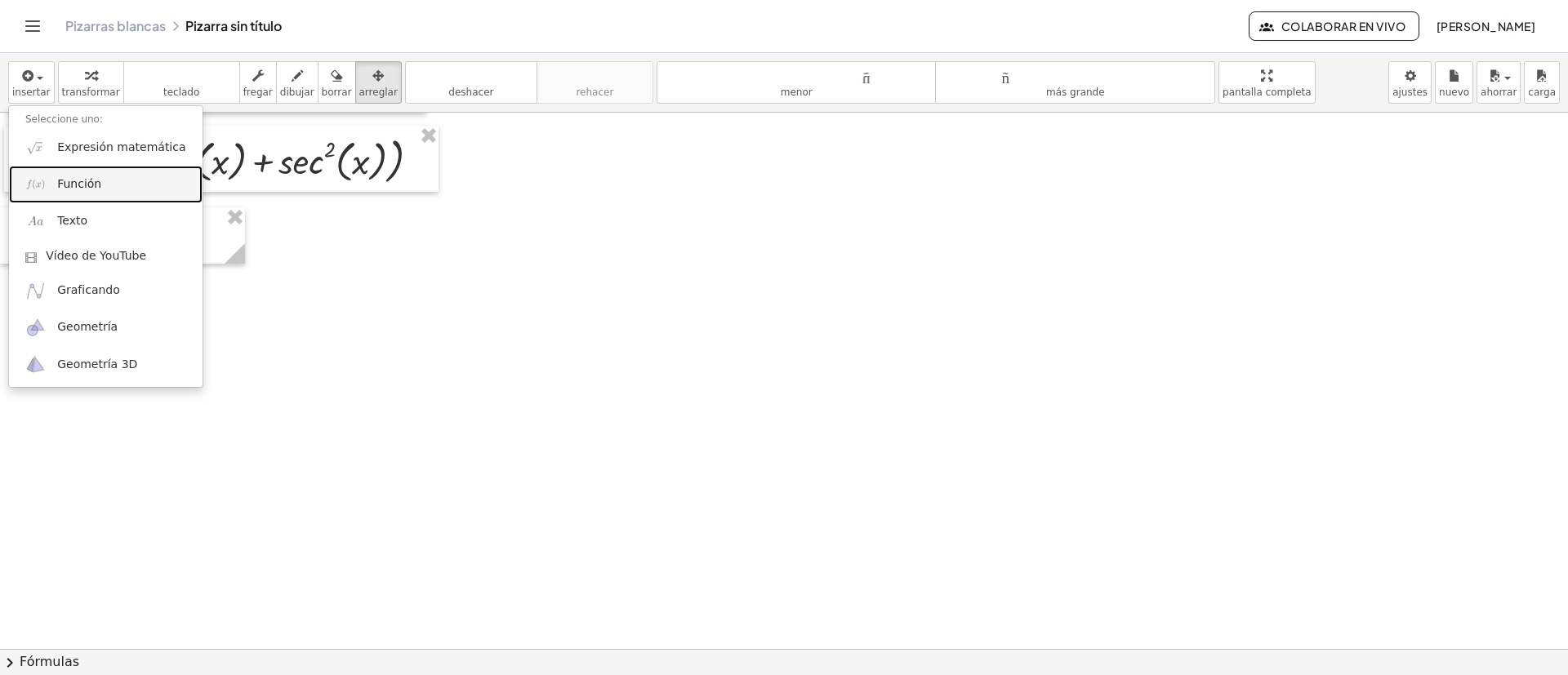
click at [103, 186] on link "Función" at bounding box center [106, 184] width 193 height 36
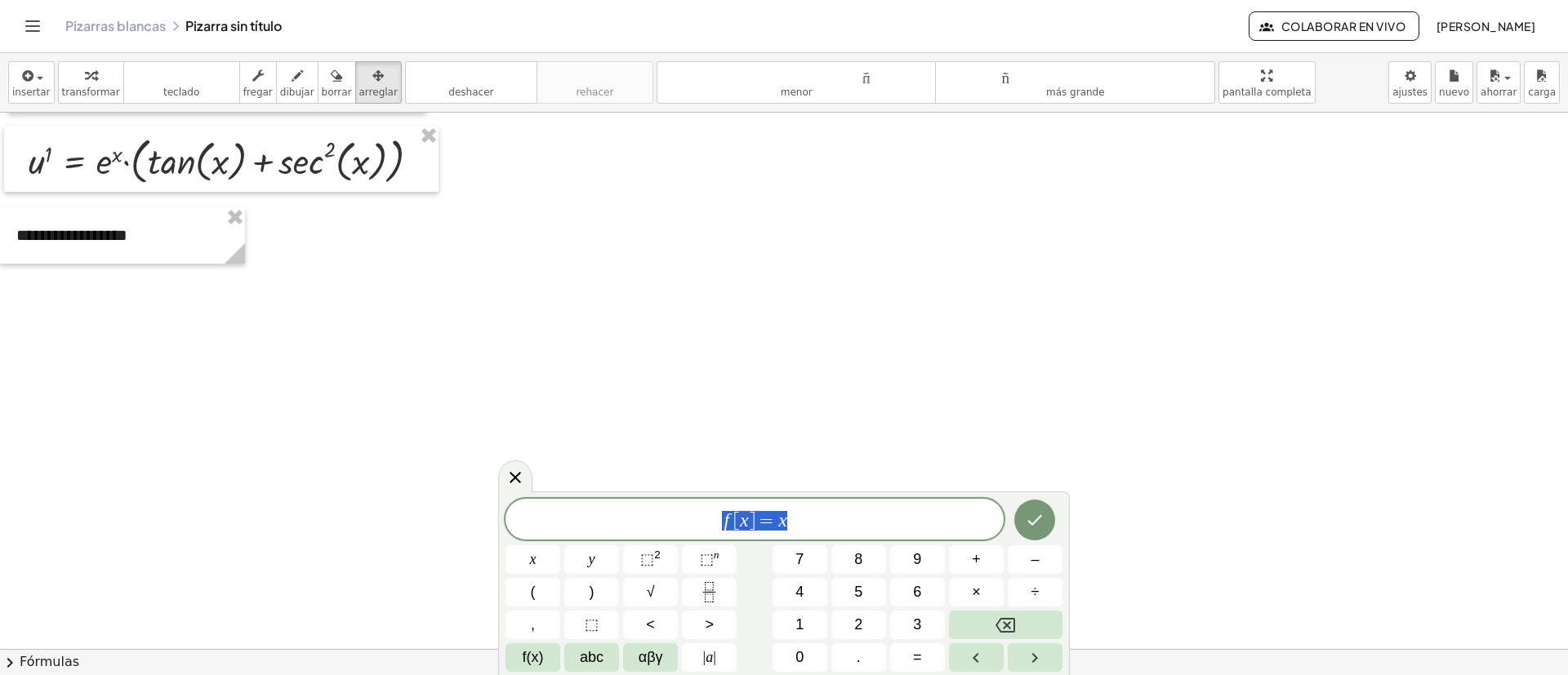
drag, startPoint x: 820, startPoint y: 526, endPoint x: 633, endPoint y: 529, distance: 187.0
click at [643, 529] on span "f [ x ] = x" at bounding box center [755, 520] width 498 height 23
click at [1043, 516] on icon "Hecho" at bounding box center [1034, 516] width 19 height 19
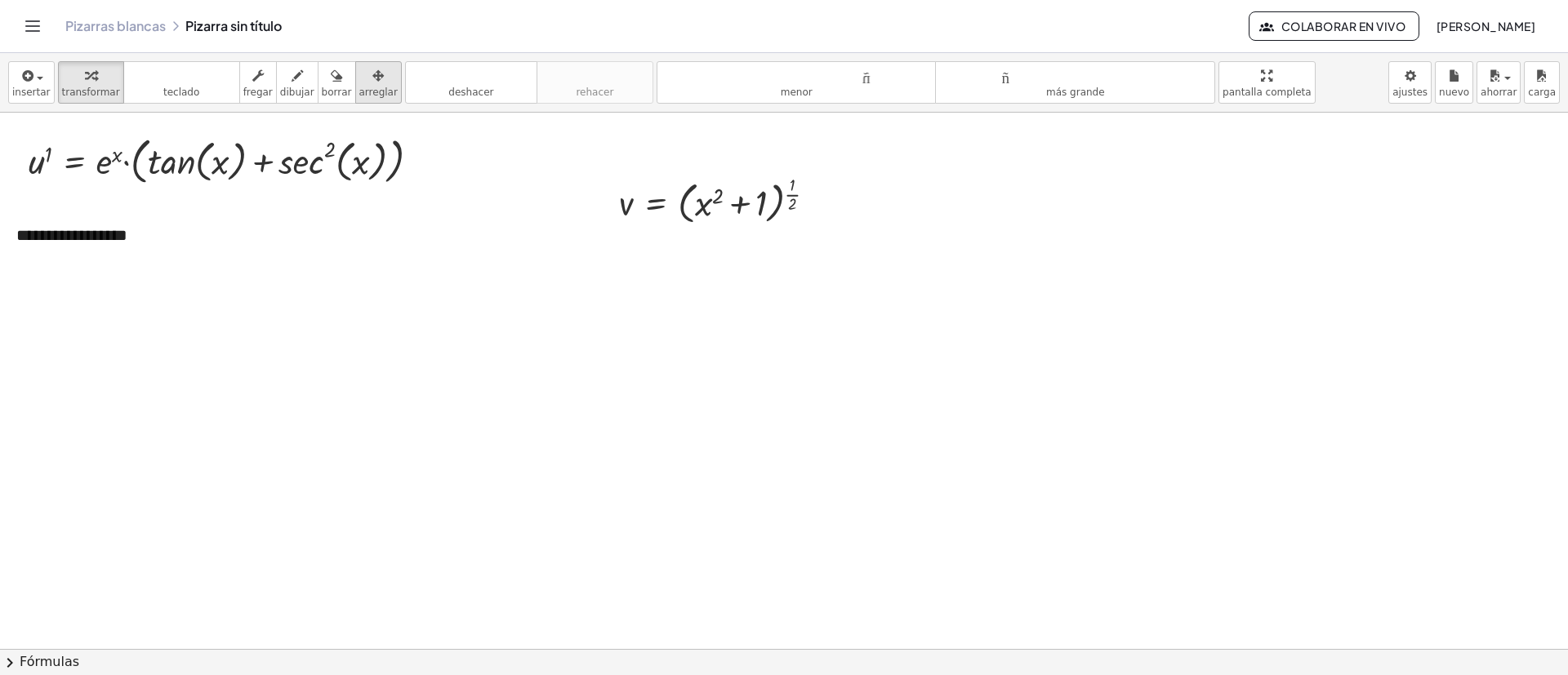
click at [360, 94] on font "arreglar" at bounding box center [379, 92] width 38 height 12
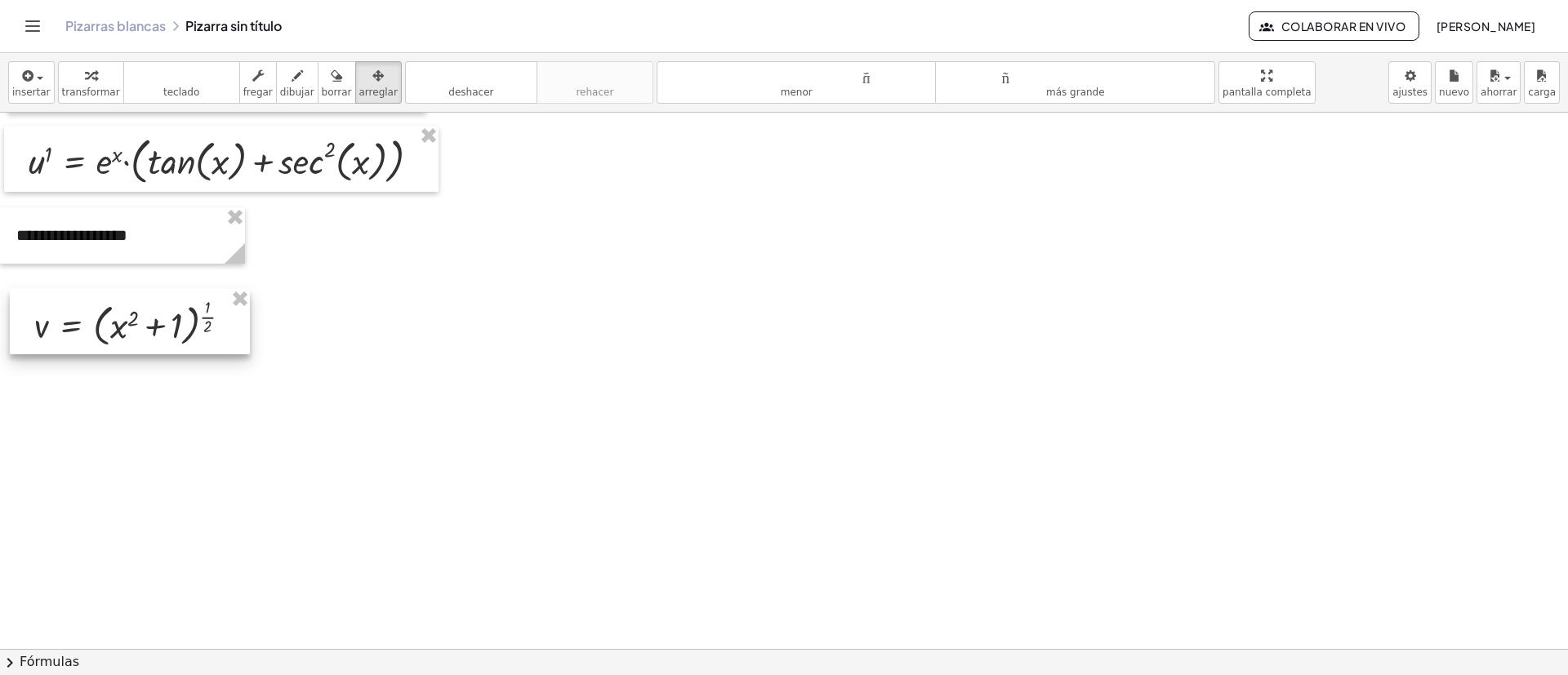
drag, startPoint x: 730, startPoint y: 210, endPoint x: 143, endPoint y: 325, distance: 598.2
click at [145, 331] on div at bounding box center [130, 322] width 240 height 66
drag, startPoint x: 37, startPoint y: 82, endPoint x: 68, endPoint y: 124, distance: 52.2
click at [35, 81] on div "button" at bounding box center [31, 75] width 38 height 19
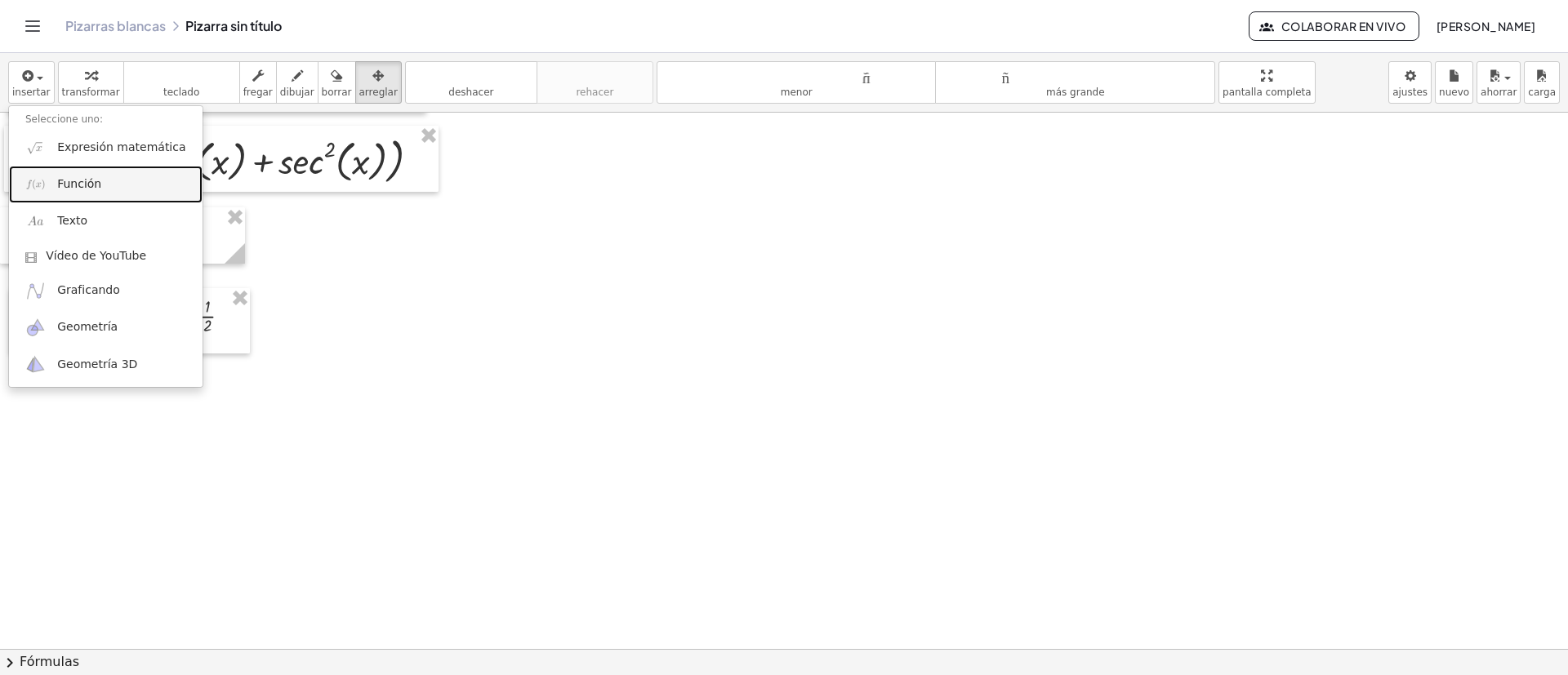
click at [38, 172] on link "Función" at bounding box center [106, 184] width 193 height 36
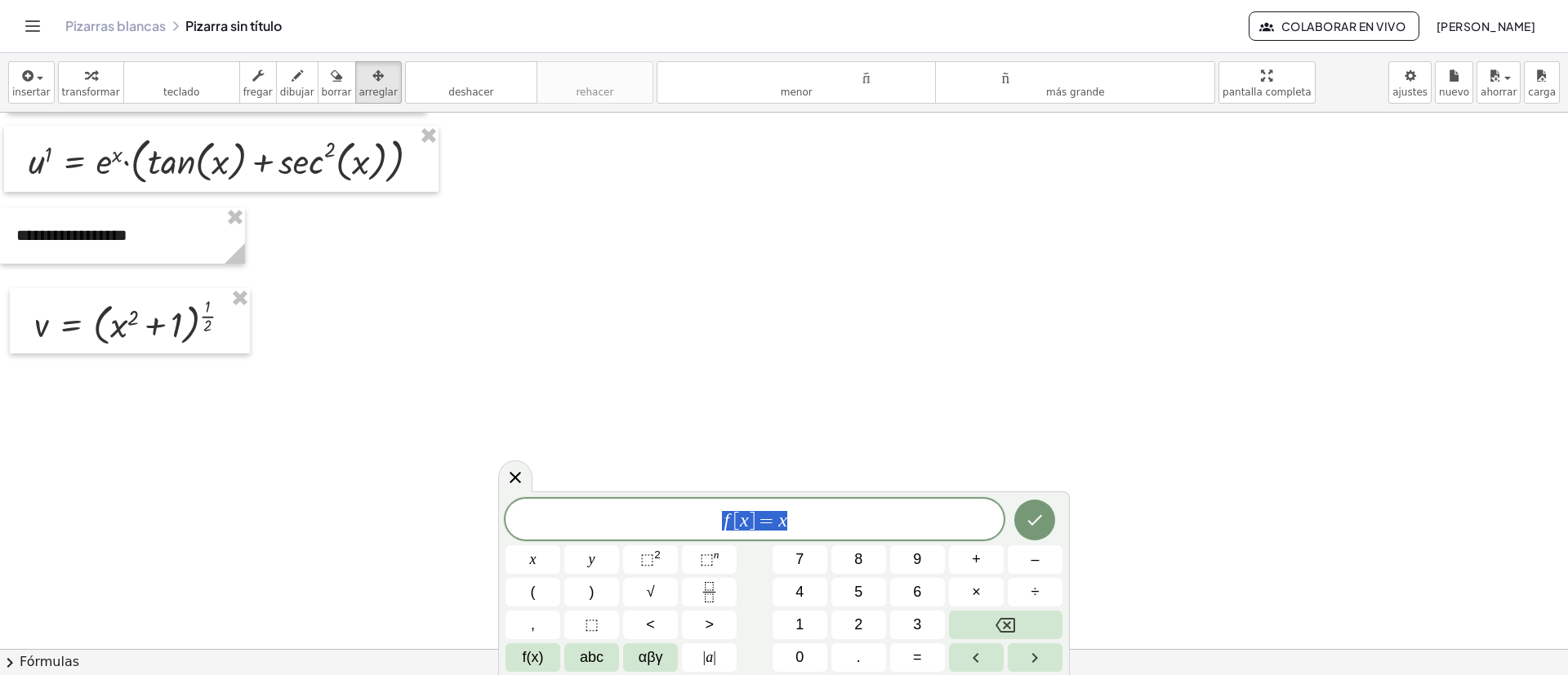
drag, startPoint x: 626, startPoint y: 512, endPoint x: 611, endPoint y: 512, distance: 15.0
click at [622, 512] on span "f [ x ] = x" at bounding box center [755, 520] width 498 height 23
click at [842, 524] on span "v 1 = 1 / 2 ( x 2 + 1 ) ( − 1 / 2 ) ∙ 2 x ​" at bounding box center [755, 517] width 498 height 29
click at [984, 588] on button "×" at bounding box center [977, 592] width 55 height 28
click at [1027, 519] on icon "Hecho" at bounding box center [1034, 516] width 19 height 19
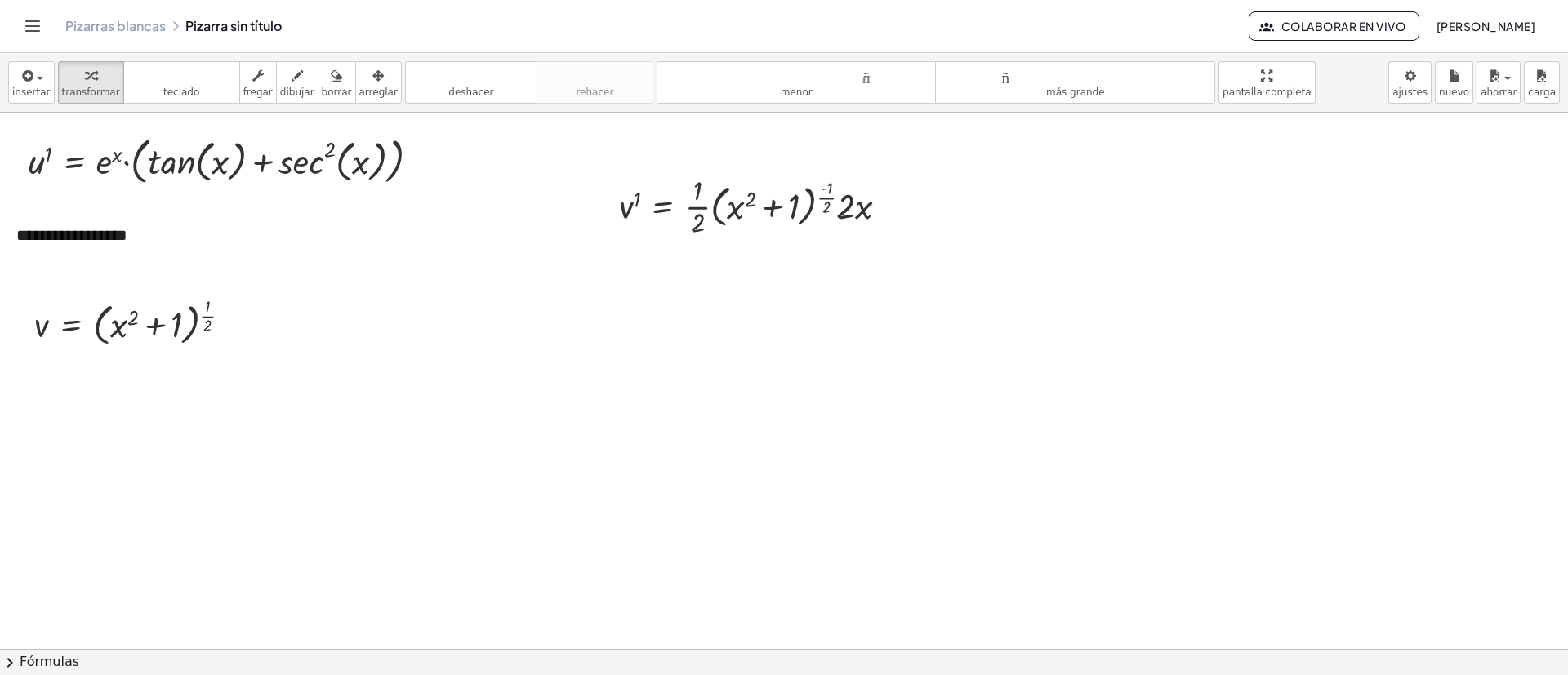
drag, startPoint x: 354, startPoint y: 88, endPoint x: 494, endPoint y: 160, distance: 157.4
click at [360, 87] on font "arreglar" at bounding box center [379, 92] width 38 height 12
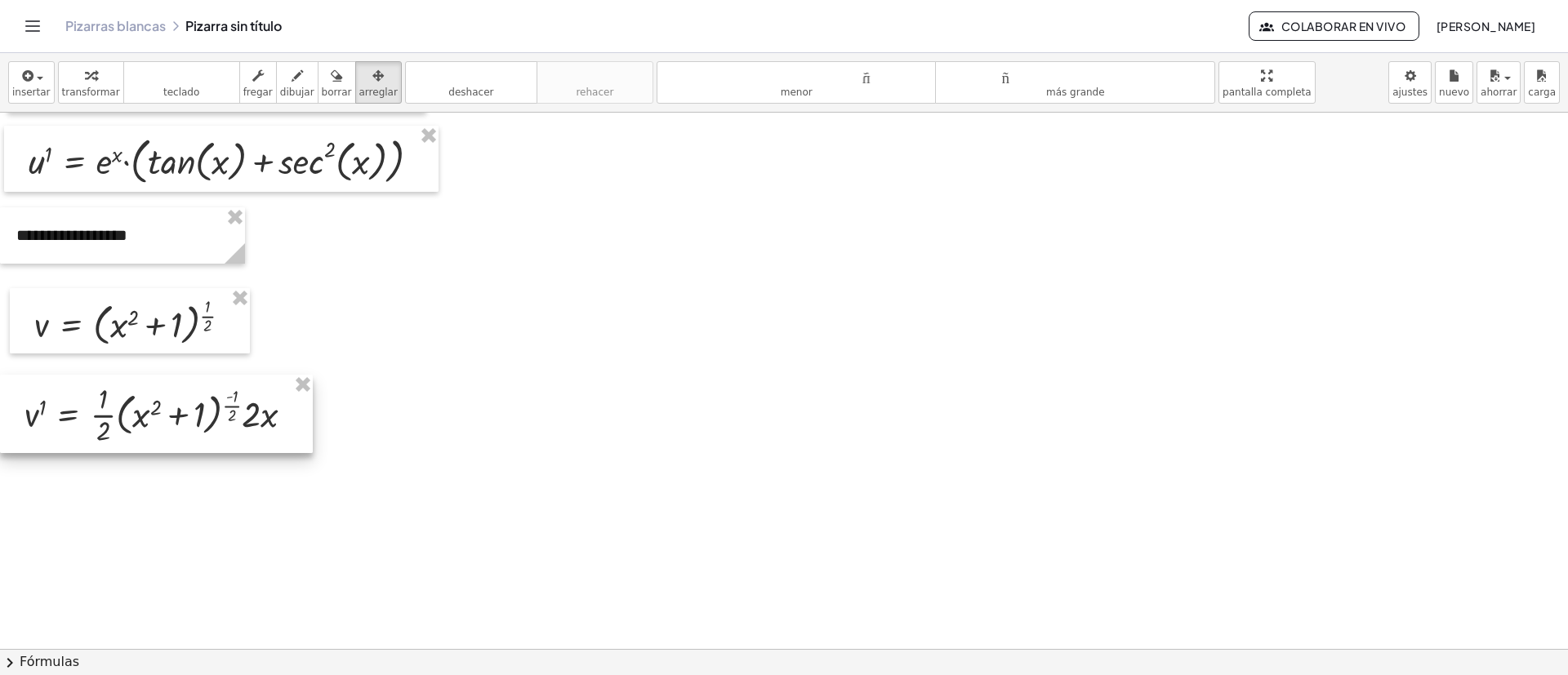
drag, startPoint x: 787, startPoint y: 225, endPoint x: 191, endPoint y: 433, distance: 631.3
click at [191, 433] on div at bounding box center [156, 414] width 313 height 78
click at [26, 92] on font "insertar" at bounding box center [31, 92] width 38 height 12
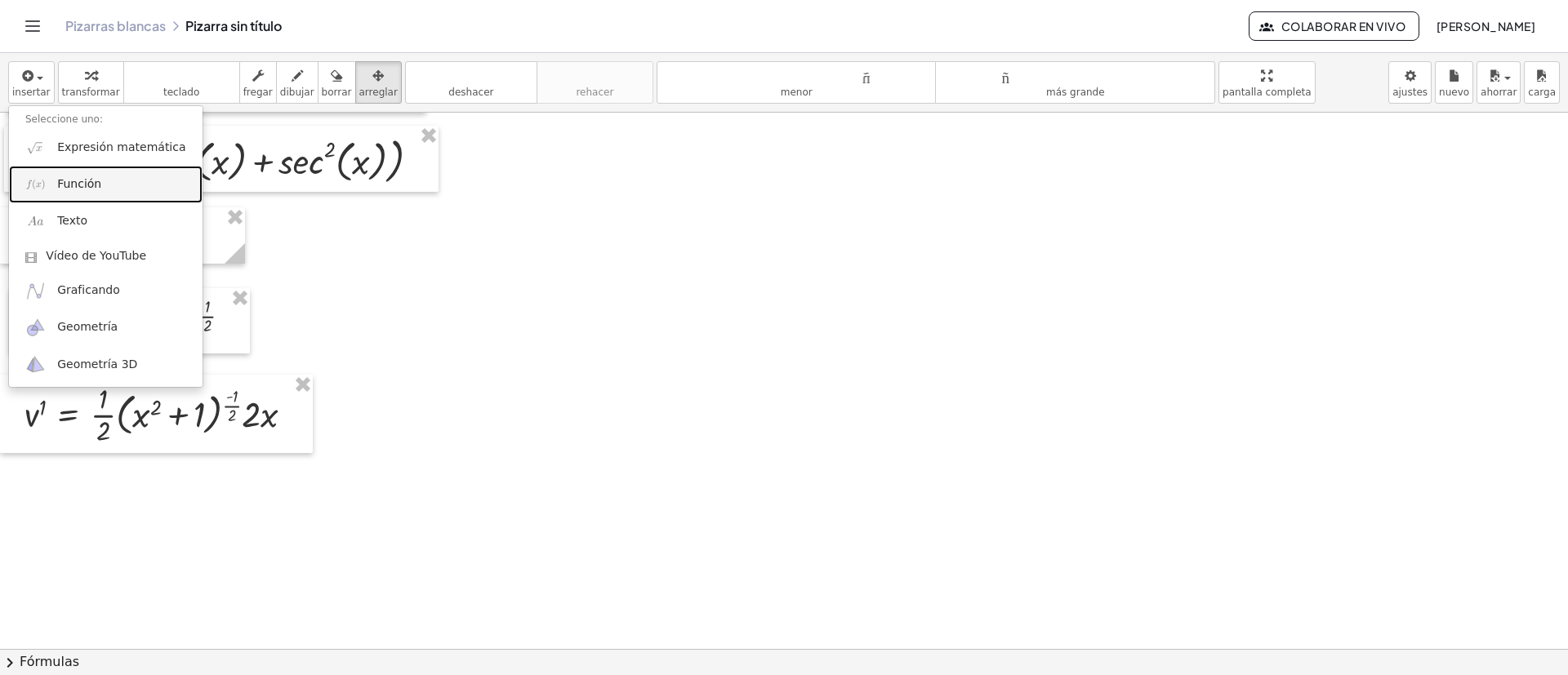
drag, startPoint x: 86, startPoint y: 182, endPoint x: 120, endPoint y: 234, distance: 62.1
click at [86, 182] on font "Función" at bounding box center [79, 183] width 44 height 13
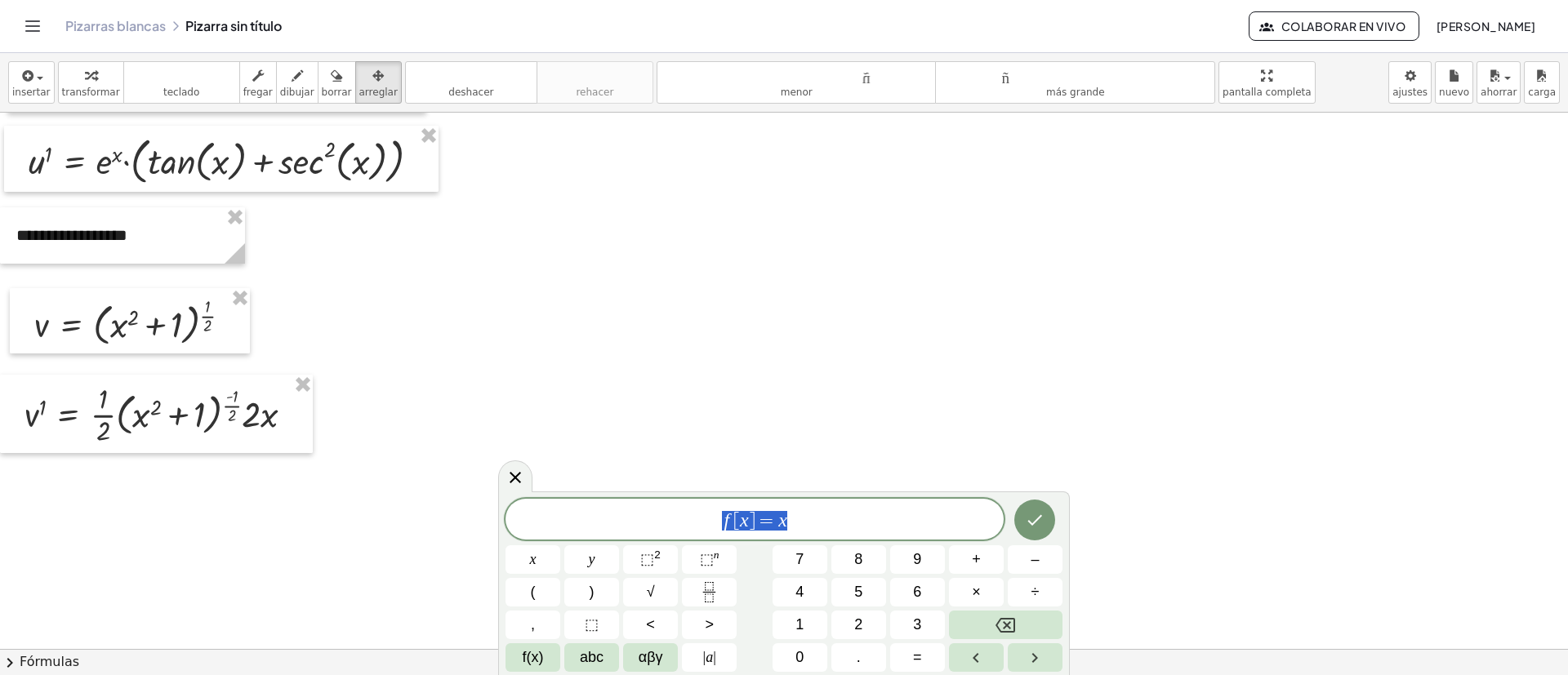
drag, startPoint x: 696, startPoint y: 523, endPoint x: 628, endPoint y: 524, distance: 68.0
click at [653, 524] on span "f [ x ] = x" at bounding box center [755, 520] width 498 height 23
click at [1019, 517] on button "Hecho" at bounding box center [1035, 516] width 41 height 41
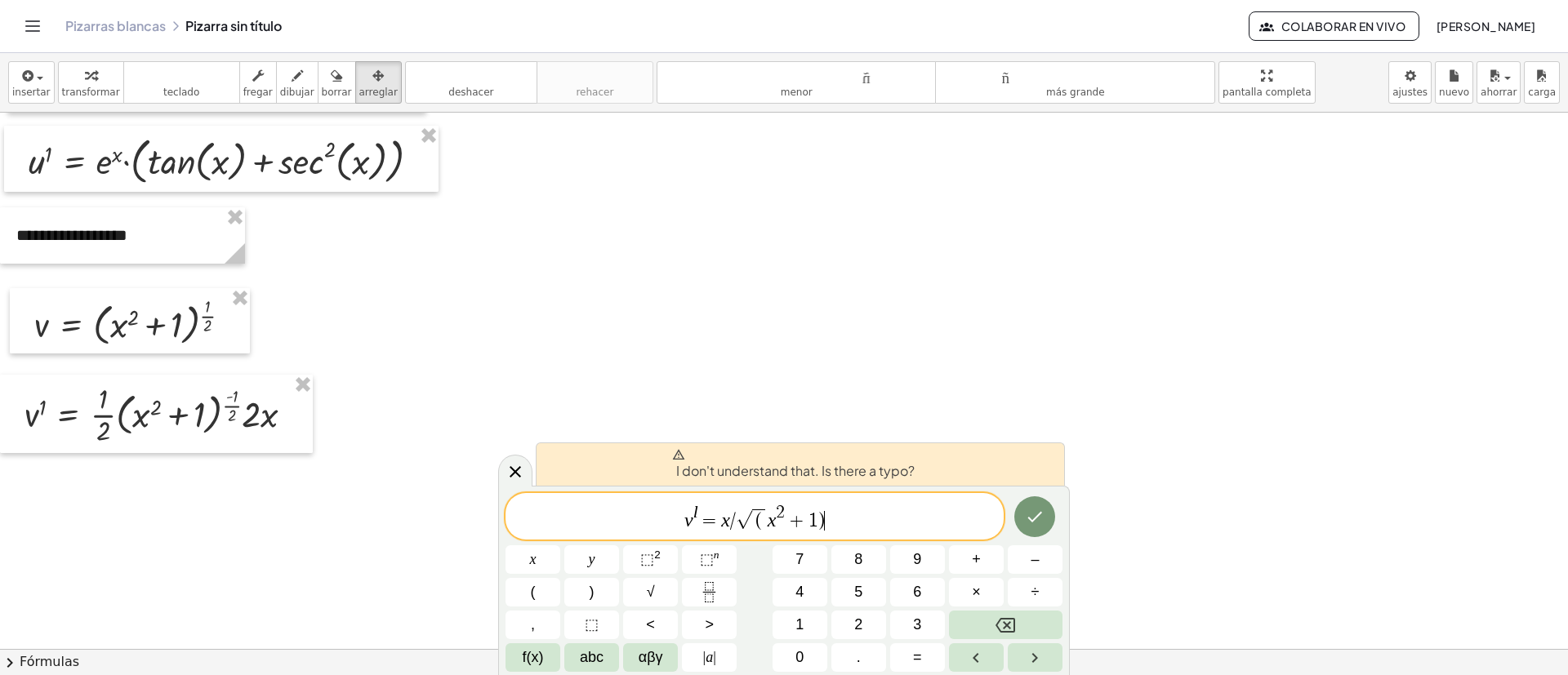
click at [840, 517] on span "v l = x / √ ( x 2 + 1 ) ​" at bounding box center [755, 517] width 498 height 29
drag, startPoint x: 845, startPoint y: 519, endPoint x: 720, endPoint y: 526, distance: 125.2
click at [720, 526] on span "v l = x / √ ( x 2 + 1 )" at bounding box center [755, 517] width 498 height 29
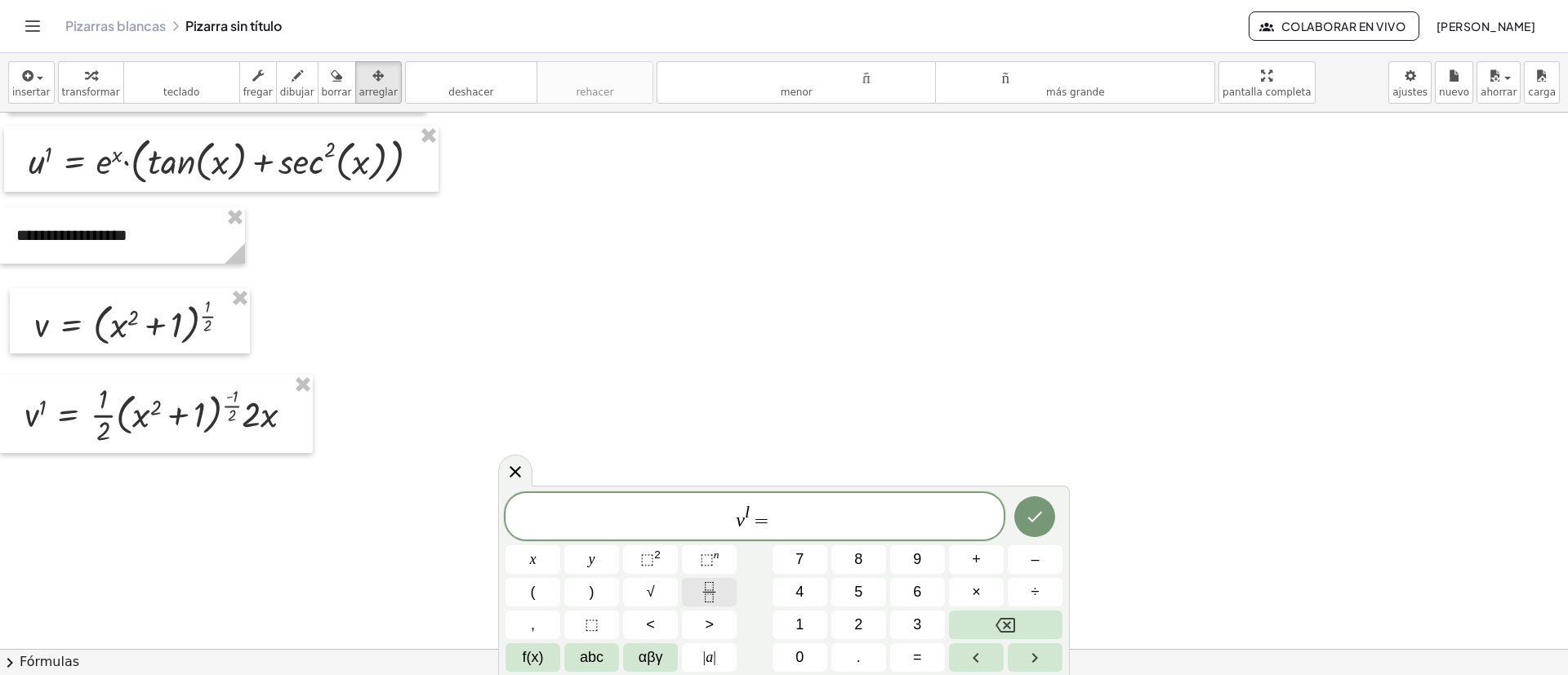
click at [727, 583] on button "Fraction" at bounding box center [709, 592] width 55 height 28
click at [774, 521] on span at bounding box center [772, 520] width 12 height 22
click at [653, 587] on span "√" at bounding box center [651, 592] width 8 height 22
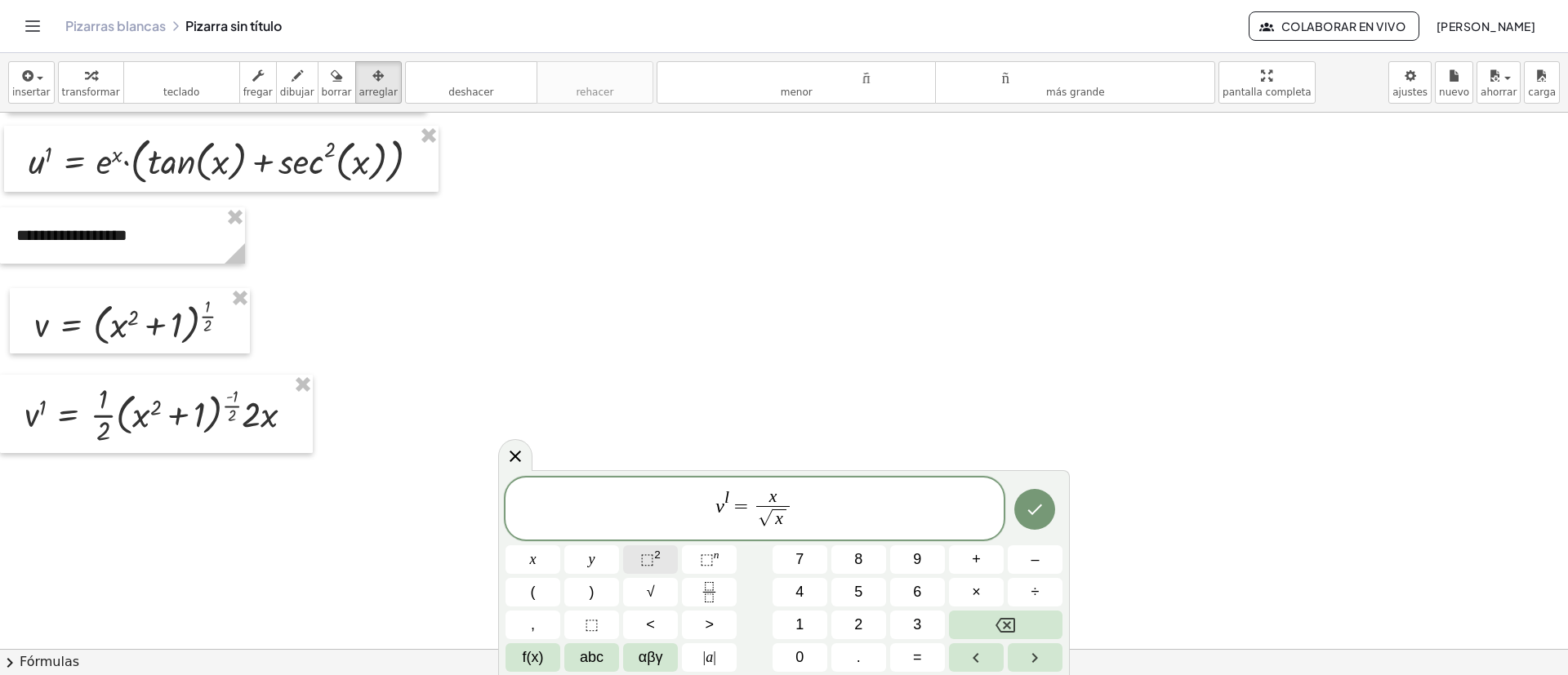
click at [654, 556] on sup "2" at bounding box center [657, 554] width 6 height 12
click at [1027, 518] on button "Hecho" at bounding box center [1035, 505] width 41 height 41
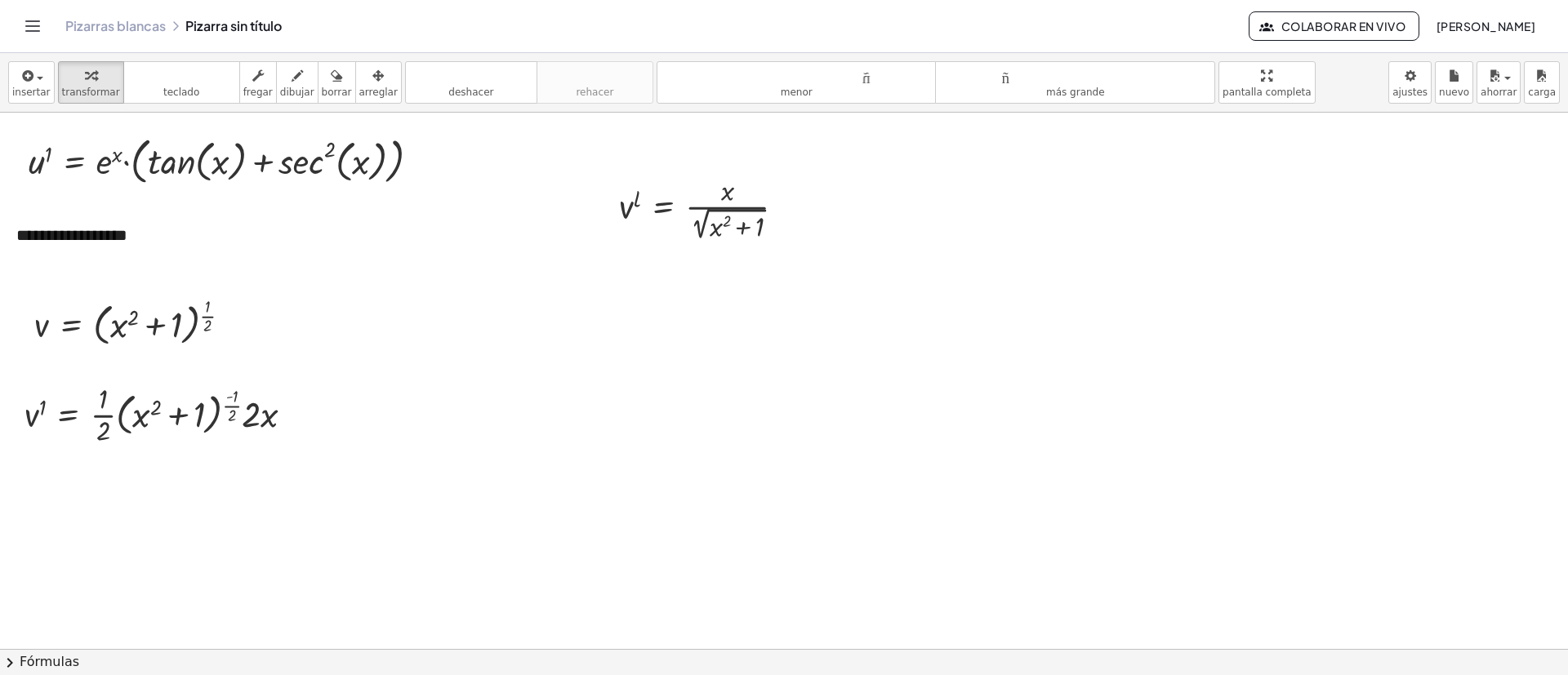
click at [372, 74] on icon "button" at bounding box center [378, 75] width 12 height 19
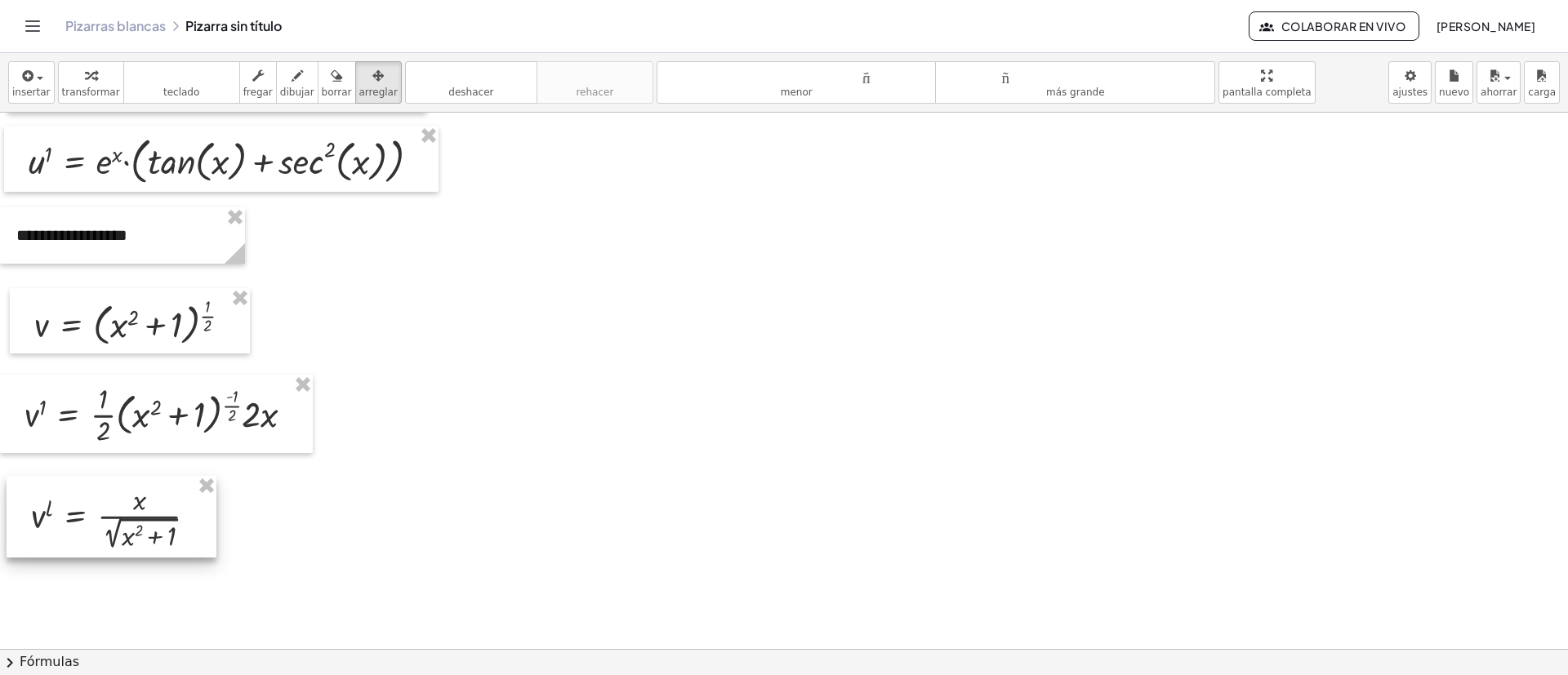
drag, startPoint x: 739, startPoint y: 188, endPoint x: 235, endPoint y: 494, distance: 589.6
click at [150, 496] on div at bounding box center [111, 516] width 210 height 81
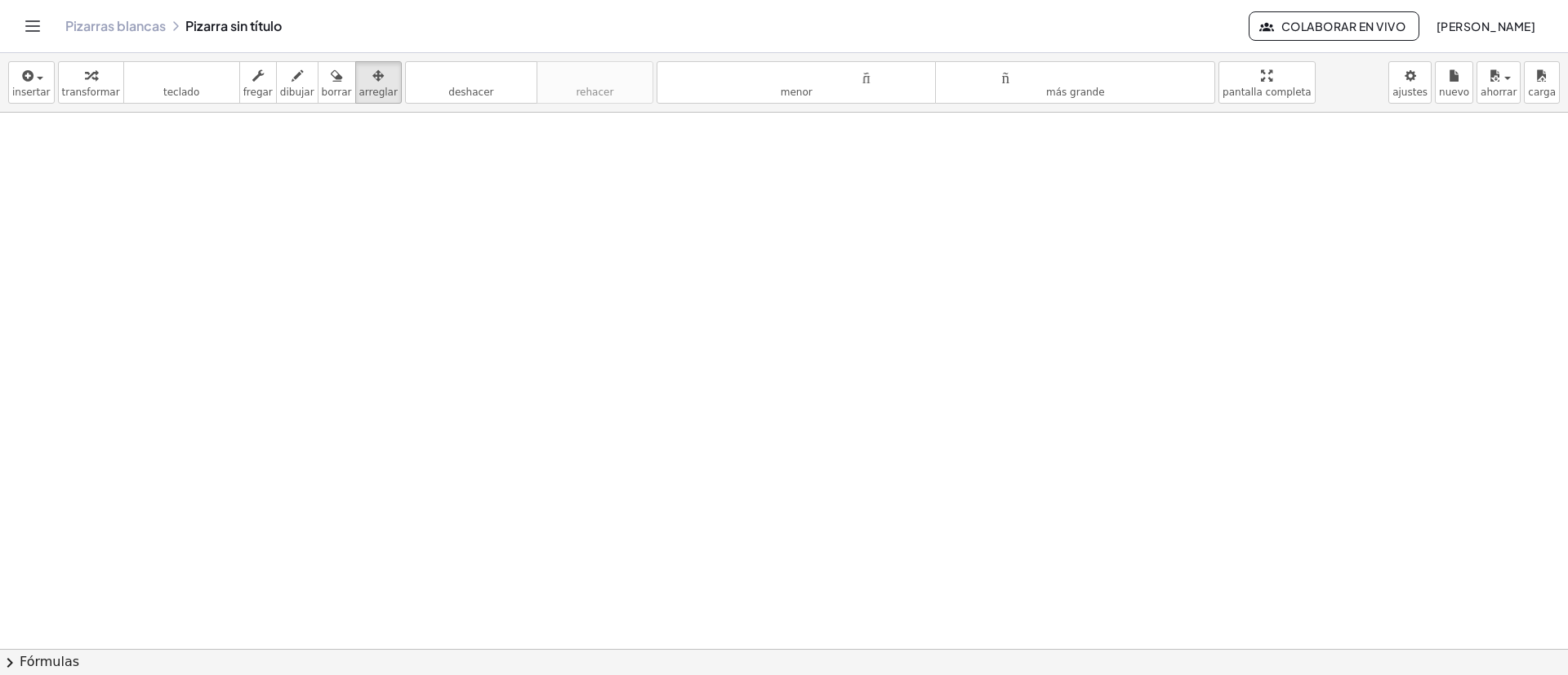
scroll to position [2513, 0]
click at [37, 78] on span "button" at bounding box center [39, 78] width 6 height 4
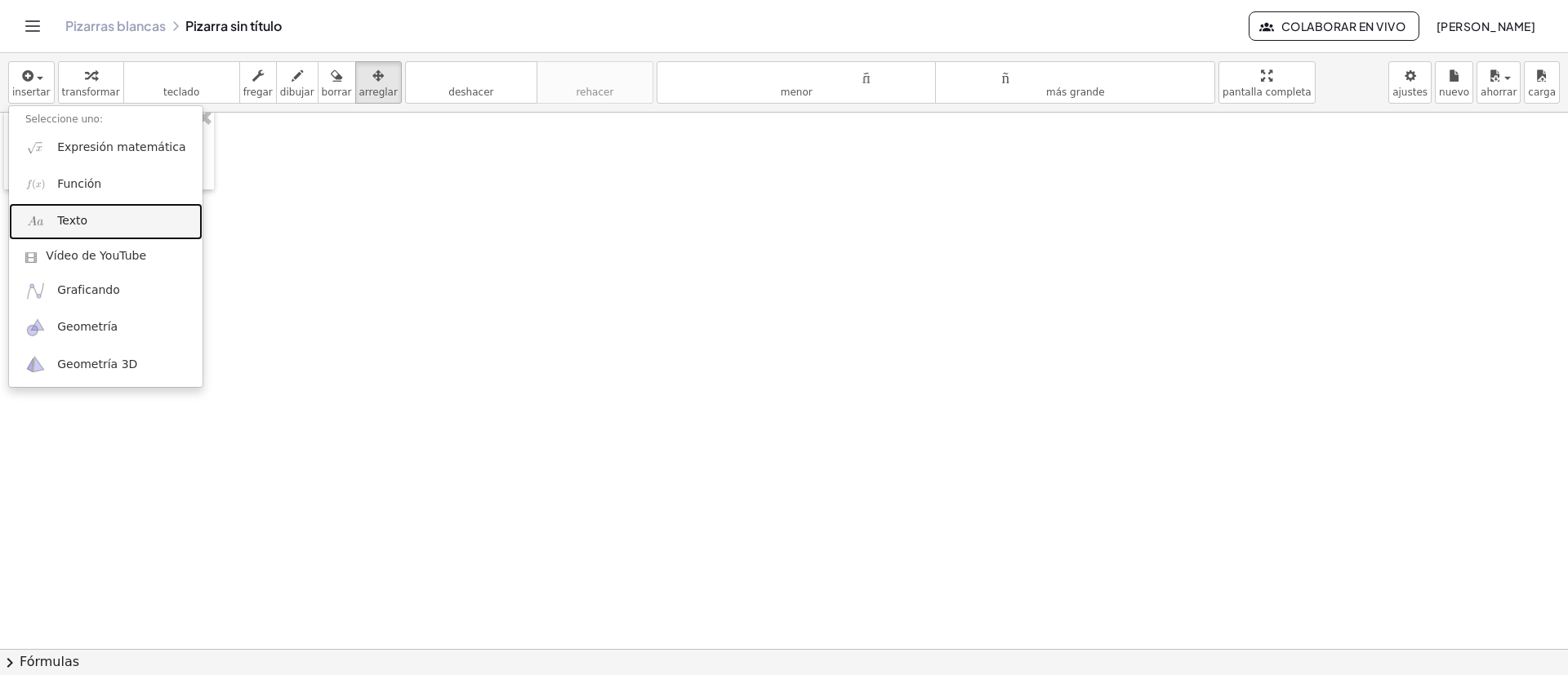
drag, startPoint x: 79, startPoint y: 216, endPoint x: 148, endPoint y: 284, distance: 96.9
click at [79, 216] on font "Texto" at bounding box center [72, 220] width 30 height 13
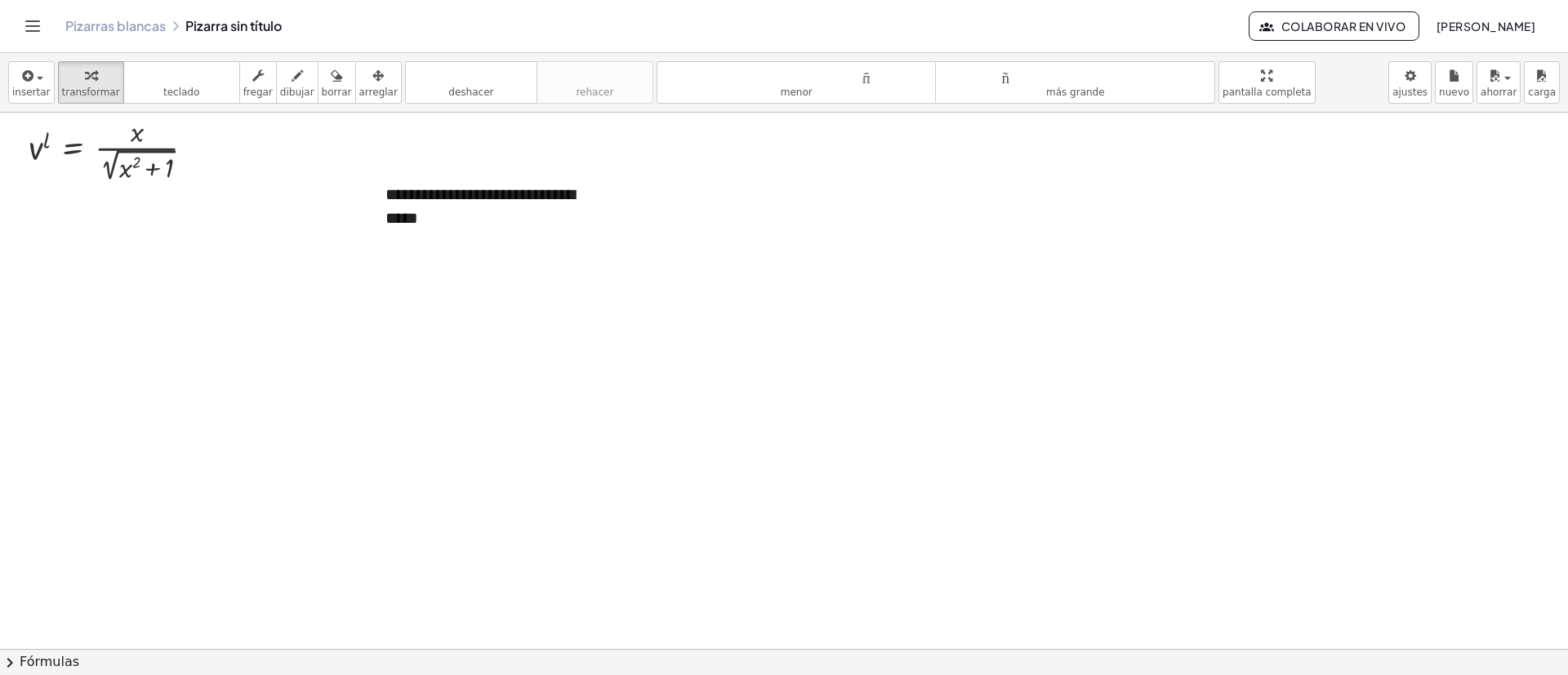
click at [366, 89] on font "arreglar" at bounding box center [379, 92] width 38 height 12
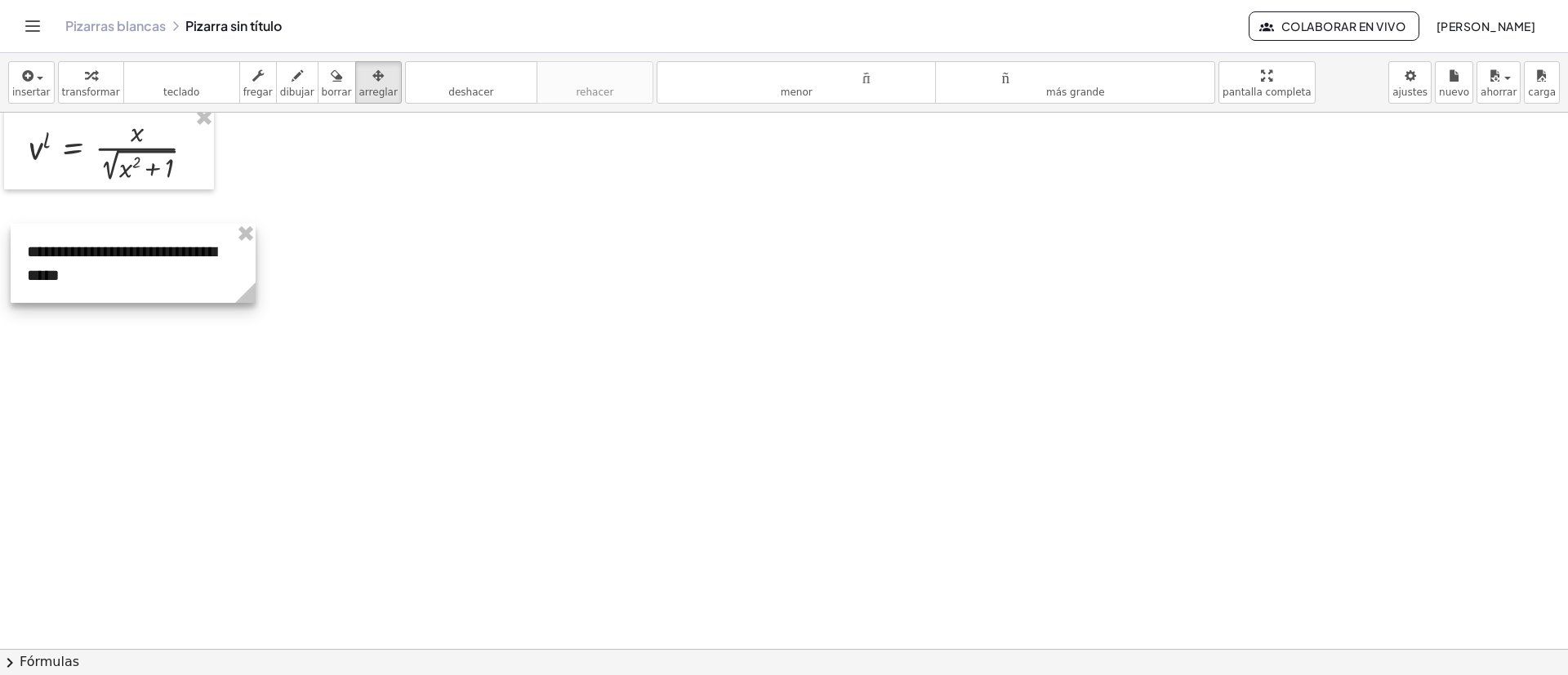
drag, startPoint x: 440, startPoint y: 198, endPoint x: 111, endPoint y: 229, distance: 330.5
click at [82, 255] on div at bounding box center [133, 263] width 245 height 79
click at [245, 98] on button "fregar" at bounding box center [257, 82] width 37 height 43
click at [35, 244] on font "**********" at bounding box center [122, 264] width 190 height 40
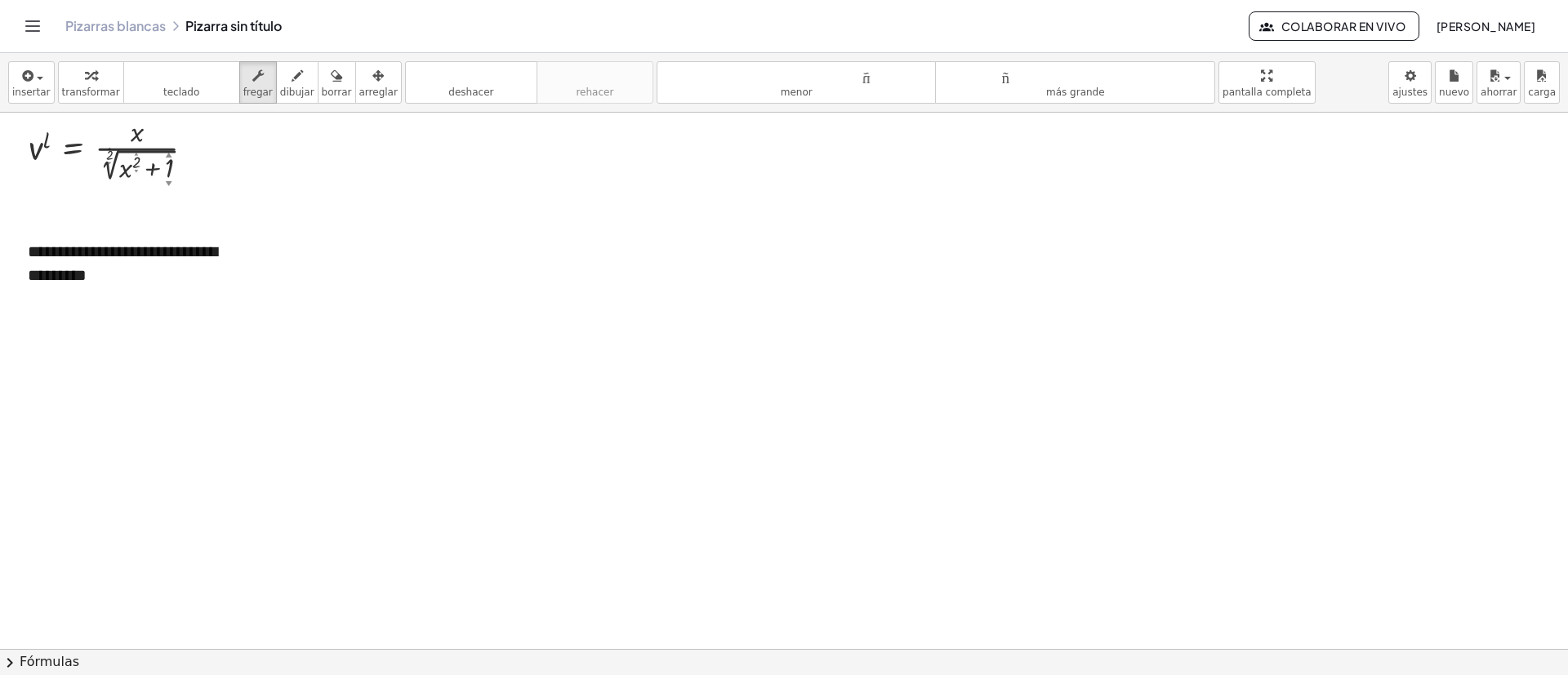
click at [22, 78] on icon "button" at bounding box center [26, 75] width 15 height 19
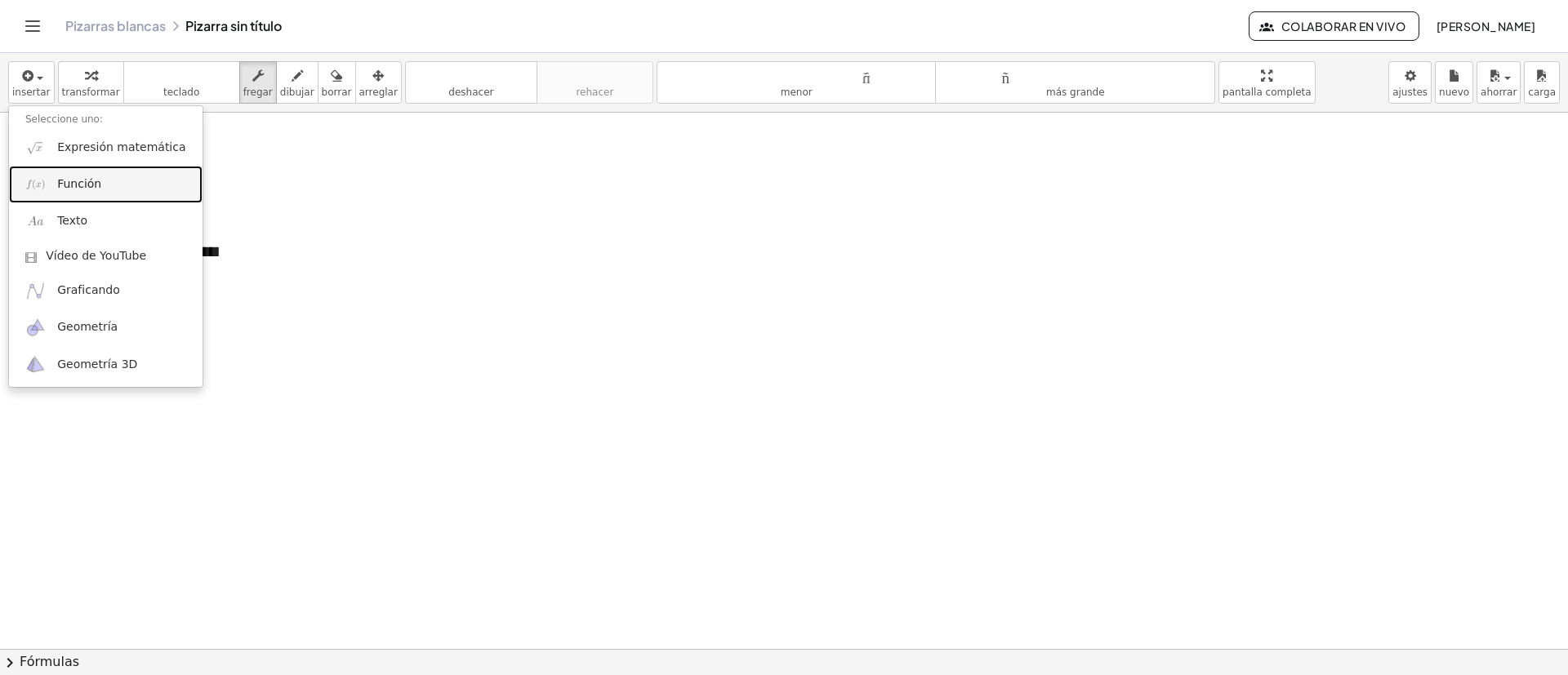
drag, startPoint x: 84, startPoint y: 188, endPoint x: 90, endPoint y: 194, distance: 8.5
click at [84, 187] on font "Función" at bounding box center [79, 183] width 44 height 13
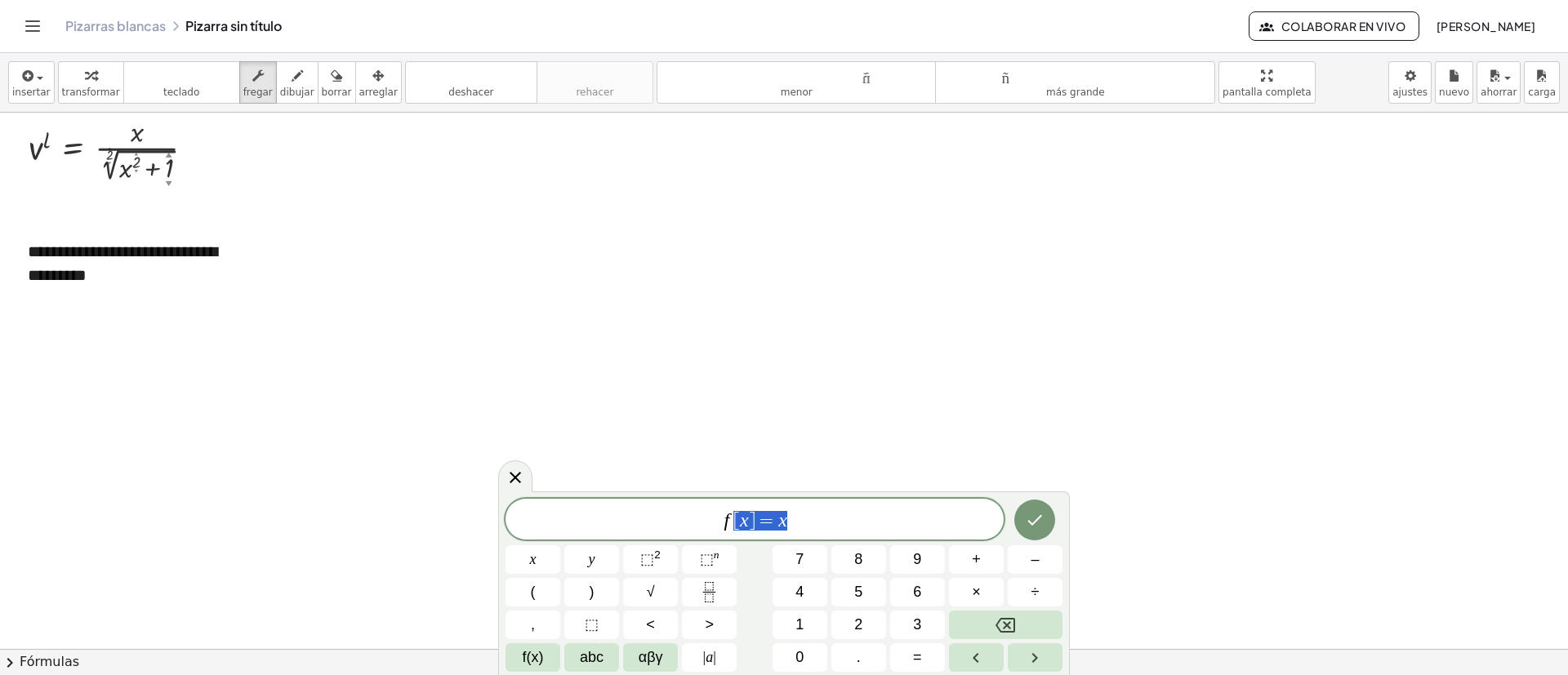
drag, startPoint x: 732, startPoint y: 528, endPoint x: 624, endPoint y: 537, distance: 108.4
click at [639, 539] on div "****** f [ x ] = x" at bounding box center [755, 519] width 498 height 41
click at [1025, 514] on icon "Hecho" at bounding box center [1034, 516] width 19 height 19
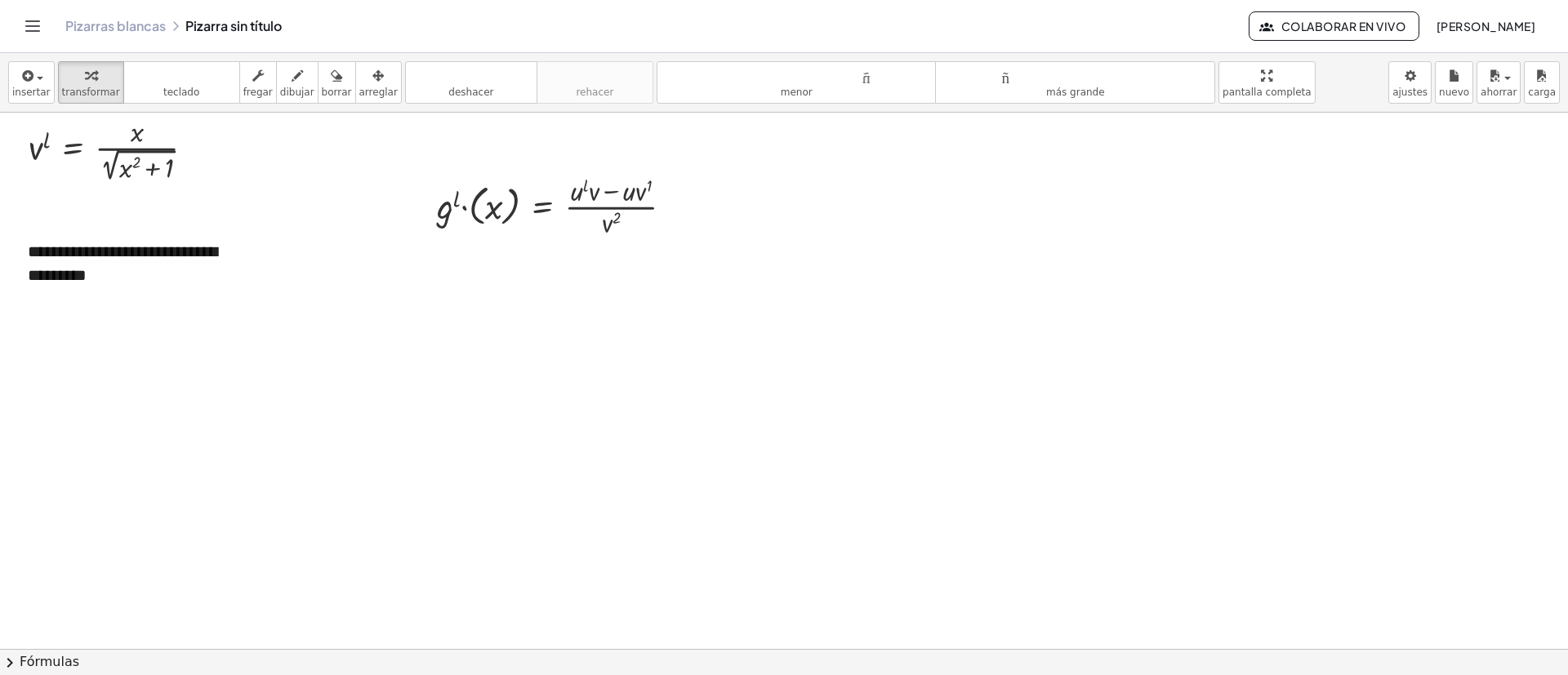
click at [372, 74] on icon "button" at bounding box center [378, 75] width 12 height 19
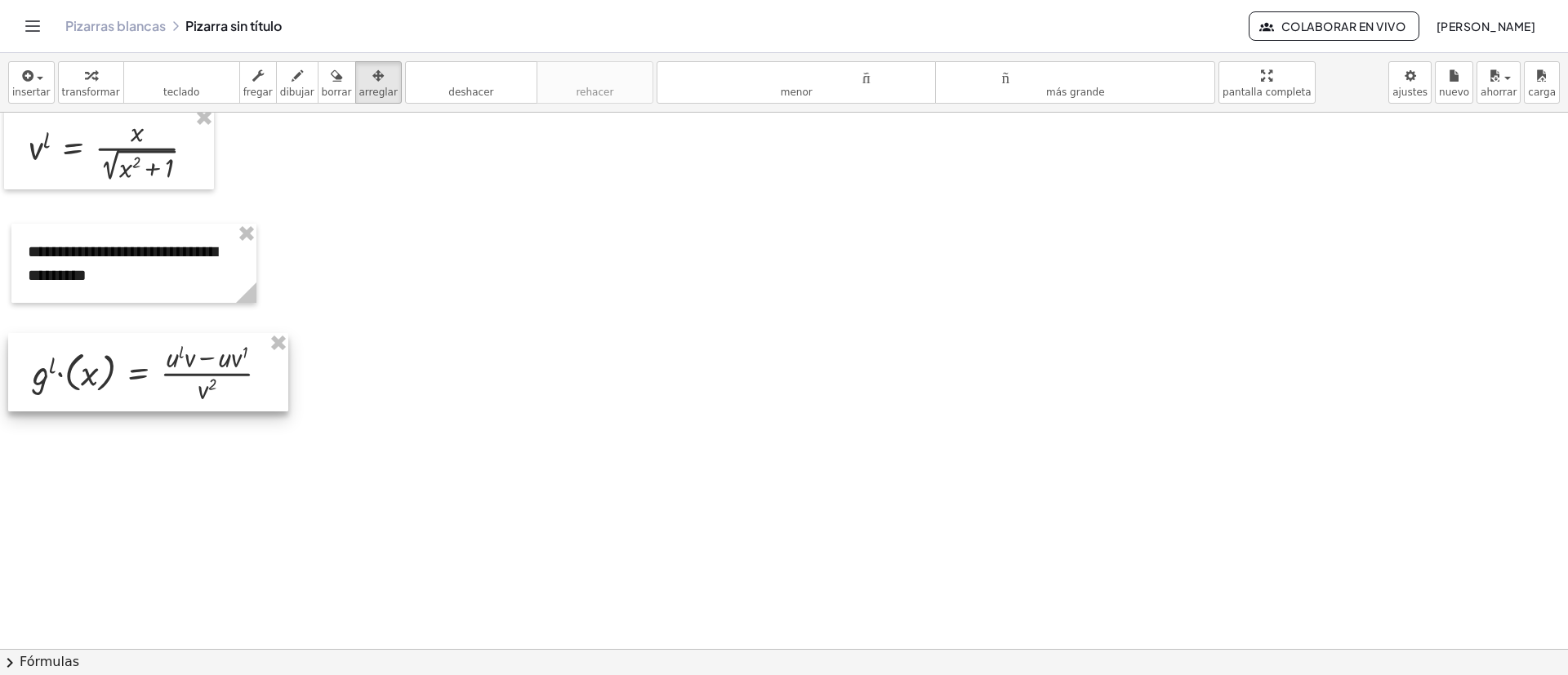
drag, startPoint x: 466, startPoint y: 283, endPoint x: 150, endPoint y: 385, distance: 332.1
click at [145, 388] on div at bounding box center [148, 372] width 280 height 78
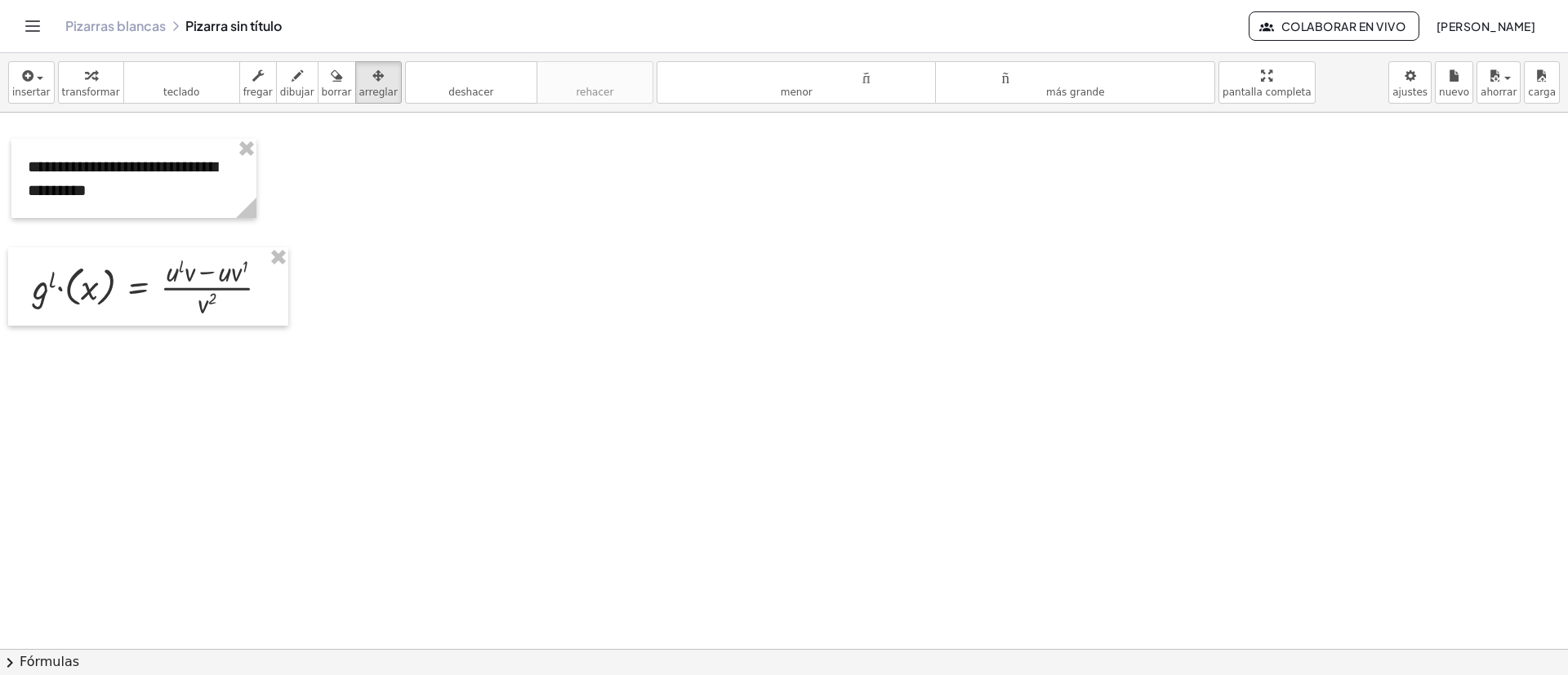
scroll to position [2635, 0]
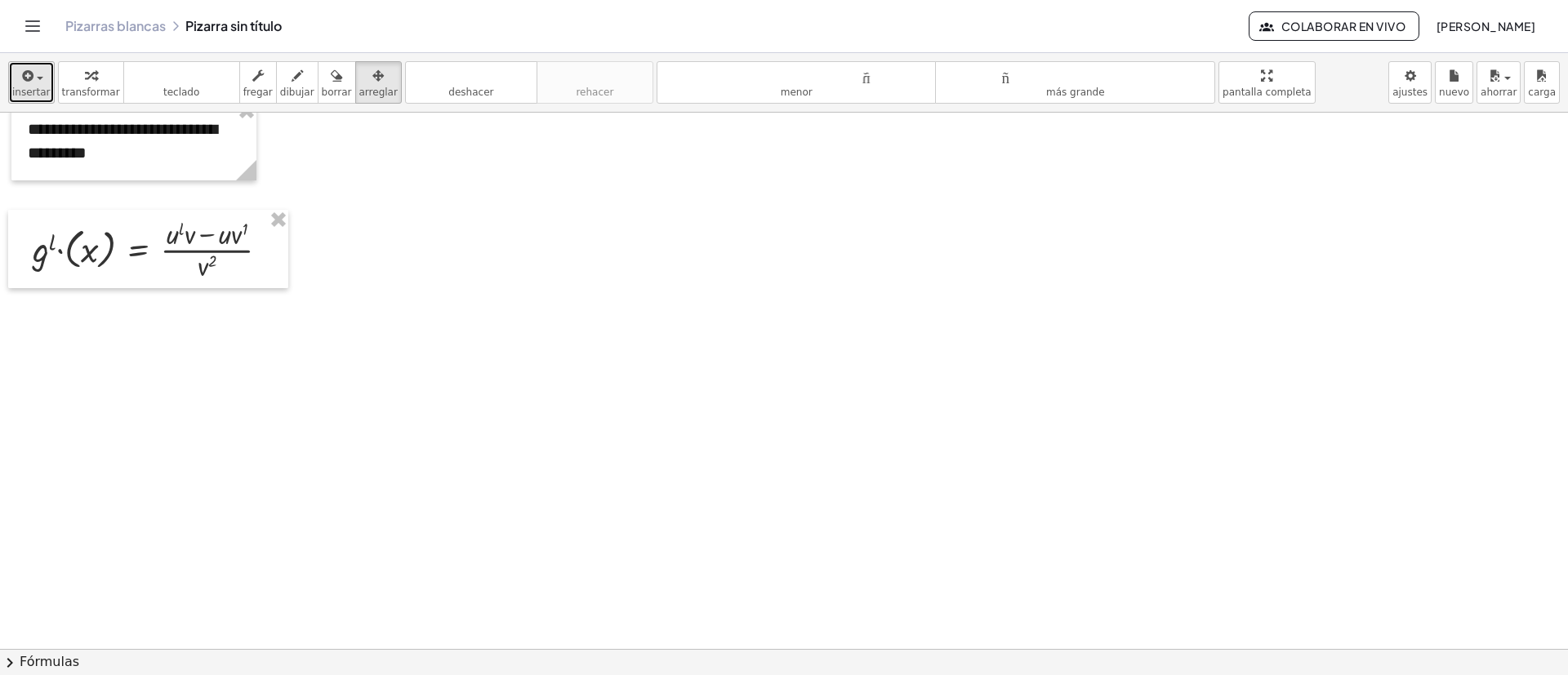
click at [9, 68] on button "insertar" at bounding box center [31, 82] width 47 height 43
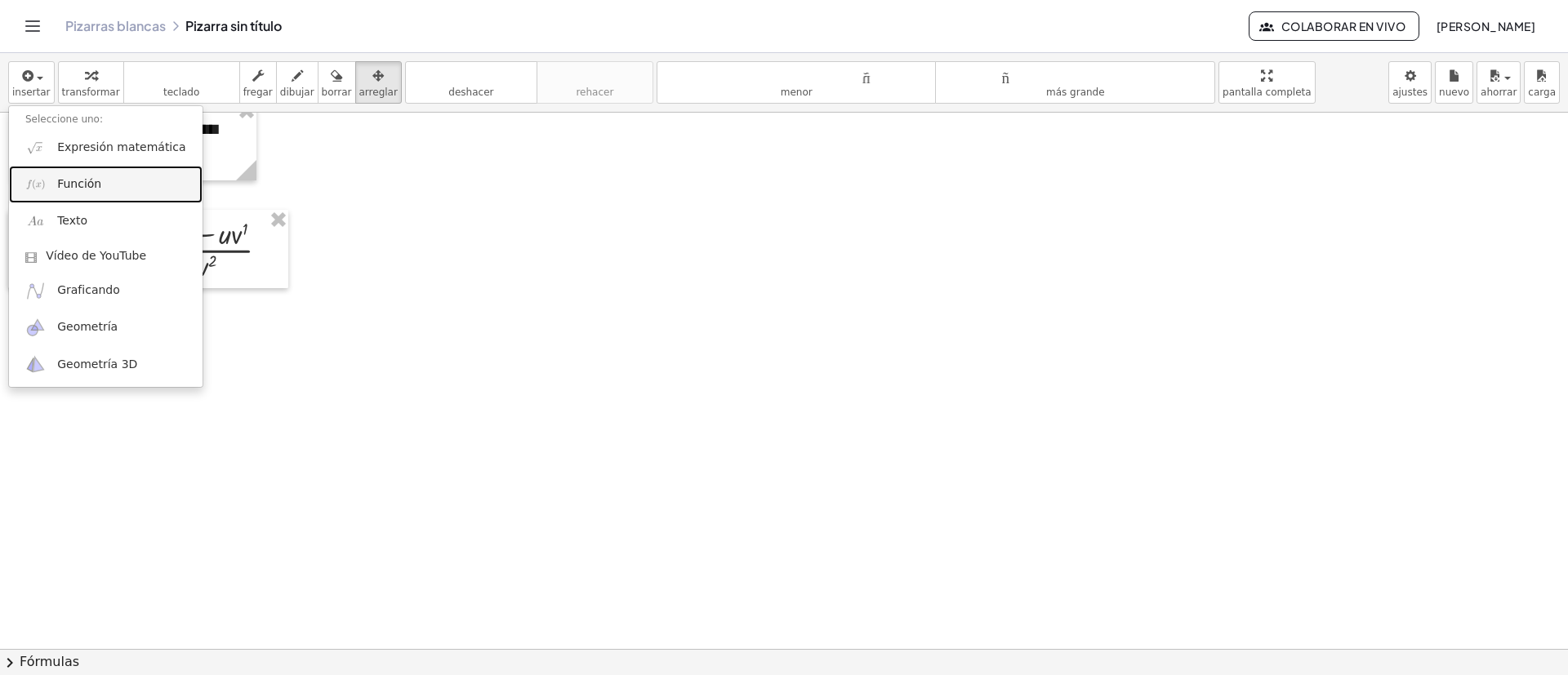
drag, startPoint x: 96, startPoint y: 183, endPoint x: 123, endPoint y: 197, distance: 30.4
click at [96, 183] on font "Función" at bounding box center [79, 183] width 44 height 13
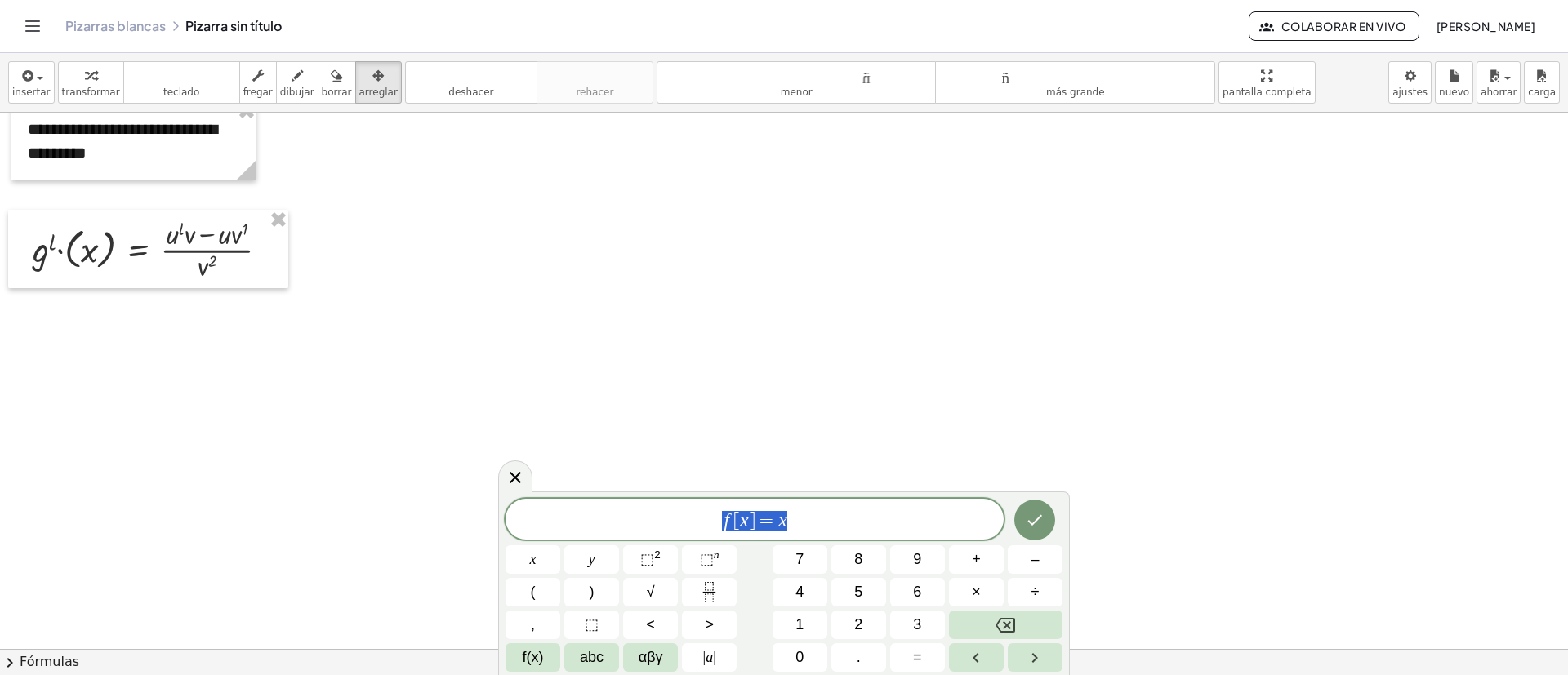
drag, startPoint x: 716, startPoint y: 511, endPoint x: 661, endPoint y: 509, distance: 55.0
click at [664, 511] on span "f [ x ] = x" at bounding box center [755, 520] width 498 height 23
click at [1027, 520] on icon "Hecho" at bounding box center [1034, 516] width 19 height 19
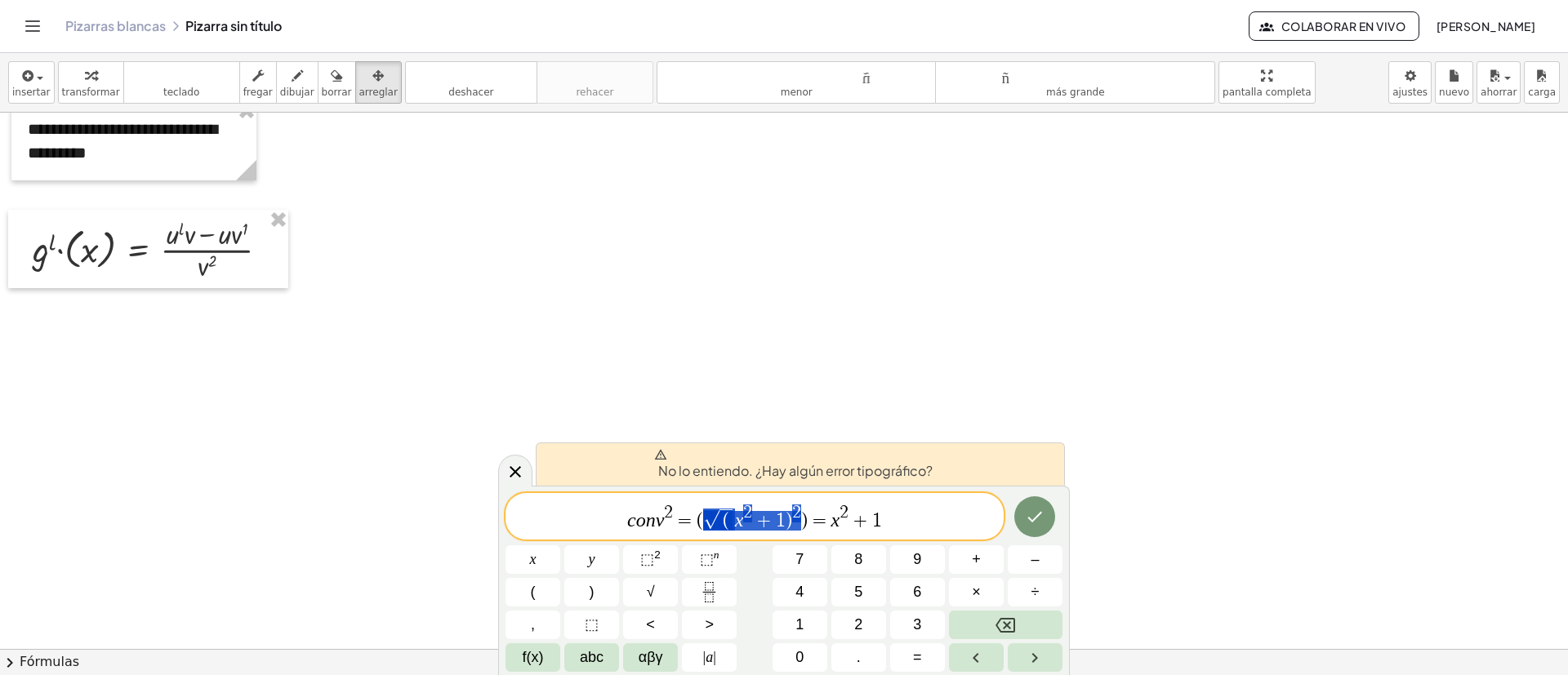
drag, startPoint x: 724, startPoint y: 522, endPoint x: 801, endPoint y: 521, distance: 77.0
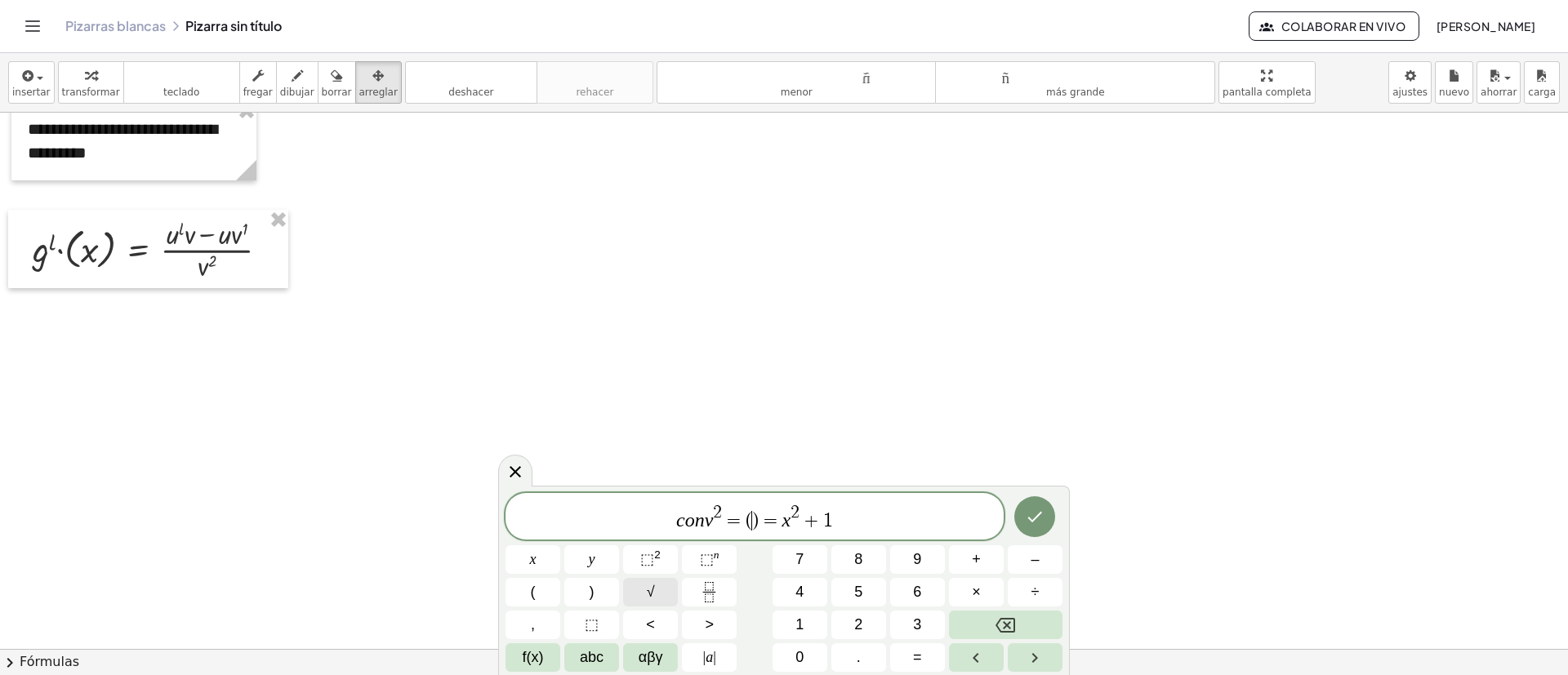
click at [649, 595] on span "√" at bounding box center [651, 592] width 8 height 22
click at [653, 551] on span "⬚" at bounding box center [647, 559] width 14 height 16
click at [653, 558] on span "⬚" at bounding box center [647, 559] width 14 height 16
click at [1046, 522] on button "Hecho" at bounding box center [1035, 515] width 41 height 41
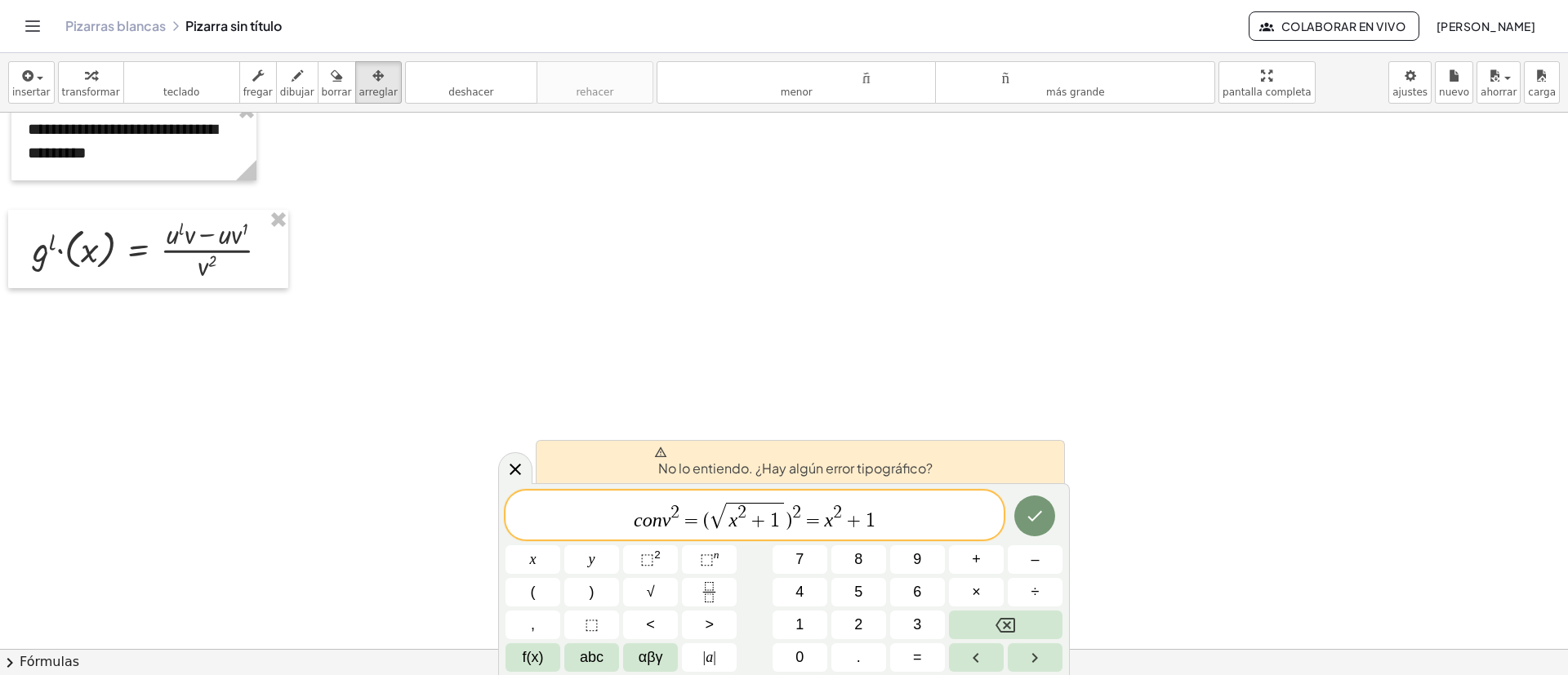
click at [659, 513] on var "n" at bounding box center [657, 519] width 10 height 21
click at [808, 514] on span "=" at bounding box center [813, 520] width 24 height 19
click at [1046, 518] on button "Hecho" at bounding box center [1035, 515] width 41 height 41
drag, startPoint x: 883, startPoint y: 520, endPoint x: 810, endPoint y: 516, distance: 73.1
click at [810, 516] on span "c o n v 2 = ( √ x 2 + 1 ) 2 = x 2 + 1" at bounding box center [755, 516] width 498 height 32
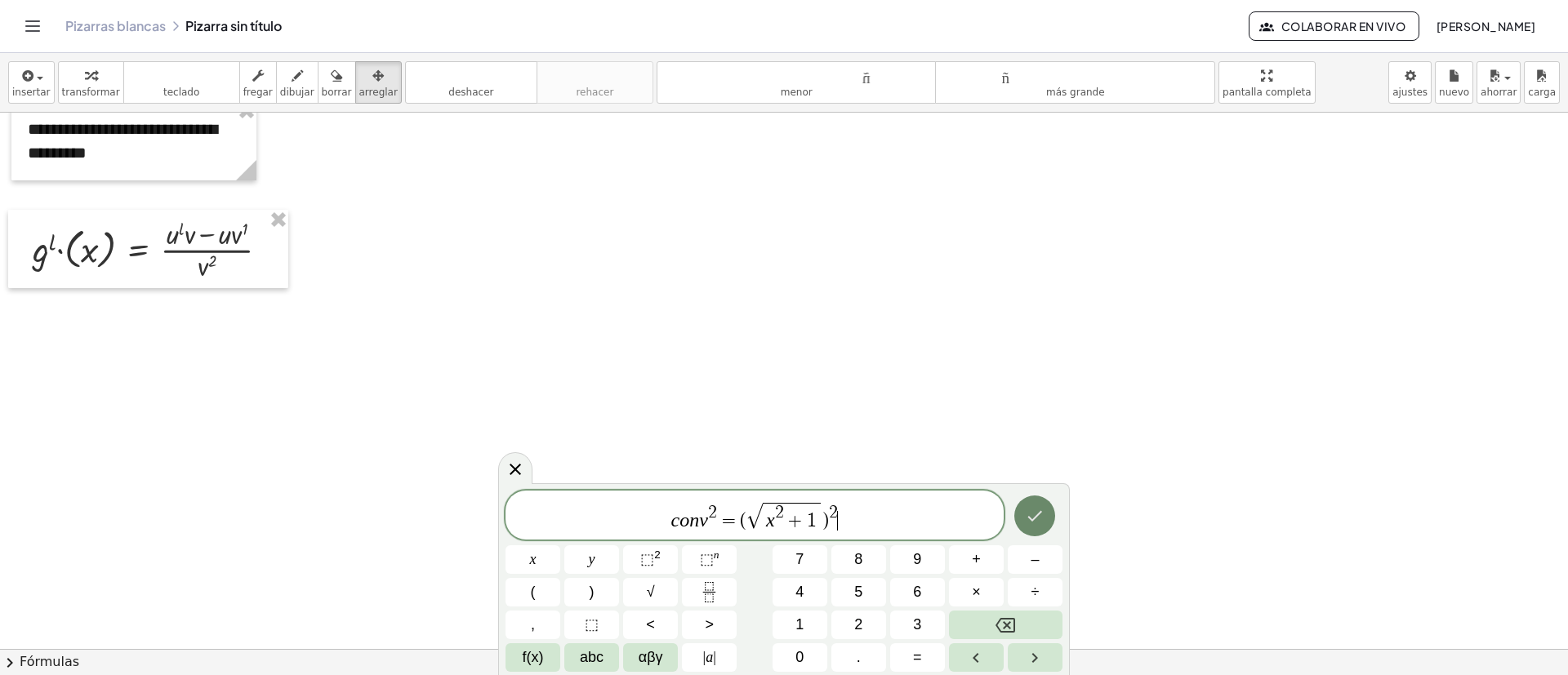
click at [1030, 510] on icon "Hecho" at bounding box center [1034, 515] width 19 height 19
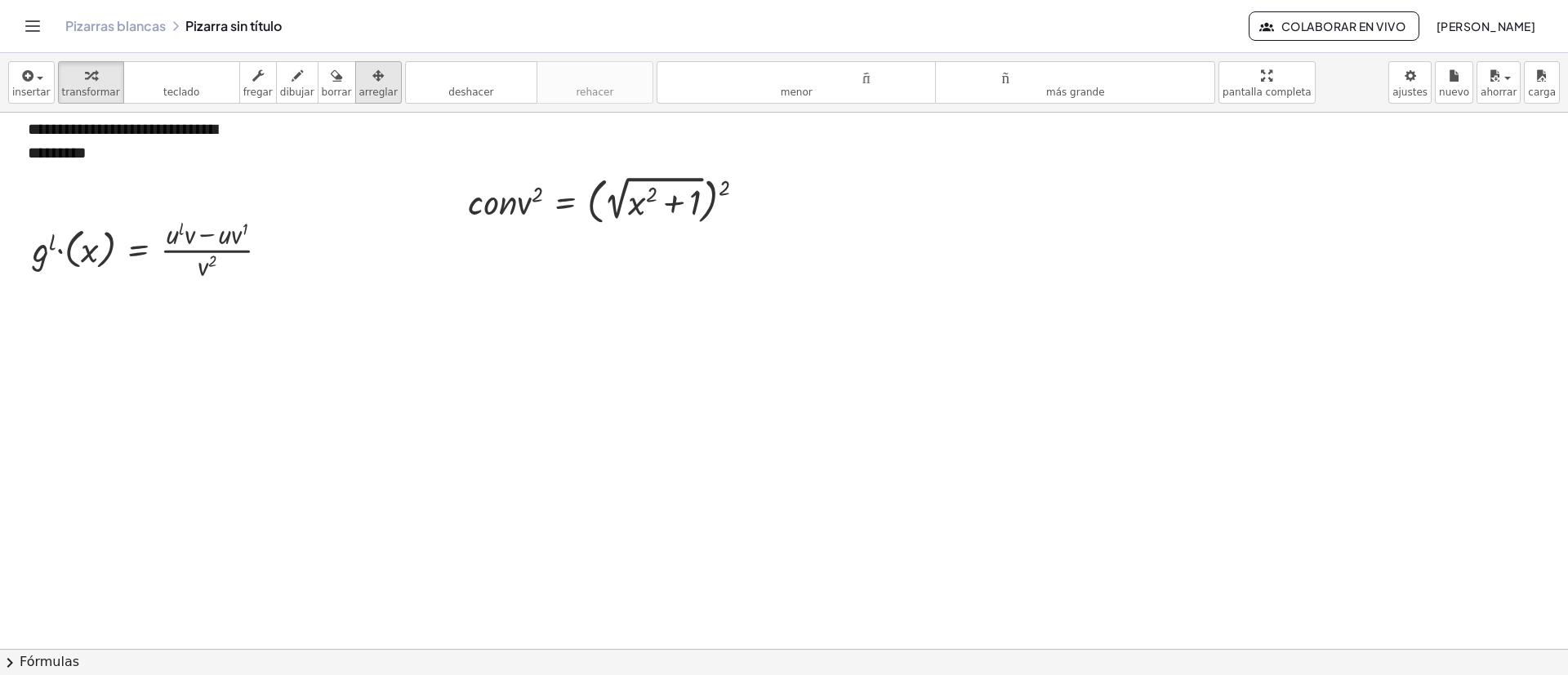
click at [372, 79] on icon "button" at bounding box center [378, 75] width 12 height 19
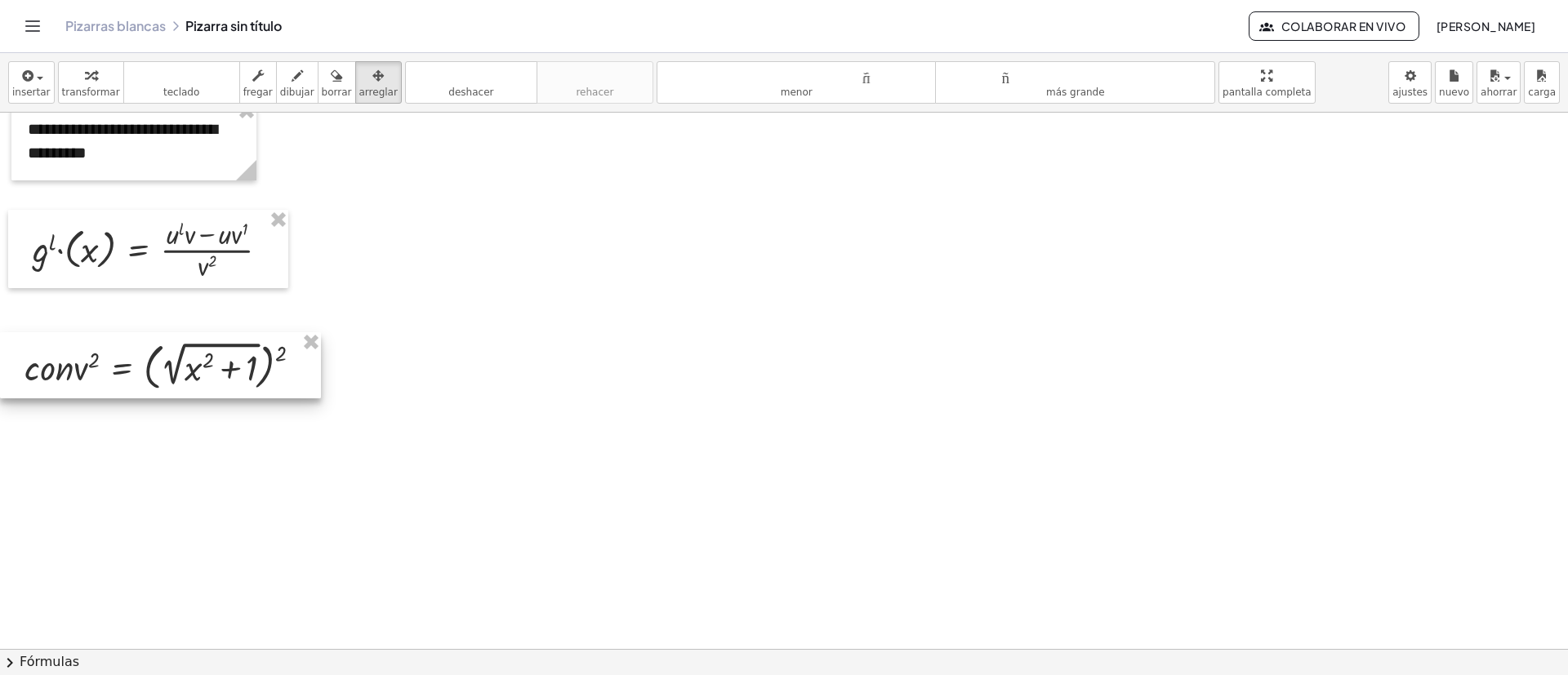
drag, startPoint x: 627, startPoint y: 234, endPoint x: 201, endPoint y: 358, distance: 443.7
click at [199, 358] on div at bounding box center [161, 365] width 321 height 66
click at [42, 74] on div "button" at bounding box center [31, 75] width 38 height 19
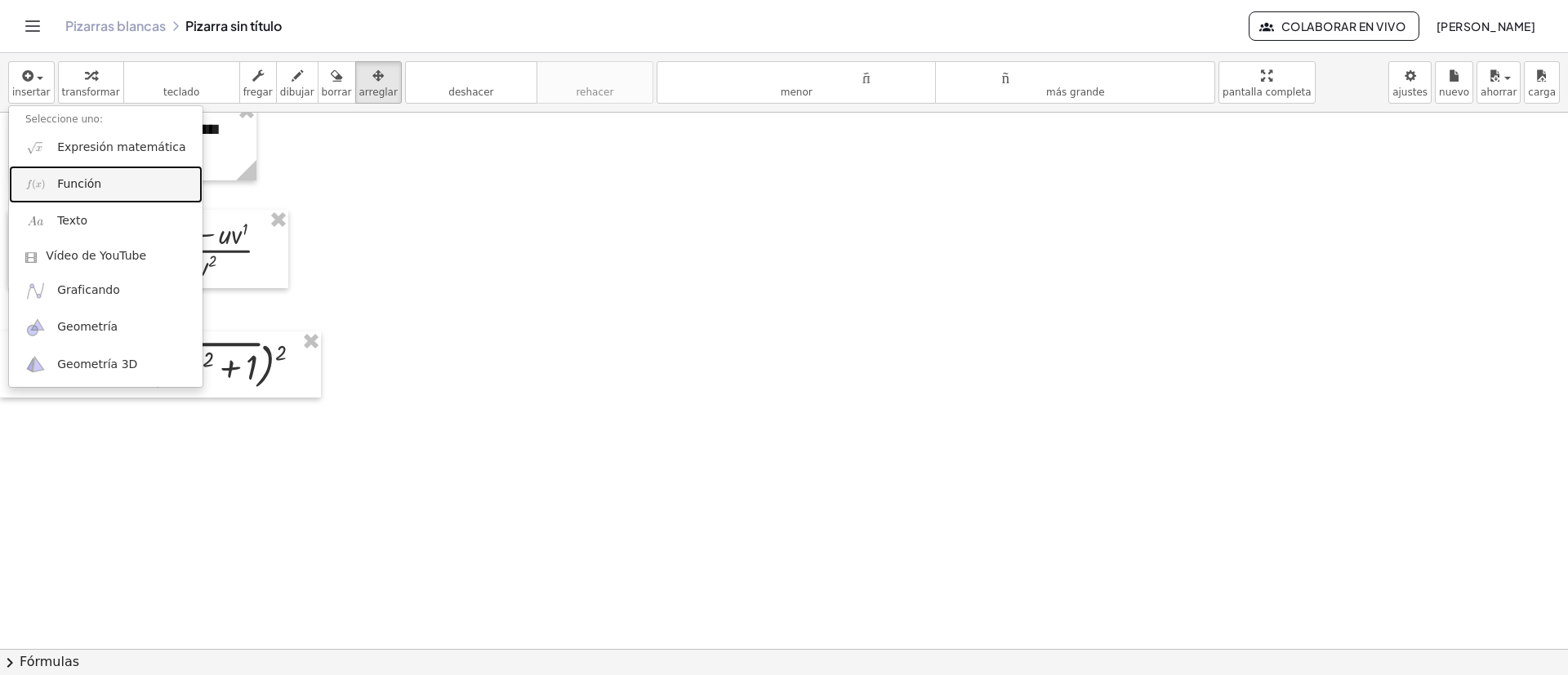
click at [76, 182] on font "Función" at bounding box center [79, 183] width 44 height 13
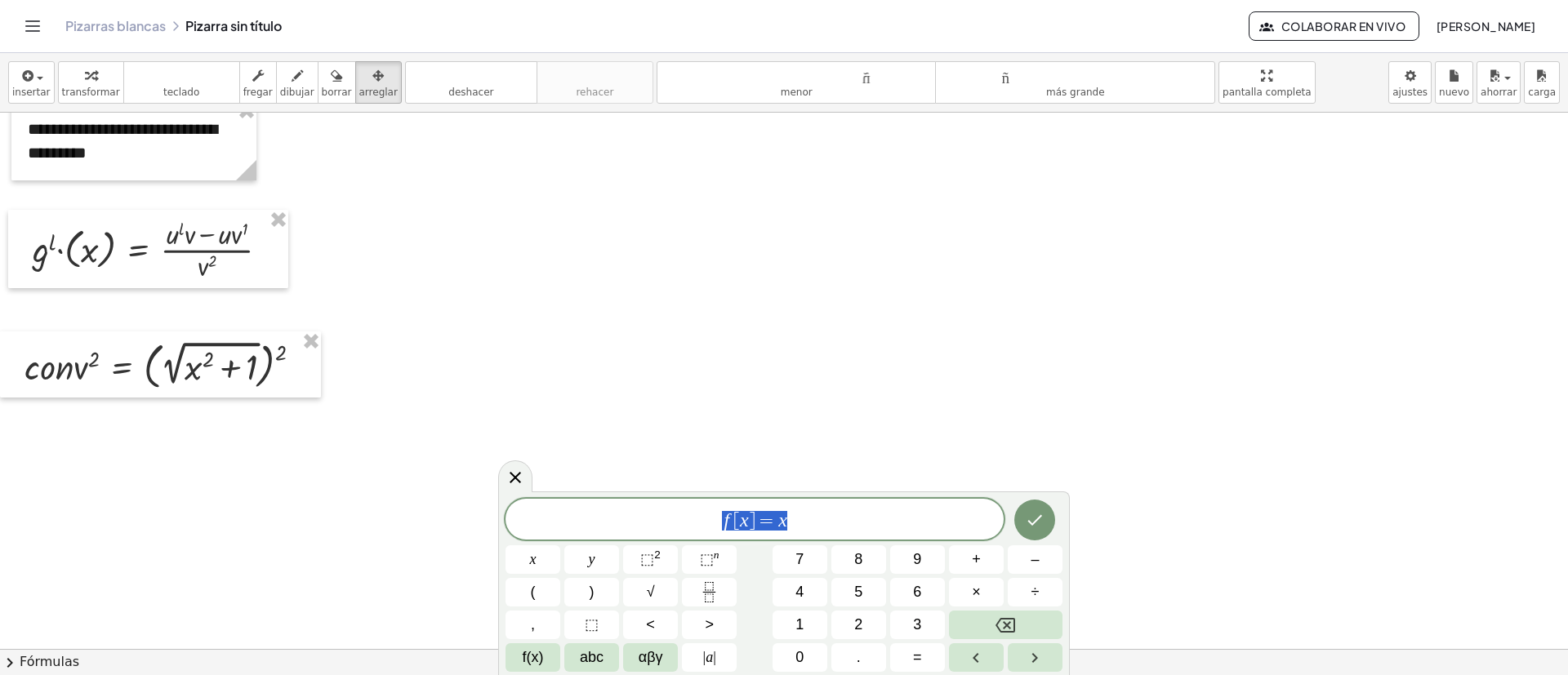
drag, startPoint x: 751, startPoint y: 519, endPoint x: 688, endPoint y: 520, distance: 63.0
click at [688, 520] on span "f [ x ] = x" at bounding box center [755, 520] width 498 height 23
click at [654, 563] on span "⬚ 2" at bounding box center [651, 559] width 20 height 22
click at [1040, 522] on icon "Hecho" at bounding box center [1034, 516] width 19 height 19
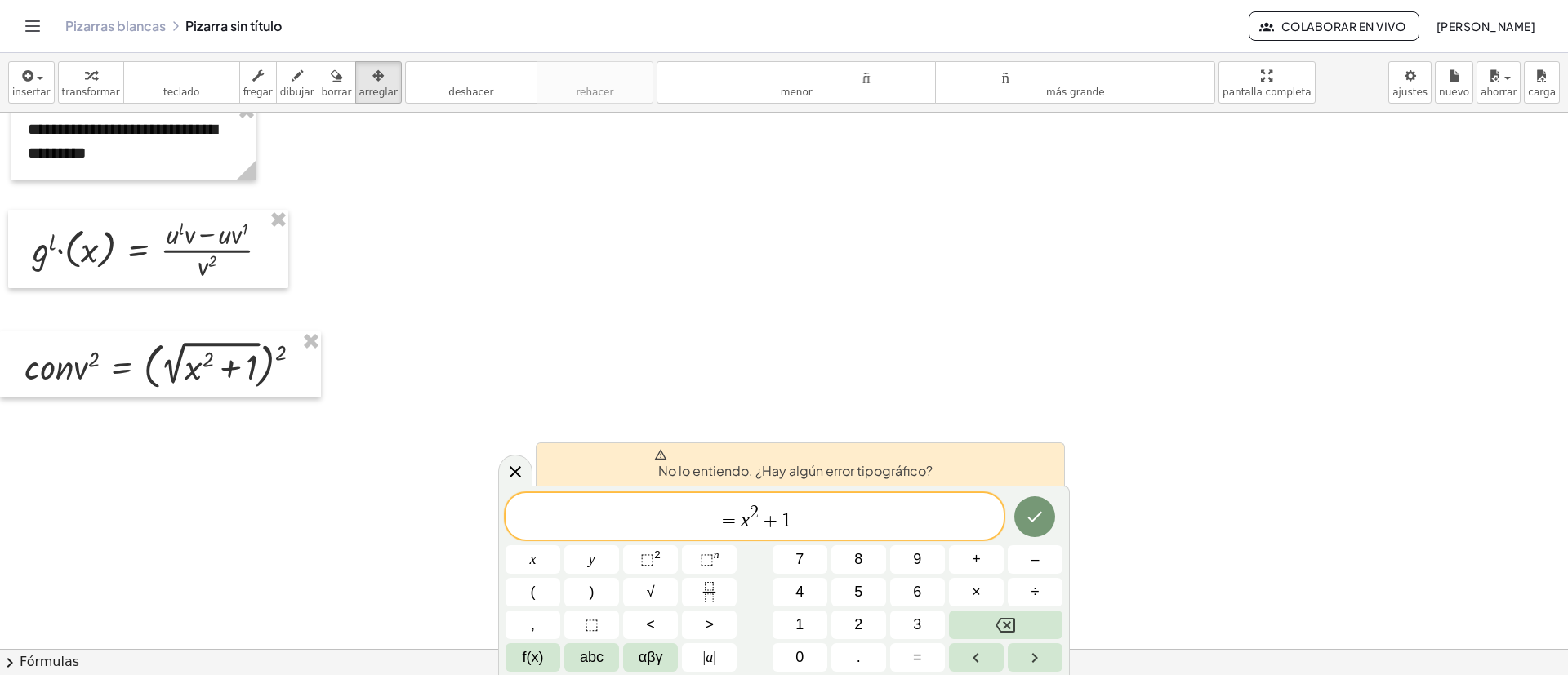
click at [738, 521] on span "=" at bounding box center [730, 520] width 24 height 19
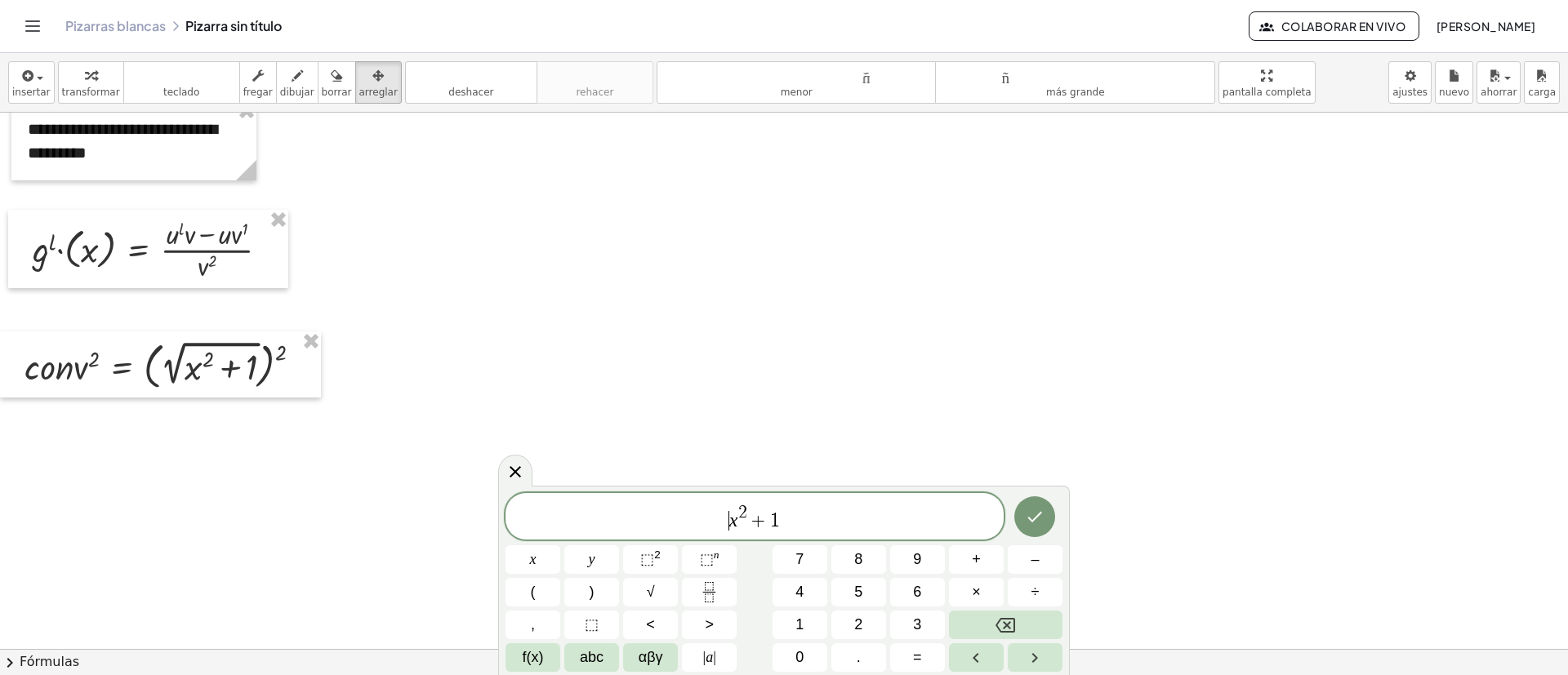
click at [1037, 518] on icon "Hecho" at bounding box center [1036, 517] width 15 height 11
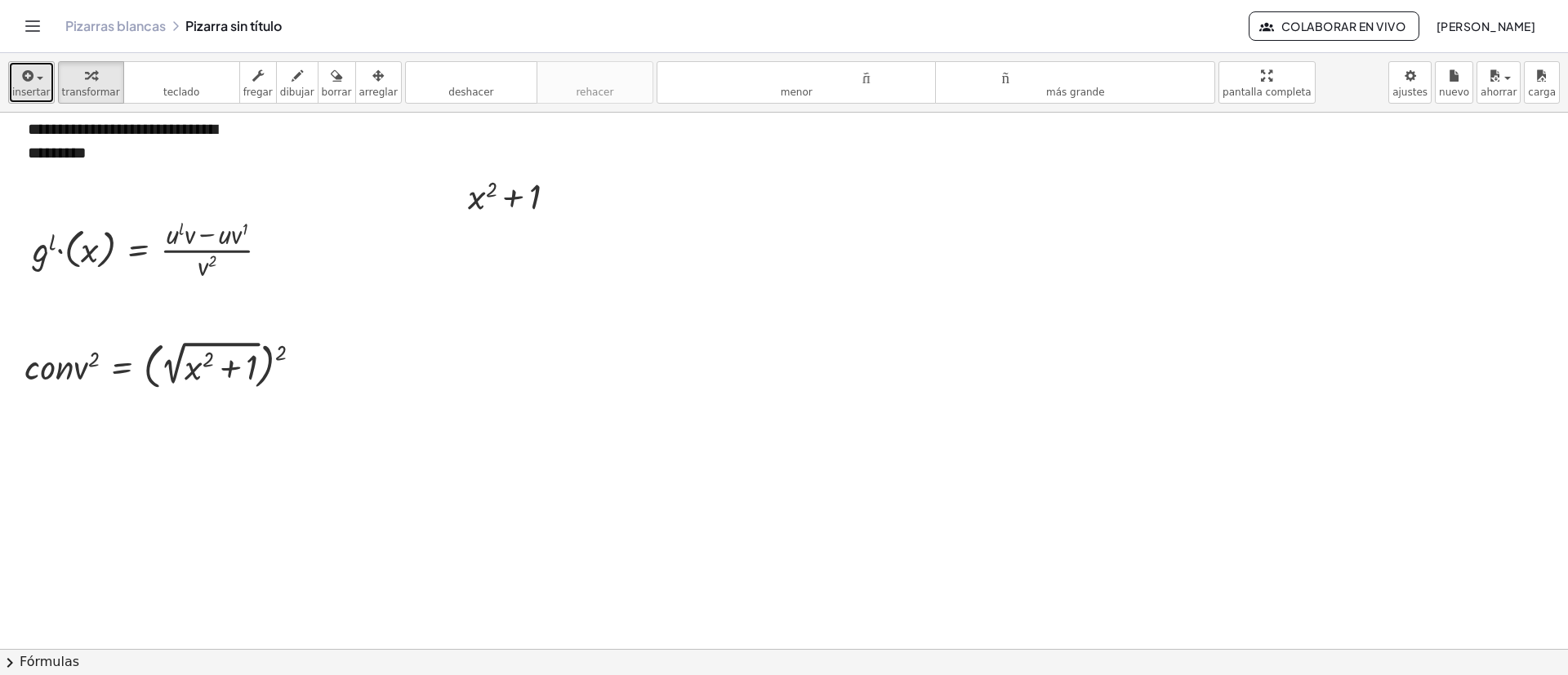
click at [34, 81] on span "button" at bounding box center [36, 78] width 4 height 12
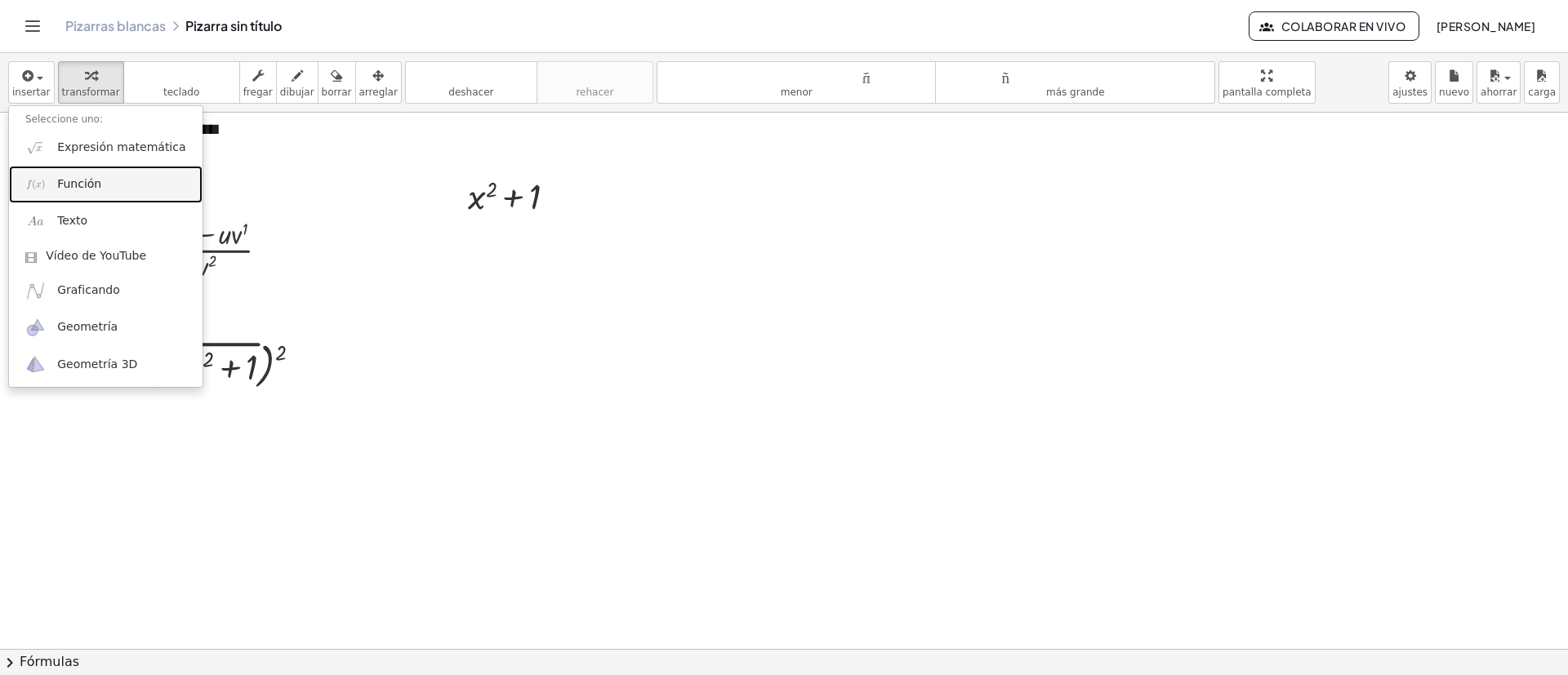
drag, startPoint x: 58, startPoint y: 185, endPoint x: 145, endPoint y: 249, distance: 108.0
click at [58, 182] on font "Función" at bounding box center [79, 183] width 44 height 13
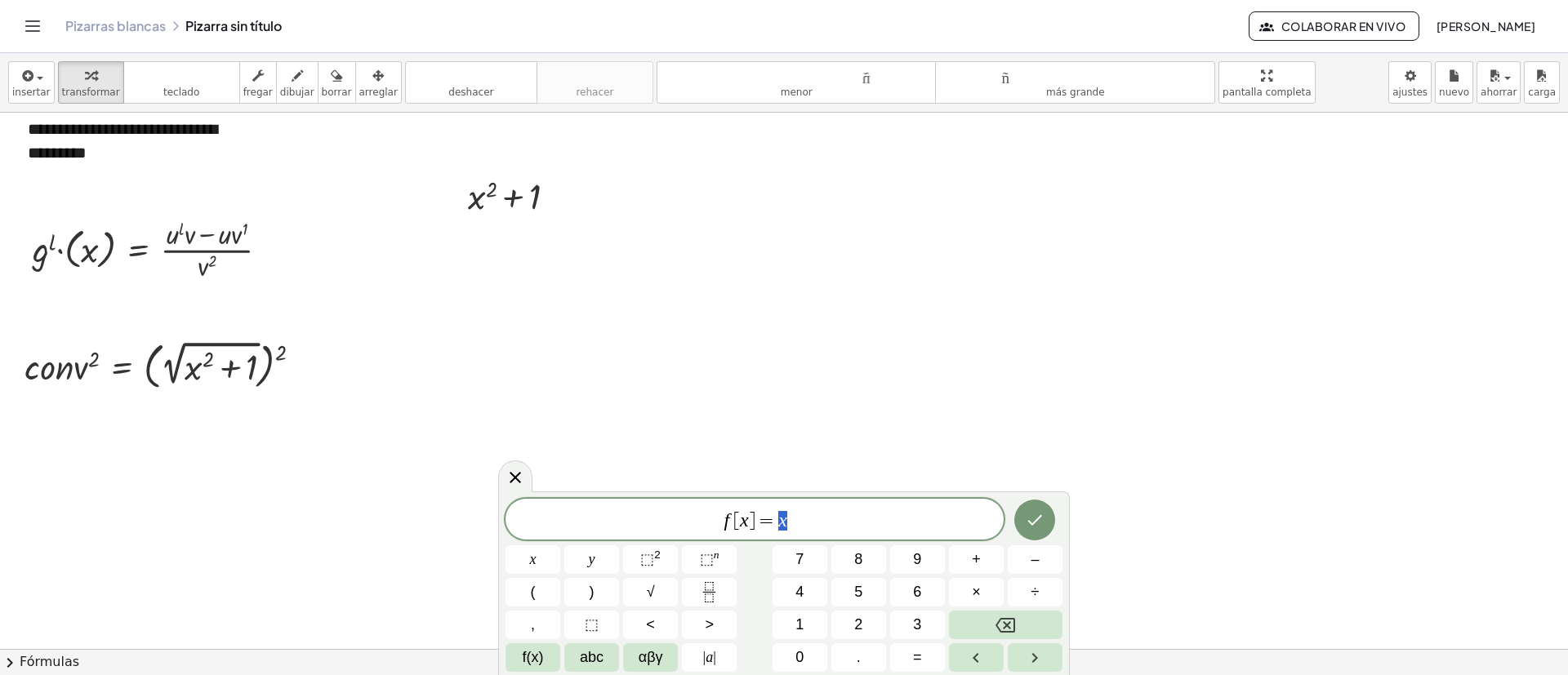
drag, startPoint x: 799, startPoint y: 523, endPoint x: 587, endPoint y: 526, distance: 212.0
click at [587, 526] on span "f [ x ] = x" at bounding box center [755, 520] width 498 height 23
click at [1039, 524] on icon "Hecho" at bounding box center [1034, 519] width 19 height 19
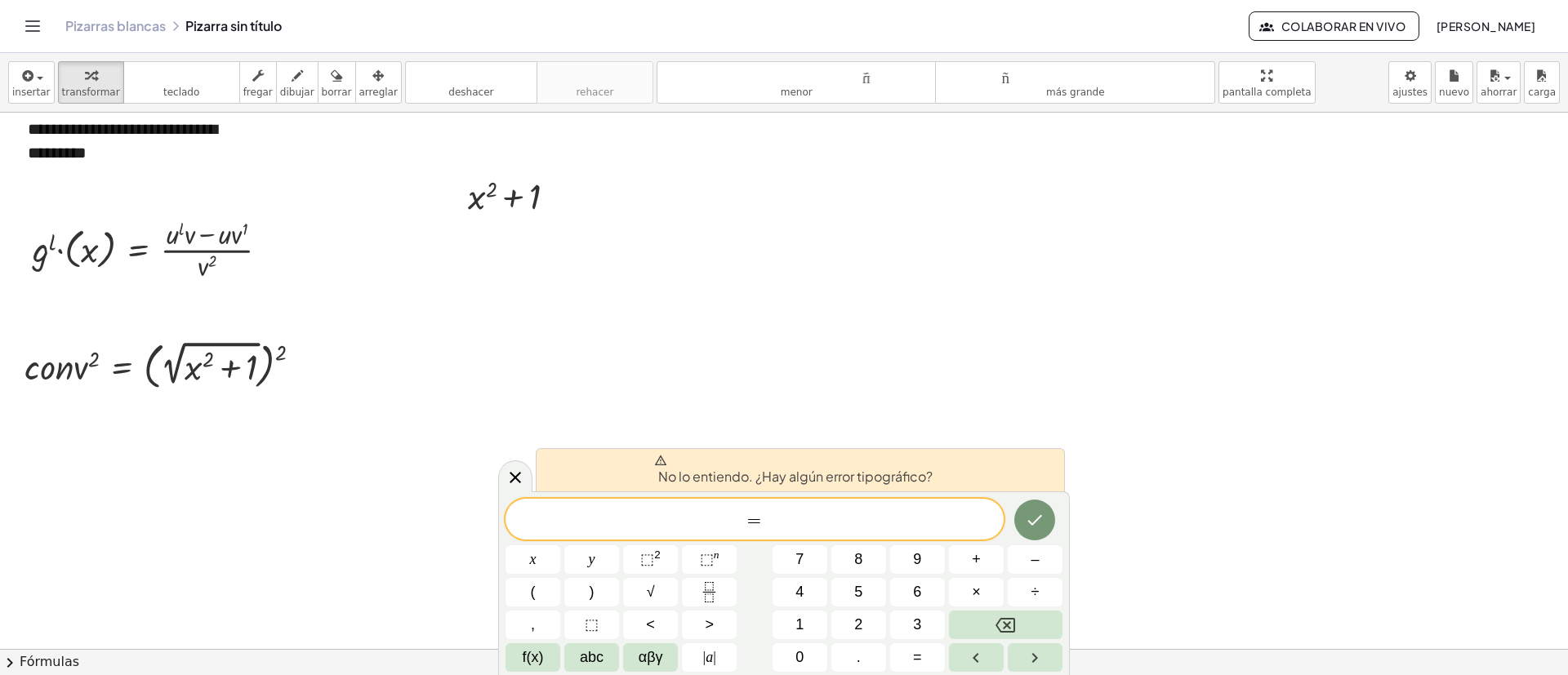
click at [528, 479] on div at bounding box center [516, 476] width 35 height 32
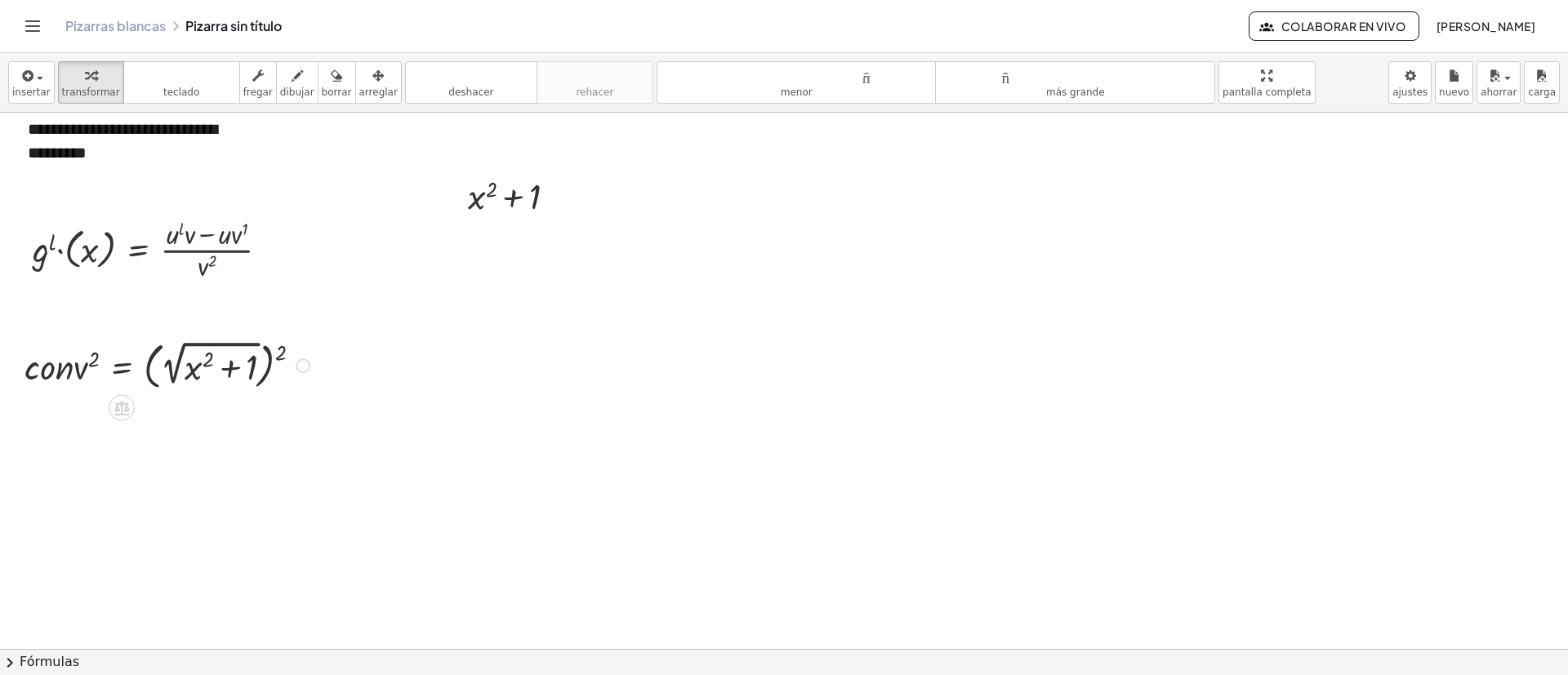
click at [257, 352] on div at bounding box center [170, 365] width 307 height 58
click at [293, 369] on div at bounding box center [170, 365] width 307 height 58
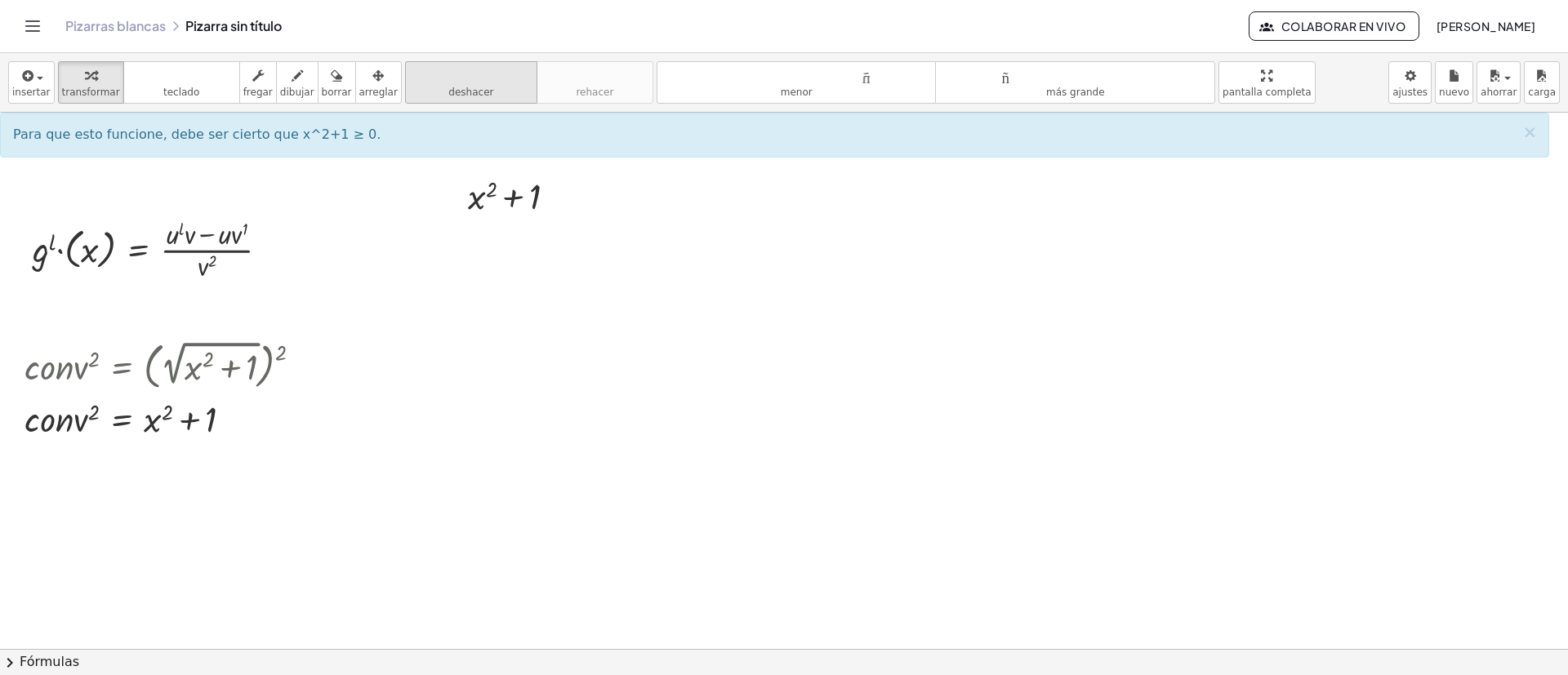
click at [410, 90] on button "deshacer deshacer" at bounding box center [471, 82] width 132 height 43
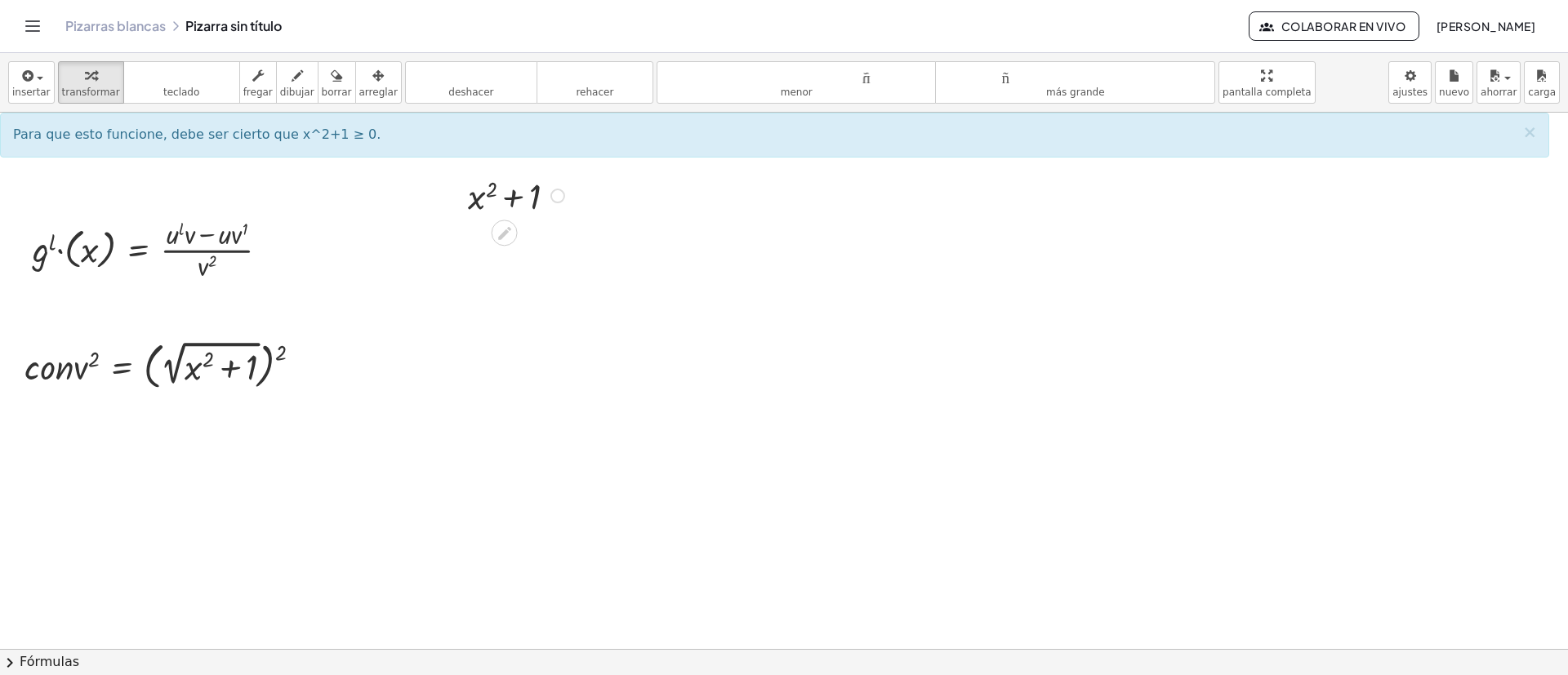
click at [559, 197] on div at bounding box center [558, 196] width 15 height 15
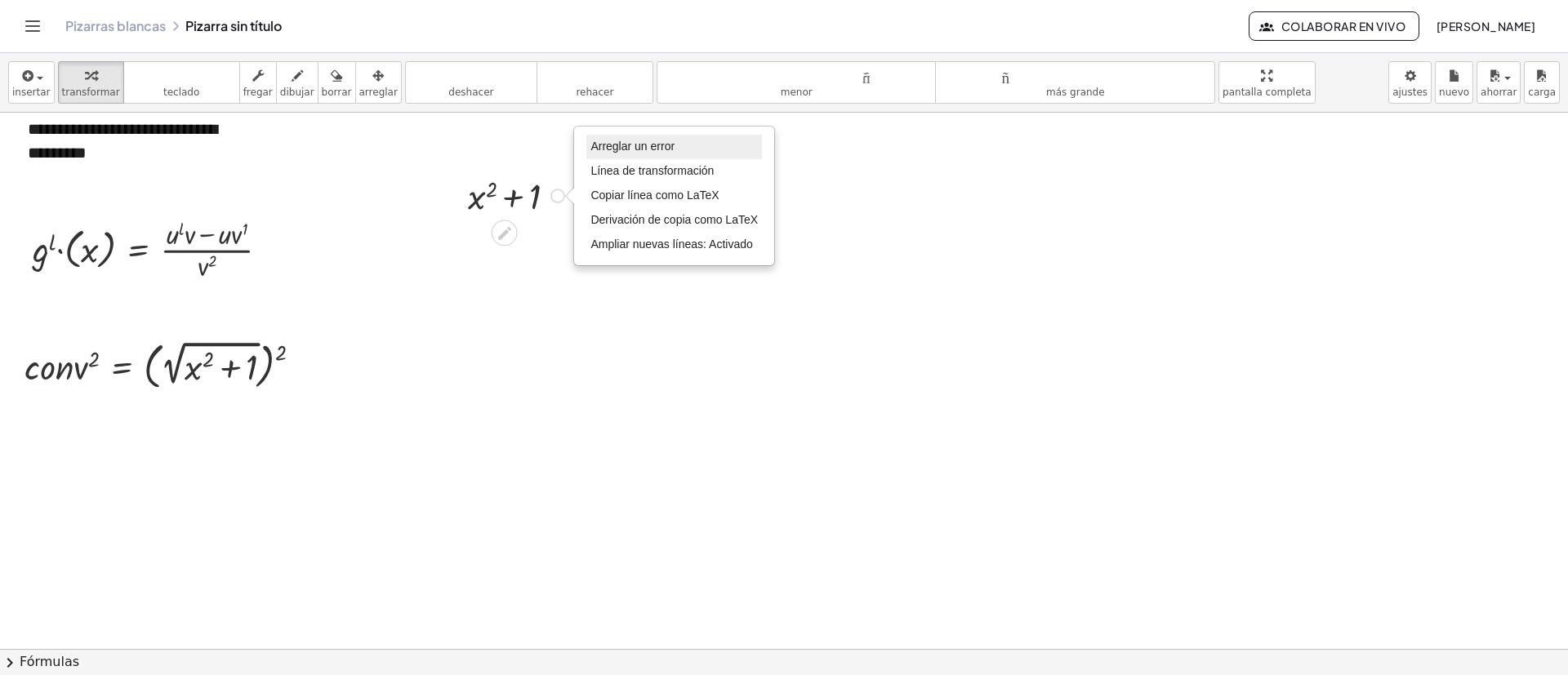
click at [652, 146] on font "Arreglar un error" at bounding box center [632, 146] width 84 height 13
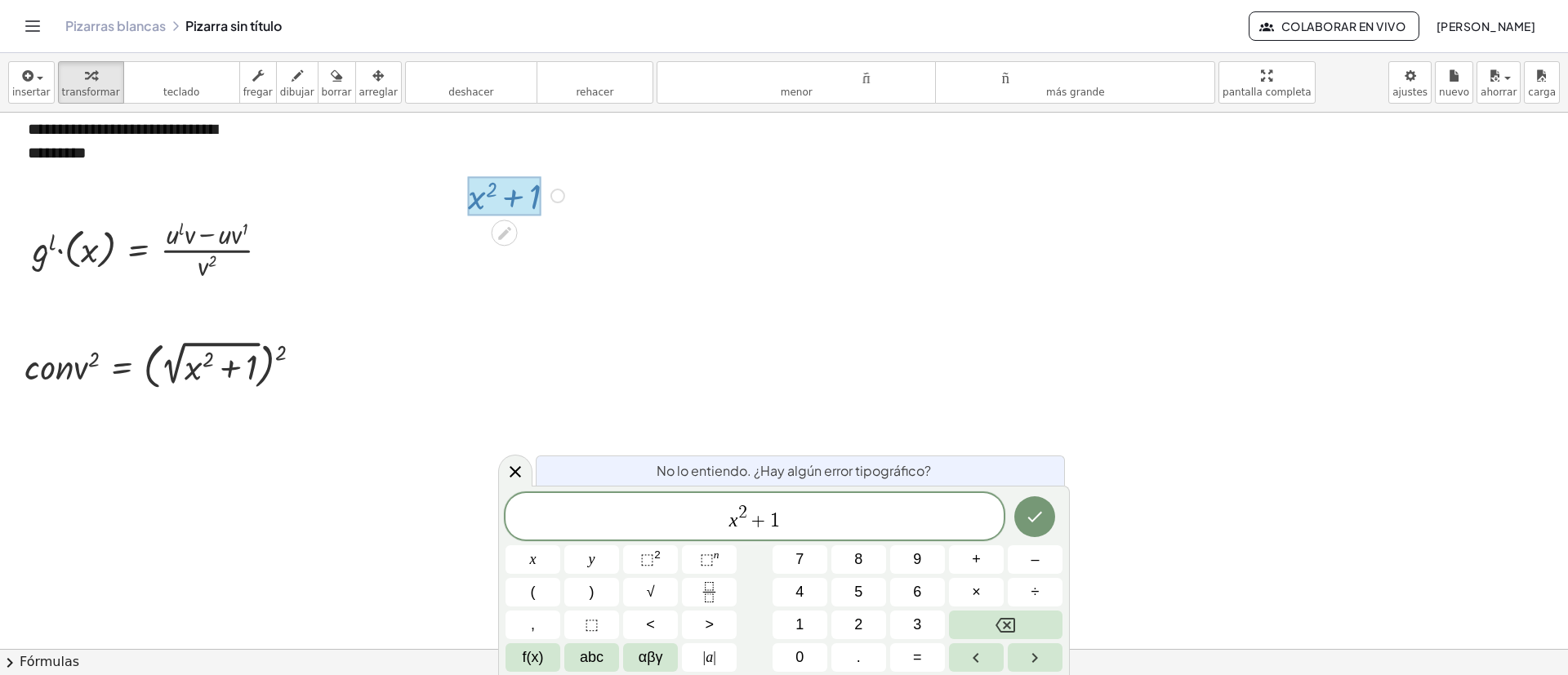
click at [719, 529] on span "x 2 + 1 ​" at bounding box center [755, 517] width 498 height 29
click at [1045, 507] on icon "Hecho" at bounding box center [1034, 516] width 19 height 19
click at [1035, 519] on icon "Hecho" at bounding box center [1036, 517] width 15 height 11
click at [1035, 520] on icon "Hecho" at bounding box center [1036, 517] width 15 height 11
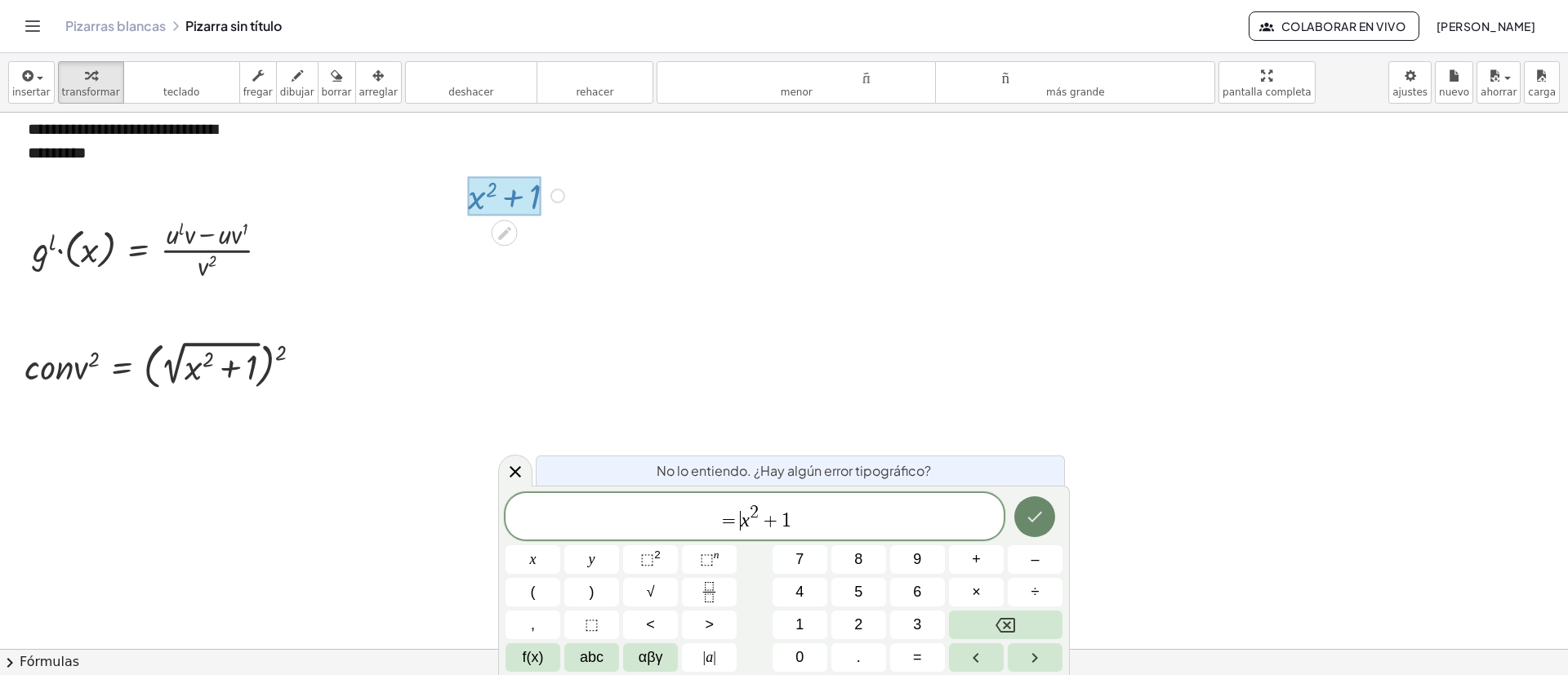
click at [1035, 520] on icon "Hecho" at bounding box center [1036, 517] width 15 height 11
click at [1035, 521] on icon "Hecho" at bounding box center [1034, 516] width 19 height 19
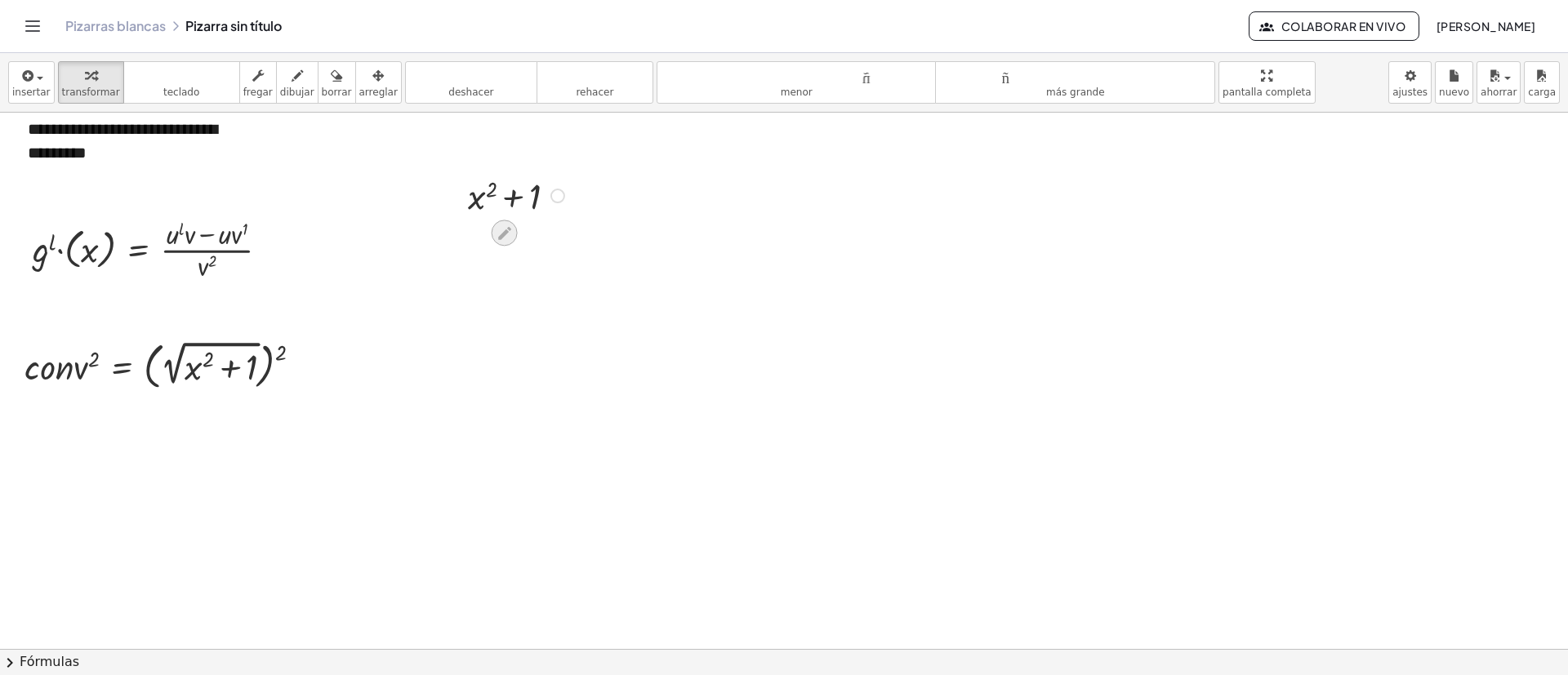
click at [500, 227] on icon at bounding box center [504, 233] width 17 height 17
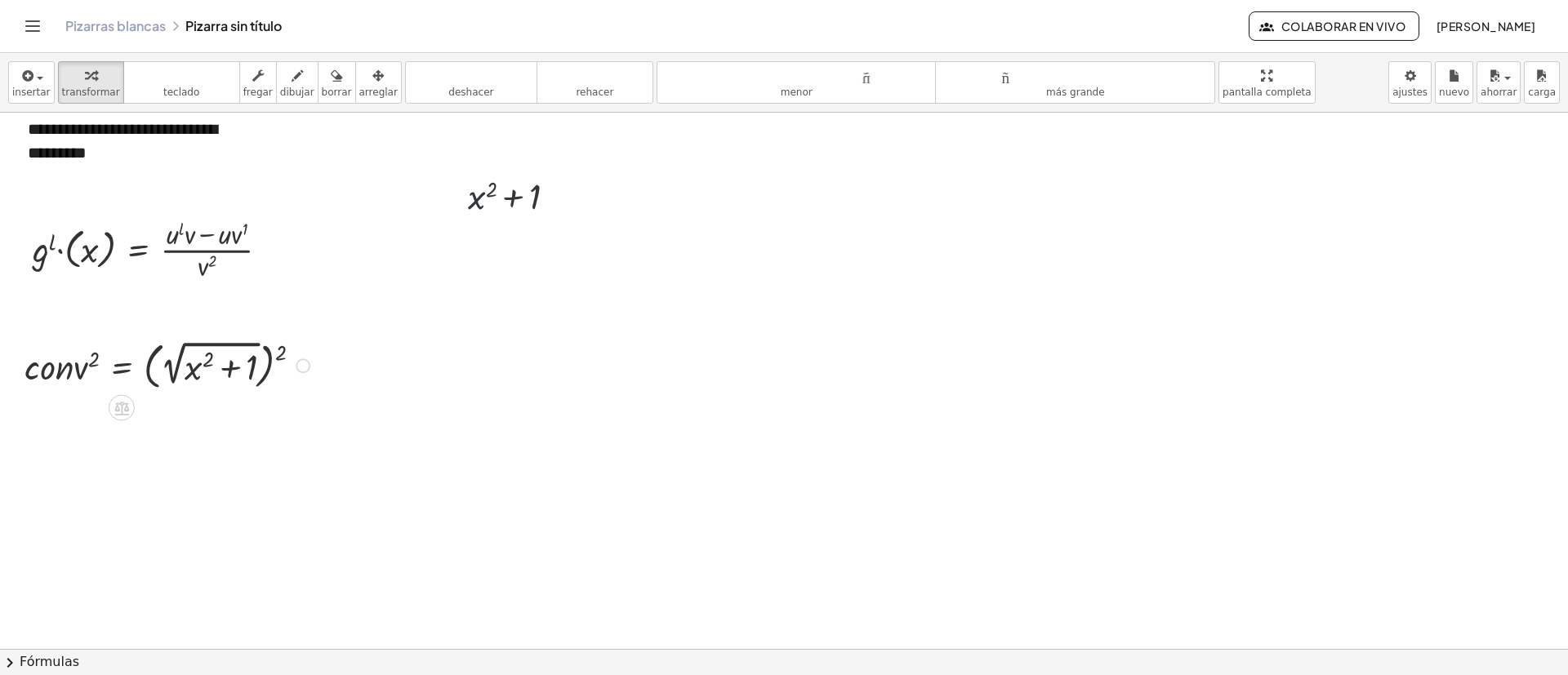
click at [258, 369] on div at bounding box center [170, 365] width 307 height 58
click at [310, 361] on div at bounding box center [170, 365] width 307 height 58
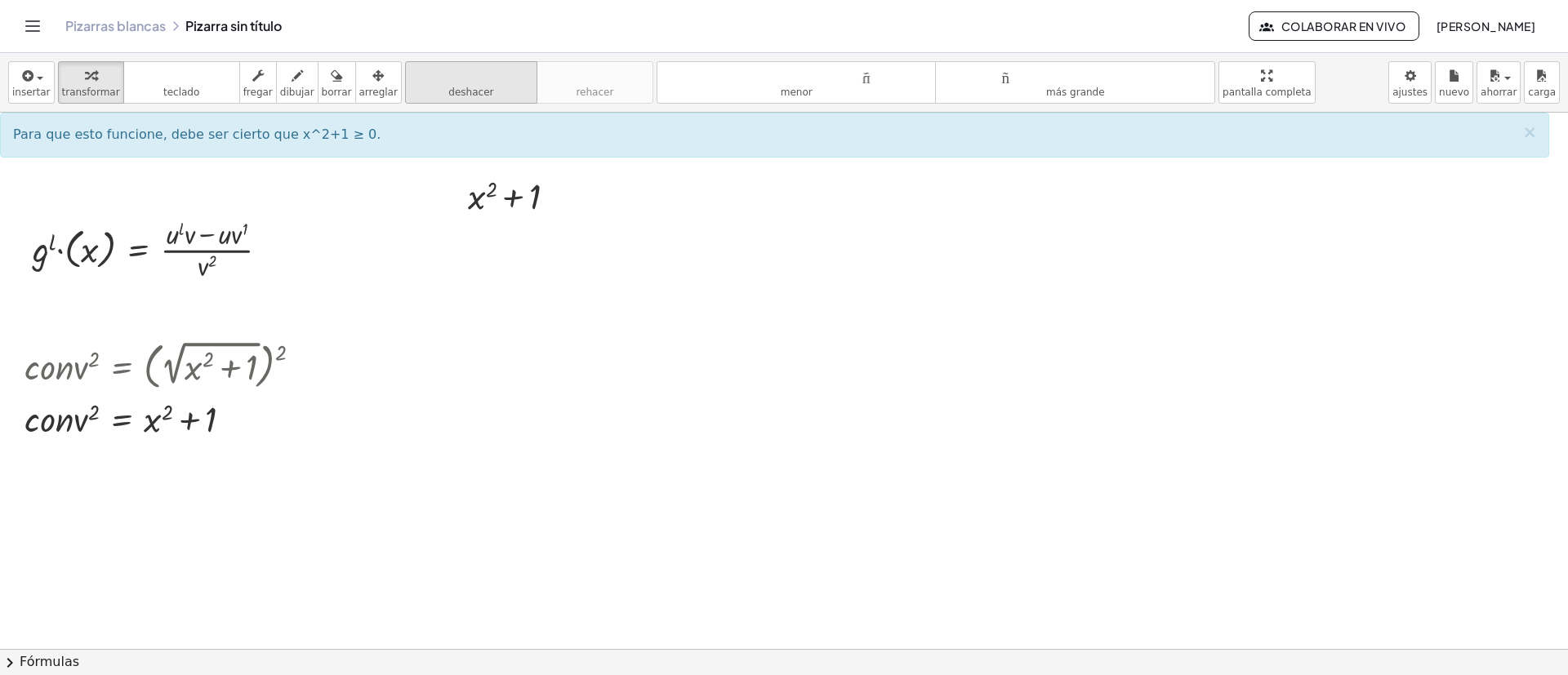
click at [457, 81] on icon "deshacer" at bounding box center [471, 75] width 124 height 19
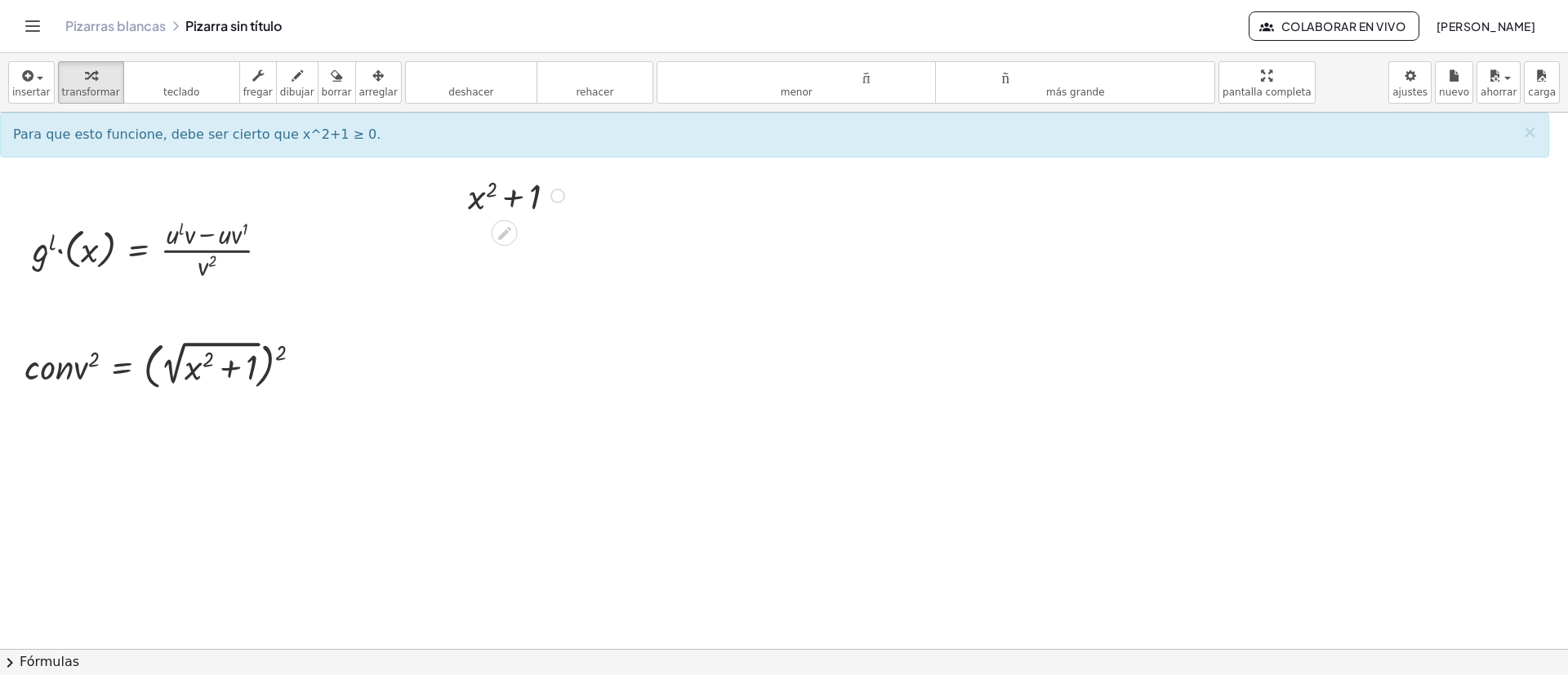
click at [556, 199] on div "Arreglar un error Línea de transformación Copiar línea como LaTeX Derivación de…" at bounding box center [558, 196] width 15 height 15
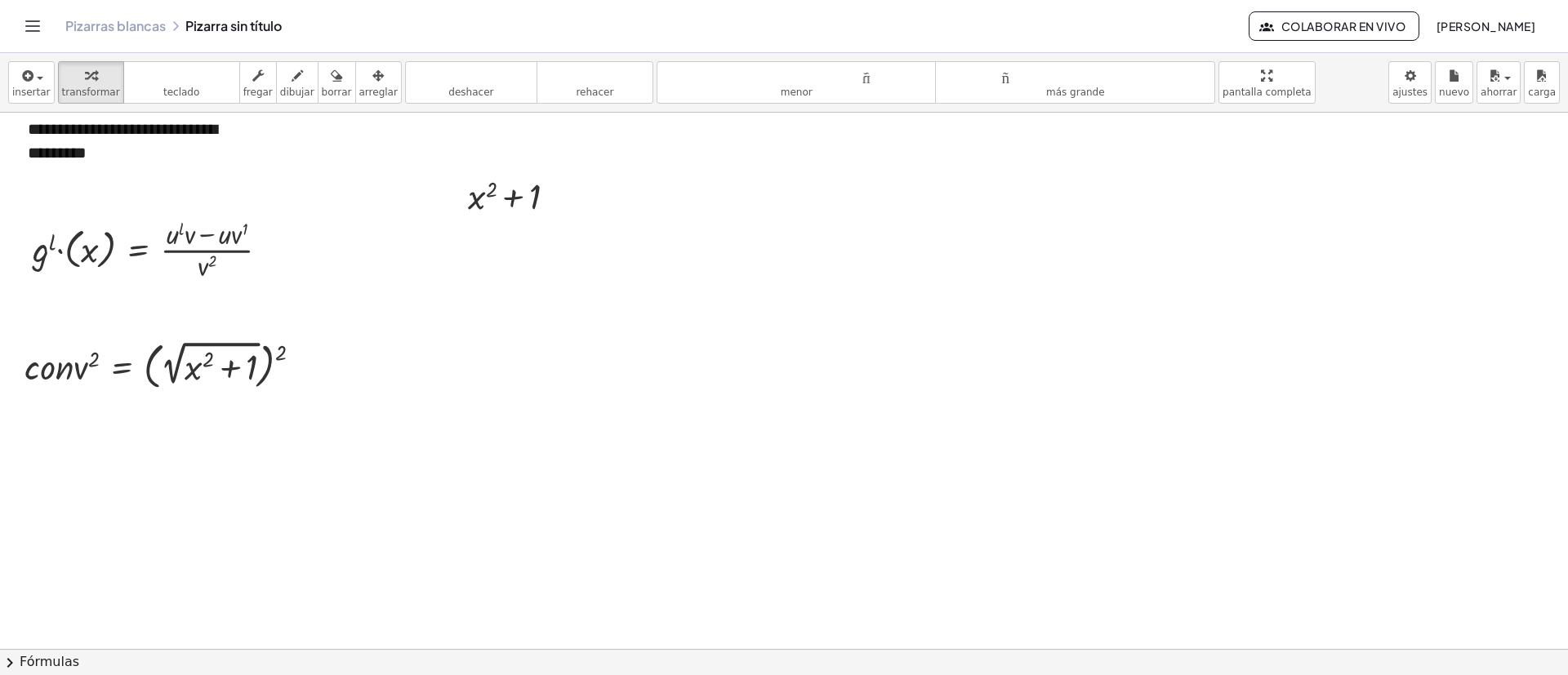
click at [322, 90] on font "borrar" at bounding box center [337, 92] width 30 height 12
click at [360, 81] on div "button" at bounding box center [379, 75] width 38 height 19
click at [253, 81] on div "button" at bounding box center [258, 75] width 29 height 19
click at [302, 361] on div at bounding box center [303, 366] width 15 height 15
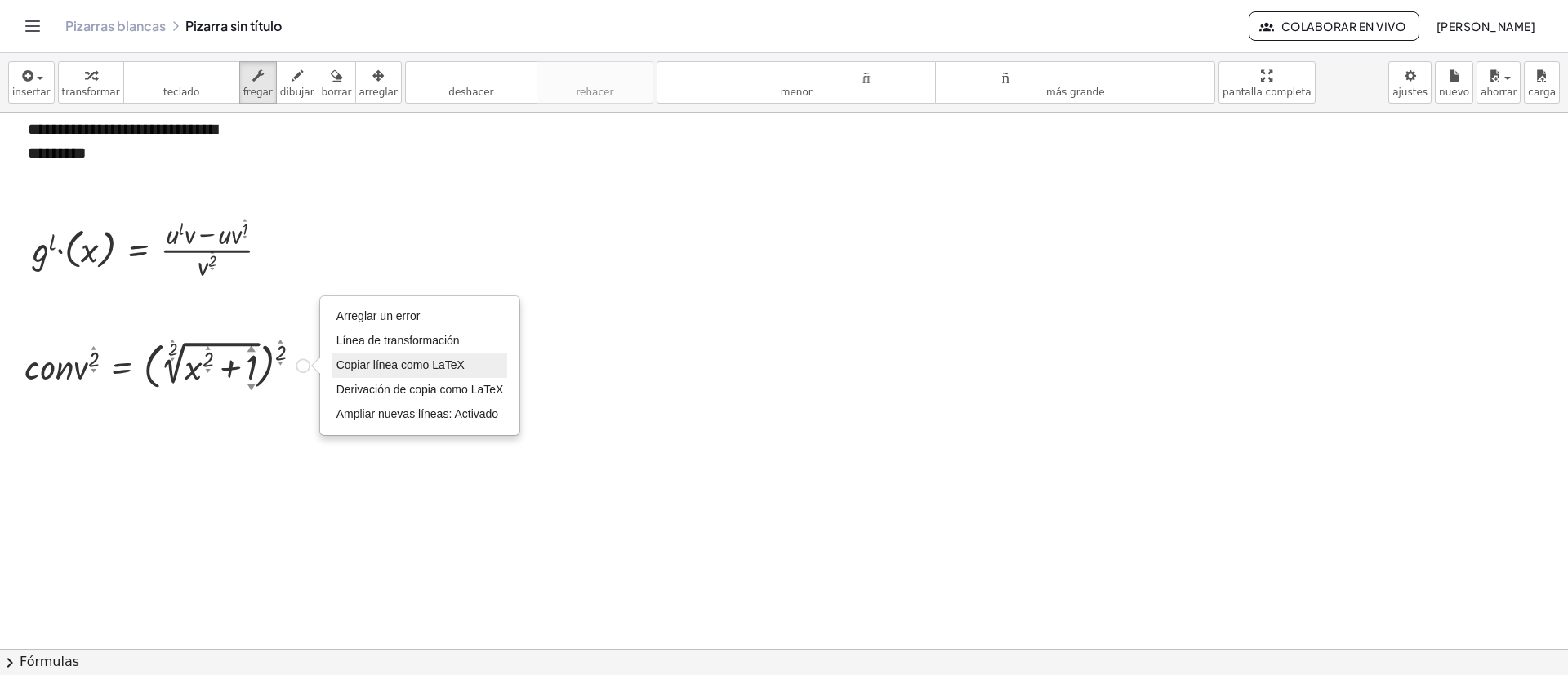
drag, startPoint x: 333, startPoint y: 320, endPoint x: 377, endPoint y: 366, distance: 63.7
click at [334, 320] on li "Arreglar un error" at bounding box center [420, 317] width 175 height 25
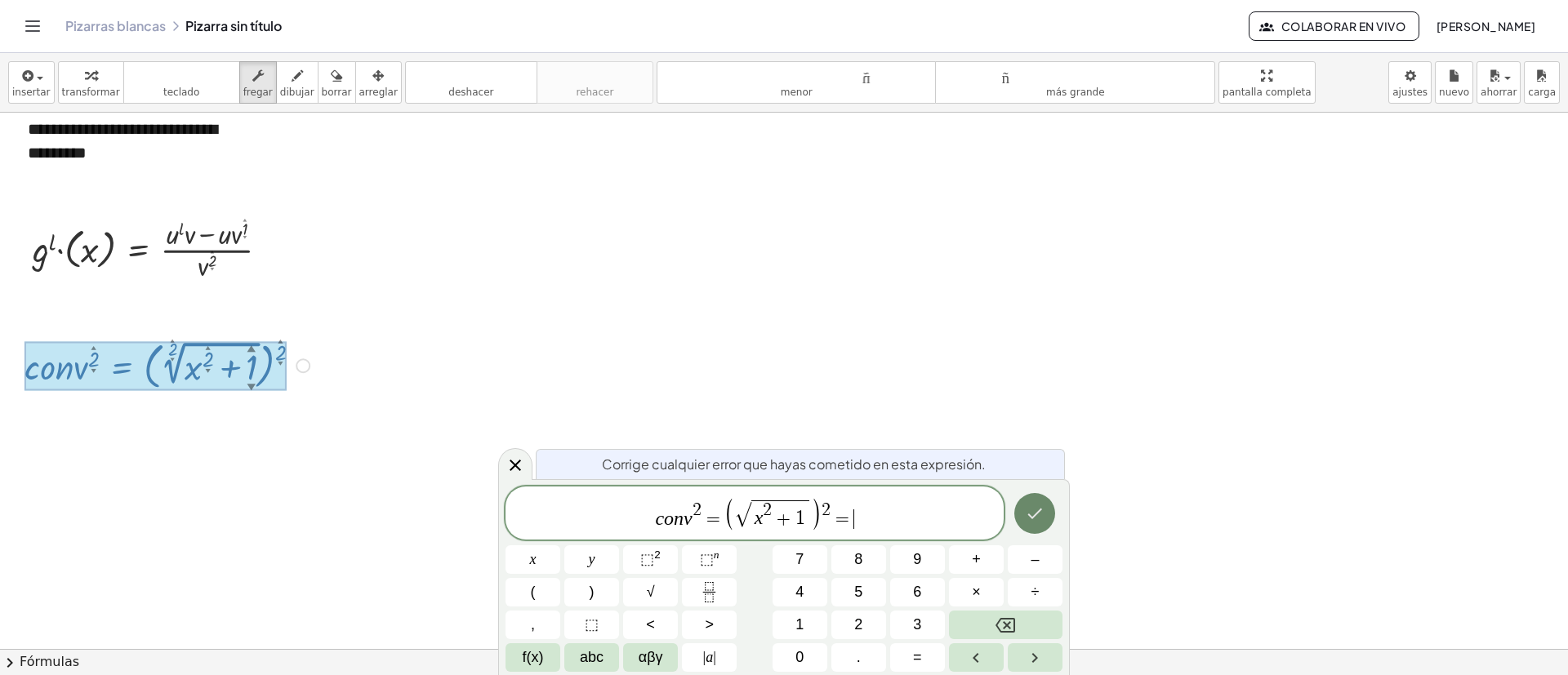
click at [1048, 504] on button "Hecho" at bounding box center [1035, 514] width 41 height 41
click at [1046, 507] on button "Hecho" at bounding box center [1035, 514] width 41 height 41
click at [1046, 508] on button "Hecho" at bounding box center [1035, 514] width 41 height 41
click at [1045, 508] on icon "Hecho" at bounding box center [1034, 513] width 19 height 19
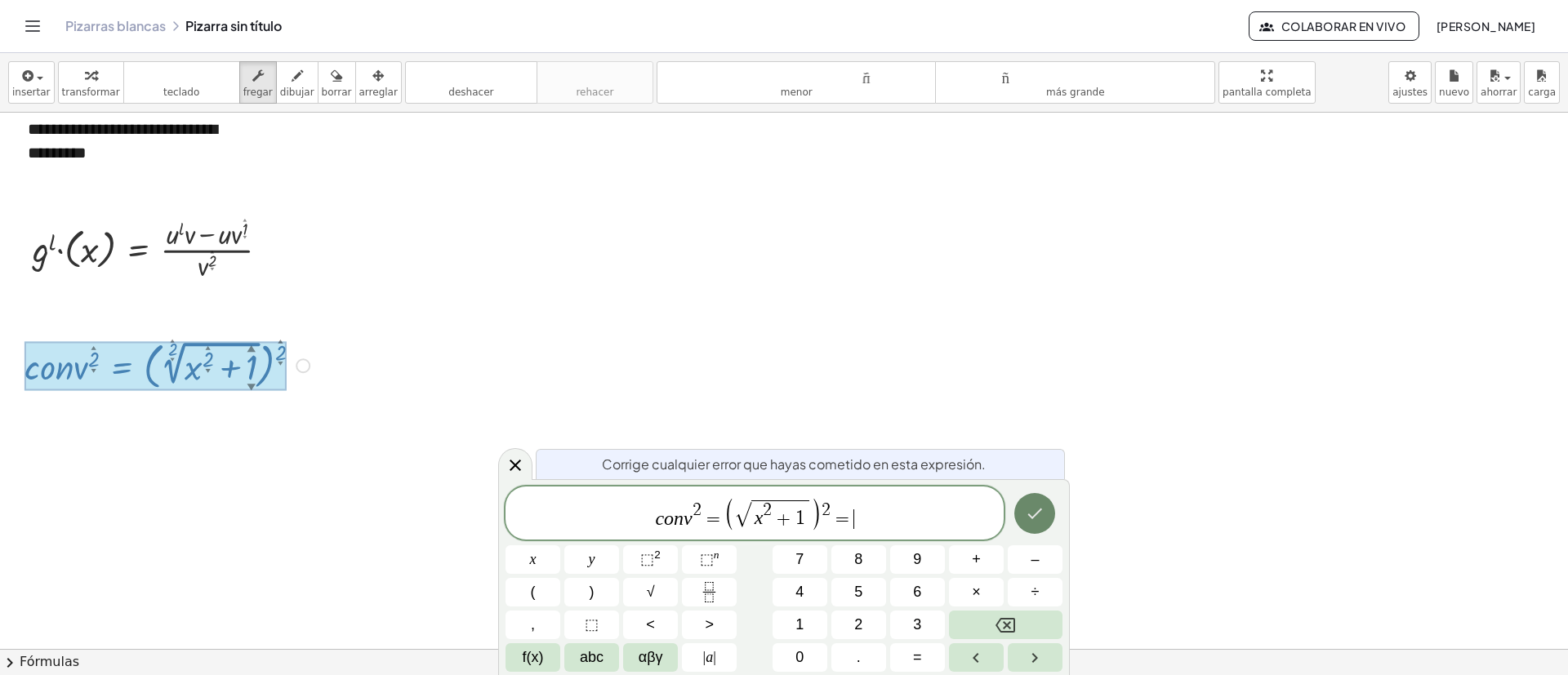
click at [1045, 508] on icon "Hecho" at bounding box center [1034, 513] width 19 height 19
click at [1044, 508] on icon "Hecho" at bounding box center [1034, 513] width 19 height 19
click at [1042, 509] on icon "Hecho" at bounding box center [1034, 513] width 19 height 19
click at [1041, 510] on icon "Hecho" at bounding box center [1034, 513] width 19 height 19
click at [1040, 511] on icon "Hecho" at bounding box center [1036, 514] width 15 height 11
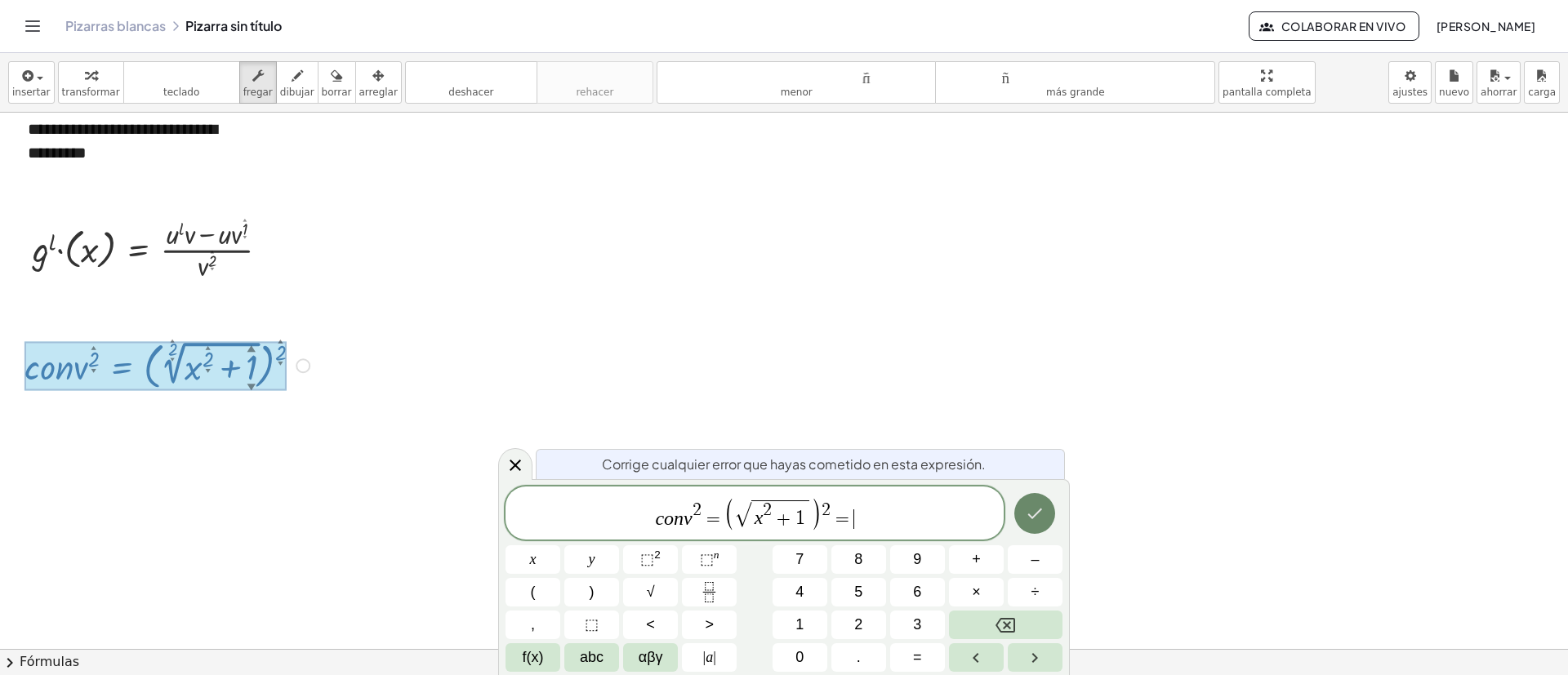
click at [1039, 512] on icon "Hecho" at bounding box center [1036, 514] width 15 height 11
click at [1036, 524] on button "Hecho" at bounding box center [1035, 514] width 41 height 41
click at [560, 545] on div at bounding box center [533, 559] width 55 height 28
click at [1030, 510] on icon "Hecho" at bounding box center [1034, 513] width 19 height 19
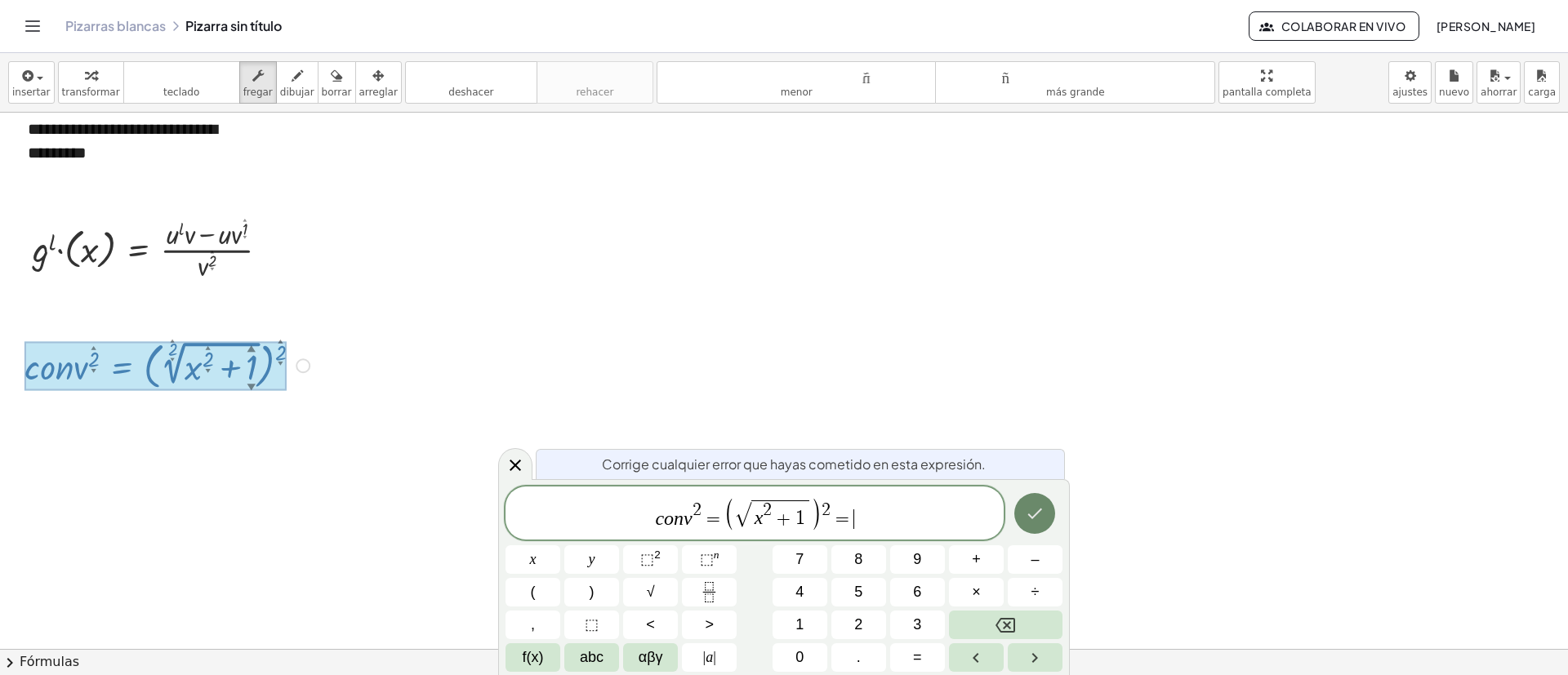
click at [1030, 510] on icon "Hecho" at bounding box center [1034, 513] width 19 height 19
click at [1030, 509] on icon "Hecho" at bounding box center [1034, 513] width 19 height 19
click at [1030, 506] on icon "Hecho" at bounding box center [1034, 513] width 19 height 19
click at [1030, 499] on button "Hecho" at bounding box center [1035, 514] width 41 height 41
click at [1028, 496] on button "Hecho" at bounding box center [1035, 514] width 41 height 41
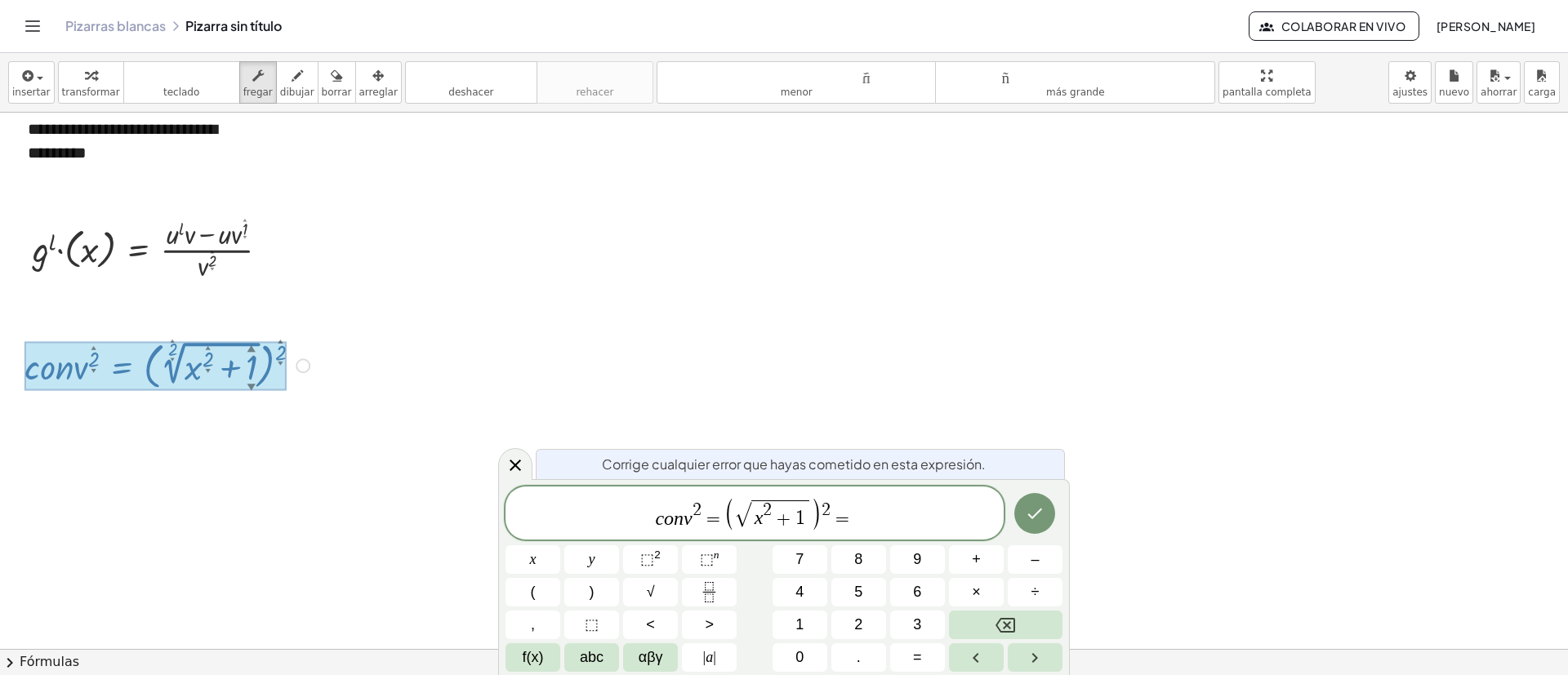
click at [836, 513] on span "c o n v 2 = ( √ x 2 + 1 ) 2 = ​" at bounding box center [755, 514] width 498 height 36
click at [1039, 502] on button "Hecho" at bounding box center [1035, 514] width 41 height 41
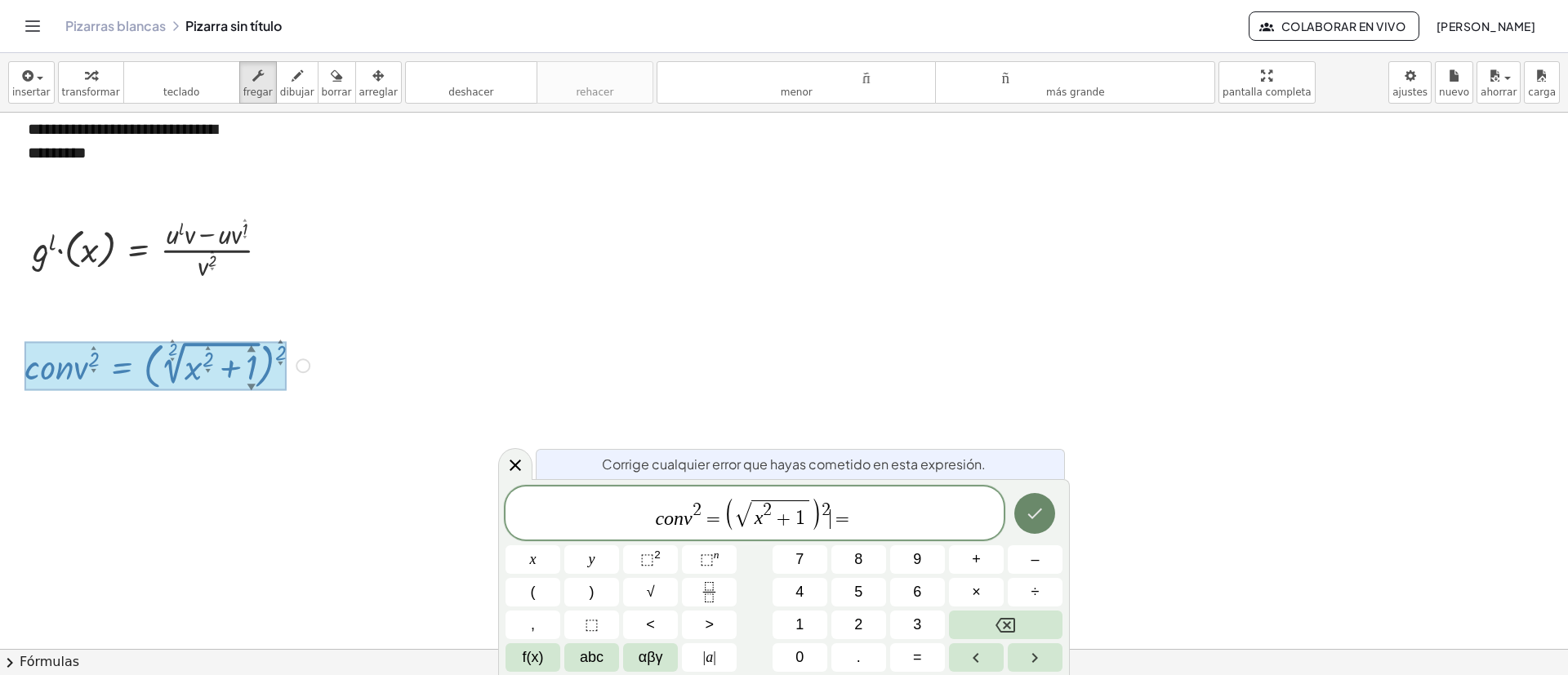
click at [1038, 502] on button "Hecho" at bounding box center [1035, 514] width 41 height 41
click at [1062, 479] on div "Corrige cualquier error que hayas cometido en esta expresión. c o n v 2 = ( √ x…" at bounding box center [784, 576] width 571 height 196
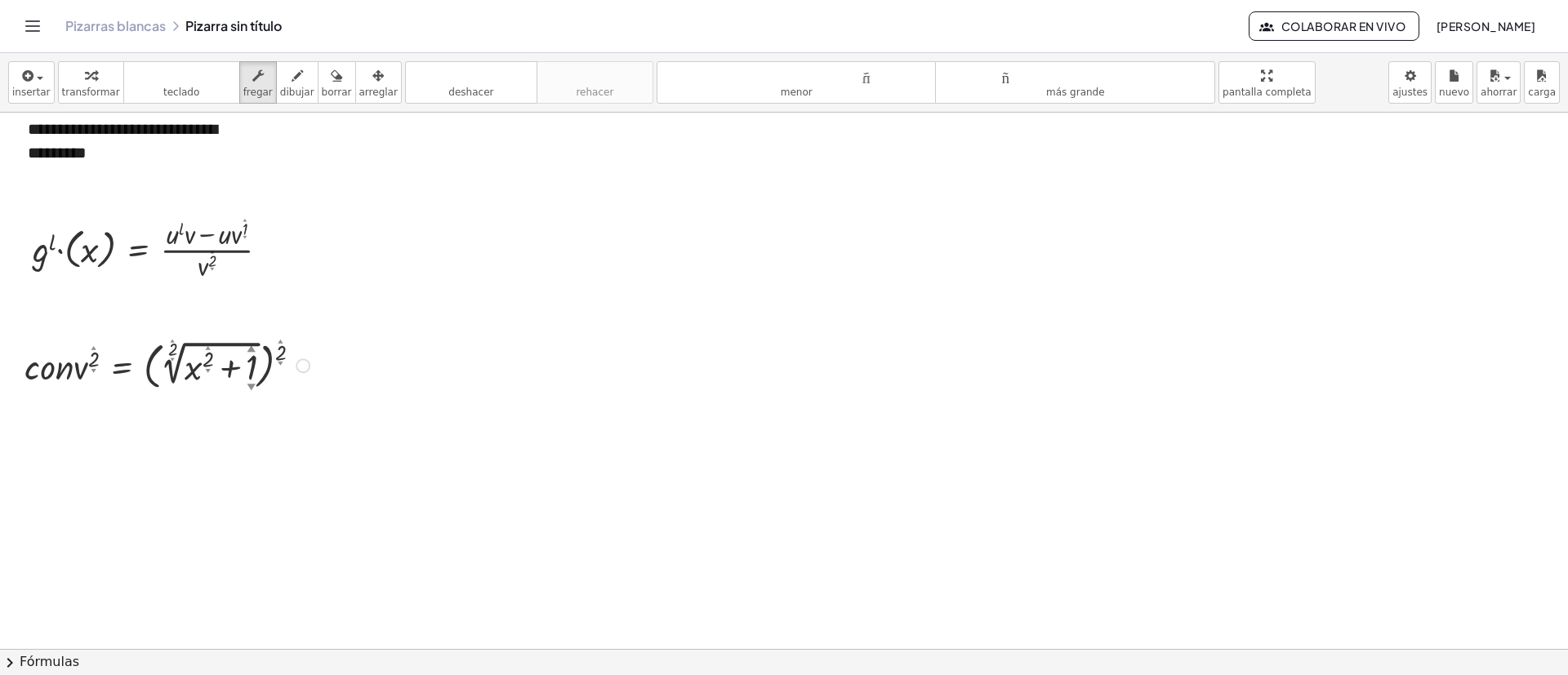
click at [205, 368] on font "▼" at bounding box center [207, 370] width 5 height 5
click at [280, 371] on div at bounding box center [170, 365] width 307 height 58
click at [301, 362] on div "Arreglar un error Línea de transformación Copiar línea como LaTeX Derivación de…" at bounding box center [303, 366] width 15 height 15
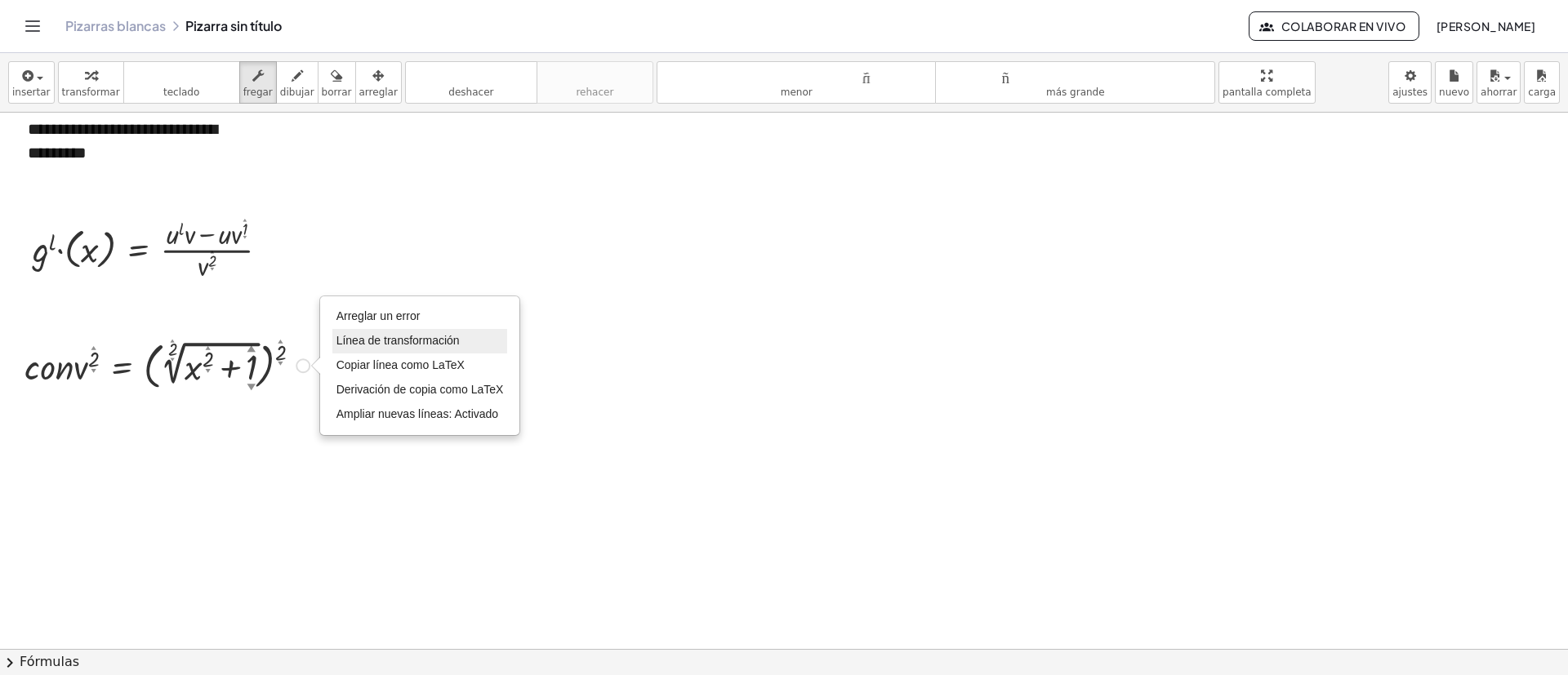
click at [400, 329] on li "Línea de transformación" at bounding box center [420, 341] width 175 height 25
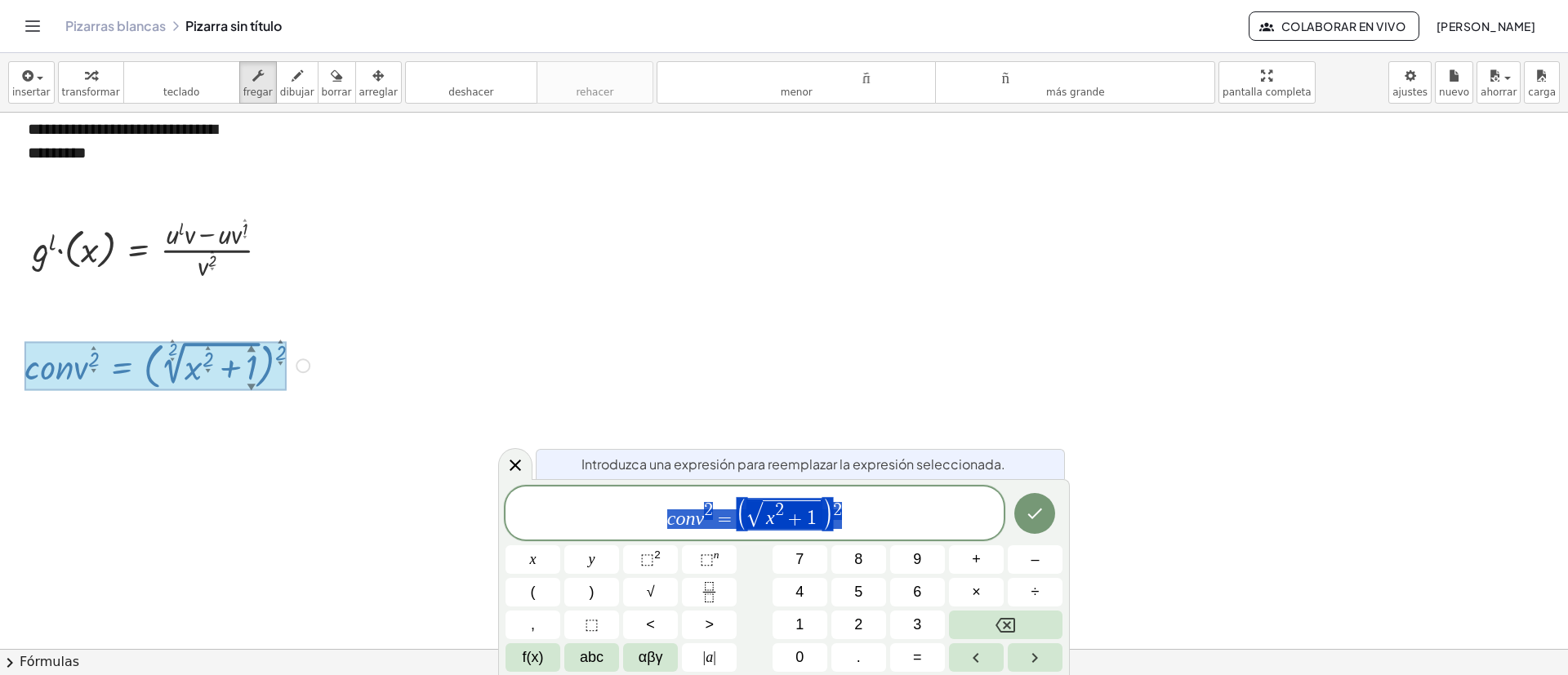
click at [956, 529] on span "c o n v 2 = ( √ x 2 + 1 ) 2" at bounding box center [755, 514] width 498 height 36
click at [649, 556] on span "⬚" at bounding box center [647, 559] width 14 height 16
click at [1037, 505] on icon "Hecho" at bounding box center [1034, 513] width 19 height 19
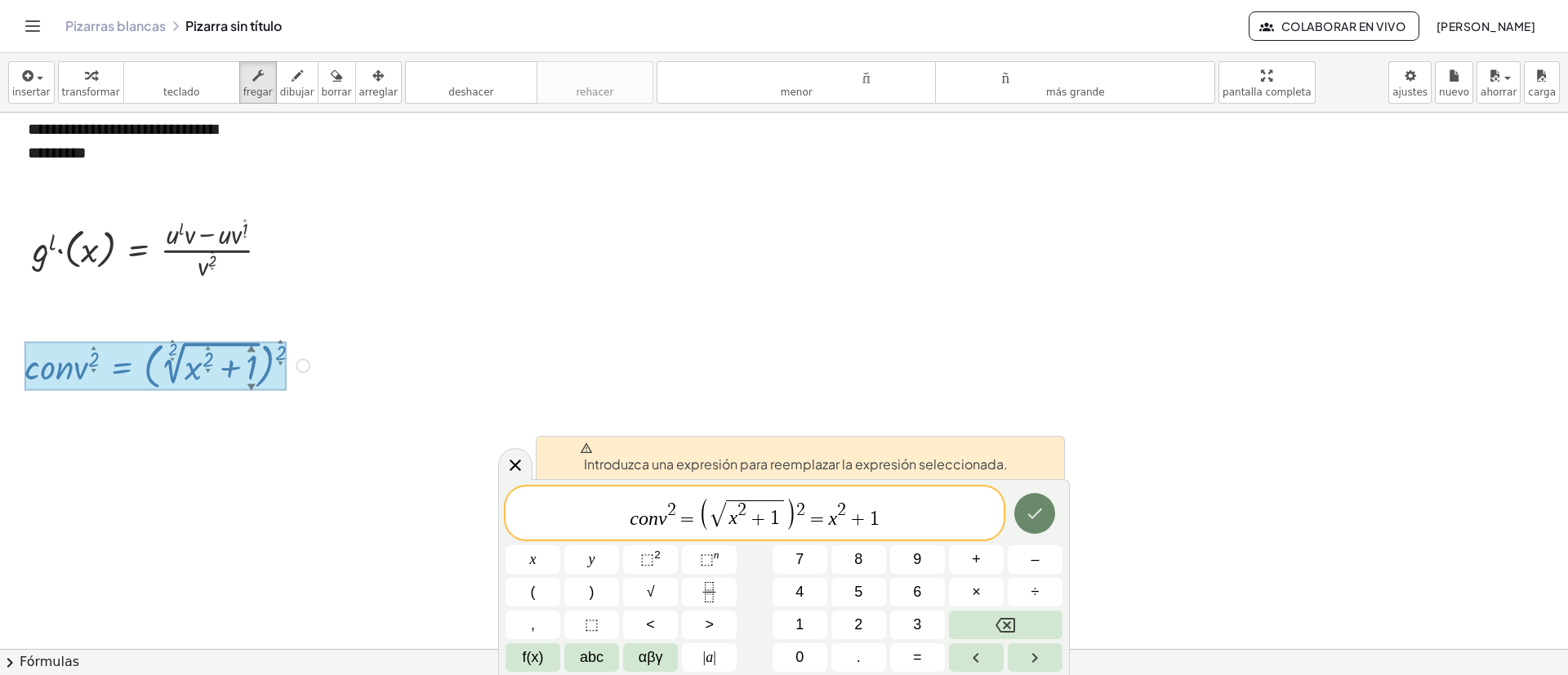
click at [1031, 516] on icon "Hecho" at bounding box center [1036, 514] width 15 height 11
drag, startPoint x: 954, startPoint y: 517, endPoint x: 523, endPoint y: 509, distance: 431.1
click at [524, 509] on span "c o n v 2 = ( √ x 2 + 1 ) 2 = x 2 + 1" at bounding box center [755, 514] width 498 height 36
click at [501, 456] on div at bounding box center [516, 463] width 35 height 32
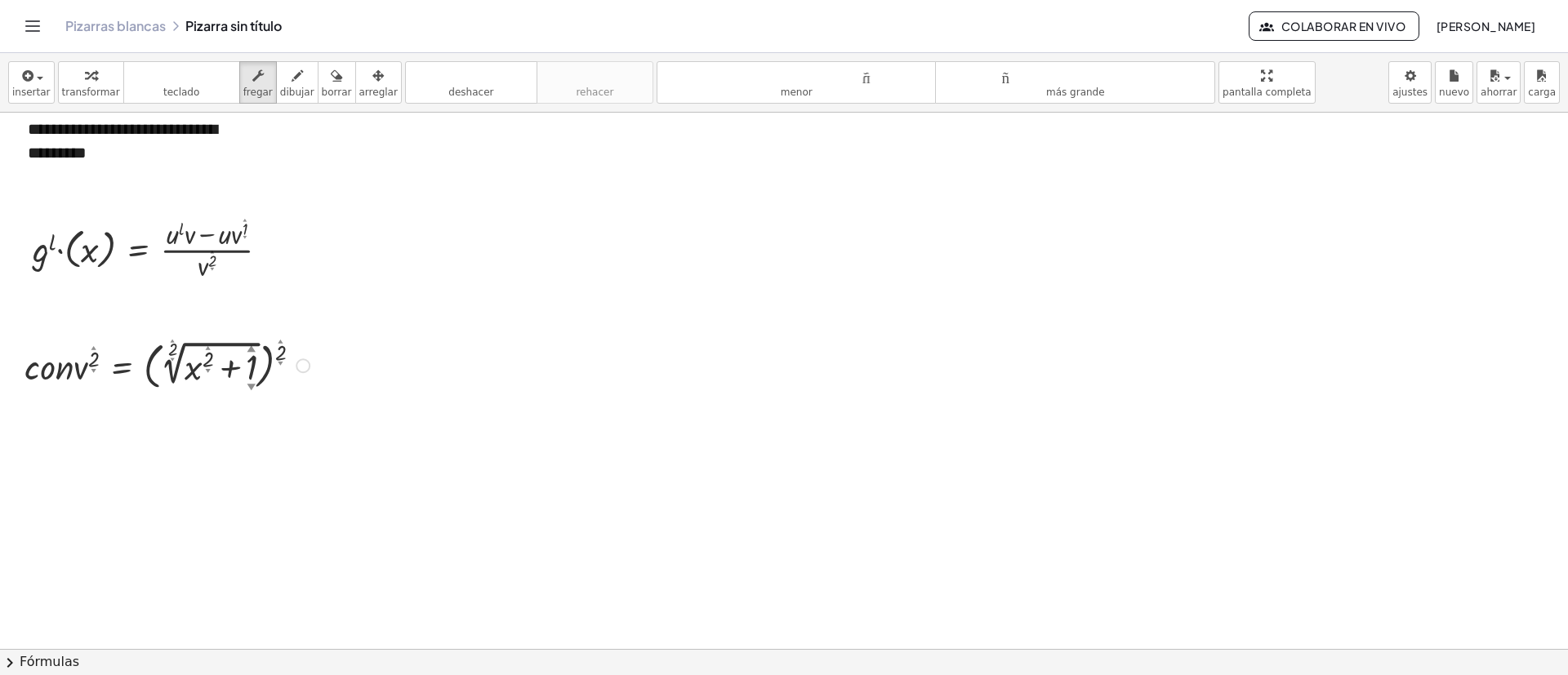
click at [372, 77] on icon "button" at bounding box center [378, 75] width 12 height 19
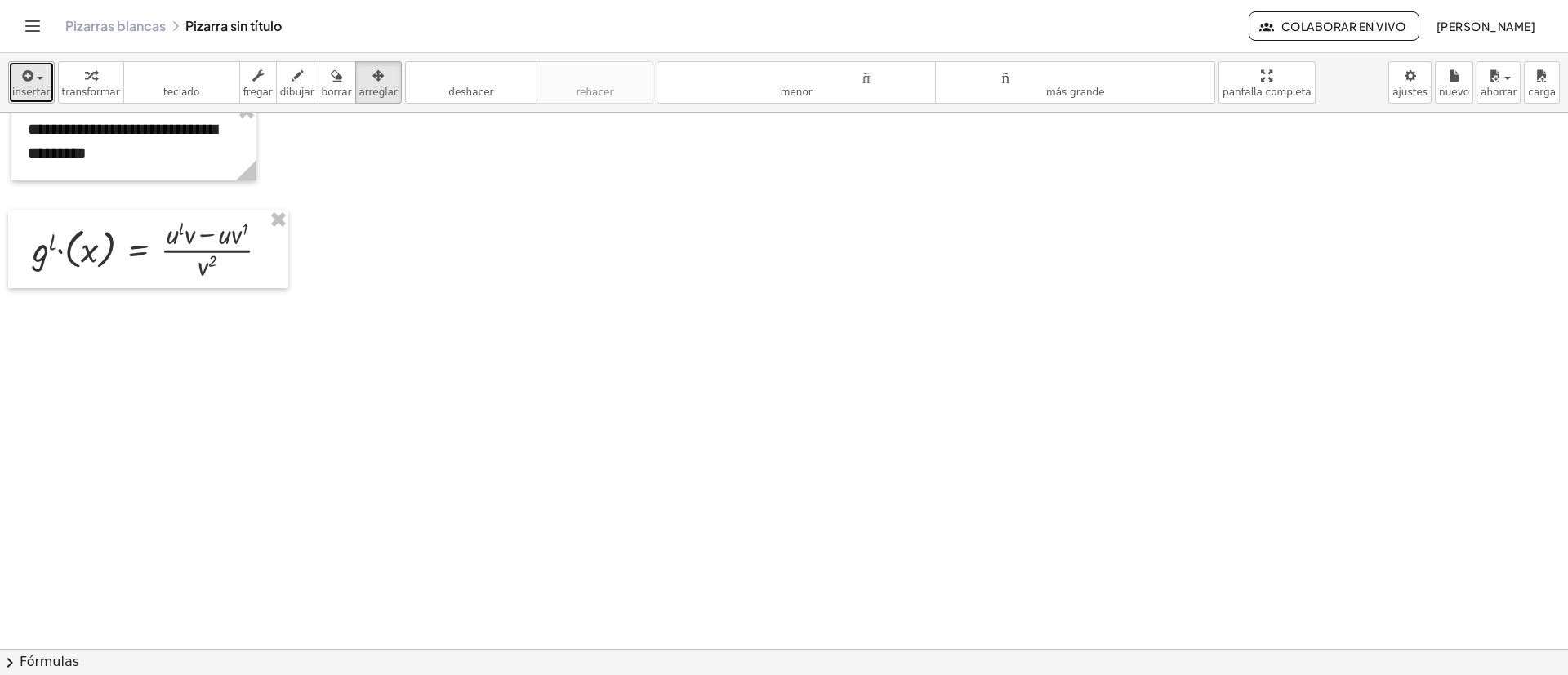
click at [35, 81] on div "button" at bounding box center [31, 75] width 38 height 19
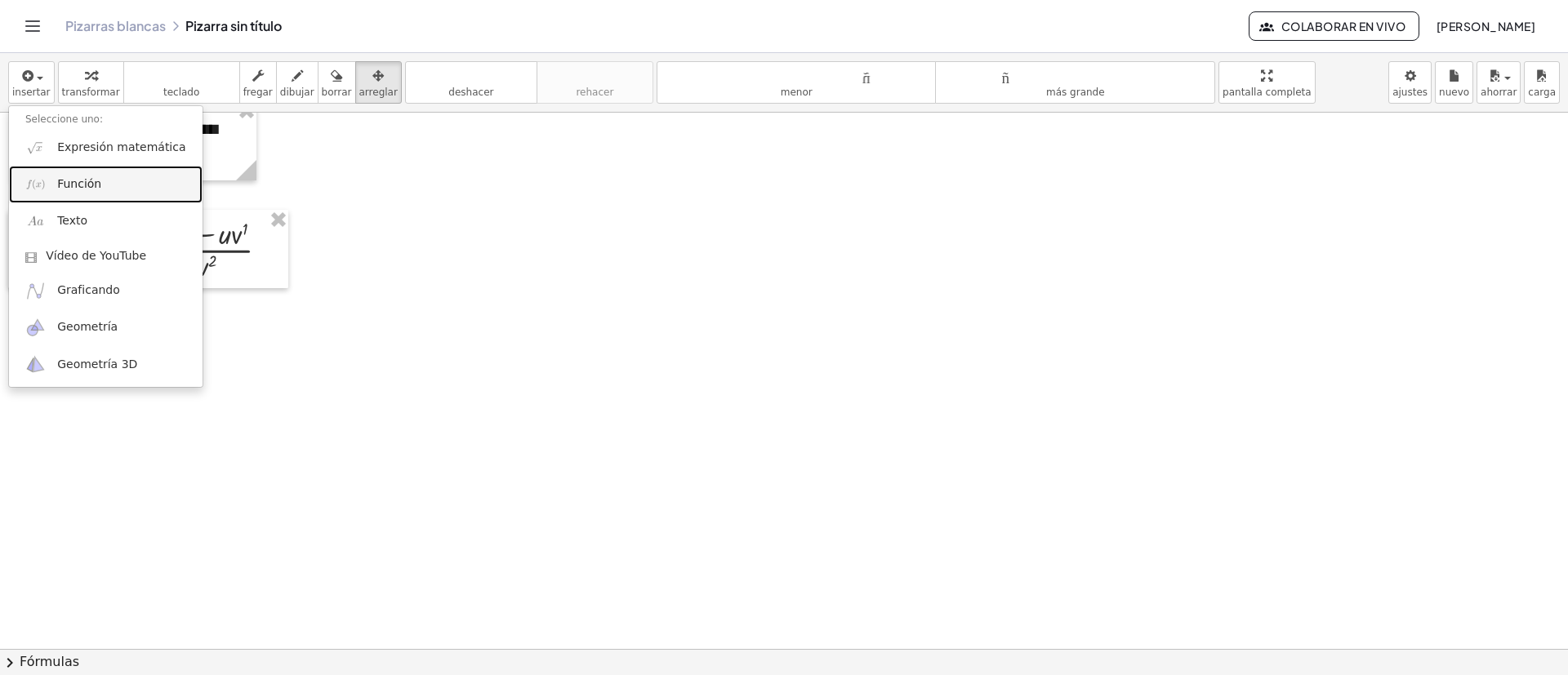
drag, startPoint x: 65, startPoint y: 181, endPoint x: 95, endPoint y: 211, distance: 42.4
click at [65, 181] on font "Función" at bounding box center [79, 183] width 44 height 13
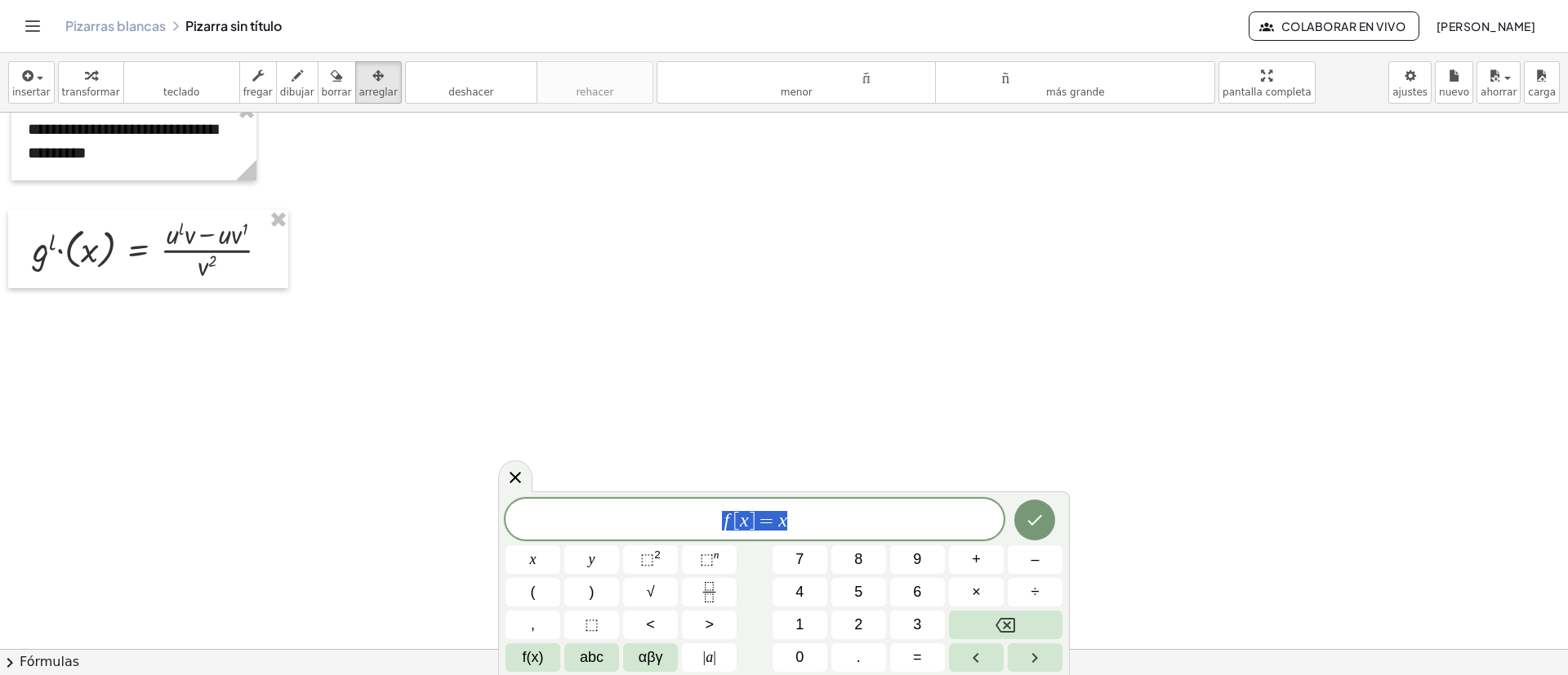
drag, startPoint x: 849, startPoint y: 530, endPoint x: 517, endPoint y: 524, distance: 332.1
click at [578, 524] on span "f [ x ] = x" at bounding box center [755, 520] width 498 height 23
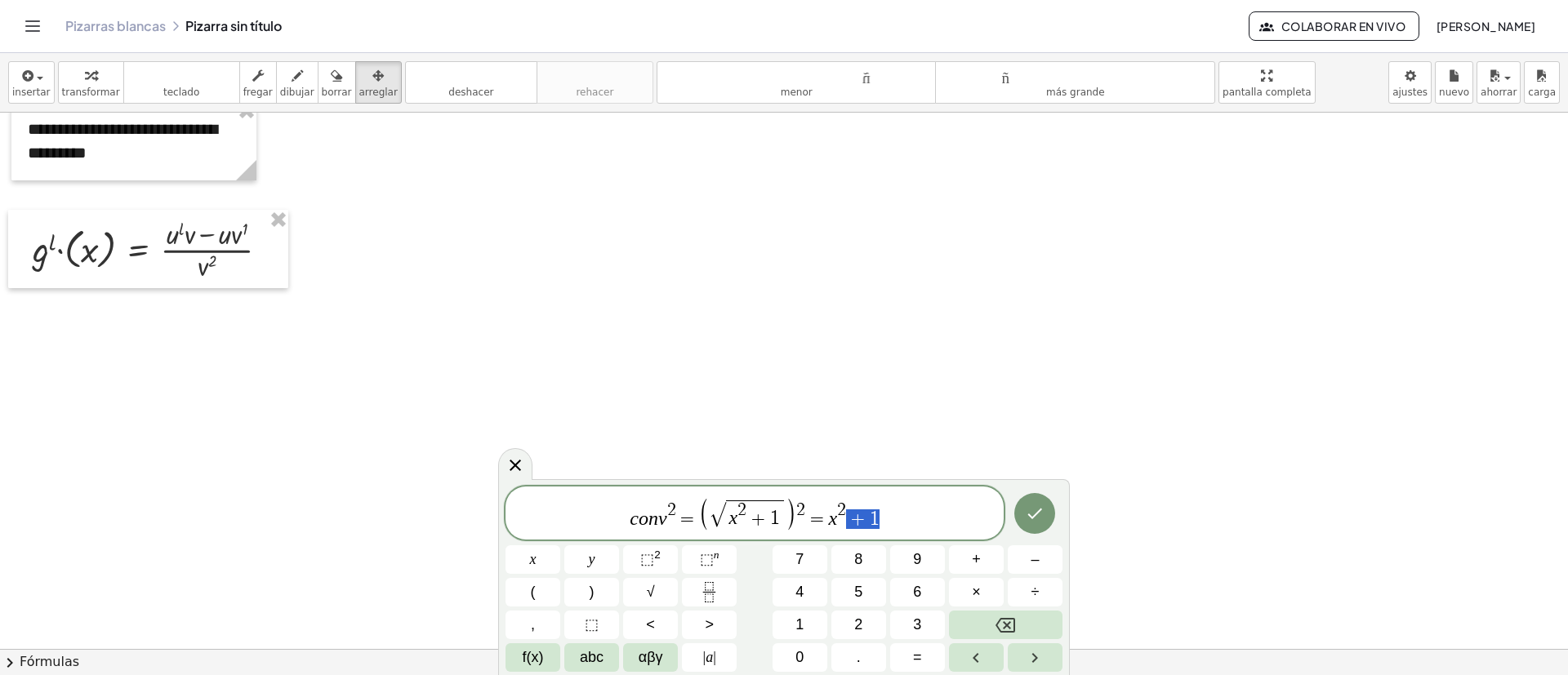
drag, startPoint x: 865, startPoint y: 514, endPoint x: 883, endPoint y: 516, distance: 18.1
click at [851, 512] on span "c o n v 2 = ( √ x 2 + 1 ) 2 = x 2 + 1" at bounding box center [755, 514] width 498 height 36
click at [1045, 514] on icon "Hecho" at bounding box center [1034, 513] width 19 height 19
click at [1026, 517] on icon "Hecho" at bounding box center [1034, 513] width 19 height 19
click at [1020, 522] on button "Hecho" at bounding box center [1035, 514] width 41 height 41
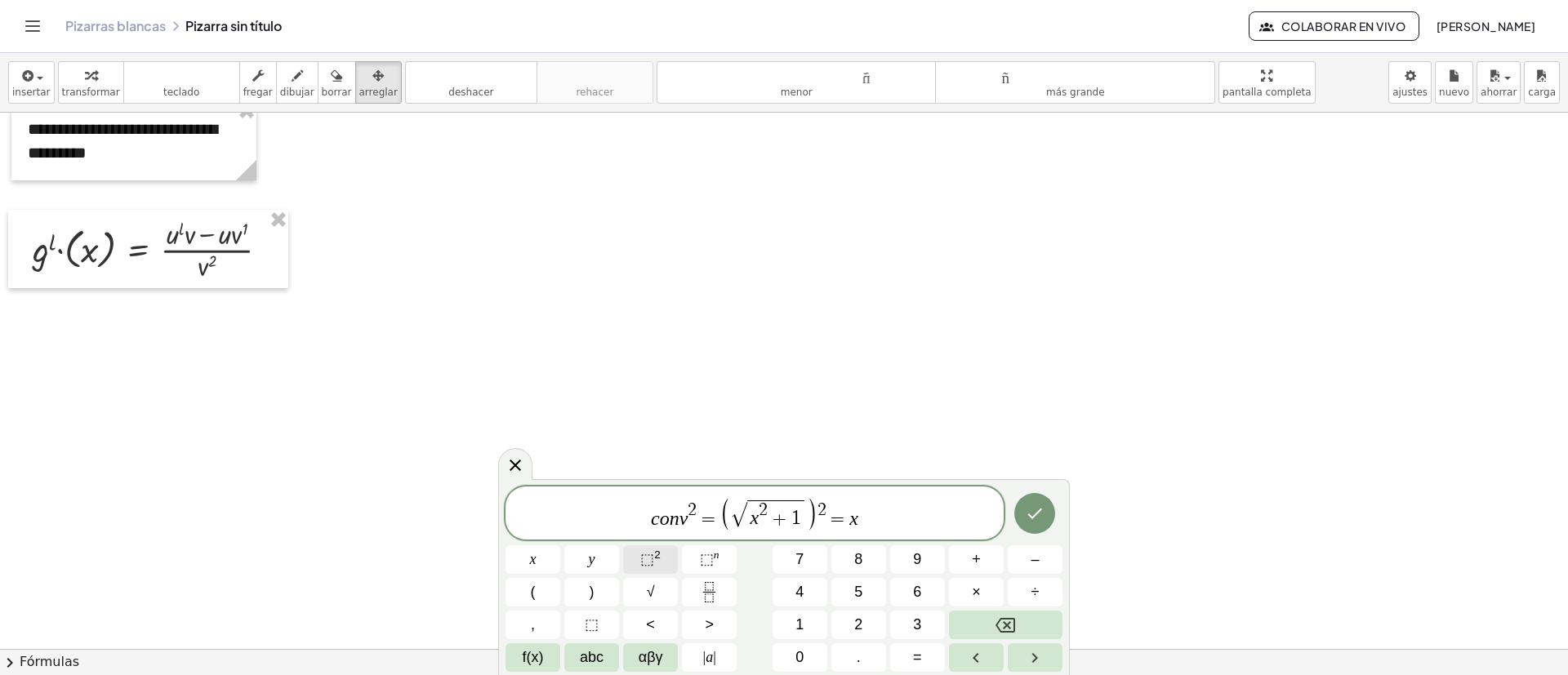
click at [669, 554] on button "⬚ 2" at bounding box center [651, 559] width 55 height 28
click at [1053, 520] on button "Hecho" at bounding box center [1035, 514] width 41 height 41
click at [1054, 511] on button "Hecho" at bounding box center [1035, 514] width 41 height 41
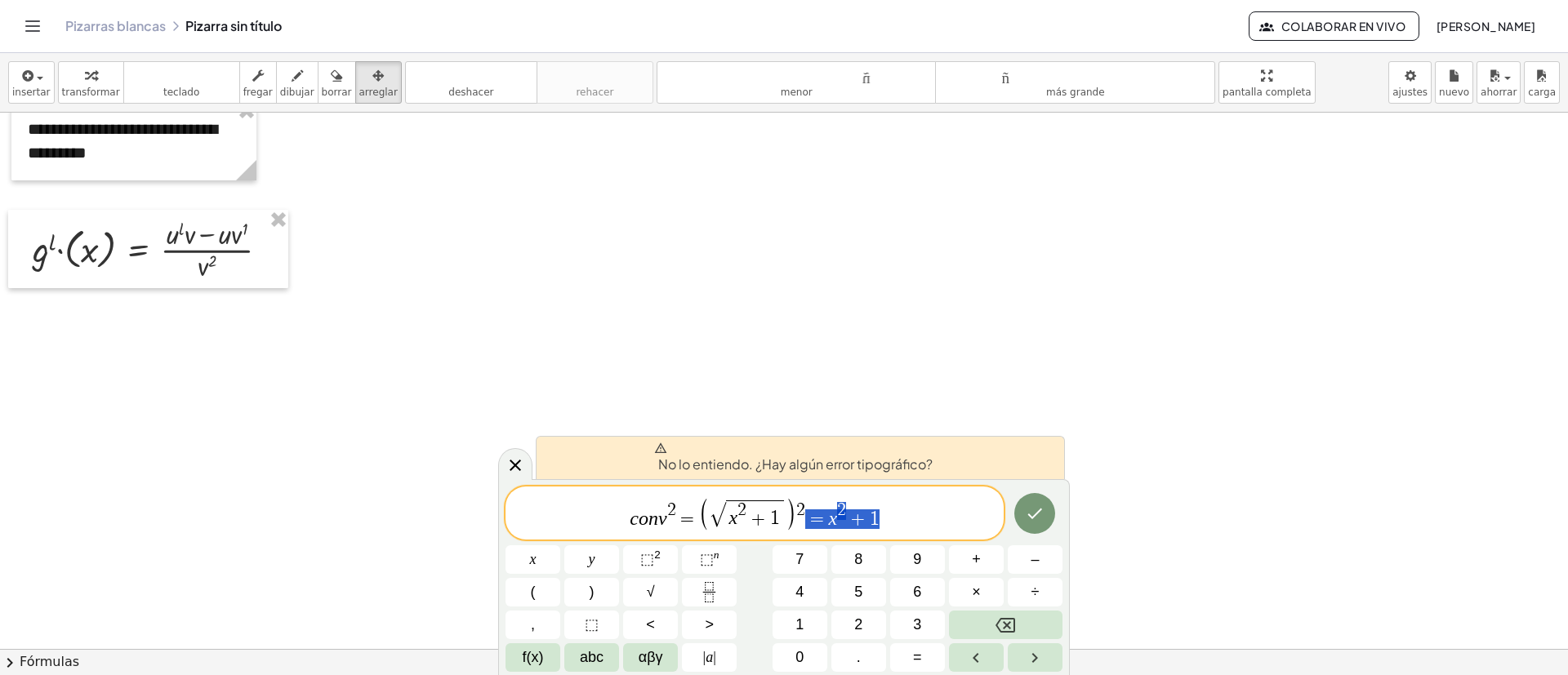
drag, startPoint x: 889, startPoint y: 520, endPoint x: 809, endPoint y: 519, distance: 80.0
click at [809, 519] on span "c o n v 2 = ( √ x 2 + 1 ) 2 = x 2 + 1" at bounding box center [755, 514] width 498 height 36
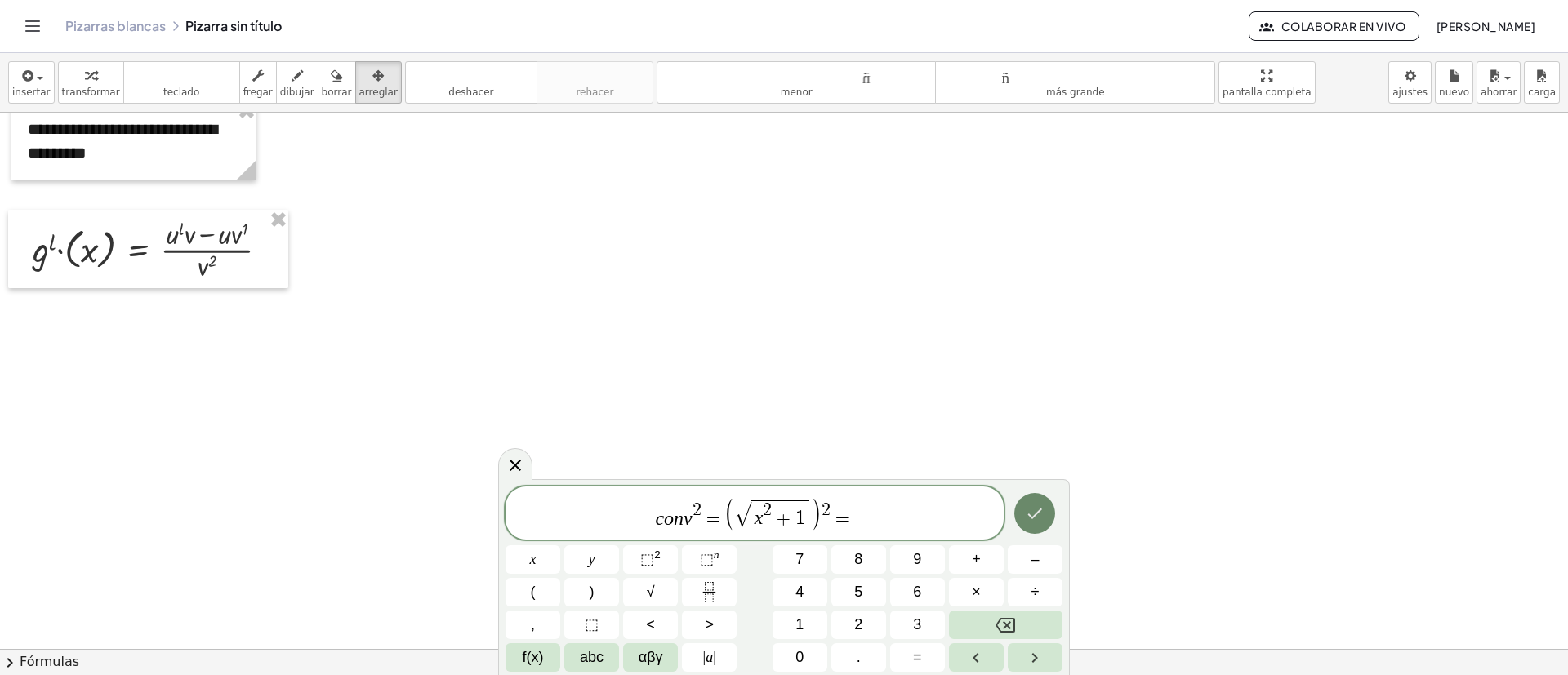
click at [1029, 504] on icon "Hecho" at bounding box center [1034, 513] width 19 height 19
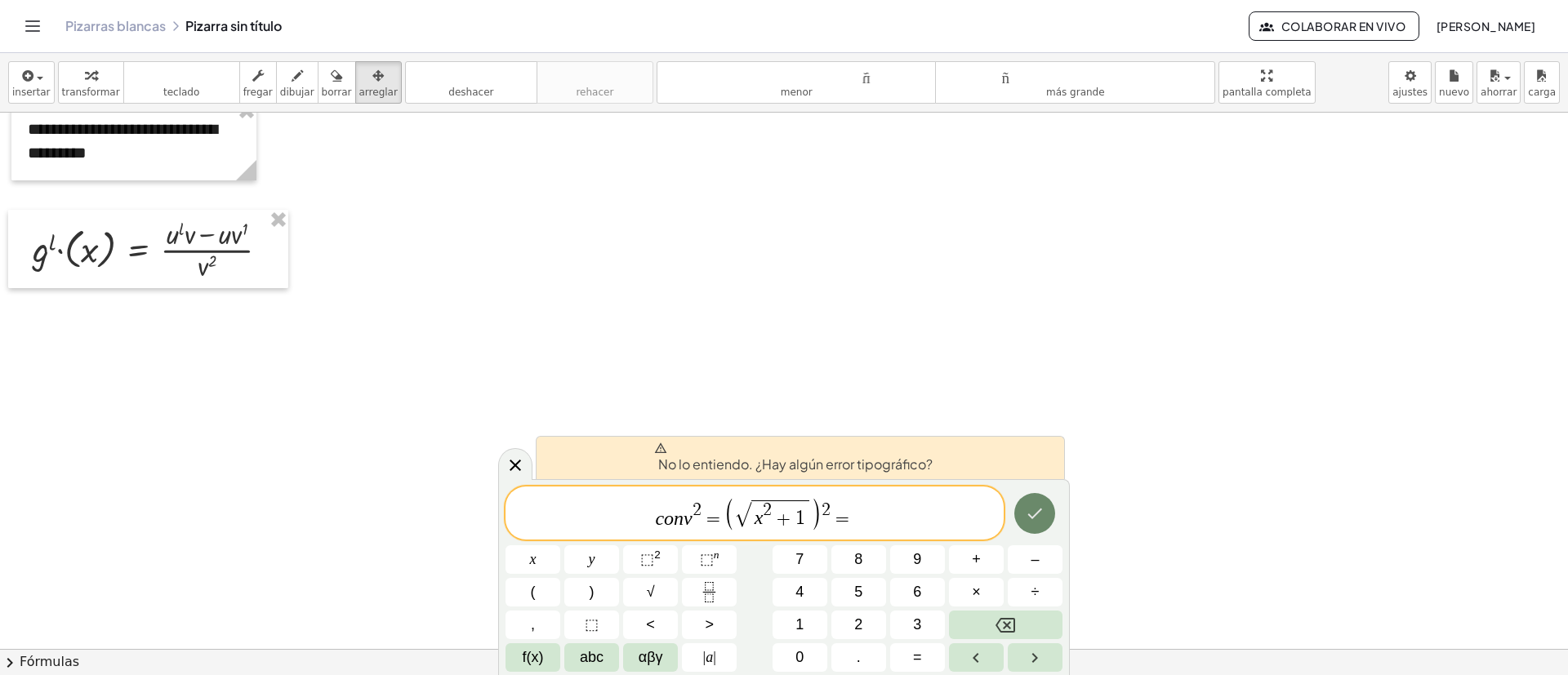
click at [1031, 509] on icon "Hecho" at bounding box center [1034, 513] width 19 height 19
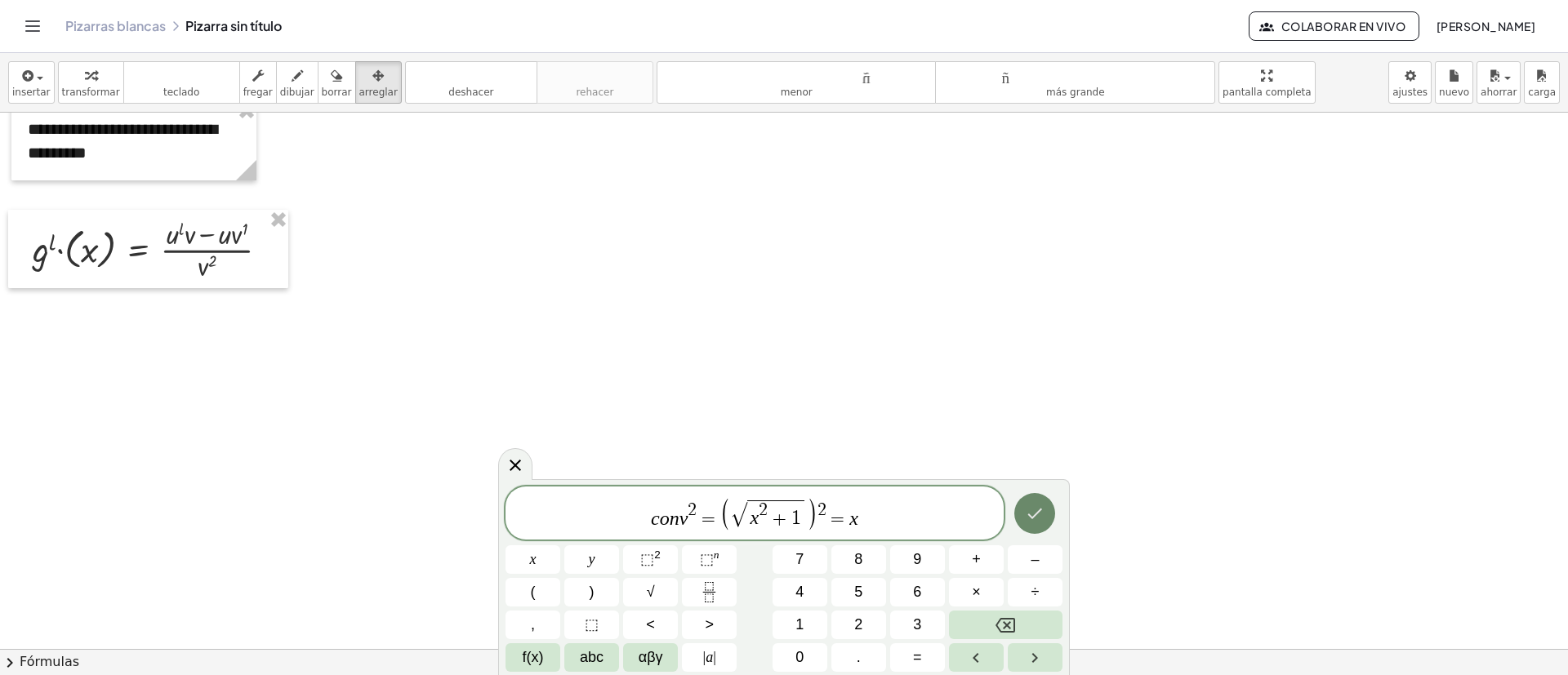
click at [1031, 509] on icon "Hecho" at bounding box center [1034, 513] width 19 height 19
click at [1023, 516] on button "Hecho" at bounding box center [1035, 514] width 41 height 41
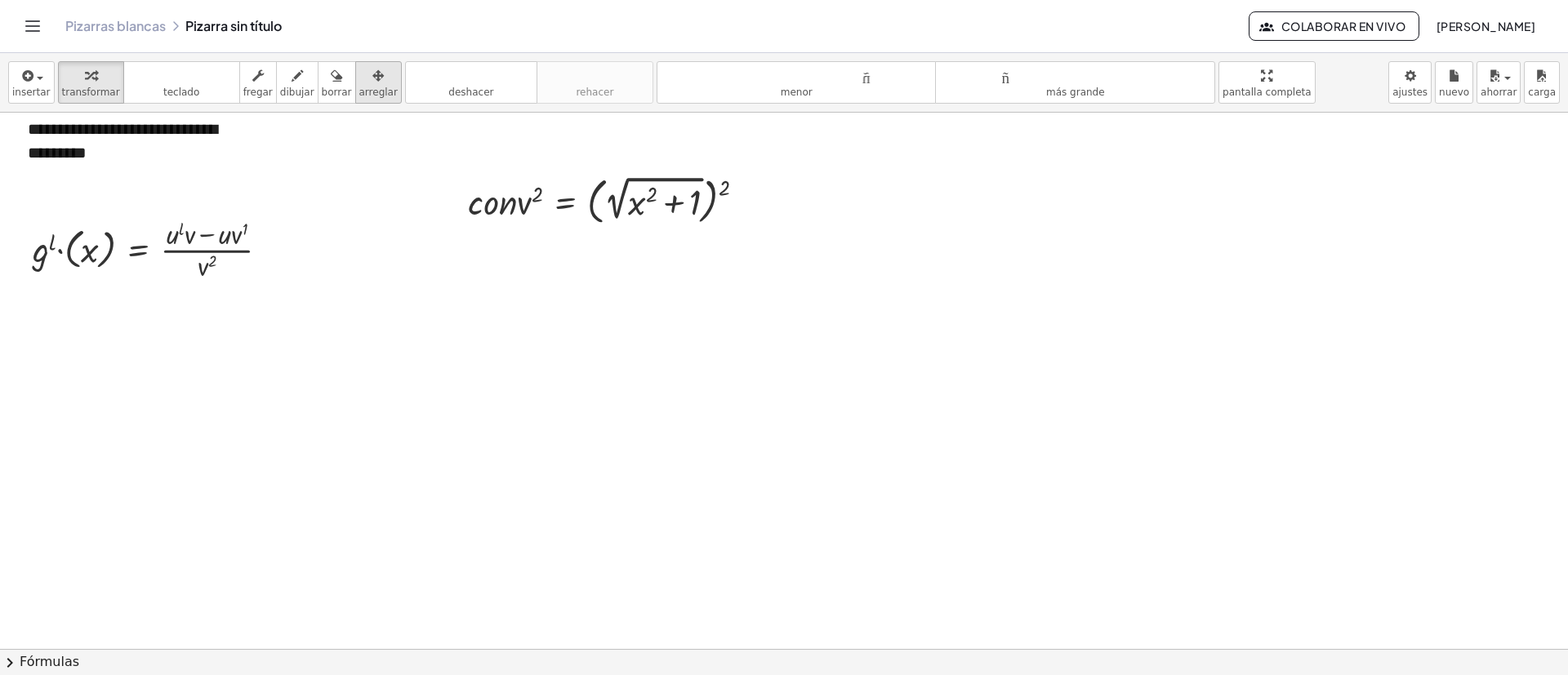
click at [372, 82] on icon "button" at bounding box center [378, 75] width 12 height 19
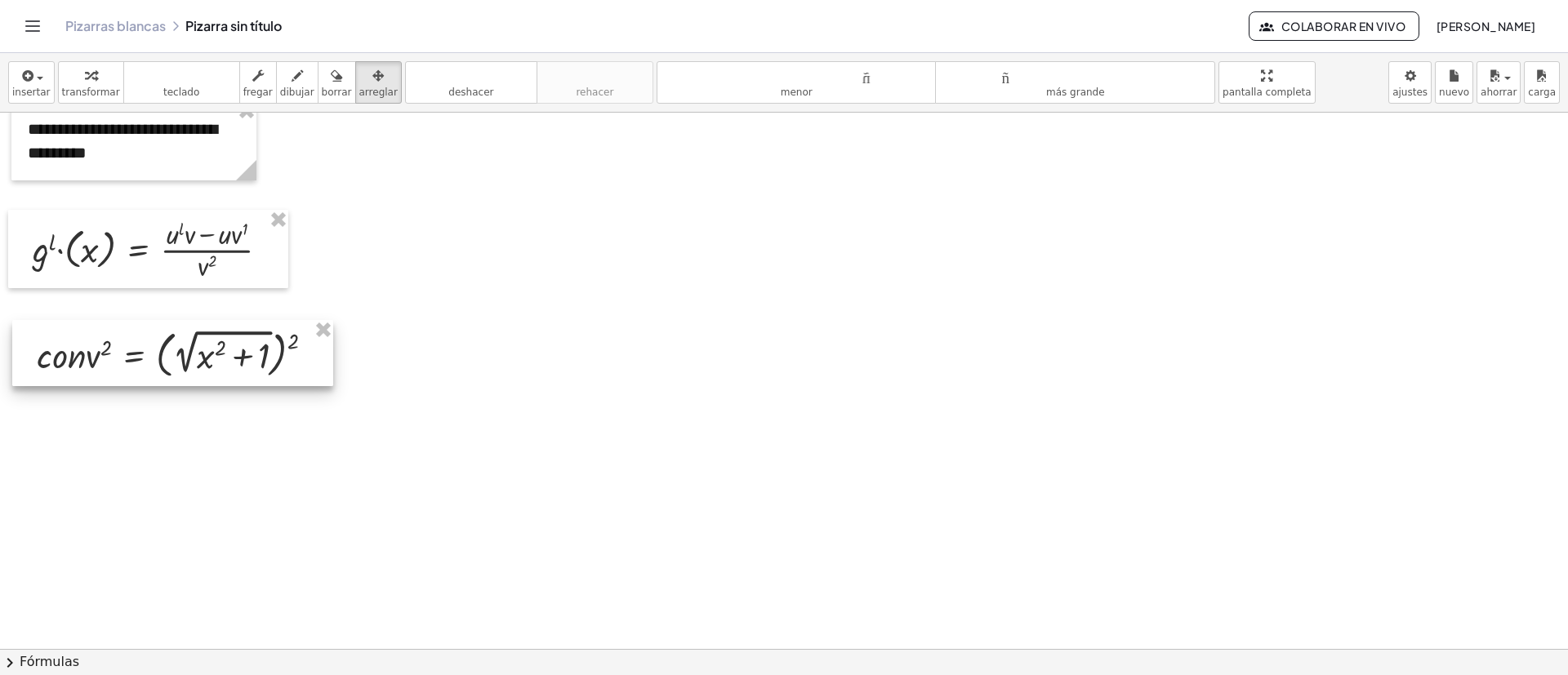
drag, startPoint x: 635, startPoint y: 265, endPoint x: 174, endPoint y: 184, distance: 468.1
click at [256, 348] on div at bounding box center [172, 353] width 321 height 66
click at [38, 87] on font "insertar" at bounding box center [31, 92] width 38 height 12
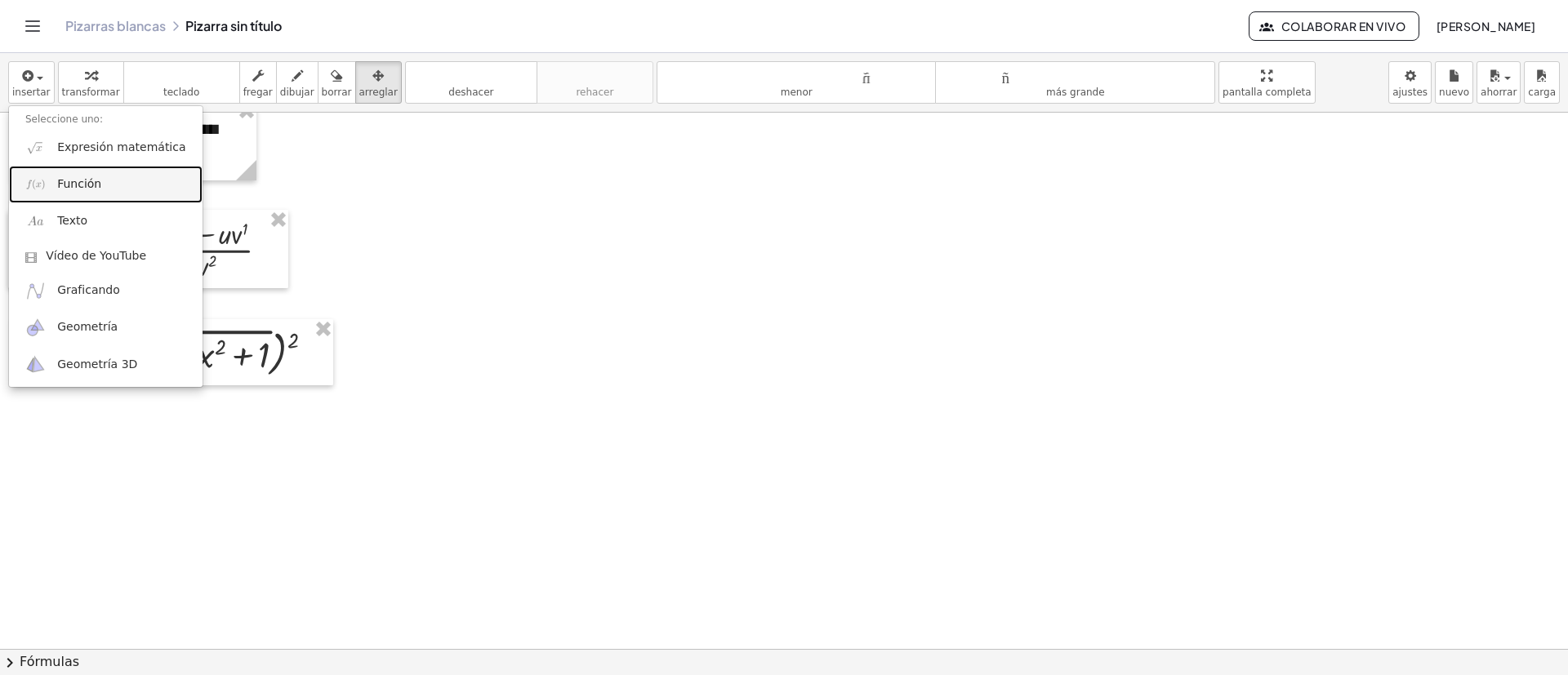
click at [91, 182] on font "Función" at bounding box center [79, 183] width 44 height 13
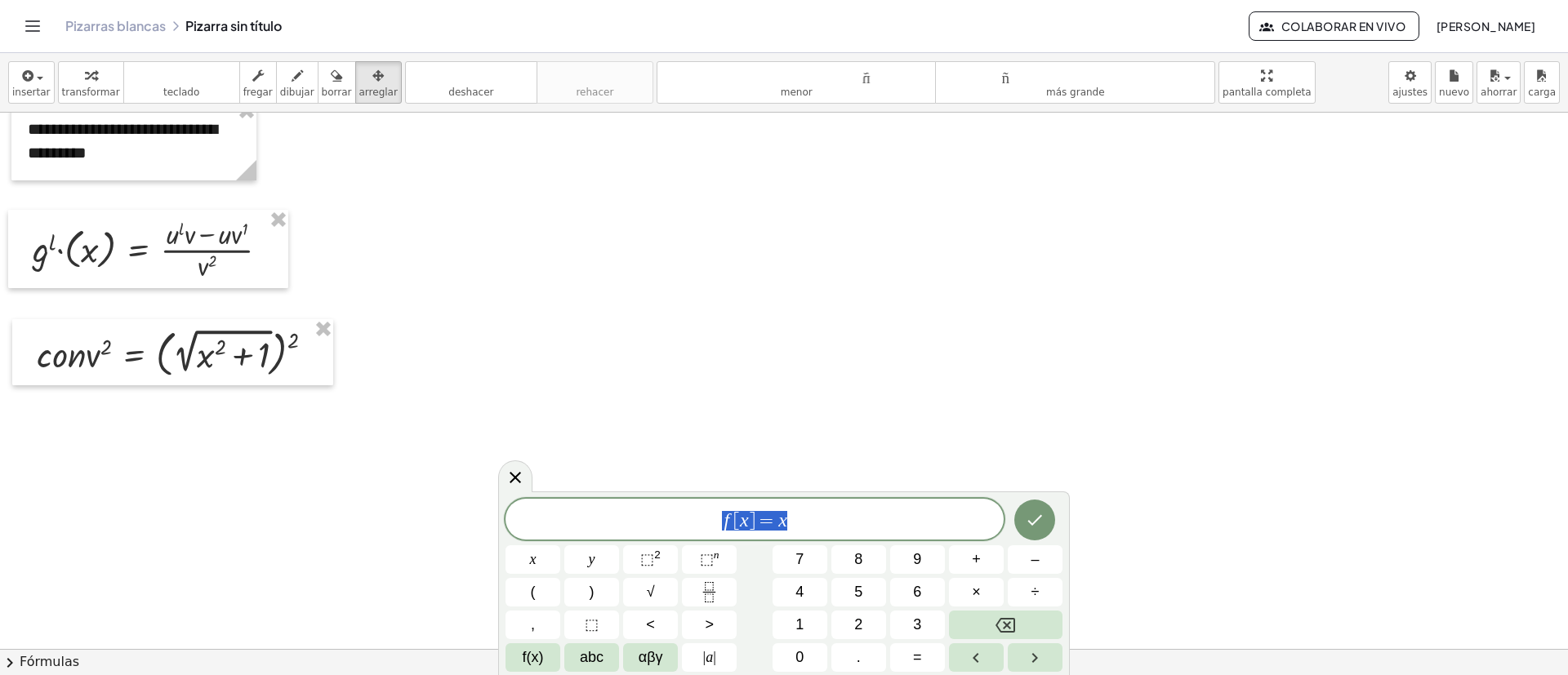
drag, startPoint x: 797, startPoint y: 516, endPoint x: 685, endPoint y: 513, distance: 112.0
click at [685, 513] on span "f [ x ] = x" at bounding box center [755, 520] width 498 height 23
click at [652, 551] on span "⬚" at bounding box center [647, 559] width 14 height 16
click at [1035, 508] on icon "Hecho" at bounding box center [1034, 516] width 19 height 19
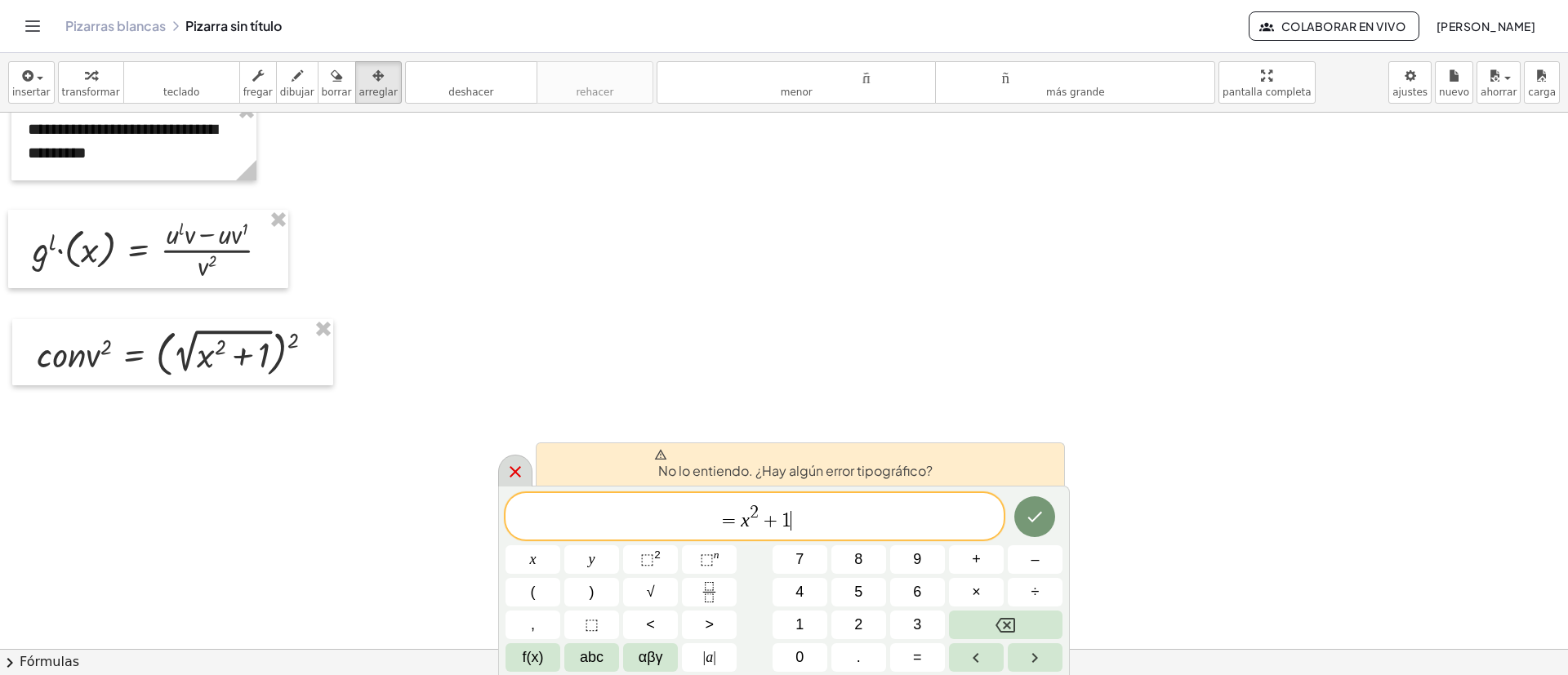
click at [517, 471] on icon at bounding box center [515, 472] width 19 height 19
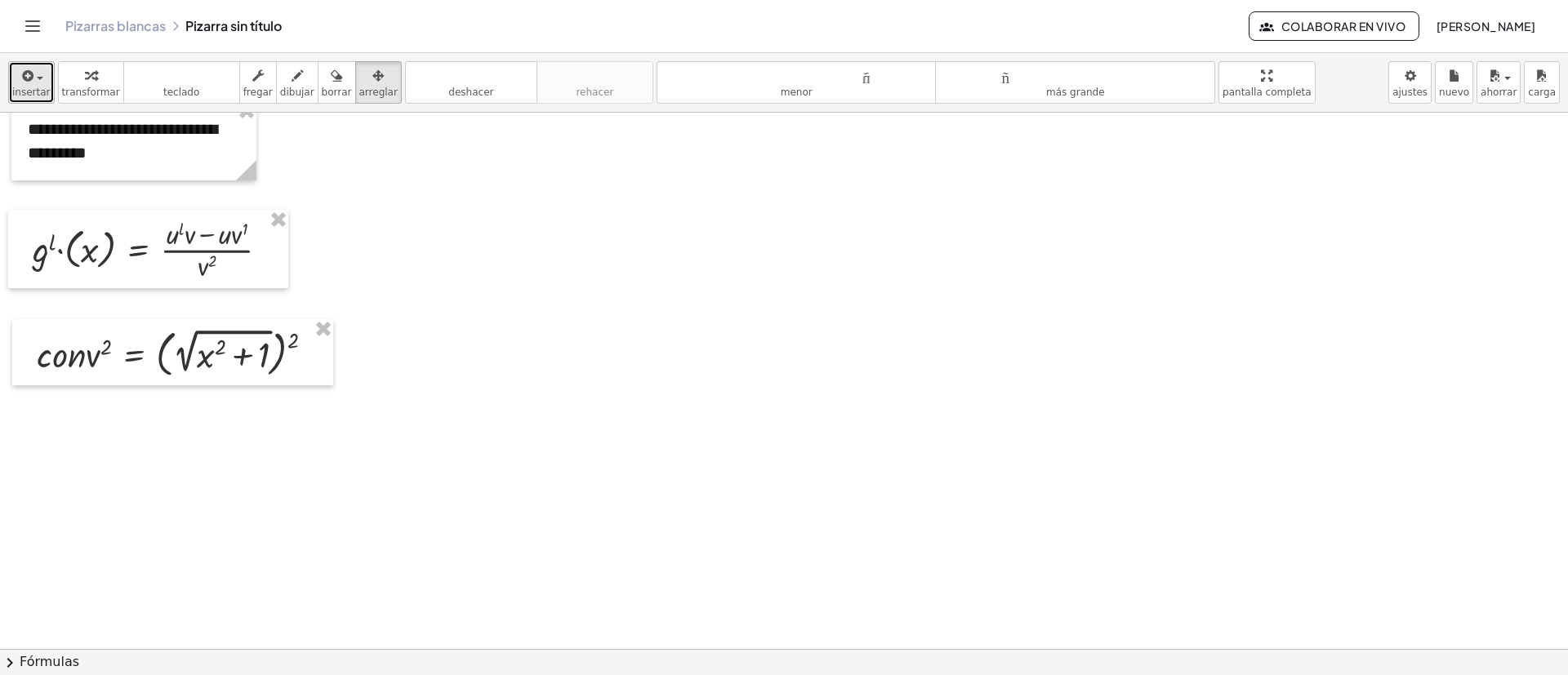
click at [15, 74] on div "button" at bounding box center [31, 75] width 38 height 19
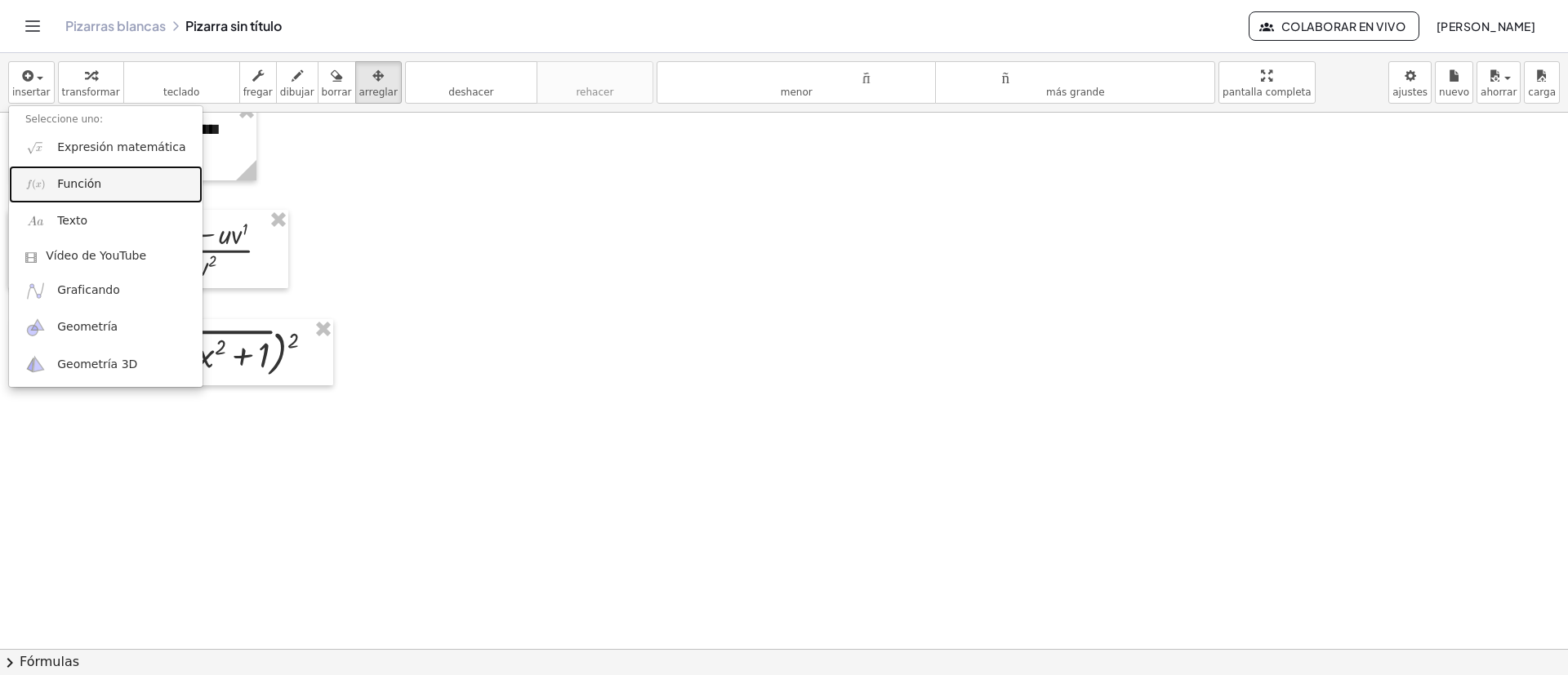
click at [81, 172] on link "Función" at bounding box center [106, 184] width 193 height 36
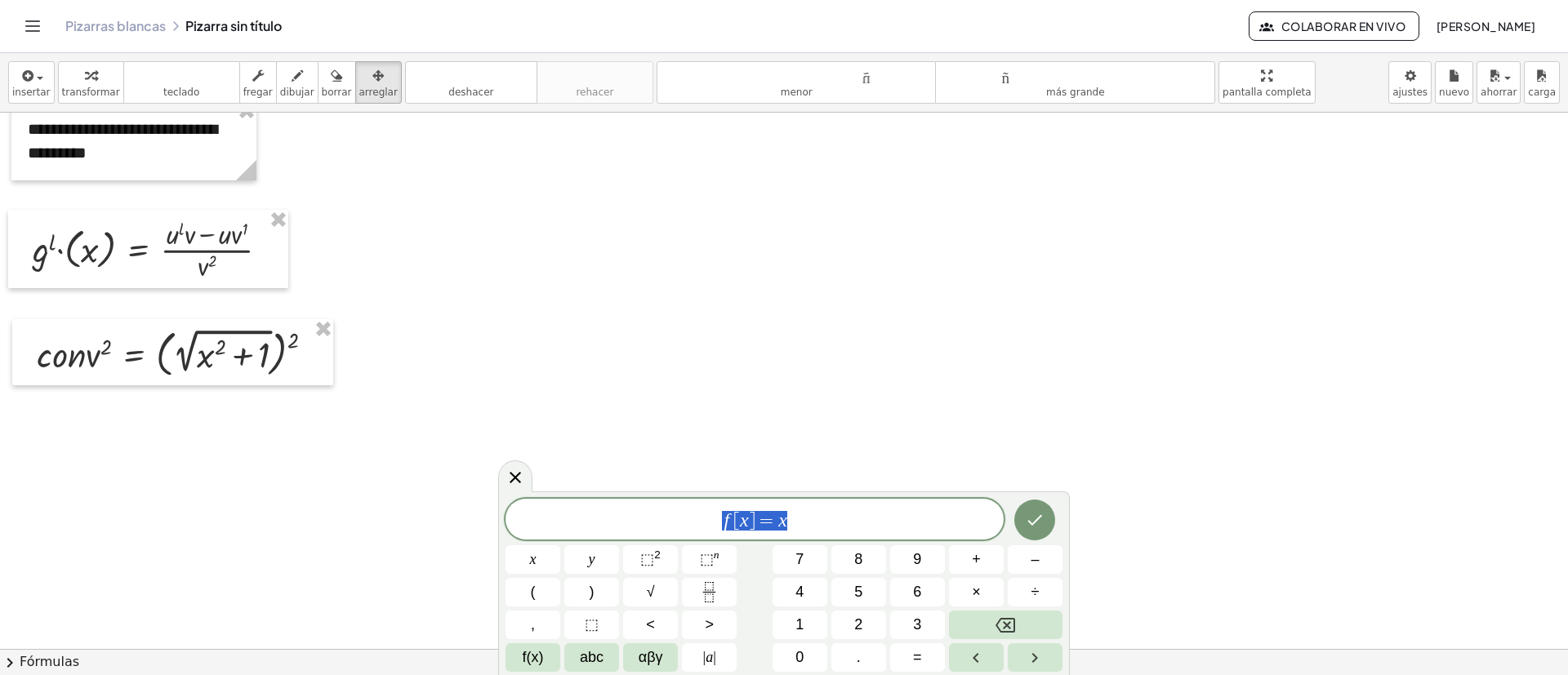
drag, startPoint x: 775, startPoint y: 523, endPoint x: 571, endPoint y: 521, distance: 204.0
click at [582, 524] on span "f [ x ] = x" at bounding box center [755, 520] width 498 height 23
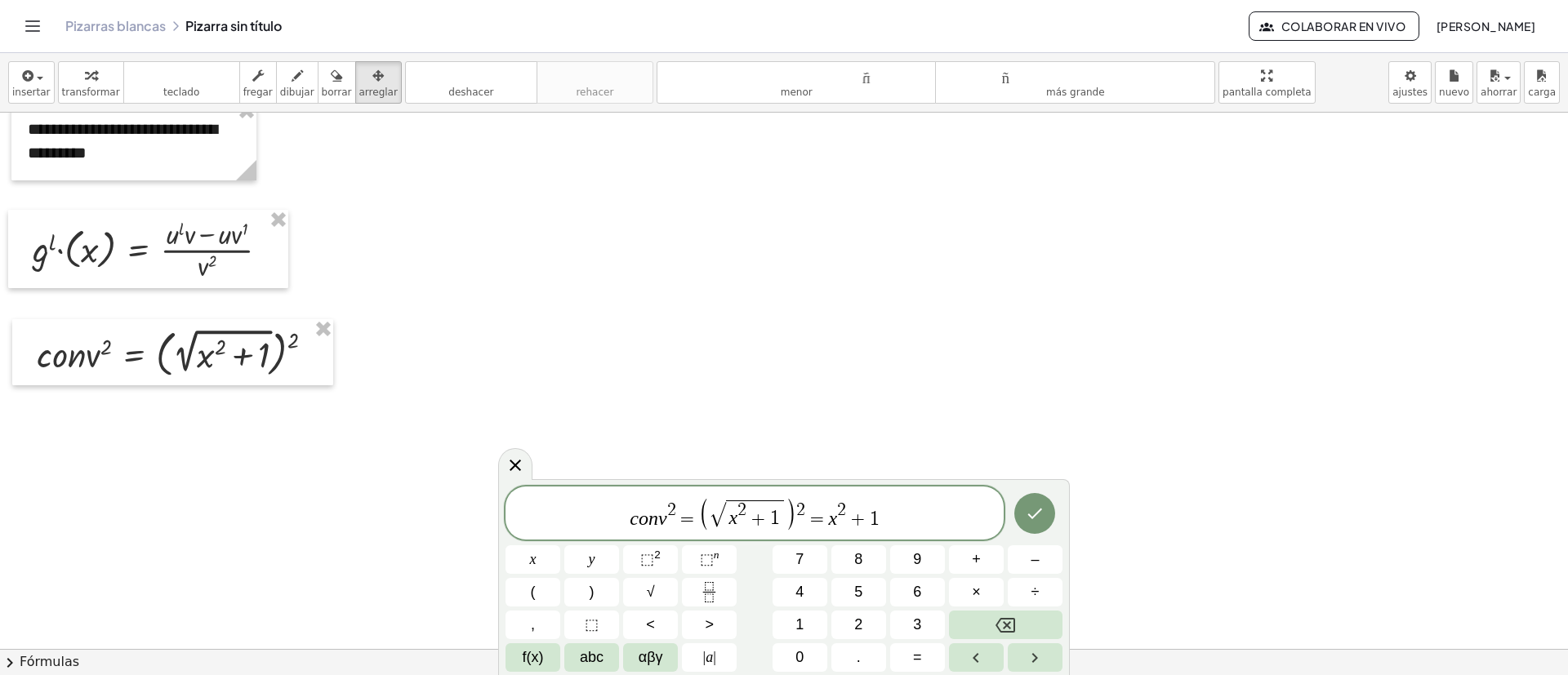
click at [930, 524] on span "c o n v 2 = ( √ x 2 + 1 ) 2 = x 2 + 1 ​" at bounding box center [755, 514] width 498 height 36
click at [1026, 516] on icon "Hecho" at bounding box center [1034, 511] width 19 height 19
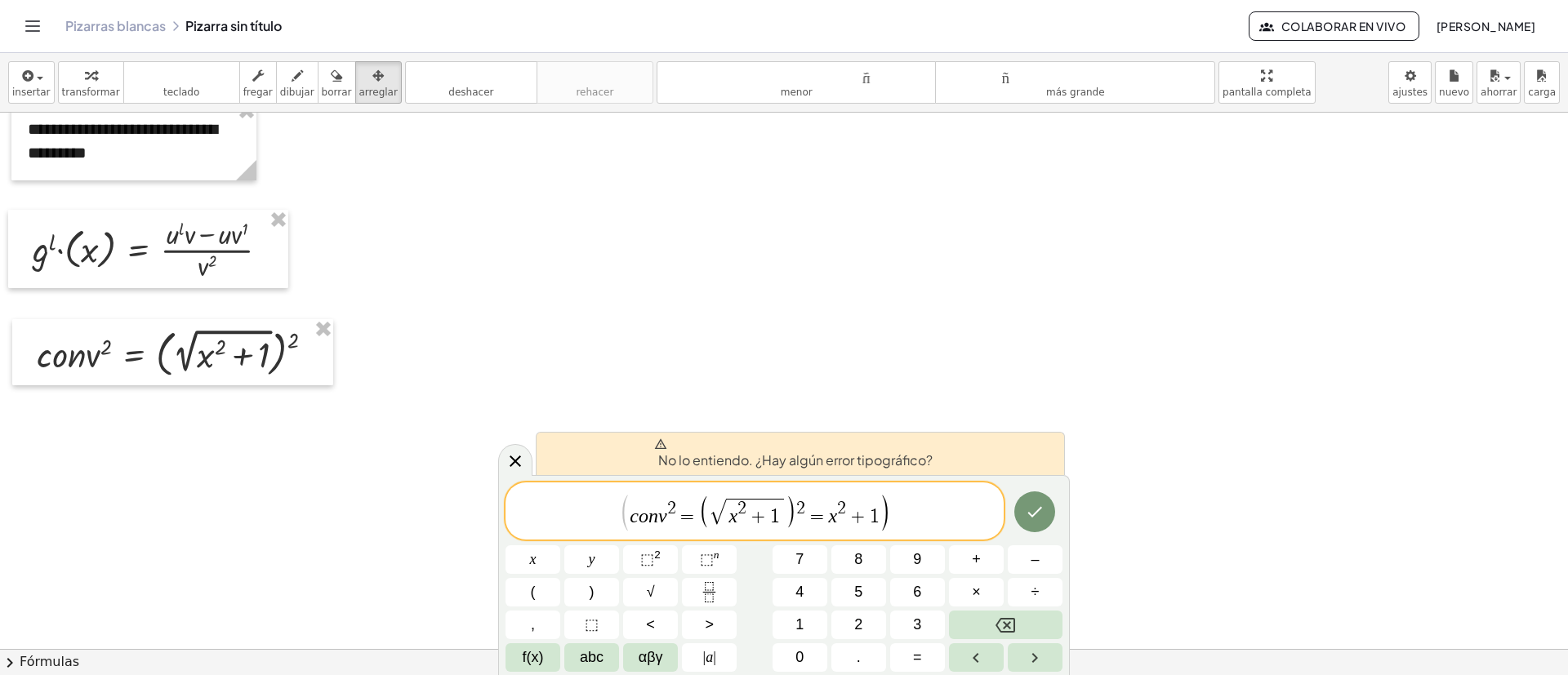
click at [797, 521] on span "c o n v 2 = ( √ x 2 + 1 ) 2 = x 2 + 1" at bounding box center [754, 512] width 249 height 33
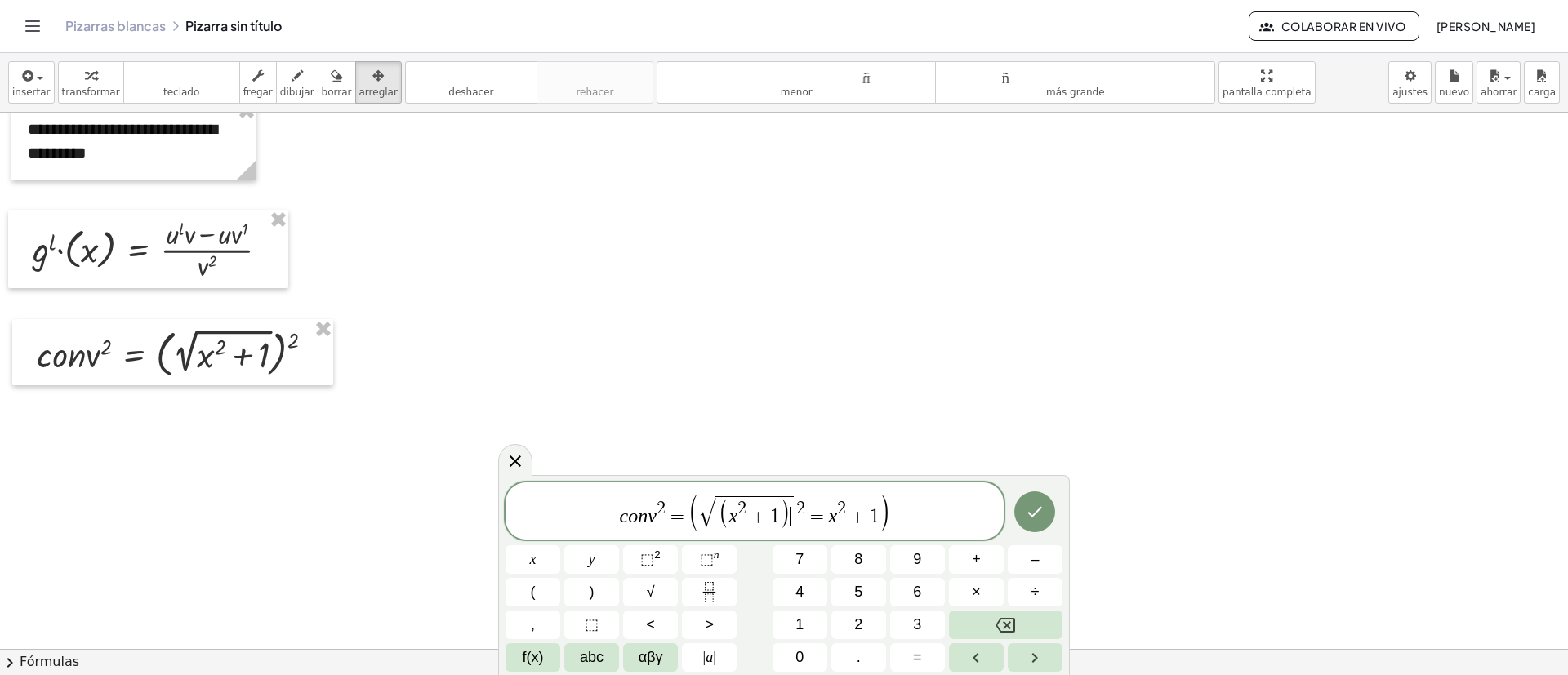
click at [1030, 517] on icon "Hecho" at bounding box center [1034, 511] width 19 height 19
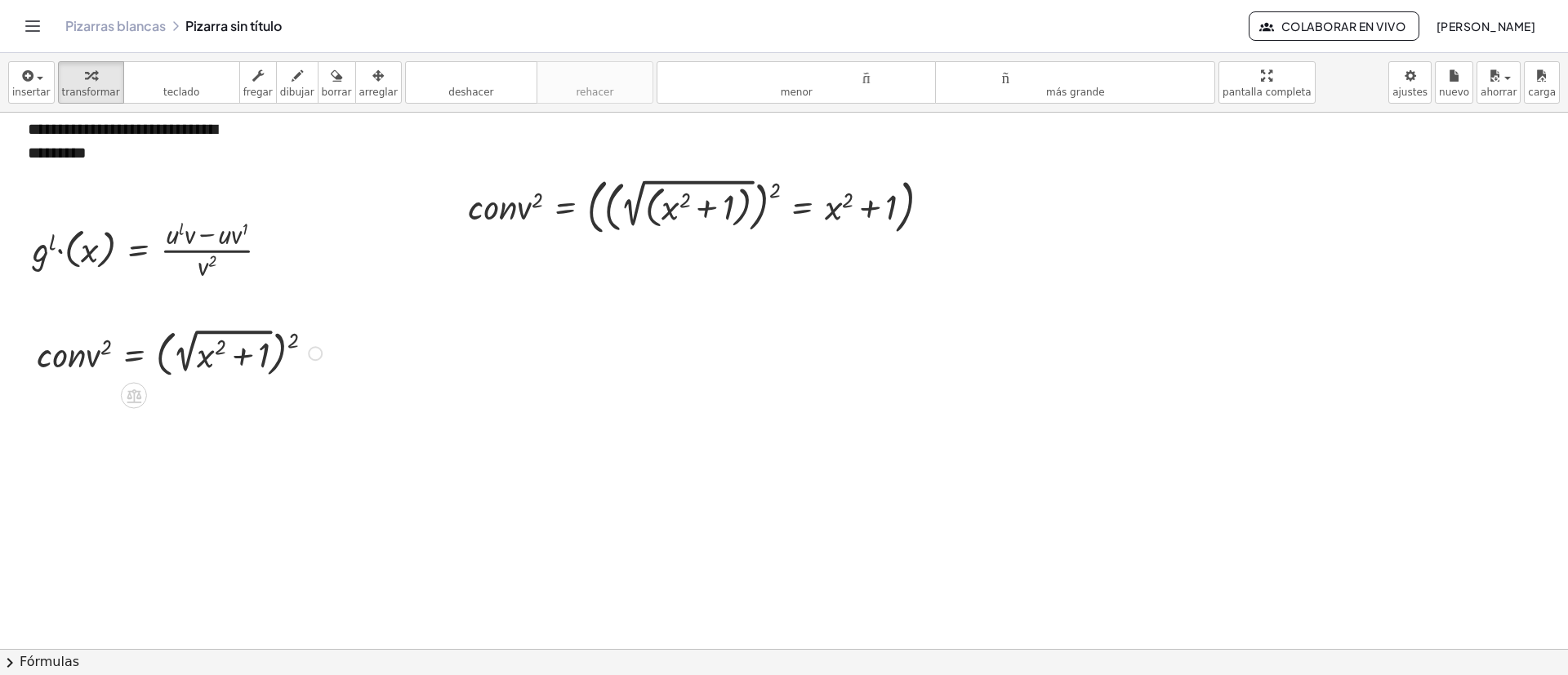
click at [260, 354] on div at bounding box center [182, 352] width 307 height 58
click at [360, 75] on div "button" at bounding box center [379, 75] width 38 height 19
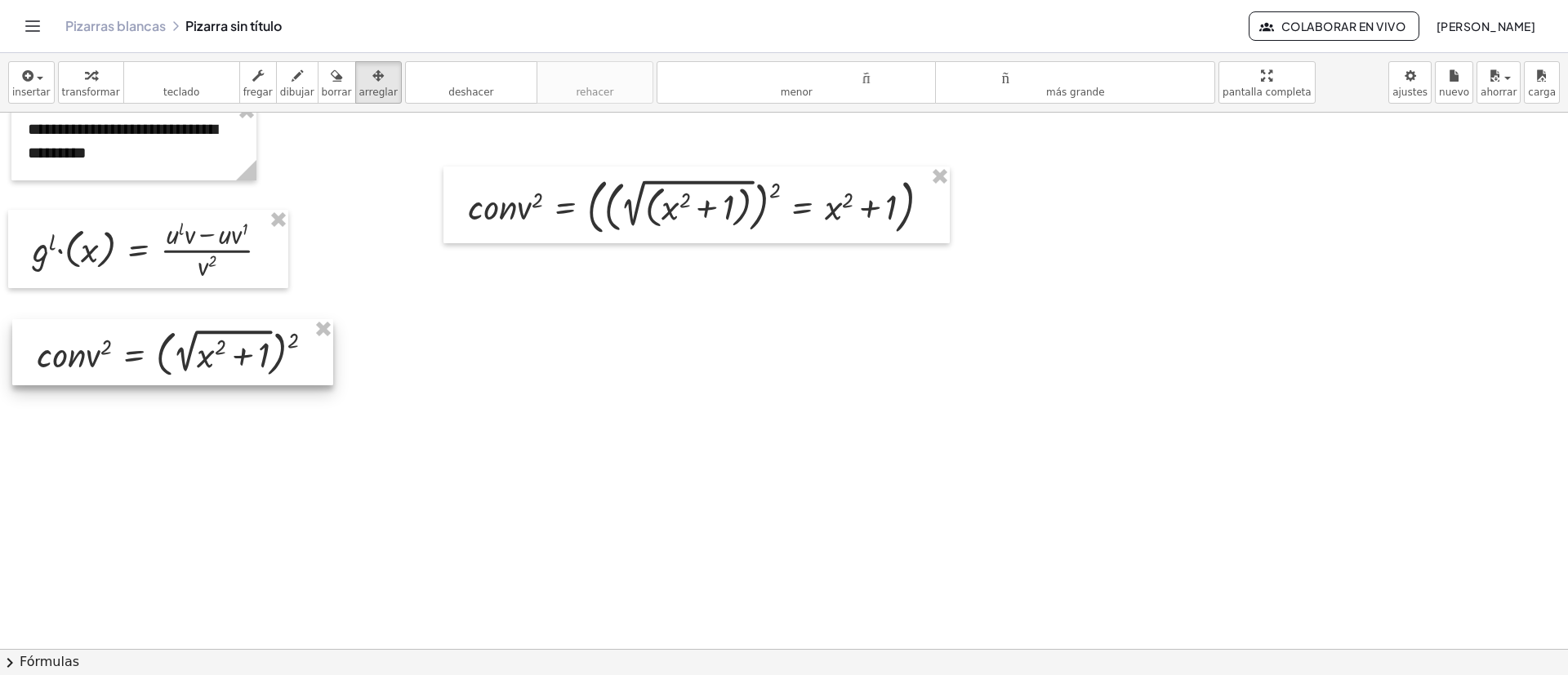
drag, startPoint x: 323, startPoint y: 325, endPoint x: 343, endPoint y: 320, distance: 20.6
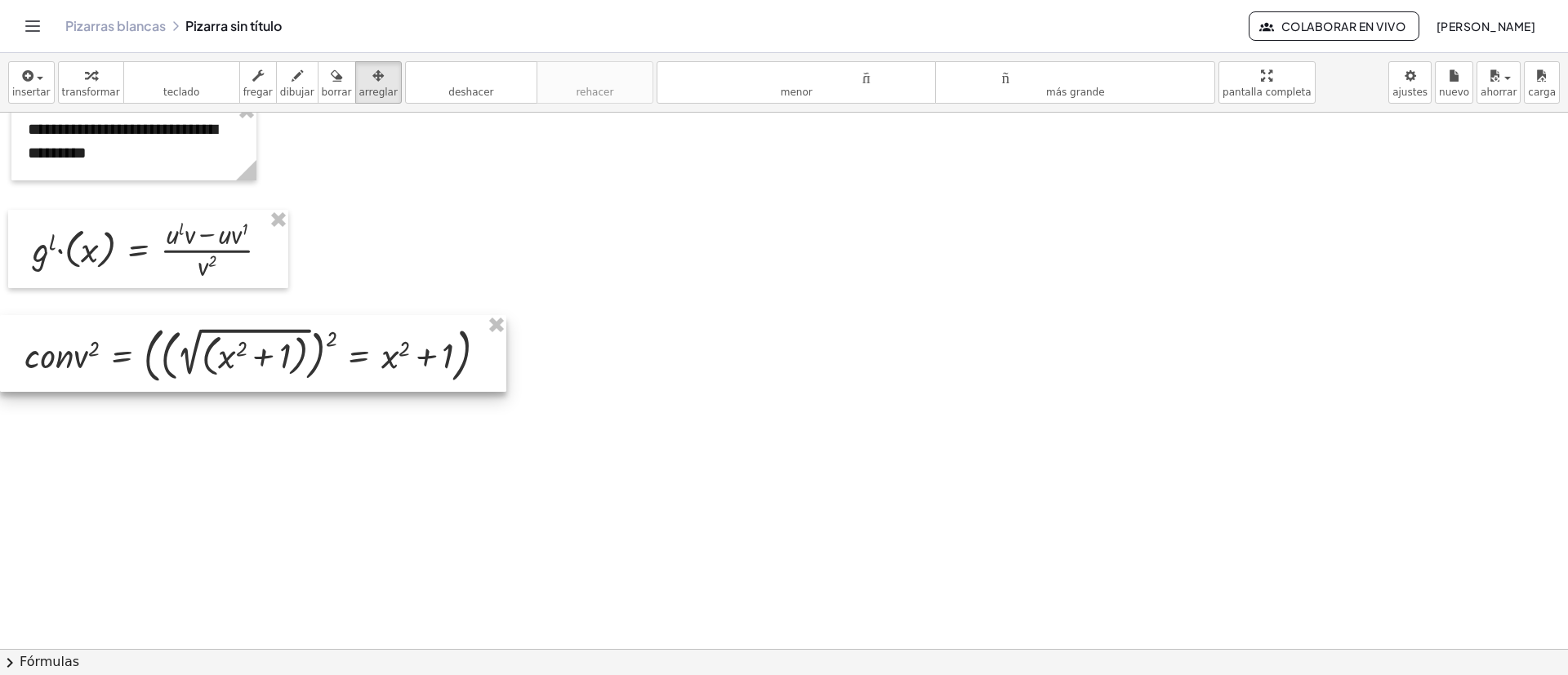
drag, startPoint x: 700, startPoint y: 217, endPoint x: 245, endPoint y: 365, distance: 478.5
click at [245, 365] on div at bounding box center [253, 353] width 507 height 77
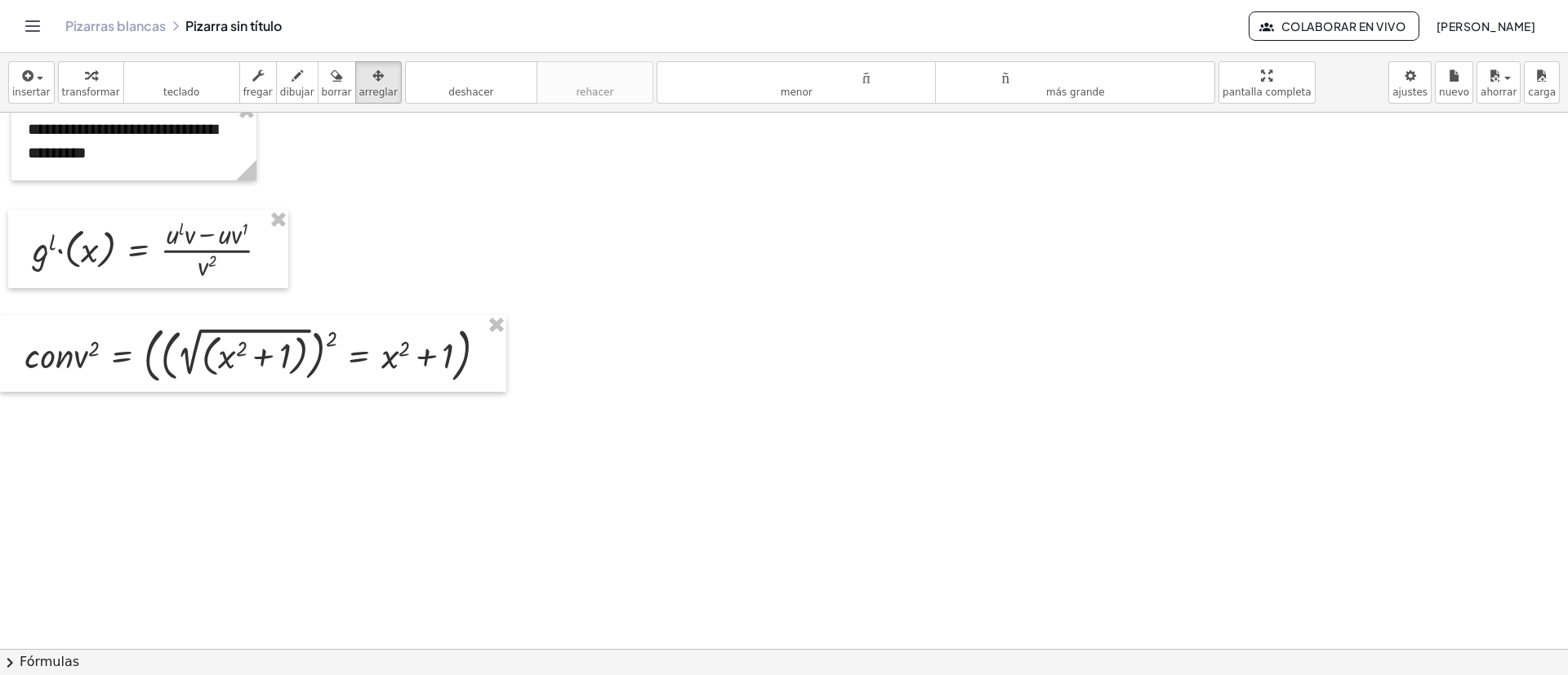
drag, startPoint x: 25, startPoint y: 76, endPoint x: 27, endPoint y: 95, distance: 19.1
click at [26, 76] on icon "button" at bounding box center [26, 75] width 15 height 19
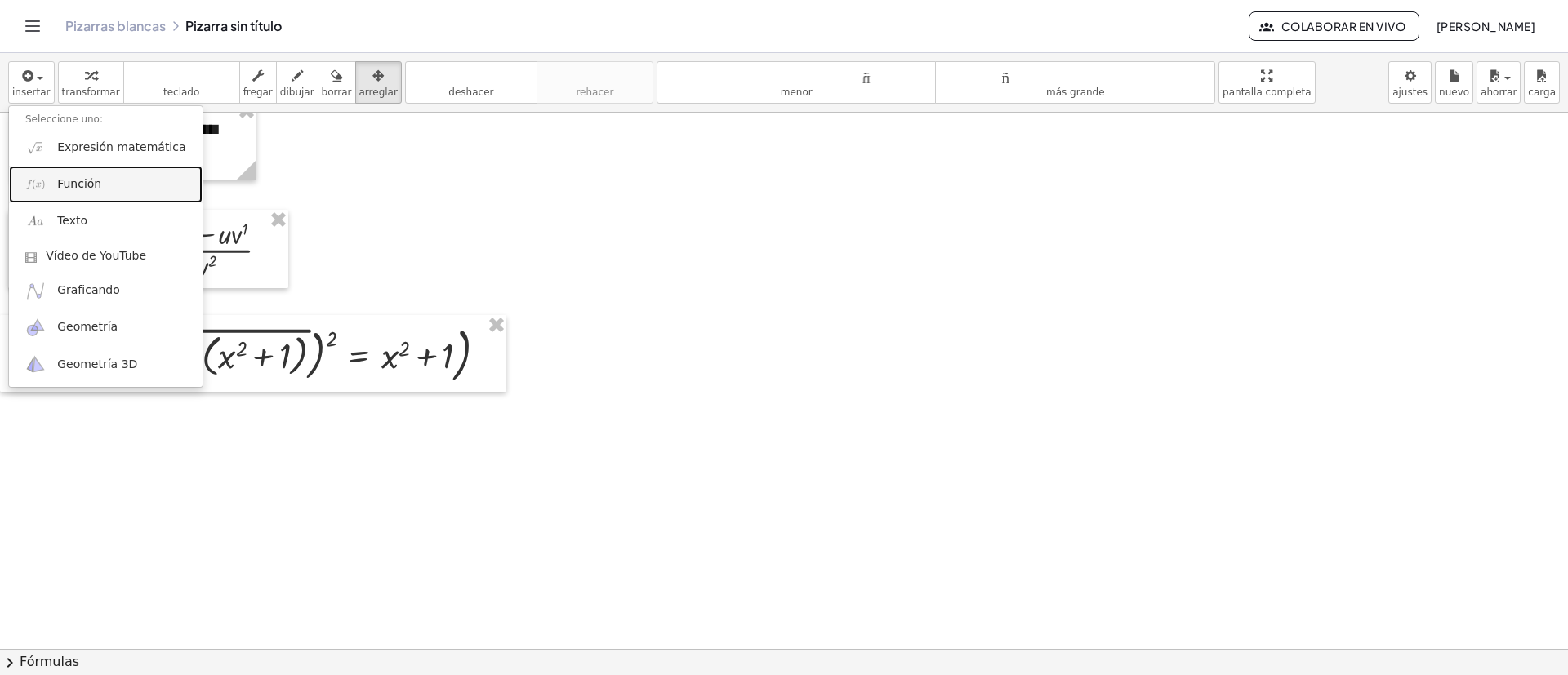
click at [57, 186] on font "Función" at bounding box center [79, 183] width 44 height 13
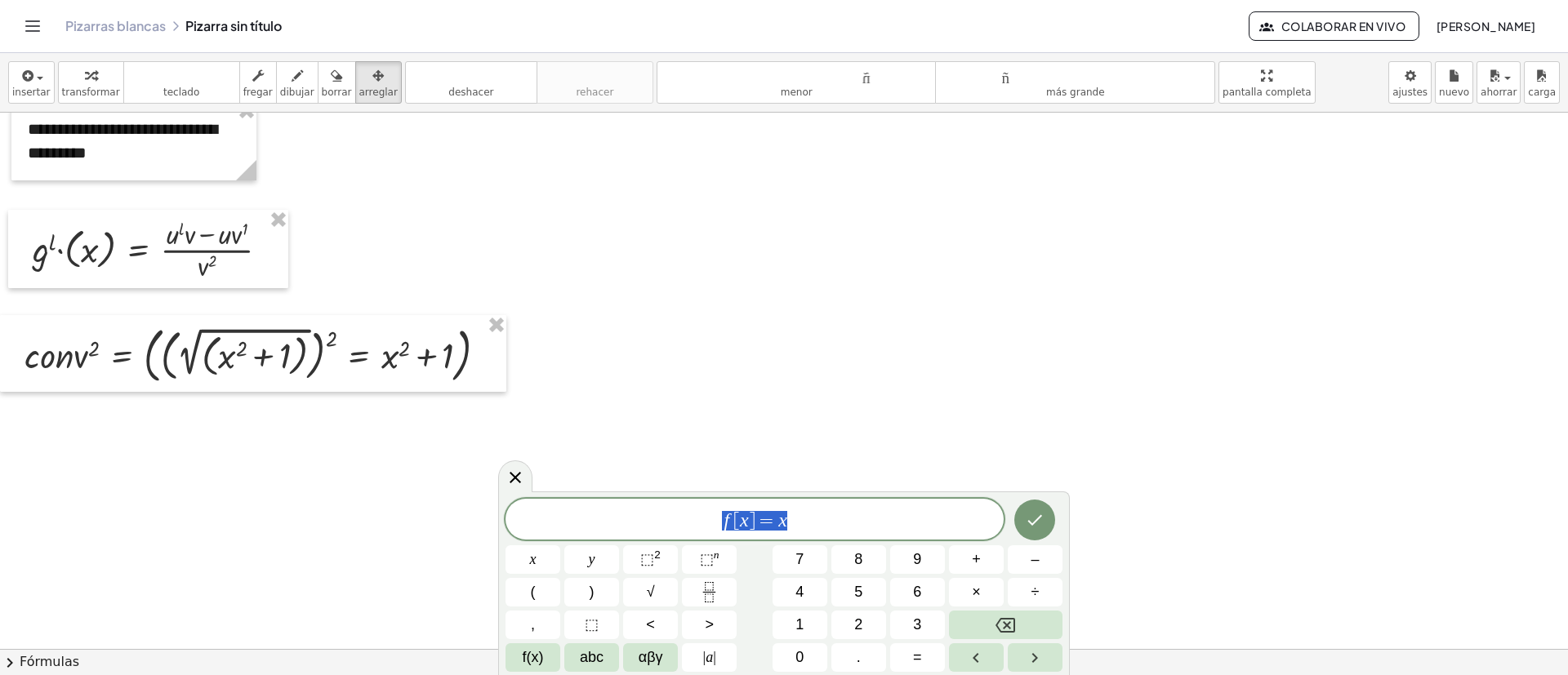
drag, startPoint x: 636, startPoint y: 517, endPoint x: 369, endPoint y: 504, distance: 267.3
click at [369, 504] on body "**********" at bounding box center [784, 338] width 1568 height 675
click at [1026, 522] on icon "Hecho" at bounding box center [1034, 516] width 19 height 19
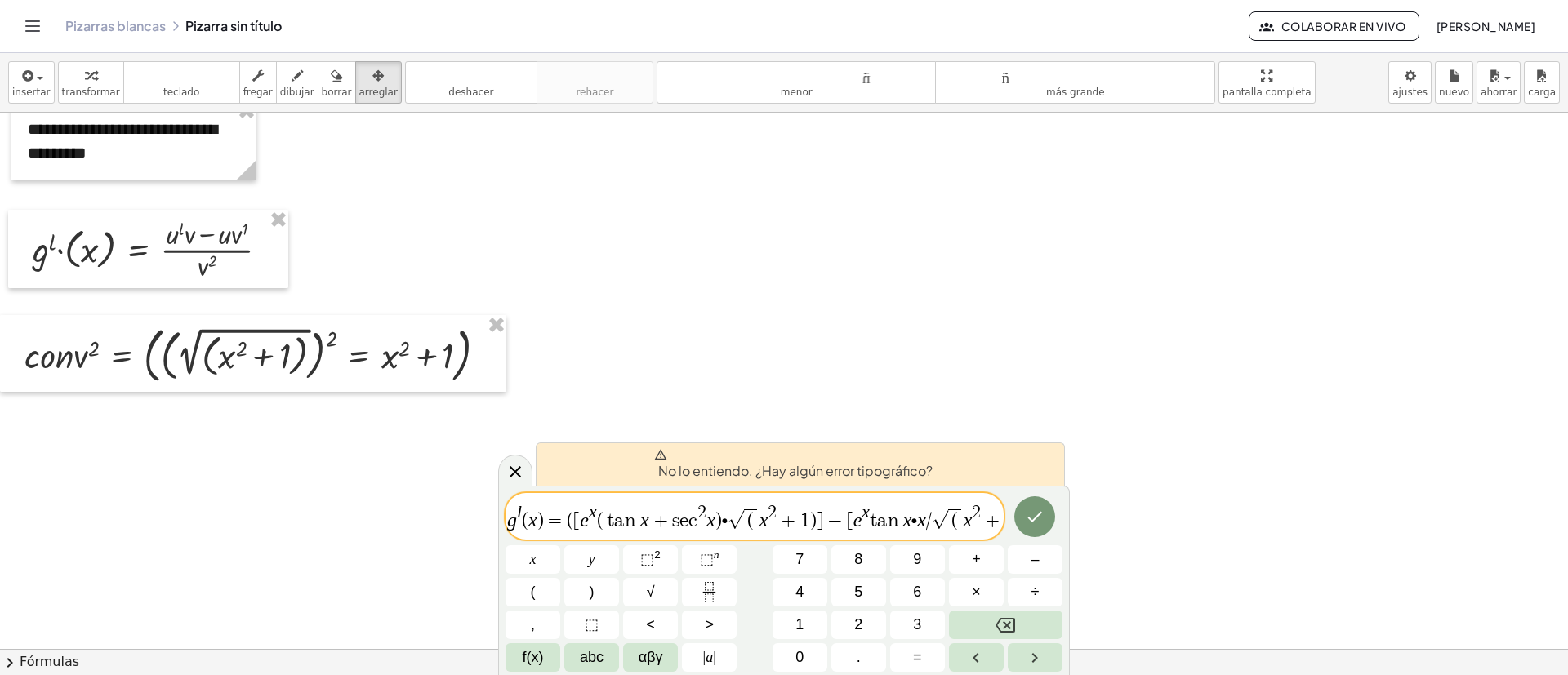
click at [915, 523] on span "g l ( x ) = ( [ e x ( t a n x + s e c 2 x ) ∙ √ ( x 2 + 1 ) ] − [ e x t a n x ∙…" at bounding box center [755, 517] width 498 height 29
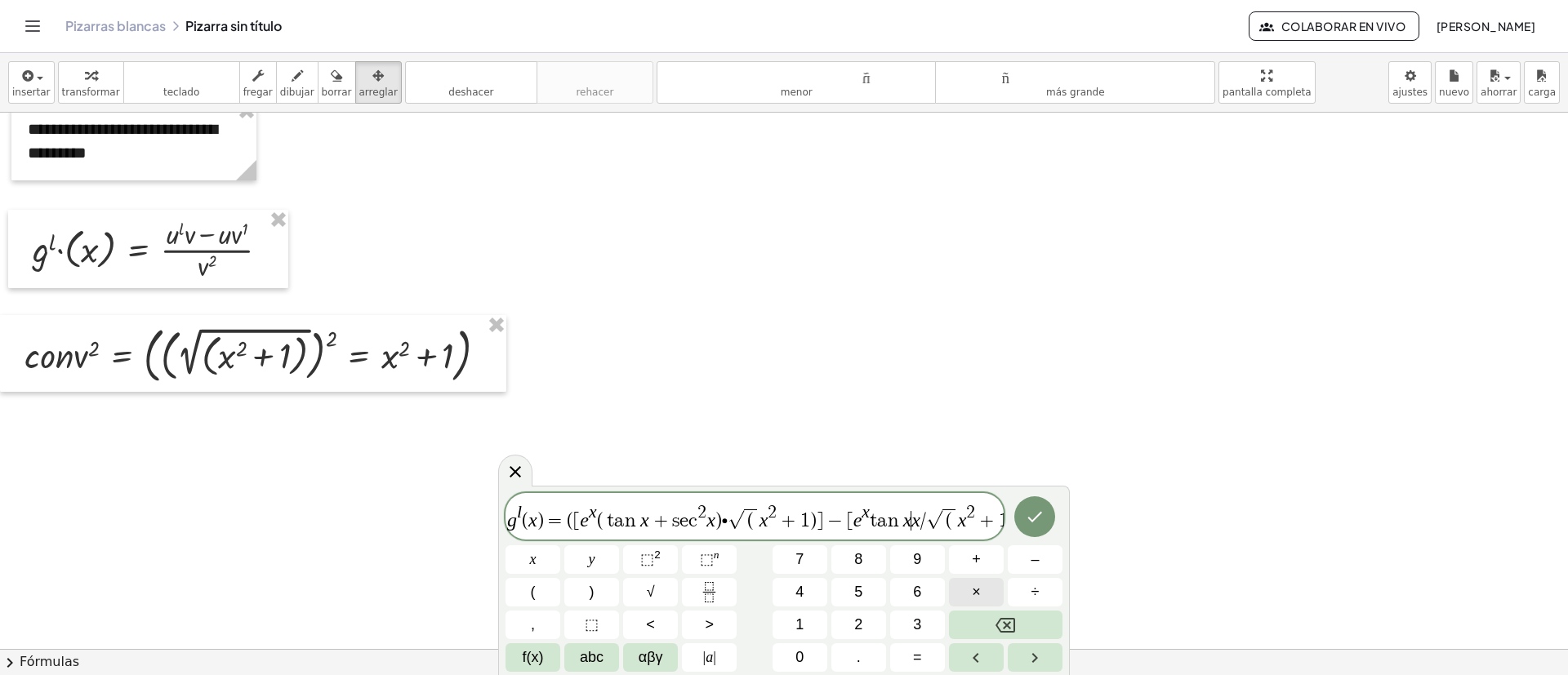
click at [991, 597] on button "×" at bounding box center [977, 592] width 55 height 28
click at [728, 524] on span "√" at bounding box center [736, 519] width 16 height 19
click at [971, 587] on button "×" at bounding box center [977, 592] width 55 height 28
click at [1033, 514] on icon "Hecho" at bounding box center [1034, 516] width 19 height 19
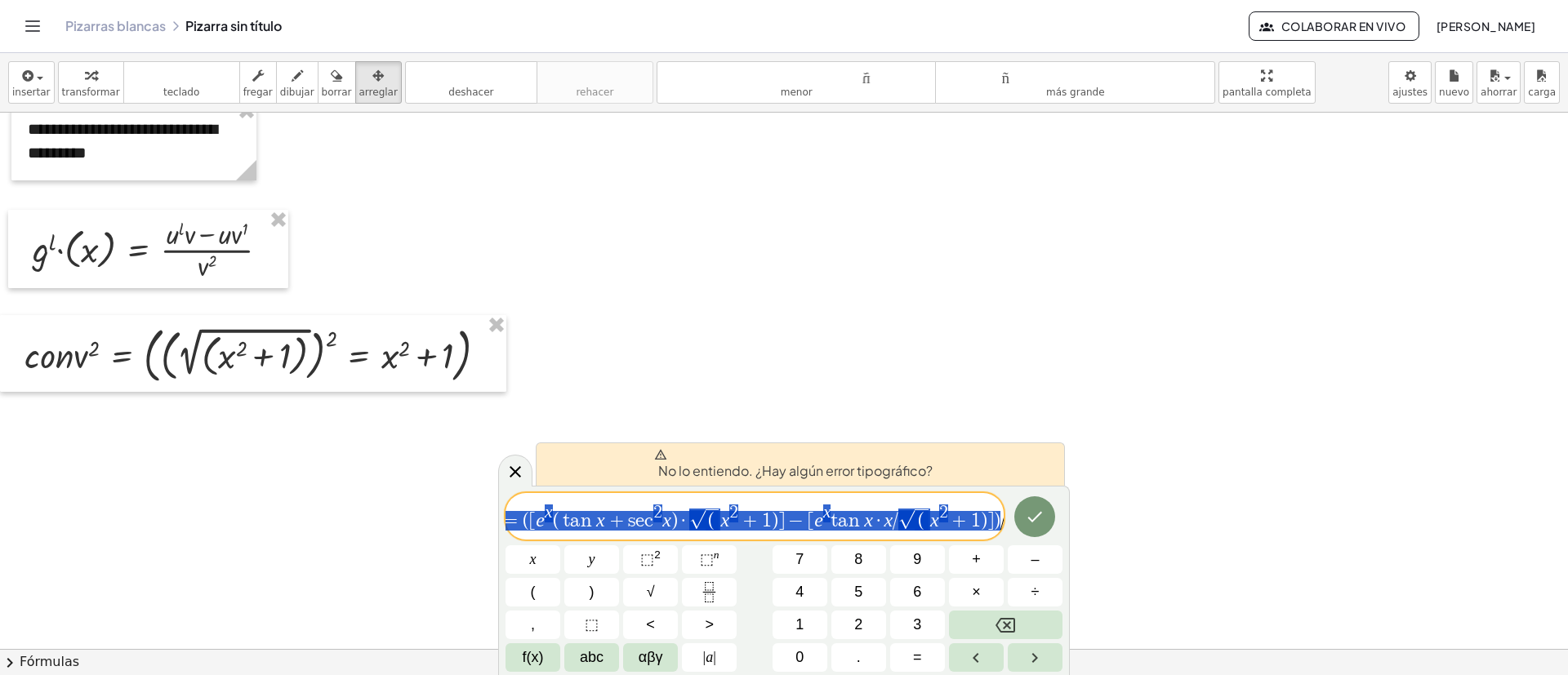
scroll to position [0, 0]
drag, startPoint x: 929, startPoint y: 521, endPoint x: 559, endPoint y: 519, distance: 370.0
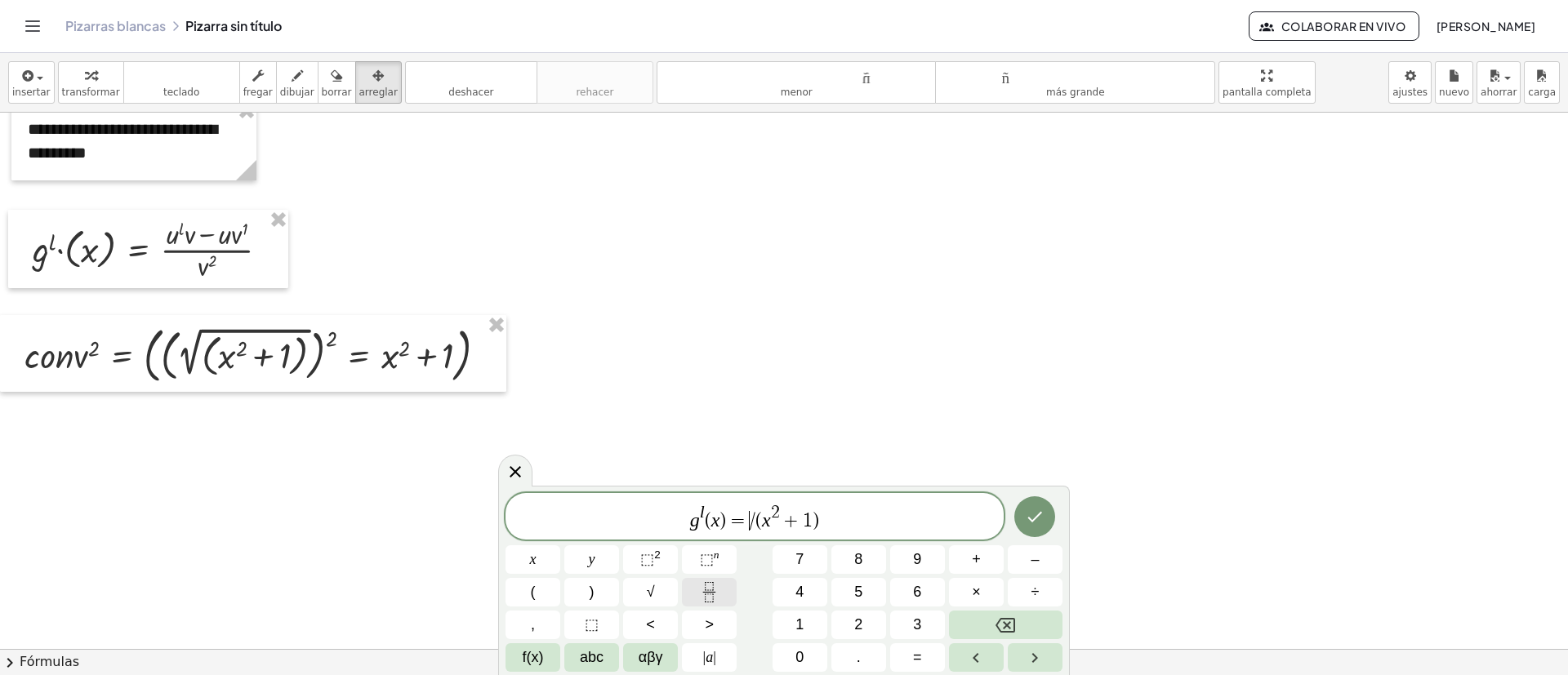
click at [713, 586] on icon "Fraction" at bounding box center [708, 586] width 8 height 8
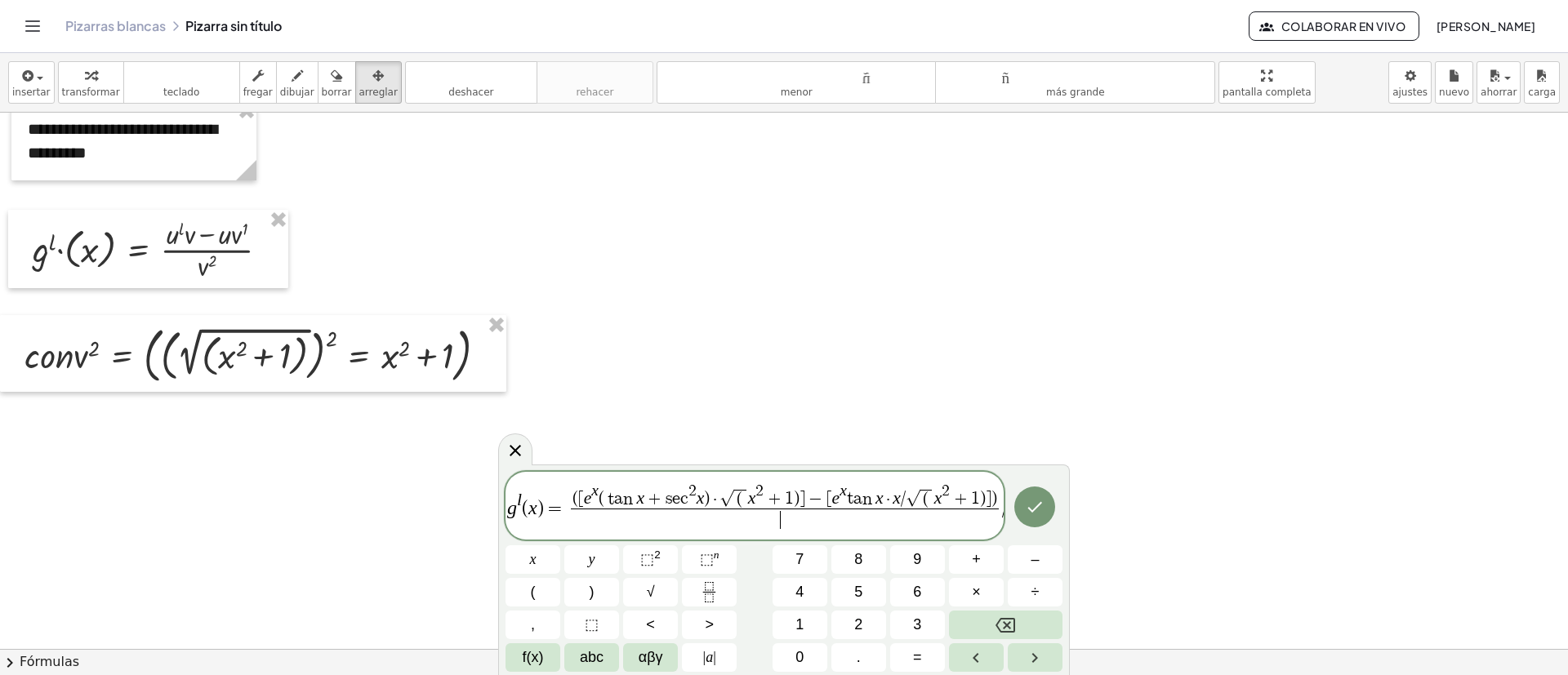
click at [825, 509] on span "​" at bounding box center [785, 520] width 428 height 22
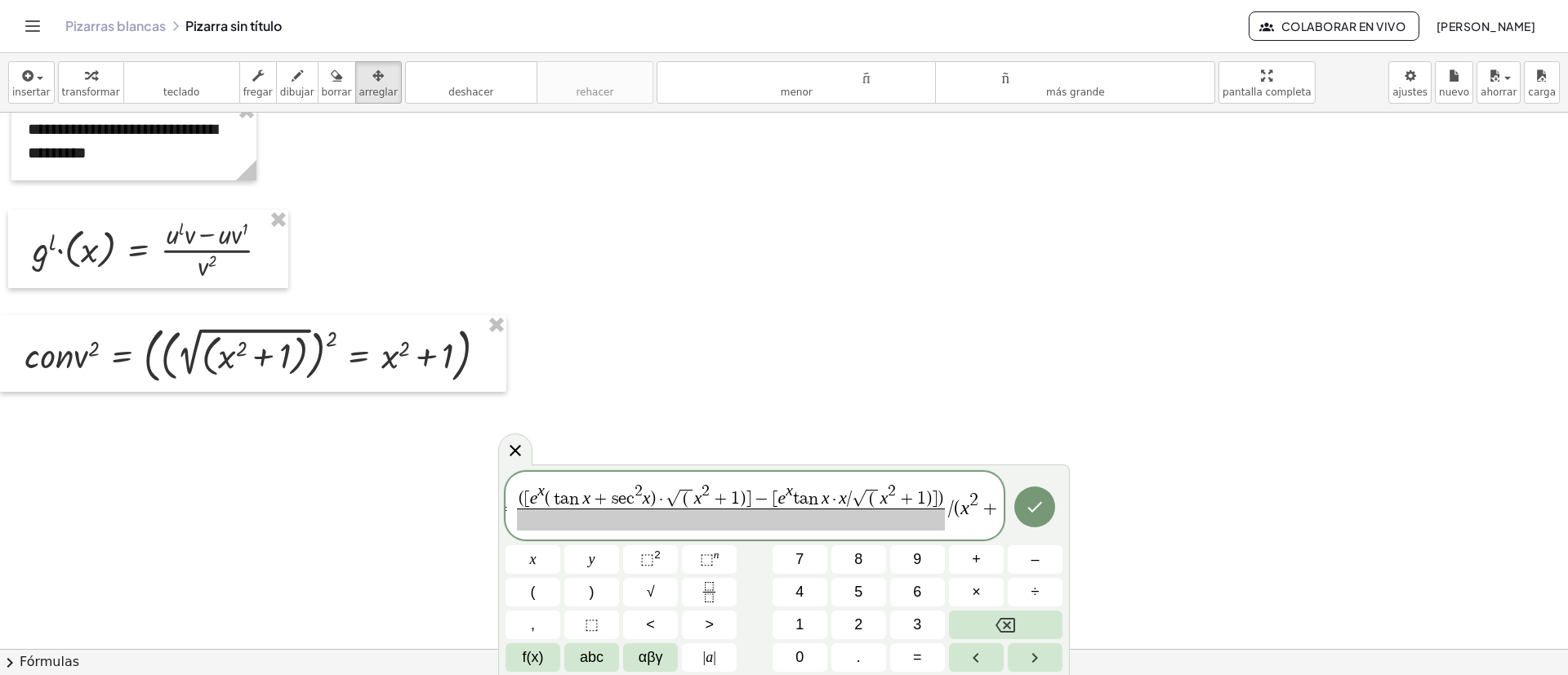
scroll to position [0, 72]
drag, startPoint x: 938, startPoint y: 514, endPoint x: 1000, endPoint y: 510, distance: 62.1
click at [763, 515] on span at bounding box center [779, 520] width 428 height 22
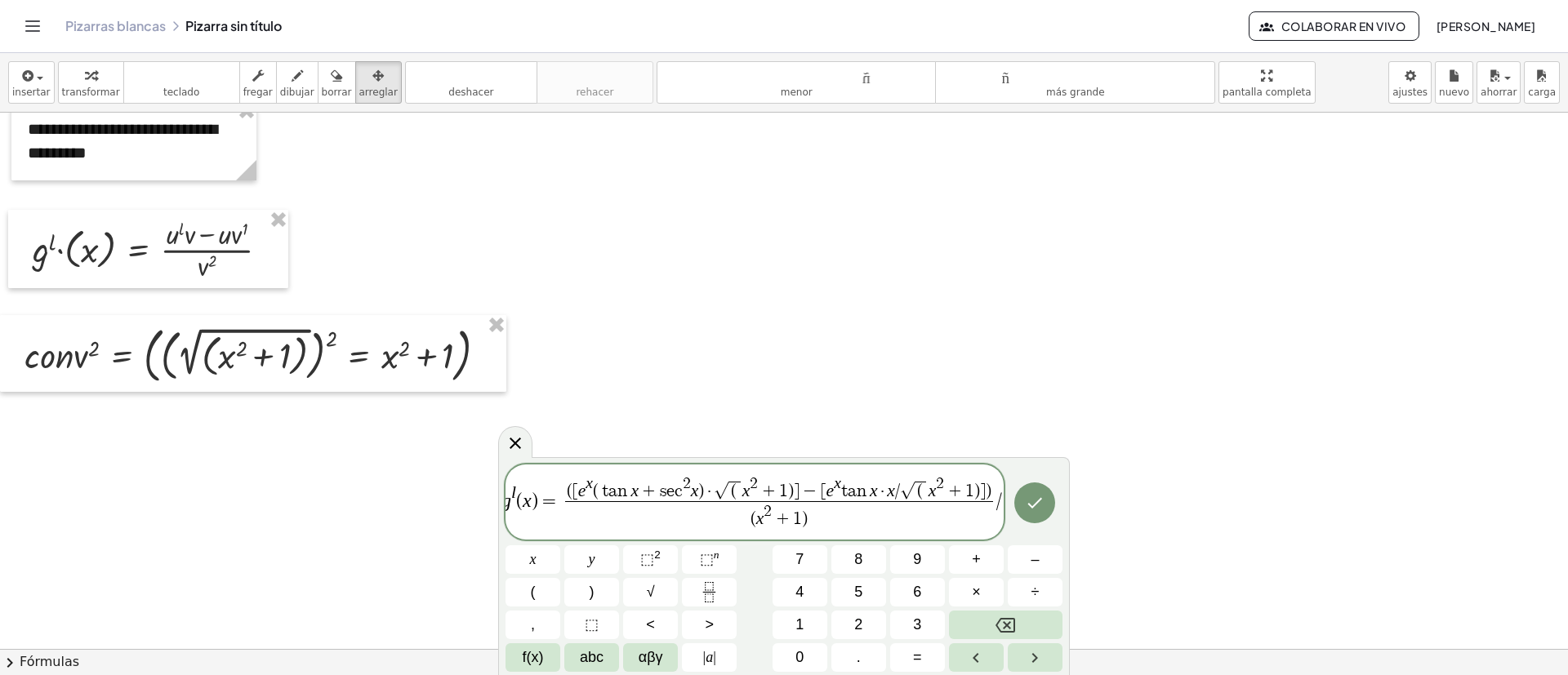
click at [956, 497] on span "+" at bounding box center [955, 493] width 21 height 18
click at [1051, 496] on button "Hecho" at bounding box center [1035, 503] width 41 height 41
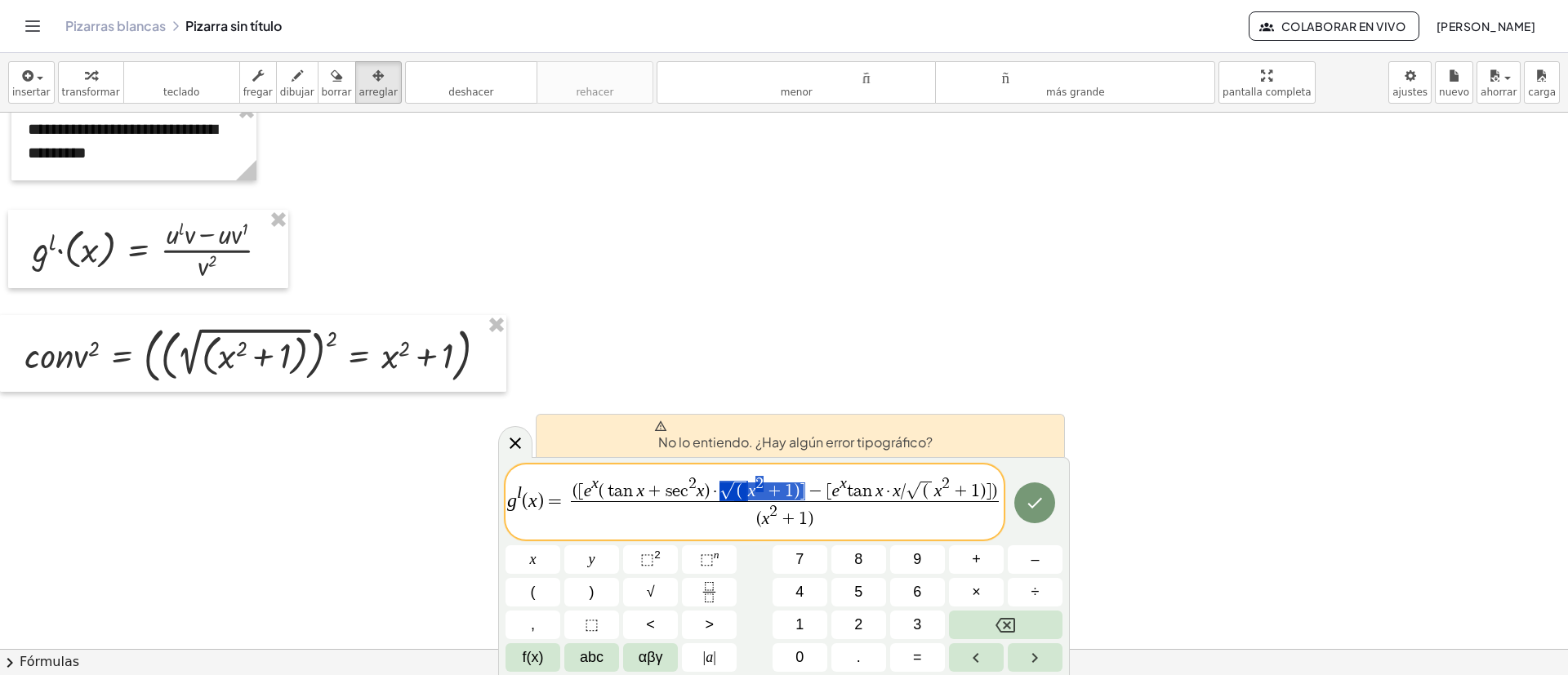
drag, startPoint x: 803, startPoint y: 490, endPoint x: 727, endPoint y: 496, distance: 76.2
click at [727, 496] on span "( [ e x ( t a n x + s e c 2 x ) · √ ( x 2 + 1 ) ] − [ e x t a n x · x / √ ( x 2…" at bounding box center [785, 489] width 428 height 26
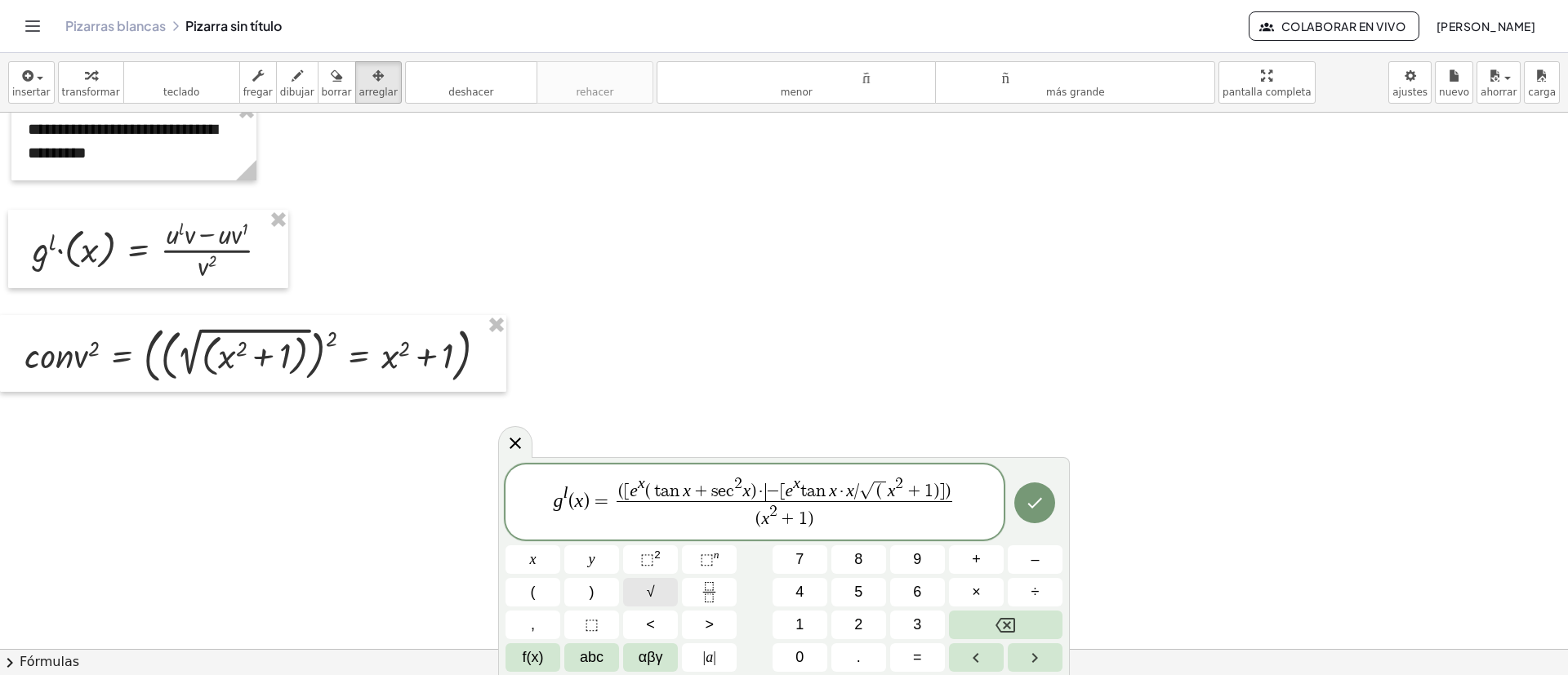
click at [643, 591] on button "√" at bounding box center [651, 592] width 55 height 28
click at [671, 549] on button "⬚ 2" at bounding box center [651, 559] width 55 height 28
click at [1028, 500] on icon "Hecho" at bounding box center [1034, 502] width 19 height 19
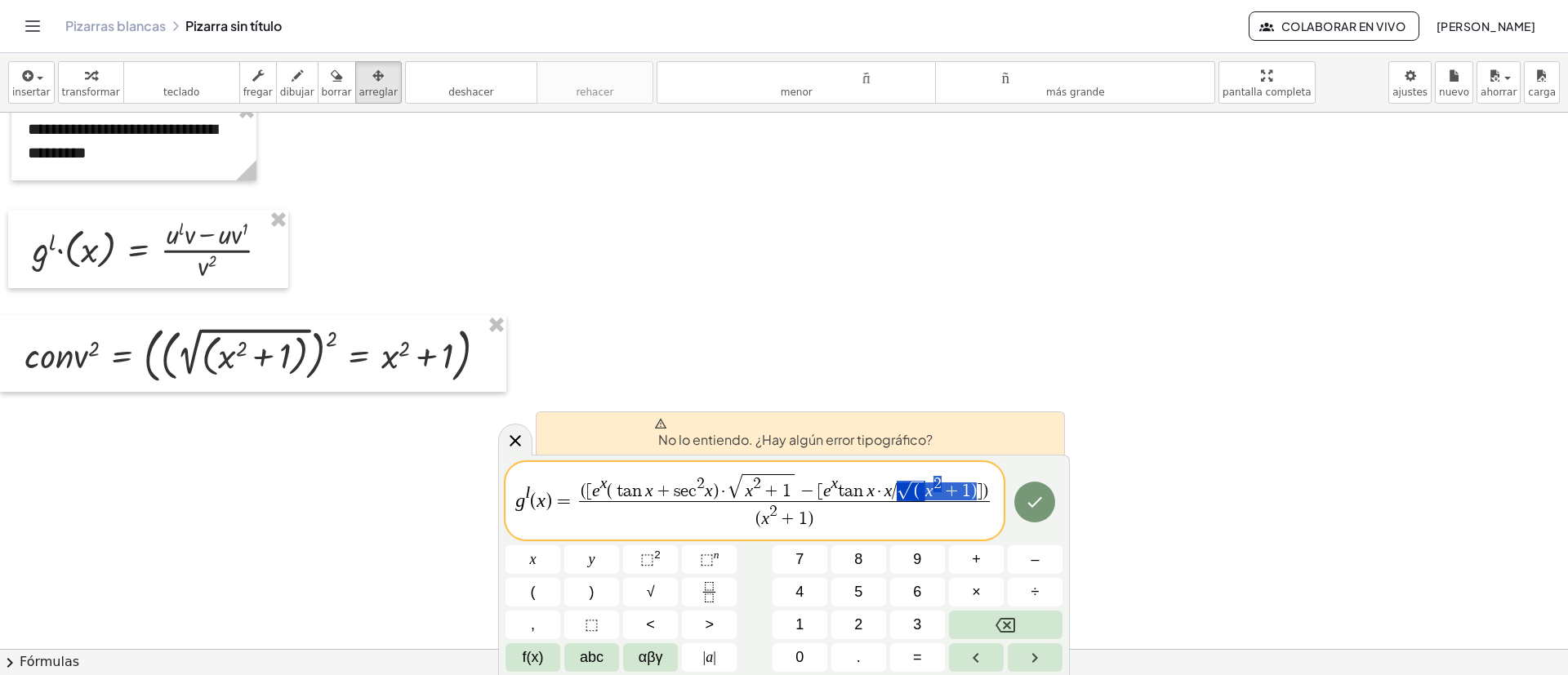
drag, startPoint x: 902, startPoint y: 491, endPoint x: 976, endPoint y: 486, distance: 74.2
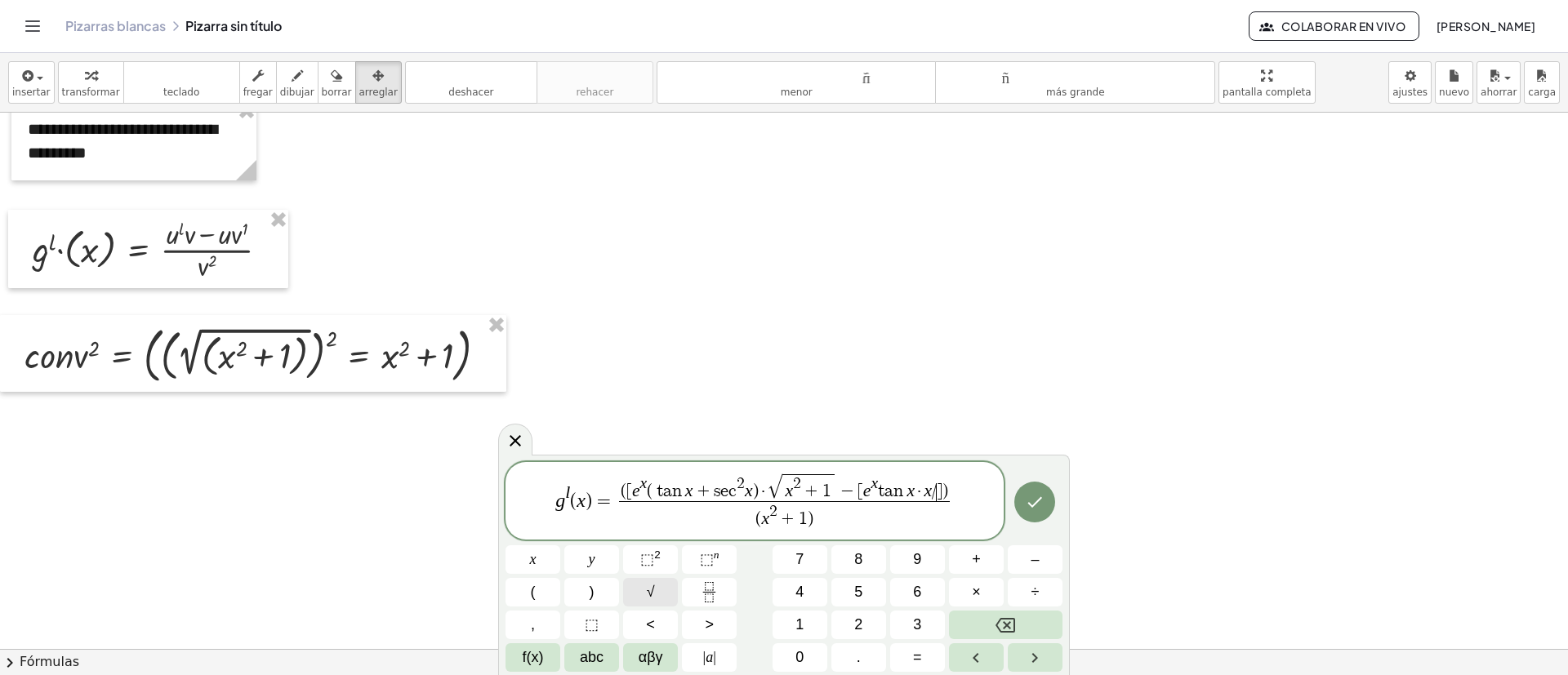
click at [648, 579] on button "√" at bounding box center [651, 592] width 55 height 28
click at [651, 559] on span "⬚" at bounding box center [647, 559] width 14 height 16
click at [1021, 499] on button "Hecho" at bounding box center [1035, 502] width 41 height 41
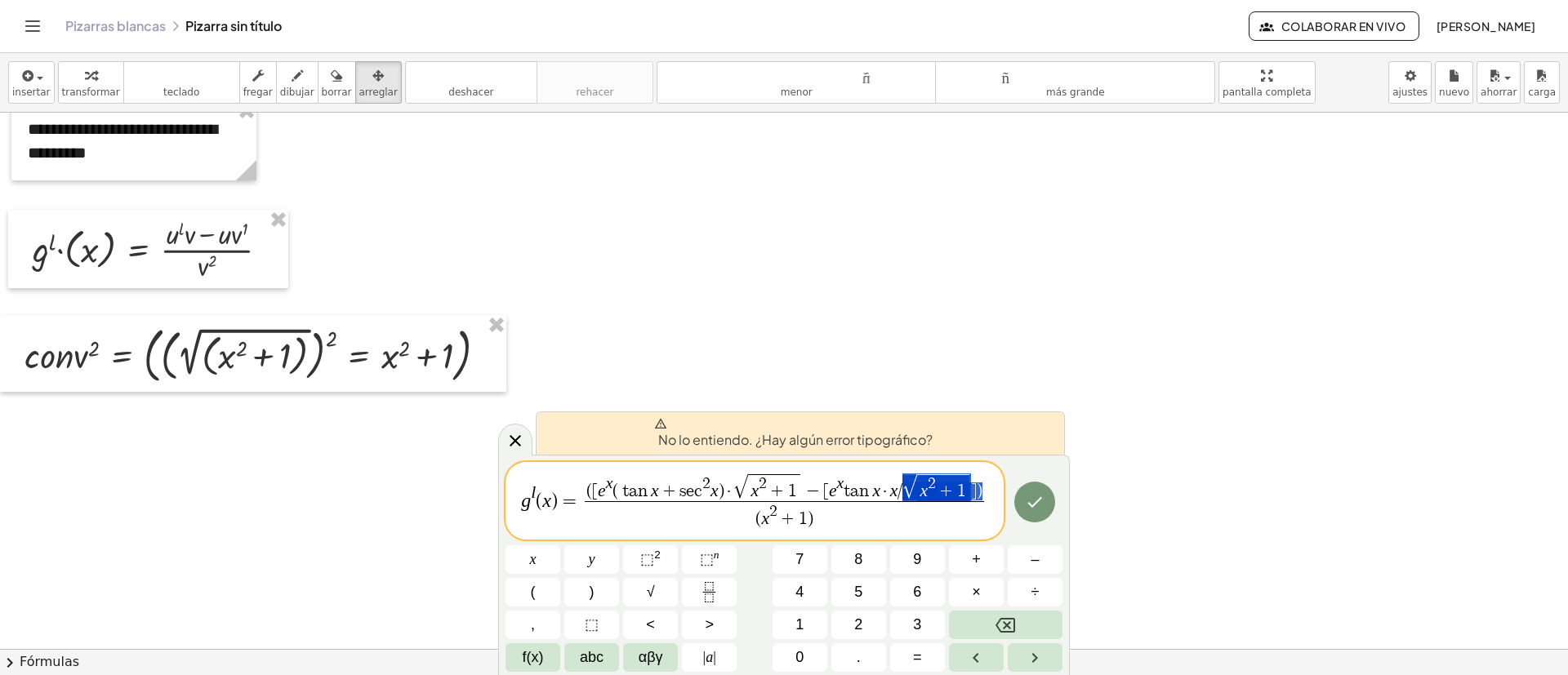
drag, startPoint x: 909, startPoint y: 493, endPoint x: 984, endPoint y: 485, distance: 75.4
click at [981, 517] on span "( x 2 + 1 )" at bounding box center [785, 516] width 400 height 29
click at [988, 494] on span "g l ( x ) = ( [ e x ( t a n x + s e c 2 x ) · √ x 2 + 1 − [ e x t a n x · x / √…" at bounding box center [755, 502] width 498 height 60
click at [984, 488] on span "( [ e x ( t a n x + s e c 2 x ) · √ x 2 + 1 − [ e x t a n x · x / √ x 2 + 1 ] )" at bounding box center [785, 487] width 400 height 27
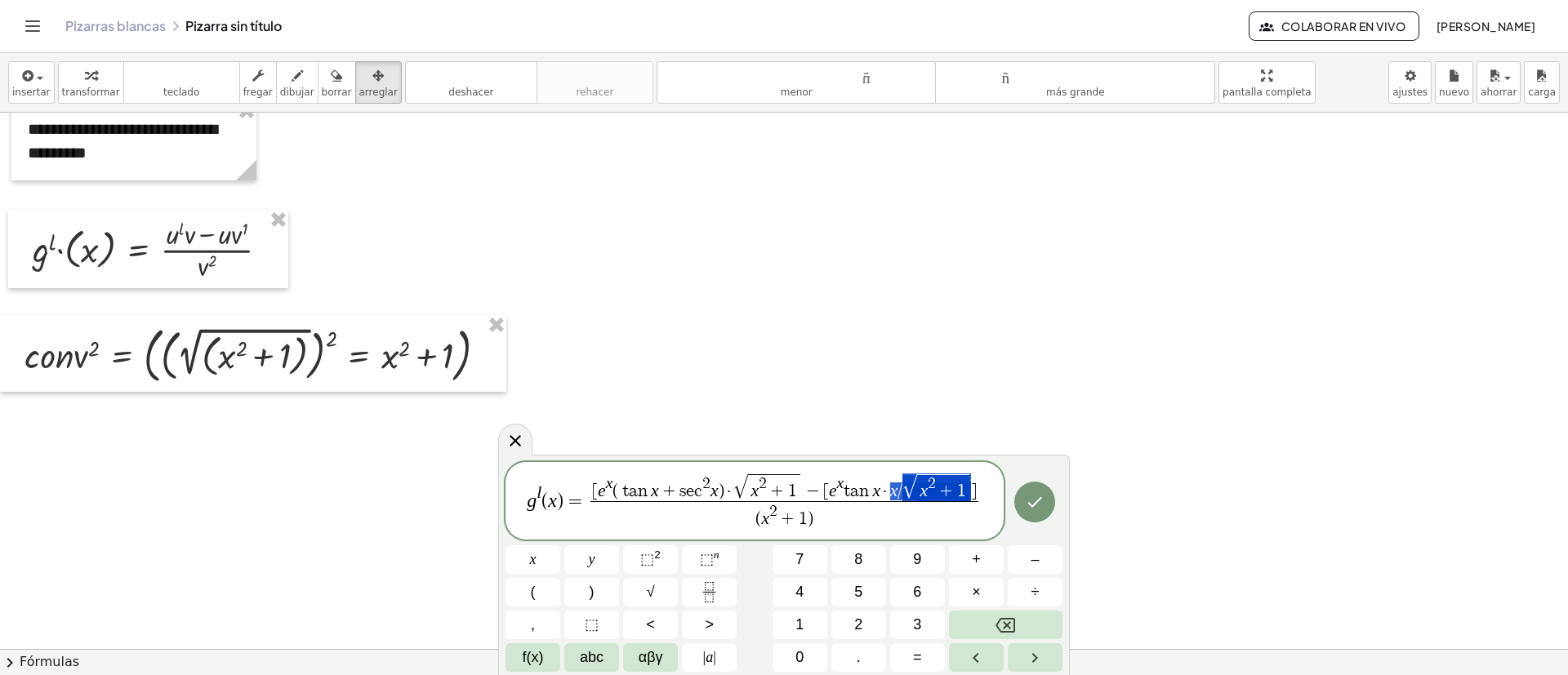
drag, startPoint x: 891, startPoint y: 486, endPoint x: 965, endPoint y: 490, distance: 74.1
click at [706, 591] on icon "Fraction" at bounding box center [709, 592] width 20 height 20
click at [931, 495] on span at bounding box center [931, 491] width 11 height 19
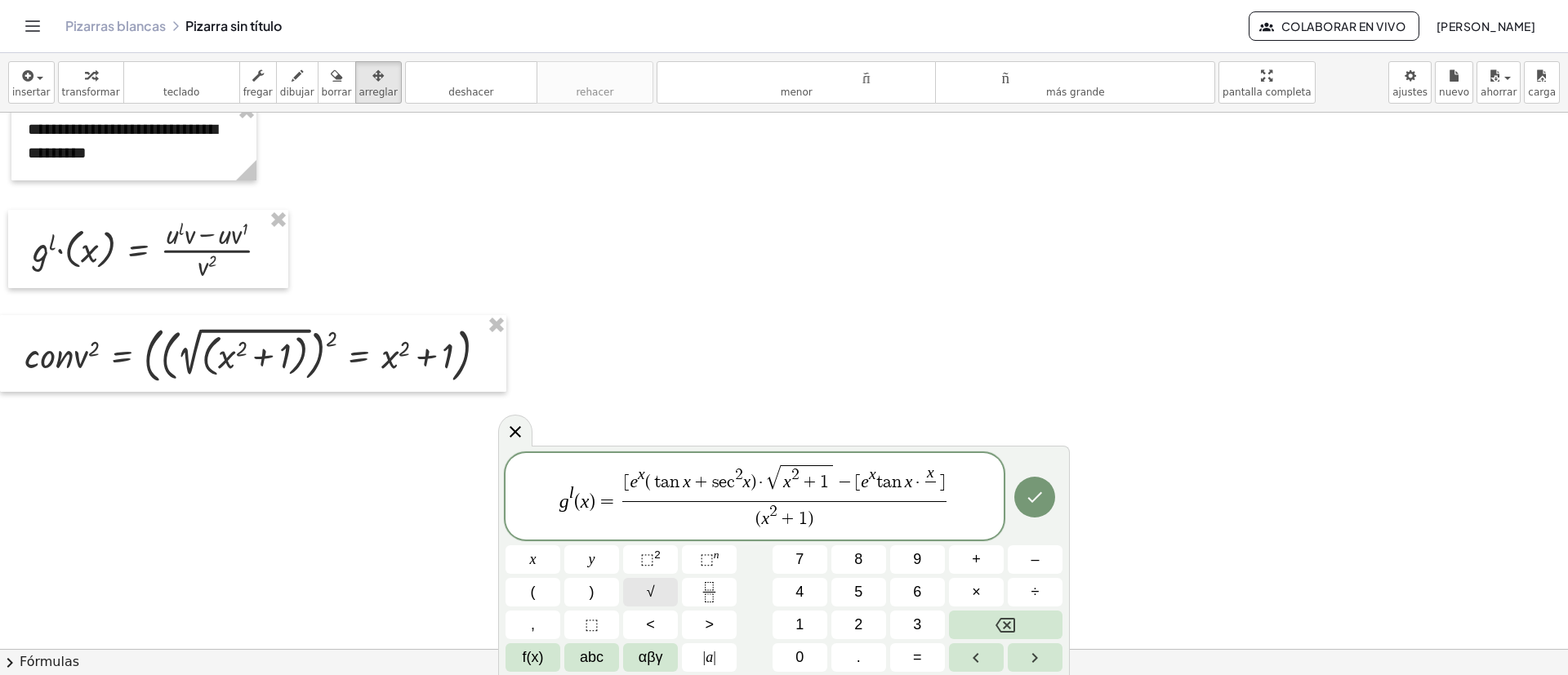
click at [654, 587] on span "√" at bounding box center [651, 592] width 8 height 22
click at [661, 564] on button "⬚ 2" at bounding box center [651, 559] width 55 height 28
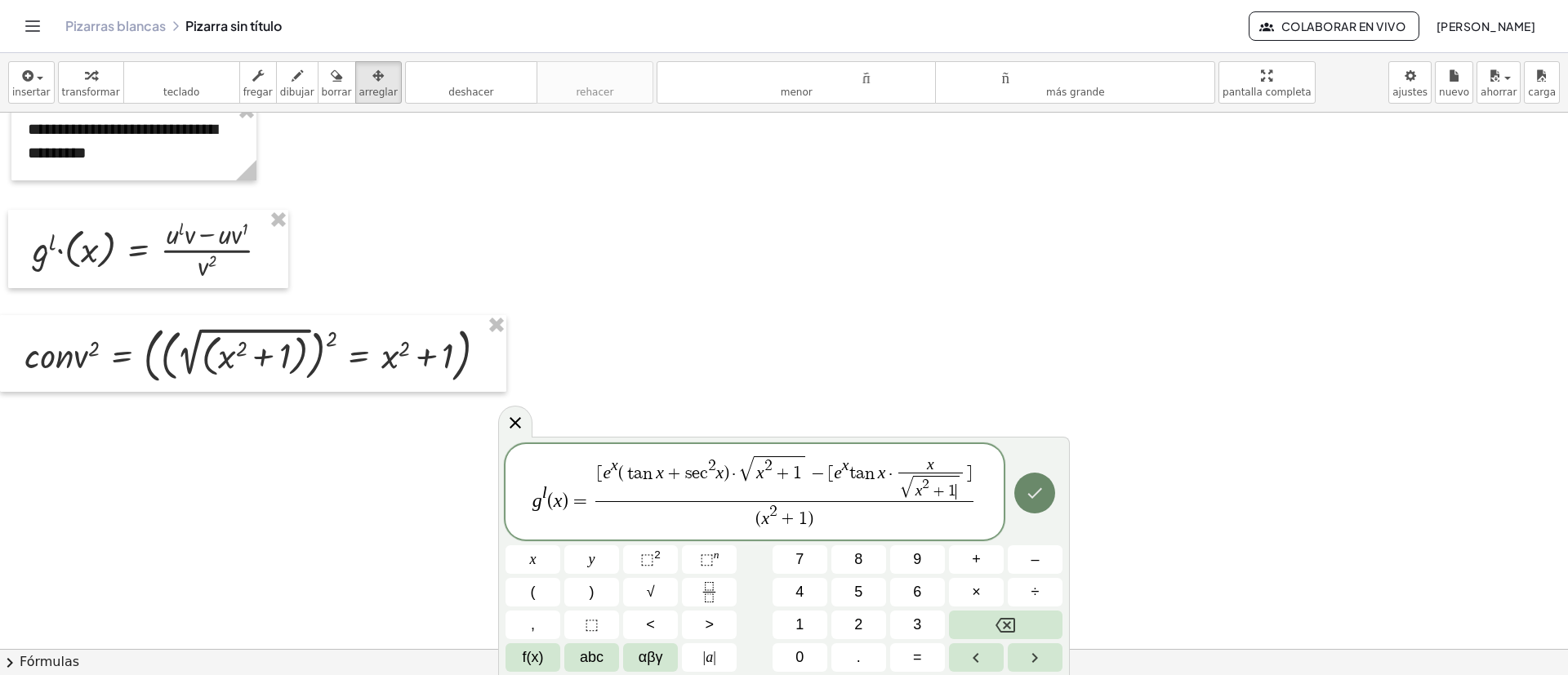
click at [1020, 497] on button "Hecho" at bounding box center [1035, 493] width 41 height 41
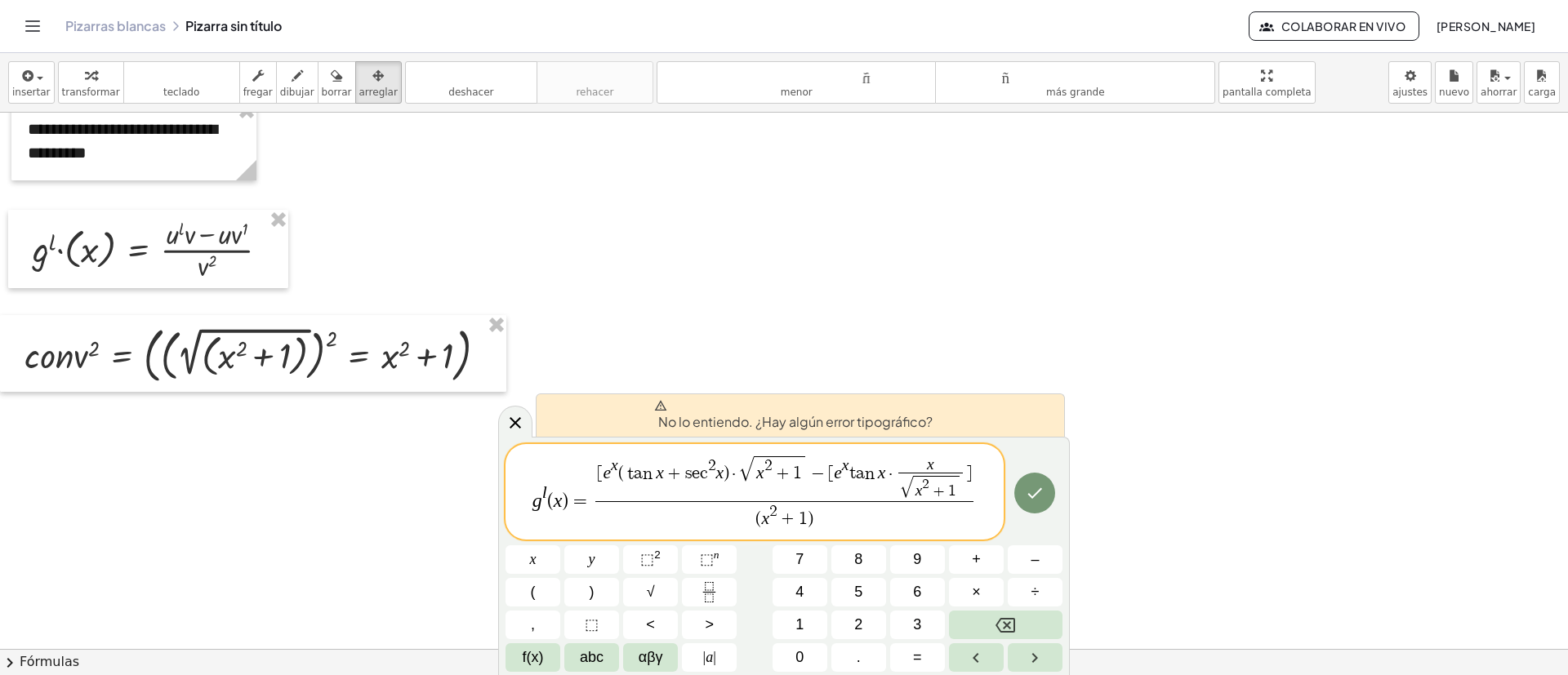
click at [836, 504] on span "( x 2 + 1 )" at bounding box center [784, 516] width 378 height 29
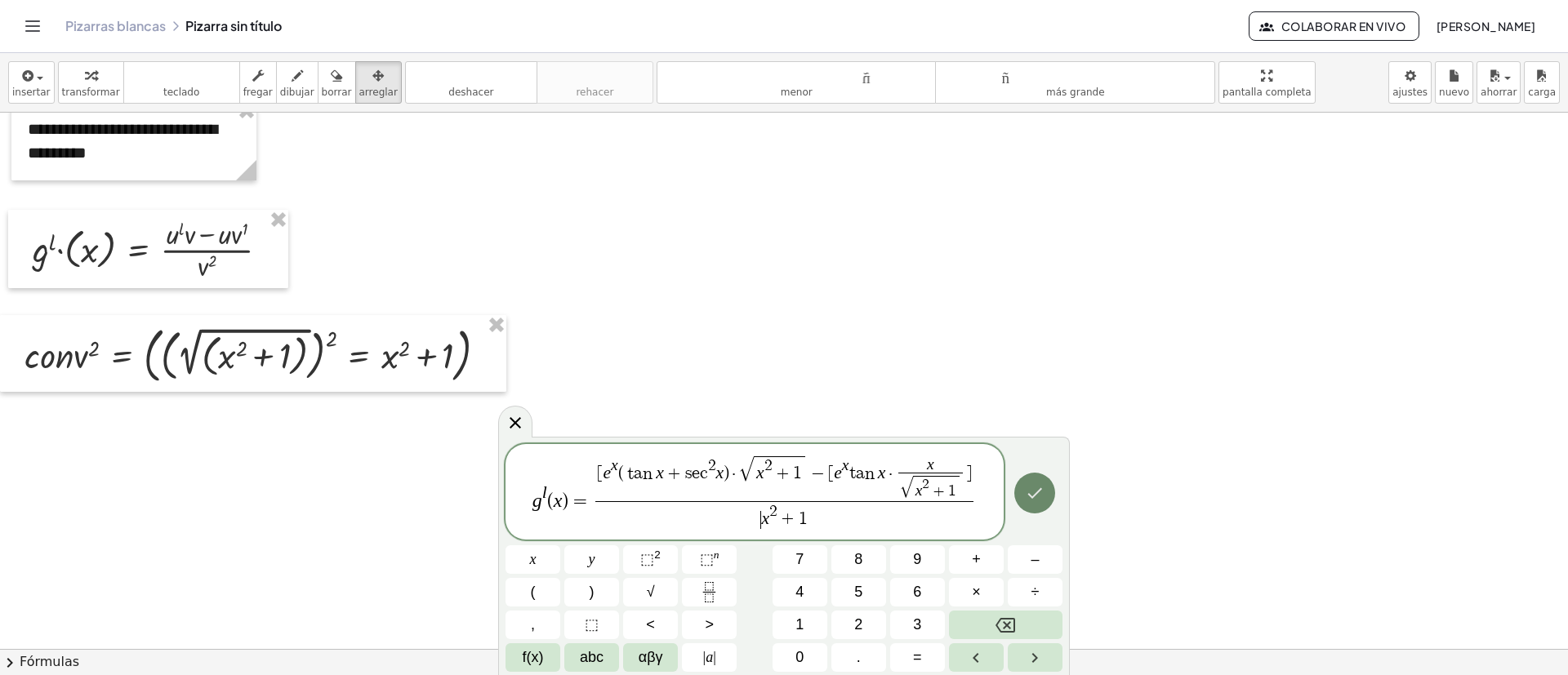
click at [1039, 493] on icon "Hecho" at bounding box center [1034, 493] width 19 height 19
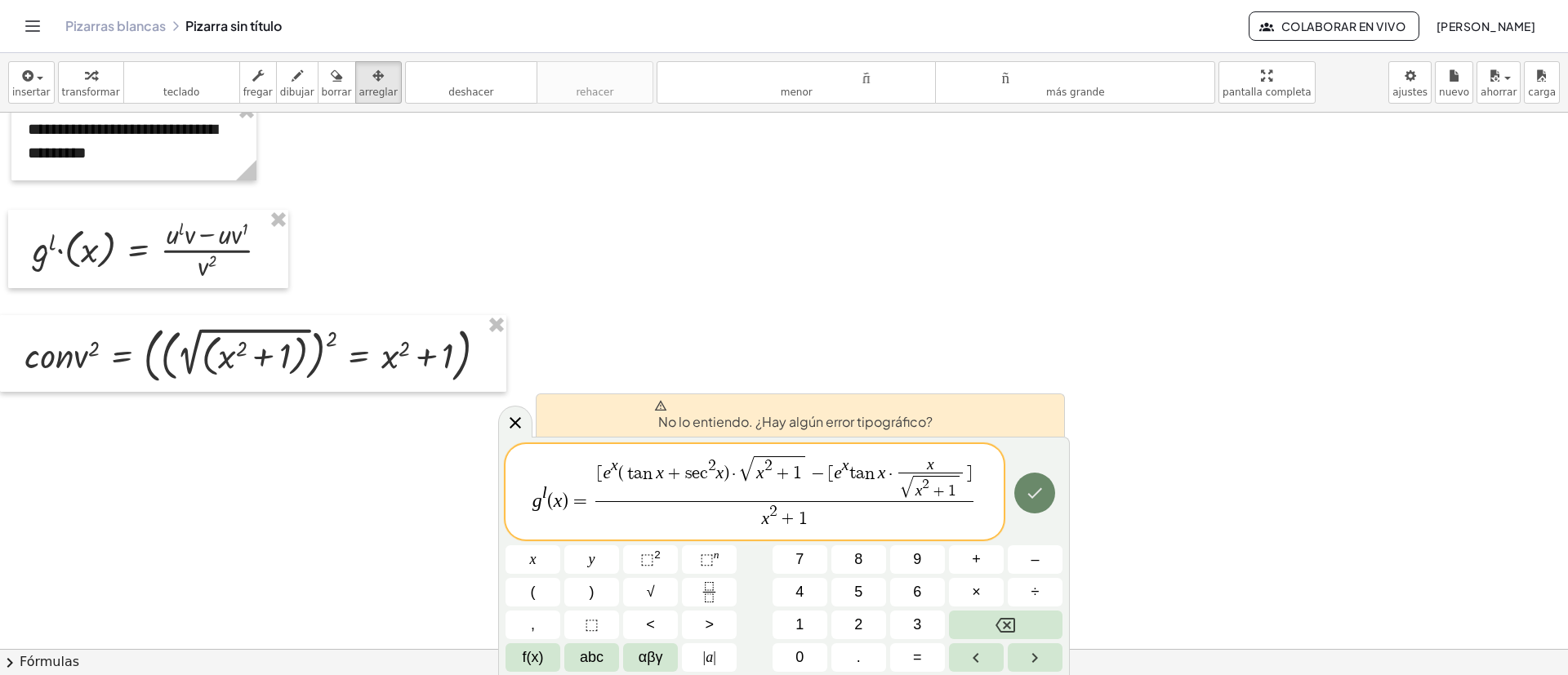
click at [1044, 486] on icon "Hecho" at bounding box center [1034, 493] width 19 height 19
click at [1044, 487] on icon "Hecho" at bounding box center [1034, 493] width 19 height 19
click at [1043, 493] on icon "Hecho" at bounding box center [1034, 493] width 19 height 19
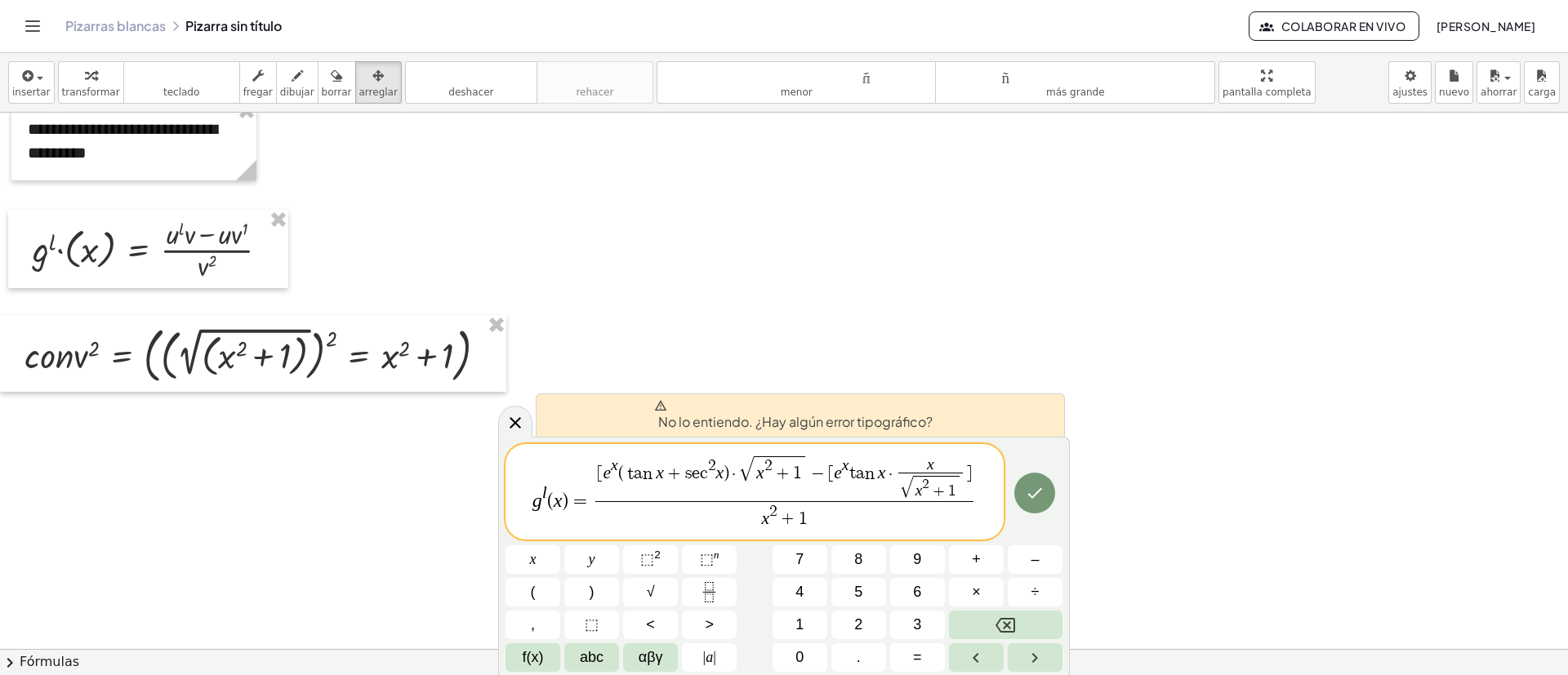
drag, startPoint x: 600, startPoint y: 463, endPoint x: 626, endPoint y: 491, distance: 38.2
click at [602, 464] on span "[ e x ( t a n x + s e c 2 x ) · √ x 2 + 1 − [ e x t a n x · x √ x 2 + 1 ​ ]" at bounding box center [784, 477] width 378 height 45
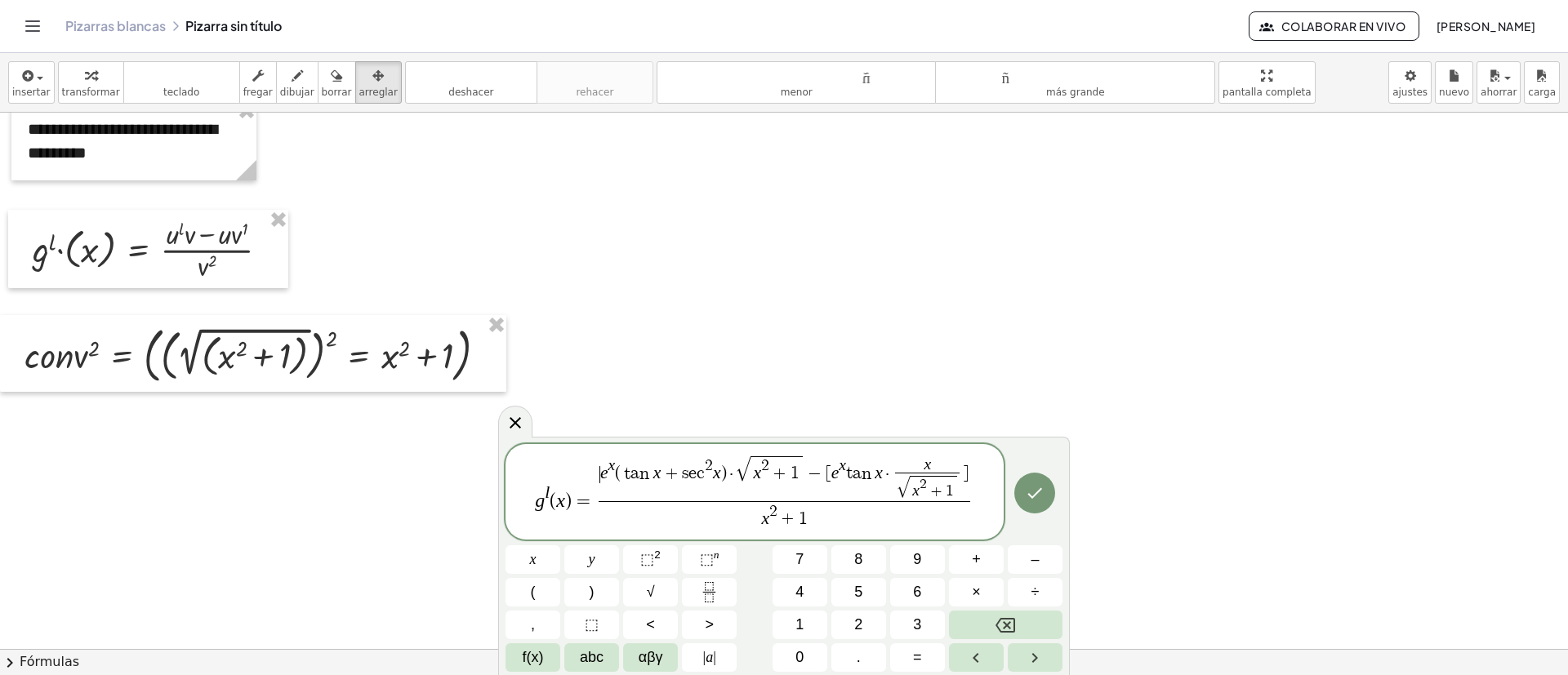
click at [985, 488] on span "g l ( x ) = ​ e x ( t a n x + s e c 2 x ) · √ x 2 + 1 − [ e x t a n x · x √ x 2…" at bounding box center [755, 493] width 498 height 78
click at [983, 466] on span "g l ( x ) = e x ( t a n x + s e c 2 x ) · √ x 2 + 1 − [ e x t a n x · x √ x 2 +…" at bounding box center [755, 493] width 498 height 78
click at [980, 466] on span "g l ( x ) = e x ( t a n x + s e c 2 x ) · √ x 2 + 1 − [ e x t a n x · x √ x 2 +…" at bounding box center [755, 493] width 498 height 78
click at [1026, 482] on button "Hecho" at bounding box center [1035, 493] width 41 height 41
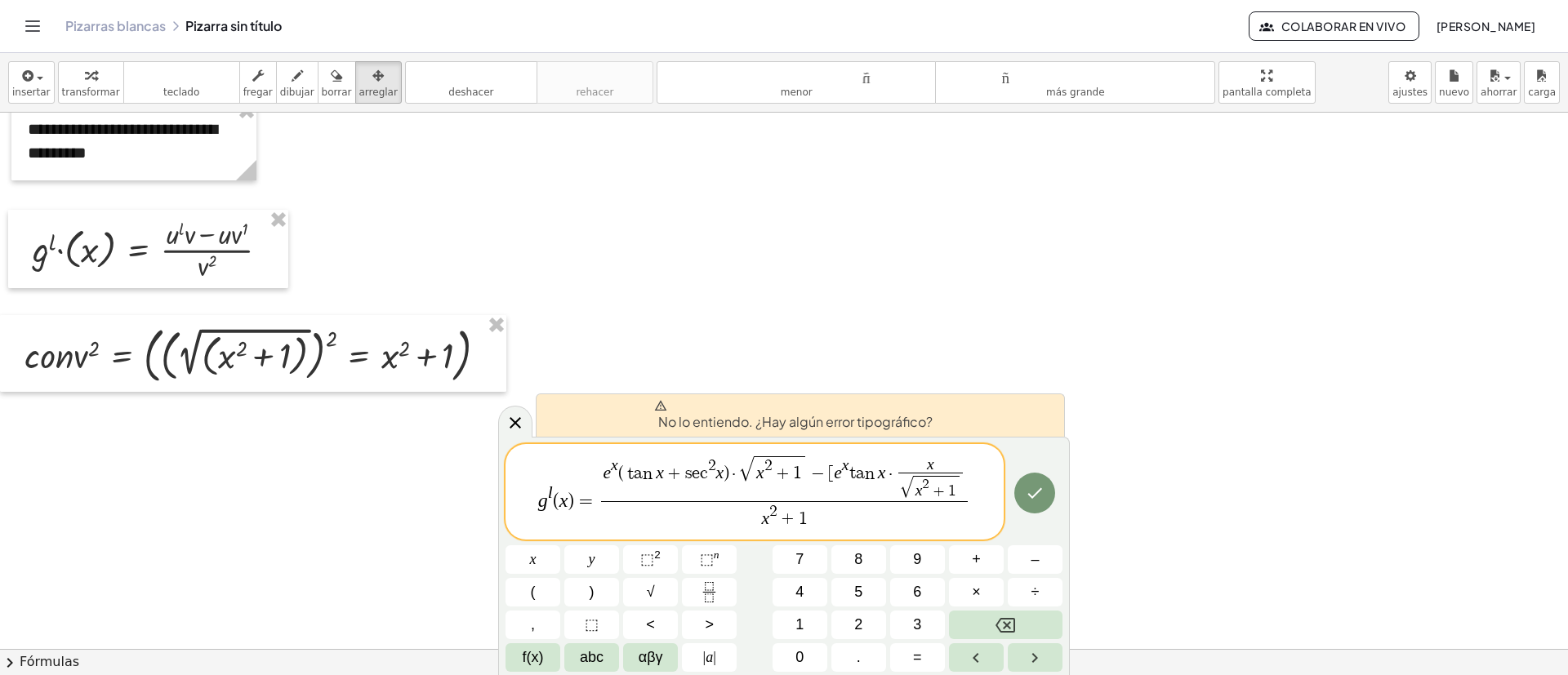
drag, startPoint x: 830, startPoint y: 474, endPoint x: 831, endPoint y: 492, distance: 18.0
click at [830, 472] on span "[" at bounding box center [831, 474] width 5 height 18
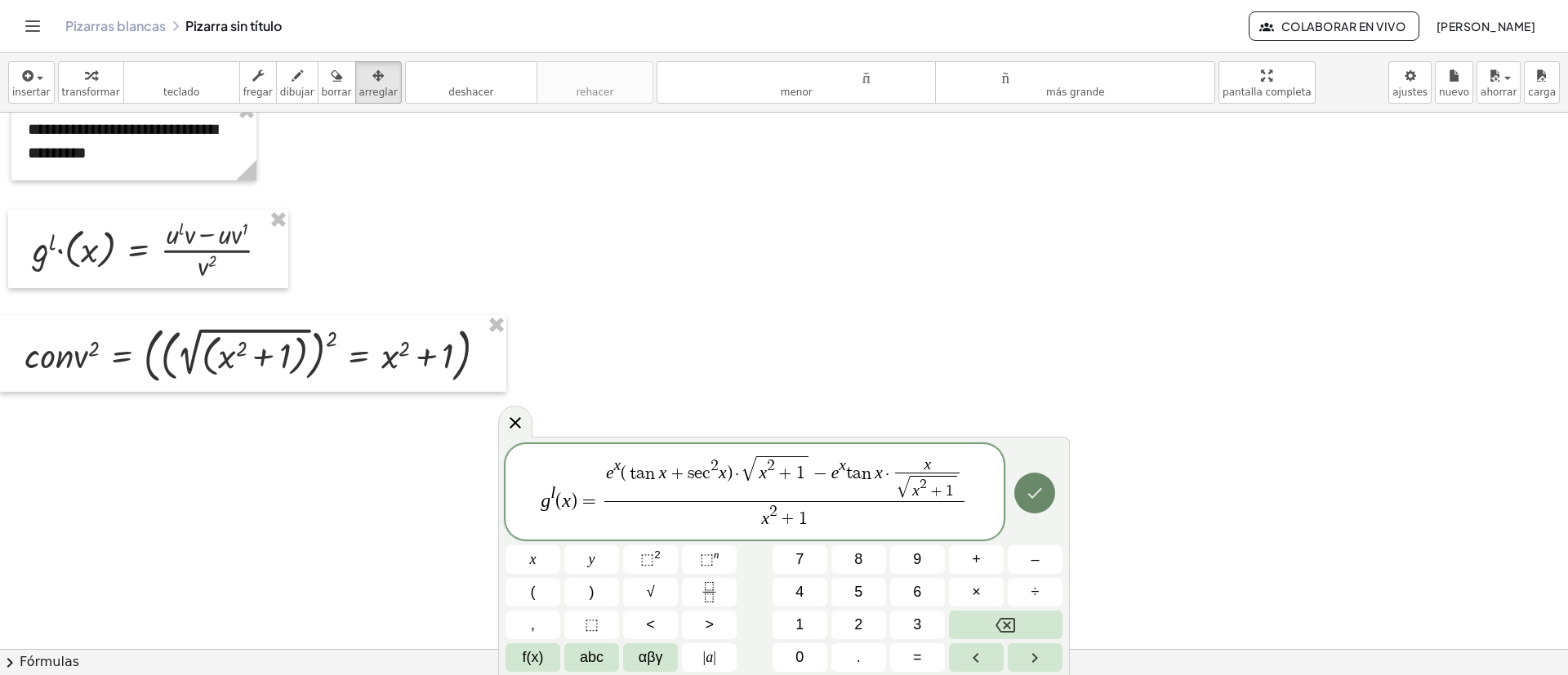
click at [1027, 496] on icon "Hecho" at bounding box center [1034, 493] width 19 height 19
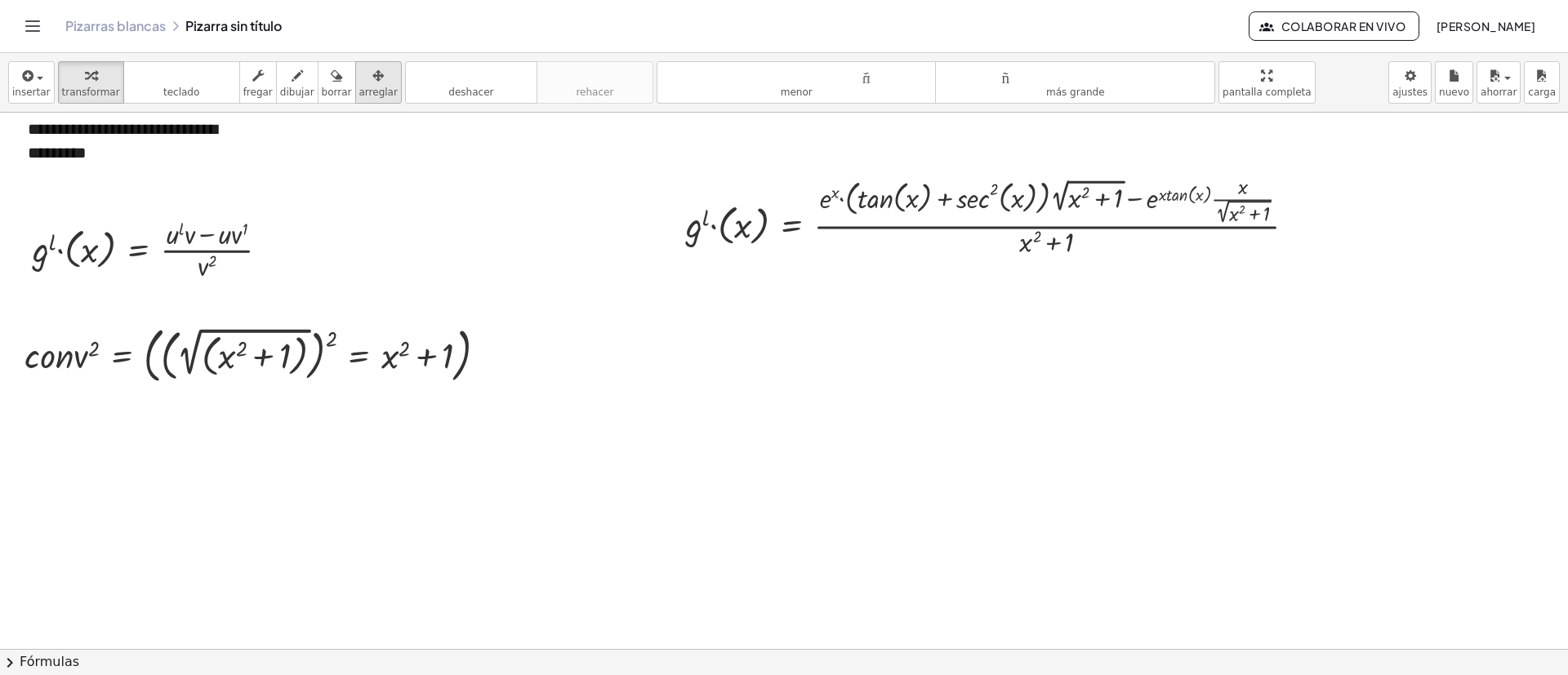
click at [362, 87] on font "arreglar" at bounding box center [379, 92] width 38 height 12
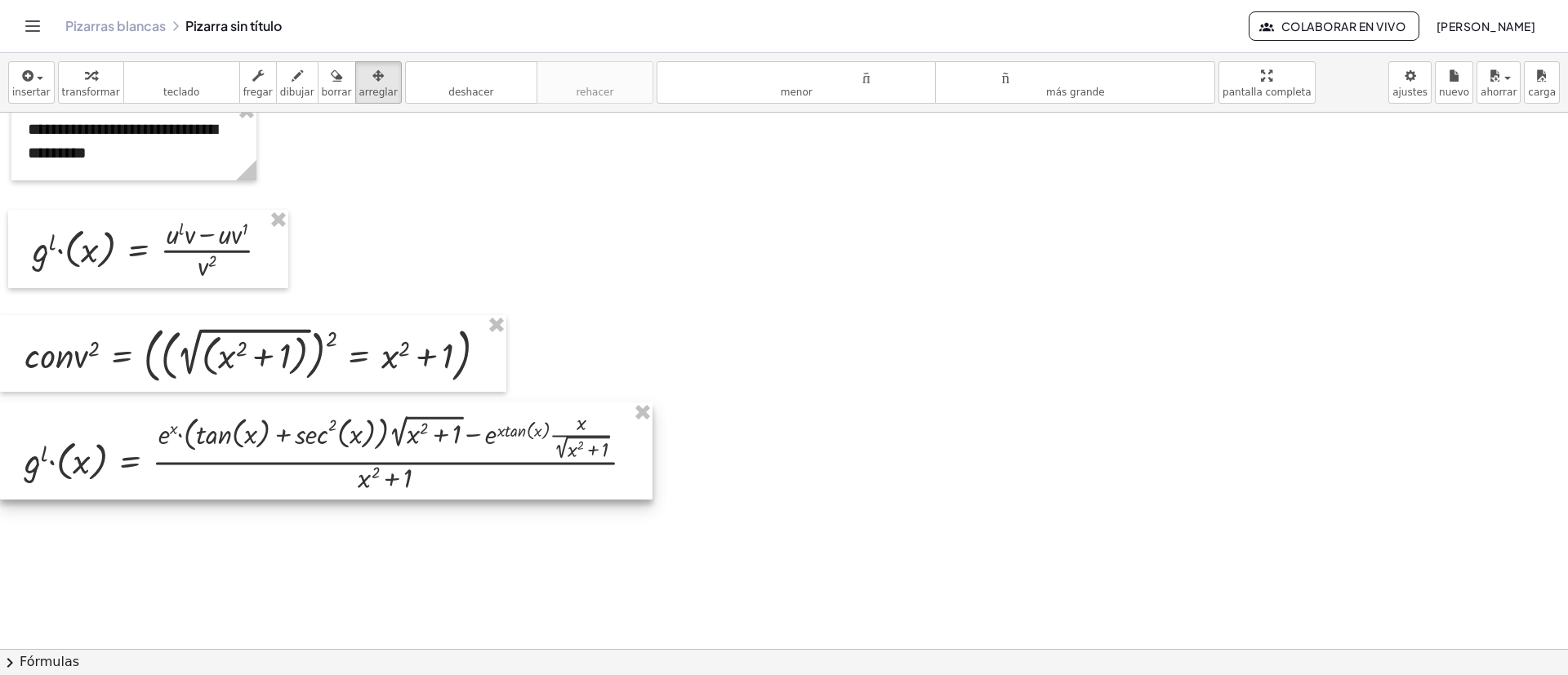
drag, startPoint x: 884, startPoint y: 244, endPoint x: 183, endPoint y: 464, distance: 734.7
click at [183, 464] on div at bounding box center [326, 451] width 653 height 98
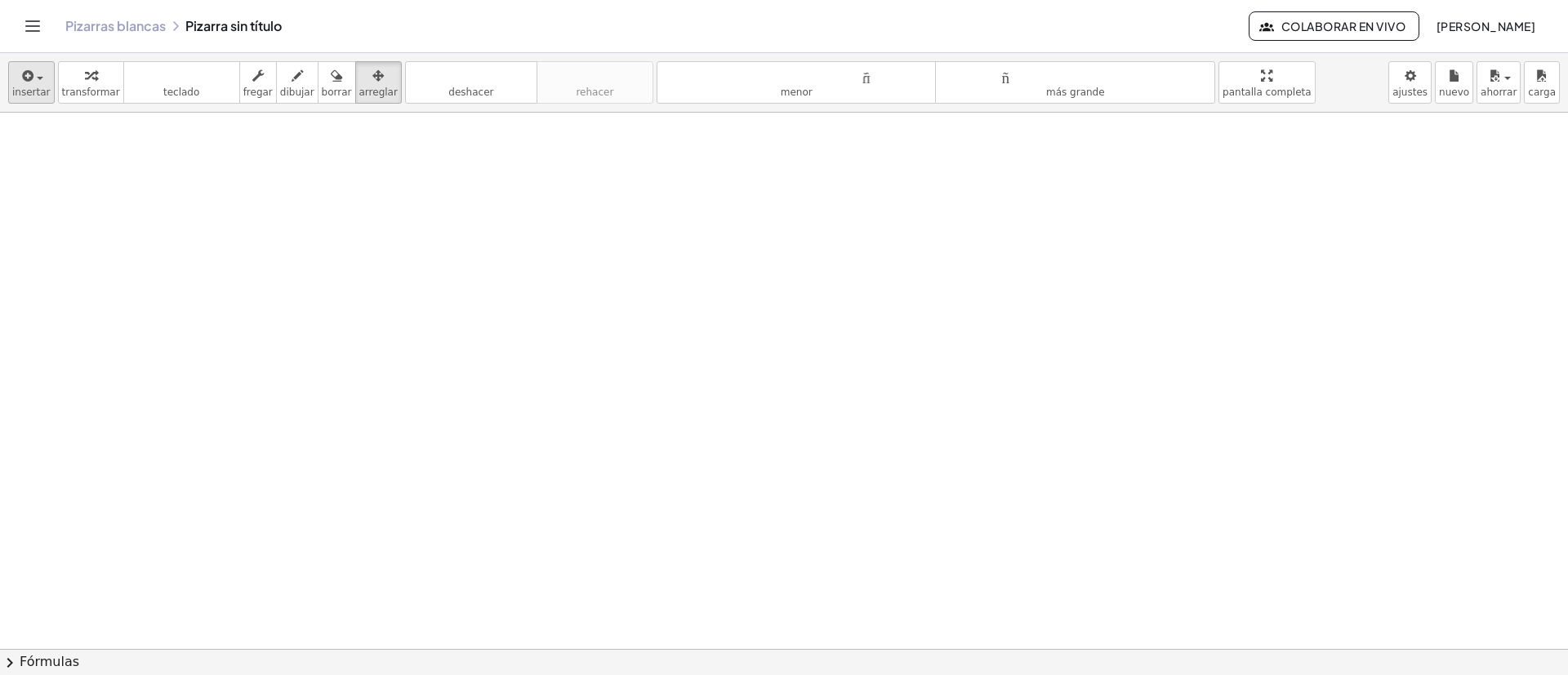
scroll to position [3049, 0]
drag, startPoint x: 36, startPoint y: 87, endPoint x: 35, endPoint y: 96, distance: 9.1
click at [35, 87] on font "insertar" at bounding box center [31, 92] width 38 height 12
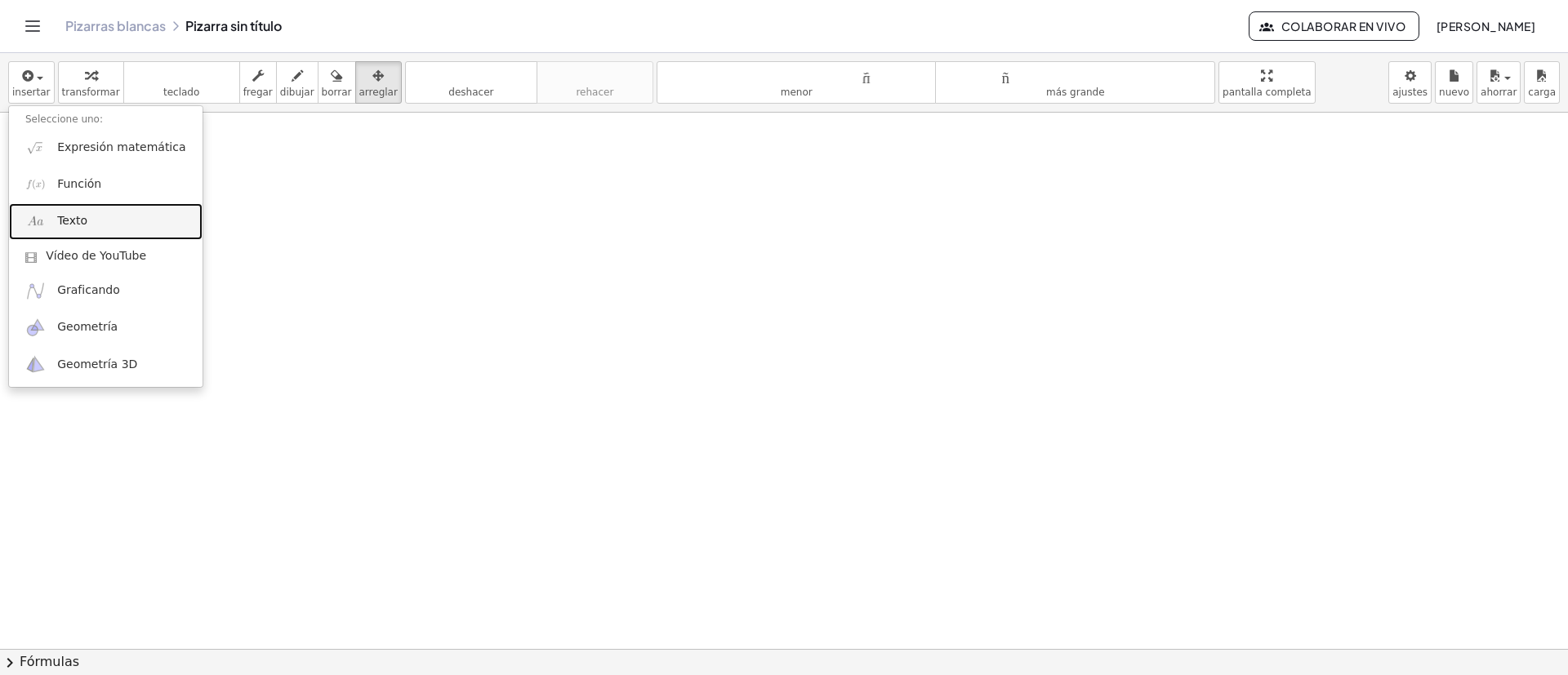
click at [89, 213] on link "Texto" at bounding box center [106, 222] width 193 height 36
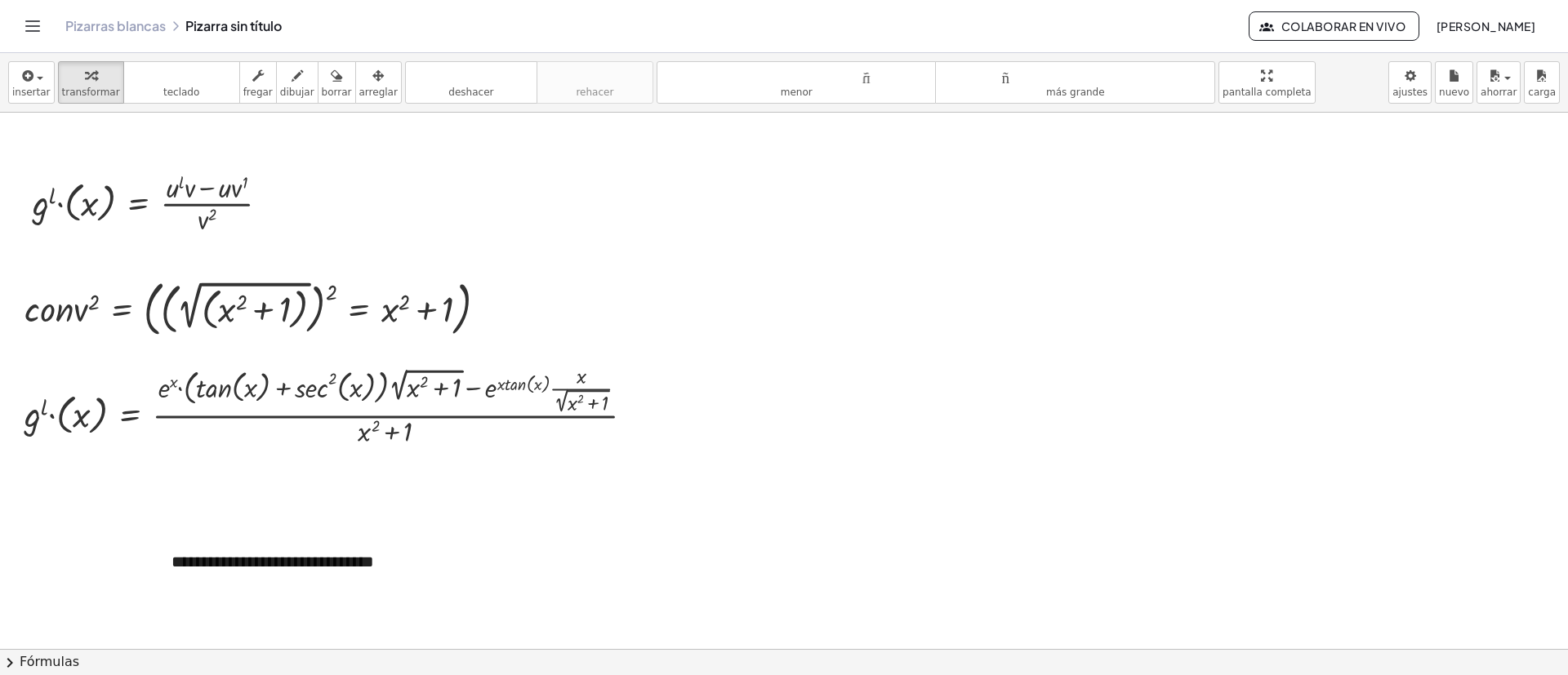
click at [360, 89] on font "arreglar" at bounding box center [379, 92] width 38 height 12
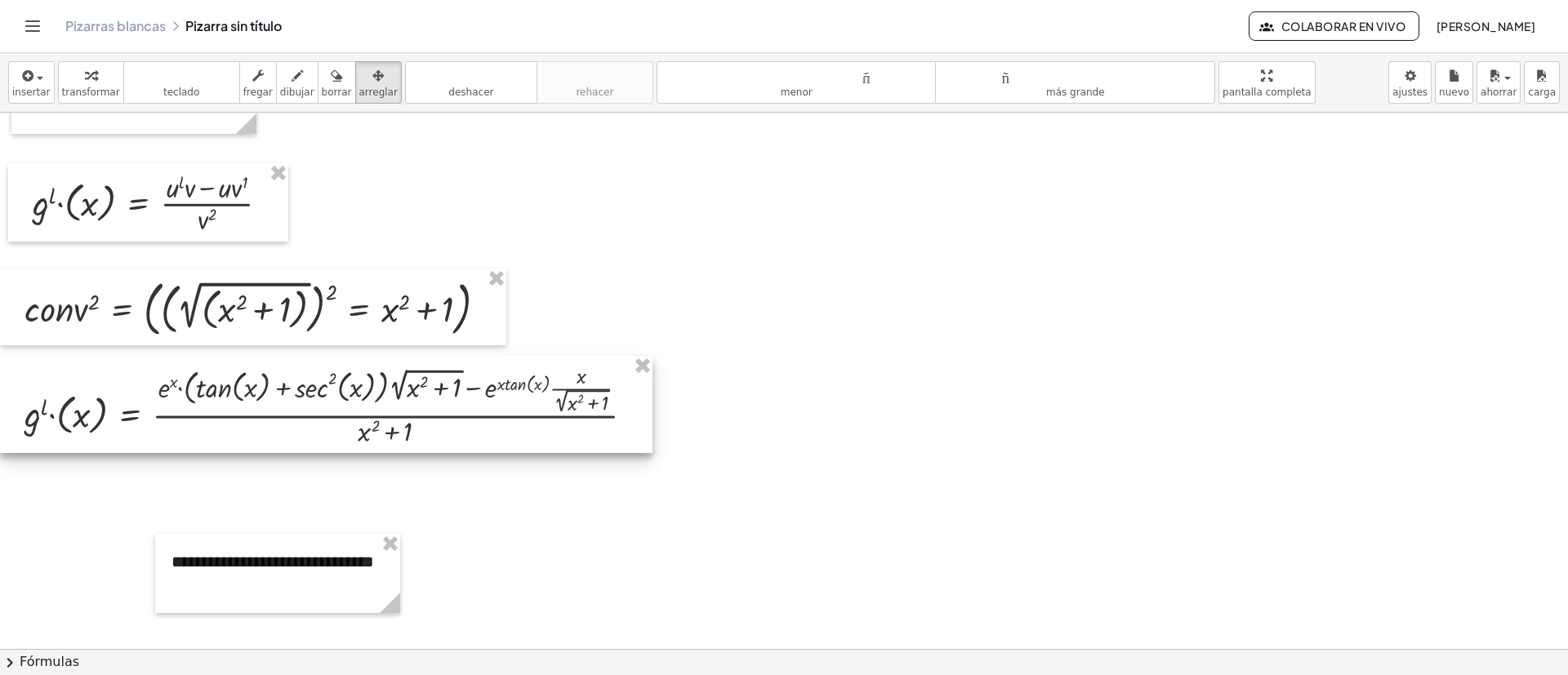
scroll to position [2804, 0]
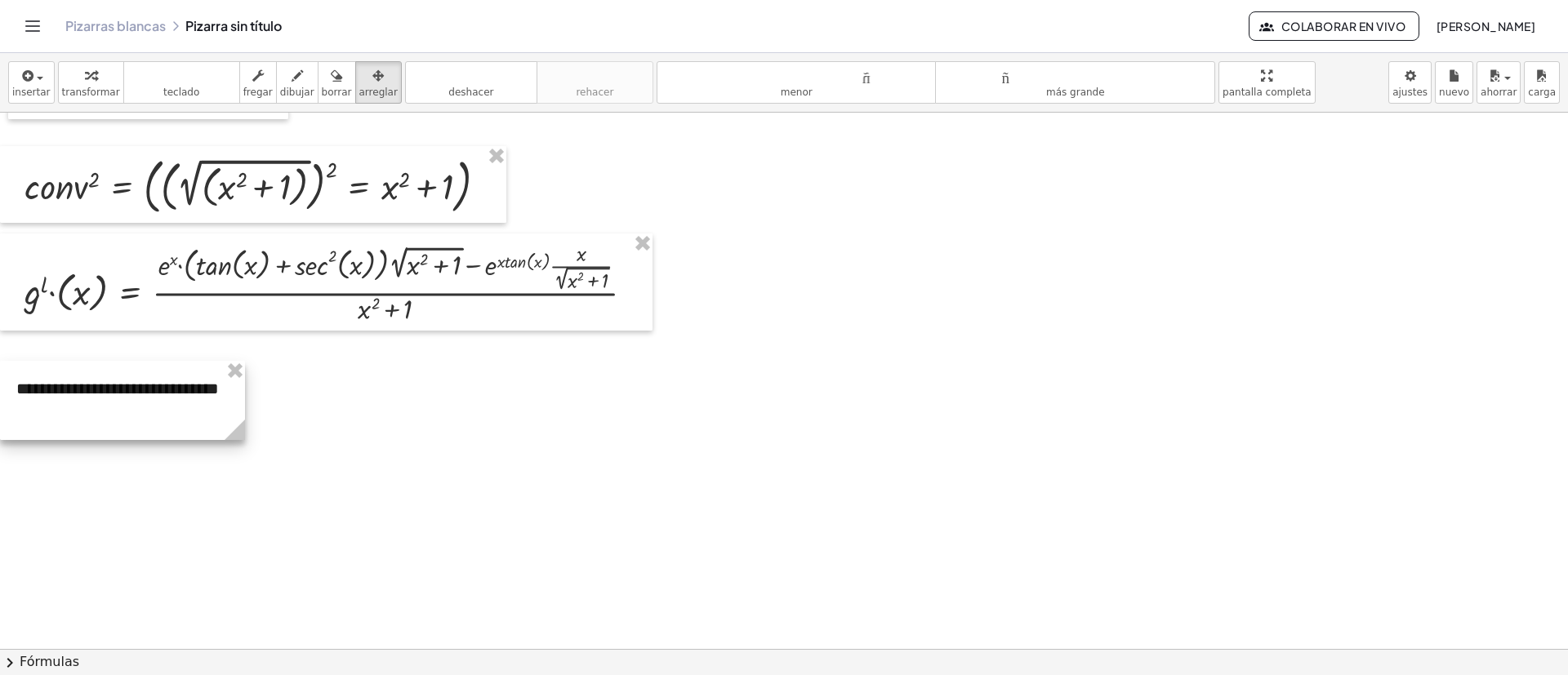
drag, startPoint x: 249, startPoint y: 464, endPoint x: 90, endPoint y: 414, distance: 166.7
click at [90, 414] on div at bounding box center [122, 400] width 245 height 79
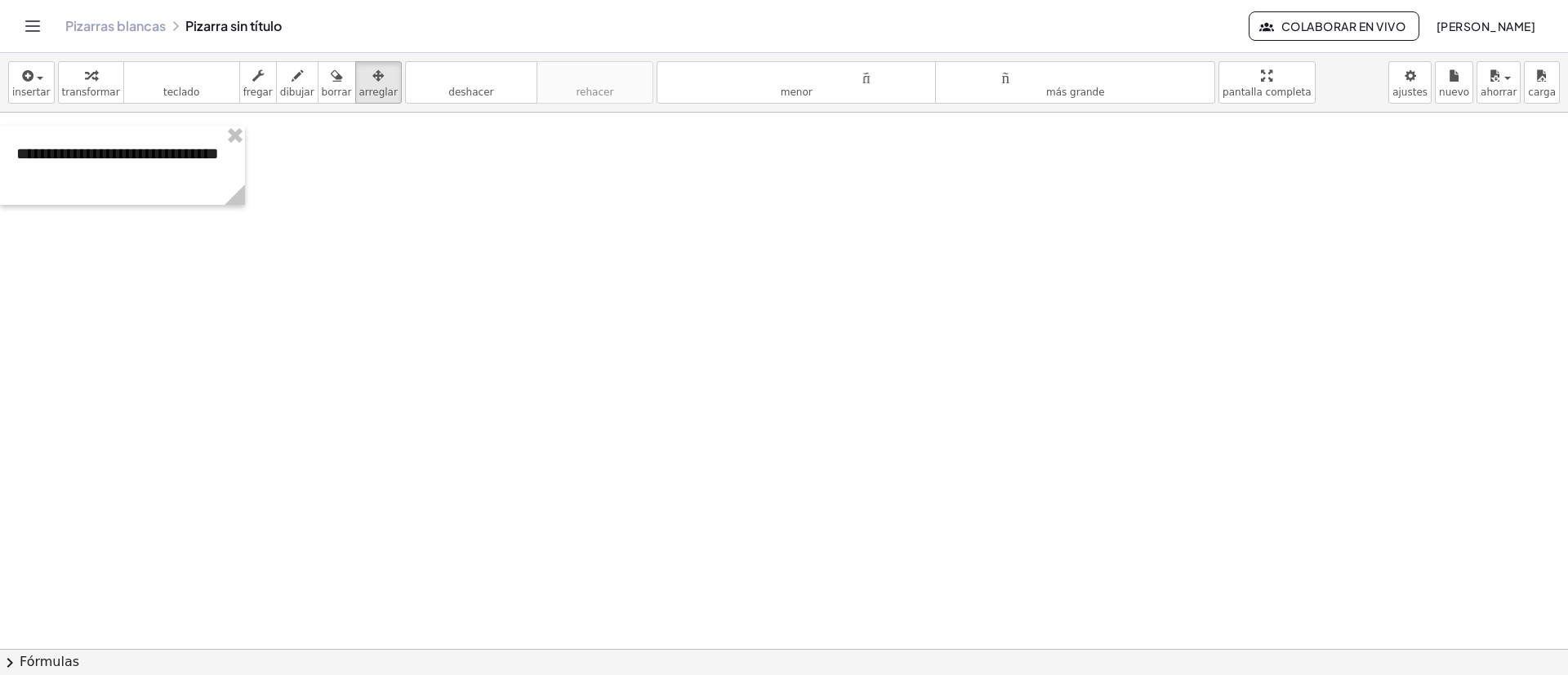
scroll to position [3049, 0]
click at [26, 82] on icon "button" at bounding box center [26, 75] width 15 height 19
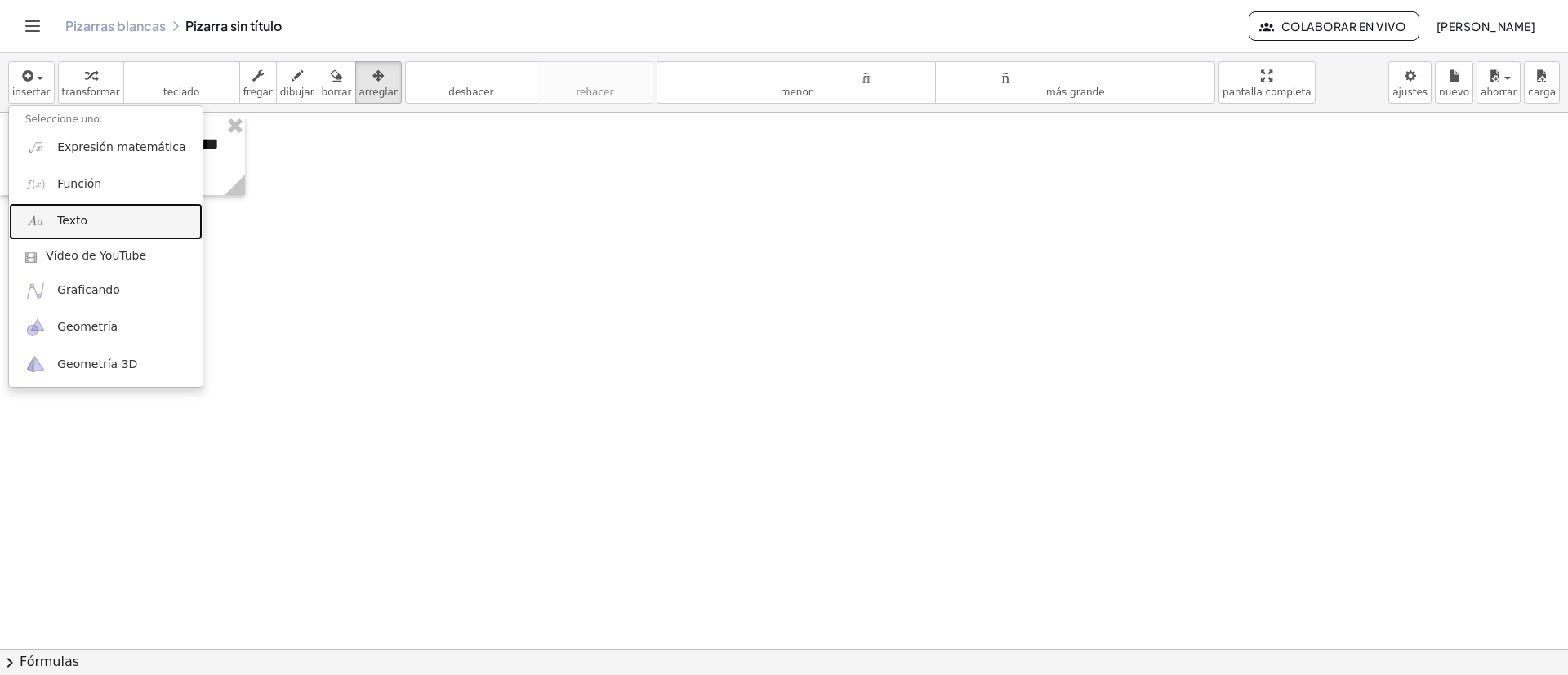
drag, startPoint x: 70, startPoint y: 211, endPoint x: 268, endPoint y: 354, distance: 244.2
click at [70, 211] on link "Texto" at bounding box center [106, 222] width 193 height 36
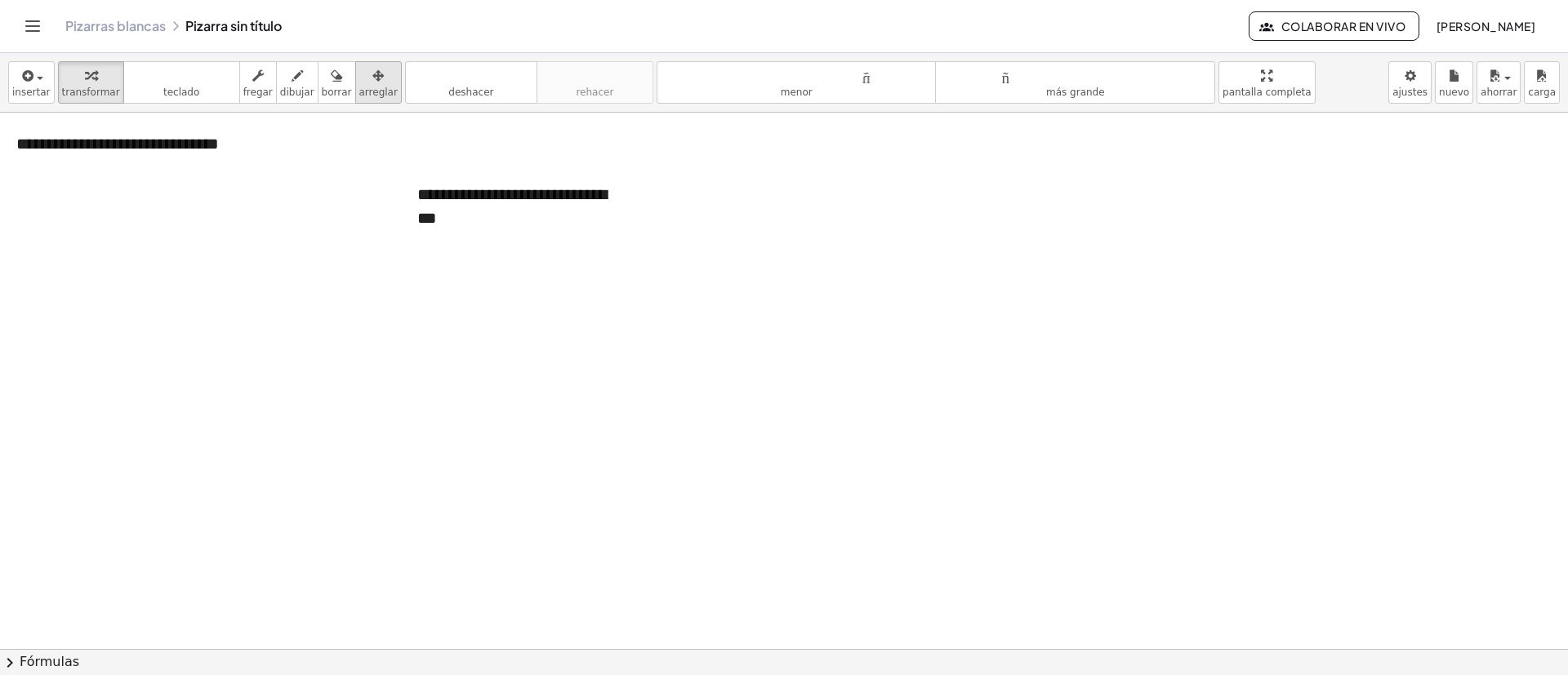
drag, startPoint x: 359, startPoint y: 78, endPoint x: 535, endPoint y: 254, distance: 248.9
click at [360, 78] on div "button" at bounding box center [379, 75] width 38 height 19
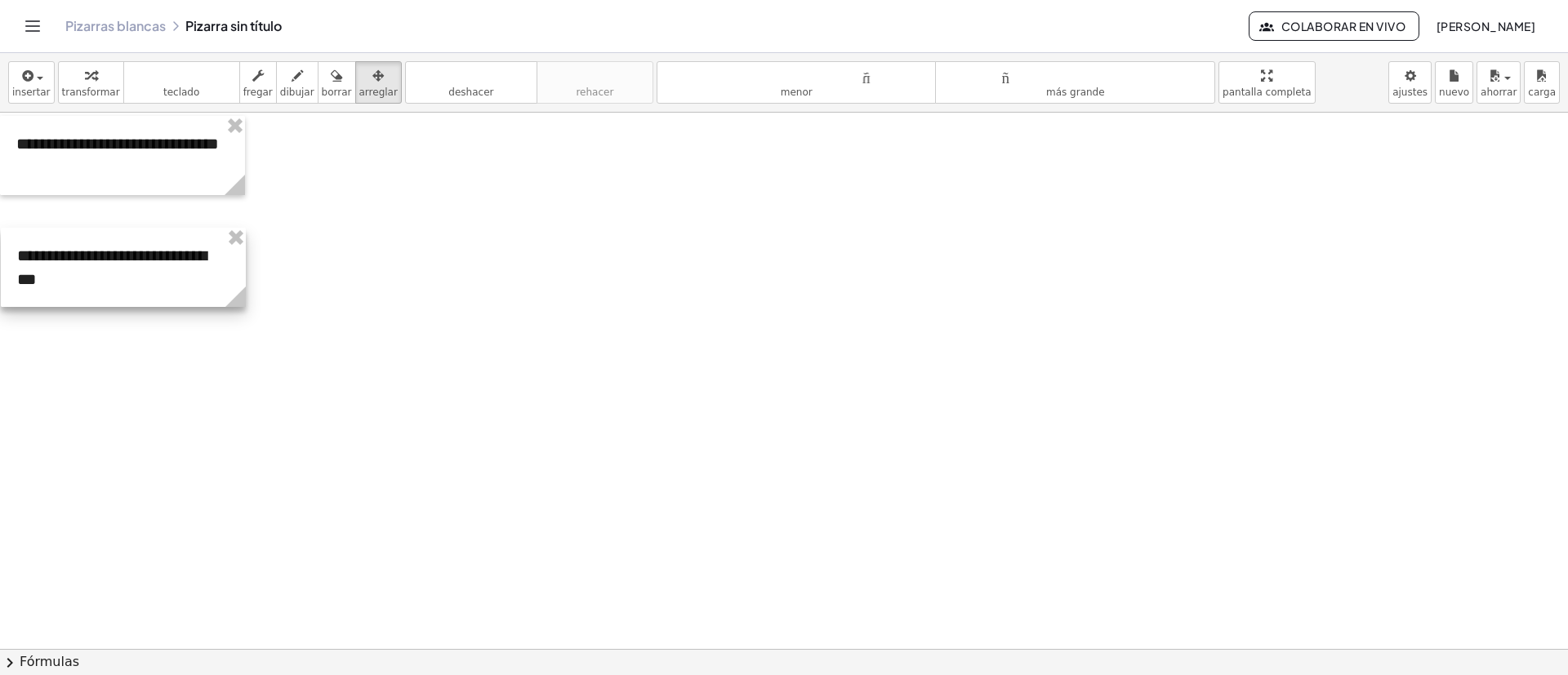
drag, startPoint x: 419, startPoint y: 244, endPoint x: 152, endPoint y: 286, distance: 270.3
click at [152, 286] on div at bounding box center [123, 267] width 245 height 79
click at [30, 88] on font "insertar" at bounding box center [31, 92] width 38 height 12
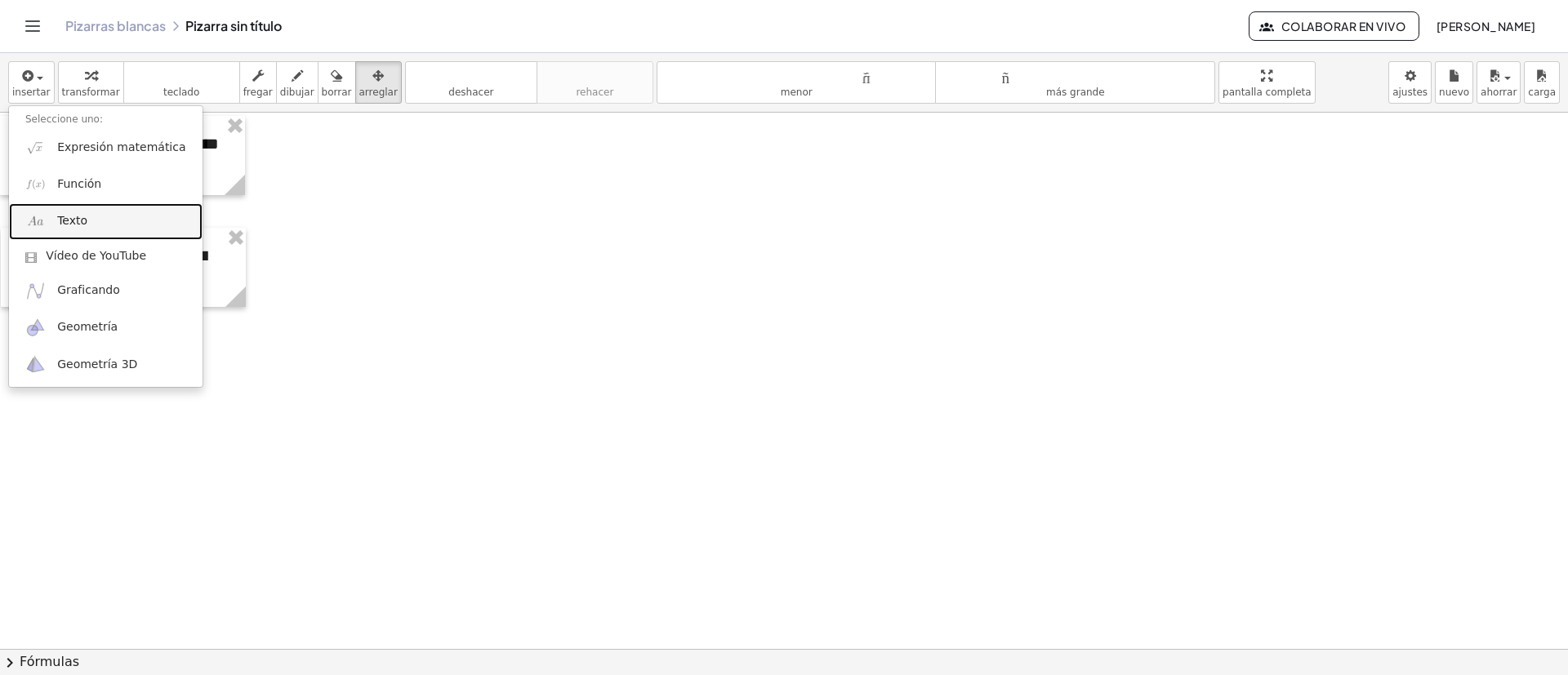
click at [100, 213] on link "Texto" at bounding box center [106, 222] width 193 height 36
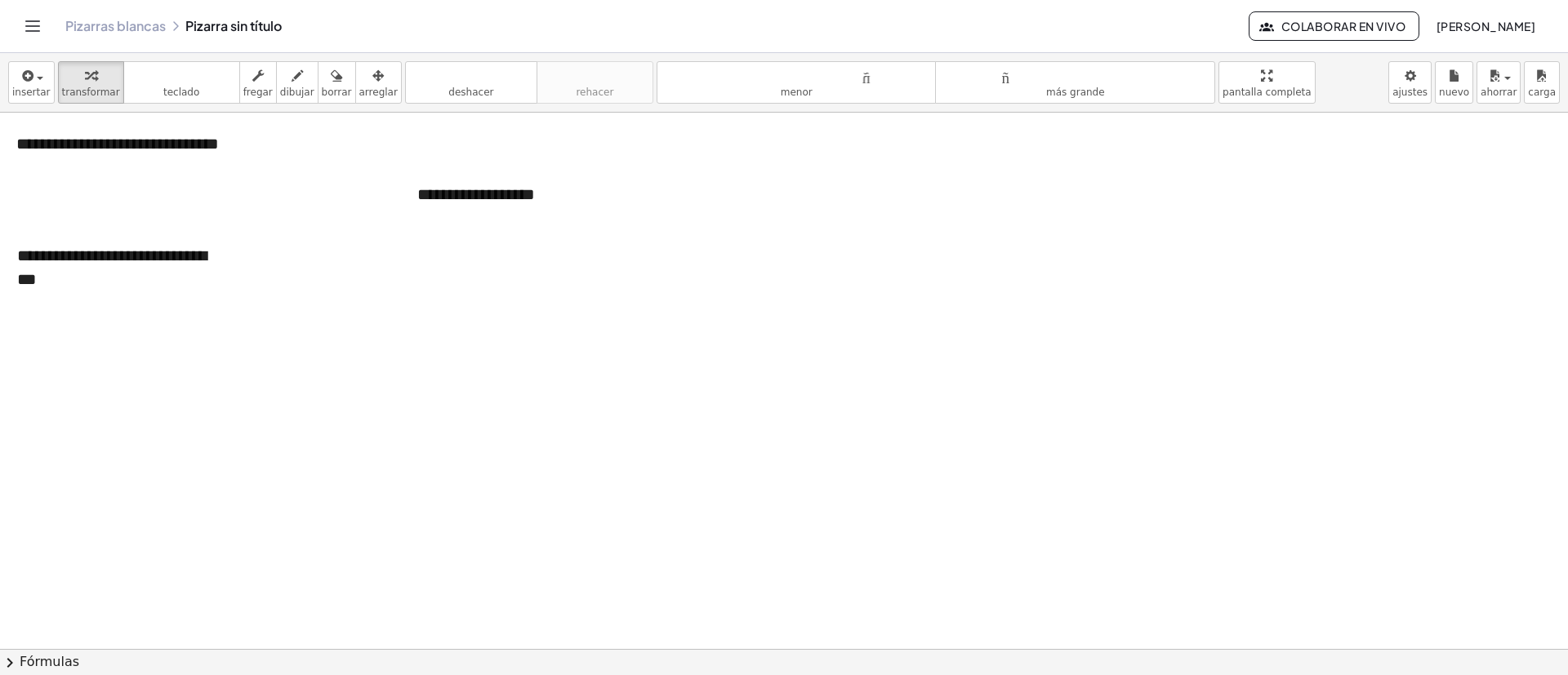
drag, startPoint x: 645, startPoint y: 342, endPoint x: 574, endPoint y: 225, distance: 136.9
click at [366, 88] on font "arreglar" at bounding box center [379, 92] width 38 height 12
click at [8, 86] on button "insertar" at bounding box center [31, 82] width 47 height 43
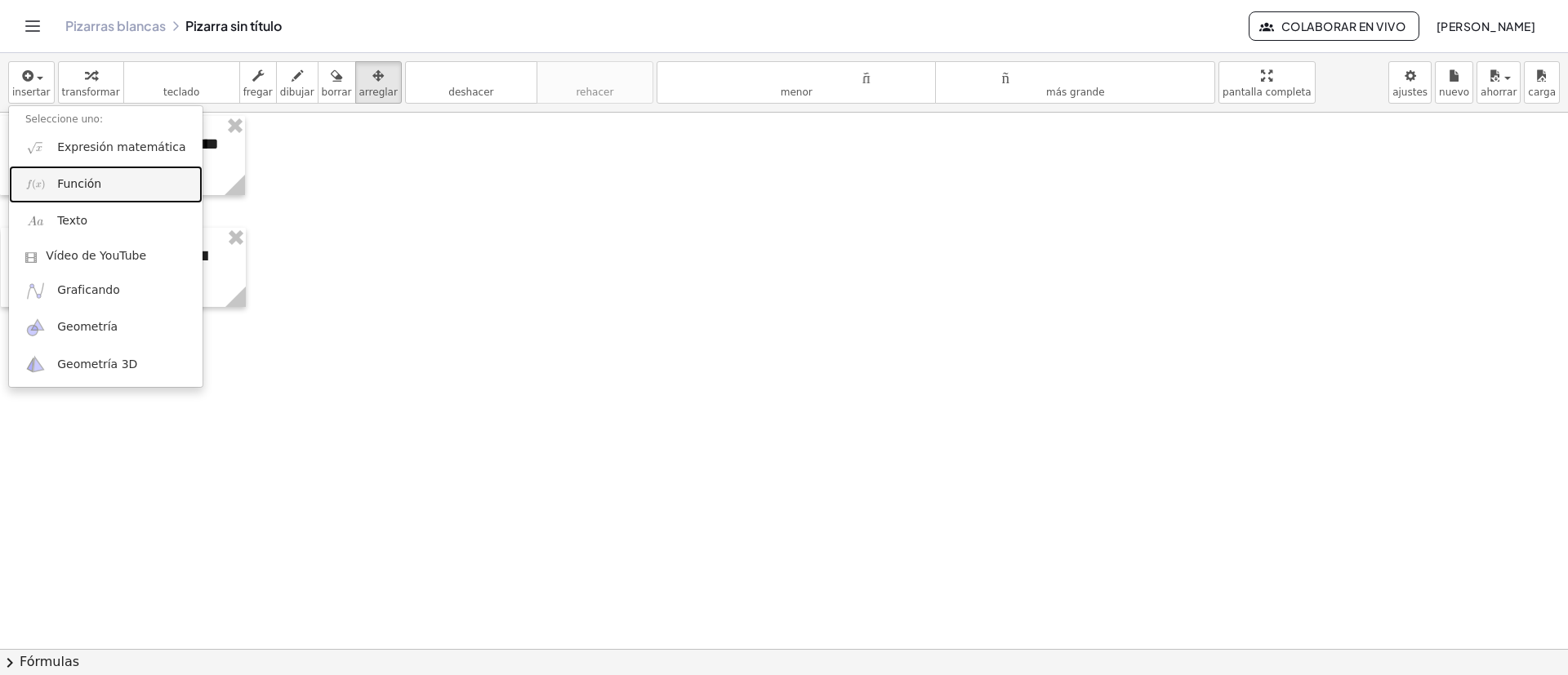
click at [87, 172] on link "Función" at bounding box center [106, 184] width 193 height 36
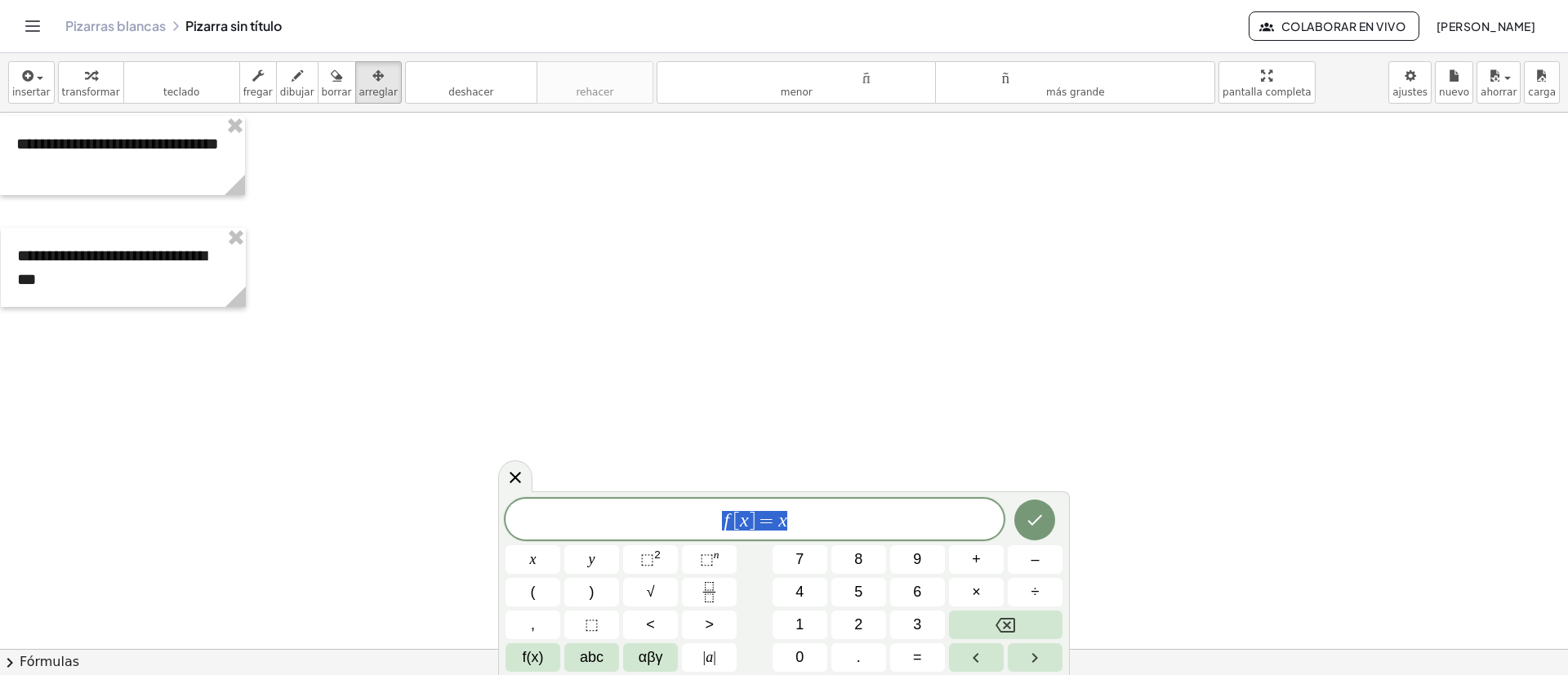
drag, startPoint x: 775, startPoint y: 505, endPoint x: 623, endPoint y: 514, distance: 152.3
click at [623, 514] on span "f [ x ] = x" at bounding box center [755, 520] width 498 height 23
click at [662, 585] on button "√" at bounding box center [651, 592] width 55 height 28
drag, startPoint x: 829, startPoint y: 507, endPoint x: 561, endPoint y: 527, distance: 268.7
click at [561, 527] on span "√ f [ x ] = x ​" at bounding box center [755, 520] width 498 height 26
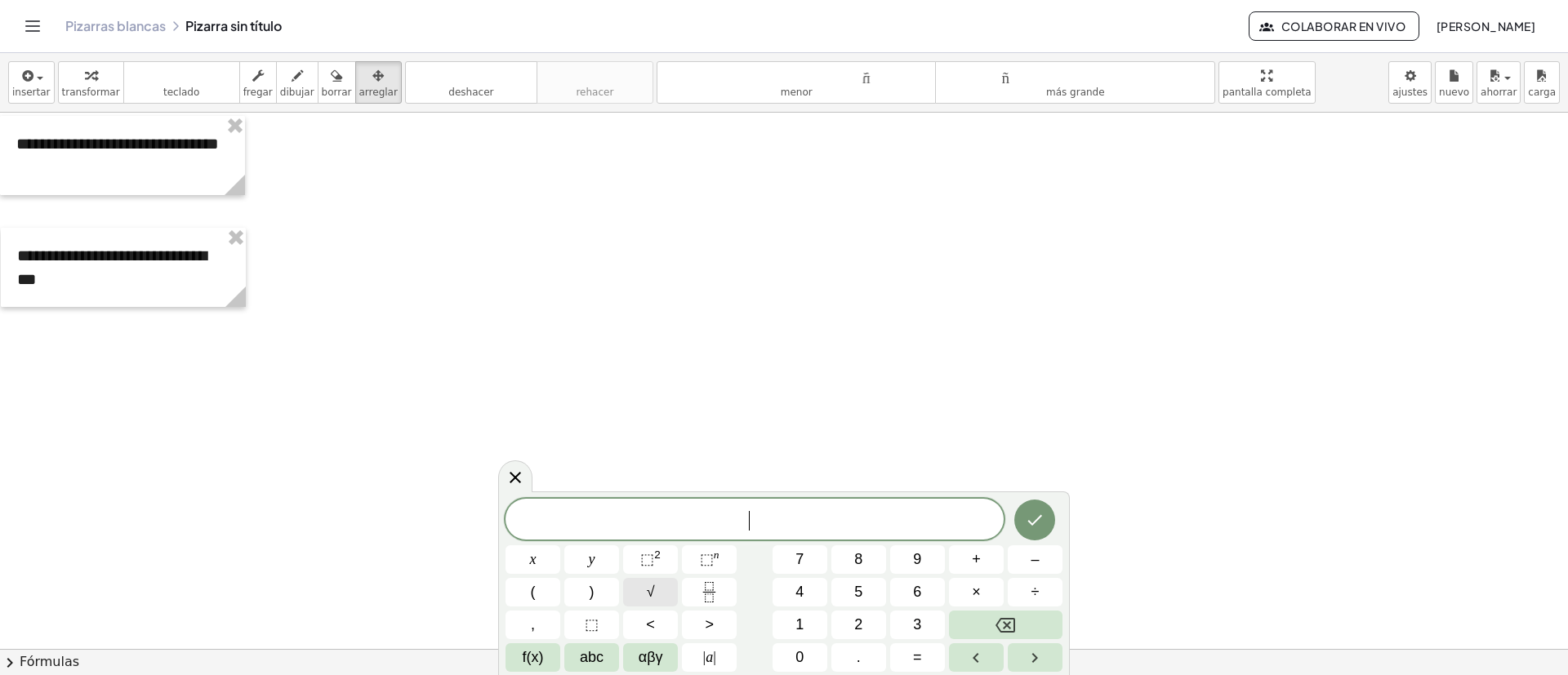
click at [638, 588] on button "√" at bounding box center [651, 592] width 55 height 28
click at [656, 556] on sup "2" at bounding box center [657, 554] width 6 height 12
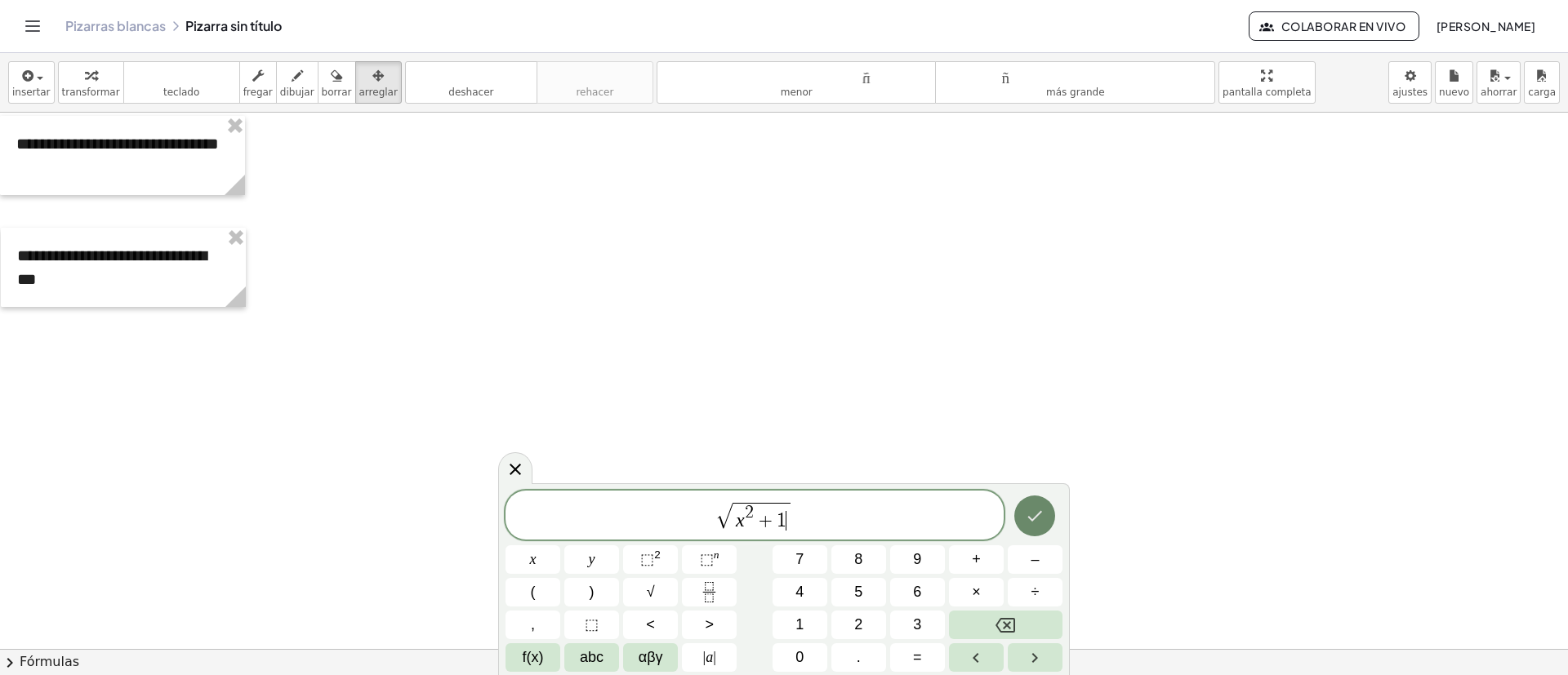
click at [1029, 523] on icon "Hecho" at bounding box center [1034, 515] width 19 height 19
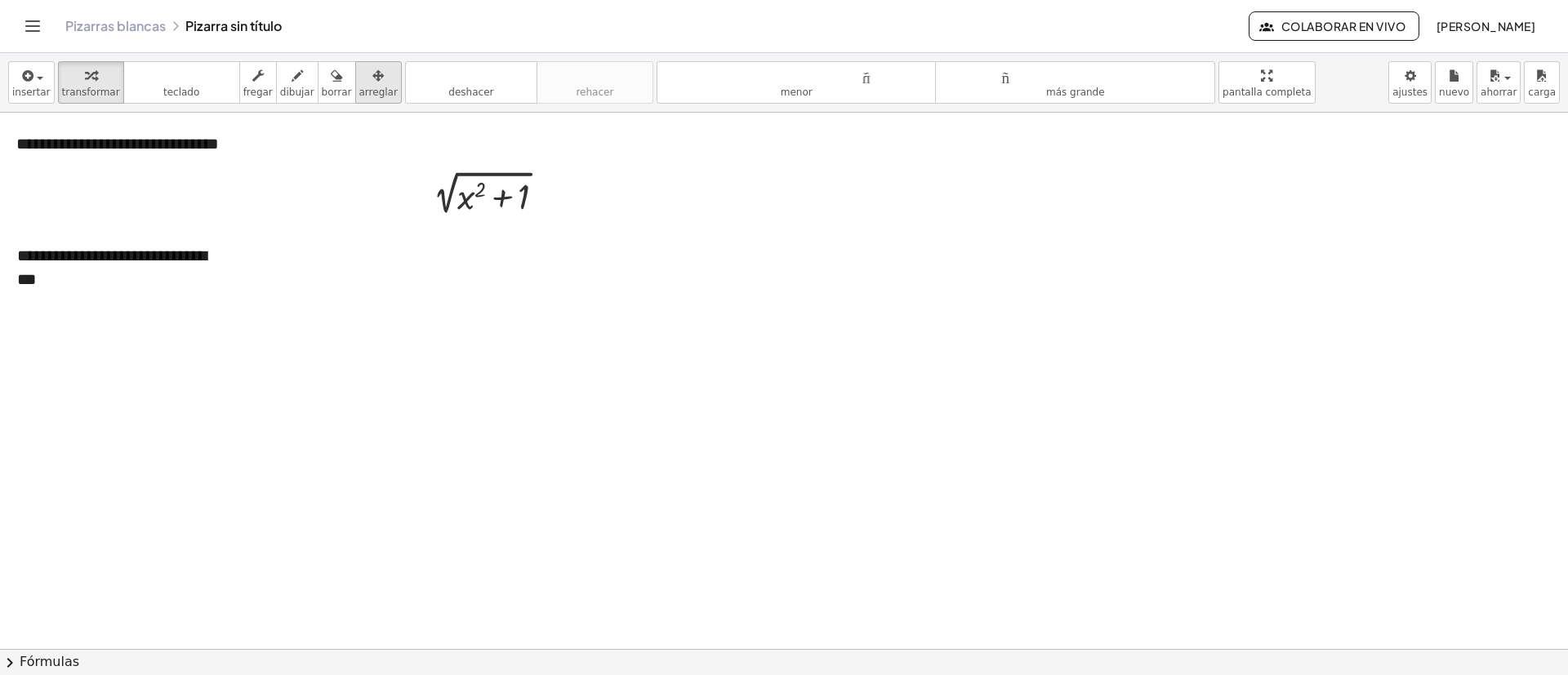
click at [360, 87] on font "arreglar" at bounding box center [379, 92] width 38 height 12
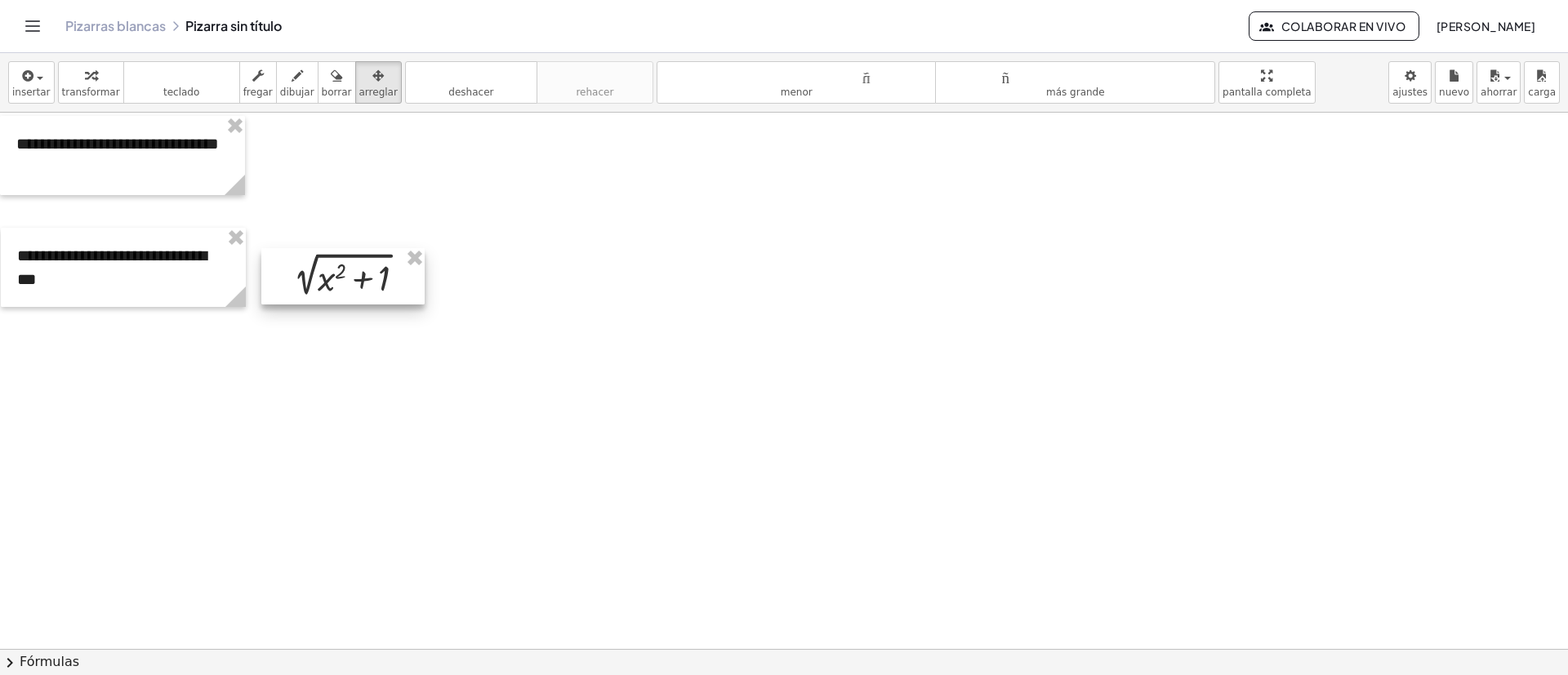
drag, startPoint x: 462, startPoint y: 183, endPoint x: 316, endPoint y: 266, distance: 167.9
click at [316, 266] on div at bounding box center [342, 276] width 163 height 57
click at [155, 282] on div at bounding box center [123, 267] width 245 height 79
click at [244, 81] on div "button" at bounding box center [258, 75] width 29 height 19
click at [136, 272] on div "**********" at bounding box center [123, 267] width 245 height 79
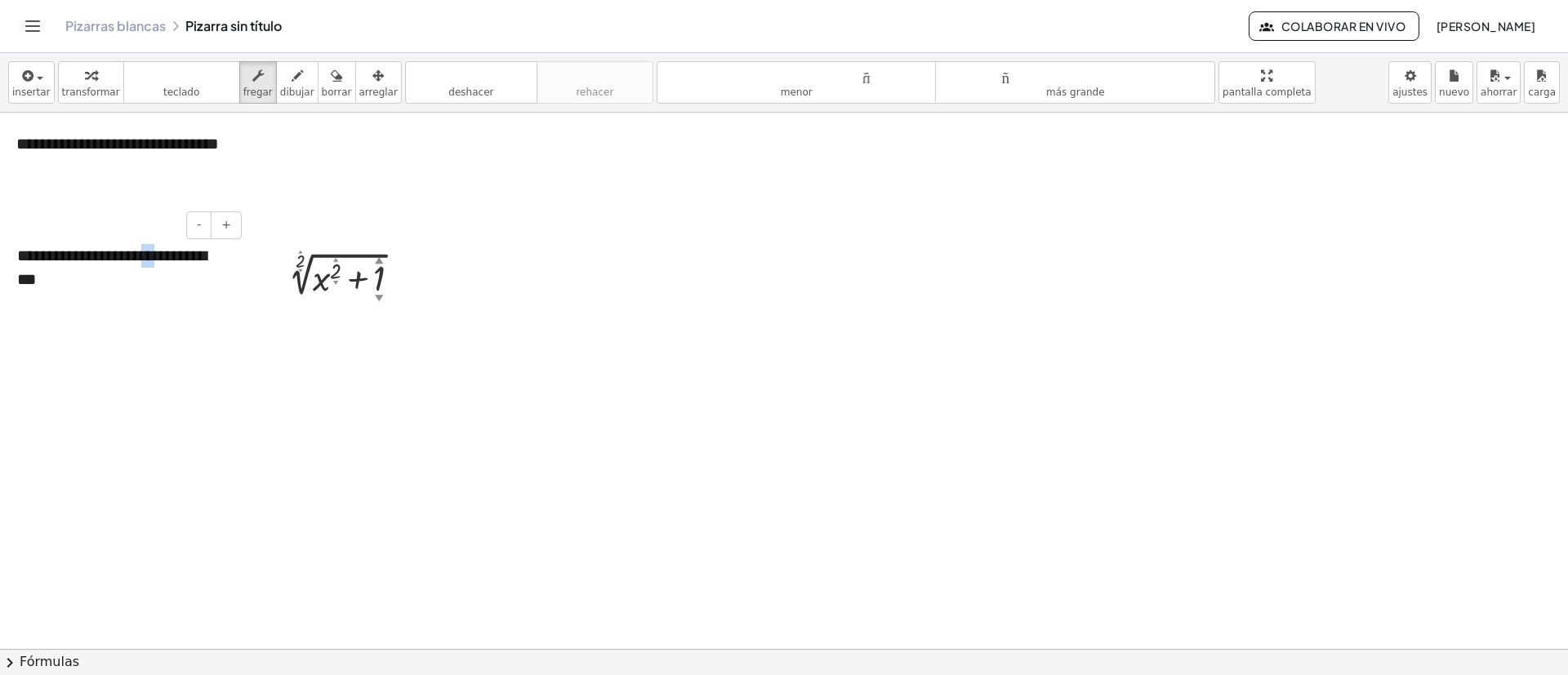
drag, startPoint x: 174, startPoint y: 260, endPoint x: 158, endPoint y: 260, distance: 16.0
click at [158, 260] on font "**********" at bounding box center [112, 267] width 190 height 40
click at [221, 262] on div "**********" at bounding box center [123, 267] width 245 height 79
click at [34, 78] on span "button" at bounding box center [36, 78] width 4 height 12
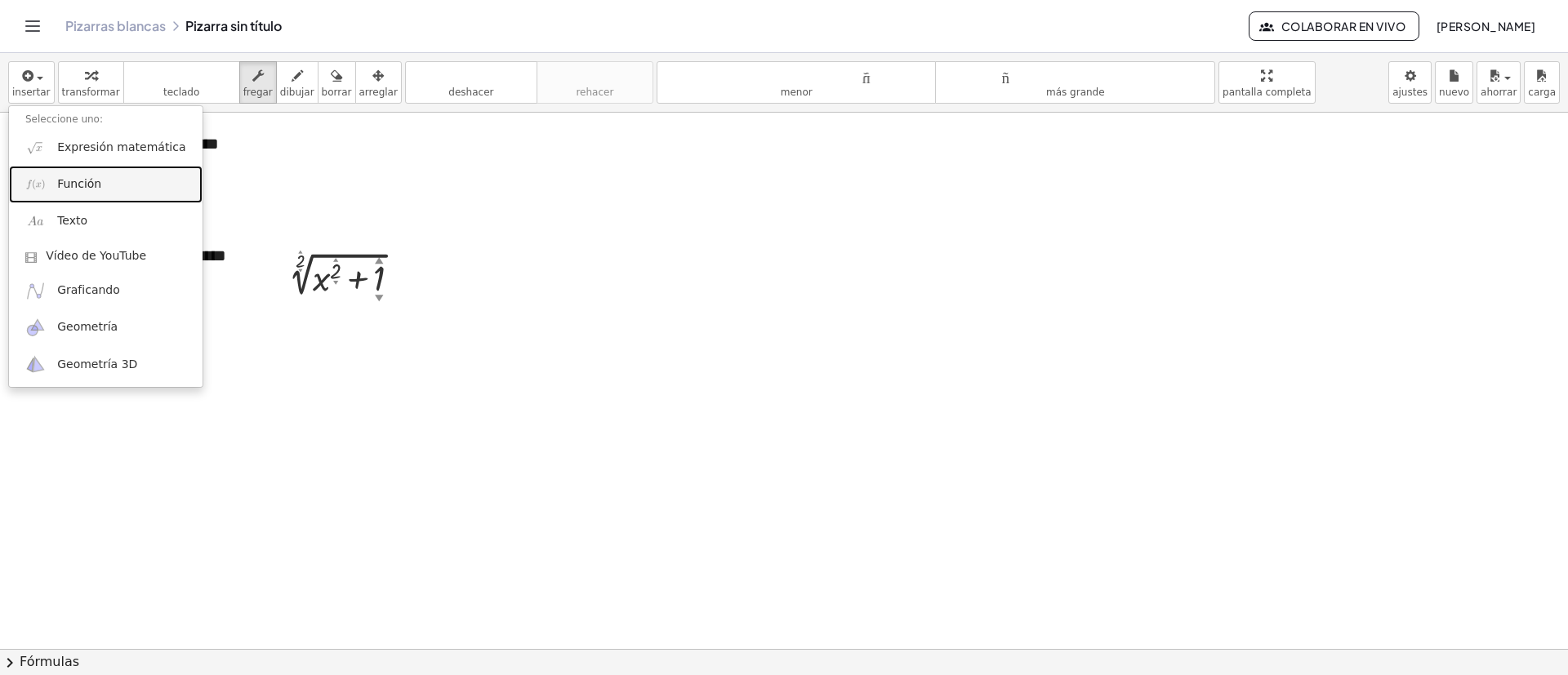
click at [66, 190] on font "Función" at bounding box center [79, 183] width 44 height 13
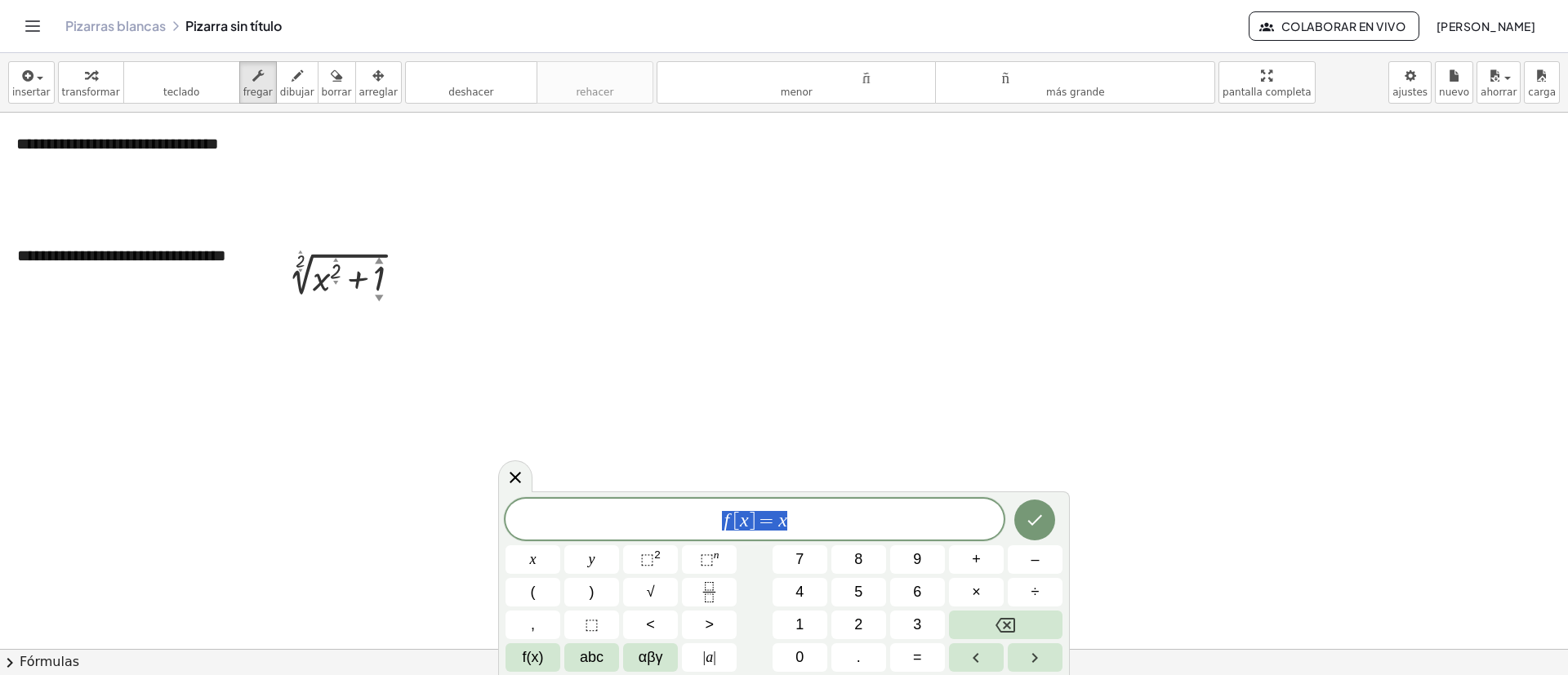
drag, startPoint x: 630, startPoint y: 537, endPoint x: 592, endPoint y: 537, distance: 38.0
click at [592, 537] on div "****** f [ x ] = x" at bounding box center [755, 519] width 498 height 41
click at [1016, 514] on button "Hecho" at bounding box center [1035, 516] width 41 height 41
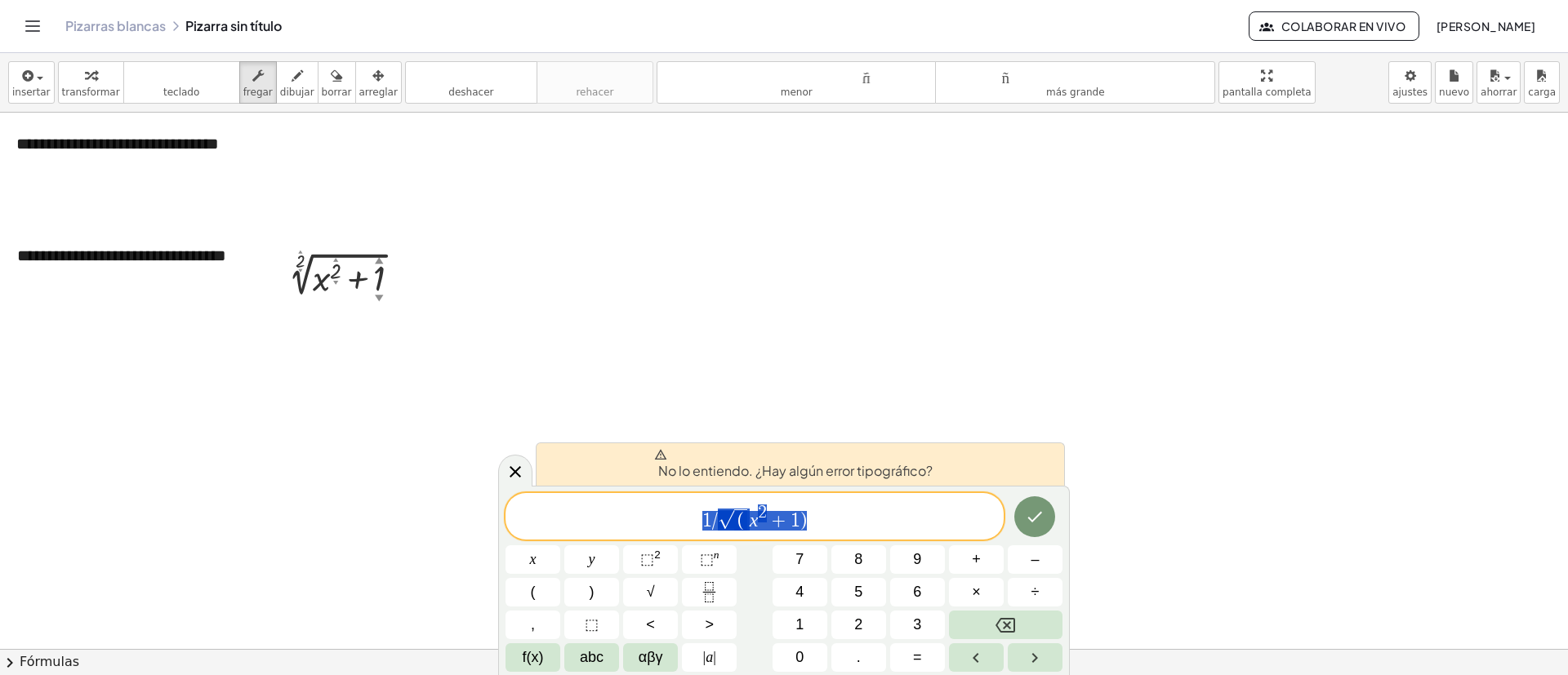
drag, startPoint x: 806, startPoint y: 519, endPoint x: 696, endPoint y: 524, distance: 110.1
click at [696, 524] on span "1 / √ ( x 2 + 1 )" at bounding box center [755, 517] width 498 height 29
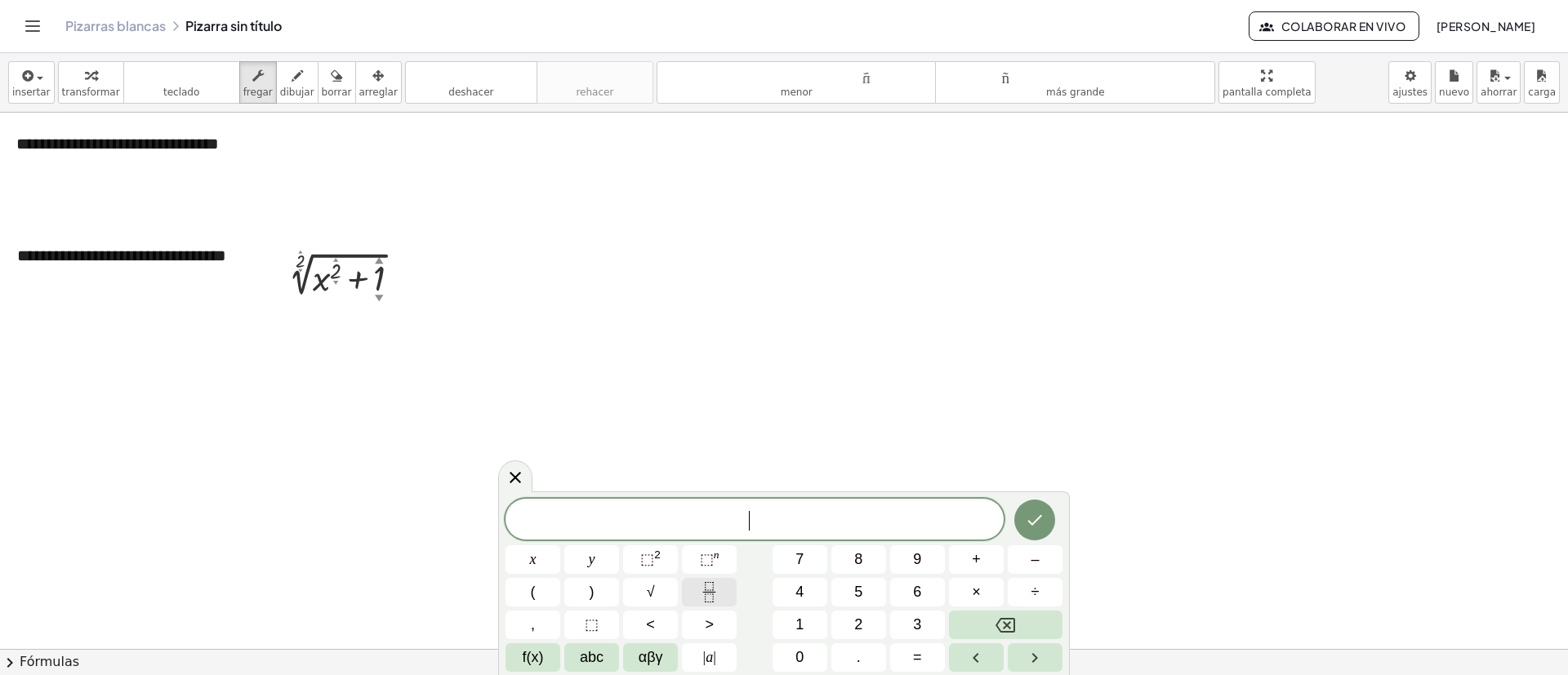
click at [712, 582] on icon "Fraction" at bounding box center [709, 592] width 20 height 20
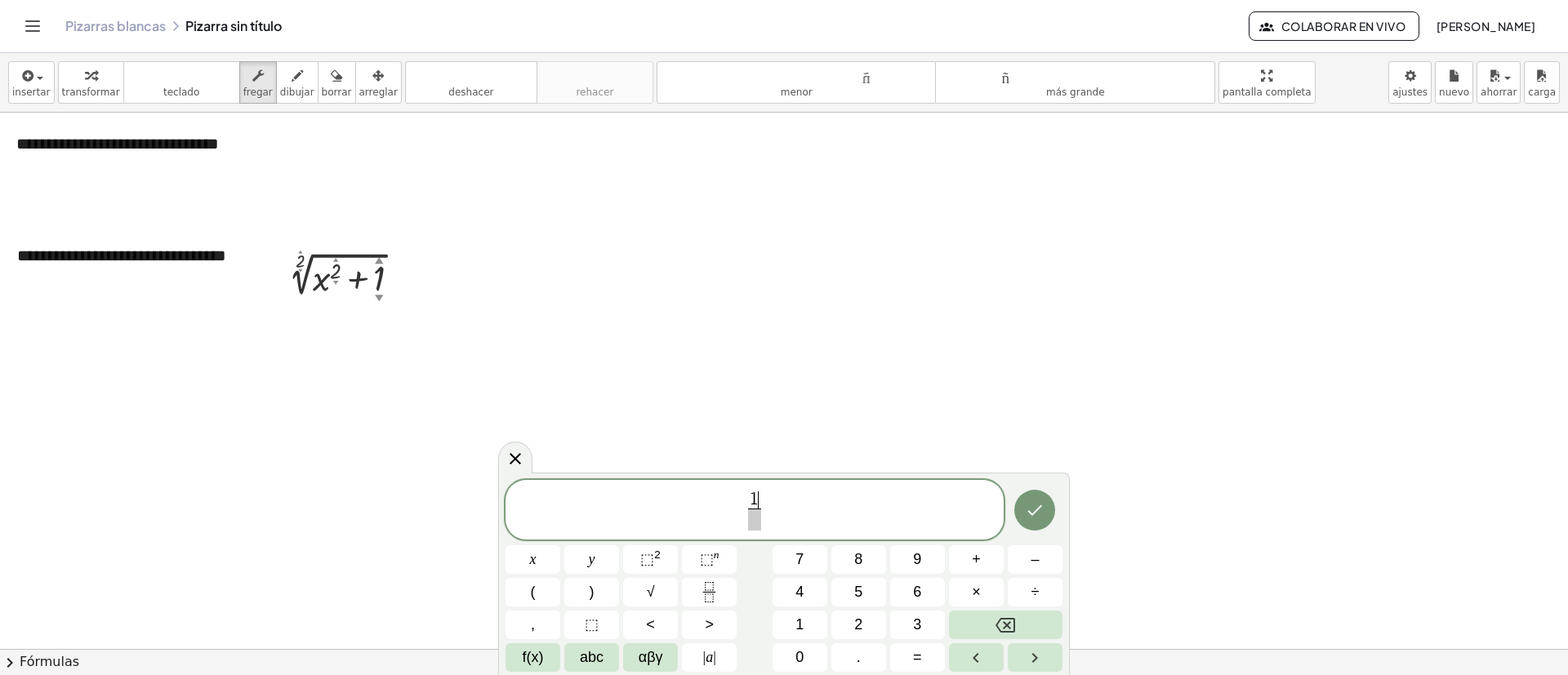
drag, startPoint x: 750, startPoint y: 516, endPoint x: 750, endPoint y: 534, distance: 18.0
click at [750, 513] on span at bounding box center [754, 520] width 12 height 22
click at [660, 586] on button "√" at bounding box center [651, 592] width 55 height 28
click at [667, 551] on button "⬚ 2" at bounding box center [651, 559] width 55 height 28
click at [1043, 502] on icon "Hecho" at bounding box center [1034, 504] width 19 height 19
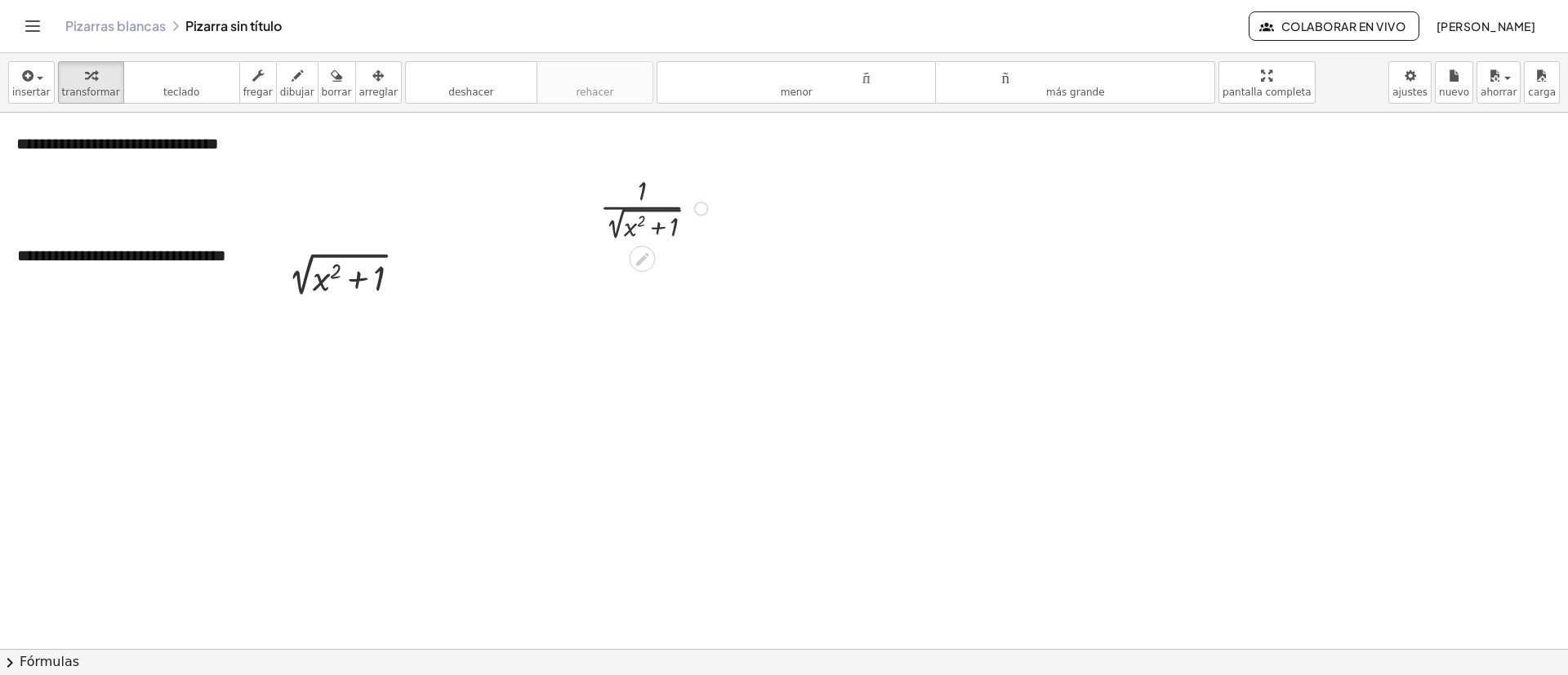
click at [669, 204] on div at bounding box center [656, 207] width 129 height 74
click at [363, 78] on div "button" at bounding box center [379, 75] width 38 height 19
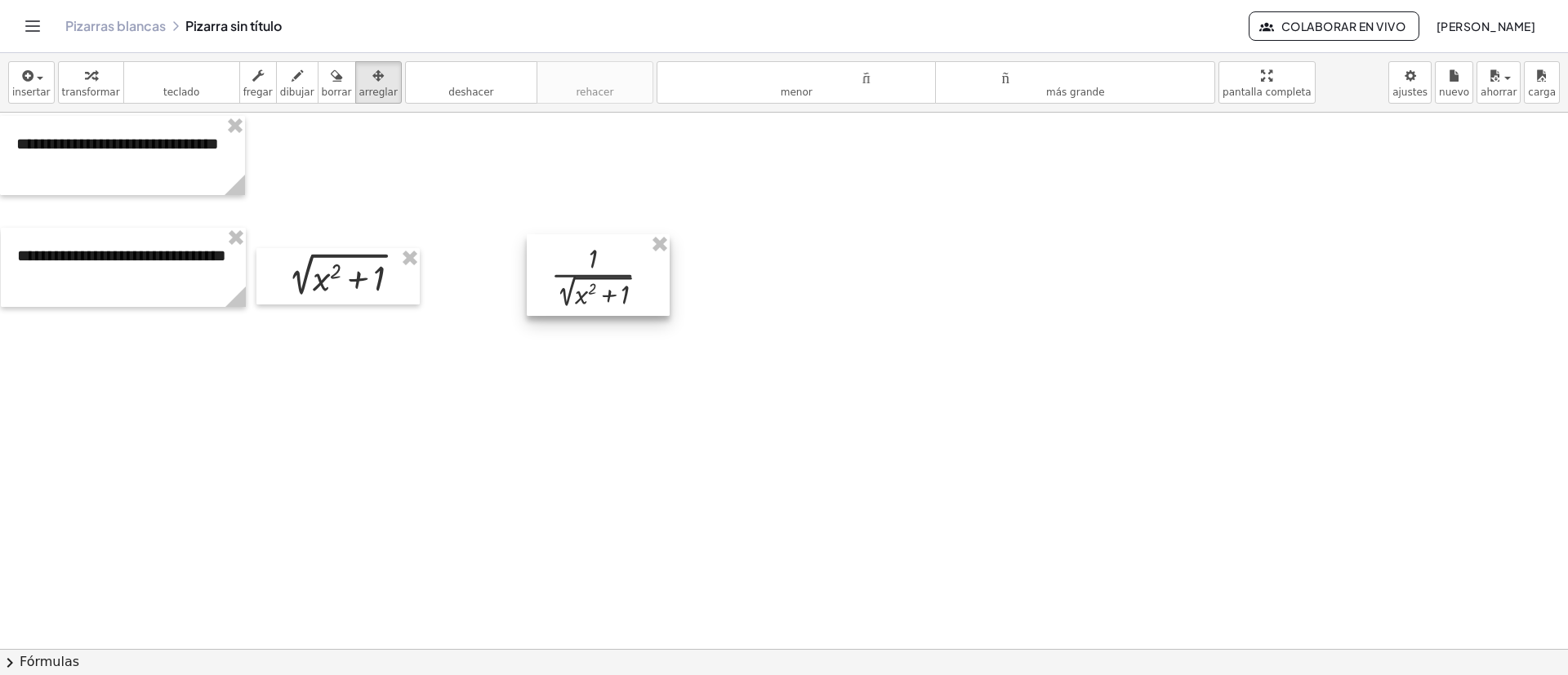
drag, startPoint x: 649, startPoint y: 210, endPoint x: 601, endPoint y: 277, distance: 82.4
click at [601, 277] on div at bounding box center [598, 275] width 143 height 81
click at [47, 102] on button "insertar" at bounding box center [31, 82] width 47 height 43
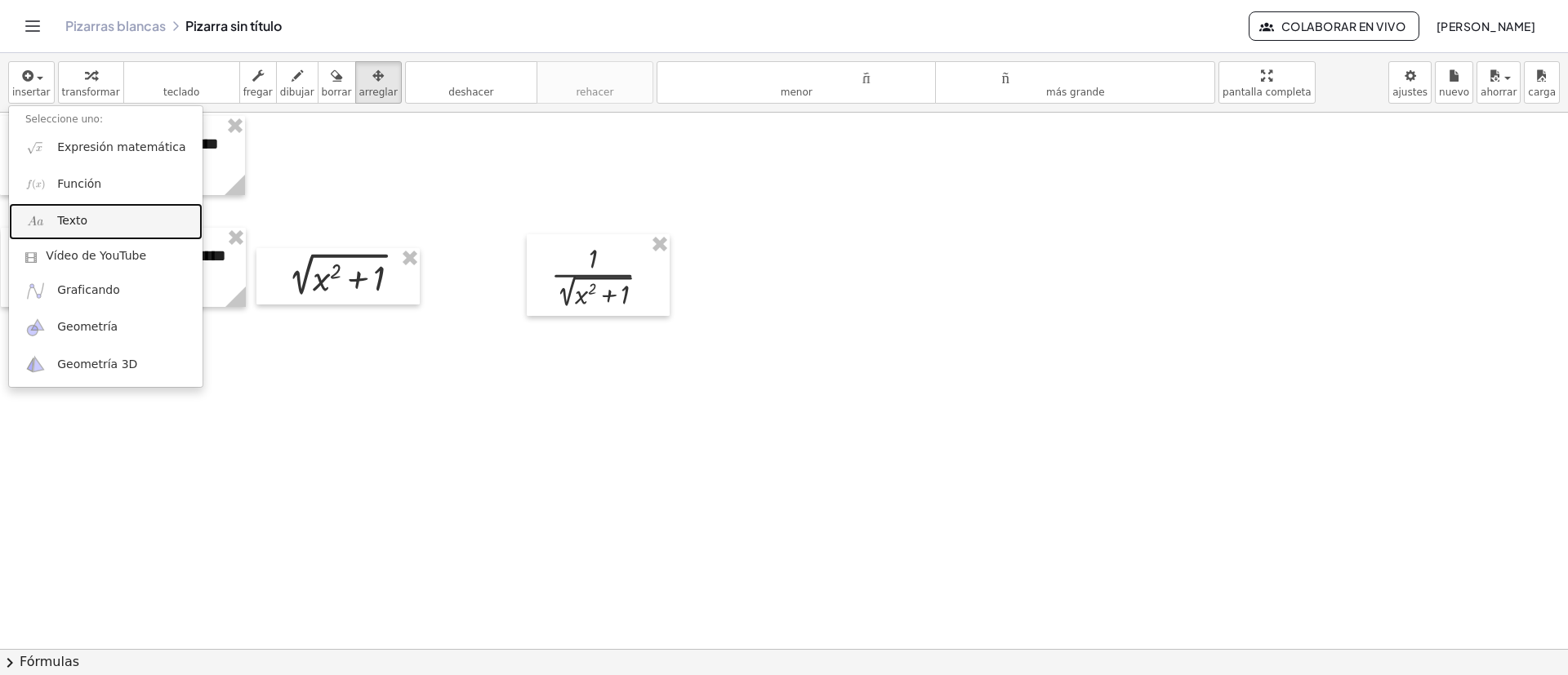
click at [90, 227] on link "Texto" at bounding box center [106, 222] width 193 height 36
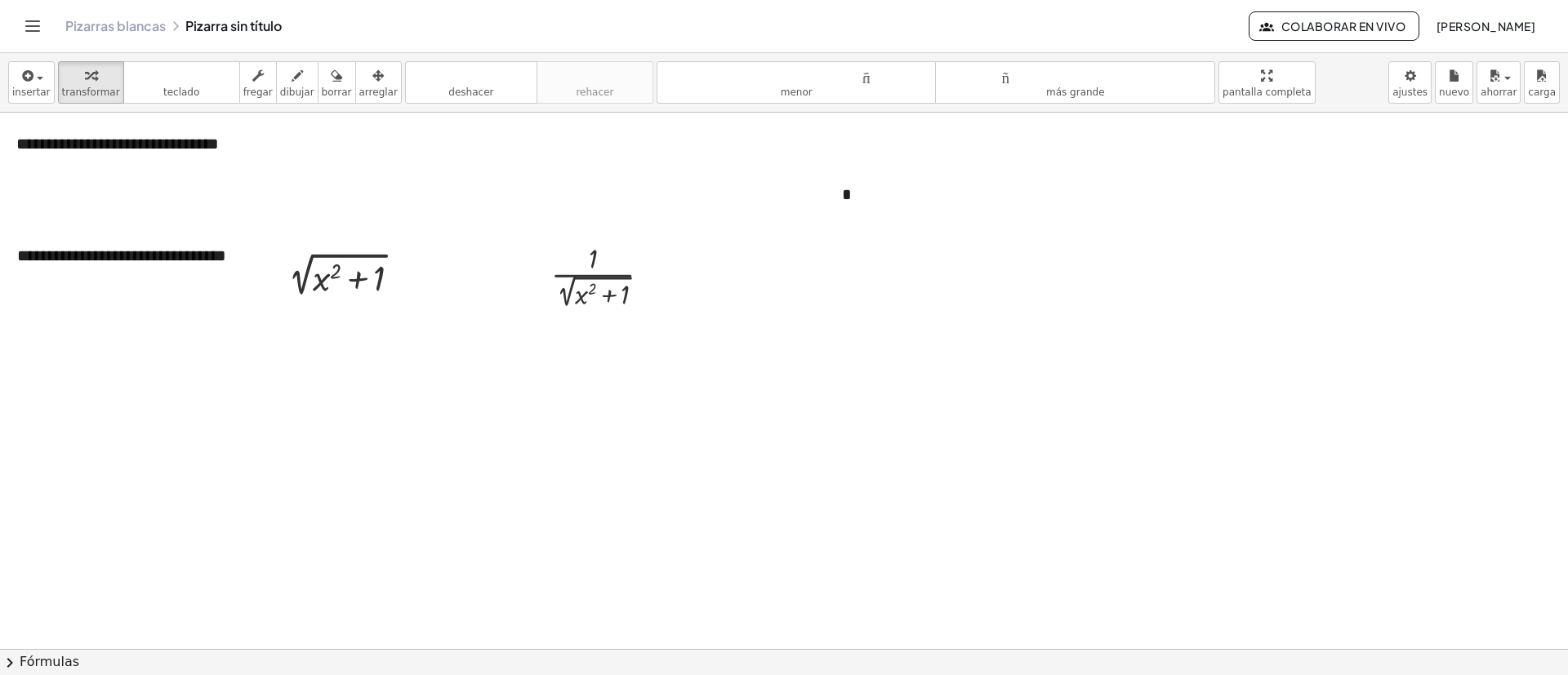
click at [367, 89] on font "arreglar" at bounding box center [379, 92] width 38 height 12
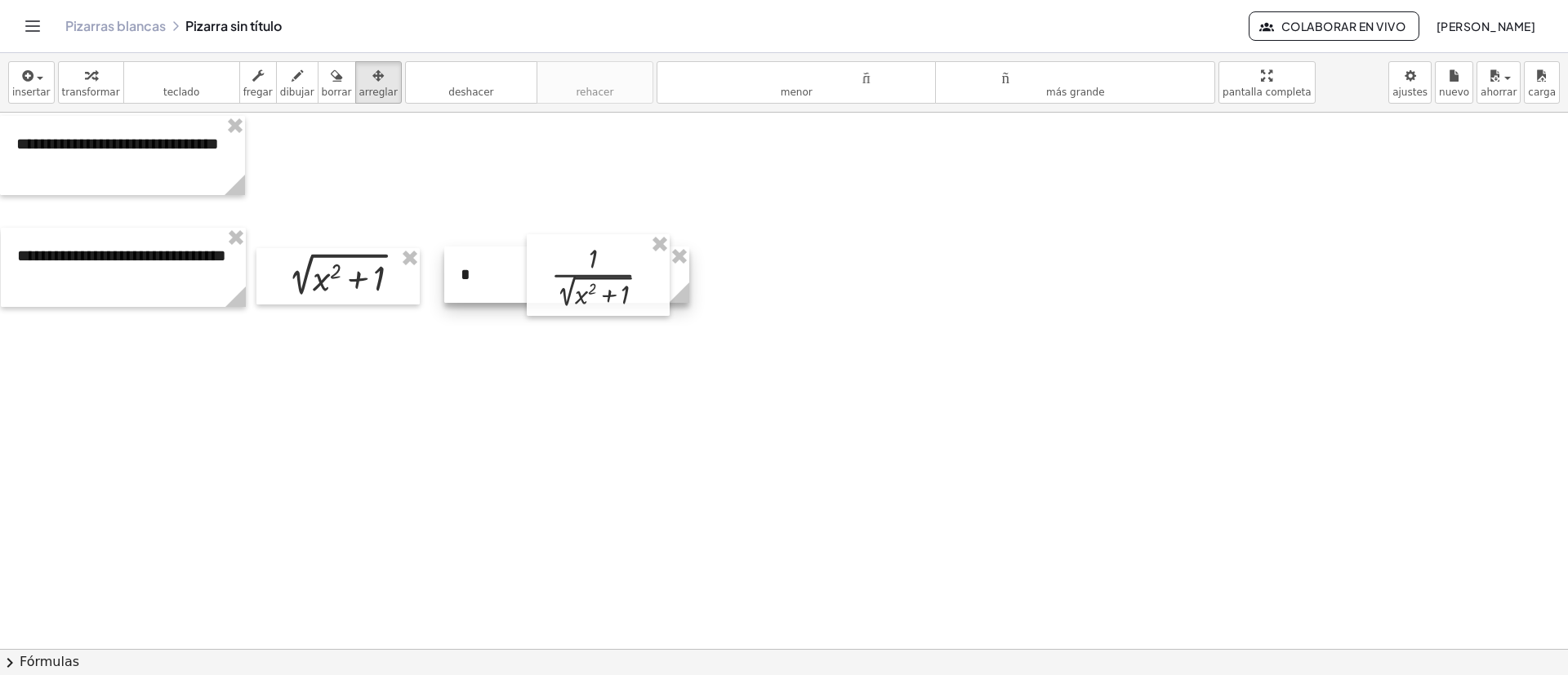
drag, startPoint x: 877, startPoint y: 205, endPoint x: 496, endPoint y: 275, distance: 387.4
click at [499, 277] on div at bounding box center [567, 275] width 245 height 57
click at [19, 76] on icon "button" at bounding box center [26, 75] width 15 height 19
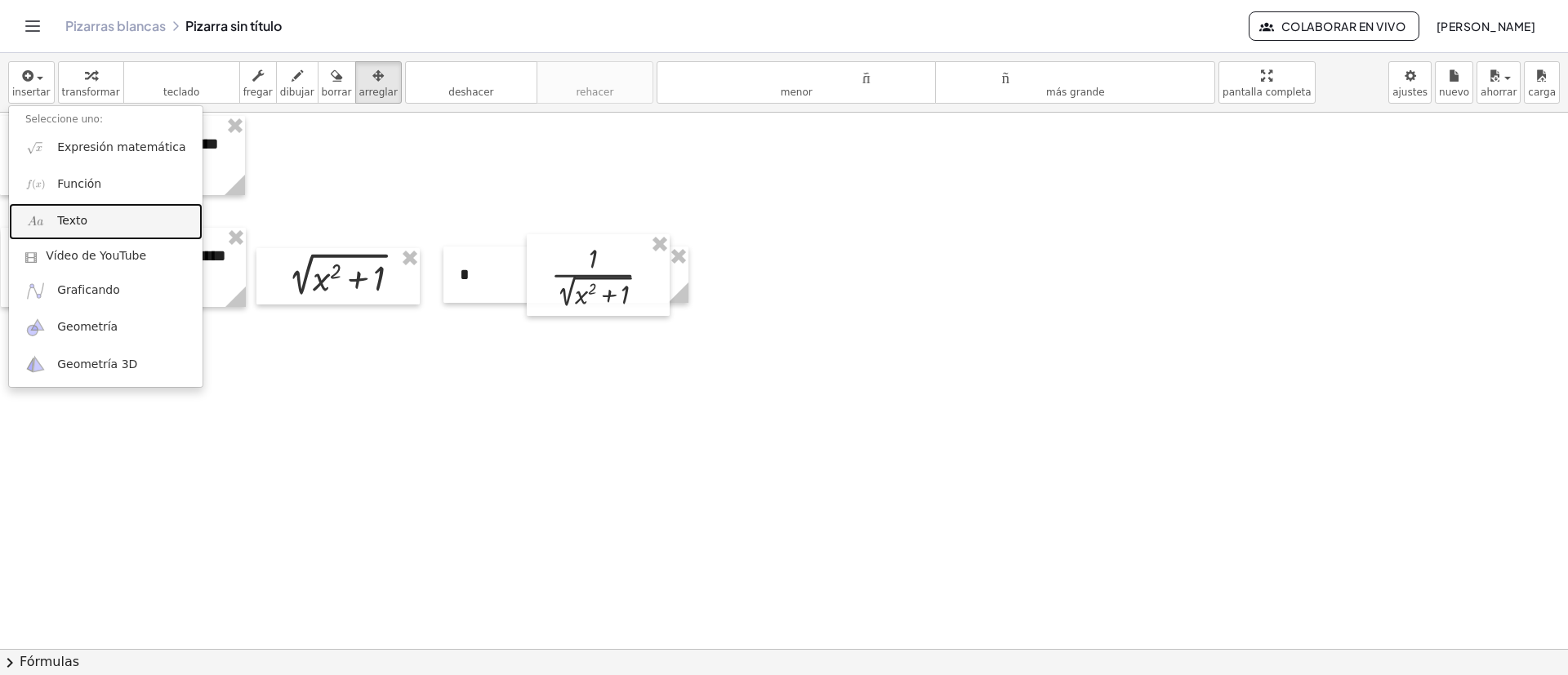
click at [87, 209] on link "Texto" at bounding box center [106, 222] width 193 height 36
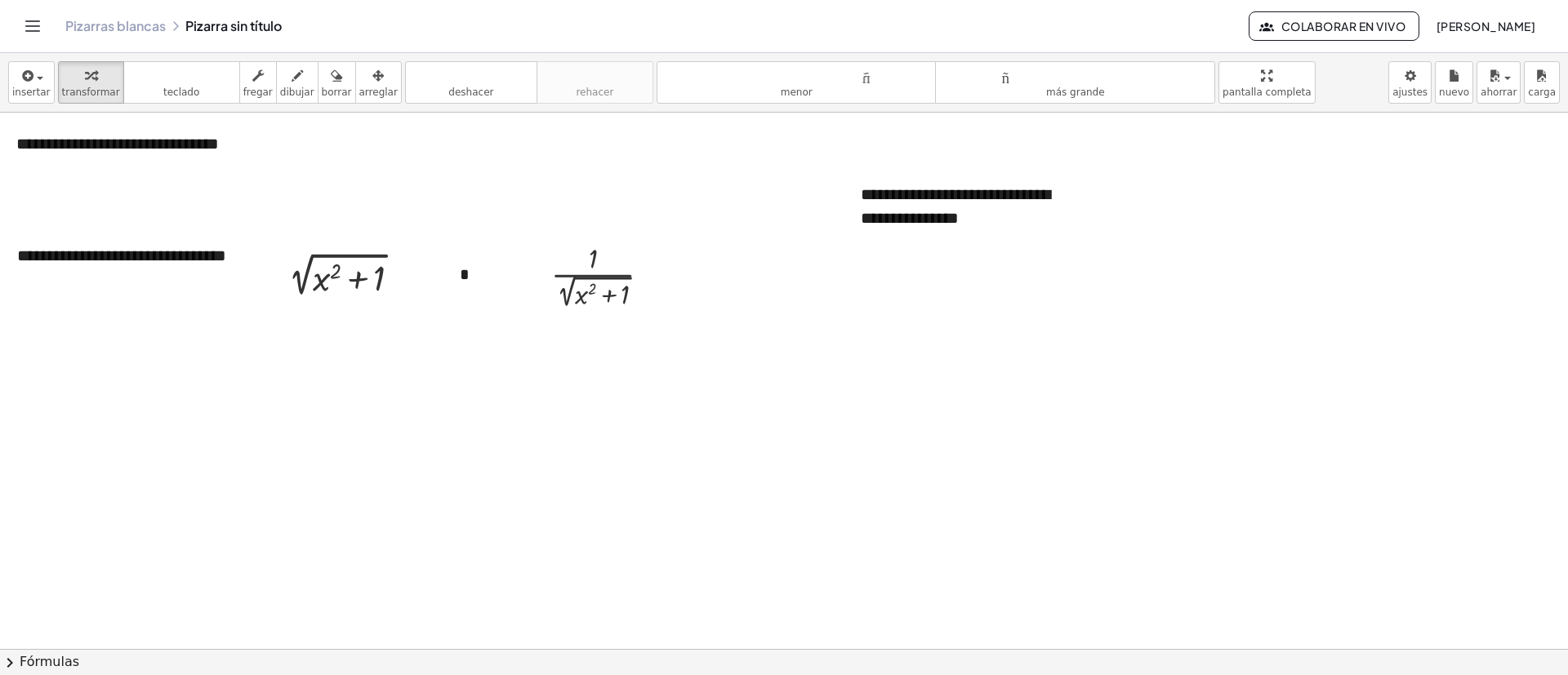
click at [372, 75] on icon "button" at bounding box center [378, 75] width 12 height 19
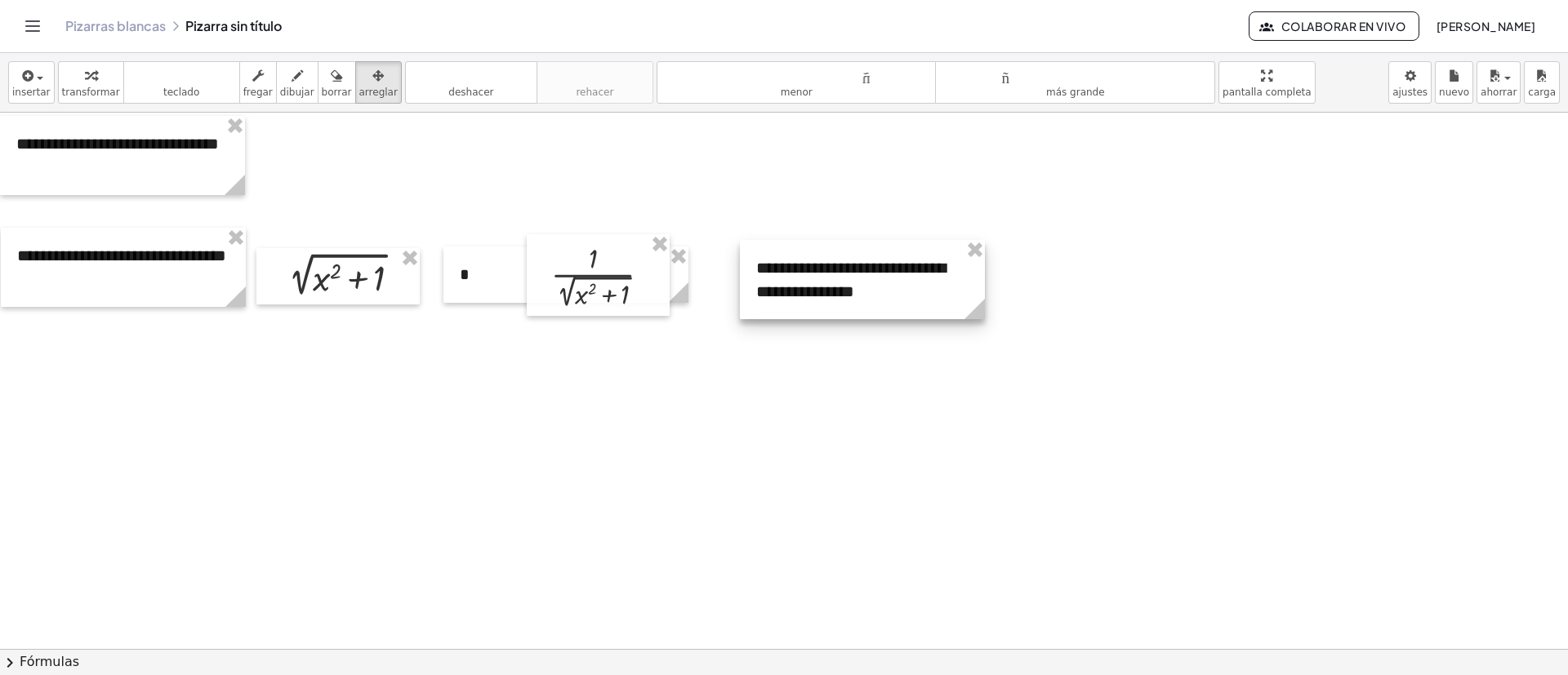
drag, startPoint x: 996, startPoint y: 206, endPoint x: 892, endPoint y: 279, distance: 127.1
click at [890, 277] on div at bounding box center [862, 279] width 245 height 79
click at [890, 296] on div at bounding box center [861, 276] width 245 height 79
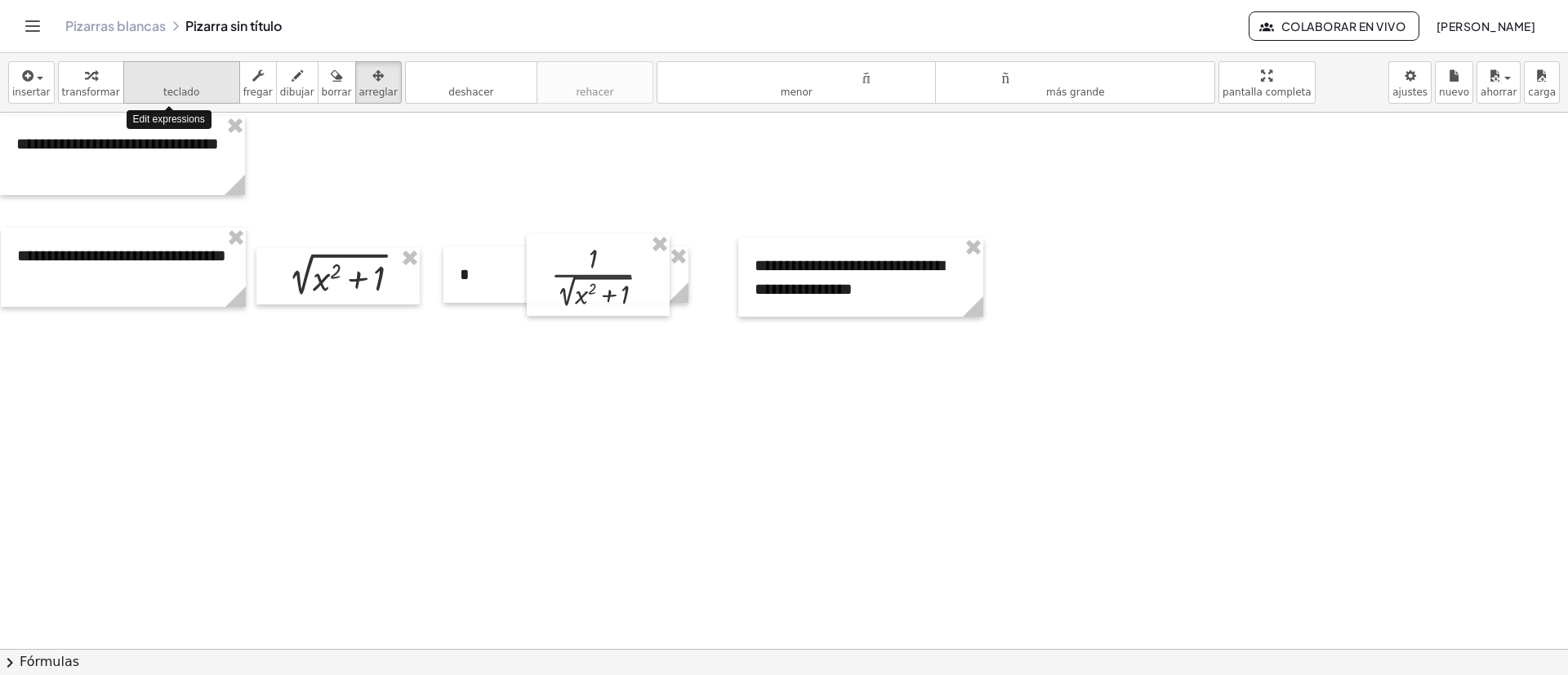
drag, startPoint x: 221, startPoint y: 84, endPoint x: 239, endPoint y: 83, distance: 18.0
click at [222, 84] on icon "teclado" at bounding box center [182, 75] width 109 height 19
click at [253, 82] on icon "button" at bounding box center [258, 75] width 12 height 19
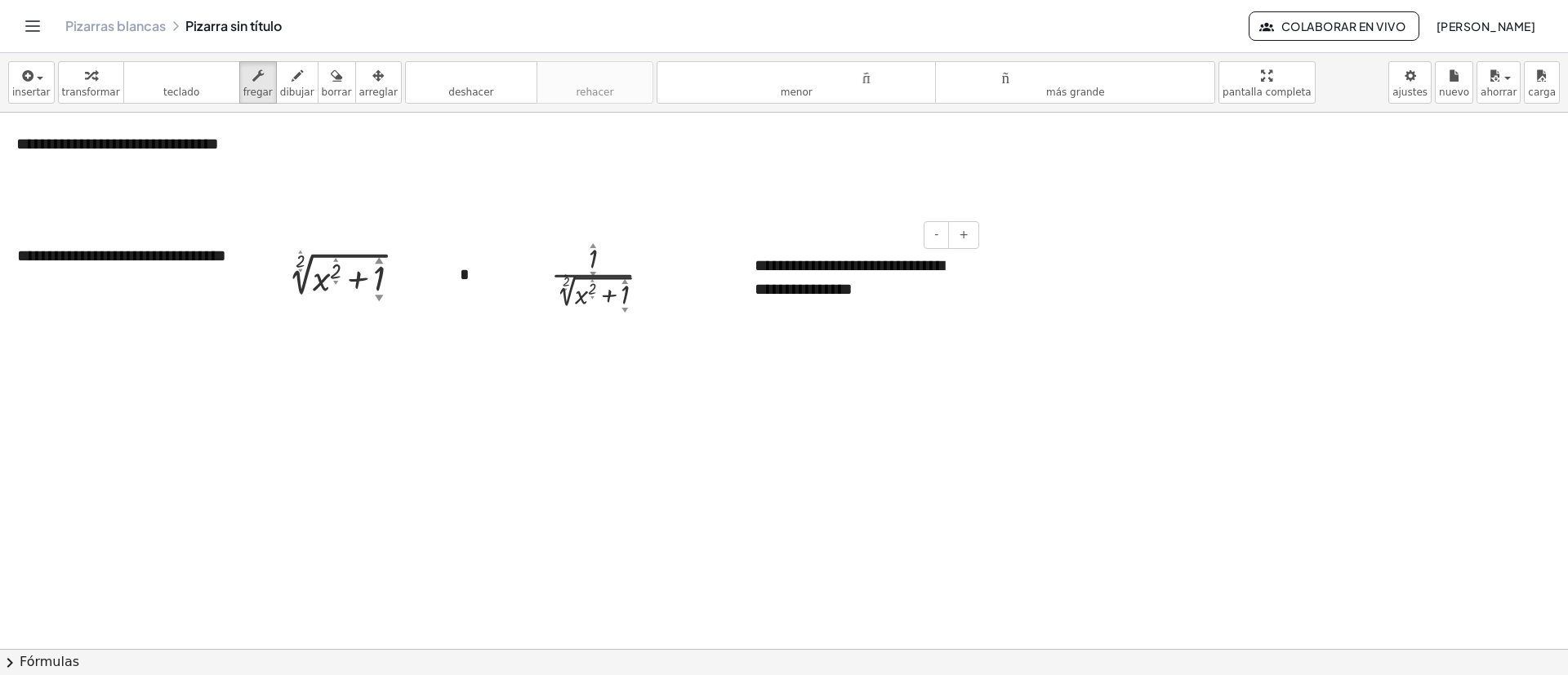
click at [888, 287] on font "**********" at bounding box center [850, 277] width 190 height 40
click at [38, 82] on div "button" at bounding box center [31, 75] width 38 height 19
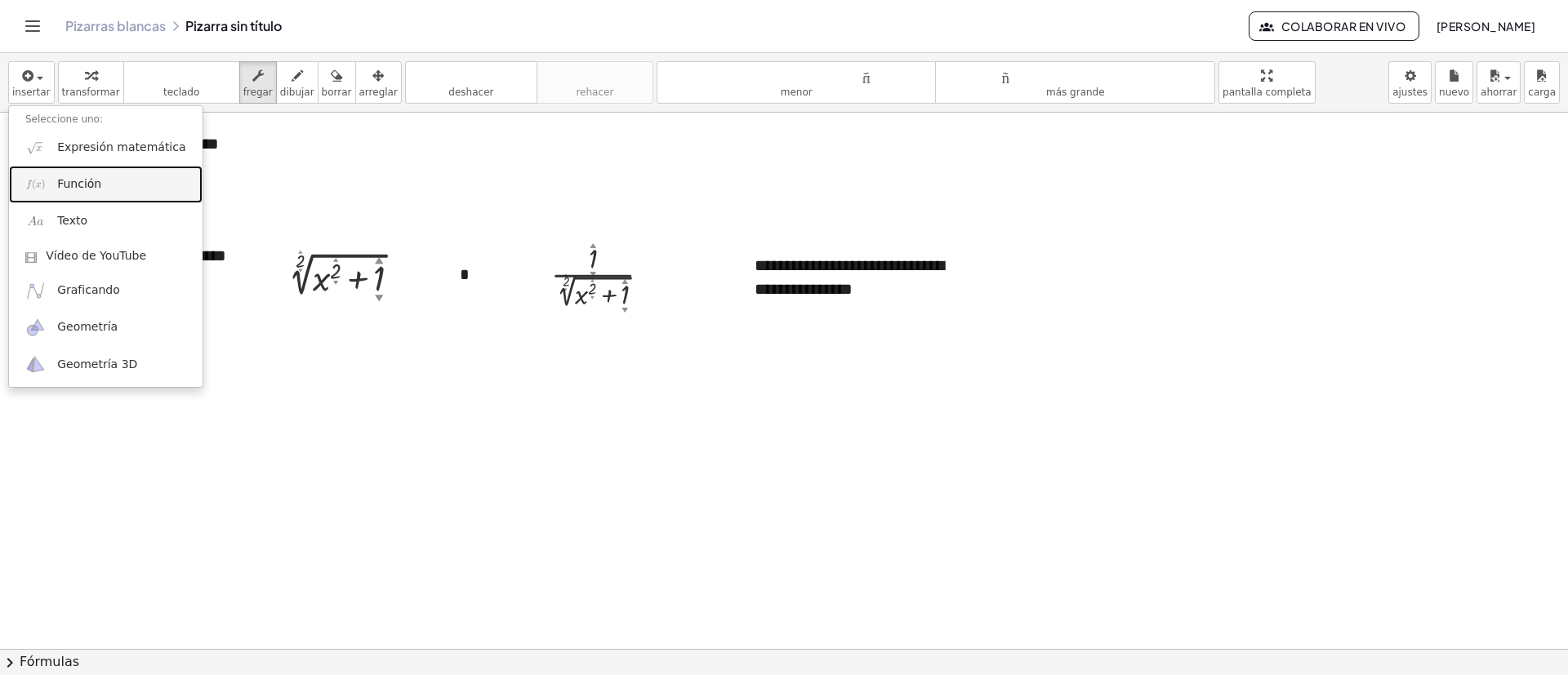
drag, startPoint x: 86, startPoint y: 188, endPoint x: 236, endPoint y: 254, distance: 163.9
click at [86, 187] on font "Función" at bounding box center [79, 183] width 44 height 13
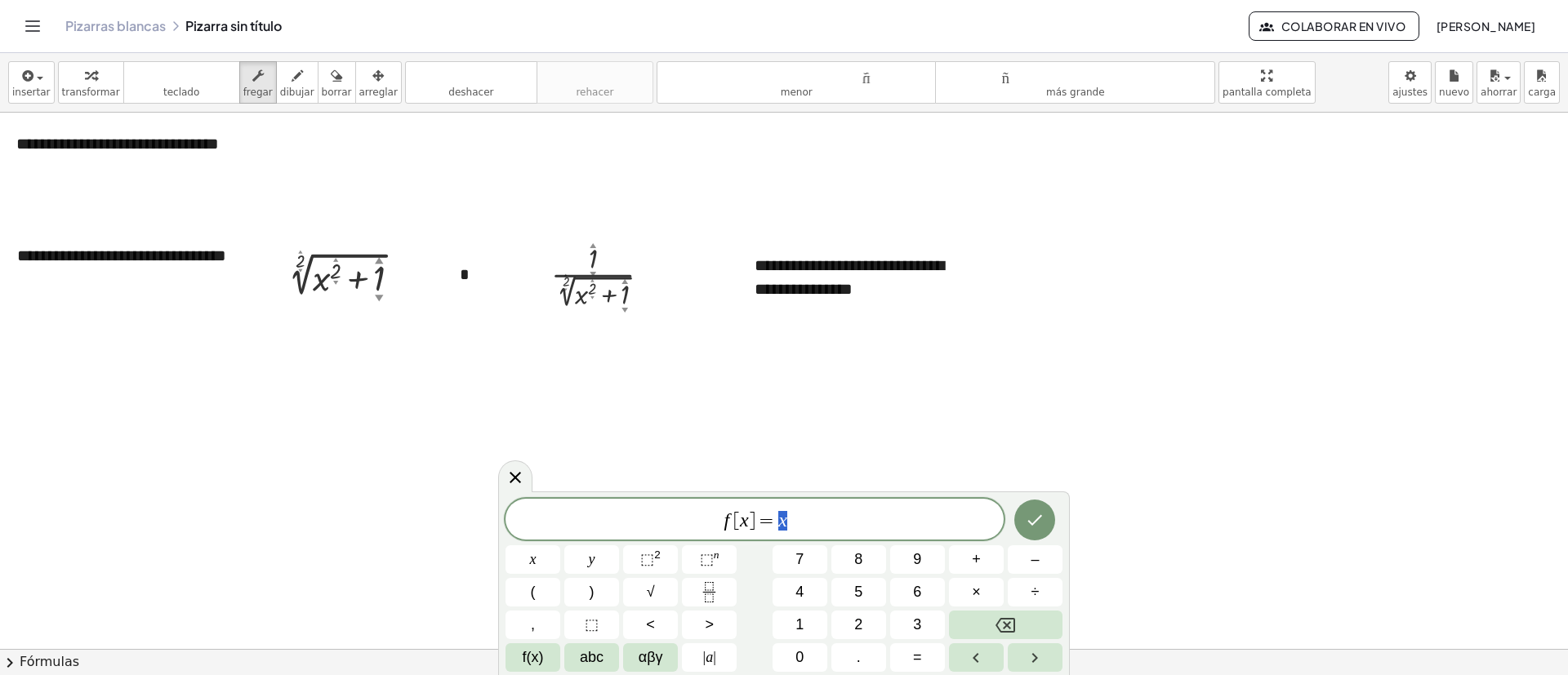
drag, startPoint x: 416, startPoint y: 527, endPoint x: 387, endPoint y: 524, distance: 29.2
click at [391, 525] on body "**********" at bounding box center [784, 338] width 1568 height 675
drag, startPoint x: 634, startPoint y: 530, endPoint x: 529, endPoint y: 528, distance: 105.0
click at [525, 532] on span "1 / √ ( x 2 + 1 )" at bounding box center [755, 517] width 498 height 29
click at [1046, 505] on button "Hecho" at bounding box center [1035, 516] width 41 height 41
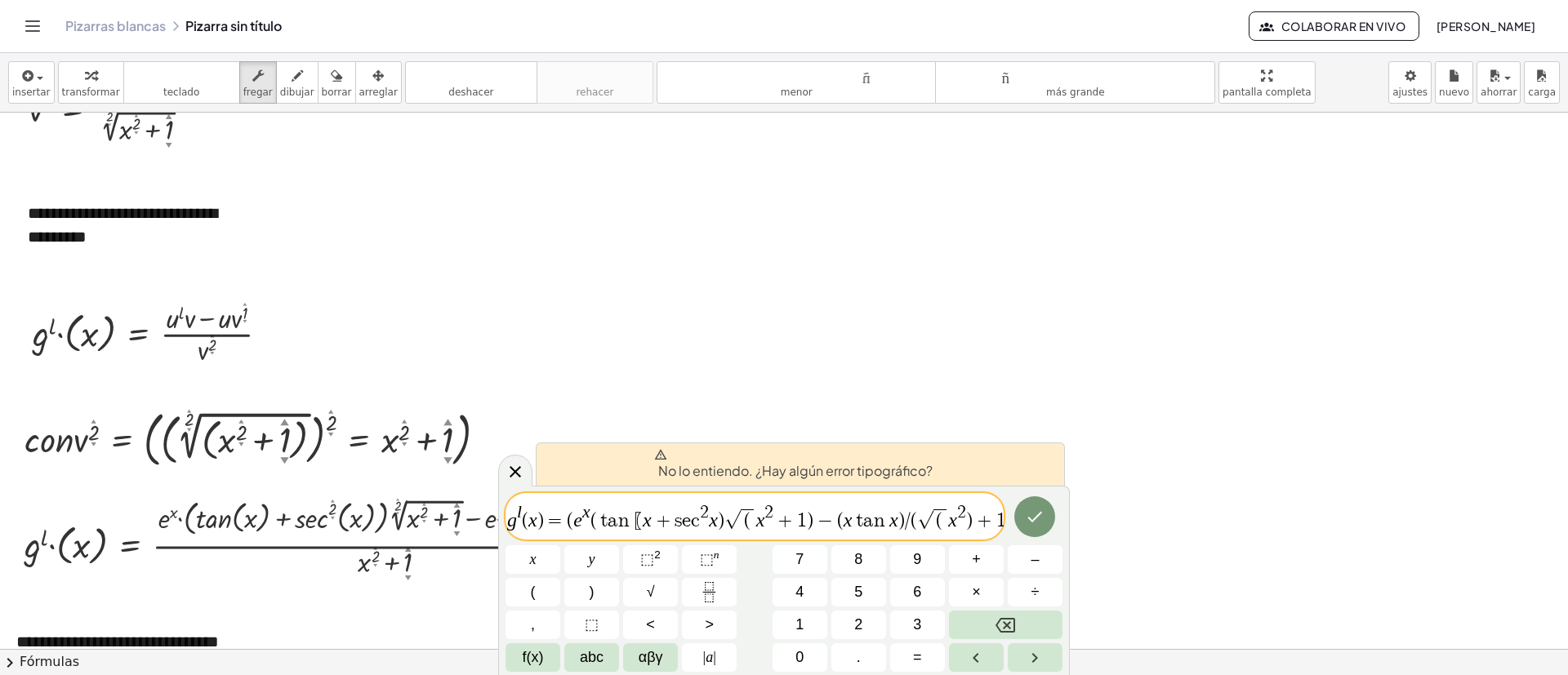
scroll to position [2804, 0]
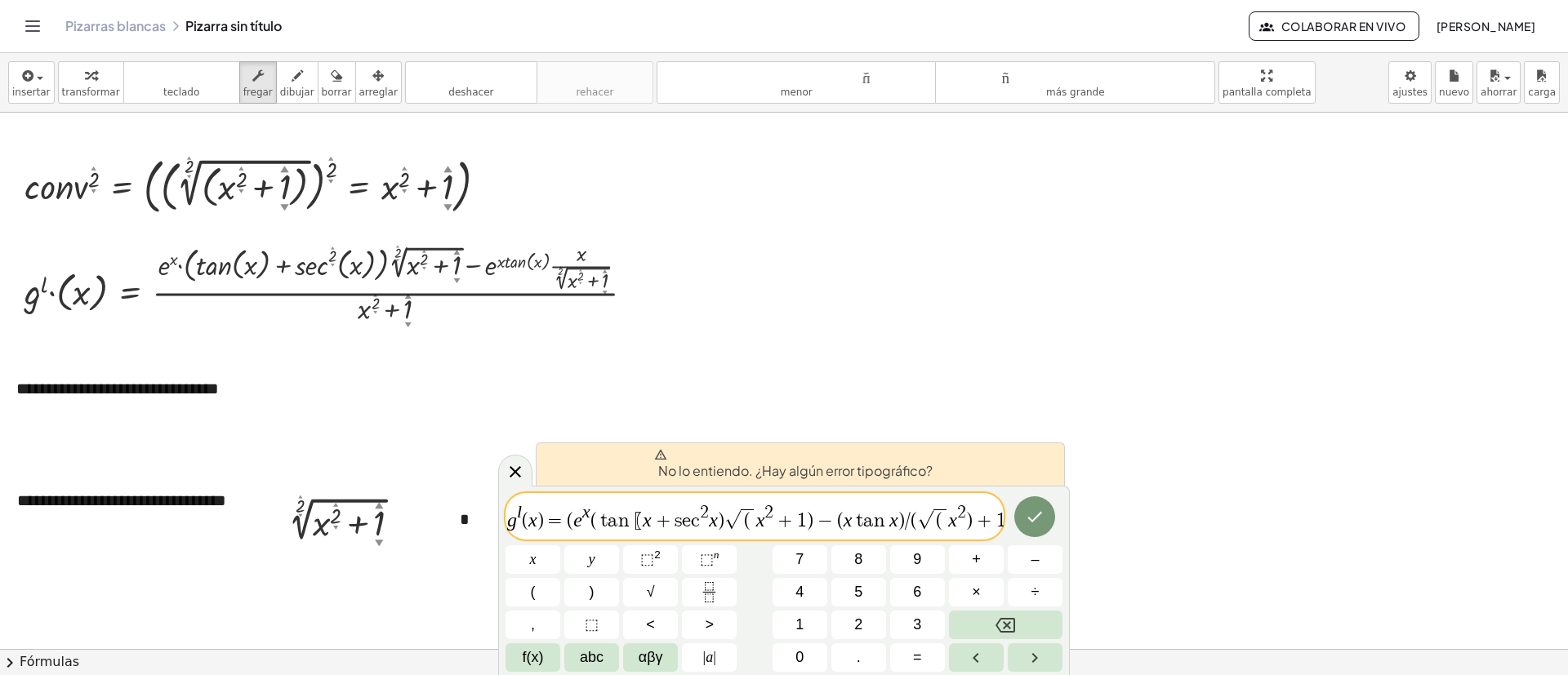
click at [560, 260] on div at bounding box center [336, 282] width 639 height 89
click at [636, 288] on div at bounding box center [635, 283] width 15 height 15
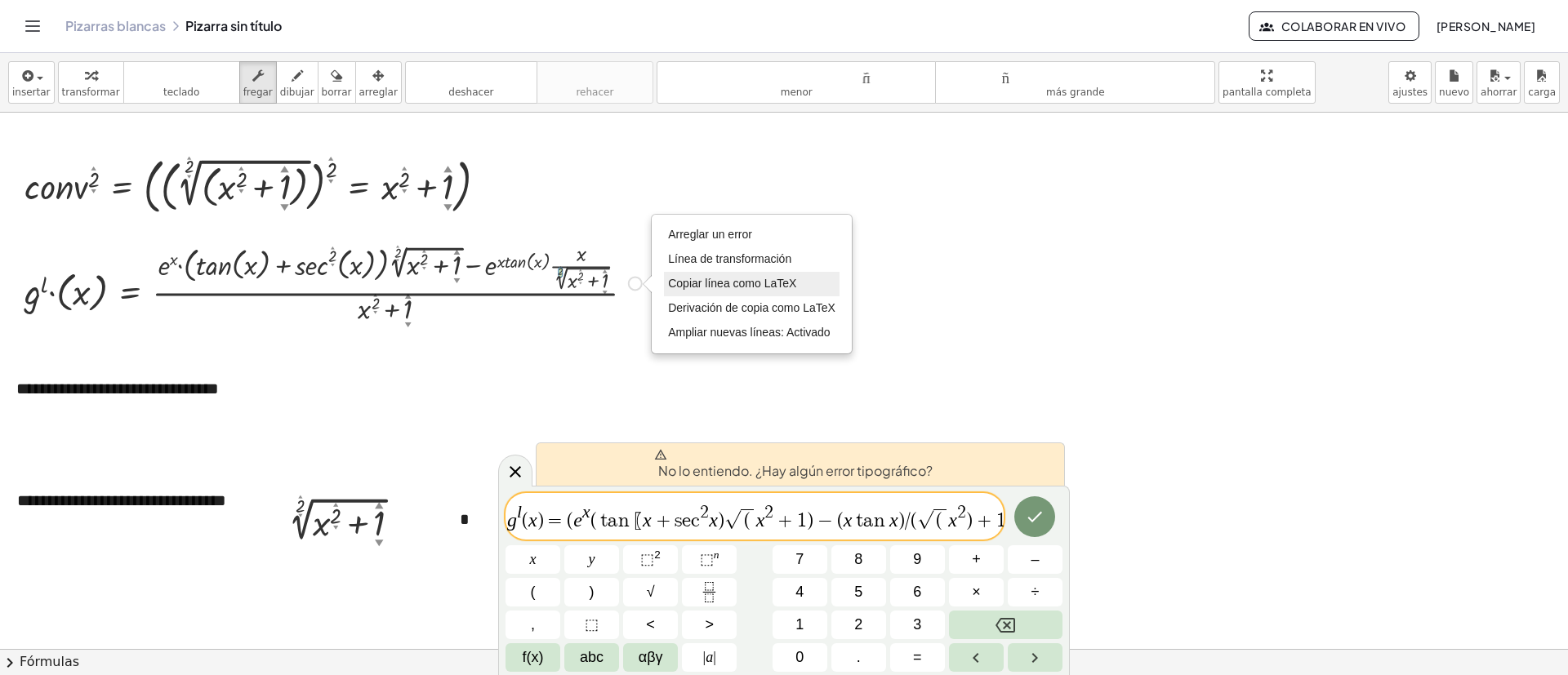
click at [699, 284] on font "Copiar línea como LaTeX" at bounding box center [732, 283] width 129 height 13
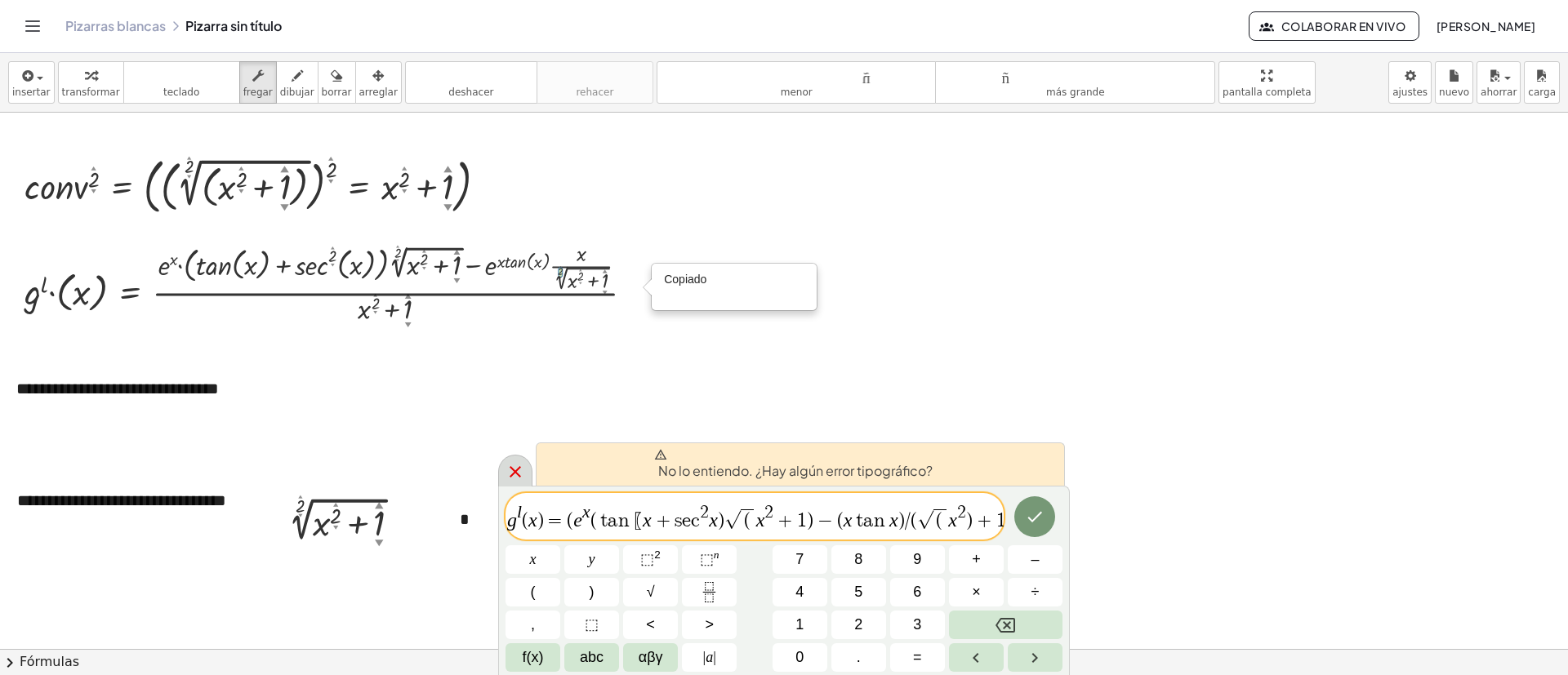
click at [516, 477] on icon at bounding box center [515, 472] width 19 height 19
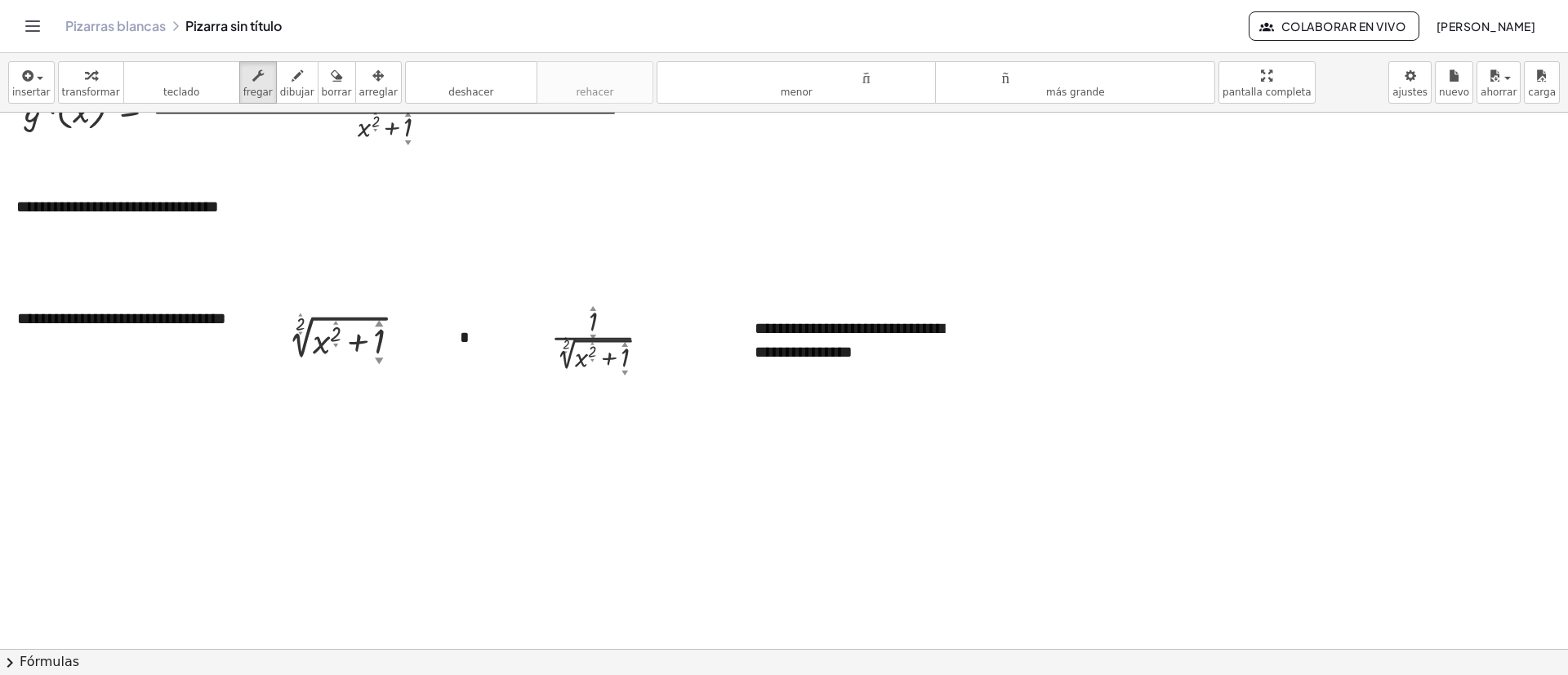
scroll to position [2973, 0]
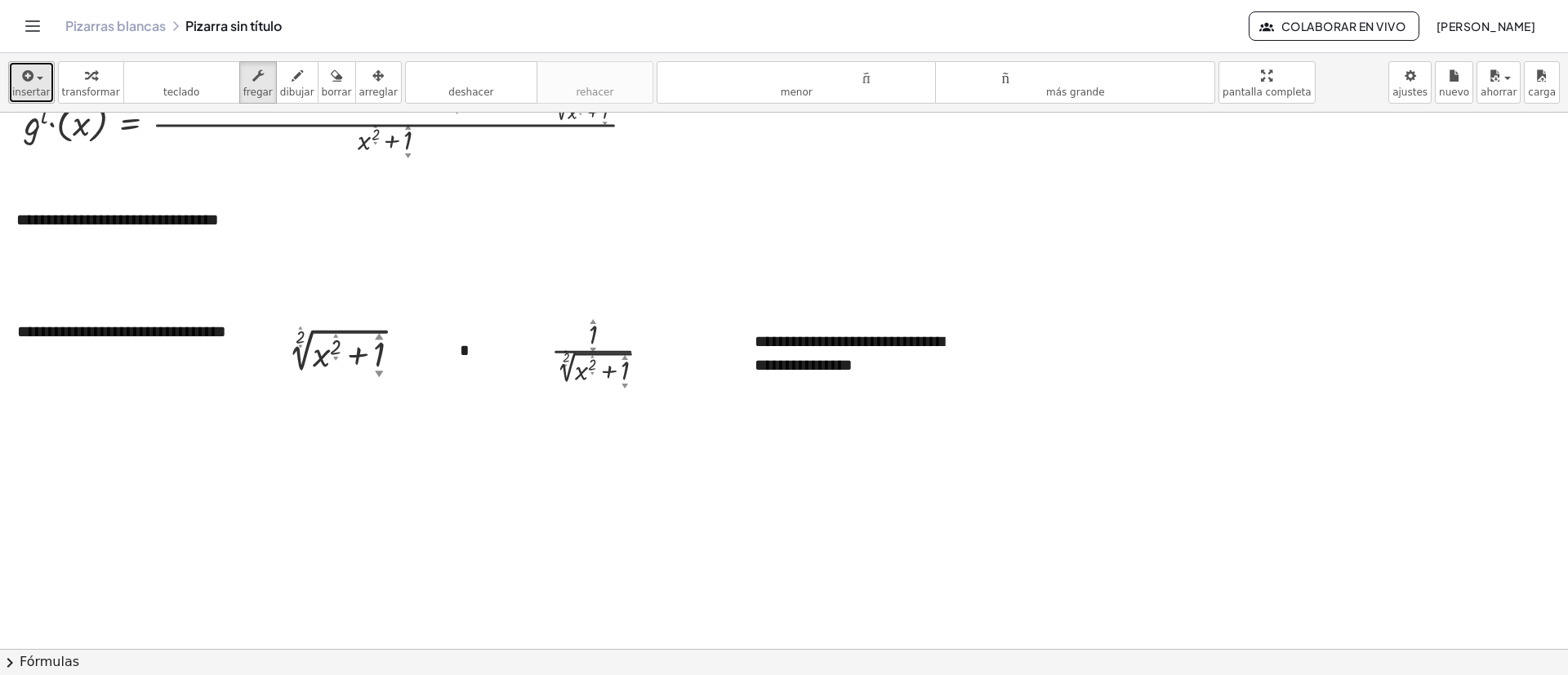
click at [36, 87] on font "insertar" at bounding box center [31, 92] width 38 height 12
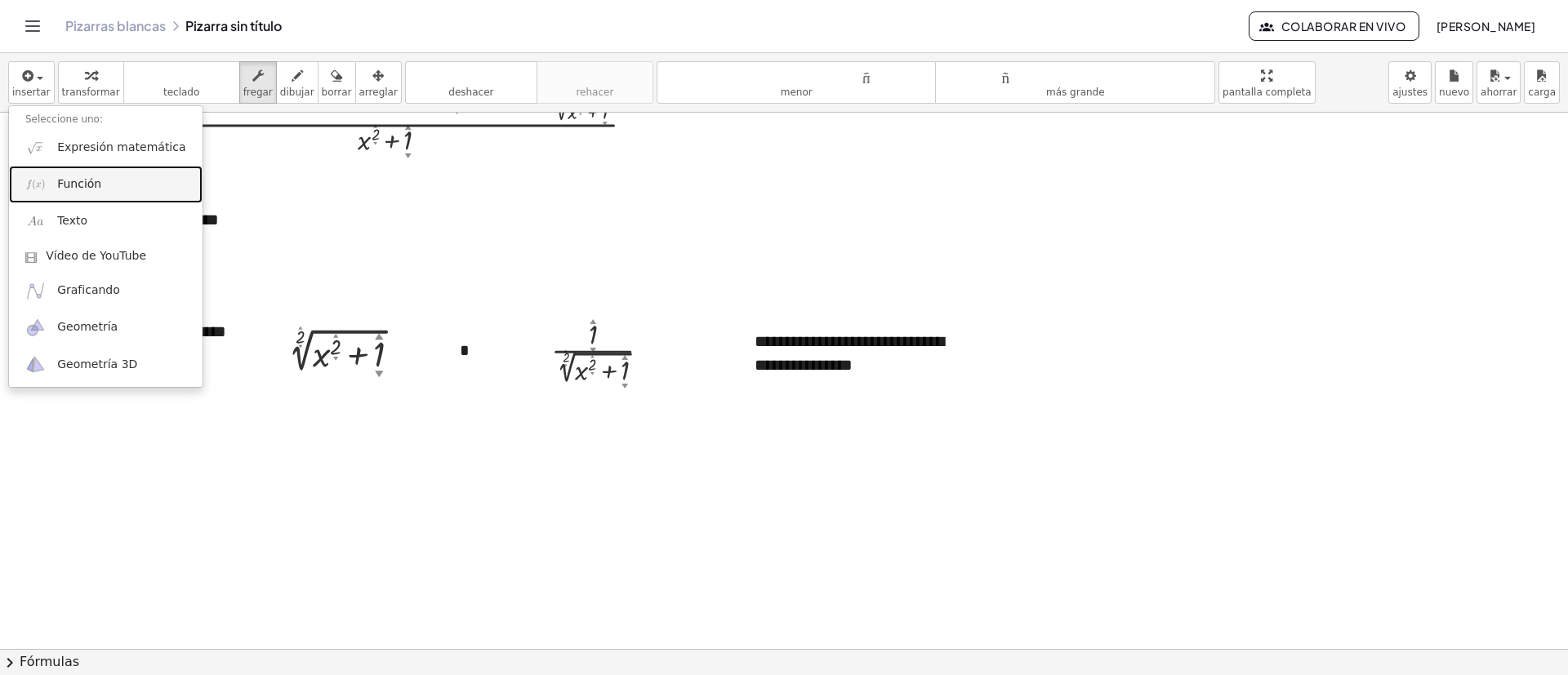
click at [57, 182] on font "Función" at bounding box center [79, 183] width 44 height 13
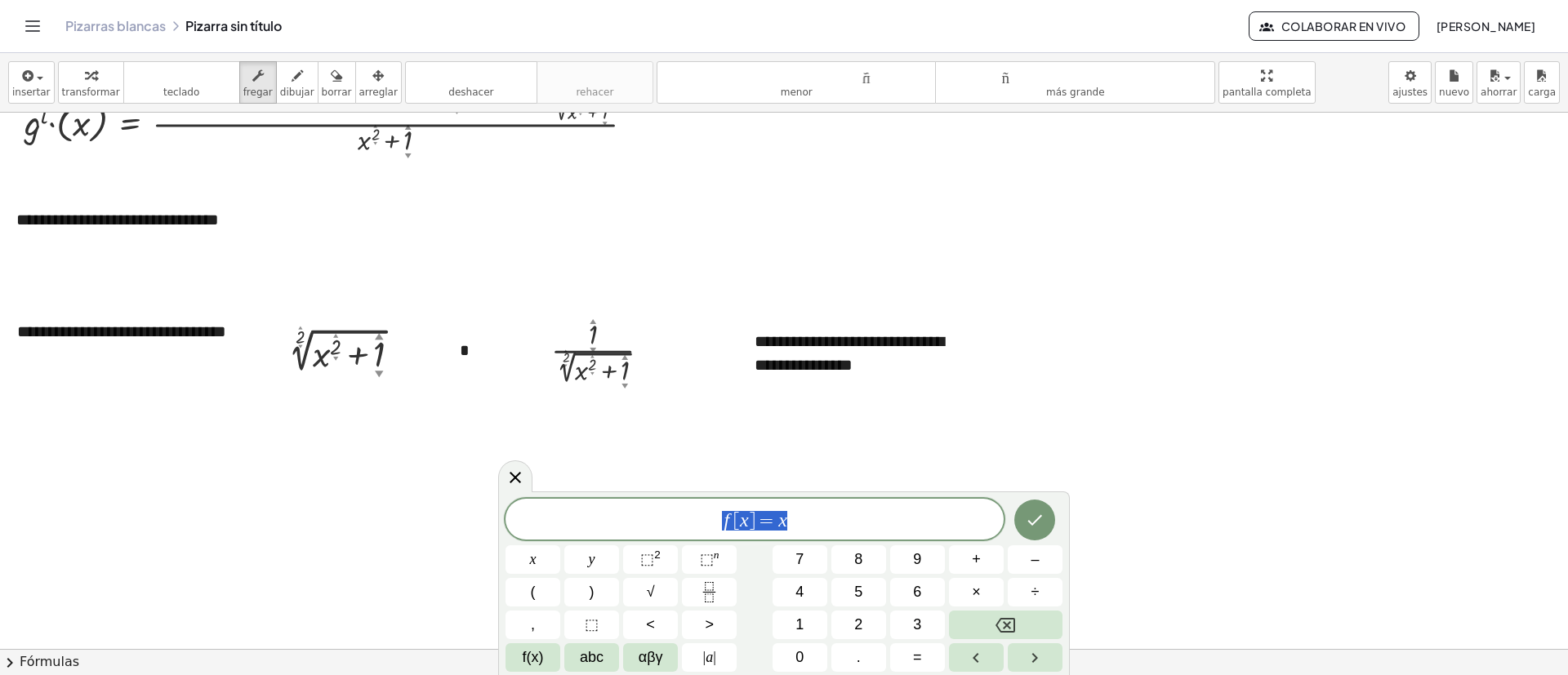
drag, startPoint x: 853, startPoint y: 517, endPoint x: 531, endPoint y: 519, distance: 322.0
click at [531, 519] on span "f [ x ] = x" at bounding box center [755, 520] width 498 height 23
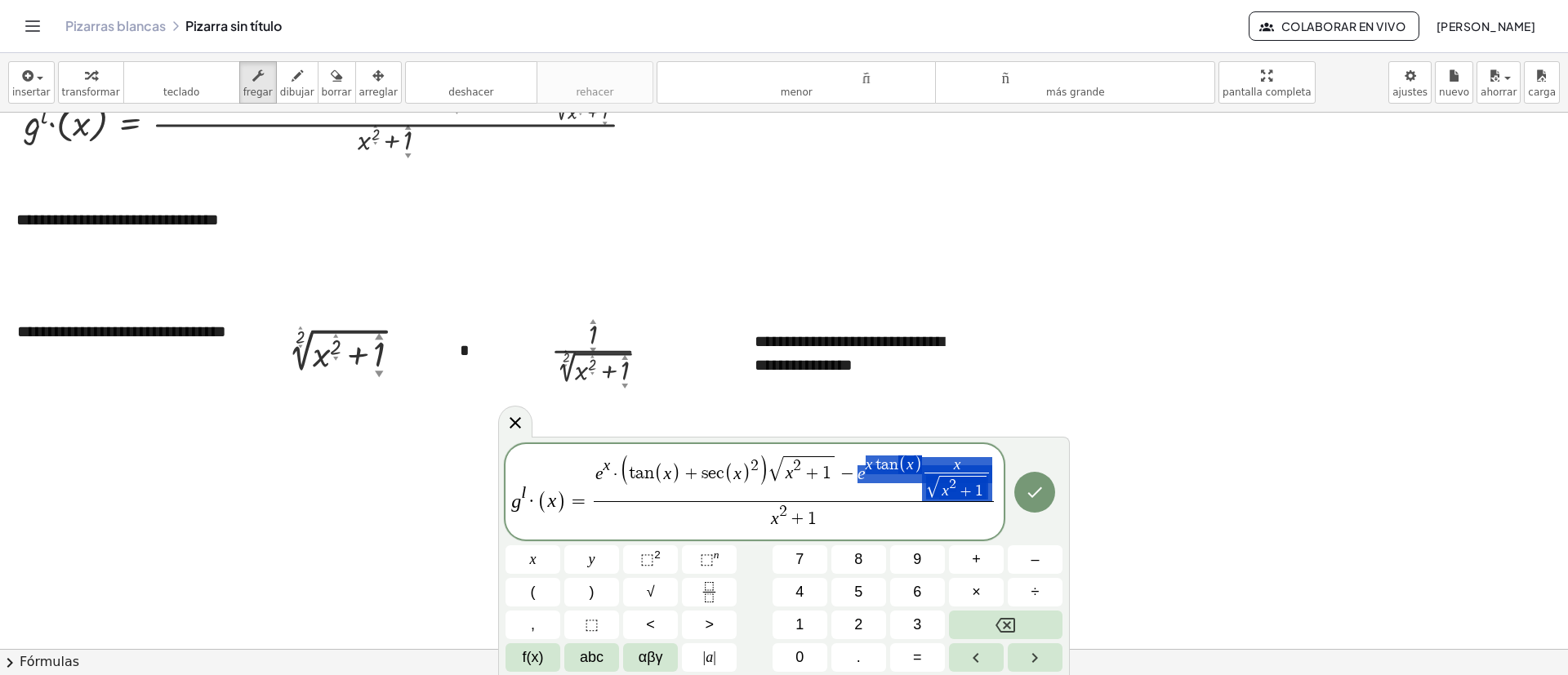
drag, startPoint x: 870, startPoint y: 471, endPoint x: 959, endPoint y: 478, distance: 89.3
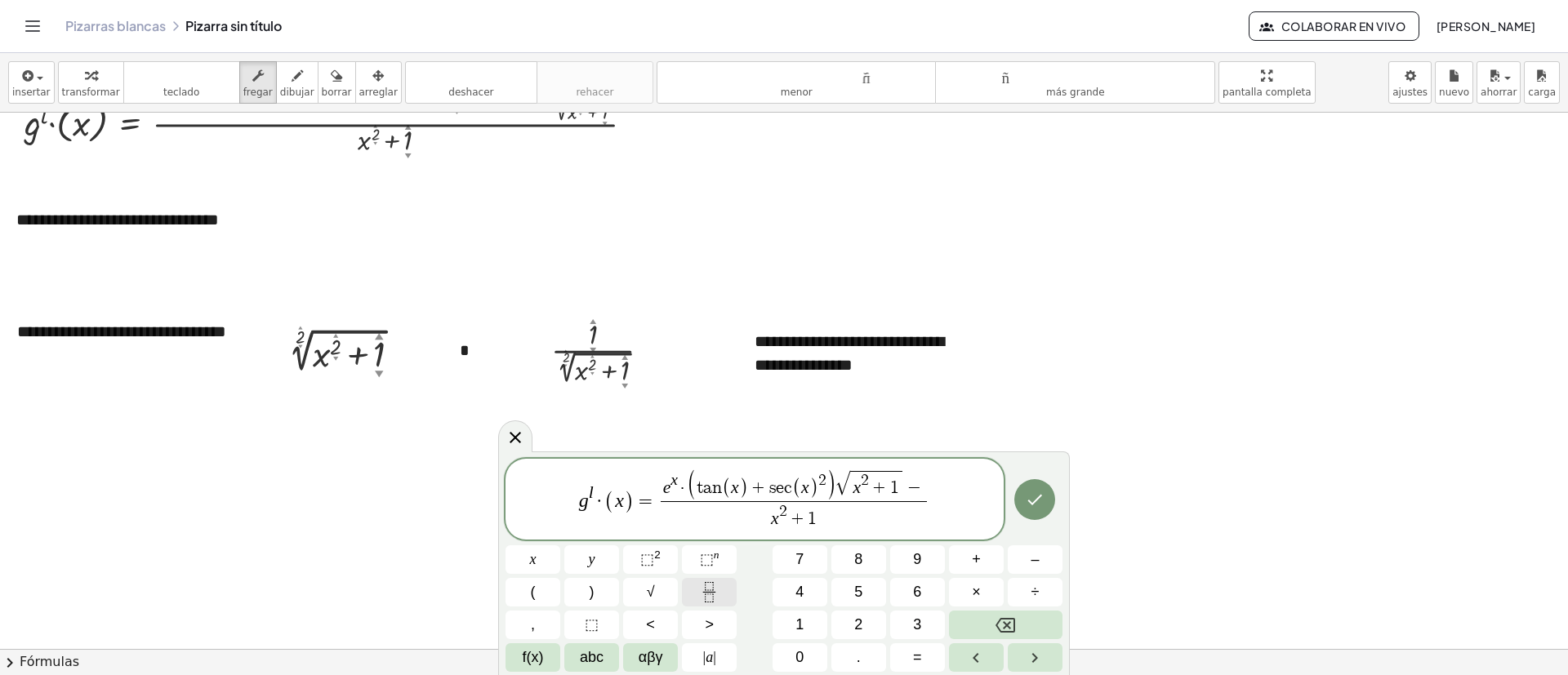
click at [716, 590] on icon "Fraction" at bounding box center [709, 592] width 20 height 20
click at [930, 493] on span at bounding box center [925, 491] width 47 height 19
click at [659, 579] on button "√" at bounding box center [651, 592] width 55 height 28
click at [649, 548] on span "⬚ 2" at bounding box center [651, 559] width 20 height 22
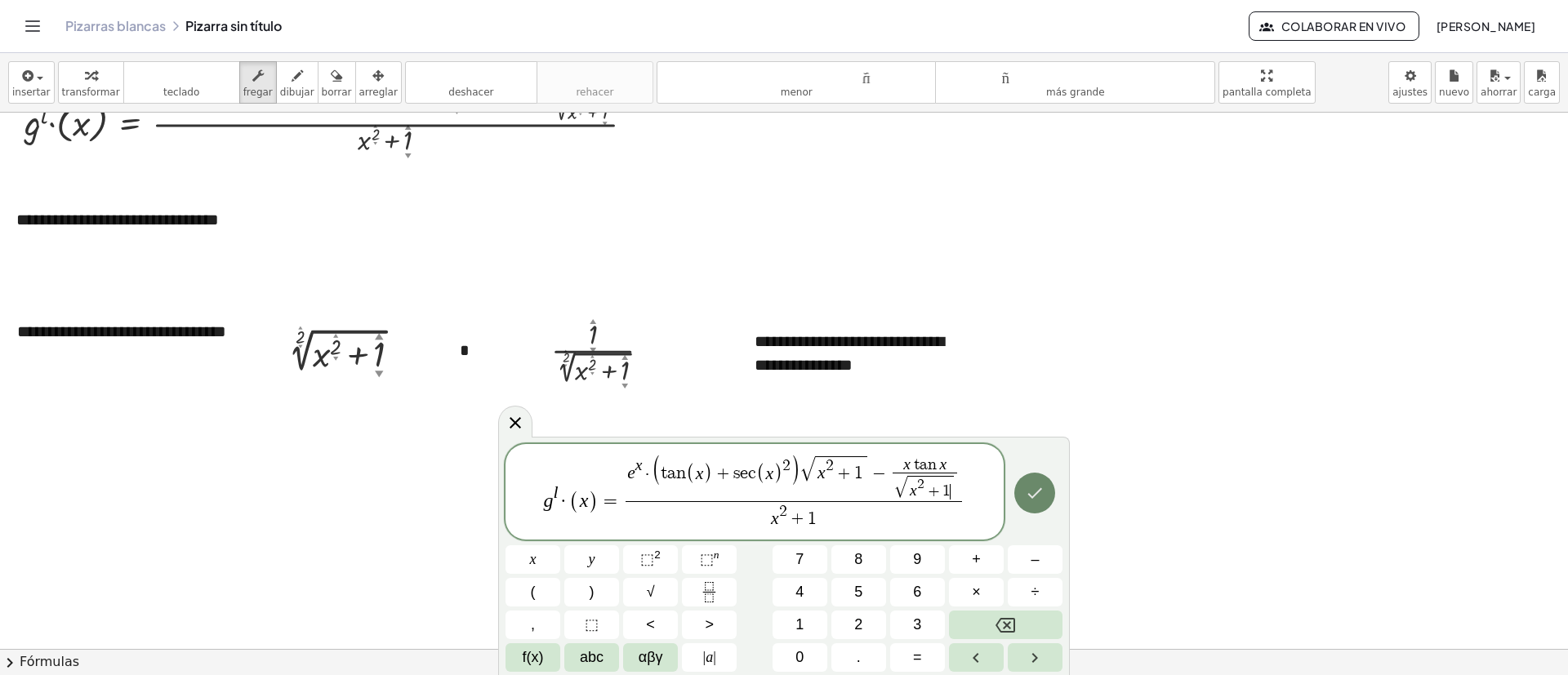
click at [1027, 496] on icon "Hecho" at bounding box center [1034, 493] width 19 height 19
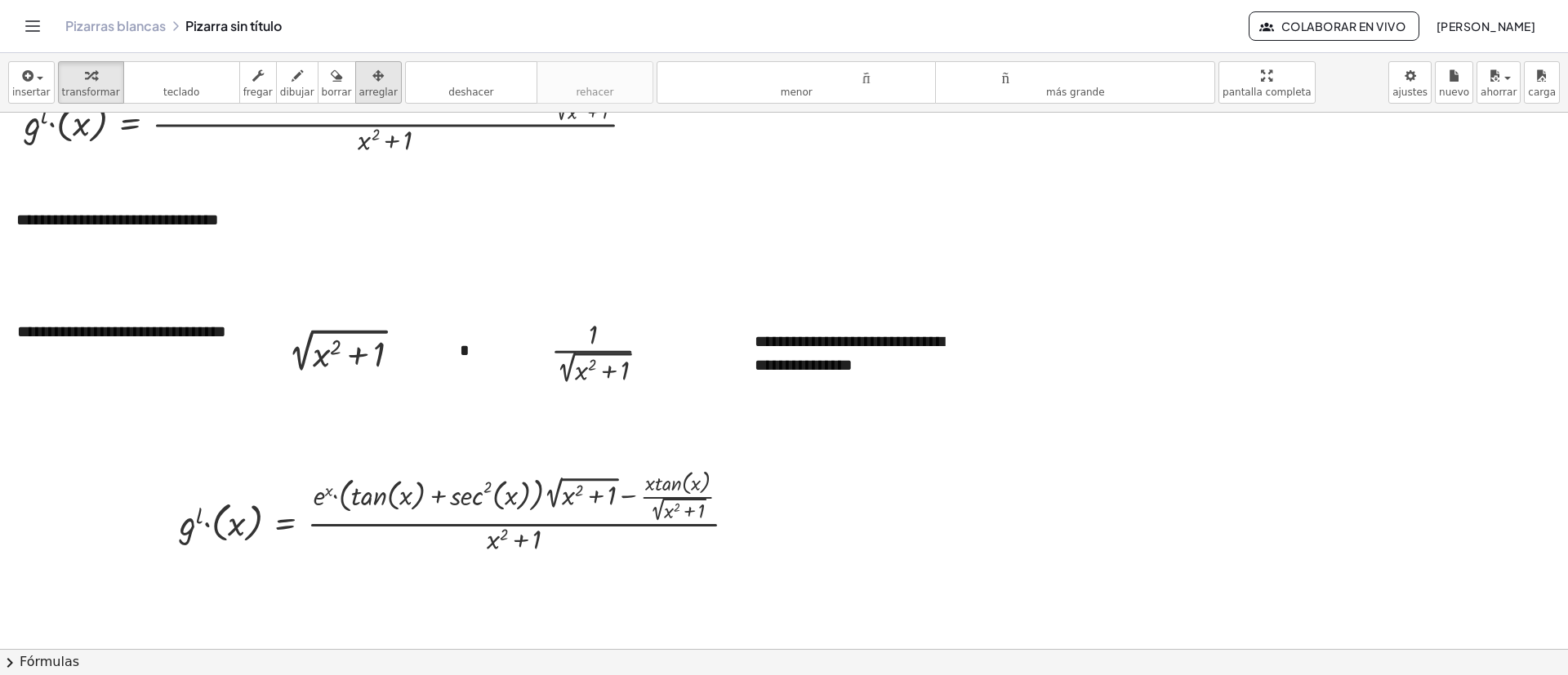
click at [372, 80] on icon "button" at bounding box center [378, 75] width 12 height 19
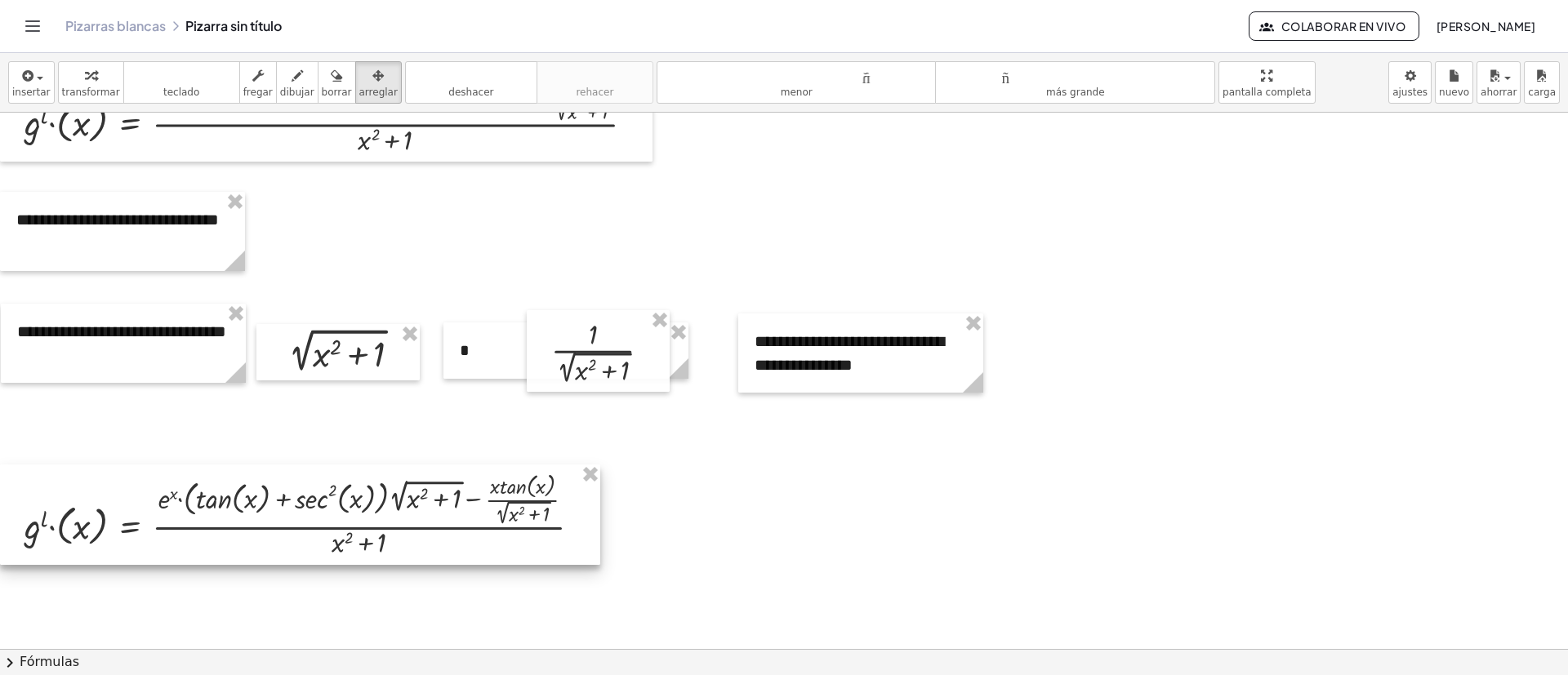
drag, startPoint x: 565, startPoint y: 543, endPoint x: 377, endPoint y: 546, distance: 188.0
click at [377, 546] on div at bounding box center [300, 514] width 601 height 100
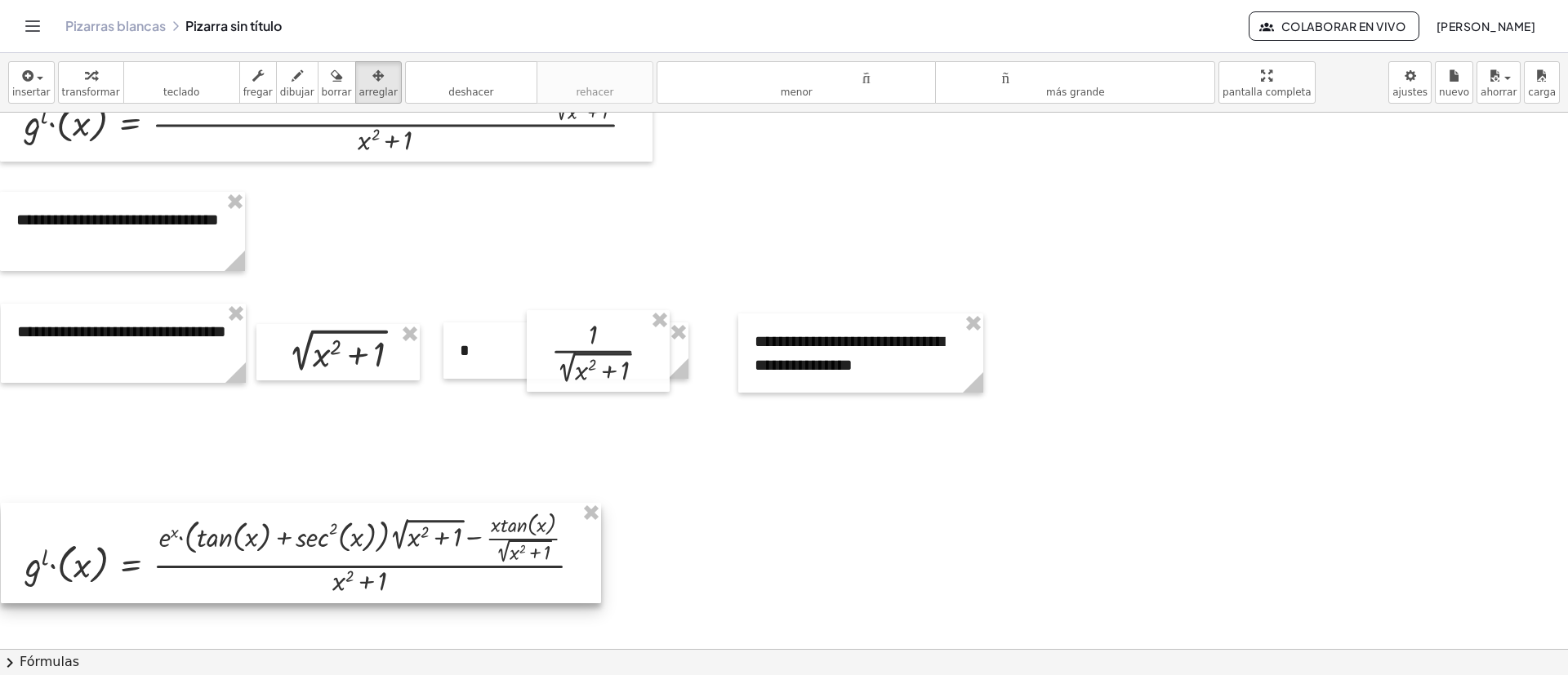
drag, startPoint x: 308, startPoint y: 507, endPoint x: 299, endPoint y: 533, distance: 27.5
click at [306, 545] on div at bounding box center [301, 553] width 601 height 100
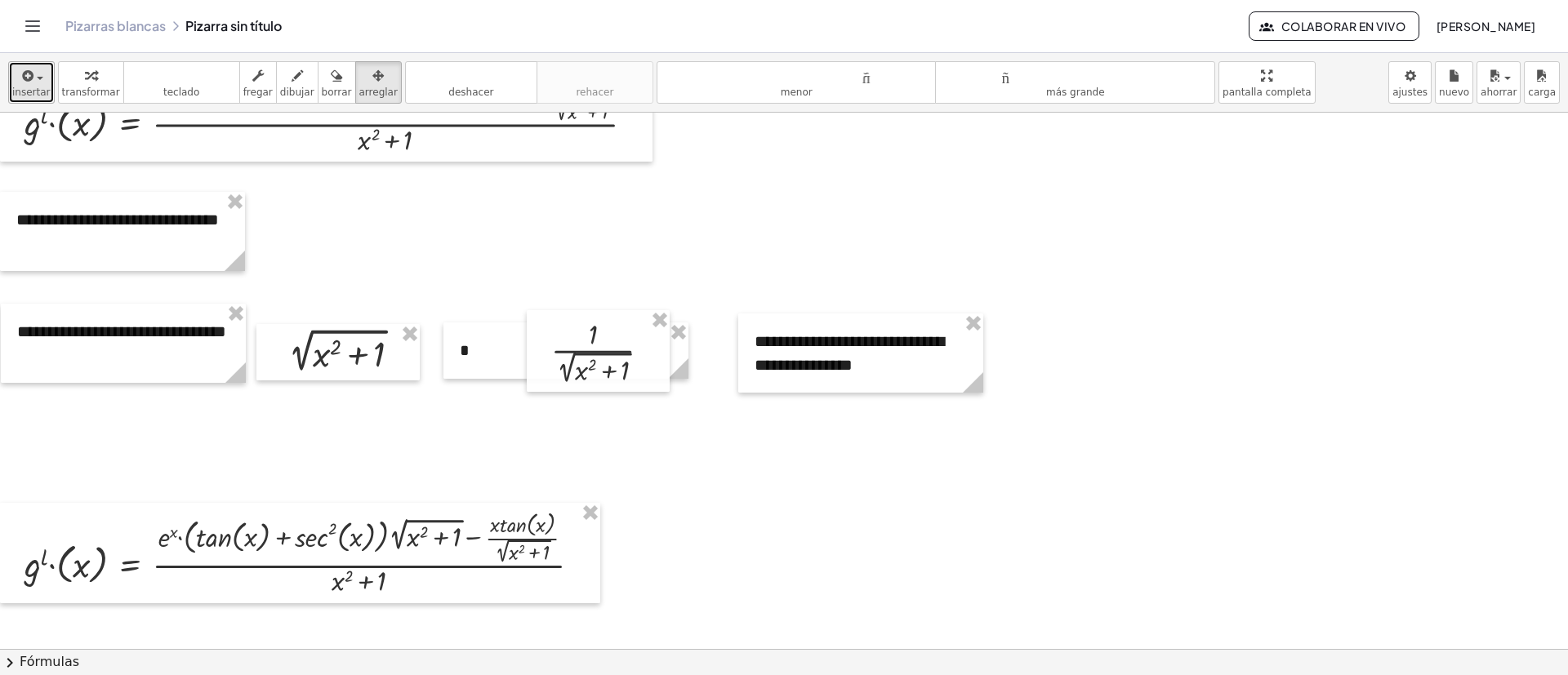
click at [24, 96] on font "insertar" at bounding box center [31, 92] width 38 height 12
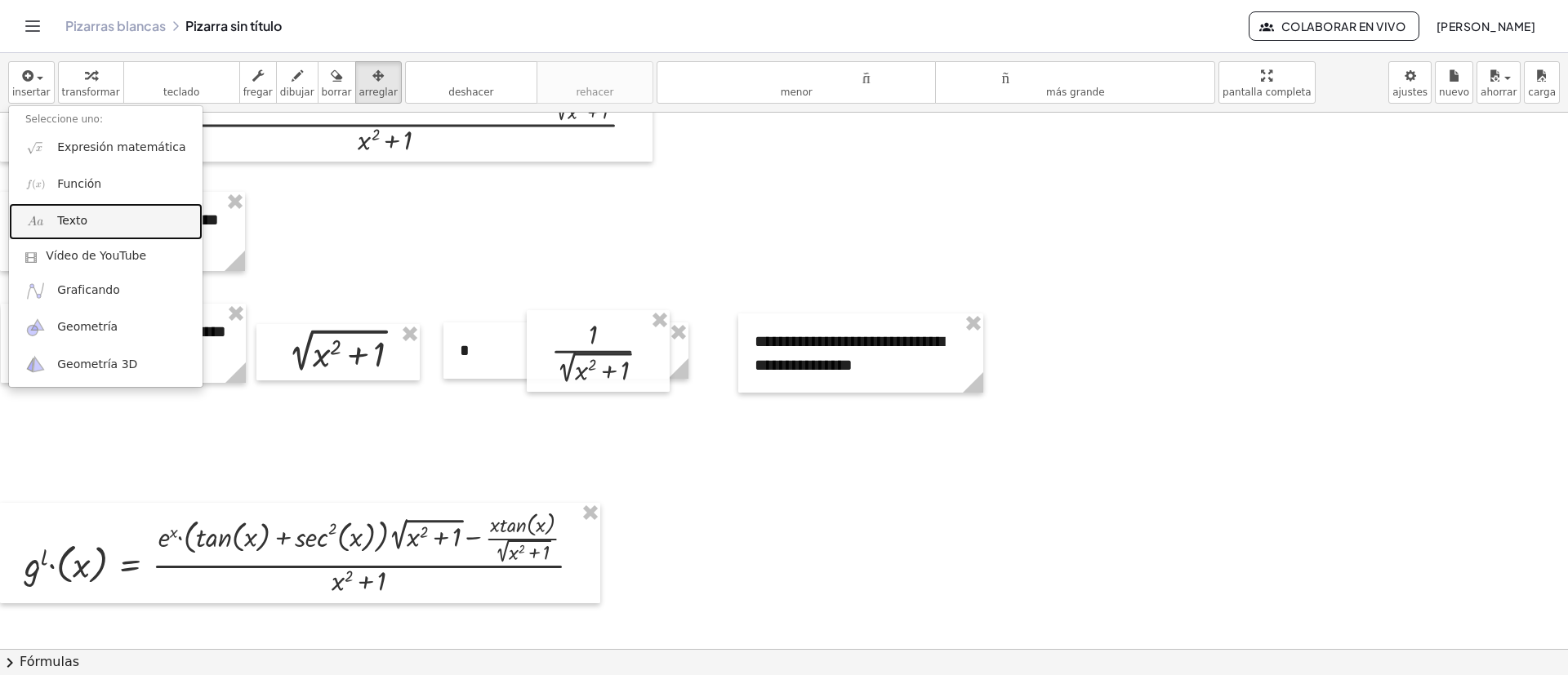
drag, startPoint x: 102, startPoint y: 232, endPoint x: 193, endPoint y: 292, distance: 109.0
click at [102, 231] on link "Texto" at bounding box center [106, 222] width 193 height 36
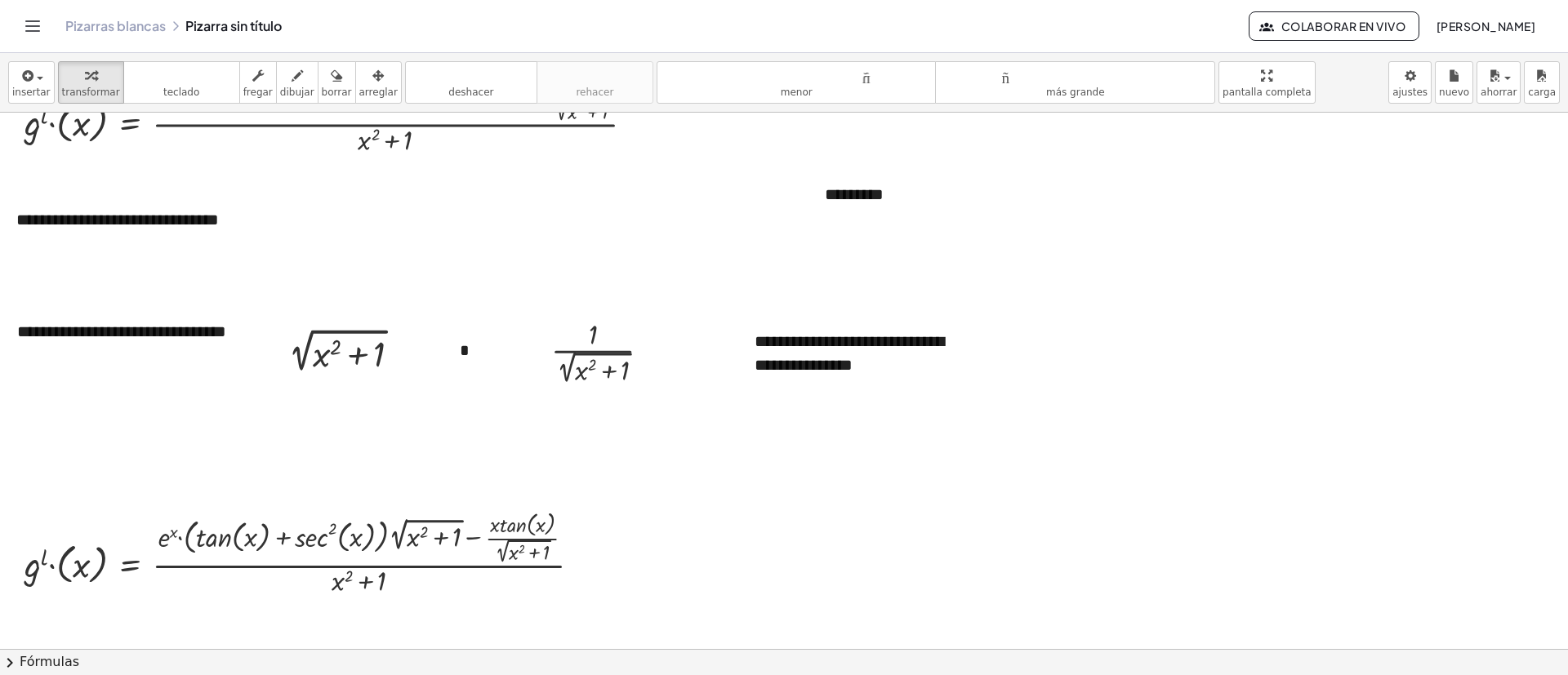
click at [376, 76] on div "insertar Seleccione uno: Expresión matemática Función Texto Vídeo de YouTube Gr…" at bounding box center [784, 82] width 1568 height 59
click at [372, 81] on icon "button" at bounding box center [378, 75] width 12 height 19
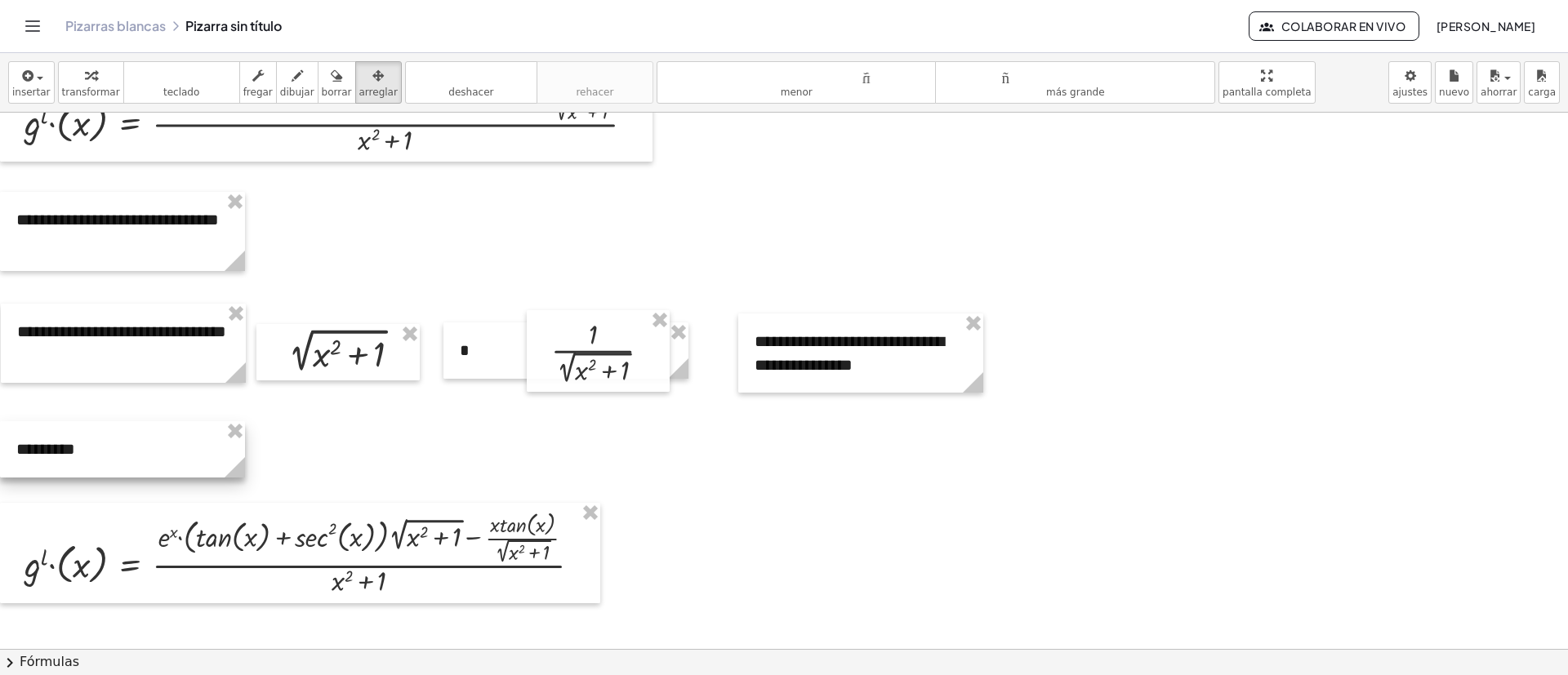
drag, startPoint x: 867, startPoint y: 181, endPoint x: 43, endPoint y: 437, distance: 862.9
click at [43, 437] on div at bounding box center [122, 450] width 245 height 57
click at [253, 74] on icon "button" at bounding box center [258, 75] width 12 height 19
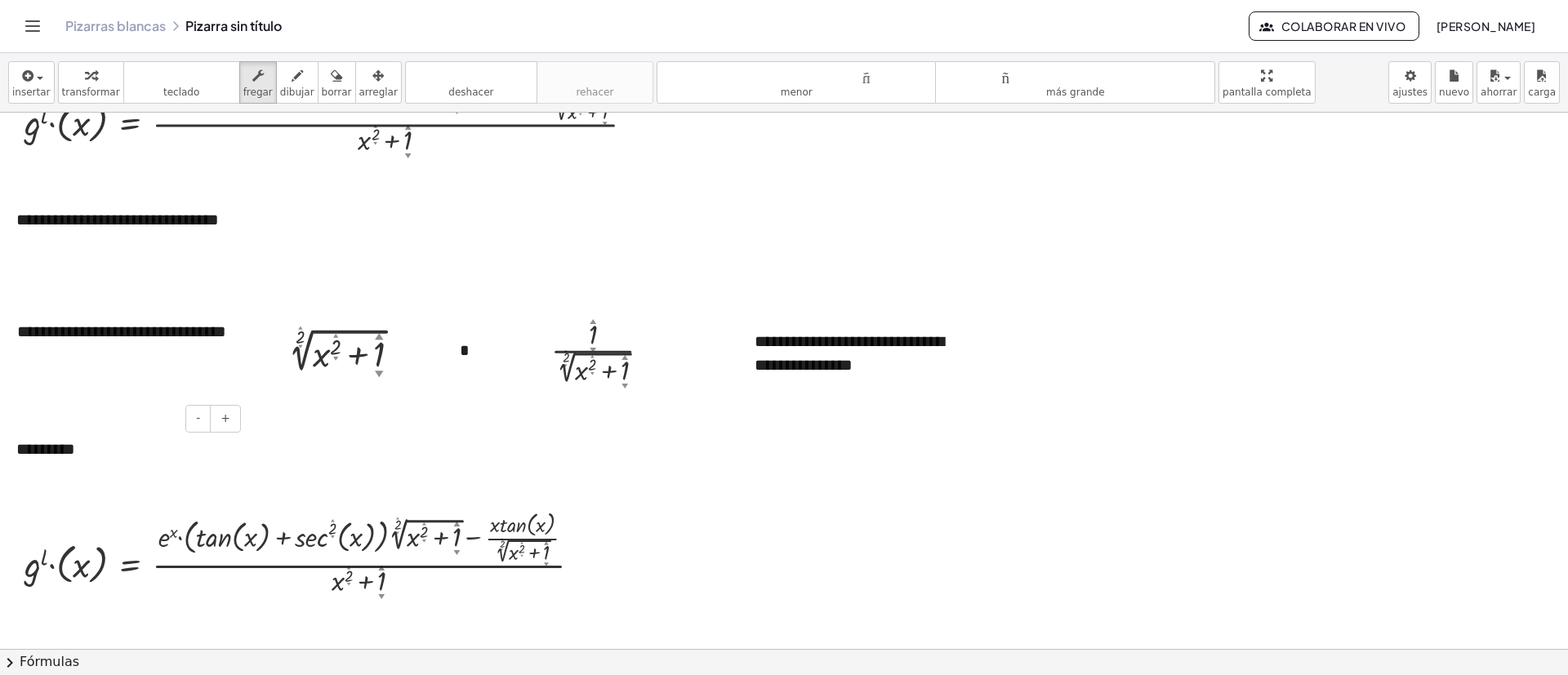
click at [20, 460] on div "*********" at bounding box center [122, 450] width 245 height 57
click at [37, 88] on font "insertar" at bounding box center [31, 92] width 38 height 12
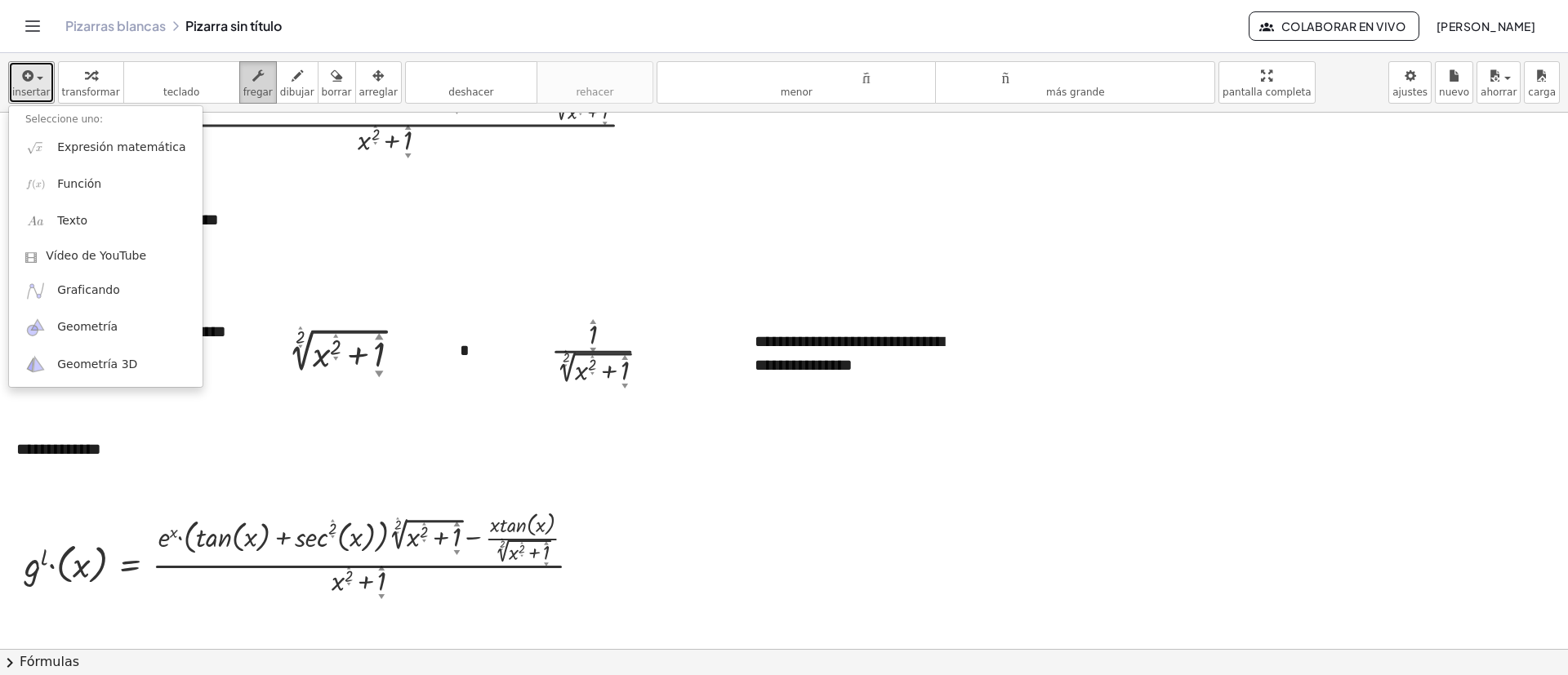
click at [254, 84] on button "fregar" at bounding box center [257, 82] width 37 height 43
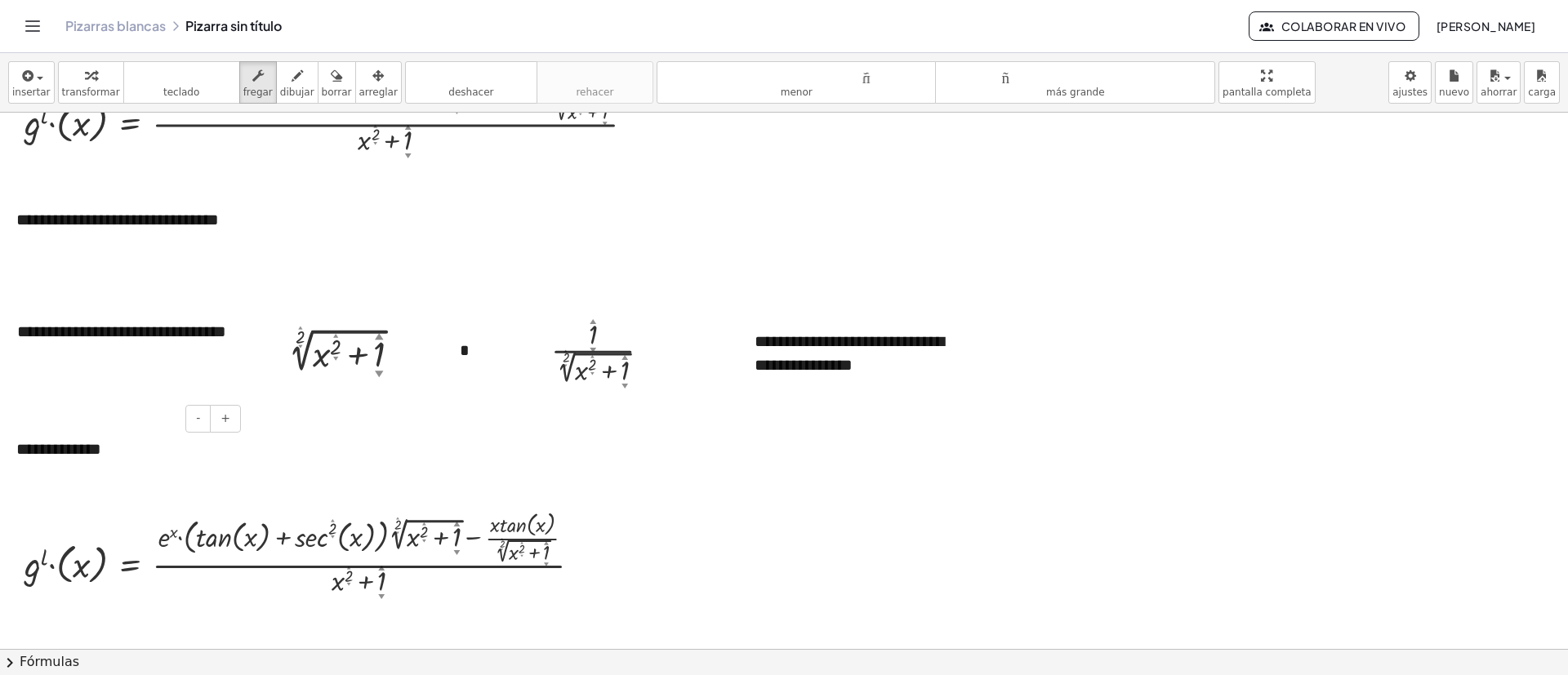
click at [57, 446] on font "**********" at bounding box center [58, 449] width 85 height 16
click at [29, 457] on font "**********" at bounding box center [58, 449] width 85 height 16
click at [358, 509] on div at bounding box center [309, 553] width 586 height 92
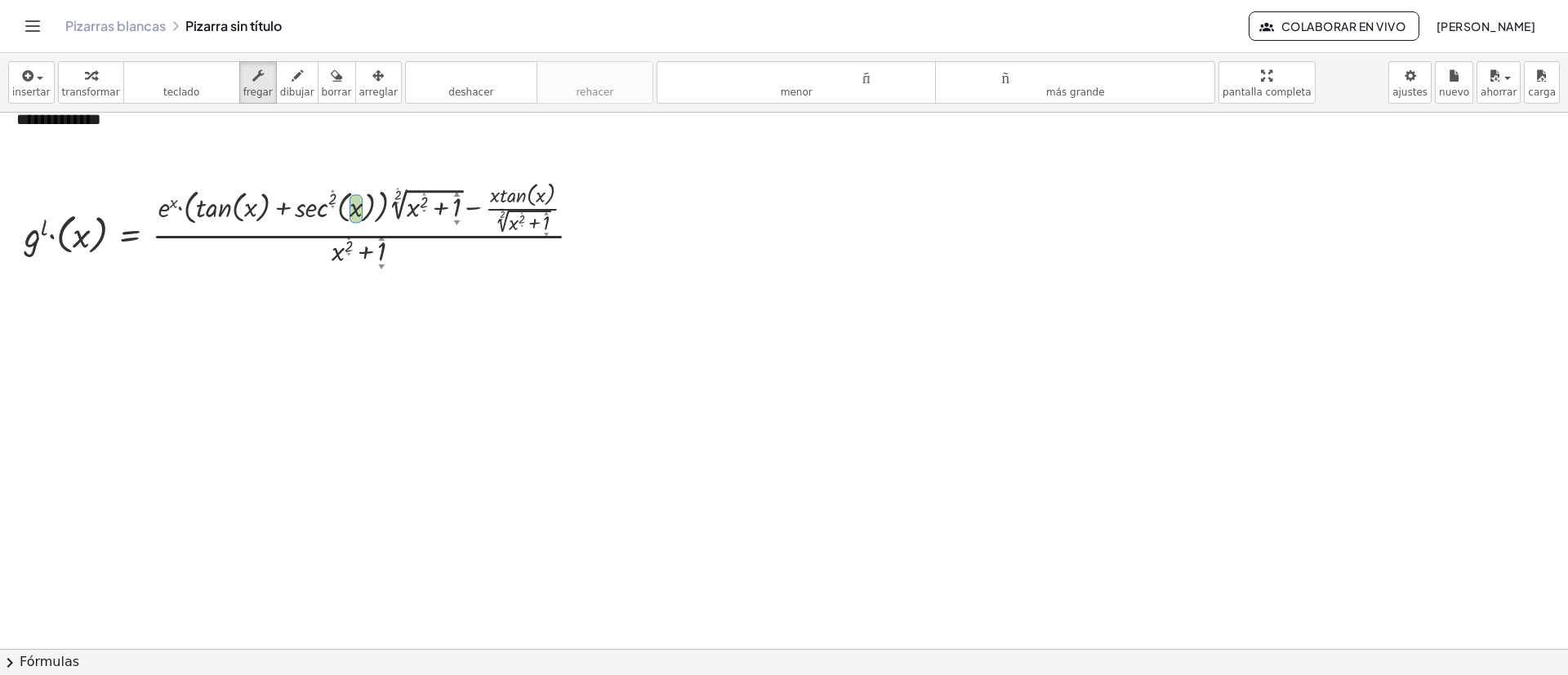
scroll to position [3340, 0]
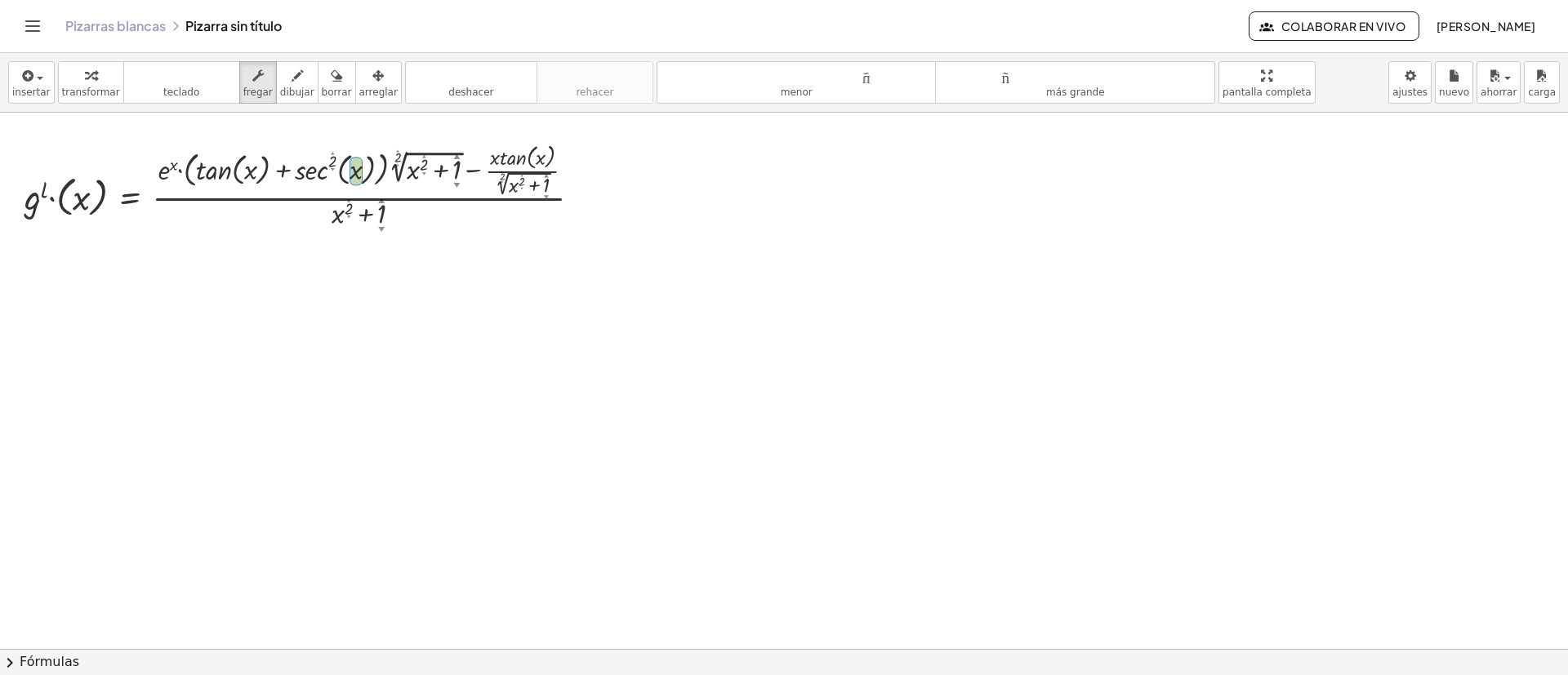
click at [25, 100] on button "insertar" at bounding box center [31, 82] width 47 height 43
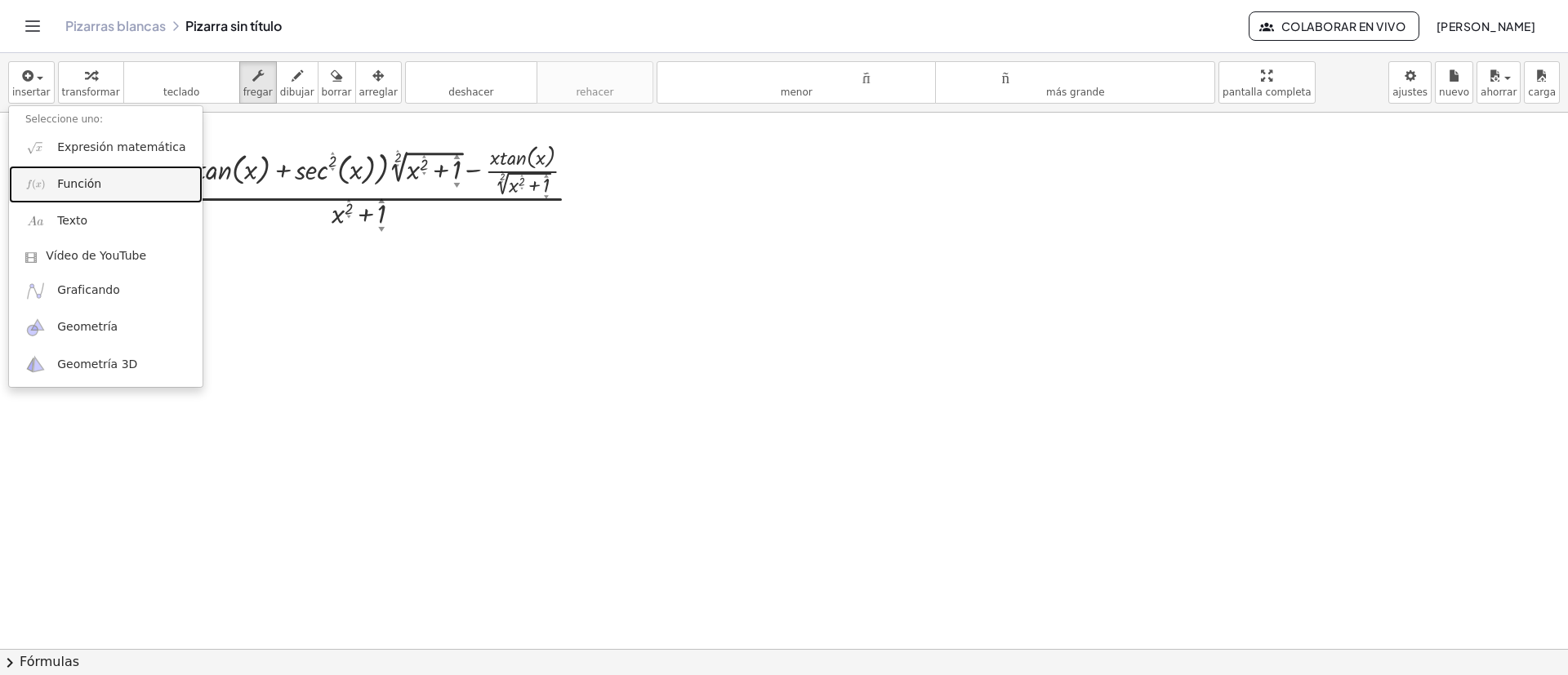
click at [96, 181] on font "Función" at bounding box center [79, 183] width 44 height 13
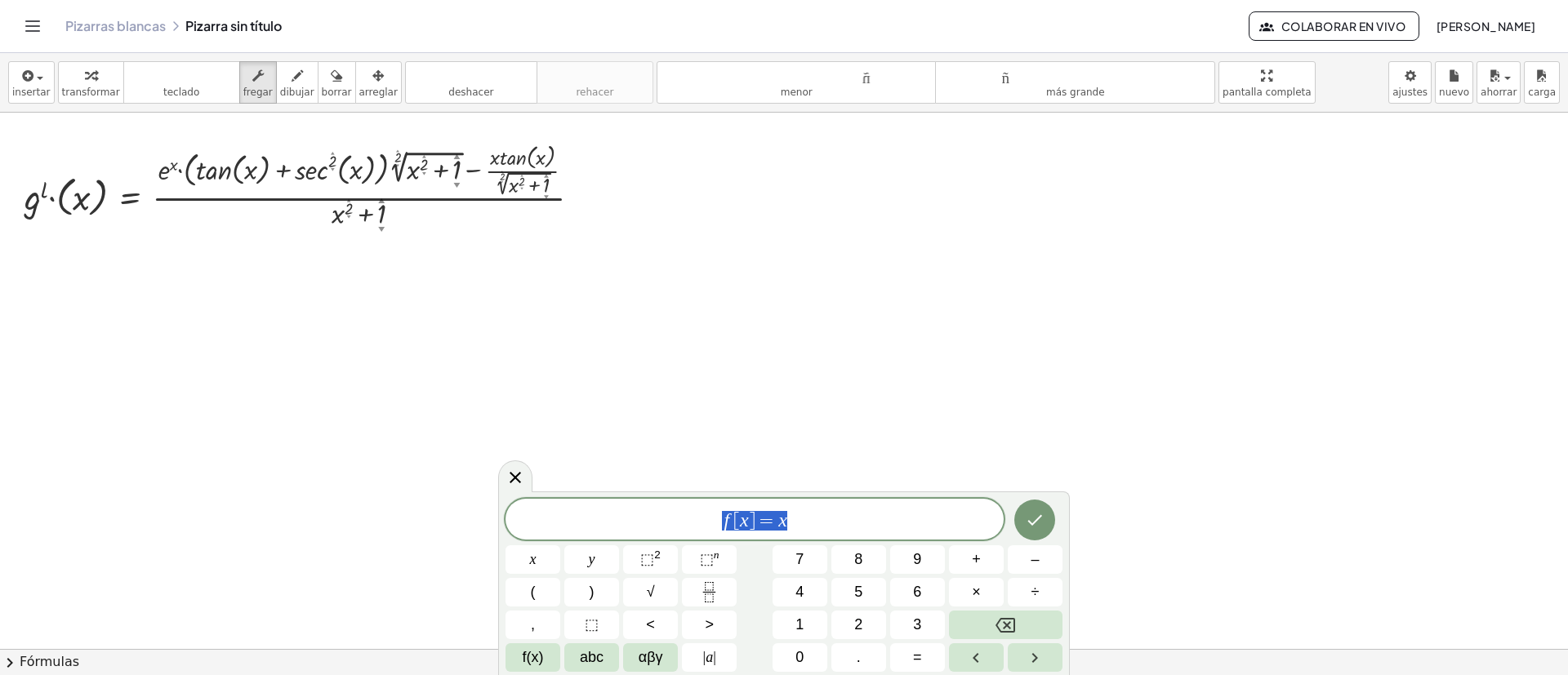
click at [689, 520] on span "f [ x ] = x" at bounding box center [755, 520] width 498 height 23
click at [806, 516] on span "h ( x ) = I n ( x 2 + e x ) ∙ c o s x ​" at bounding box center [755, 517] width 498 height 29
click at [960, 594] on button "×" at bounding box center [977, 592] width 55 height 28
click at [1030, 516] on icon "Hecho" at bounding box center [1034, 516] width 19 height 19
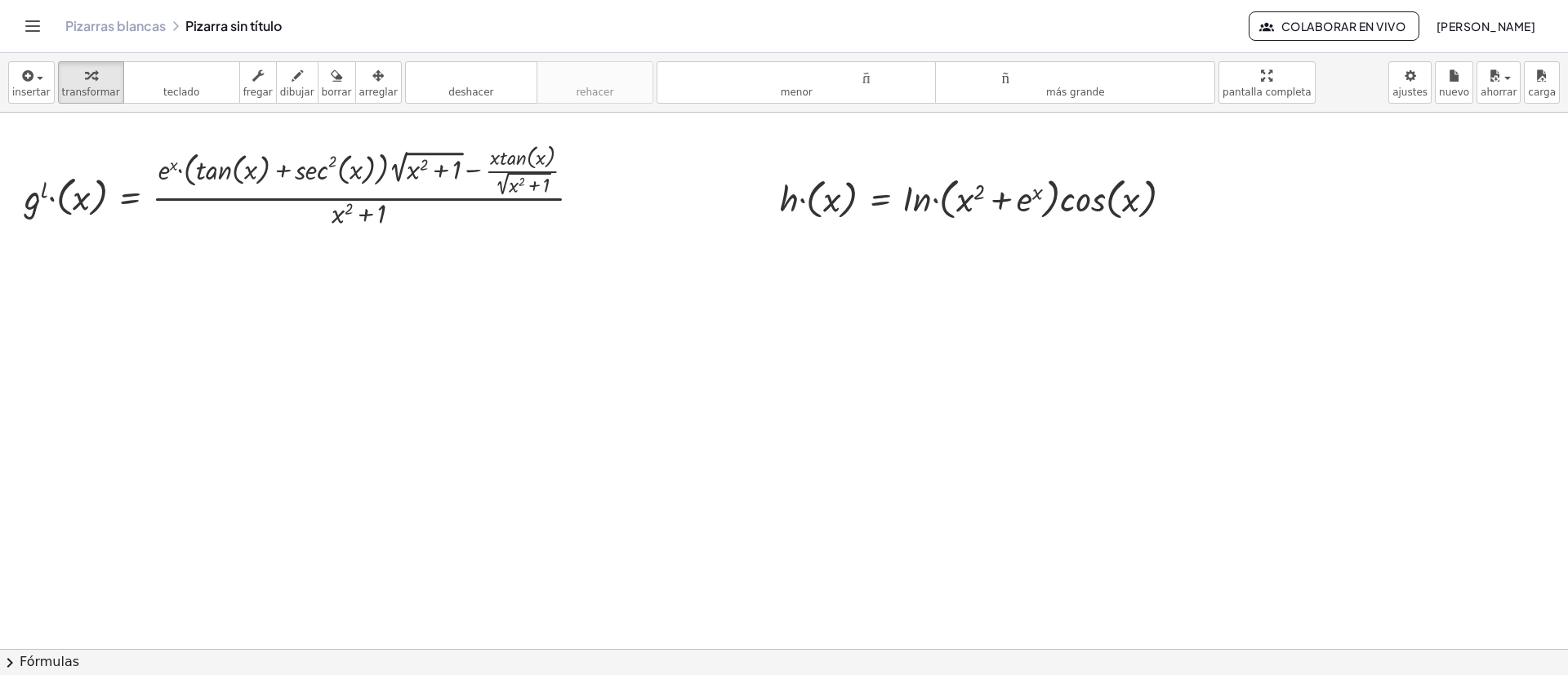
click at [360, 87] on font "arreglar" at bounding box center [379, 92] width 38 height 12
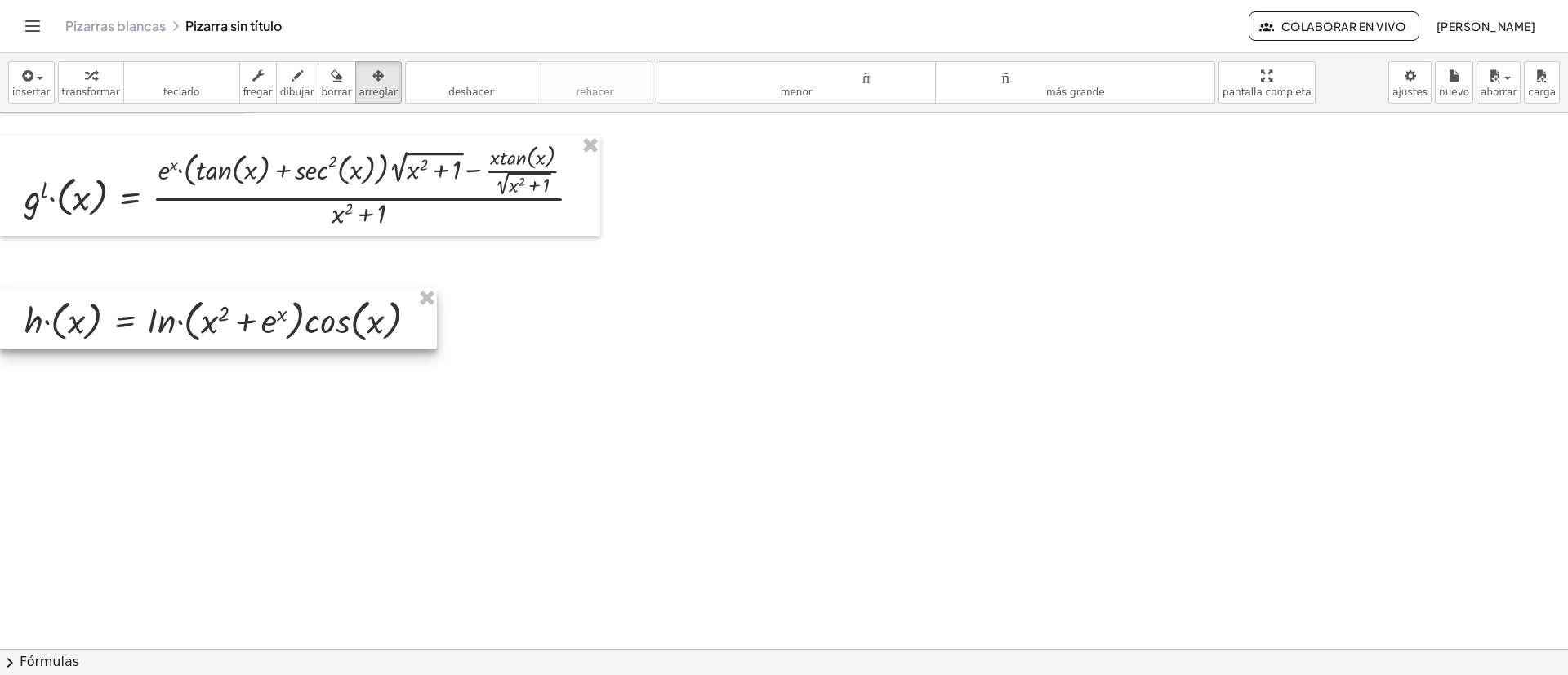
drag, startPoint x: 924, startPoint y: 210, endPoint x: 117, endPoint y: 323, distance: 814.9
click at [117, 323] on div at bounding box center [218, 318] width 437 height 61
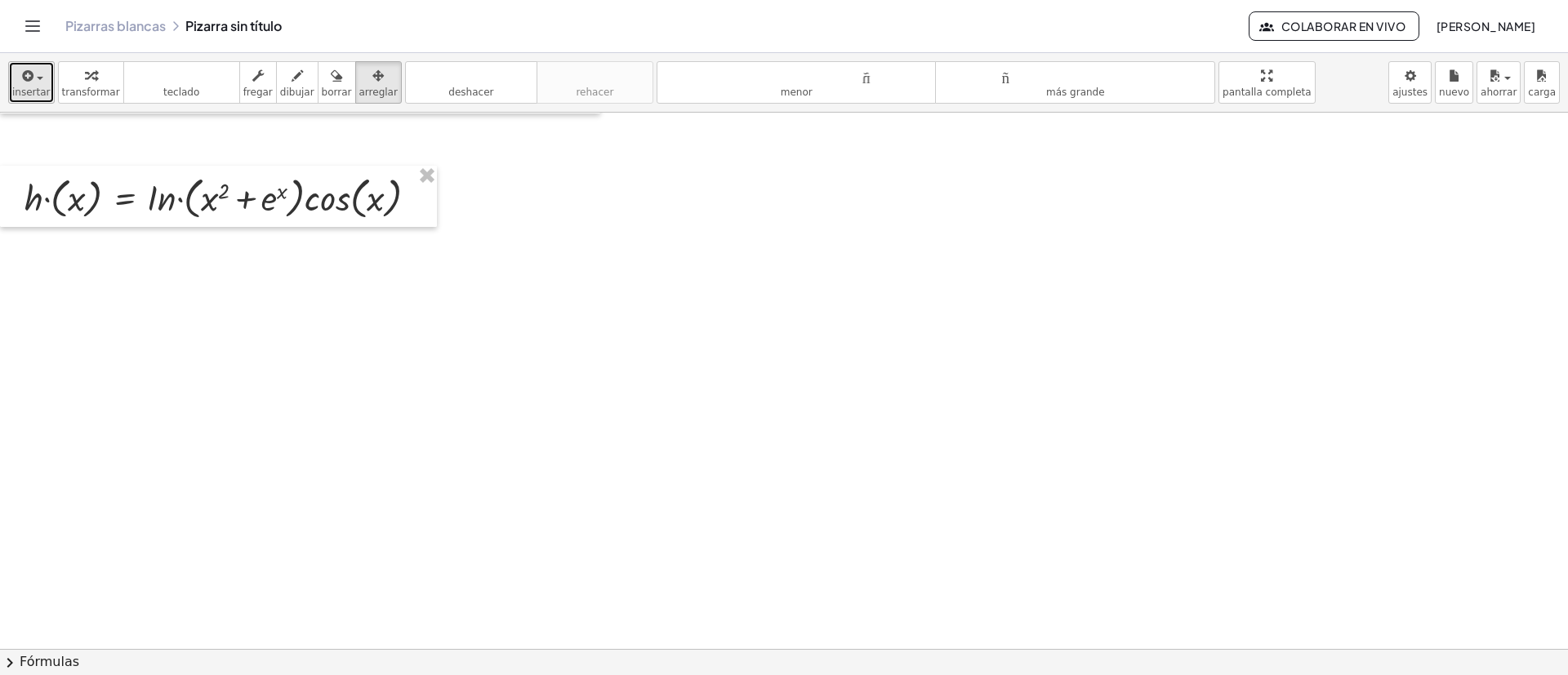
click at [10, 74] on button "insertar" at bounding box center [31, 82] width 47 height 43
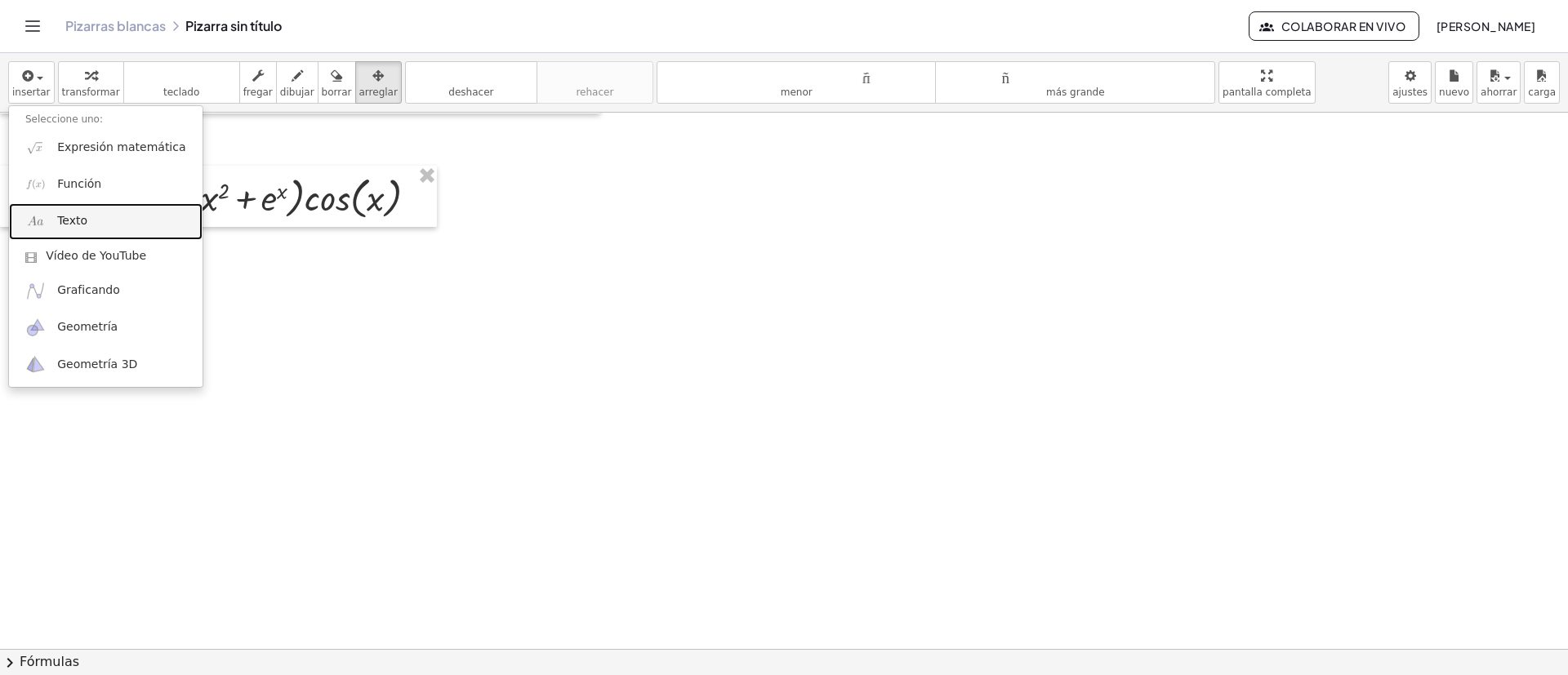
drag, startPoint x: 88, startPoint y: 216, endPoint x: 332, endPoint y: 369, distance: 288.0
click at [88, 216] on link "Texto" at bounding box center [106, 222] width 193 height 36
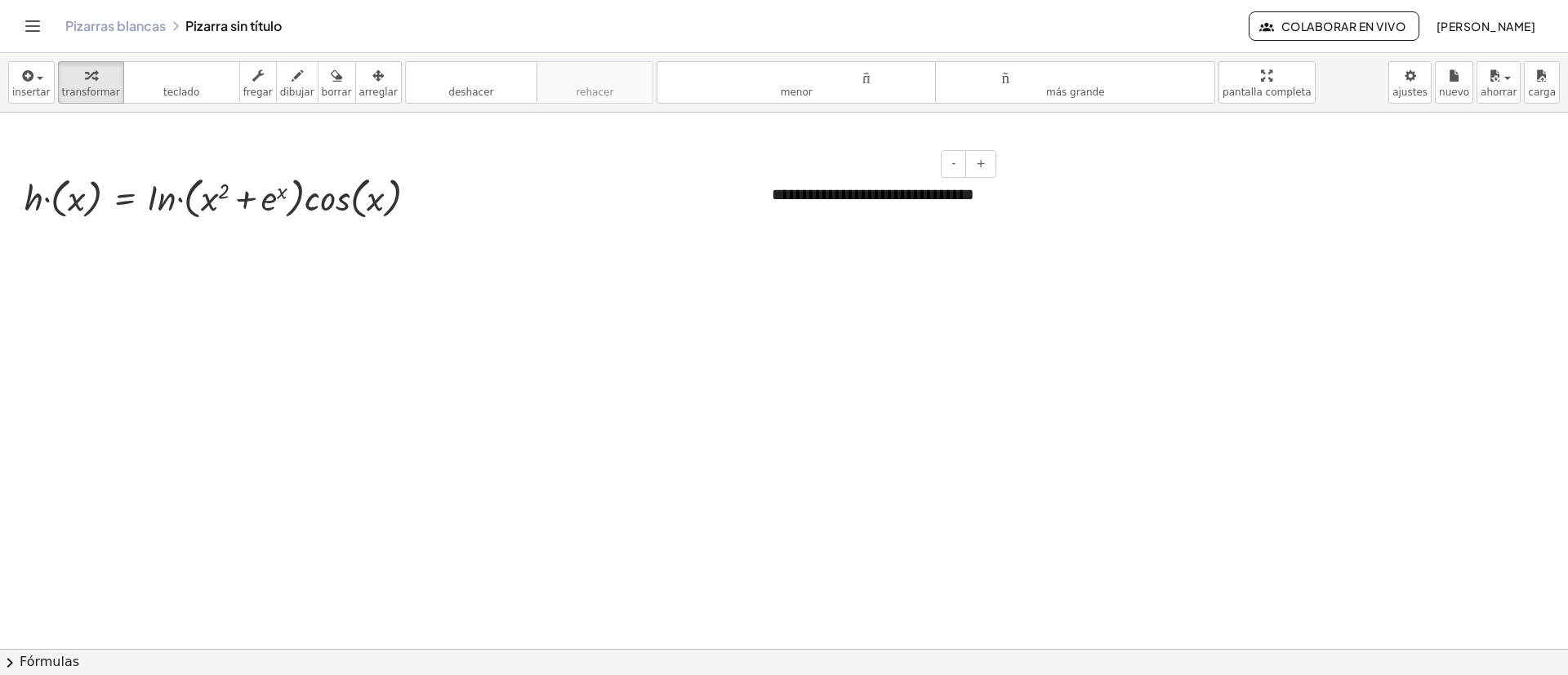
click at [821, 201] on font "**********" at bounding box center [873, 194] width 203 height 16
click at [362, 78] on div "button" at bounding box center [379, 75] width 38 height 19
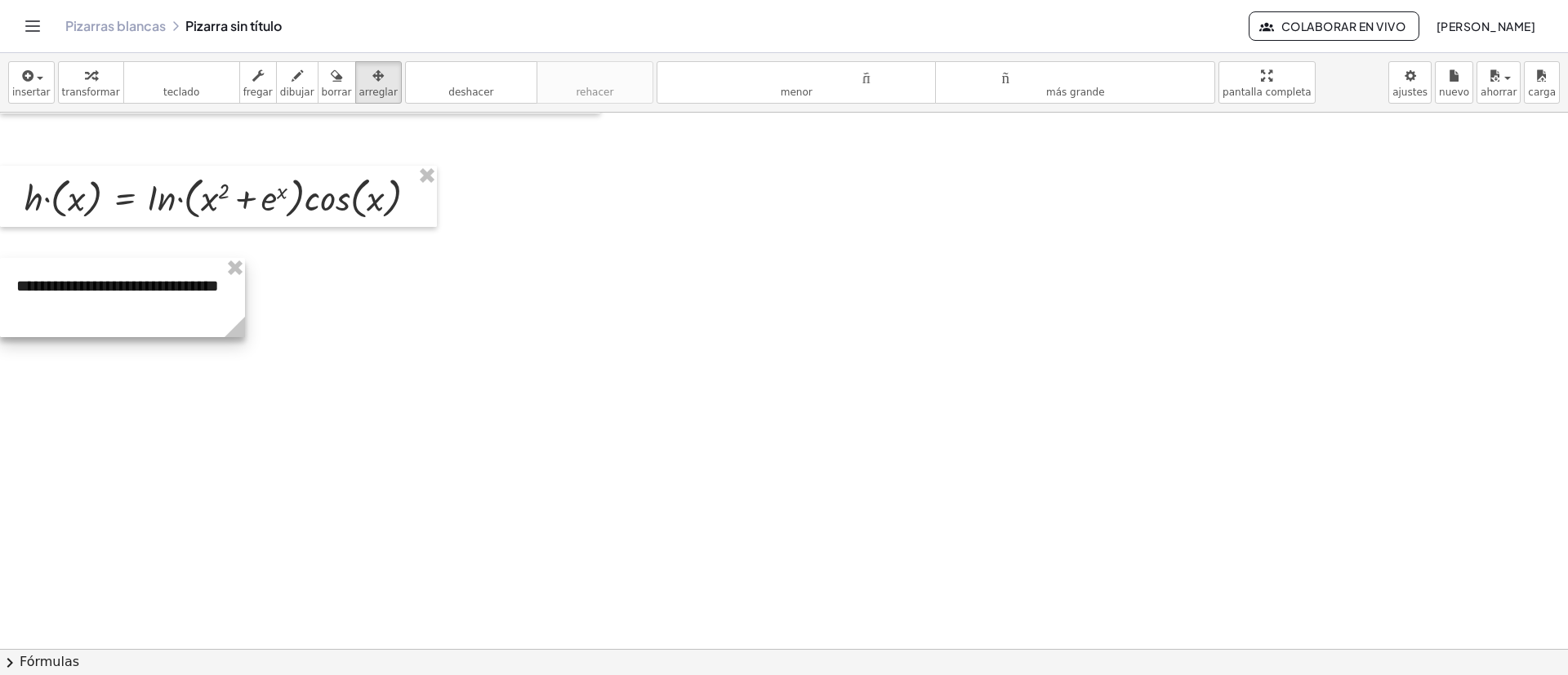
drag, startPoint x: 839, startPoint y: 218, endPoint x: 355, endPoint y: 371, distance: 507.6
click at [60, 306] on div at bounding box center [122, 297] width 245 height 79
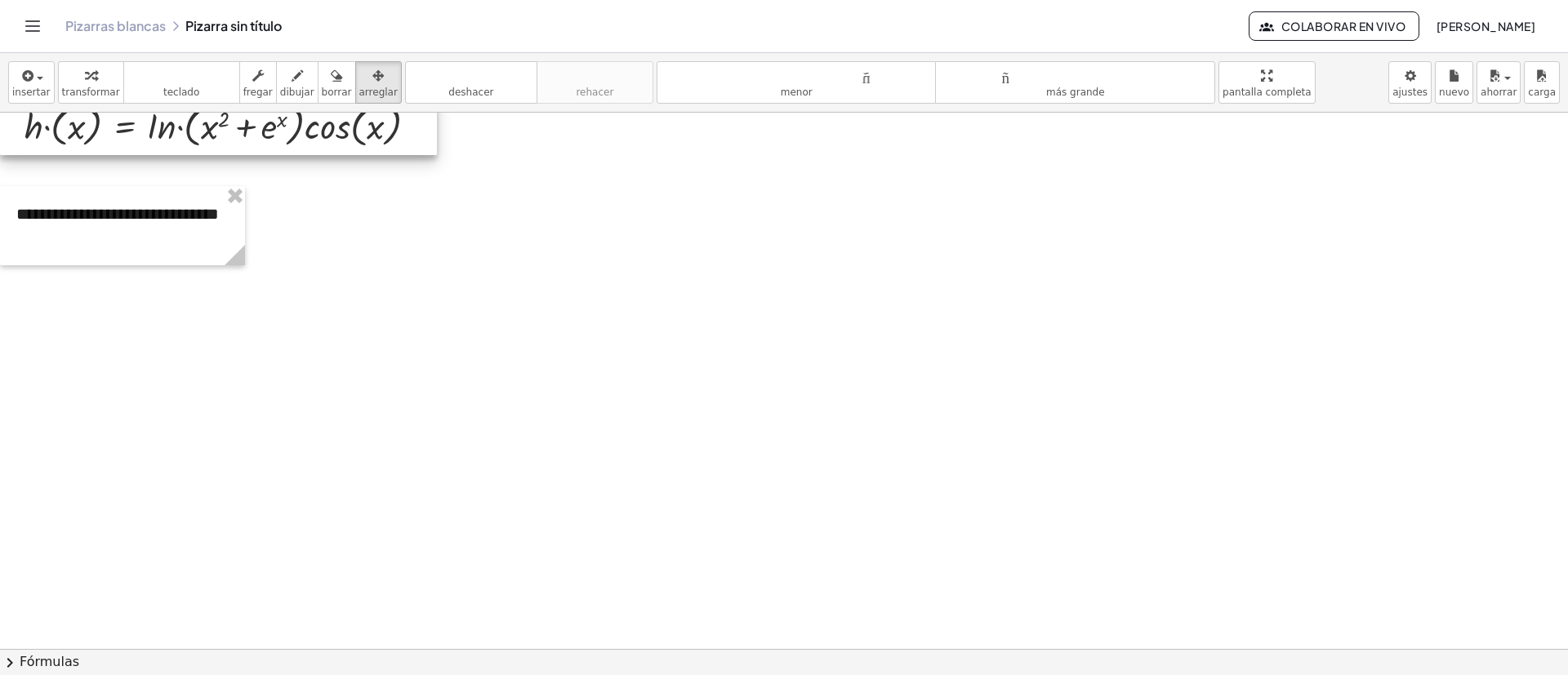
scroll to position [3586, 0]
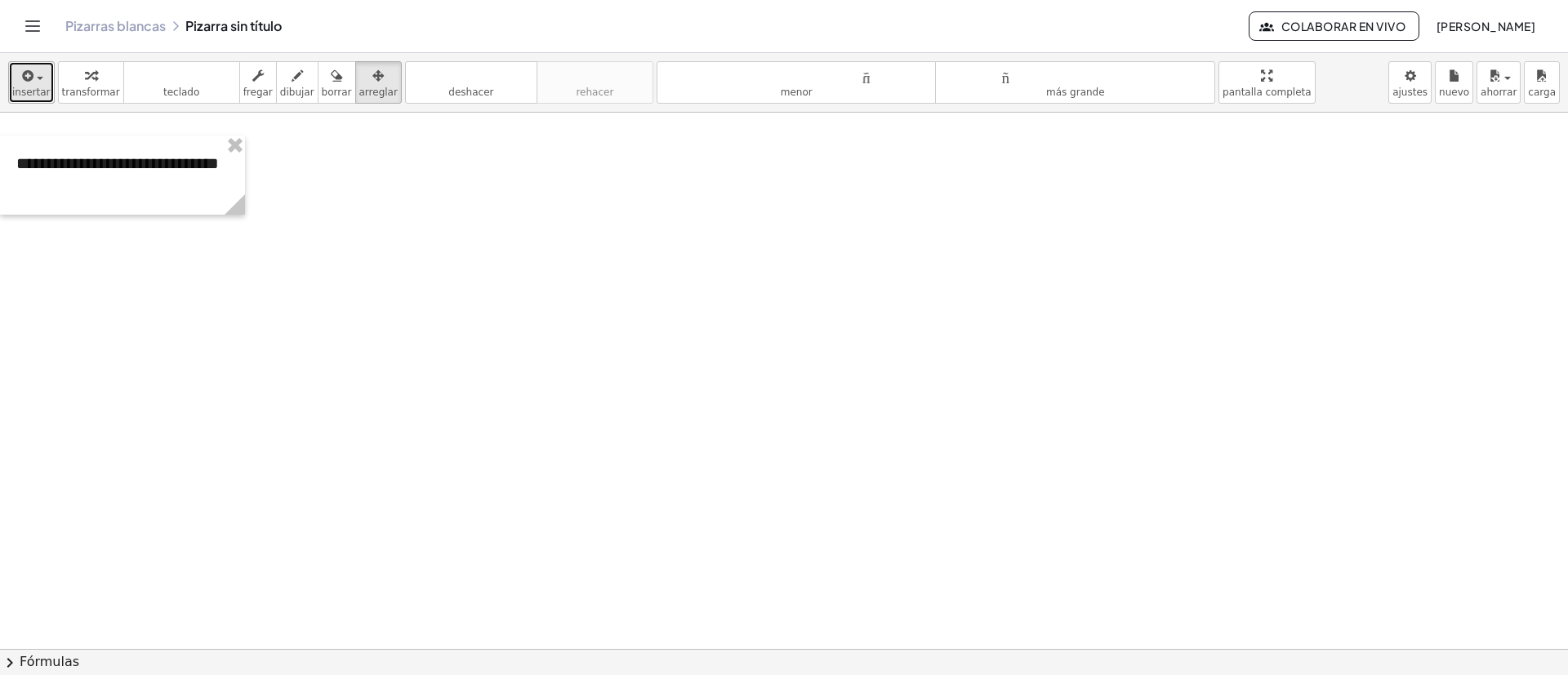
drag, startPoint x: 40, startPoint y: 85, endPoint x: 41, endPoint y: 98, distance: 13.0
click at [40, 84] on button "insertar" at bounding box center [31, 82] width 47 height 43
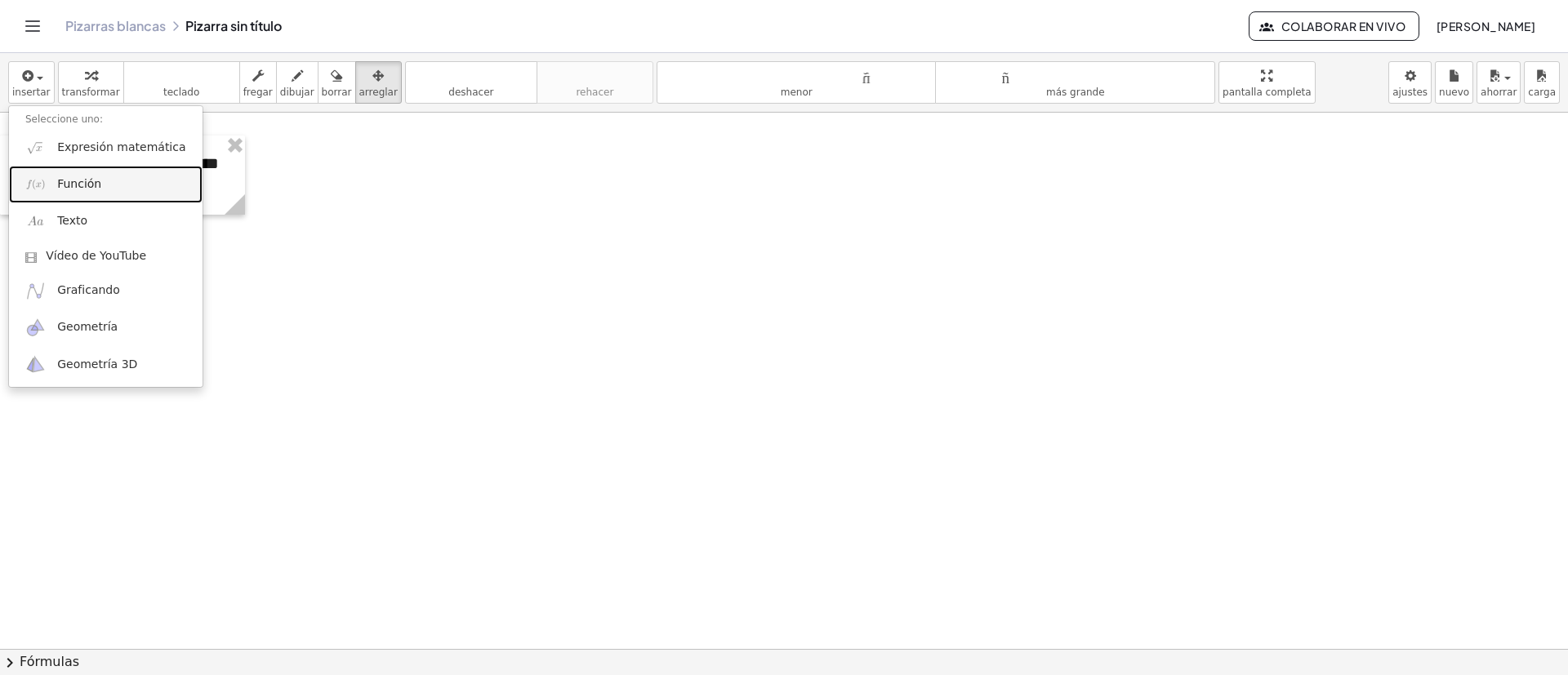
click at [89, 188] on font "Función" at bounding box center [79, 183] width 44 height 13
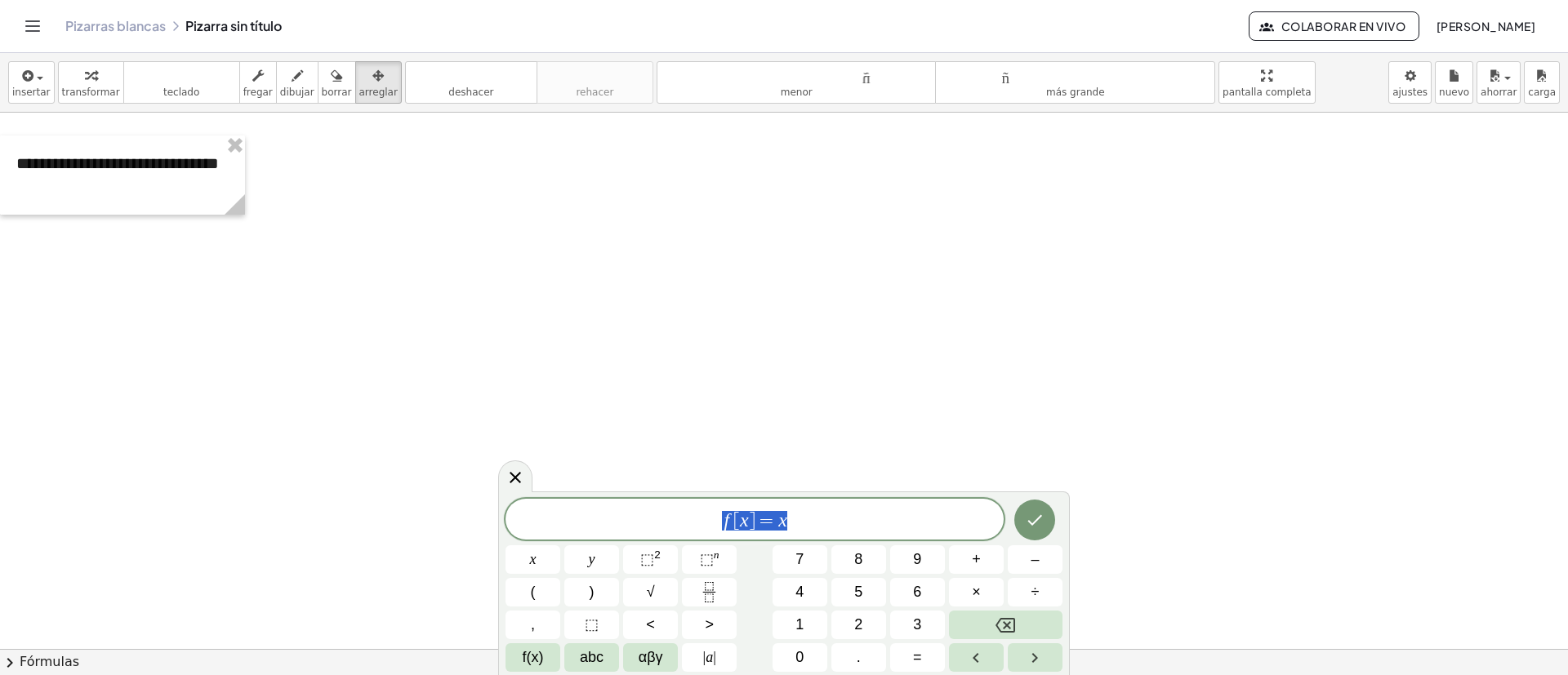
drag, startPoint x: 712, startPoint y: 524, endPoint x: 676, endPoint y: 524, distance: 36.0
click at [676, 524] on span "f [ x ] = x" at bounding box center [755, 520] width 498 height 23
click at [1037, 517] on icon "Hecho" at bounding box center [1036, 517] width 15 height 11
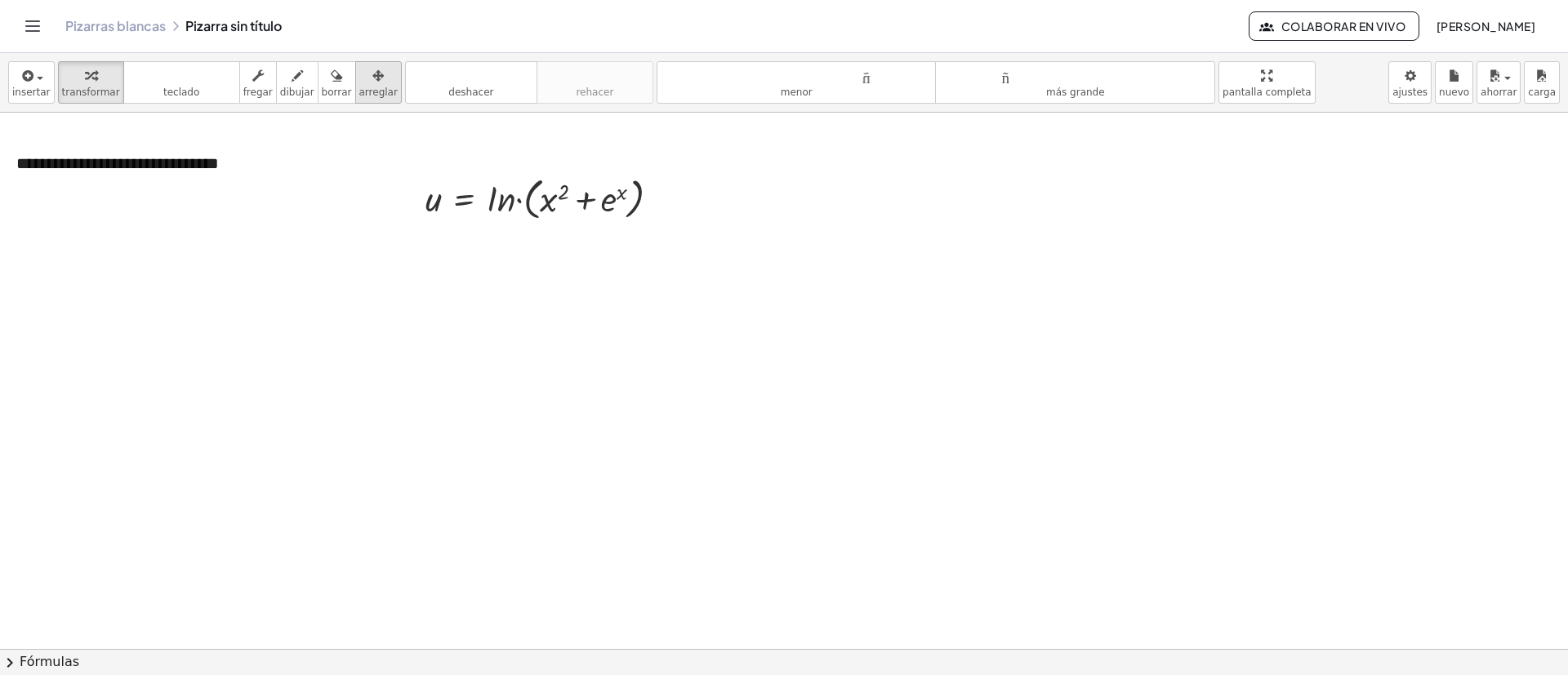
click at [372, 74] on icon "button" at bounding box center [378, 75] width 12 height 19
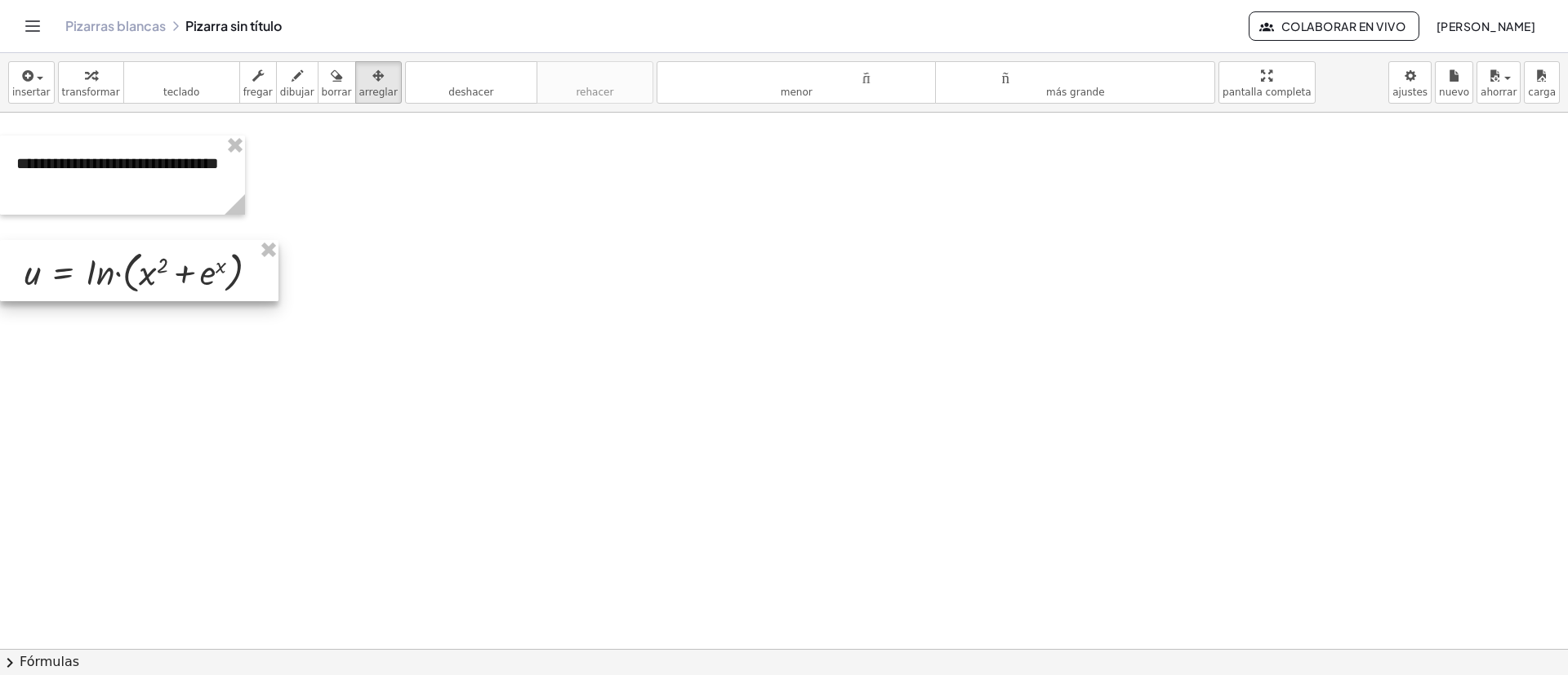
drag, startPoint x: 570, startPoint y: 197, endPoint x: 142, endPoint y: 165, distance: 429.2
click at [167, 272] on div at bounding box center [139, 270] width 278 height 61
click at [31, 80] on icon "button" at bounding box center [26, 75] width 15 height 19
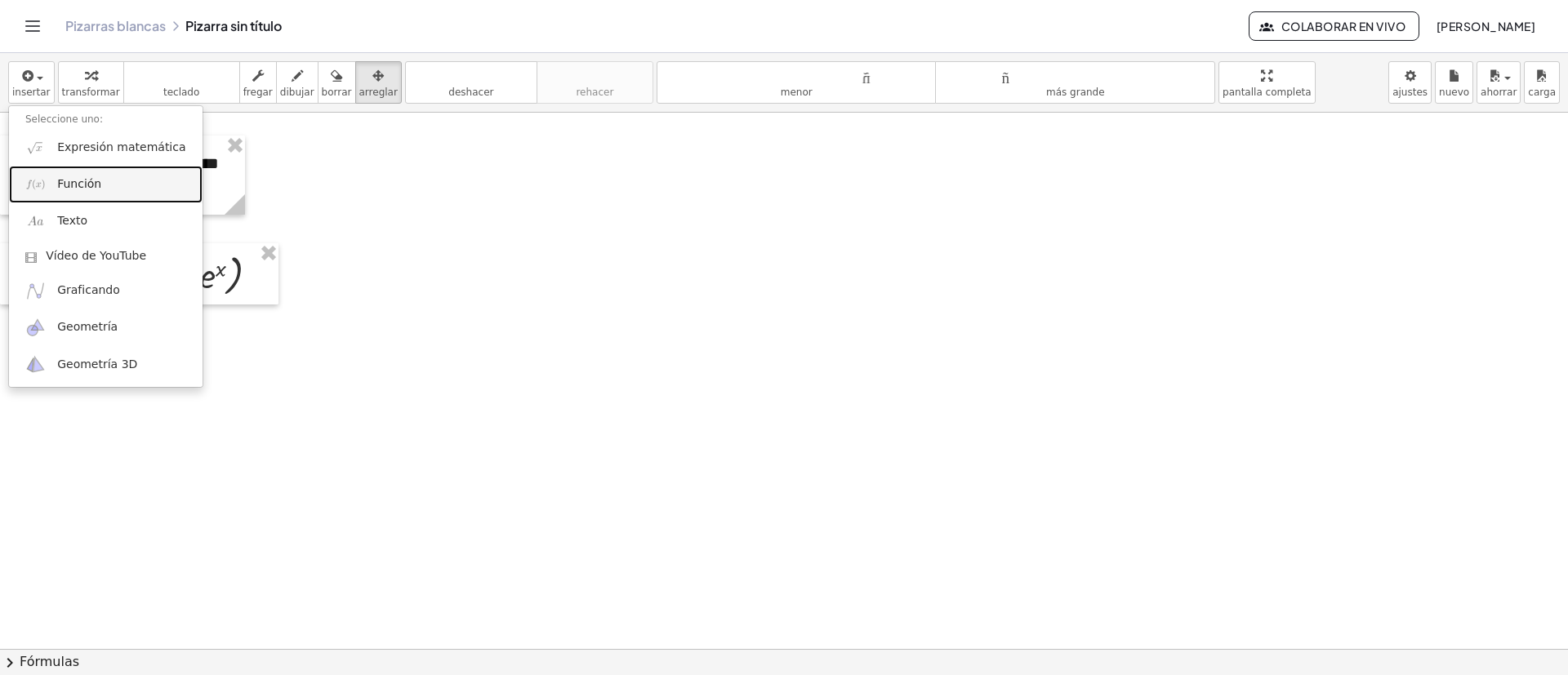
click at [89, 183] on font "Función" at bounding box center [79, 183] width 44 height 13
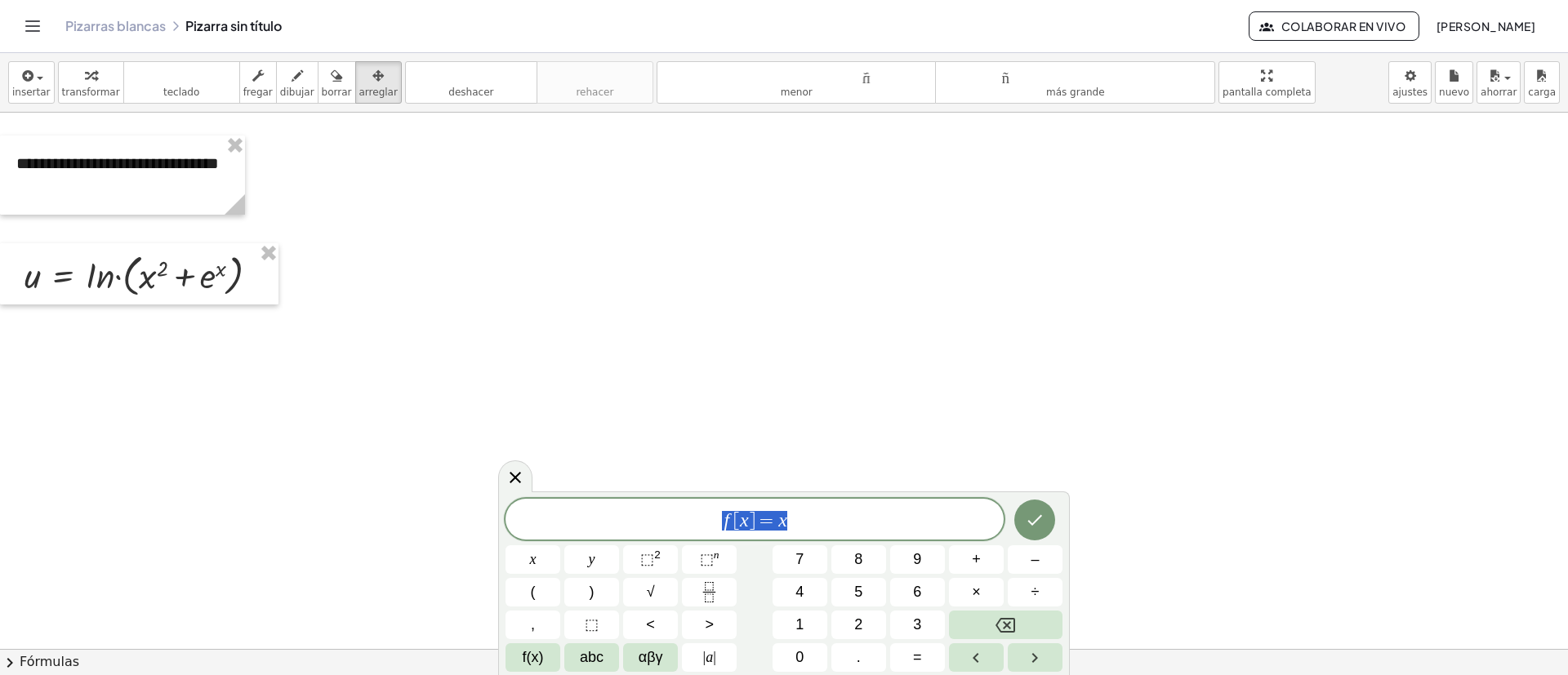
drag, startPoint x: 801, startPoint y: 517, endPoint x: 642, endPoint y: 544, distance: 161.3
click at [640, 544] on div "****** f [ x ] = x x y ⬚ 2 ⬚ n 7 8 9 + – ( ) √ 4 5 6 × ÷ , ⬚ < > 1 2 3 f(x) abc…" at bounding box center [784, 586] width 557 height 173
click at [1040, 520] on icon "Hecho" at bounding box center [1034, 519] width 19 height 19
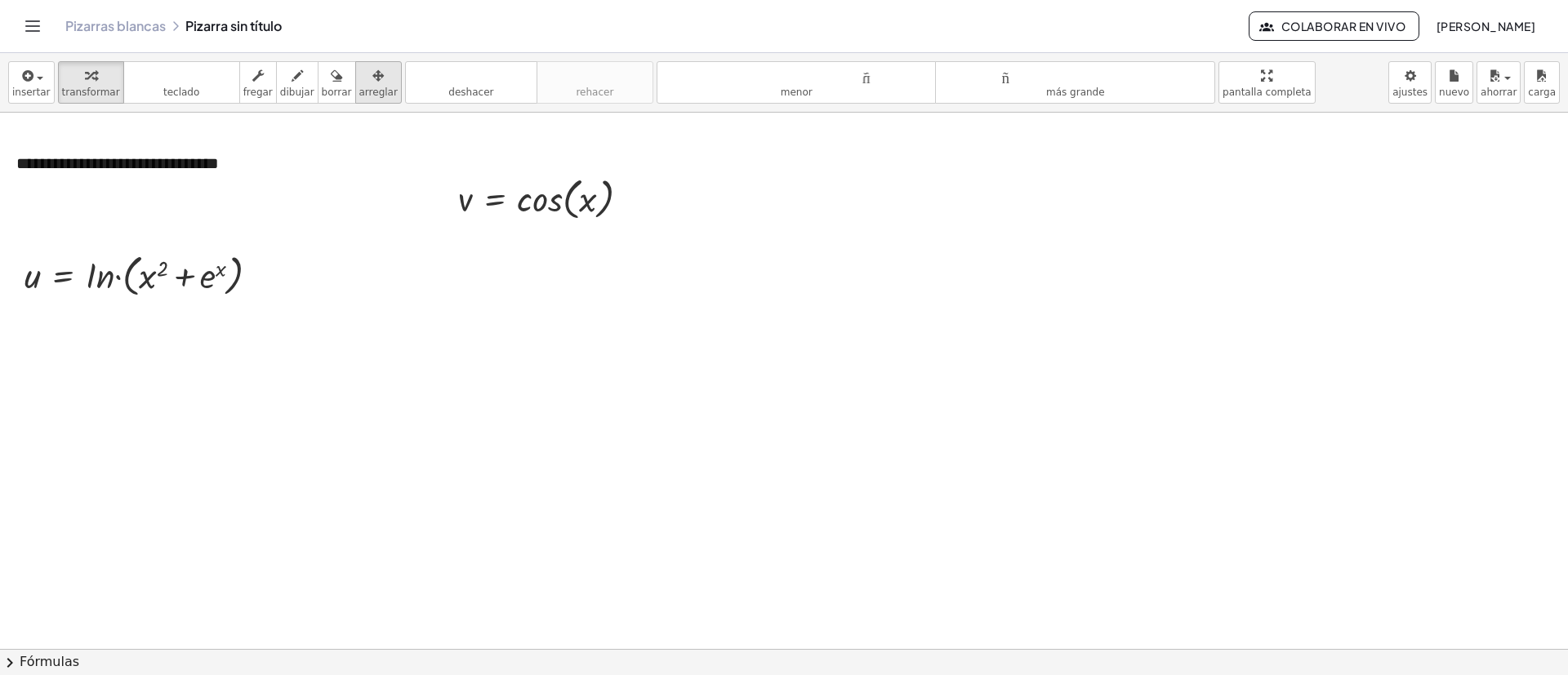
click at [360, 68] on div "button" at bounding box center [379, 75] width 38 height 19
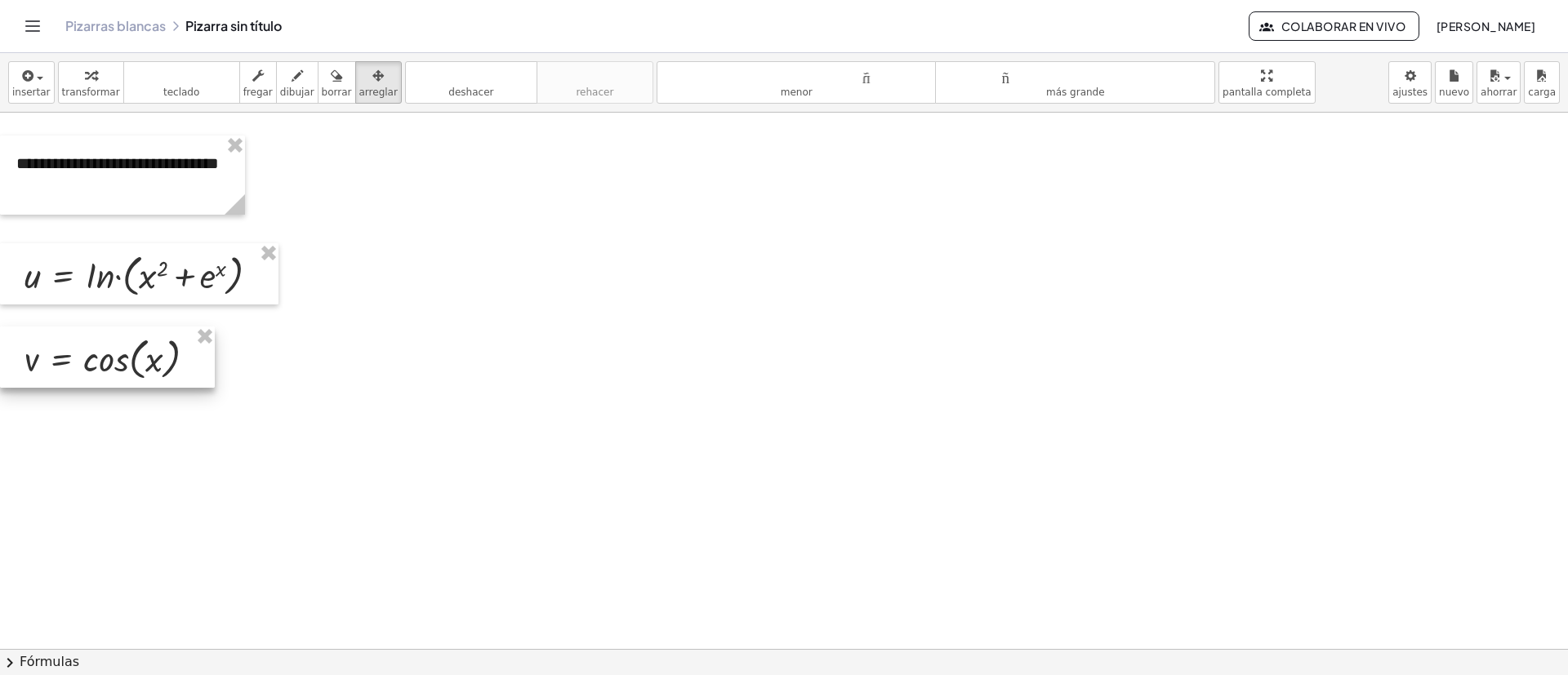
drag, startPoint x: 558, startPoint y: 225, endPoint x: 87, endPoint y: 364, distance: 491.1
click at [87, 364] on div at bounding box center [107, 357] width 214 height 61
click at [38, 90] on font "insertar" at bounding box center [31, 92] width 38 height 12
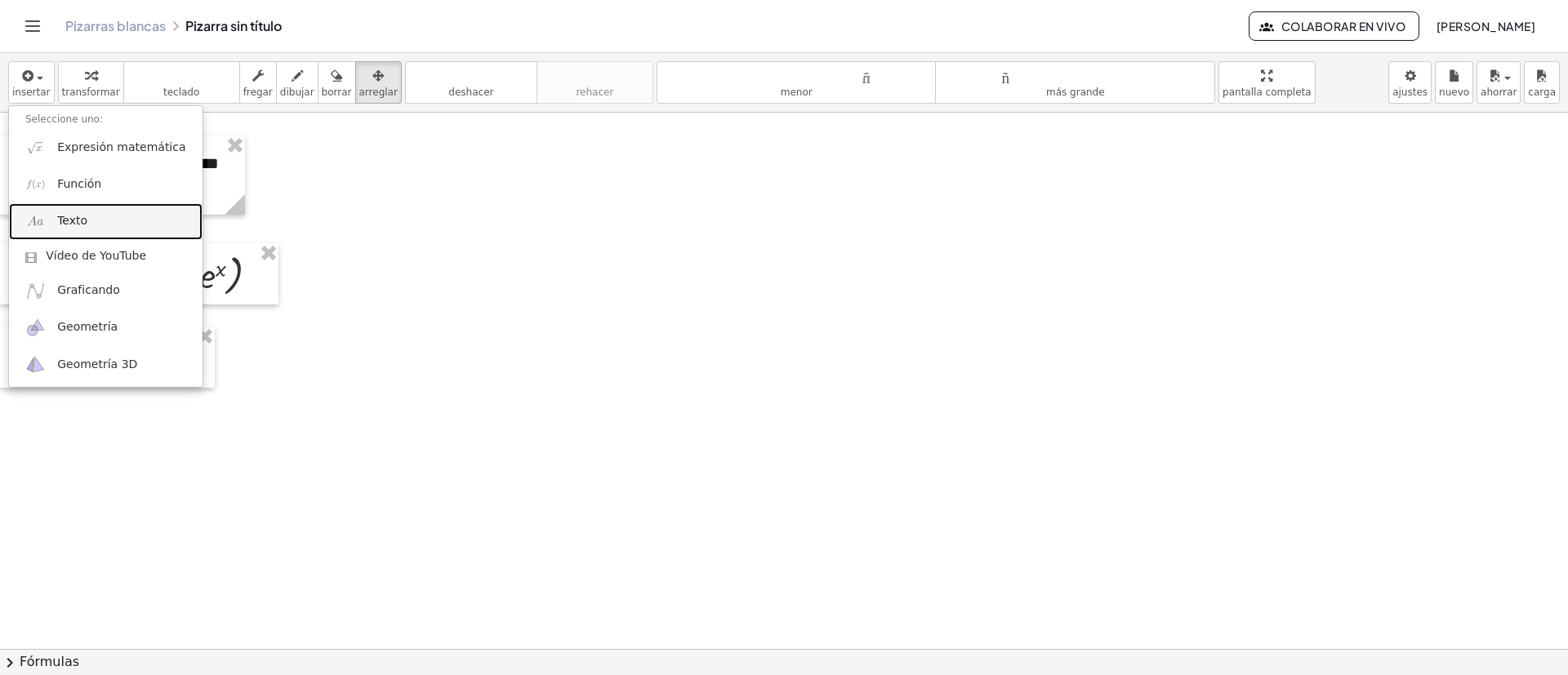
drag, startPoint x: 91, startPoint y: 213, endPoint x: 611, endPoint y: 504, distance: 595.9
click at [91, 213] on link "Texto" at bounding box center [106, 222] width 193 height 36
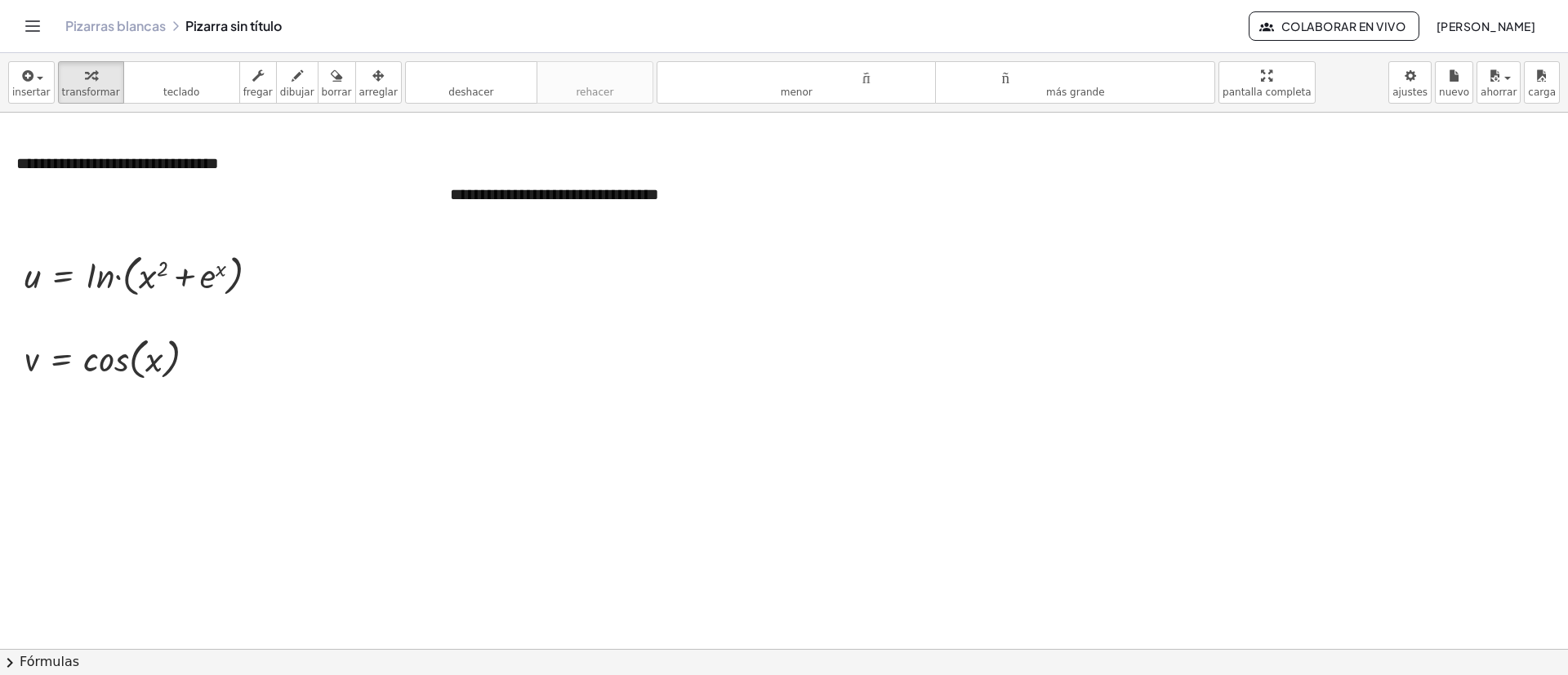
click at [340, 57] on div "insertar Seleccione uno: Expresión matemática Función Texto Vídeo de YouTube Gr…" at bounding box center [784, 82] width 1568 height 59
click at [360, 76] on div "button" at bounding box center [379, 75] width 38 height 19
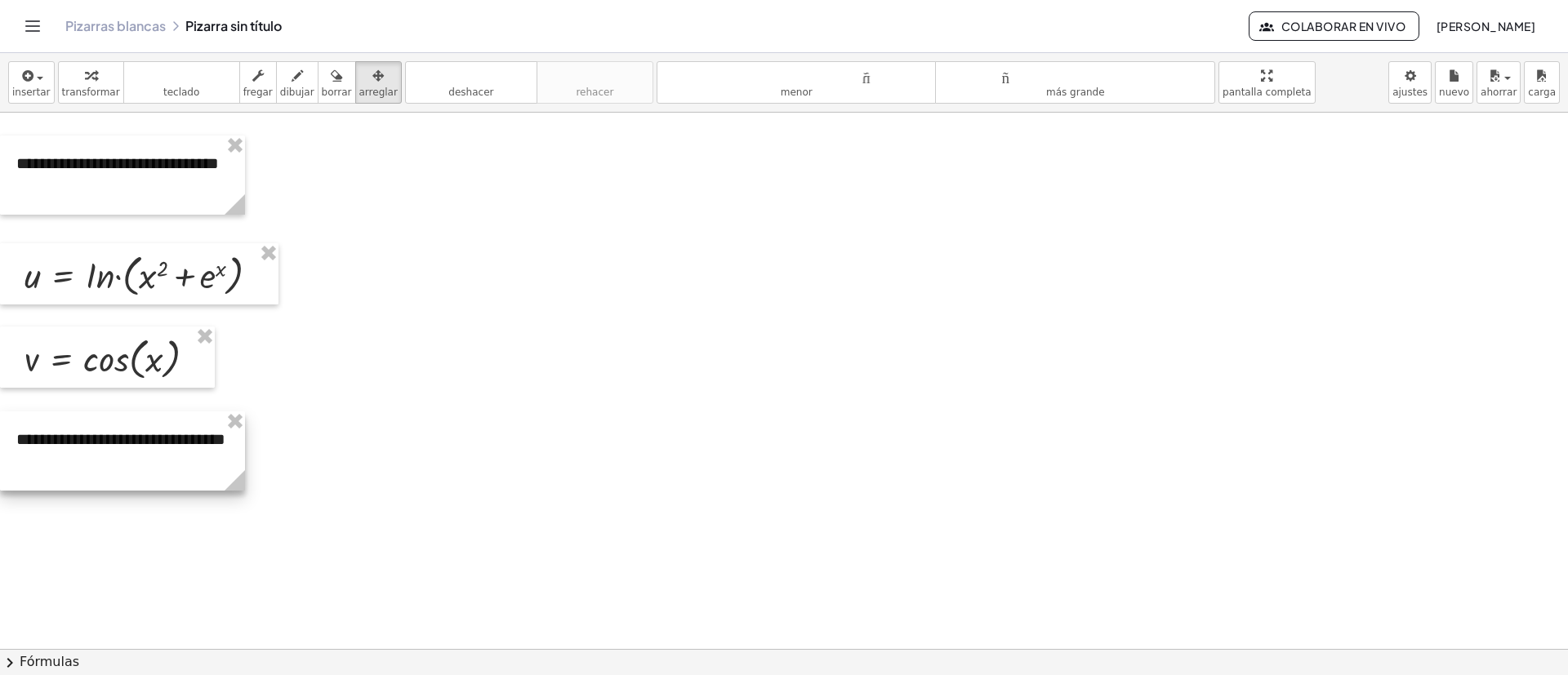
drag, startPoint x: 534, startPoint y: 206, endPoint x: 123, endPoint y: 443, distance: 474.4
click at [100, 445] on div at bounding box center [122, 451] width 245 height 79
click at [24, 81] on icon "button" at bounding box center [26, 75] width 15 height 19
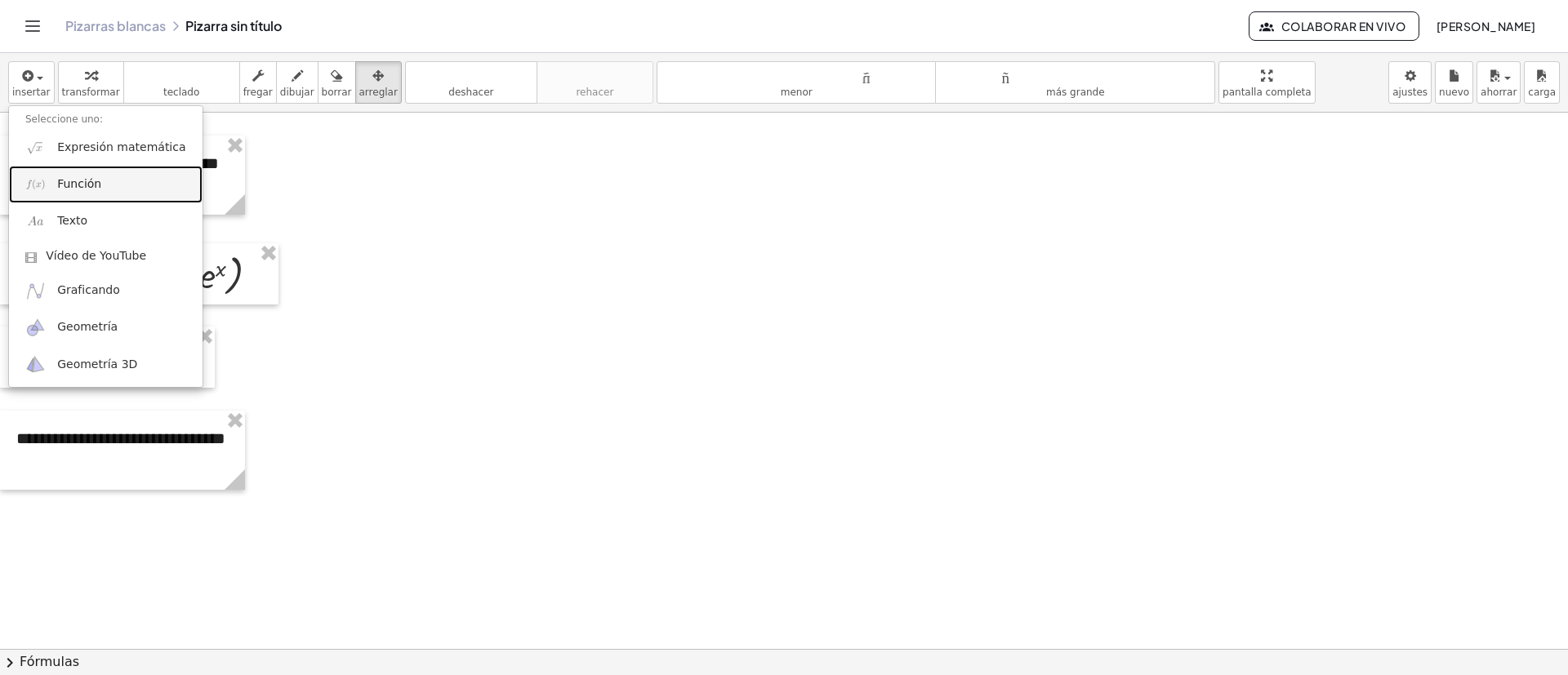
drag, startPoint x: 69, startPoint y: 191, endPoint x: 113, endPoint y: 211, distance: 48.3
click at [69, 190] on font "Función" at bounding box center [79, 183] width 44 height 13
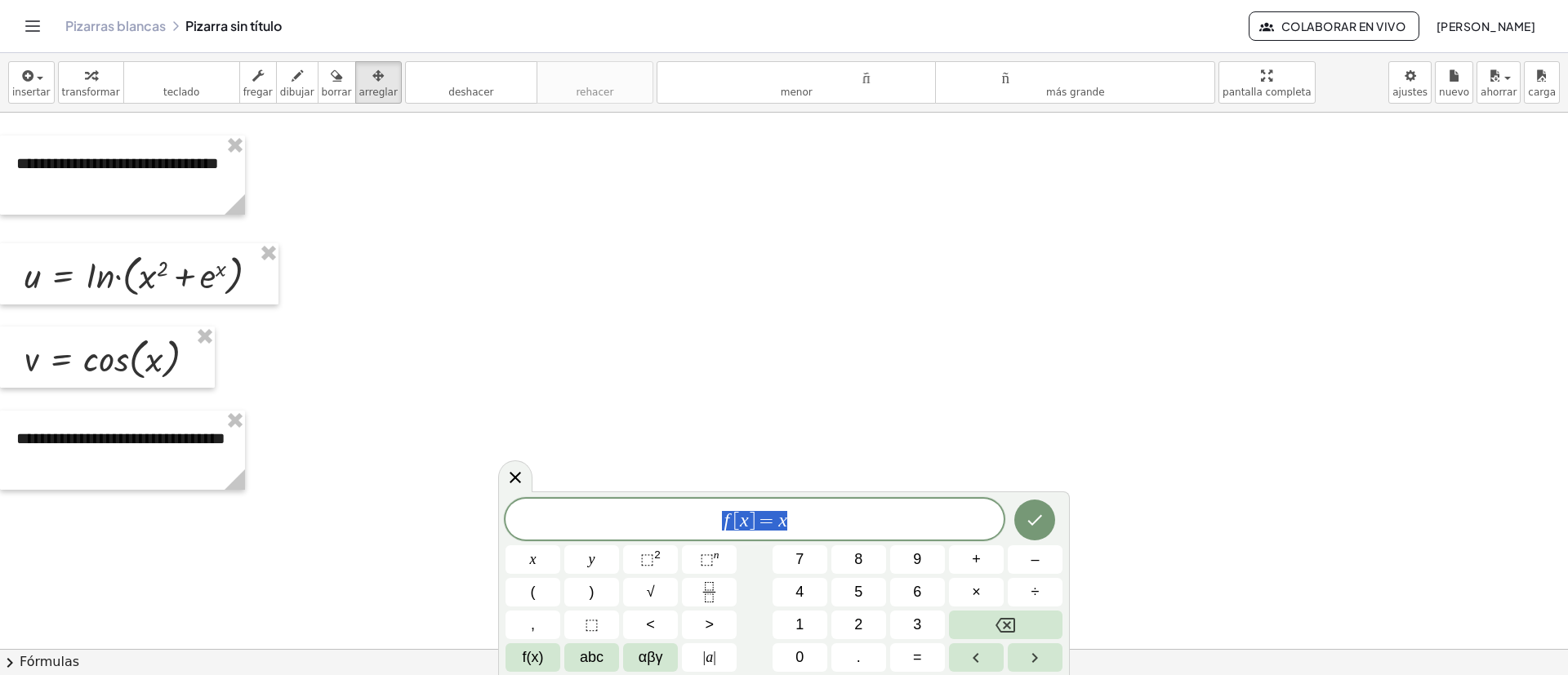
drag, startPoint x: 836, startPoint y: 515, endPoint x: 670, endPoint y: 522, distance: 166.1
click at [673, 523] on span "f [ x ] = x" at bounding box center [755, 520] width 498 height 23
click at [1036, 511] on icon "Hecho" at bounding box center [1034, 516] width 19 height 19
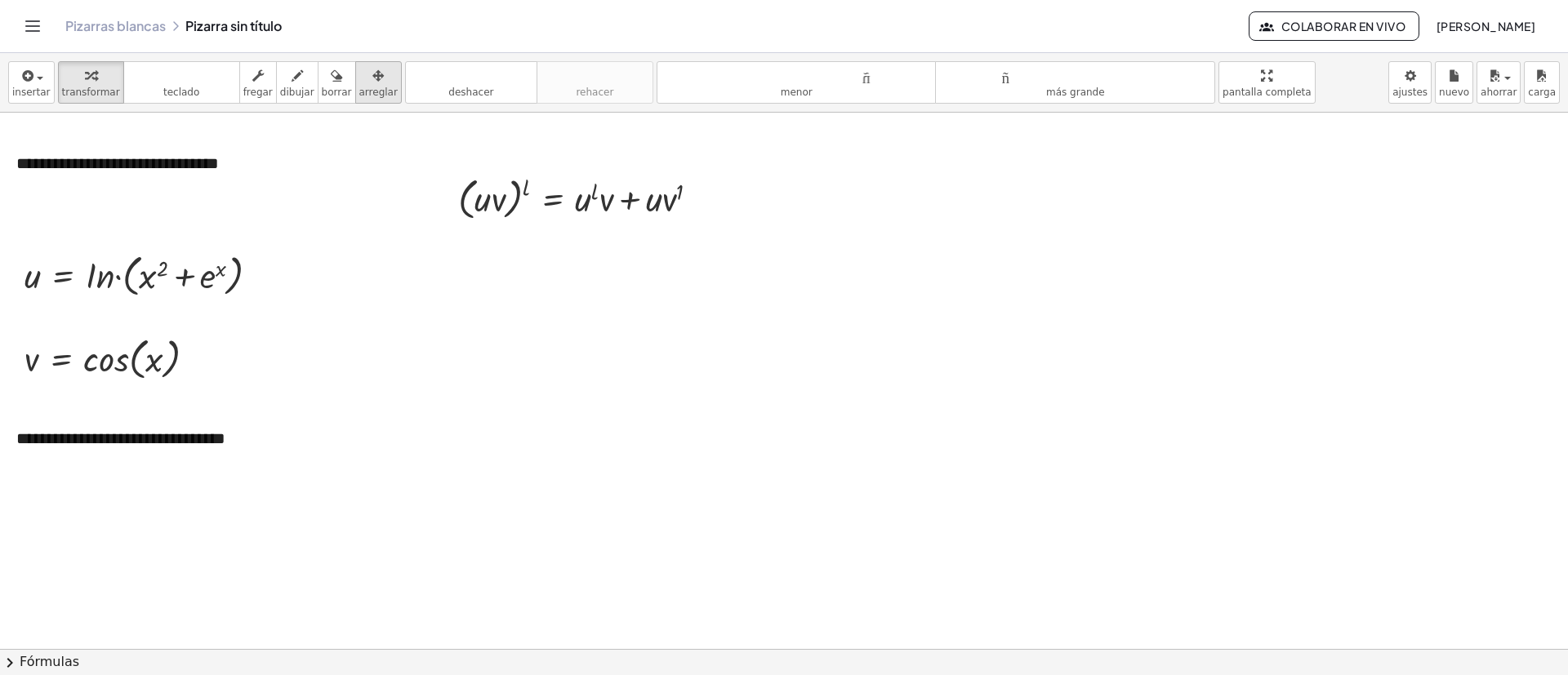
click at [362, 89] on font "arreglar" at bounding box center [379, 92] width 38 height 12
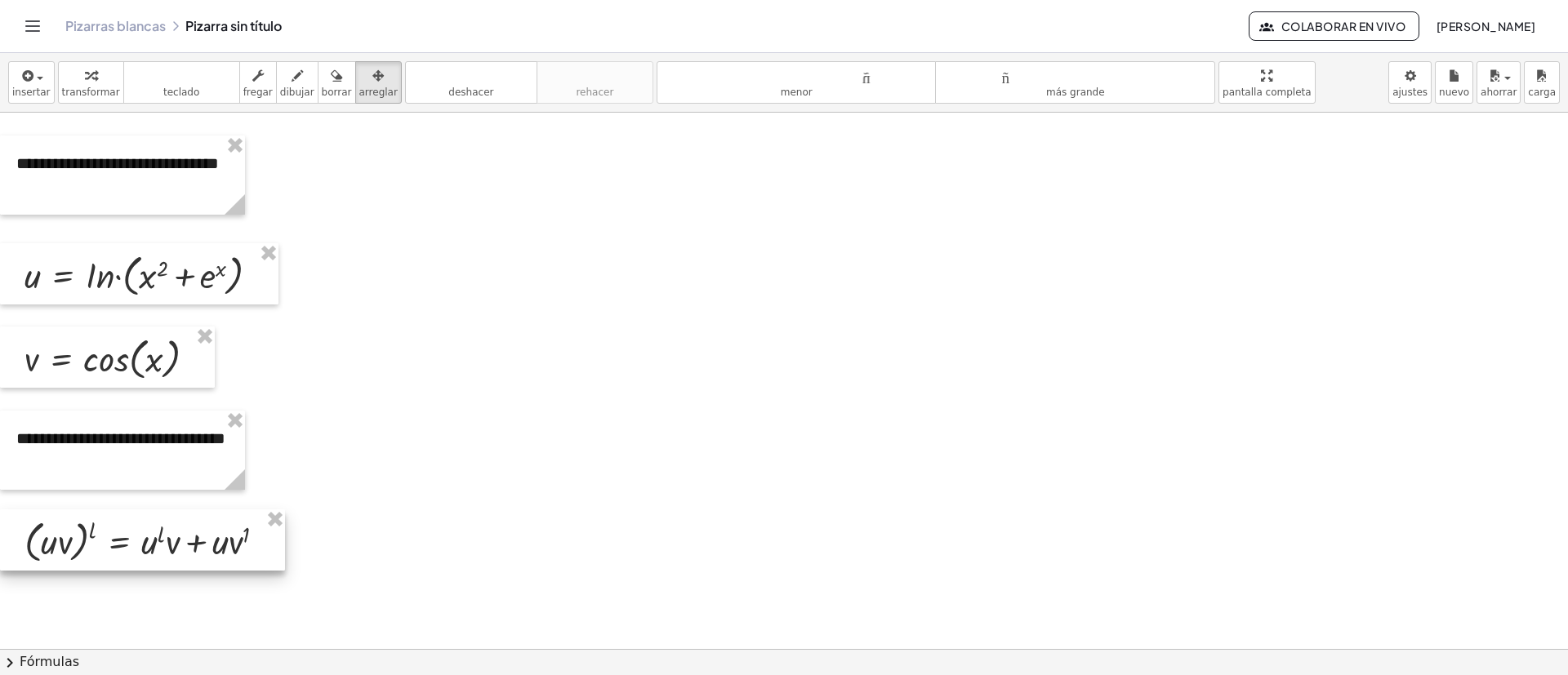
drag, startPoint x: 652, startPoint y: 206, endPoint x: 221, endPoint y: 540, distance: 545.3
click at [196, 547] on div at bounding box center [142, 539] width 285 height 61
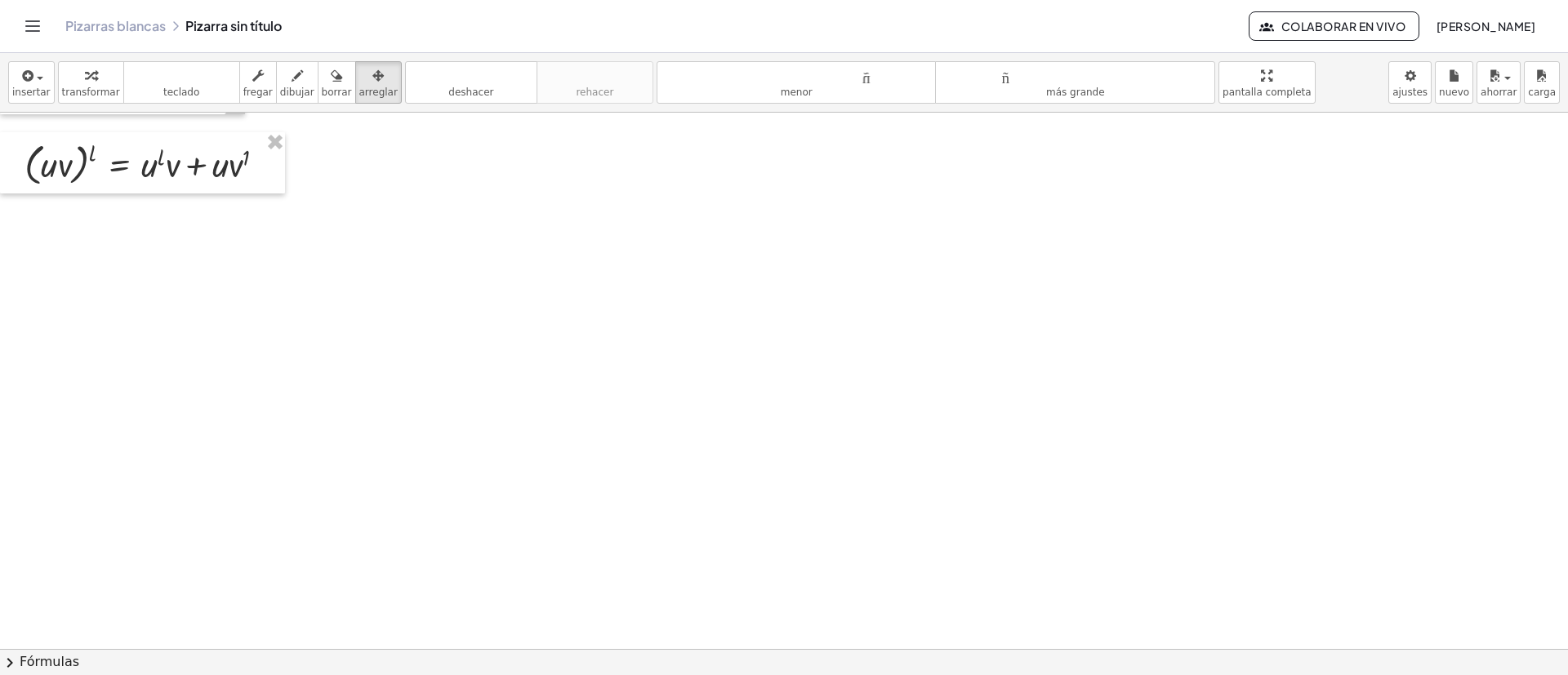
scroll to position [3999, 0]
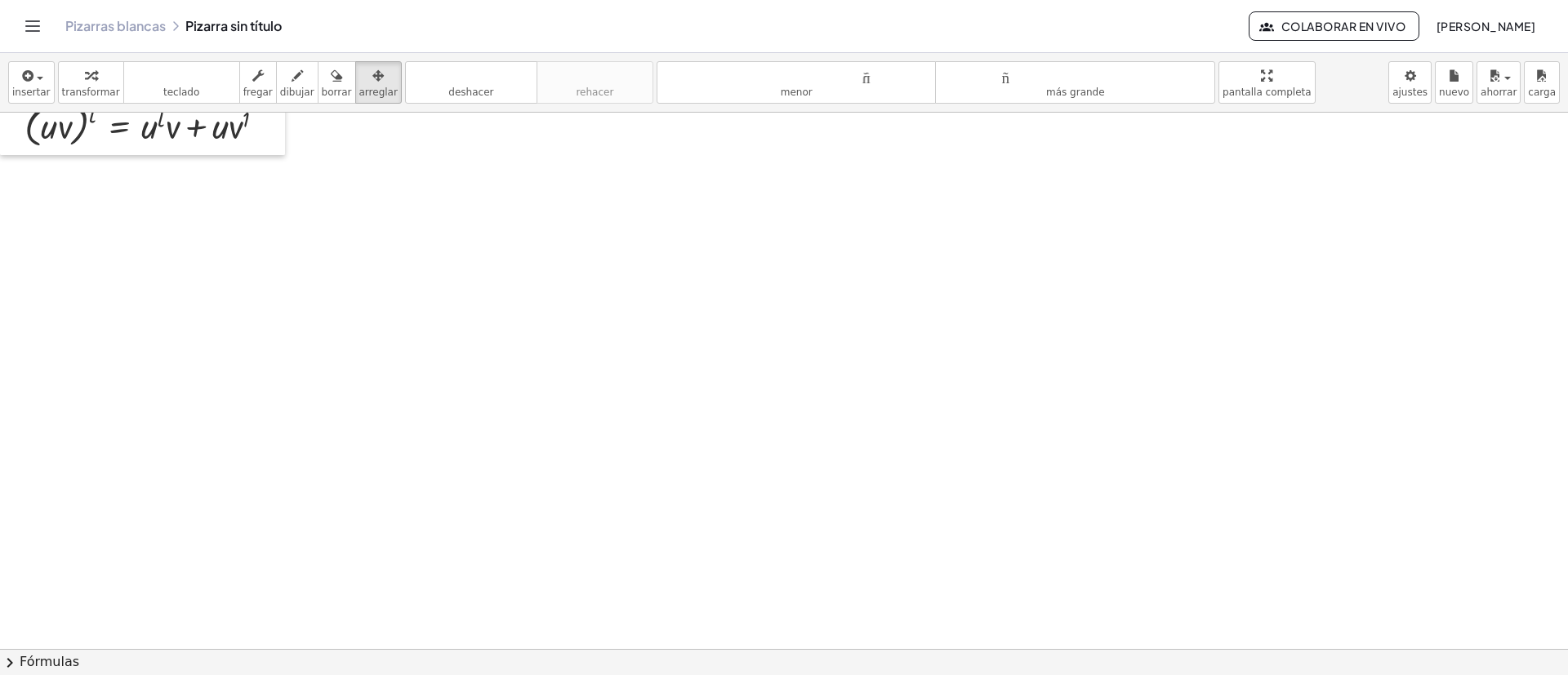
click at [40, 87] on font "insertar" at bounding box center [31, 92] width 38 height 12
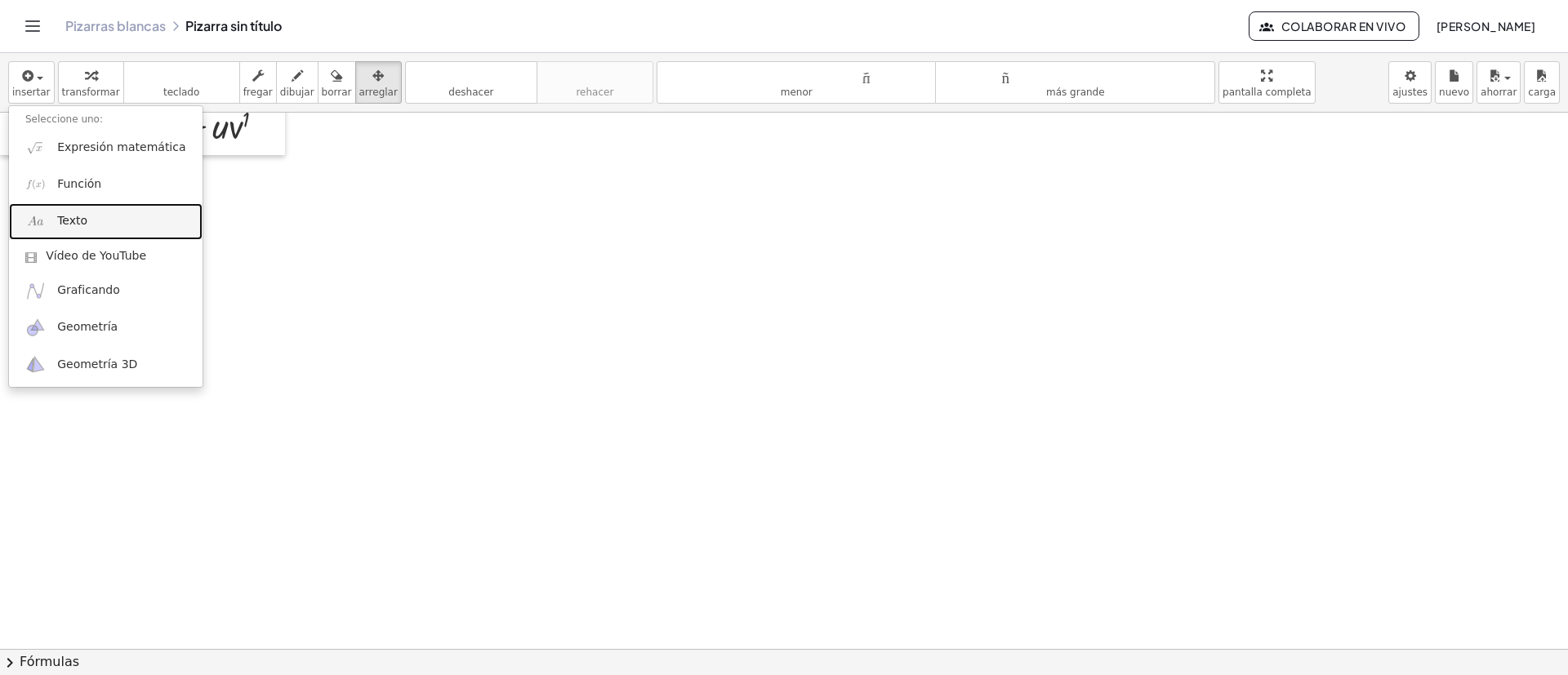
drag, startPoint x: 66, startPoint y: 222, endPoint x: 553, endPoint y: 435, distance: 531.5
click at [66, 222] on font "Texto" at bounding box center [72, 220] width 30 height 13
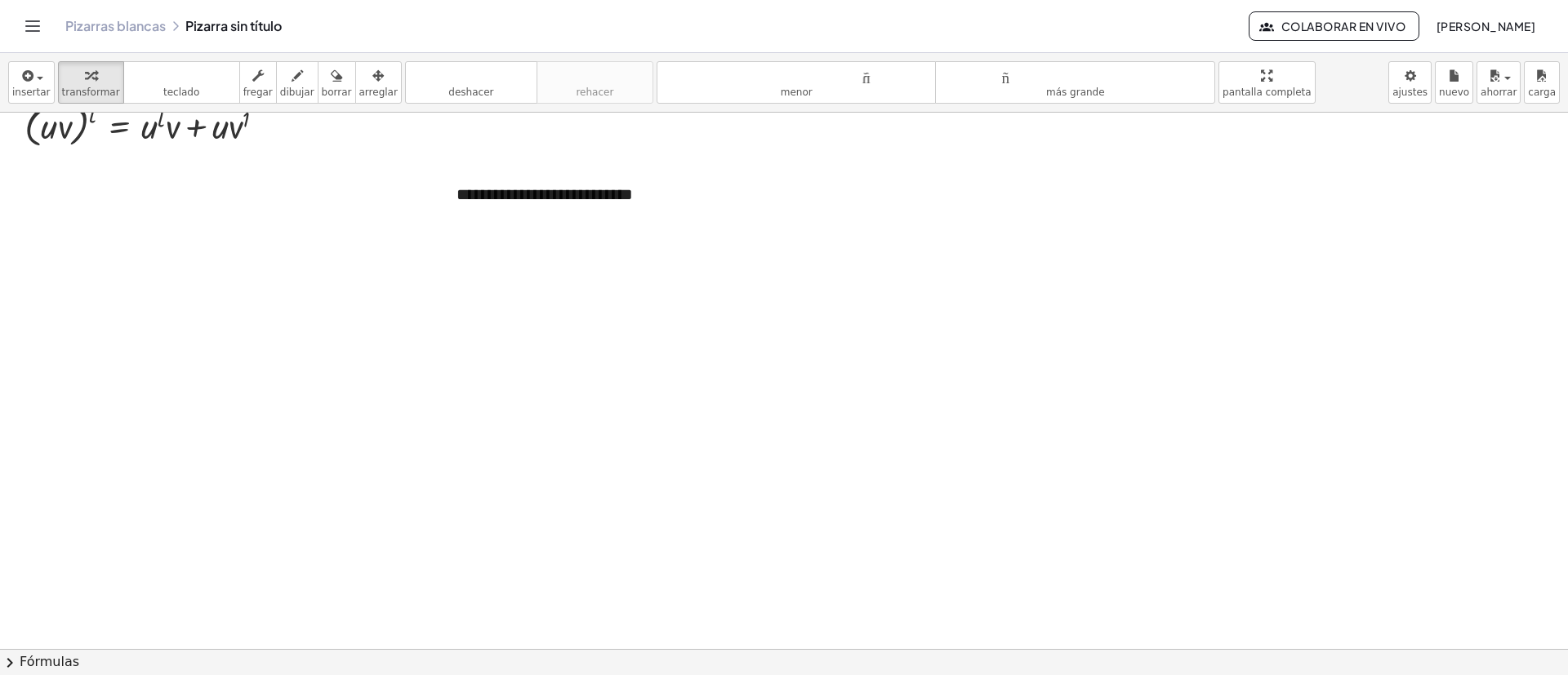
click at [372, 83] on icon "button" at bounding box center [378, 75] width 12 height 19
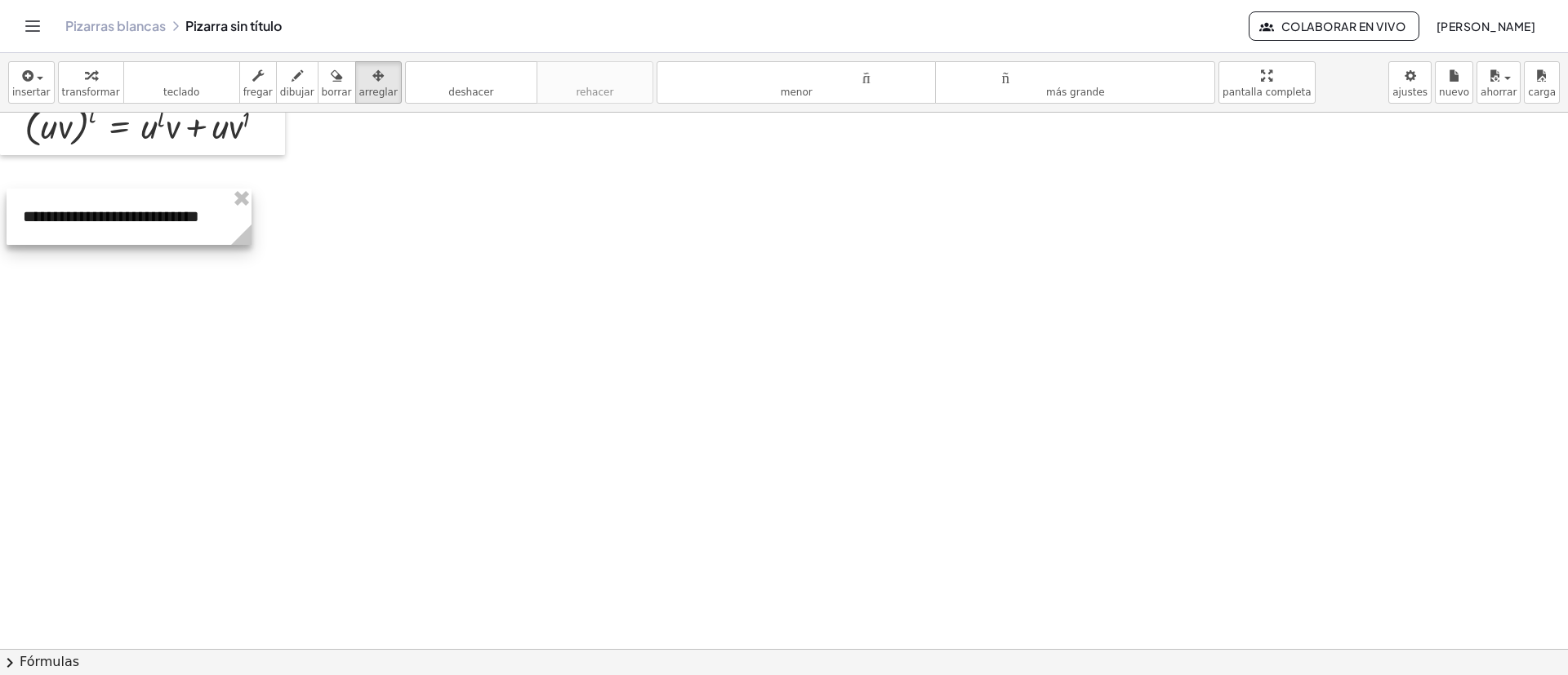
drag, startPoint x: 537, startPoint y: 201, endPoint x: 103, endPoint y: 223, distance: 434.6
click at [103, 223] on div at bounding box center [129, 217] width 245 height 57
click at [44, 81] on div "button" at bounding box center [31, 75] width 38 height 19
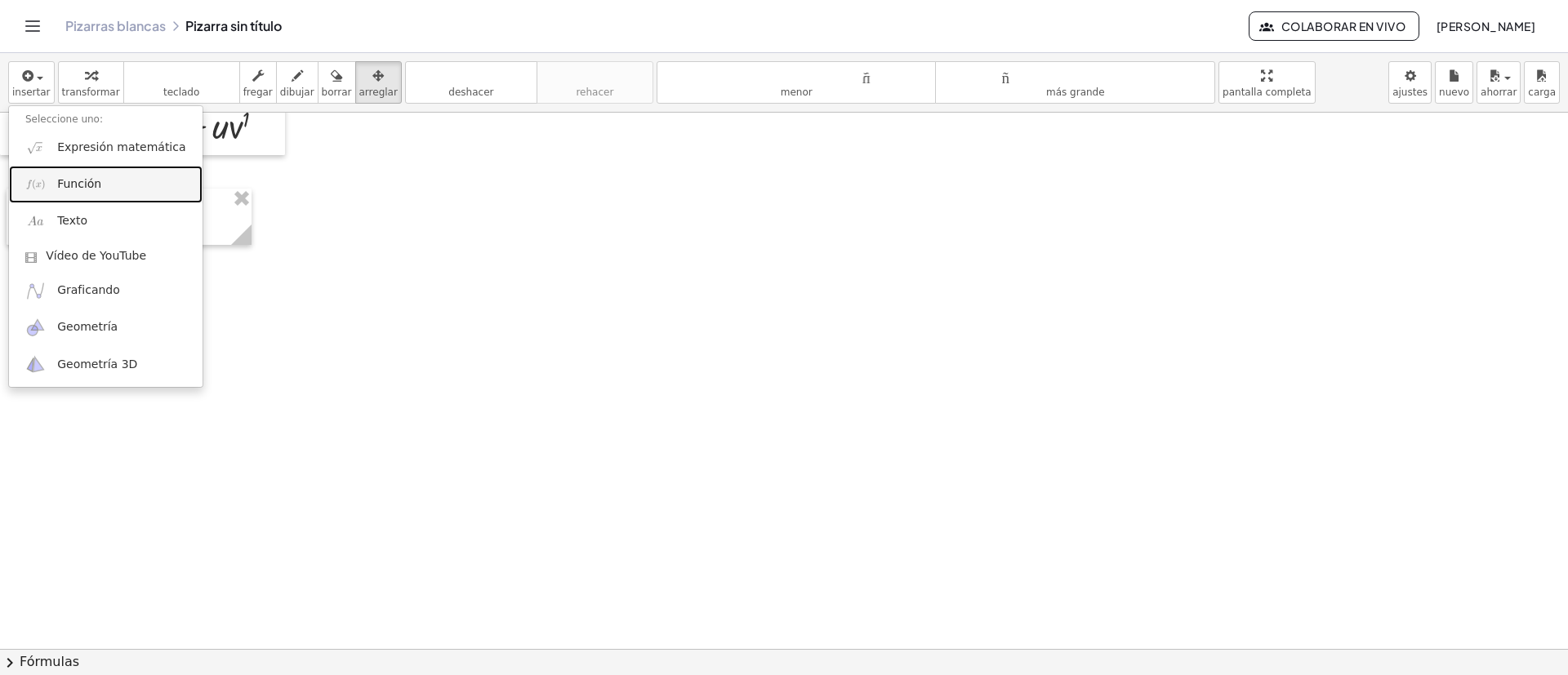
drag, startPoint x: 78, startPoint y: 171, endPoint x: 101, endPoint y: 213, distance: 47.9
click at [78, 171] on link "Función" at bounding box center [106, 184] width 193 height 36
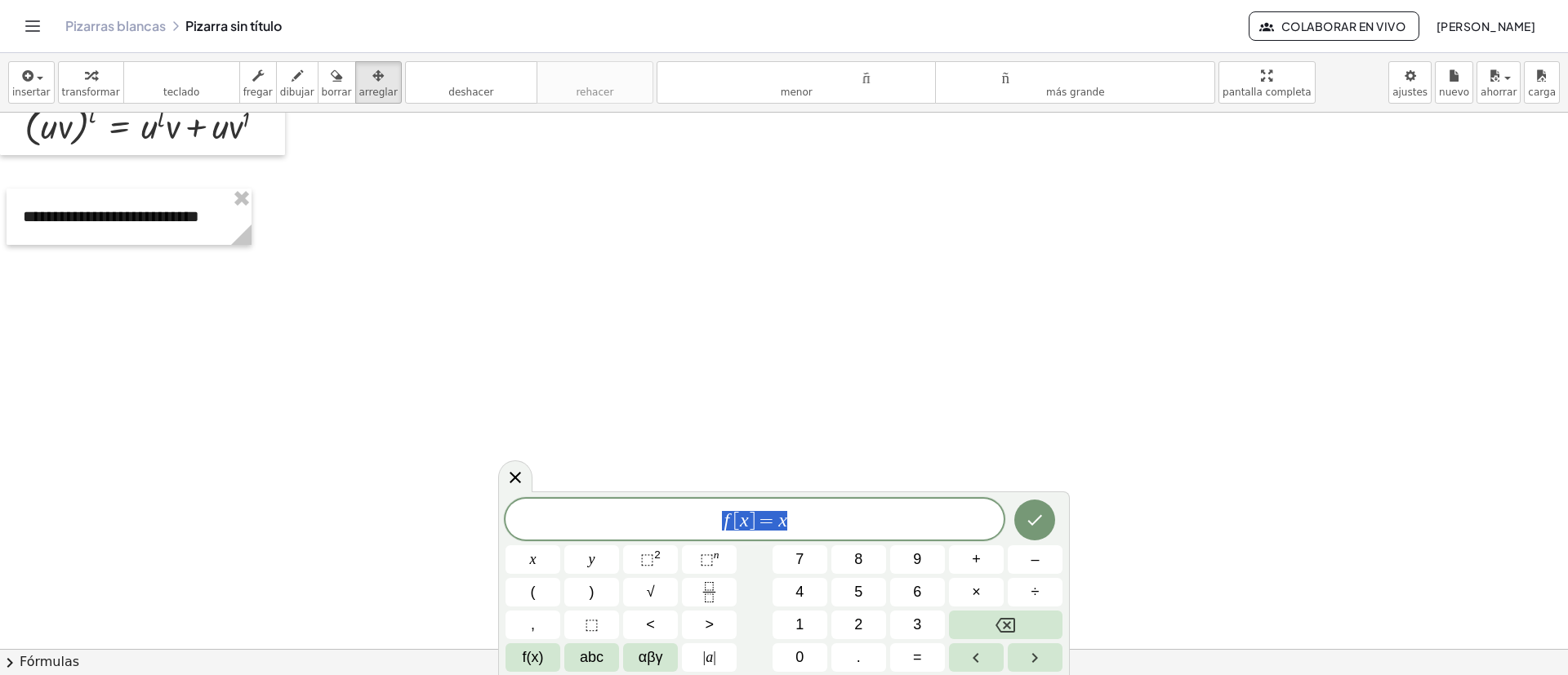
drag, startPoint x: 640, startPoint y: 520, endPoint x: 620, endPoint y: 490, distance: 36.1
click at [616, 514] on span "f [ x ] = x" at bounding box center [755, 520] width 498 height 23
drag, startPoint x: 781, startPoint y: 524, endPoint x: 778, endPoint y: 545, distance: 21.2
click at [778, 523] on span "u l = 1 / ( x 2 + e x ) ∙ ( 2 x + e x ) ​" at bounding box center [755, 517] width 498 height 29
click at [985, 588] on button "×" at bounding box center [977, 592] width 55 height 28
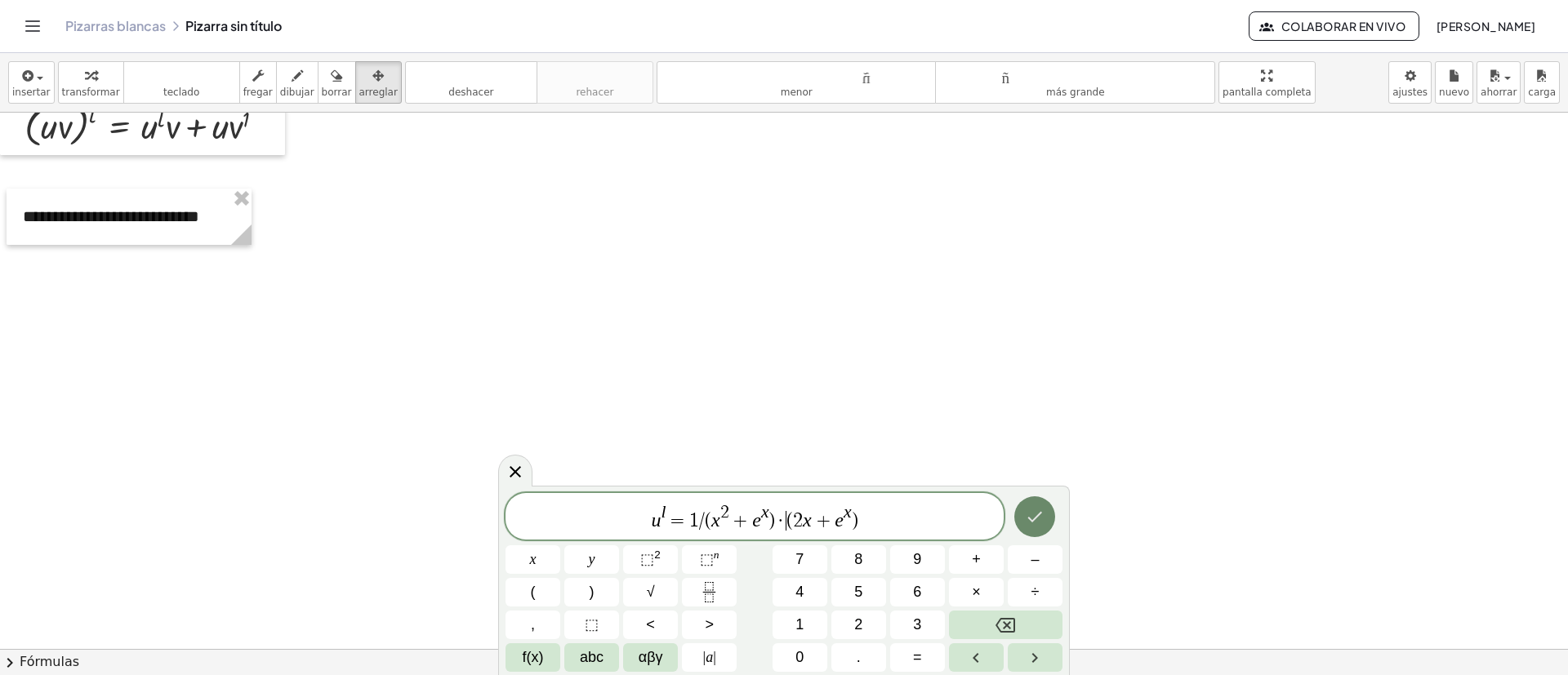
click at [1032, 514] on icon "Hecho" at bounding box center [1034, 516] width 19 height 19
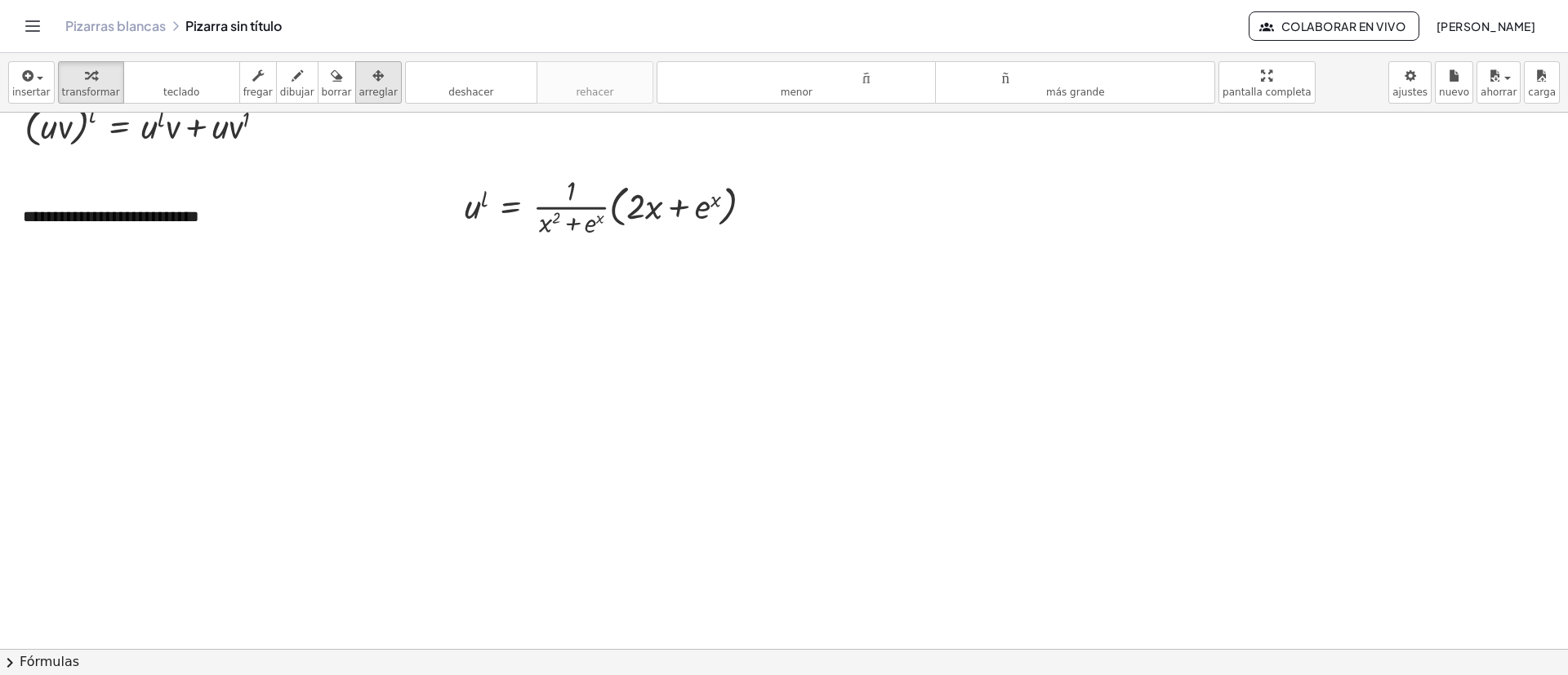
click at [360, 70] on div "button" at bounding box center [379, 75] width 38 height 19
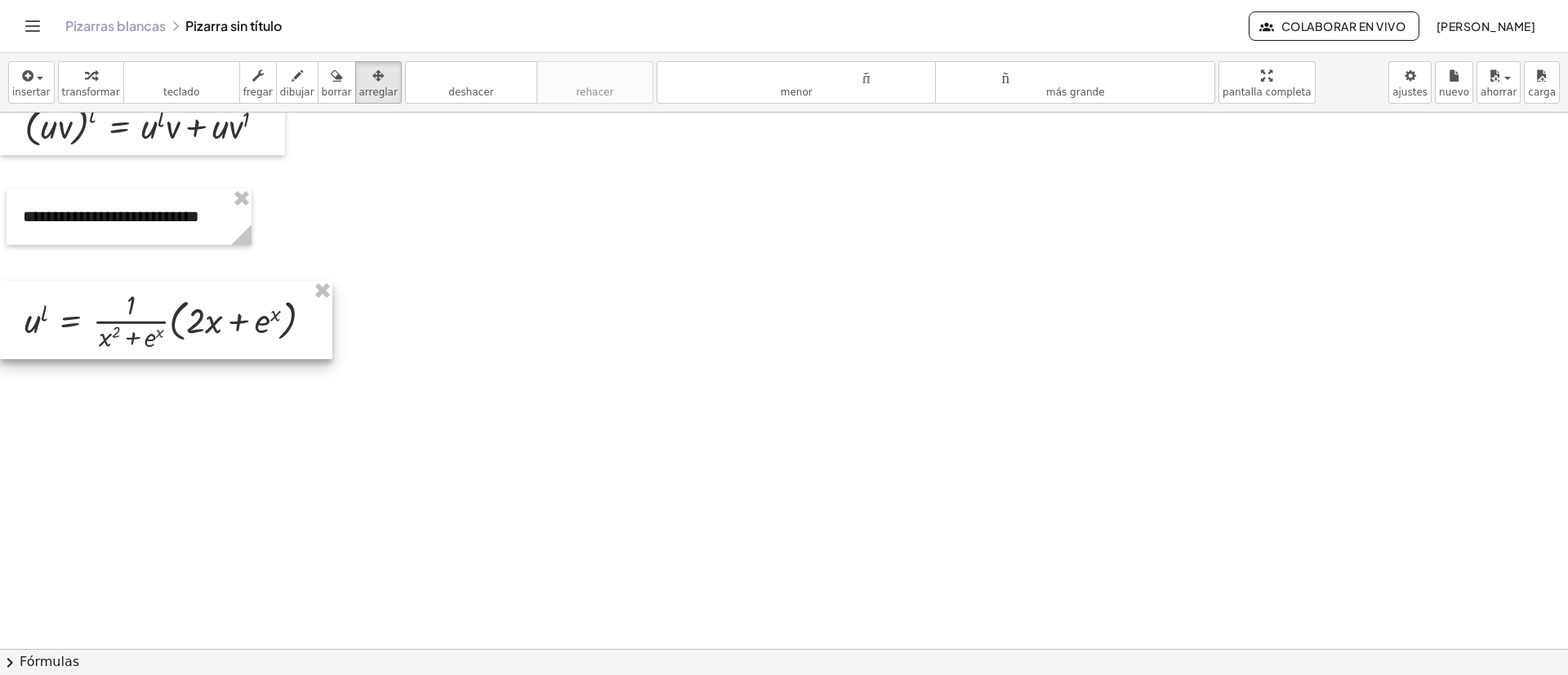
drag, startPoint x: 591, startPoint y: 212, endPoint x: 137, endPoint y: 327, distance: 468.3
click at [137, 327] on div at bounding box center [166, 320] width 332 height 78
click at [43, 88] on font "insertar" at bounding box center [31, 92] width 38 height 12
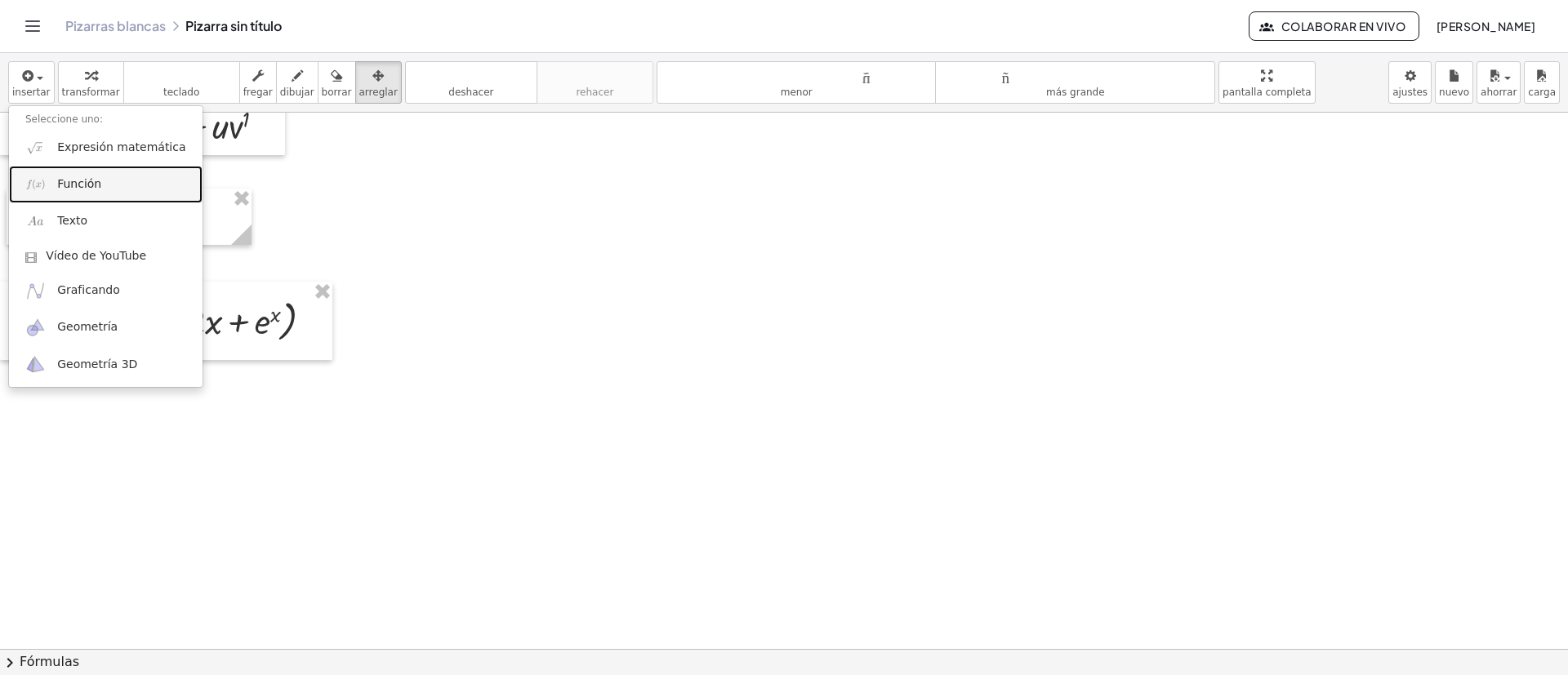
drag, startPoint x: 68, startPoint y: 183, endPoint x: 190, endPoint y: 283, distance: 157.7
click at [69, 182] on font "Función" at bounding box center [79, 183] width 44 height 13
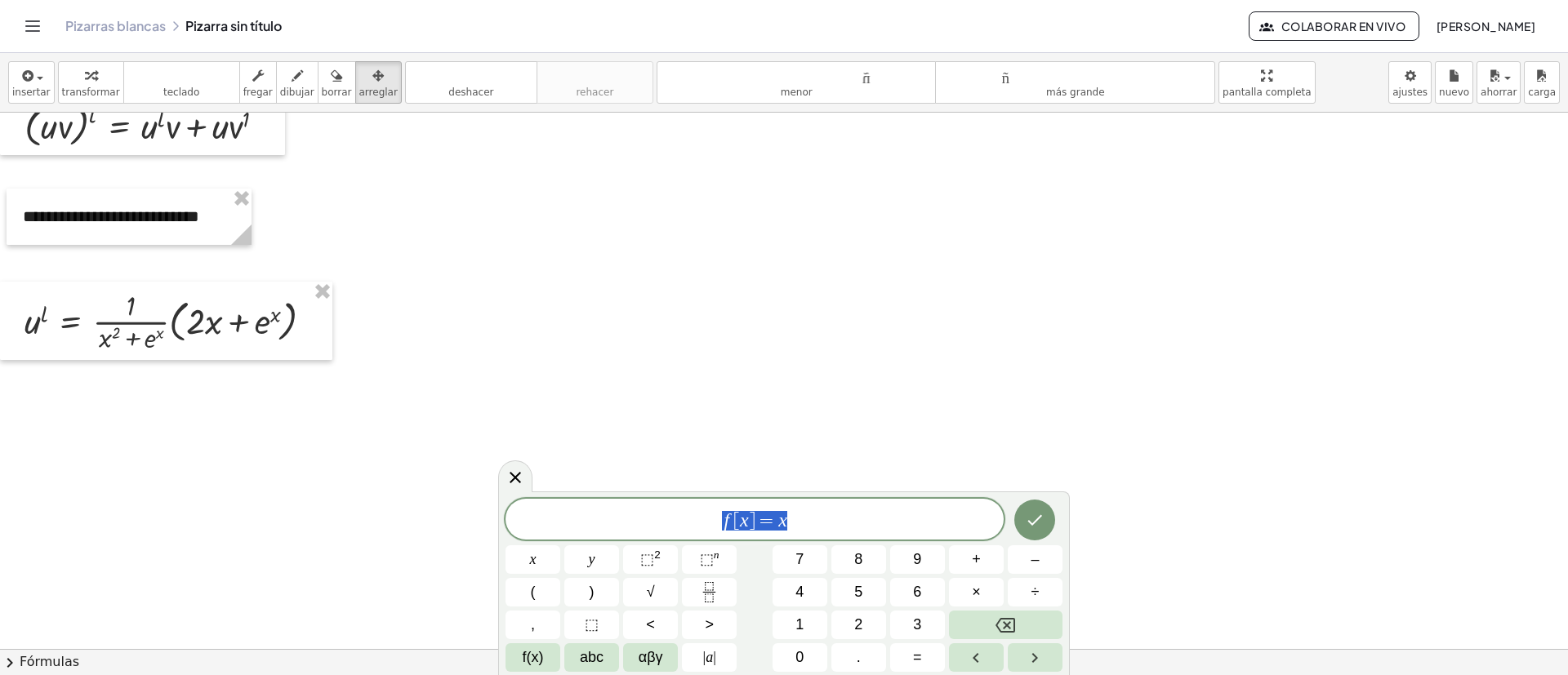
click at [595, 540] on div "****** f [ x ] = x x y ⬚ 2 ⬚ n 7 8 9 + – ( ) √ 4 5 6 × ÷ , ⬚ < > 1 2 3 f(x) abc…" at bounding box center [784, 586] width 557 height 173
click at [1031, 519] on icon "Hecho" at bounding box center [1036, 517] width 15 height 11
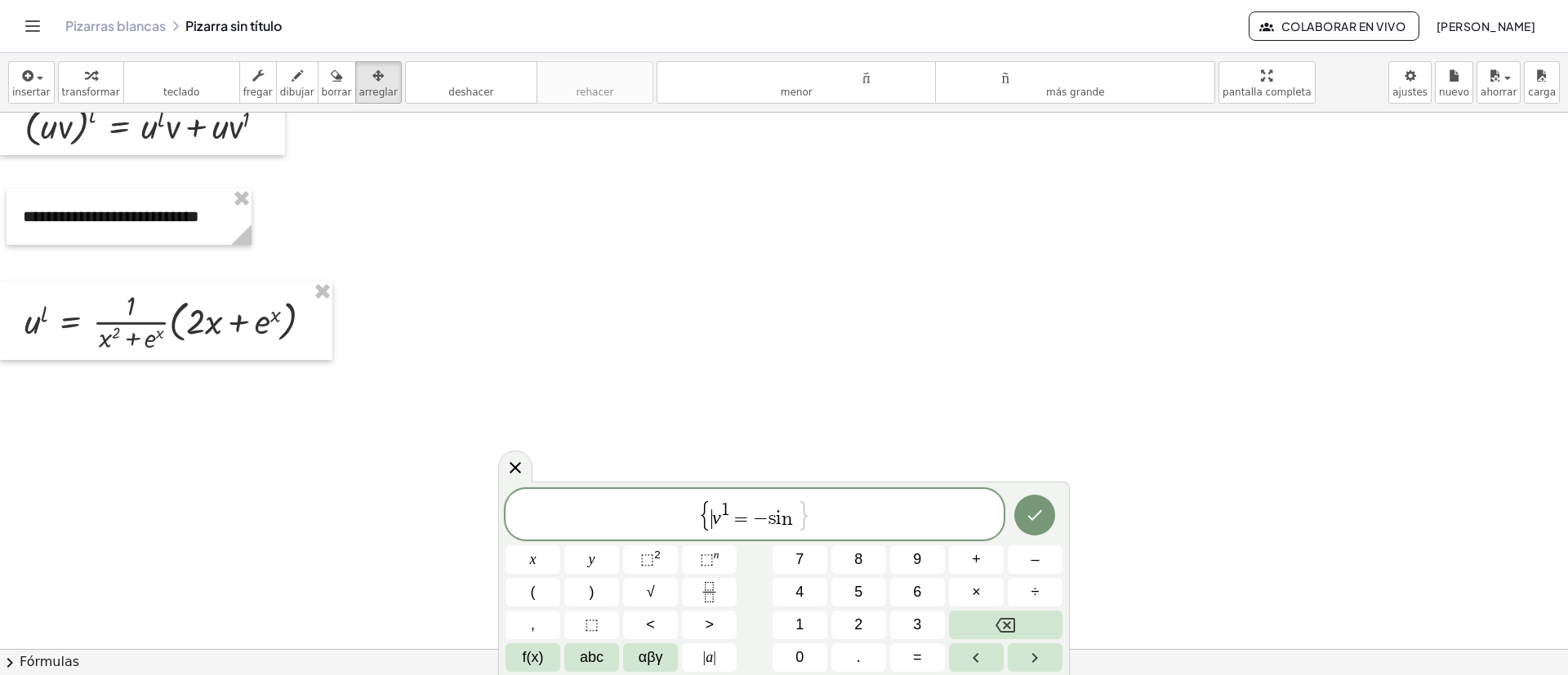
click at [706, 504] on span "{" at bounding box center [706, 515] width 15 height 31
click at [1042, 516] on icon "Hecho" at bounding box center [1034, 516] width 19 height 19
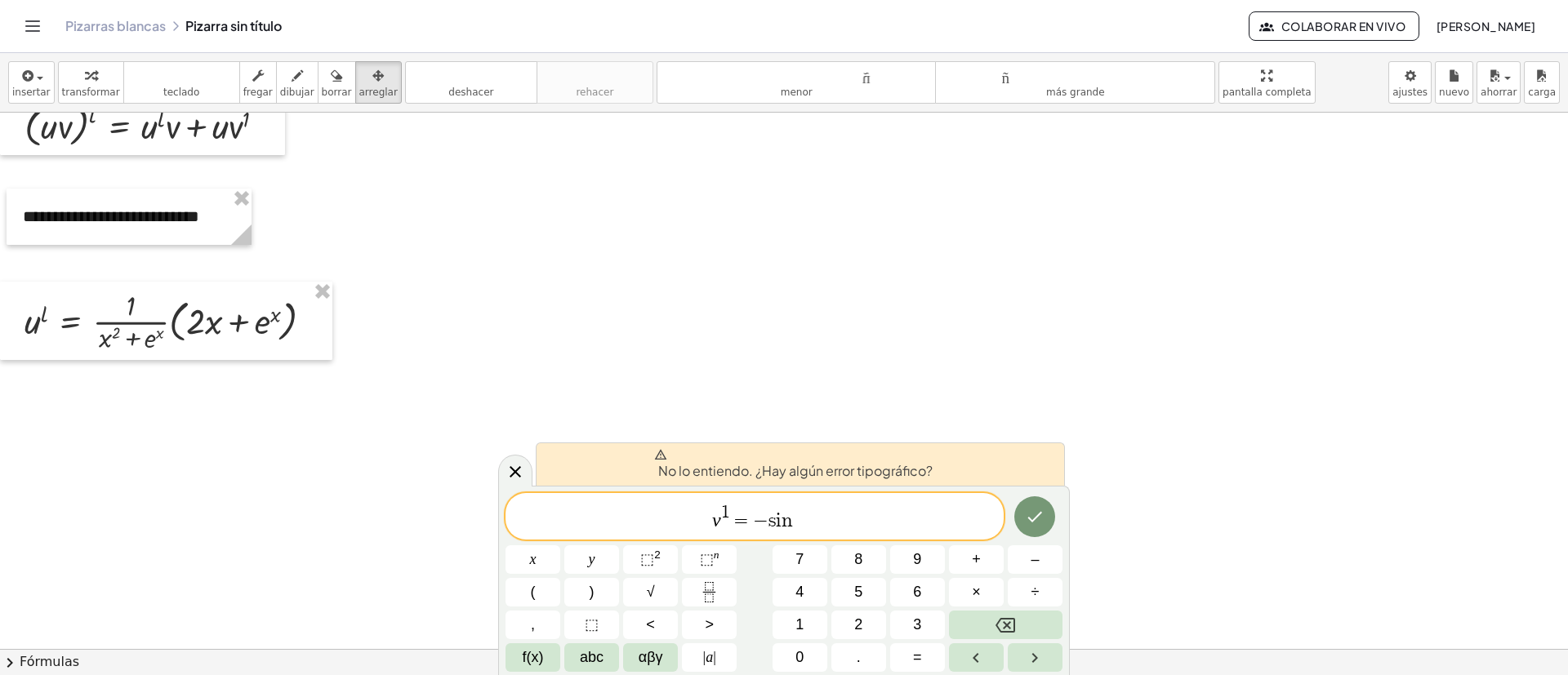
click at [924, 529] on span "​ v 1 = − s i n ⁡" at bounding box center [755, 517] width 498 height 29
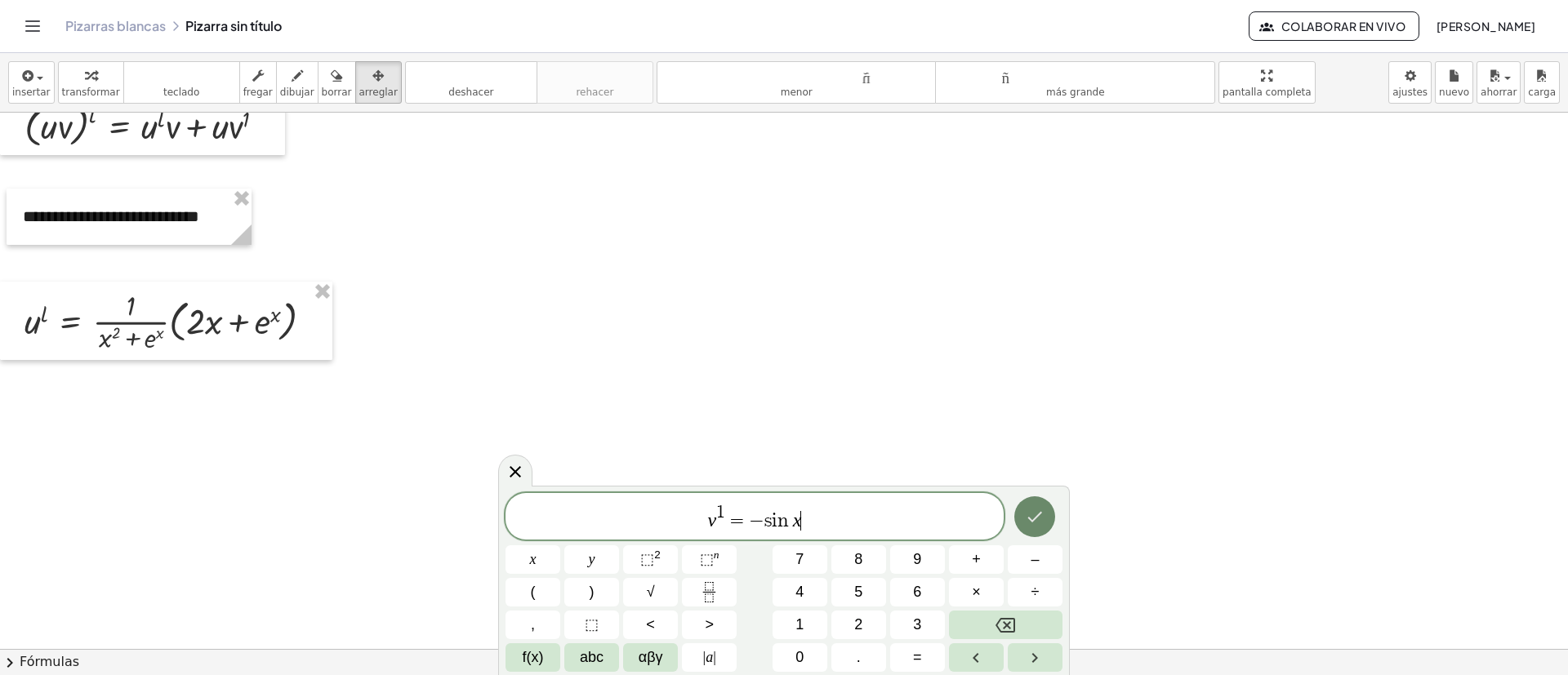
click at [1019, 524] on button "Hecho" at bounding box center [1035, 516] width 41 height 41
click at [1036, 518] on icon "Hecho" at bounding box center [1036, 517] width 15 height 11
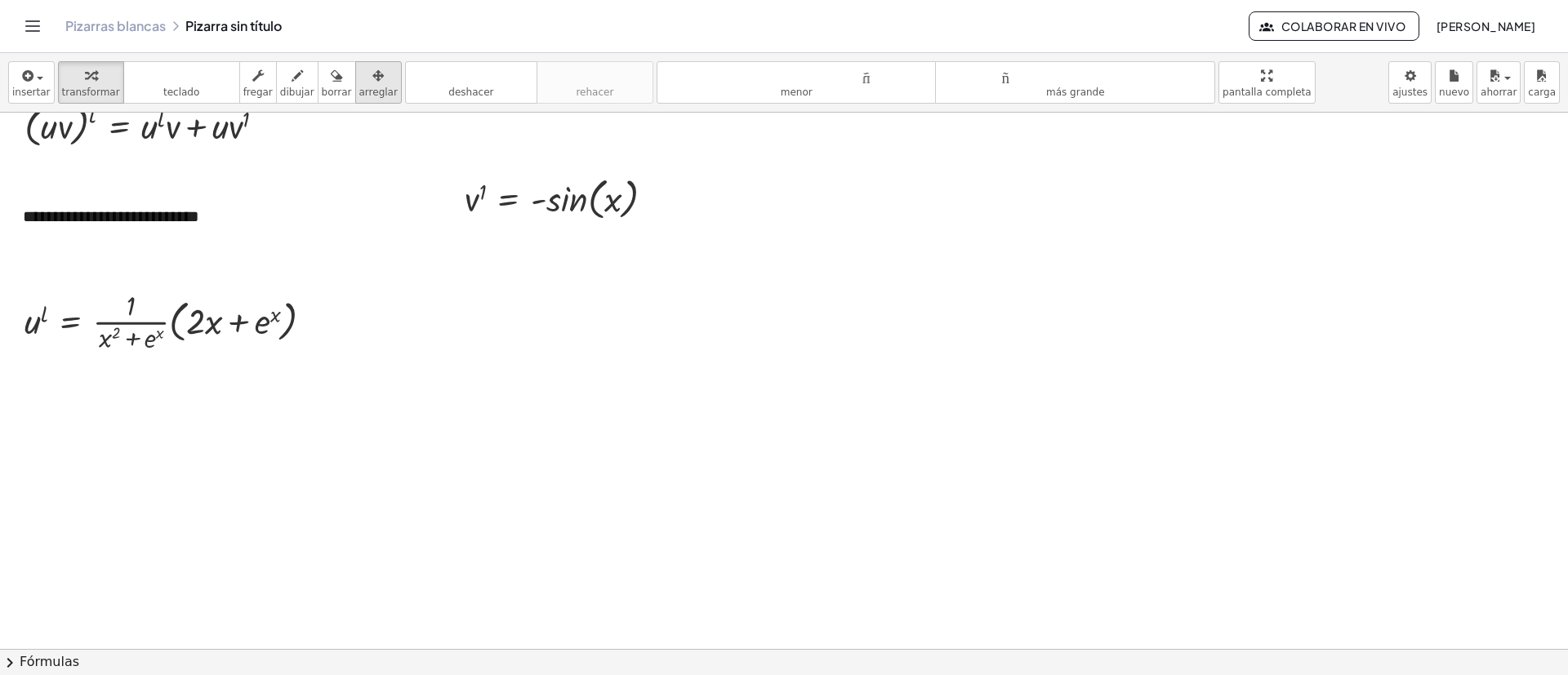
click at [372, 75] on icon "button" at bounding box center [378, 75] width 12 height 19
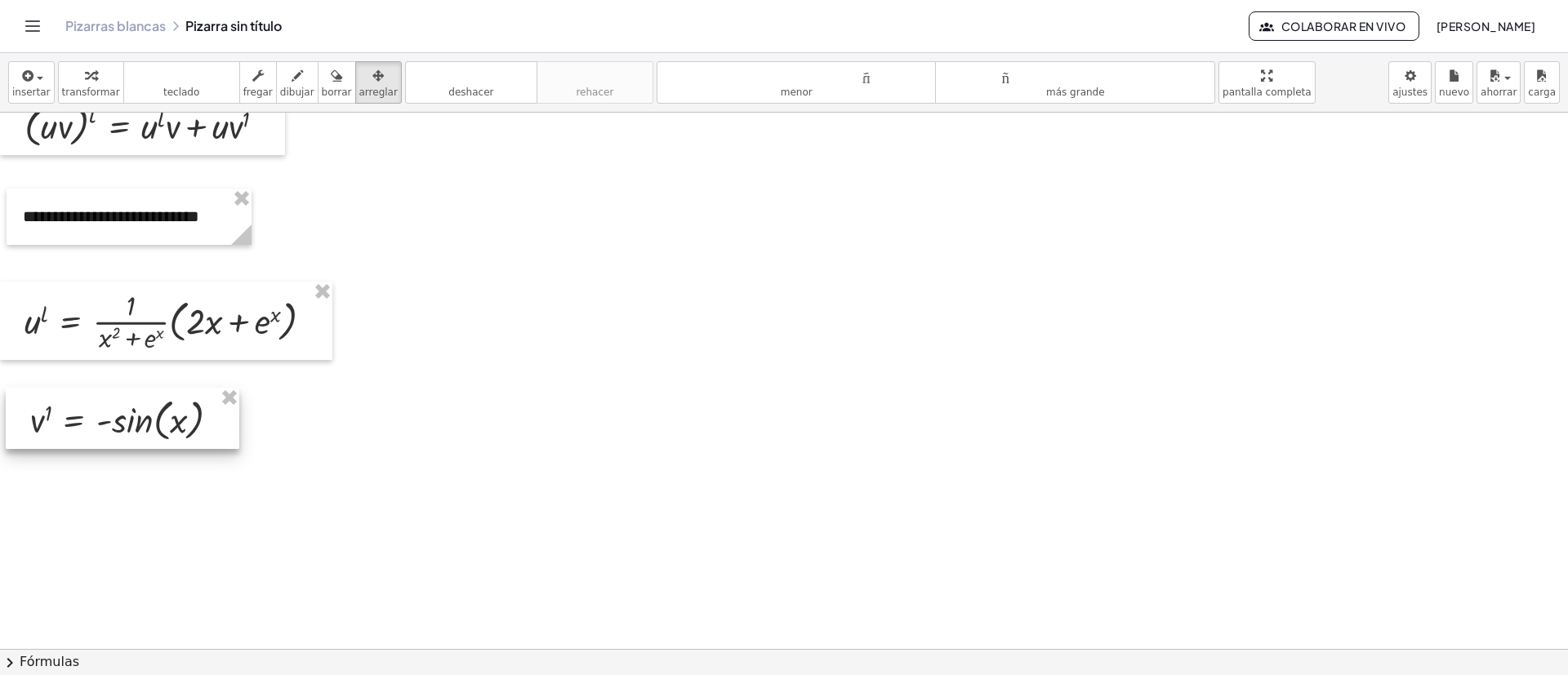
drag, startPoint x: 586, startPoint y: 223, endPoint x: 339, endPoint y: 439, distance: 328.1
click at [151, 432] on div at bounding box center [122, 418] width 234 height 61
drag, startPoint x: 27, startPoint y: 82, endPoint x: 37, endPoint y: 96, distance: 17.2
click at [27, 82] on icon "button" at bounding box center [26, 75] width 15 height 19
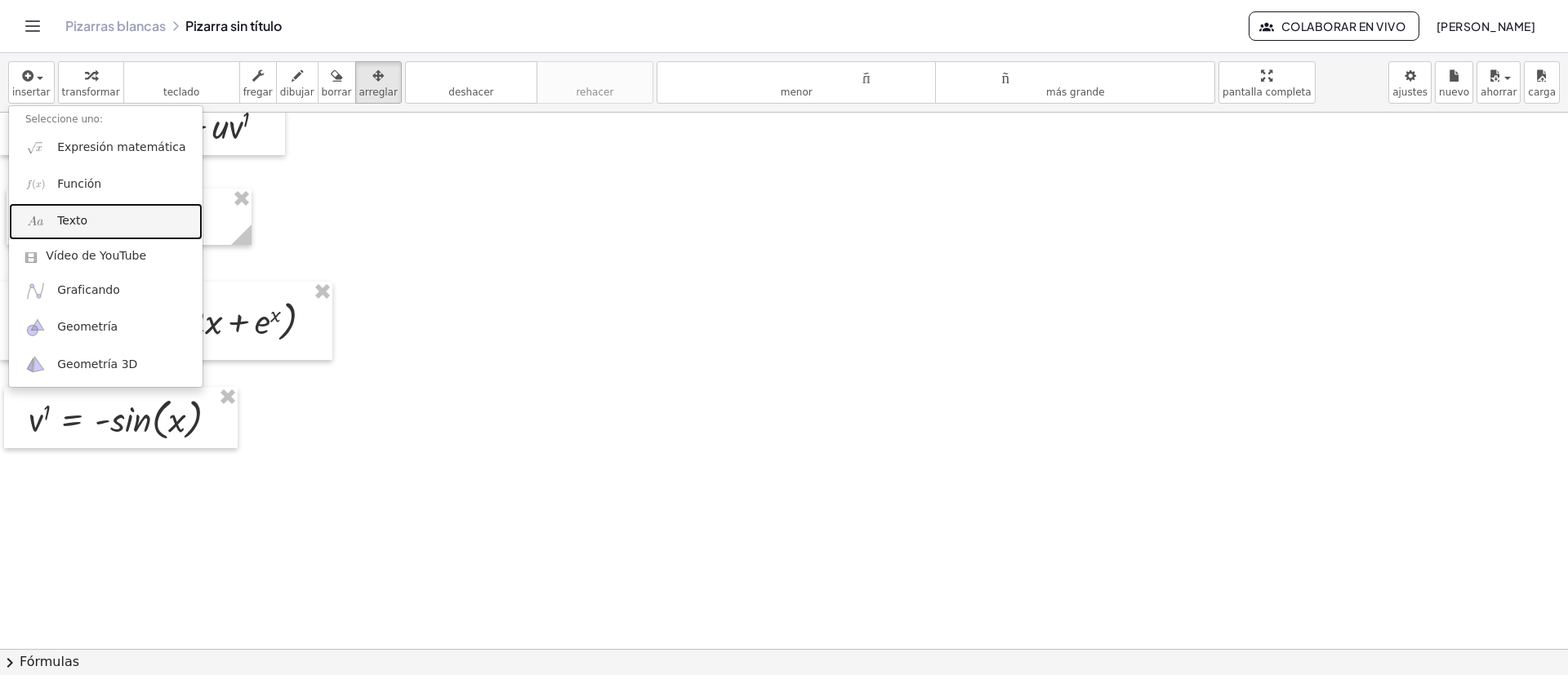
drag, startPoint x: 101, startPoint y: 223, endPoint x: 169, endPoint y: 245, distance: 71.5
click at [101, 222] on link "Texto" at bounding box center [106, 222] width 193 height 36
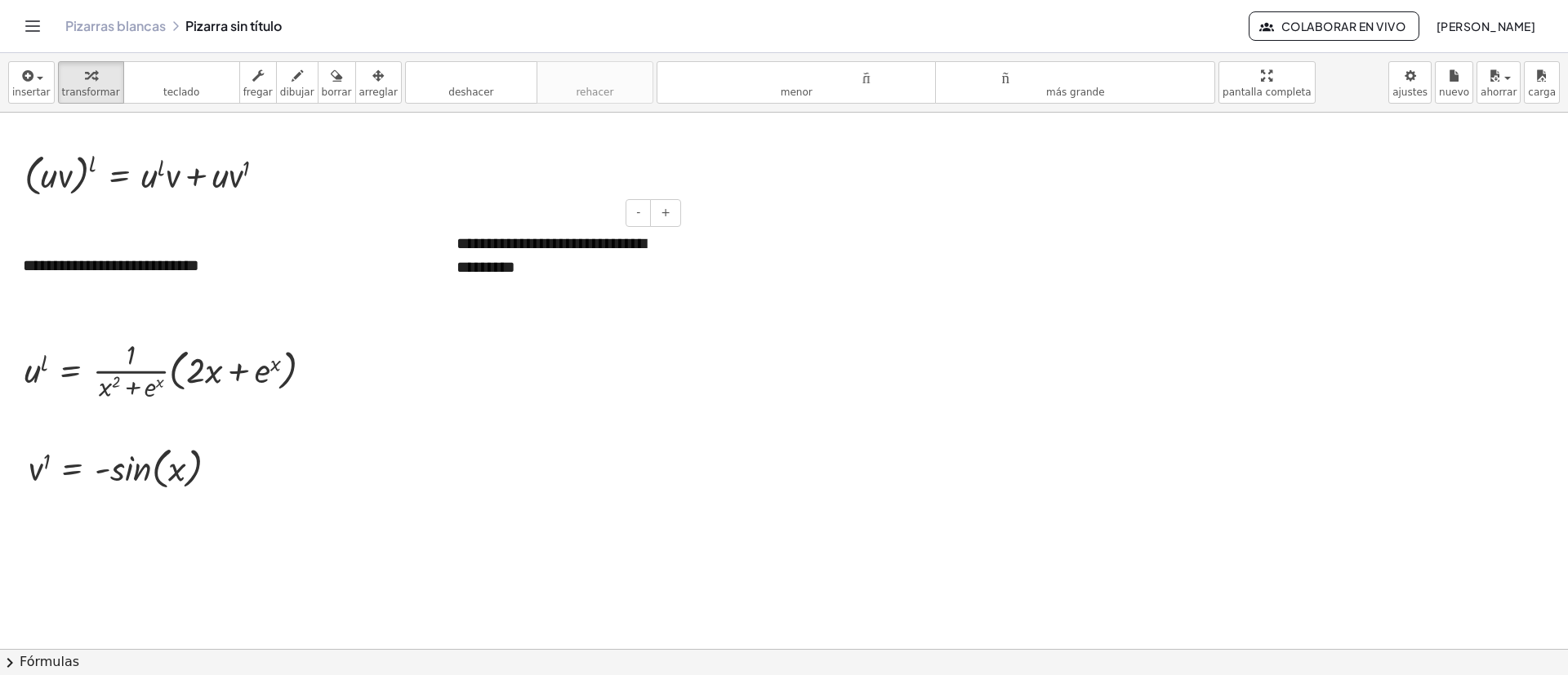
scroll to position [3877, 0]
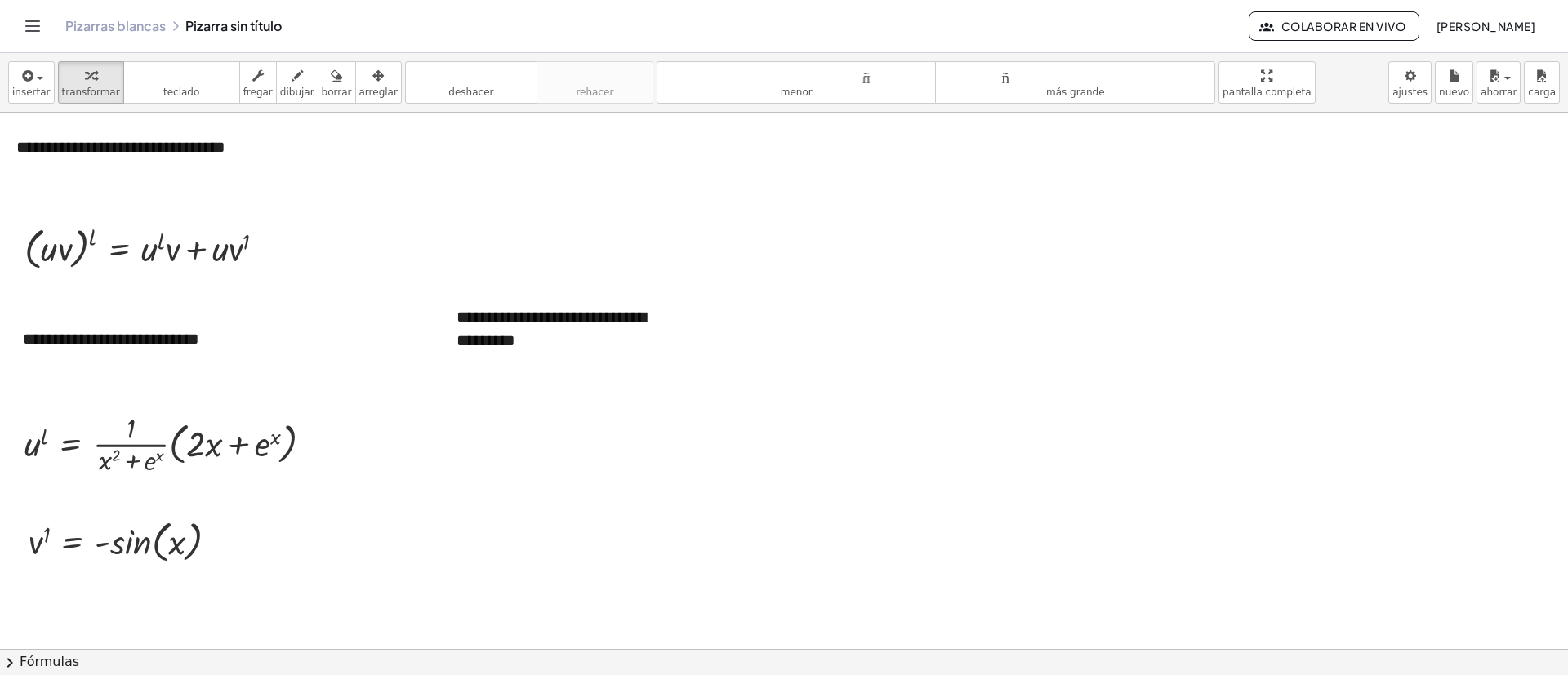
drag, startPoint x: 527, startPoint y: 193, endPoint x: 488, endPoint y: 321, distance: 133.8
drag, startPoint x: 358, startPoint y: 93, endPoint x: 373, endPoint y: 179, distance: 87.3
click at [360, 92] on font "arreglar" at bounding box center [379, 92] width 38 height 12
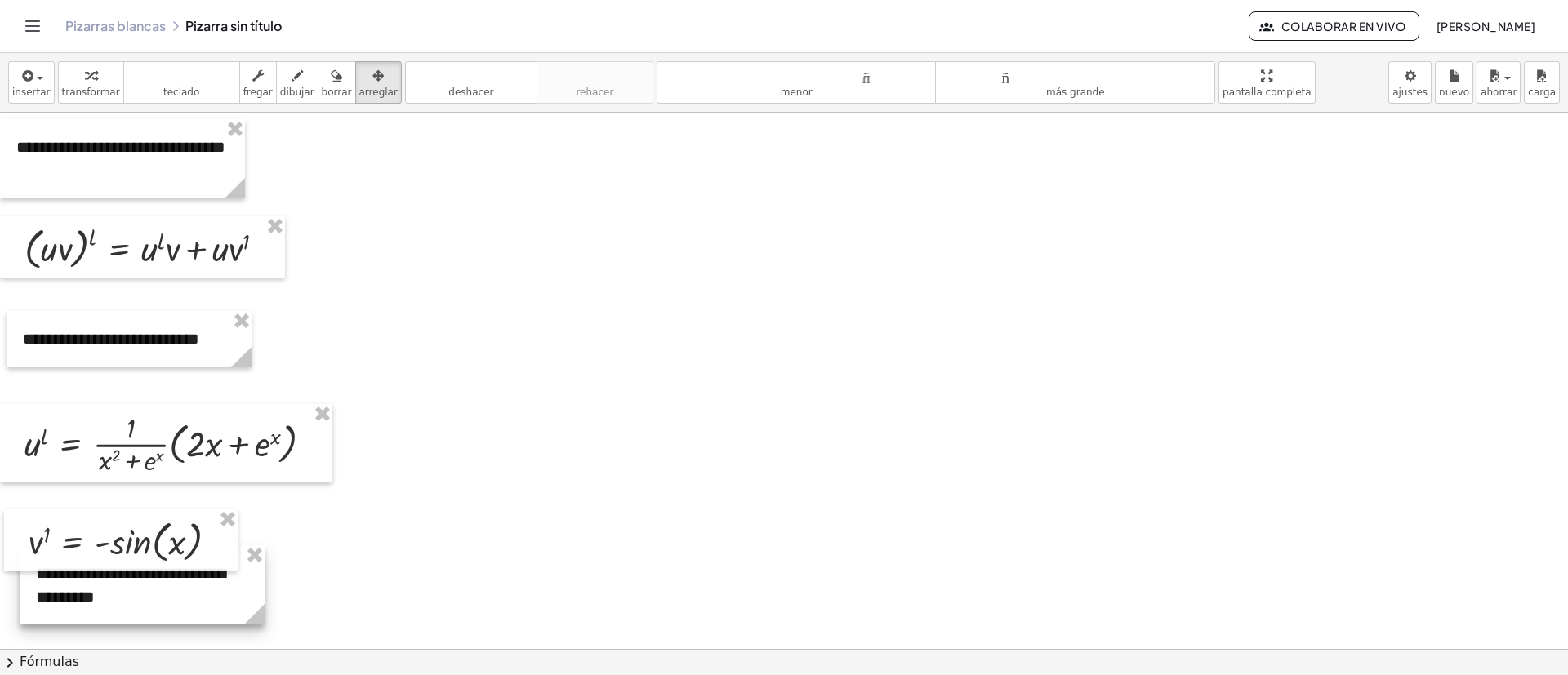
drag, startPoint x: 522, startPoint y: 338, endPoint x: 99, endPoint y: 587, distance: 490.8
click at [87, 597] on div at bounding box center [141, 585] width 245 height 79
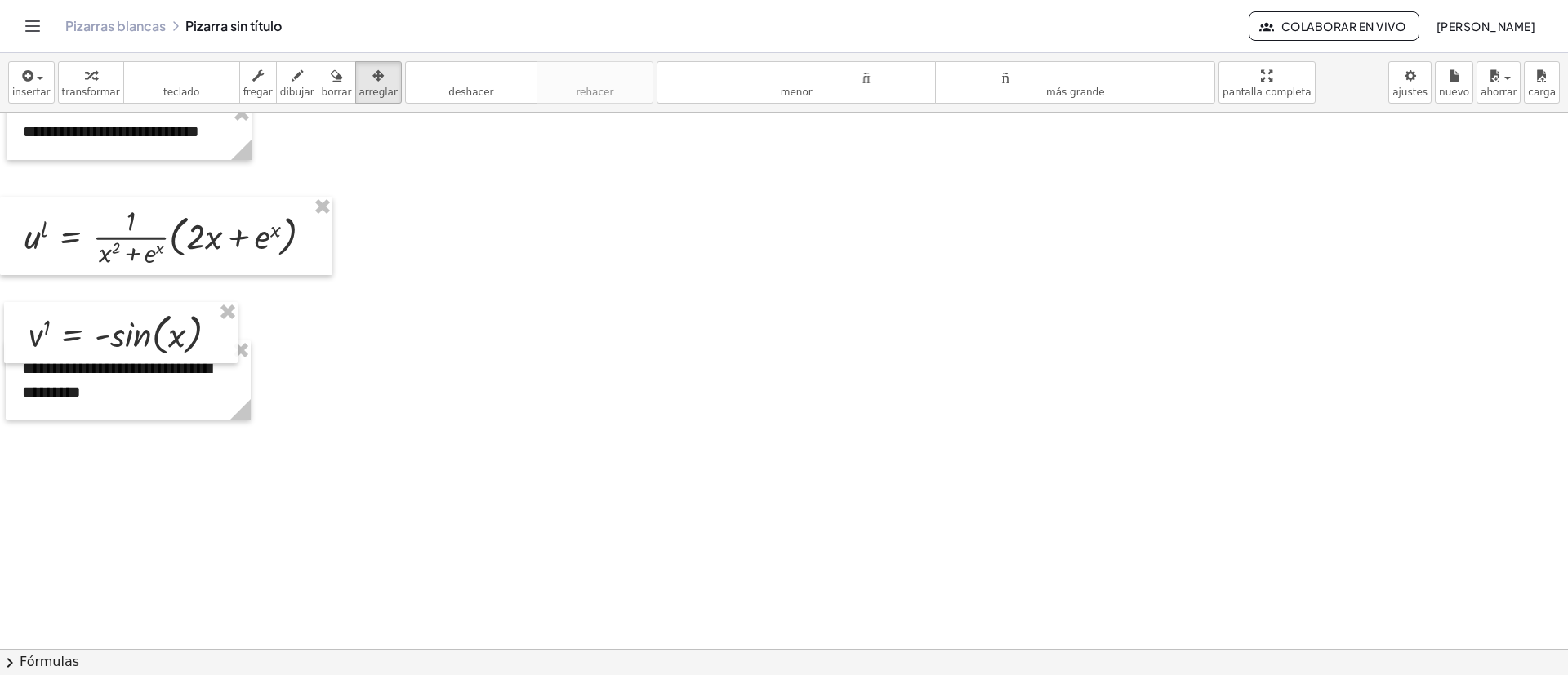
scroll to position [4122, 0]
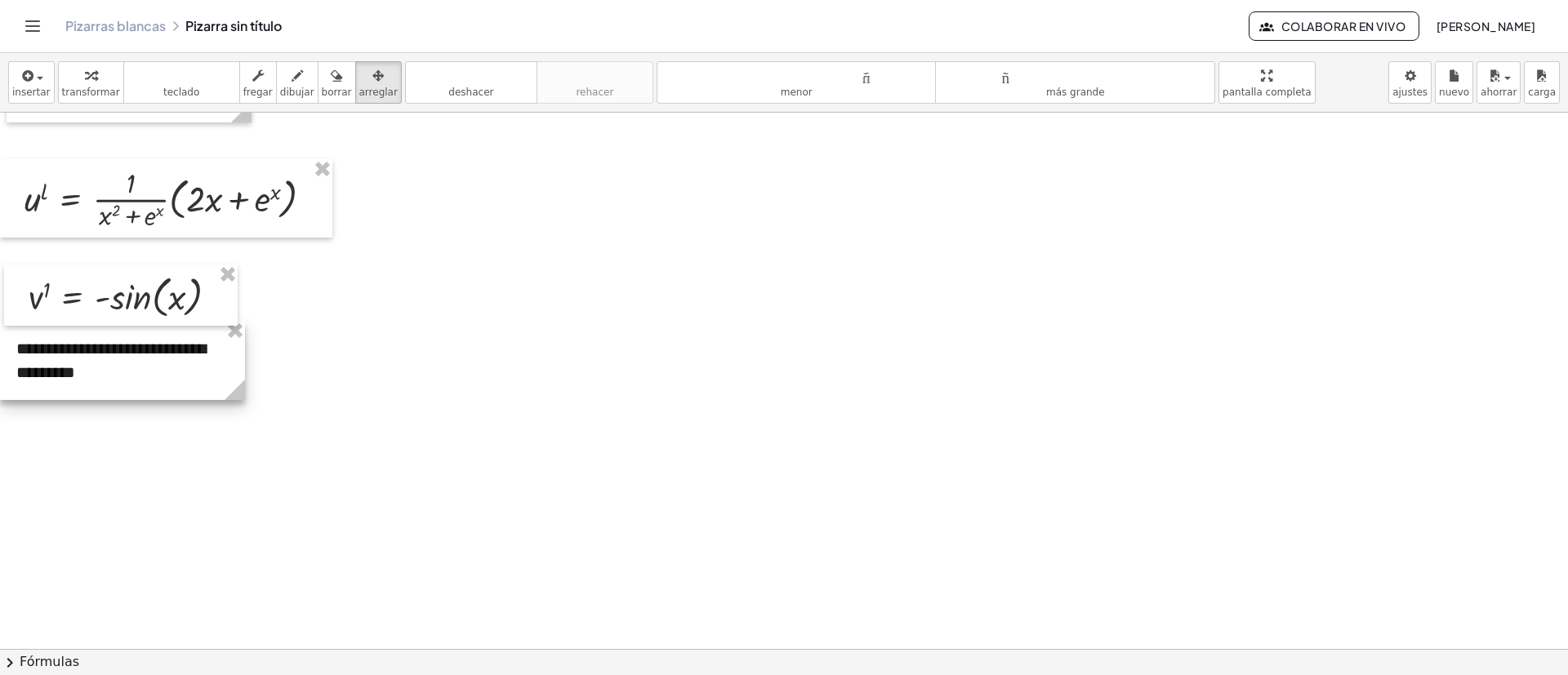
drag, startPoint x: 152, startPoint y: 377, endPoint x: 139, endPoint y: 395, distance: 22.2
click at [139, 395] on div at bounding box center [122, 360] width 245 height 79
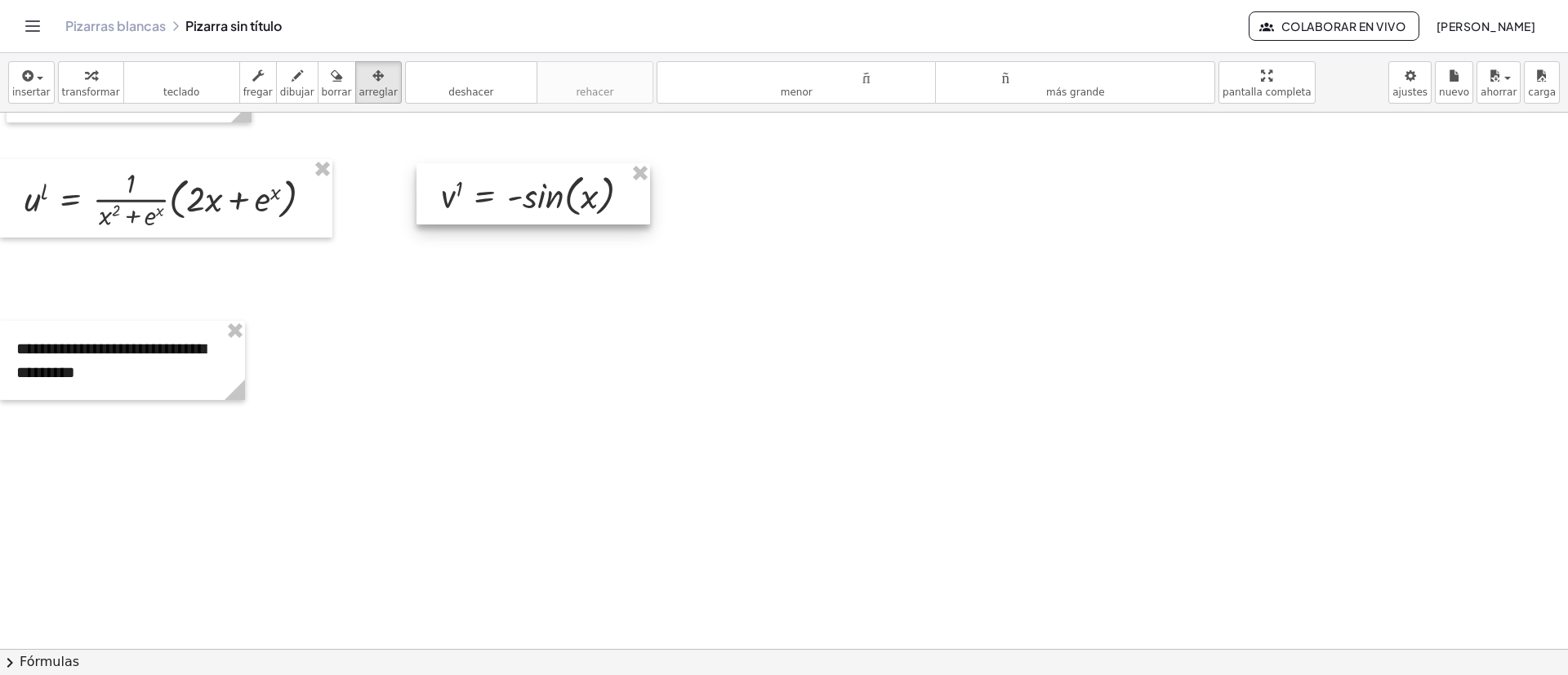
drag, startPoint x: 143, startPoint y: 306, endPoint x: 556, endPoint y: 204, distance: 425.4
click at [556, 204] on div at bounding box center [533, 193] width 234 height 61
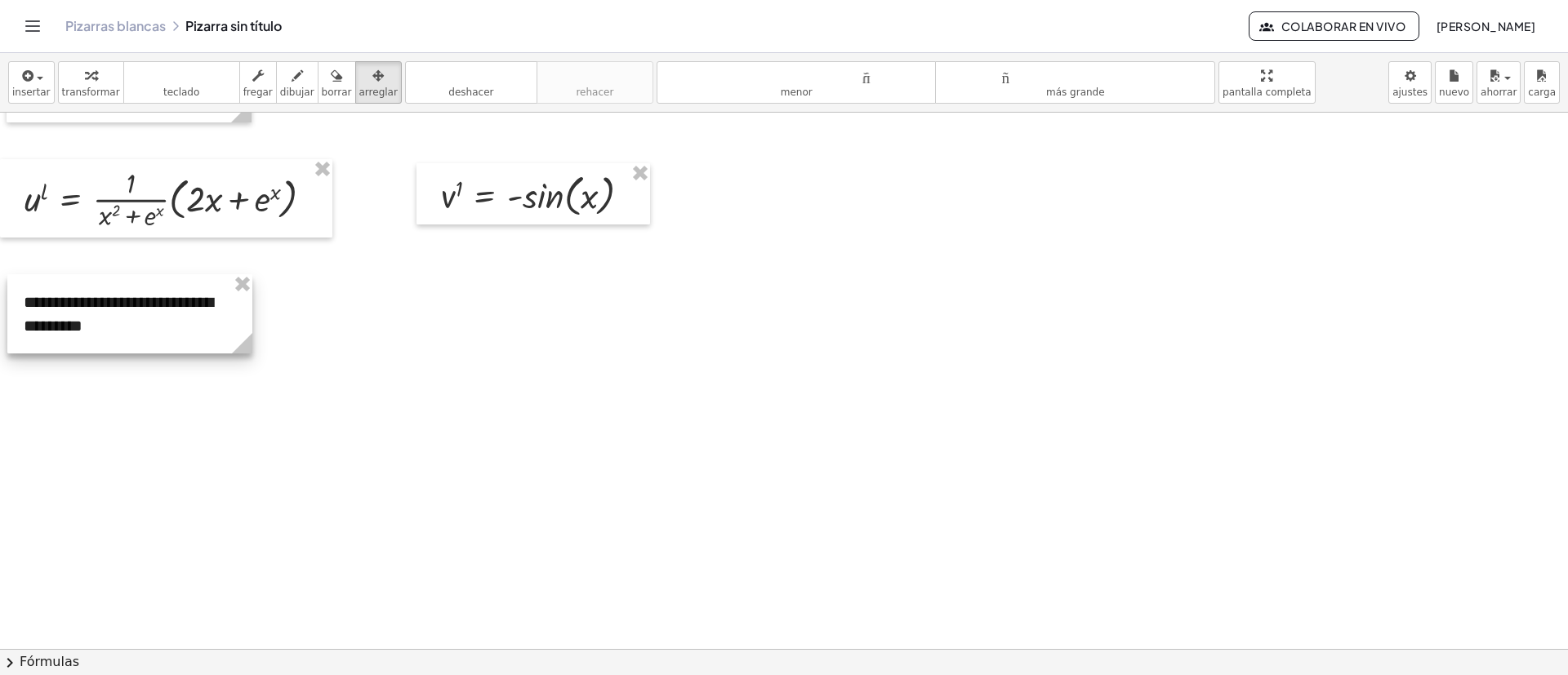
drag, startPoint x: 100, startPoint y: 350, endPoint x: 89, endPoint y: 336, distance: 17.8
click at [89, 336] on div at bounding box center [130, 314] width 245 height 79
click at [19, 80] on icon "button" at bounding box center [26, 75] width 15 height 19
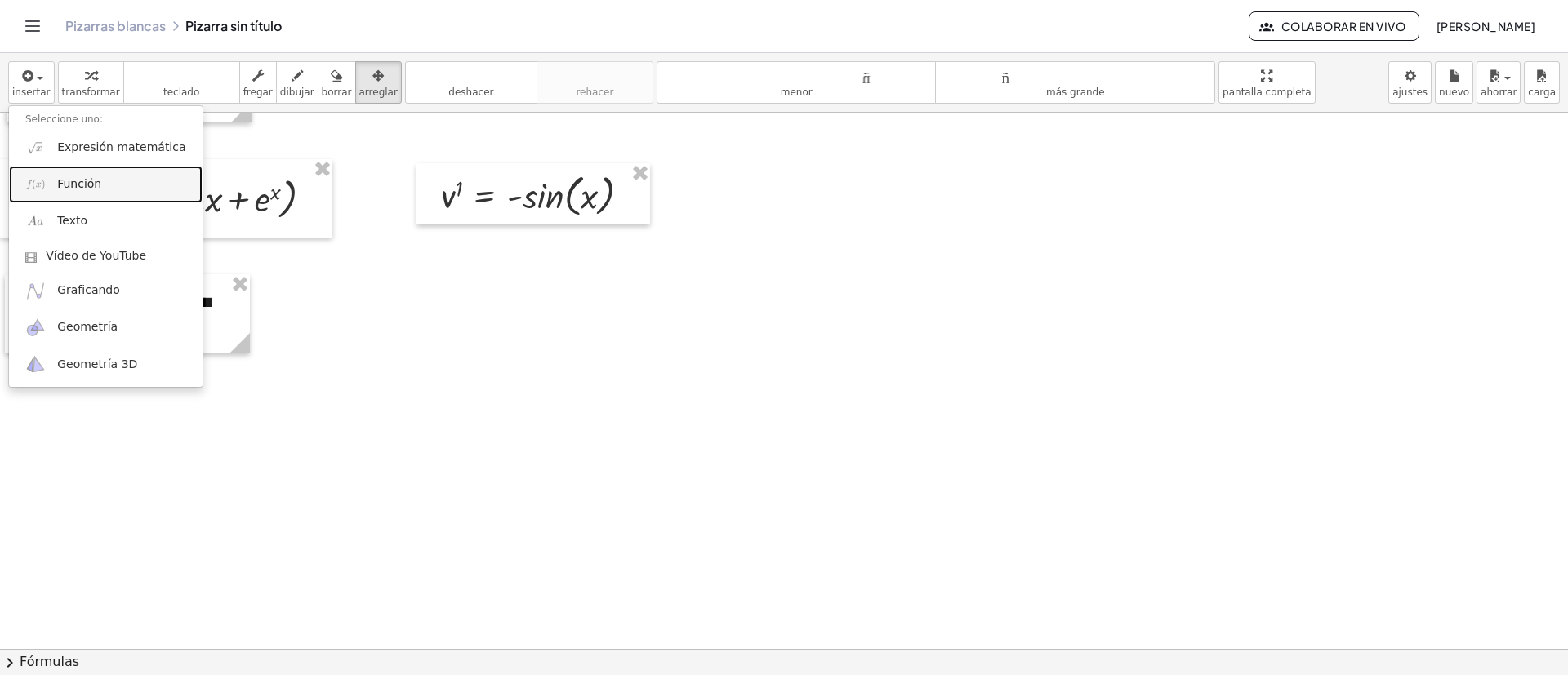
drag, startPoint x: 78, startPoint y: 182, endPoint x: 203, endPoint y: 297, distance: 169.9
click at [78, 182] on font "Función" at bounding box center [79, 183] width 44 height 13
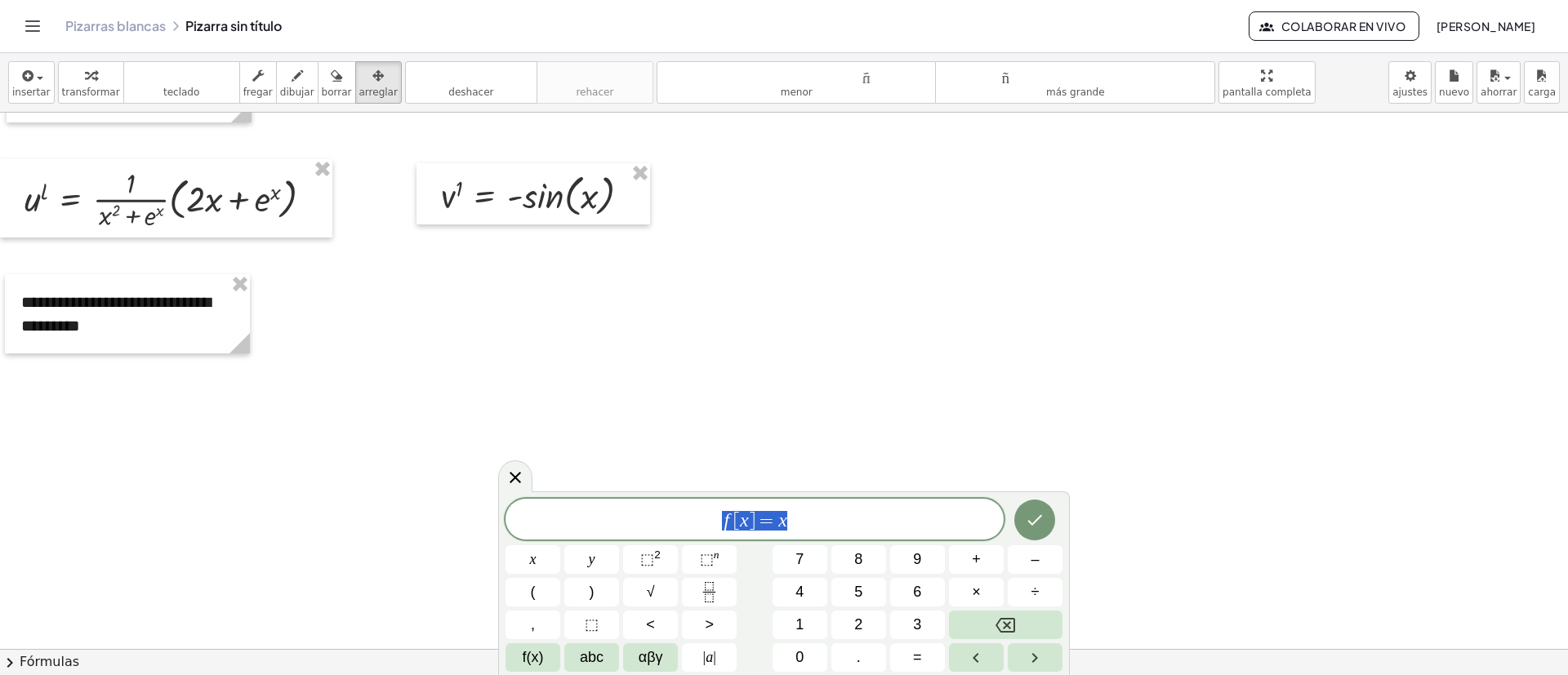
drag, startPoint x: 797, startPoint y: 528, endPoint x: 709, endPoint y: 505, distance: 91.0
click at [685, 519] on span "f [ x ] = x" at bounding box center [755, 520] width 498 height 23
click at [678, 522] on span "/" at bounding box center [679, 520] width 5 height 19
click at [704, 587] on icon "Fraction" at bounding box center [709, 592] width 20 height 20
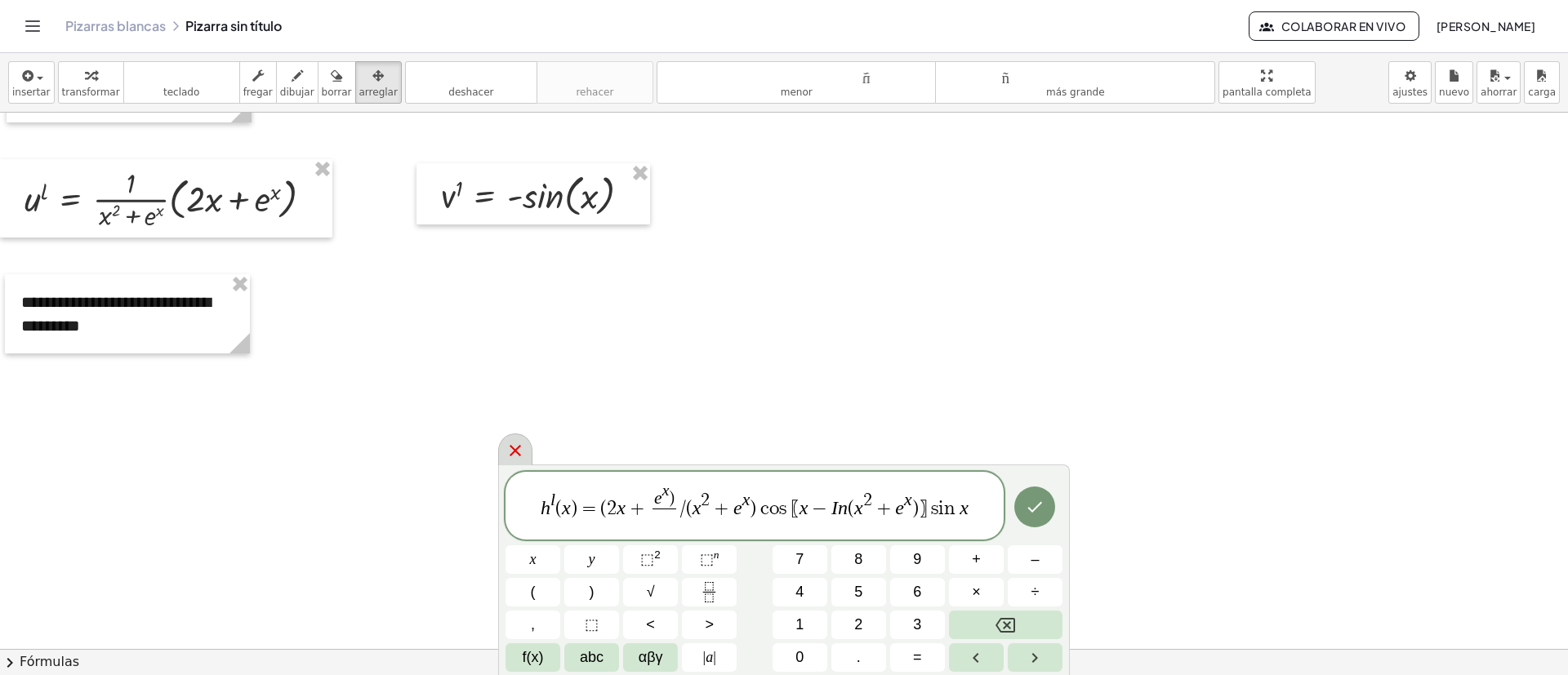
click at [517, 460] on icon at bounding box center [515, 450] width 19 height 19
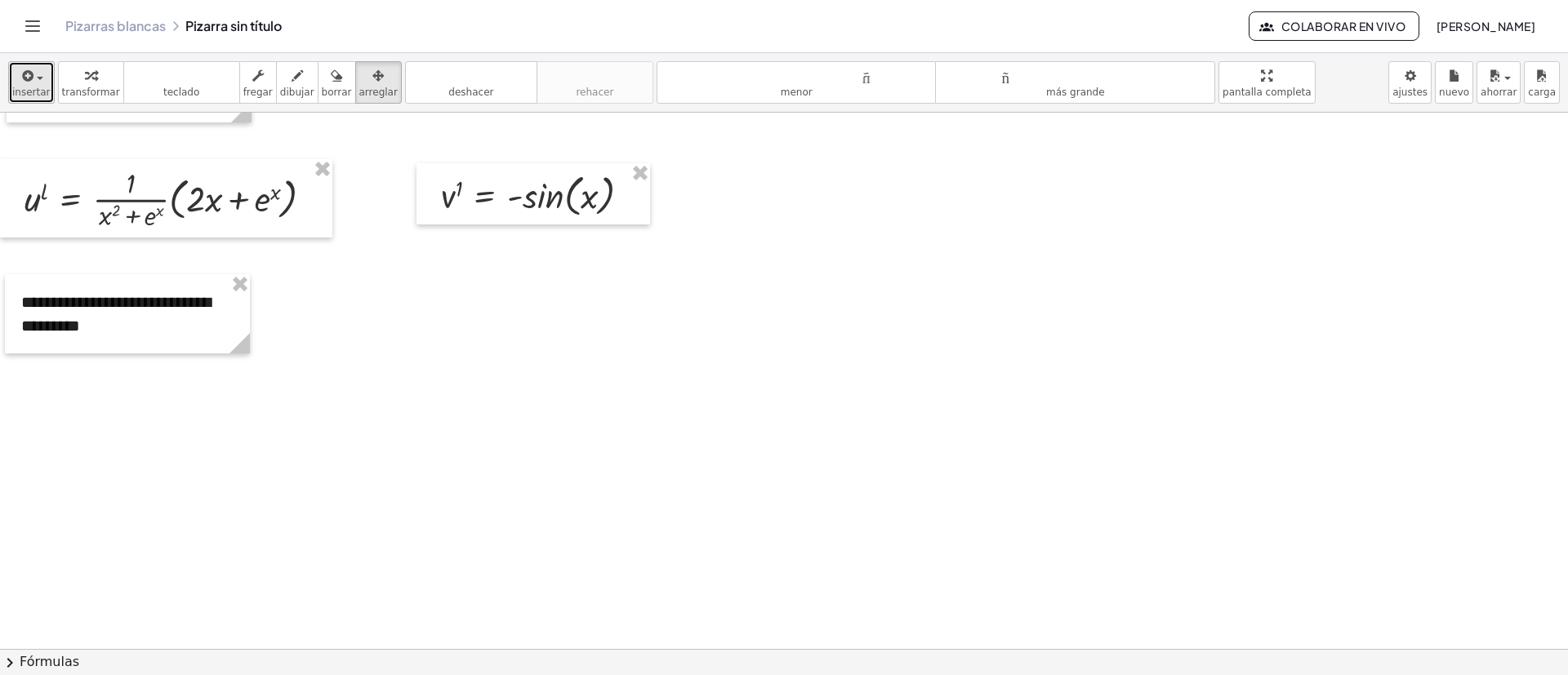
click at [46, 85] on button "insertar" at bounding box center [31, 82] width 47 height 43
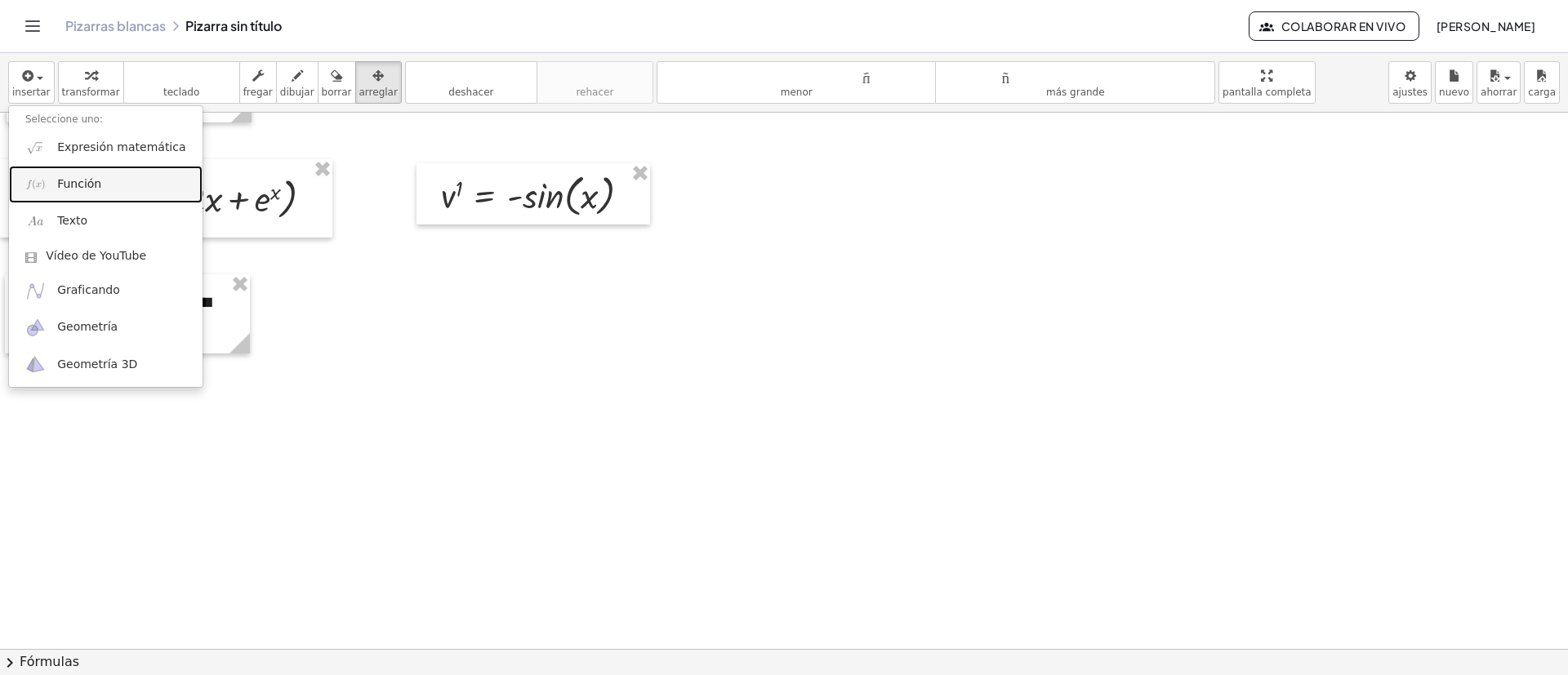
click at [66, 194] on link "Función" at bounding box center [106, 184] width 193 height 36
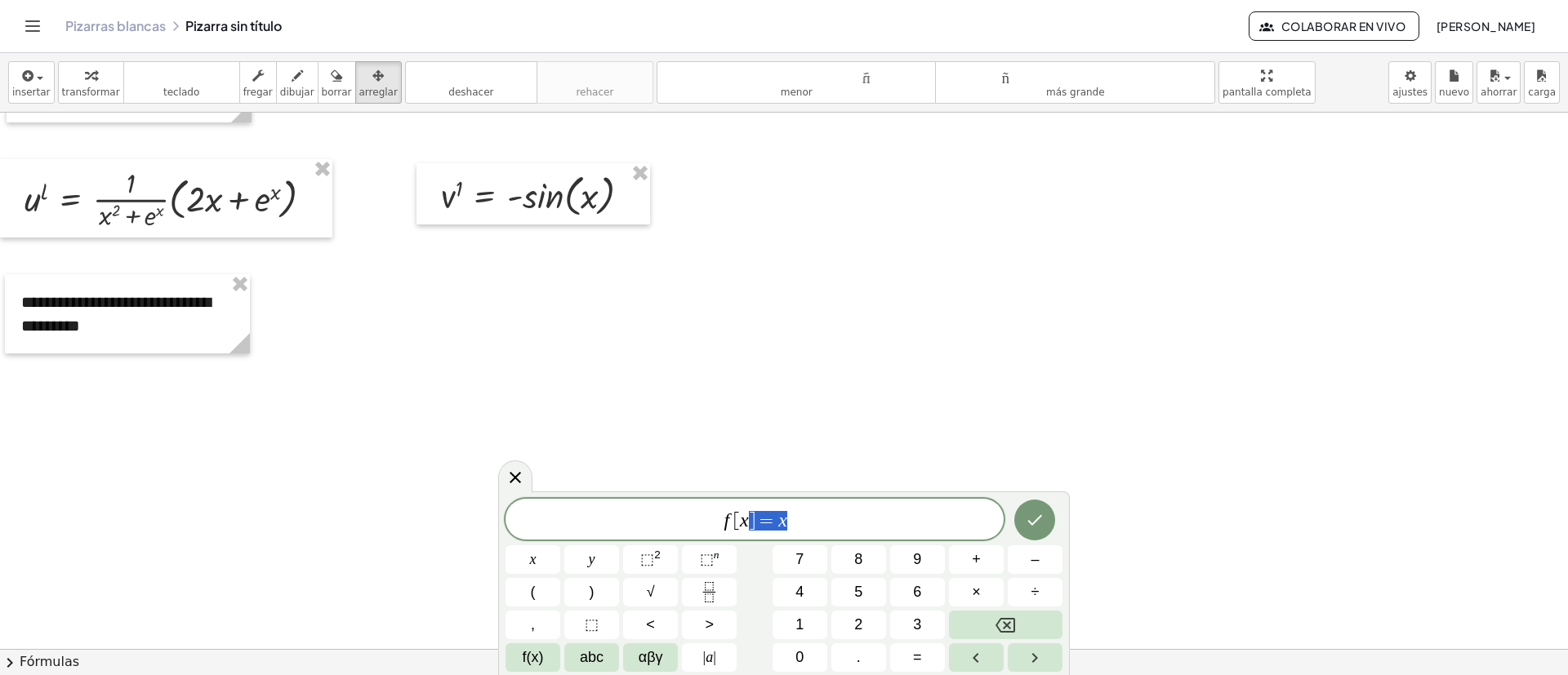
drag, startPoint x: 749, startPoint y: 530, endPoint x: 685, endPoint y: 532, distance: 64.0
click at [684, 533] on div "*** f [ x ] = x" at bounding box center [755, 519] width 498 height 41
click at [601, 524] on span "=" at bounding box center [593, 520] width 24 height 19
click at [697, 582] on button "Fraction" at bounding box center [709, 592] width 55 height 28
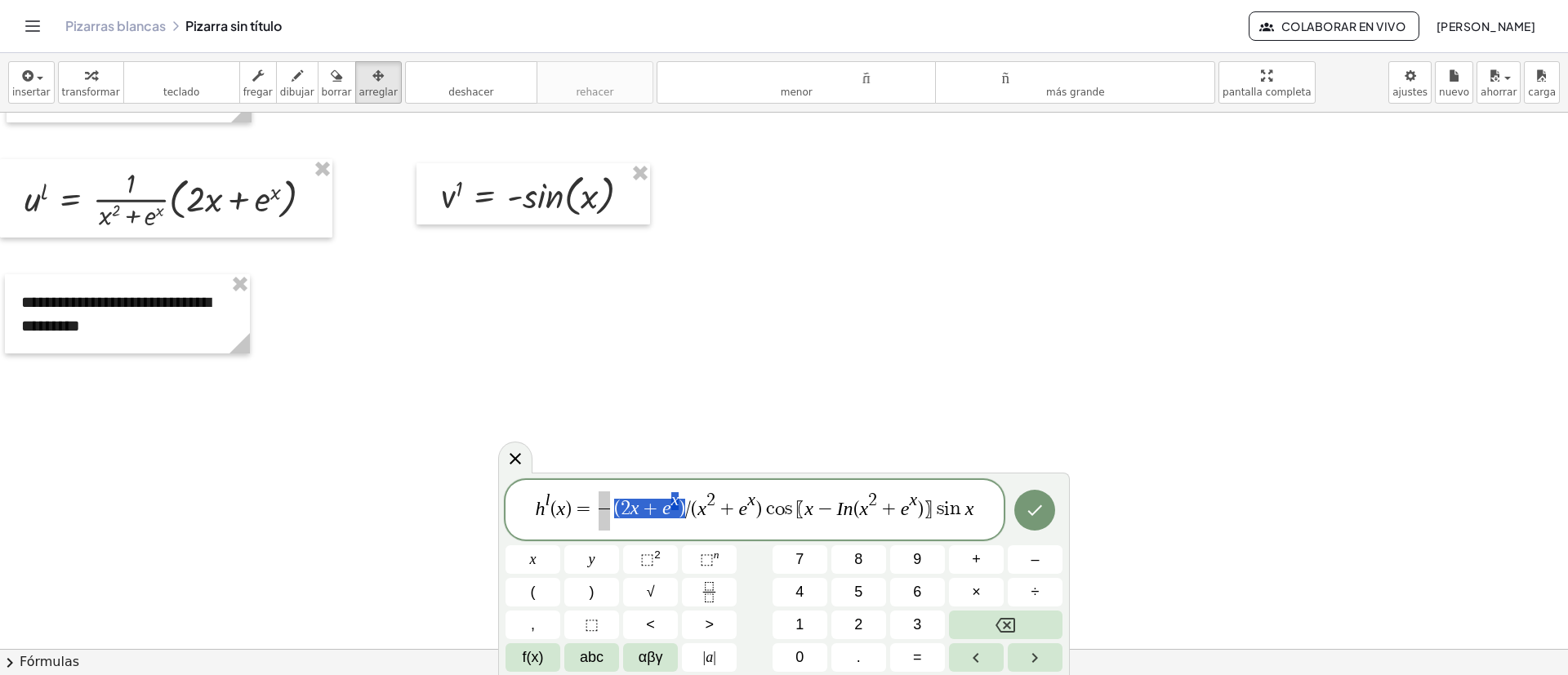
drag, startPoint x: 613, startPoint y: 509, endPoint x: 684, endPoint y: 508, distance: 71.0
click at [640, 499] on span at bounding box center [640, 501] width 12 height 18
drag, startPoint x: 687, startPoint y: 509, endPoint x: 747, endPoint y: 506, distance: 60.1
click at [747, 506] on span "h l ( x ) = ( 2 x + e x ) ​ / ( x 2 + e x ) c o s ⁡ 〖 x − I n ( x 2 + e x ) 〗 s…" at bounding box center [755, 506] width 498 height 50
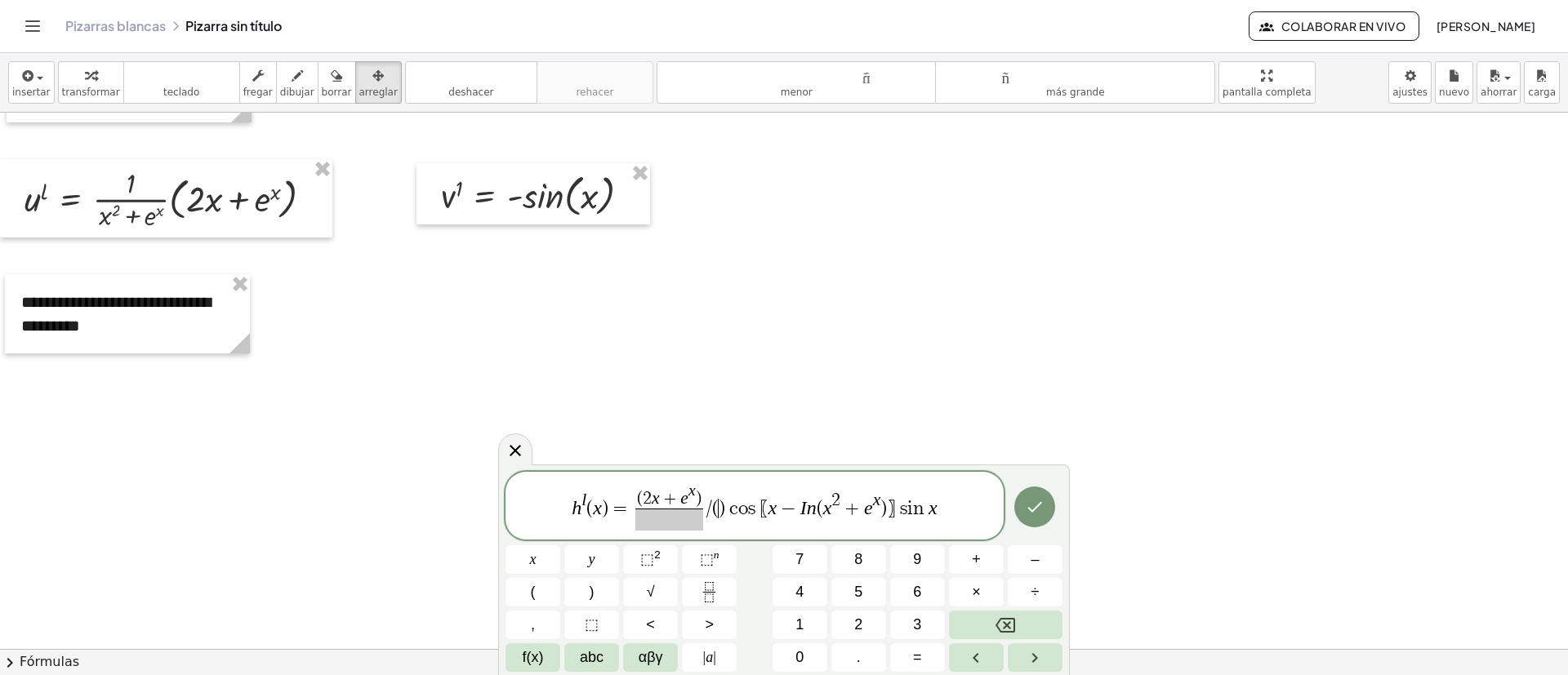
click at [688, 526] on span at bounding box center [669, 520] width 68 height 22
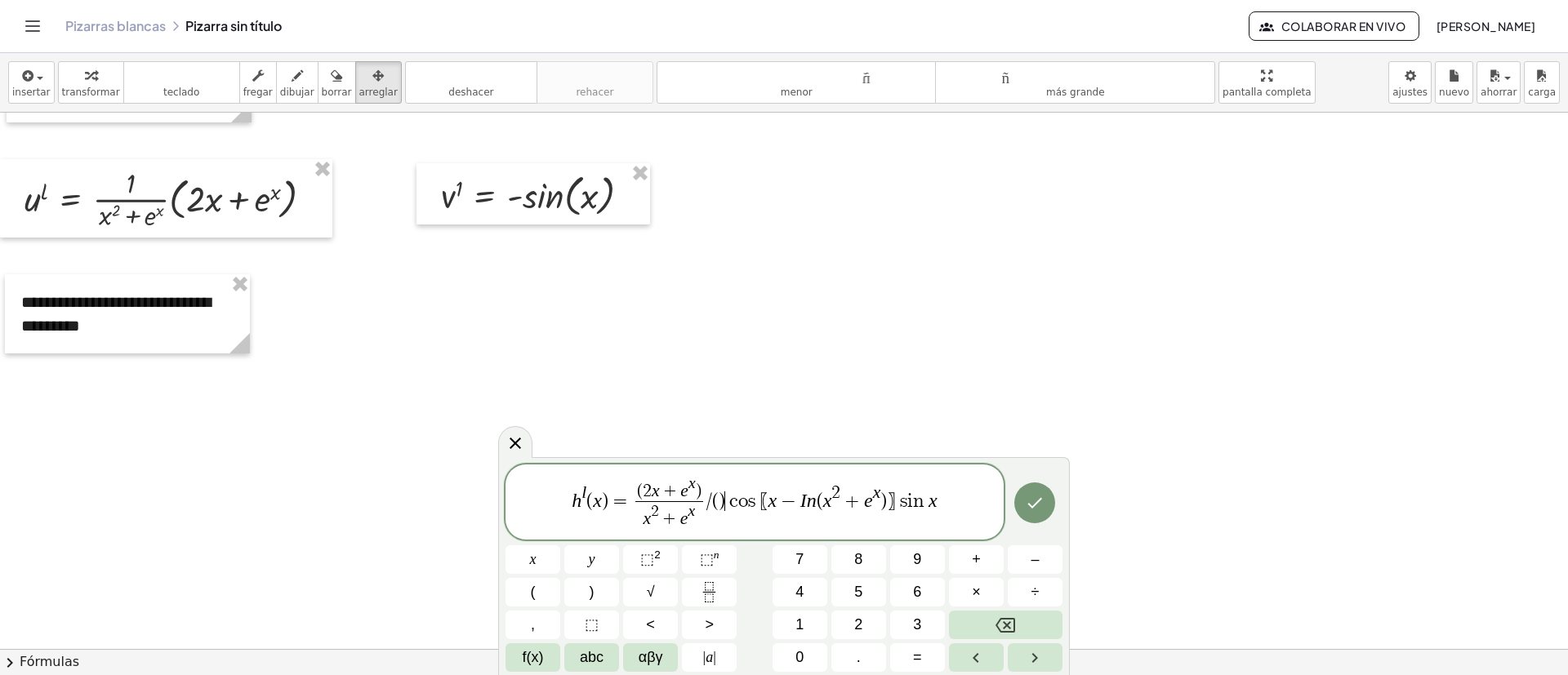
click at [727, 500] on var "c" at bounding box center [732, 501] width 13 height 19
click at [716, 487] on span "( 2 x + e x ) x 2 + e x ​" at bounding box center [680, 504] width 74 height 55
click at [1036, 502] on icon "Hecho" at bounding box center [1034, 503] width 19 height 19
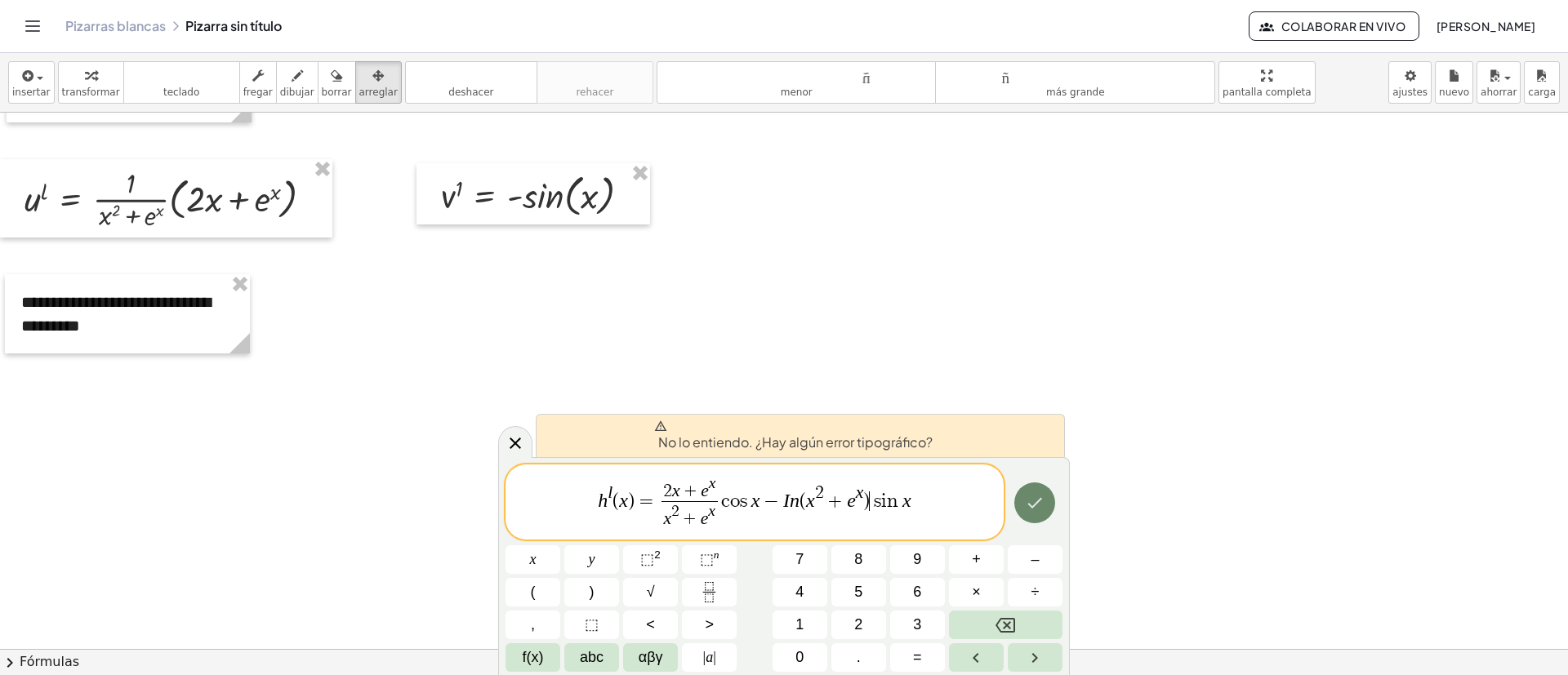
click at [1017, 507] on button "Hecho" at bounding box center [1035, 503] width 41 height 41
drag, startPoint x: 910, startPoint y: 502, endPoint x: 920, endPoint y: 519, distance: 19.7
click at [908, 502] on var "x" at bounding box center [907, 500] width 9 height 21
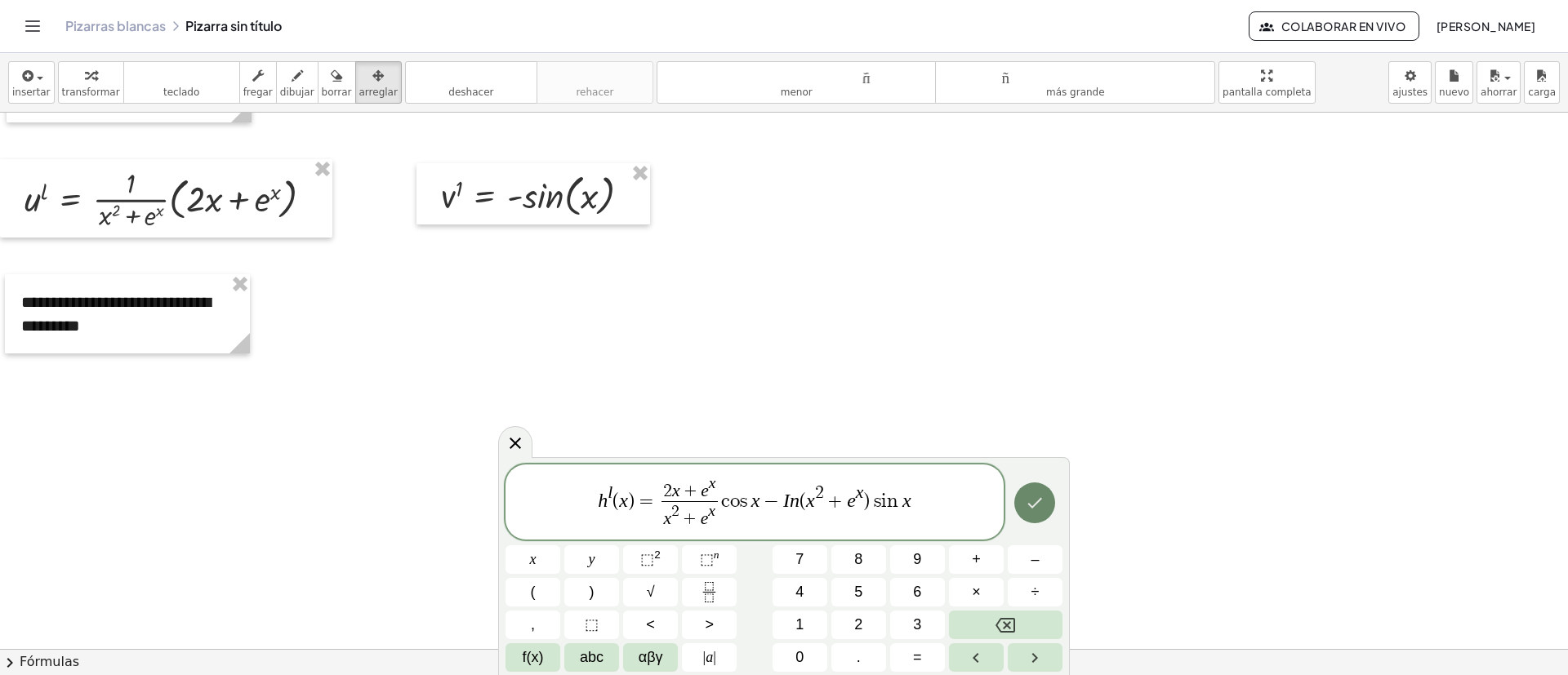
click at [1039, 503] on icon "Hecho" at bounding box center [1036, 504] width 15 height 11
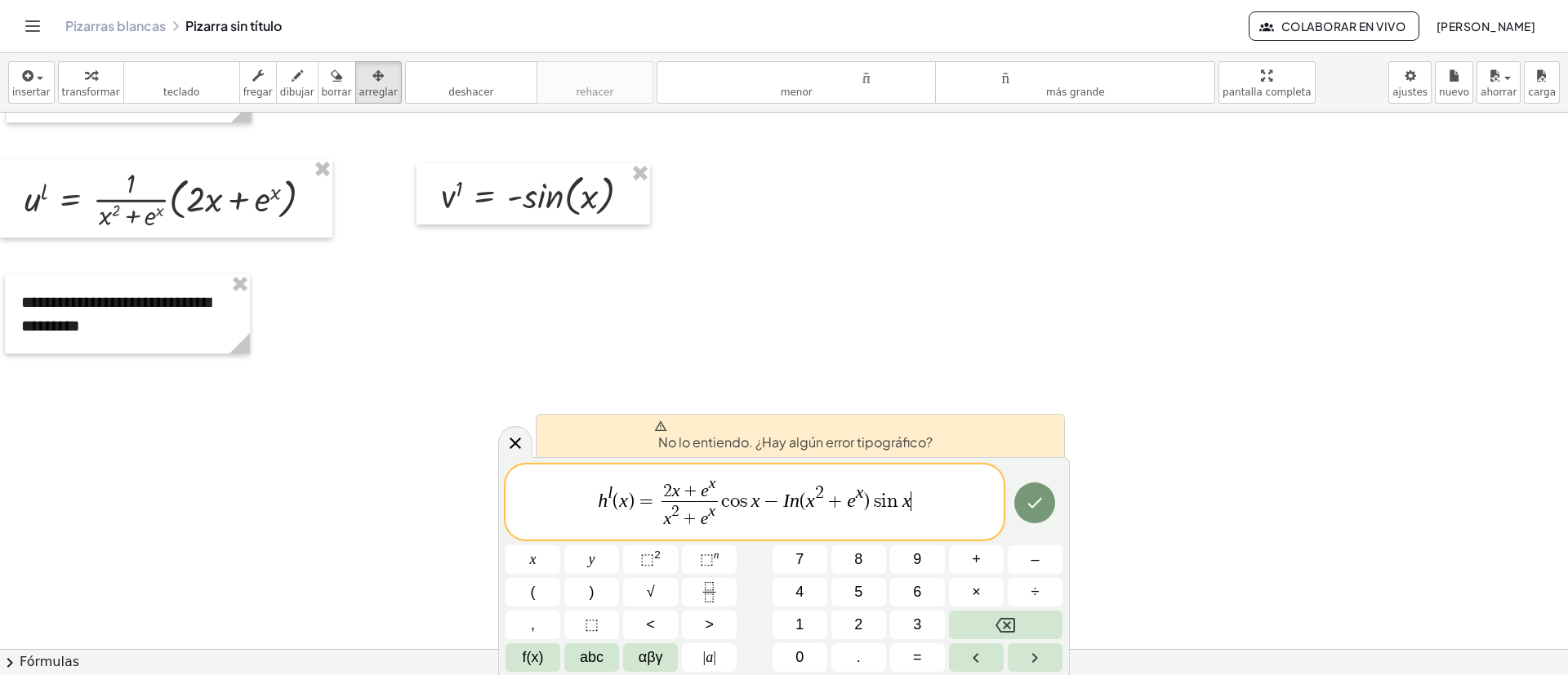
click at [761, 504] on span "−" at bounding box center [771, 501] width 24 height 19
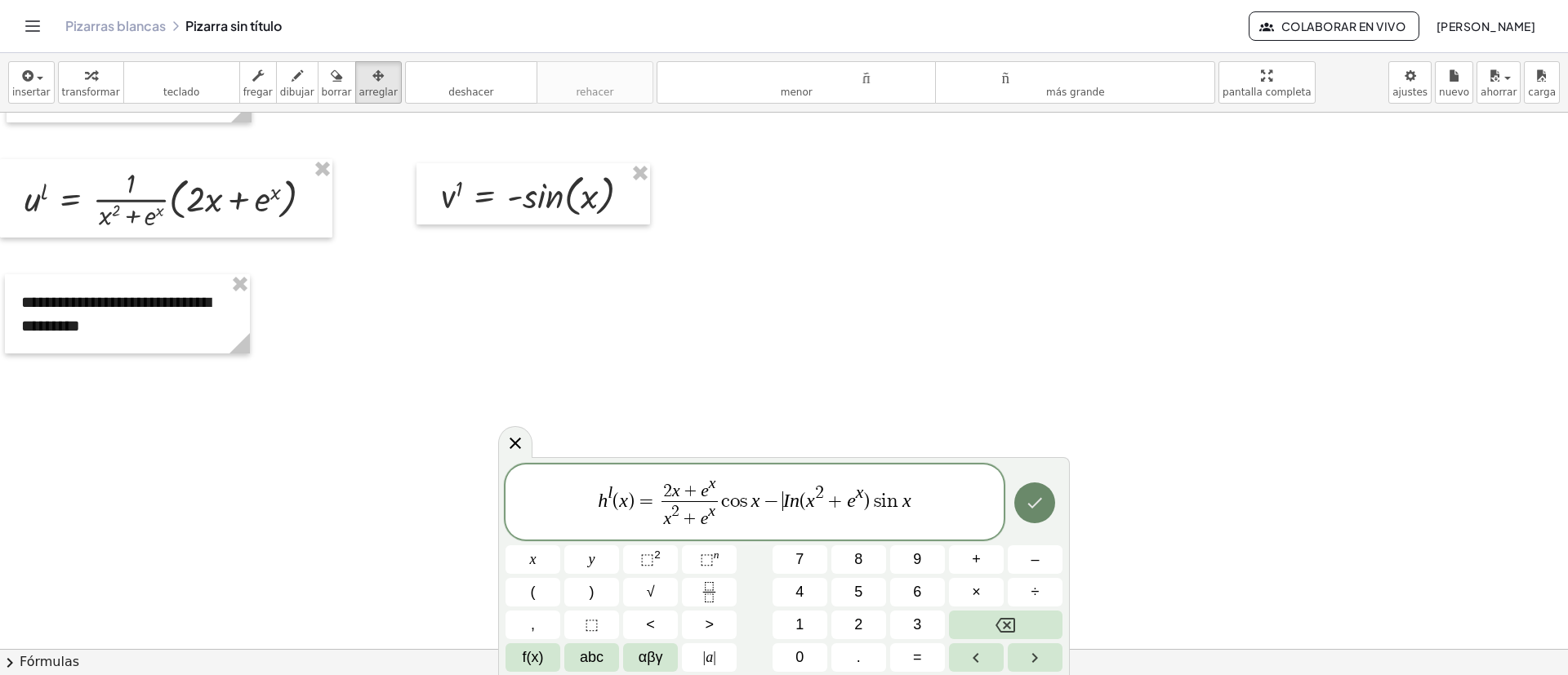
click at [1026, 511] on icon "Hecho" at bounding box center [1034, 503] width 19 height 19
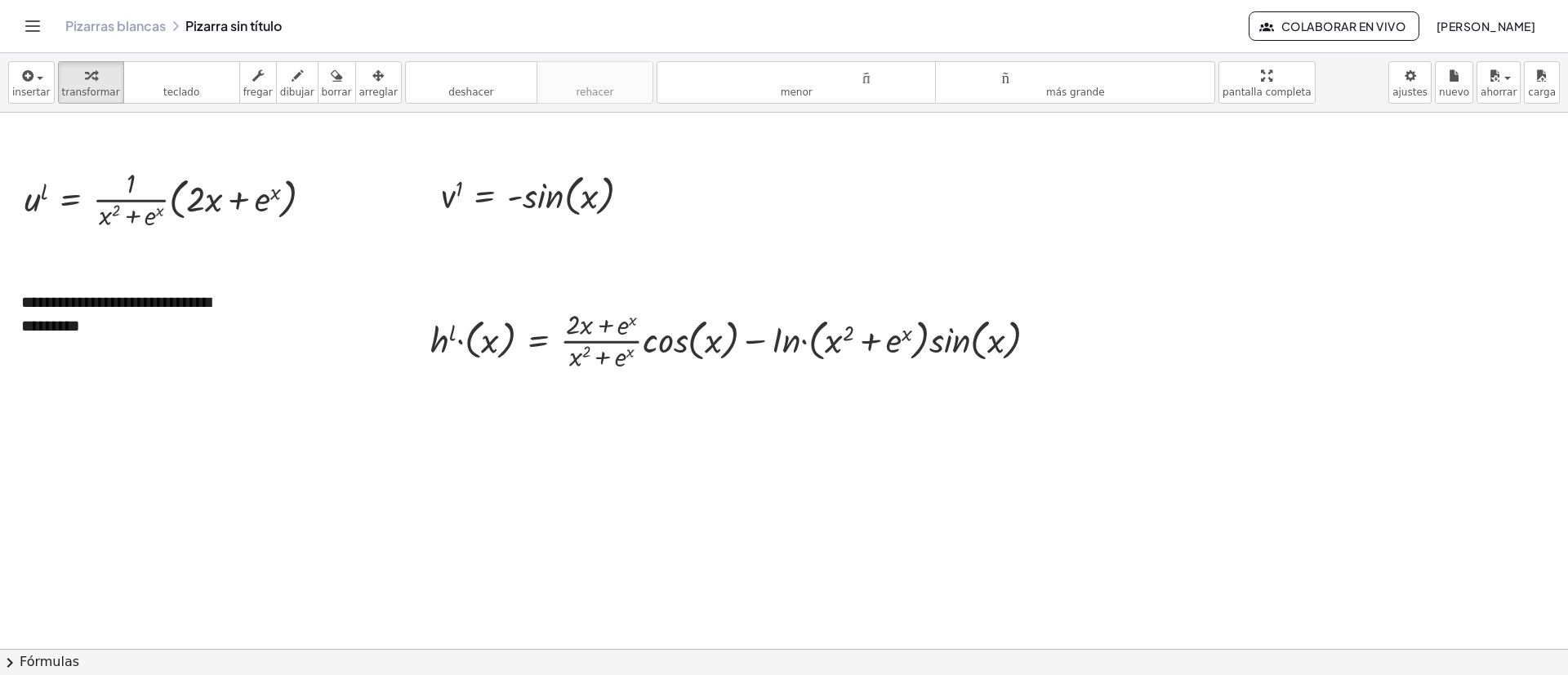
click at [360, 88] on font "arreglar" at bounding box center [379, 92] width 38 height 12
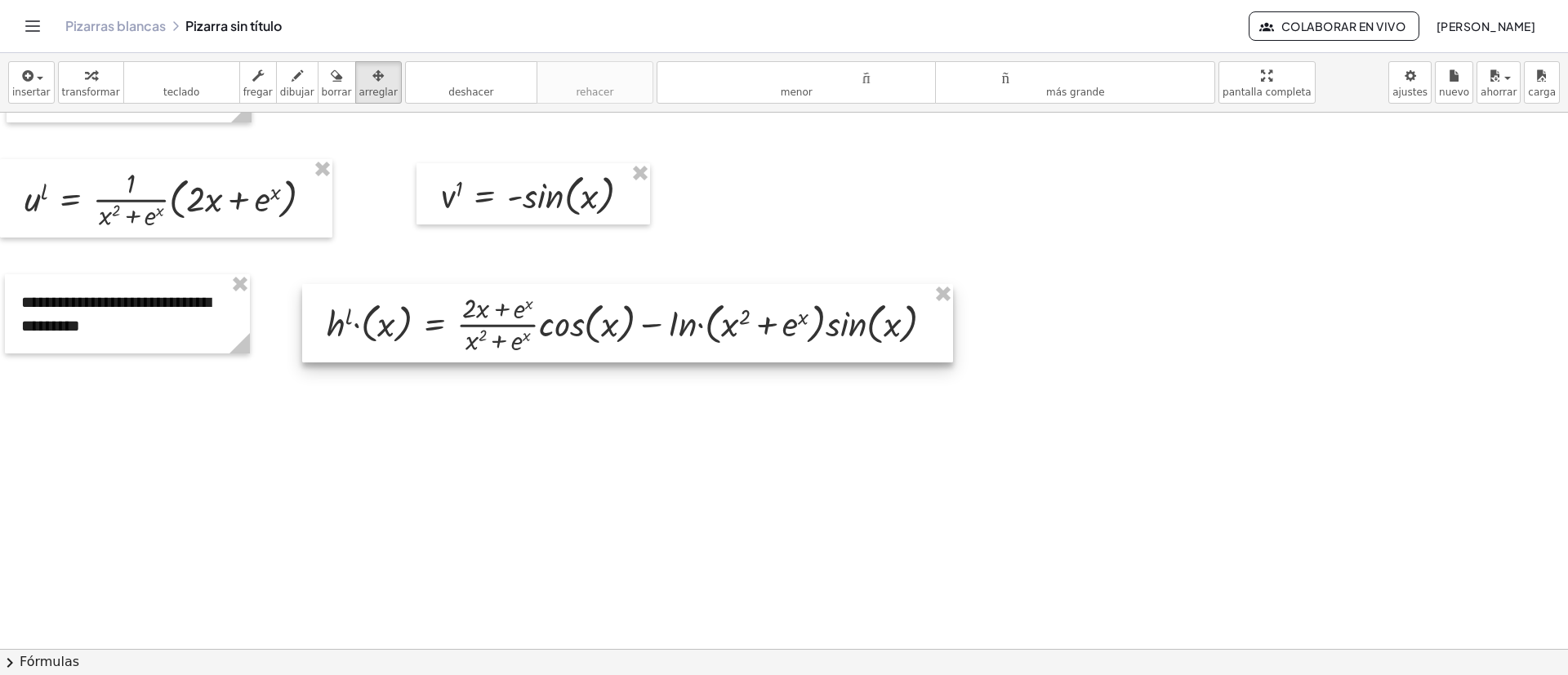
drag, startPoint x: 711, startPoint y: 337, endPoint x: 607, endPoint y: 320, distance: 105.4
click at [607, 320] on div at bounding box center [627, 323] width 651 height 78
click at [37, 79] on span "button" at bounding box center [39, 78] width 6 height 4
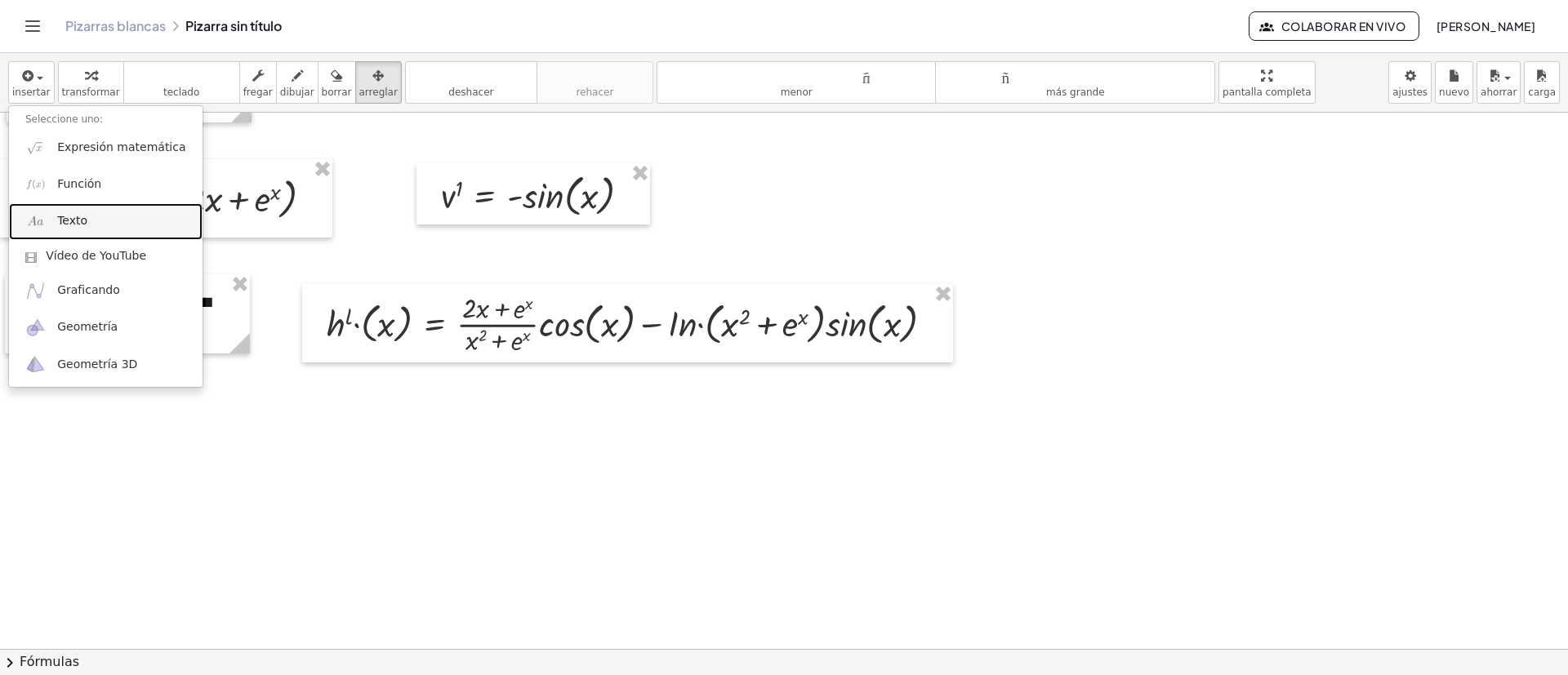
drag, startPoint x: 87, startPoint y: 213, endPoint x: 189, endPoint y: 325, distance: 151.5
click at [87, 214] on link "Texto" at bounding box center [106, 222] width 193 height 36
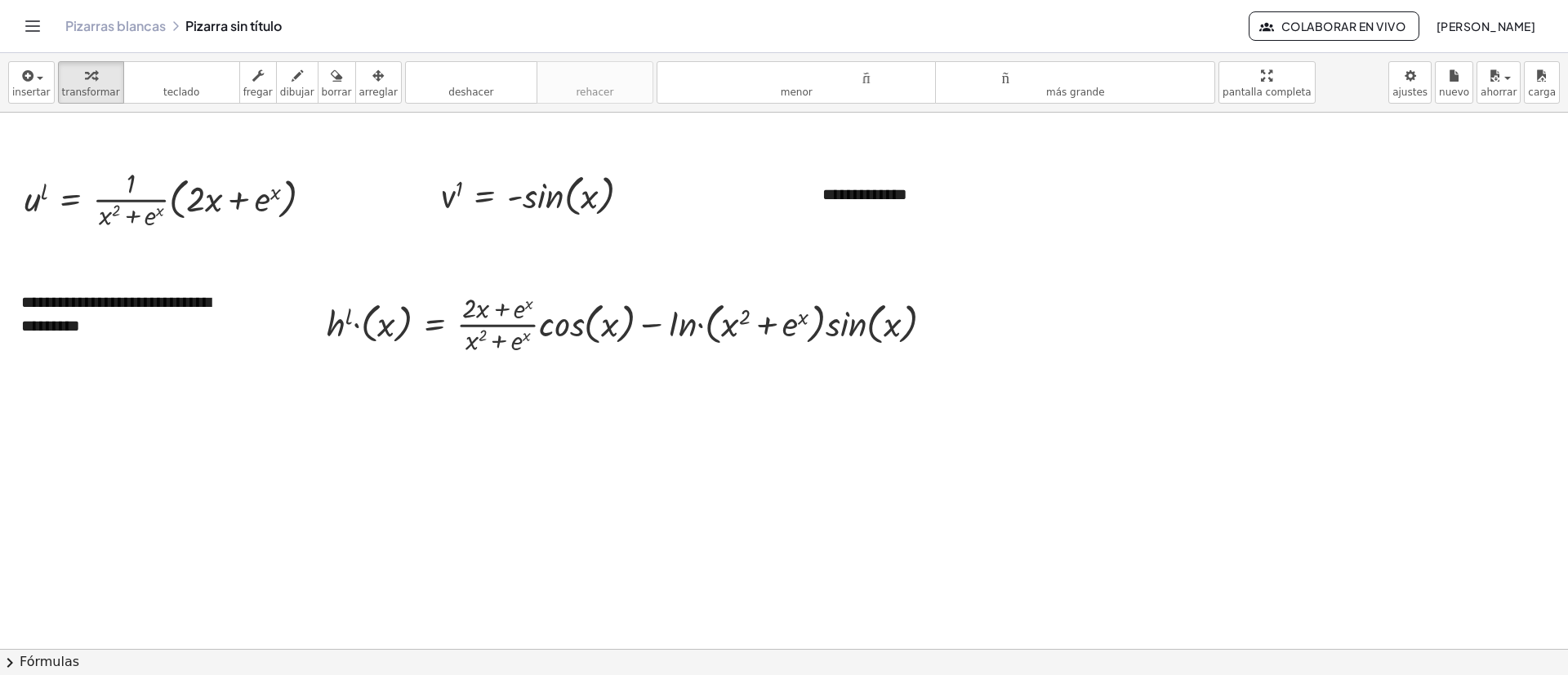
click at [849, 211] on div "**********" at bounding box center [928, 195] width 245 height 57
click at [360, 92] on font "arreglar" at bounding box center [379, 92] width 38 height 12
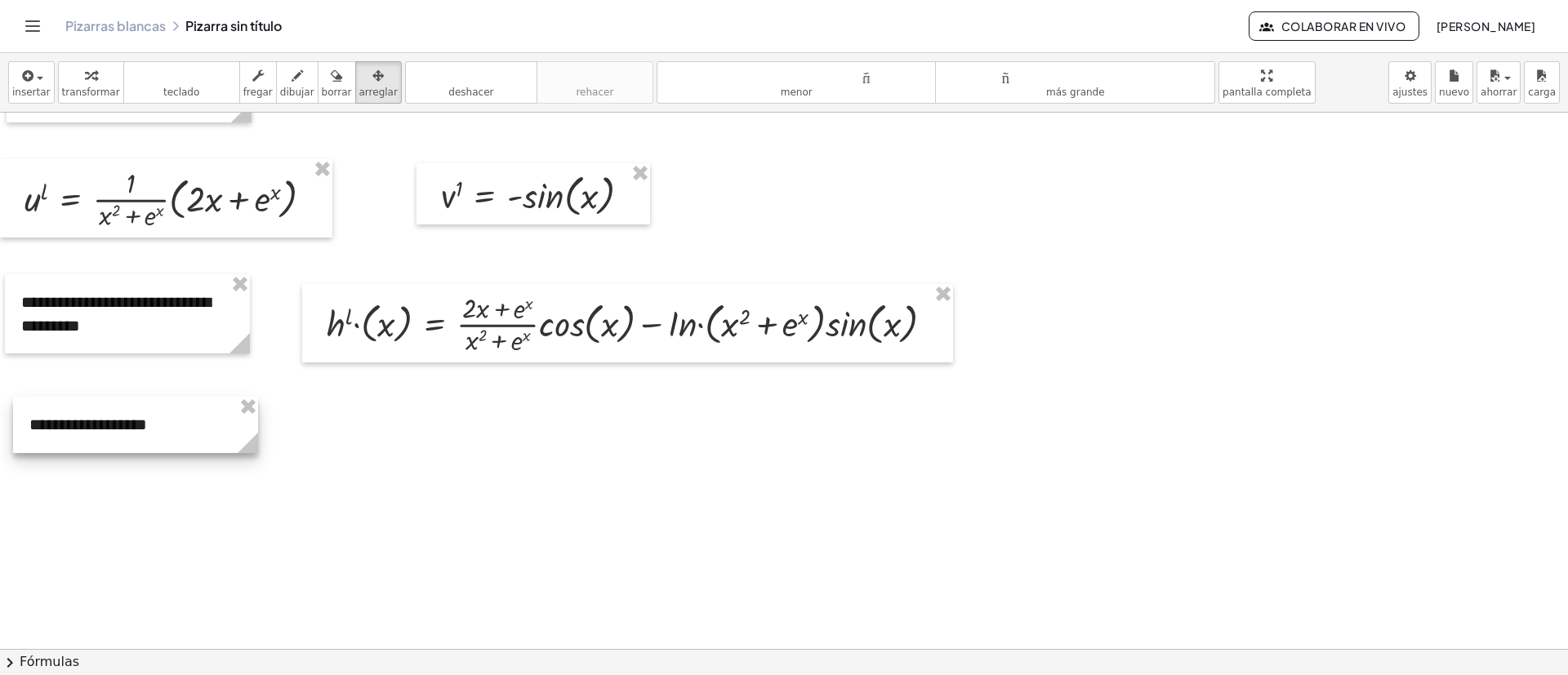
drag, startPoint x: 867, startPoint y: 182, endPoint x: 74, endPoint y: 413, distance: 826.0
click at [74, 413] on div at bounding box center [135, 425] width 245 height 57
click at [81, 426] on div at bounding box center [135, 425] width 245 height 57
drag, startPoint x: 81, startPoint y: 426, endPoint x: 73, endPoint y: 353, distance: 73.4
click at [81, 425] on div at bounding box center [135, 425] width 245 height 57
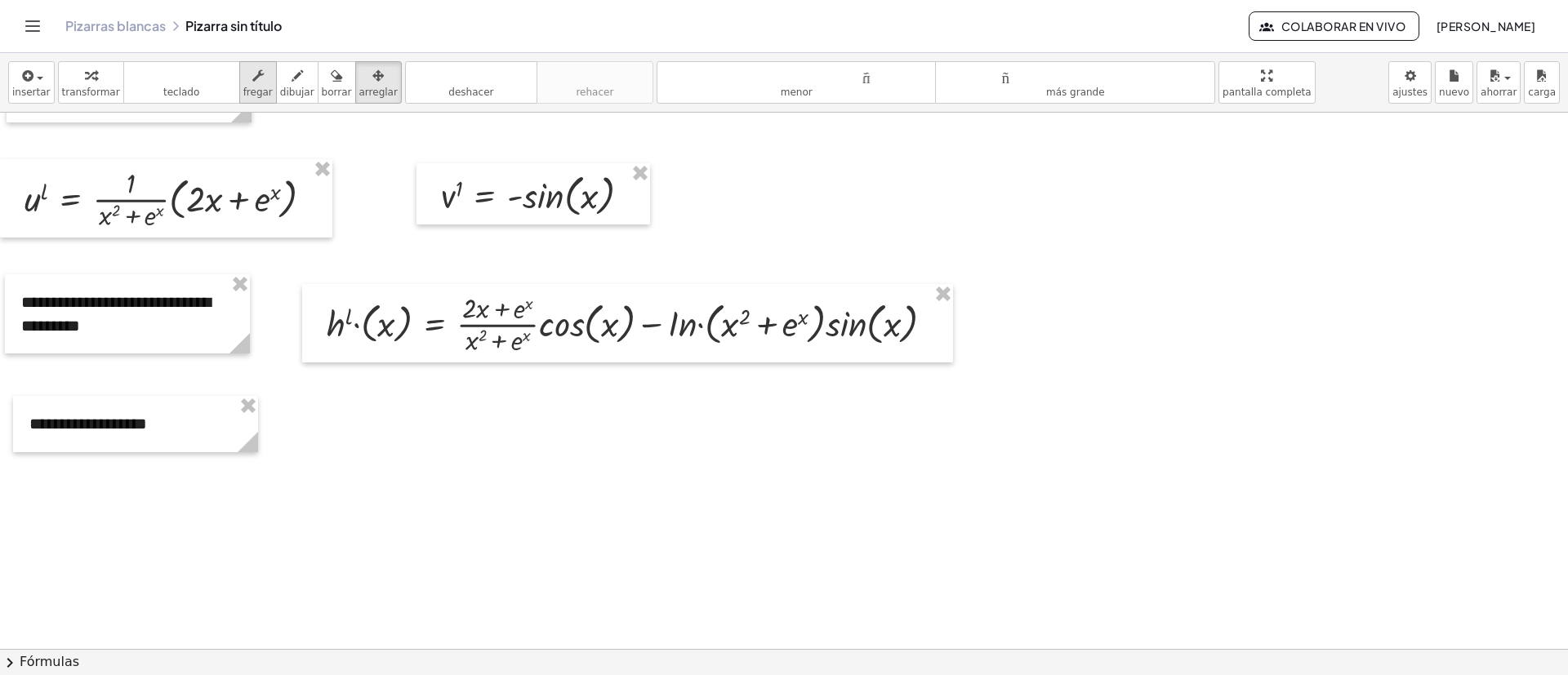
click at [253, 85] on icon "button" at bounding box center [258, 75] width 12 height 19
click at [154, 423] on div "**********" at bounding box center [135, 424] width 245 height 57
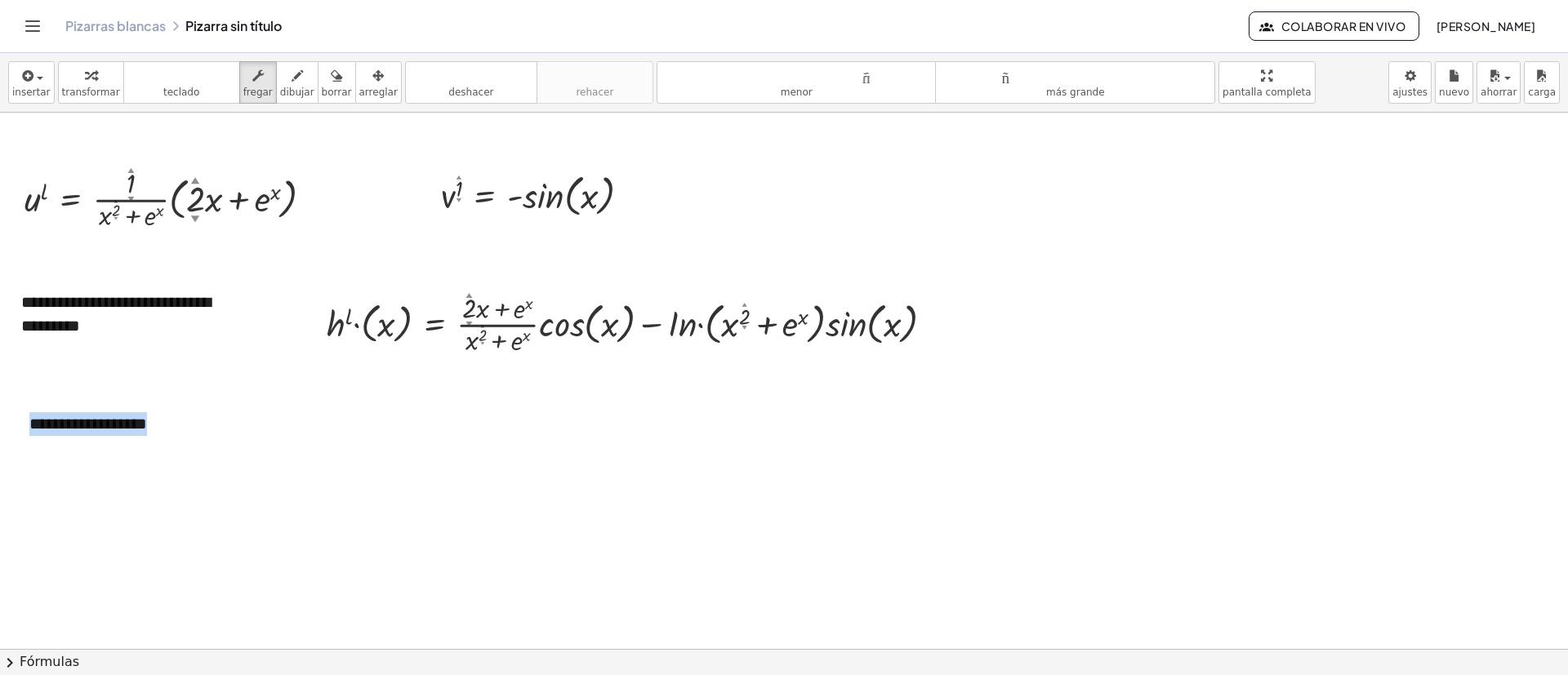
drag, startPoint x: 157, startPoint y: 424, endPoint x: 0, endPoint y: 428, distance: 157.1
click at [41, 423] on font "**********" at bounding box center [68, 424] width 78 height 16
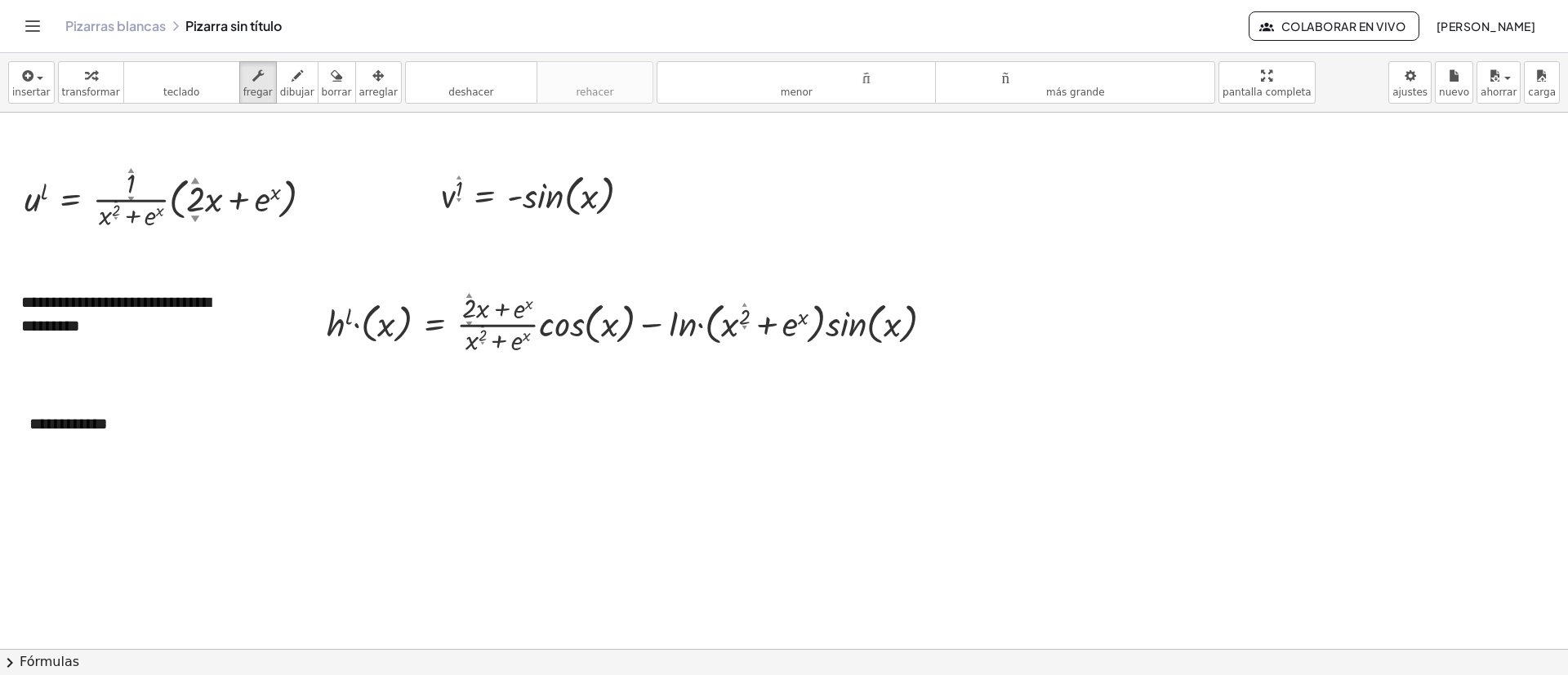
click at [593, 310] on div at bounding box center [636, 323] width 636 height 70
click at [776, 306] on div at bounding box center [636, 323] width 636 height 70
click at [258, 89] on button "fregar" at bounding box center [257, 82] width 37 height 43
click at [183, 83] on icon "teclado" at bounding box center [182, 75] width 109 height 19
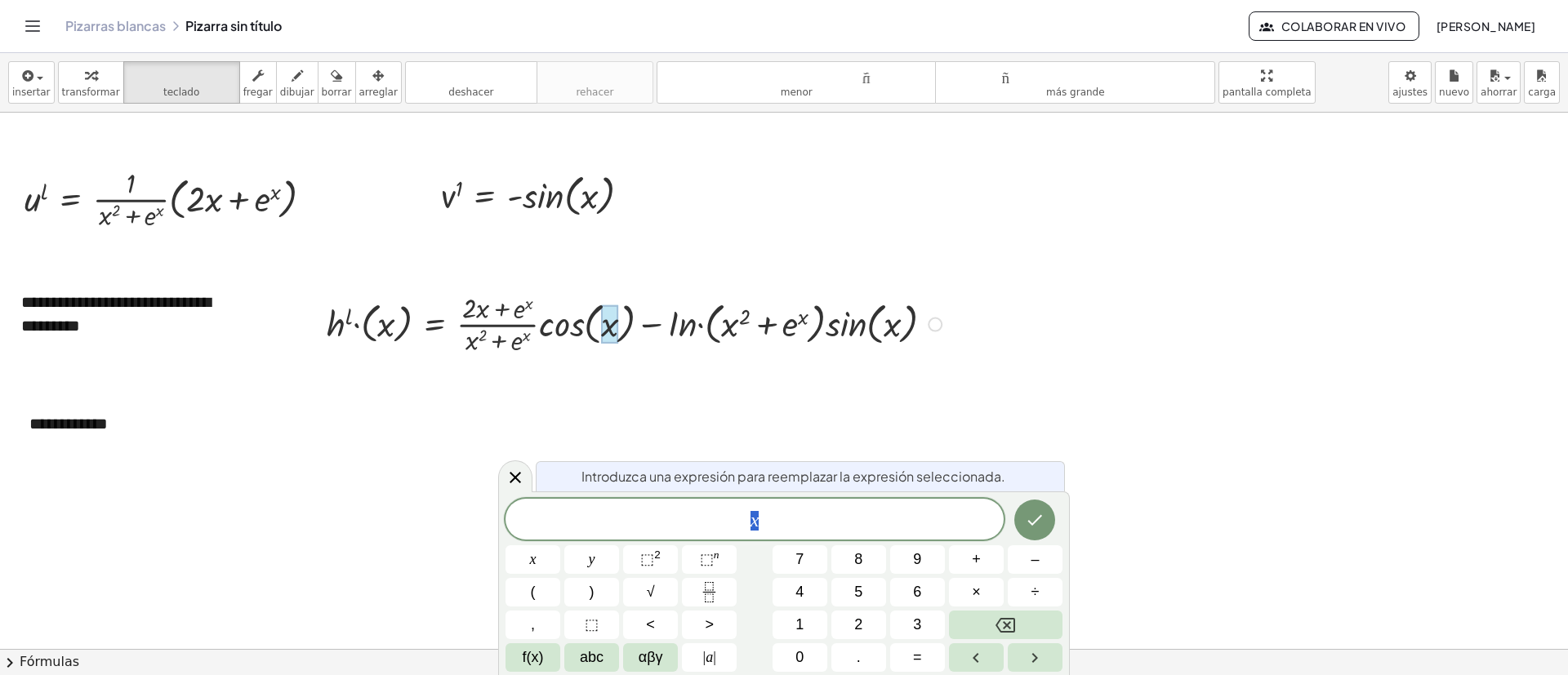
click at [828, 327] on div at bounding box center [636, 323] width 636 height 70
click at [525, 464] on div at bounding box center [516, 476] width 35 height 32
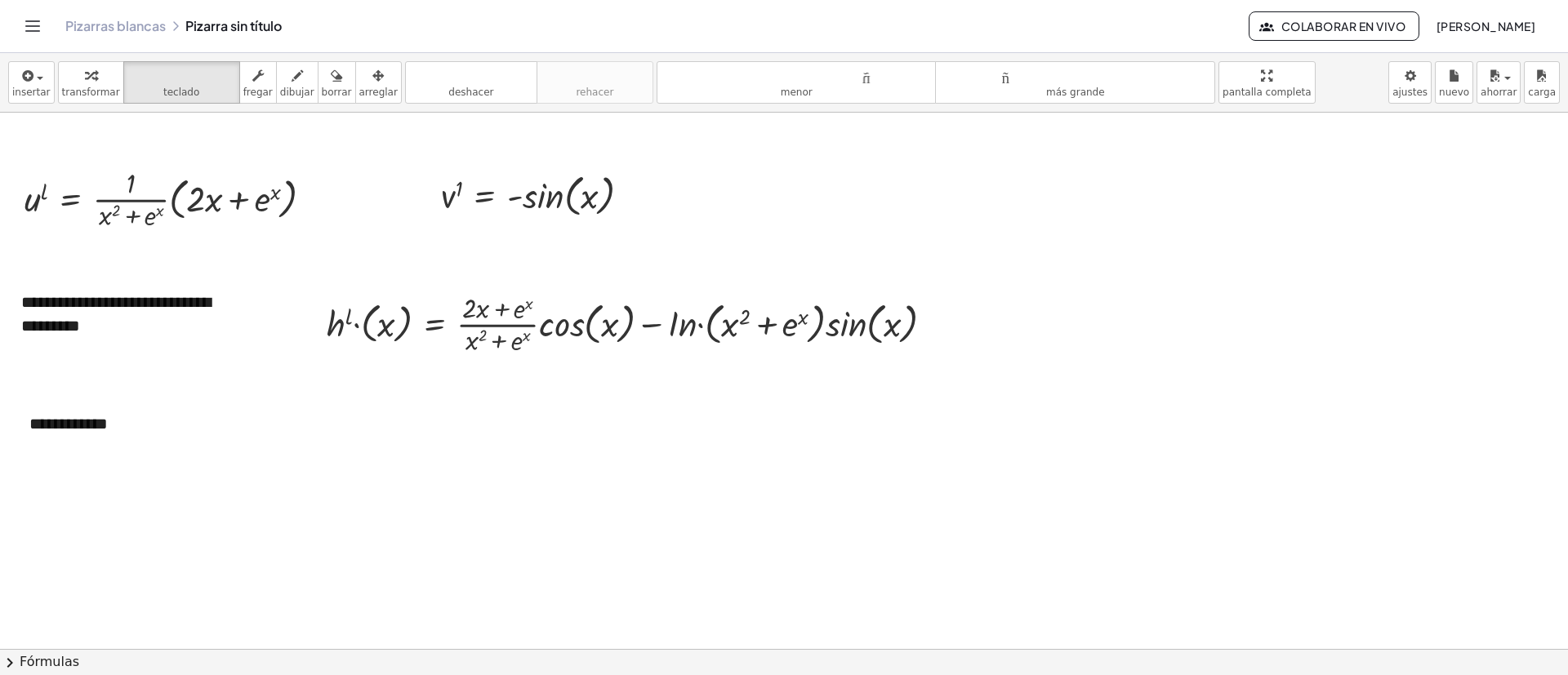
click at [243, 105] on div "insertar Seleccione uno: Expresión matemática Función Texto Vídeo de YouTube Gr…" at bounding box center [784, 82] width 1568 height 59
drag, startPoint x: 244, startPoint y: 86, endPoint x: 498, endPoint y: 198, distance: 277.6
click at [244, 85] on button "fregar" at bounding box center [257, 82] width 37 height 43
click at [943, 319] on div at bounding box center [636, 323] width 636 height 70
click at [933, 320] on div at bounding box center [936, 325] width 15 height 15
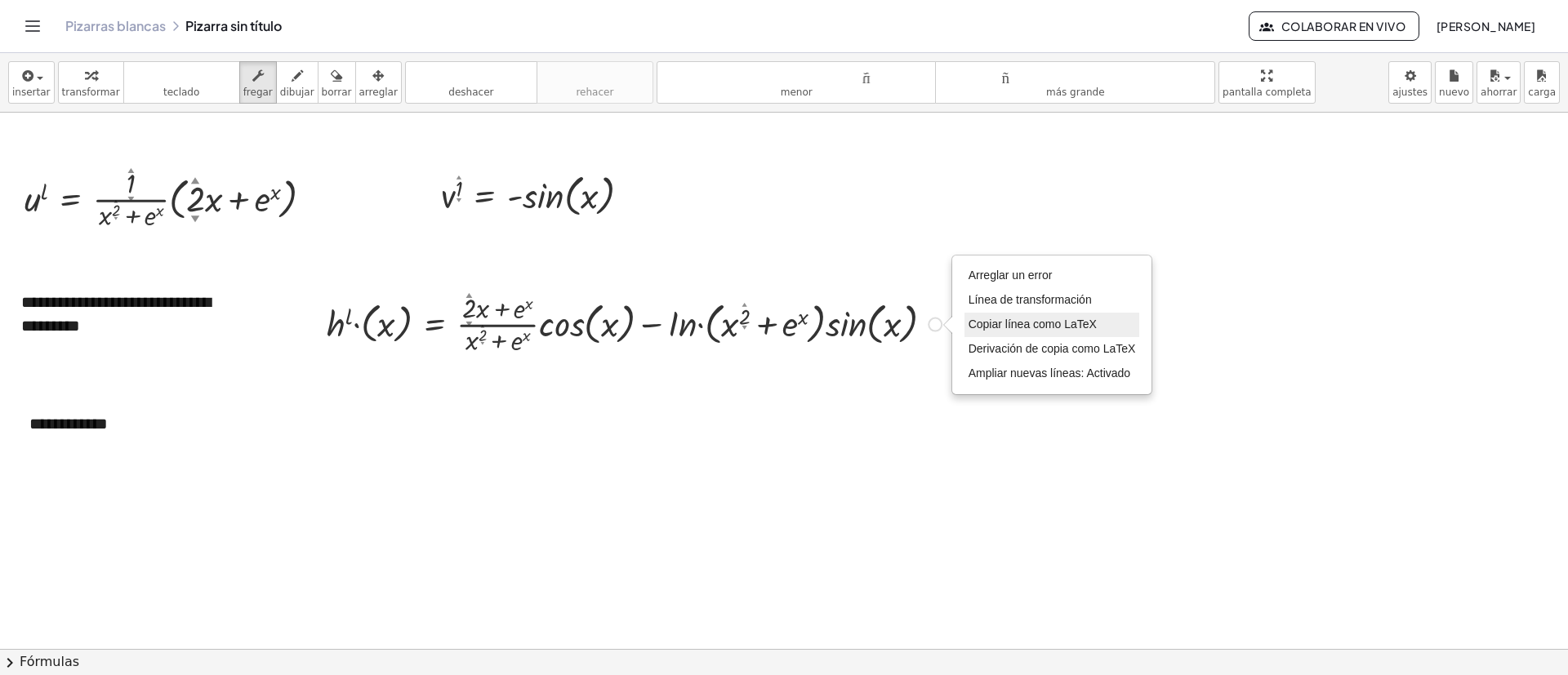
click at [977, 323] on font "Copiar línea como LaTeX" at bounding box center [1032, 324] width 129 height 13
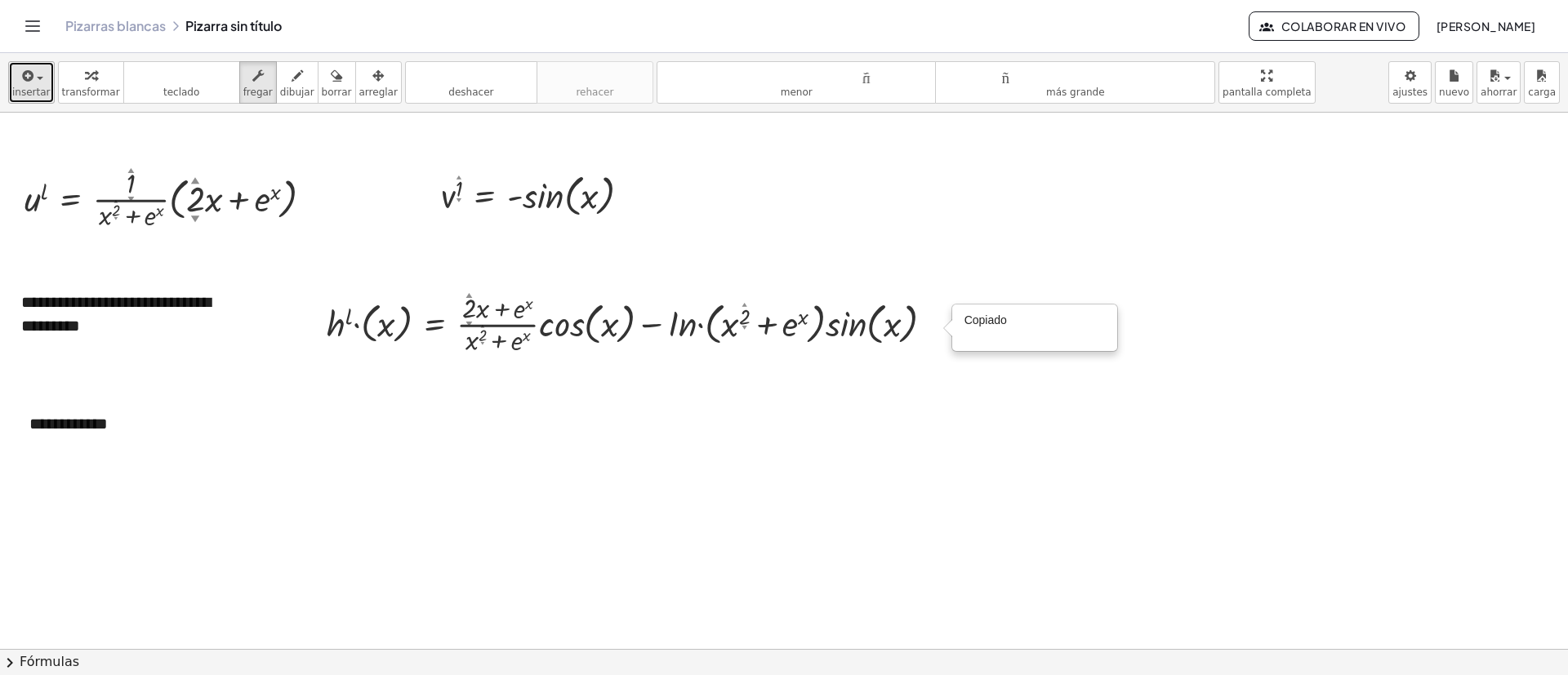
click at [44, 87] on font "insertar" at bounding box center [31, 92] width 38 height 12
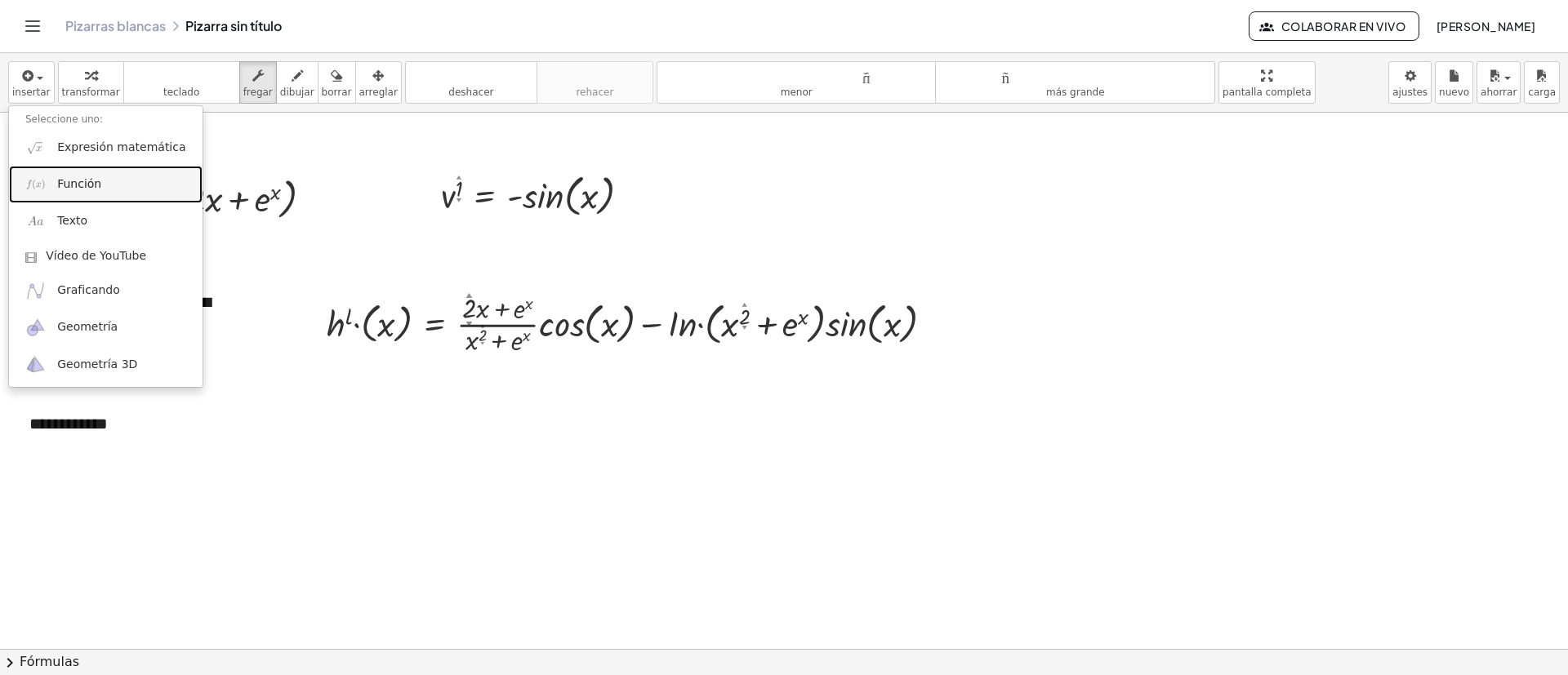
click at [89, 182] on font "Función" at bounding box center [79, 183] width 44 height 13
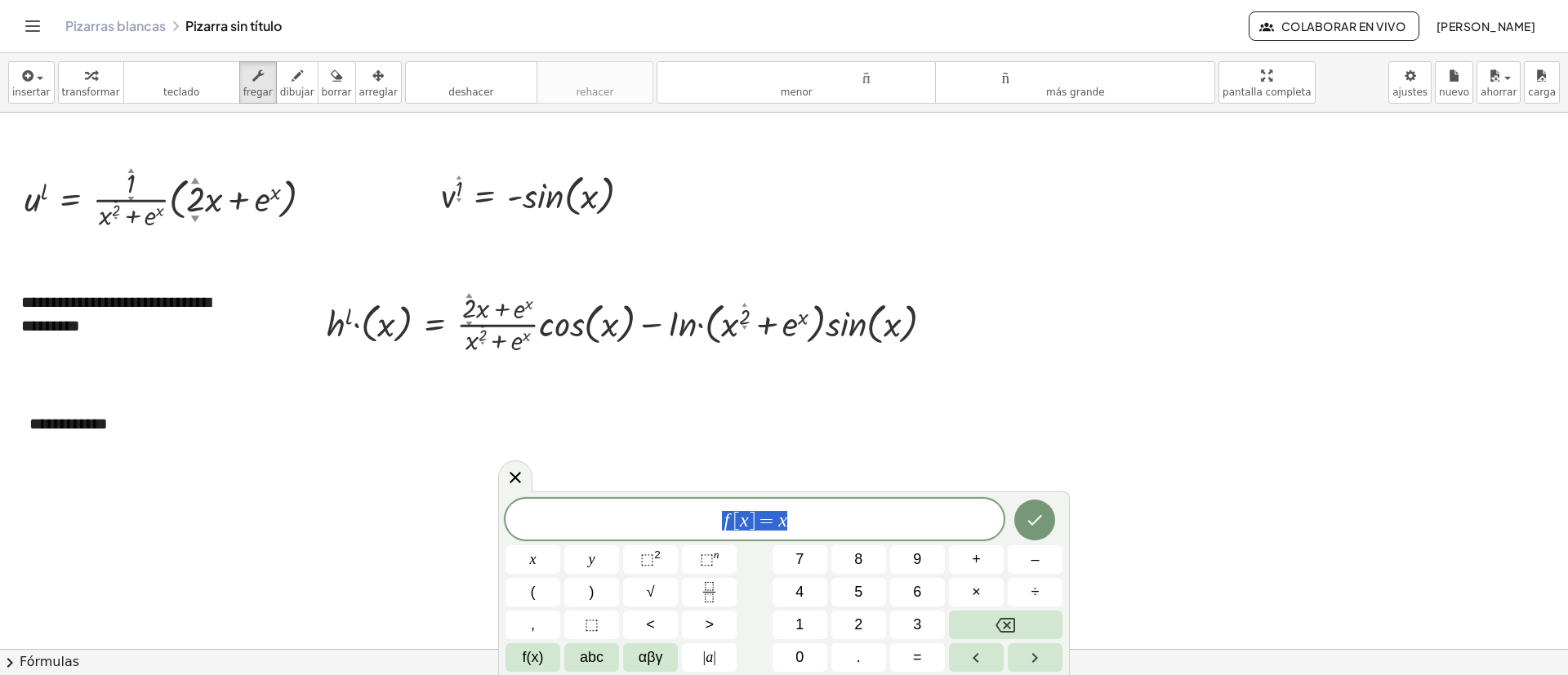
drag, startPoint x: 809, startPoint y: 523, endPoint x: 704, endPoint y: 536, distance: 105.8
click at [698, 535] on div "****** f [ x ] = x" at bounding box center [755, 519] width 498 height 41
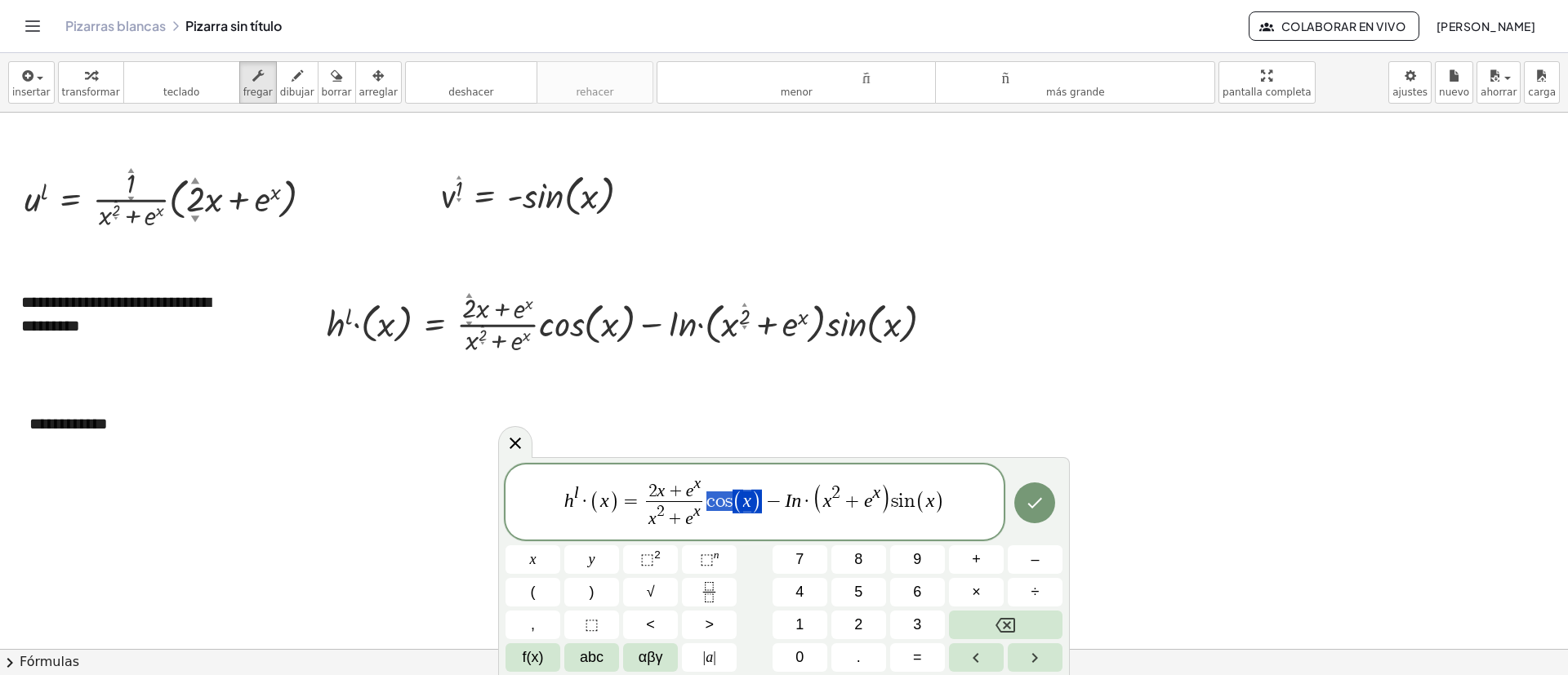
drag, startPoint x: 709, startPoint y: 498, endPoint x: 744, endPoint y: 504, distance: 35.5
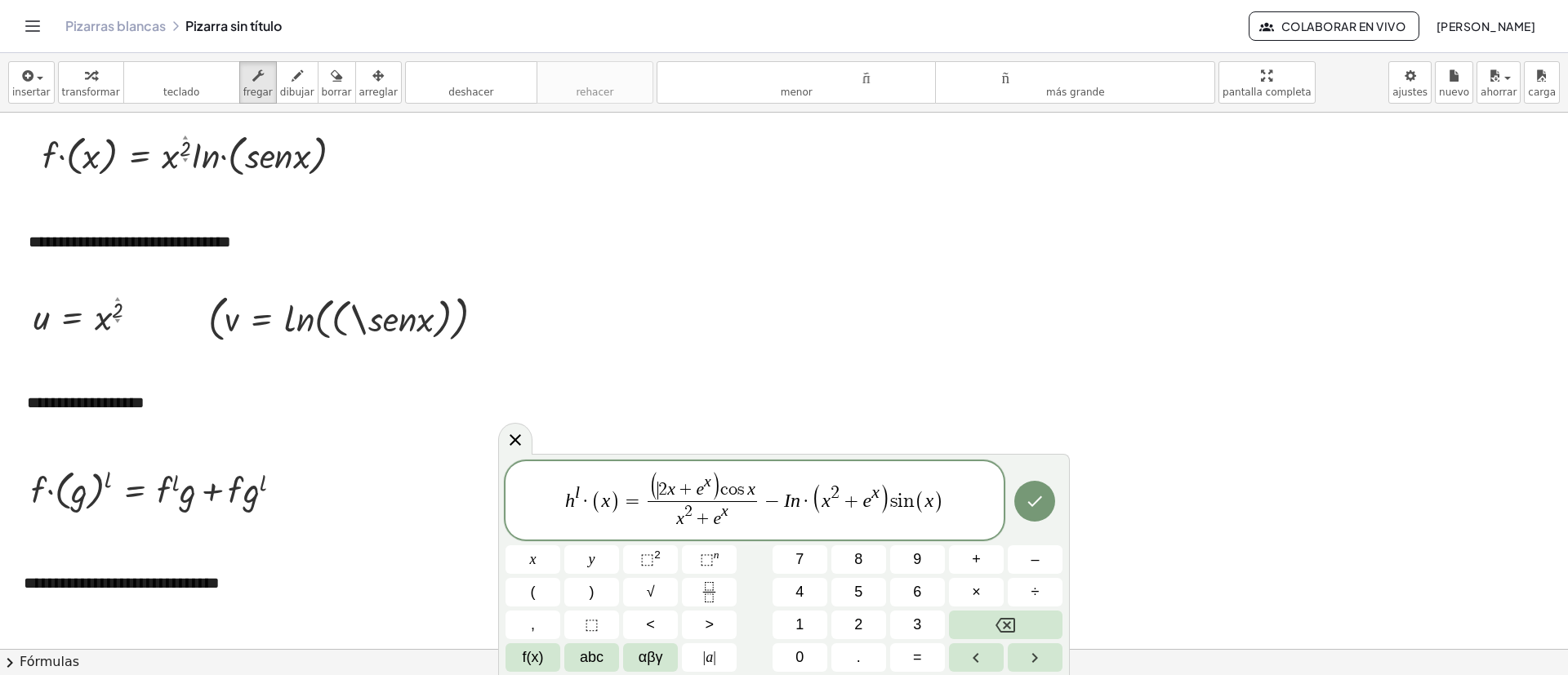
scroll to position [4122, 0]
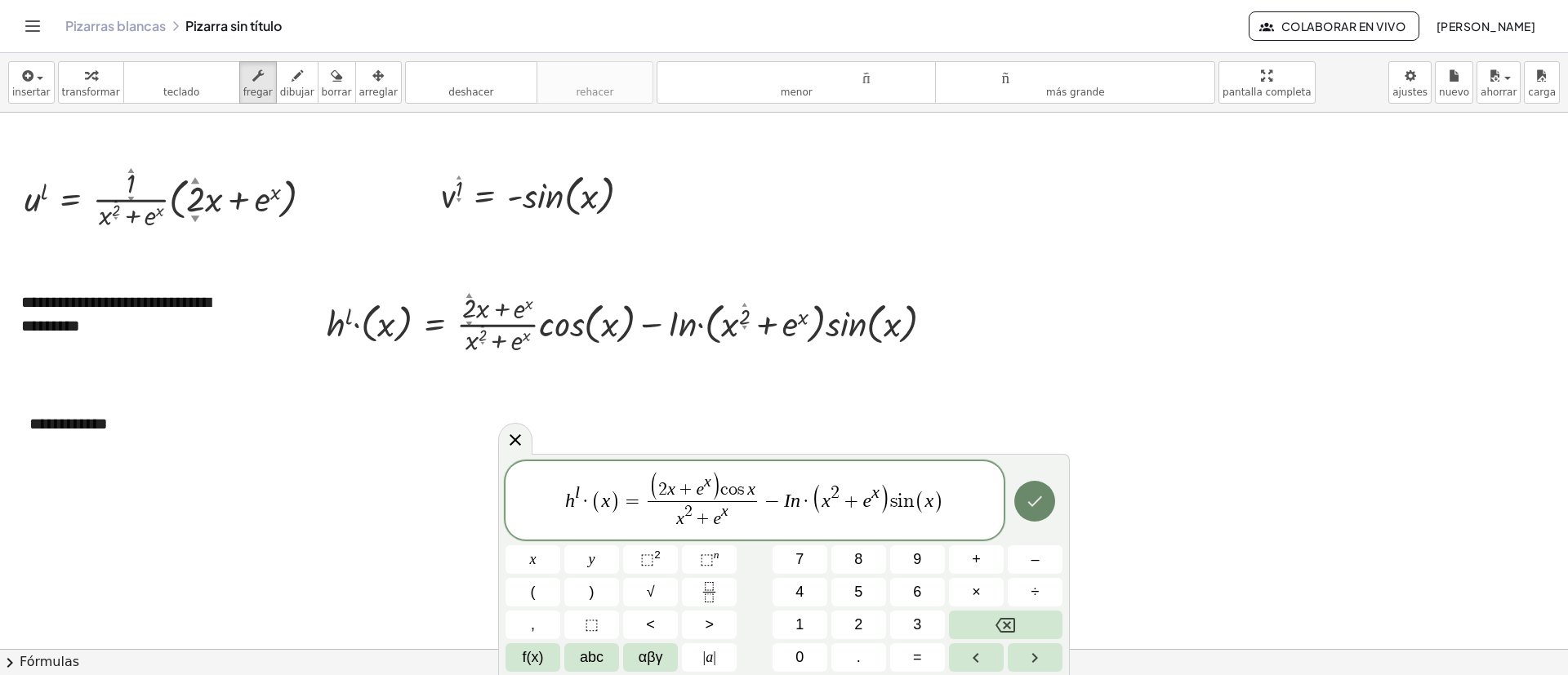
click at [1039, 498] on icon "Hecho" at bounding box center [1034, 501] width 19 height 19
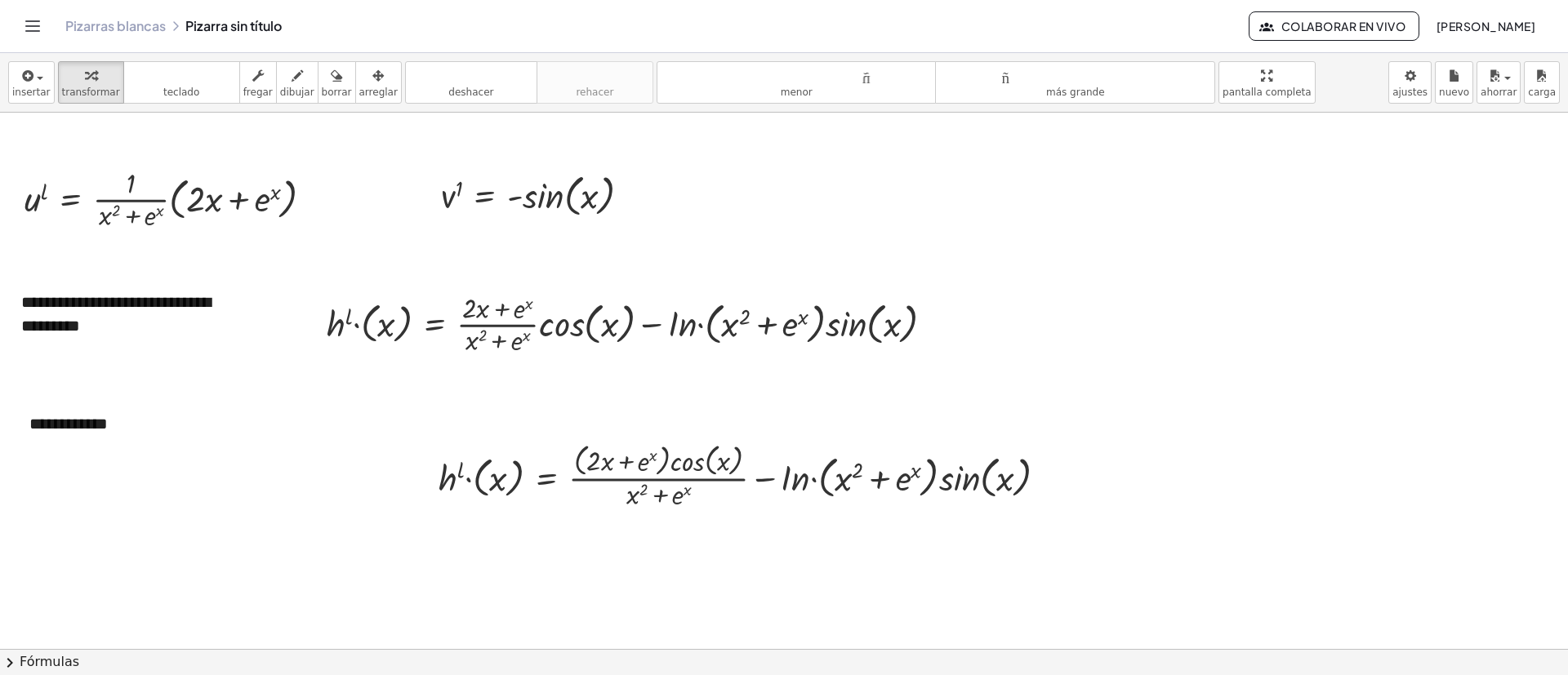
drag, startPoint x: 343, startPoint y: 88, endPoint x: 533, endPoint y: 407, distance: 371.3
click at [360, 88] on font "arreglar" at bounding box center [379, 92] width 38 height 12
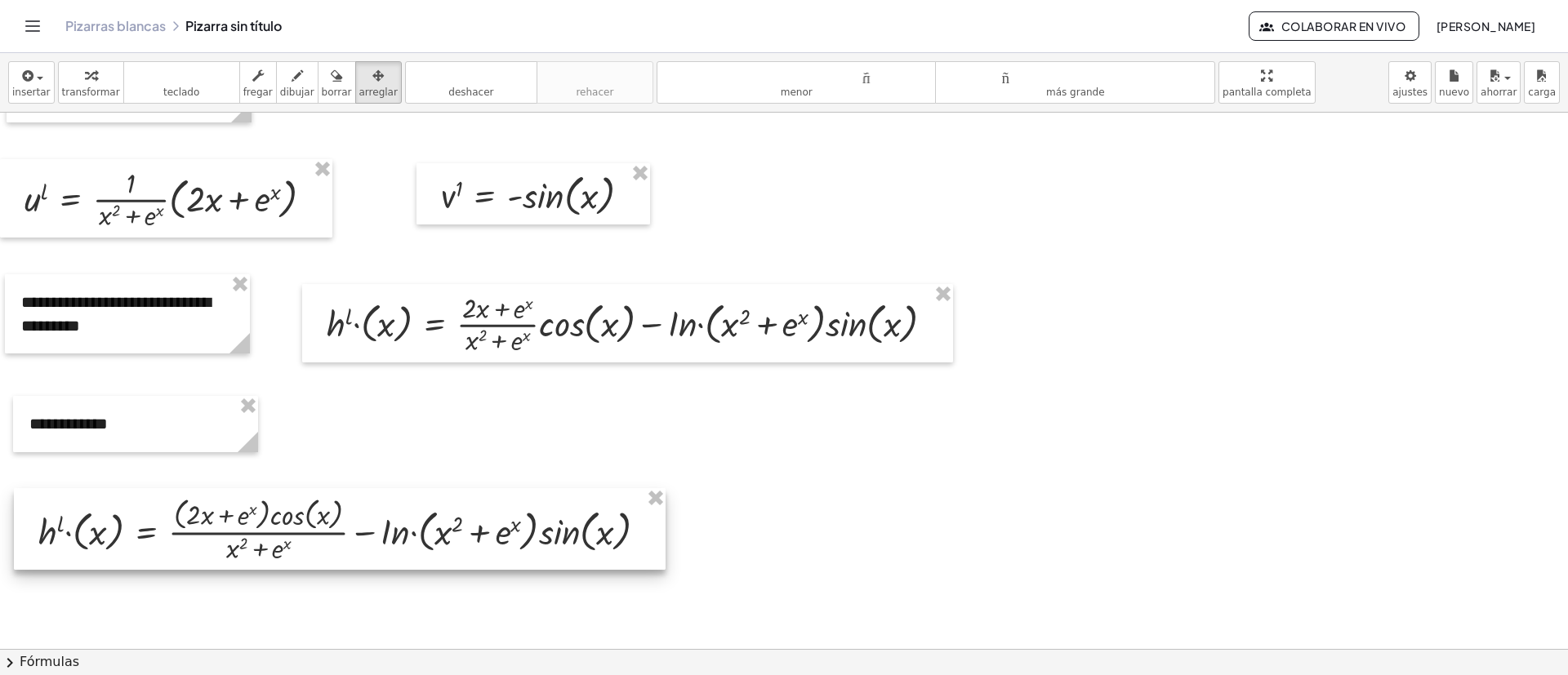
drag, startPoint x: 588, startPoint y: 493, endPoint x: 208, endPoint y: 545, distance: 383.5
click at [199, 545] on div at bounding box center [340, 528] width 652 height 81
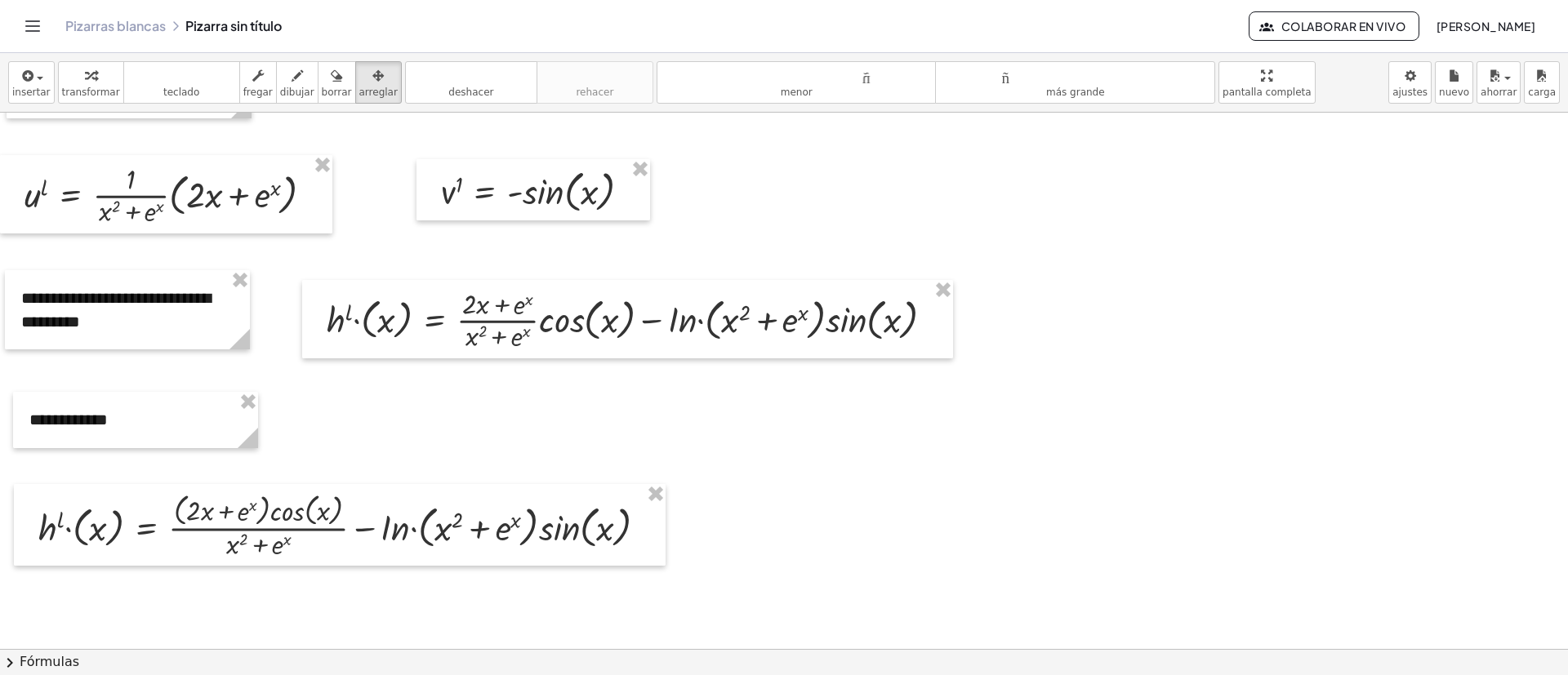
scroll to position [4182, 0]
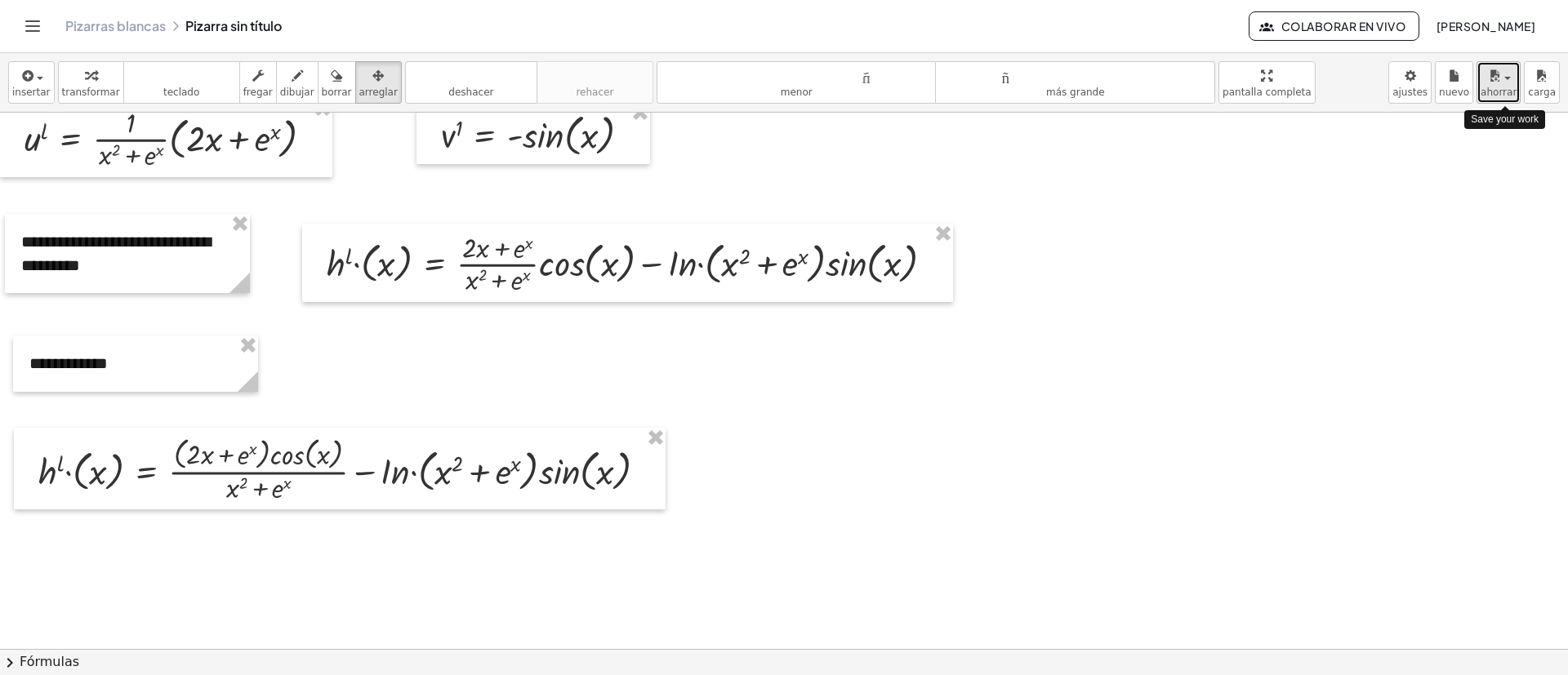
click at [1495, 91] on font "ahorrar" at bounding box center [1499, 92] width 36 height 12
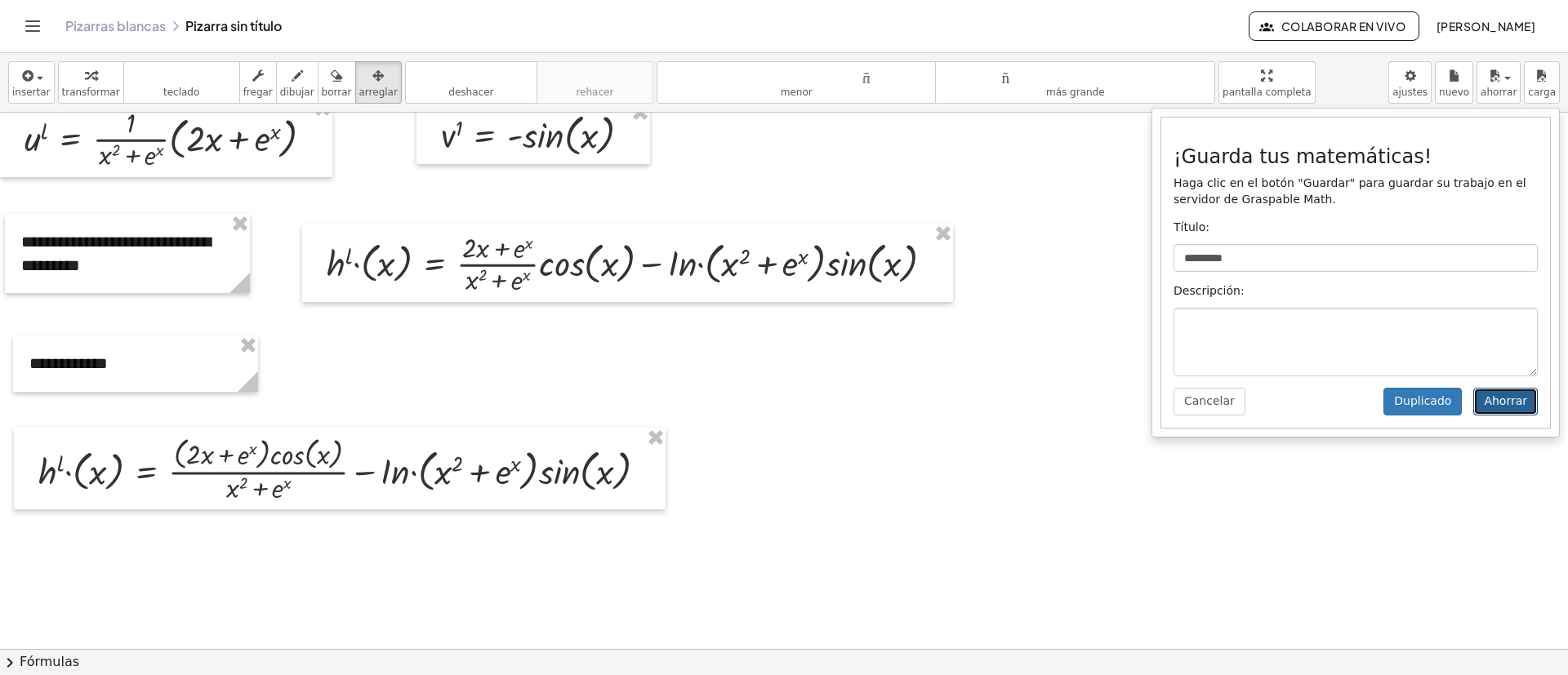
click at [1513, 406] on font "Ahorrar" at bounding box center [1505, 400] width 43 height 13
